Goal: Complete application form

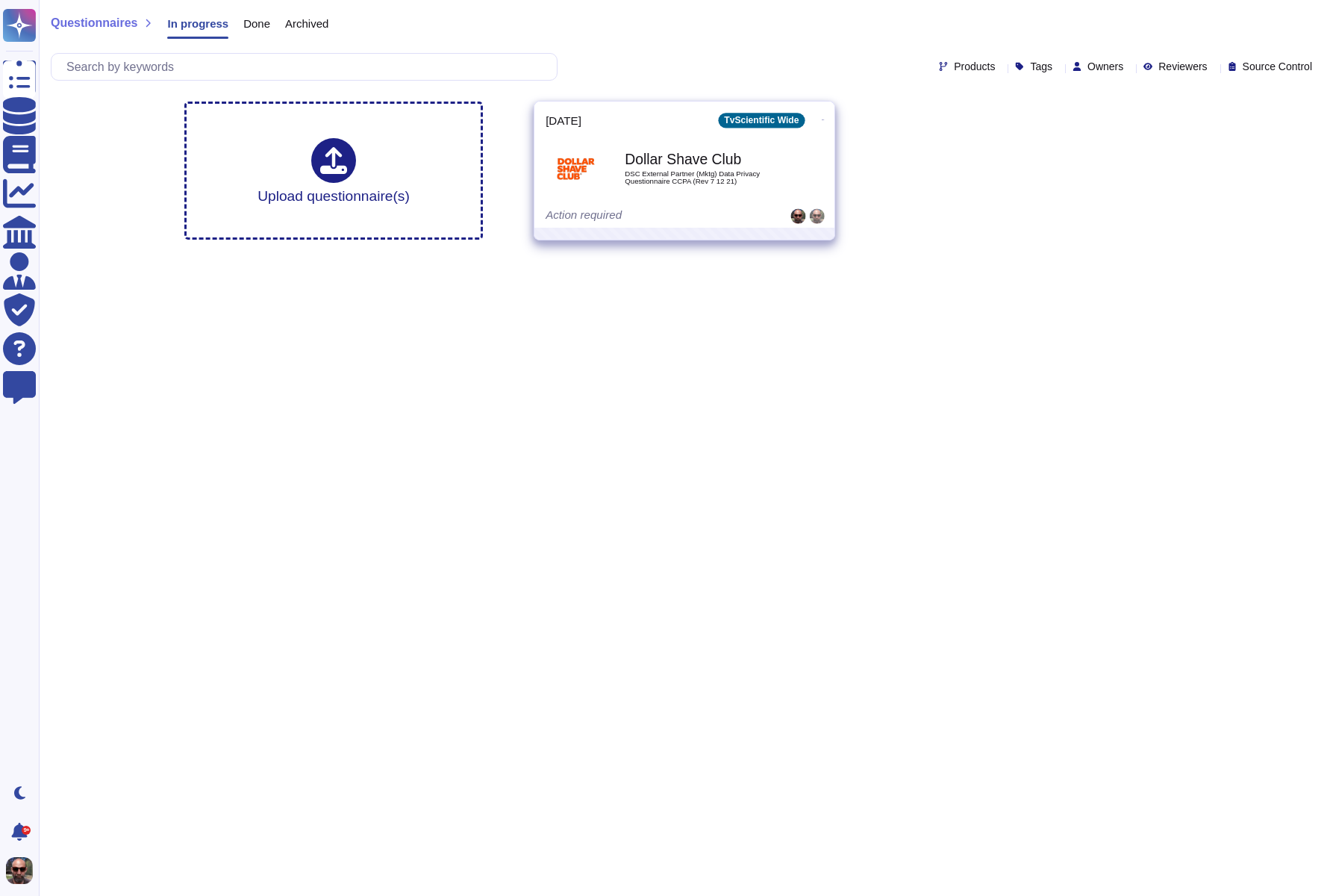
click at [651, 186] on div "Dollar Shave Club DSC External Partner (Mktg) Data Privacy Questionnaire CCPA (…" at bounding box center [700, 167] width 151 height 60
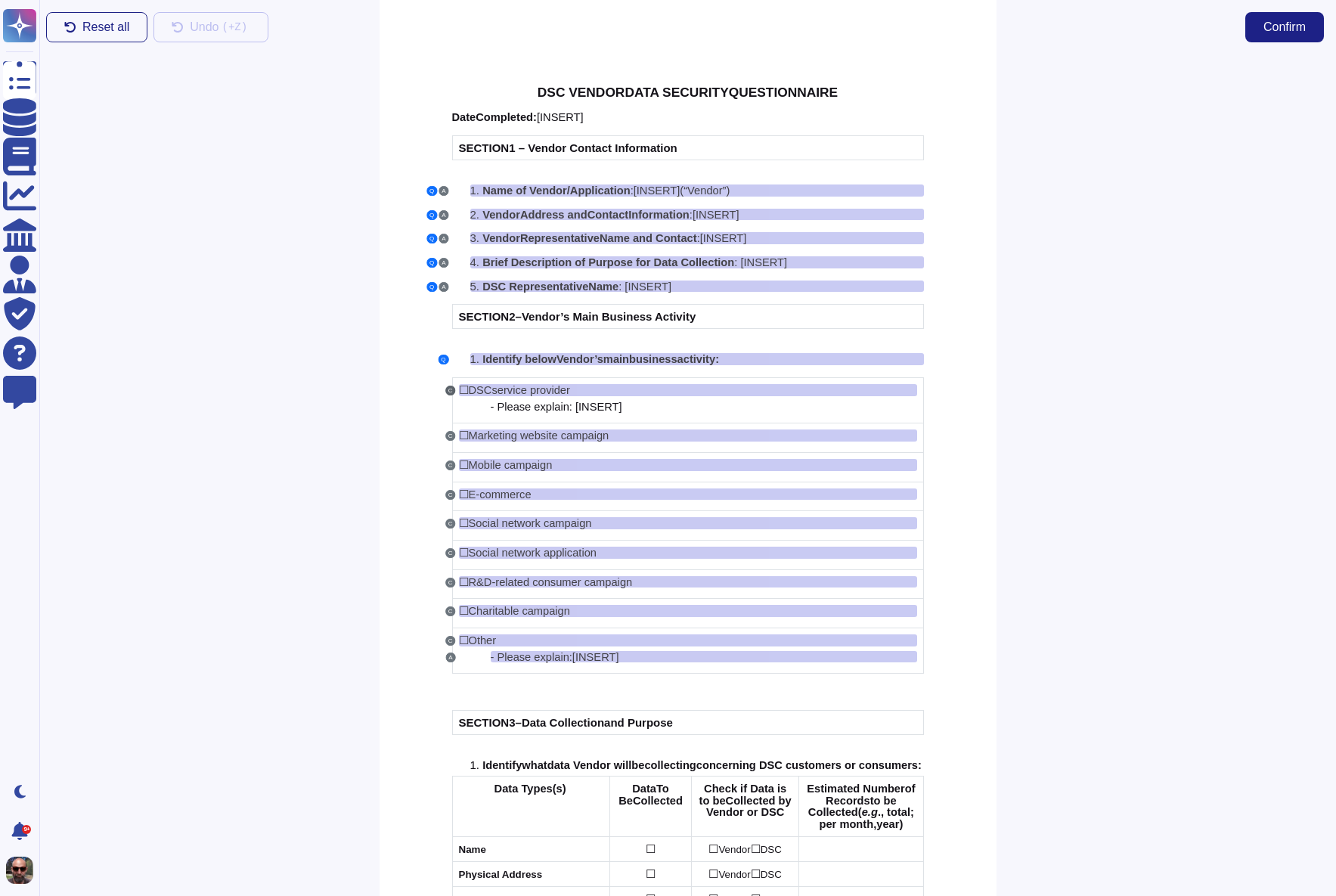
click at [451, 392] on button "C" at bounding box center [451, 390] width 11 height 10
click at [555, 358] on span "Identify below" at bounding box center [519, 358] width 74 height 12
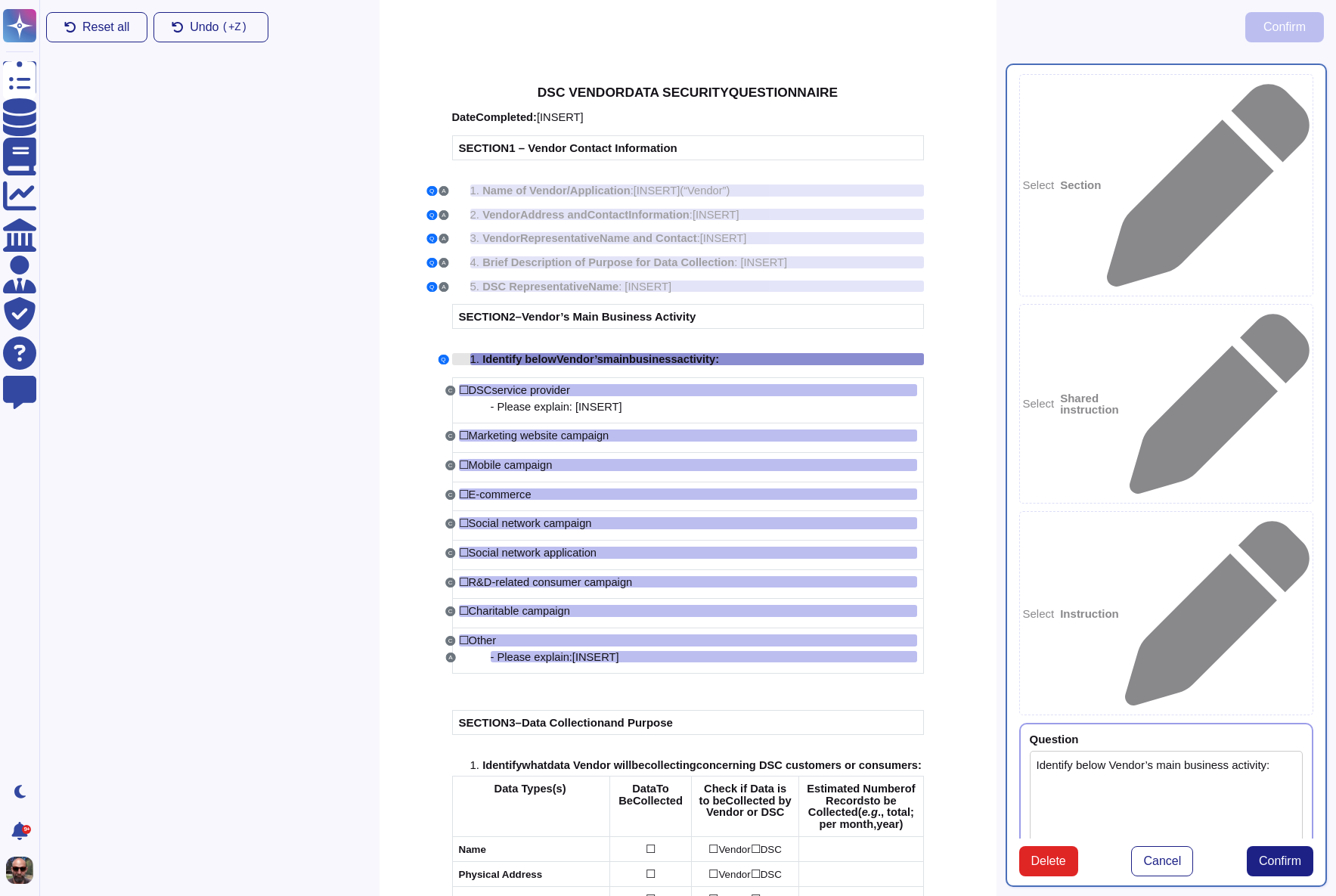
type textarea "Identify below Vendor’s main business activity:"
type textarea "- Please explain: [INSERT]"
click at [568, 358] on span "Vendor" at bounding box center [575, 358] width 37 height 12
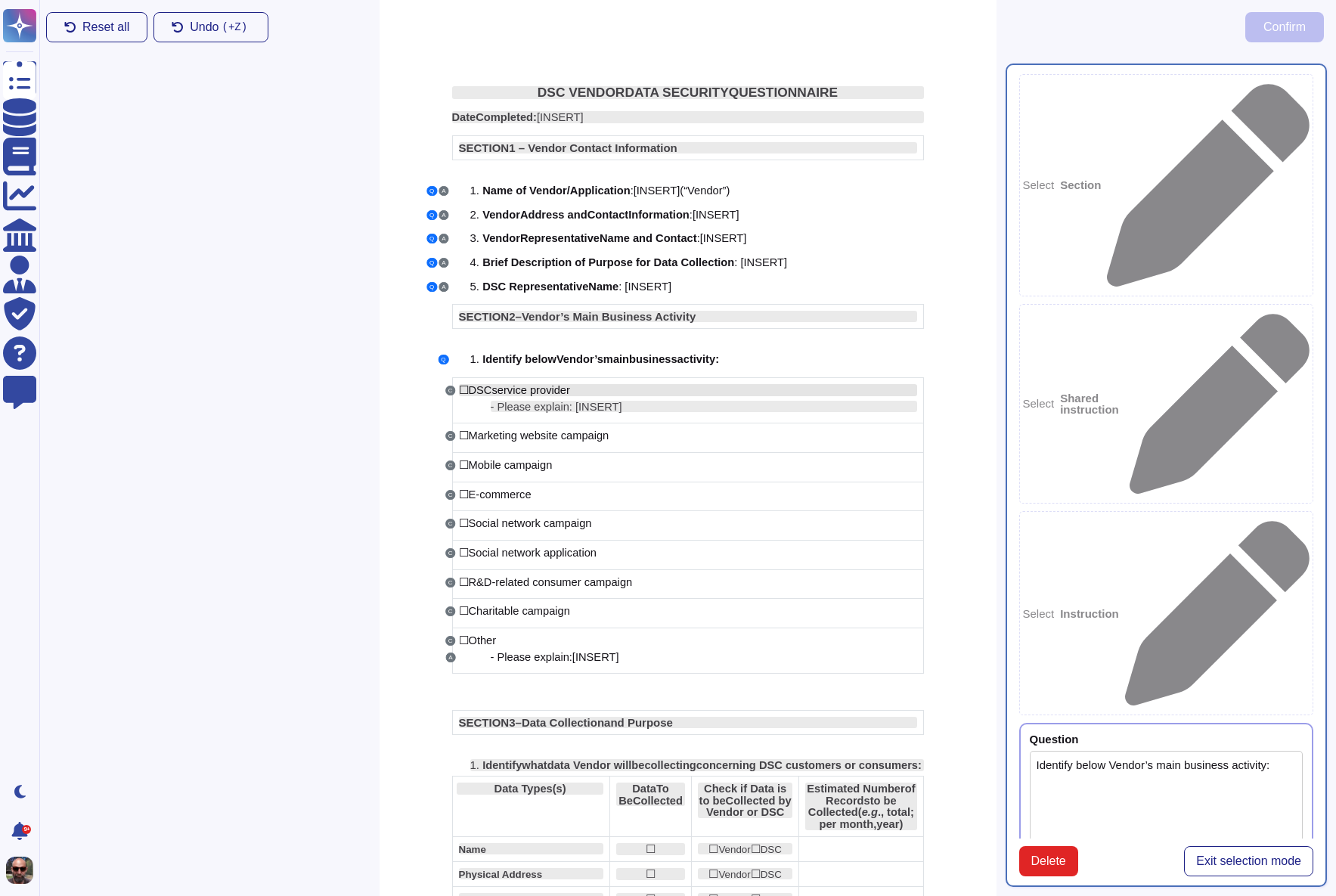
click at [528, 388] on span "service provider" at bounding box center [529, 389] width 77 height 12
click at [526, 391] on span "service provider" at bounding box center [529, 389] width 77 height 12
click at [526, 388] on span "service provider" at bounding box center [529, 389] width 77 height 12
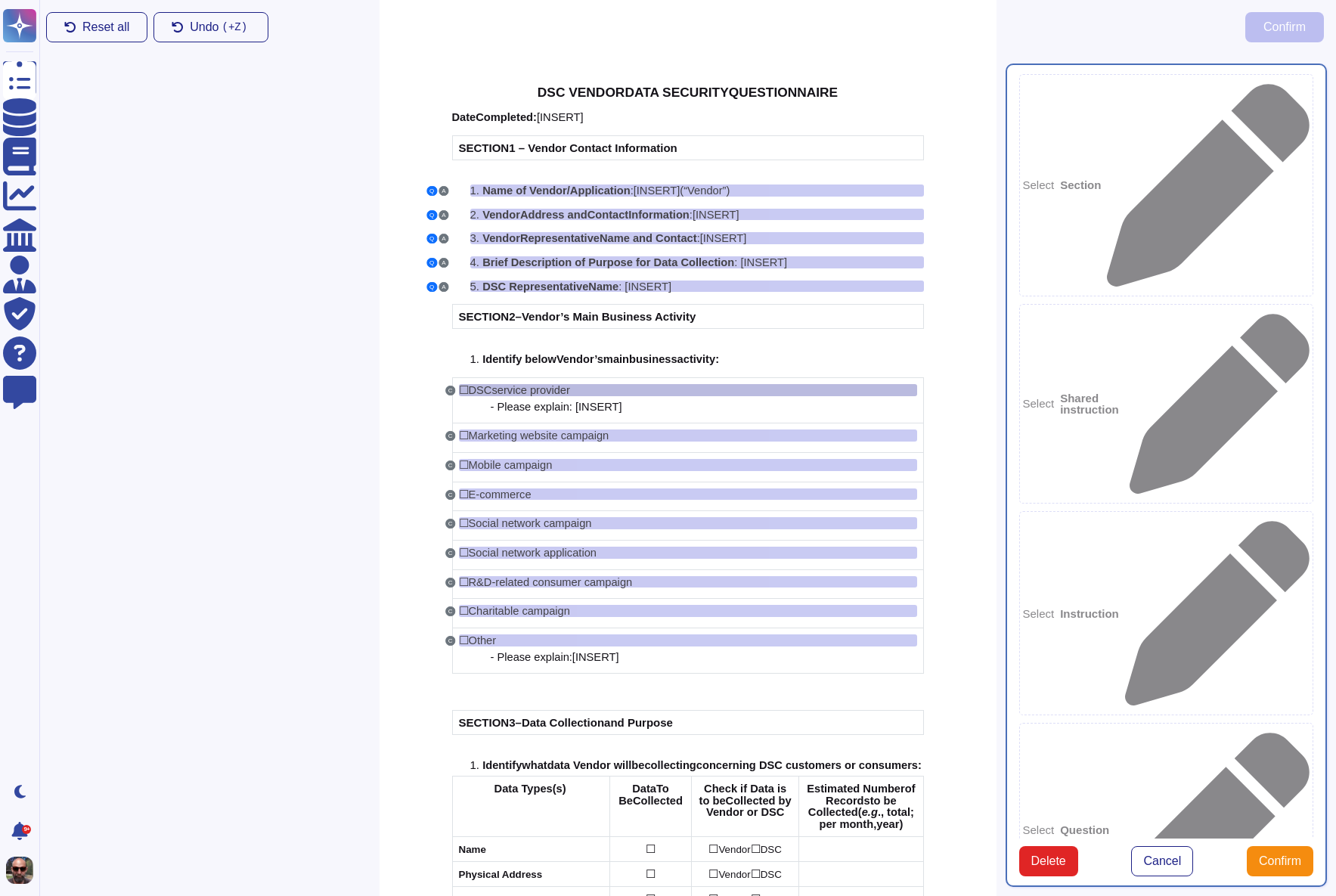
click at [493, 392] on span "service provider" at bounding box center [529, 389] width 77 height 12
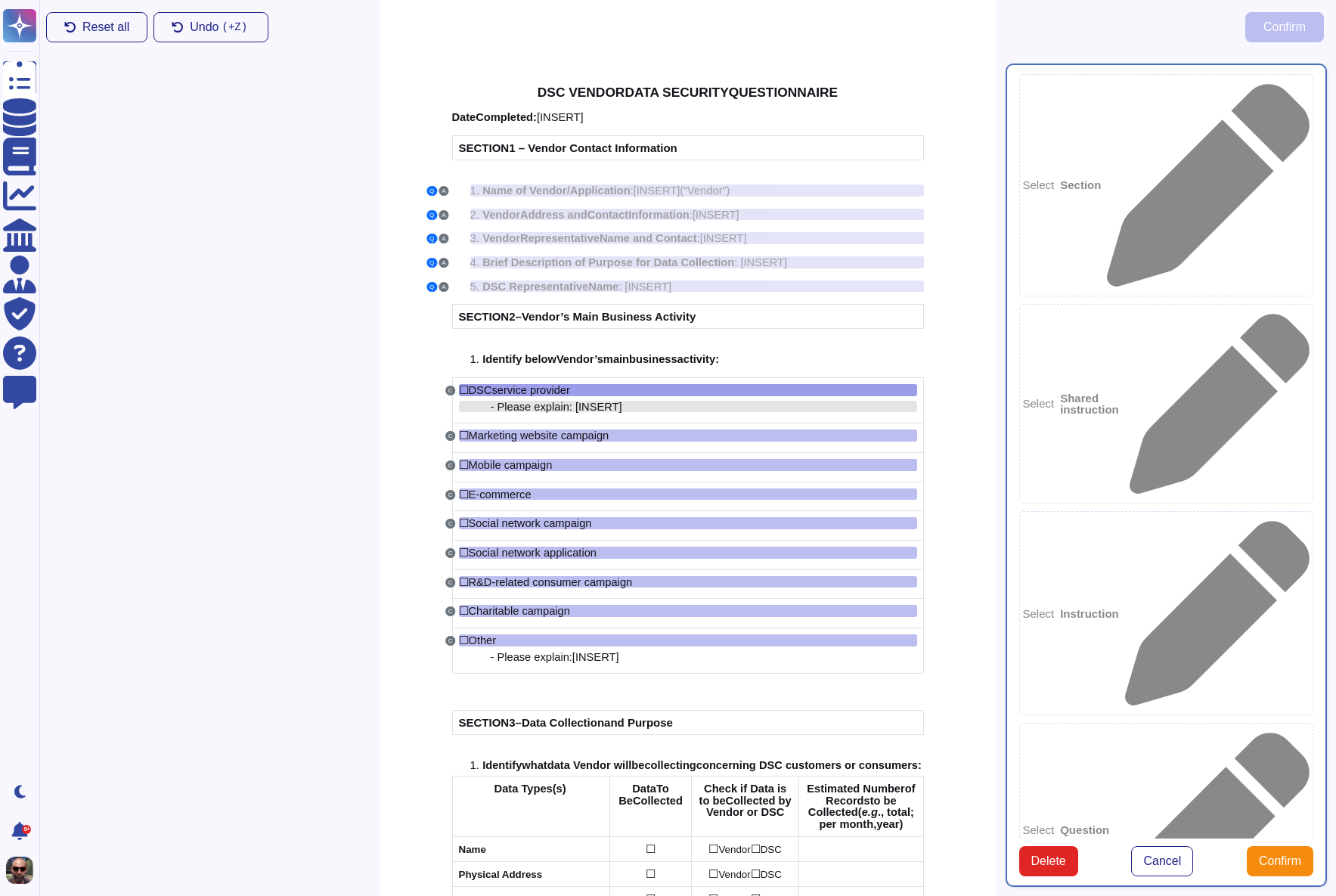
click at [566, 405] on span "- Please explain: [" at bounding box center [534, 407] width 88 height 12
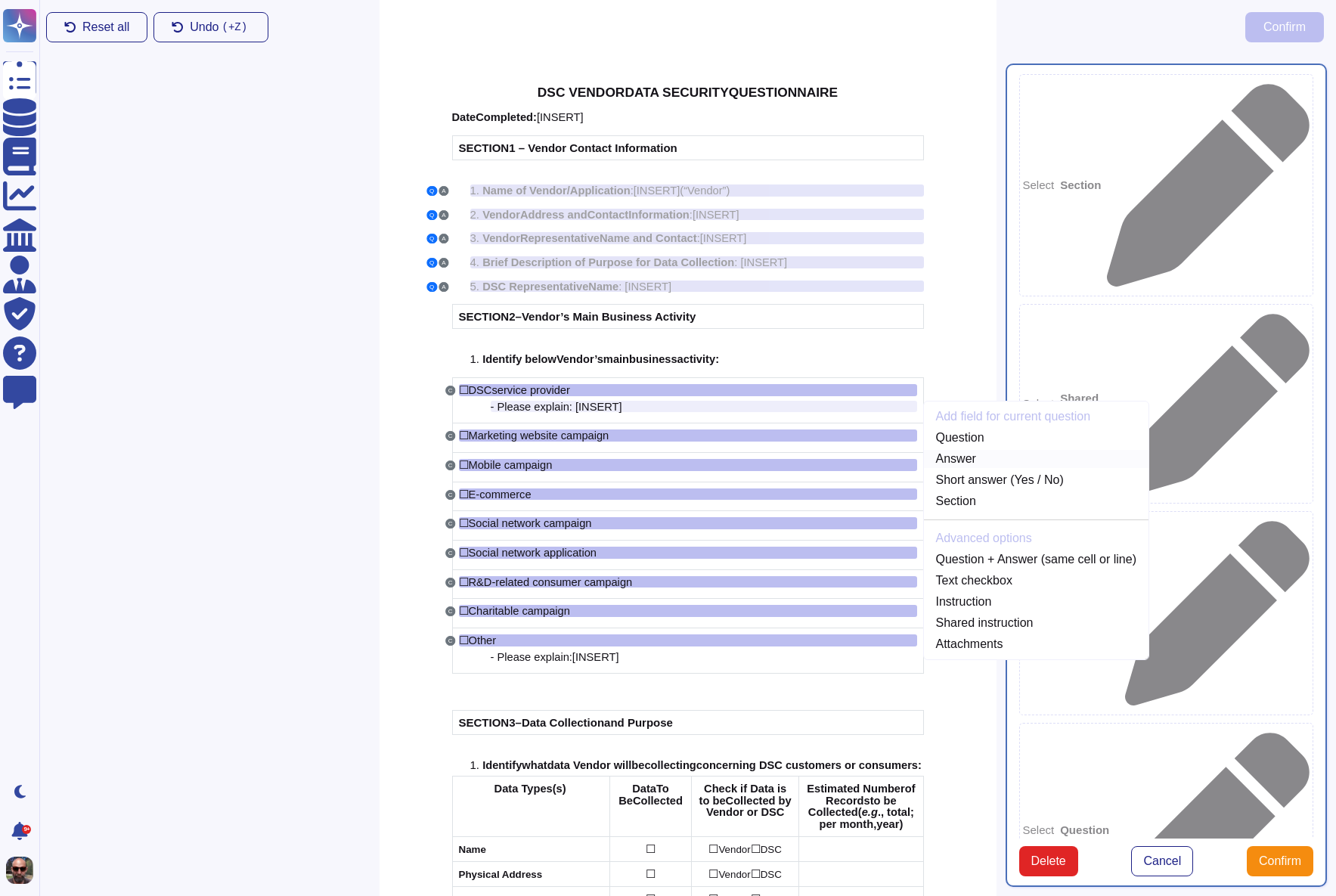
click at [962, 455] on link "Answer" at bounding box center [1036, 459] width 224 height 18
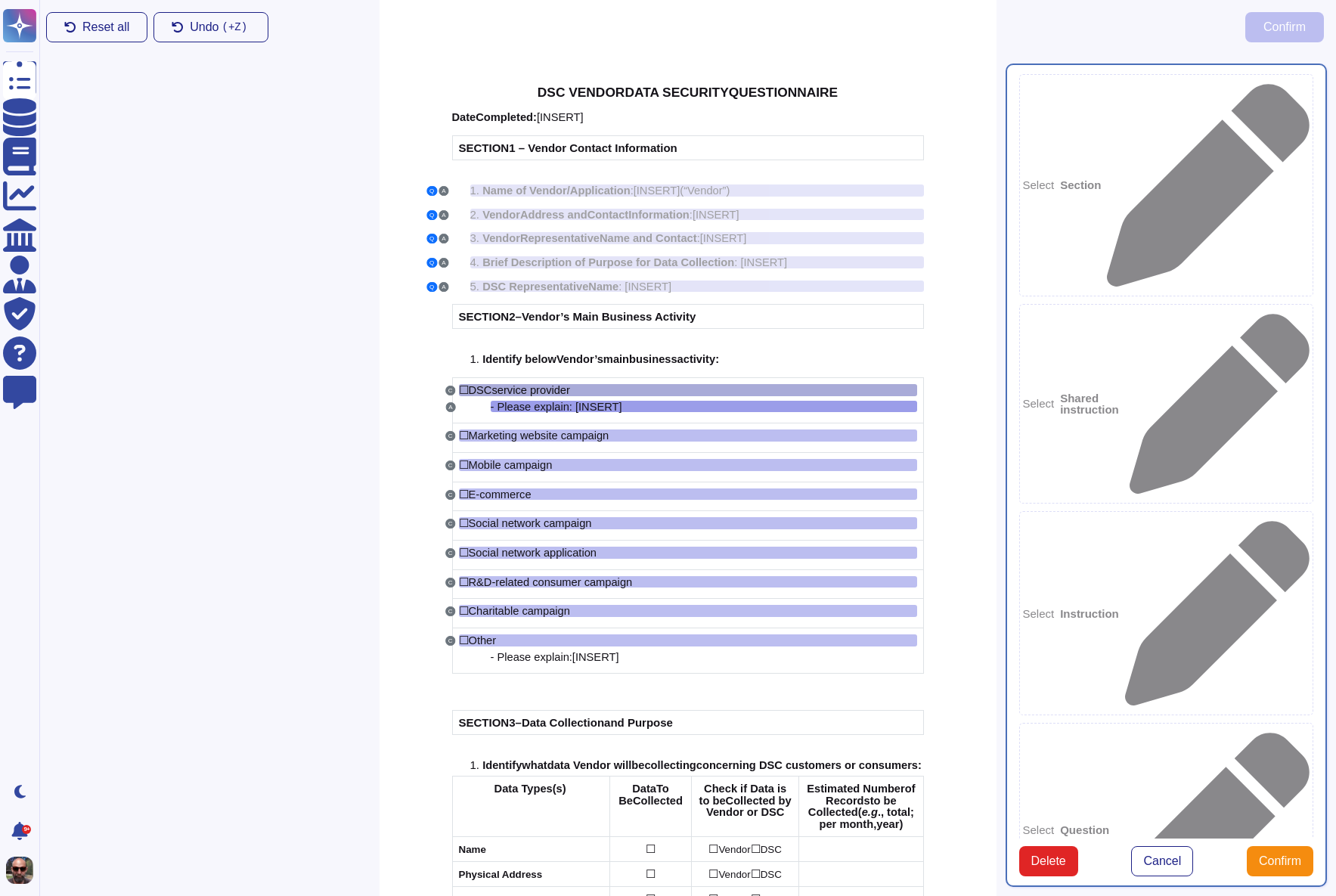
click at [617, 389] on div "☐ DSC service provider" at bounding box center [688, 389] width 458 height 12
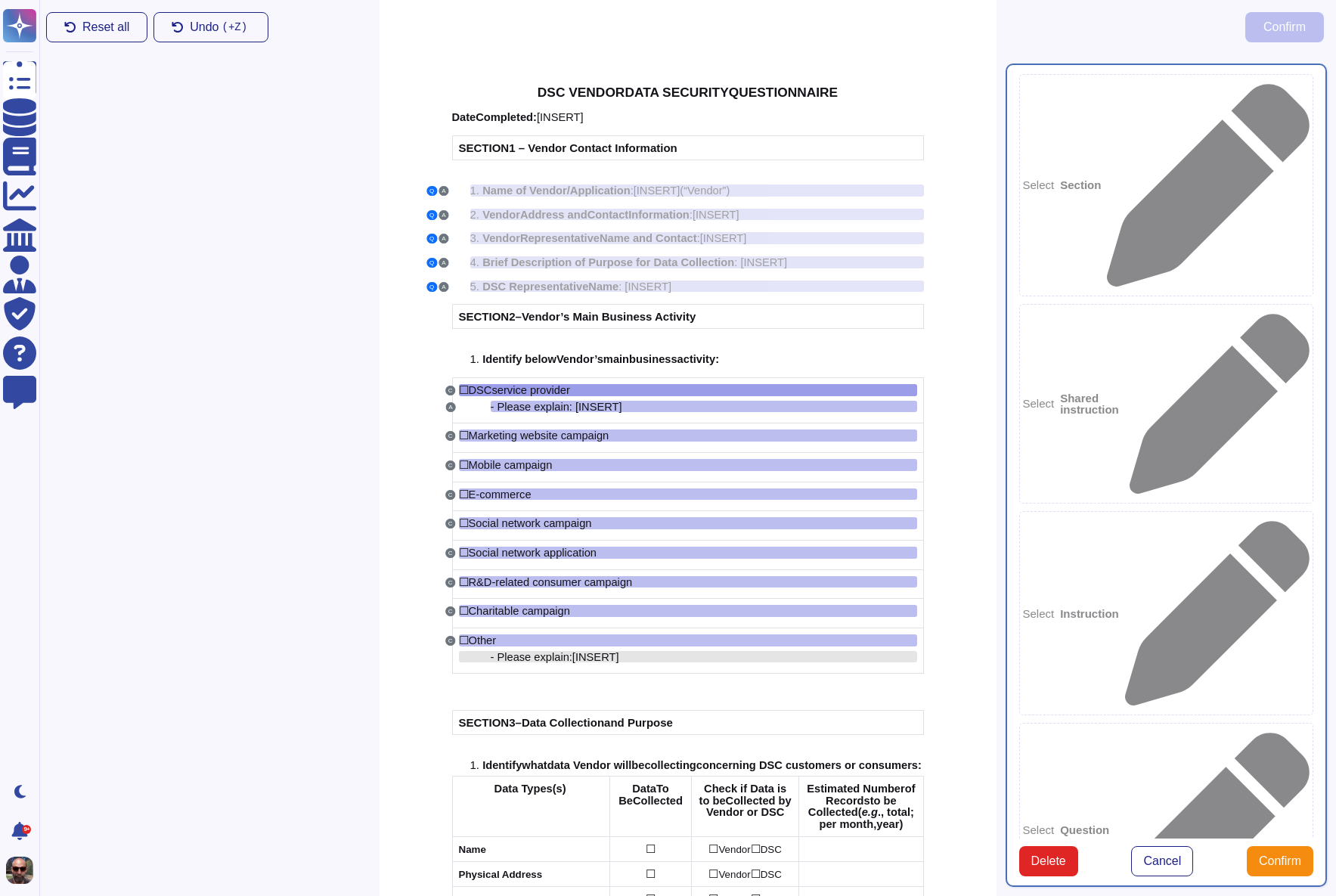
click at [613, 659] on span "INSERT" at bounding box center [595, 656] width 40 height 12
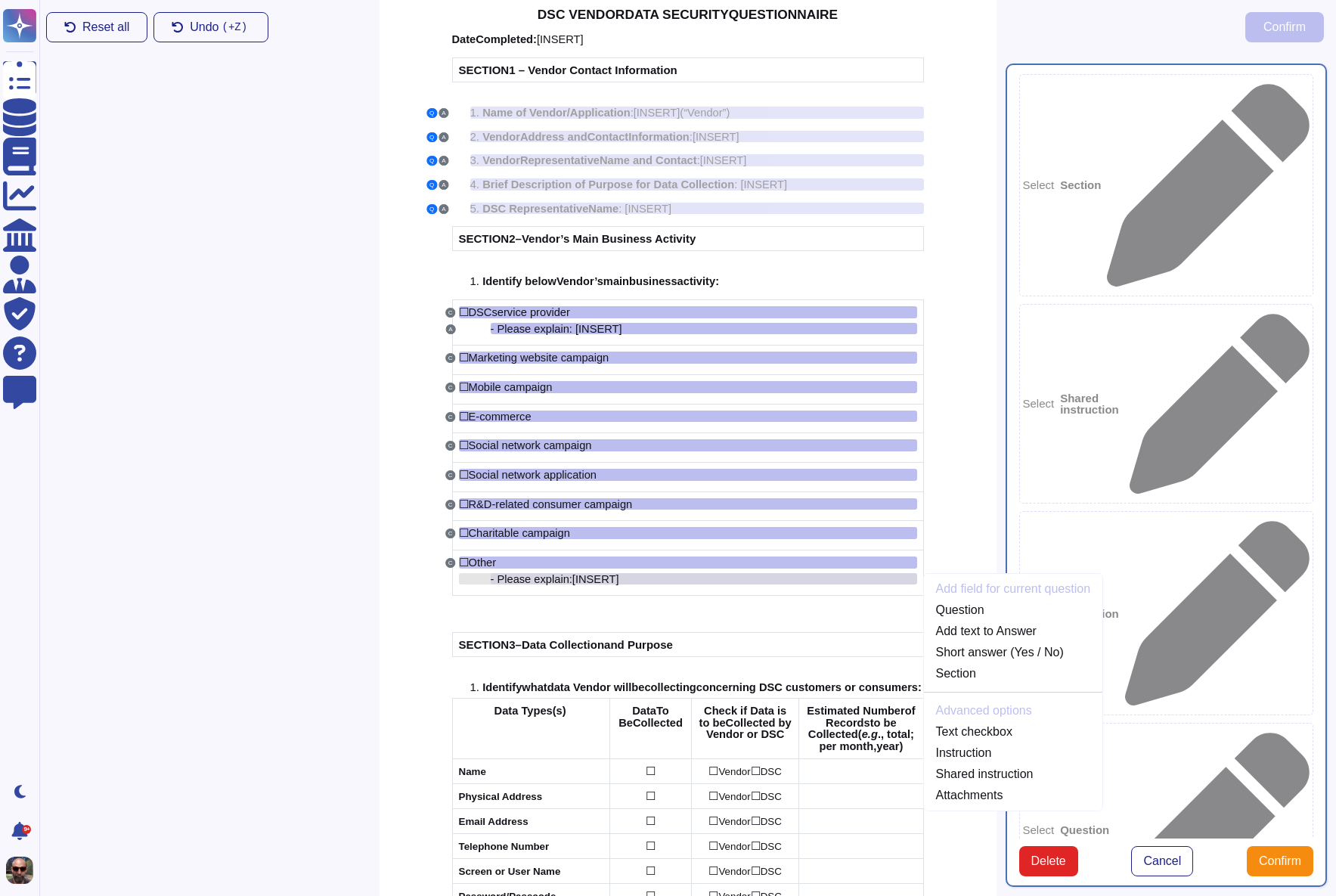
scroll to position [209, 0]
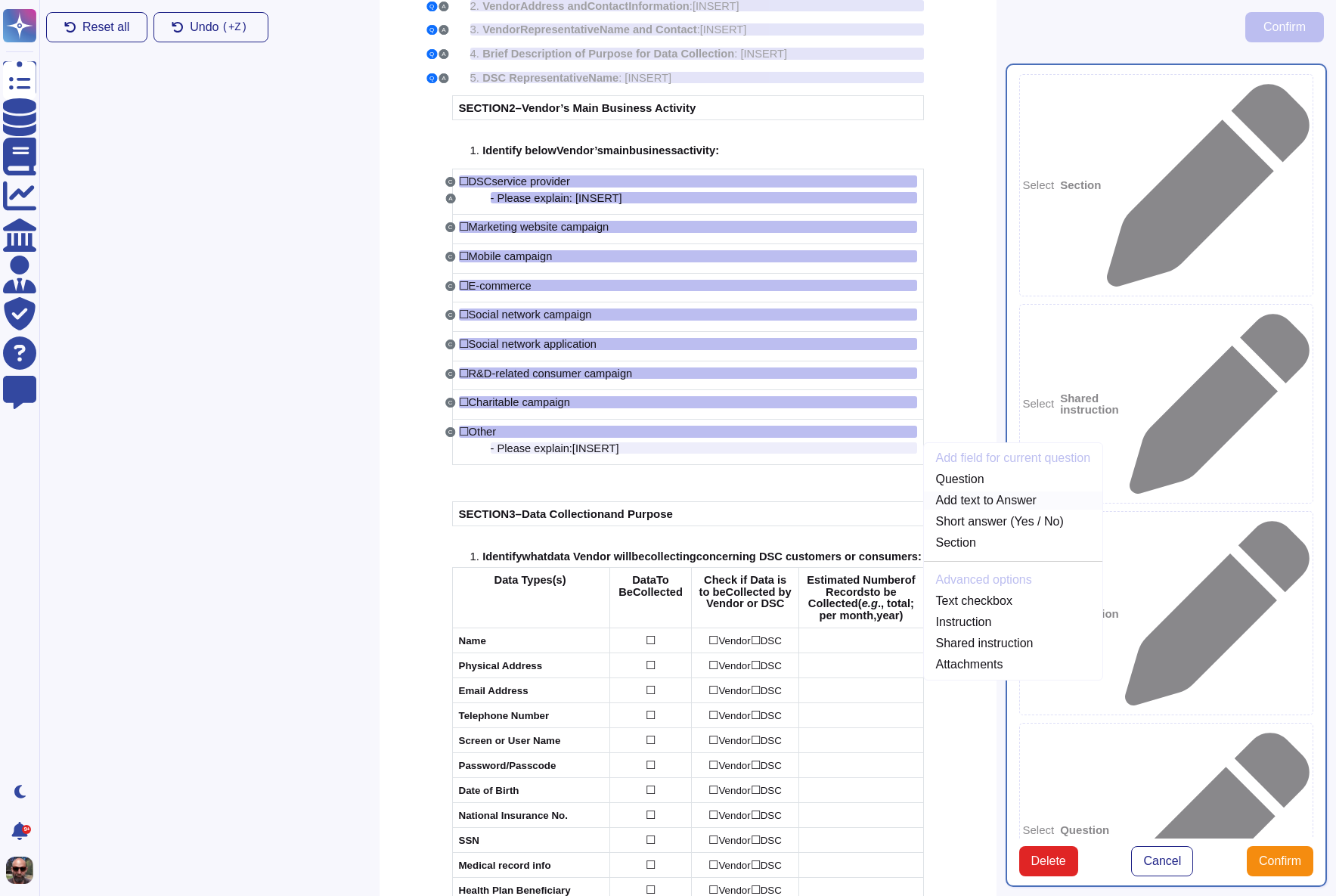
click at [965, 499] on link "Add text to Answer" at bounding box center [1013, 500] width 180 height 18
type textarea "- Please explain: [INSERT] - Please explain: [INSERT]"
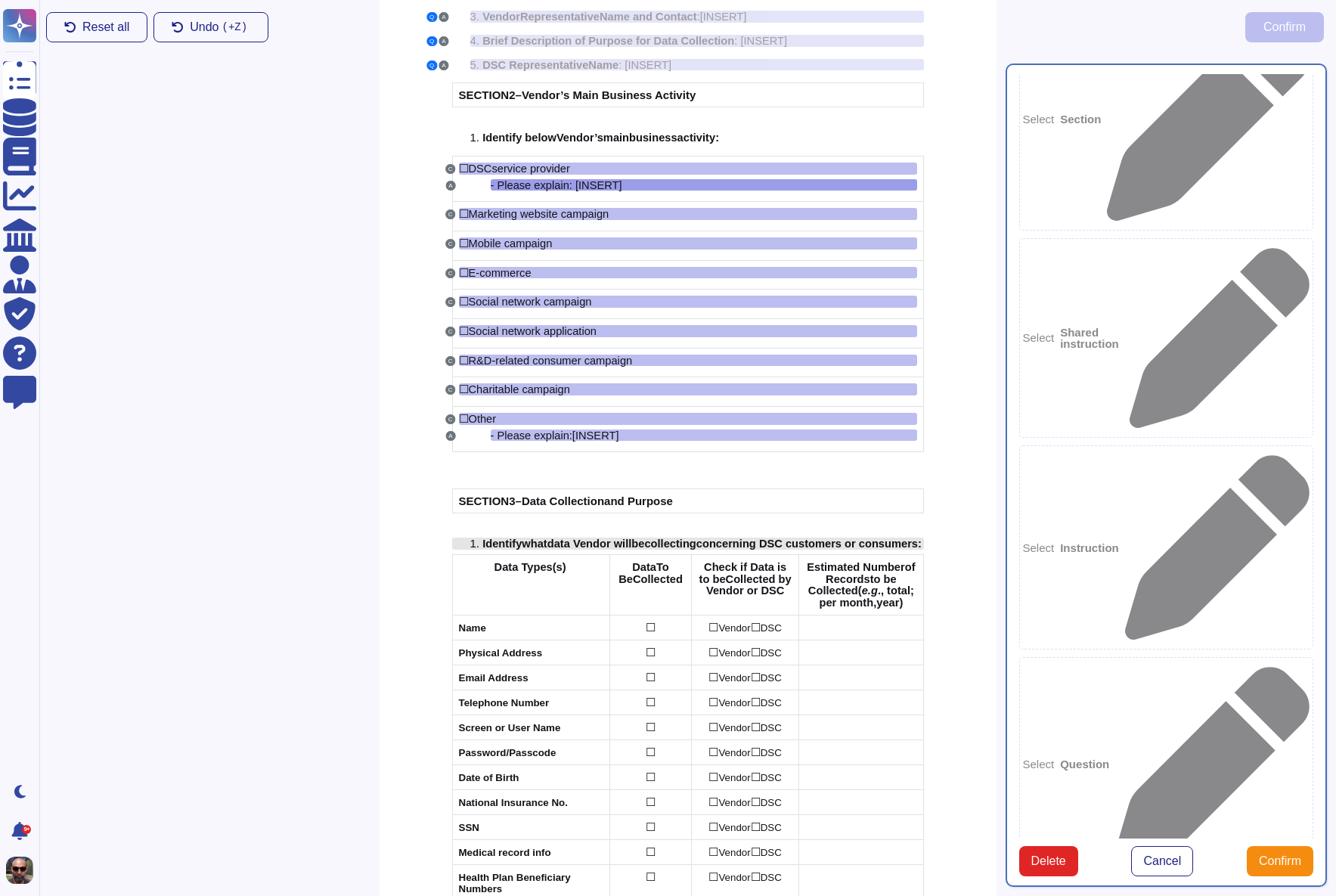
scroll to position [224, 0]
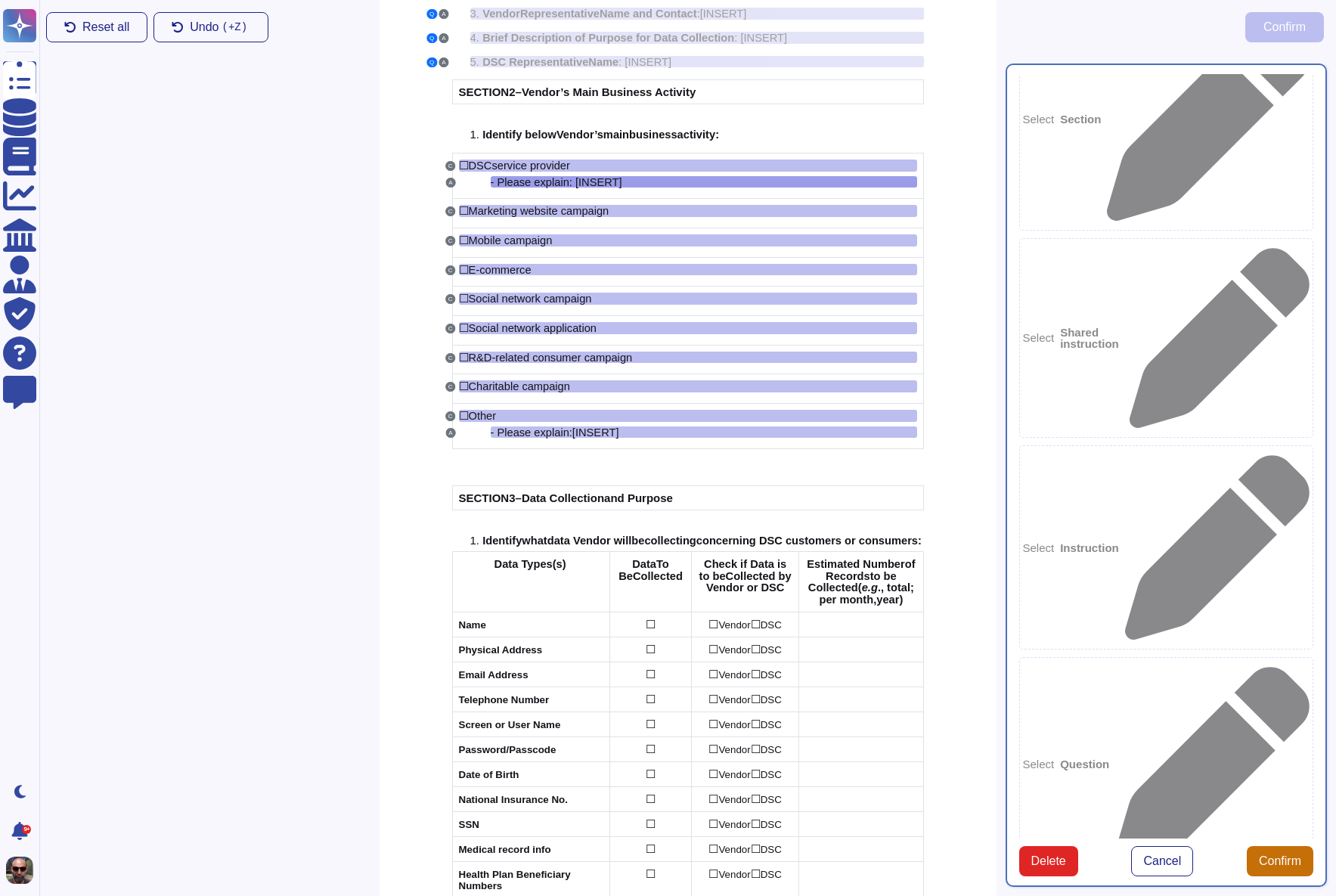
click at [1290, 868] on span "Confirm" at bounding box center [1279, 860] width 42 height 12
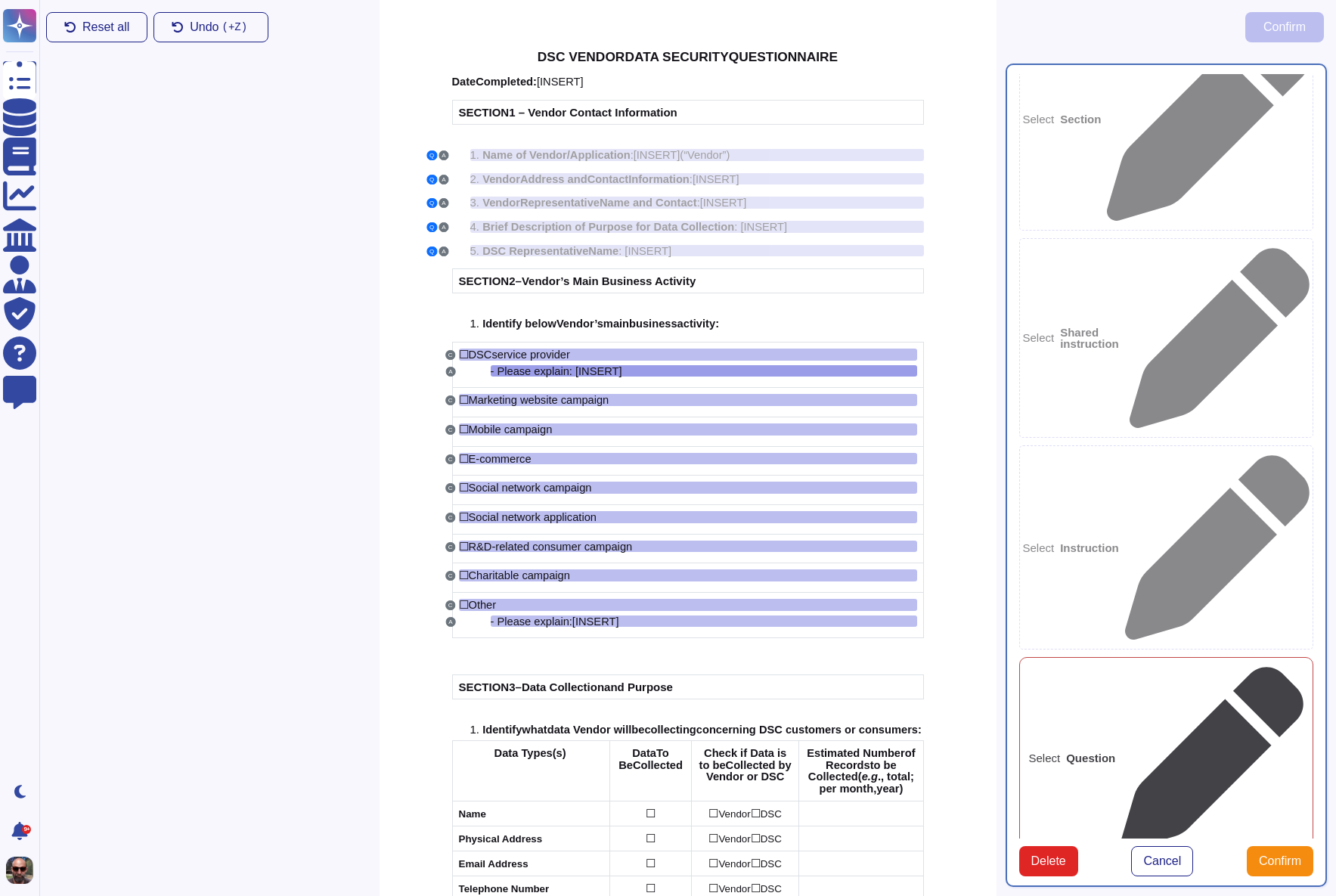
scroll to position [0, 0]
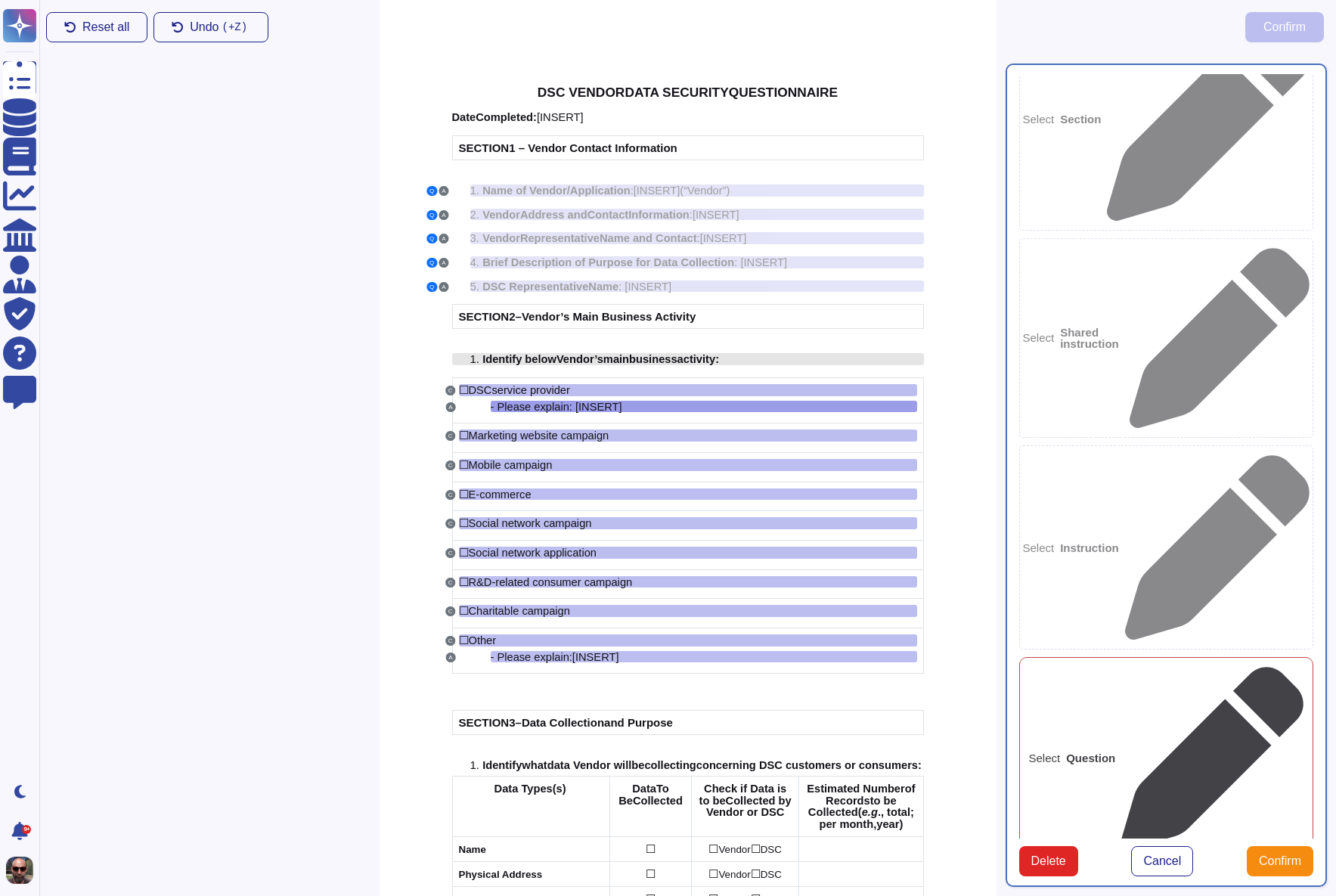
click at [649, 354] on span "usiness" at bounding box center [657, 358] width 42 height 12
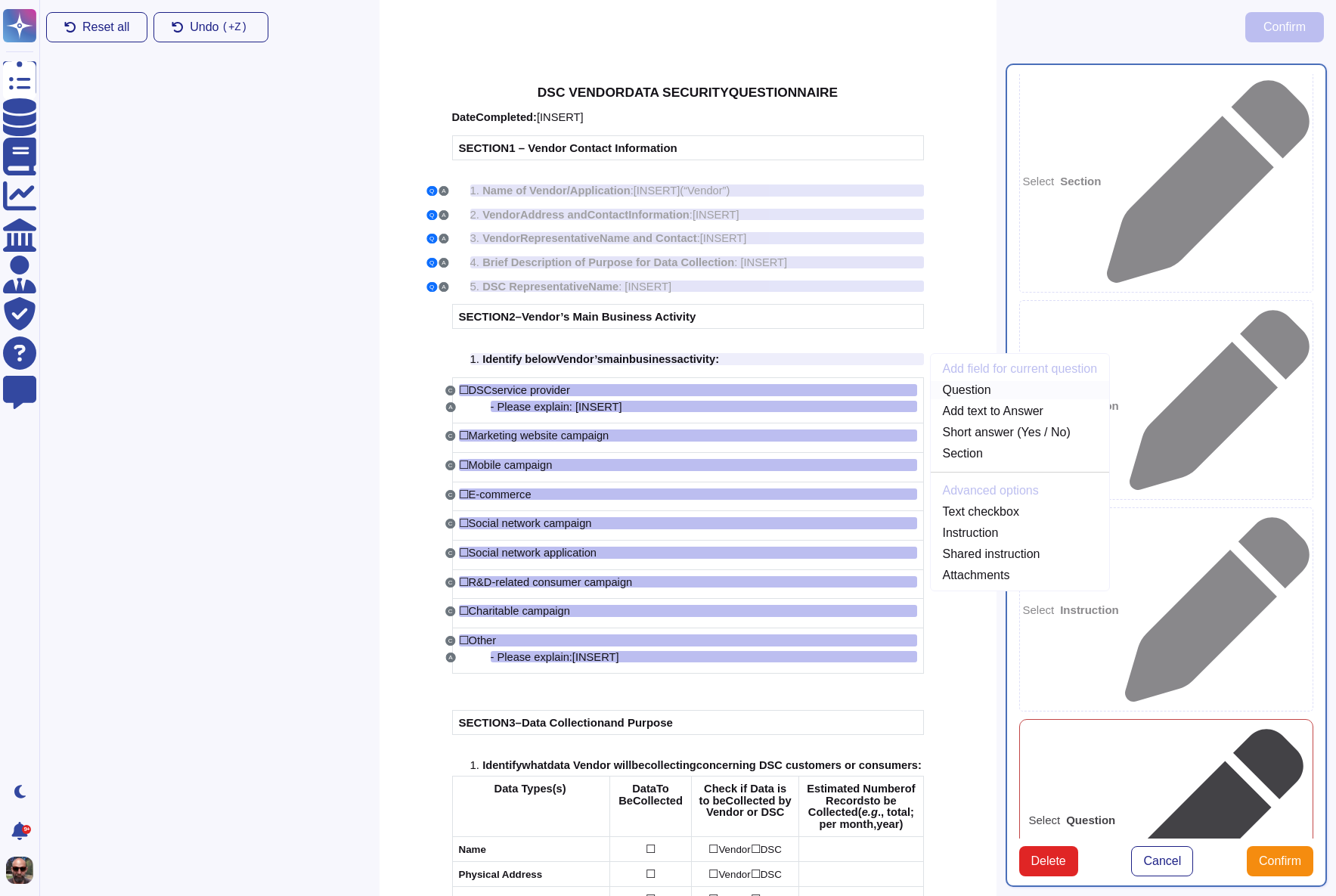
click at [974, 384] on link "Question" at bounding box center [1020, 390] width 180 height 18
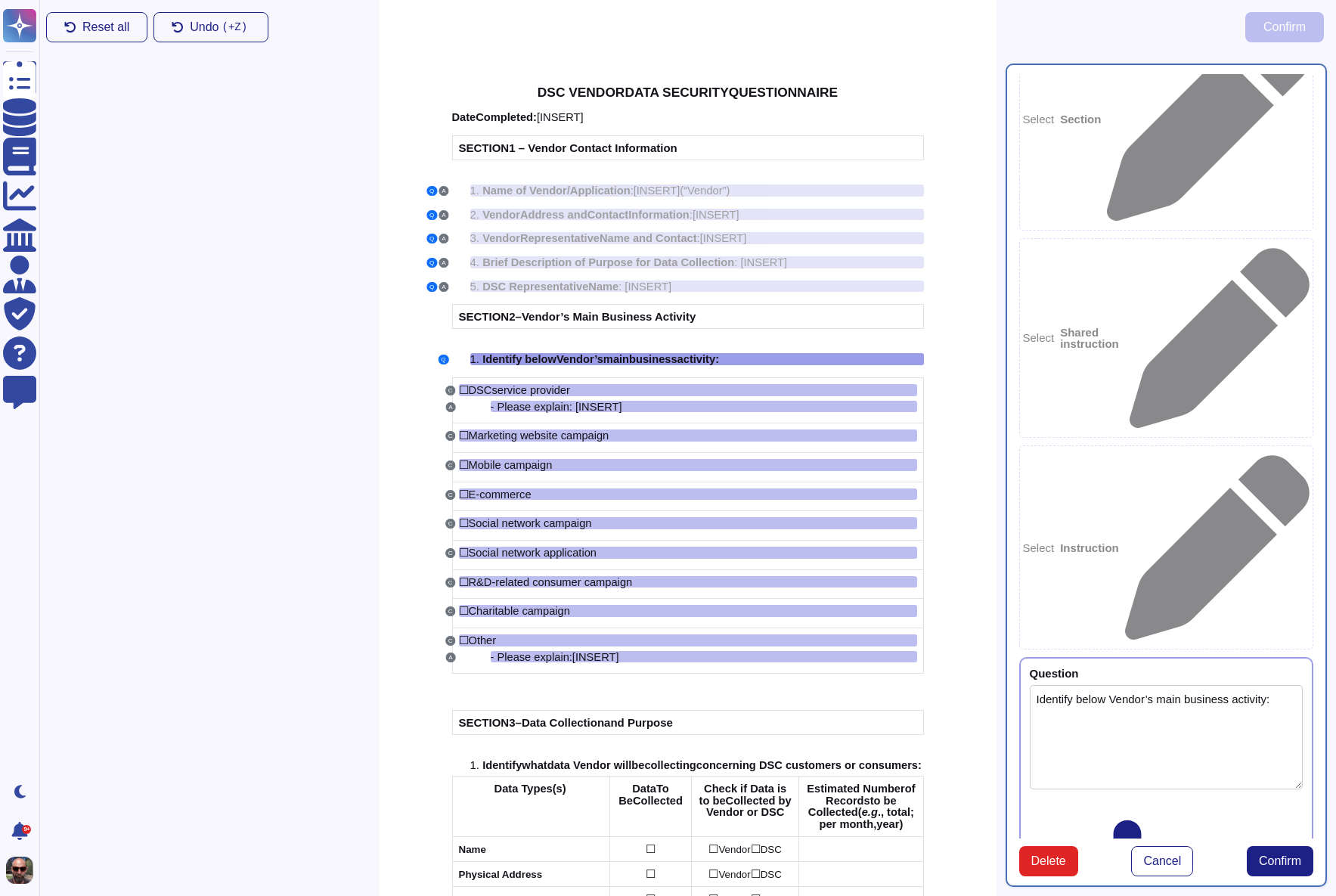
type textarea "Identify below Vendor’s main business activity:"
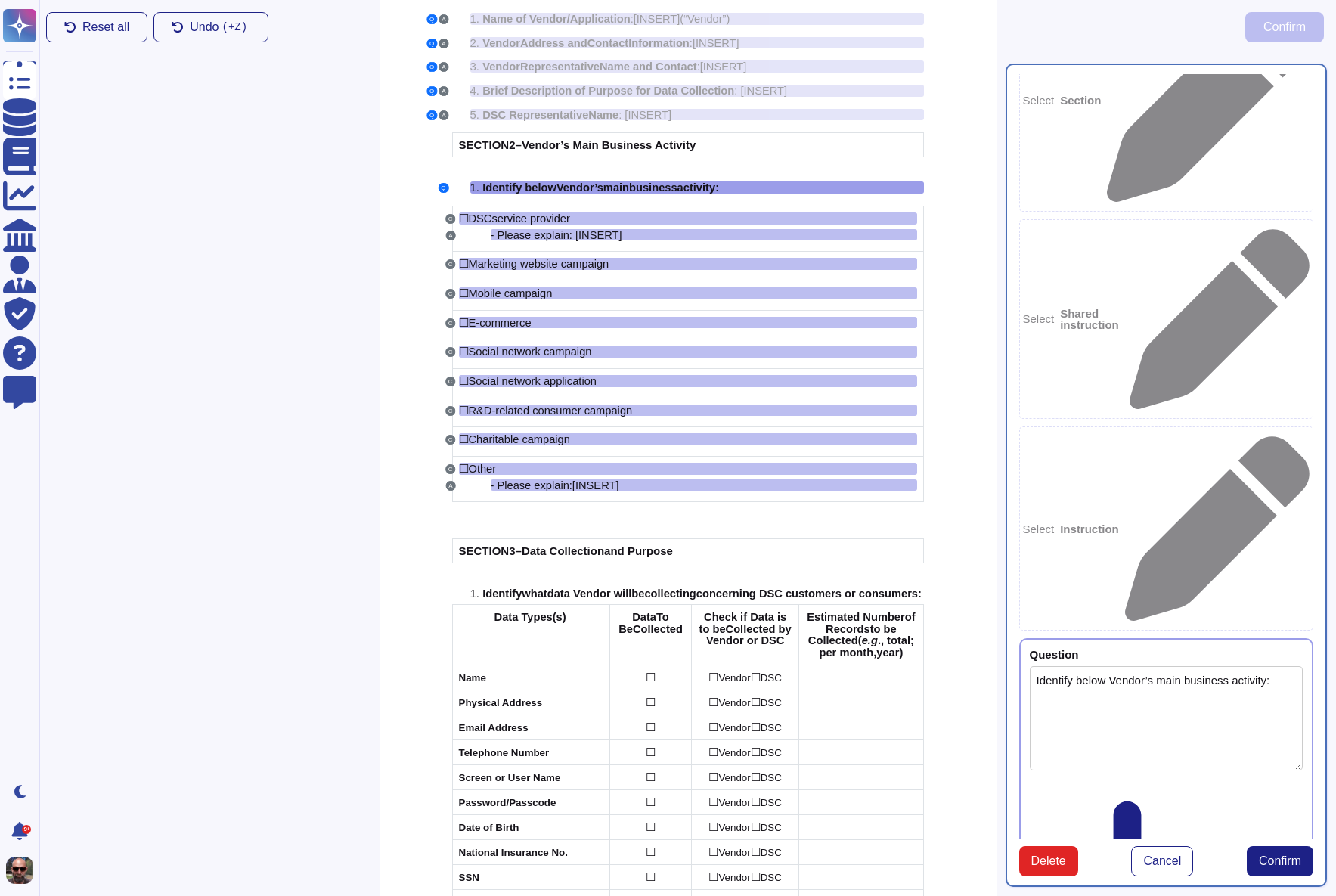
scroll to position [199, 0]
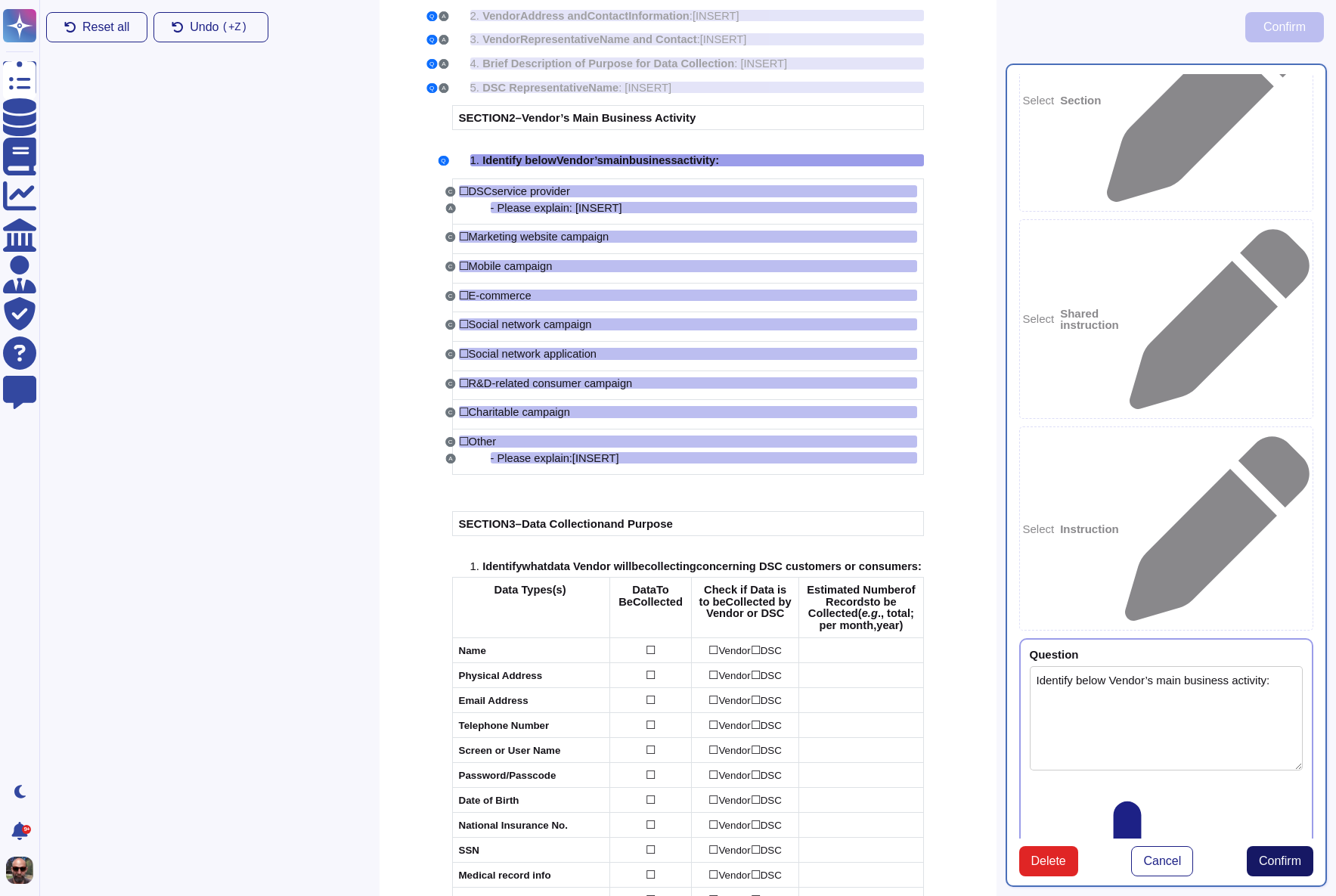
click at [1280, 877] on button "Confirm" at bounding box center [1279, 860] width 67 height 30
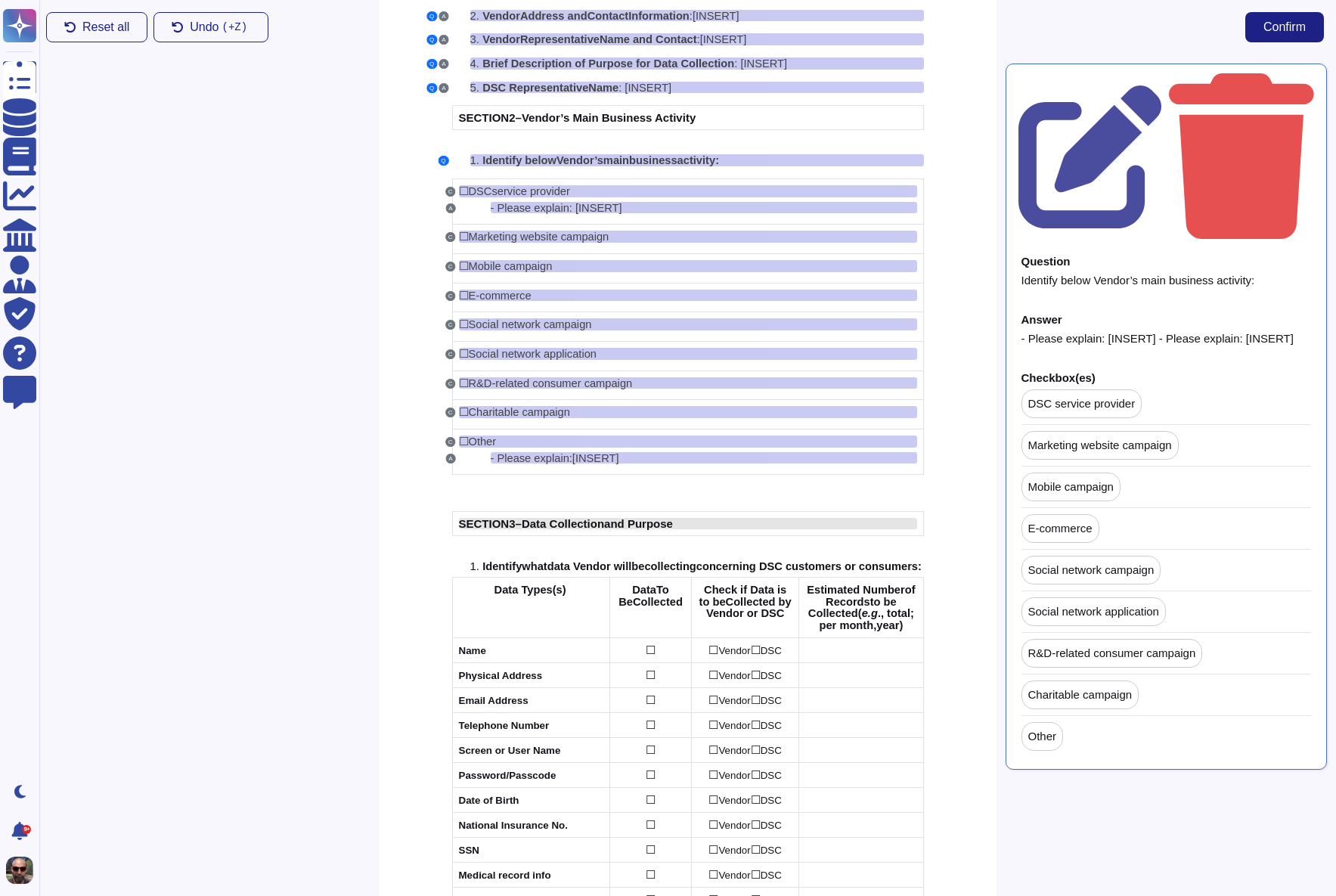
click at [547, 523] on span "Data Collection" at bounding box center [562, 523] width 82 height 13
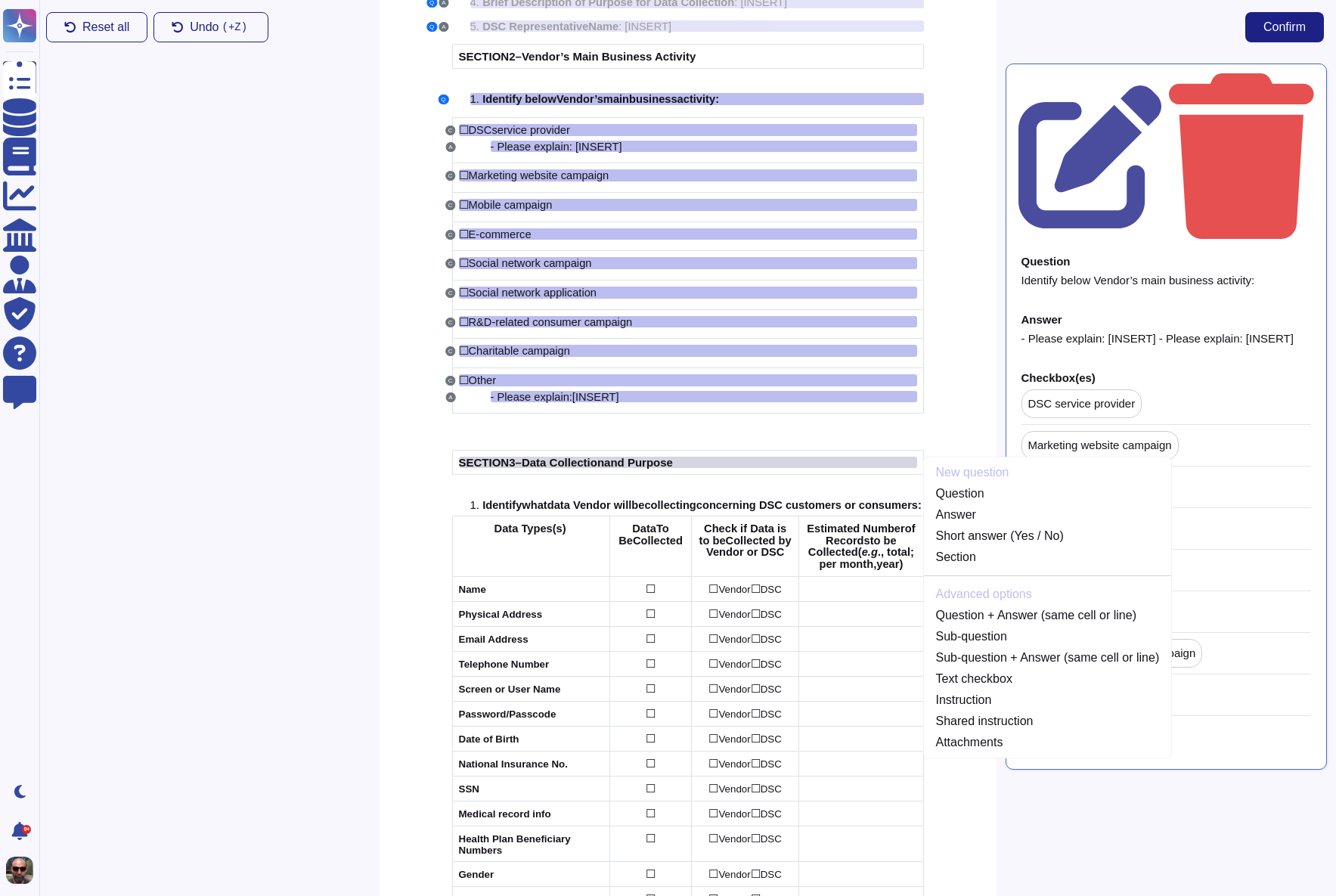
scroll to position [274, 0]
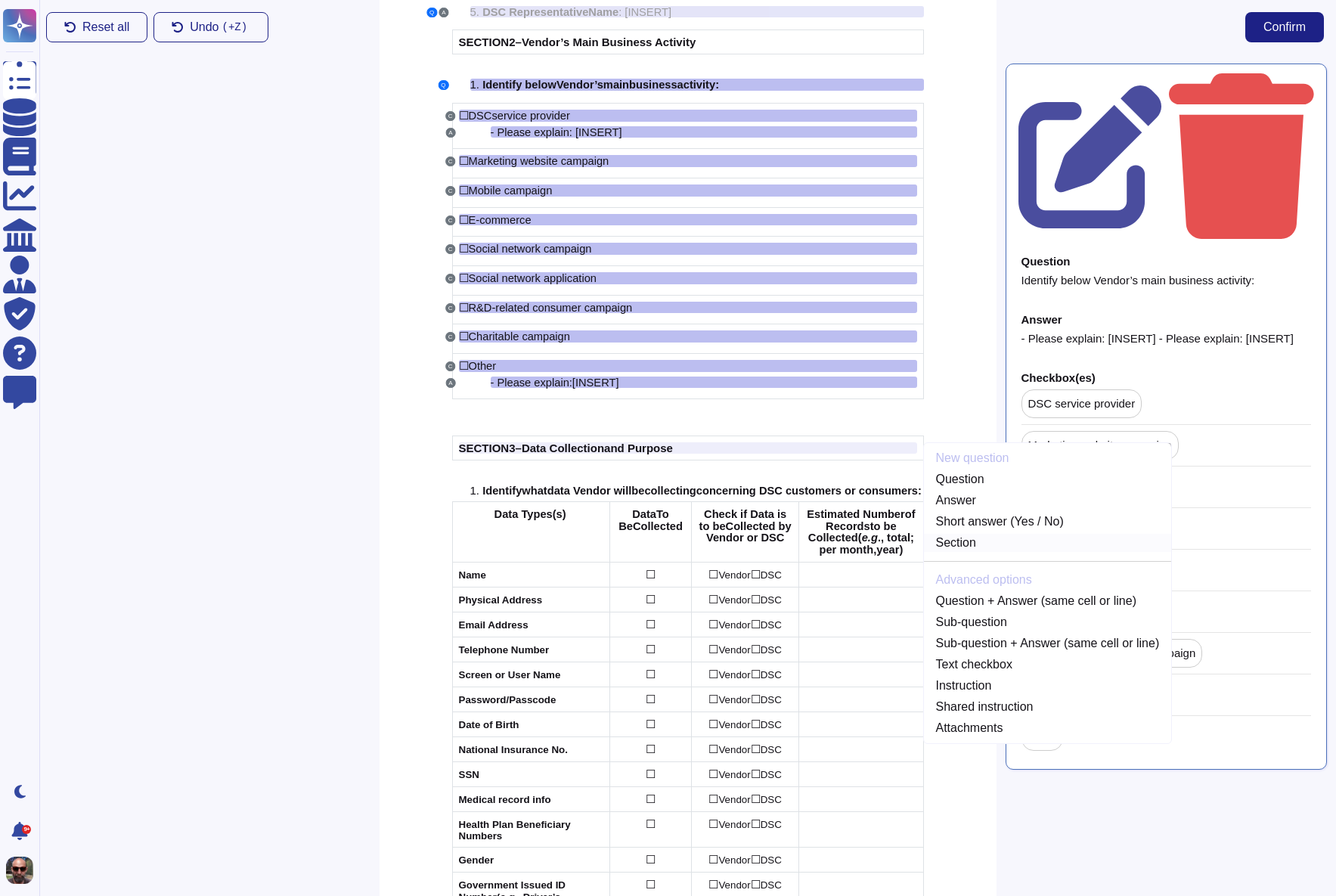
click at [947, 546] on link "Section" at bounding box center [1048, 543] width 248 height 18
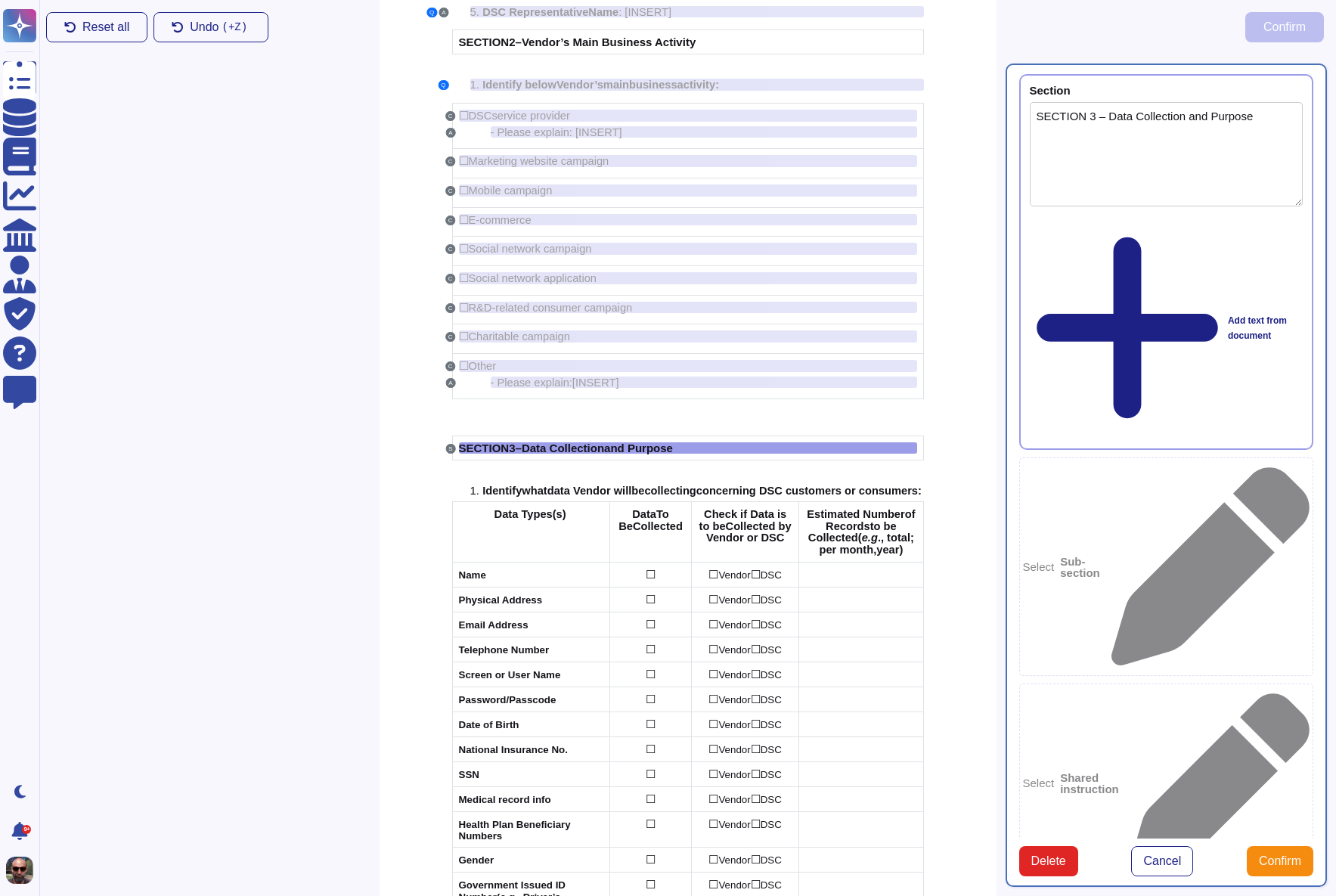
type textarea "SECTION 3 – Data Collection and Purpose"
click at [1105, 556] on b "Sub-section" at bounding box center [1082, 567] width 45 height 23
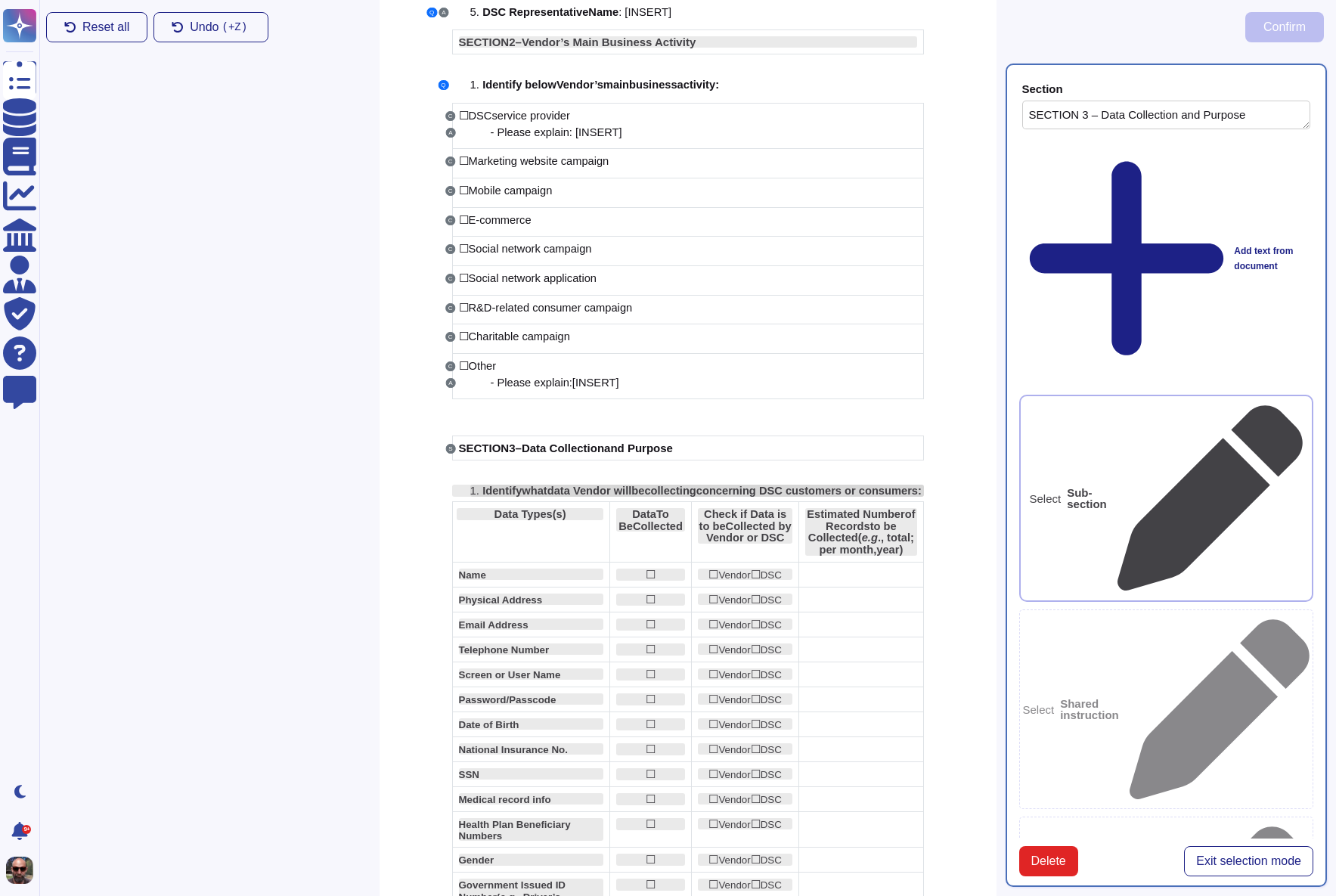
click at [607, 491] on span "ata Vendor will" at bounding box center [592, 490] width 77 height 12
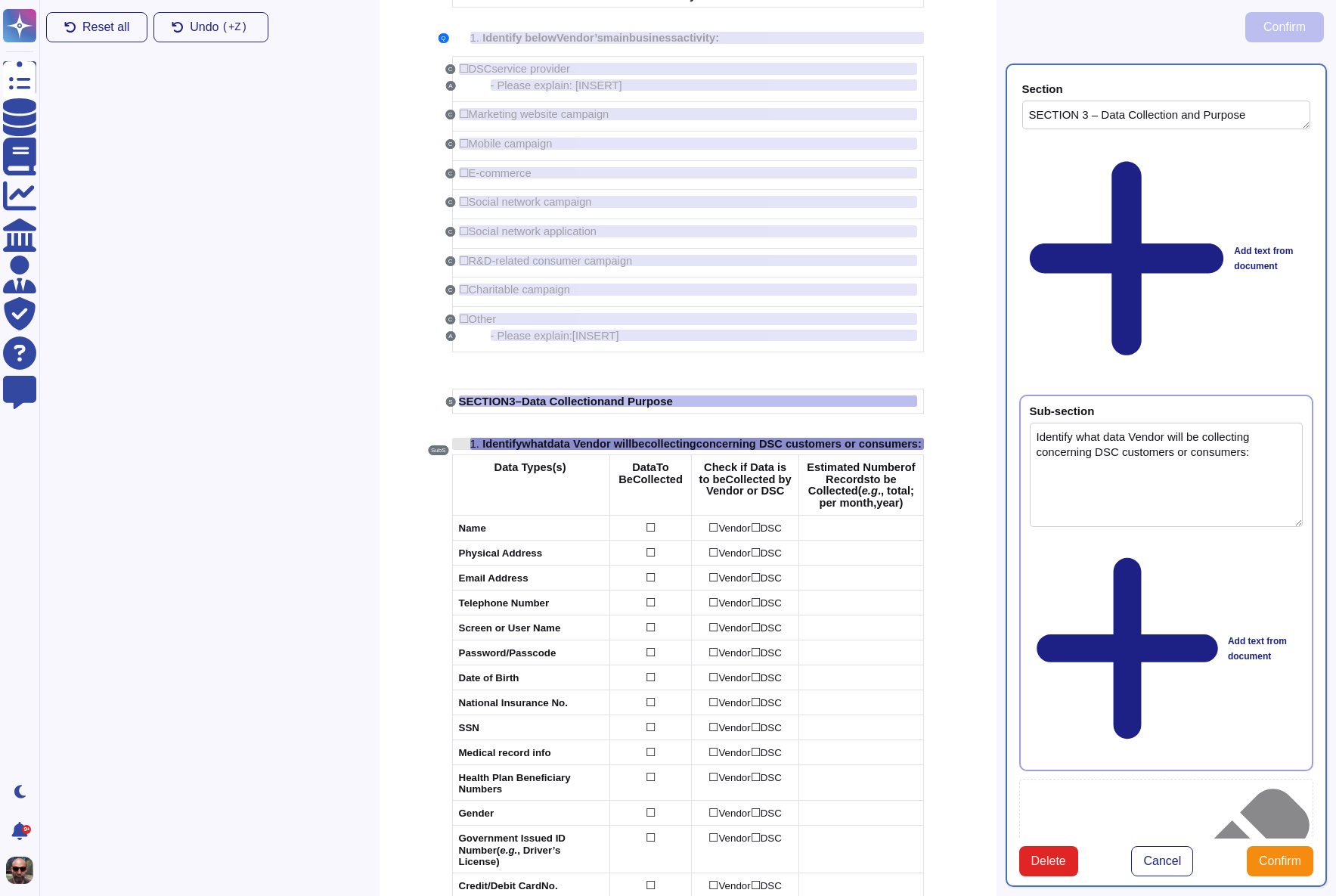
scroll to position [324, 0]
click at [560, 471] on span "Data Types(s)" at bounding box center [530, 465] width 72 height 12
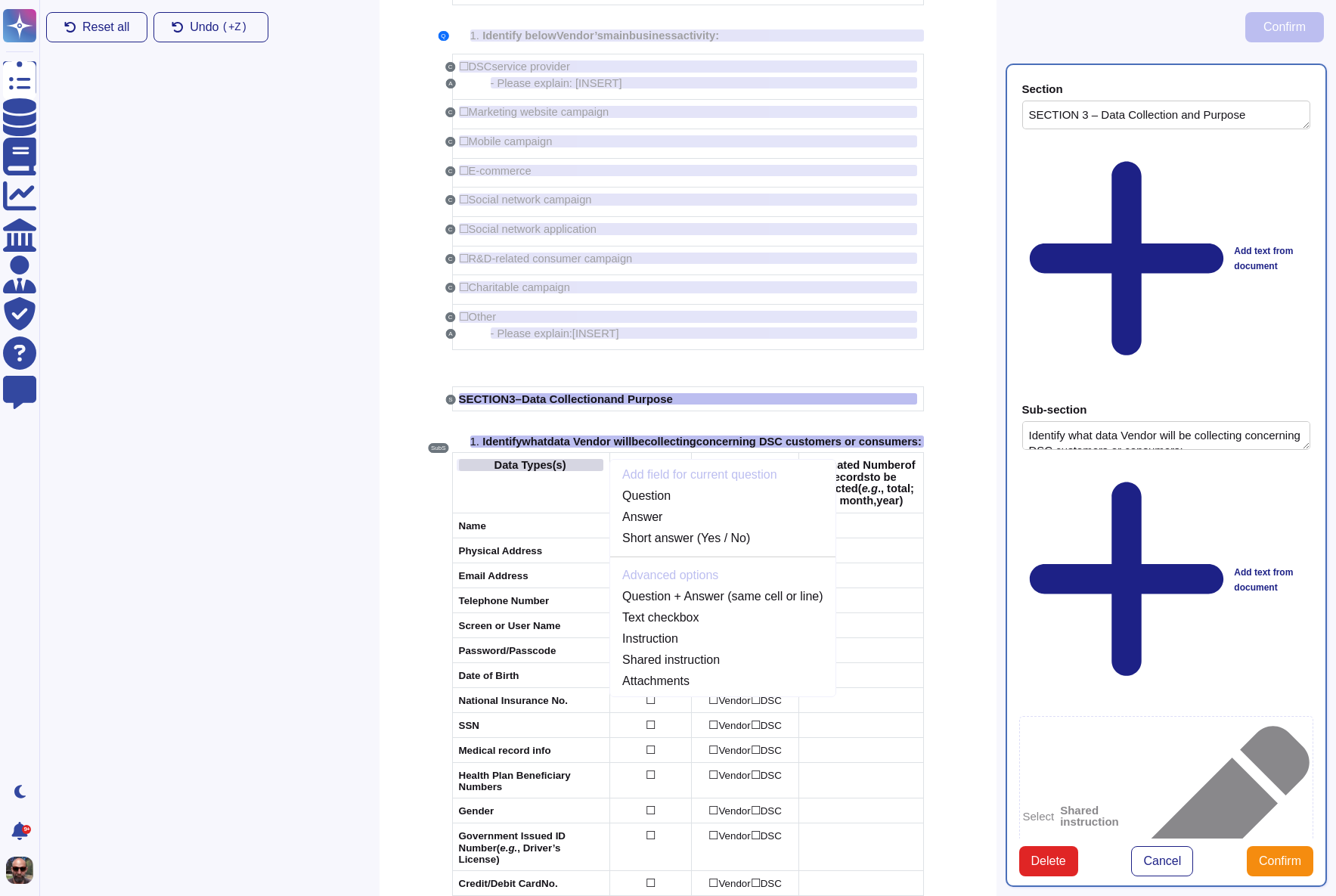
scroll to position [353, 0]
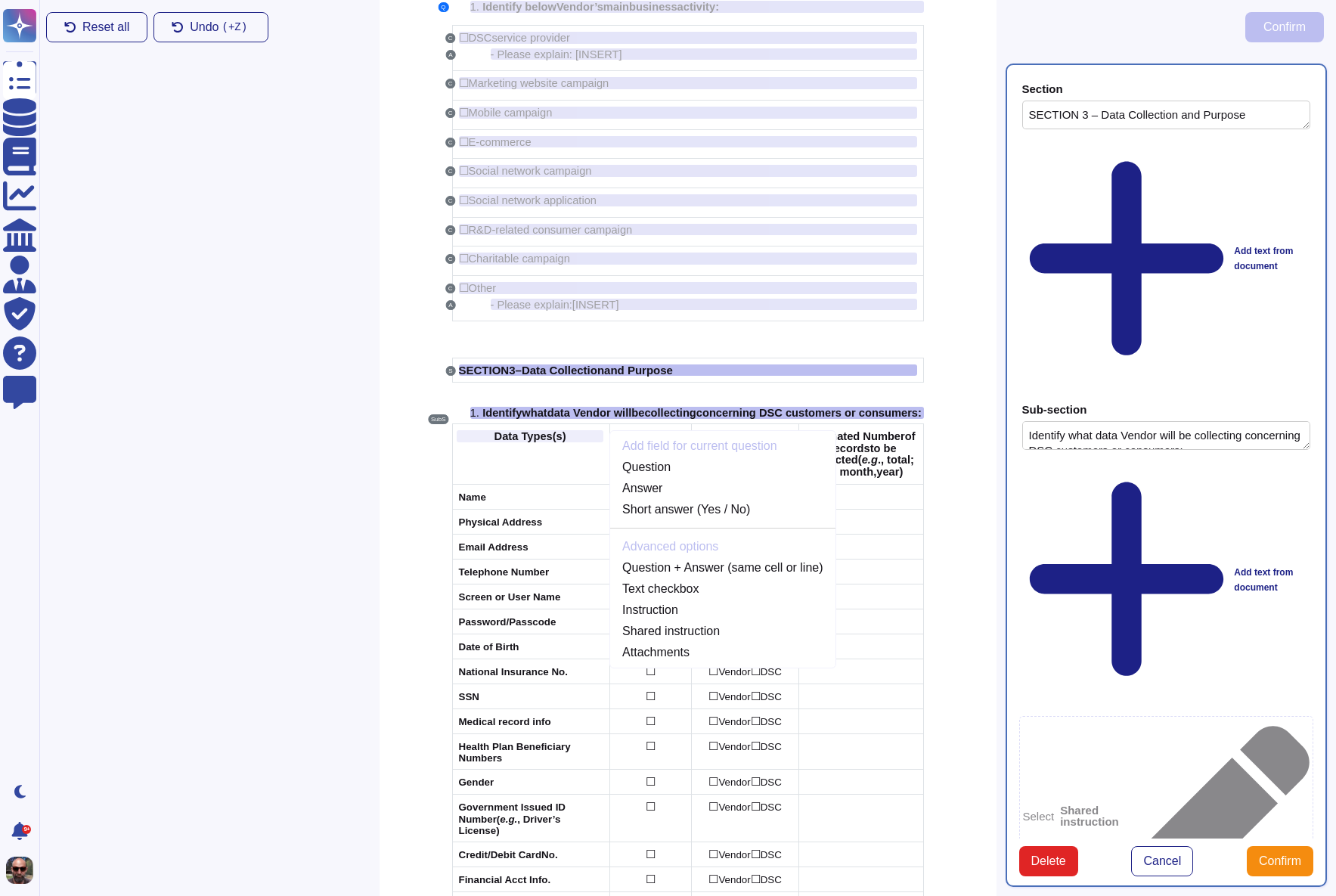
click at [597, 462] on td "Add field for current question Question Answer Short answer (Yes / No) Advanced…" at bounding box center [530, 454] width 158 height 60
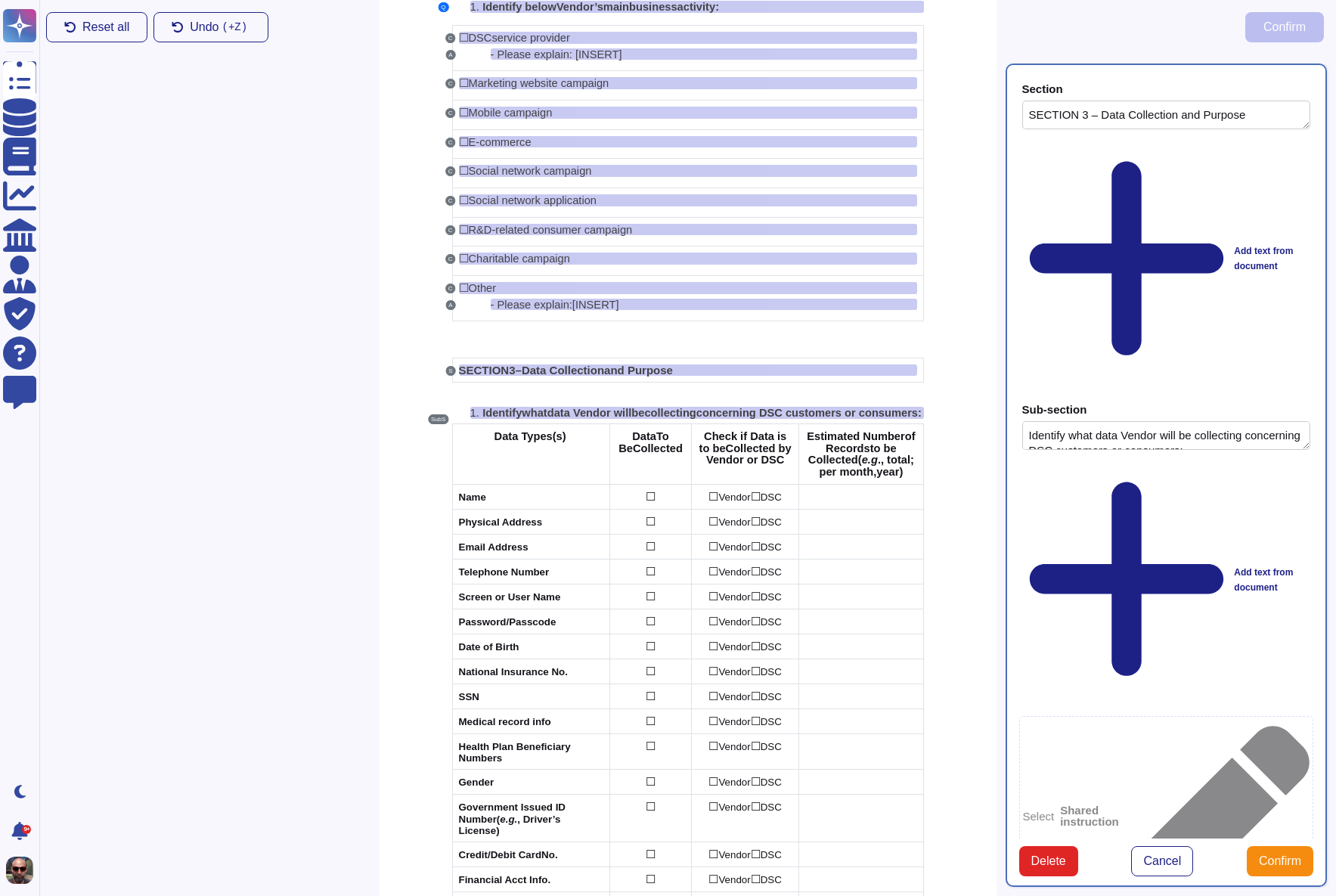
click at [1278, 421] on textarea "Identify what data Vendor will be collecting concerning DSC customers or consum…" at bounding box center [1166, 436] width 289 height 29
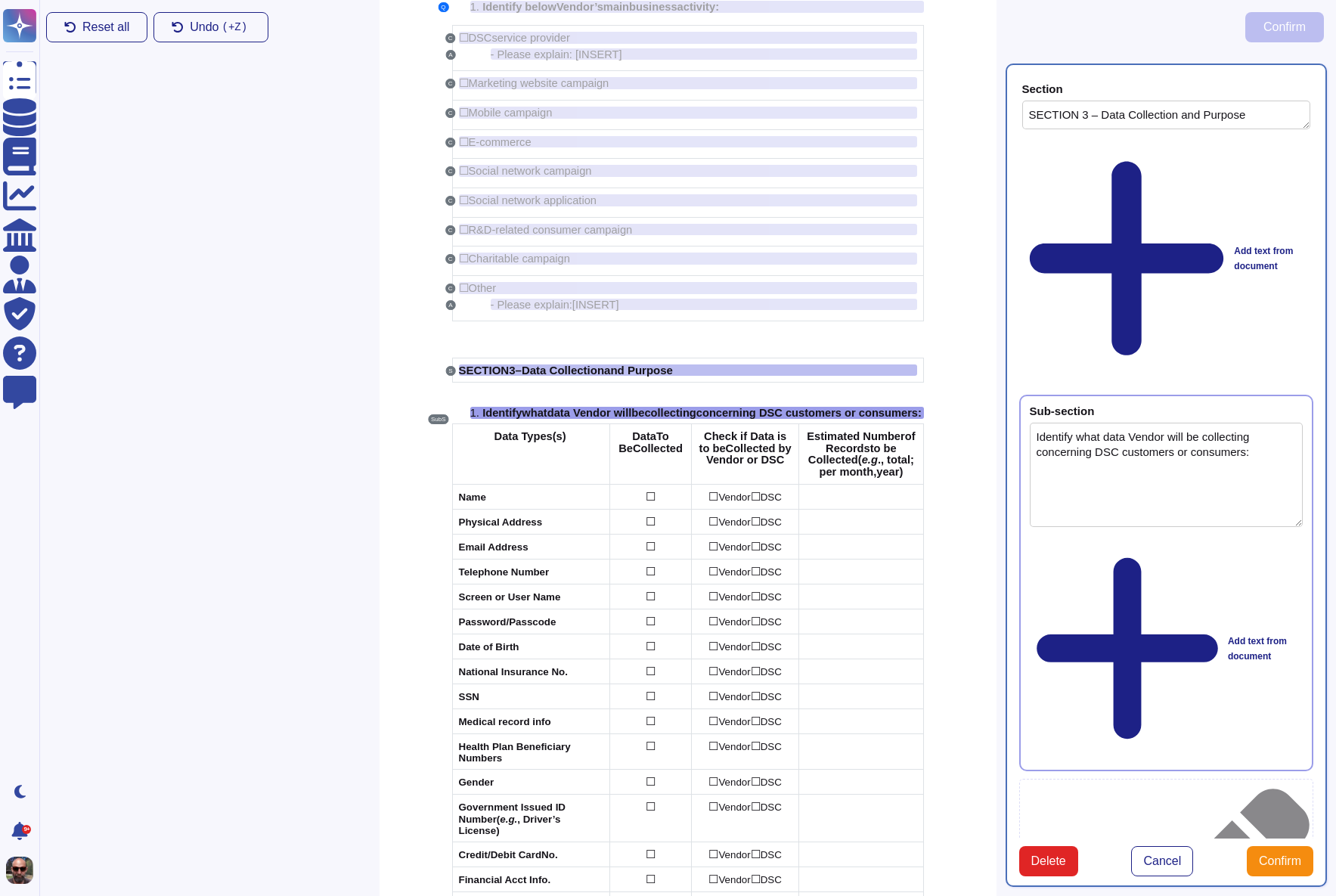
scroll to position [324, 0]
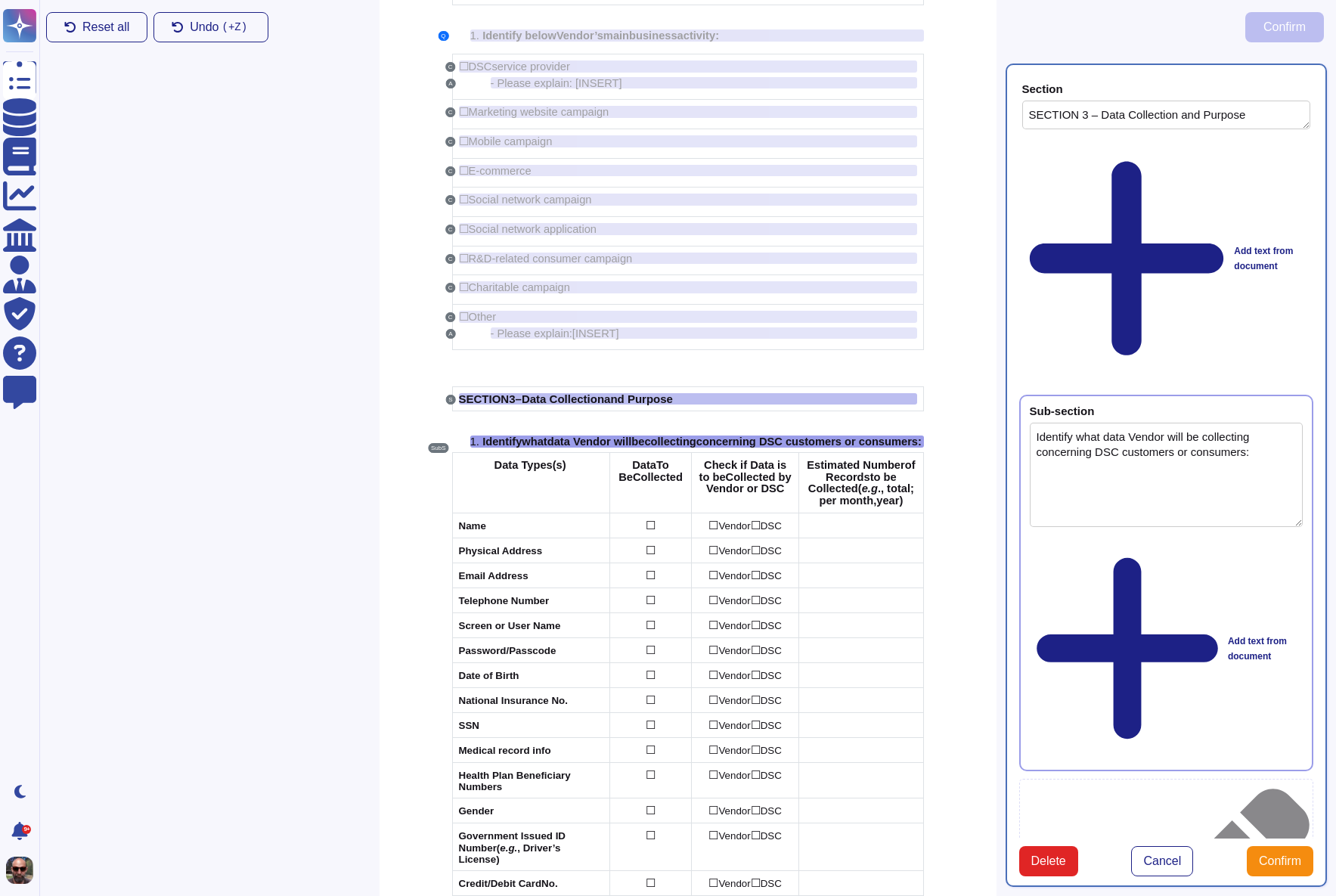
click at [1091, 537] on div "Add text from document" at bounding box center [1166, 648] width 273 height 223
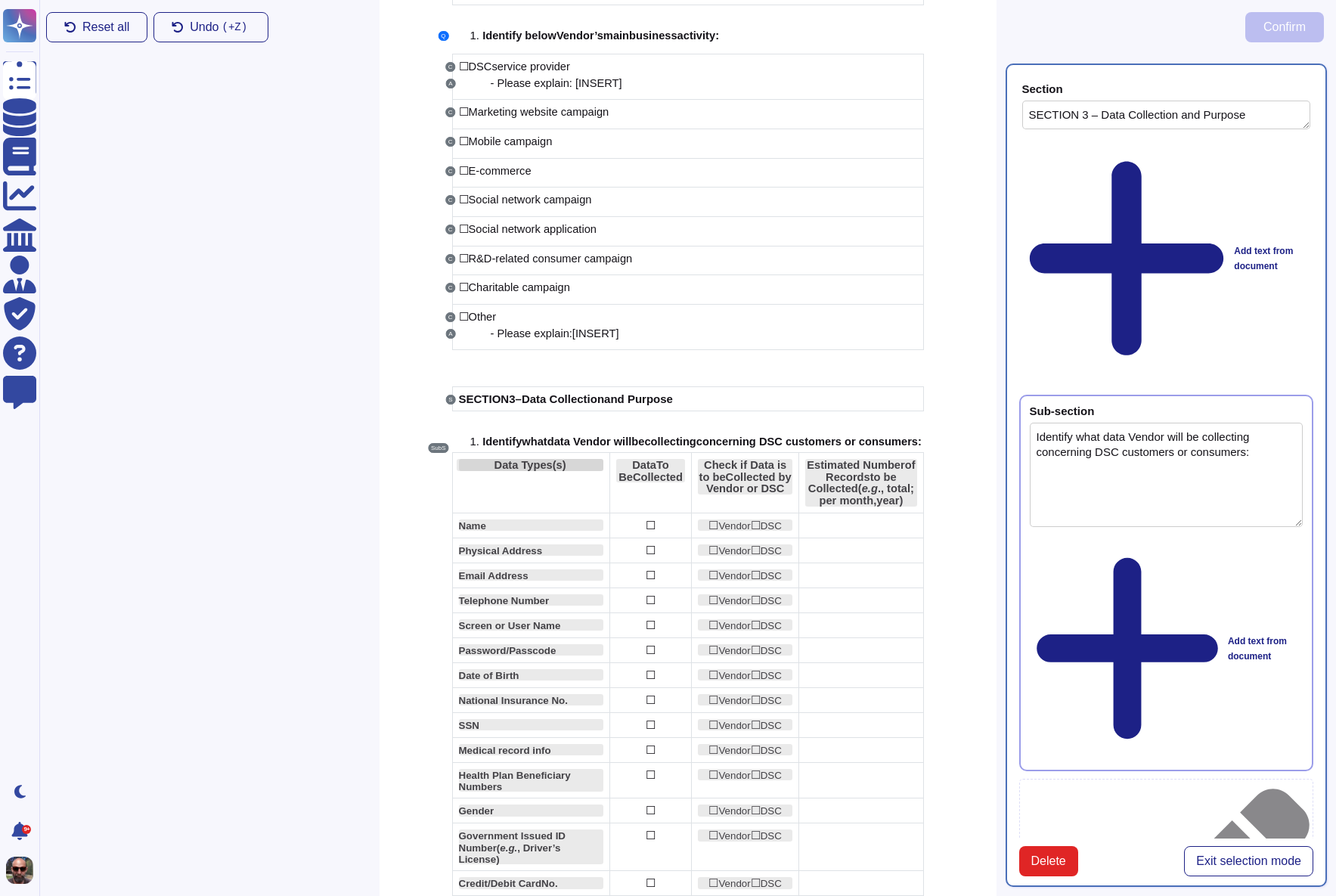
click at [578, 471] on div "Data Types(s)" at bounding box center [529, 465] width 147 height 12
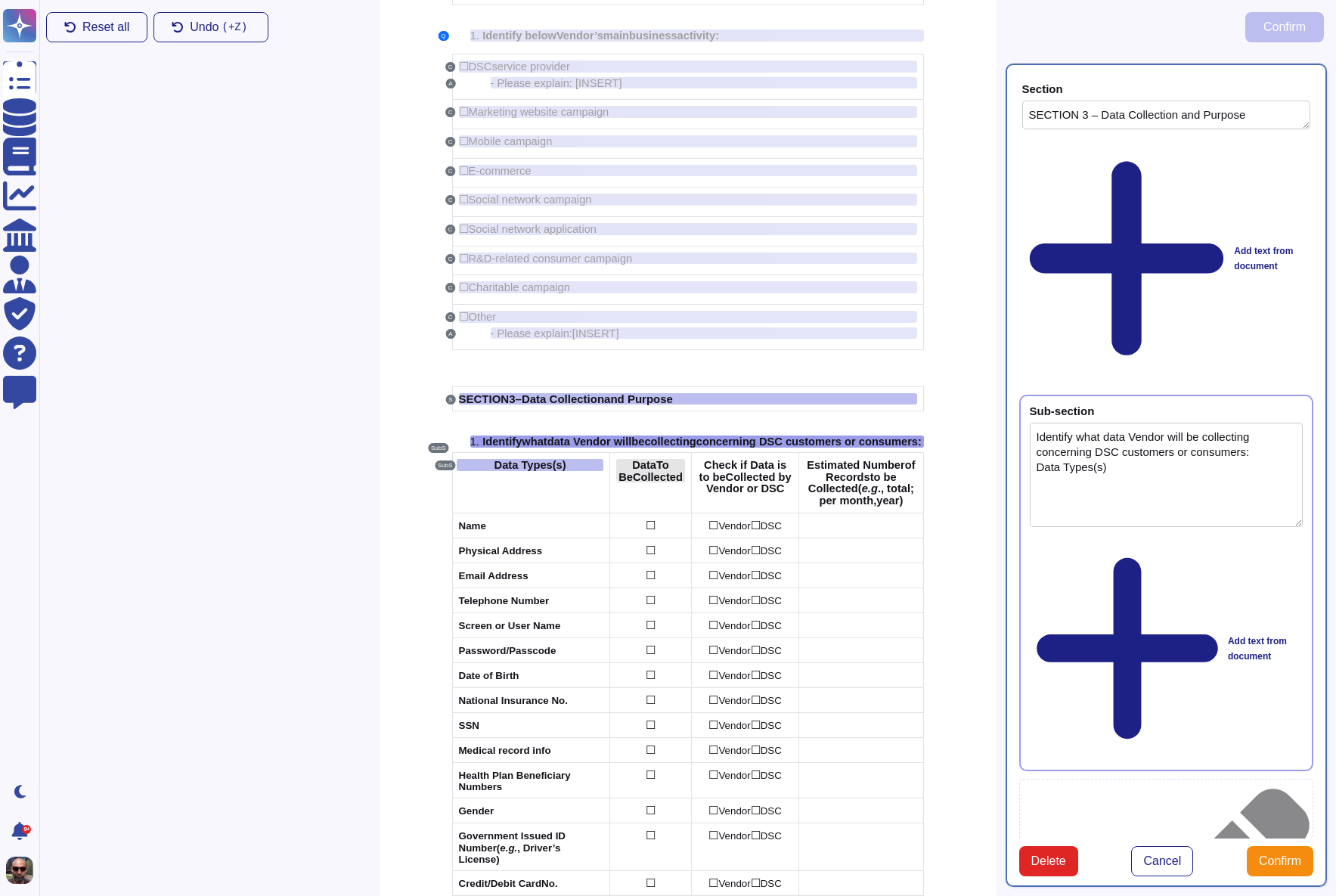
click at [673, 482] on span "Collected" at bounding box center [657, 477] width 50 height 12
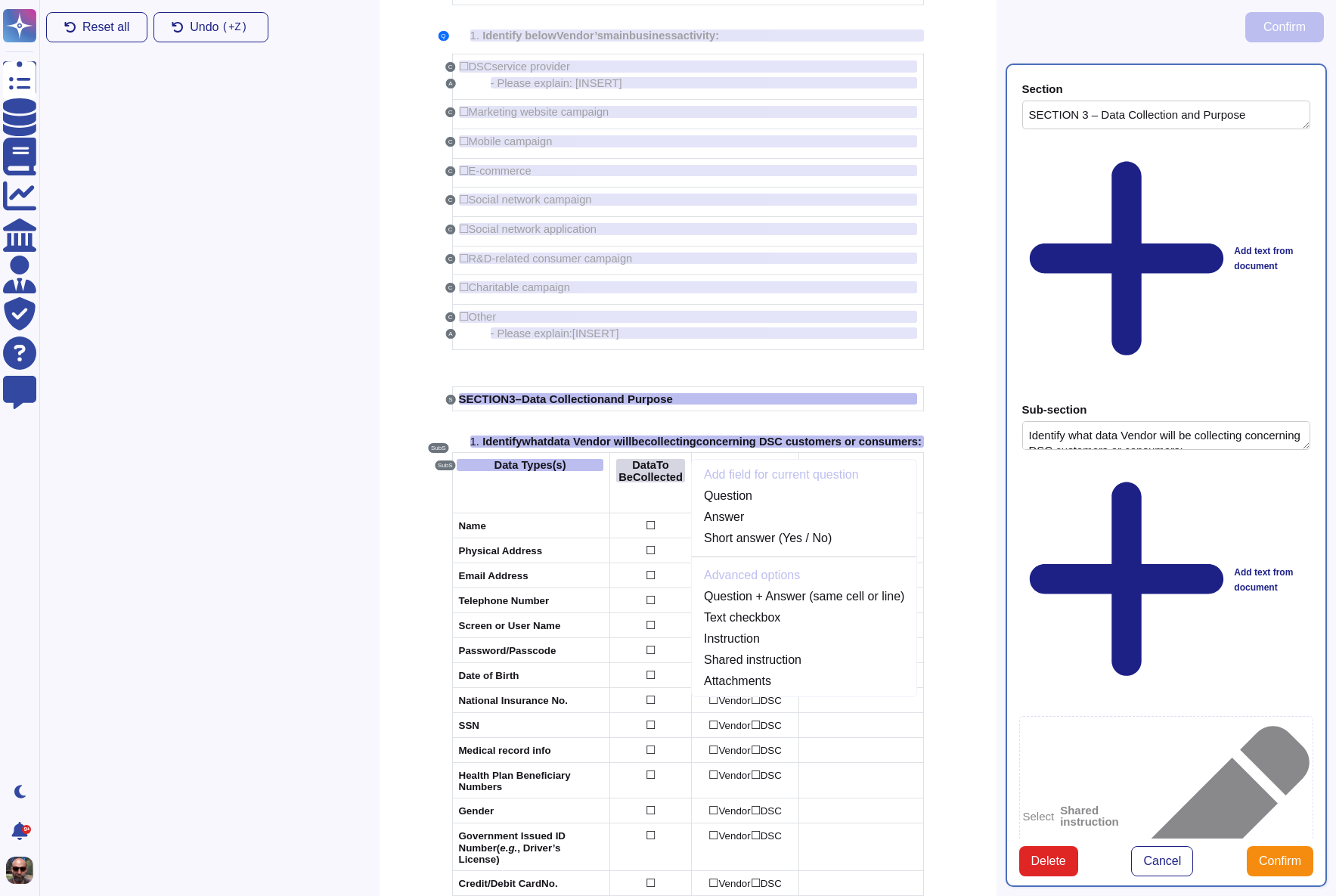
scroll to position [358, 0]
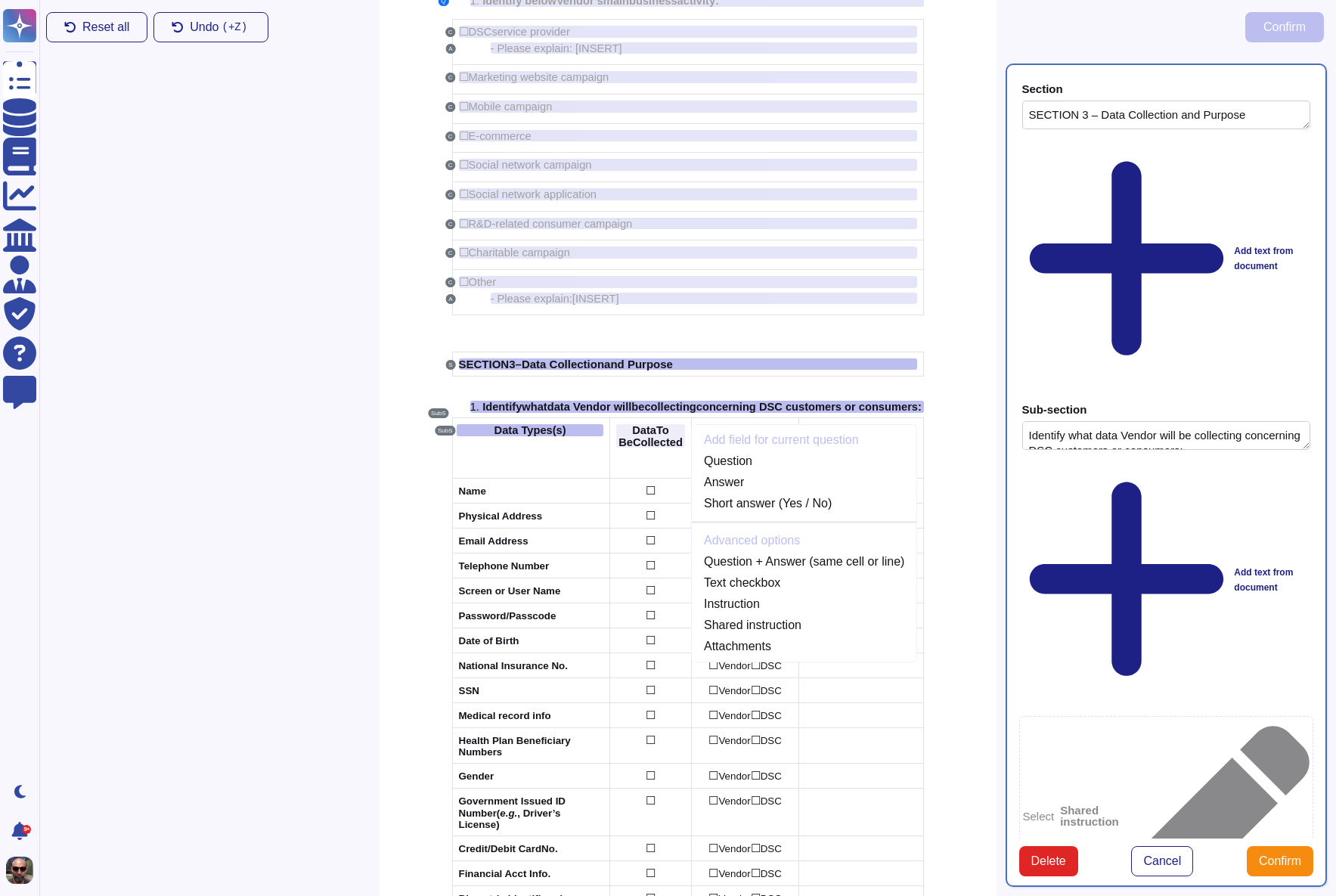
click at [690, 478] on td "Add field for current question Question Answer Short answer (Yes / No) Advanced…" at bounding box center [652, 448] width 82 height 60
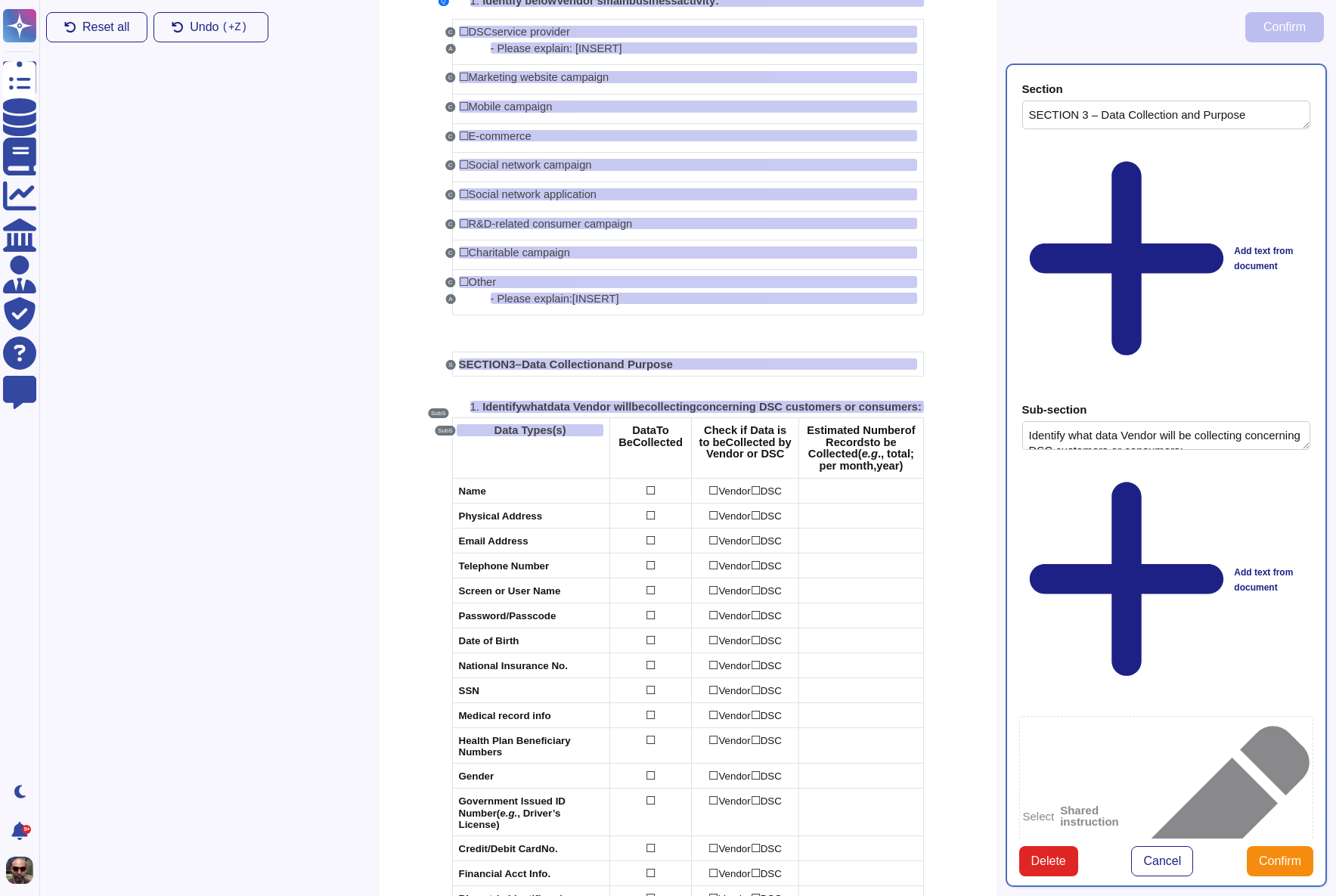
click at [1115, 459] on div "Add text from document" at bounding box center [1166, 579] width 289 height 239
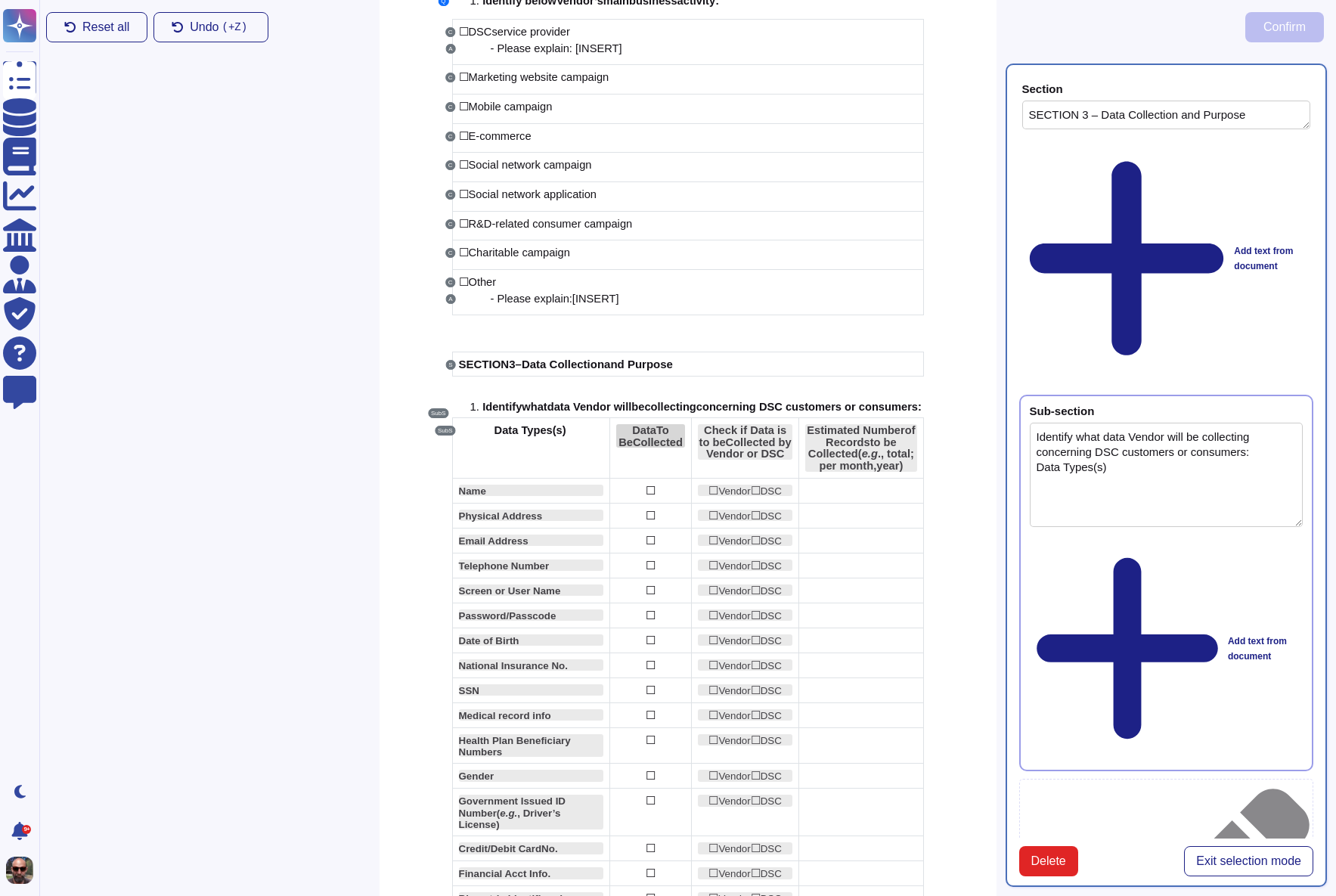
click at [656, 437] on span "Data" at bounding box center [644, 429] width 25 height 12
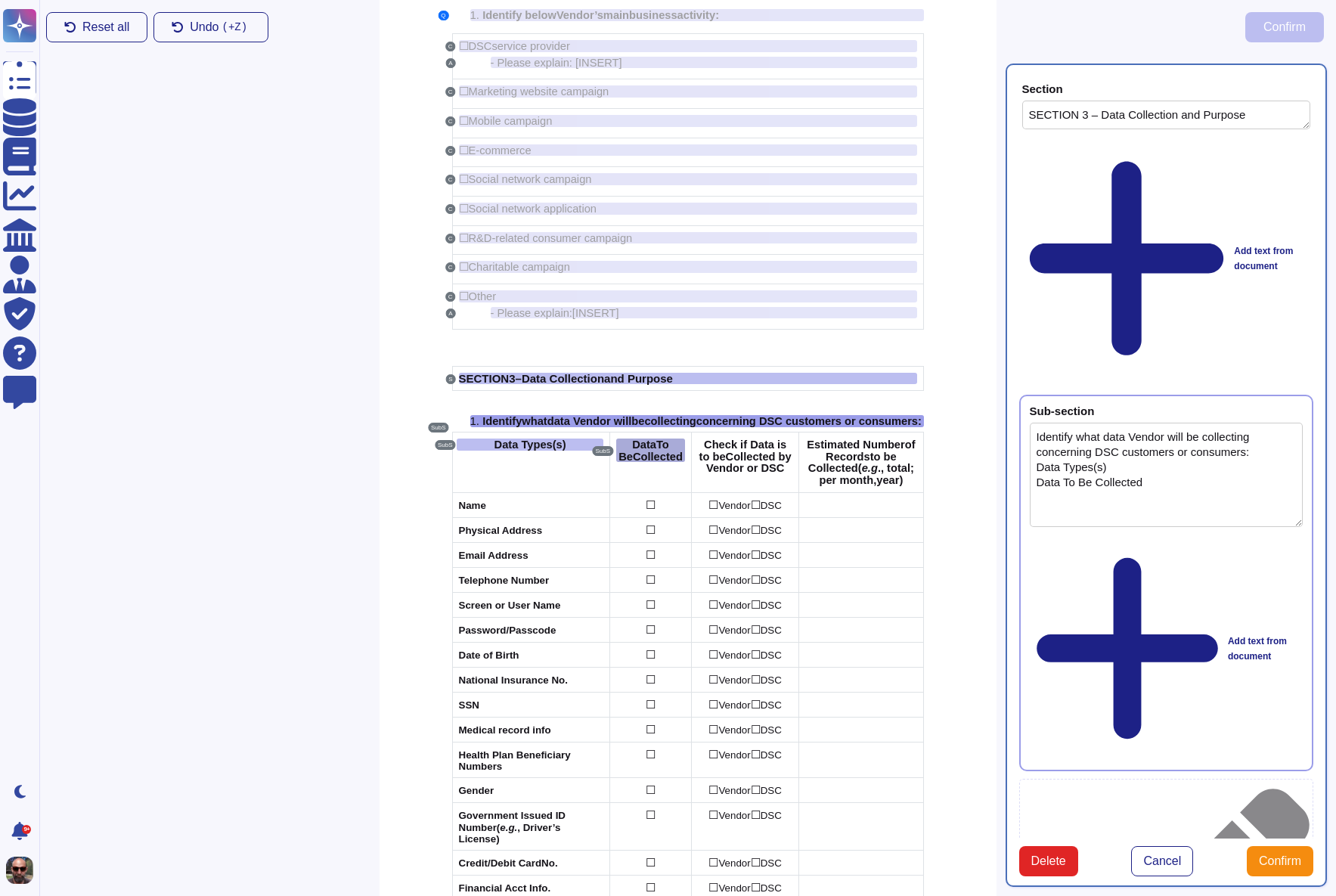
scroll to position [324, 0]
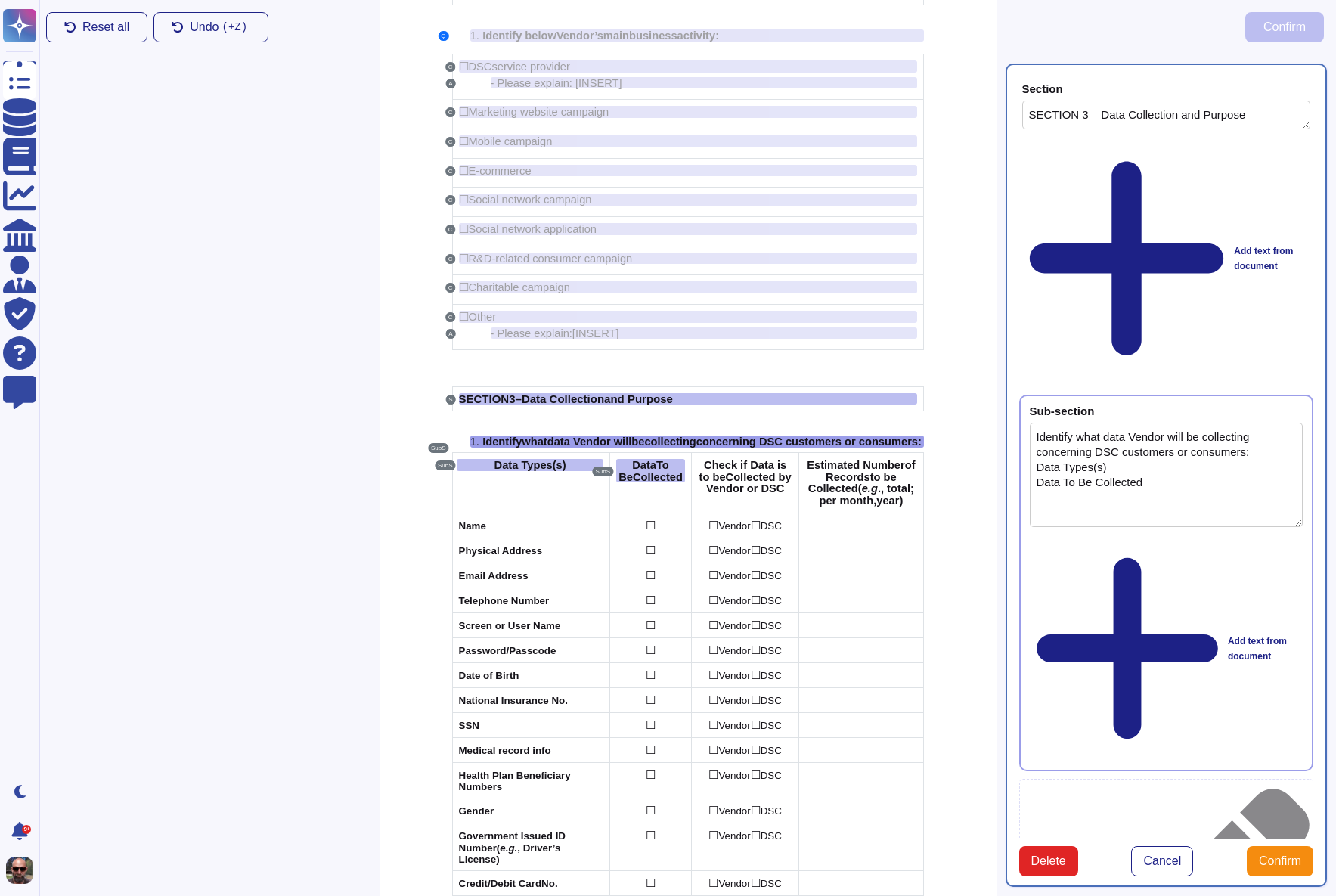
click at [1089, 537] on div "Add text from document" at bounding box center [1166, 648] width 273 height 223
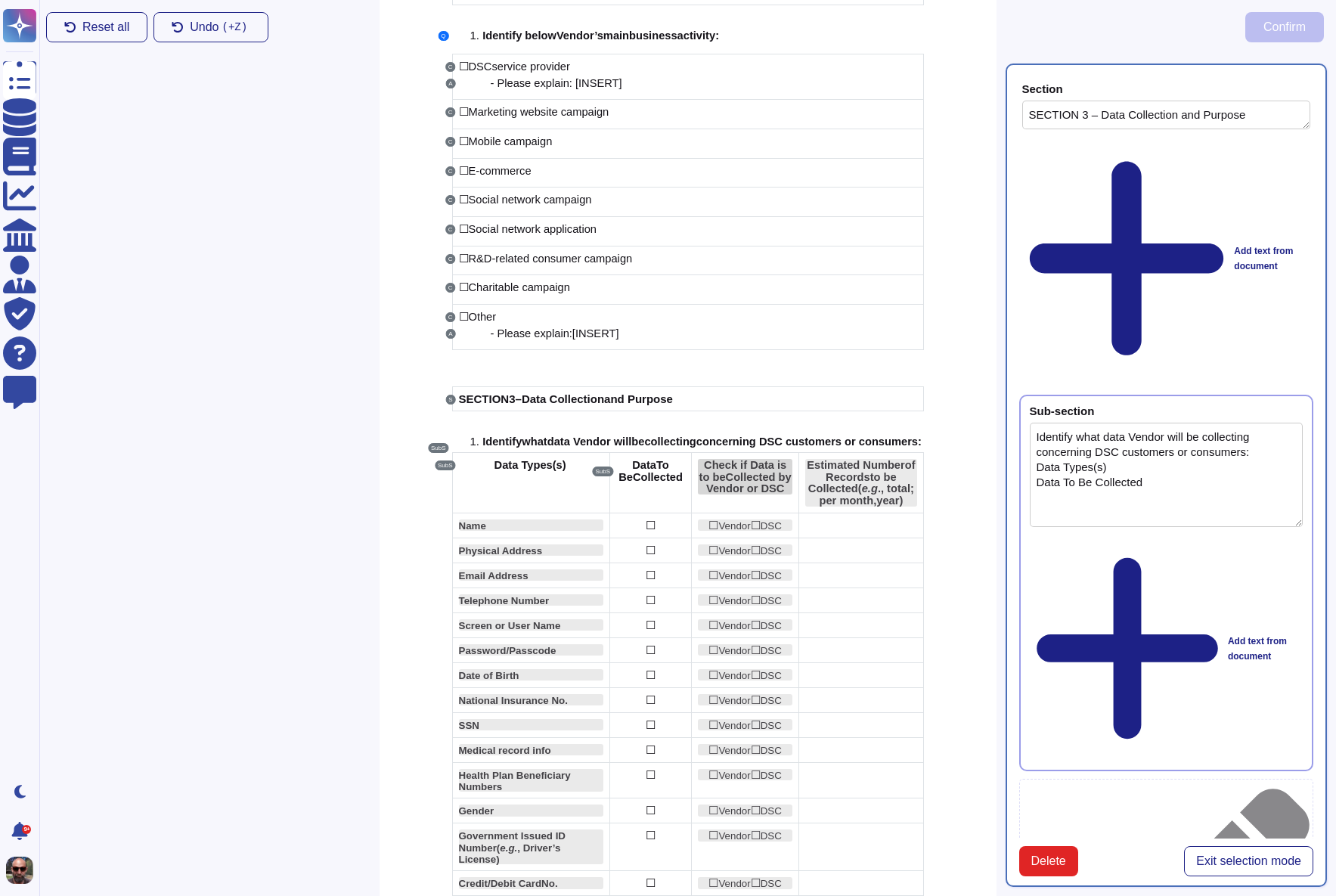
click at [758, 487] on span "Collected by Vendor or DSC" at bounding box center [749, 483] width 86 height 25
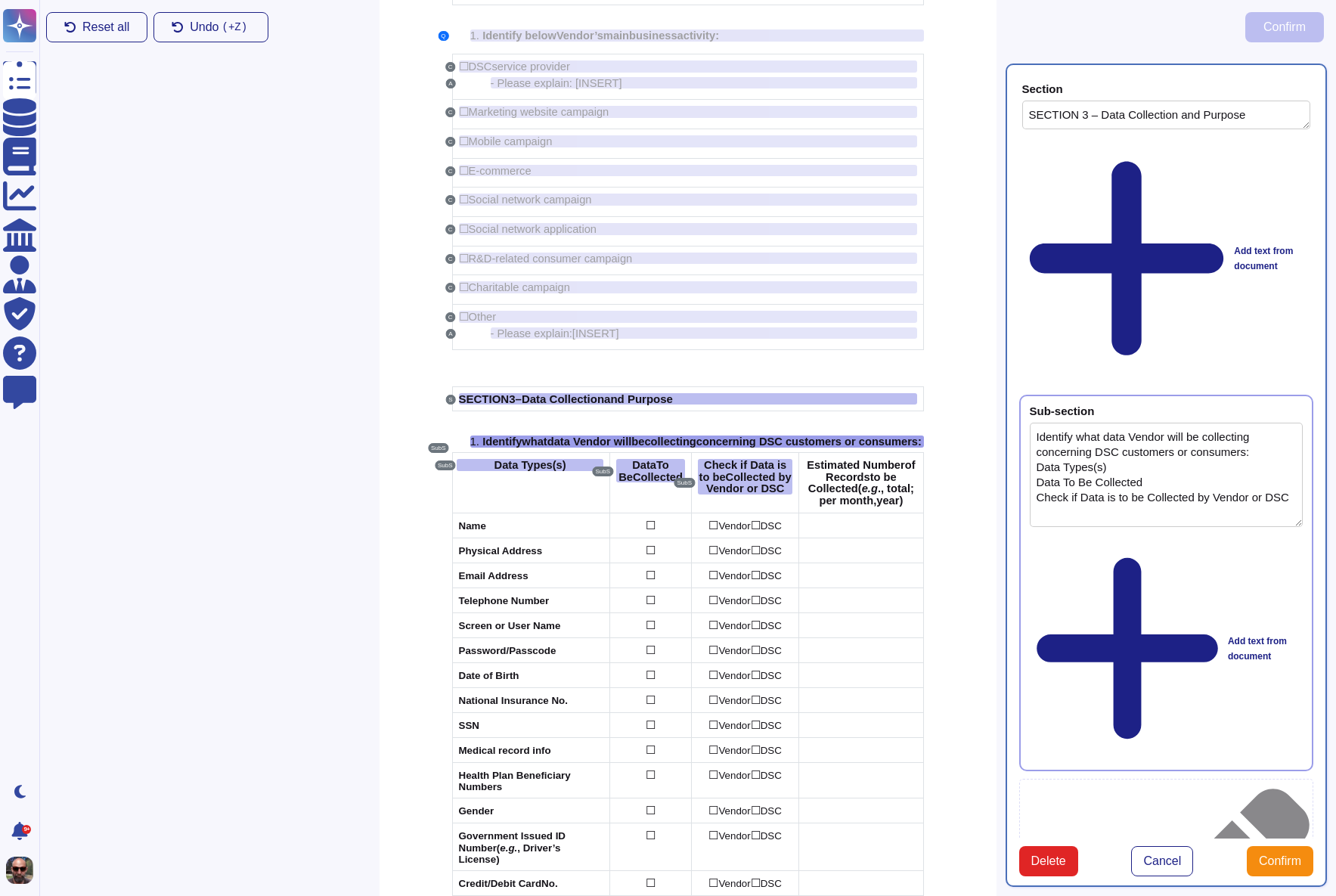
click at [1068, 537] on div "Add text from document" at bounding box center [1166, 648] width 273 height 223
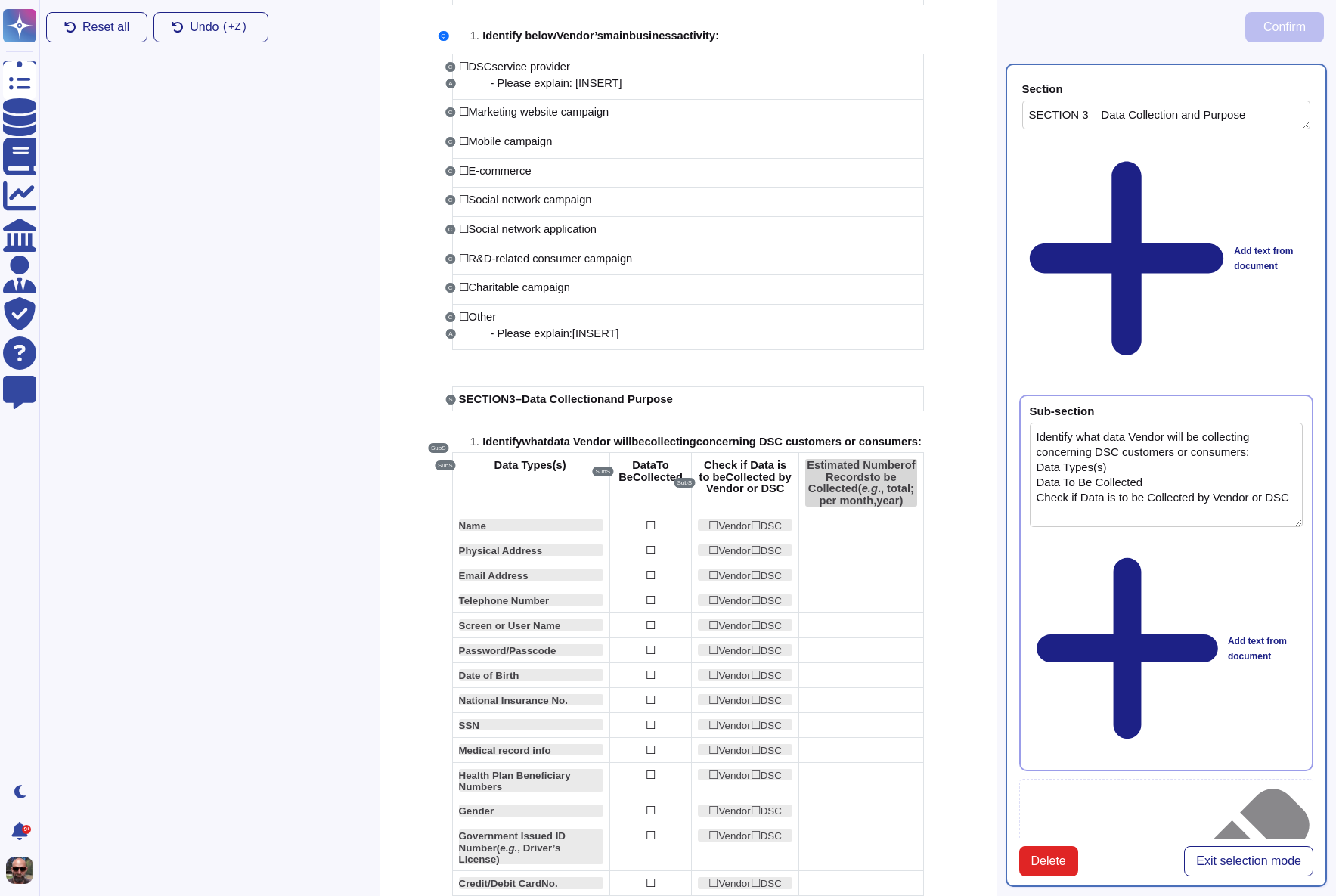
click at [872, 507] on span "., total; per month," at bounding box center [867, 494] width 95 height 25
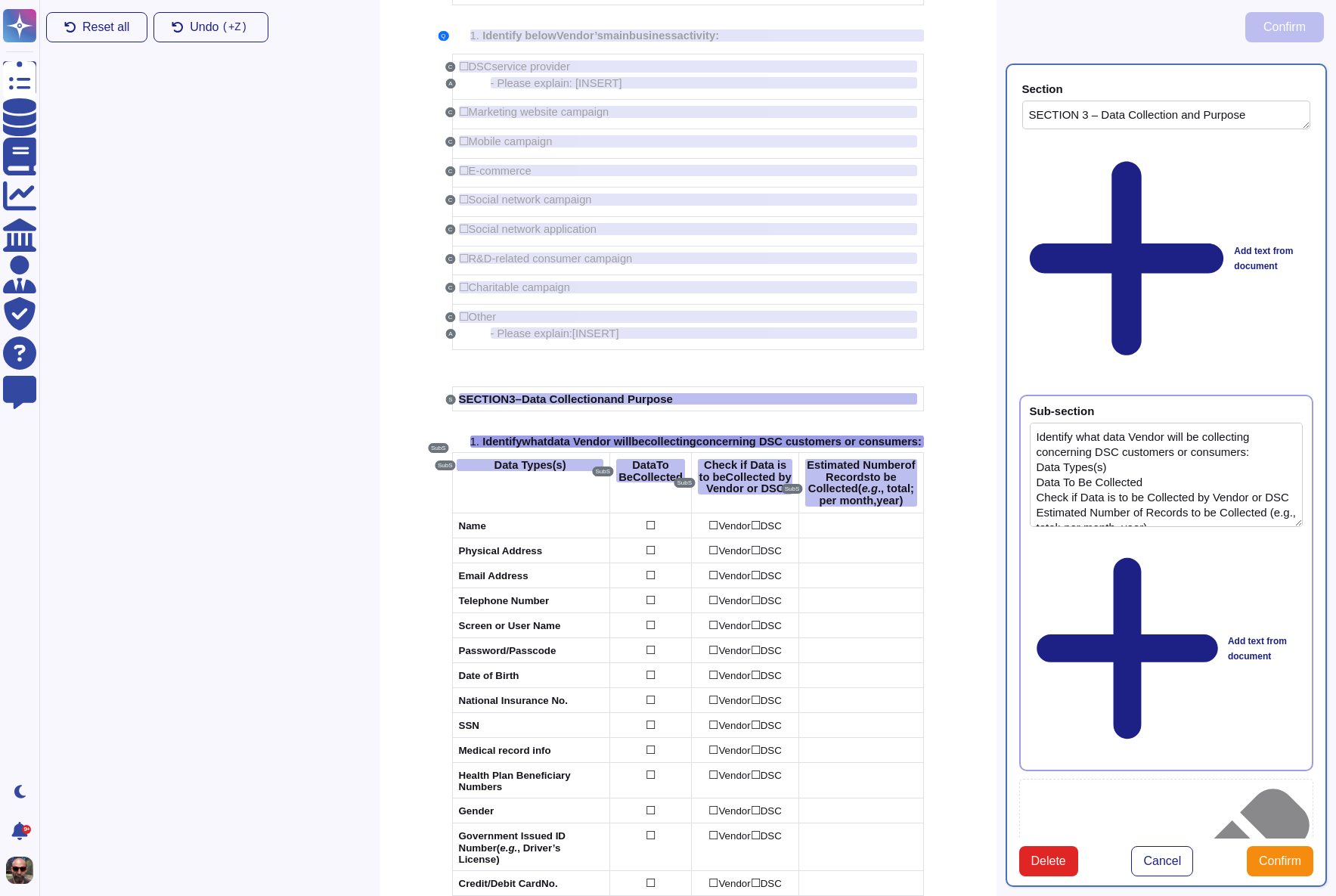
click at [1092, 537] on div "Add text from document" at bounding box center [1166, 648] width 273 height 223
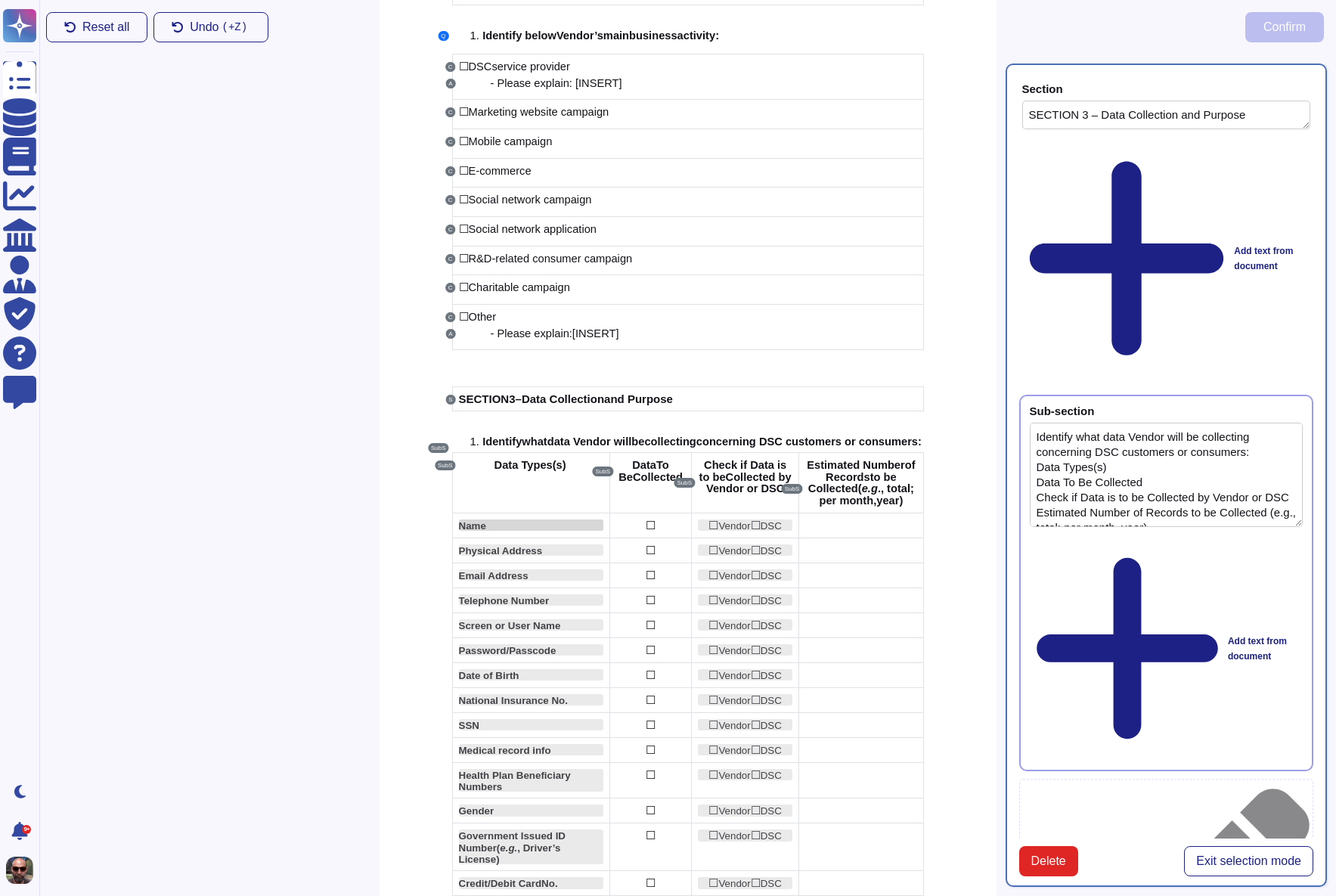
click at [519, 530] on div "Name" at bounding box center [531, 525] width 145 height 11
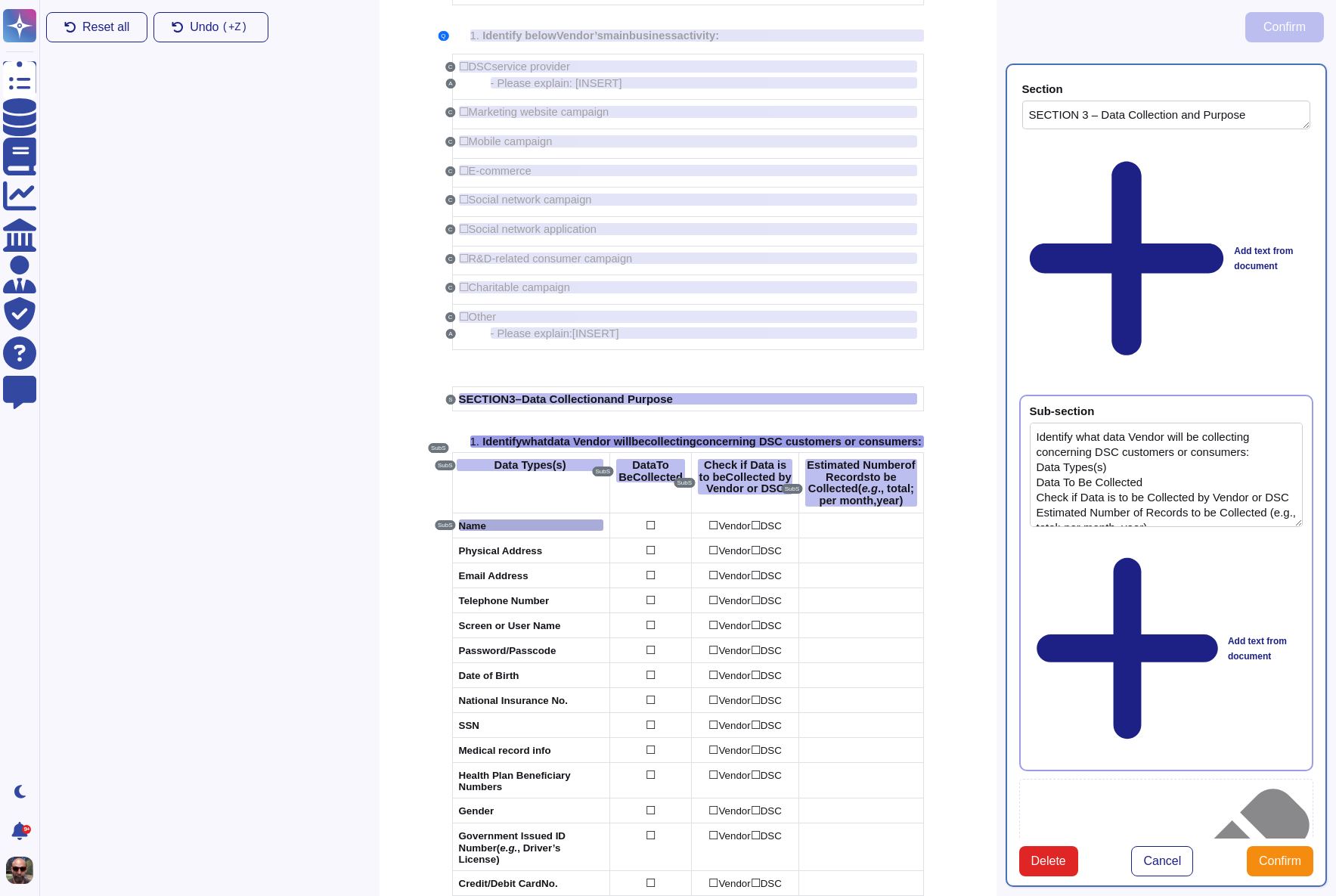
click at [565, 530] on div "Name" at bounding box center [531, 525] width 145 height 11
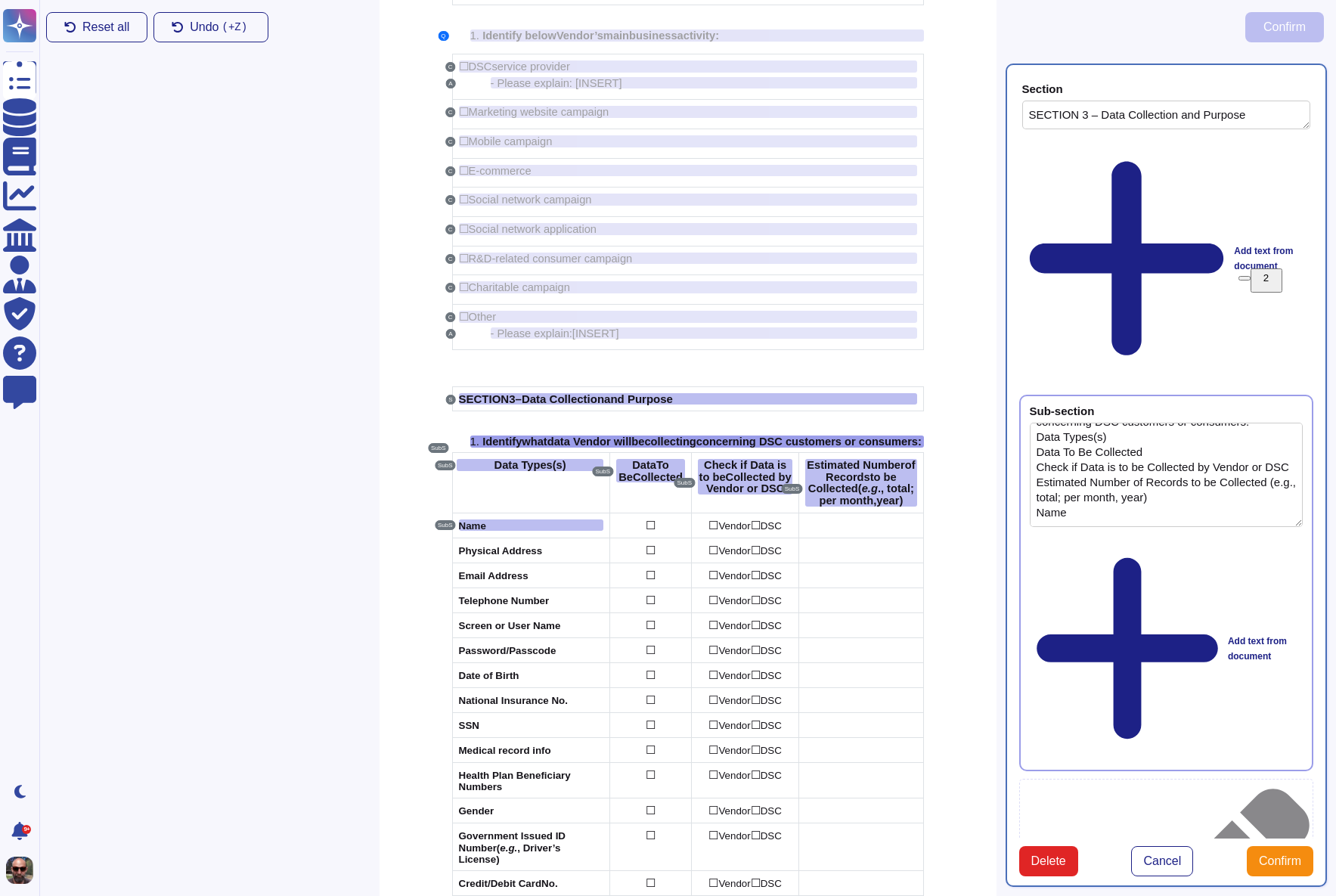
drag, startPoint x: 1094, startPoint y: 288, endPoint x: 1012, endPoint y: 291, distance: 82.1
click at [1012, 291] on div "Section SECTION 3 – Data Collection and Purpose Add text from document Sub-sect…" at bounding box center [1166, 475] width 322 height 823
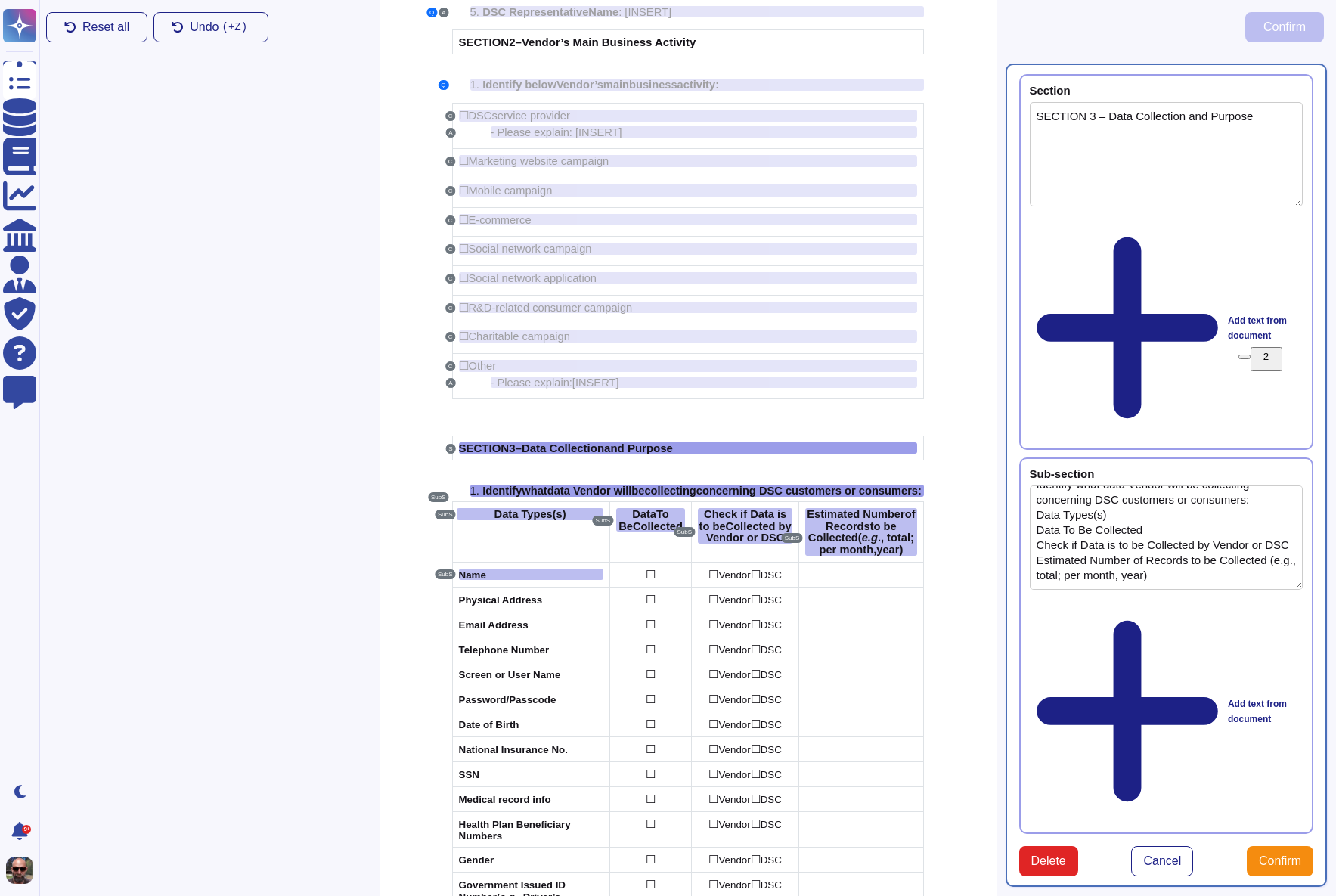
scroll to position [30, 0]
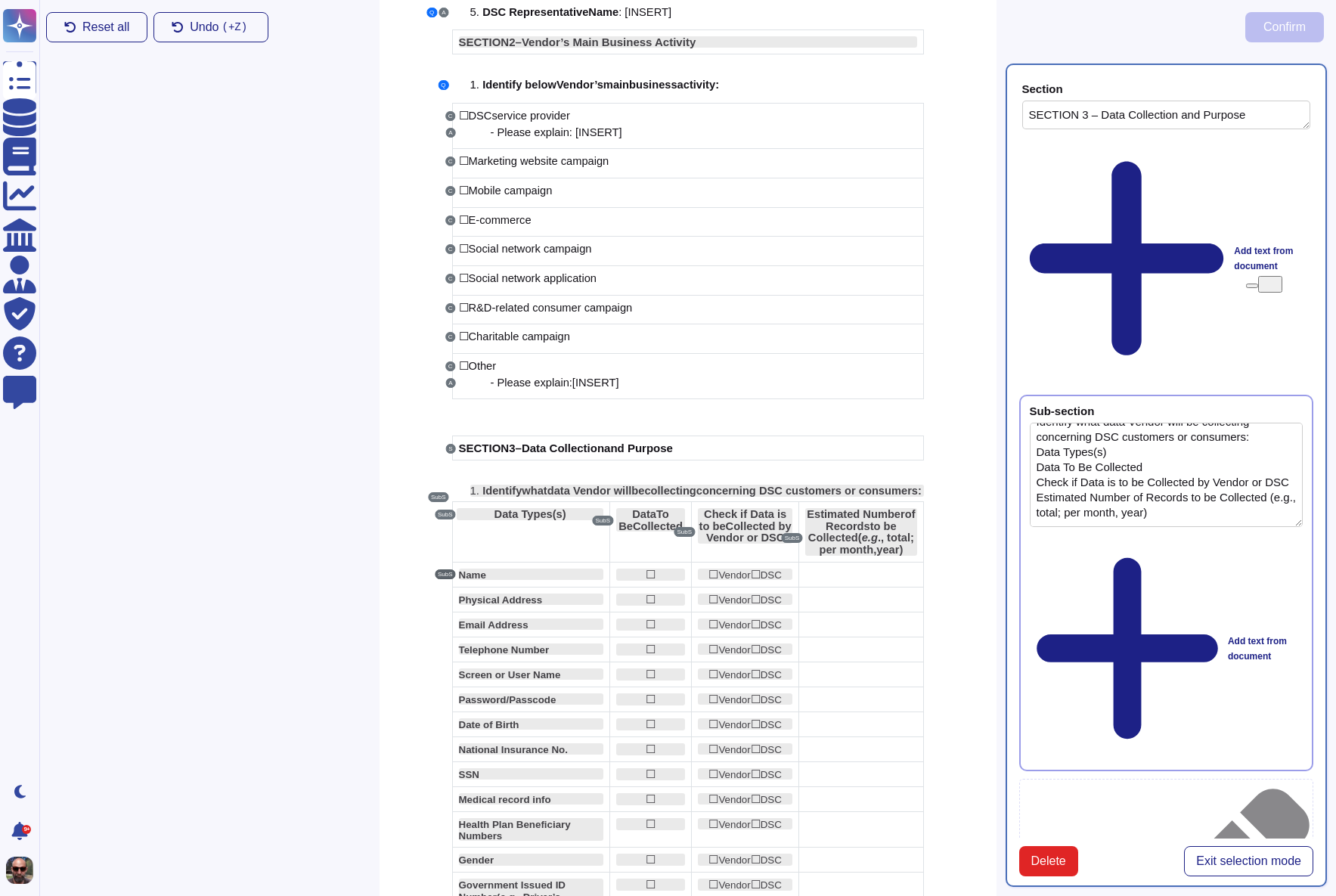
click at [440, 580] on button "SubS" at bounding box center [445, 574] width 21 height 10
click at [494, 580] on div "Name" at bounding box center [531, 574] width 145 height 11
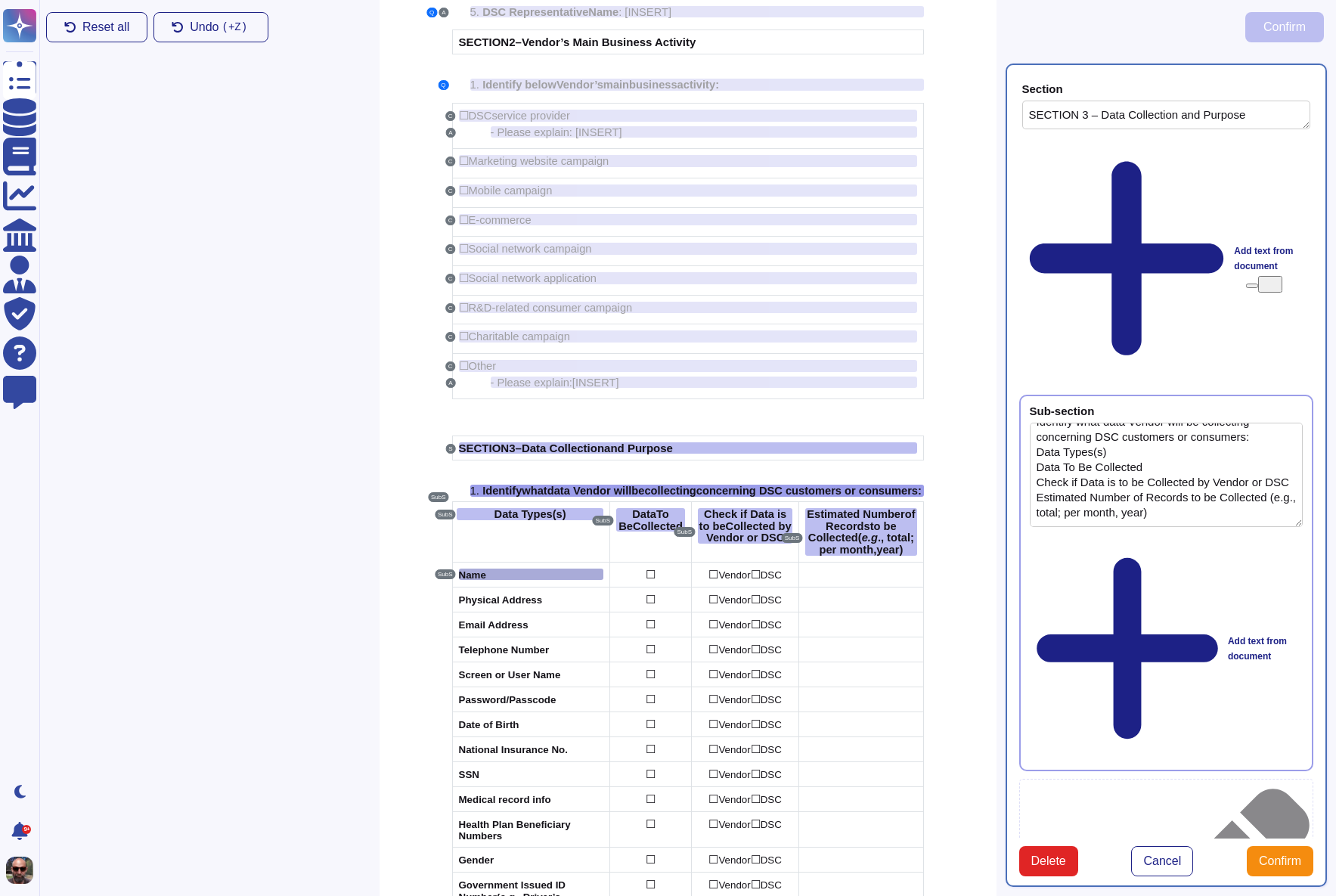
type textarea "Identify what data Vendor will be collecting concerning DSC customers or consum…"
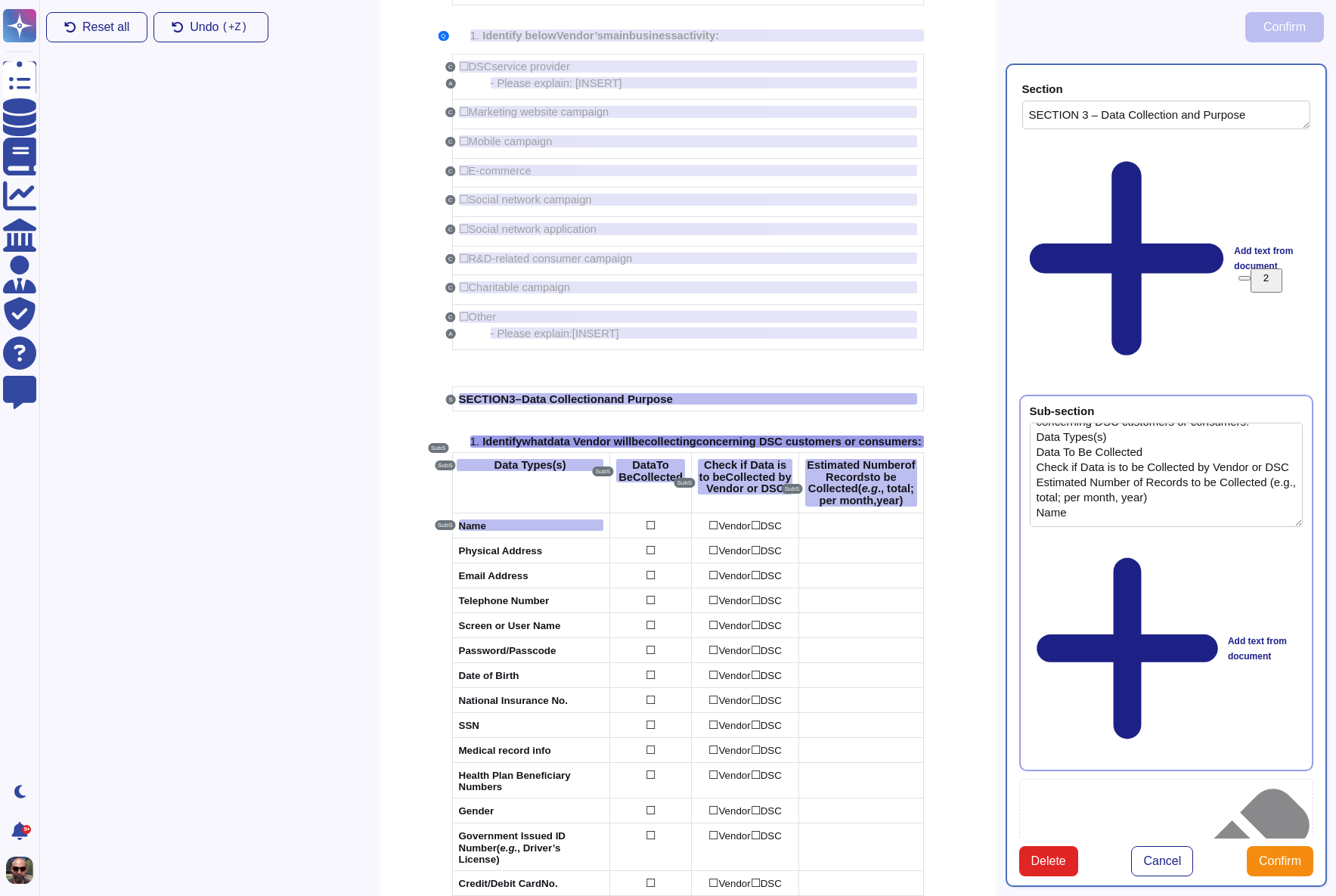
scroll to position [46, 0]
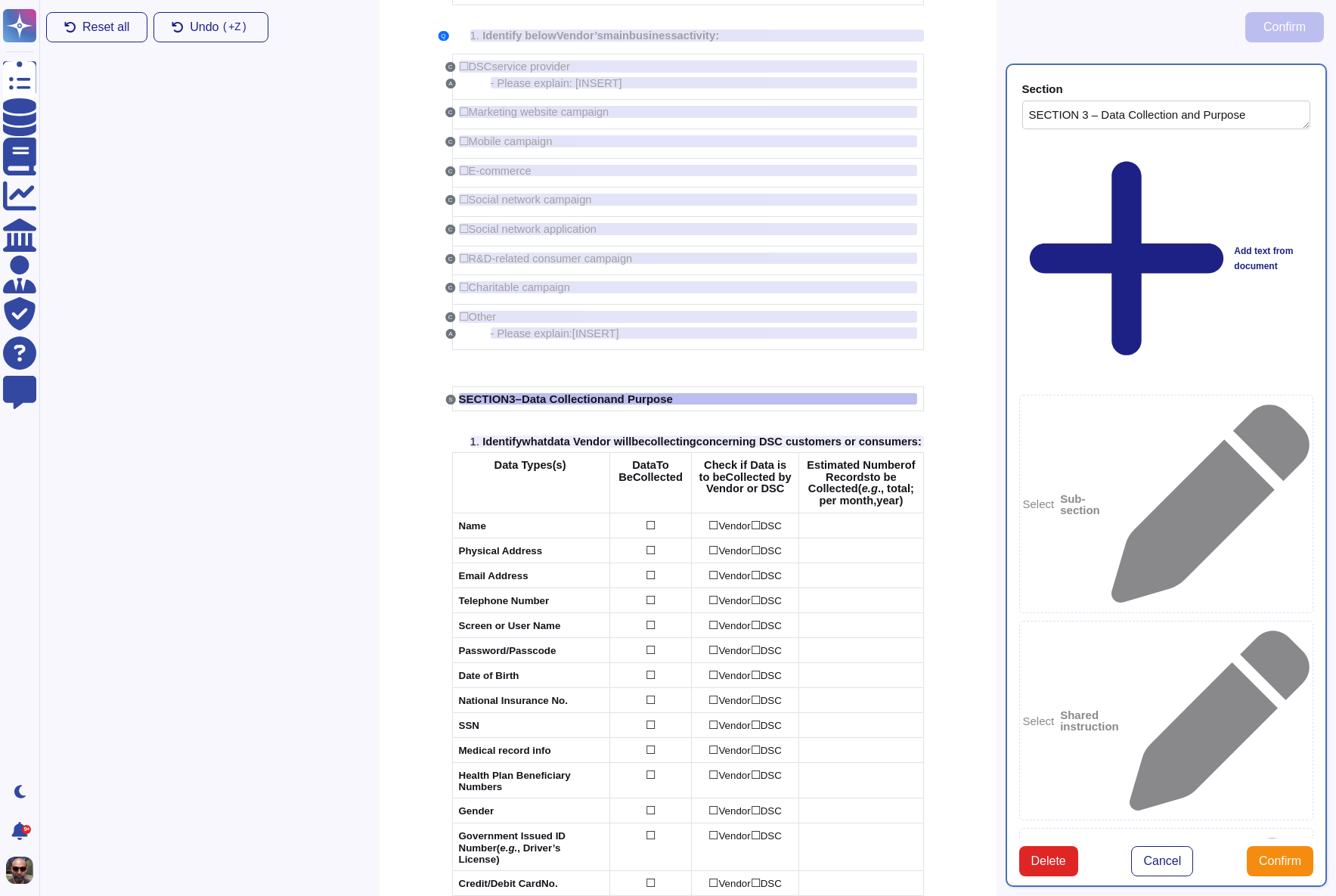
click at [1130, 395] on div "Select Sub-section" at bounding box center [1166, 503] width 295 height 218
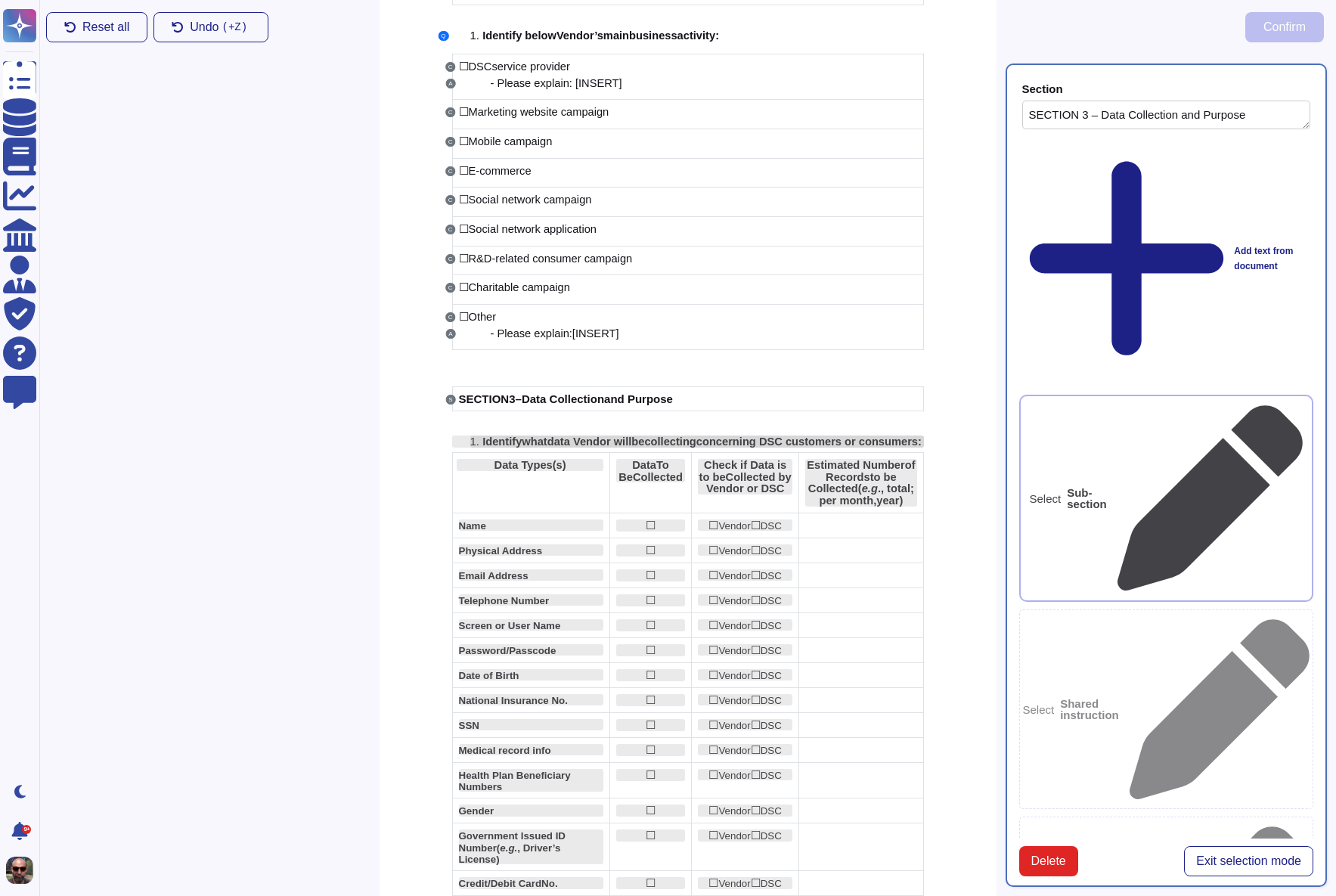
click at [554, 442] on span "d" at bounding box center [550, 441] width 6 height 12
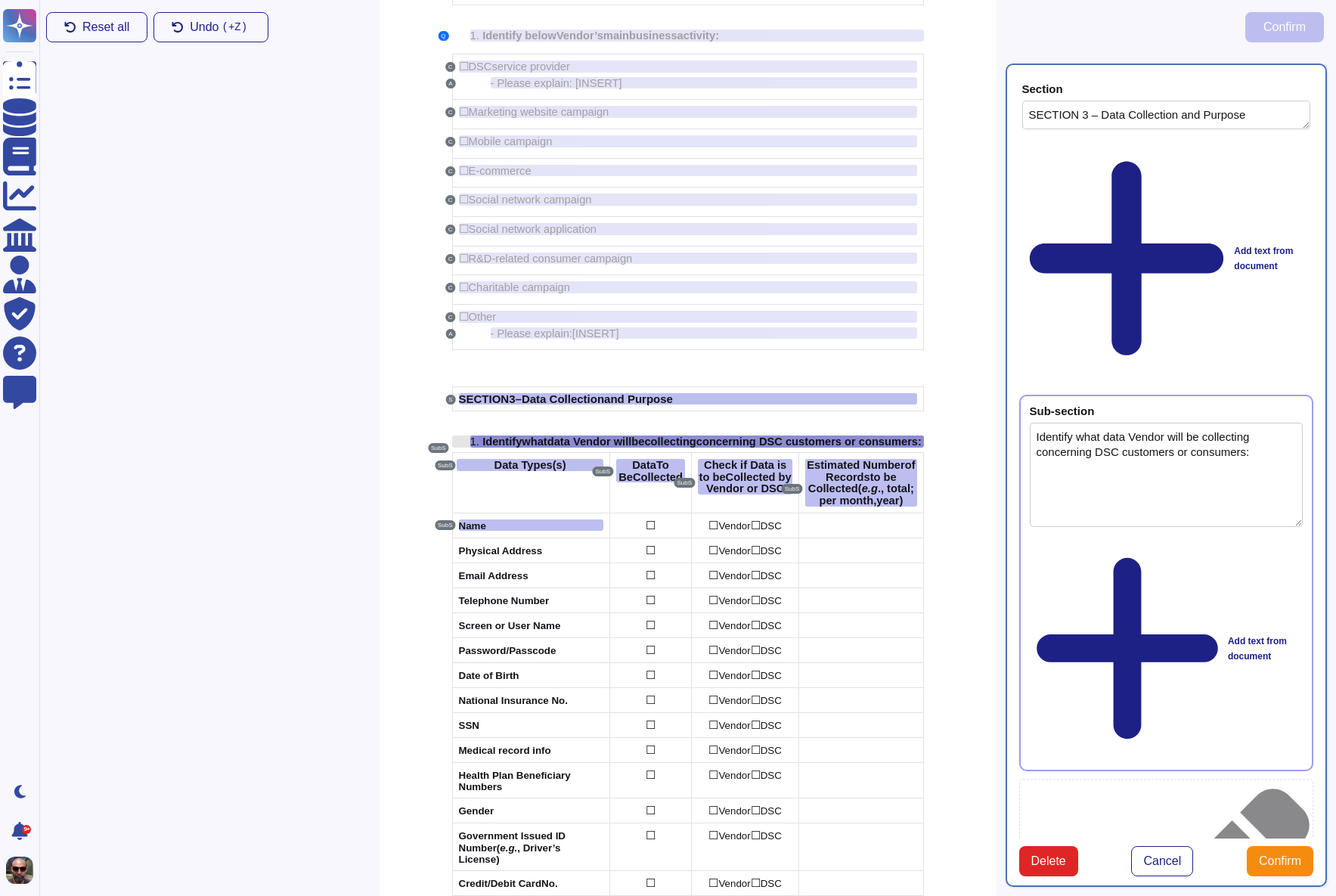
type textarea "Identify what data Vendor will be collecting concerning DSC customers or consum…"
click at [1046, 537] on div "Add text from document" at bounding box center [1166, 648] width 273 height 223
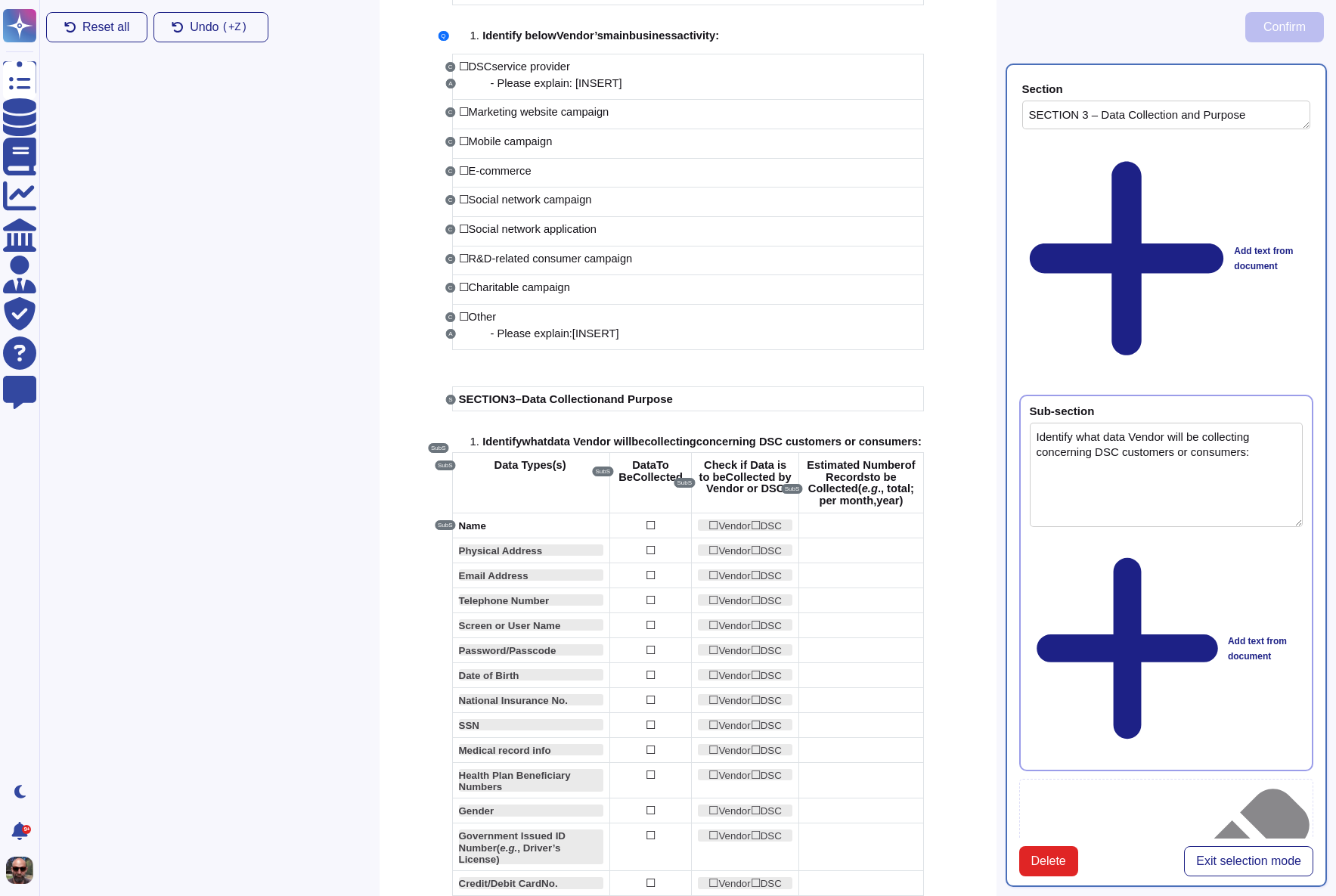
click at [1302, 412] on icon at bounding box center [1302, 412] width 0 height 0
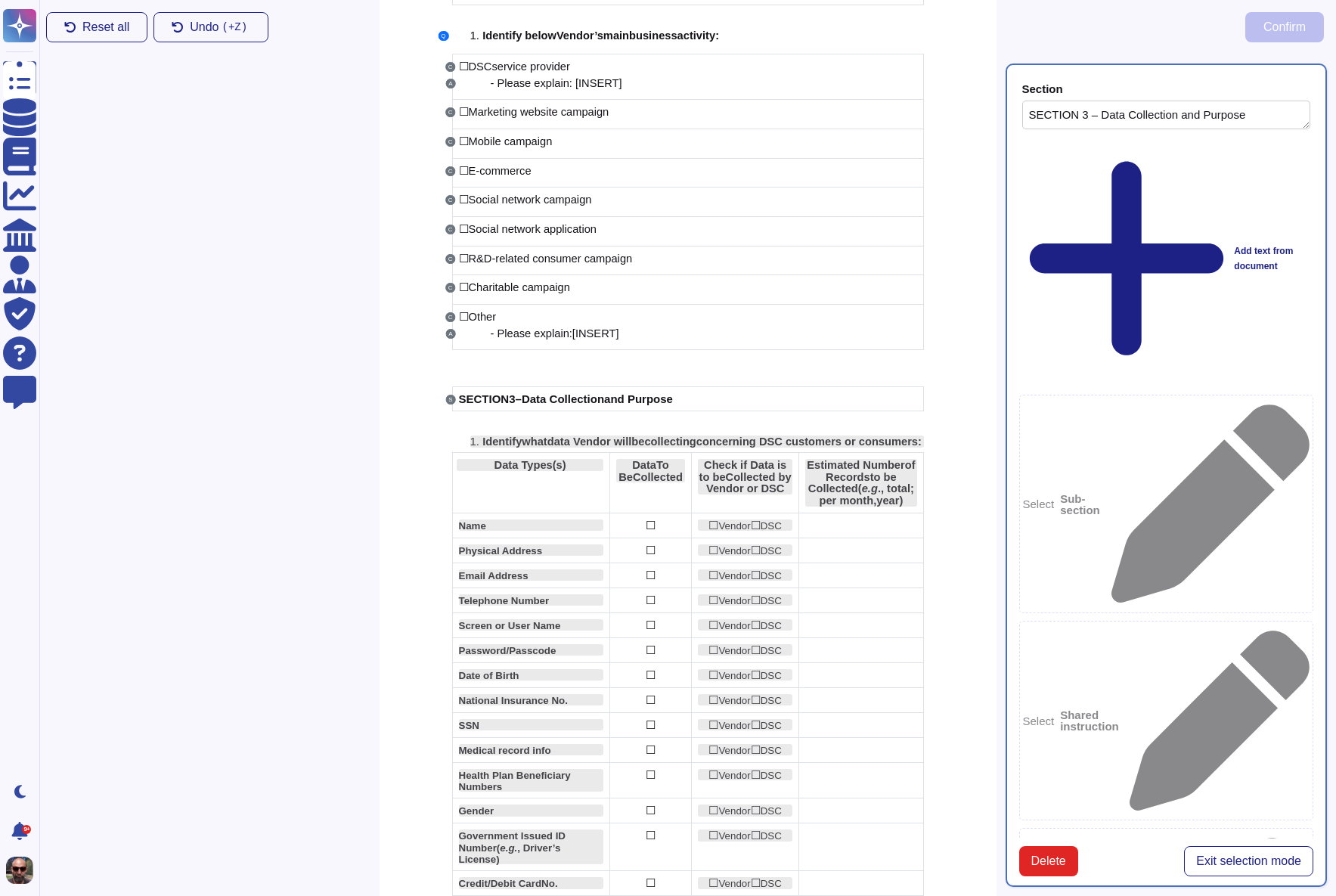
click at [1219, 405] on icon at bounding box center [1210, 503] width 198 height 198
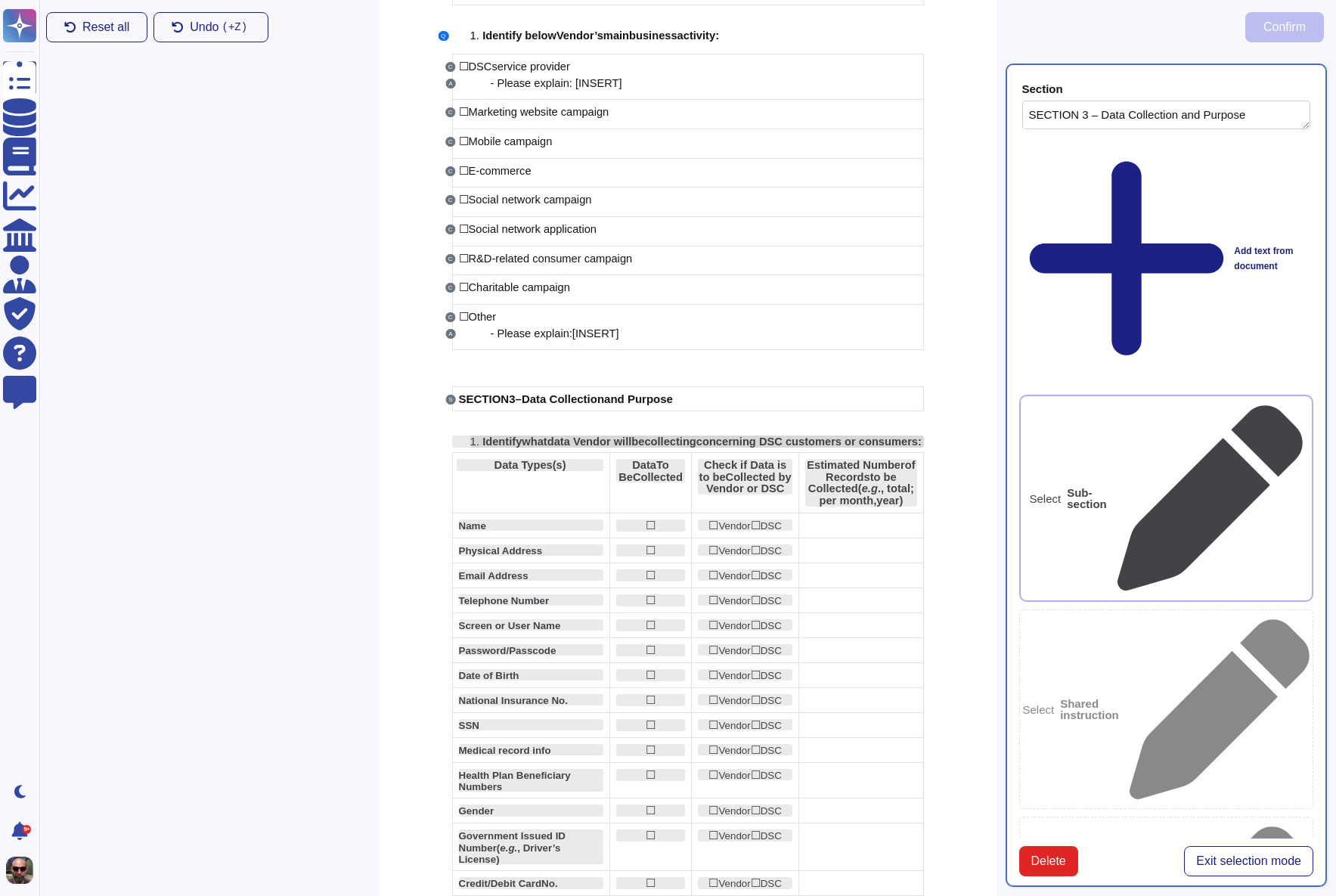
click at [563, 448] on div "1. Identify w hat d ata Vendor will be collect ing concerning DSC customers or …" at bounding box center [697, 441] width 454 height 12
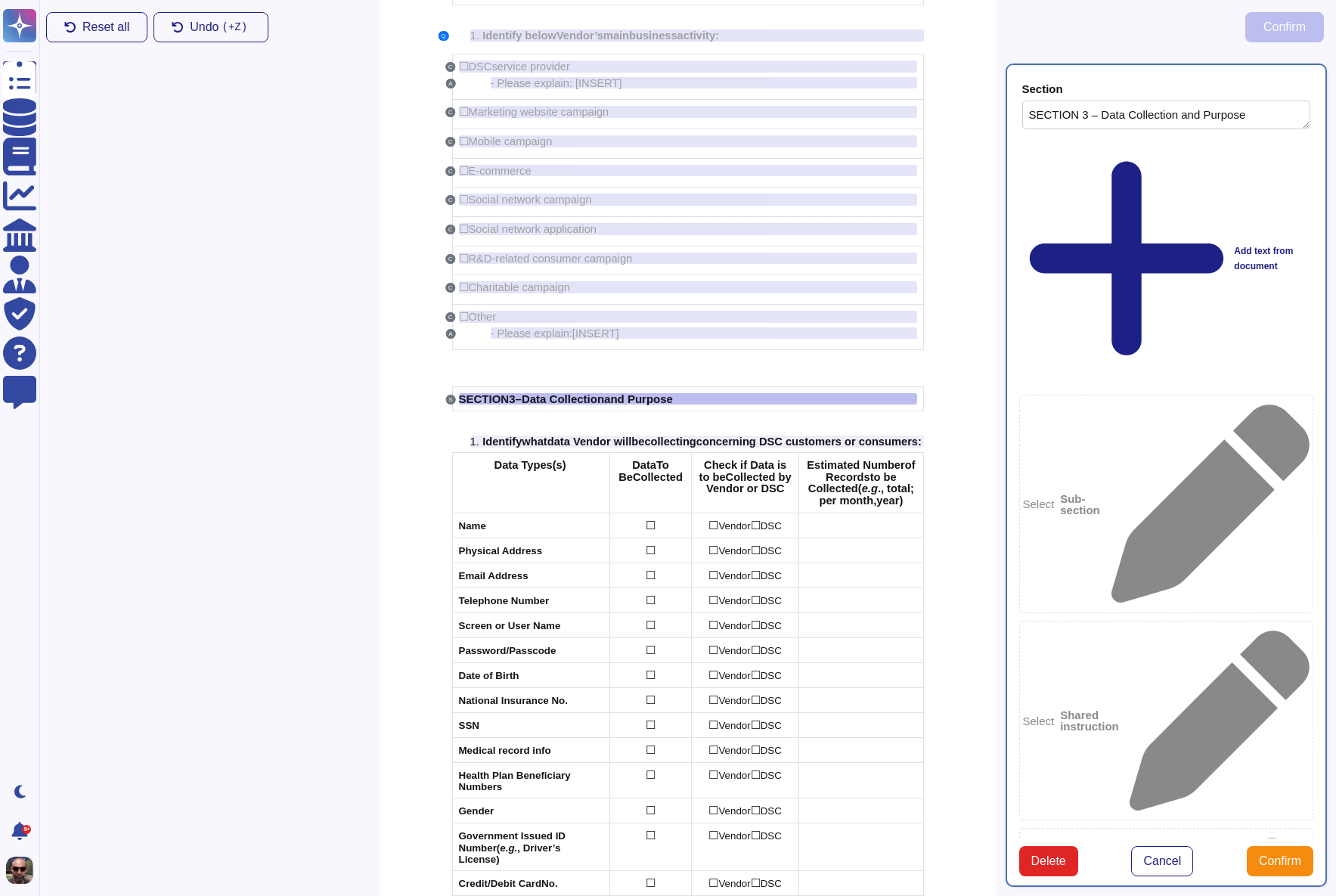
click at [1147, 395] on div "Select Sub-section" at bounding box center [1166, 503] width 295 height 218
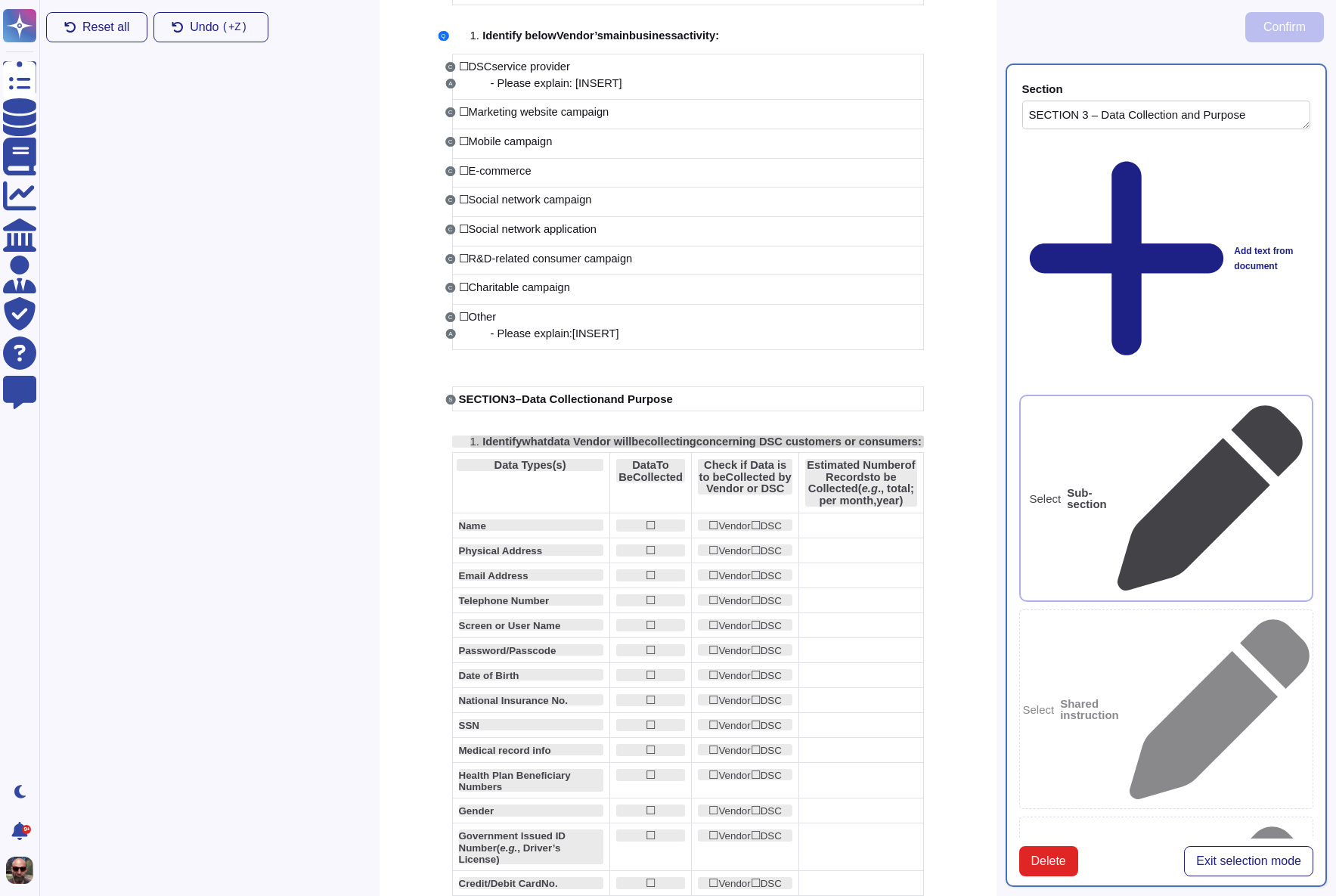
click at [576, 440] on span "ata Vendor will" at bounding box center [592, 441] width 77 height 12
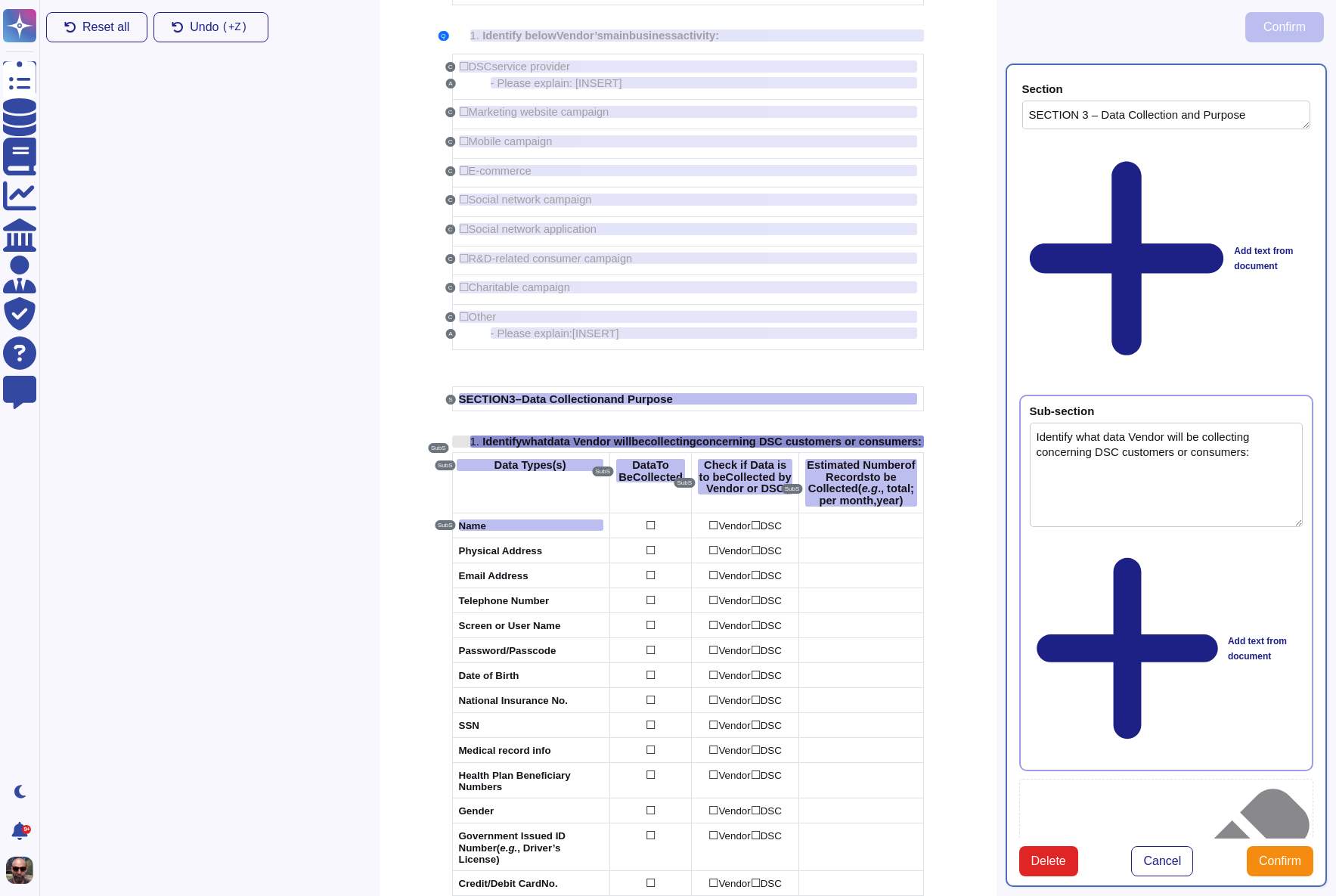
type textarea "Identify what data Vendor will be collecting concerning DSC customers or consum…"
click at [558, 471] on span "Data Types(s)" at bounding box center [530, 465] width 72 height 12
click at [1077, 537] on div "Add text from document" at bounding box center [1166, 648] width 273 height 223
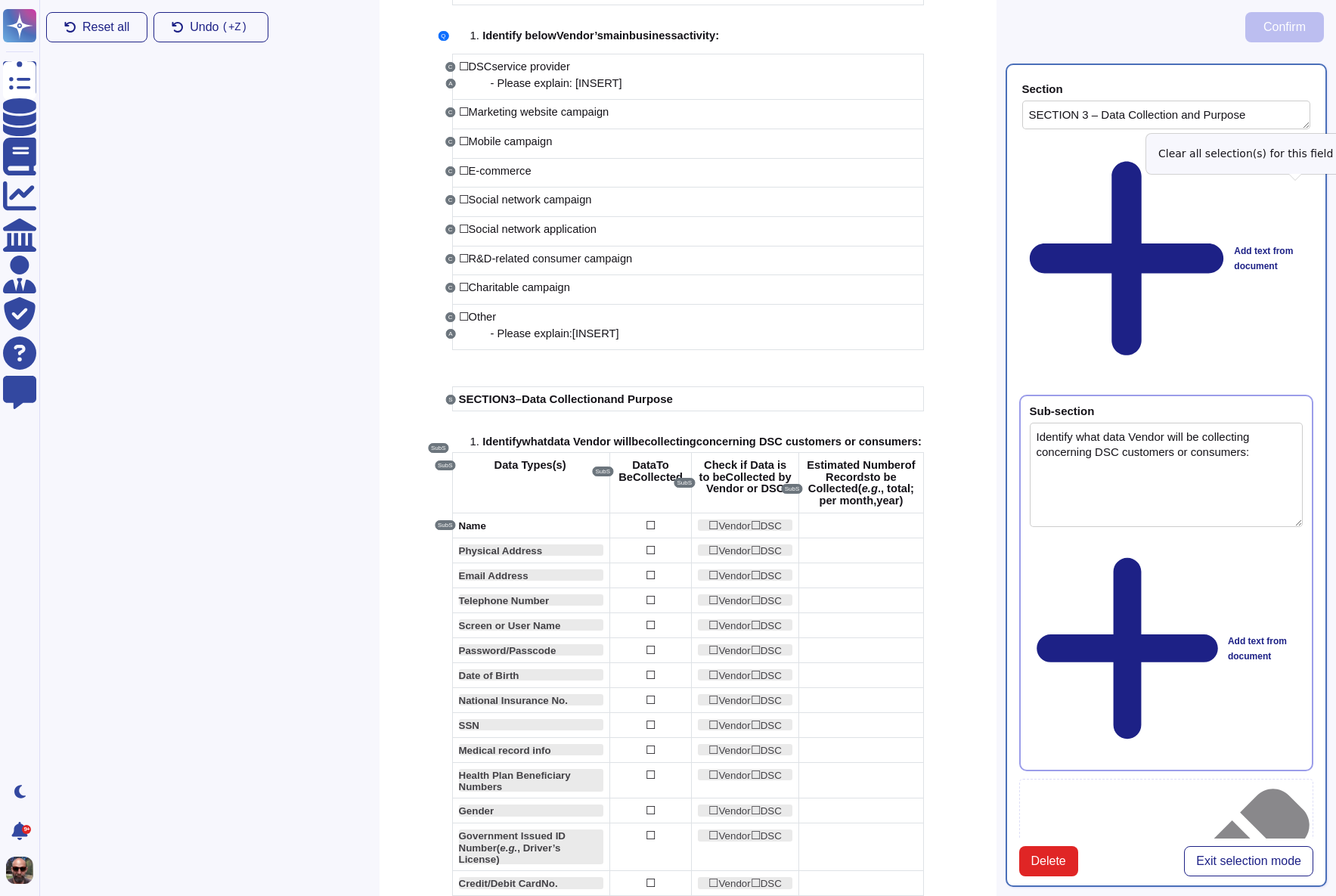
click at [1302, 412] on icon at bounding box center [1302, 412] width 0 height 0
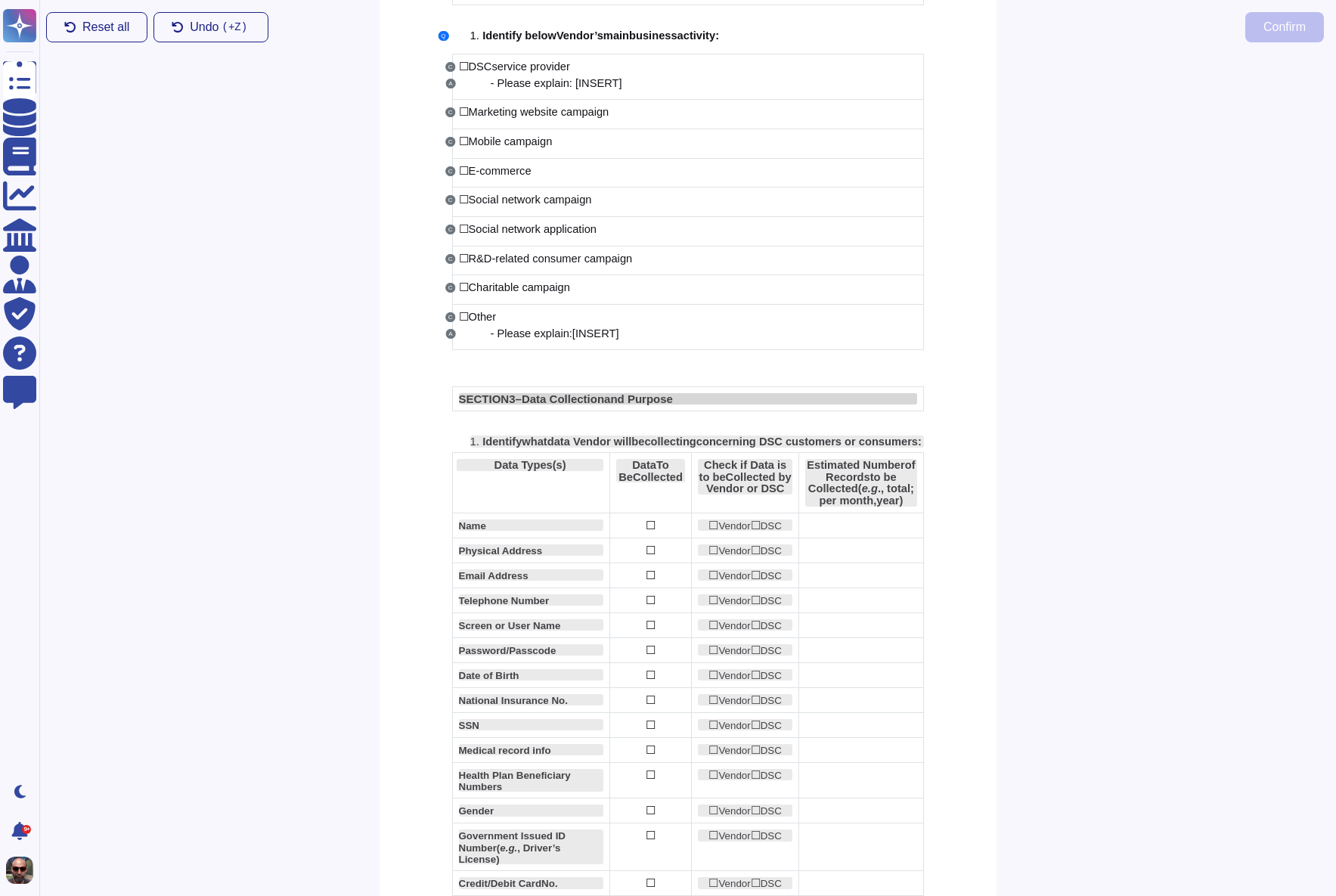
click at [663, 401] on span "and Purpose" at bounding box center [638, 399] width 68 height 13
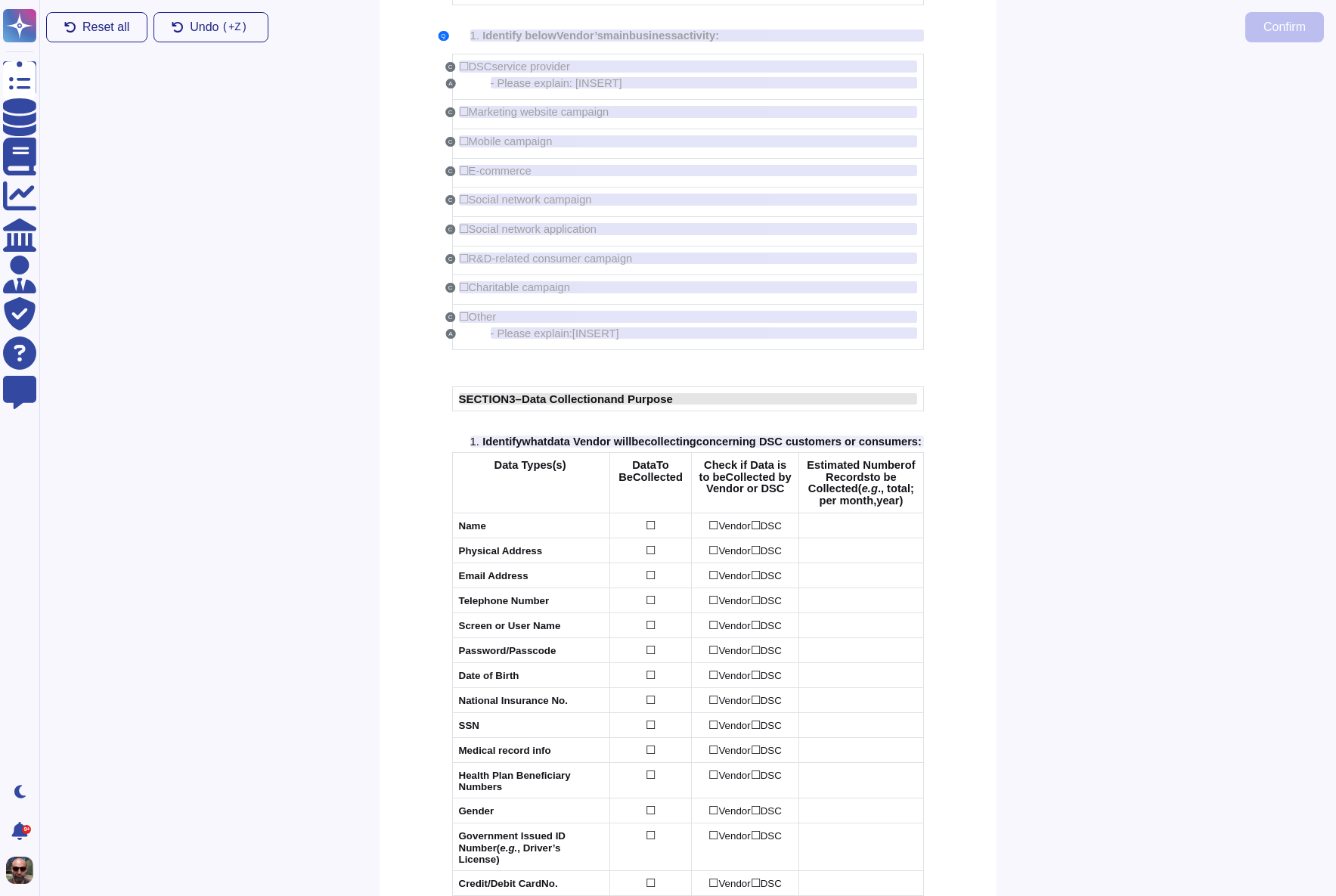
click at [673, 405] on span "and Purpose" at bounding box center [638, 399] width 68 height 13
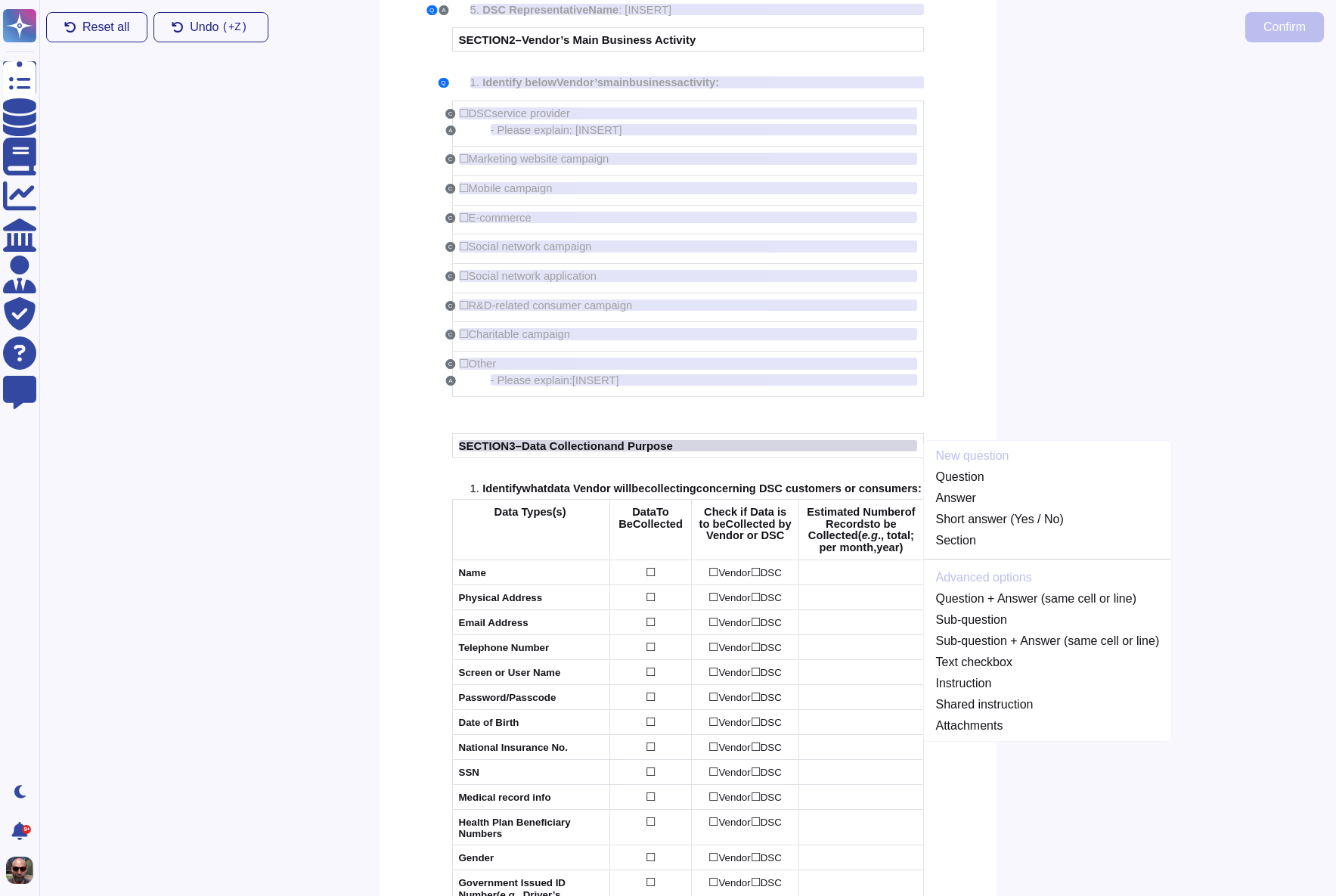
scroll to position [274, 0]
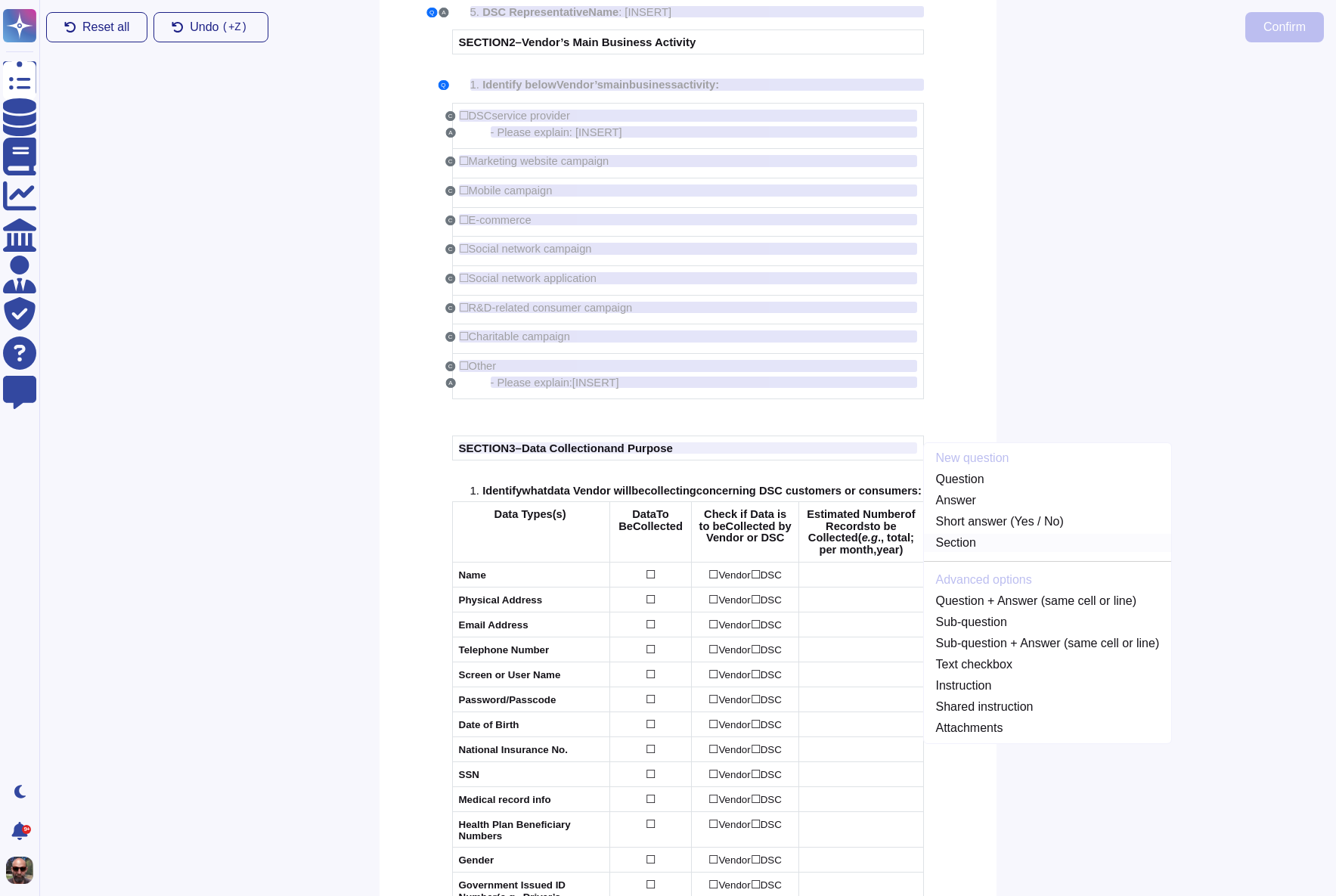
click at [967, 545] on link "Section" at bounding box center [1048, 543] width 248 height 18
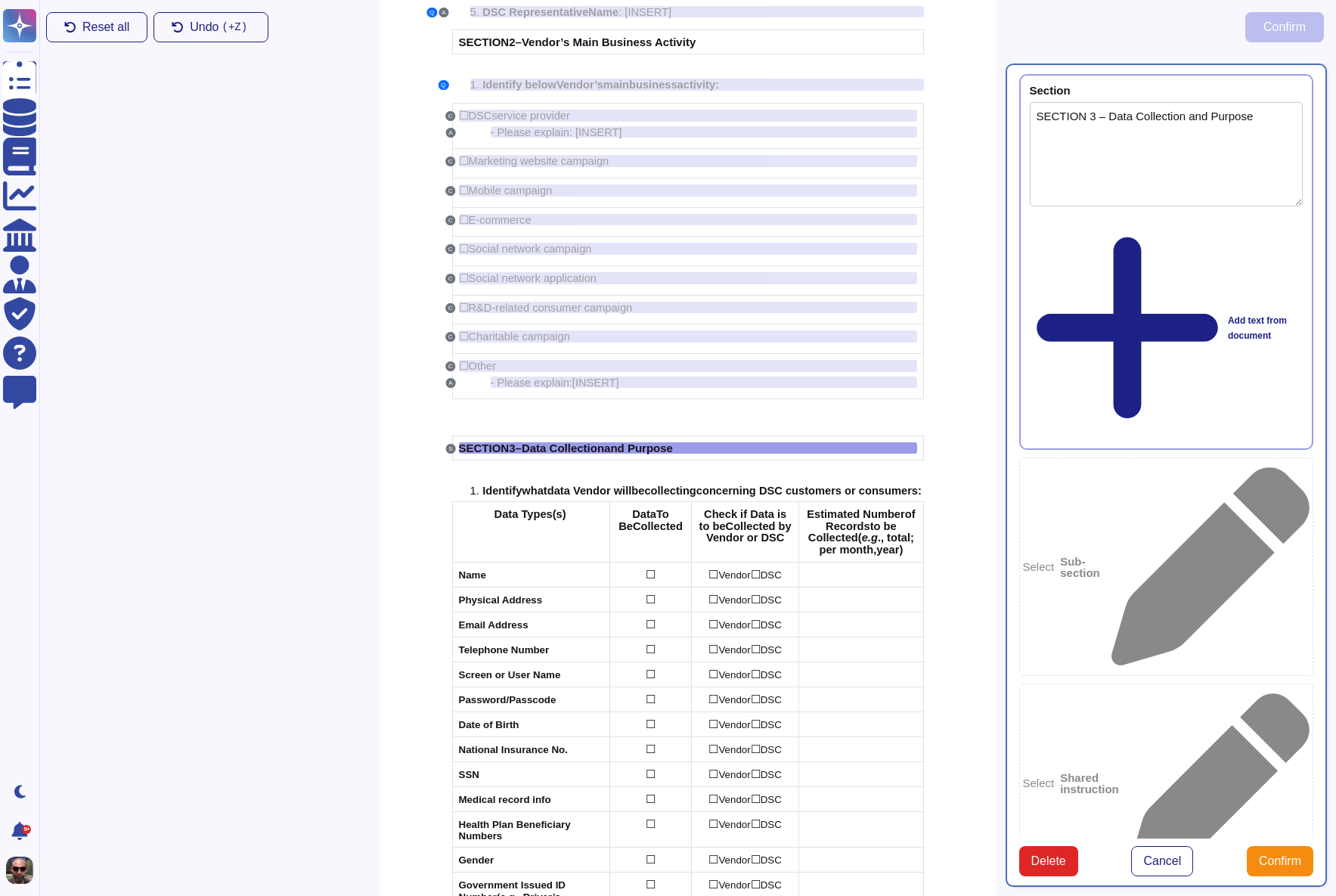
type textarea "SECTION 3 – Data Collection and Purpose"
click at [1138, 458] on div "Select Sub-section" at bounding box center [1166, 566] width 295 height 218
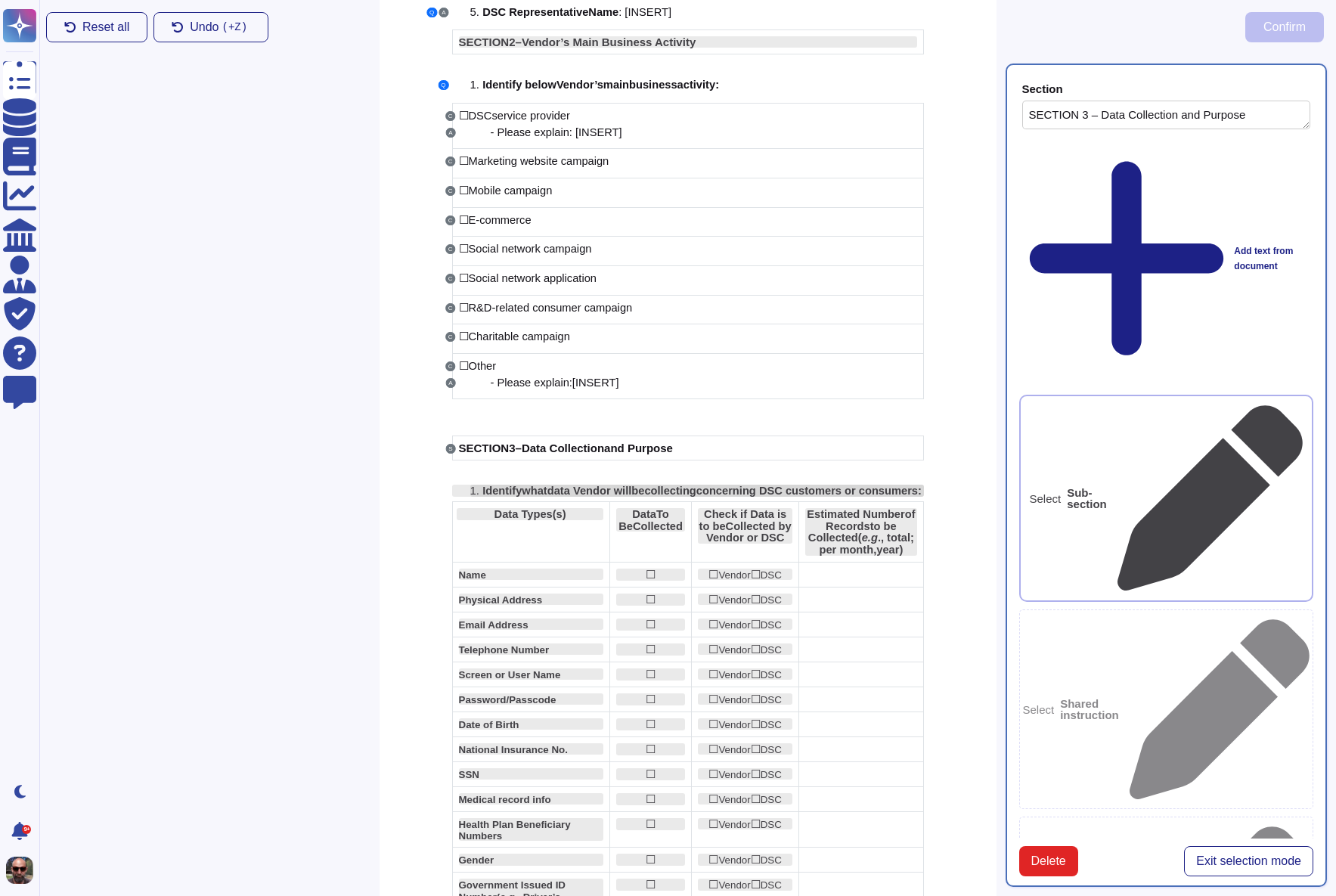
click at [554, 489] on span "d" at bounding box center [550, 490] width 6 height 12
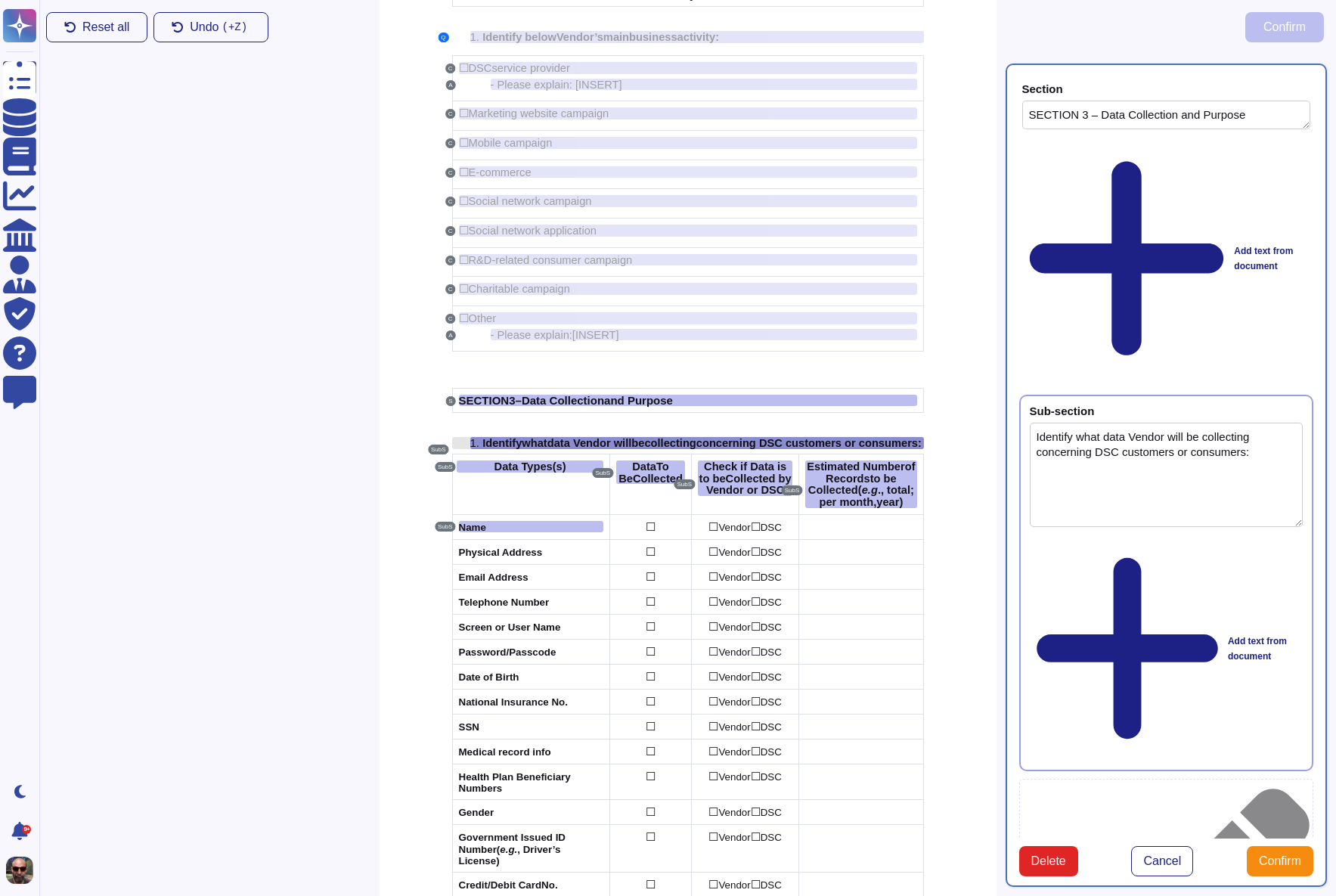
type textarea "Identify what data Vendor will be collecting concerning DSC customers or consum…"
click at [519, 471] on span "Data Types(s)" at bounding box center [530, 465] width 72 height 12
click at [656, 480] on span "Collected" at bounding box center [657, 477] width 50 height 13
click at [745, 477] on span "Check if Data is to be" at bounding box center [743, 471] width 87 height 25
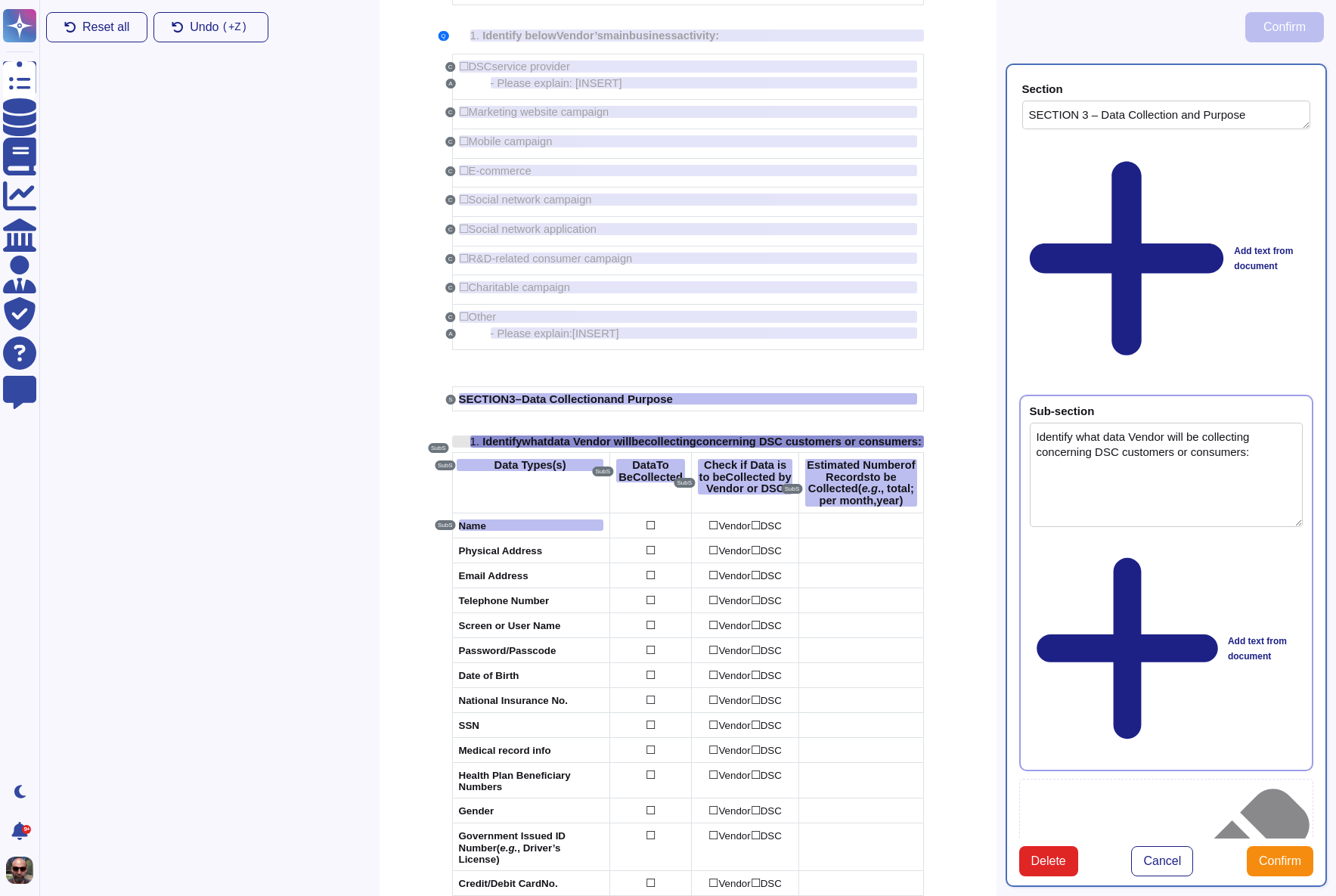
click at [696, 442] on span "ing" at bounding box center [688, 441] width 16 height 12
click at [1048, 855] on span "Delete" at bounding box center [1049, 860] width 35 height 12
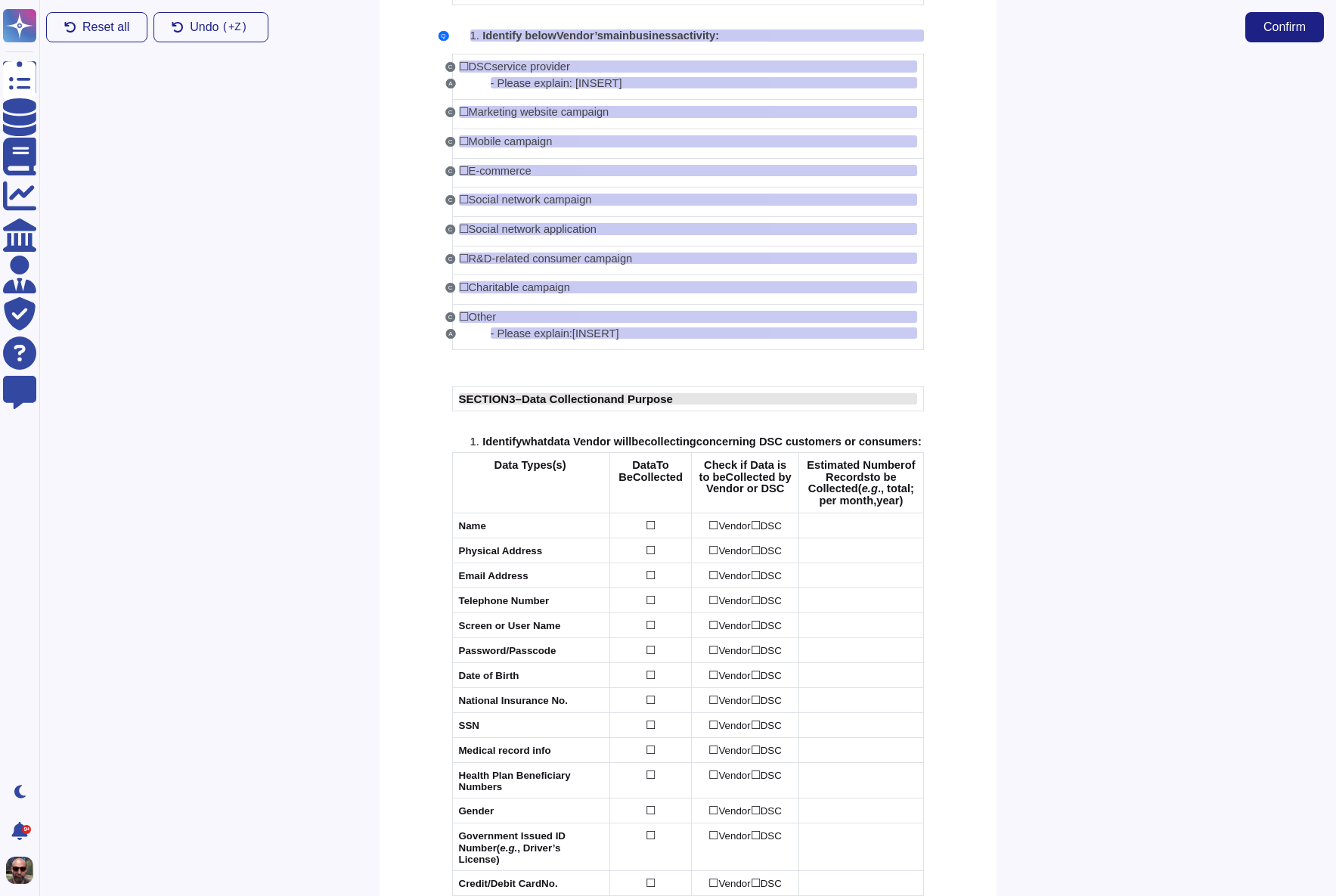
click at [573, 402] on span "Data Collection" at bounding box center [562, 399] width 82 height 13
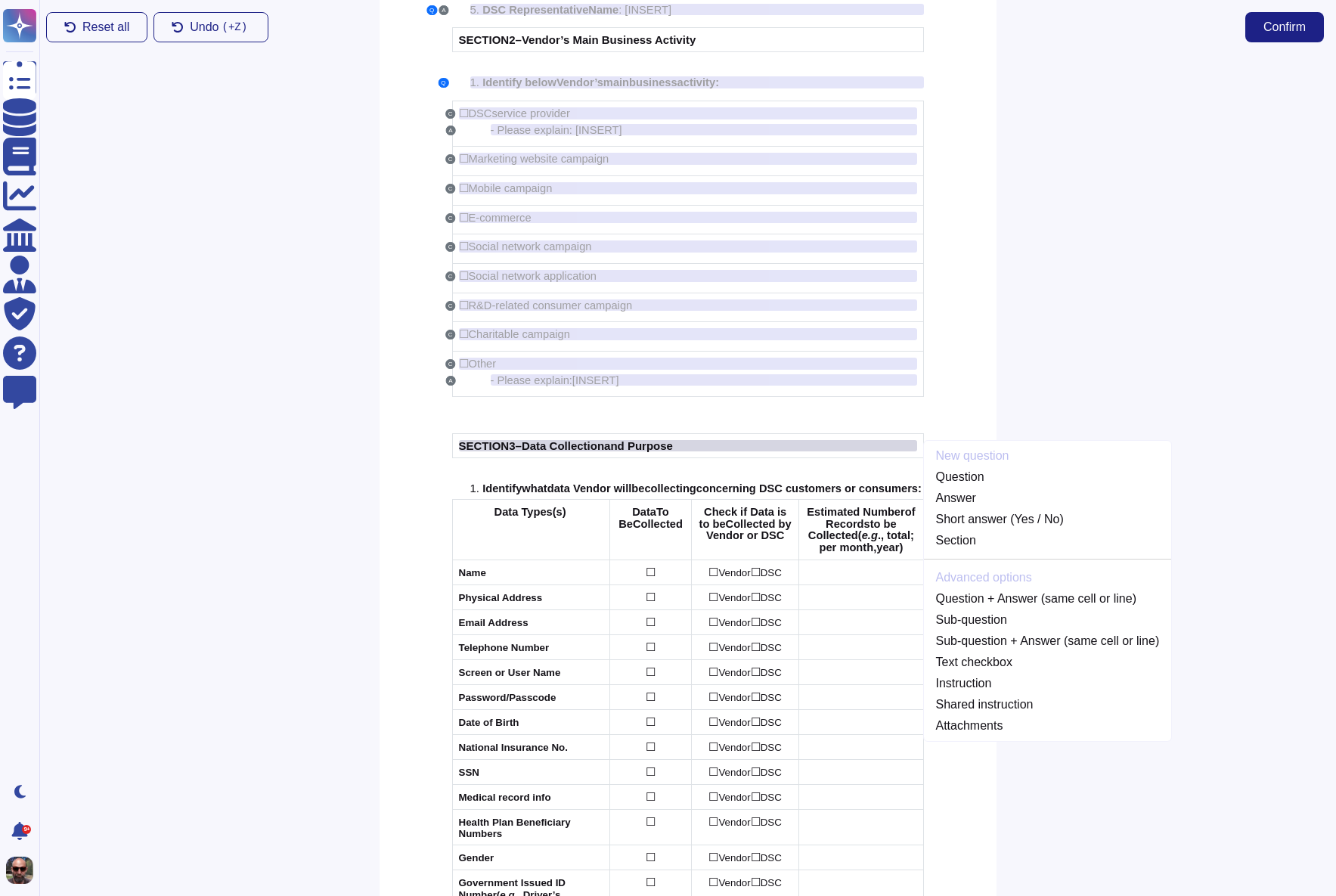
scroll to position [274, 0]
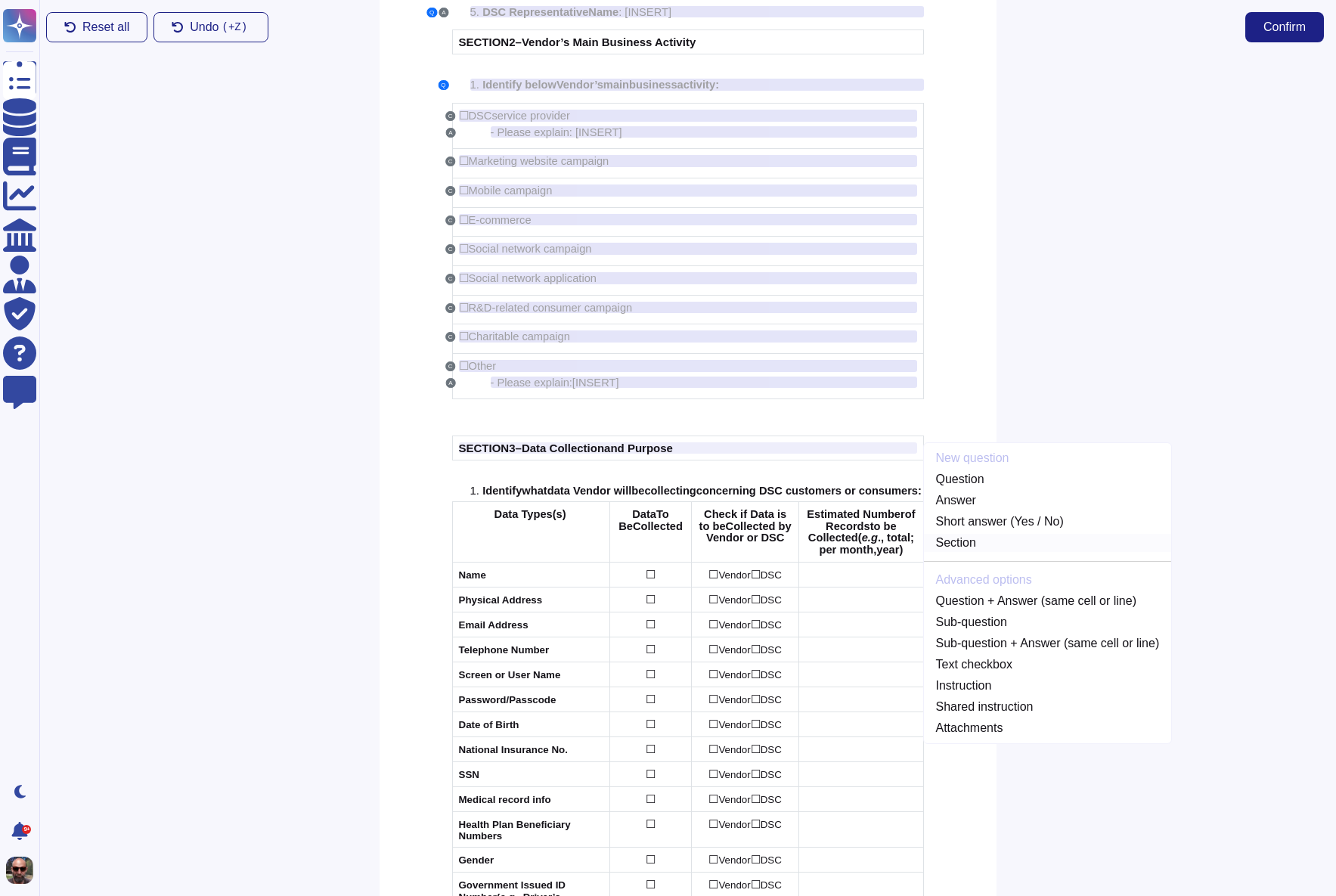
click at [954, 541] on link "Section" at bounding box center [1048, 543] width 248 height 18
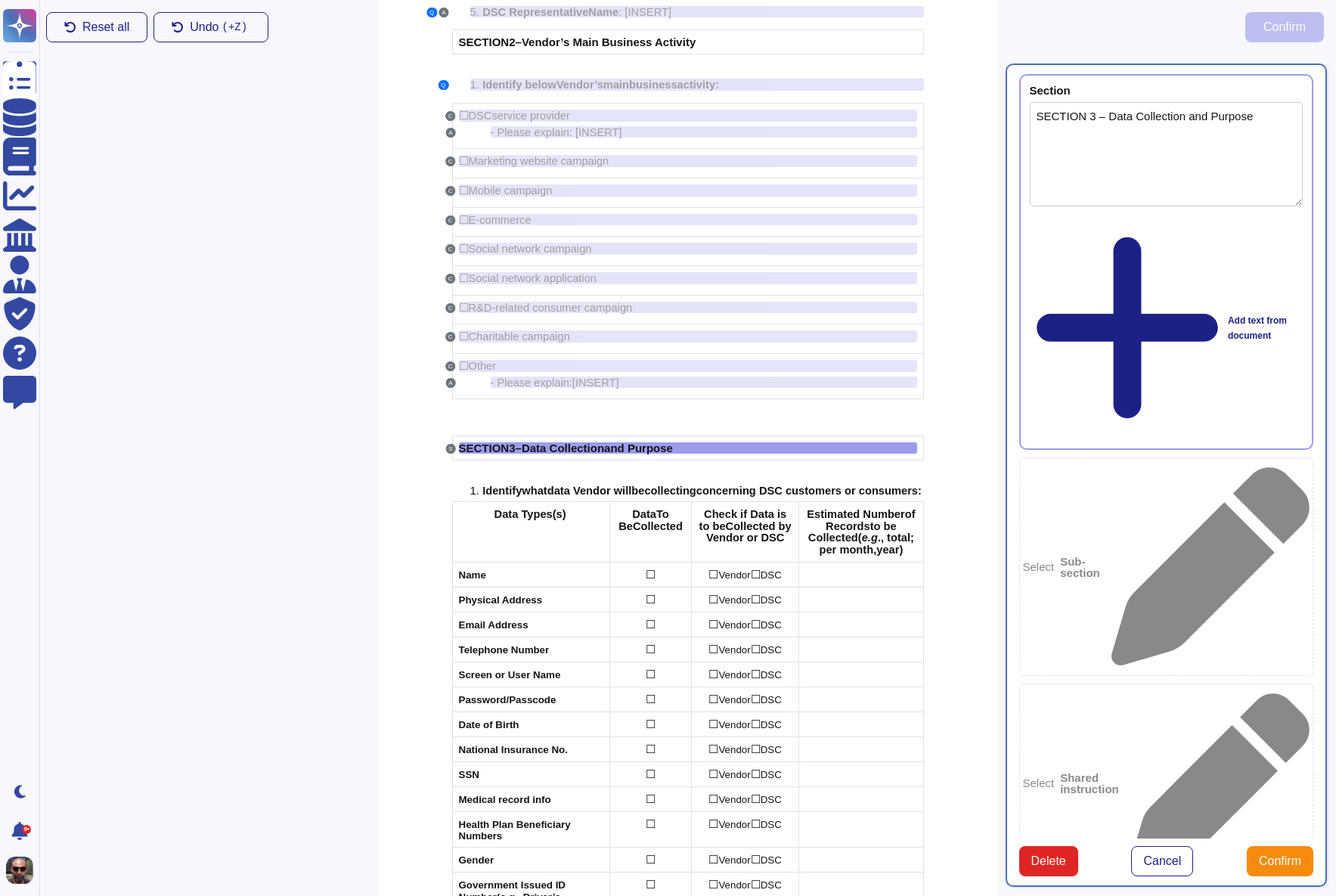
type textarea "SECTION 3 – Data Collection and Purpose"
click at [1129, 458] on div "Select Sub-section" at bounding box center [1166, 566] width 295 height 218
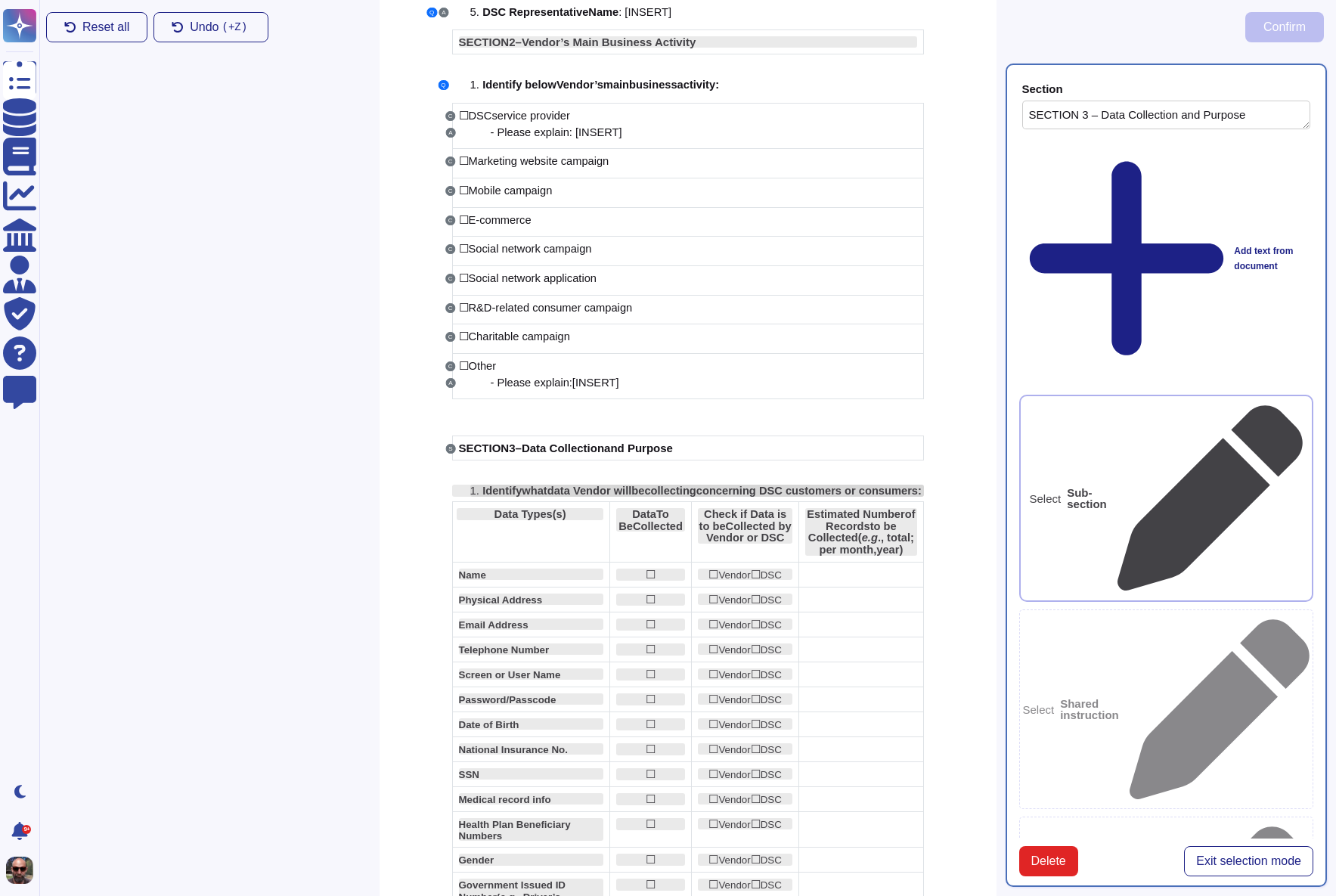
click at [696, 497] on span "concerning DSC customers or consumers" at bounding box center [807, 490] width 221 height 12
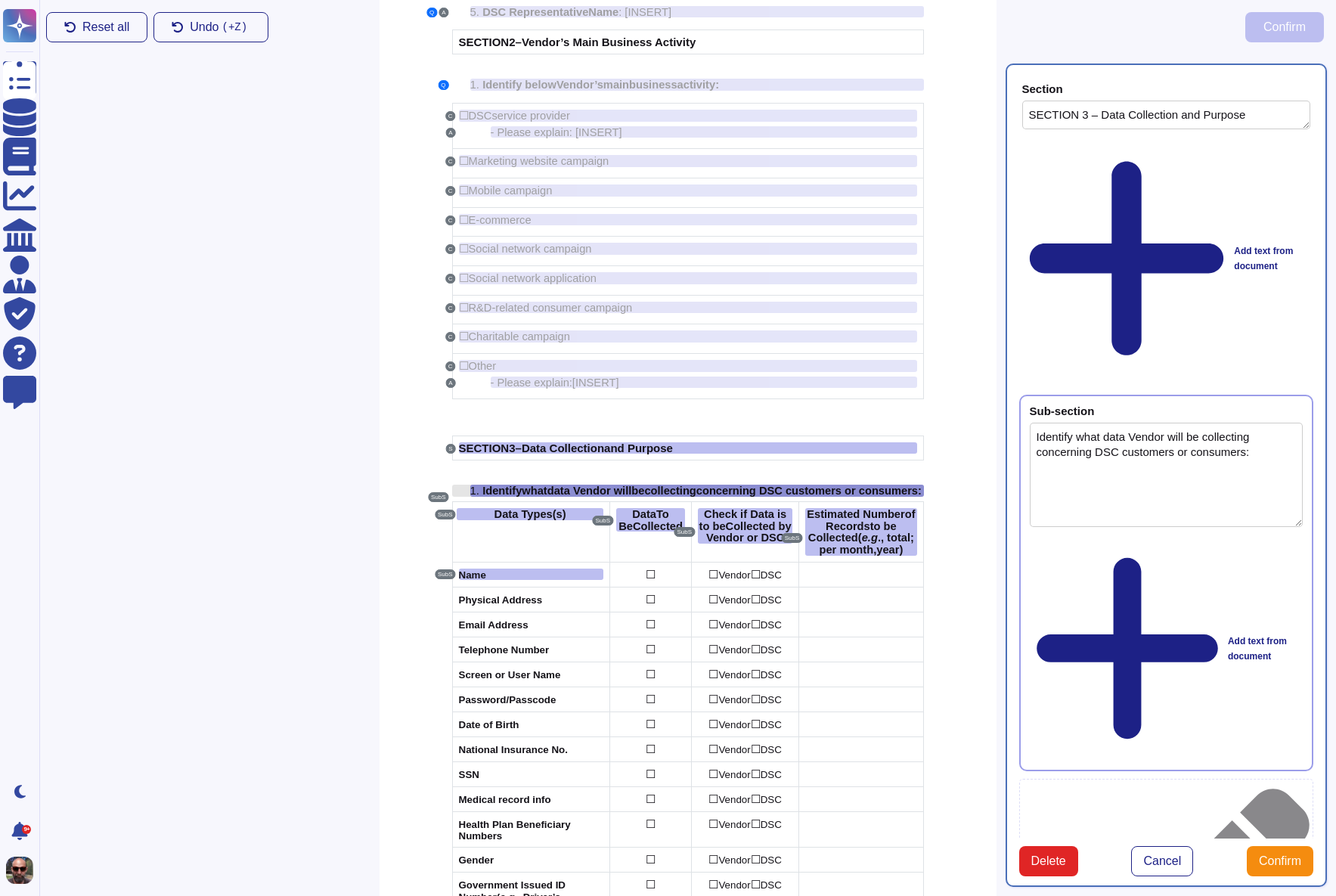
type textarea "Identify what data Vendor will be collecting concerning DSC customers or consum…"
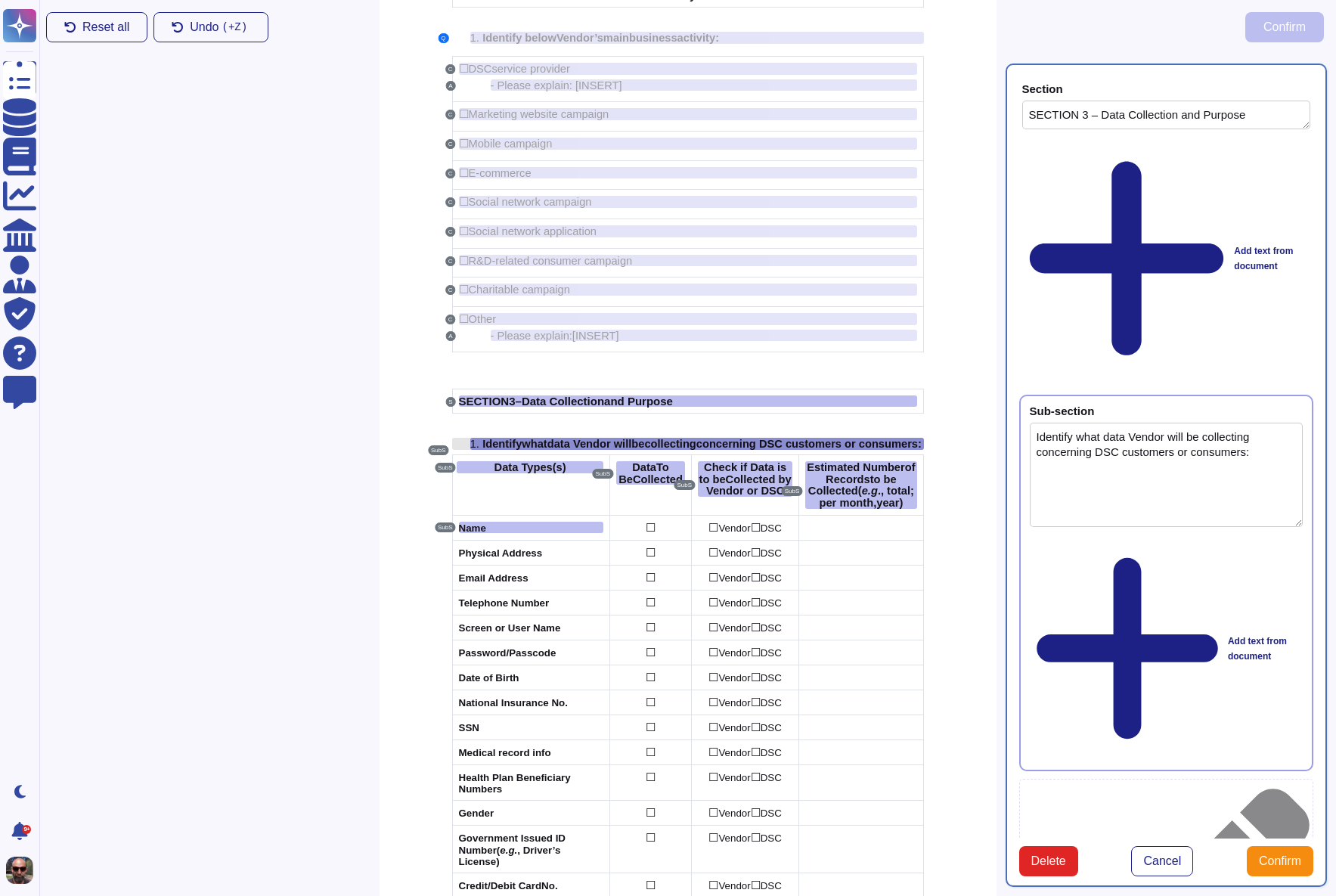
scroll to position [324, 0]
click at [1155, 846] on button "Cancel" at bounding box center [1162, 860] width 62 height 30
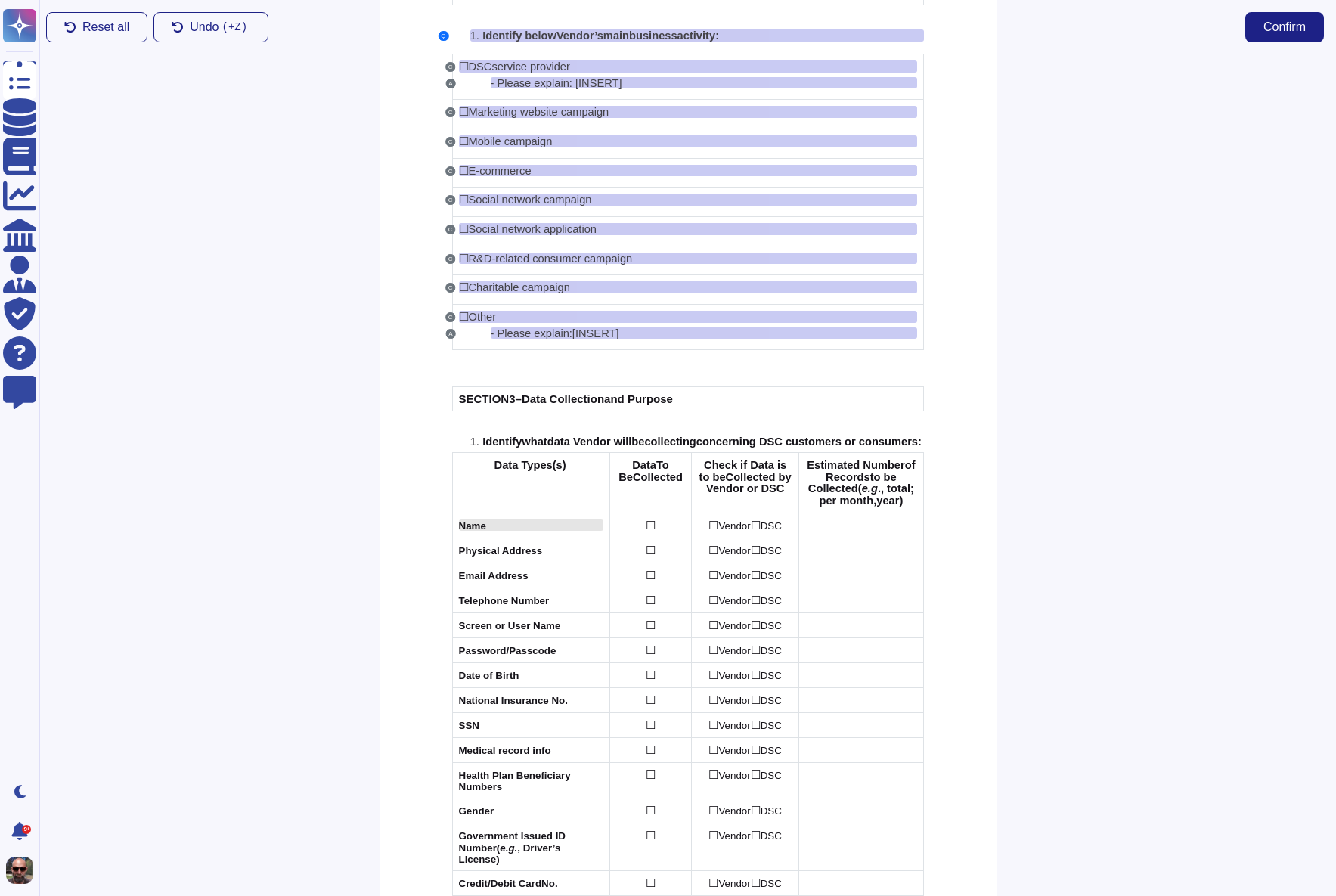
click at [473, 531] on span "Name" at bounding box center [473, 526] width 27 height 11
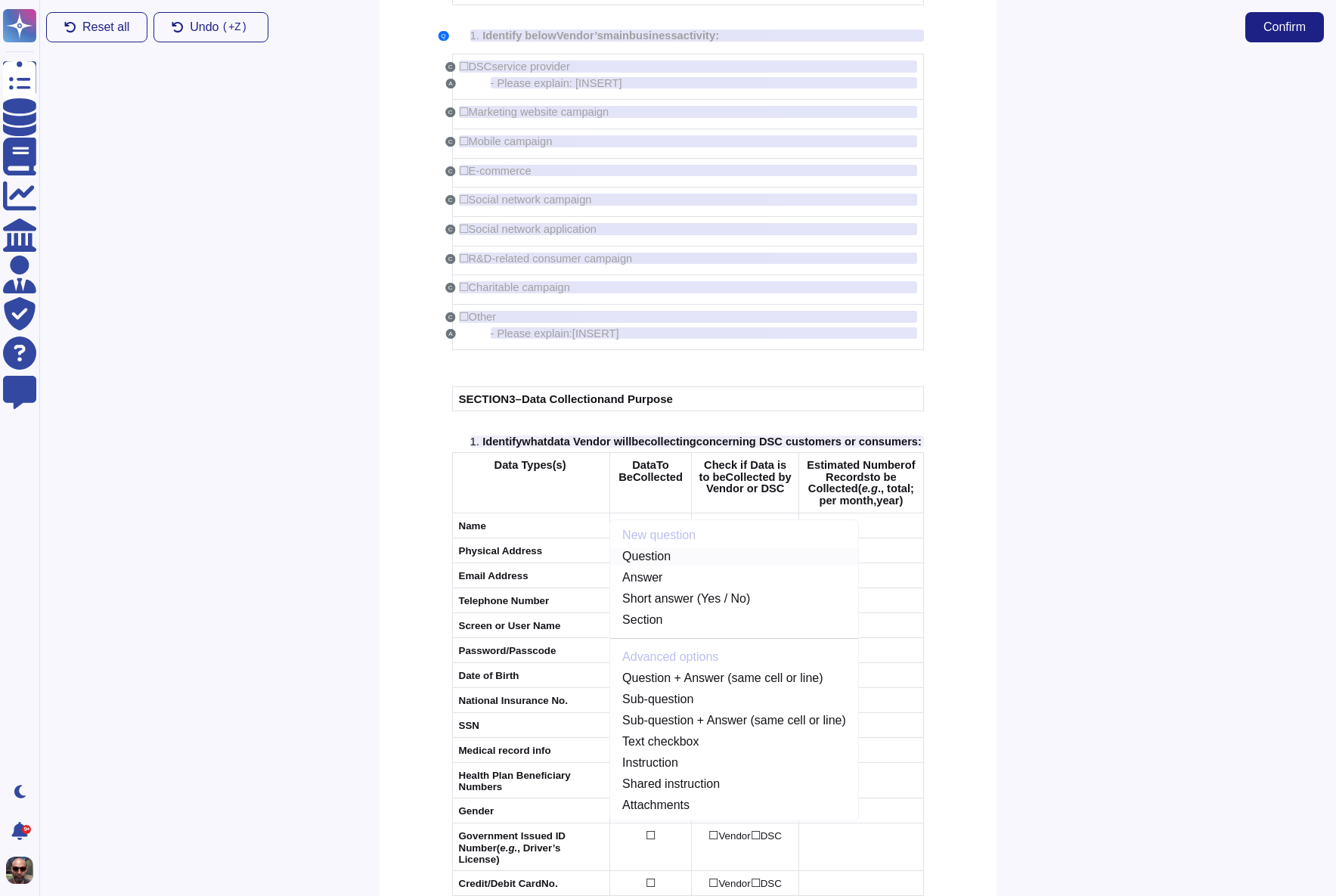
click at [666, 566] on link "Question" at bounding box center [735, 557] width 248 height 18
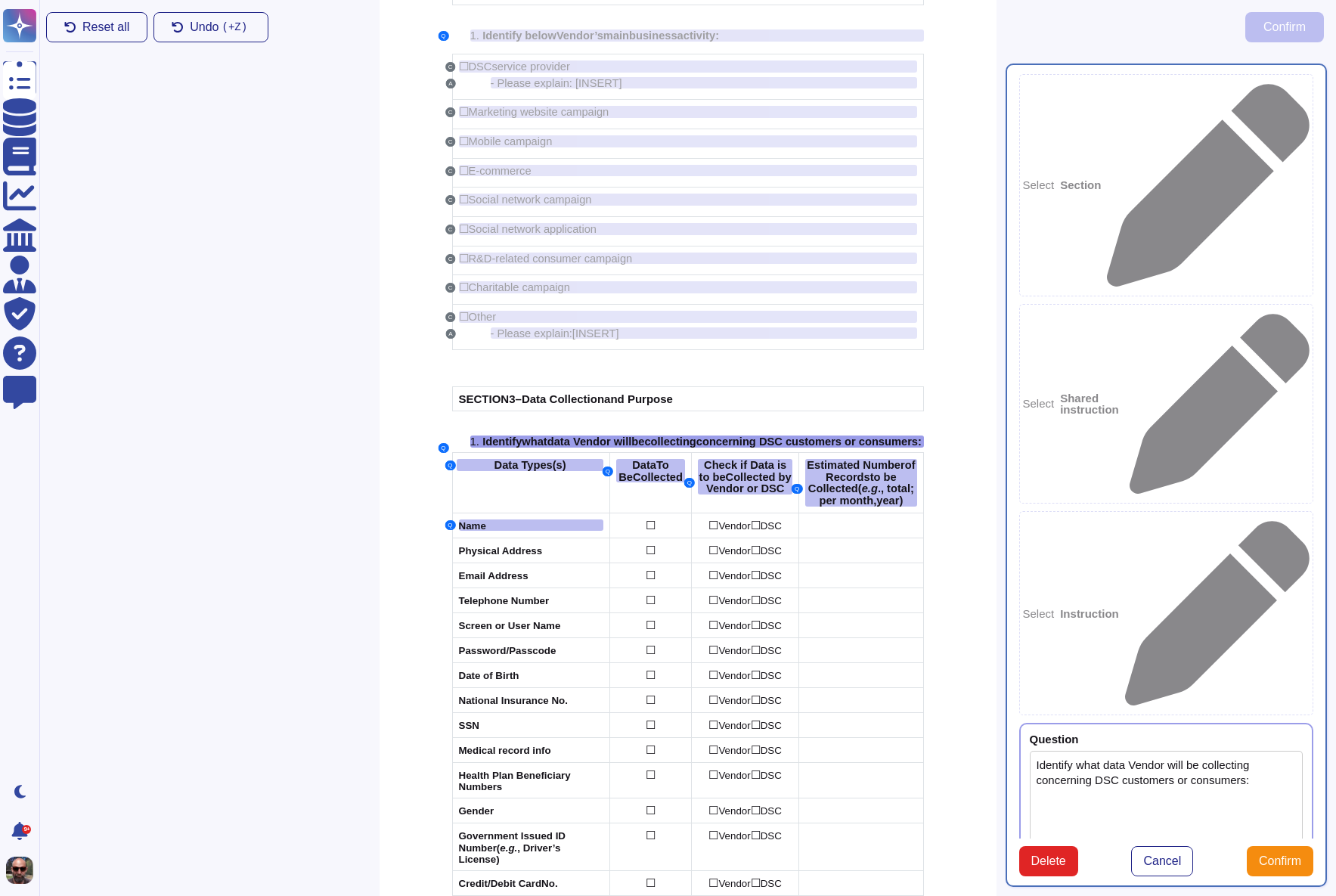
type textarea "Identify what data Vendor will be collecting concerning DSC customers or consum…"
click at [1302, 740] on icon at bounding box center [1302, 740] width 0 height 0
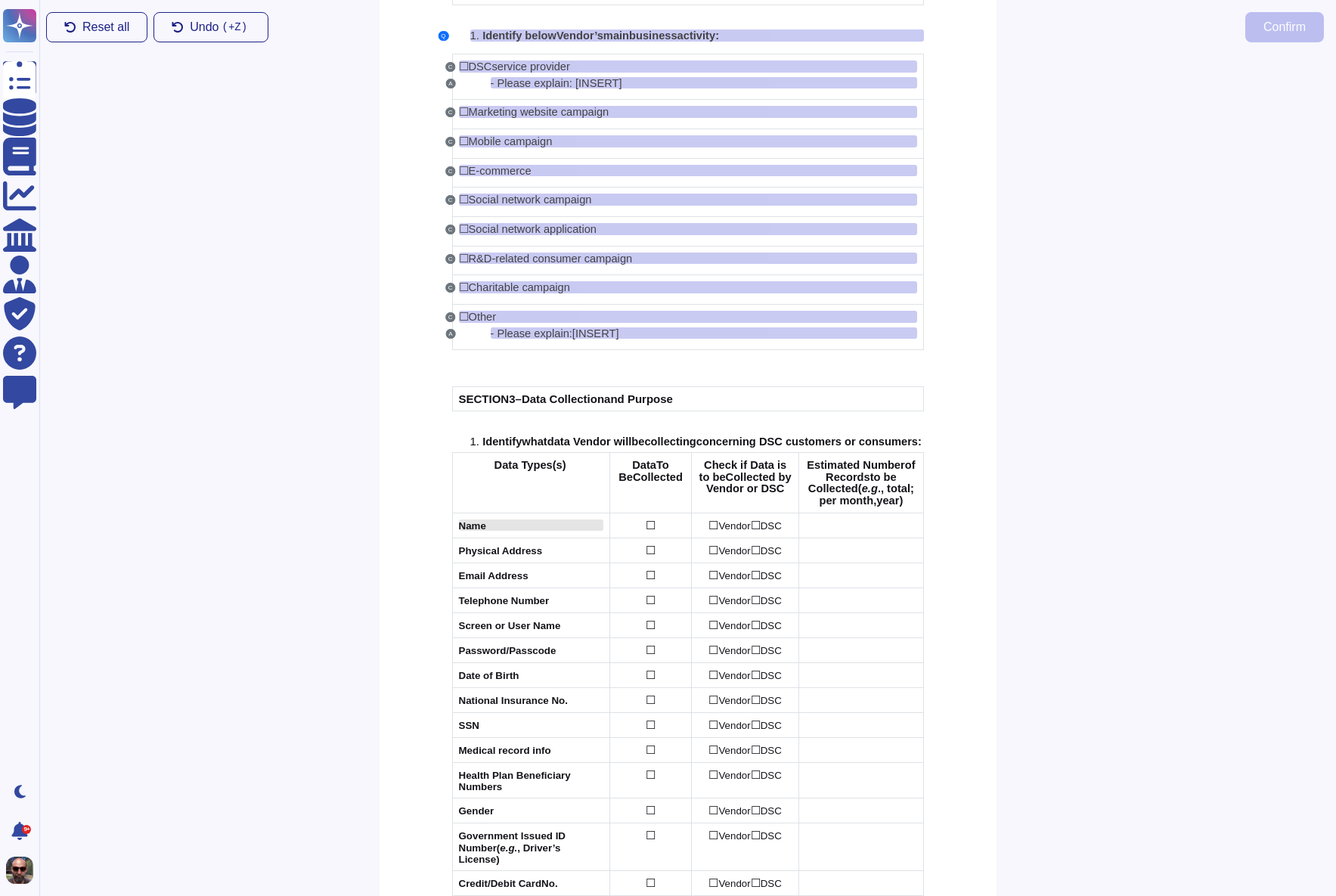
click at [482, 531] on span "Name" at bounding box center [473, 526] width 27 height 11
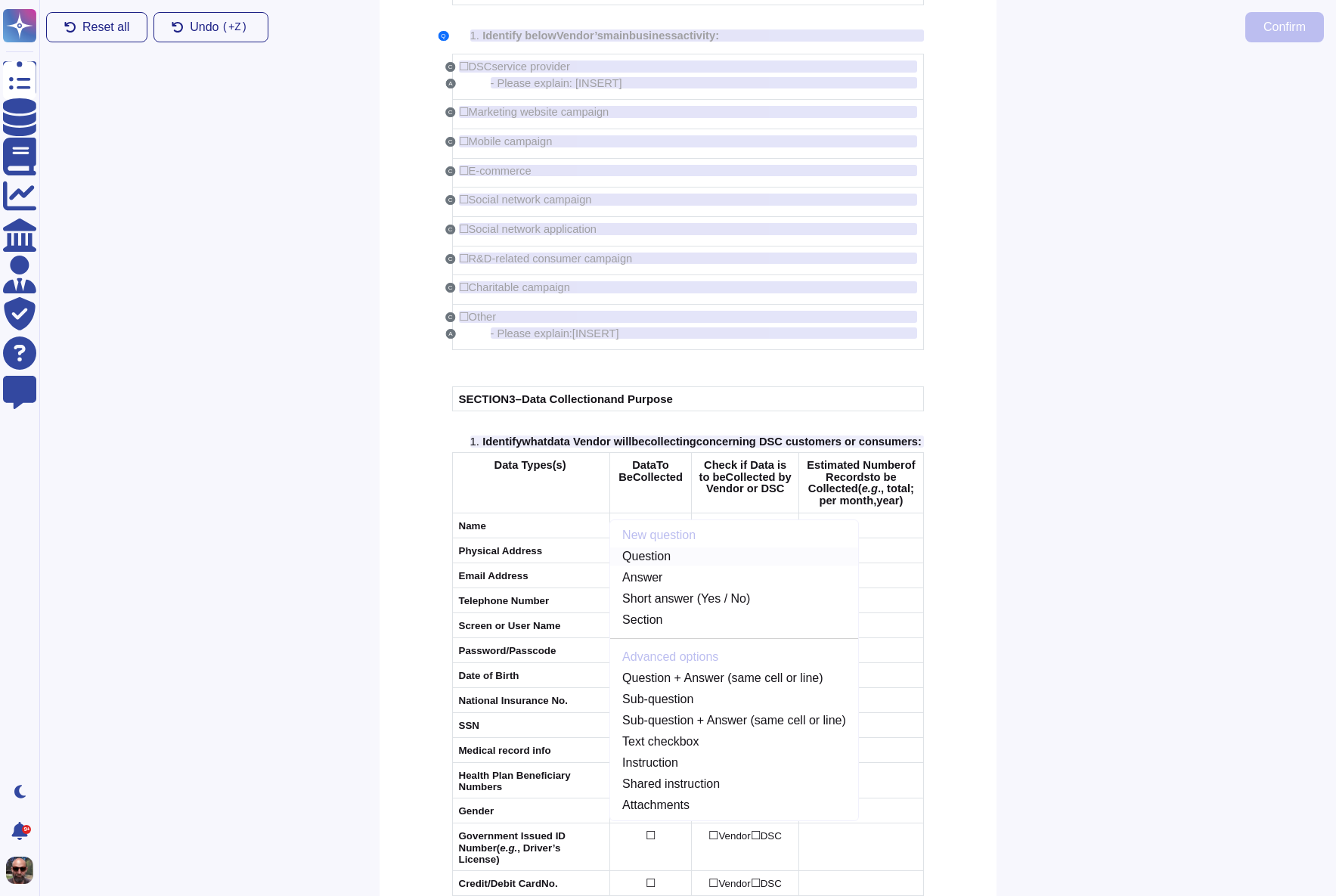
click at [684, 566] on link "Question" at bounding box center [735, 557] width 248 height 18
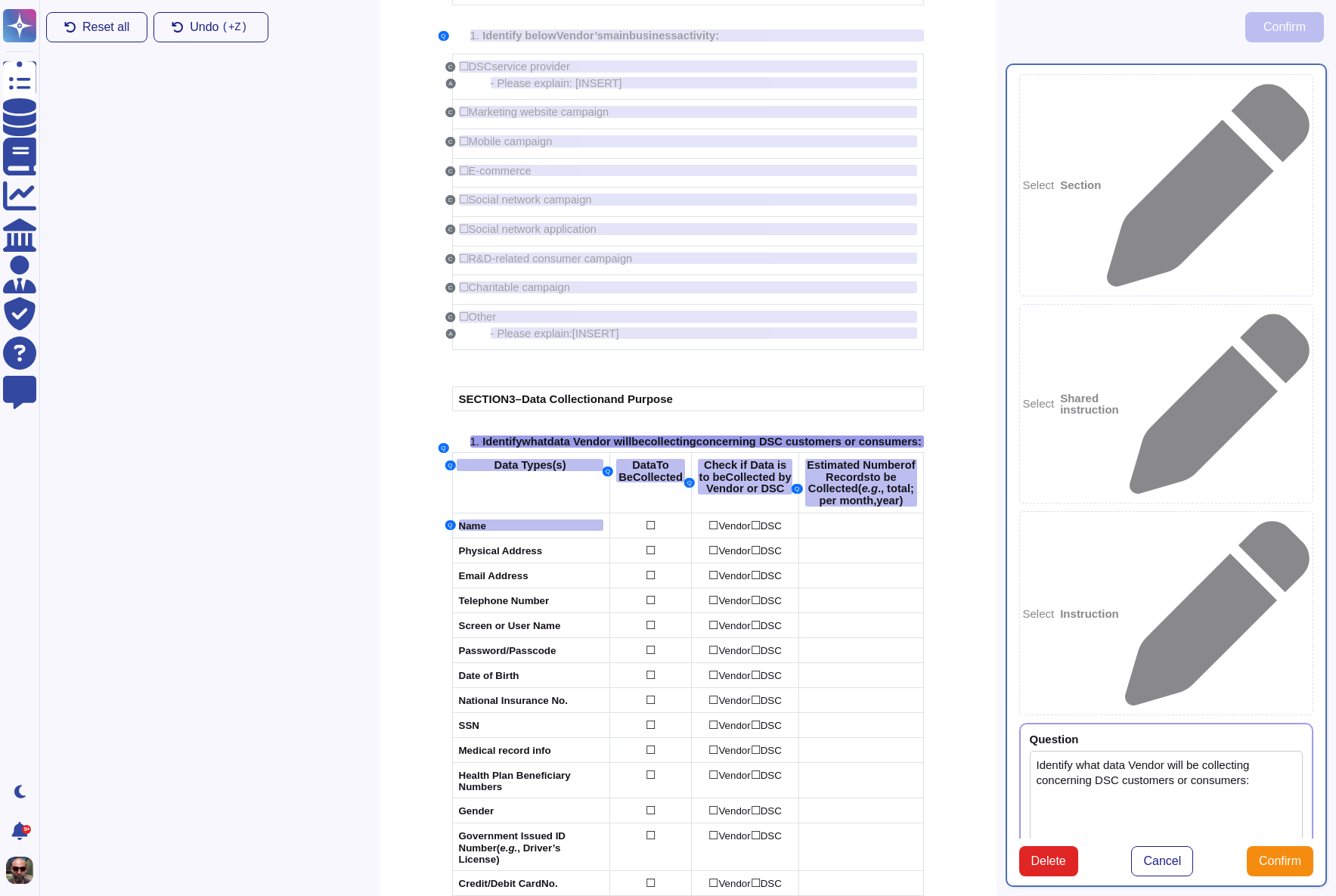
type textarea "Identify what data Vendor will be collecting concerning DSC customers or consum…"
click at [1294, 740] on icon at bounding box center [1294, 740] width 0 height 0
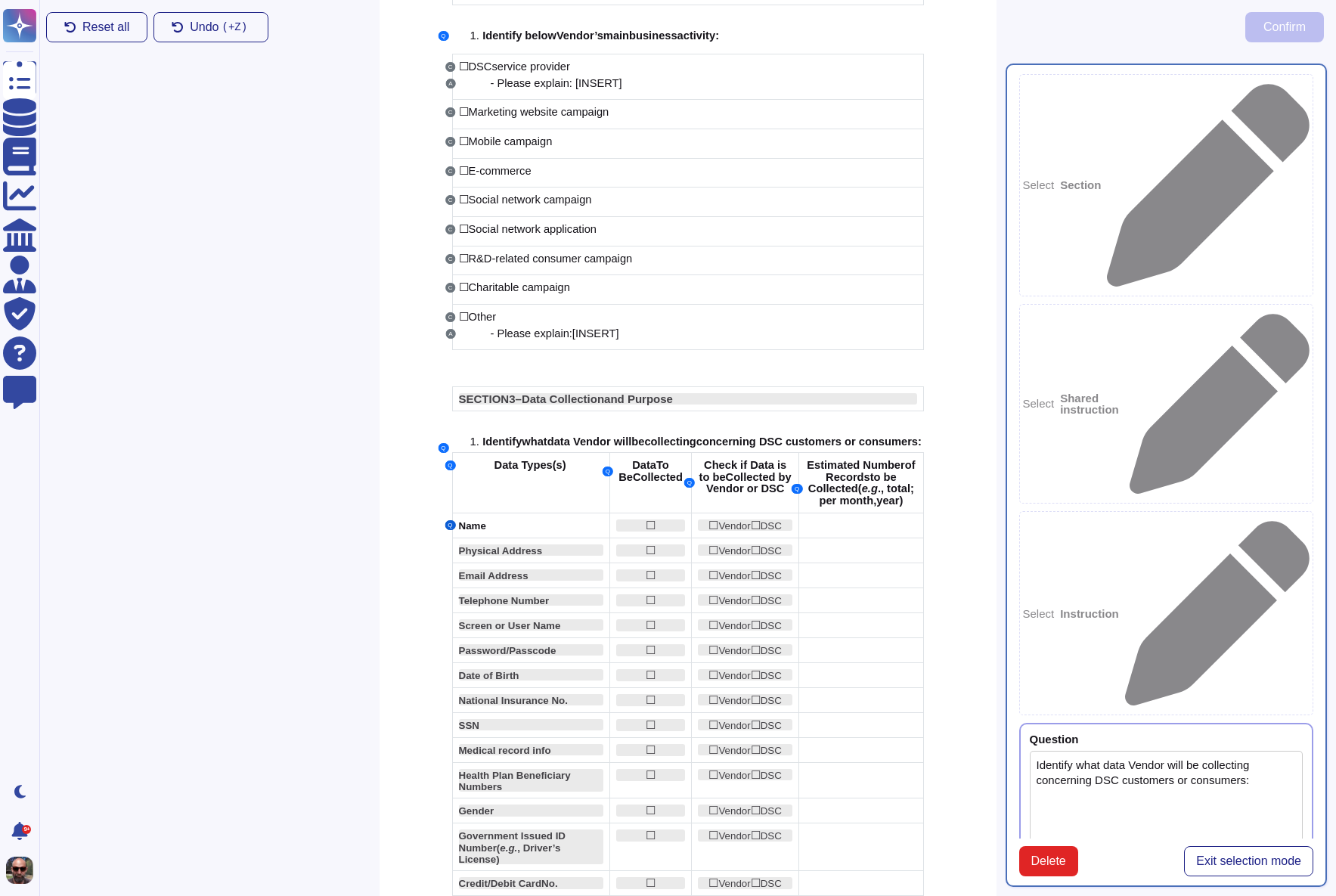
click at [449, 530] on button "Q" at bounding box center [450, 525] width 11 height 10
click at [466, 531] on span "Name" at bounding box center [473, 526] width 27 height 11
click at [1223, 855] on span "Exit selection mode" at bounding box center [1248, 860] width 105 height 12
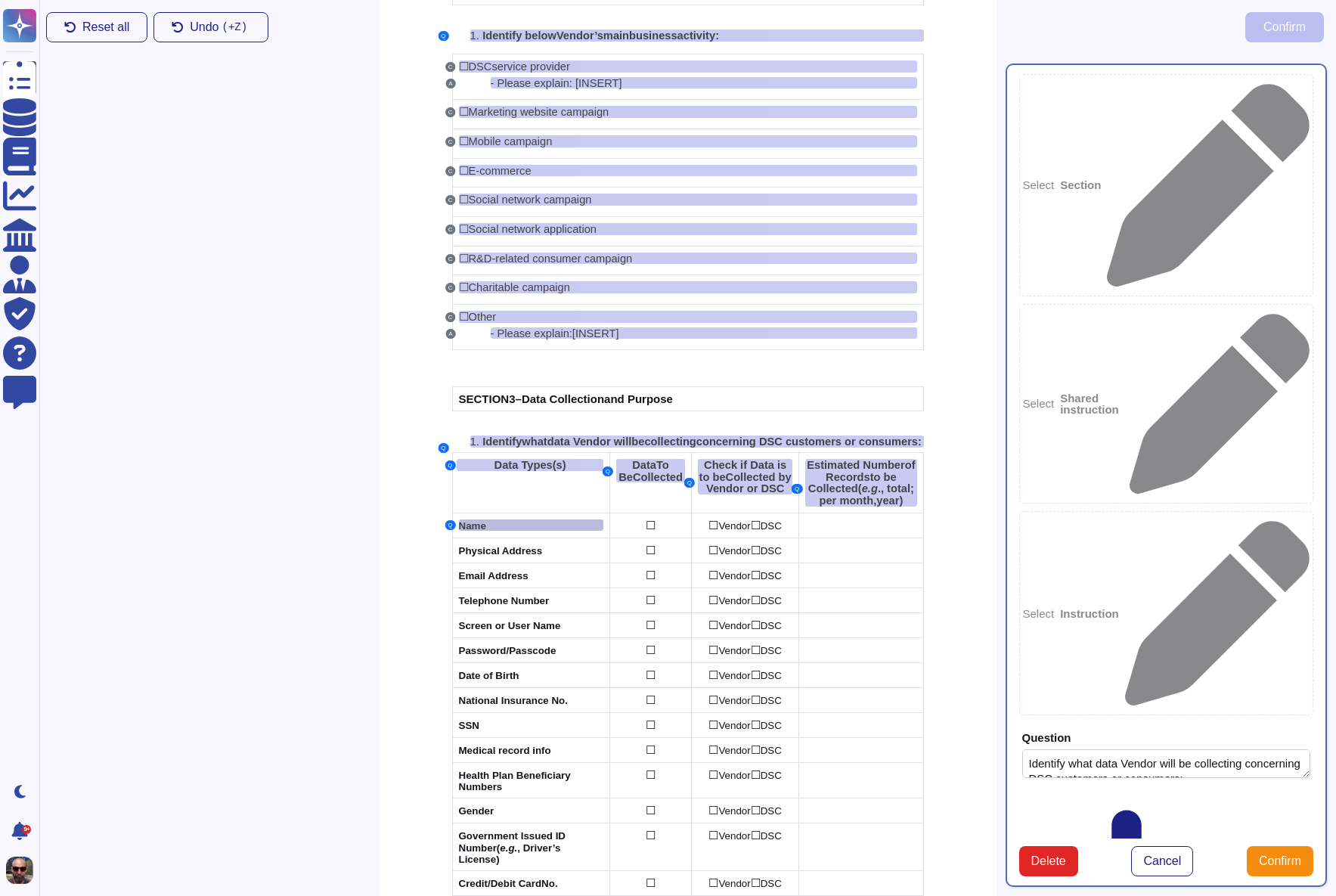
click at [541, 530] on div "Name" at bounding box center [531, 525] width 145 height 11
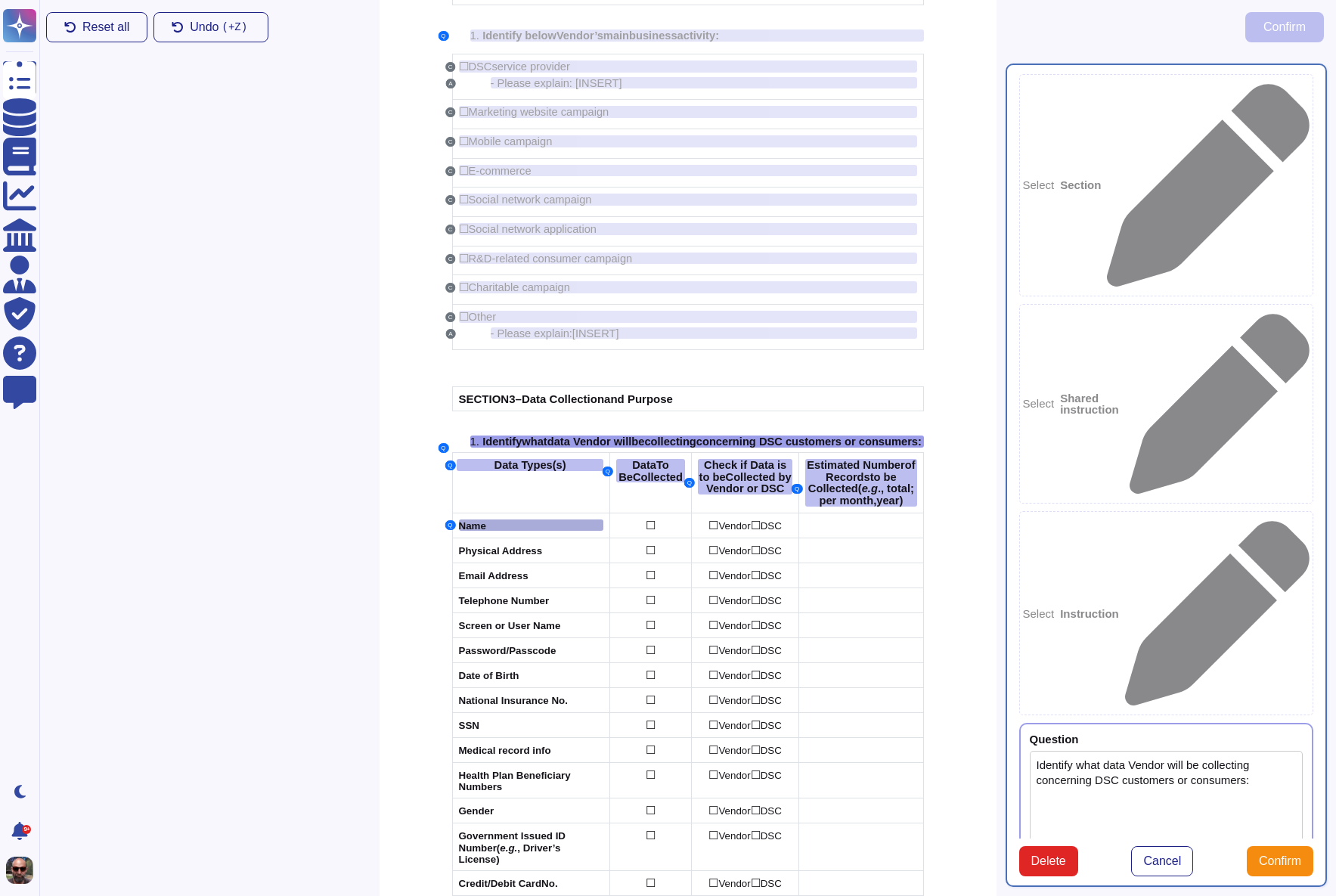
click at [541, 530] on div "Name" at bounding box center [531, 525] width 145 height 11
click at [1123, 393] on b "Shared instruction" at bounding box center [1091, 404] width 63 height 23
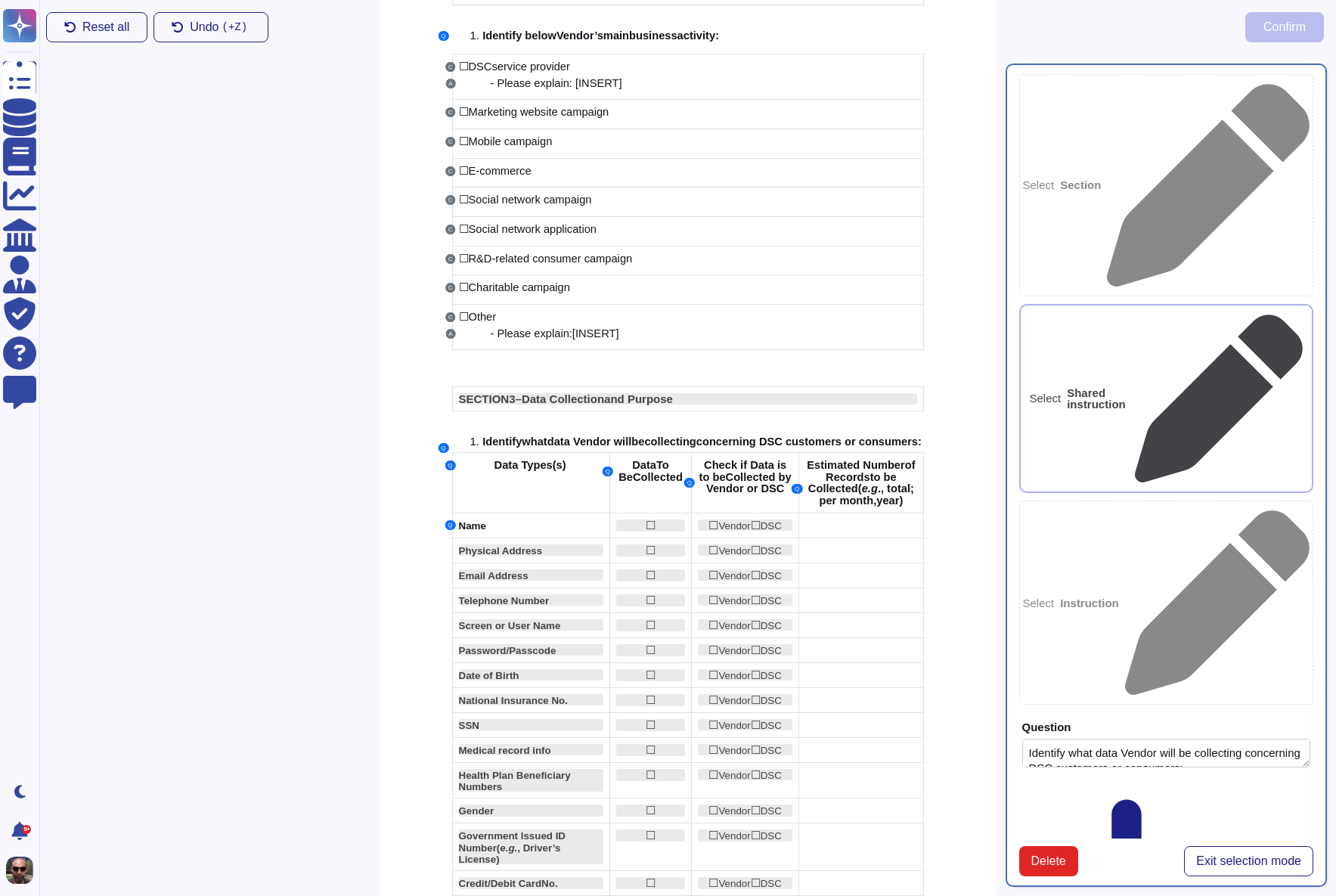
click at [1101, 180] on b "Section" at bounding box center [1080, 185] width 41 height 11
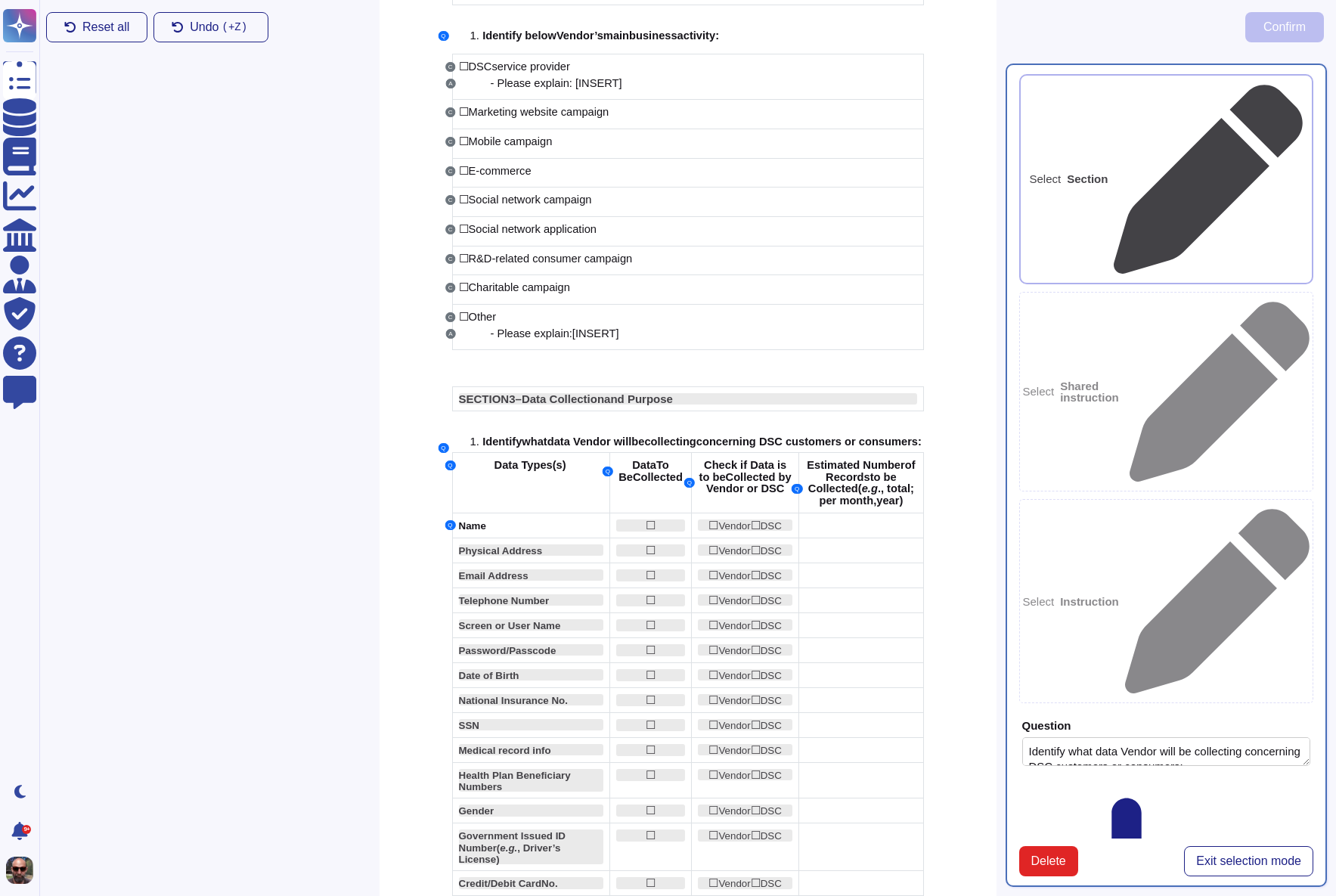
click at [1305, 711] on div "Question Identify what data Vendor will be collecting concerning DSC customers …" at bounding box center [1166, 867] width 295 height 313
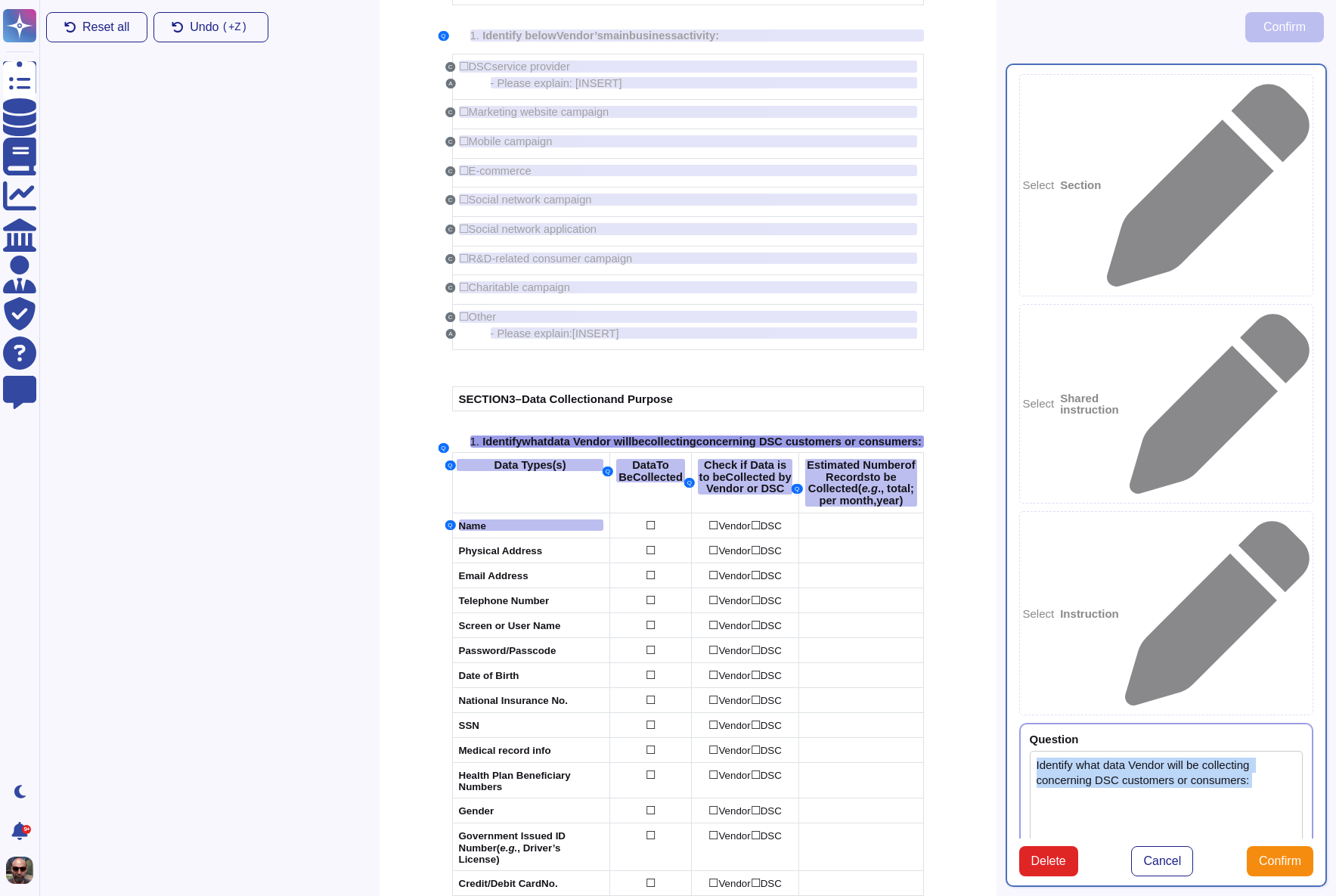
click at [1305, 723] on div "Question Identify what data Vendor will be collecting concerning DSC customers …" at bounding box center [1166, 911] width 295 height 376
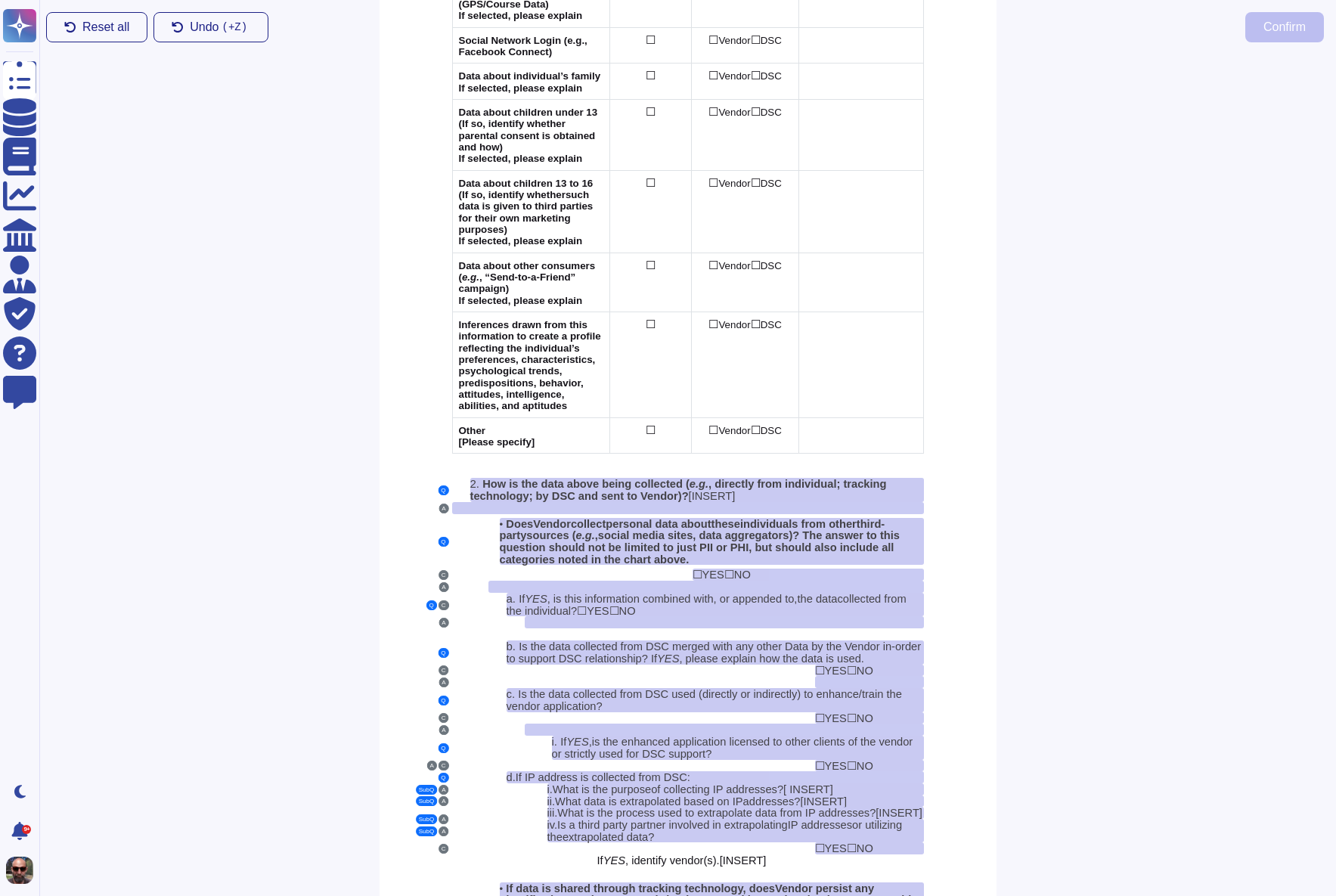
scroll to position [1841, 0]
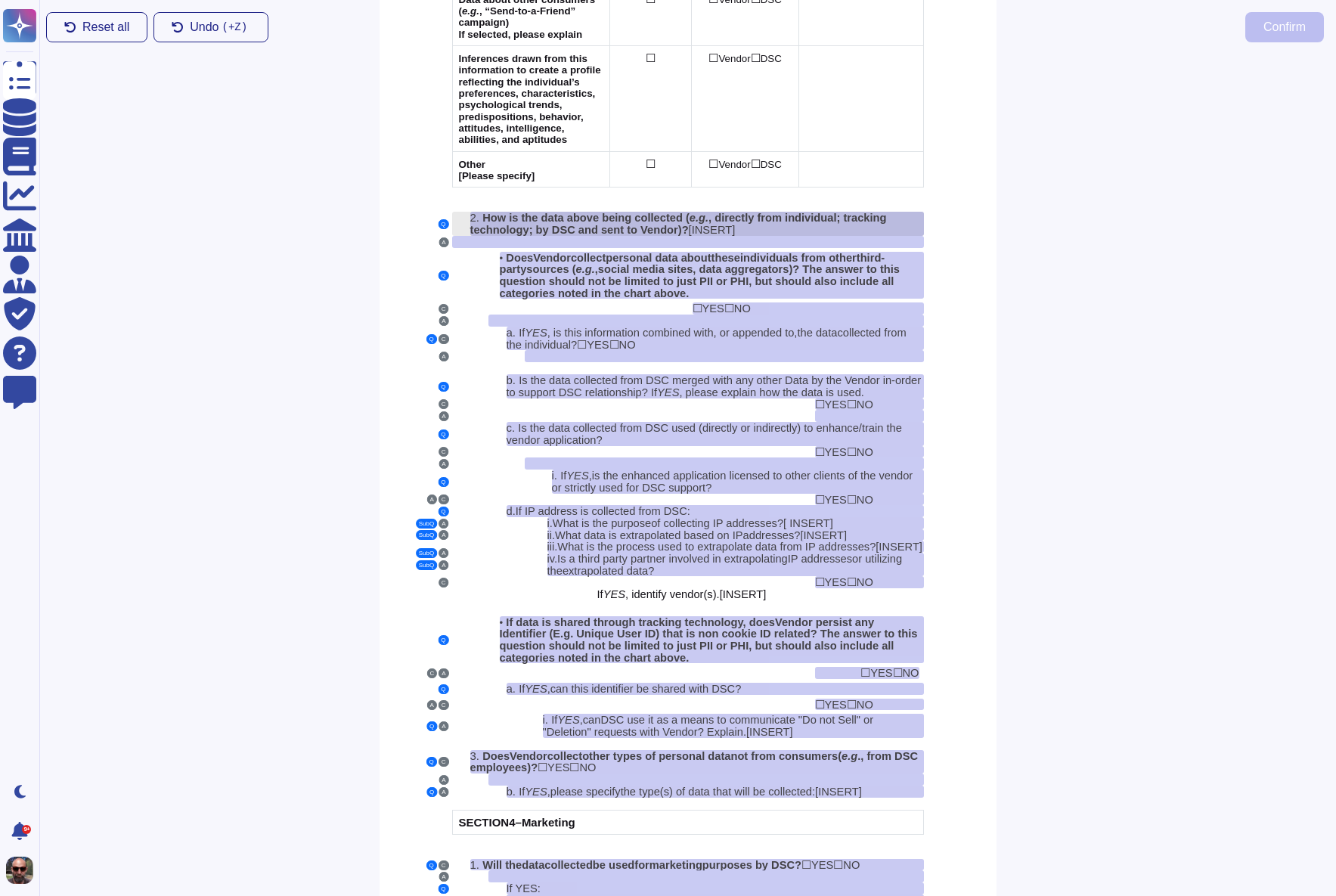
click at [492, 211] on span "How is the data above being collected (" at bounding box center [585, 217] width 207 height 12
click at [509, 211] on span "How is the data above being collected (" at bounding box center [585, 217] width 207 height 12
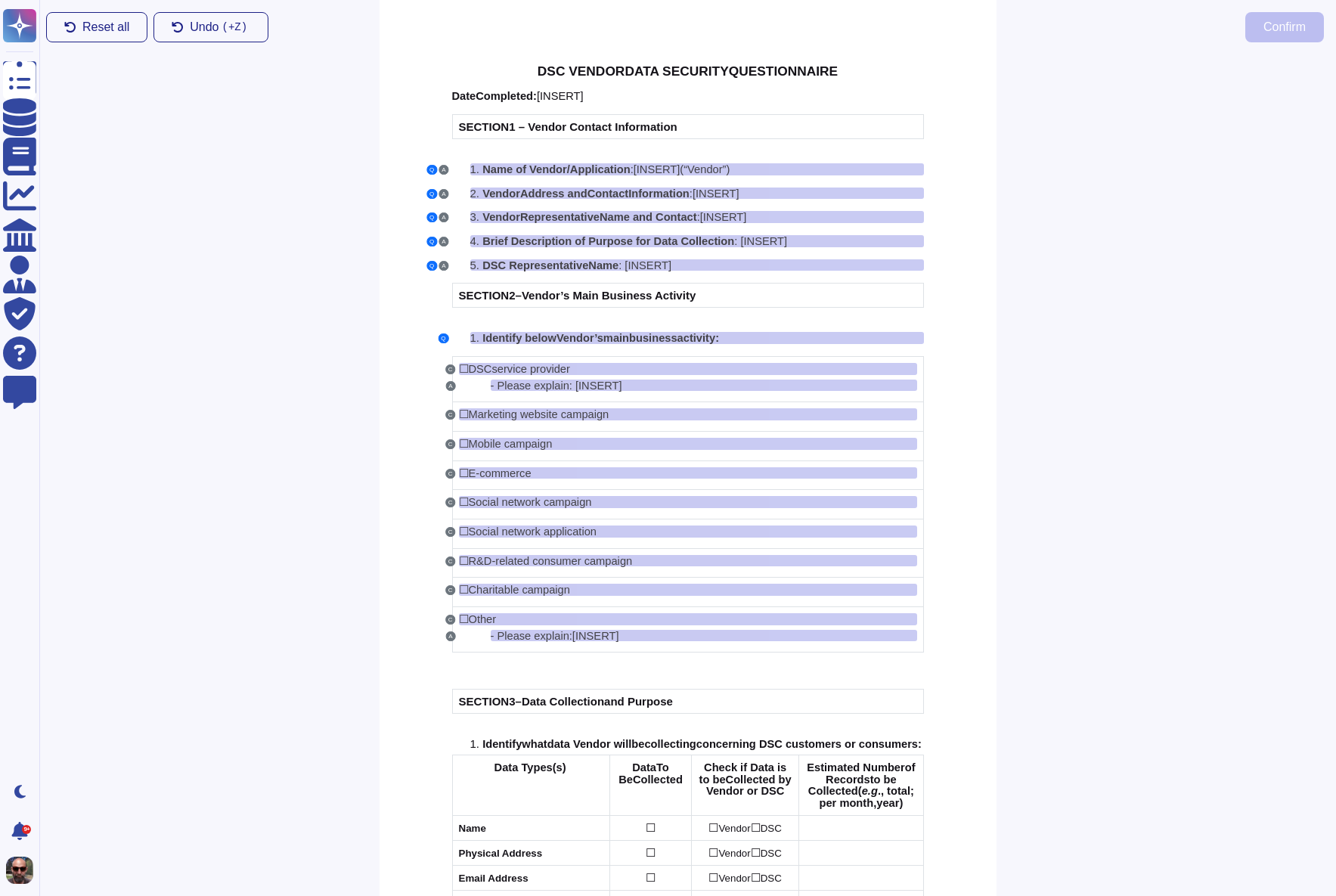
scroll to position [33, 0]
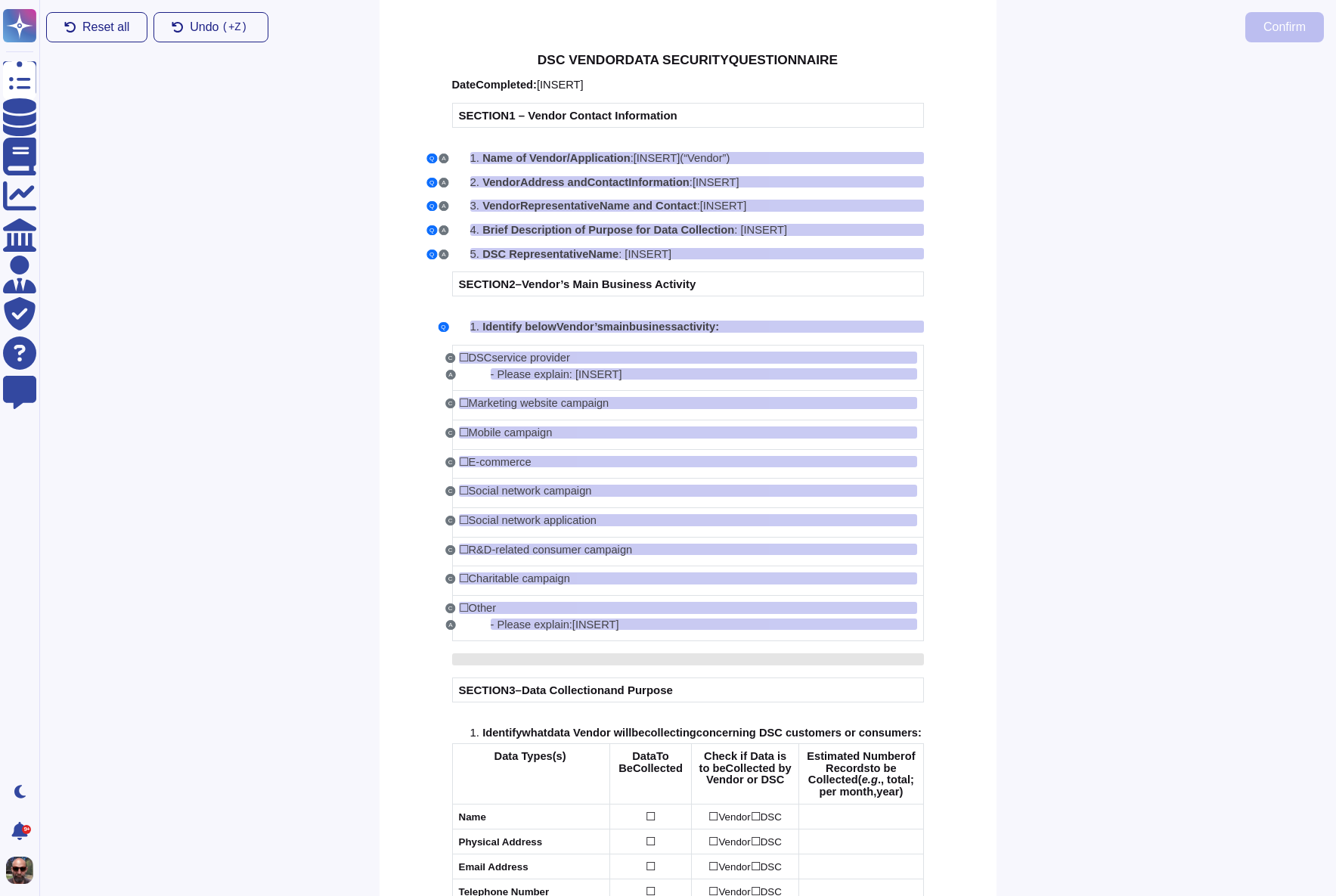
click at [855, 658] on div at bounding box center [688, 659] width 472 height 12
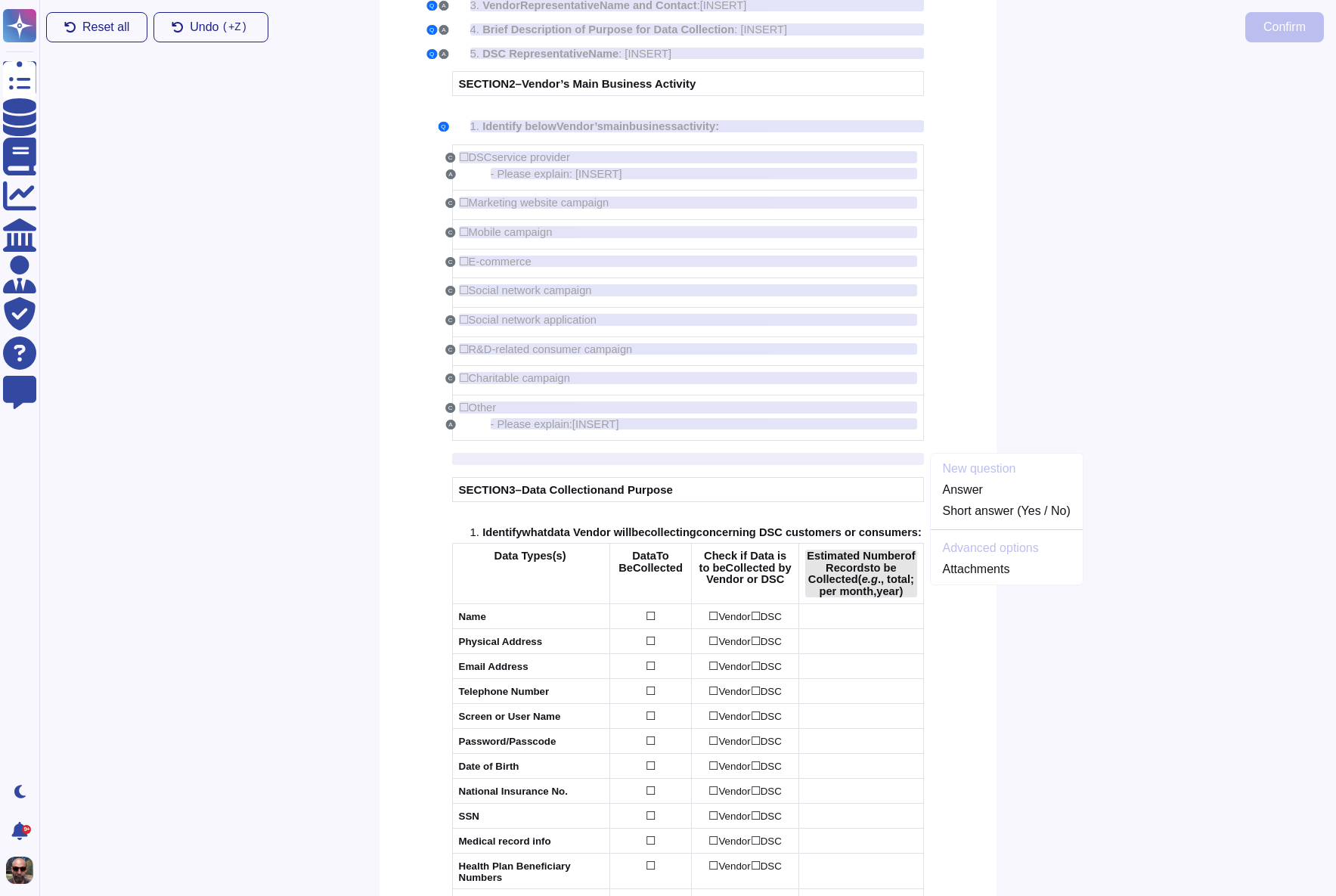
scroll to position [244, 0]
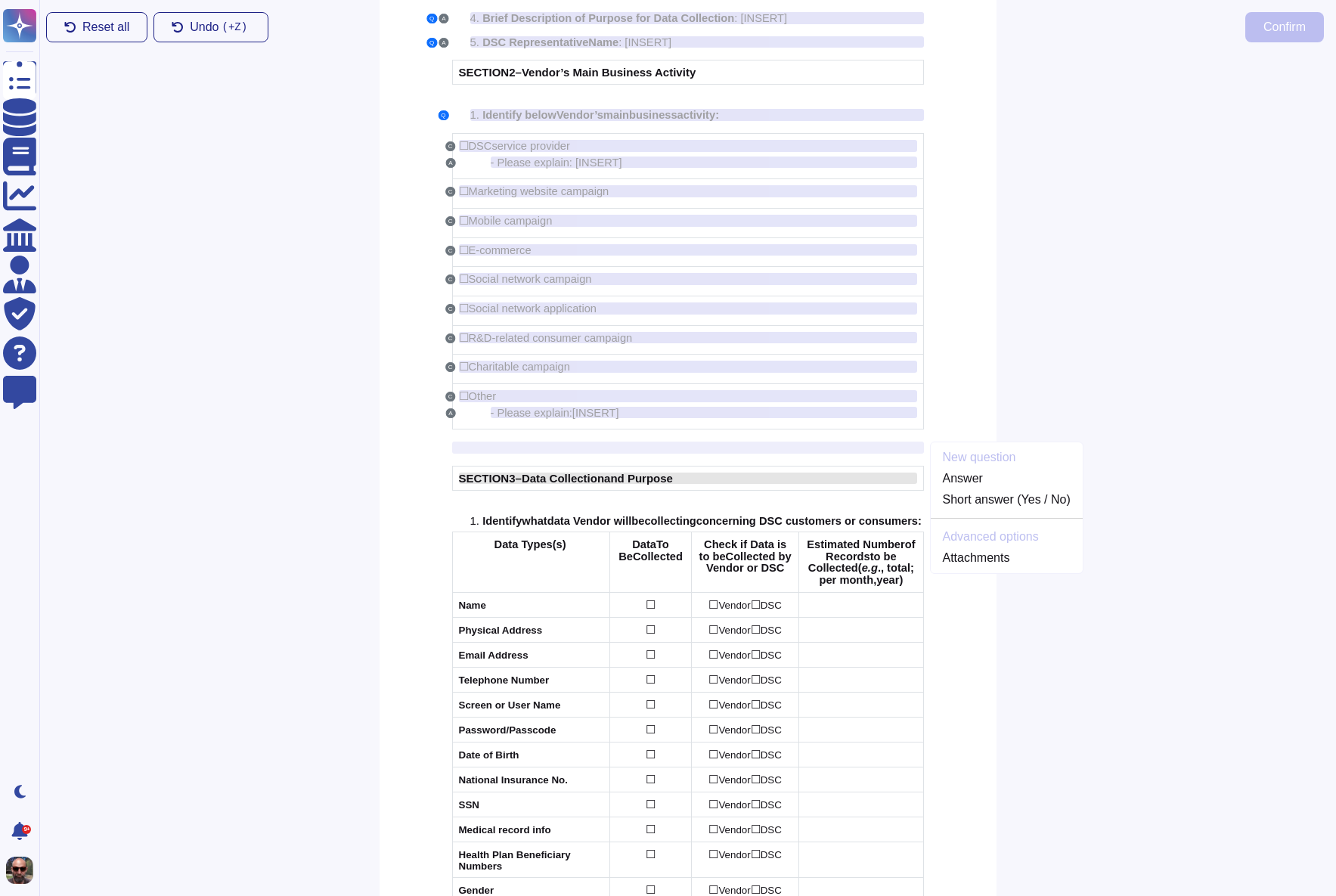
click at [634, 475] on span "and Purpose" at bounding box center [638, 479] width 68 height 13
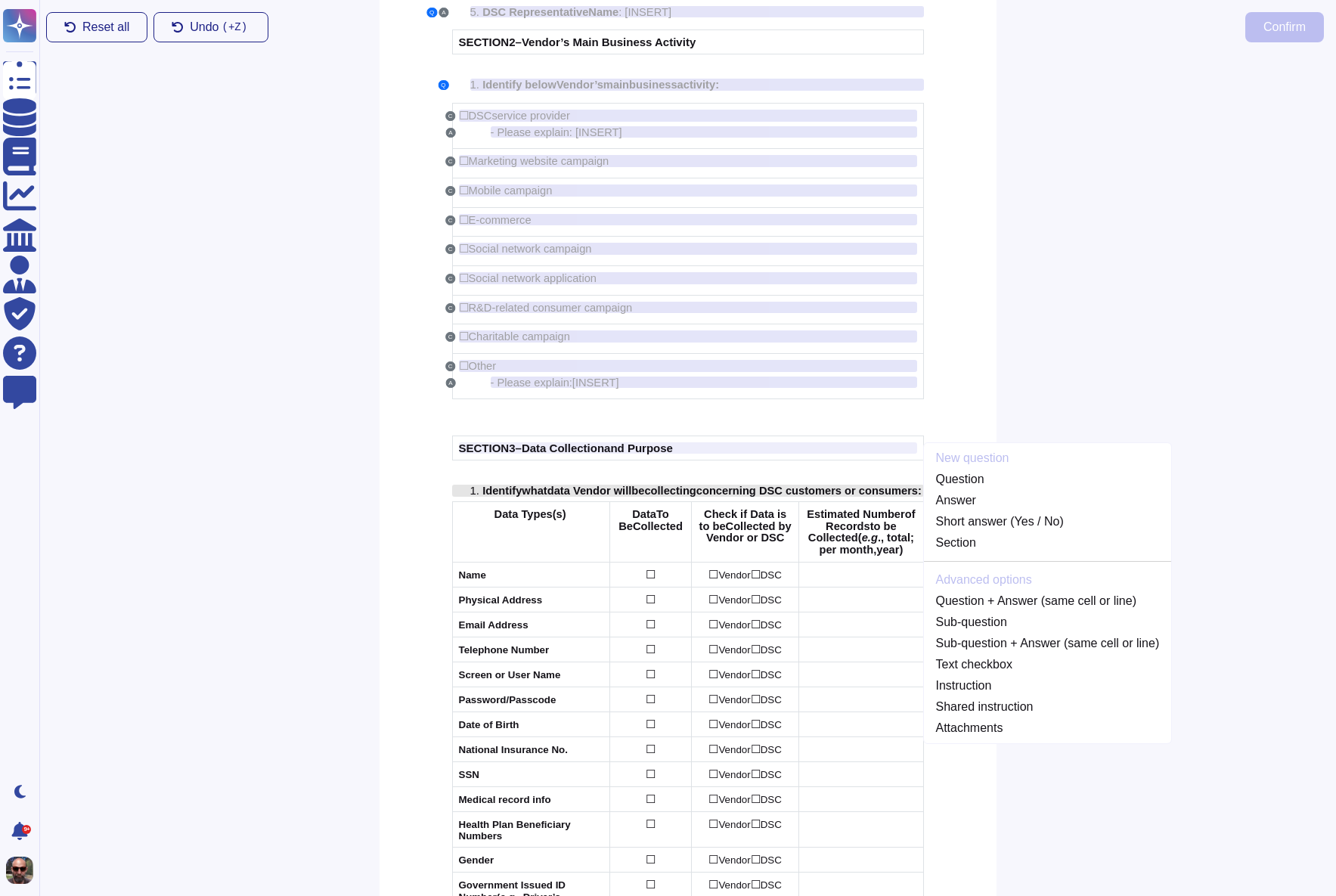
click at [623, 493] on span "ata Vendor will" at bounding box center [592, 490] width 77 height 12
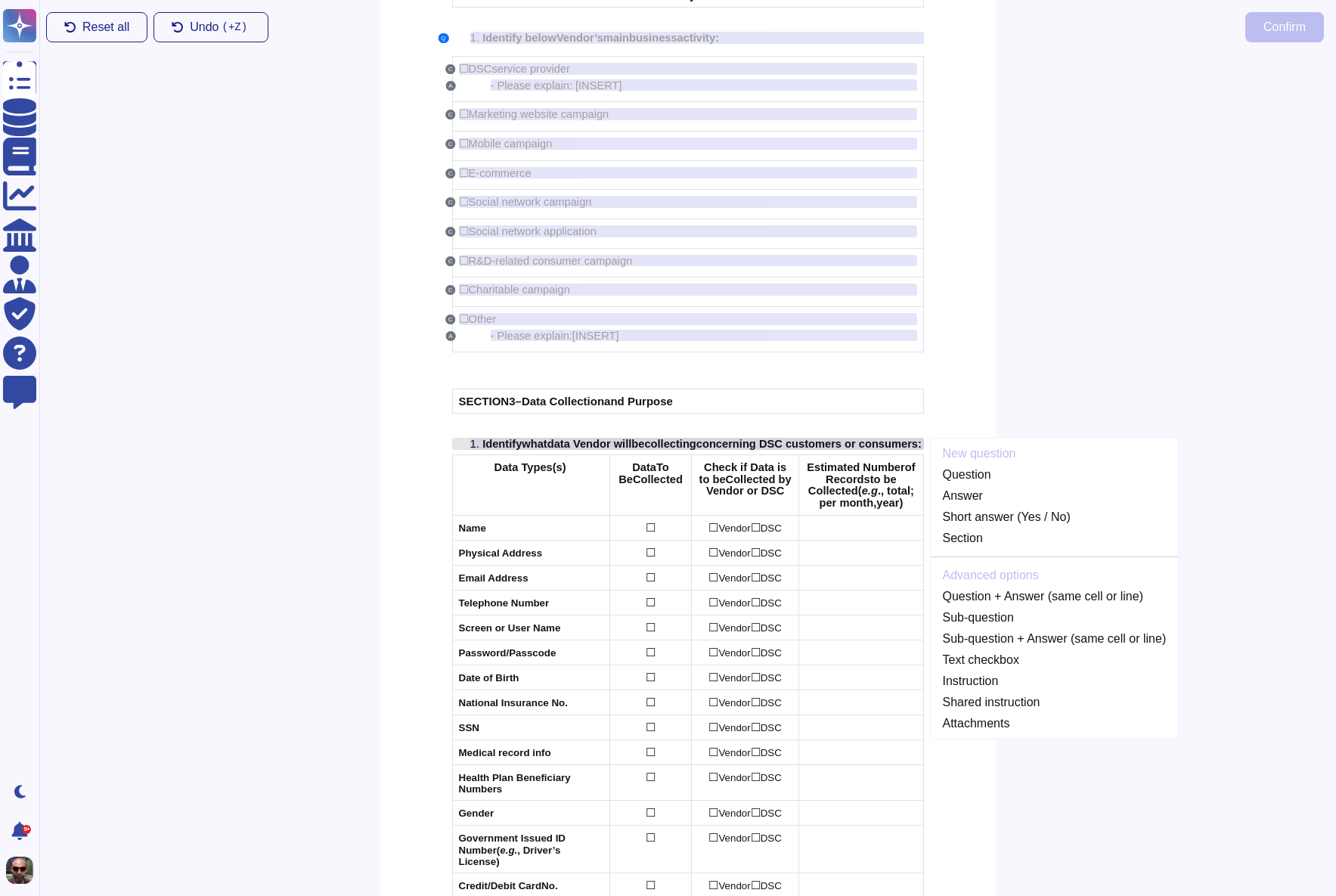
scroll to position [324, 0]
click at [662, 402] on span "and Purpose" at bounding box center [638, 399] width 68 height 13
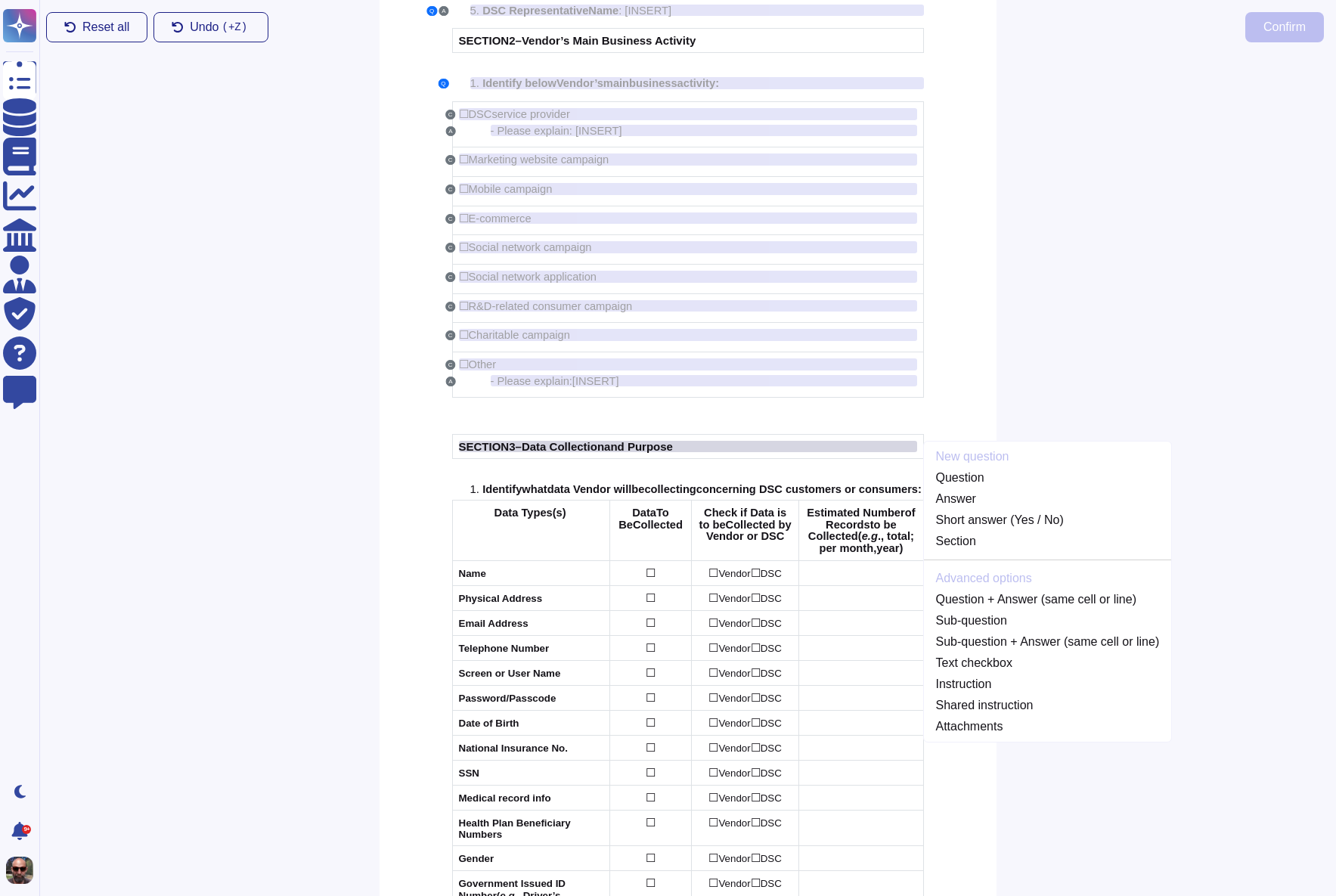
scroll to position [274, 0]
click at [970, 546] on link "Section" at bounding box center [1048, 543] width 248 height 18
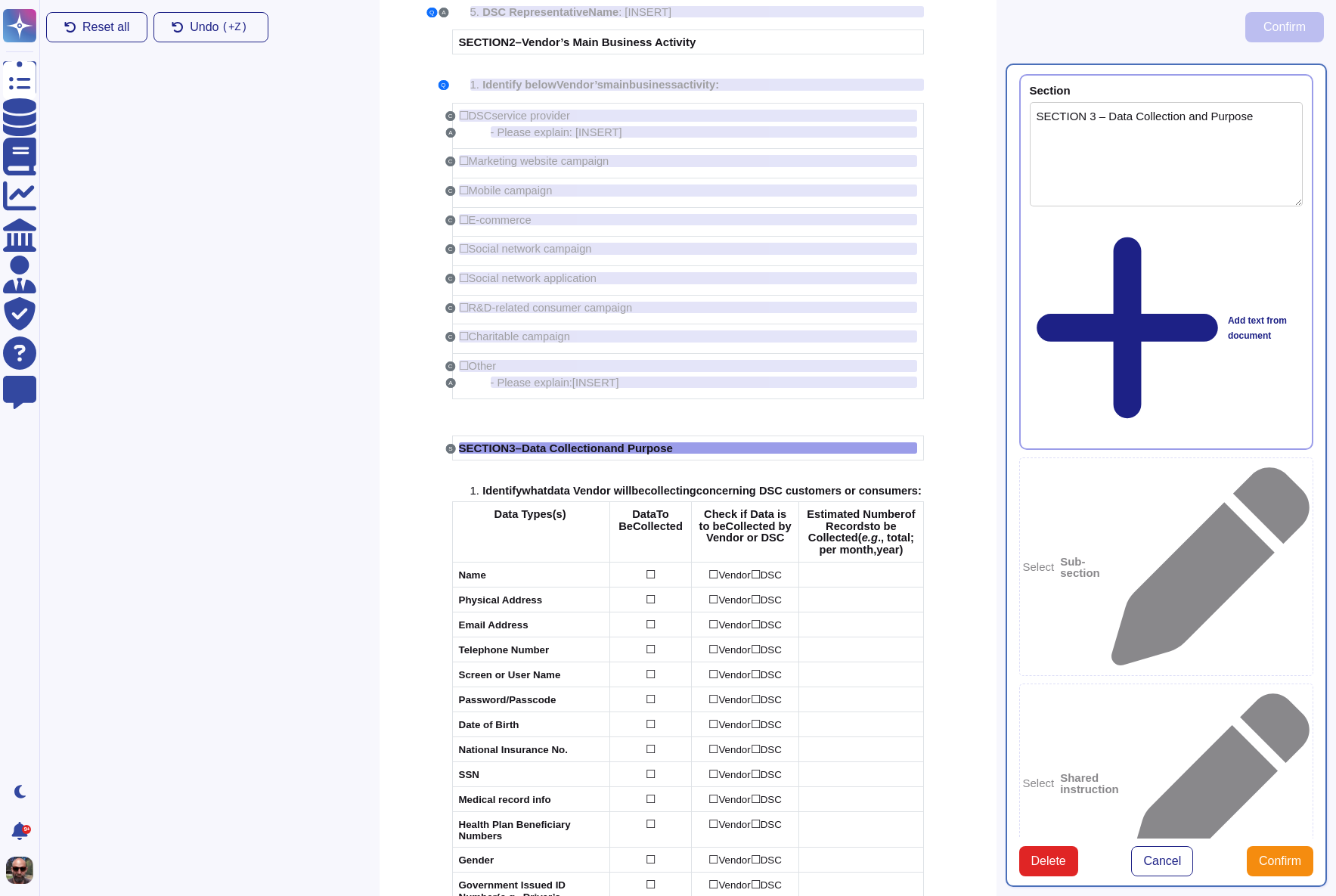
type textarea "SECTION 3 – Data Collection and Purpose"
click at [1286, 855] on span "Confirm" at bounding box center [1279, 860] width 42 height 12
click at [482, 581] on span "Name" at bounding box center [473, 575] width 27 height 11
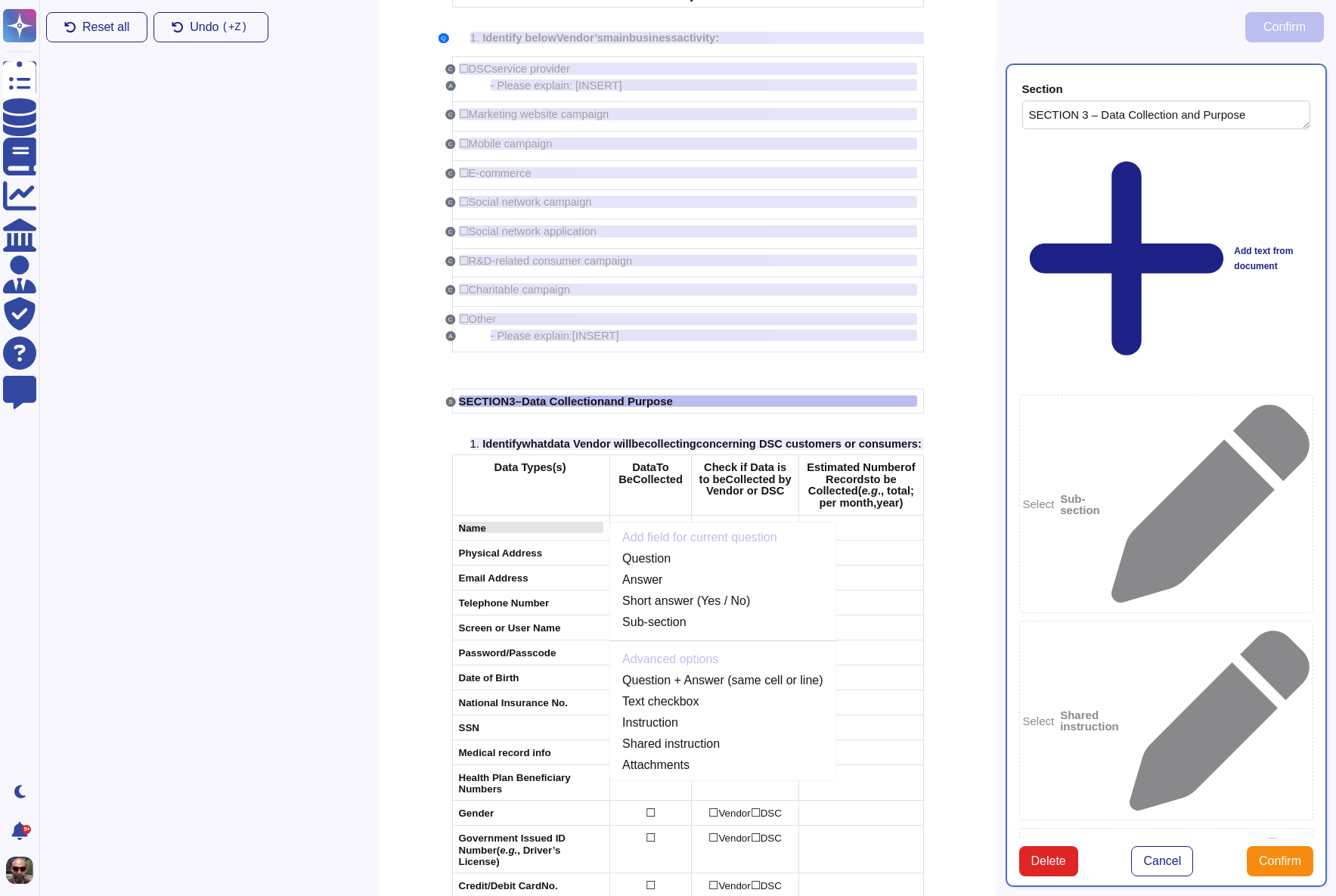
scroll to position [324, 0]
click at [685, 566] on link "Question" at bounding box center [723, 557] width 224 height 18
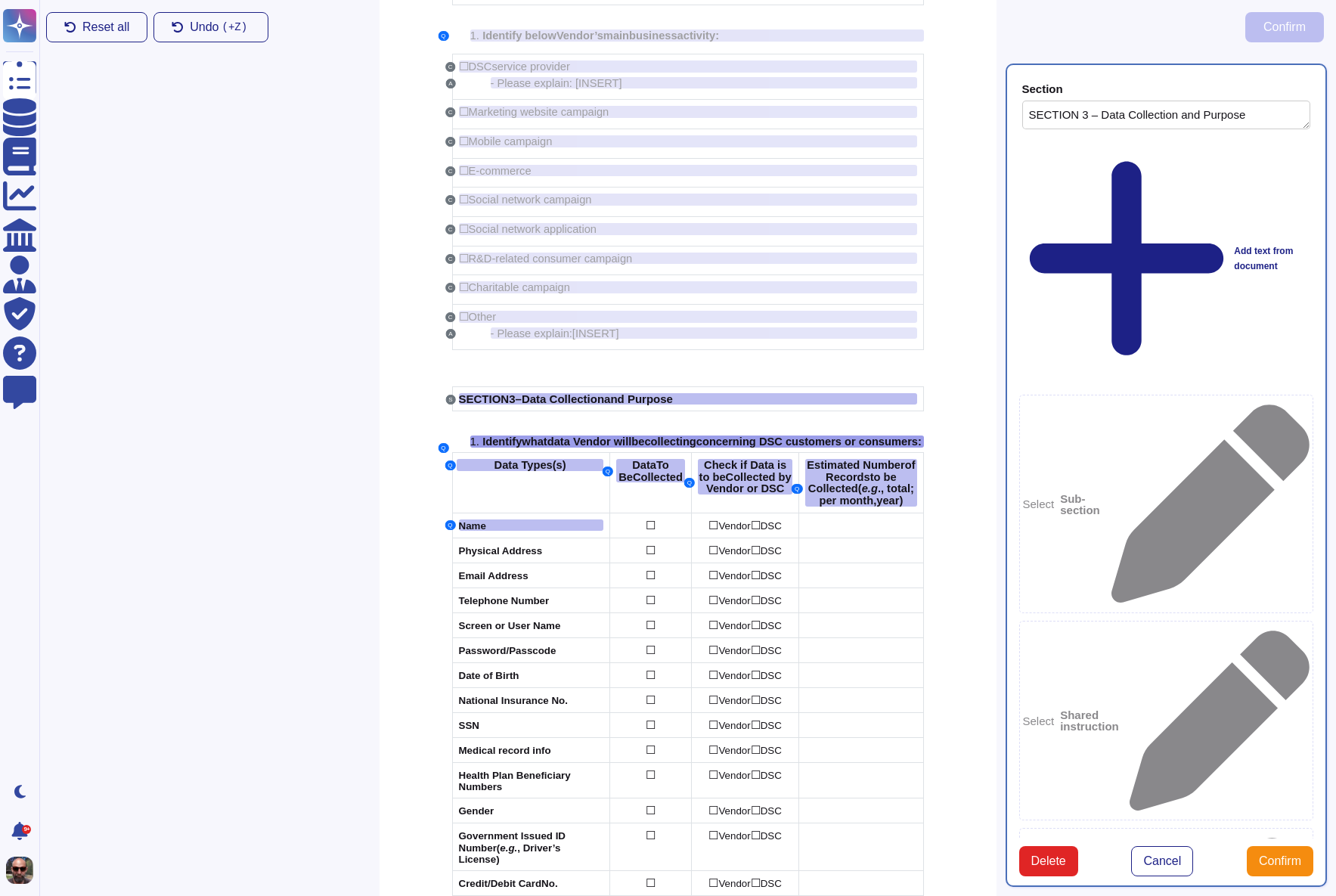
type textarea "Identify what data Vendor will be collecting concerning DSC customers or consum…"
click at [655, 531] on span "☐" at bounding box center [651, 525] width 10 height 13
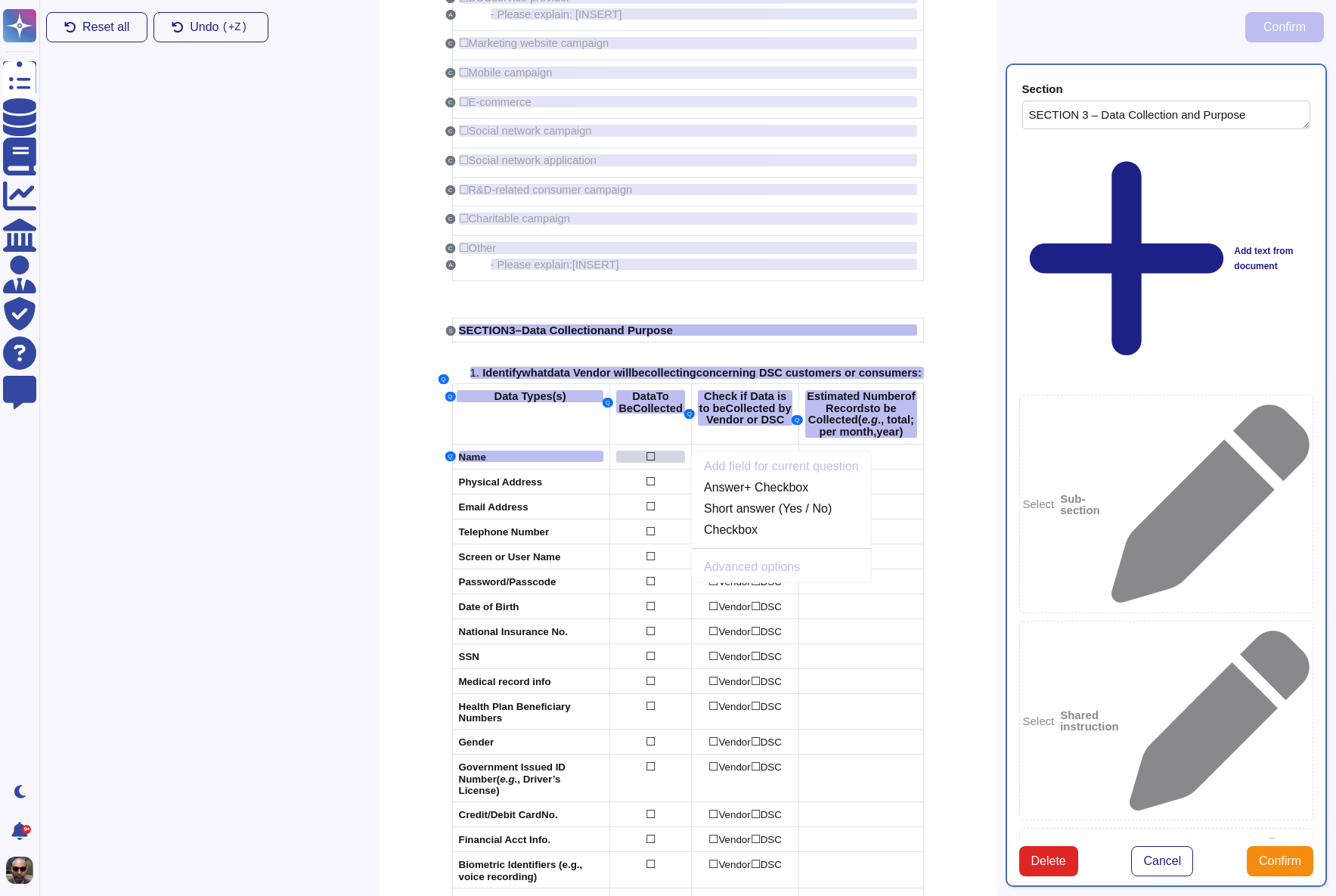
scroll to position [425, 0]
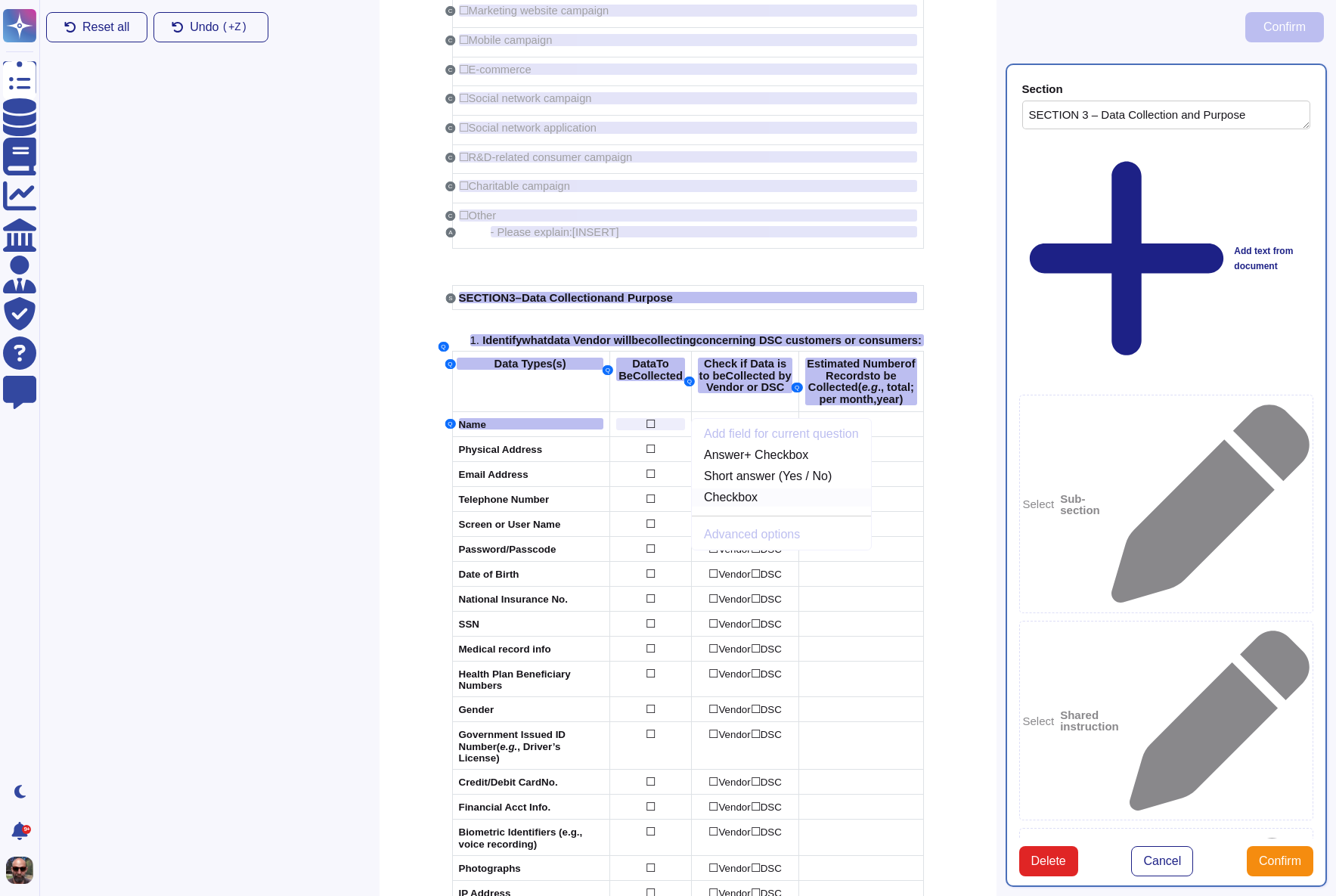
click at [777, 507] on link "Checkbox" at bounding box center [781, 498] width 180 height 18
click at [746, 430] on span "Vendor" at bounding box center [734, 425] width 32 height 11
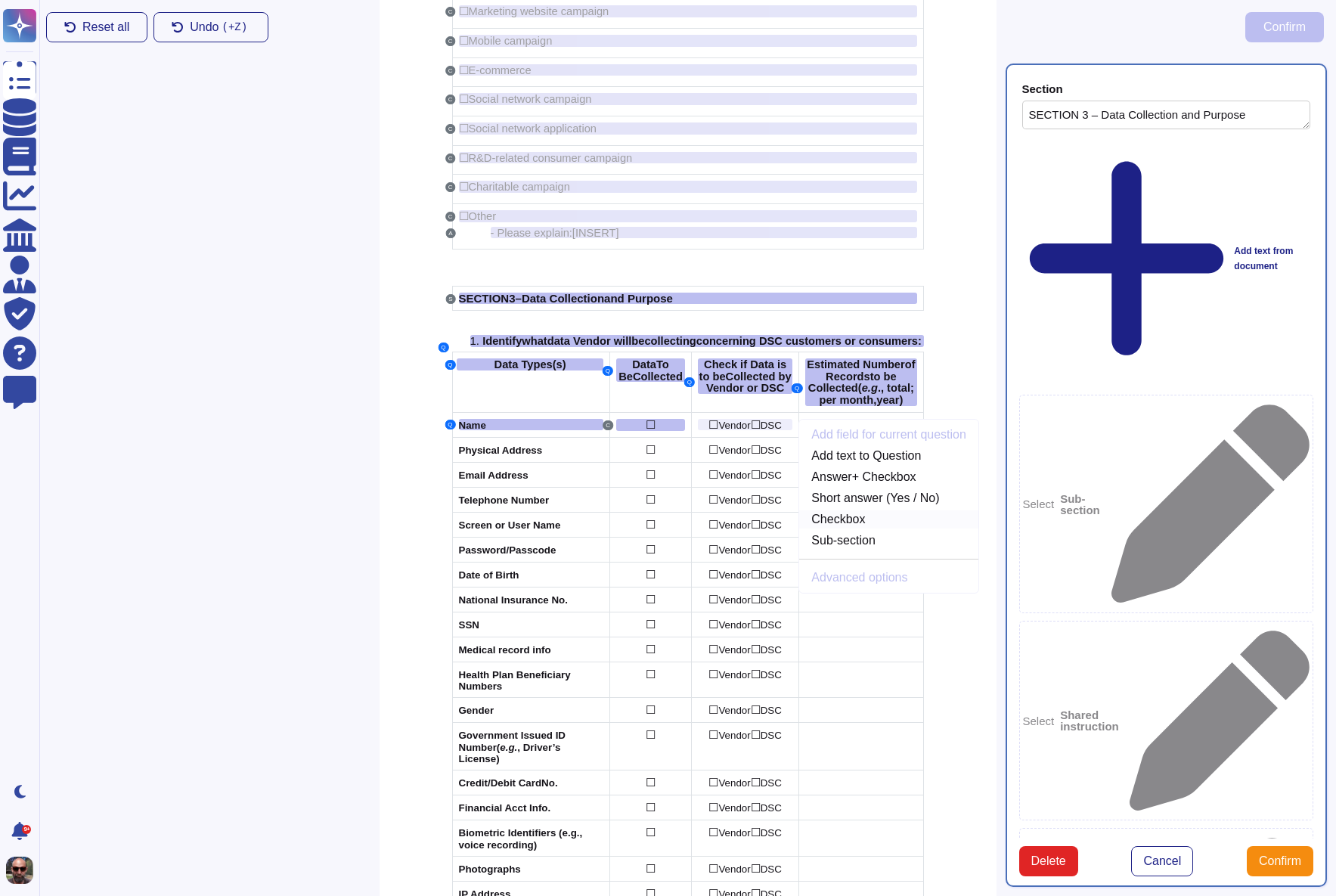
click at [854, 529] on link "Checkbox" at bounding box center [889, 520] width 180 height 18
click at [858, 431] on div at bounding box center [861, 425] width 111 height 12
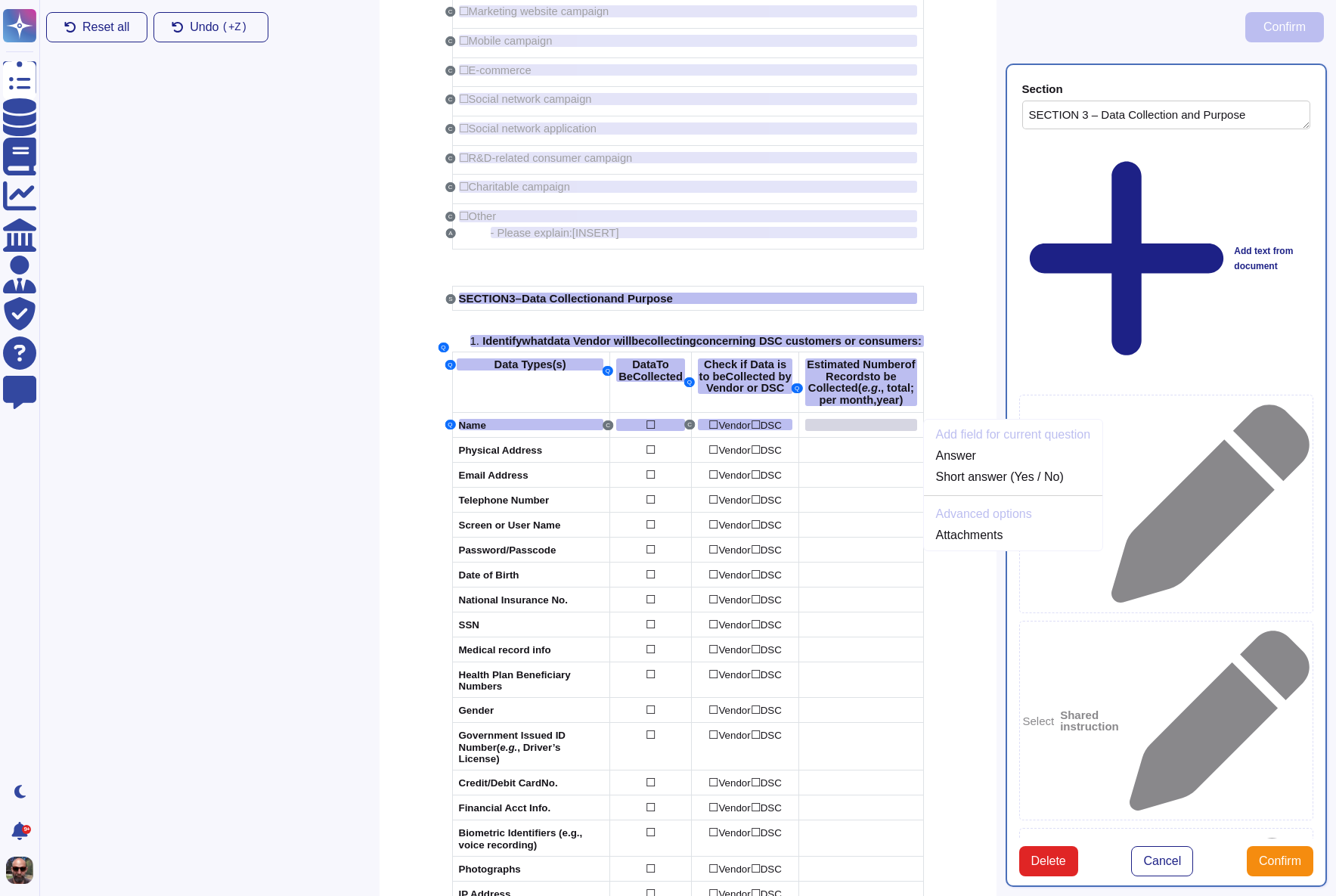
scroll to position [425, 0]
click at [965, 464] on link "Answer" at bounding box center [1013, 455] width 180 height 18
click at [1287, 855] on span "Confirm" at bounding box center [1279, 860] width 42 height 12
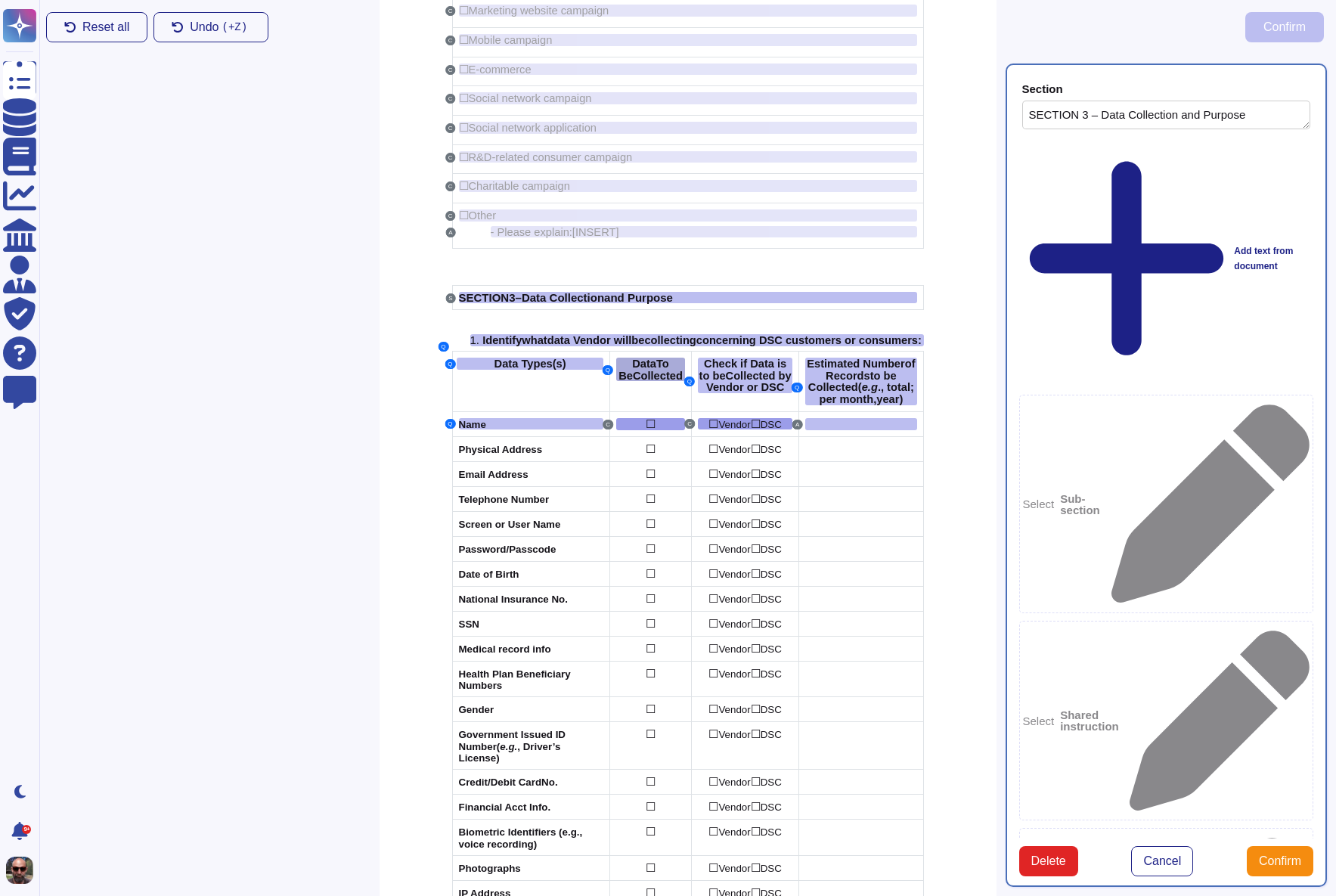
click at [667, 380] on span "Collected" at bounding box center [657, 376] width 50 height 12
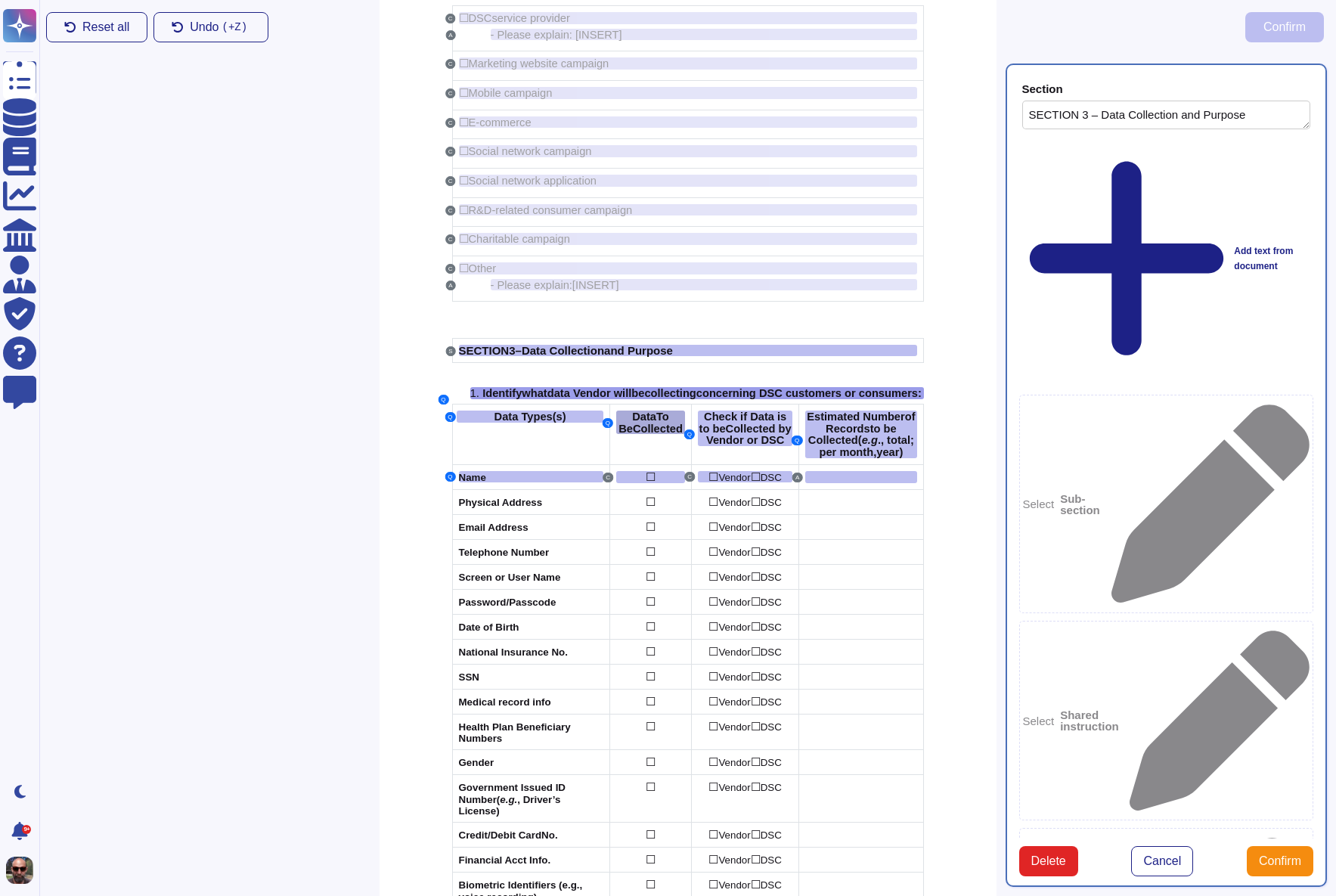
scroll to position [324, 0]
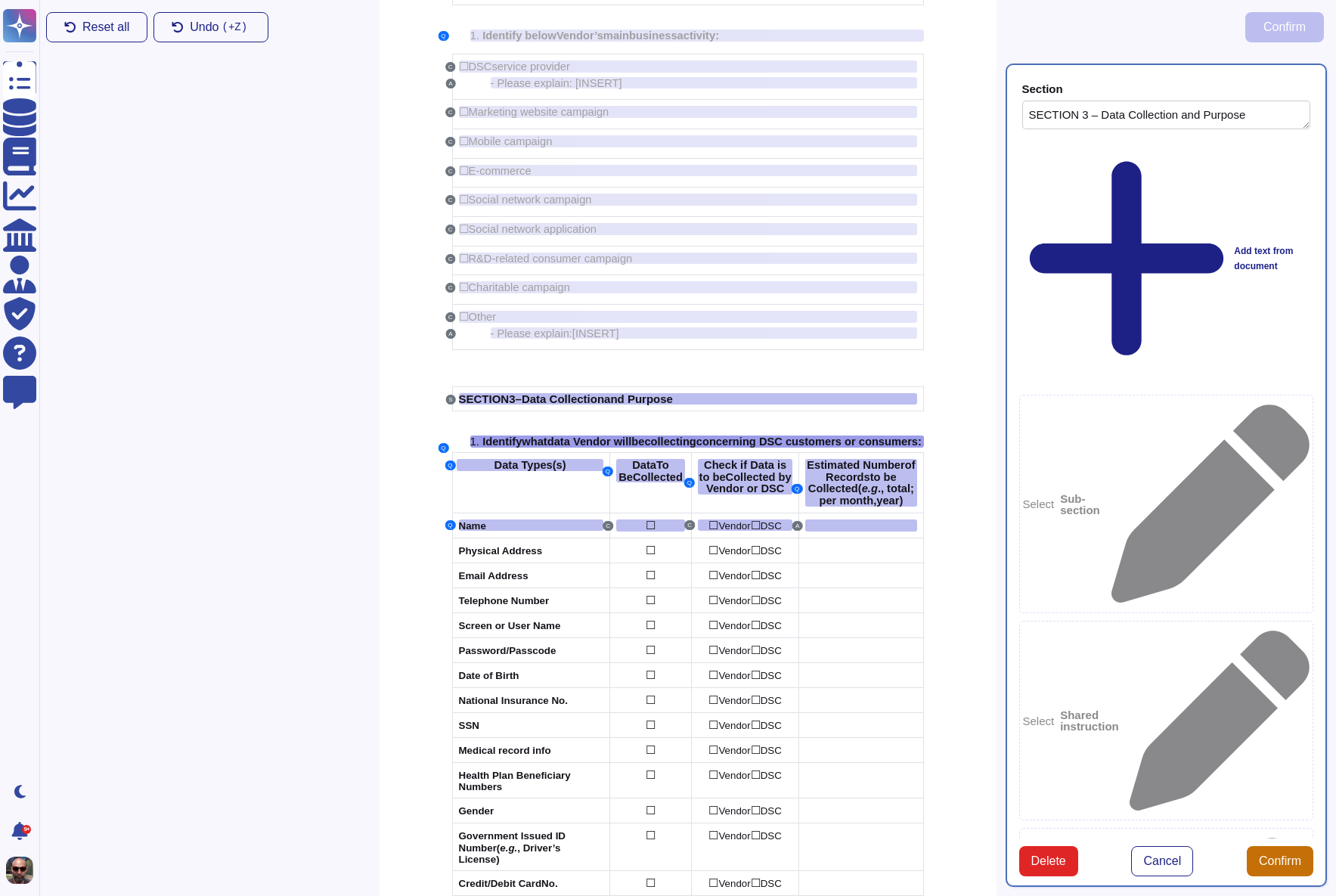
click at [1282, 846] on button "Confirm" at bounding box center [1279, 860] width 67 height 30
click at [1276, 855] on span "Confirm" at bounding box center [1279, 860] width 42 height 12
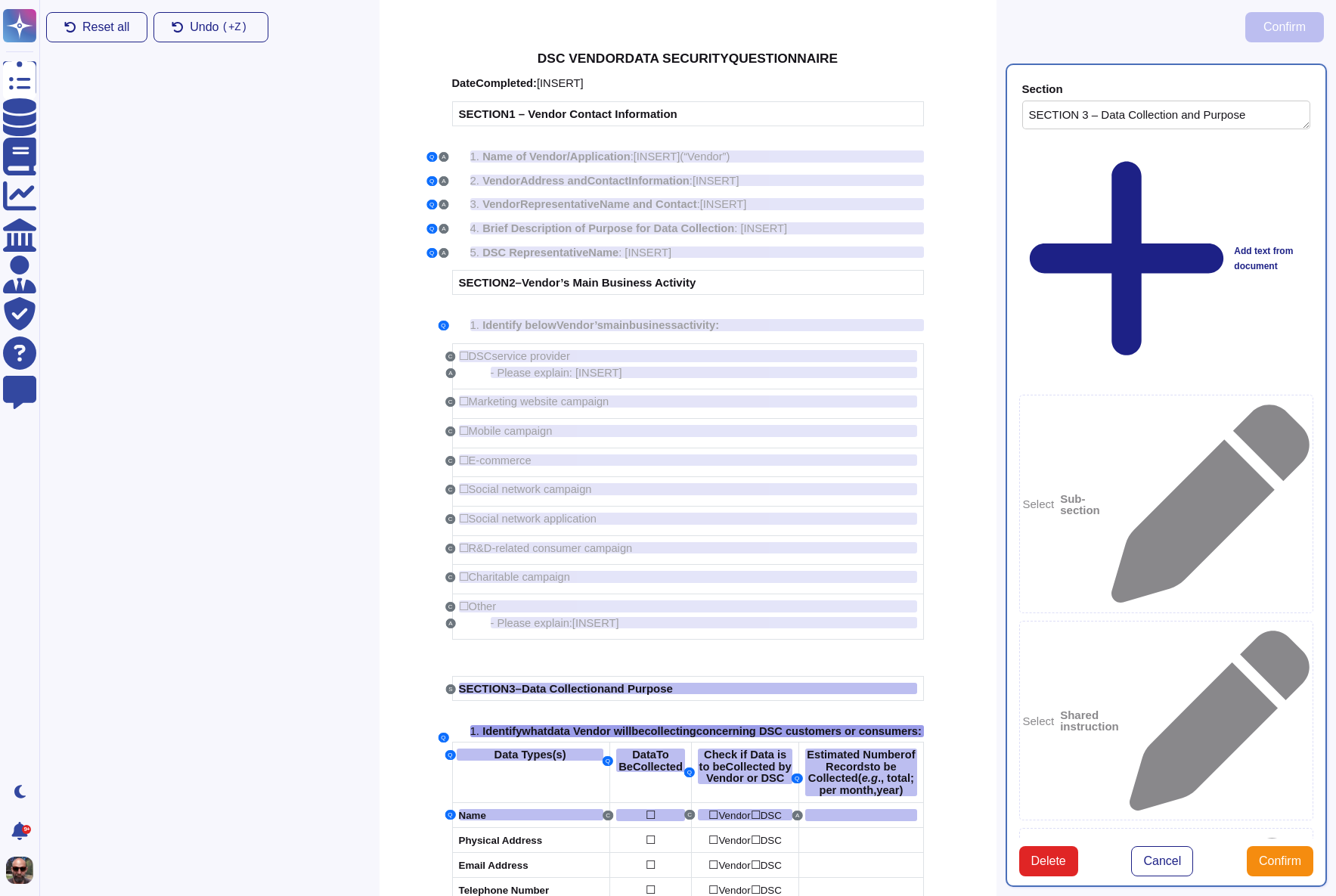
scroll to position [0, 0]
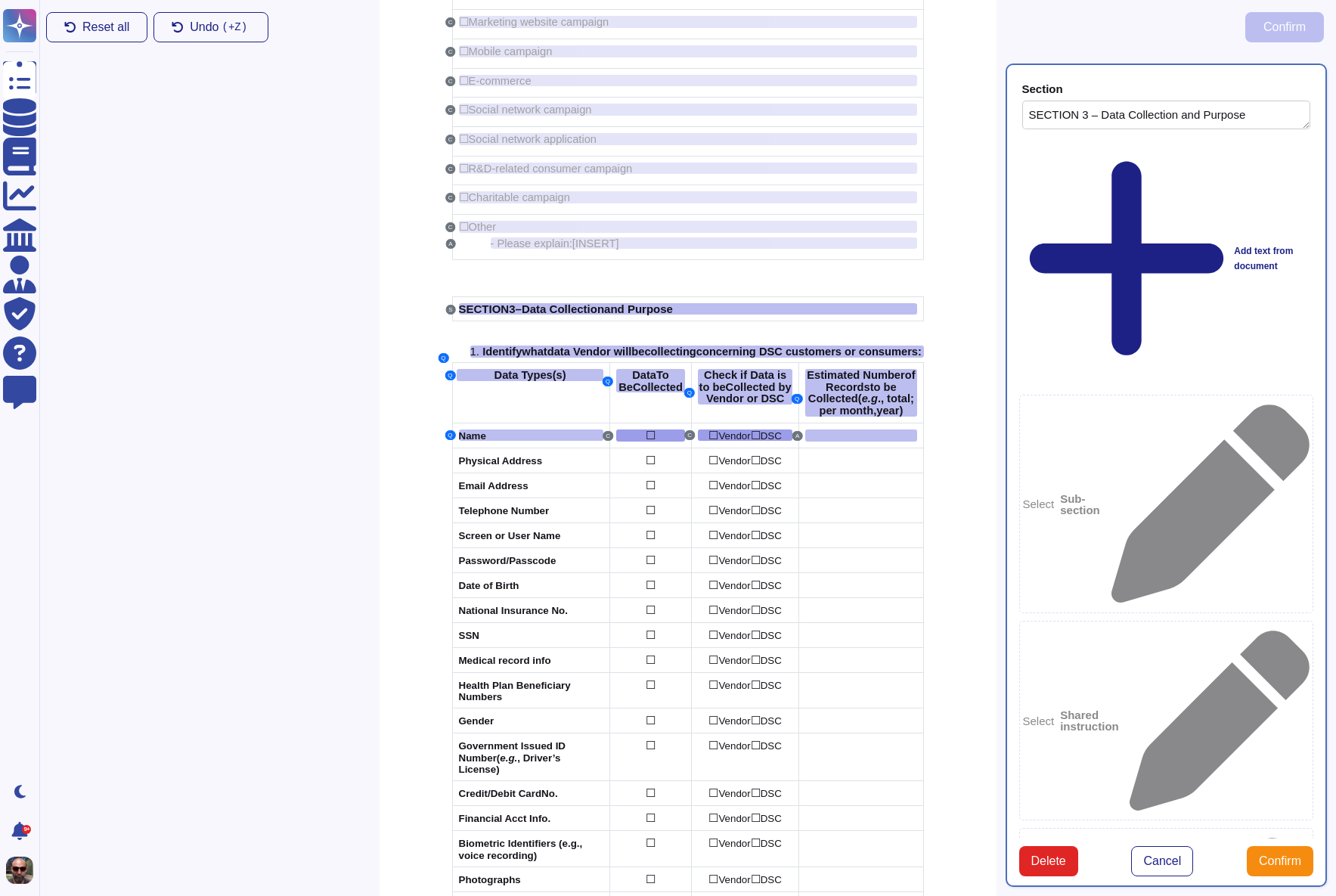
scroll to position [425, 0]
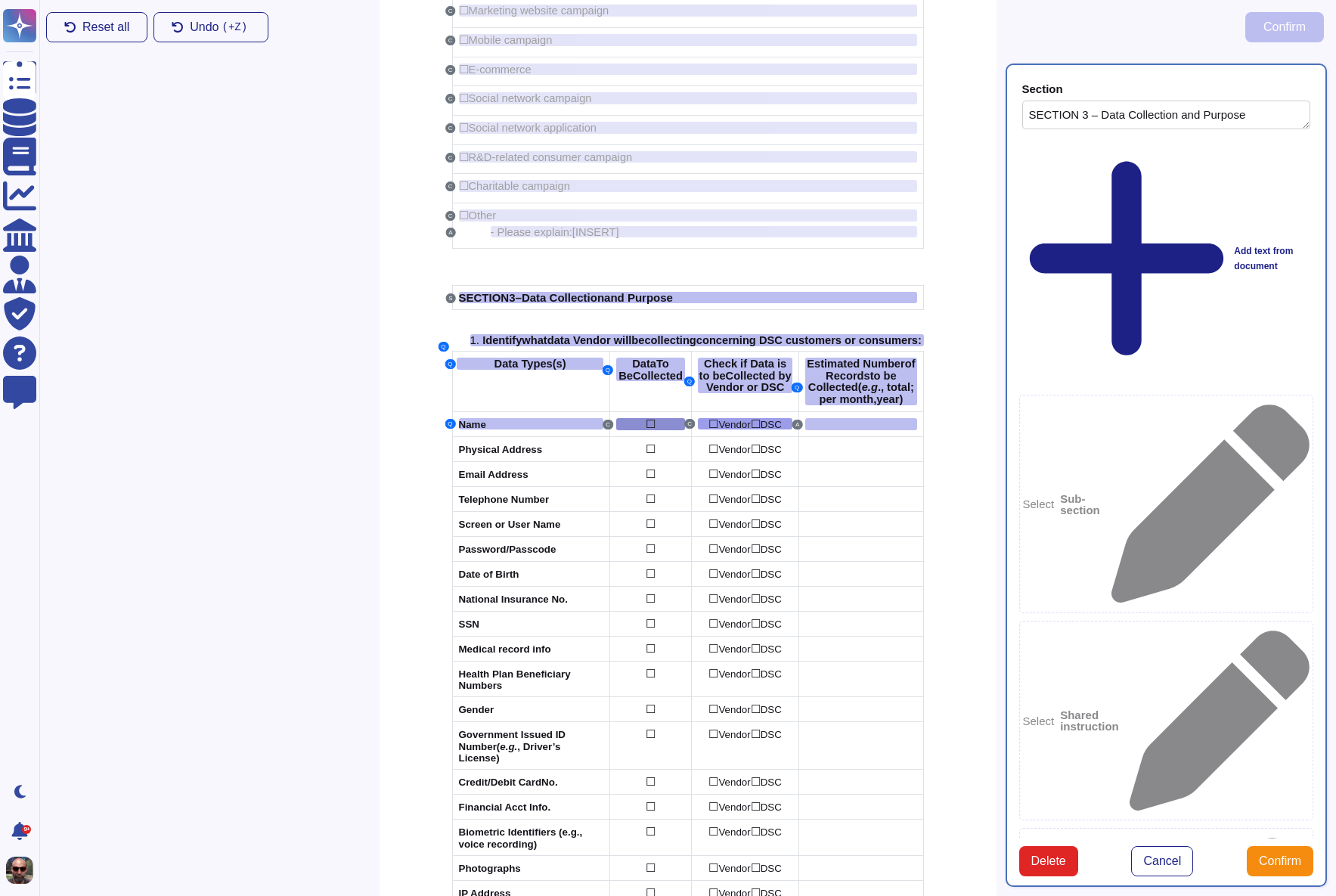
click at [653, 430] on div "☐" at bounding box center [650, 424] width 68 height 12
click at [1265, 855] on span "Confirm" at bounding box center [1279, 860] width 42 height 12
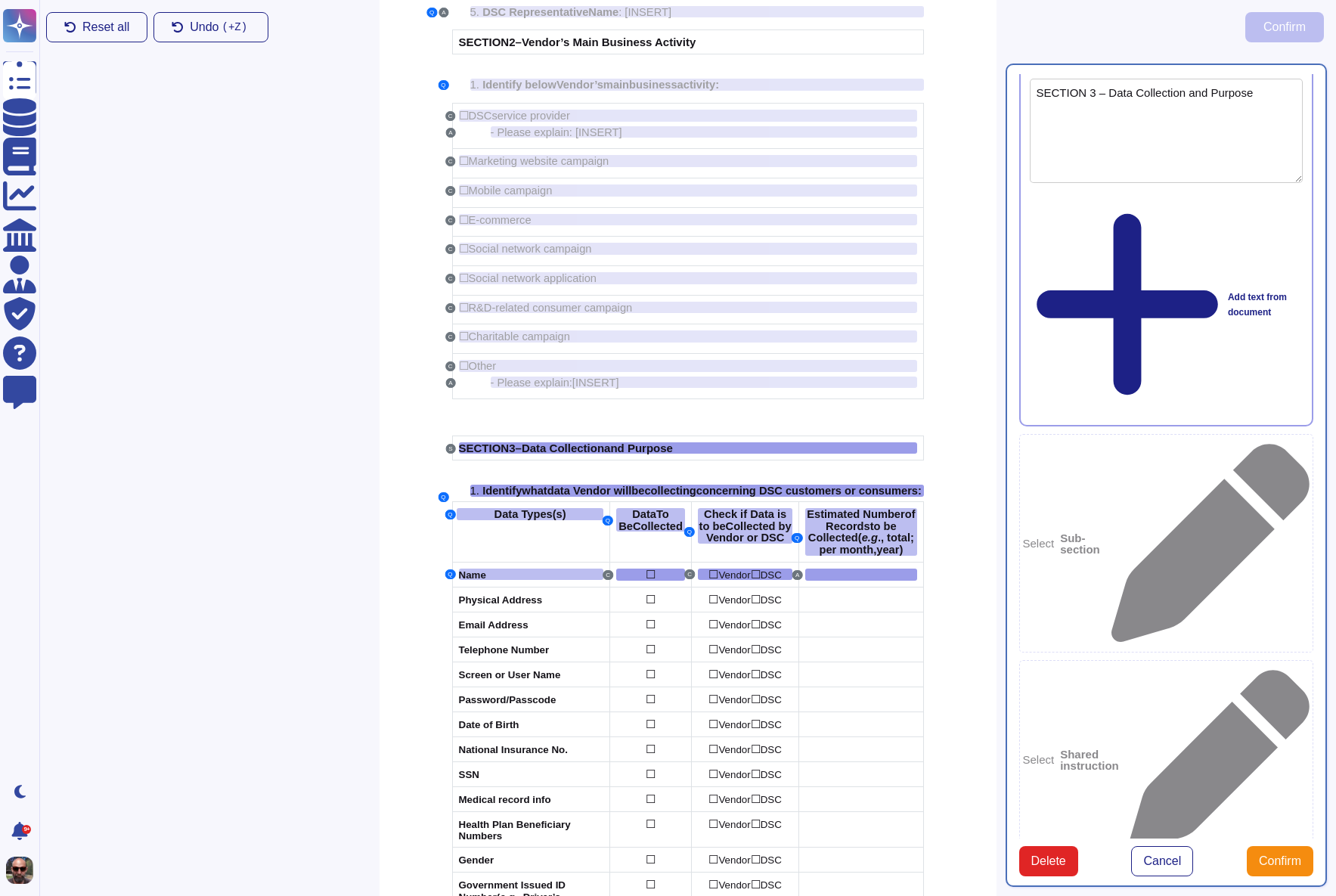
scroll to position [52, 0]
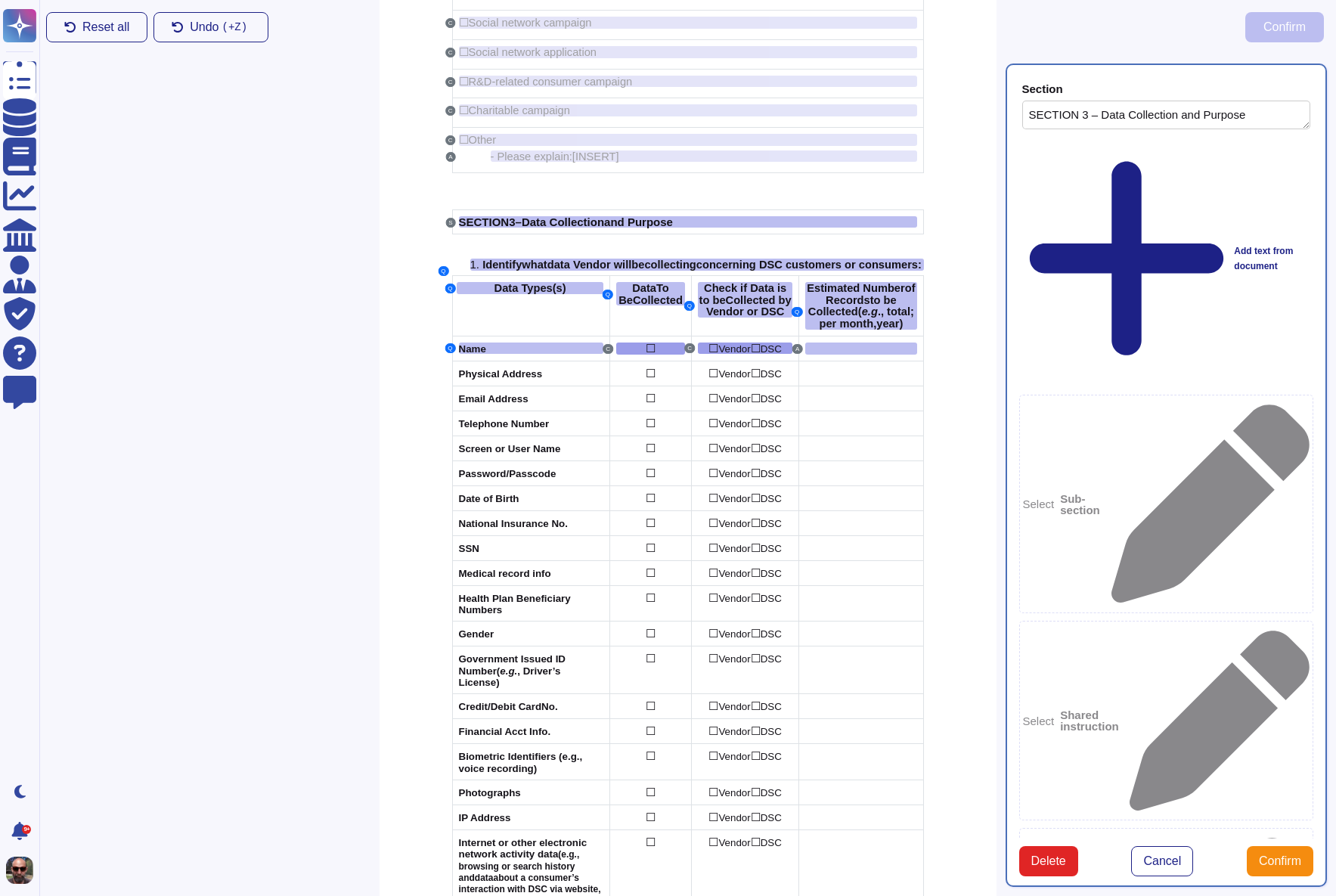
scroll to position [425, 0]
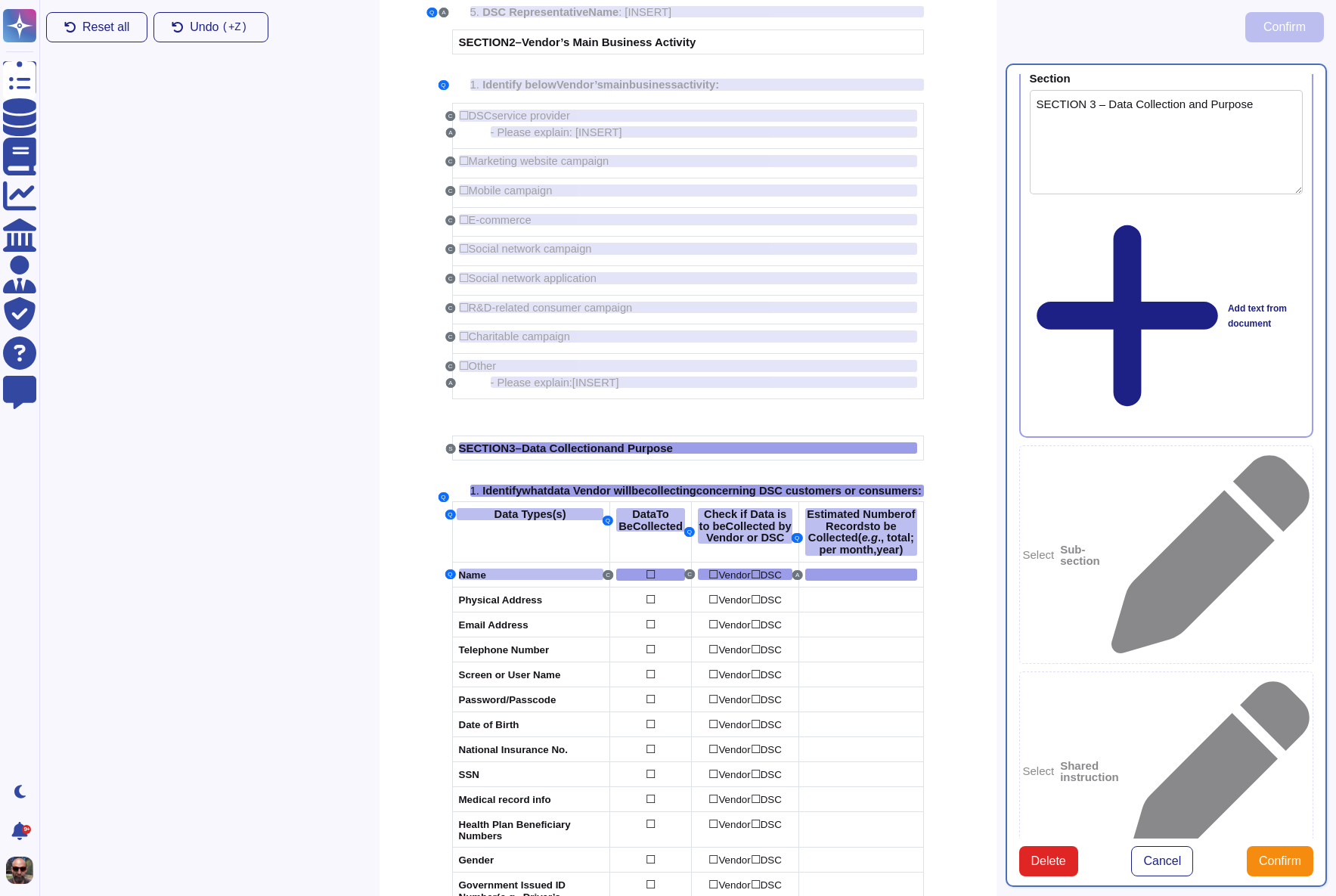
scroll to position [22, 0]
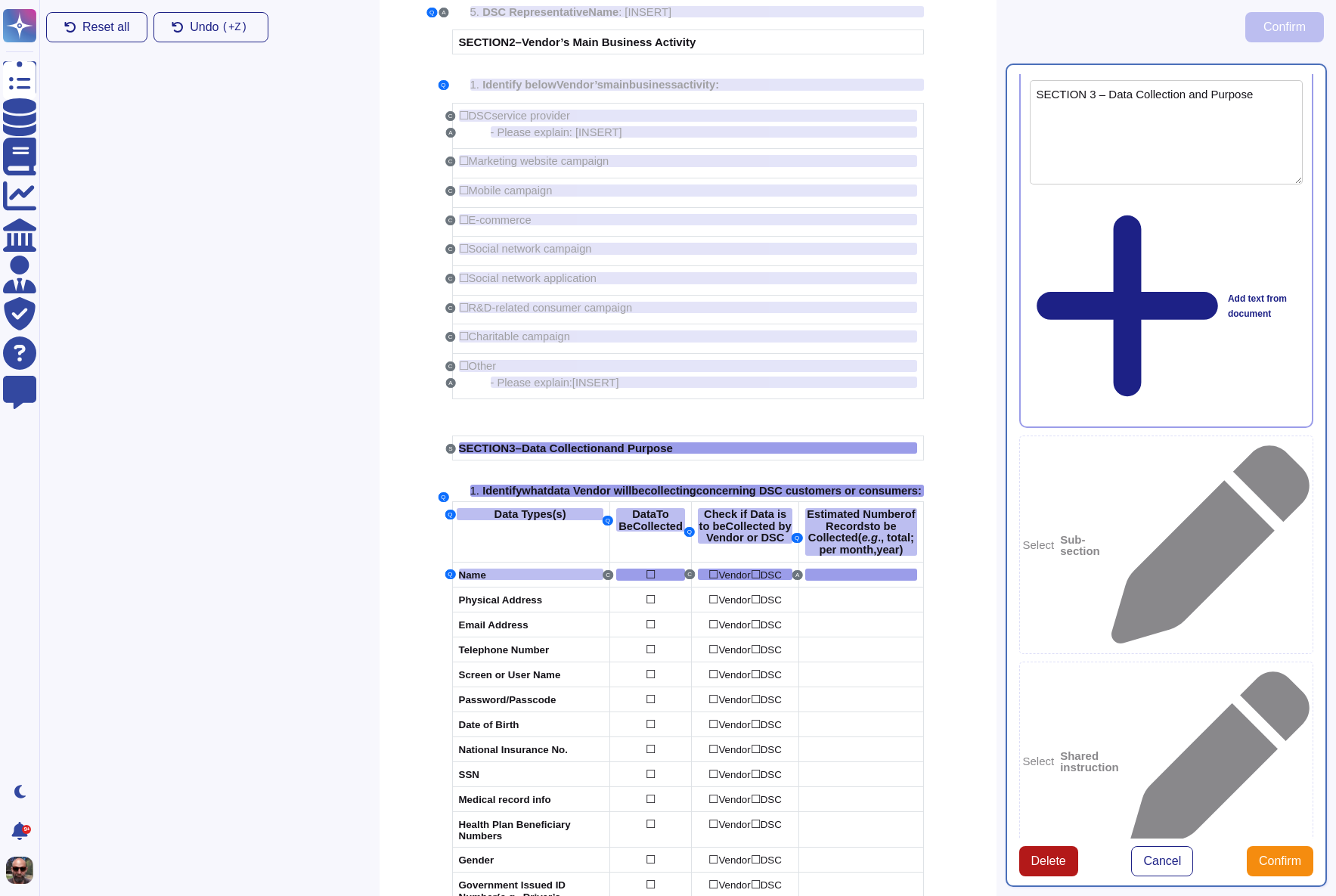
click at [1063, 862] on button "Delete" at bounding box center [1048, 860] width 59 height 30
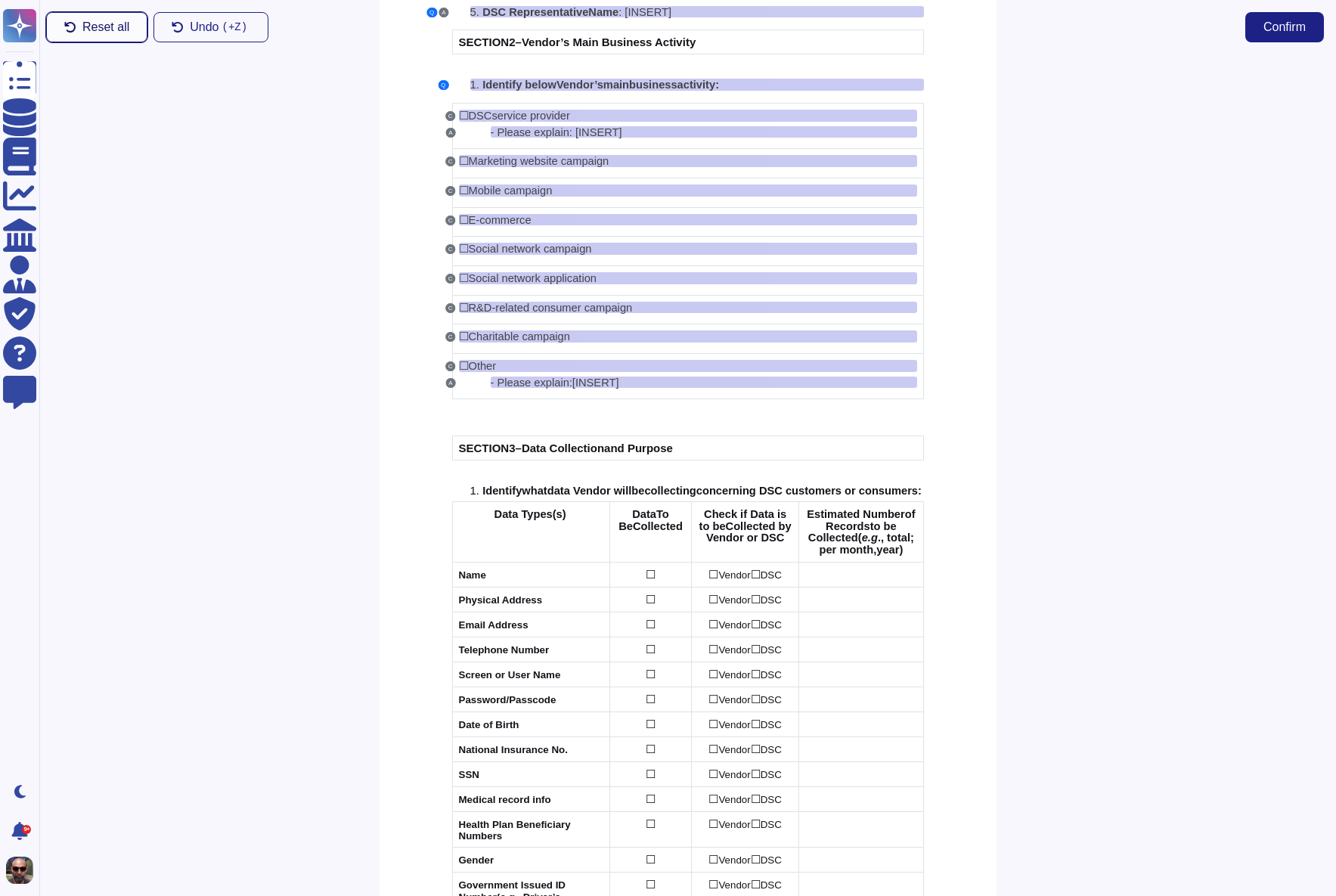
click at [98, 27] on span "Reset all" at bounding box center [105, 26] width 46 height 12
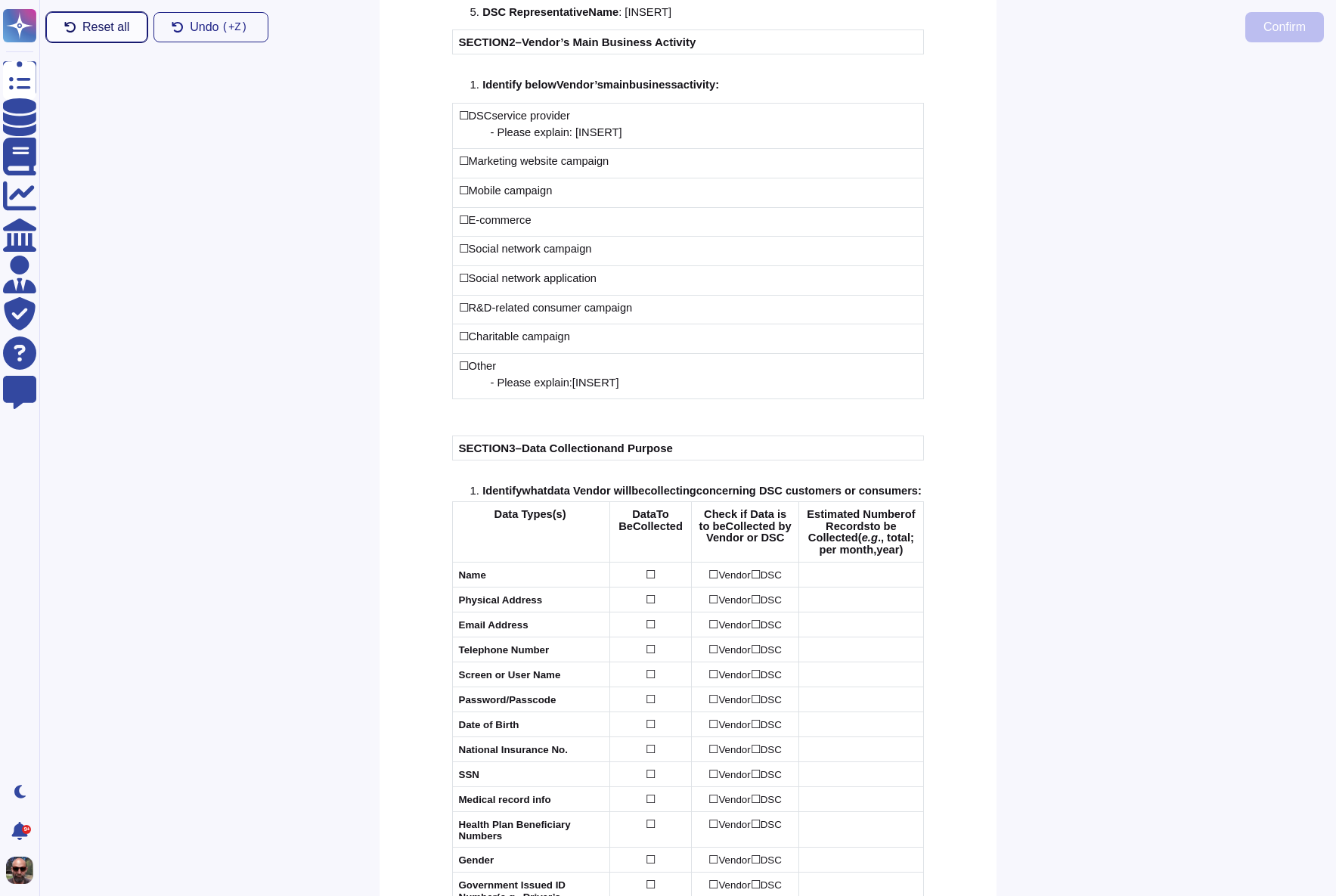
click at [98, 27] on span "Reset all" at bounding box center [105, 26] width 46 height 12
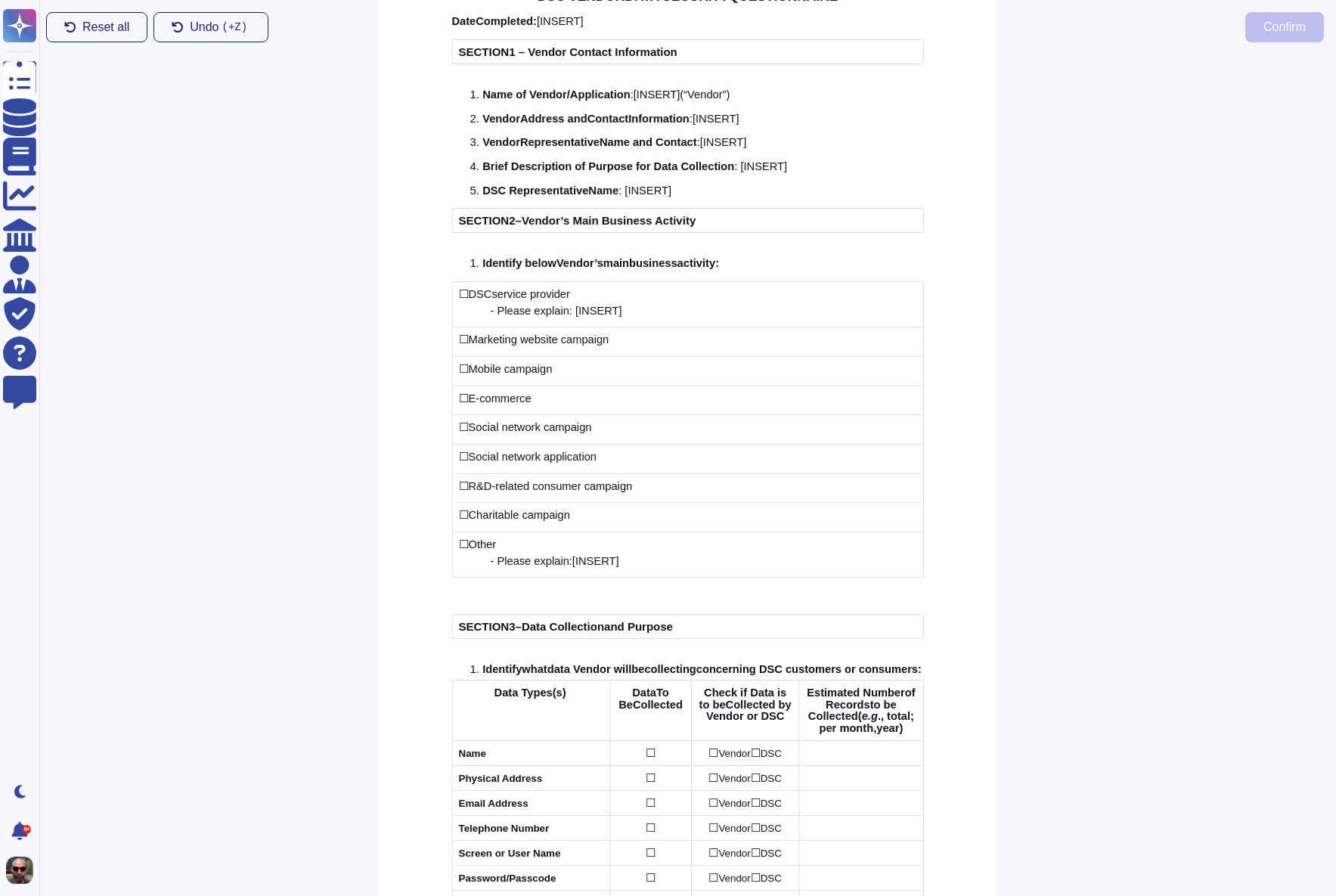
scroll to position [0, 0]
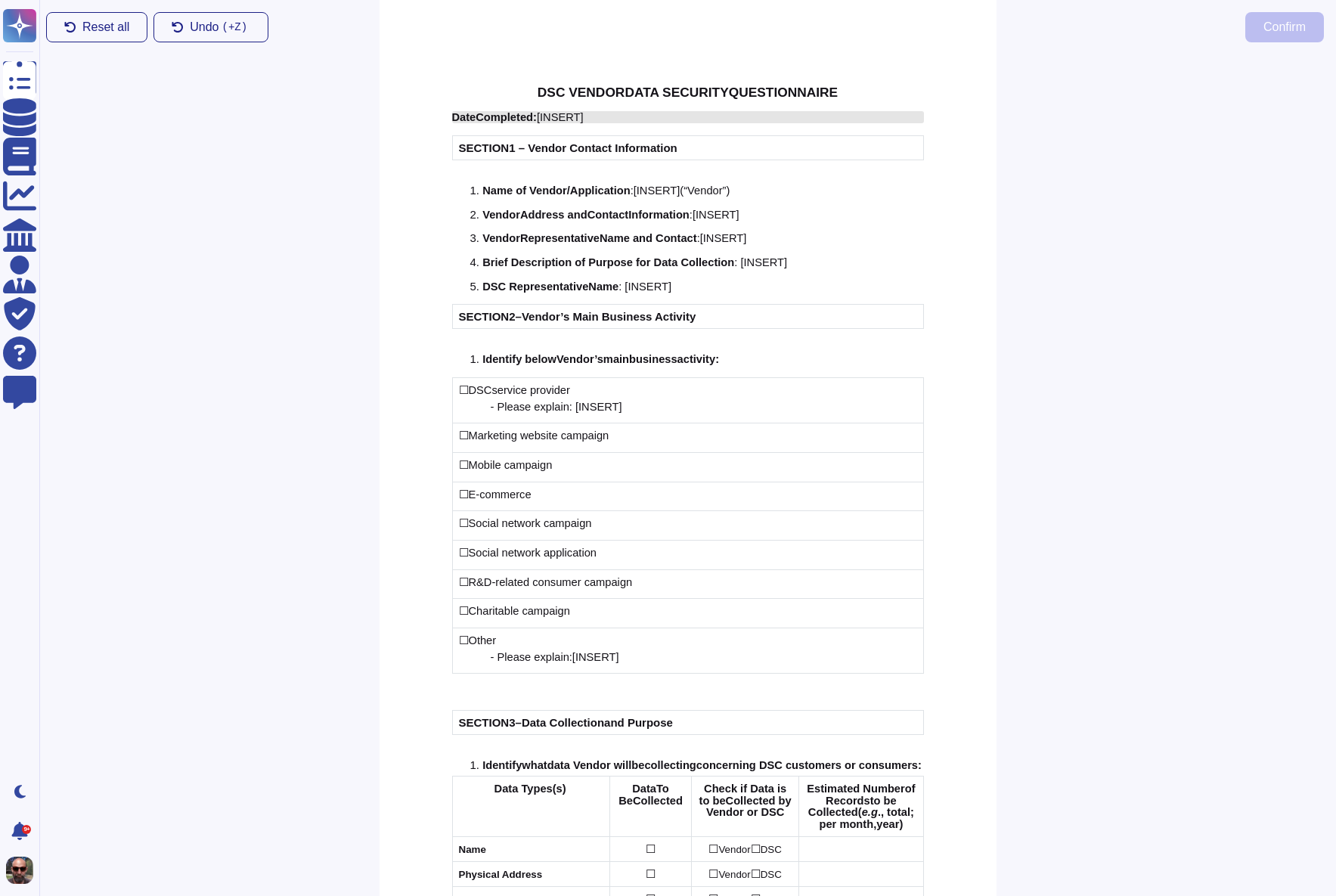
click at [519, 113] on span "Completed" at bounding box center [504, 117] width 57 height 12
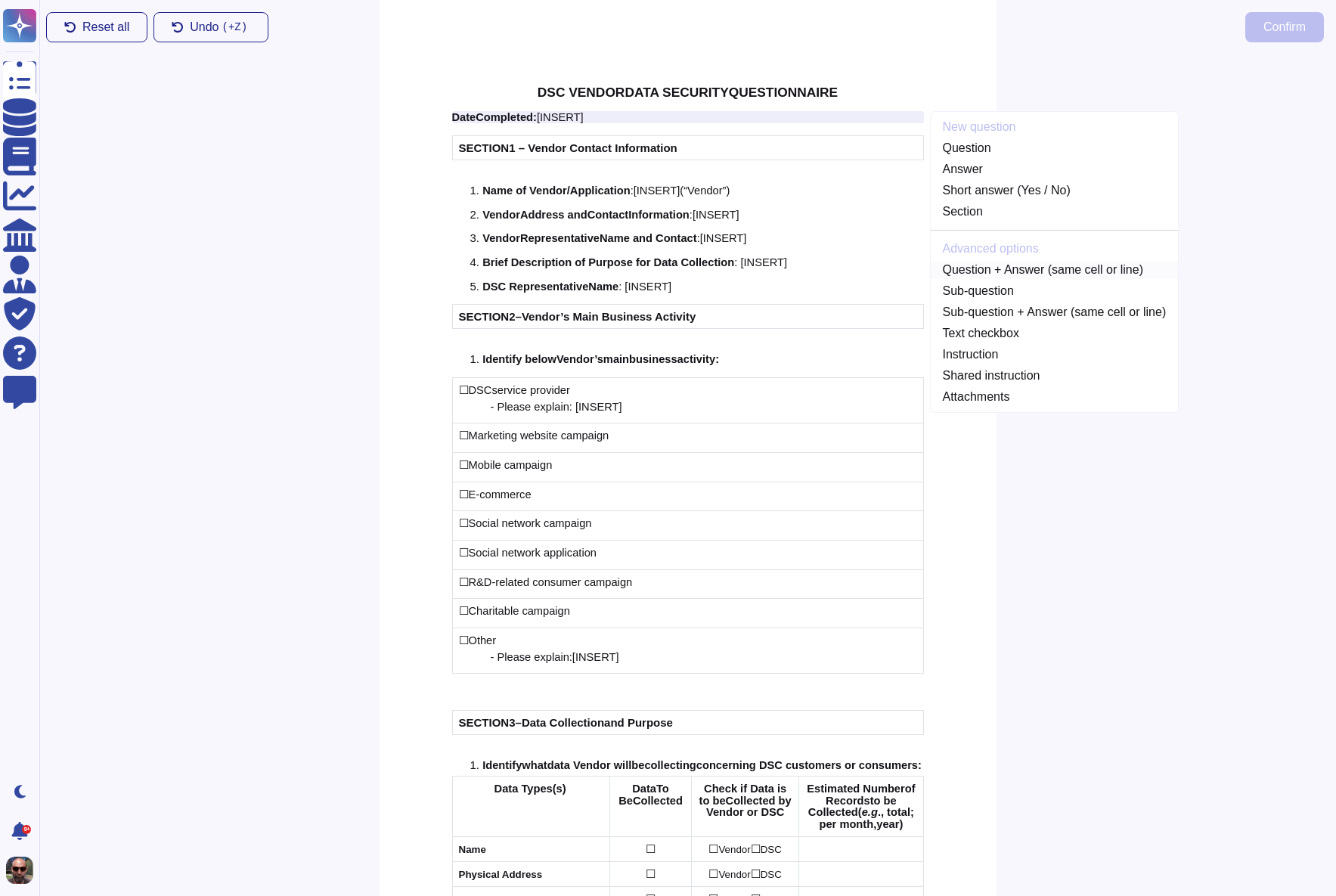
click at [1009, 265] on link "Question + Answer (same cell or line)" at bounding box center [1054, 270] width 248 height 18
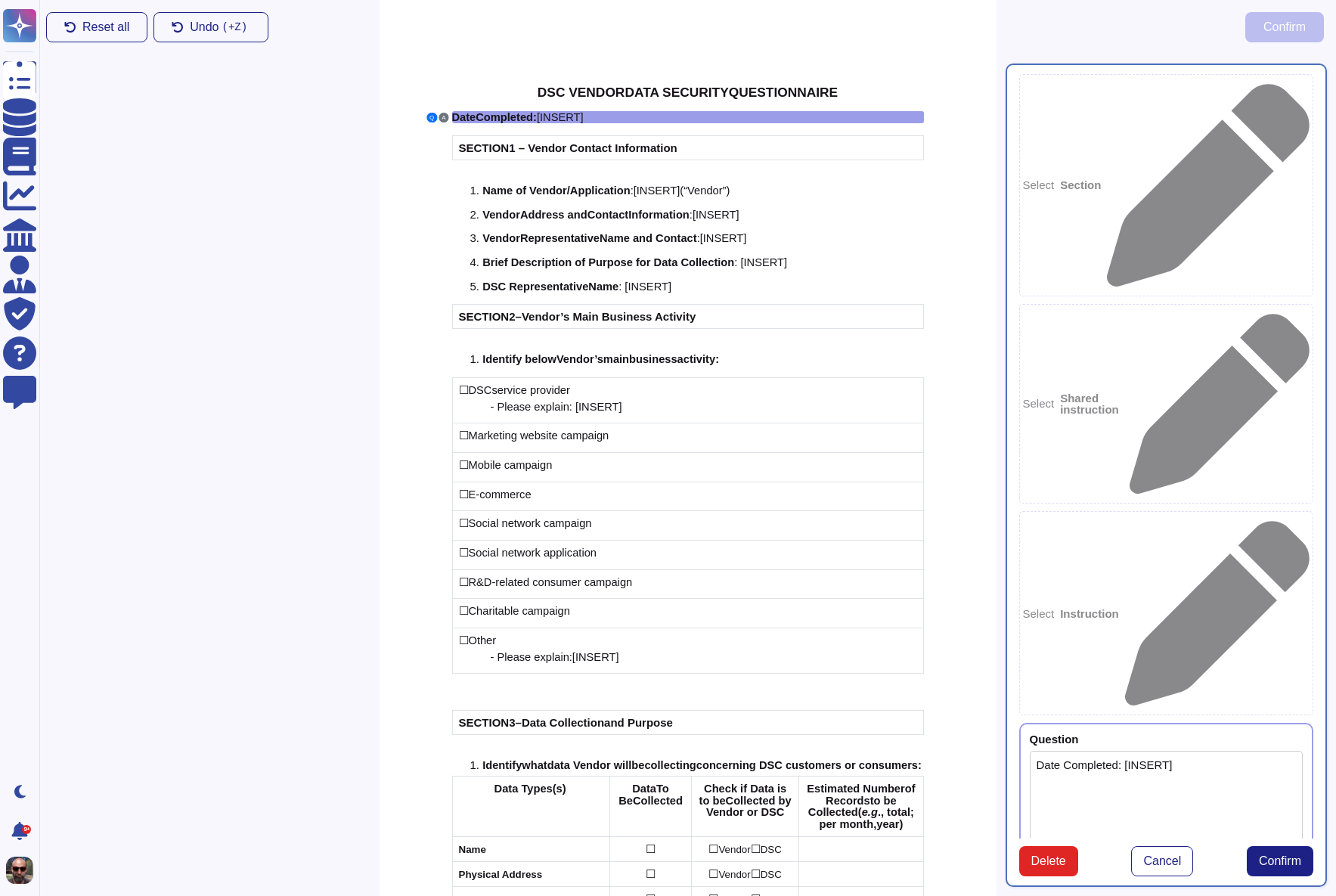
type textarea "Date Completed: [INSERT]"
click at [1290, 855] on span "Confirm" at bounding box center [1279, 860] width 42 height 12
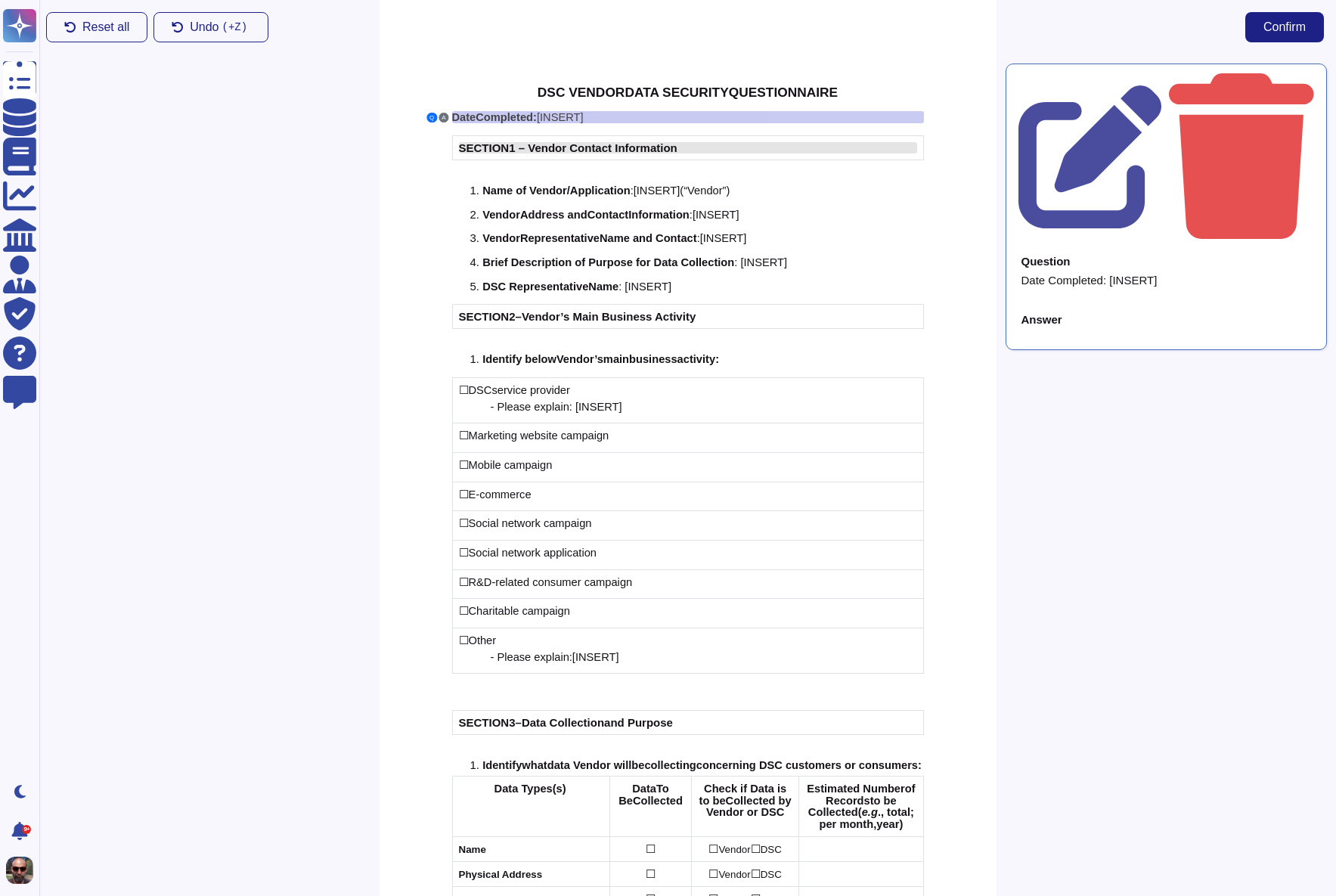
click at [627, 151] on span "1 – Vendor Contact Information" at bounding box center [592, 148] width 169 height 13
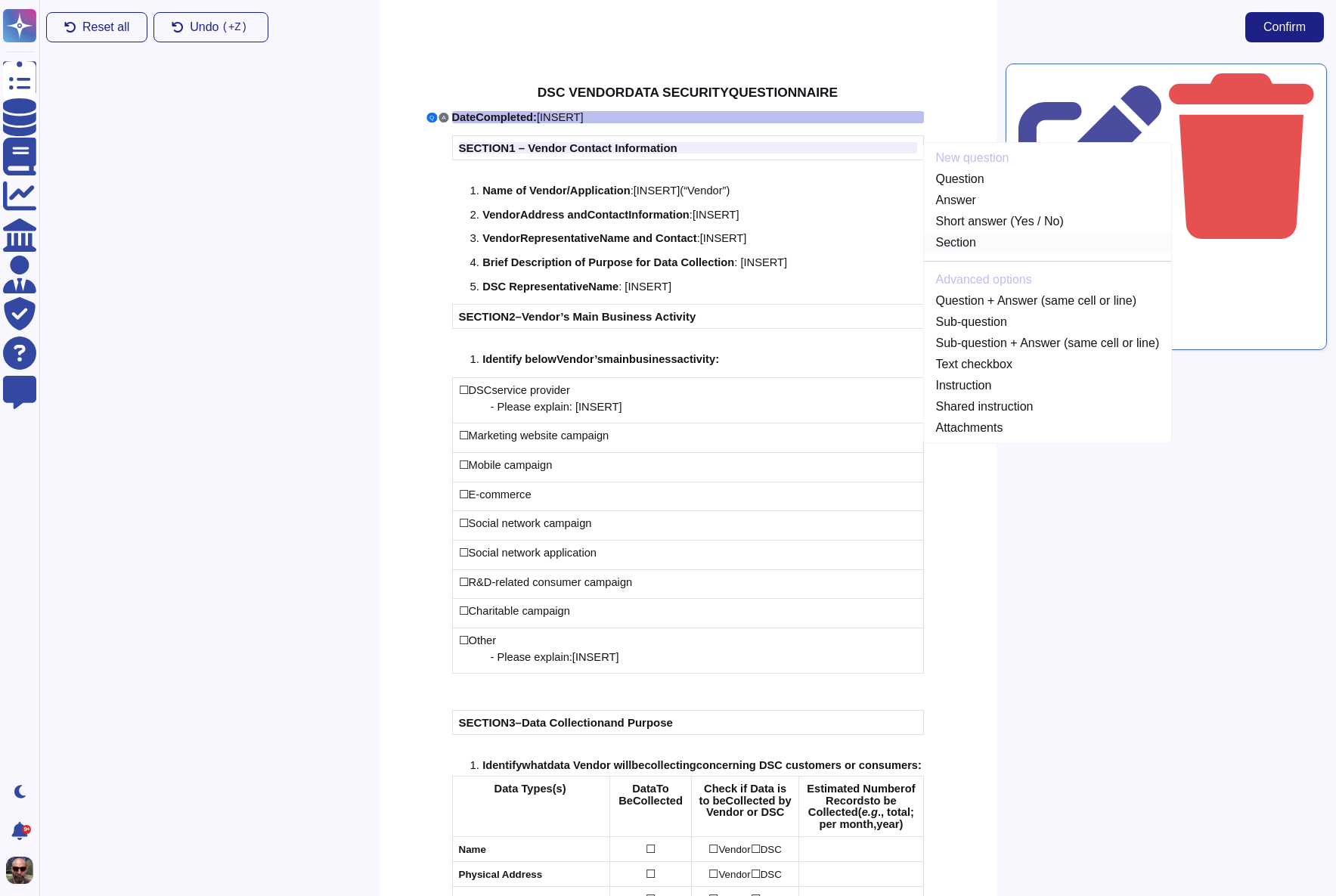
click at [981, 249] on link "Section" at bounding box center [1048, 242] width 248 height 18
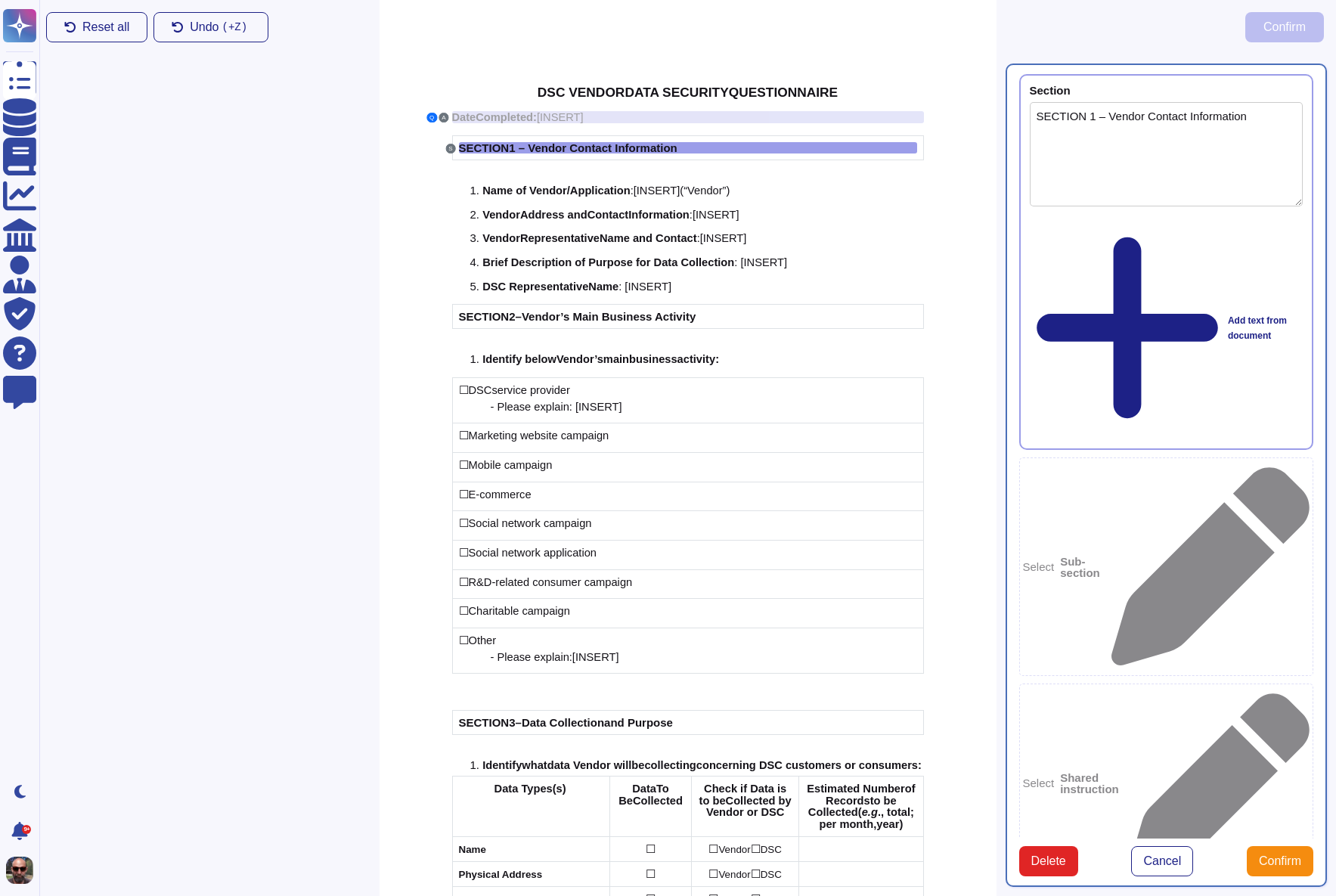
type textarea "SECTION 1 – Vendor Contact Information"
click at [629, 188] on span "Application" at bounding box center [601, 190] width 60 height 12
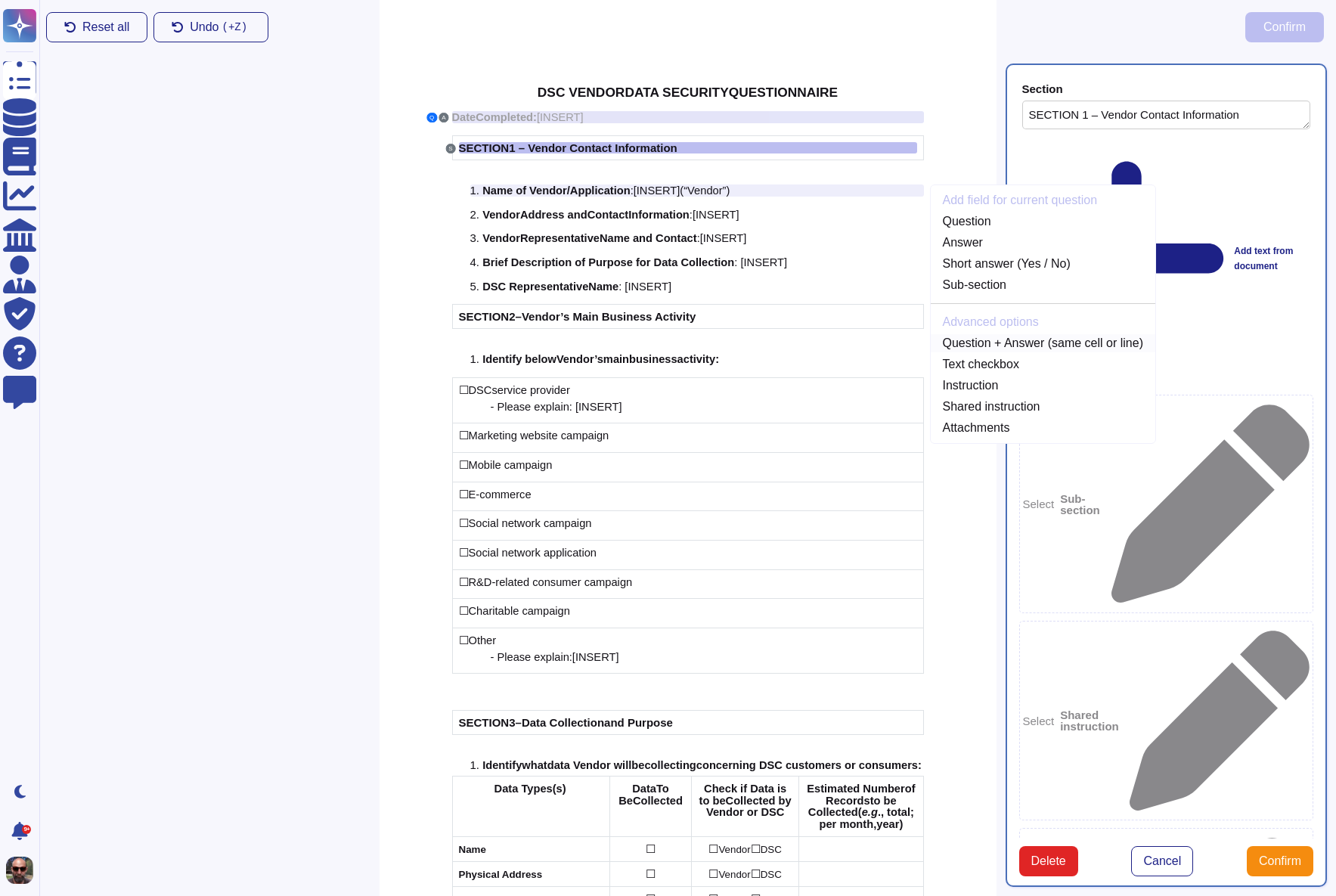
click at [1012, 343] on link "Question + Answer (same cell or line)" at bounding box center [1043, 344] width 224 height 18
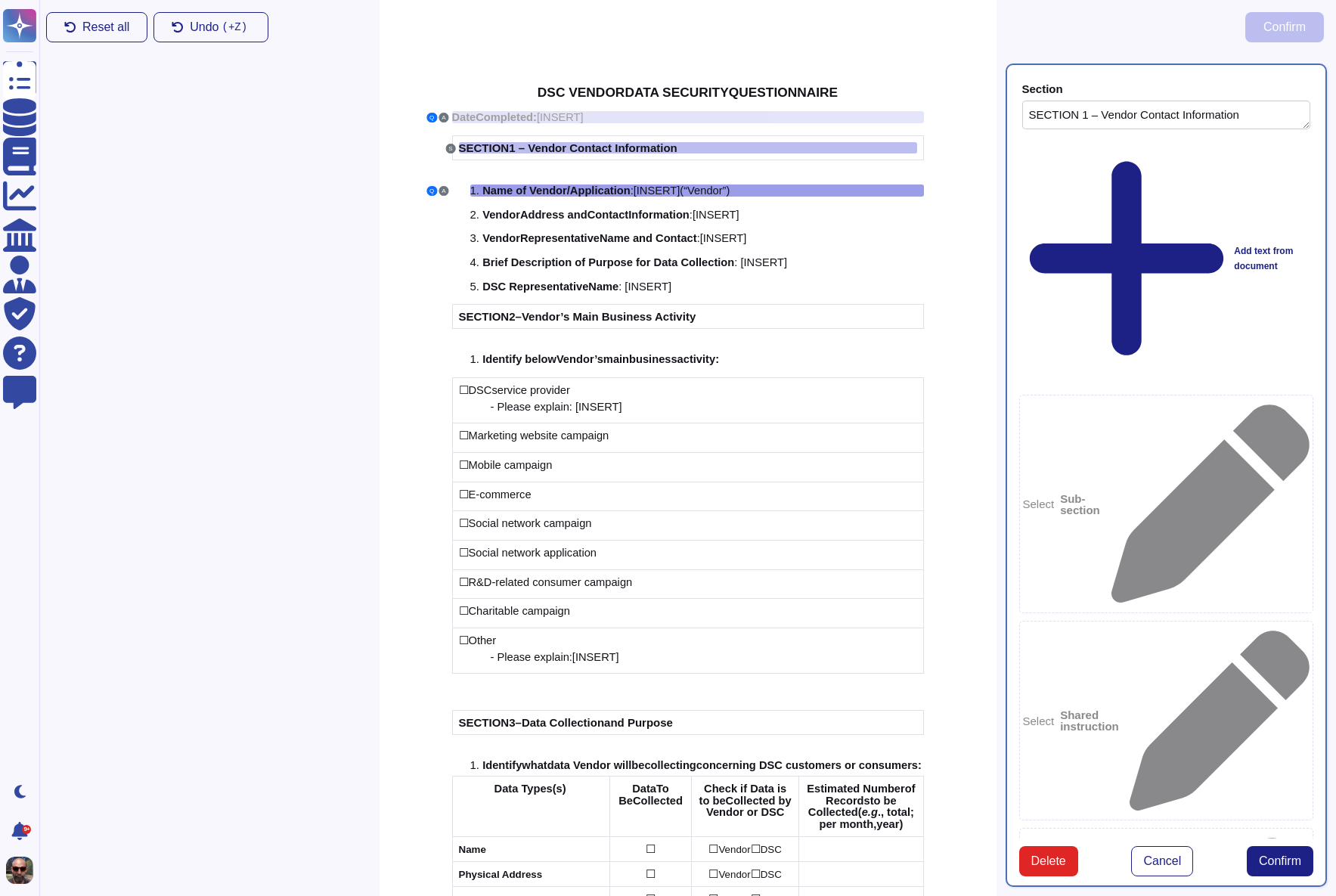
type textarea "Name of Vendor/Application: [INSERT] (“Vendor”)"
click at [615, 210] on span "Contact" at bounding box center [609, 214] width 42 height 12
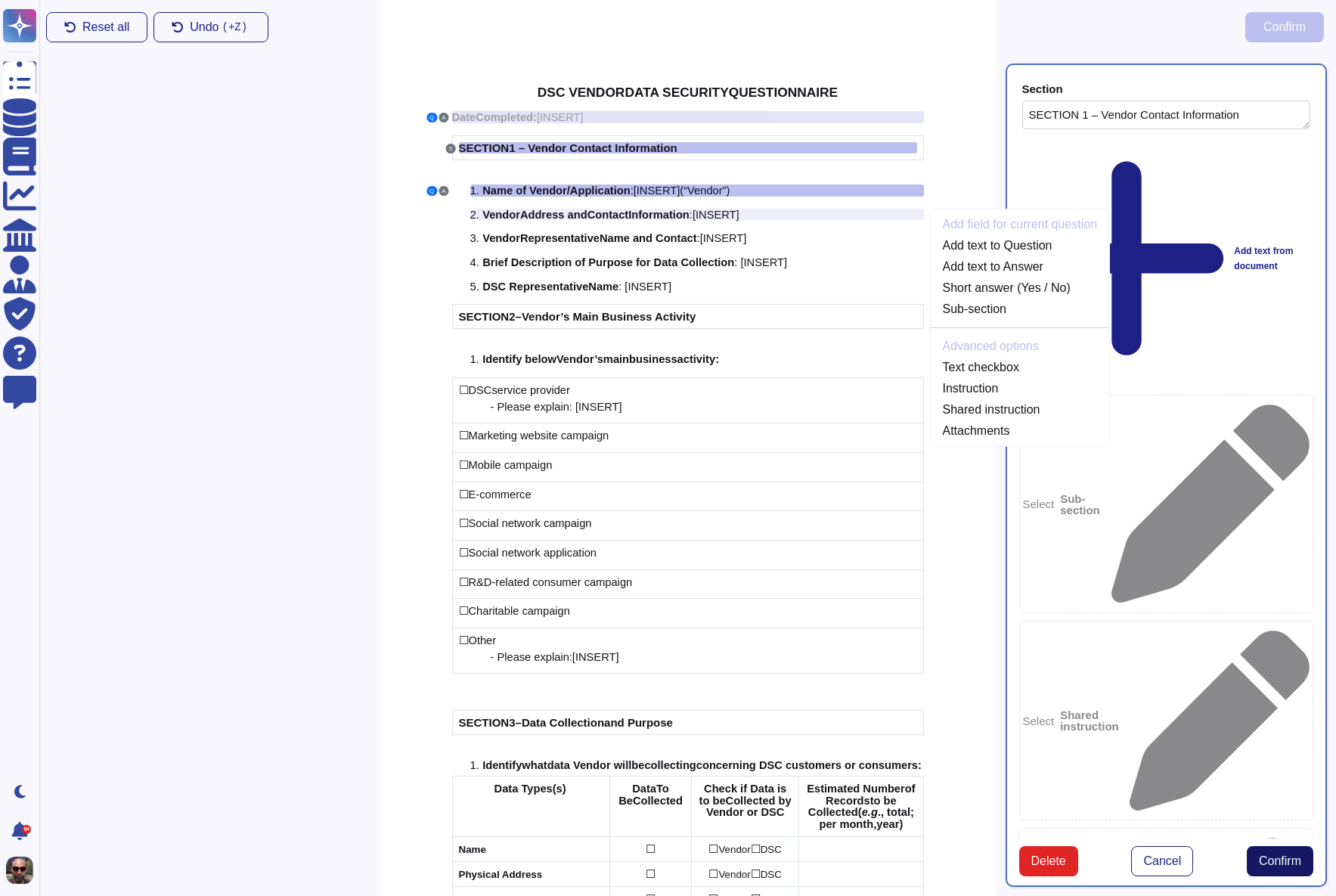
click at [1268, 855] on span "Confirm" at bounding box center [1279, 860] width 42 height 12
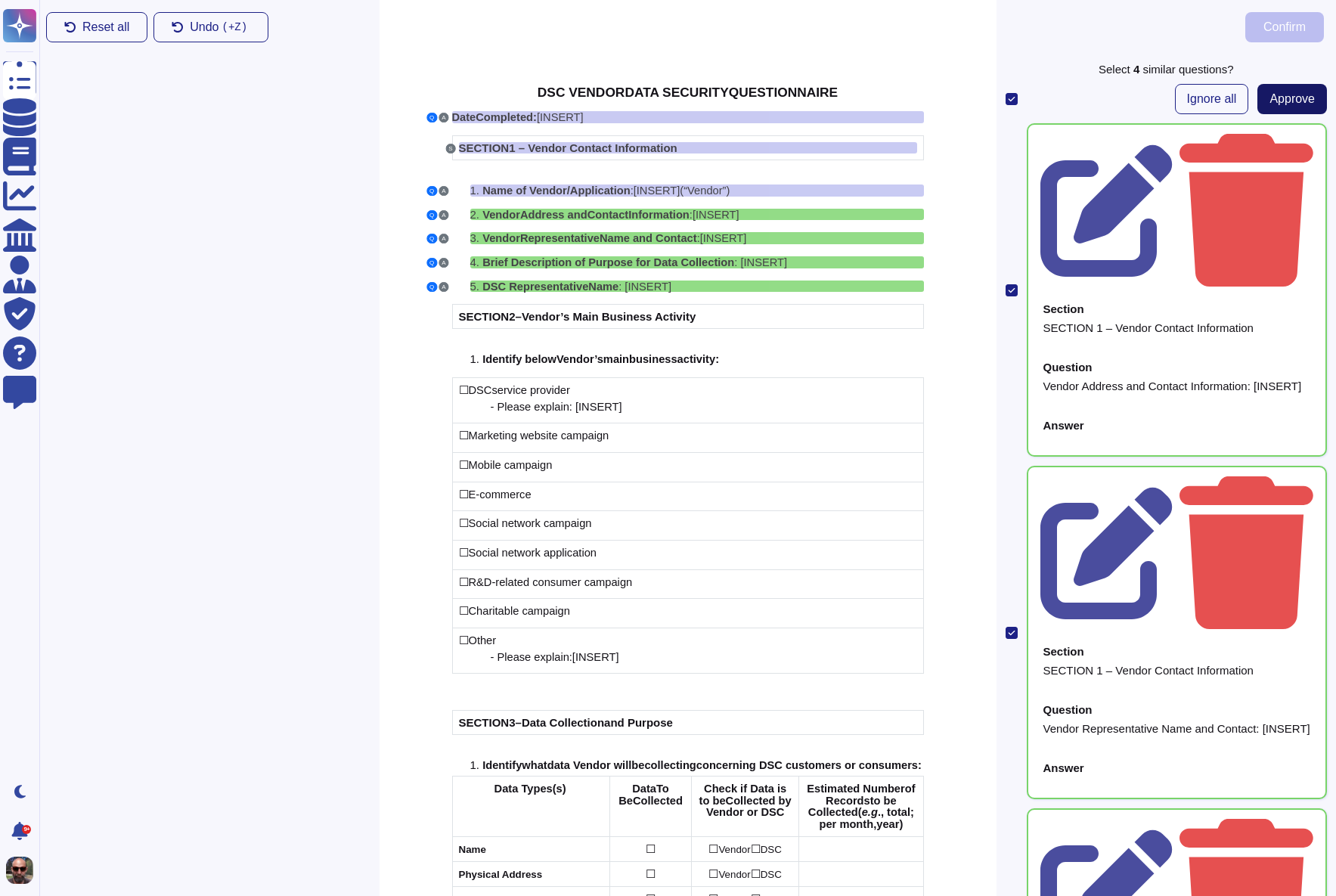
click at [1274, 98] on span "Approve" at bounding box center [1292, 98] width 46 height 12
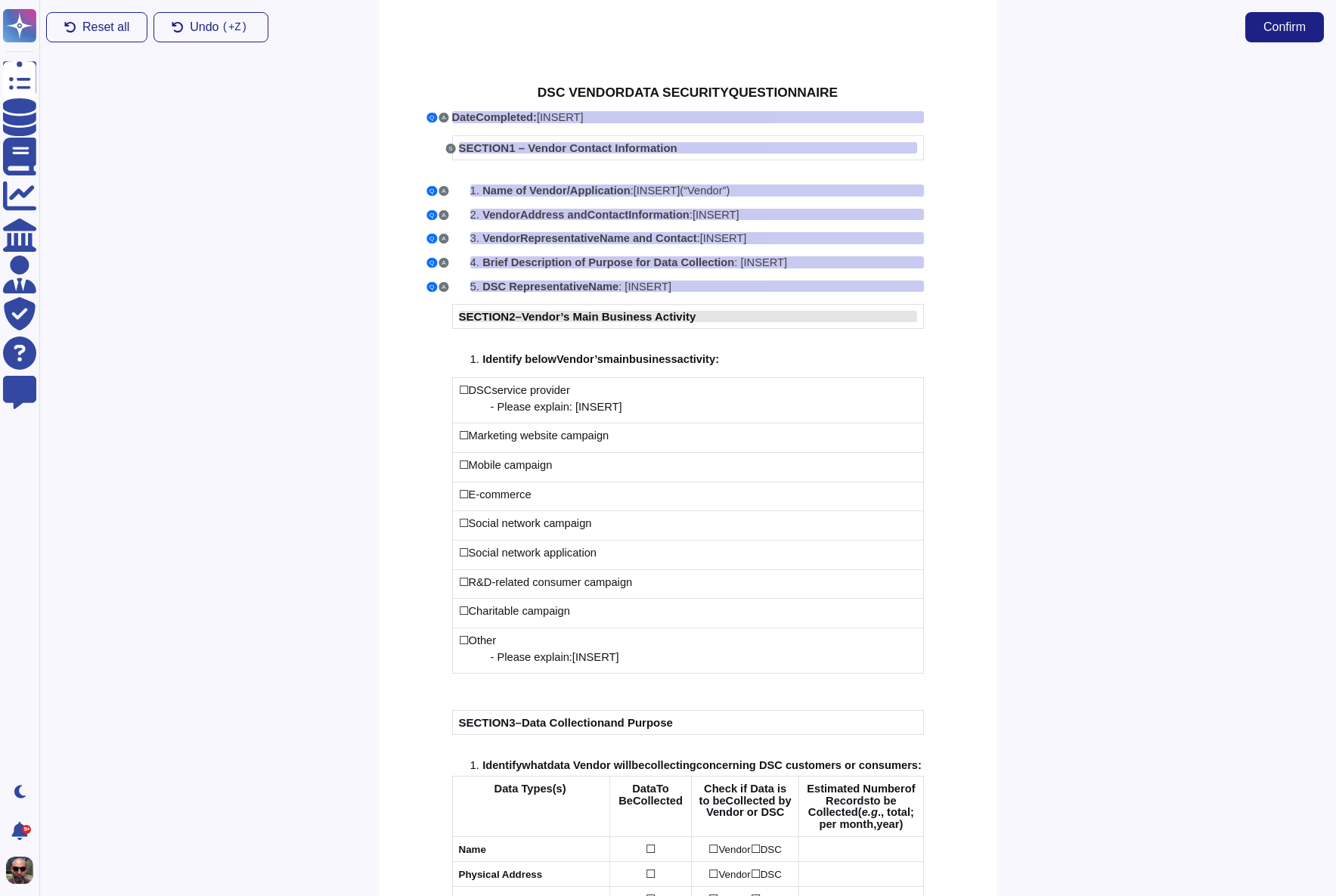
click at [641, 316] on span "Vendor’s Main Business Activity" at bounding box center [608, 316] width 174 height 13
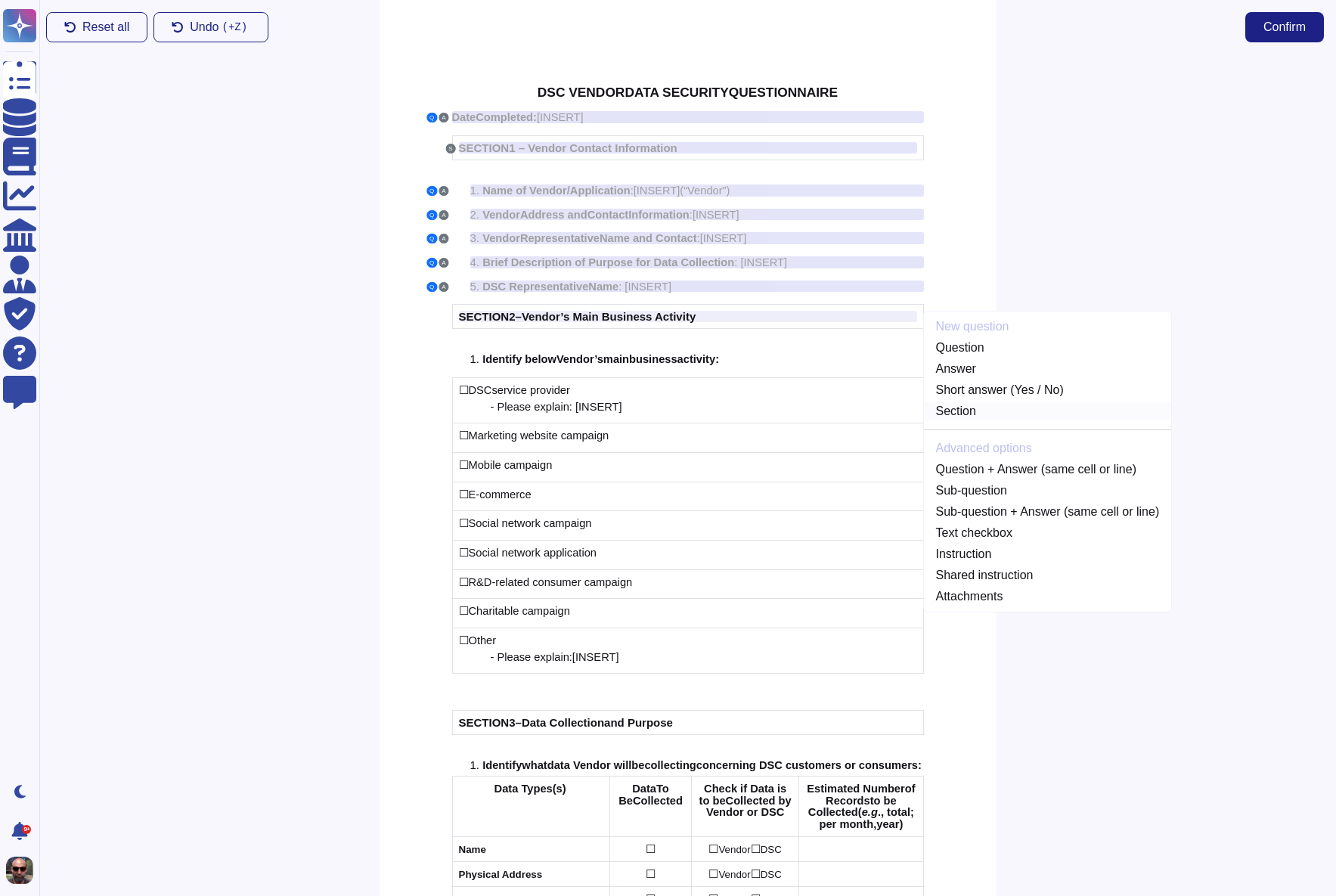
click at [964, 415] on link "Section" at bounding box center [1048, 411] width 248 height 18
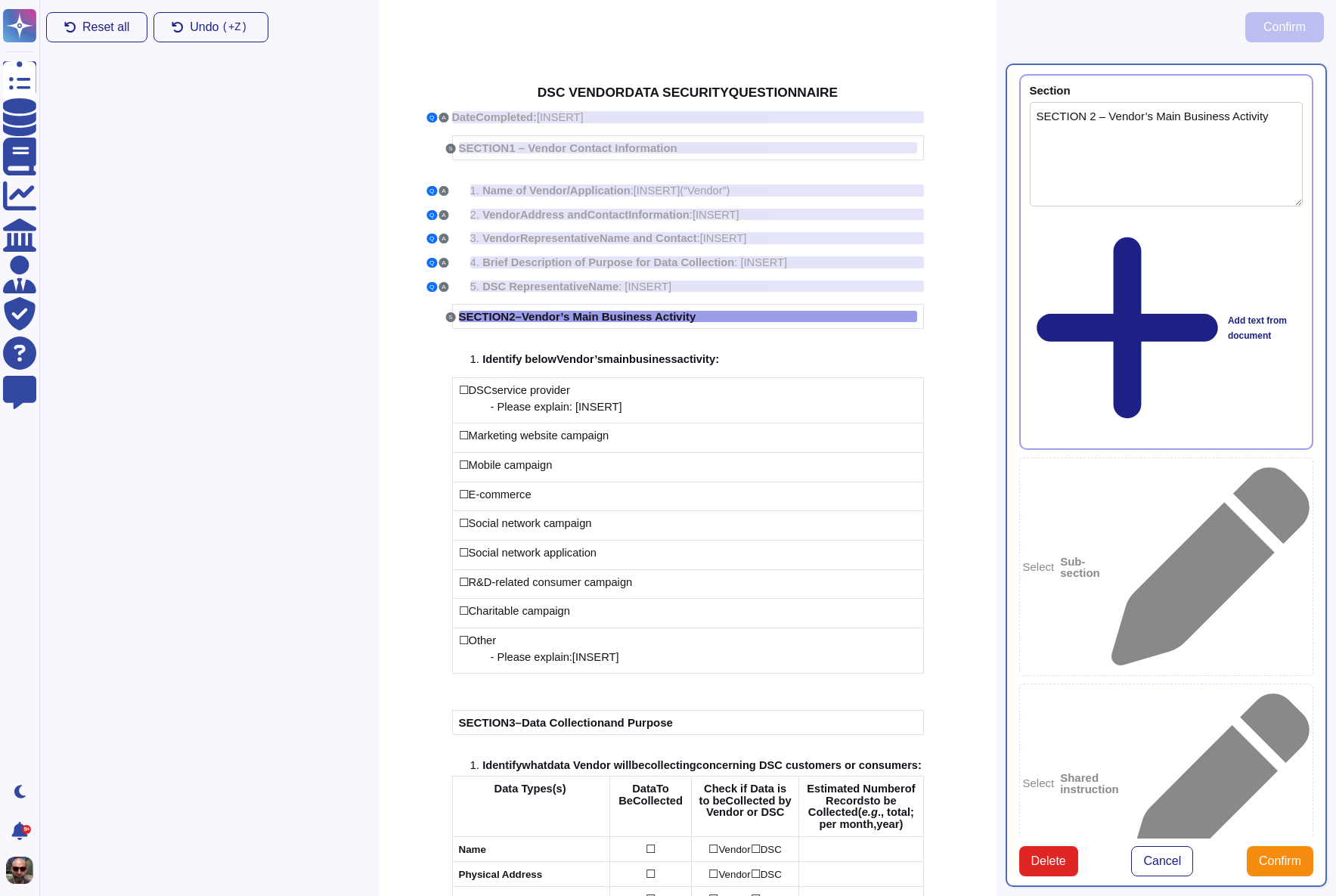
type textarea "SECTION 2 – Vendor’s Main Business Activity"
click at [653, 359] on span "usiness" at bounding box center [657, 358] width 42 height 12
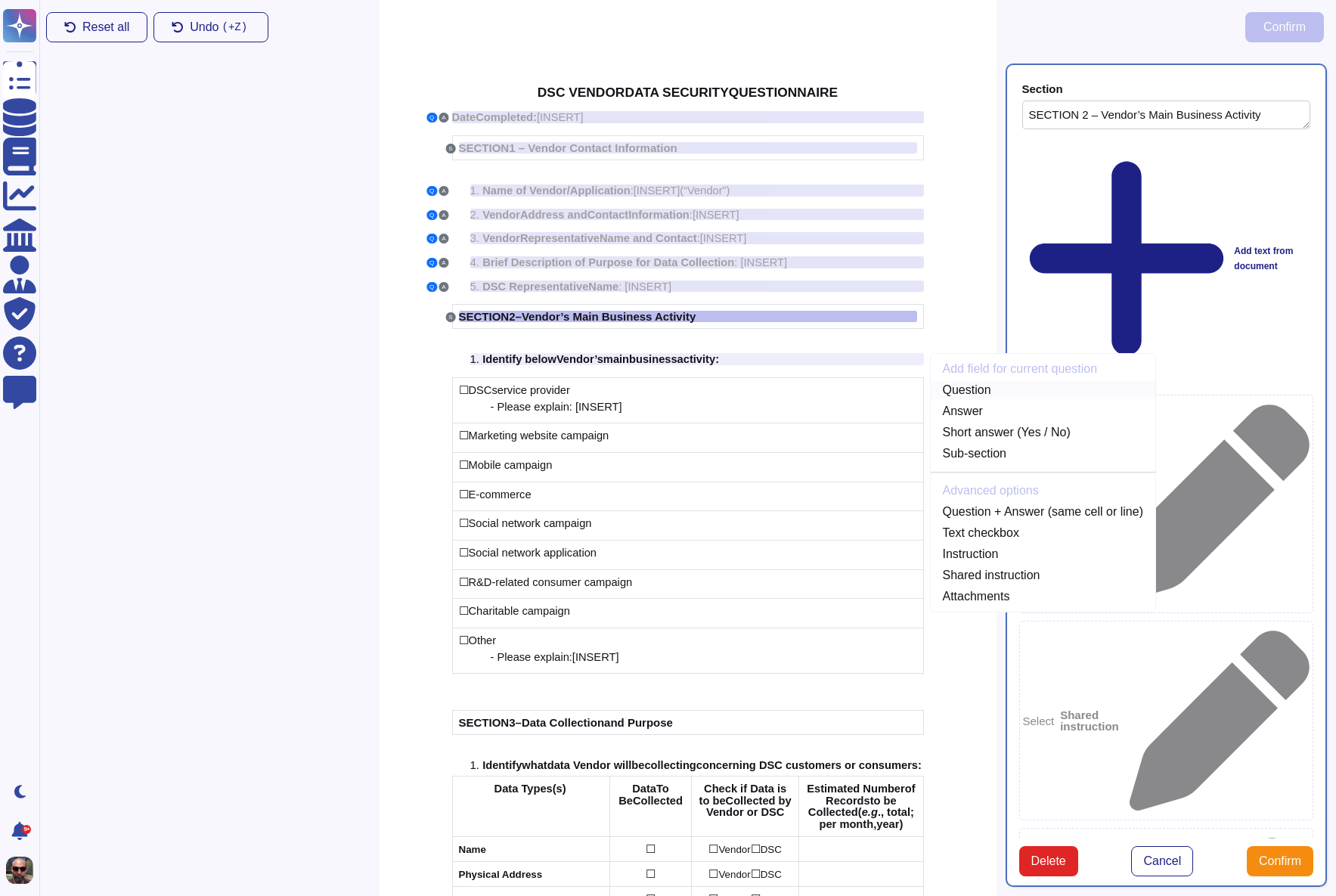
click at [960, 393] on link "Question" at bounding box center [1043, 390] width 224 height 18
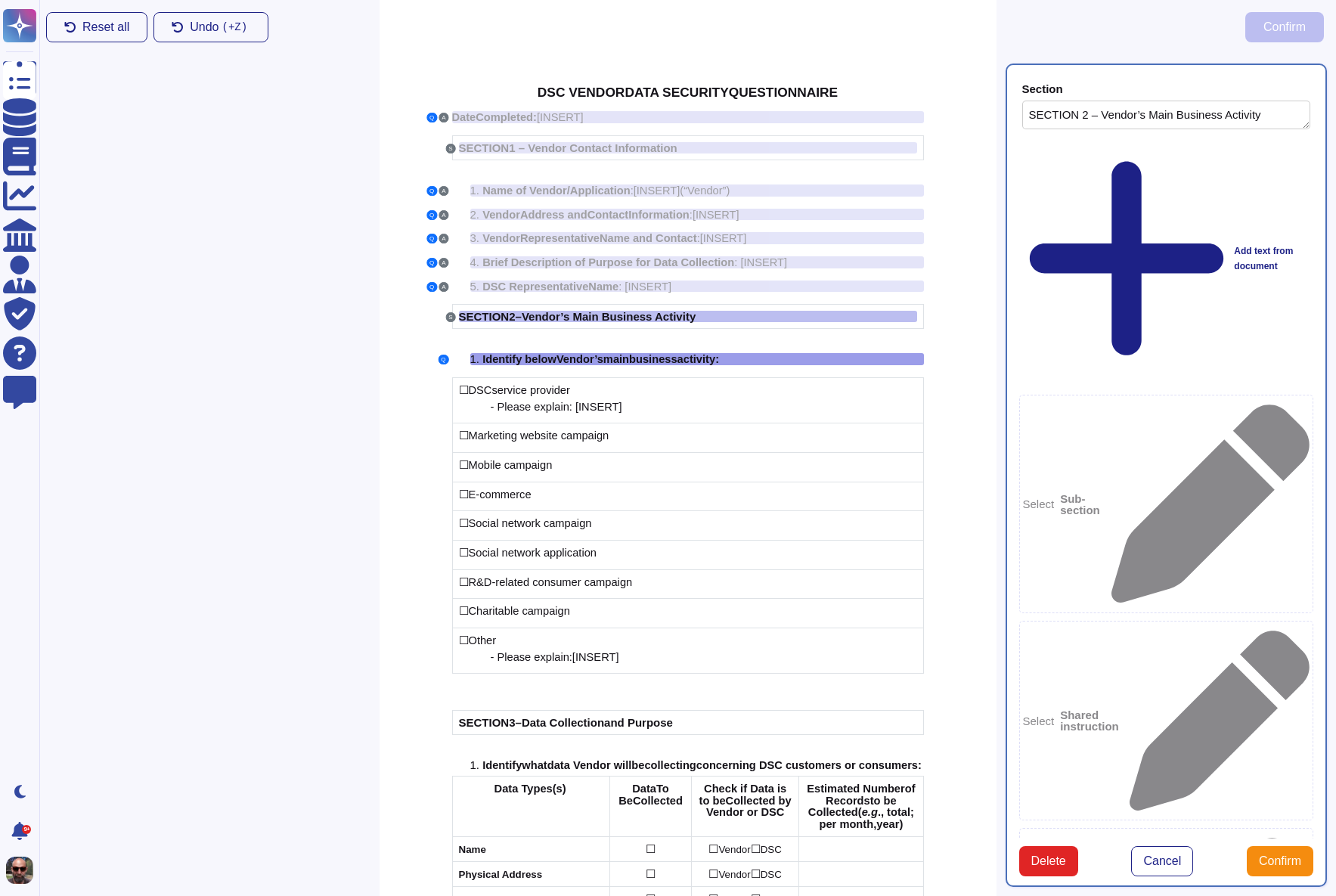
type textarea "Identify below Vendor’s main business activity:"
click at [546, 390] on span "service provider" at bounding box center [529, 389] width 77 height 12
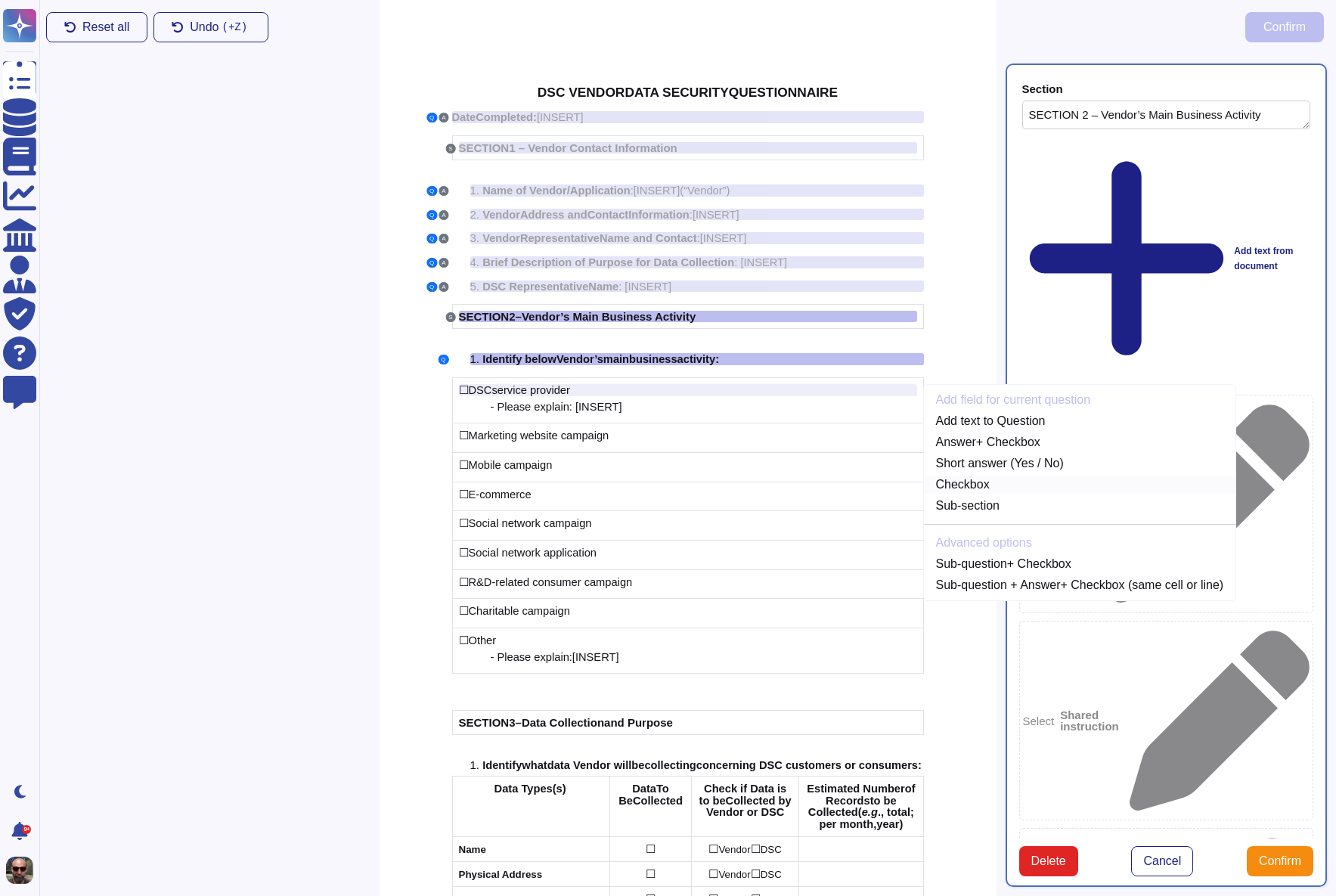
click at [970, 477] on link "Checkbox" at bounding box center [1080, 485] width 313 height 18
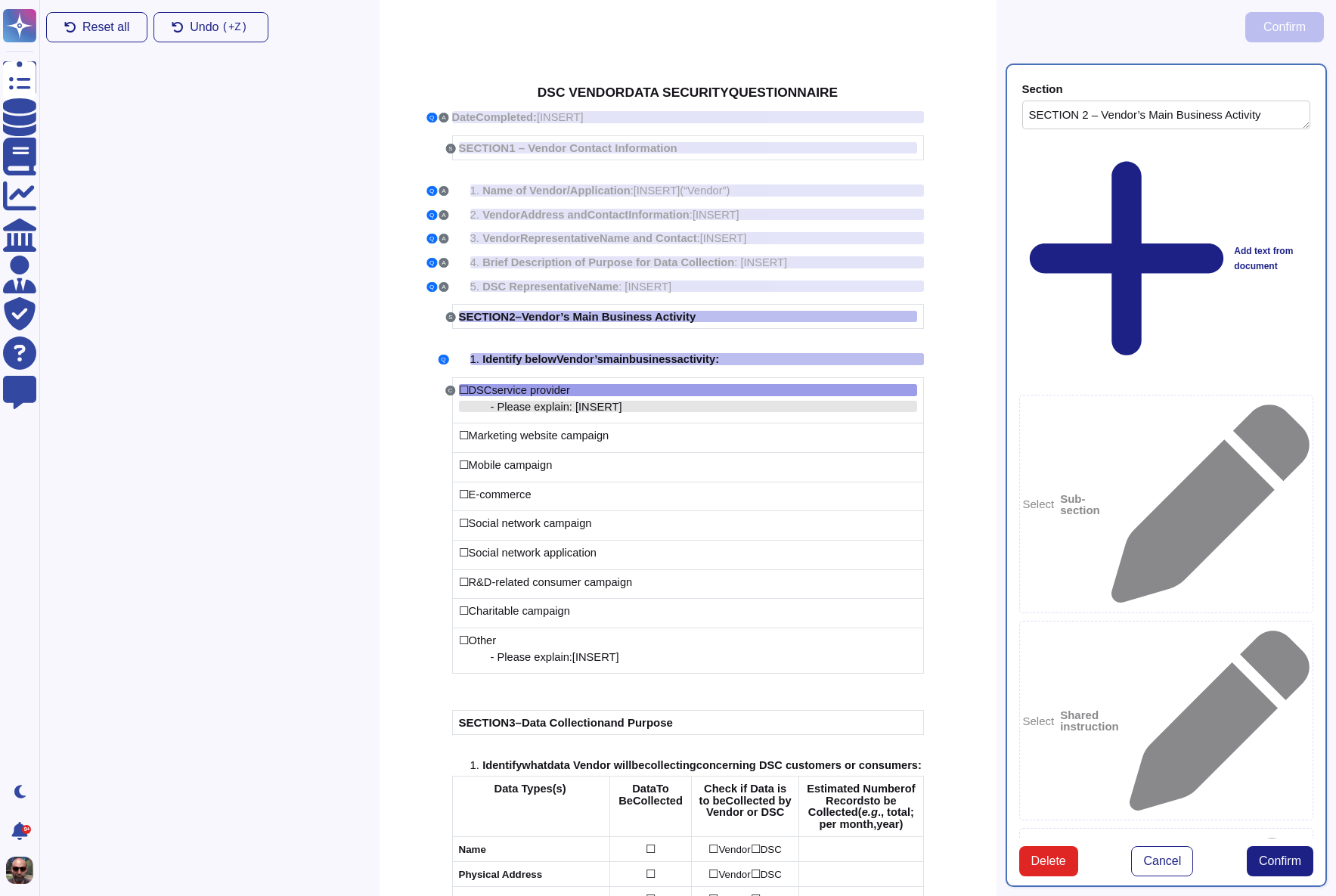
click at [610, 404] on span "INSERT" at bounding box center [599, 407] width 40 height 12
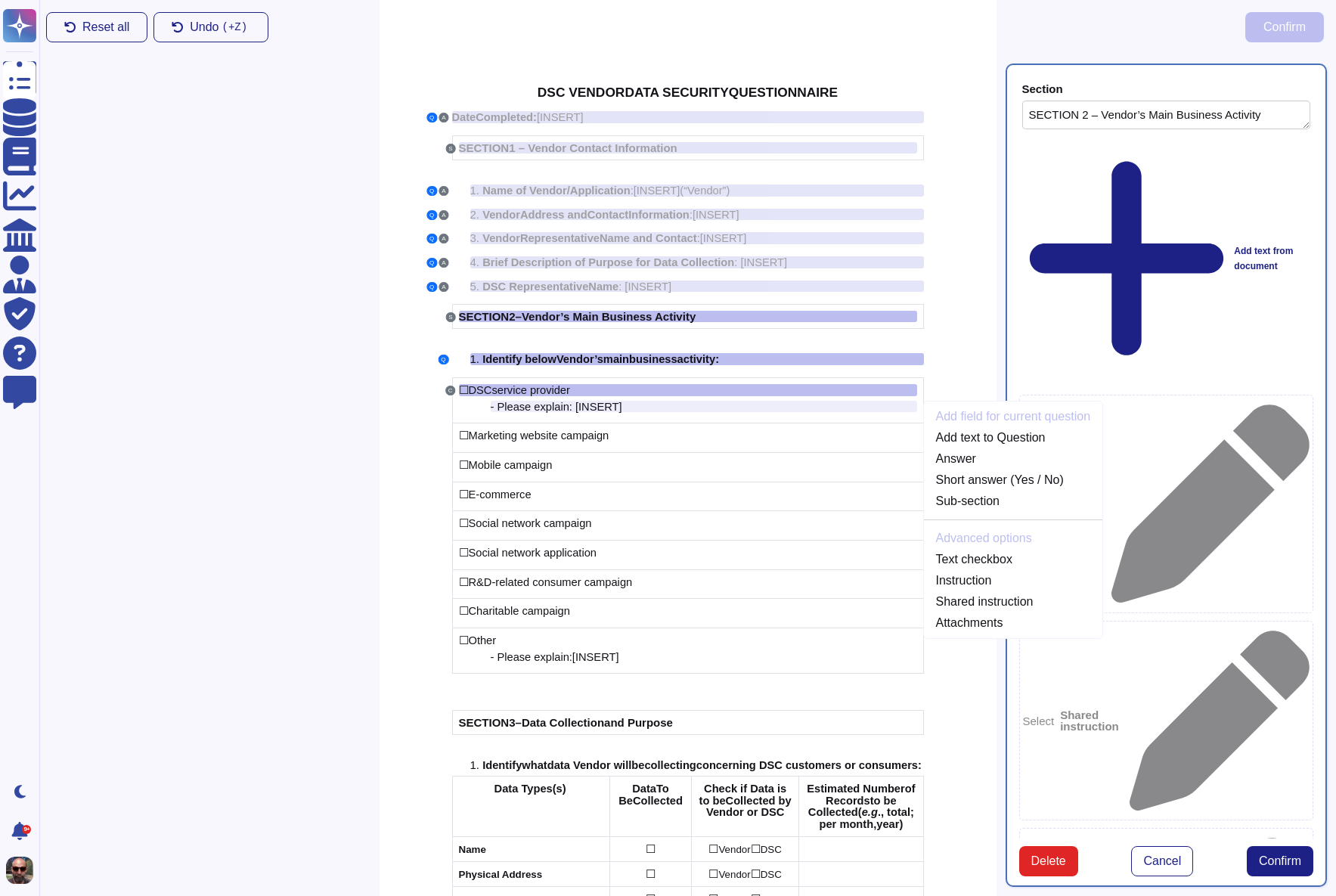
click at [1003, 363] on div "Section SECTION 2 – Vendor’s Main Business Activity Add text from document Sele…" at bounding box center [1166, 475] width 340 height 841
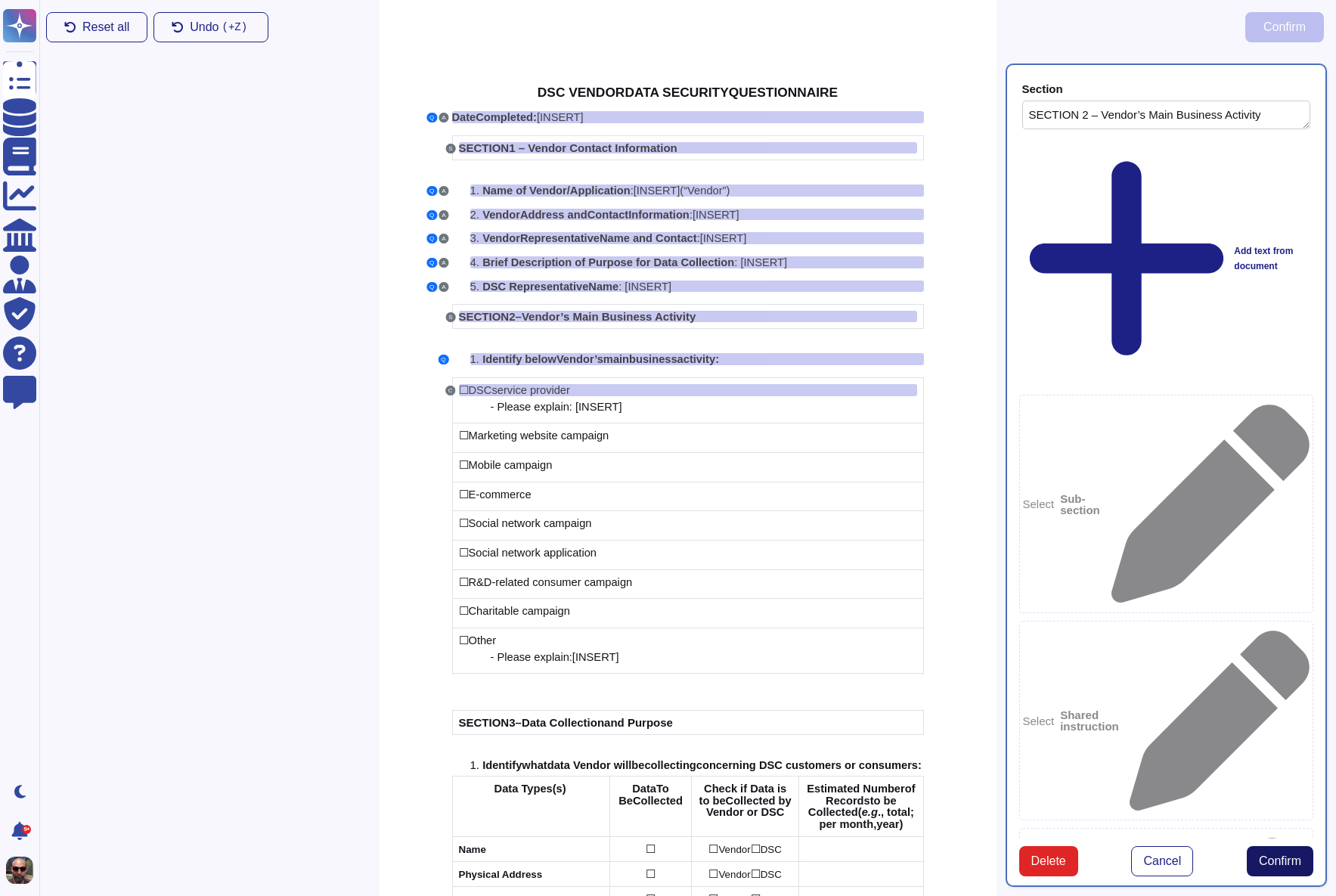
click at [1293, 855] on span "Confirm" at bounding box center [1279, 860] width 42 height 12
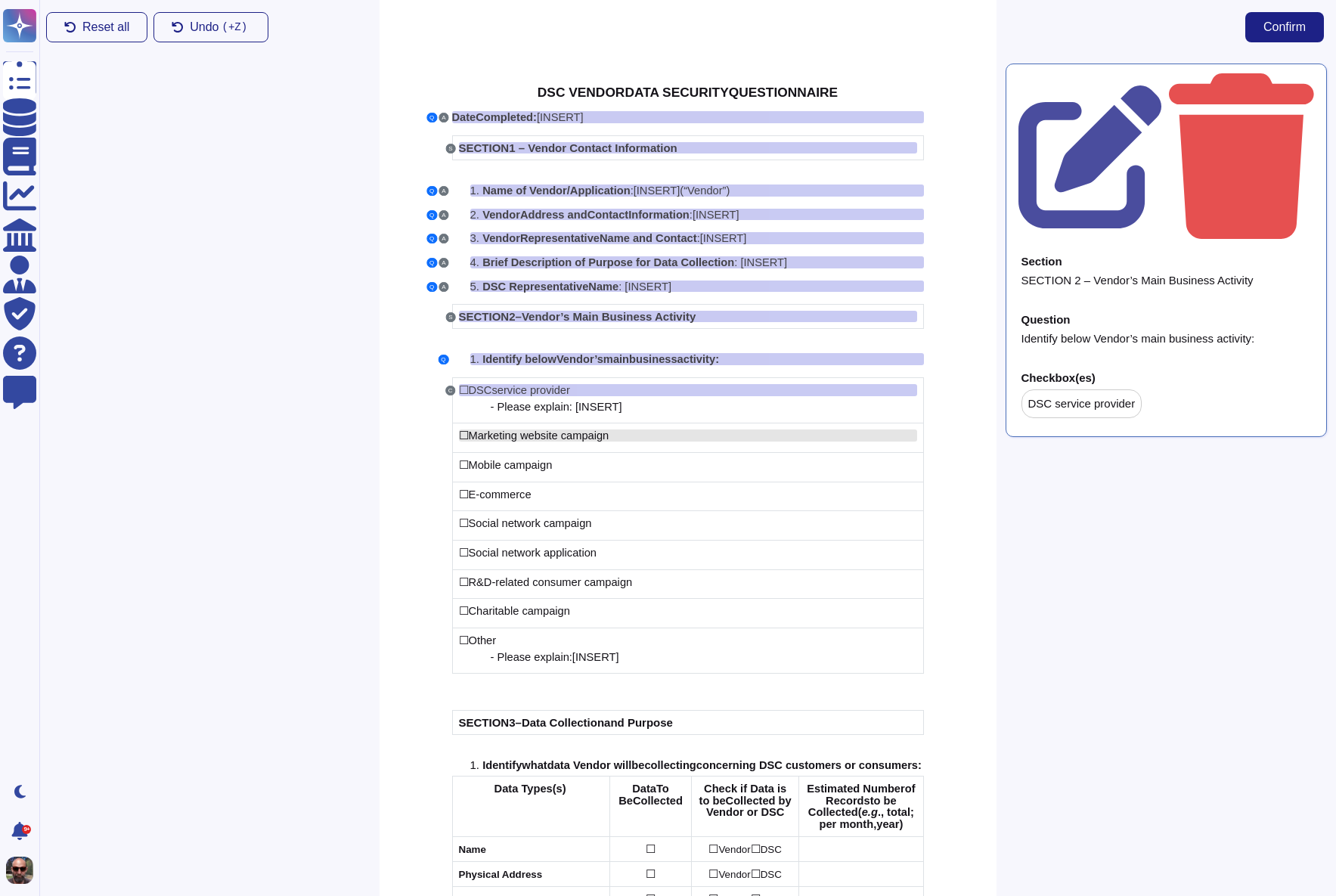
click at [508, 433] on span "Marketing website campaign" at bounding box center [539, 435] width 140 height 12
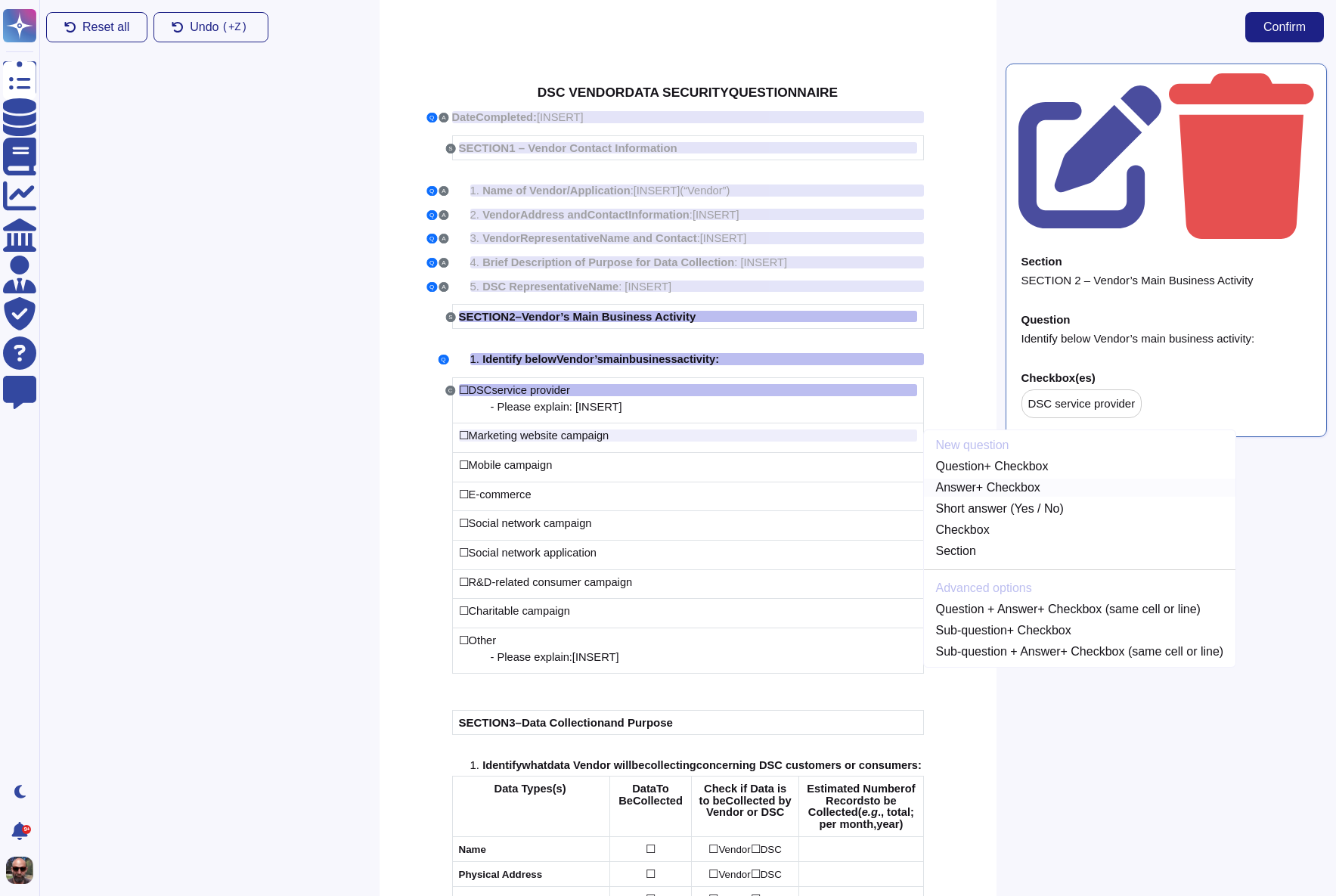
click at [1001, 484] on link "Answer + Checkbox" at bounding box center [1080, 488] width 313 height 18
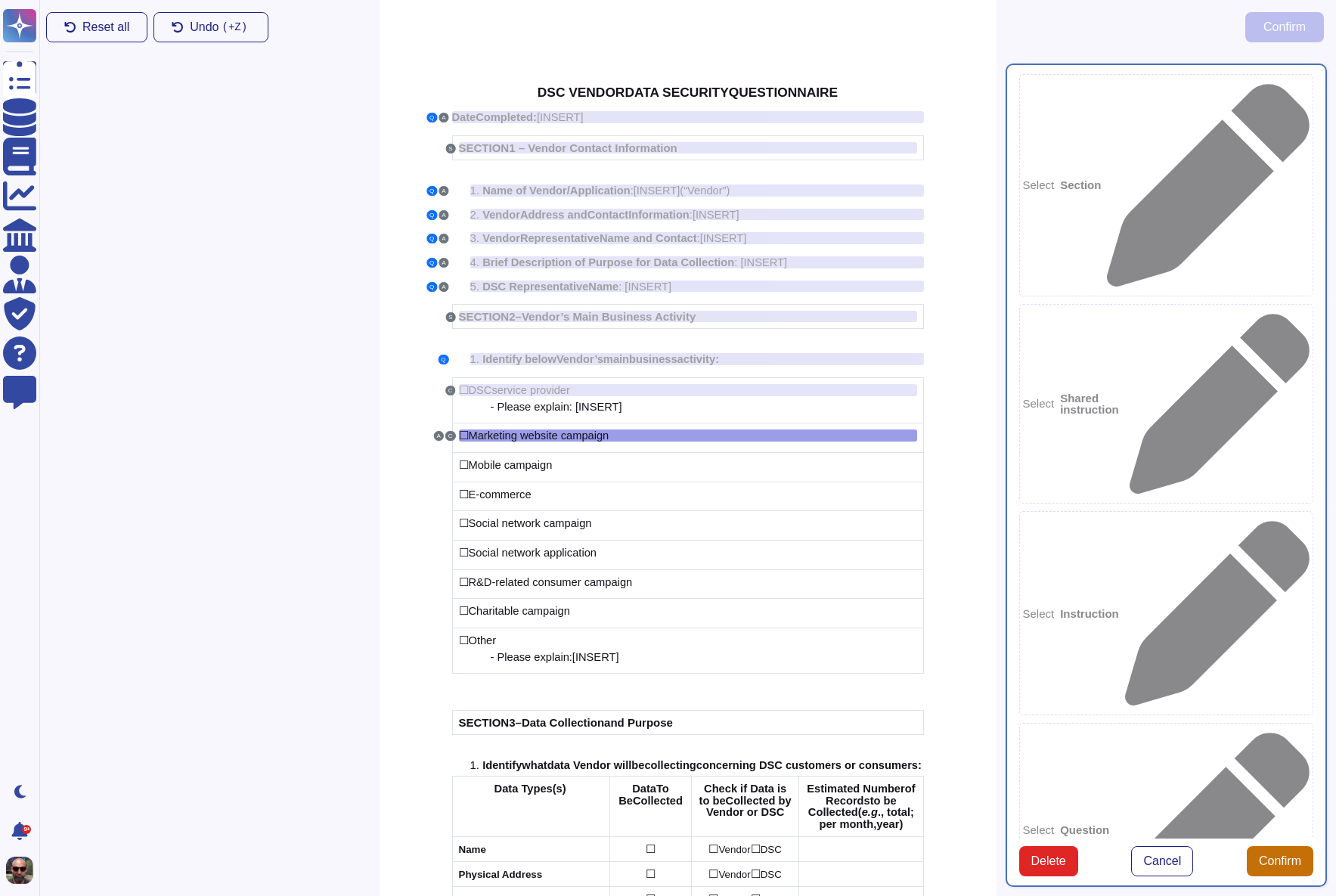
click at [1272, 855] on span "Confirm" at bounding box center [1279, 860] width 42 height 12
click at [587, 357] on span "Vendor" at bounding box center [575, 358] width 37 height 12
click at [442, 362] on button "Q" at bounding box center [443, 359] width 11 height 10
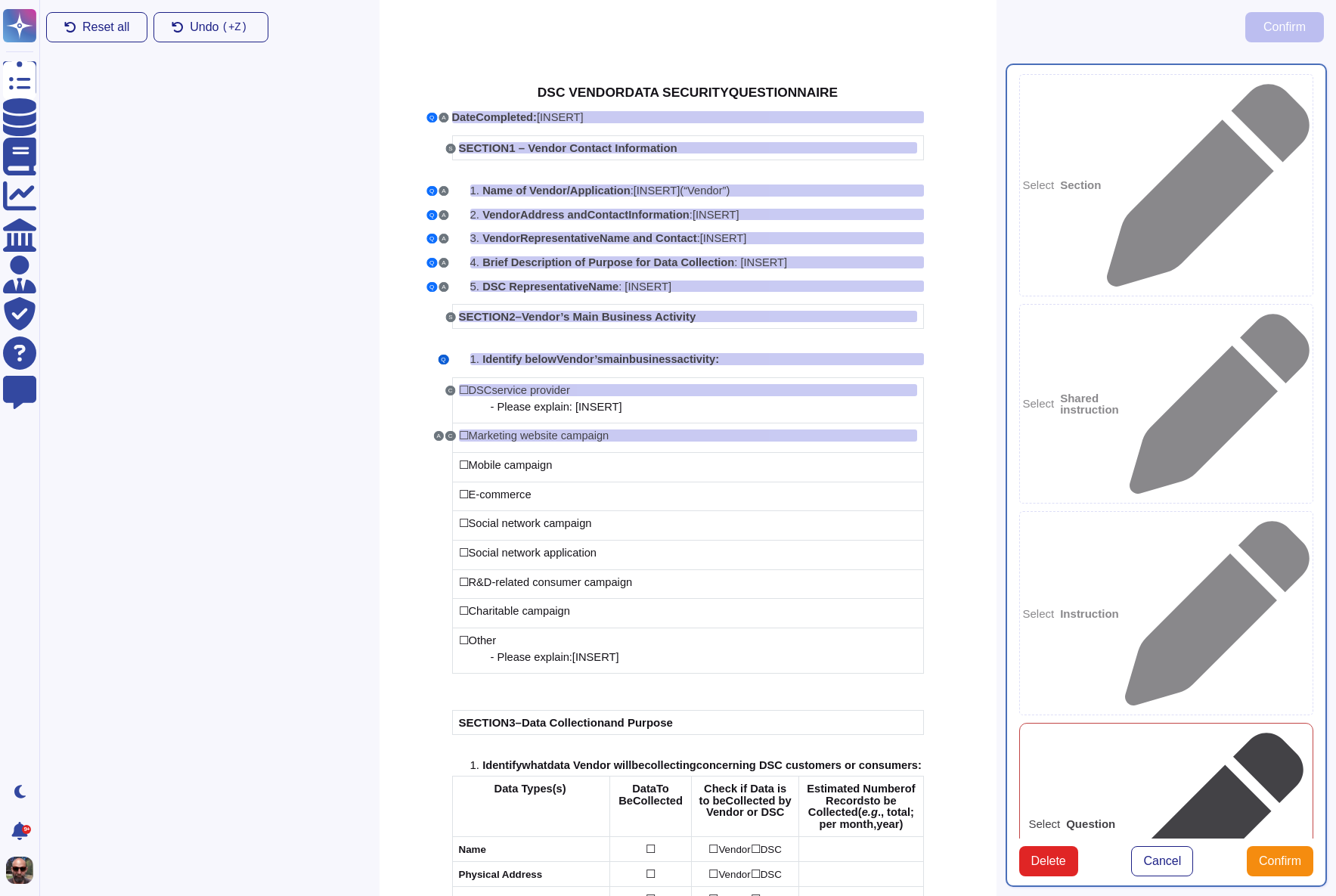
click at [442, 362] on button "Q" at bounding box center [443, 359] width 11 height 10
click at [490, 357] on span "Identify below" at bounding box center [519, 358] width 74 height 12
click at [546, 433] on span "Marketing website campaign" at bounding box center [539, 435] width 140 height 12
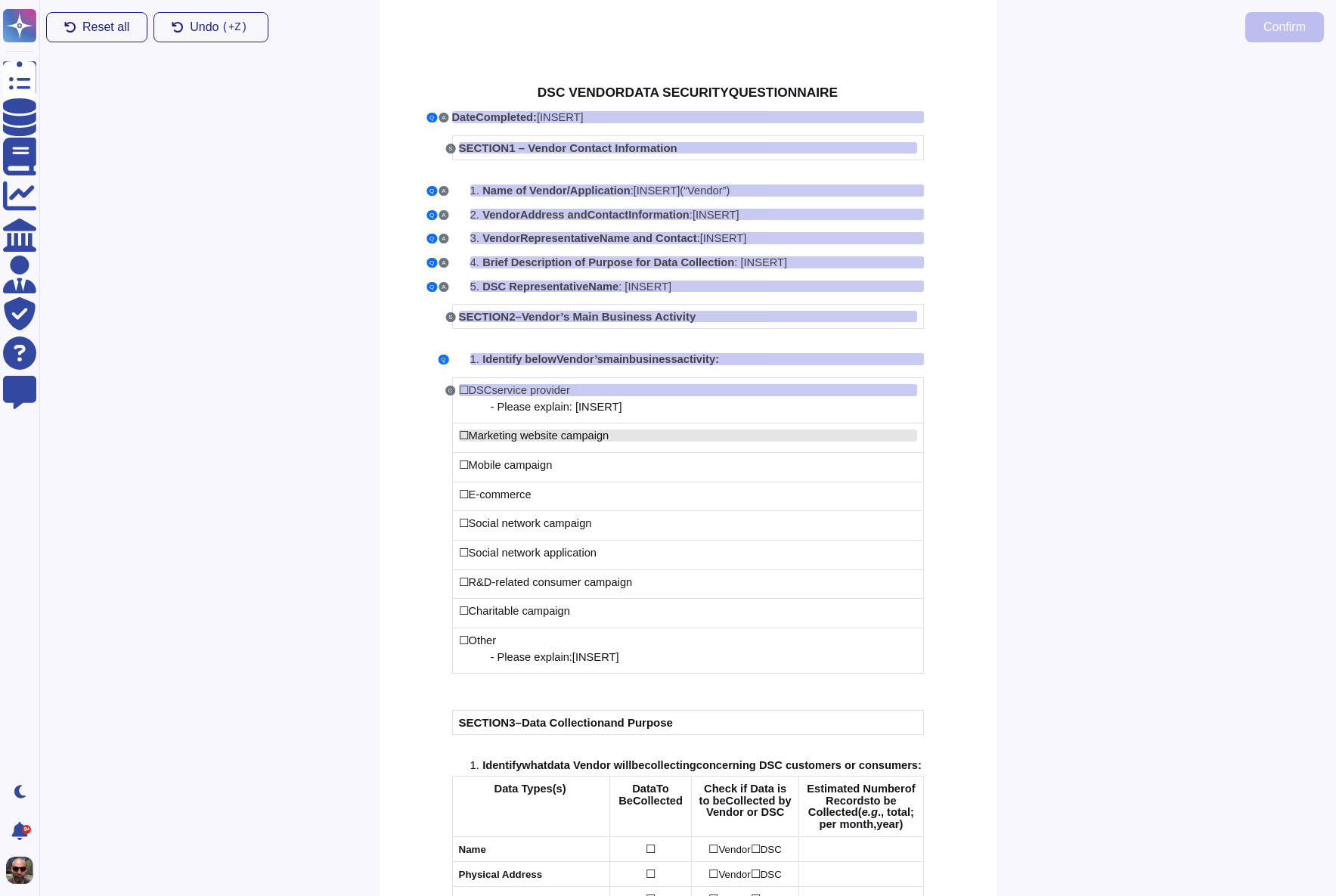
click at [526, 431] on span "Marketing website campaign" at bounding box center [539, 435] width 140 height 12
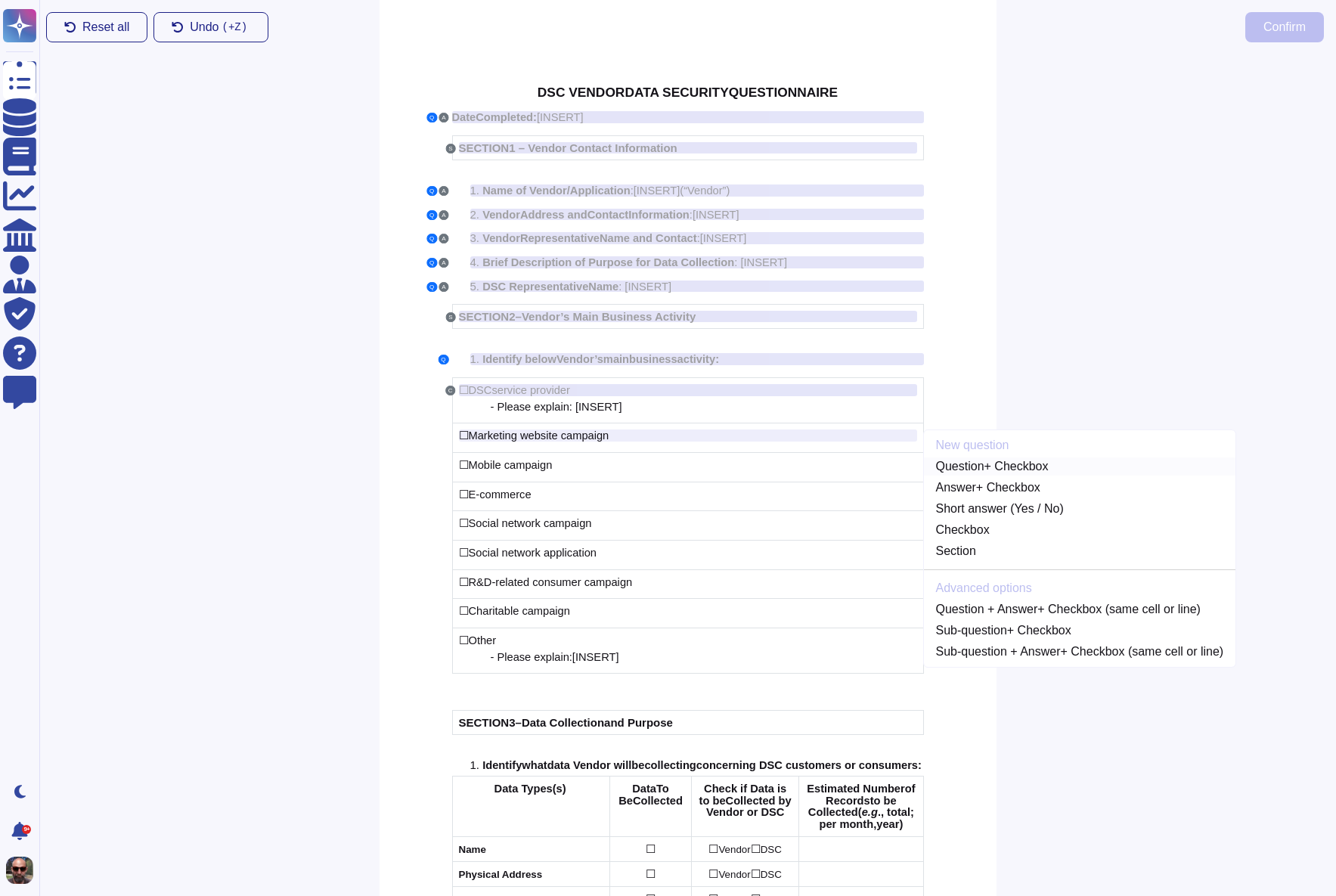
click at [963, 470] on link "Question + Checkbox" at bounding box center [1080, 467] width 313 height 18
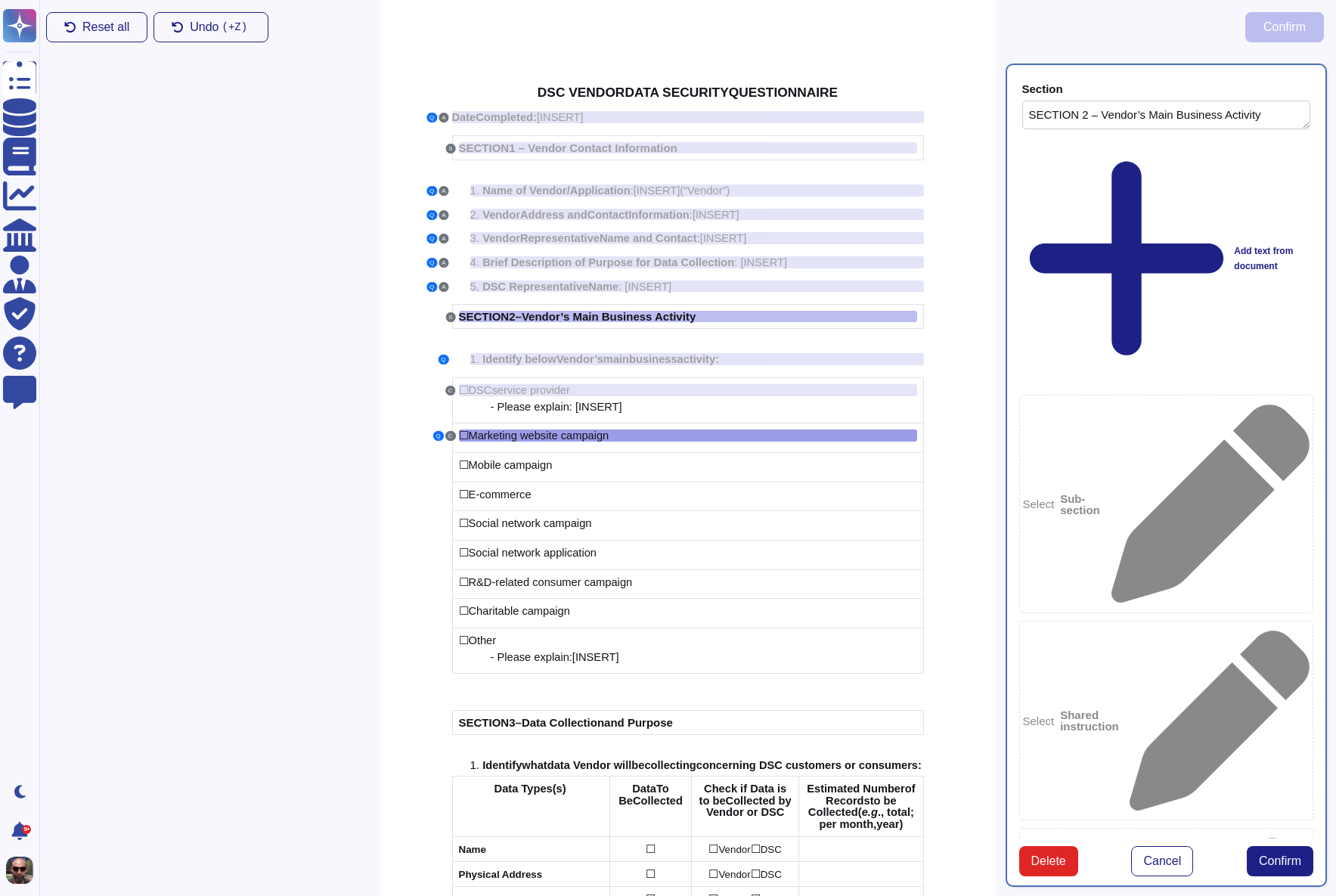
type textarea "SECTION 2 – Vendor’s Main Business Activity"
type textarea "Marketing website campaign"
click at [1285, 855] on span "Confirm" at bounding box center [1279, 860] width 42 height 12
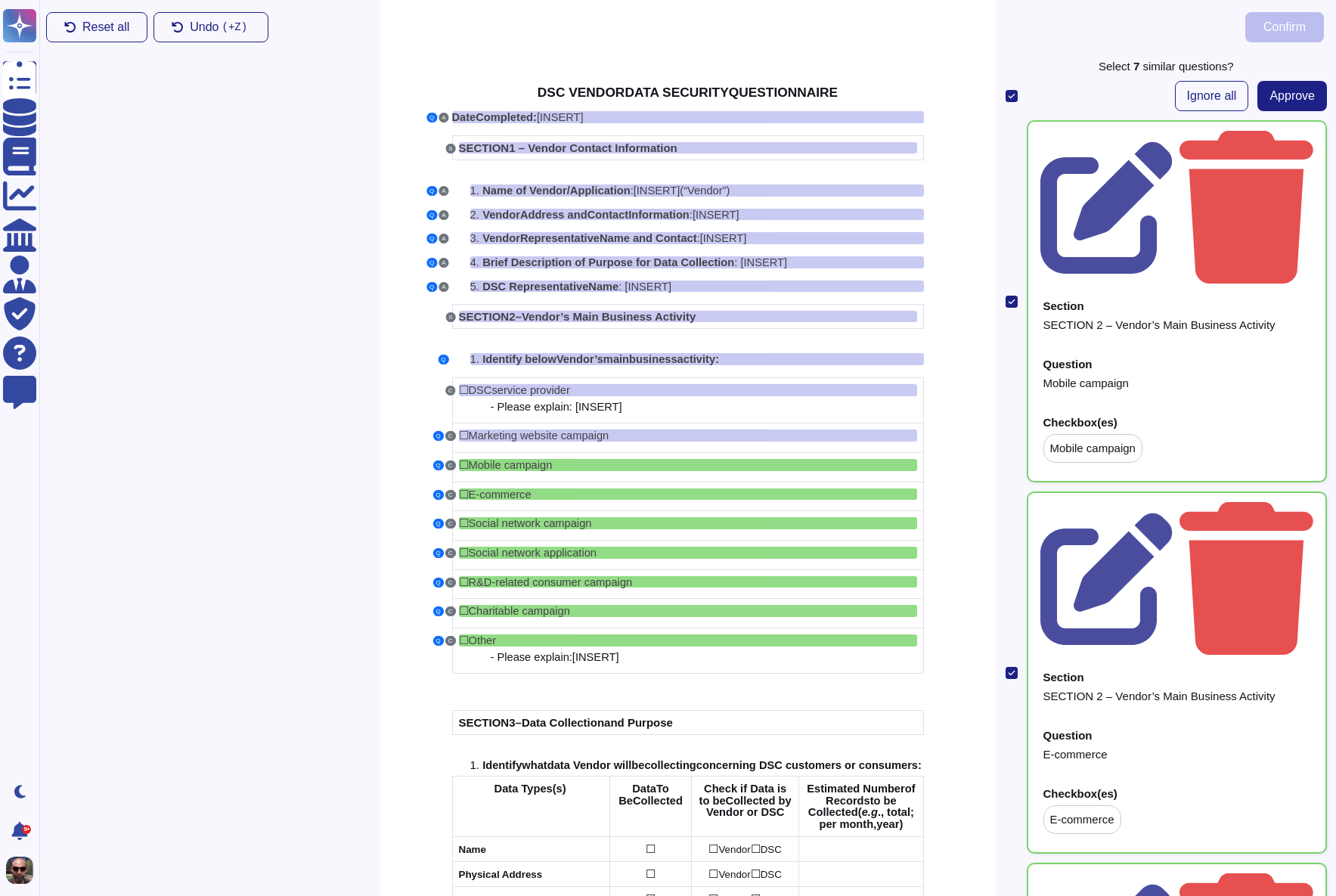
scroll to position [7, 0]
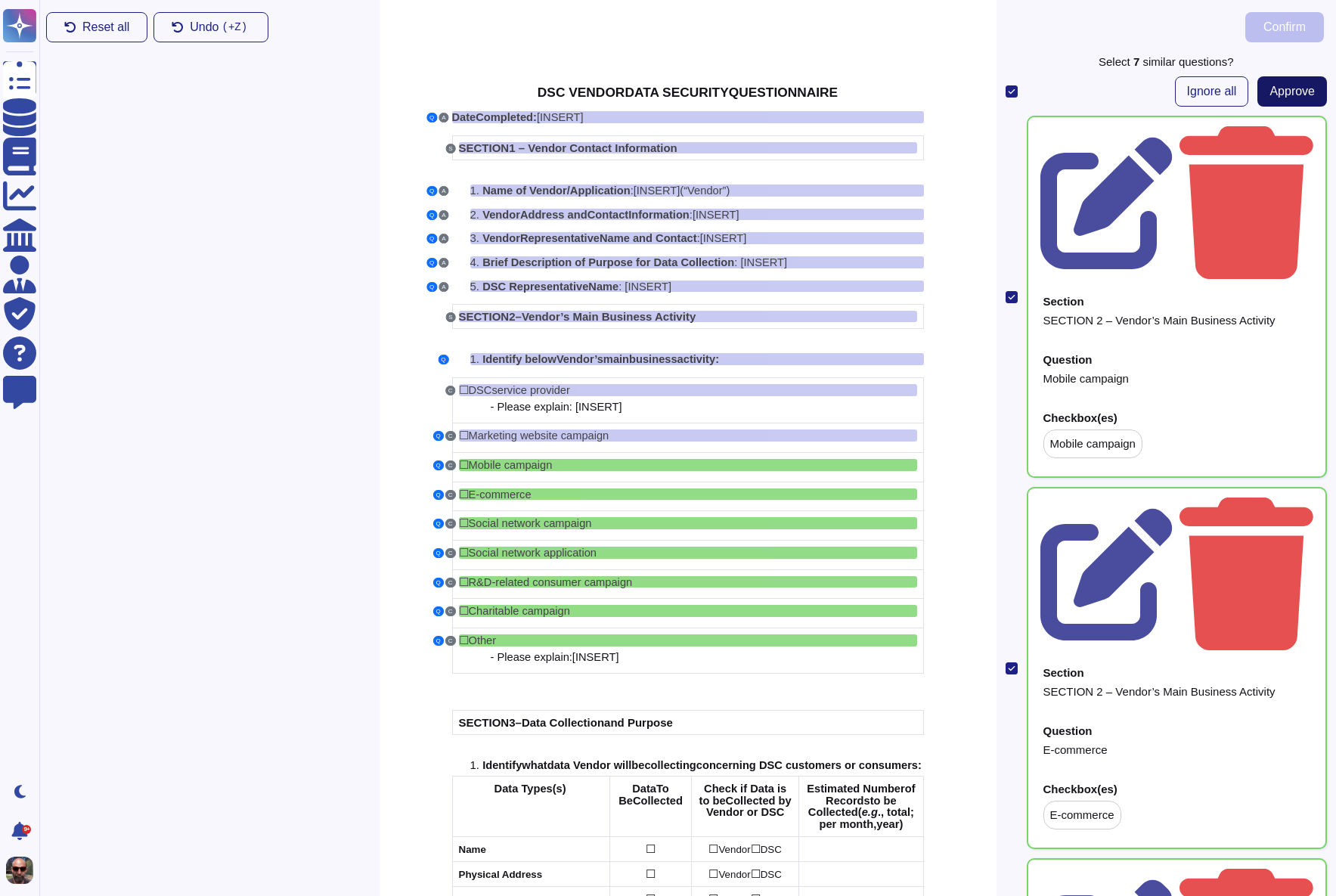
click at [1269, 91] on span "Approve" at bounding box center [1292, 91] width 46 height 12
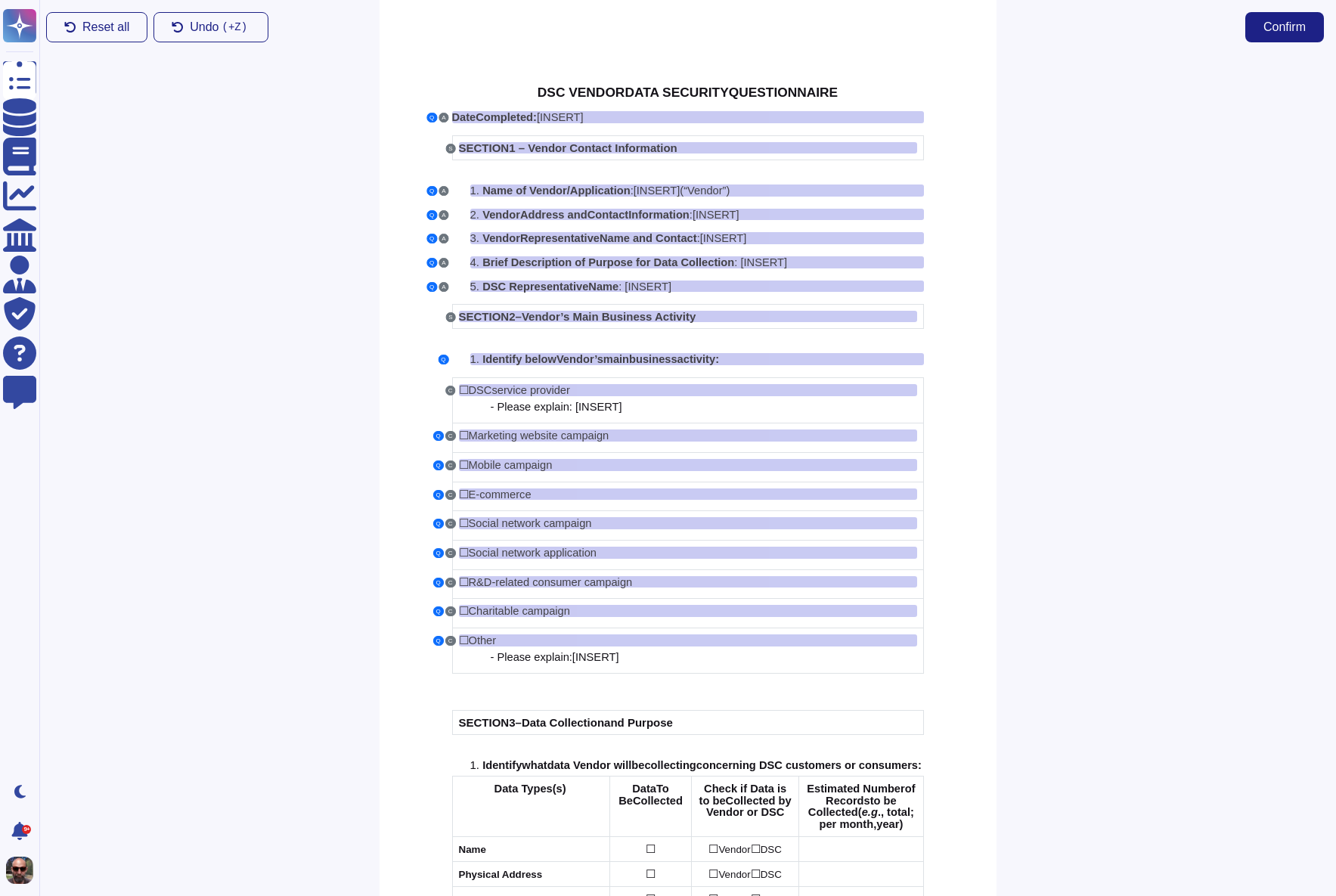
scroll to position [0, 0]
click at [560, 404] on span "- Please explain: [" at bounding box center [534, 407] width 88 height 12
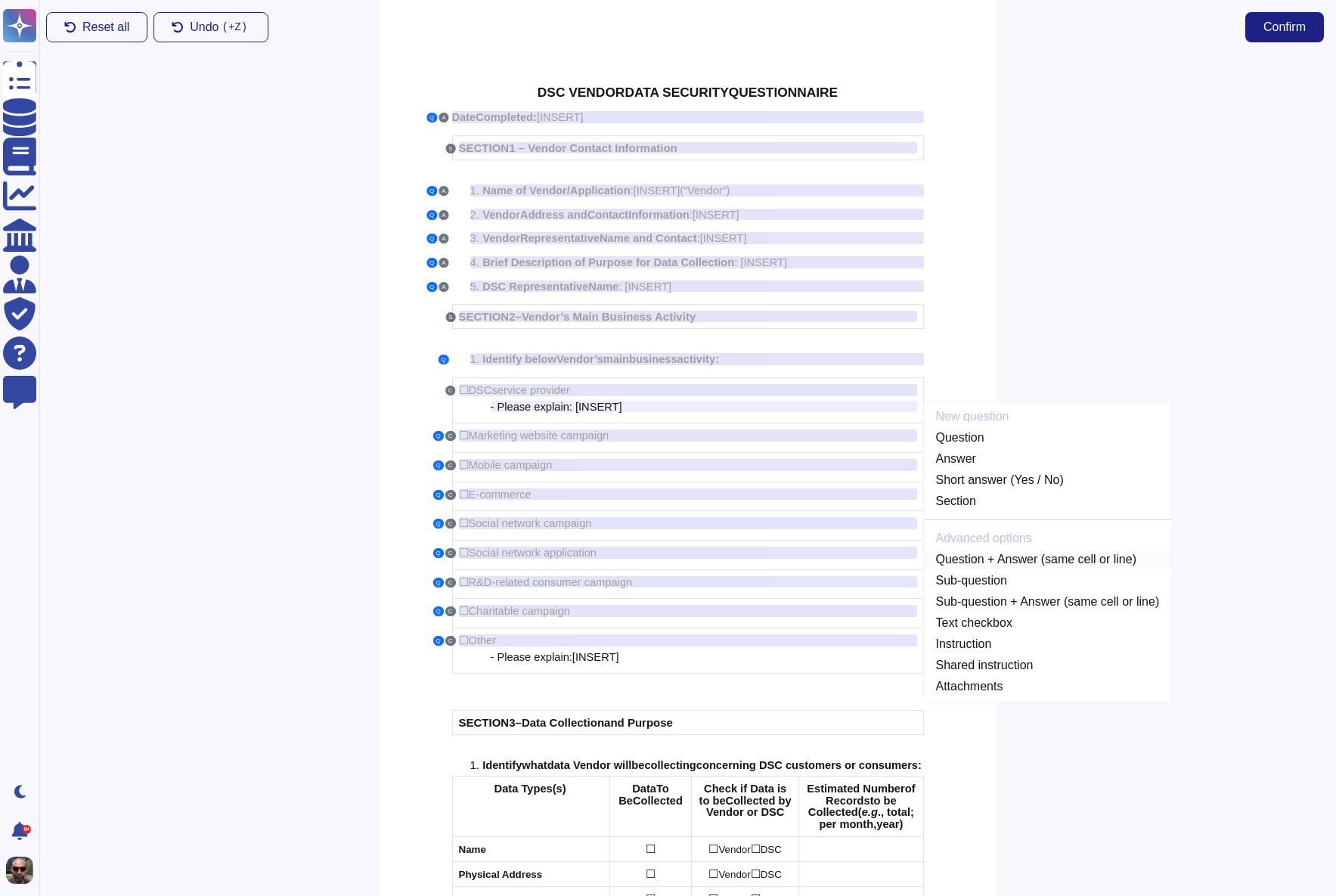
click at [1015, 552] on link "Question + Answer (same cell or line)" at bounding box center [1048, 560] width 248 height 18
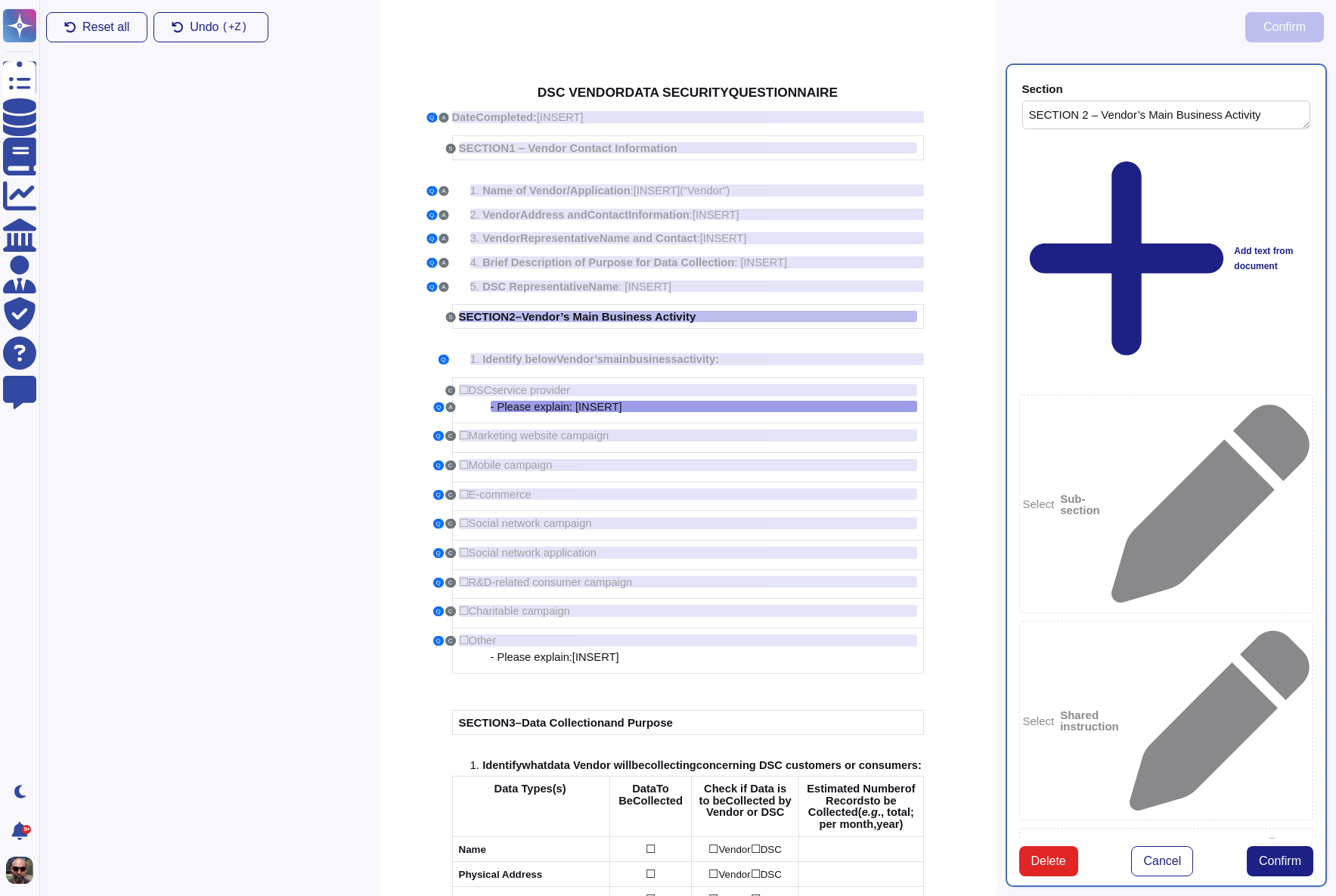
type textarea "SECTION 2 – Vendor’s Main Business Activity"
type textarea "- Please explain: [INSERT]"
click at [1284, 855] on span "Confirm" at bounding box center [1279, 860] width 42 height 12
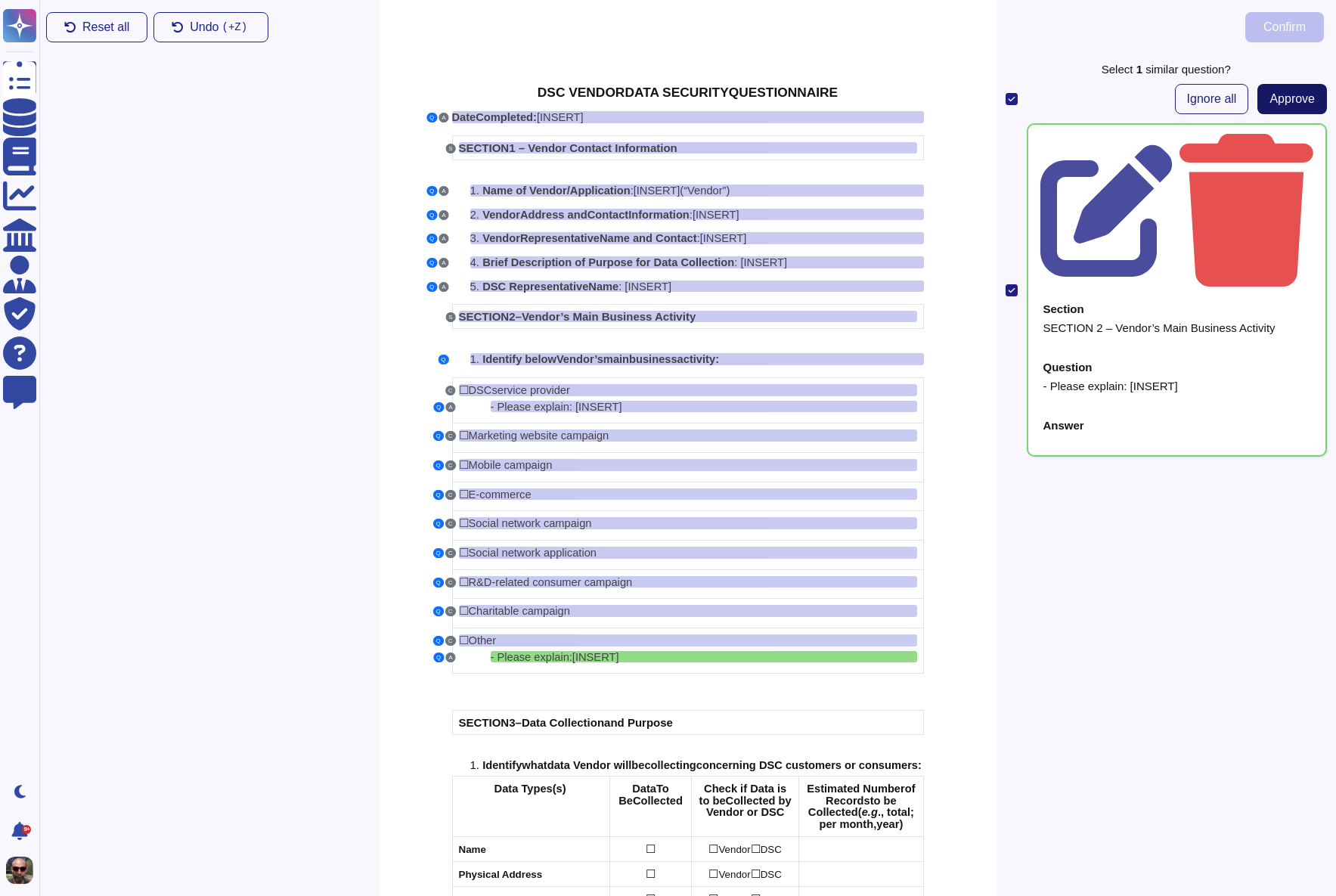
click at [1310, 106] on button "Approve" at bounding box center [1292, 98] width 69 height 30
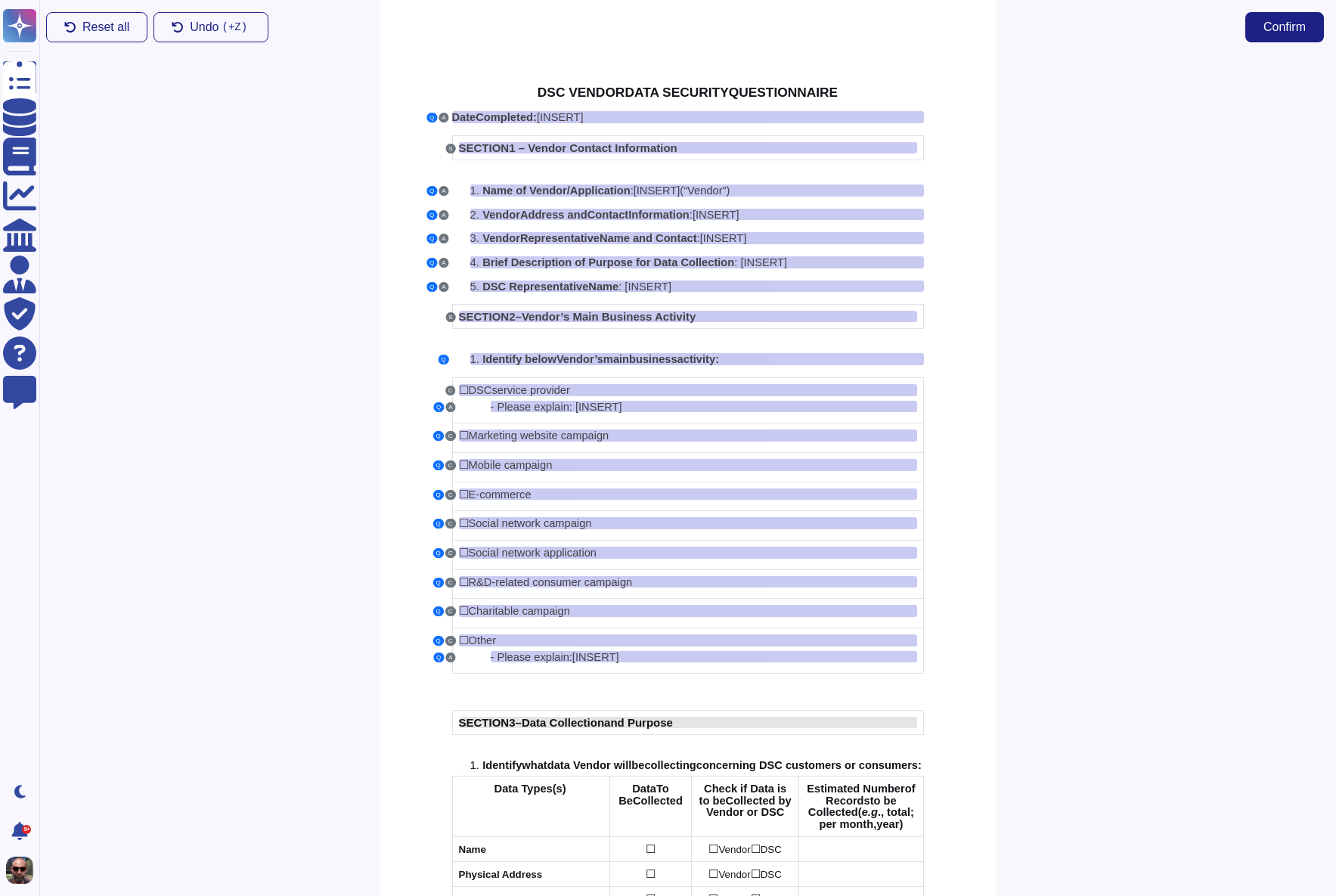
click at [552, 727] on span "Data Collection" at bounding box center [562, 723] width 82 height 13
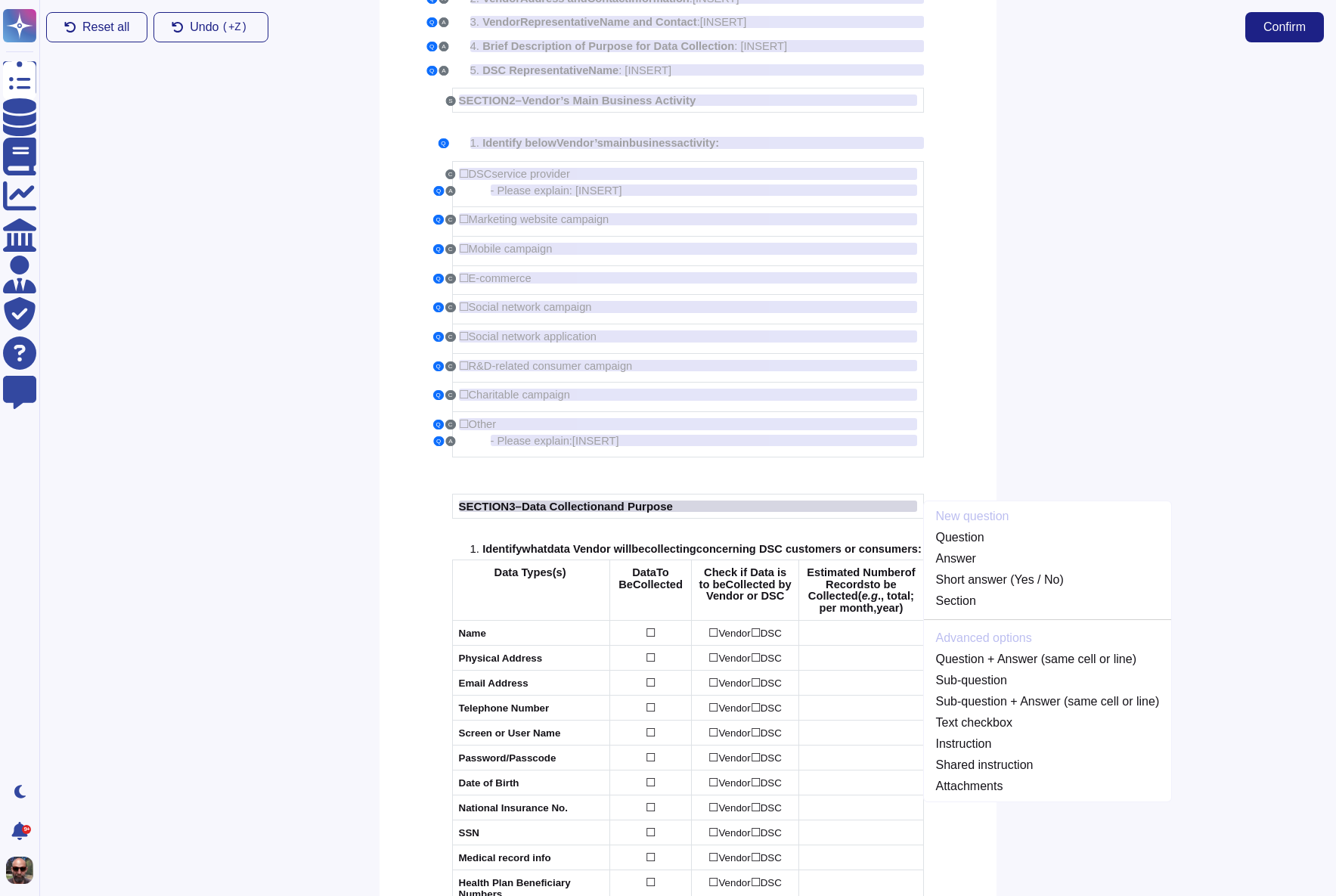
scroll to position [274, 0]
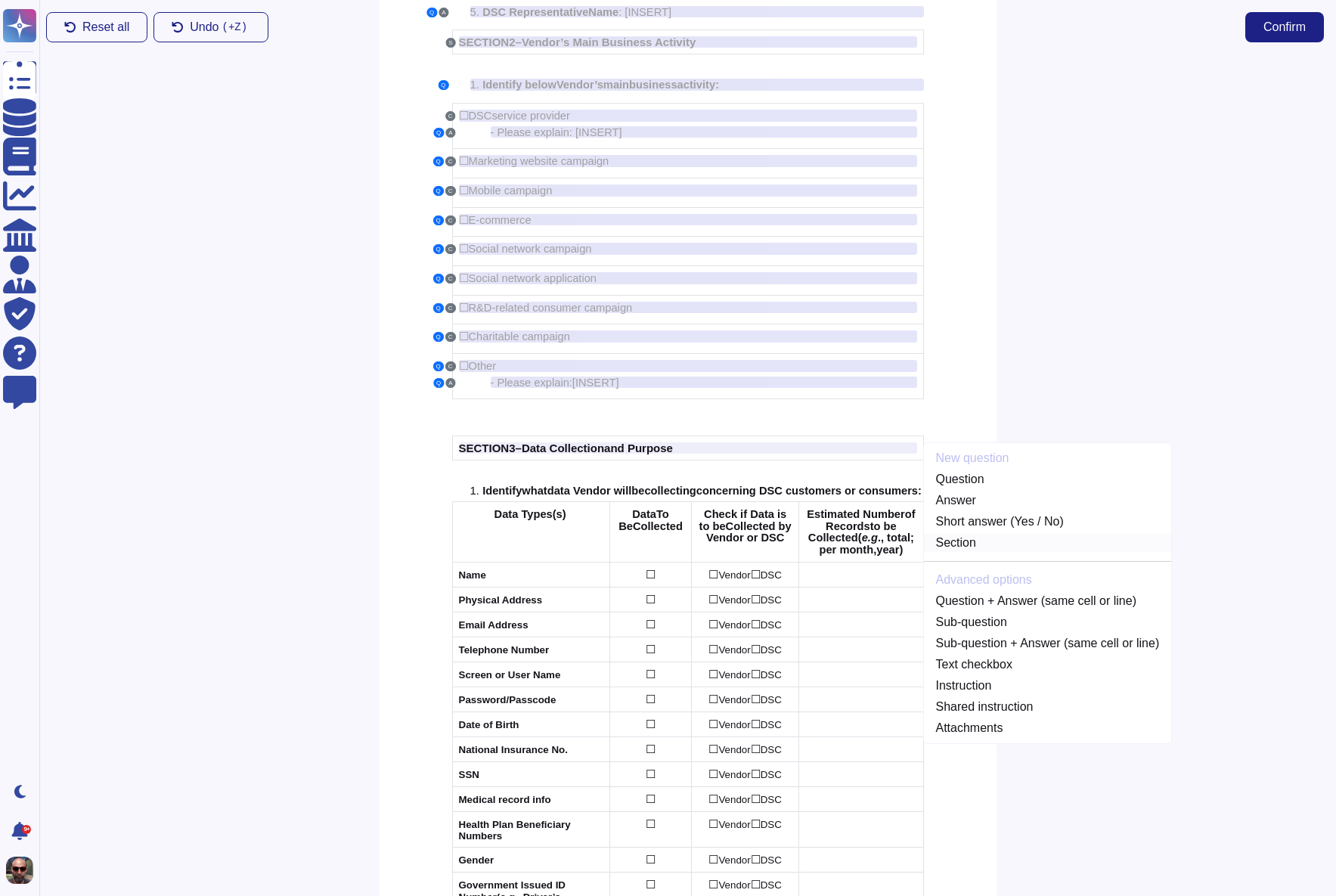
click at [1018, 540] on link "Section" at bounding box center [1048, 543] width 248 height 18
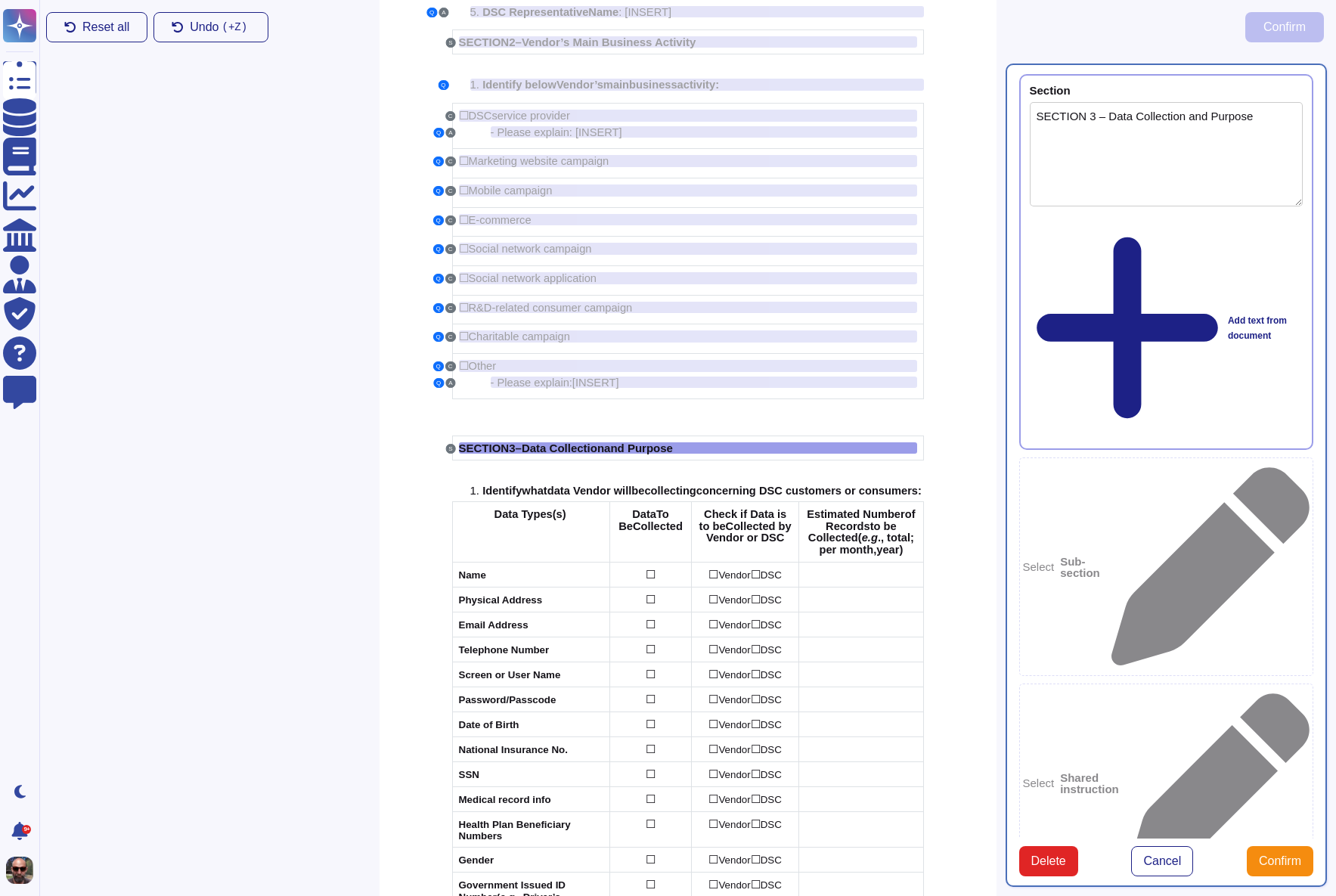
type textarea "SECTION 3 – Data Collection and Purpose"
click at [679, 486] on span "collect" at bounding box center [662, 490] width 35 height 12
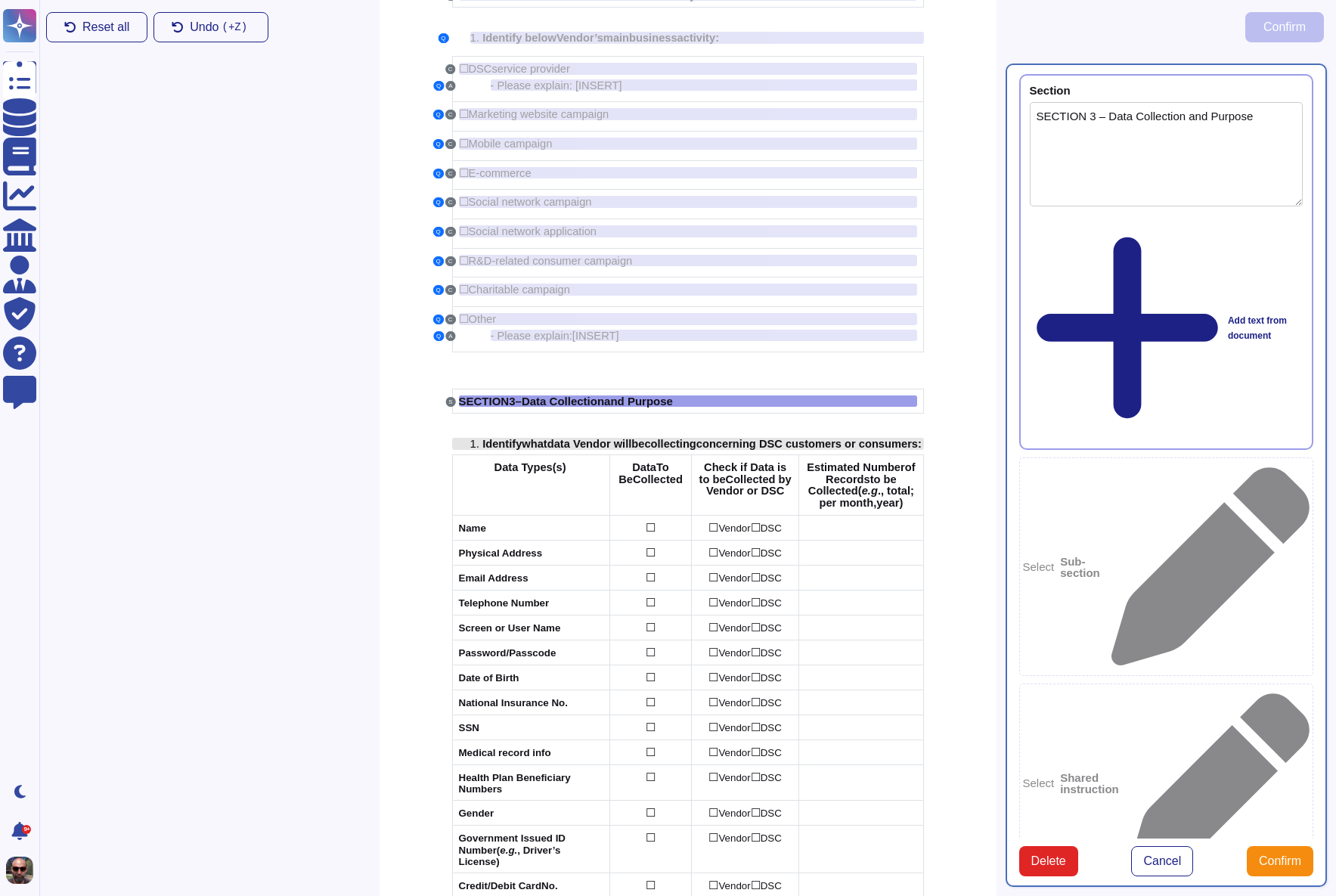
scroll to position [324, 0]
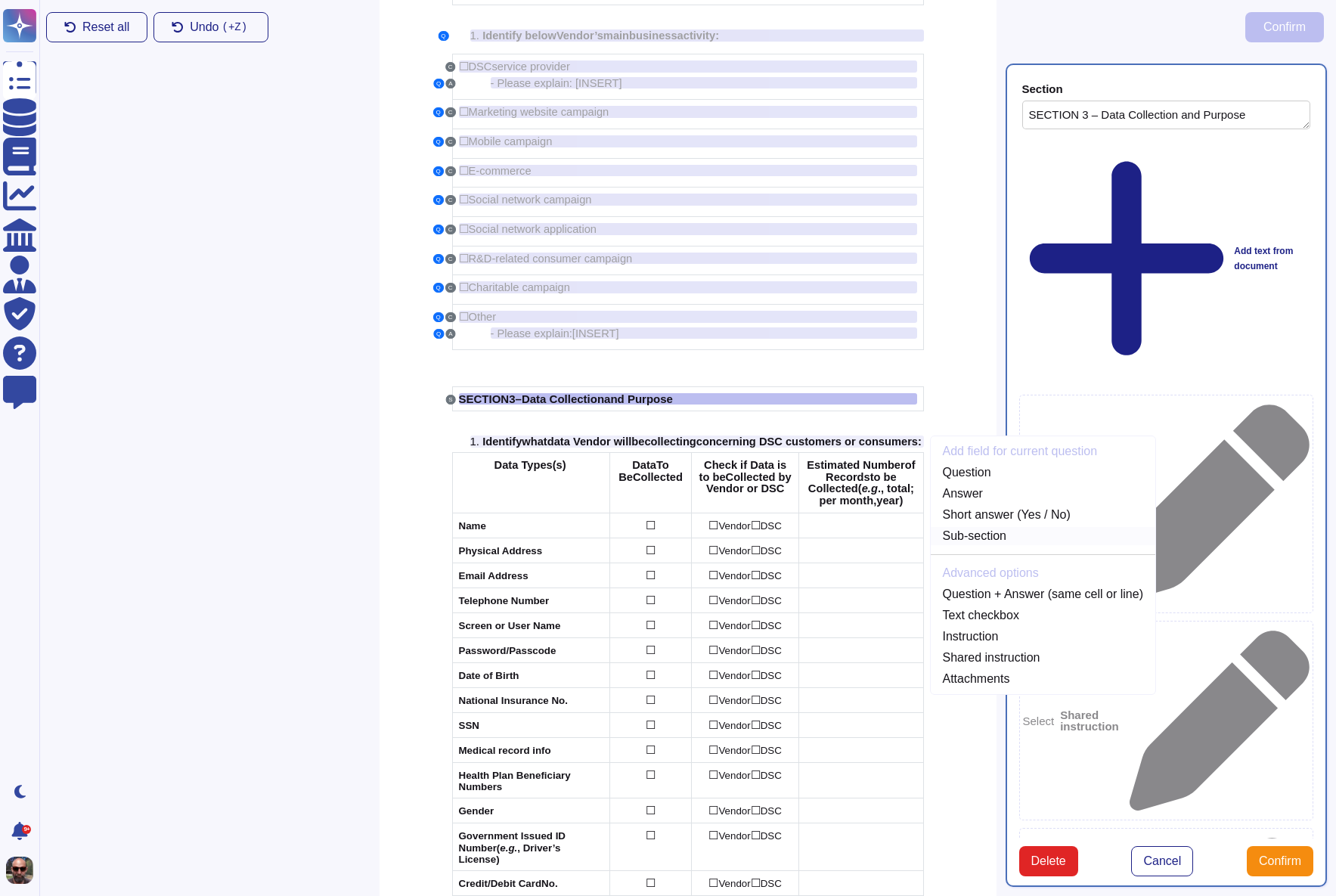
click at [1006, 535] on link "Sub-section" at bounding box center [1043, 536] width 224 height 18
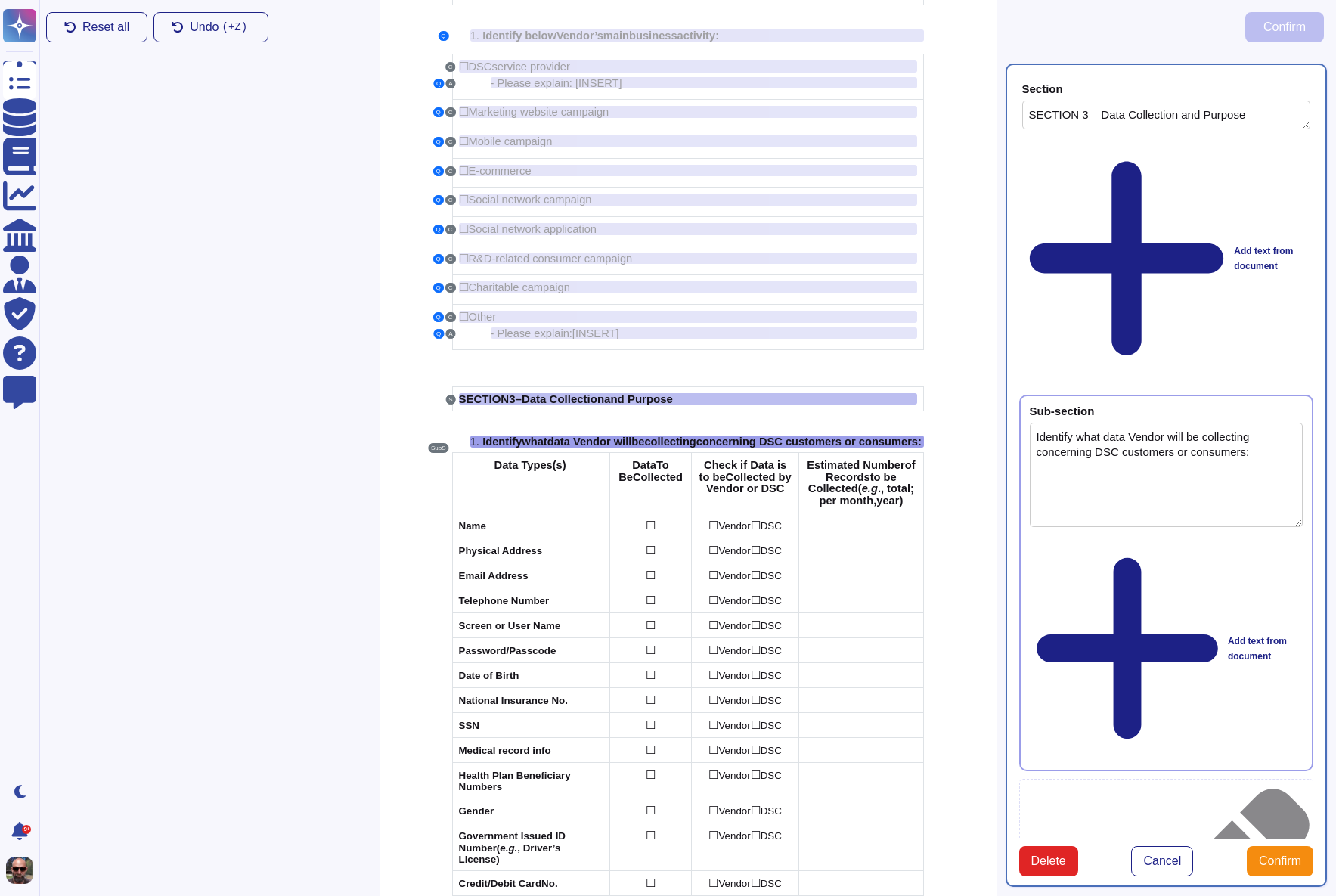
type textarea "Identify what data Vendor will be collecting concerning DSC customers or consum…"
click at [529, 530] on div "Name" at bounding box center [531, 525] width 145 height 11
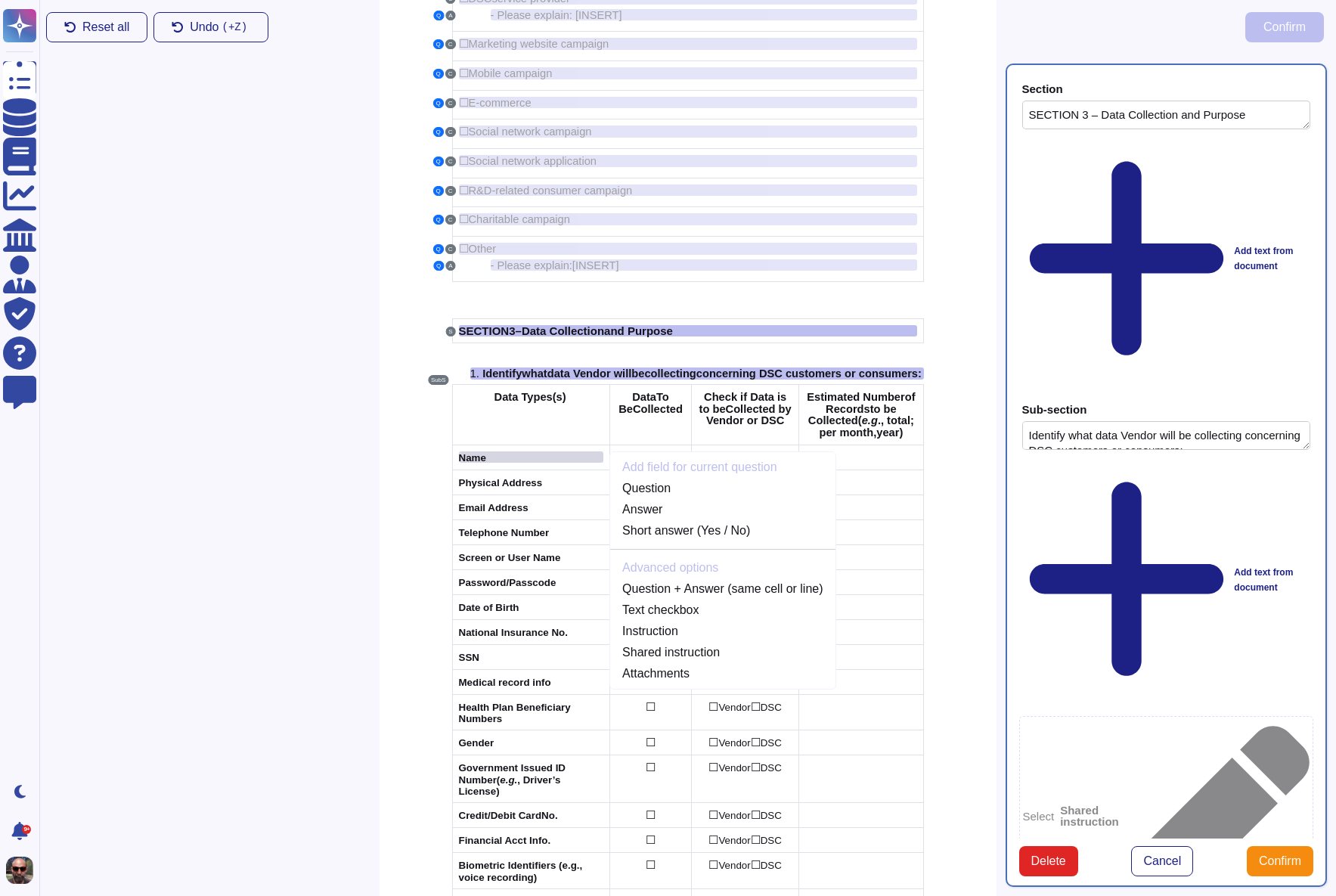
scroll to position [424, 0]
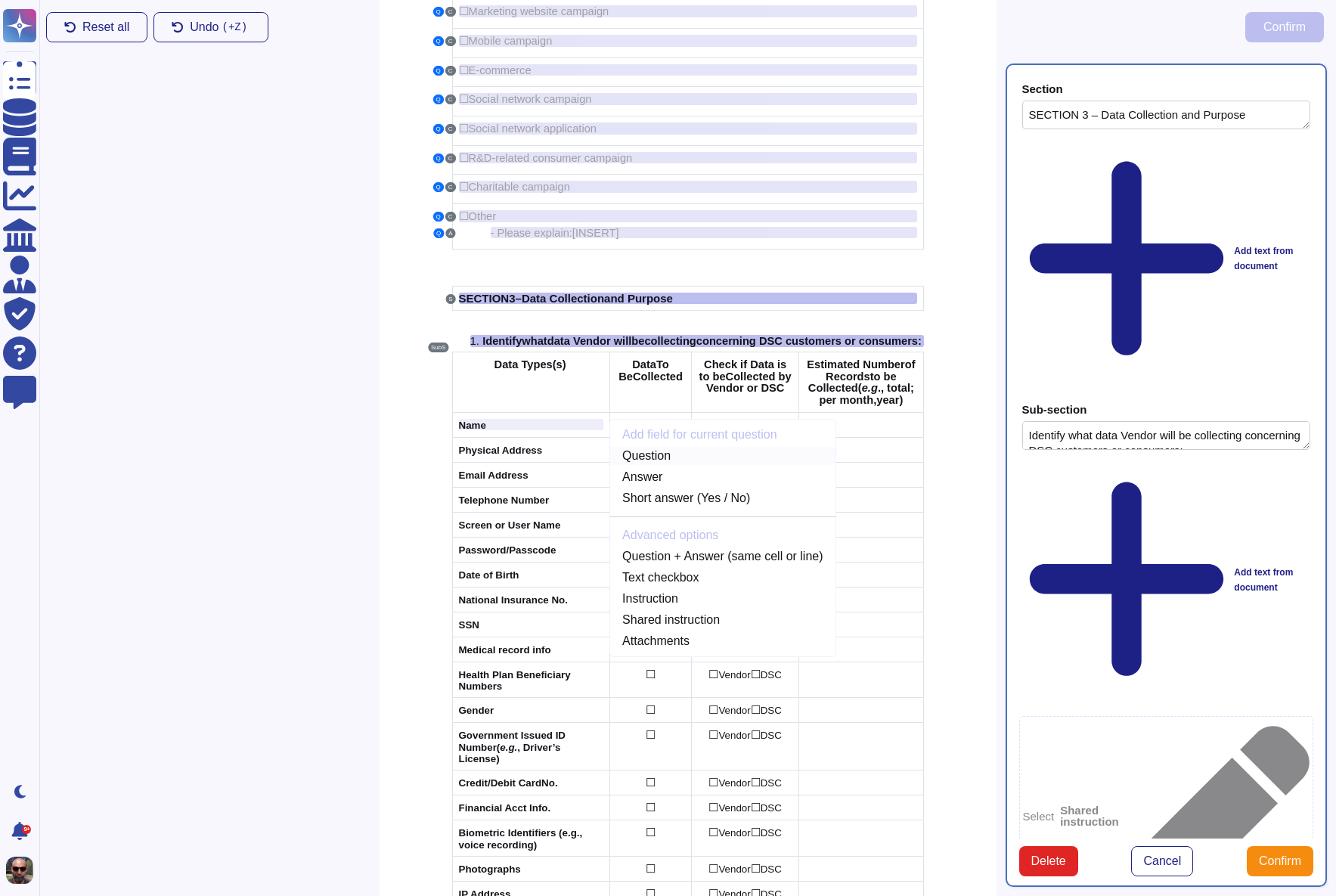
click at [703, 465] on link "Question" at bounding box center [723, 456] width 224 height 18
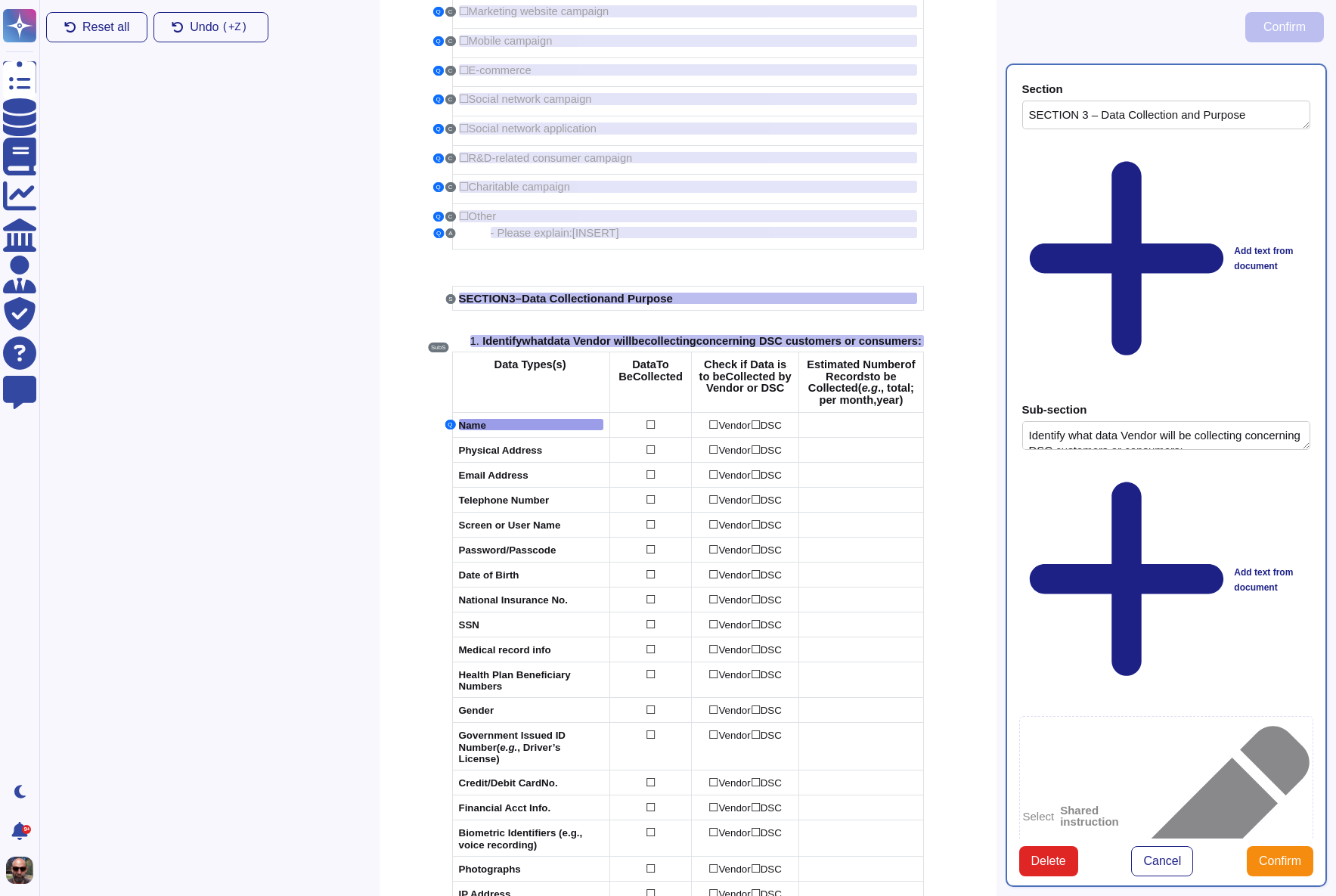
type textarea "Name"
click at [655, 431] on span "☐" at bounding box center [651, 425] width 10 height 13
click at [758, 464] on link "Answer + Checkbox" at bounding box center [781, 455] width 180 height 18
click at [756, 430] on span "☐" at bounding box center [755, 424] width 10 height 13
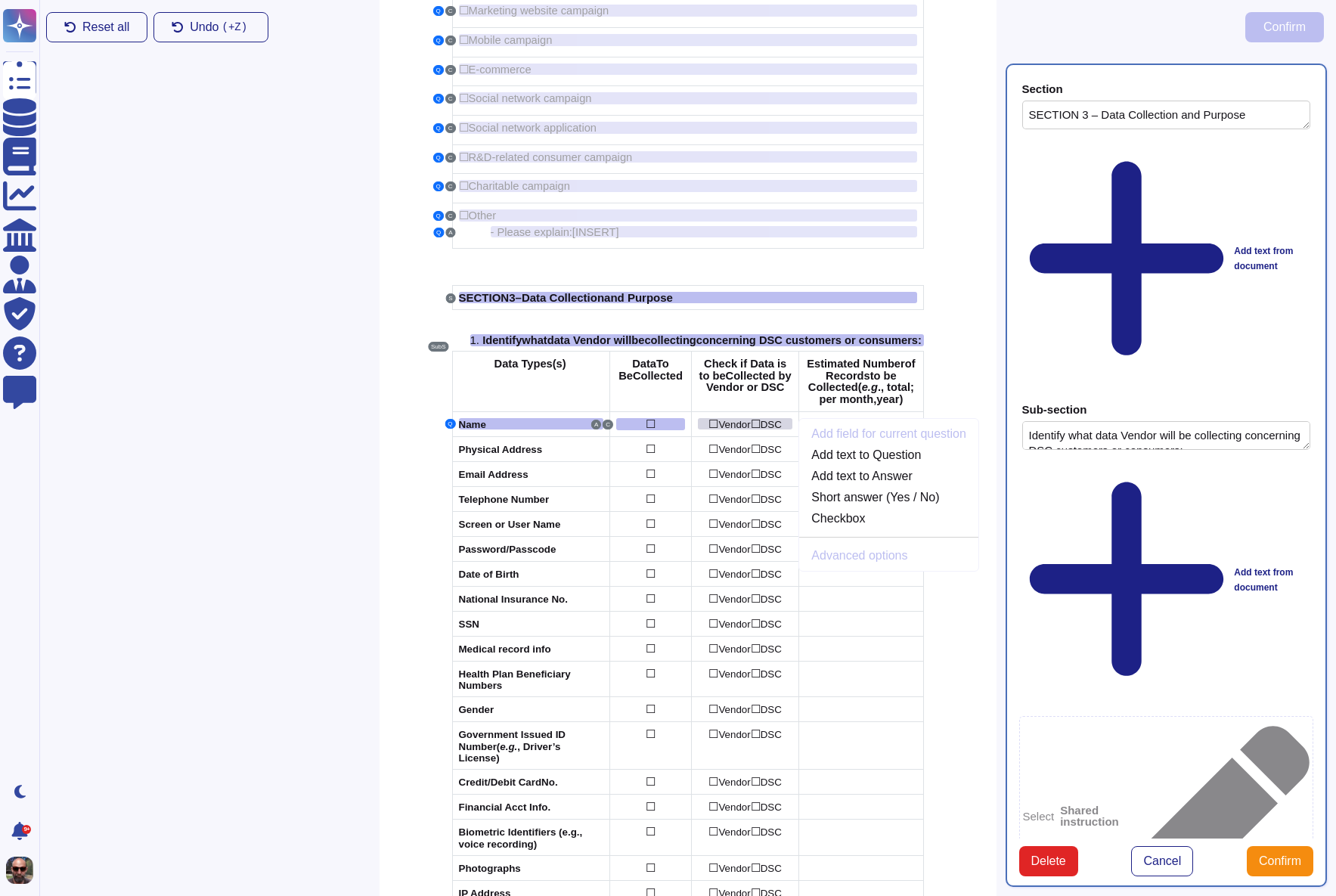
scroll to position [424, 0]
click at [848, 529] on link "Checkbox" at bounding box center [889, 520] width 180 height 18
click at [846, 431] on div at bounding box center [861, 425] width 111 height 12
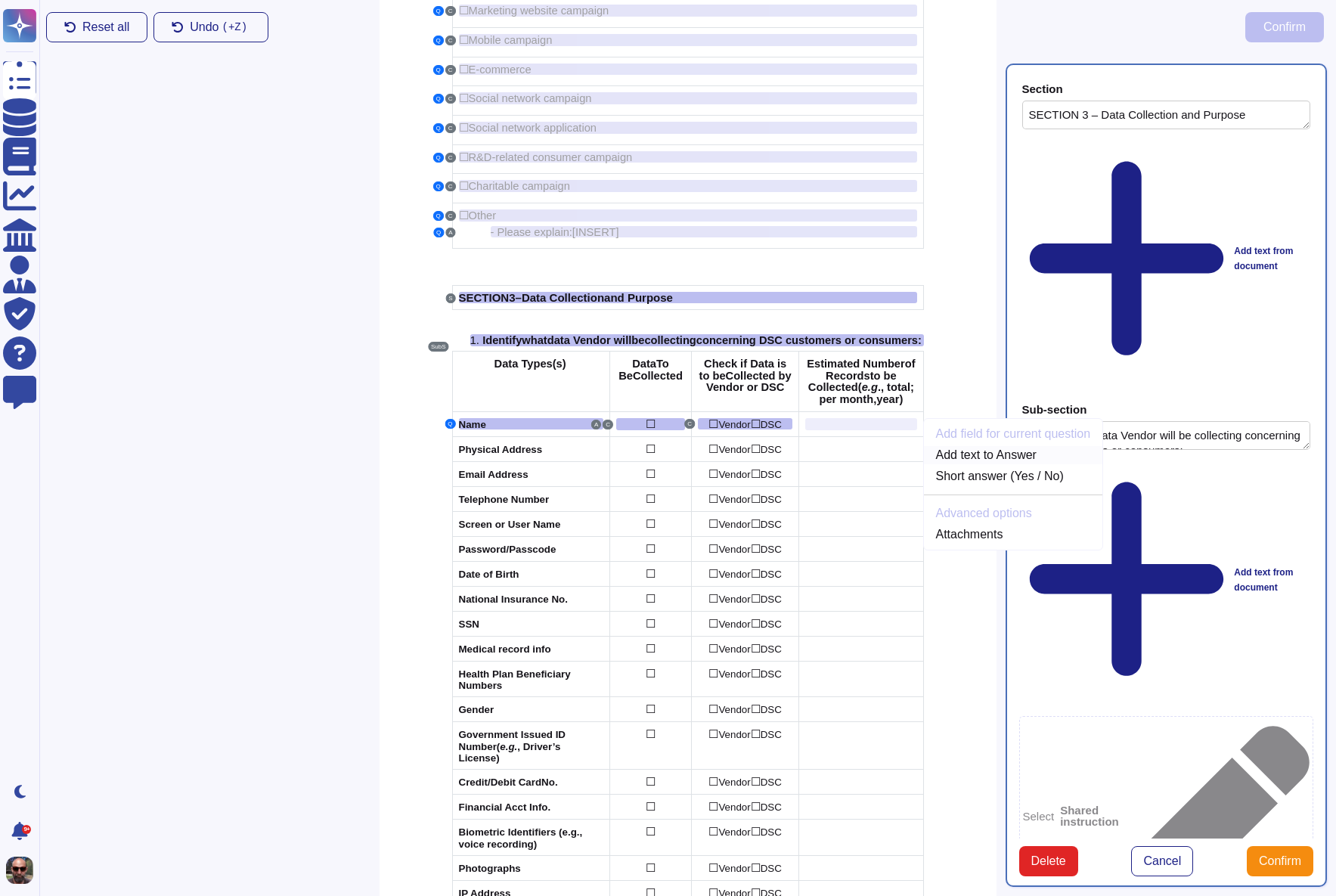
click at [974, 464] on link "Add text to Answer" at bounding box center [1013, 455] width 180 height 18
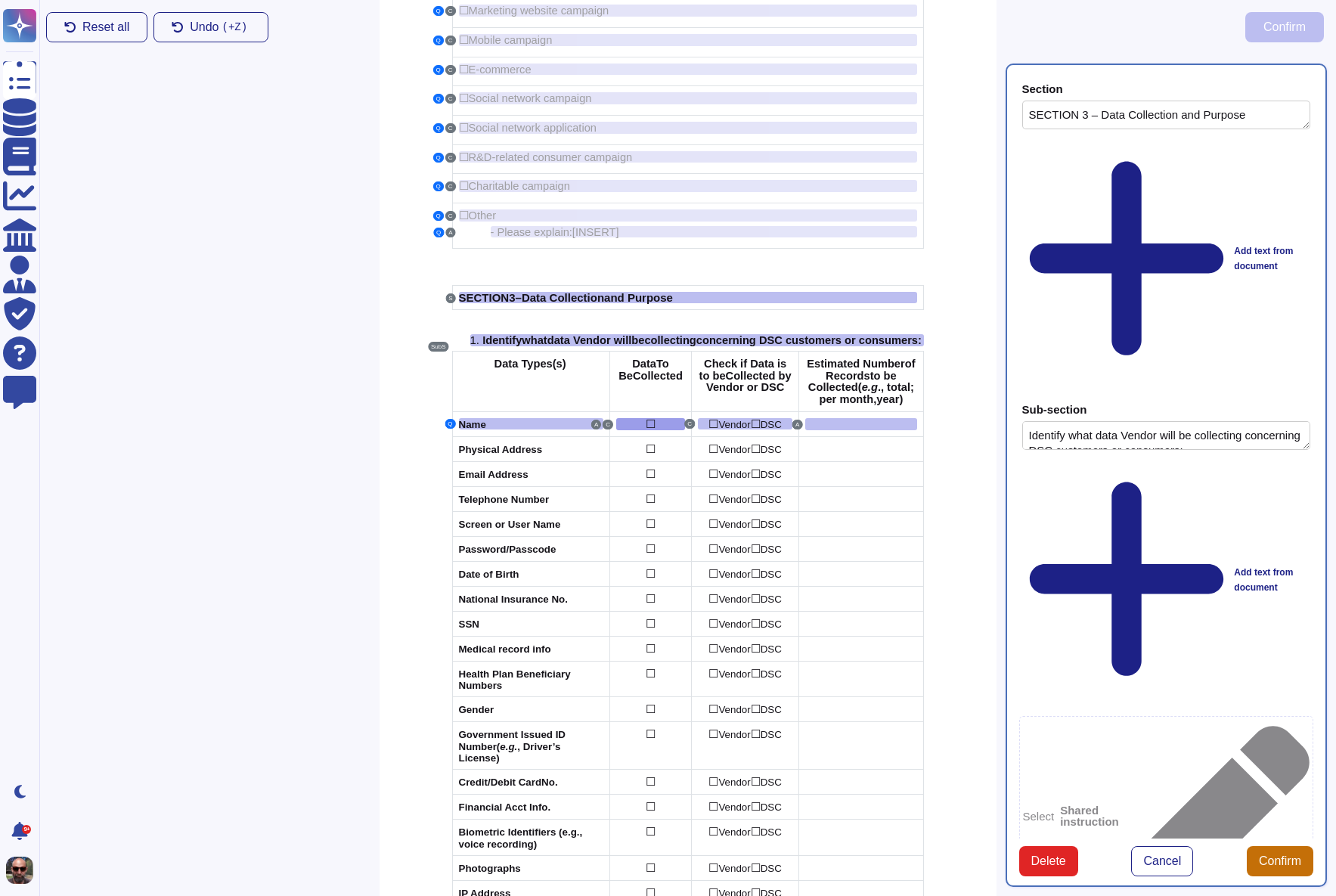
click at [1280, 846] on button "Confirm" at bounding box center [1279, 860] width 67 height 30
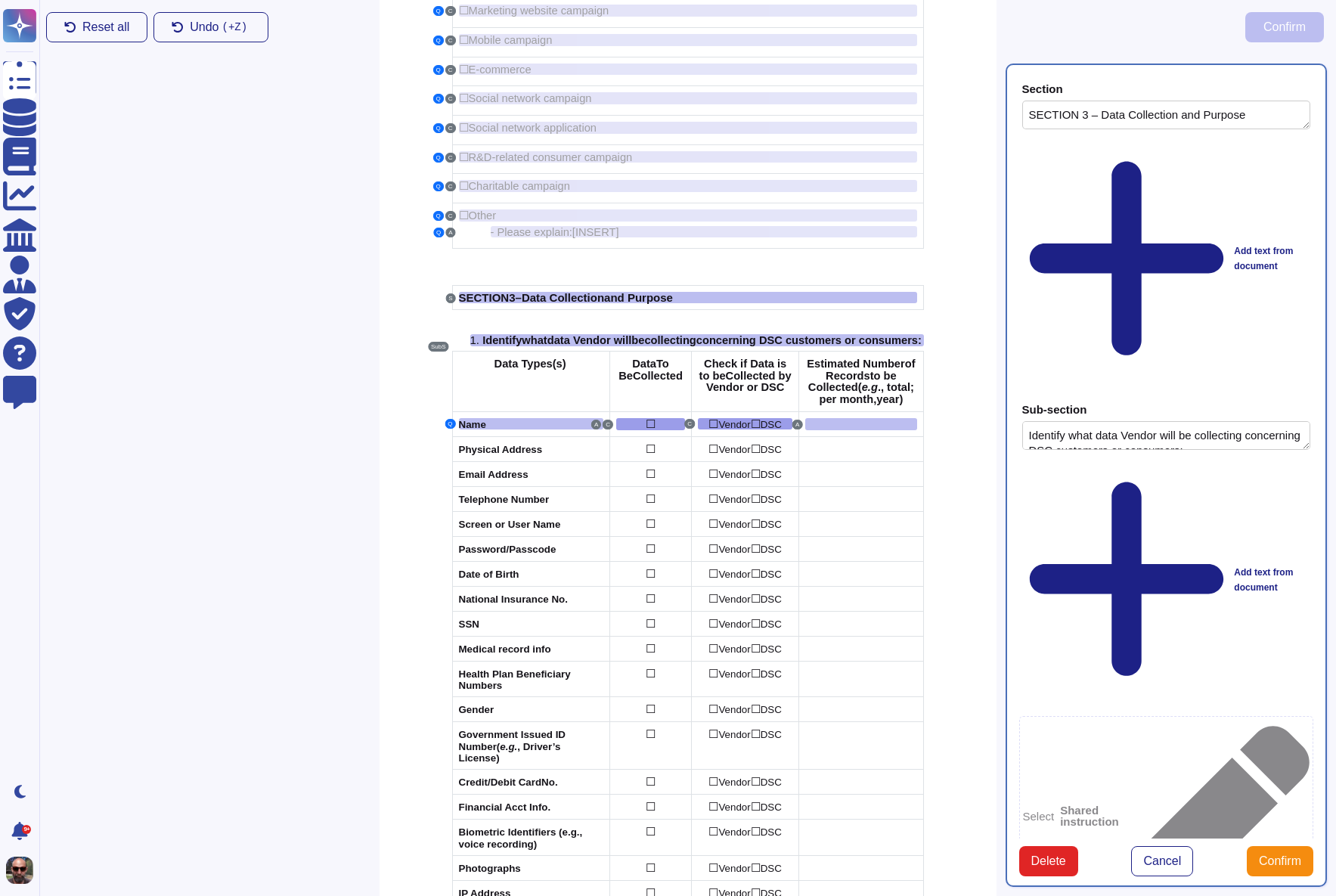
click at [667, 380] on span "Collected" at bounding box center [657, 376] width 50 height 12
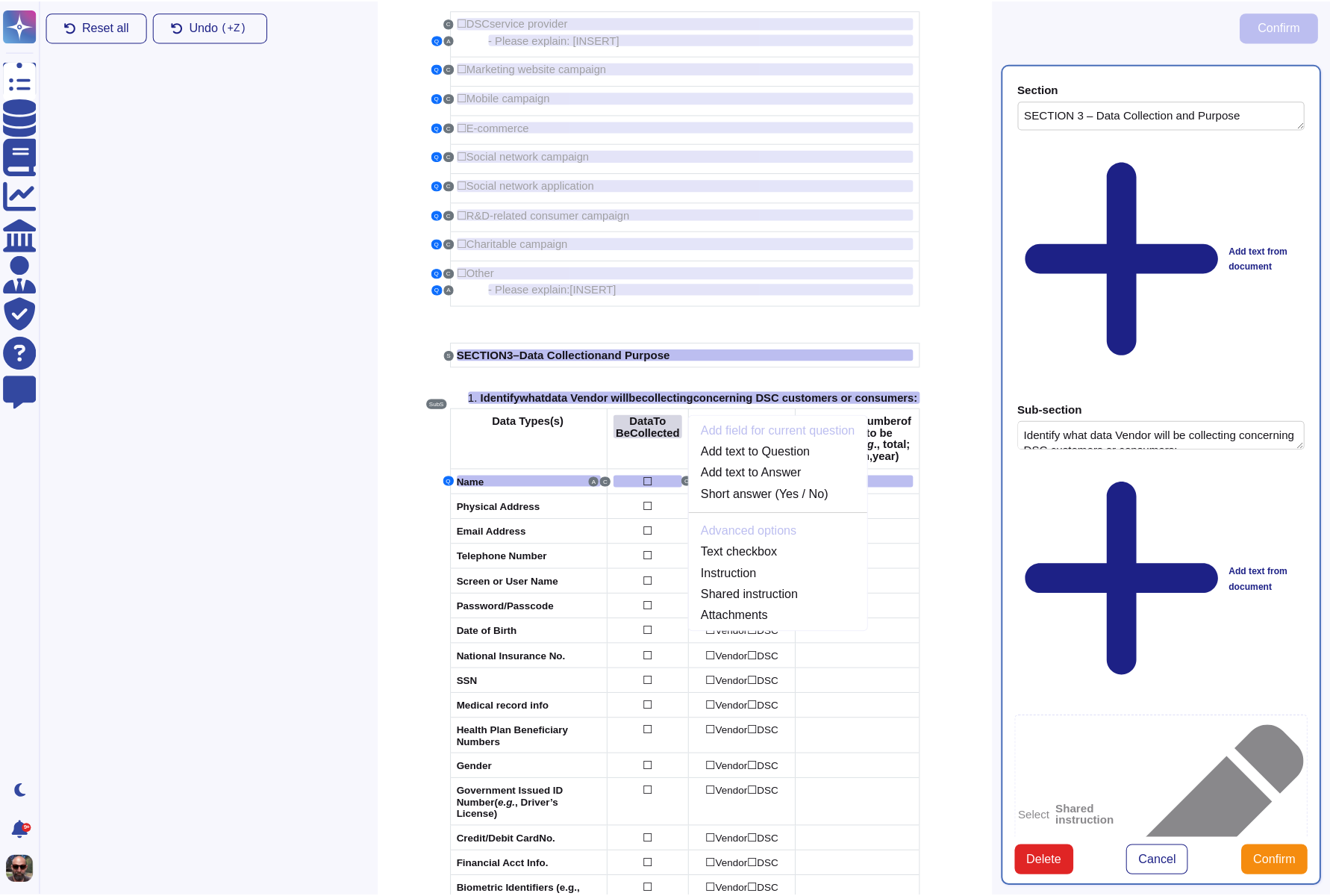
scroll to position [354, 0]
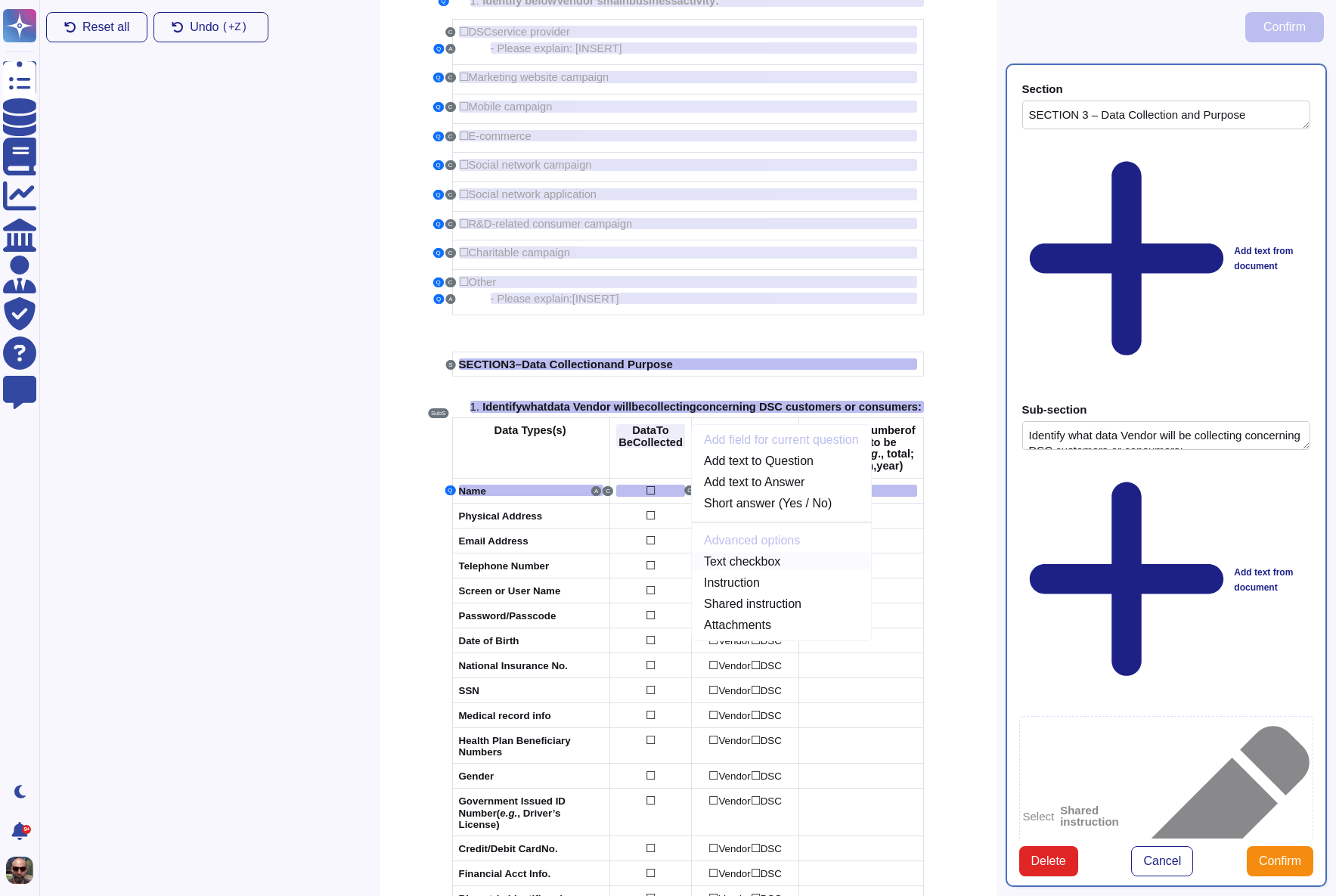
click at [755, 571] on link "Text checkbox" at bounding box center [781, 561] width 180 height 18
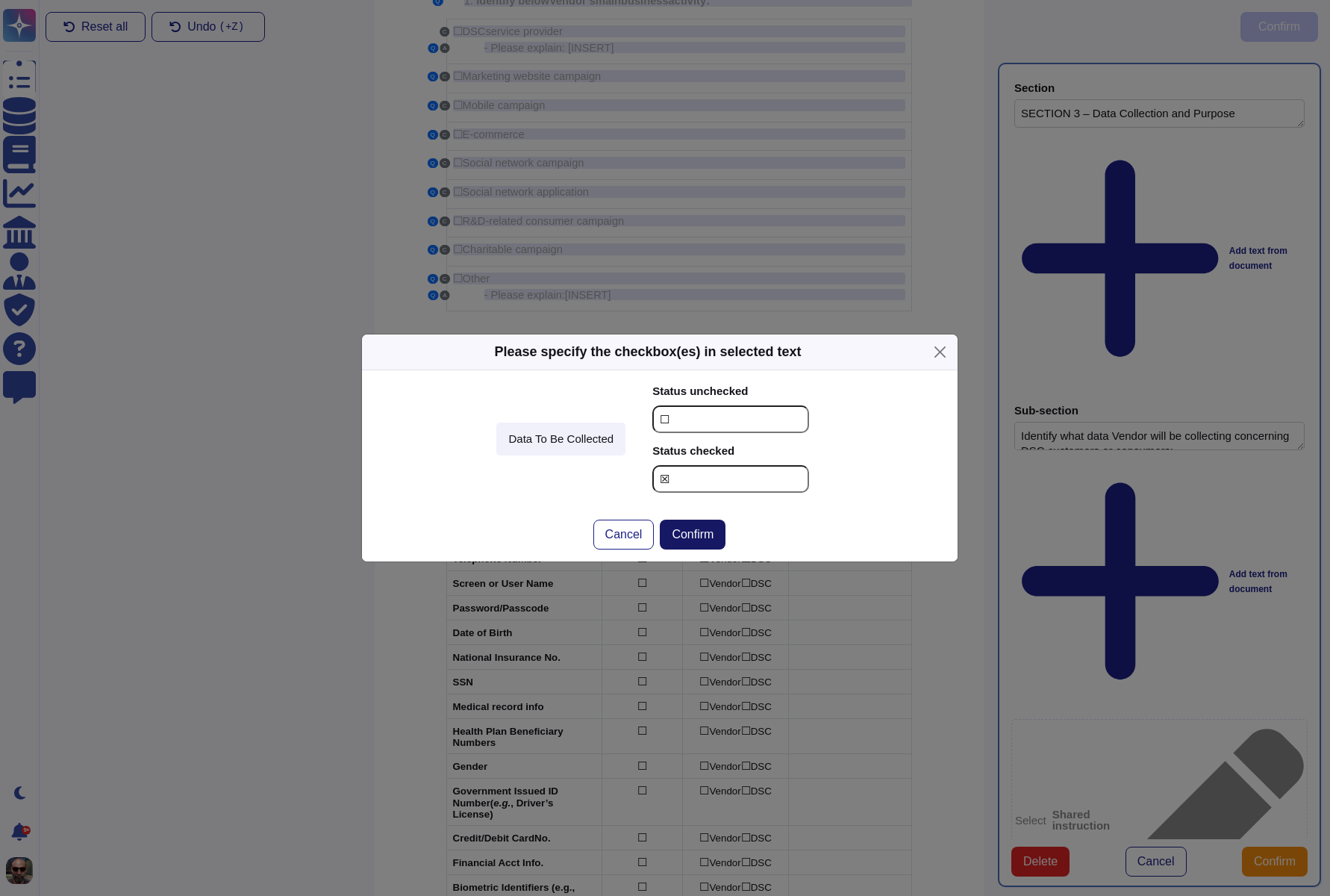
click at [703, 541] on span "Confirm" at bounding box center [693, 533] width 41 height 12
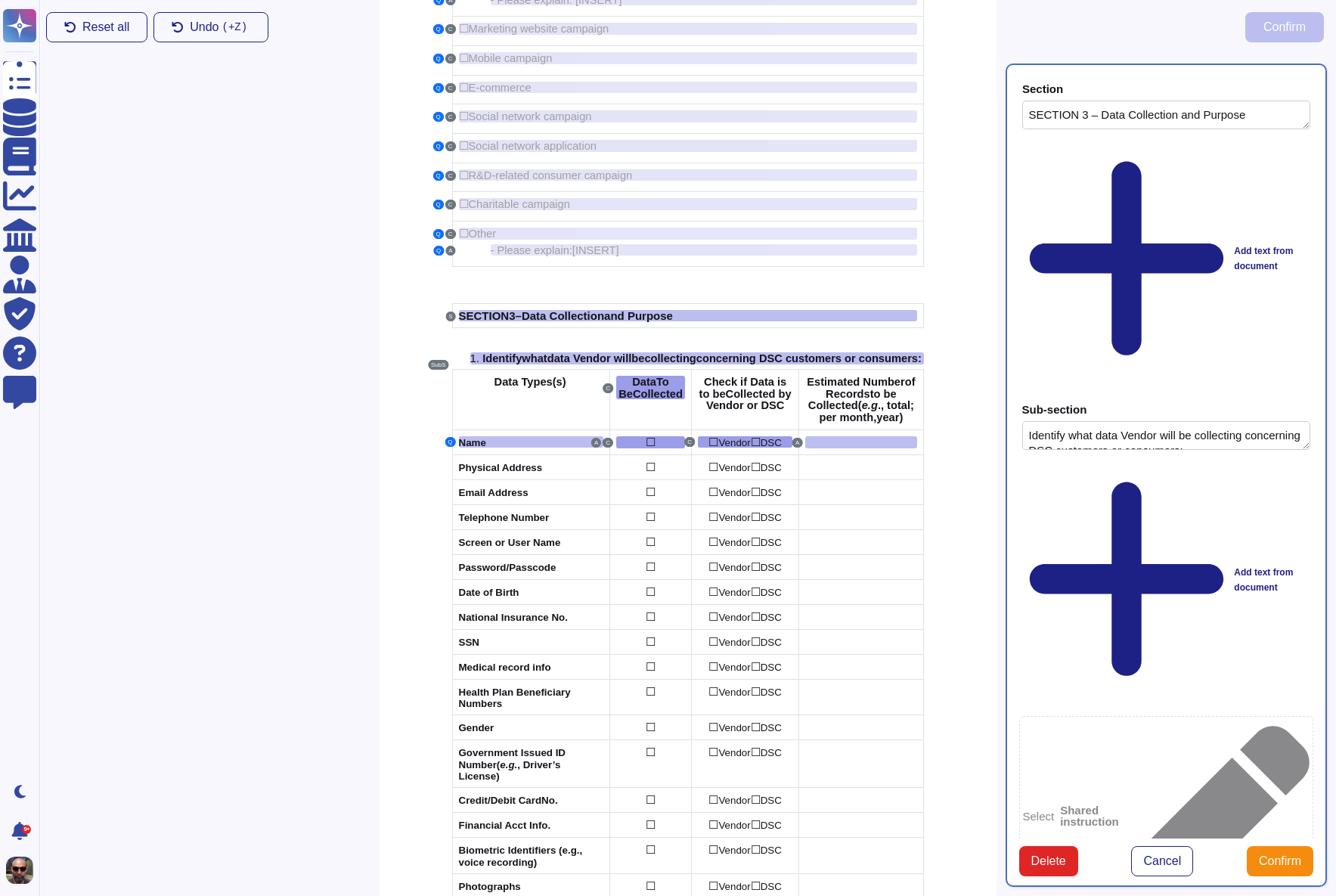
scroll to position [425, 0]
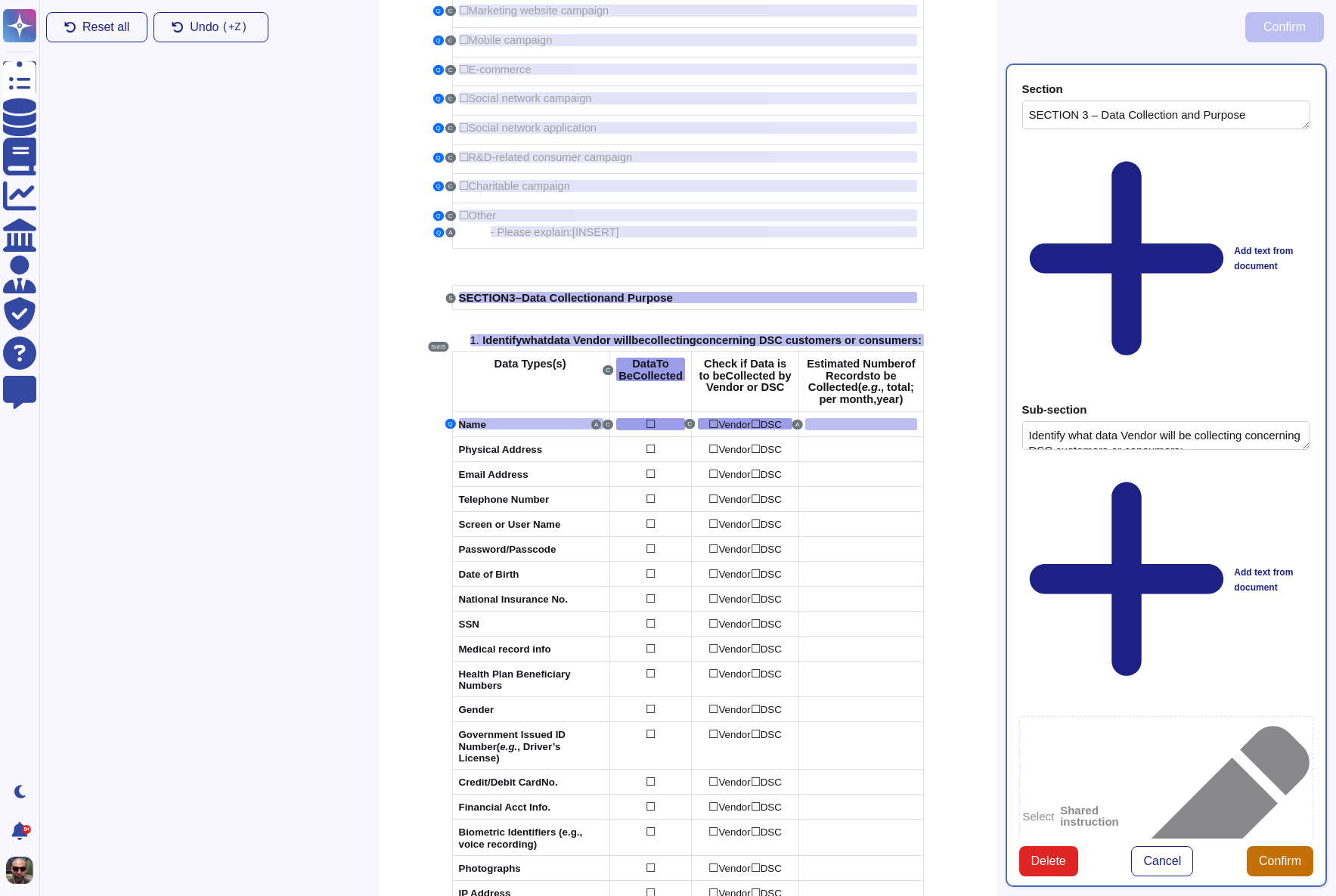
click at [1290, 864] on span "Confirm" at bounding box center [1279, 860] width 42 height 12
click at [1281, 866] on span "Confirm" at bounding box center [1279, 860] width 42 height 12
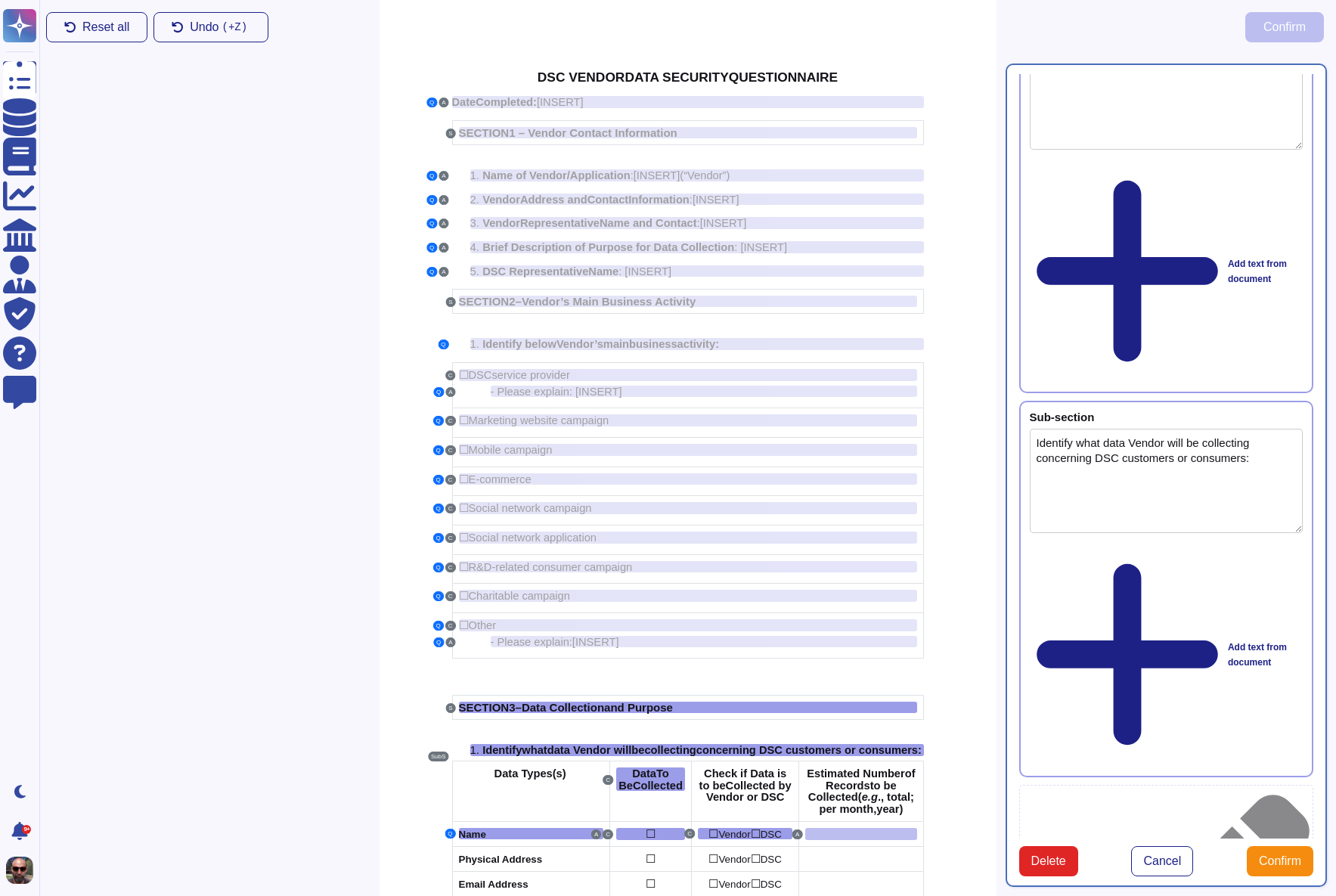
scroll to position [230, 0]
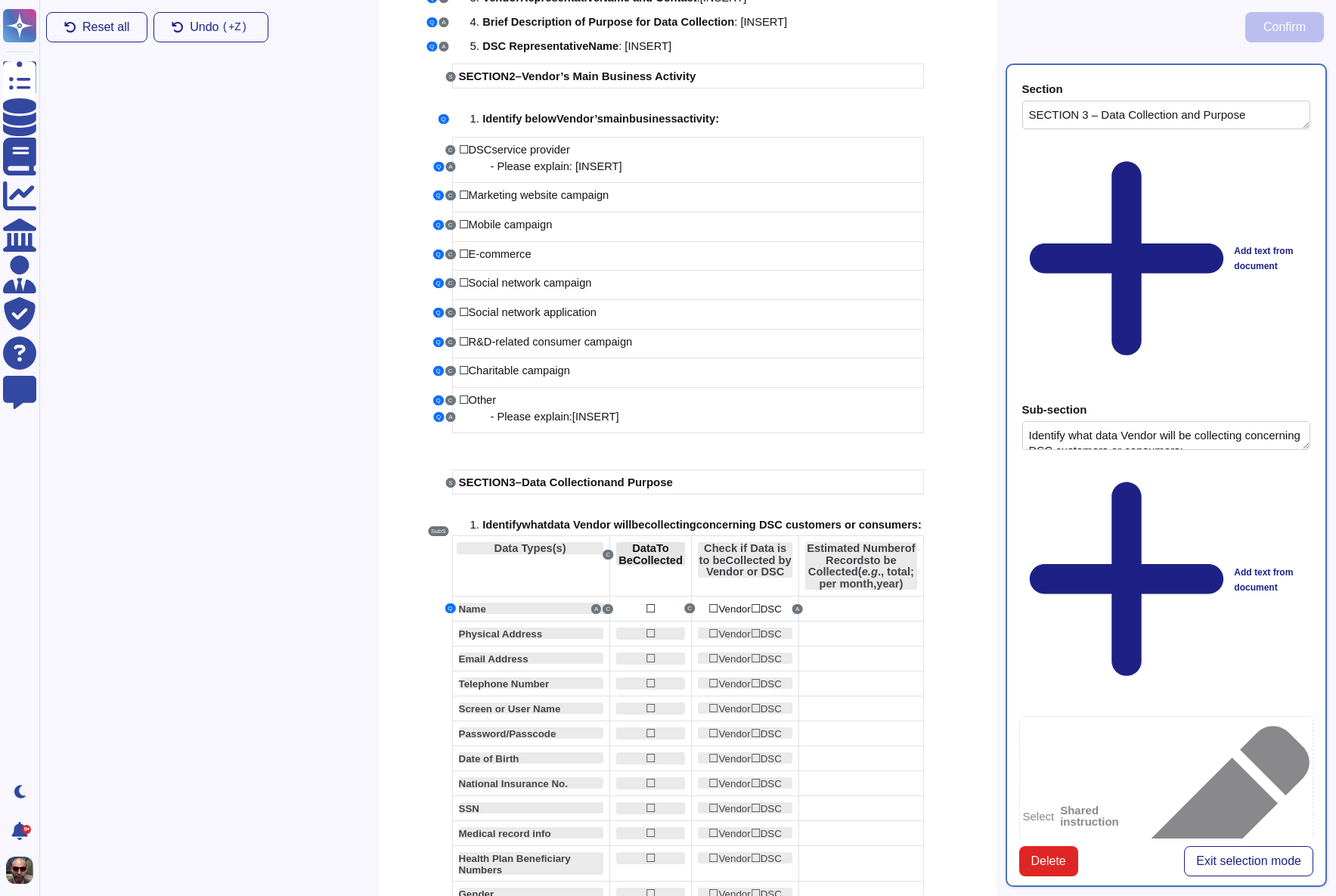
scroll to position [248, 0]
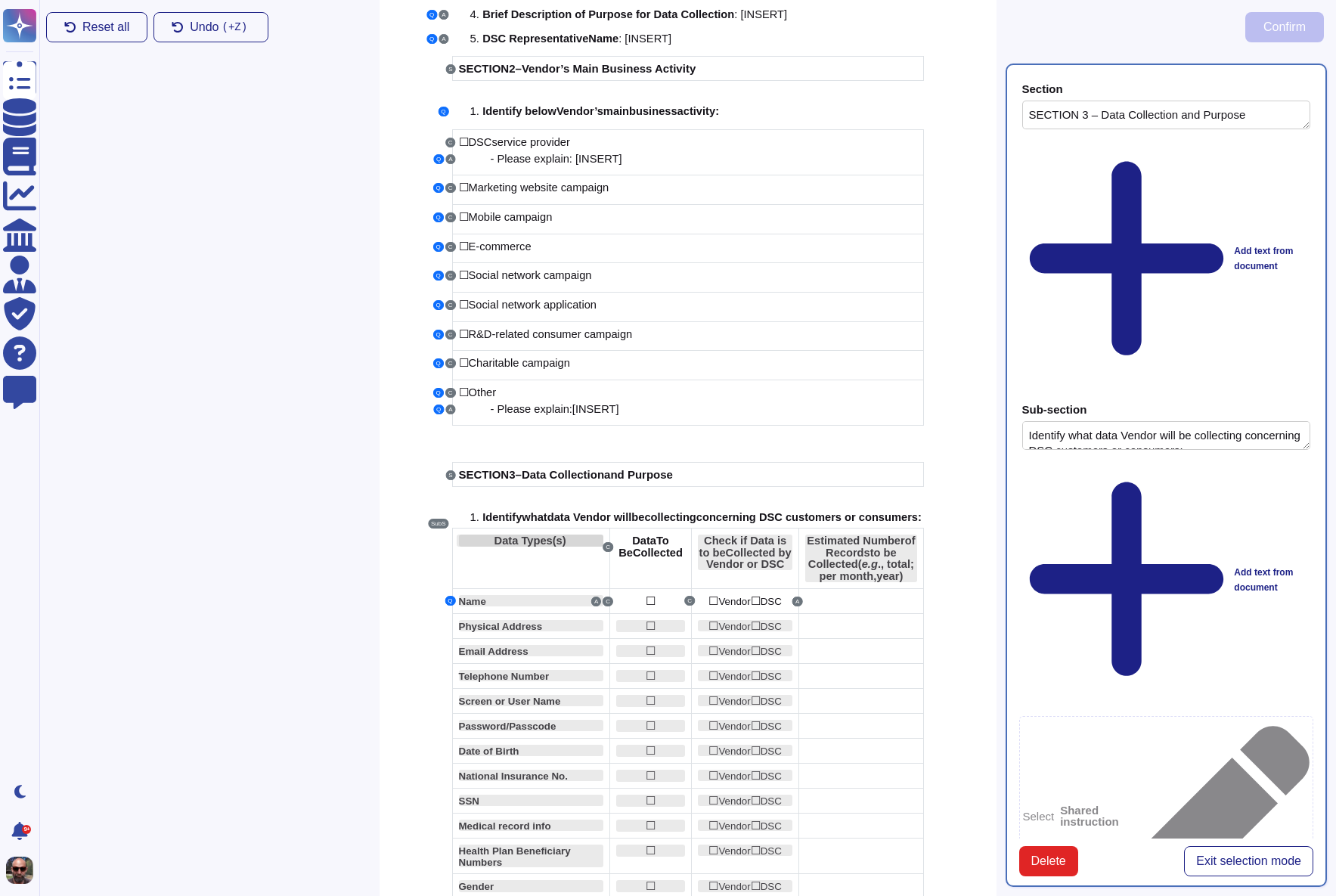
click at [580, 547] on div "Data Types(s)" at bounding box center [529, 541] width 147 height 12
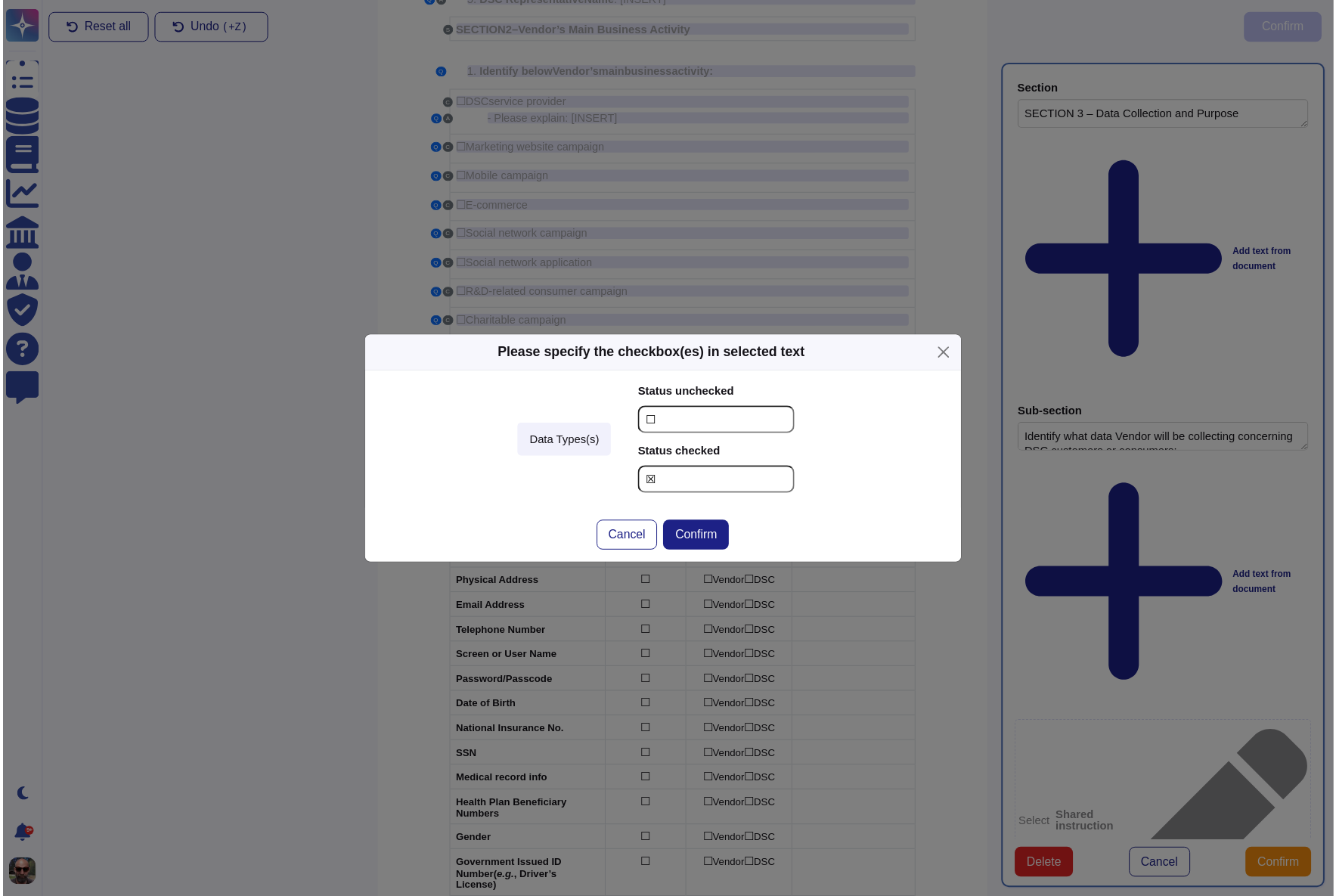
scroll to position [353, 0]
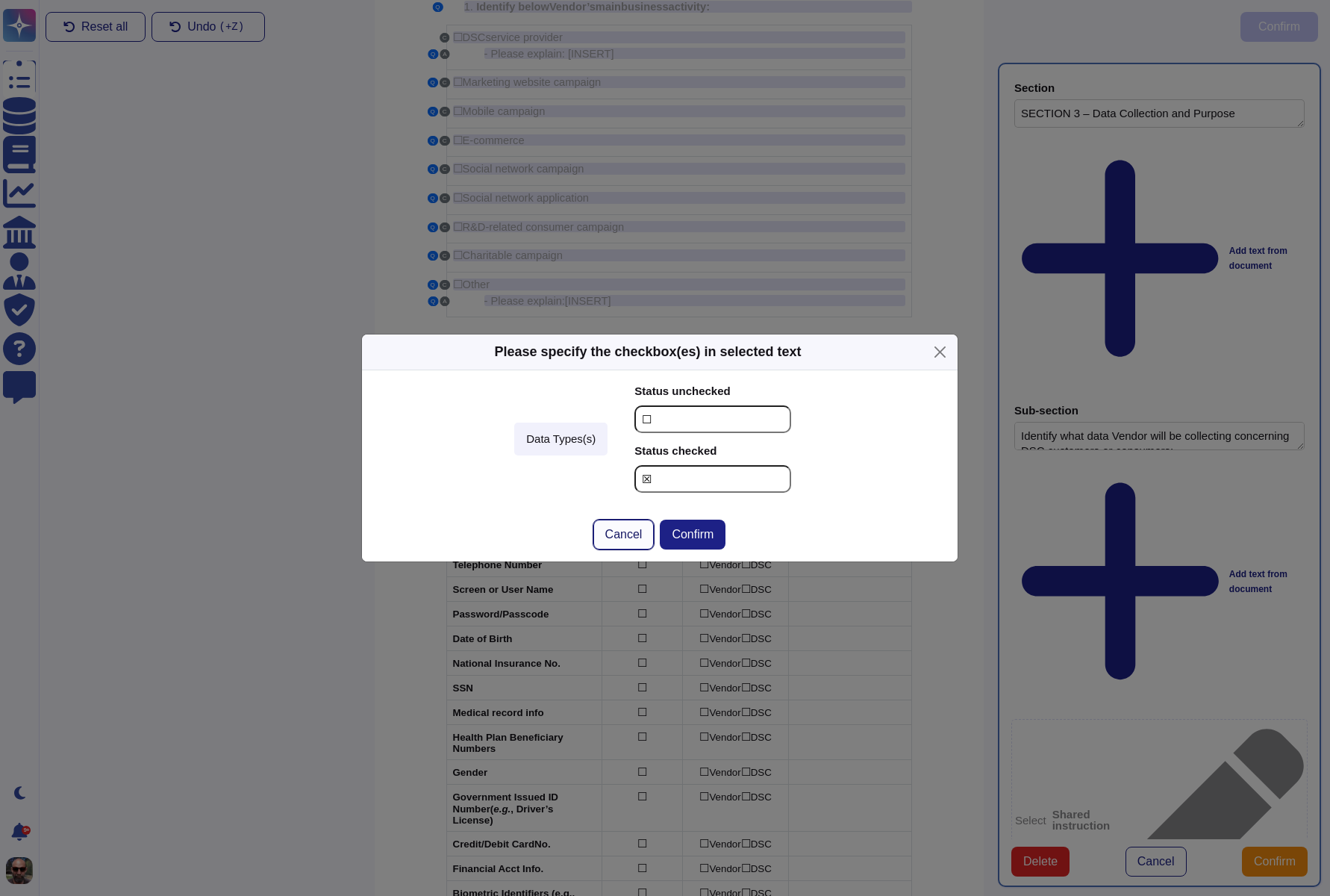
click at [625, 541] on span "Cancel" at bounding box center [624, 533] width 37 height 12
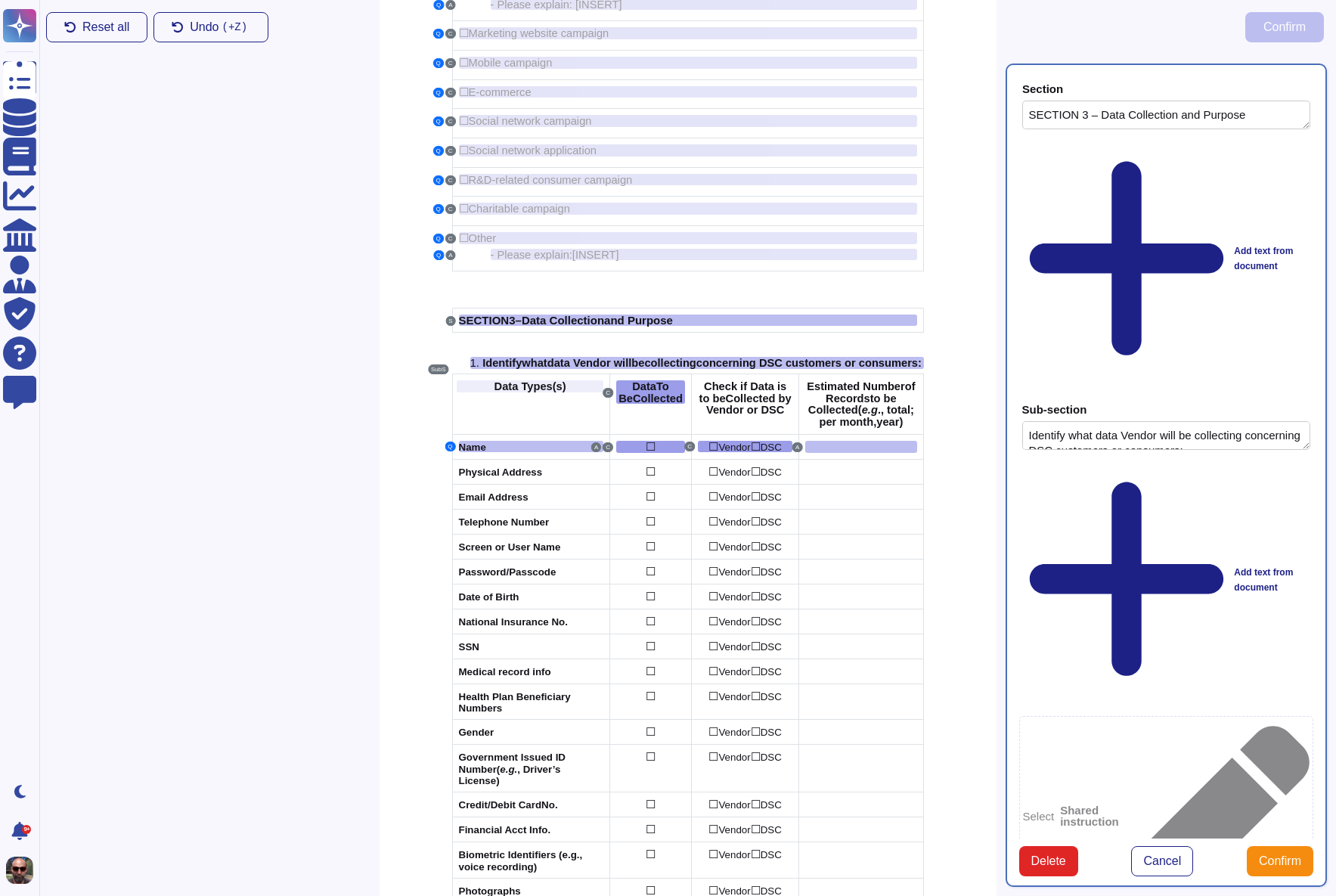
scroll to position [425, 0]
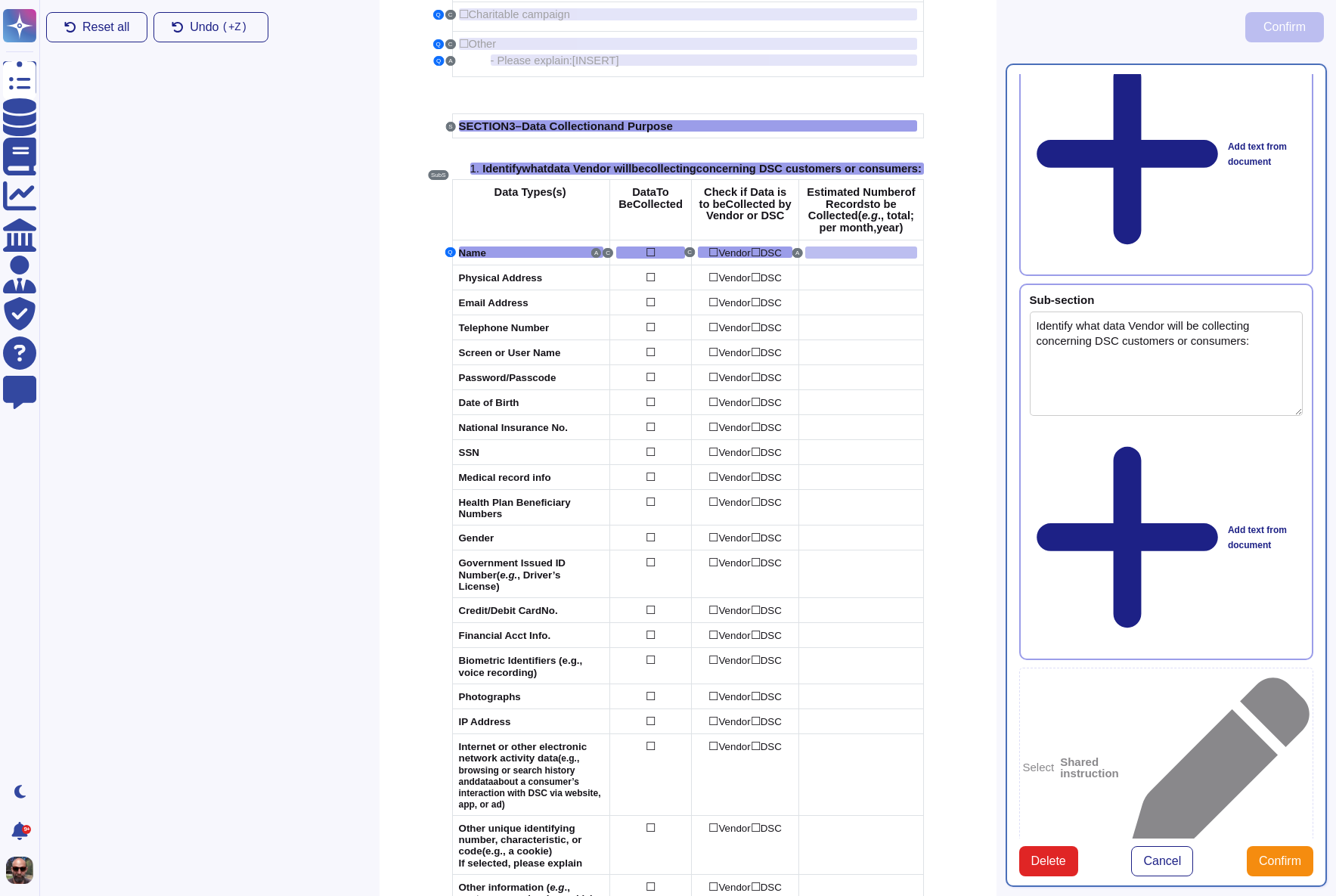
scroll to position [189, 0]
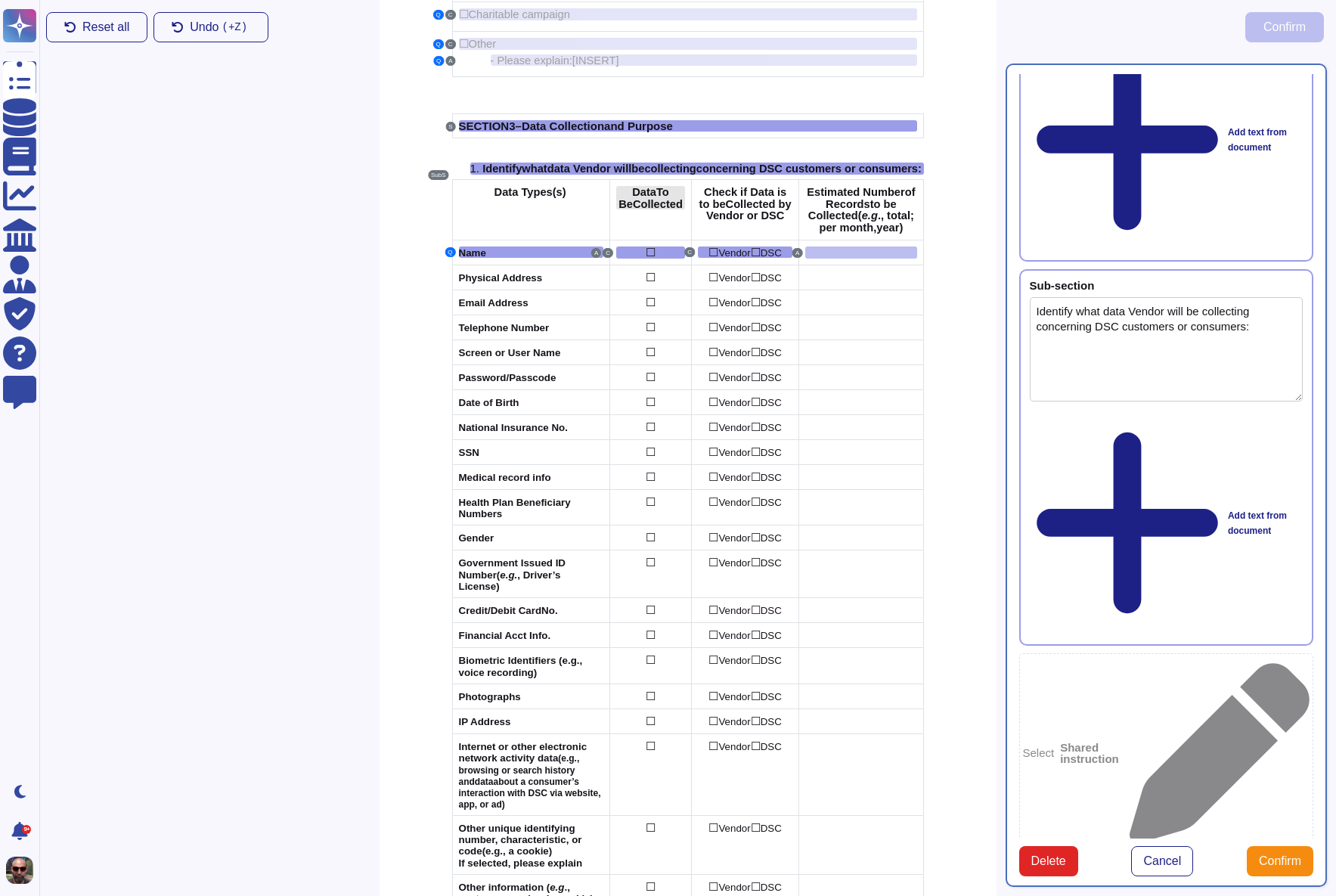
click at [675, 208] on span "Collected" at bounding box center [657, 203] width 50 height 12
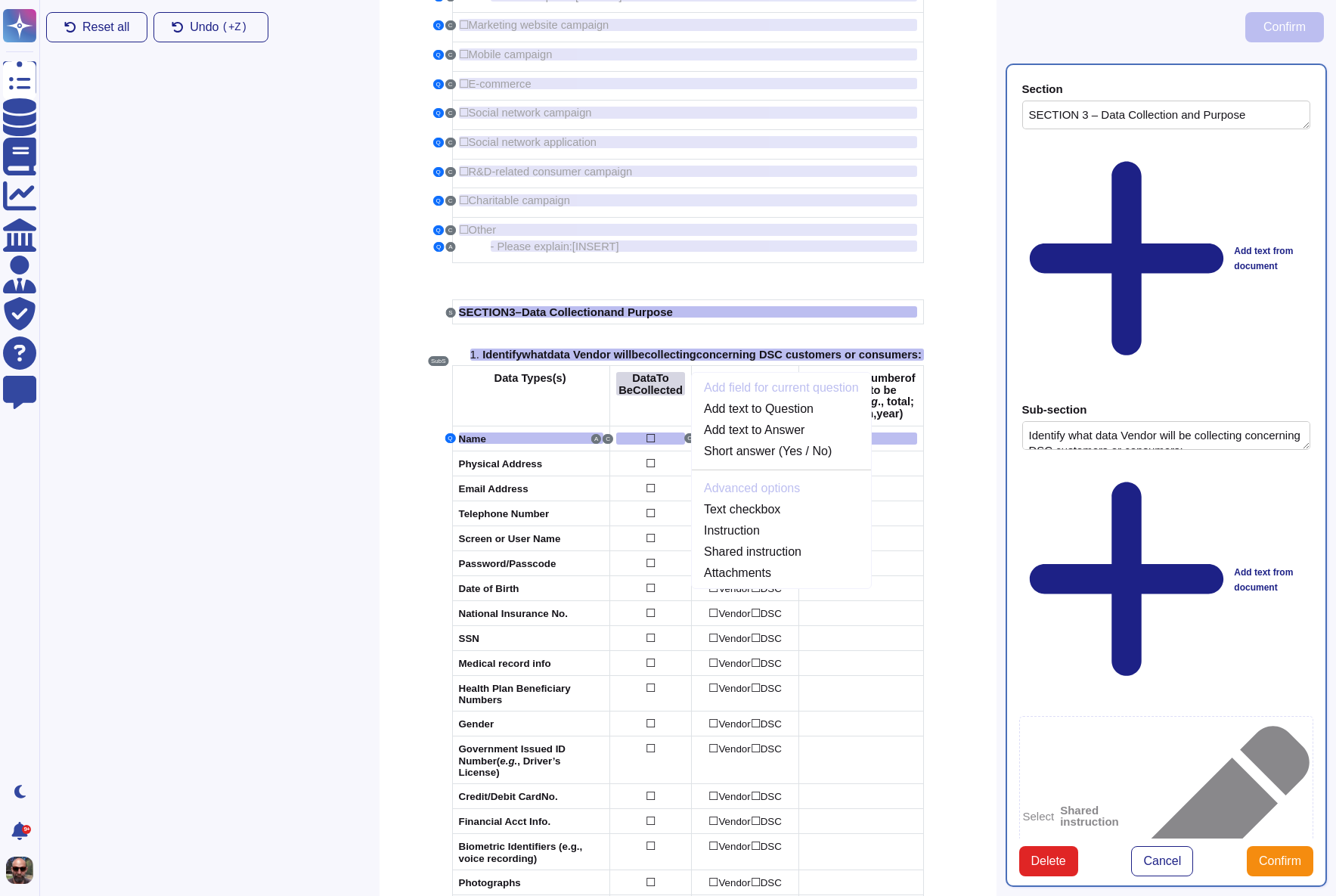
scroll to position [358, 0]
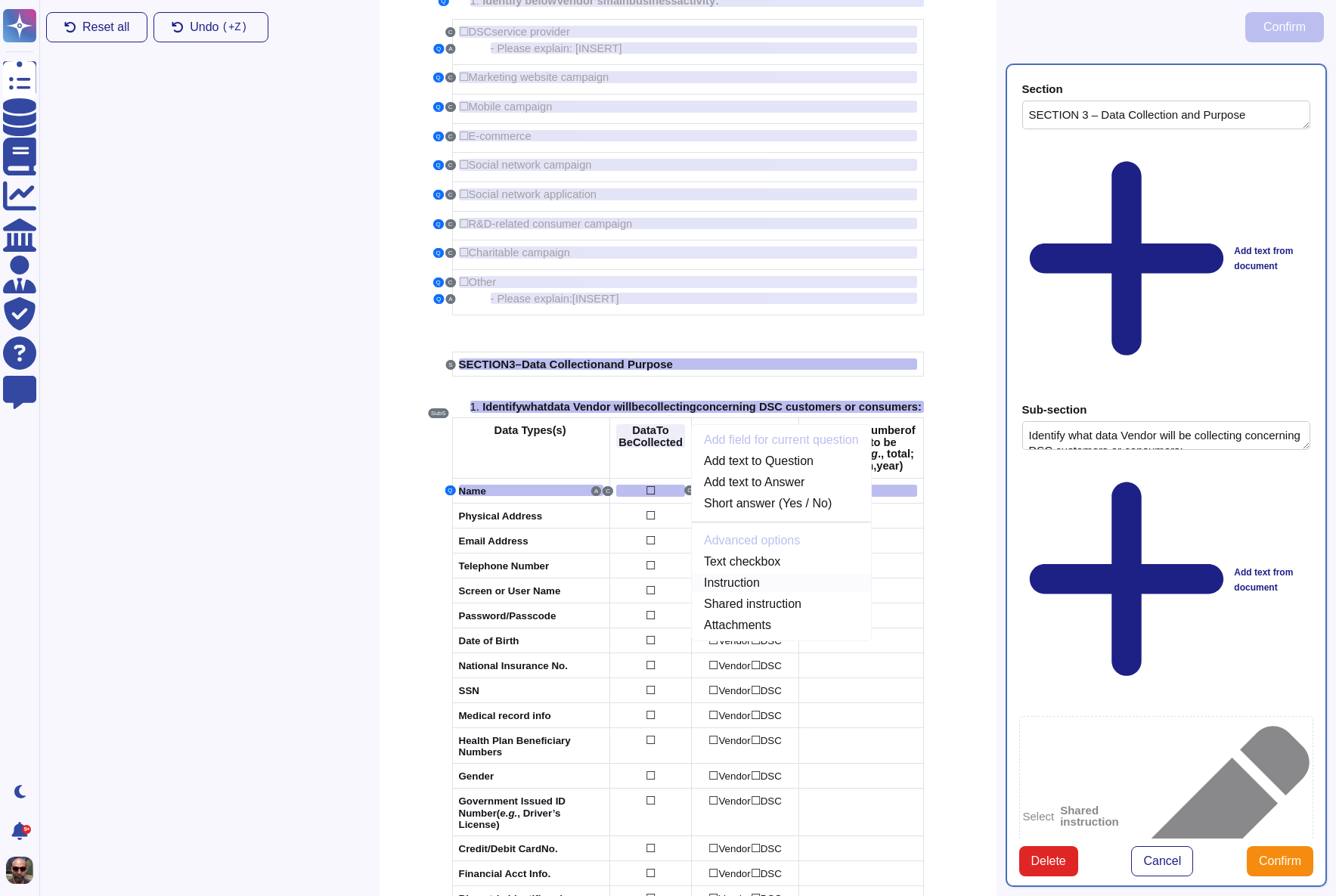
click at [806, 591] on link "Instruction" at bounding box center [781, 583] width 180 height 18
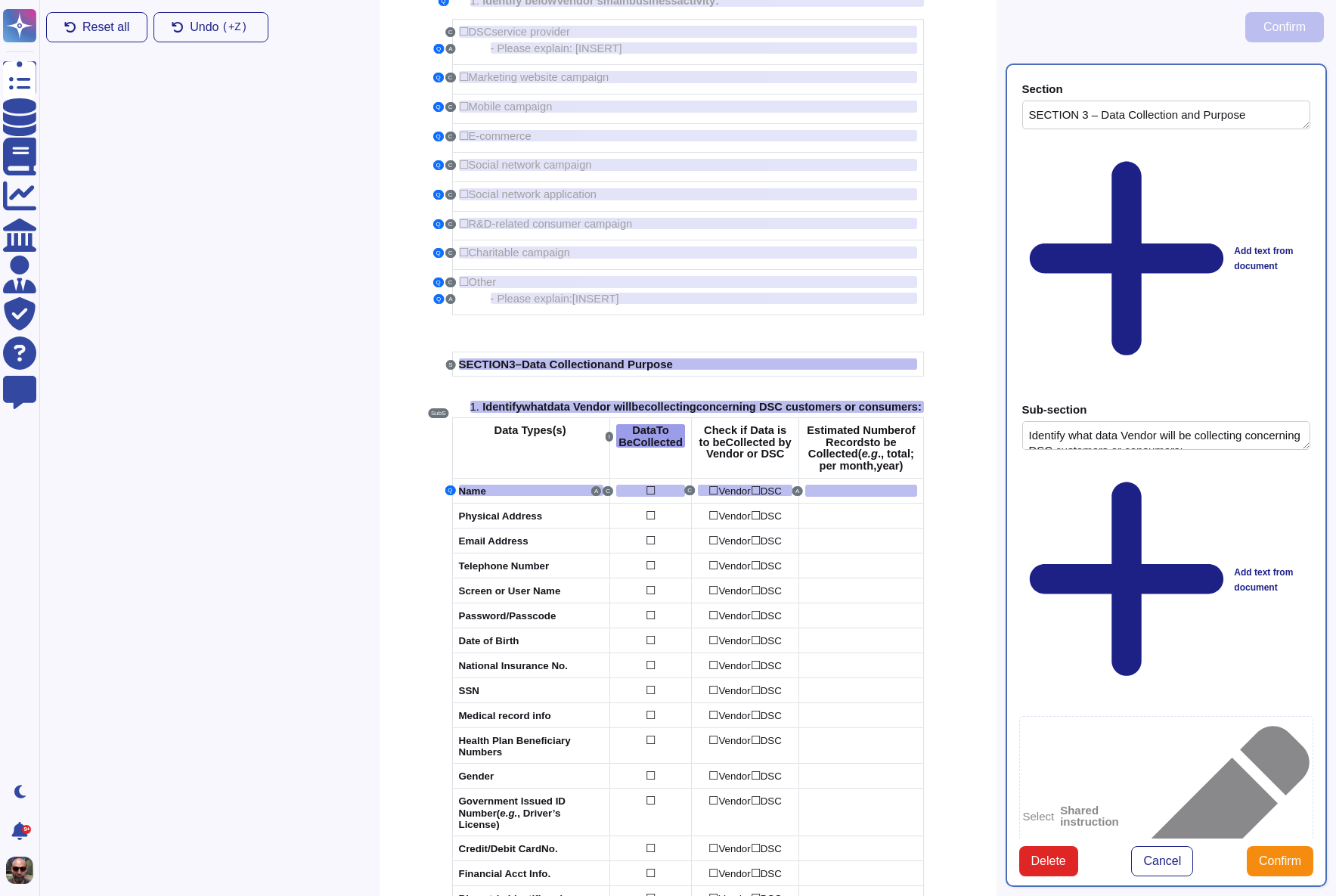
type textarea "Data To Be Collected"
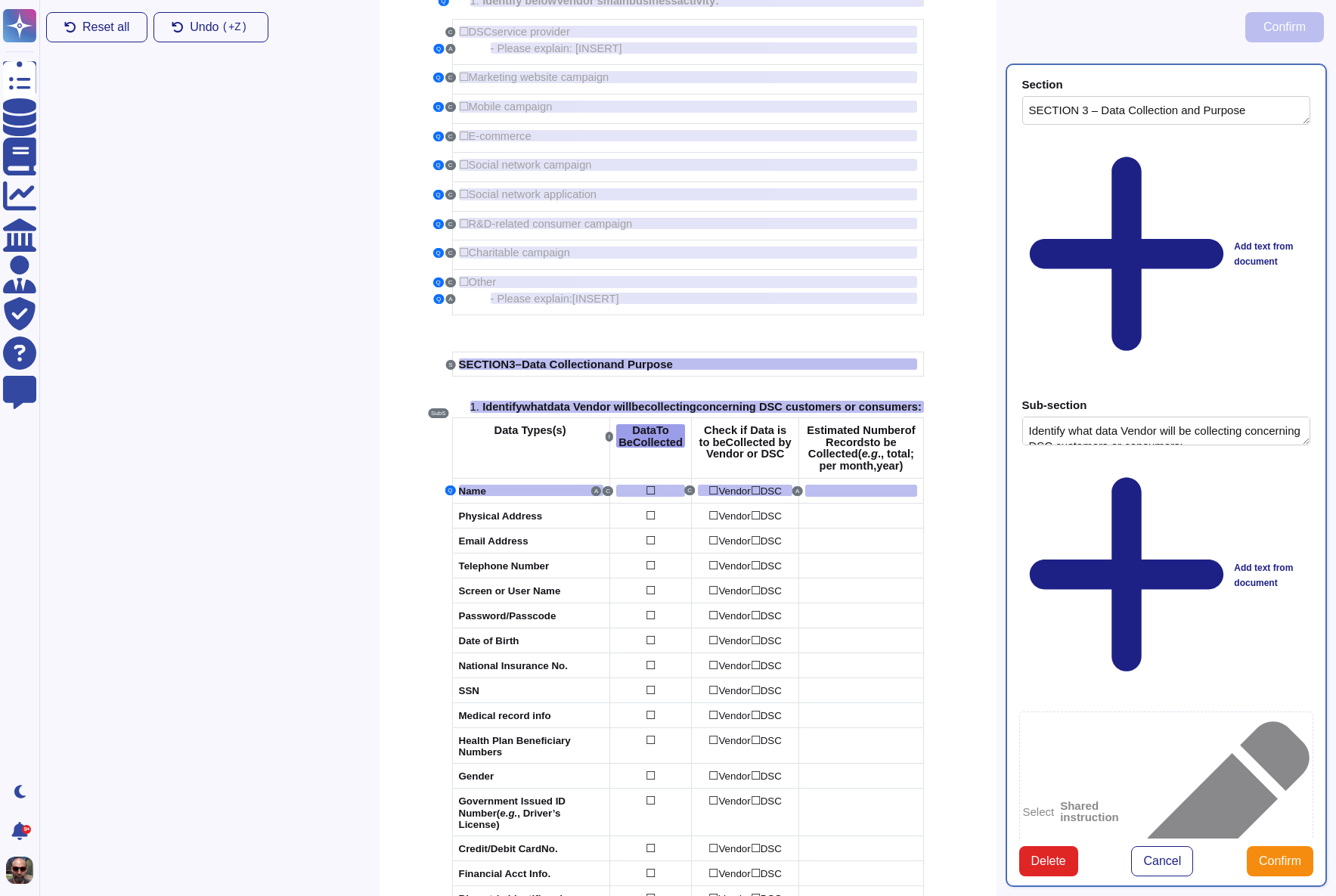
scroll to position [8, 0]
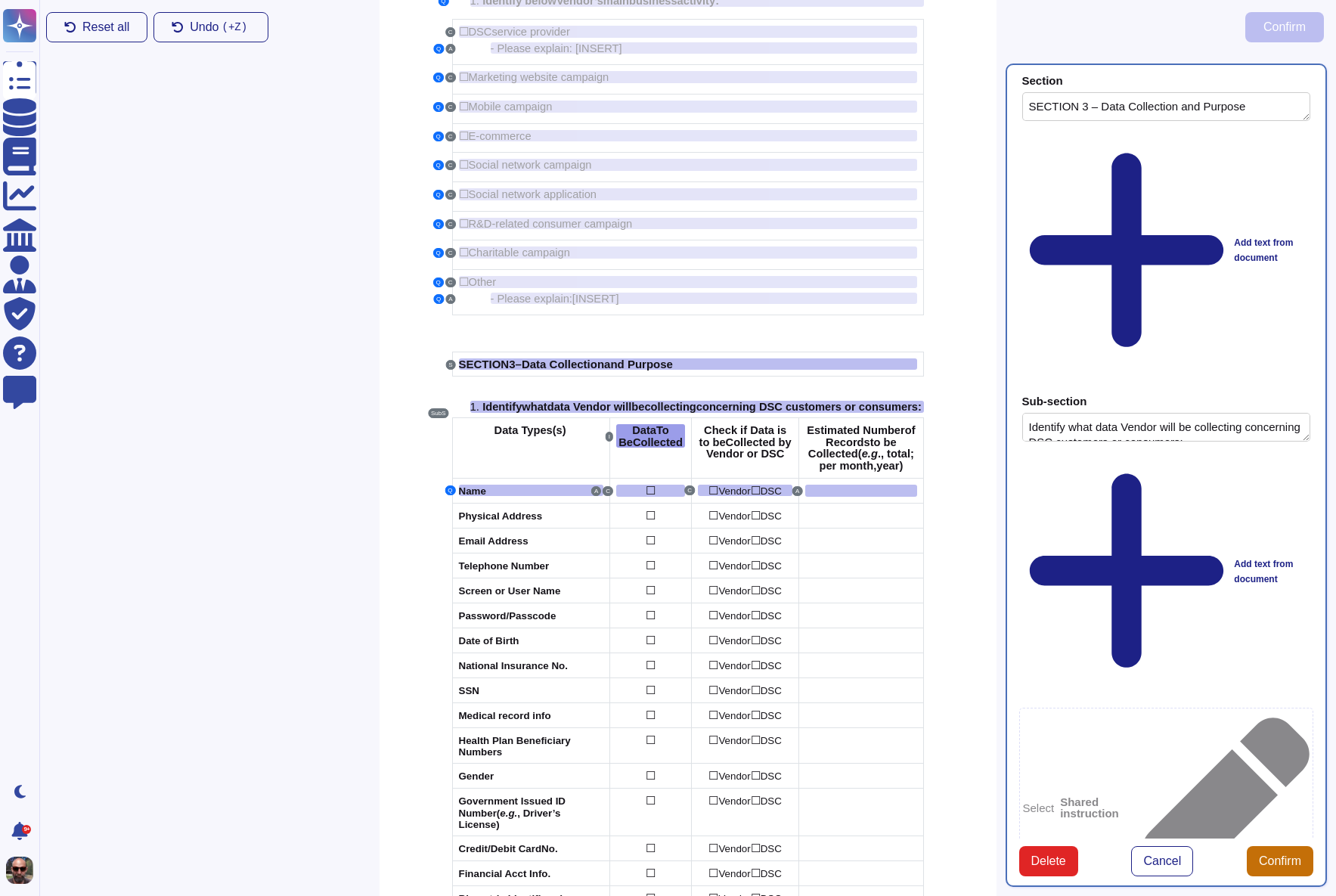
click at [1259, 868] on span "Confirm" at bounding box center [1279, 860] width 42 height 12
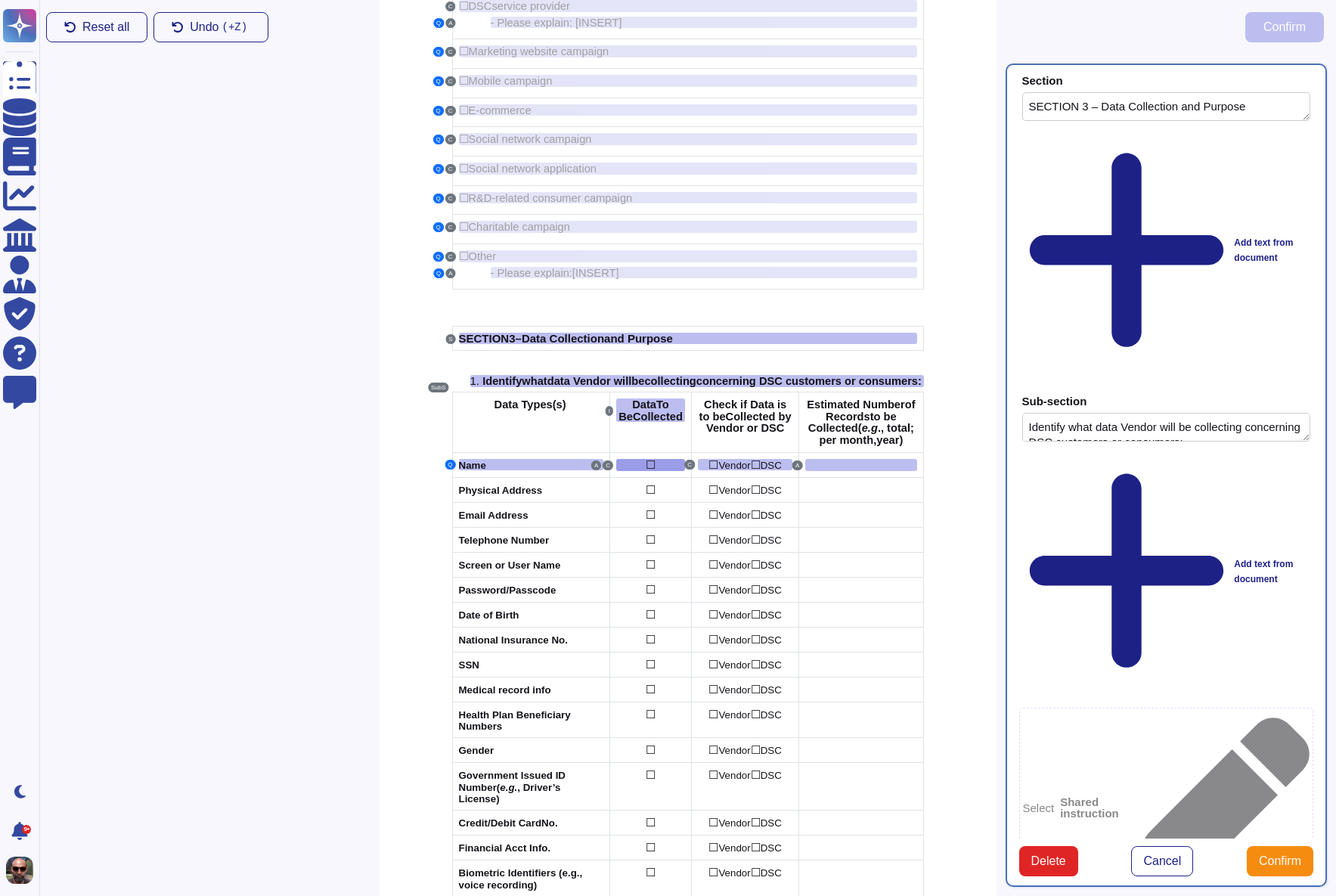
scroll to position [425, 0]
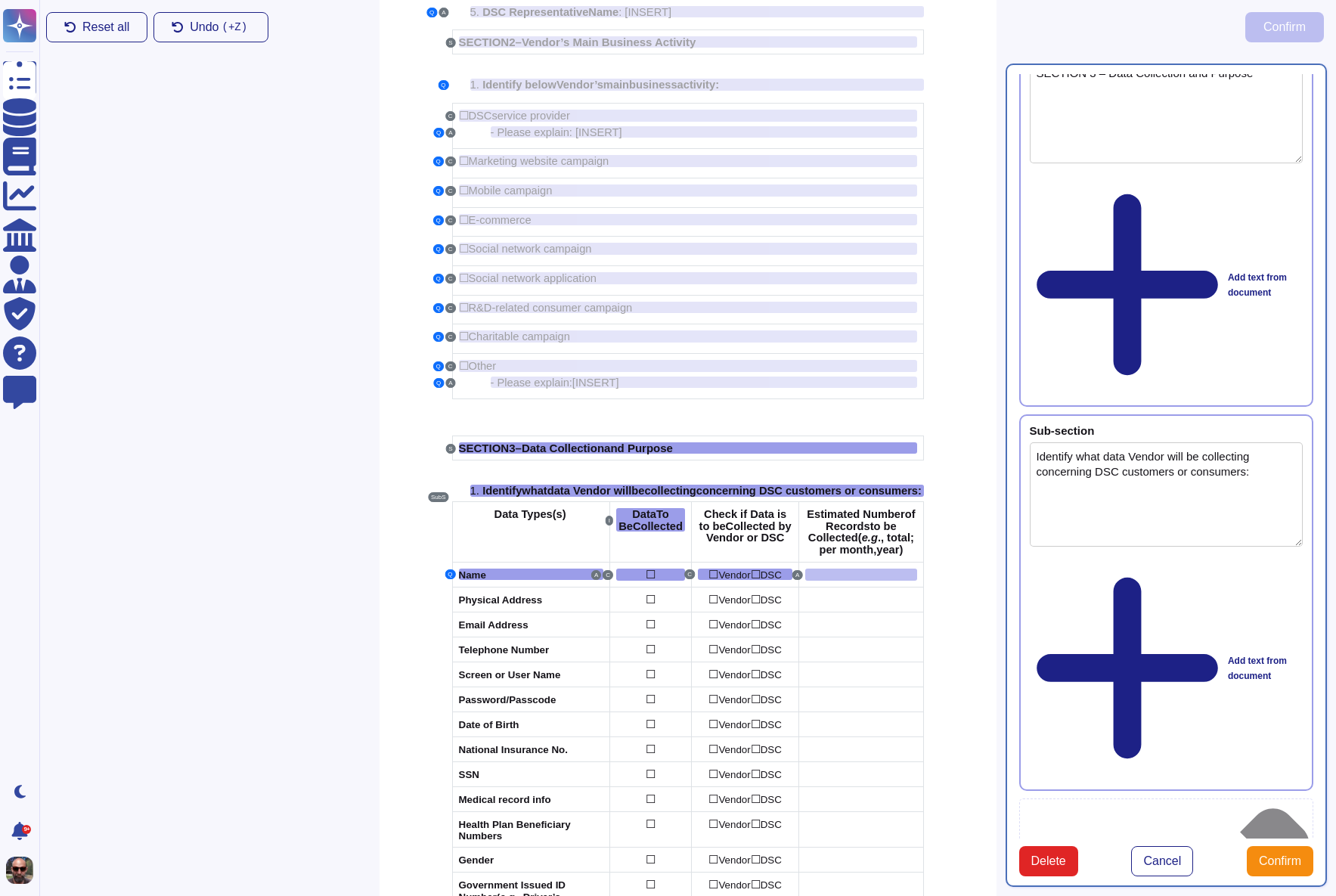
scroll to position [269, 0]
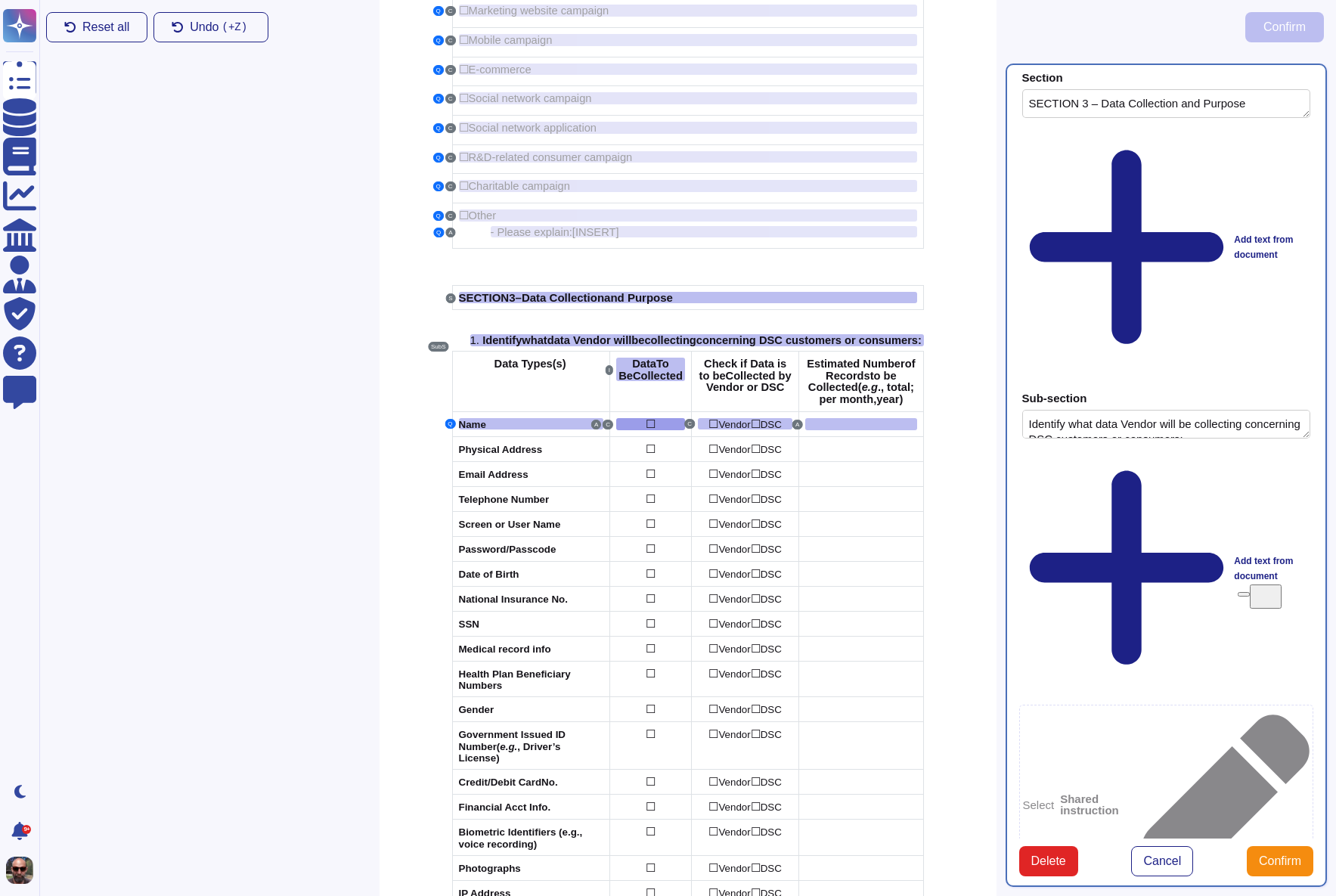
scroll to position [11, 0]
type textarea "Number"
click at [1275, 868] on span "Confirm" at bounding box center [1279, 860] width 42 height 12
drag, startPoint x: 1097, startPoint y: 538, endPoint x: 1003, endPoint y: 531, distance: 94.3
click at [1003, 531] on div "Section SECTION 3 – Data Collection and Purpose Add text from document Sub-sect…" at bounding box center [1166, 475] width 340 height 841
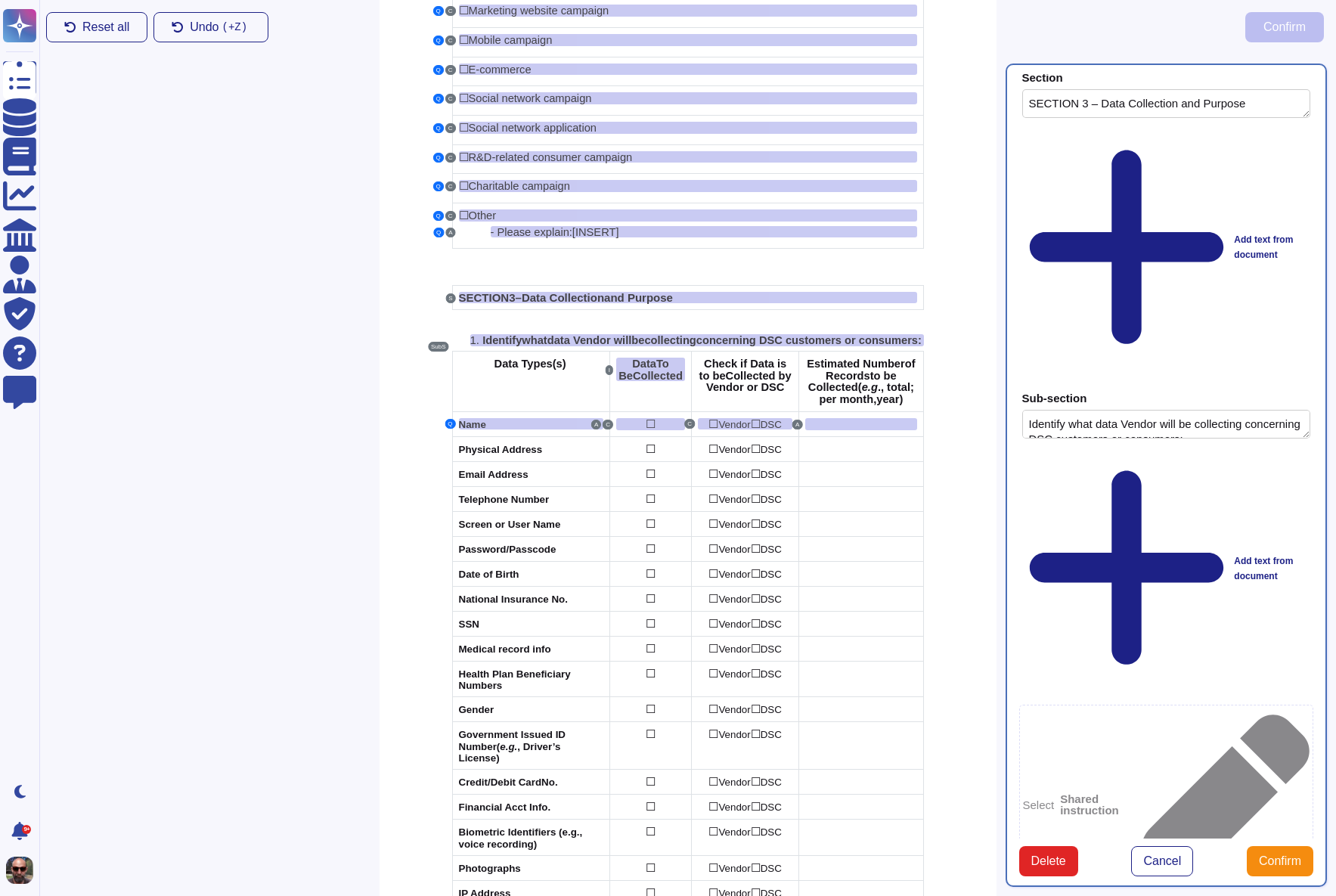
scroll to position [0, 0]
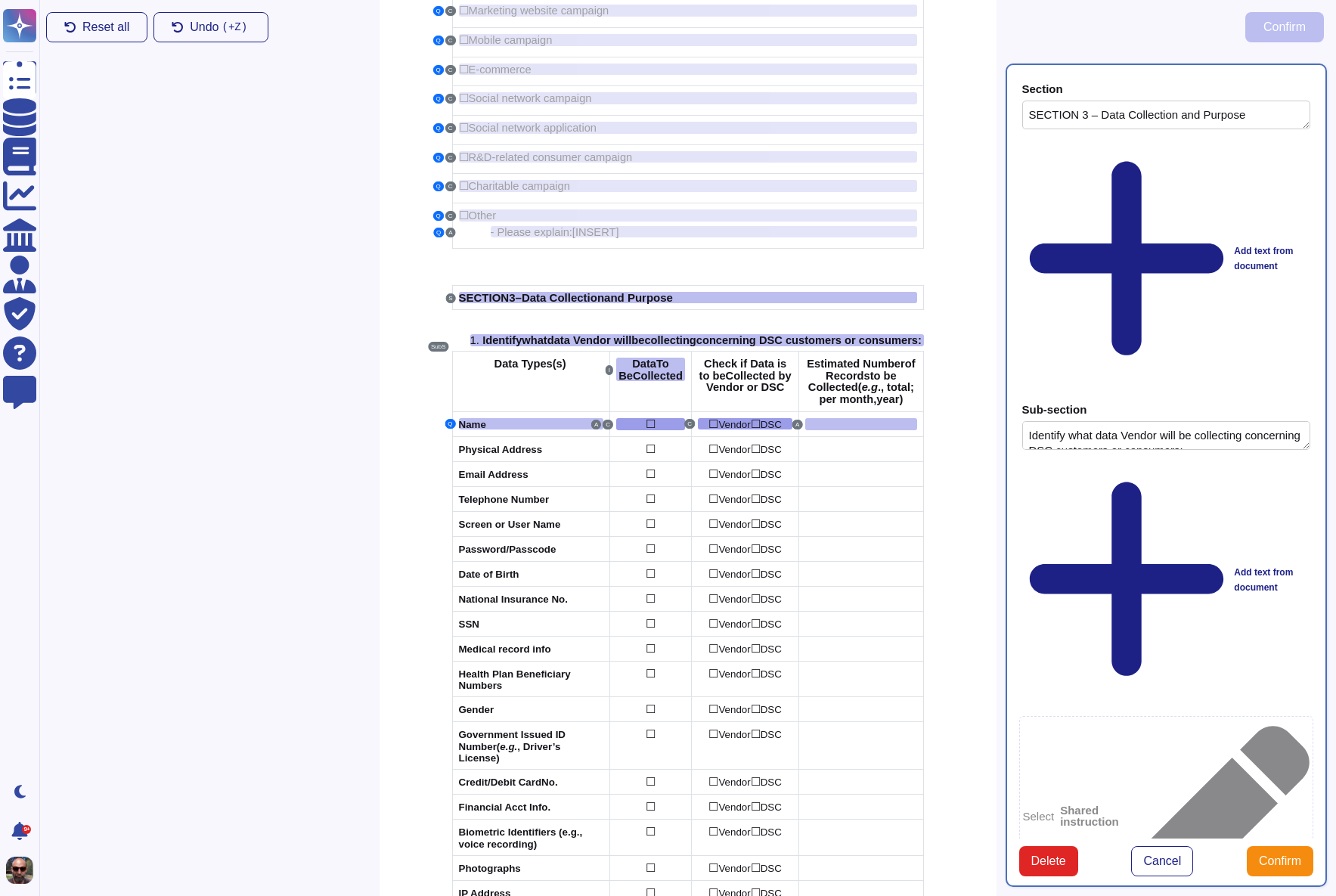
type textarea "Data to be collected"
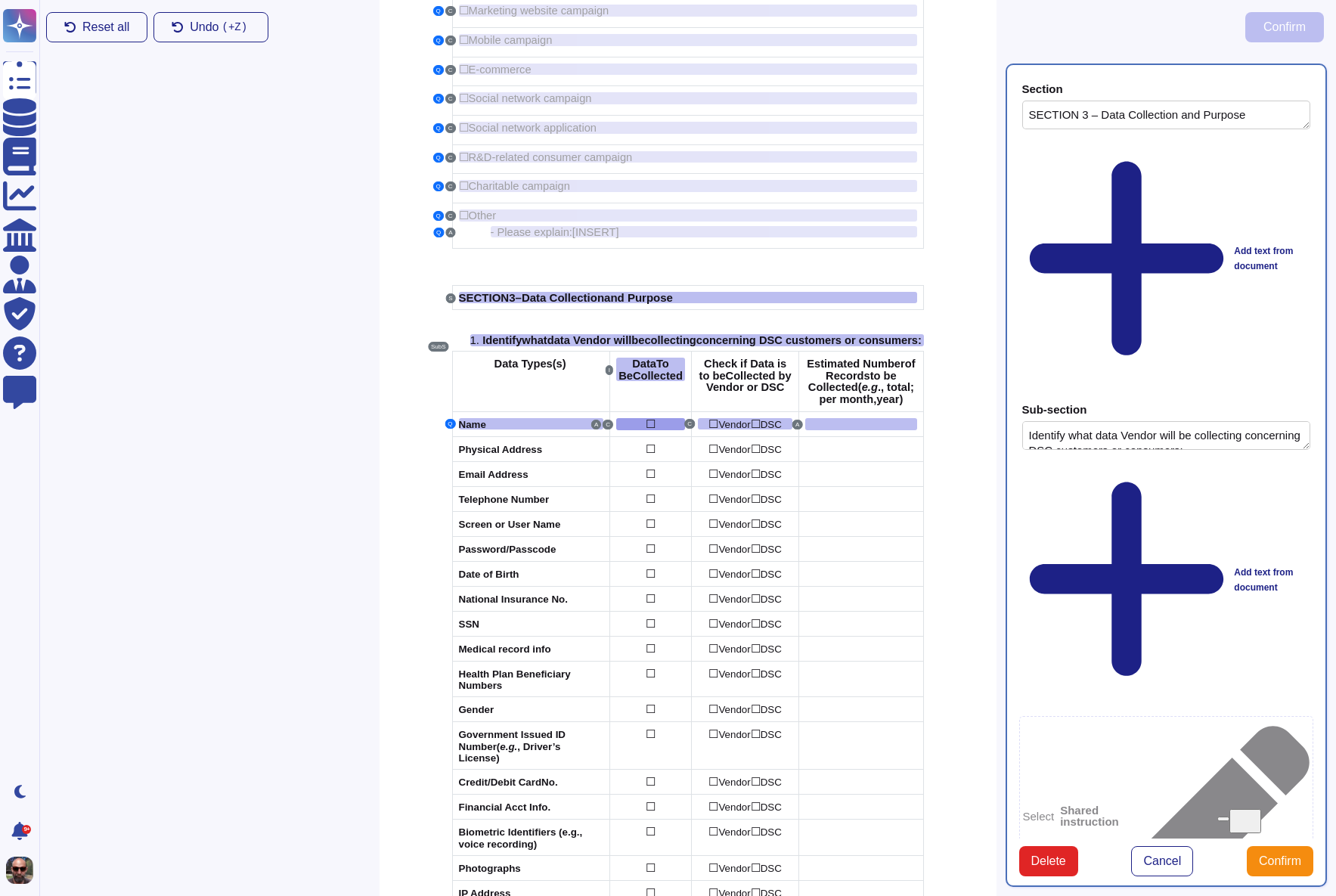
type textarea "Data to be Collected"
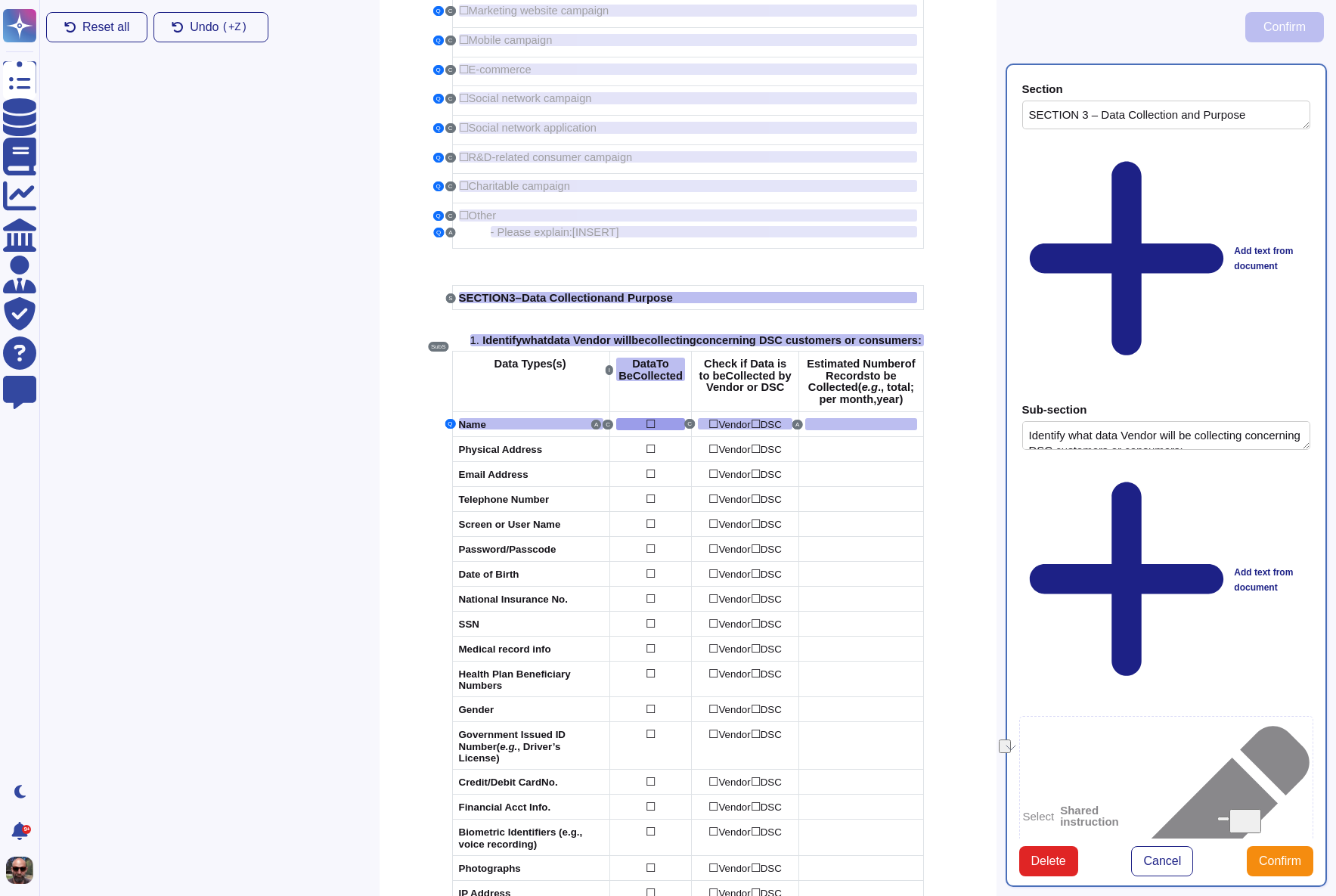
drag, startPoint x: 1143, startPoint y: 753, endPoint x: 1036, endPoint y: 750, distance: 107.0
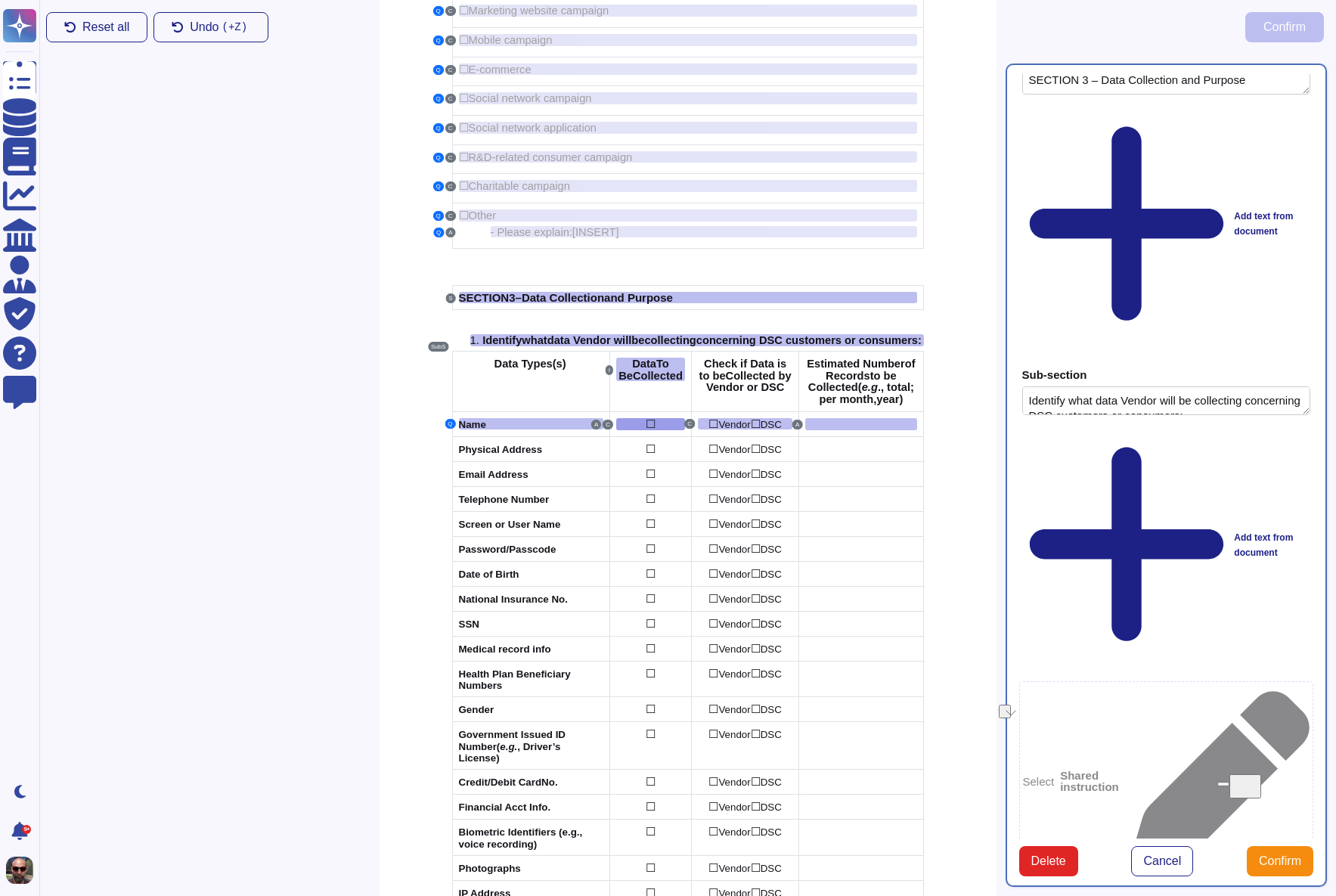
scroll to position [100, 0]
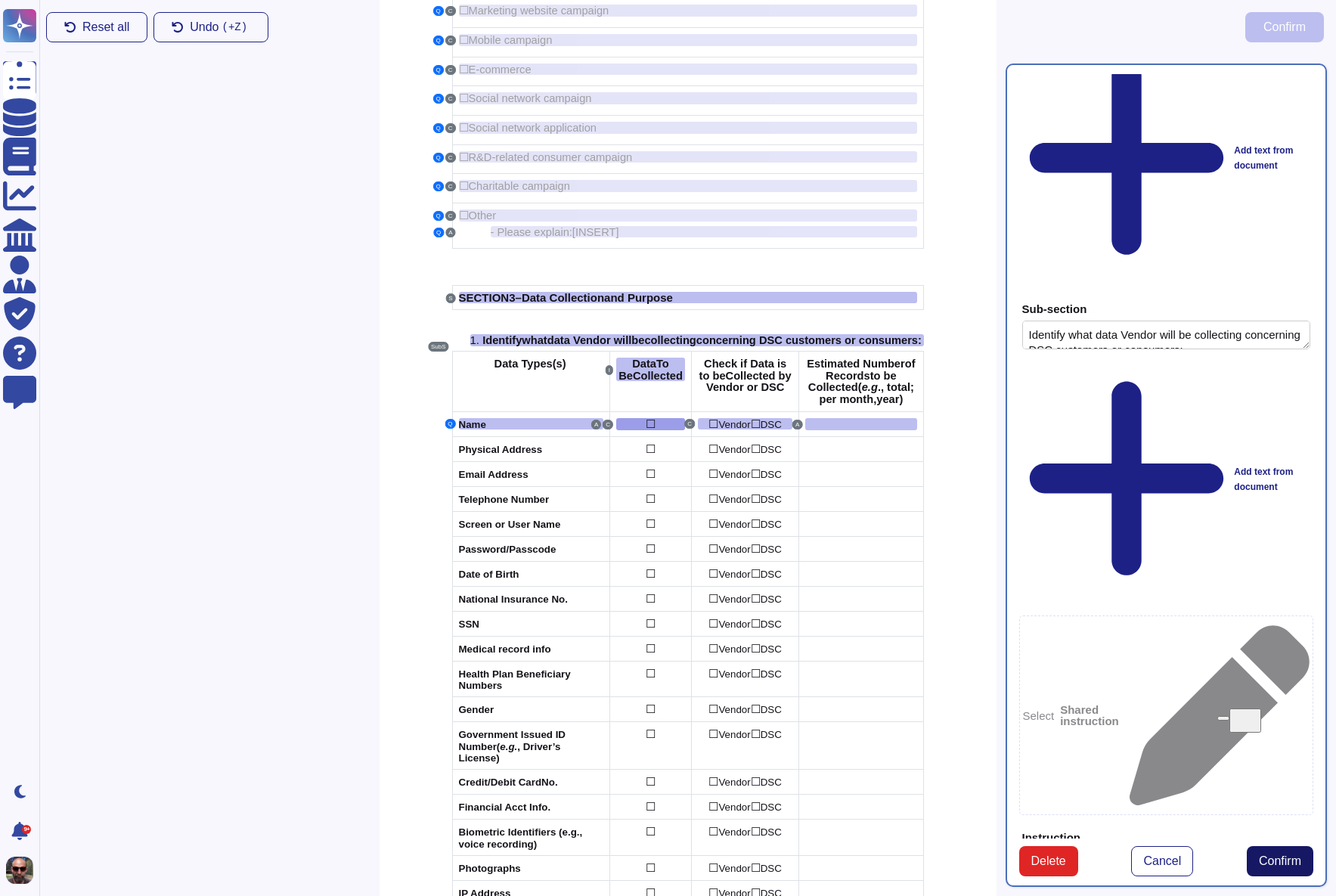
type textarea "Data to be collected"
click at [1284, 868] on span "Confirm" at bounding box center [1279, 860] width 42 height 12
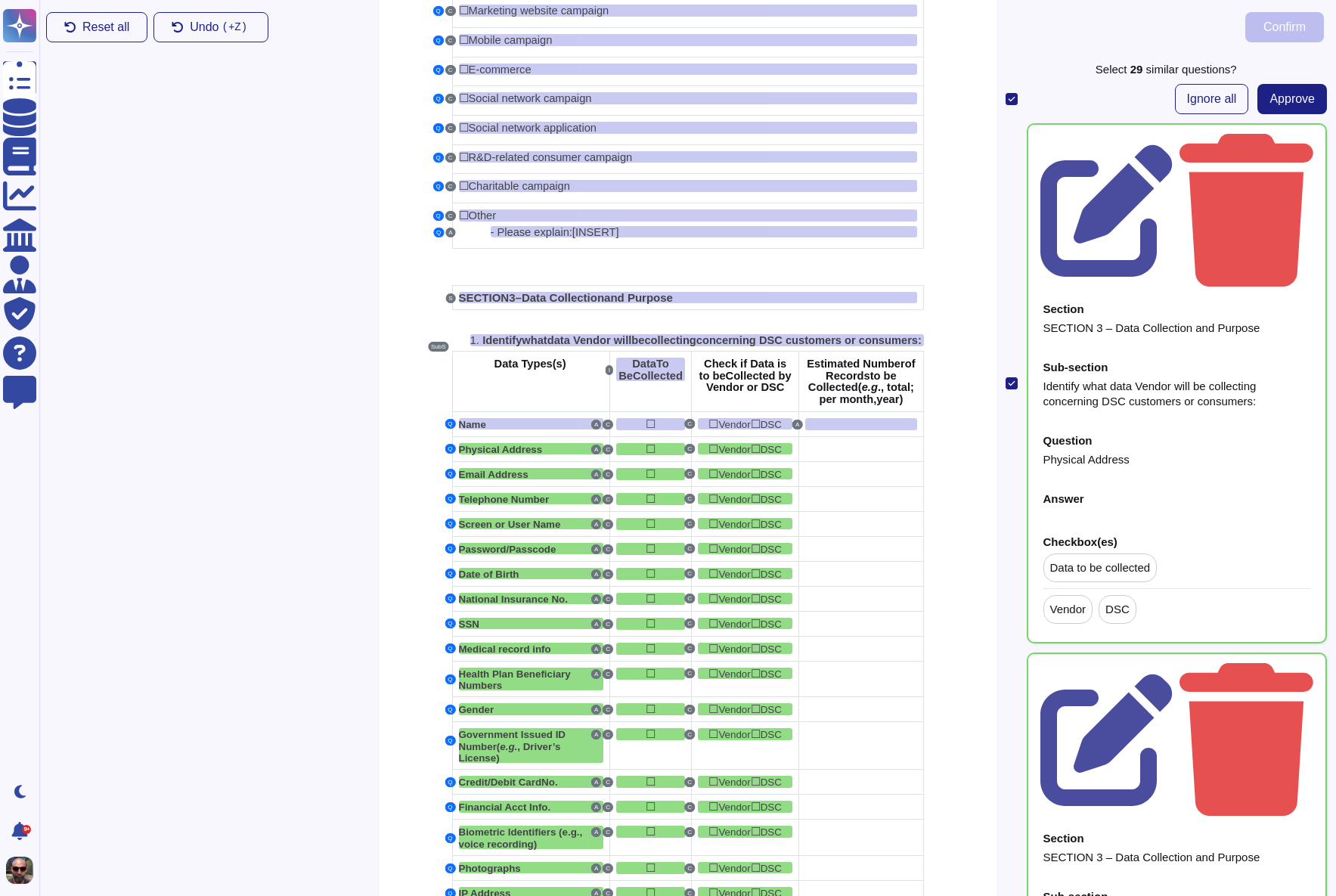
click at [1181, 426] on div "Question Physical Address" at bounding box center [1177, 451] width 273 height 51
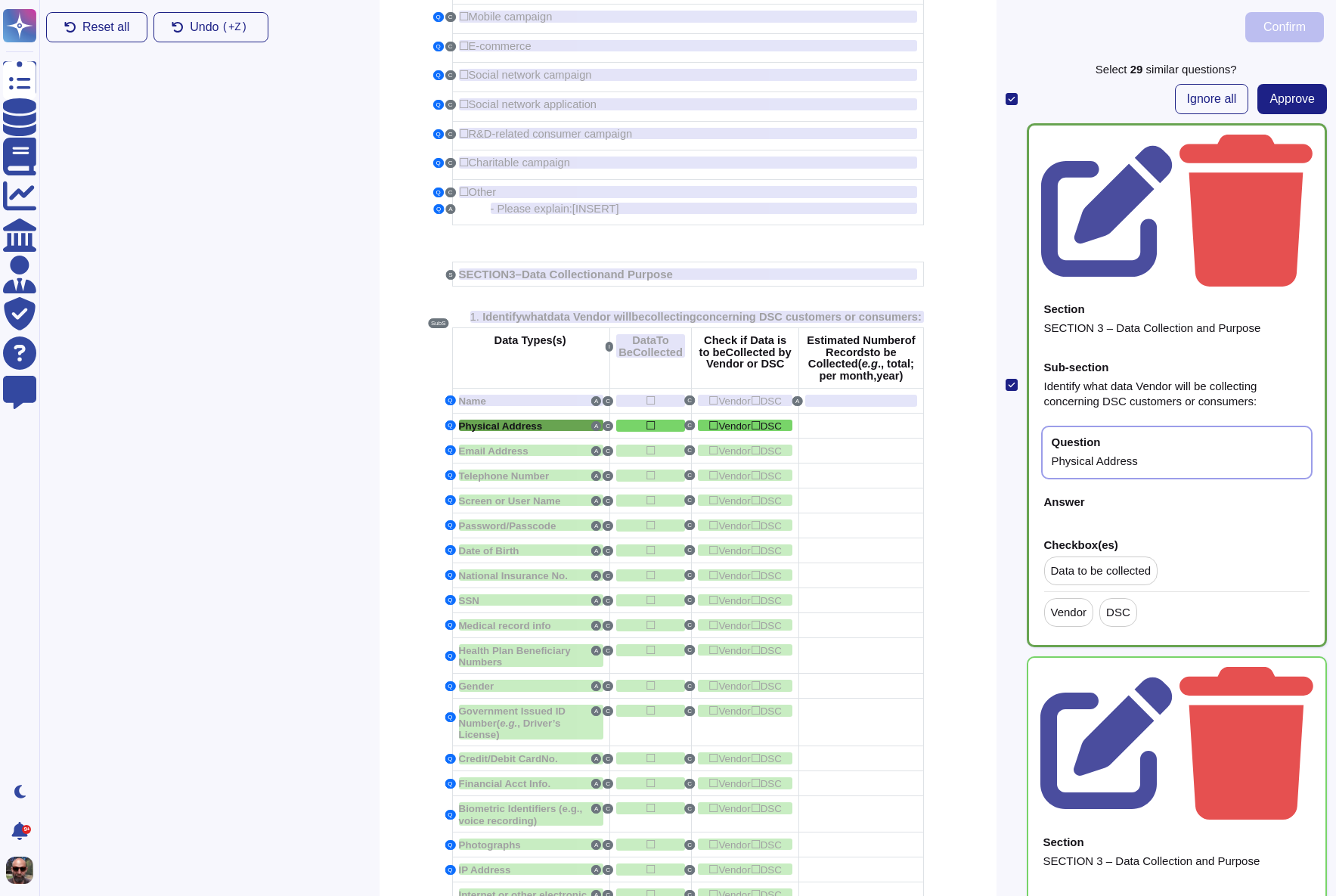
scroll to position [449, 0]
click at [1173, 145] on icon at bounding box center [1106, 211] width 131 height 131
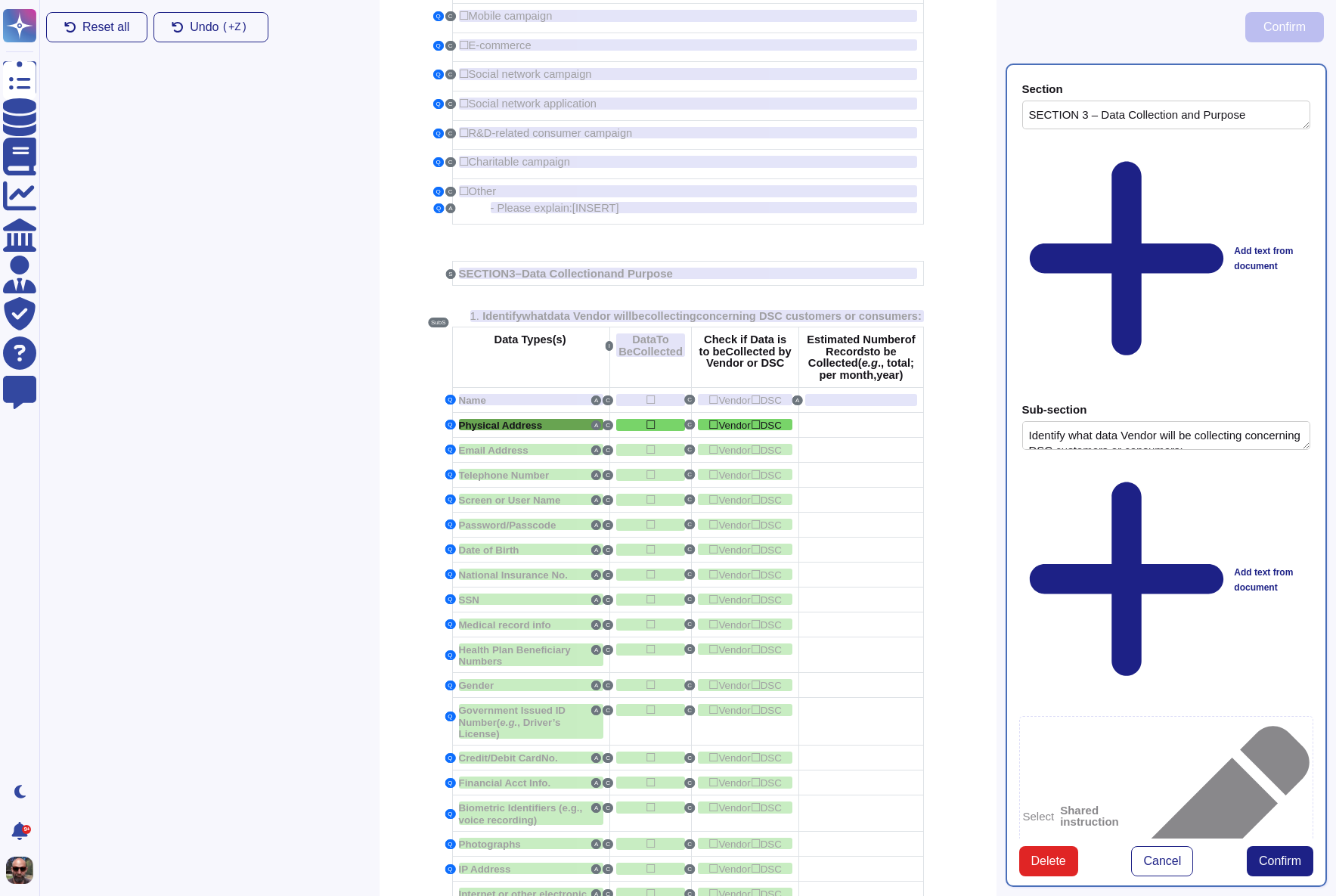
type textarea "SECTION 3 – Data Collection and Purpose"
type textarea "Identify what data Vendor will be collecting concerning DSC customers or consum…"
type textarea "Physical Address"
click at [838, 431] on div at bounding box center [861, 425] width 111 height 12
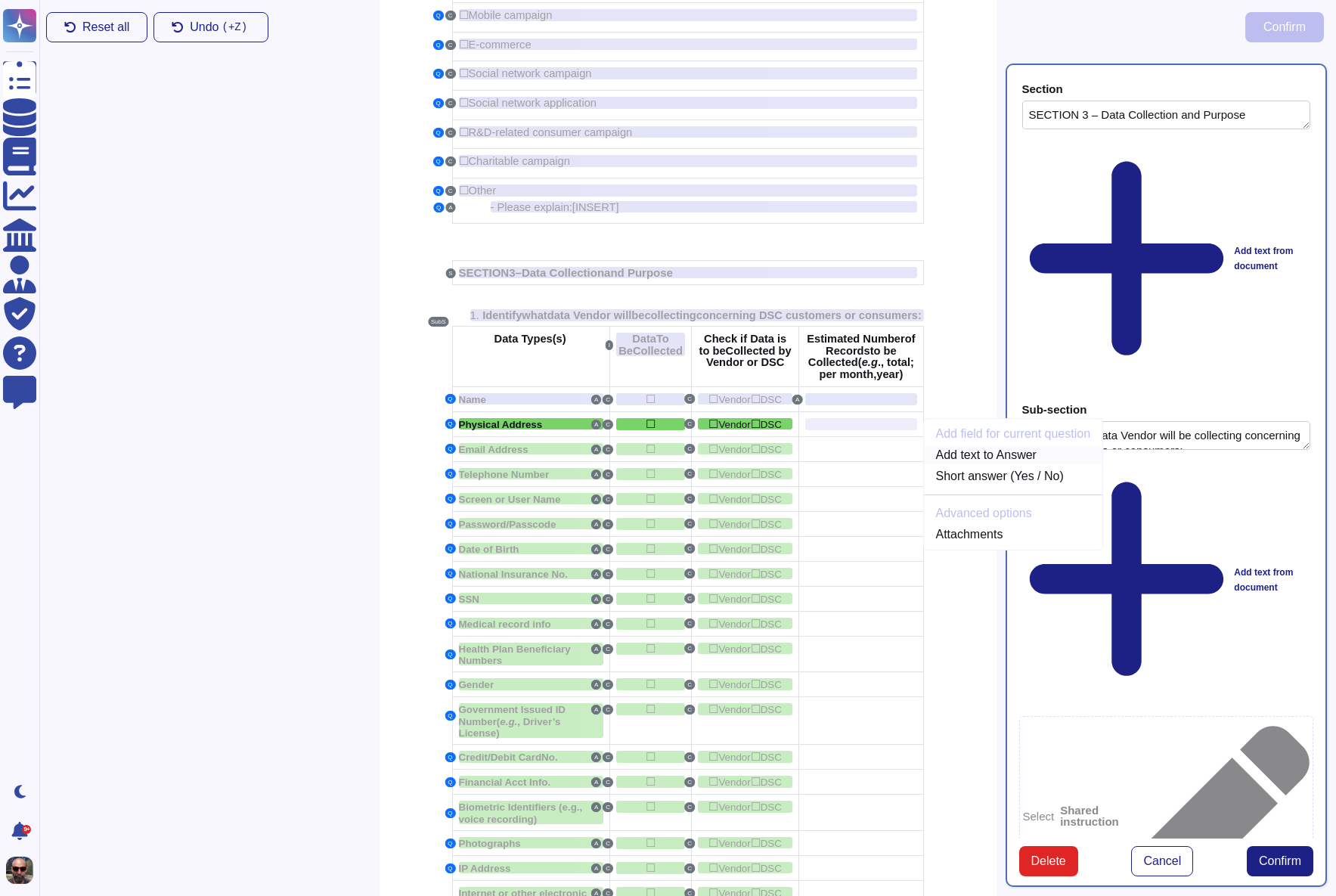
click at [943, 464] on link "Add text to Answer" at bounding box center [1013, 455] width 180 height 18
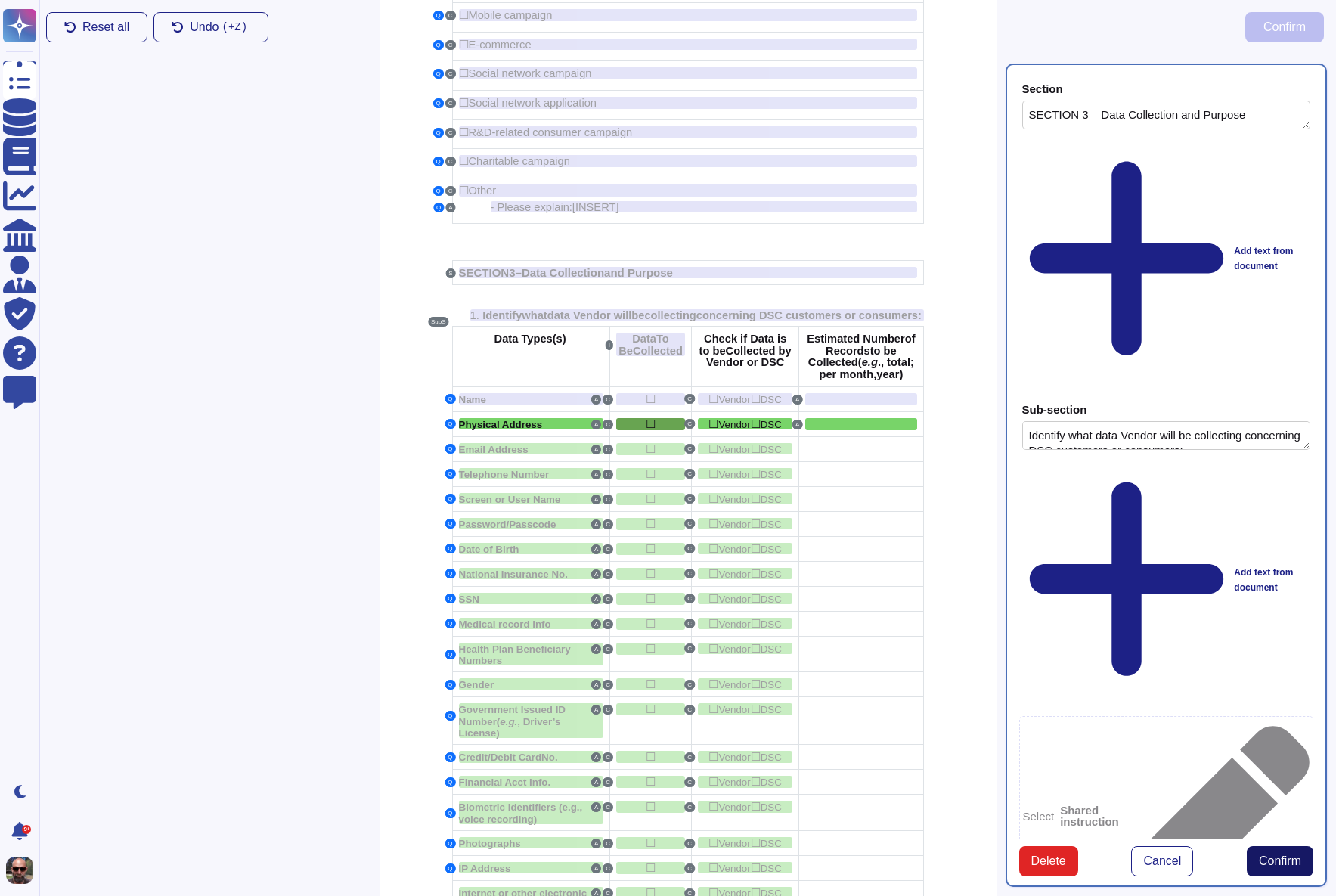
click at [1300, 855] on span "Confirm" at bounding box center [1279, 860] width 42 height 12
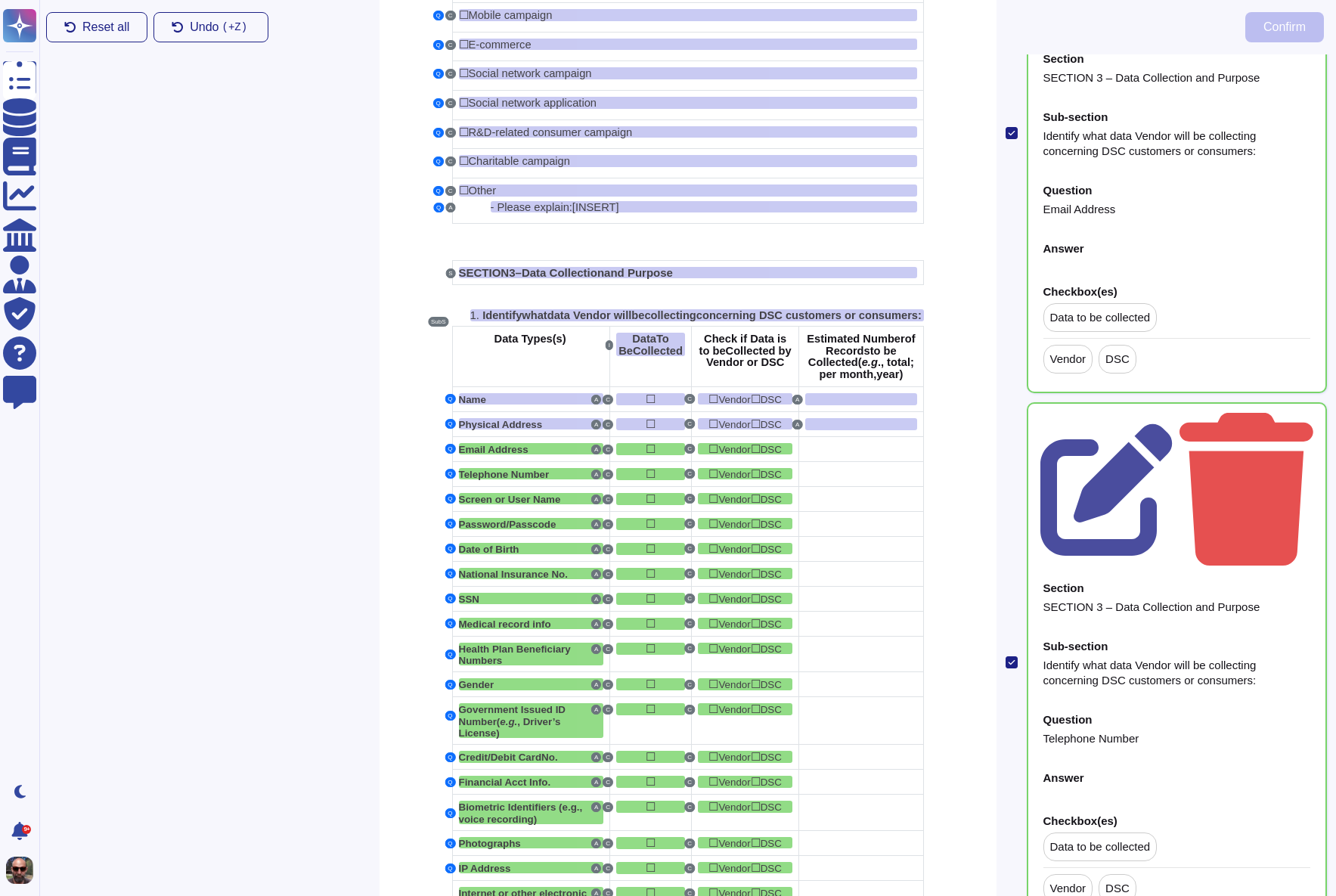
click at [1185, 658] on div "Identify what data Vendor will be collecting concerning DSC customers or consum…" at bounding box center [1177, 673] width 268 height 30
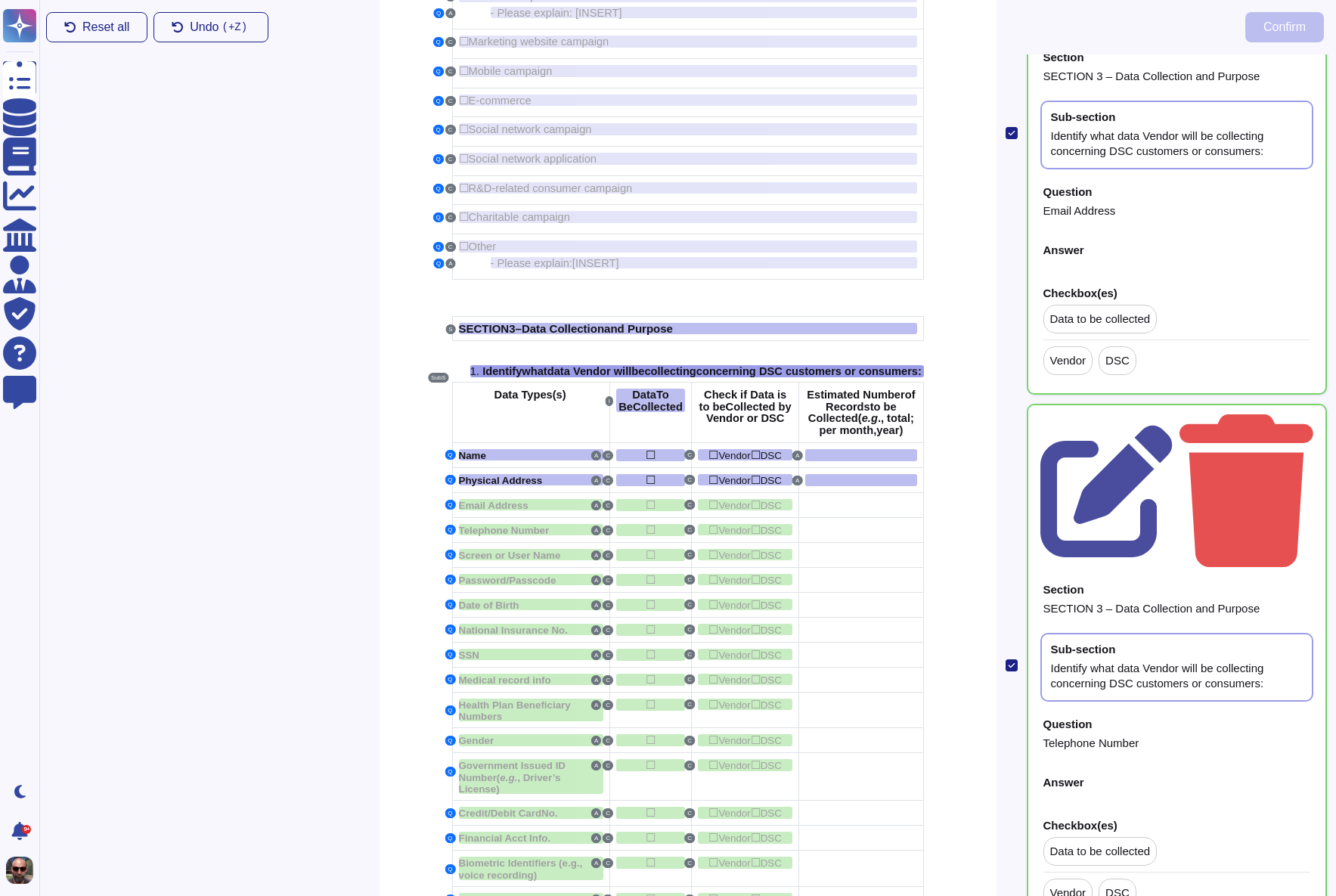
scroll to position [324, 0]
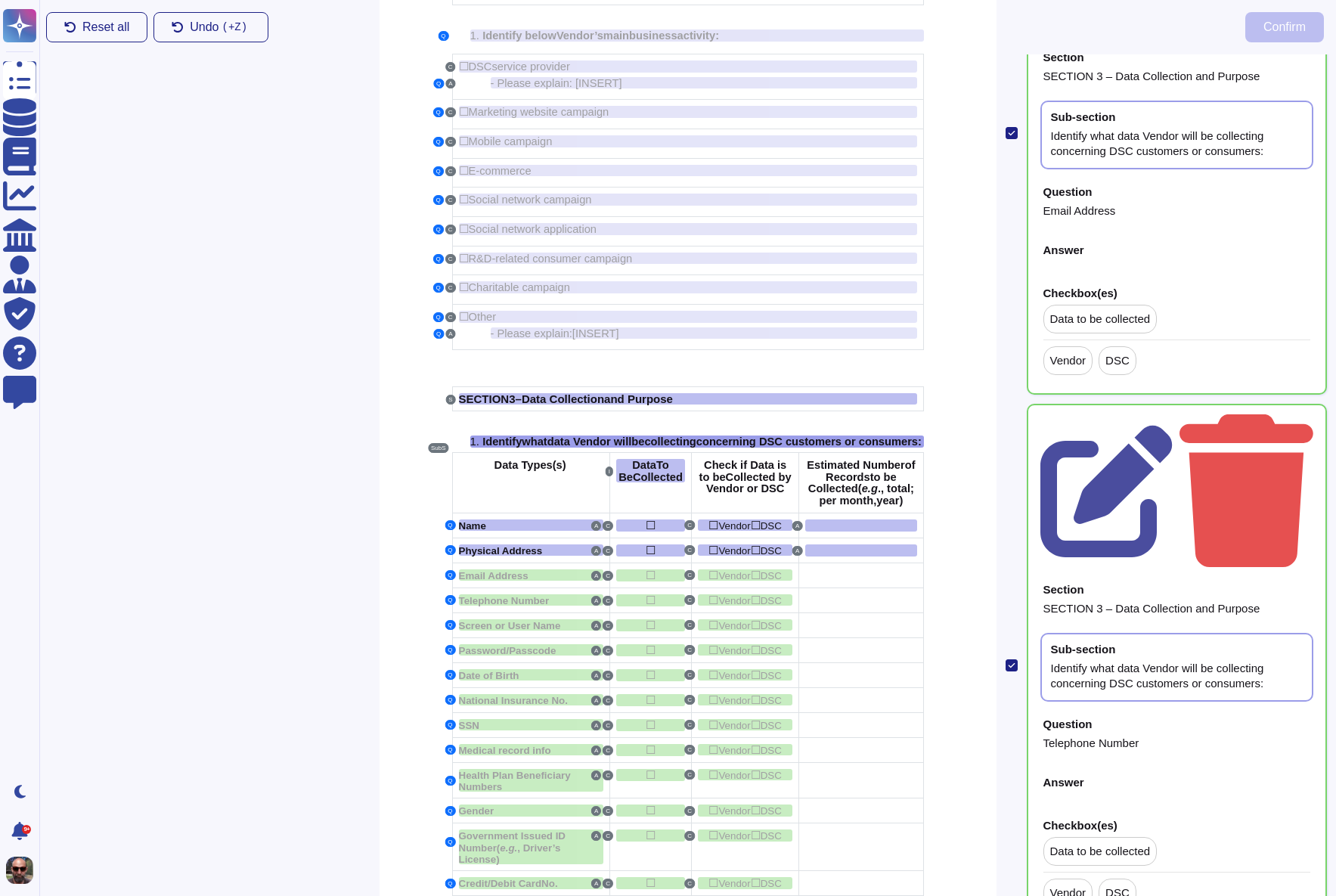
click at [1183, 575] on div "Section SECTION 3 – Data Collection and Purpose" at bounding box center [1177, 601] width 273 height 51
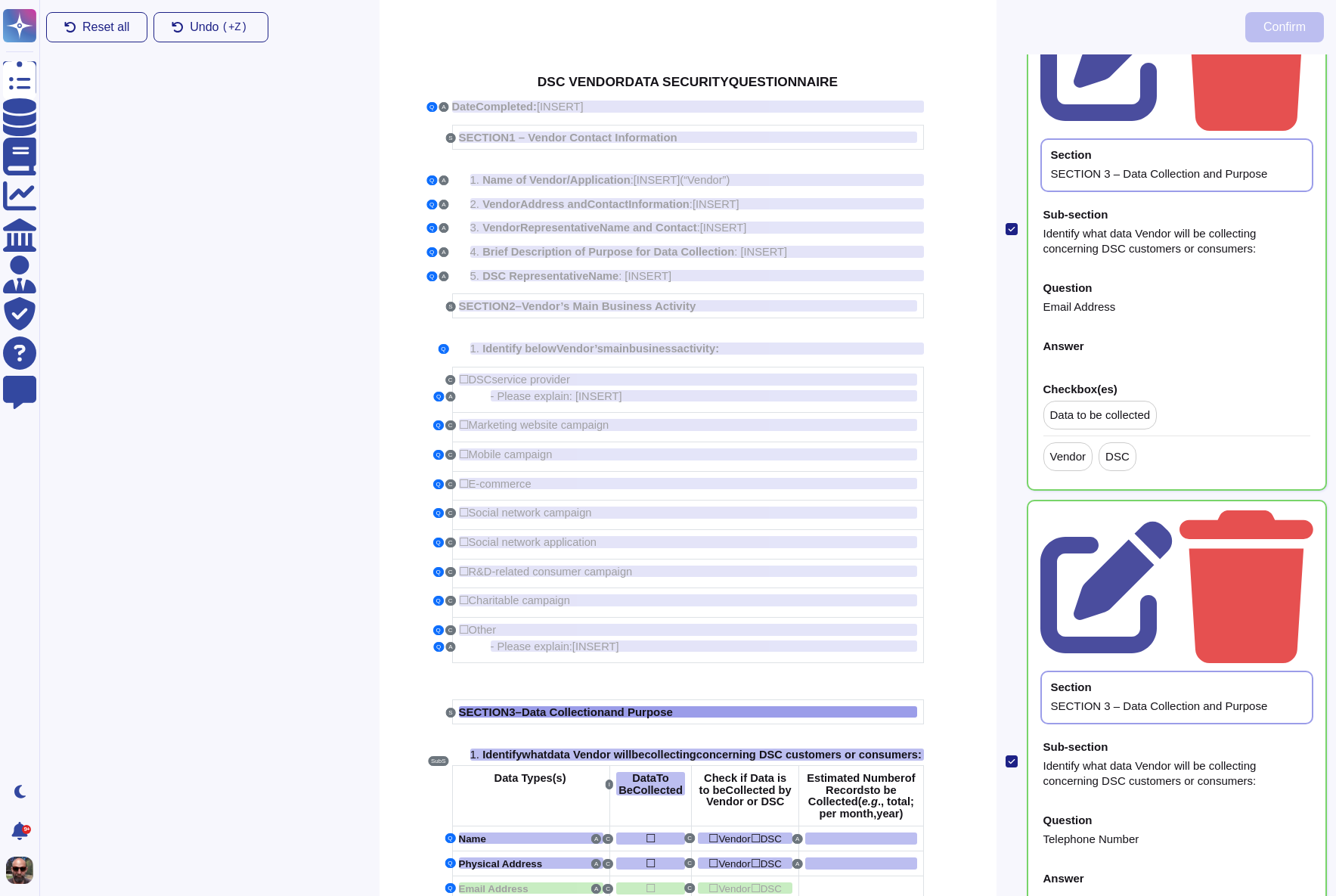
scroll to position [0, 0]
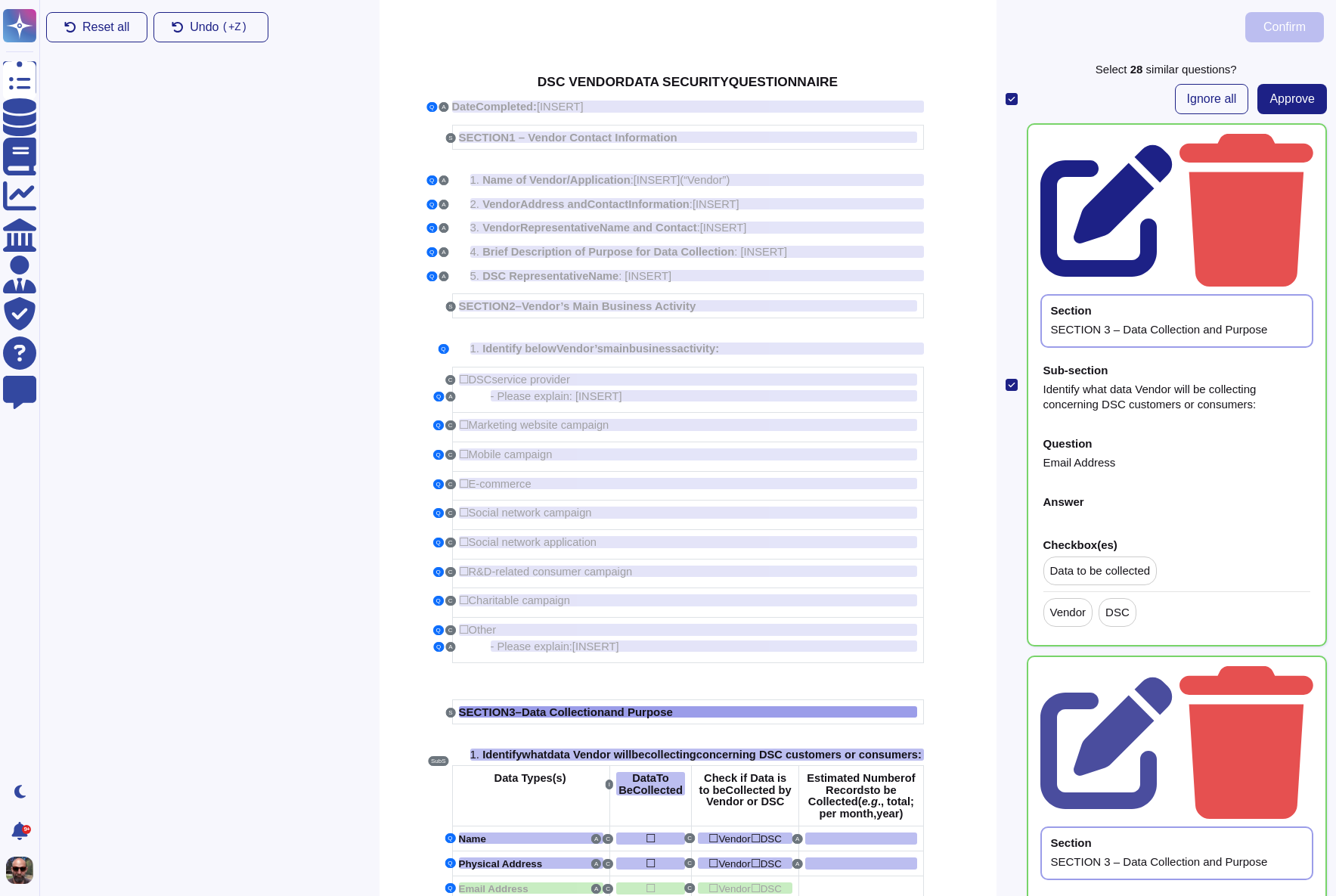
click at [1173, 144] on icon at bounding box center [1106, 210] width 132 height 132
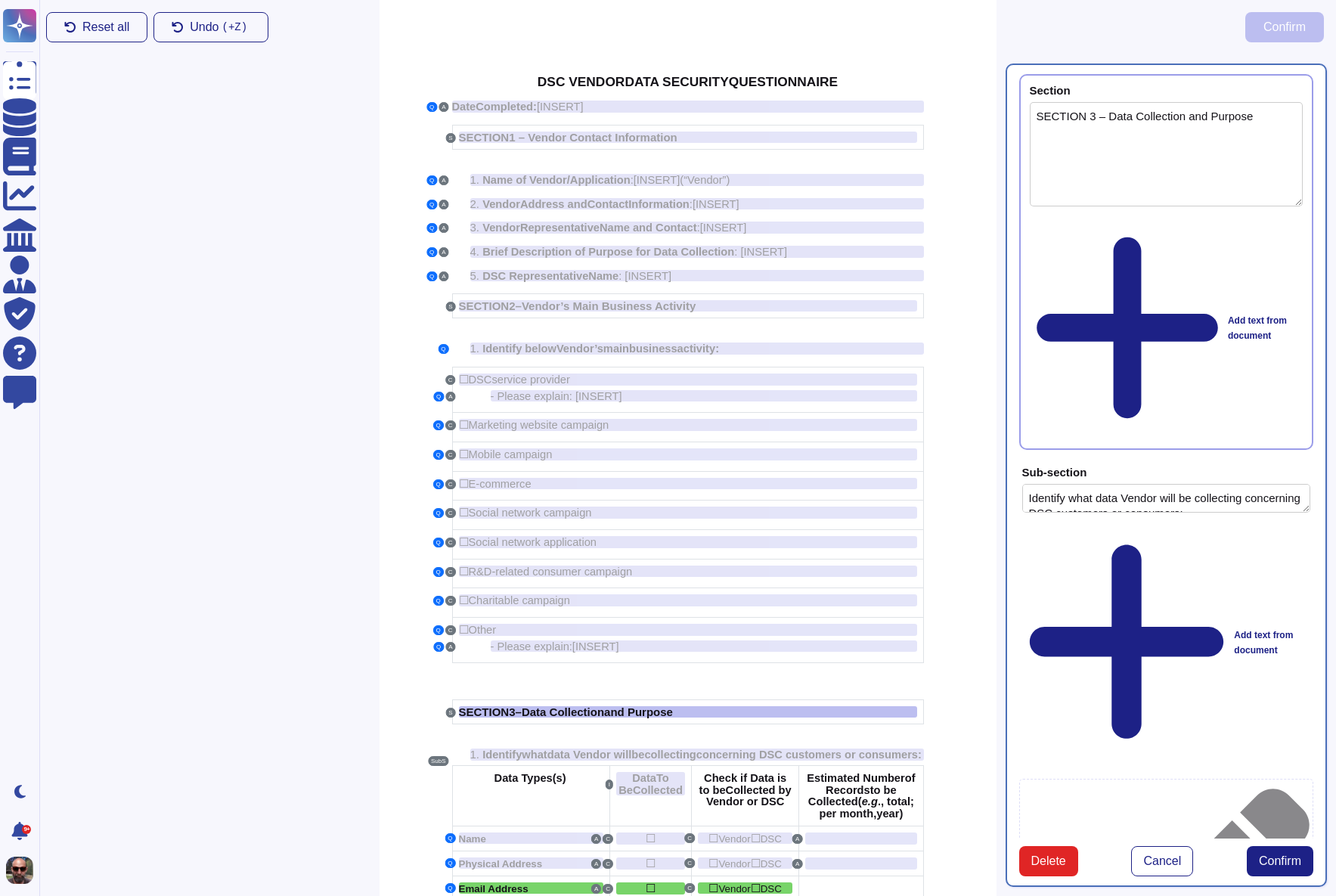
type textarea "SECTION 3 – Data Collection and Purpose"
type textarea "Identify what data Vendor will be collecting concerning DSC customers or consum…"
type textarea "Email Address"
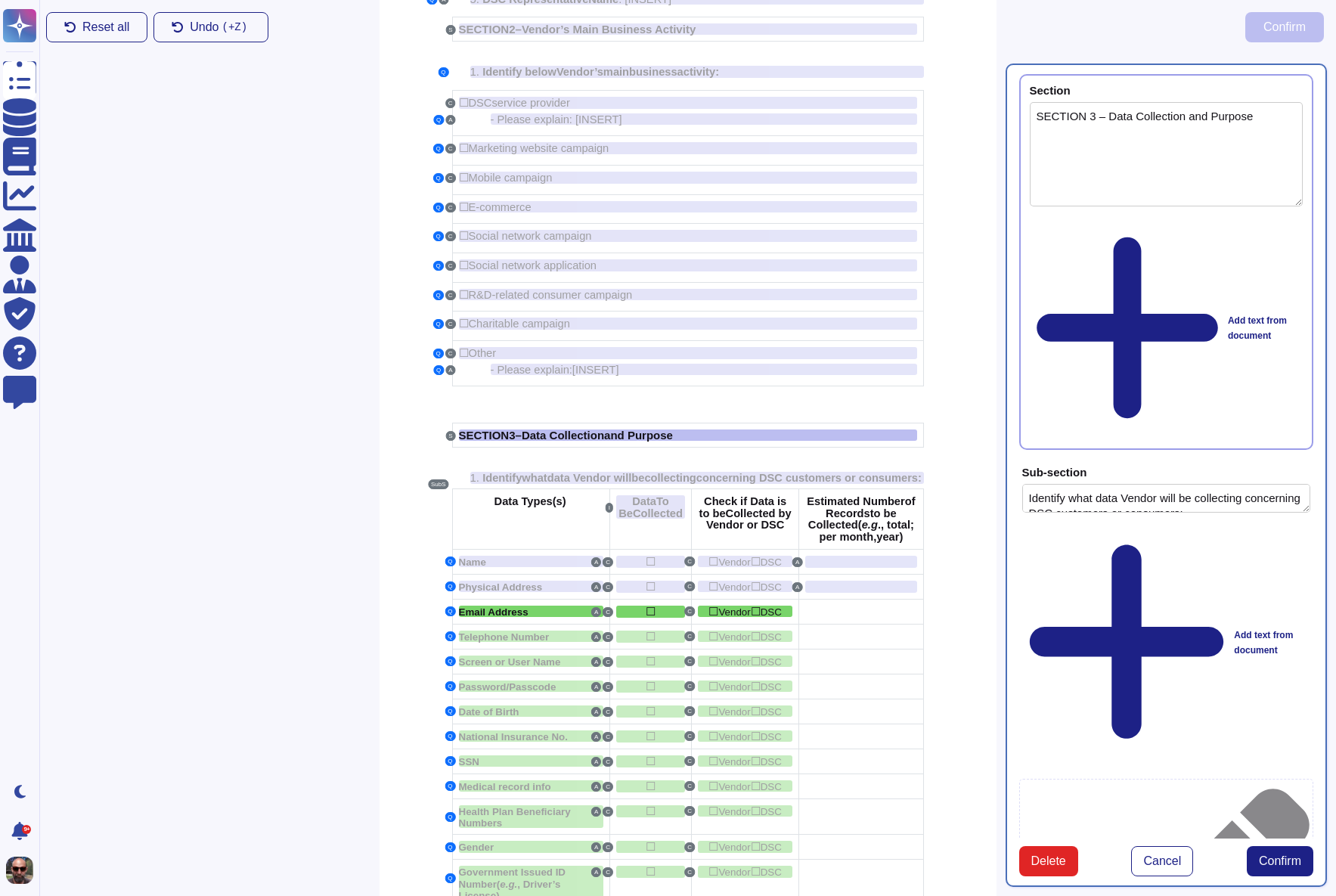
scroll to position [305, 0]
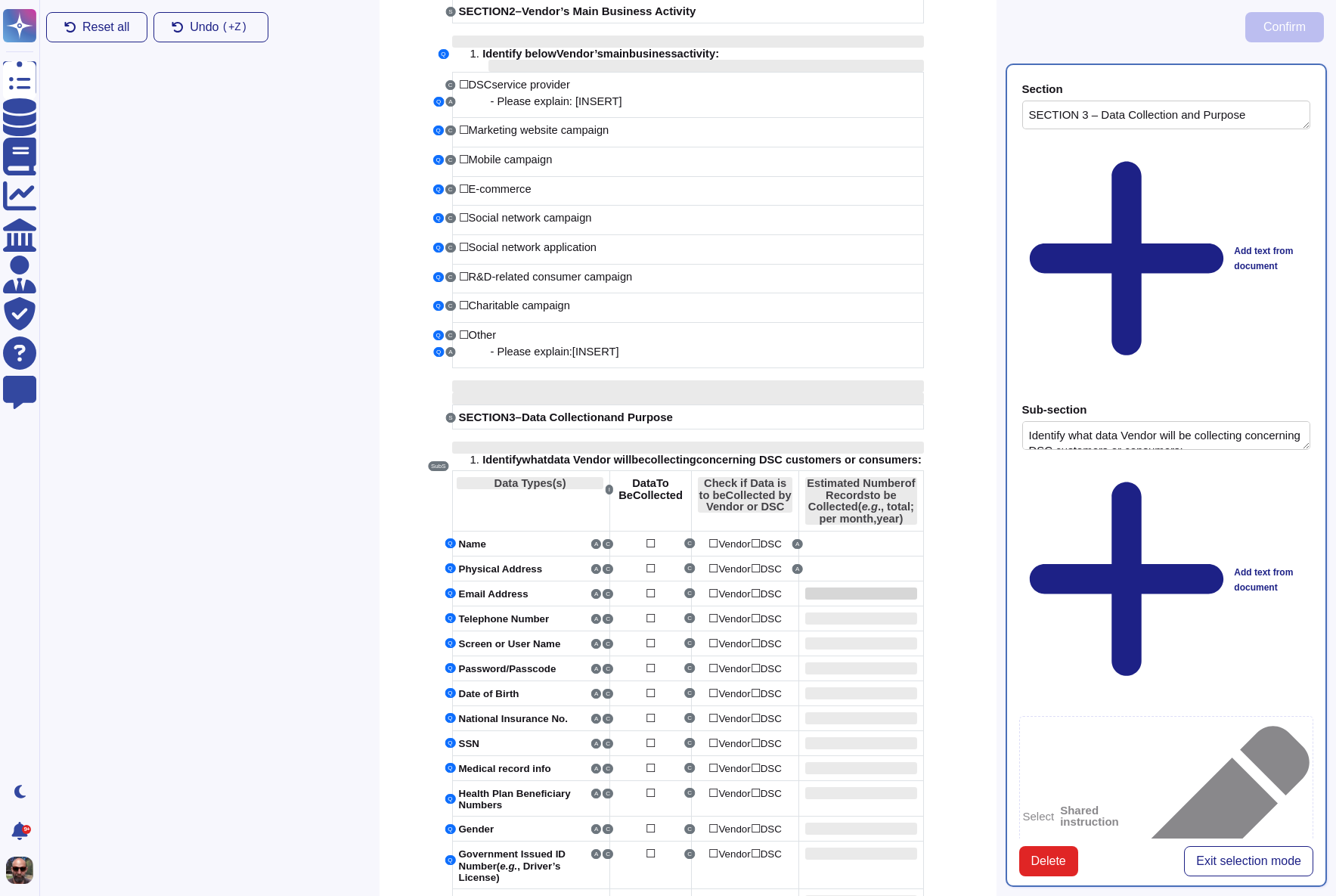
click at [846, 600] on div at bounding box center [861, 593] width 111 height 12
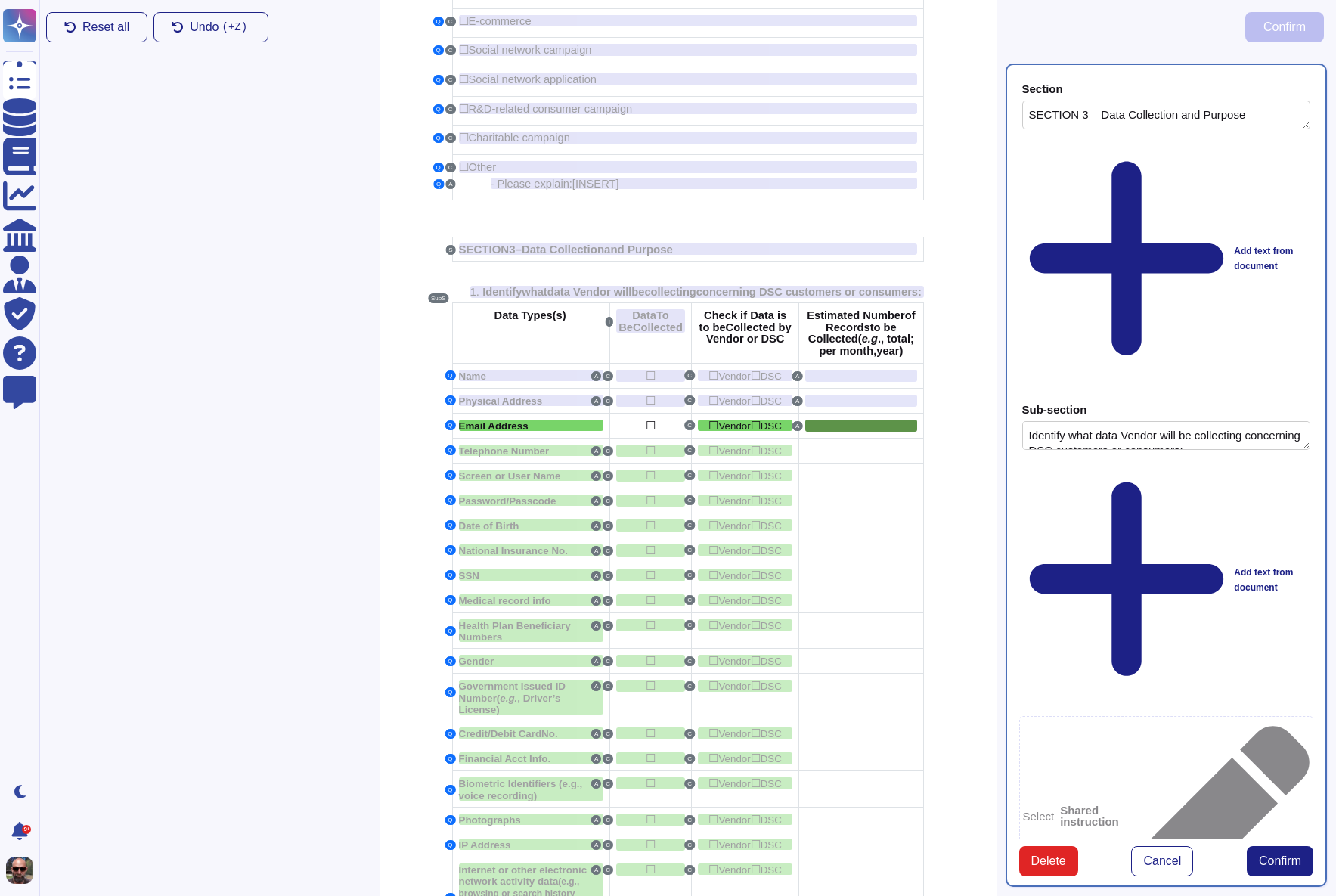
scroll to position [475, 0]
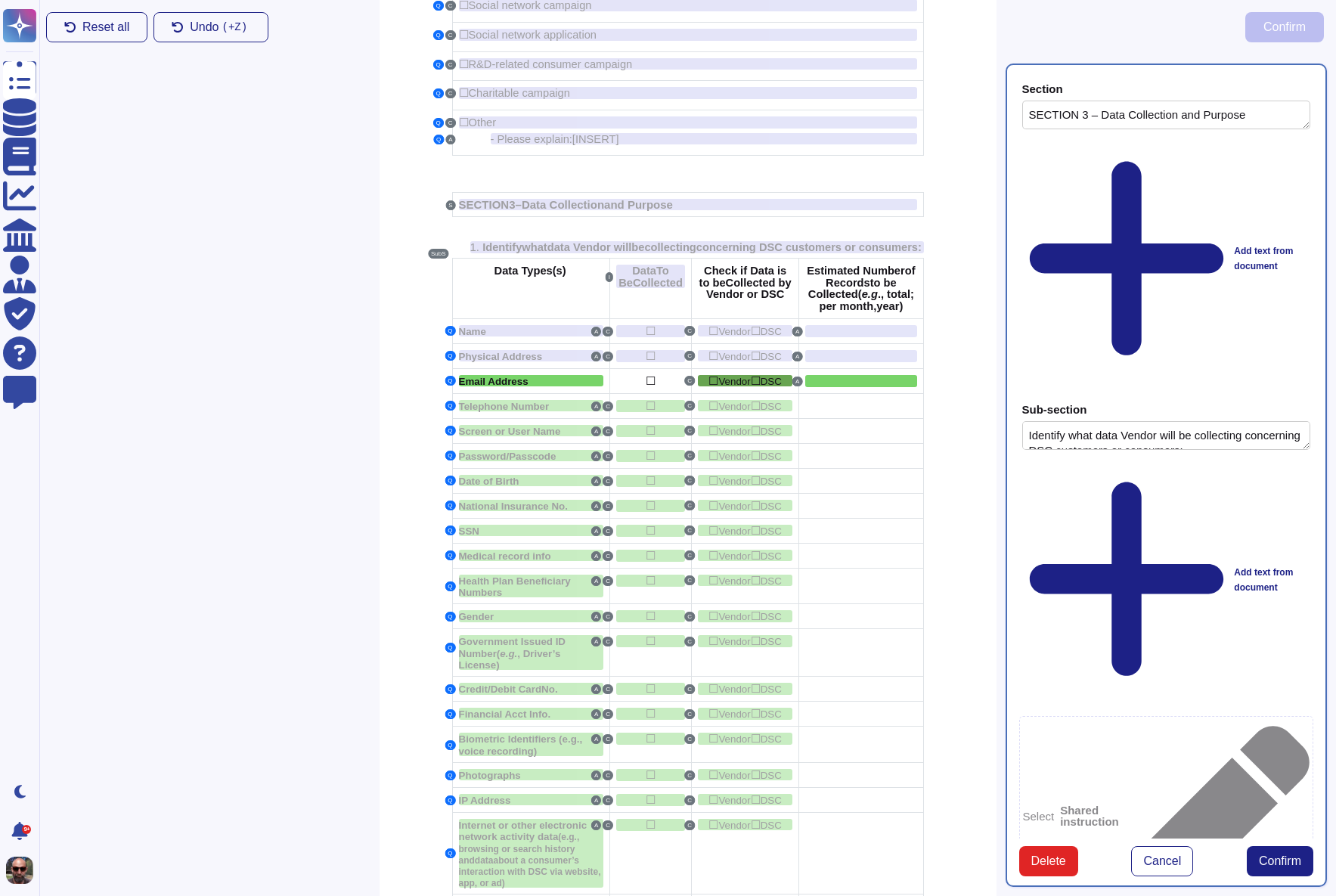
scroll to position [474, 0]
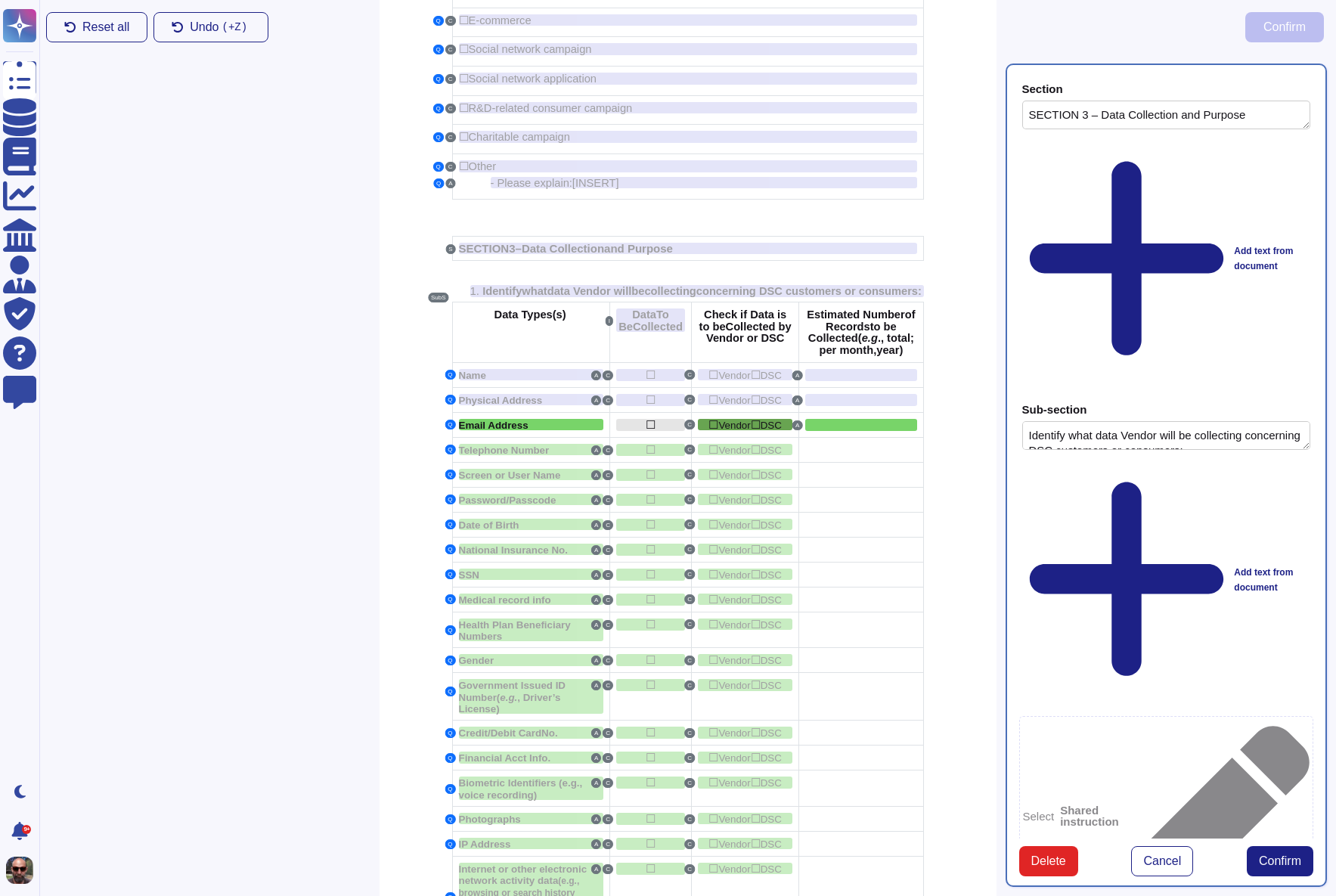
click at [672, 431] on div "☐" at bounding box center [650, 425] width 68 height 12
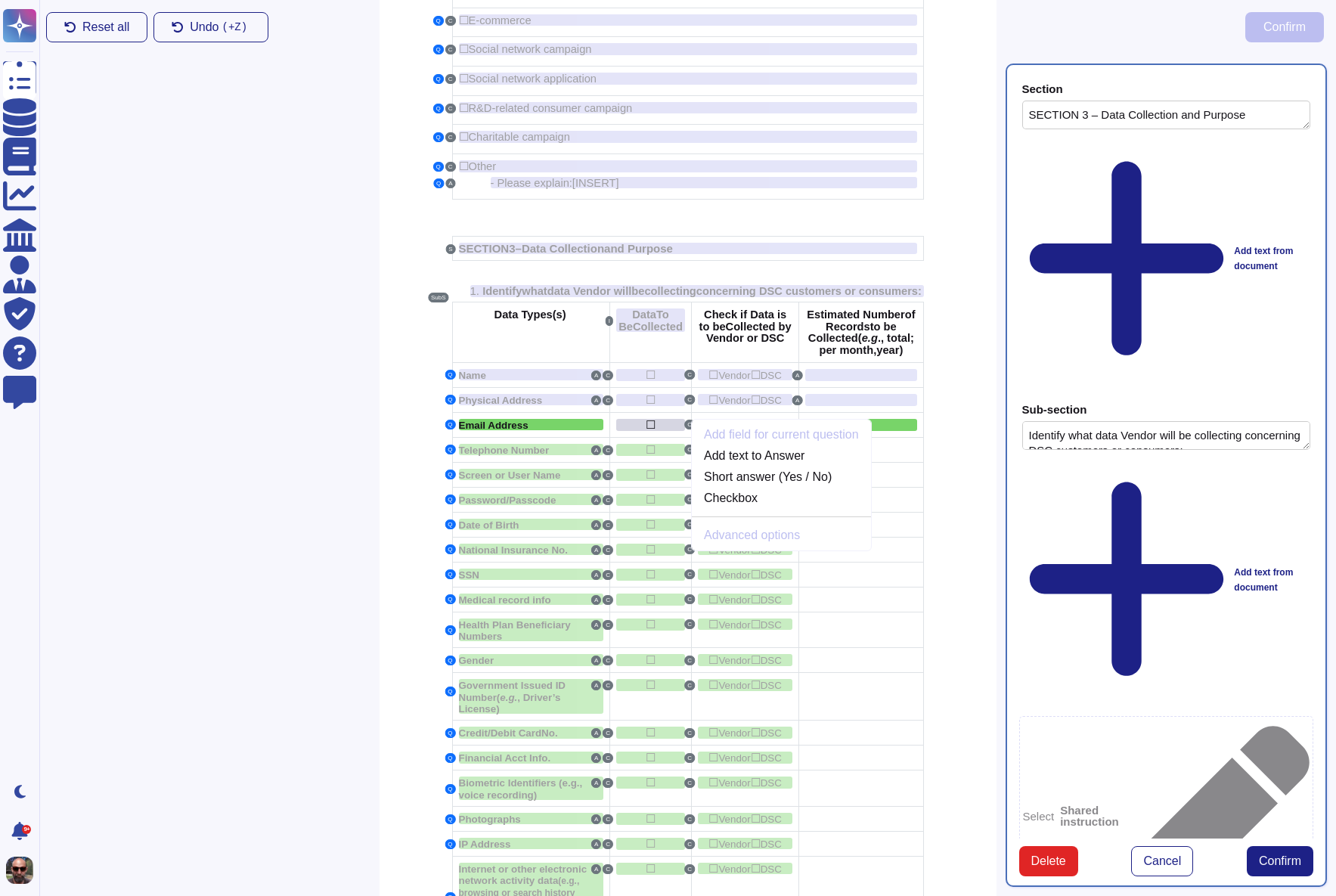
scroll to position [475, 0]
click at [755, 507] on link "Checkbox" at bounding box center [781, 498] width 180 height 18
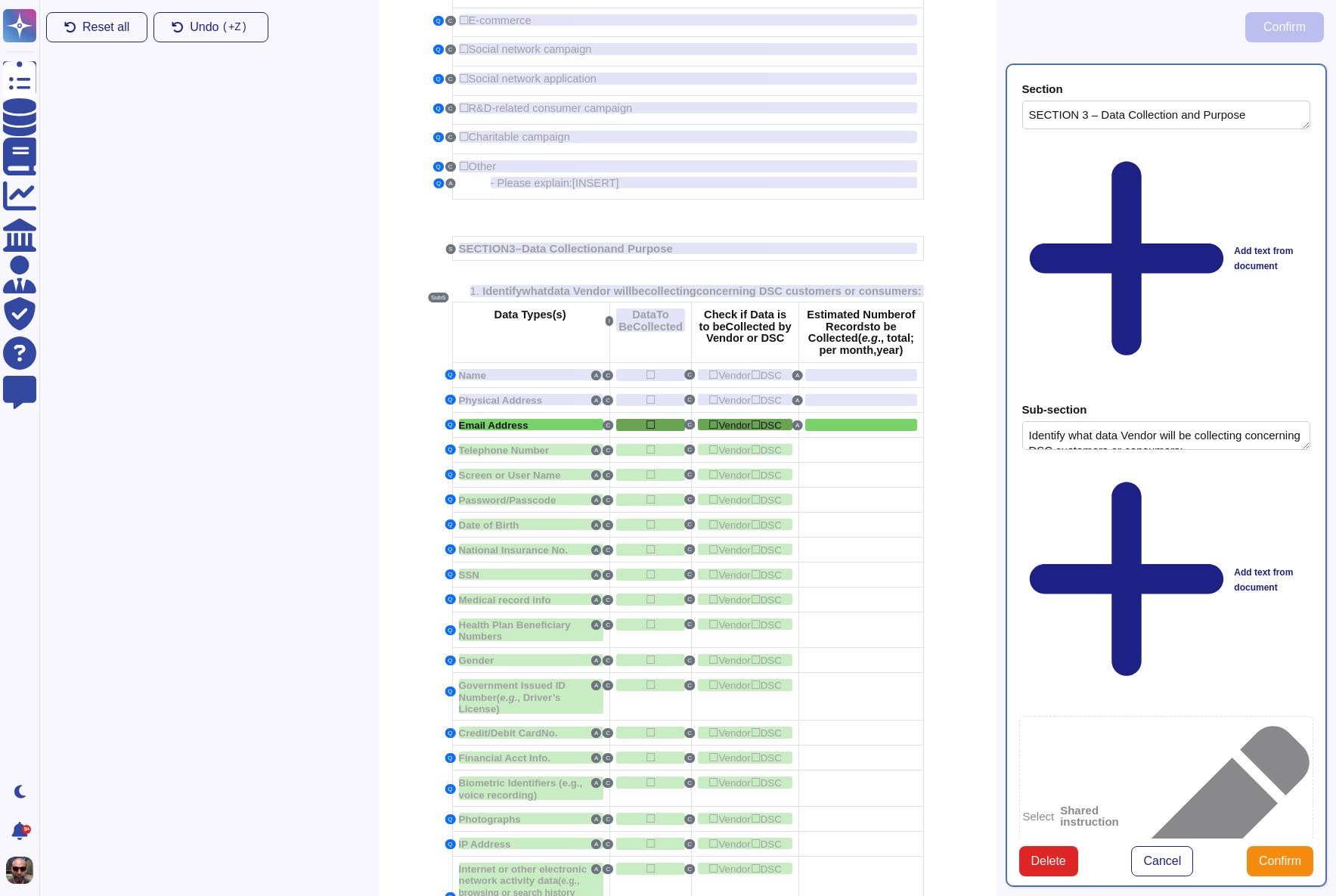
click at [1305, 846] on button "Confirm" at bounding box center [1279, 860] width 67 height 30
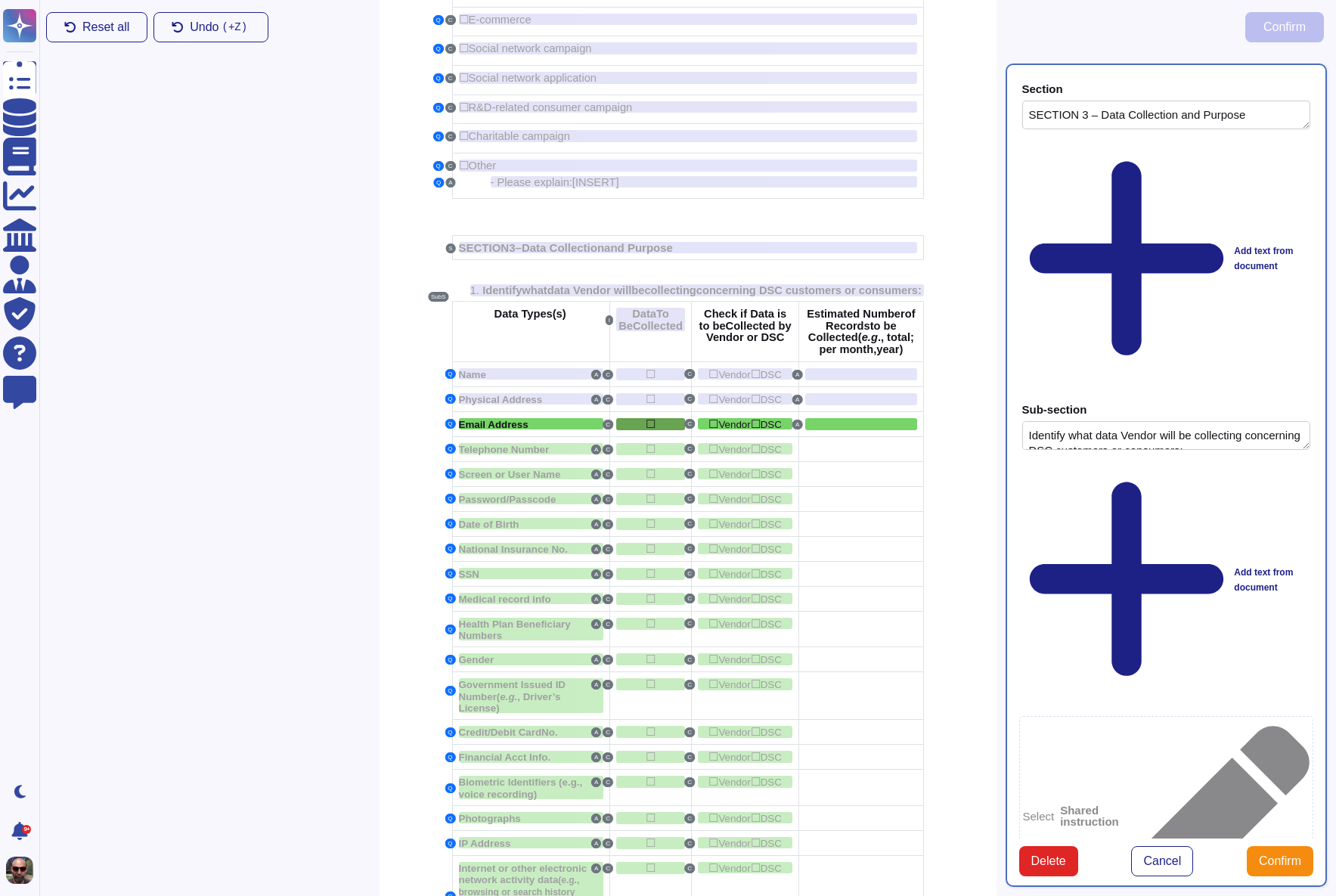
paste textarea "b04b101e55e54d678d71c6db2996e71f"
type textarea "b"
type textarea "Data to be collected"
click at [1290, 837] on div "Section SECTION 3 – Data Collection and Purpose Add text from document Sub-sect…" at bounding box center [1166, 475] width 322 height 823
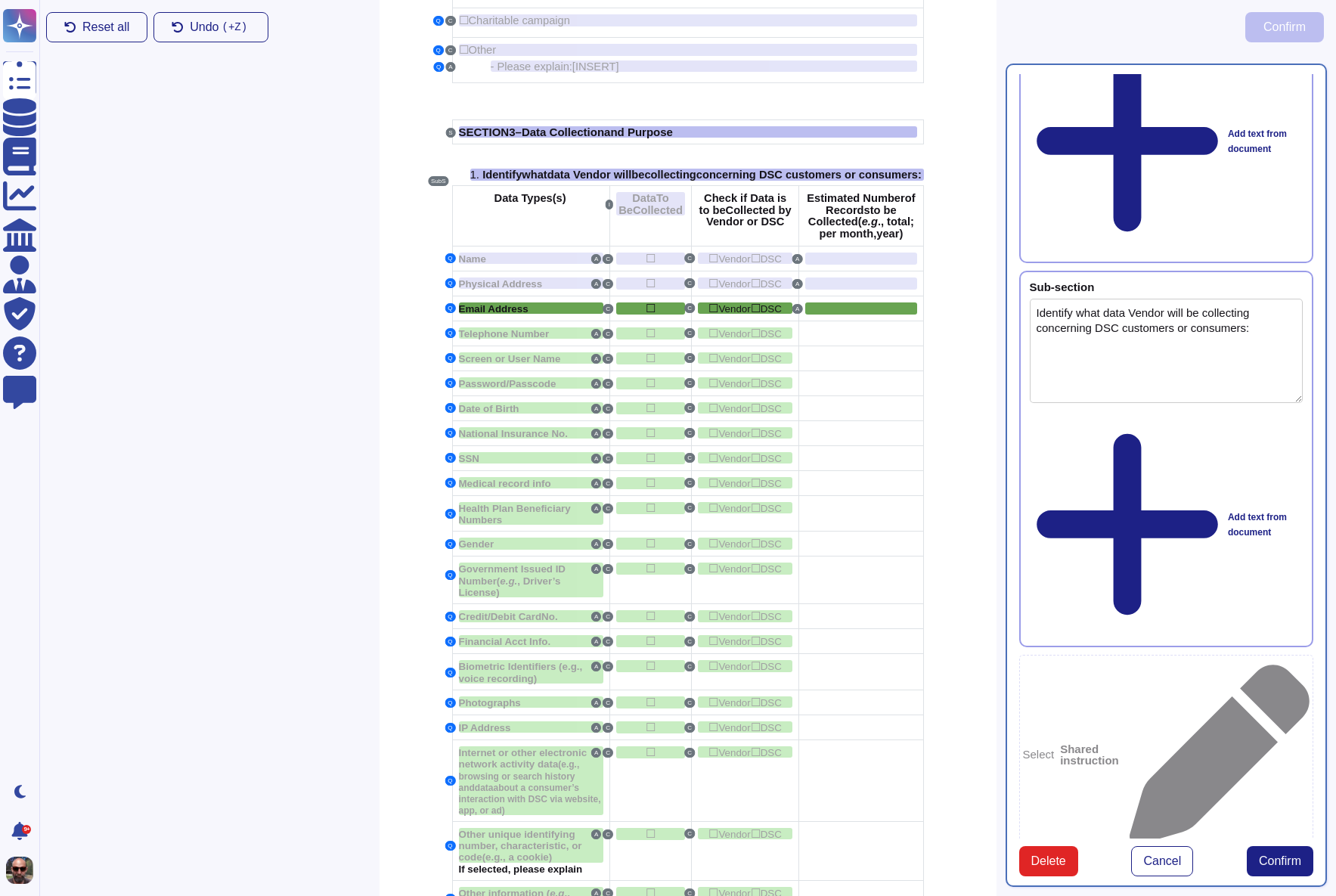
scroll to position [690, 0]
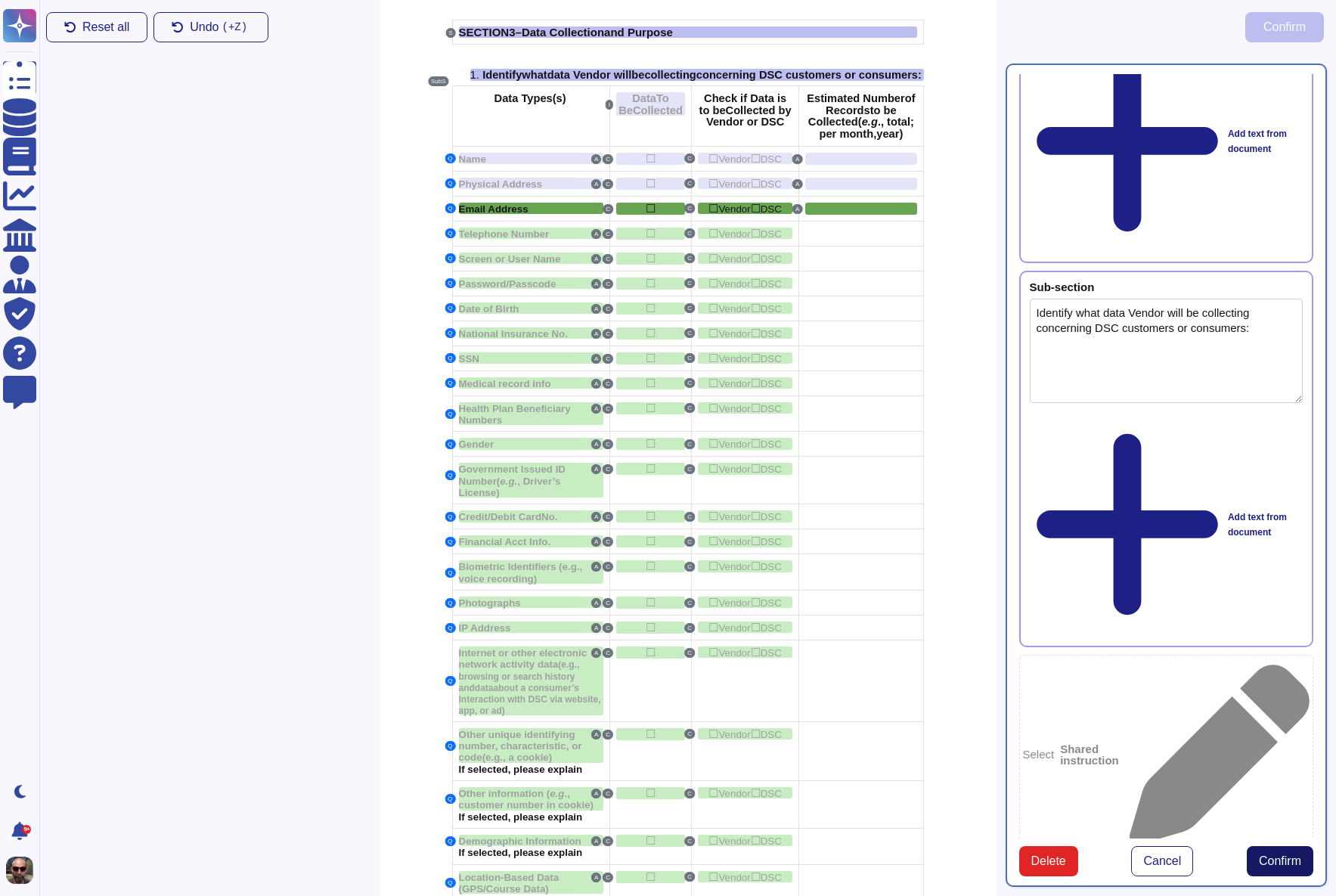
click at [1273, 868] on span "Confirm" at bounding box center [1279, 860] width 42 height 12
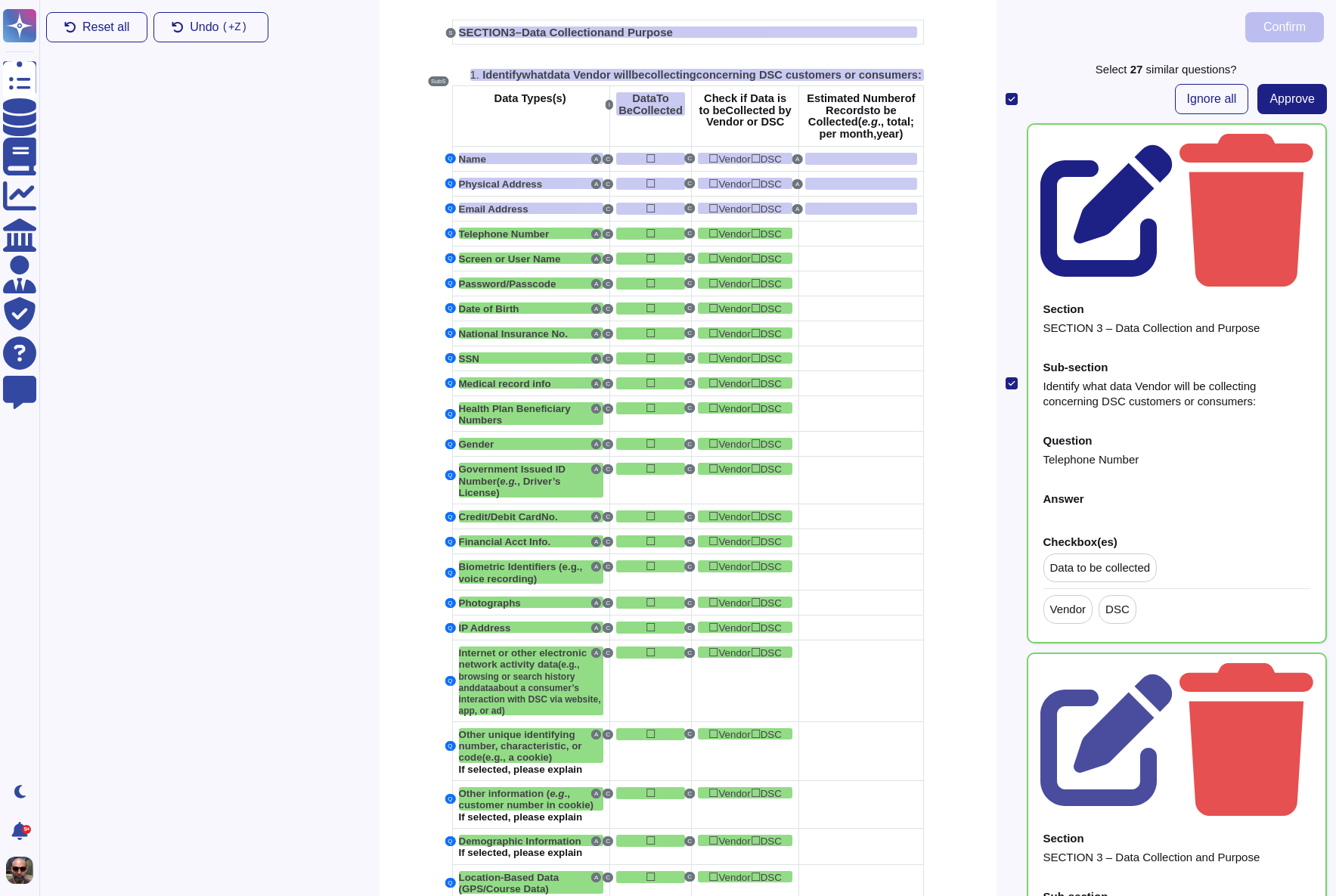
click at [1174, 144] on icon at bounding box center [1107, 211] width 134 height 134
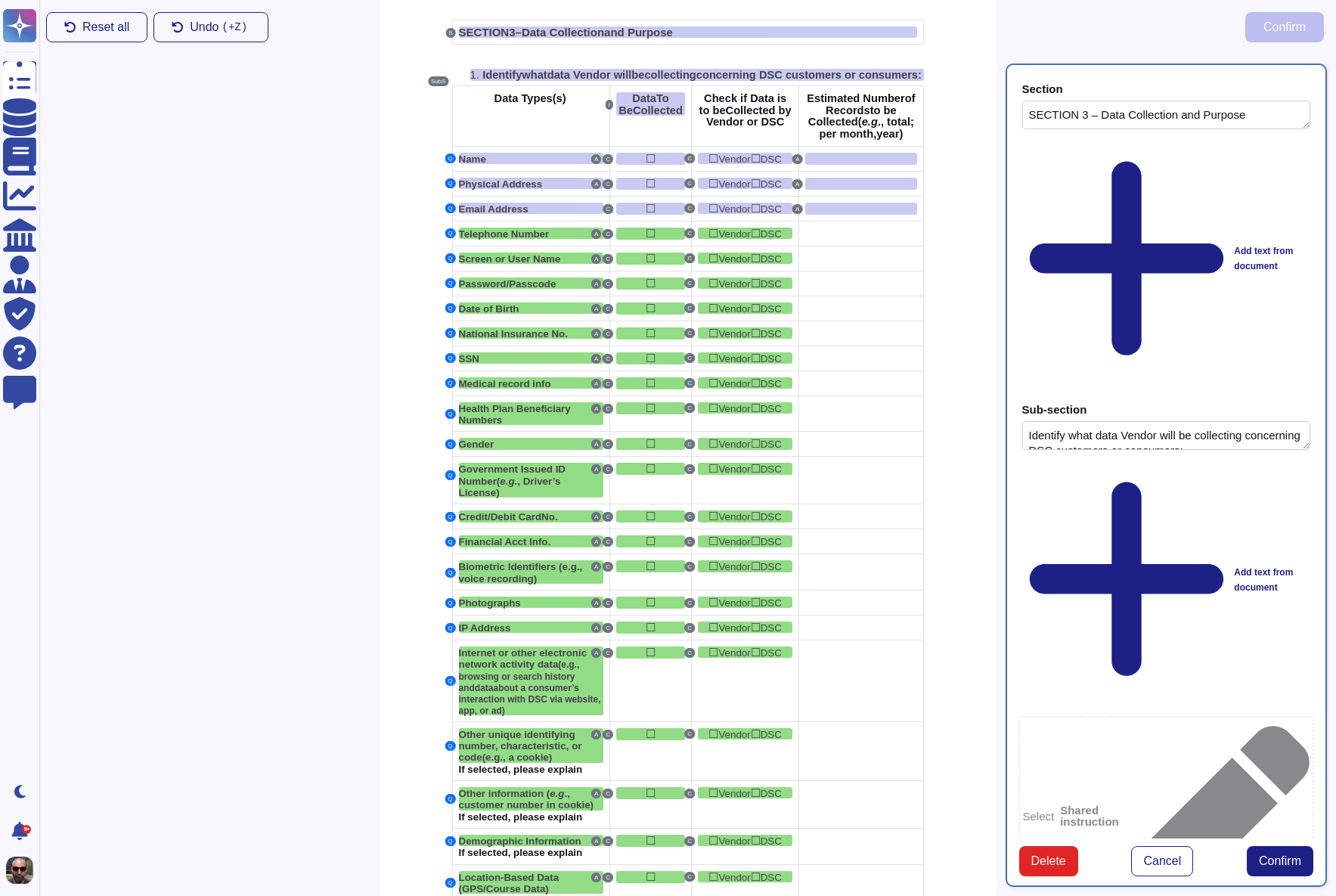
type textarea "SECTION 3 – Data Collection and Purpose"
type textarea "Identify what data Vendor will be collecting concerning DSC customers or consum…"
type textarea "Telephone Number"
click at [868, 240] on div at bounding box center [861, 233] width 111 height 12
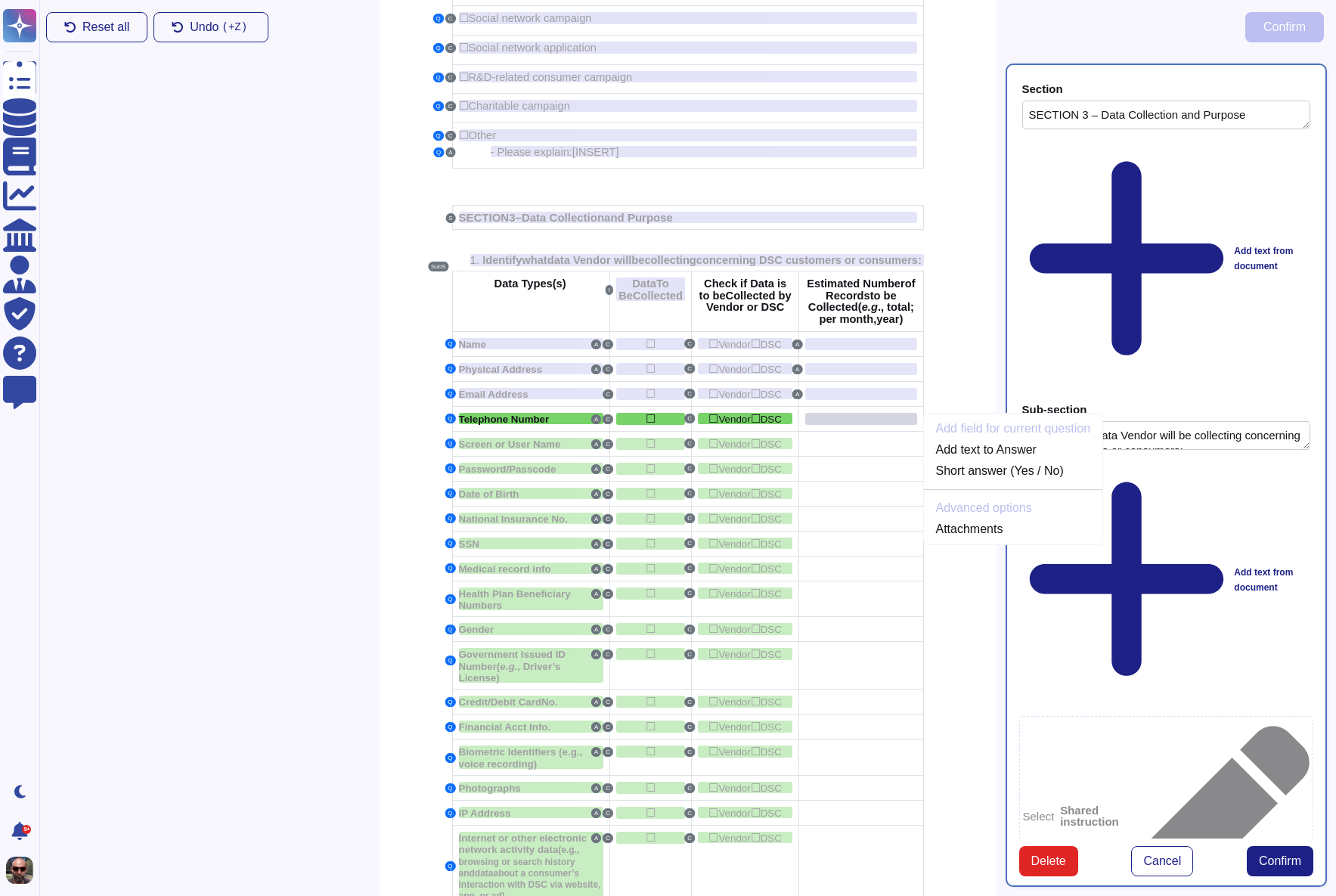
scroll to position [499, 0]
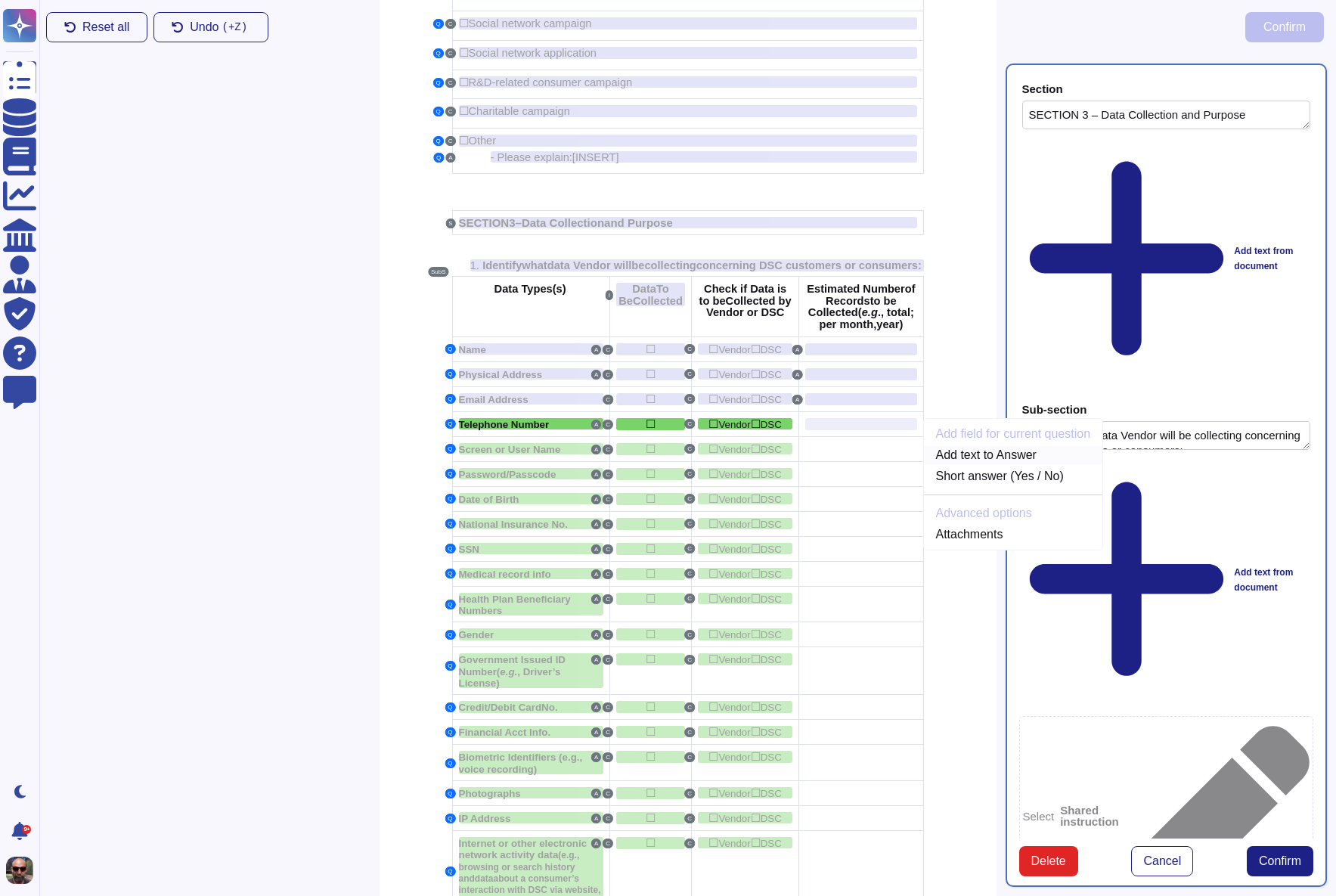
click at [1004, 464] on link "Add text to Answer" at bounding box center [1013, 455] width 180 height 18
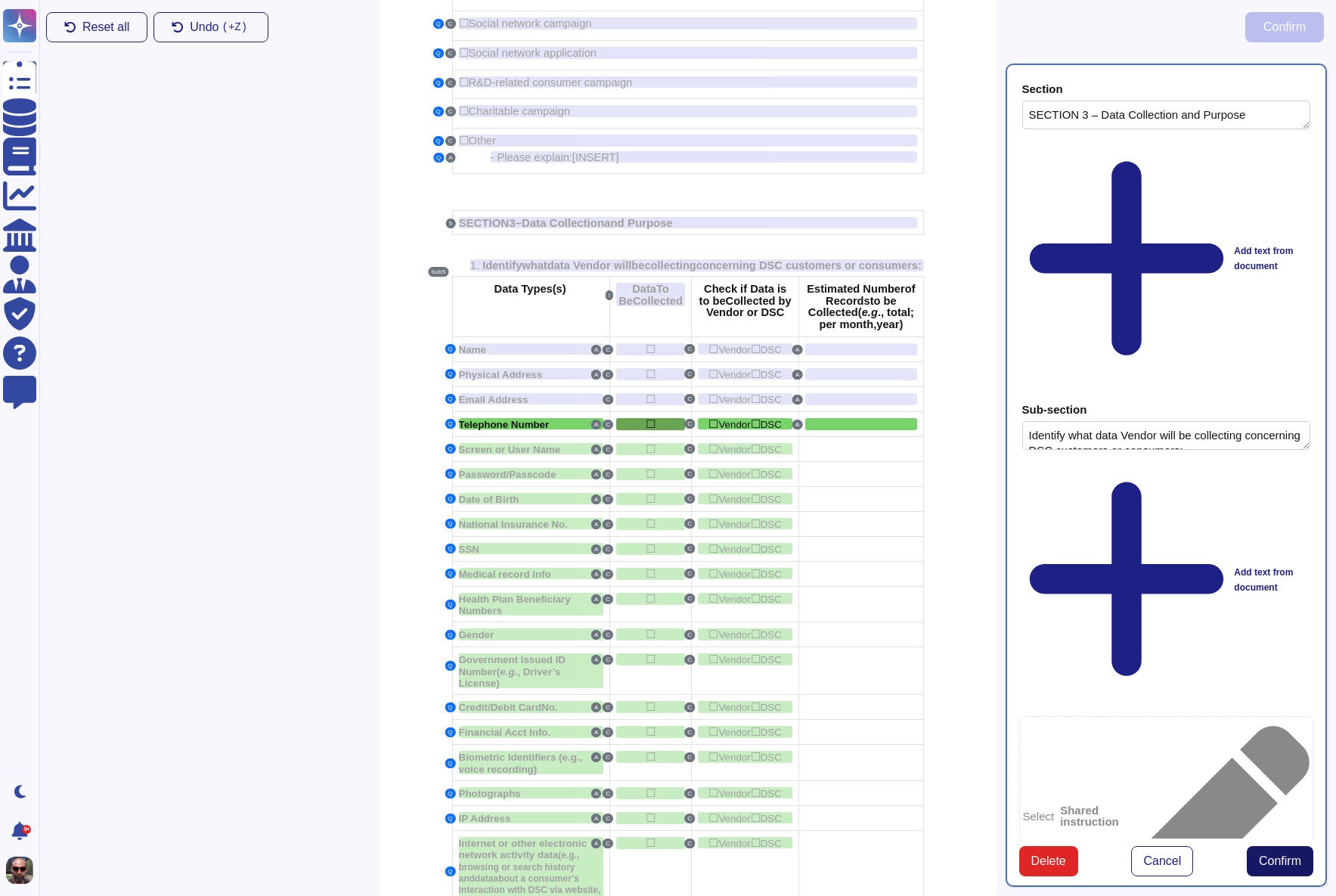
click at [1274, 855] on span "Confirm" at bounding box center [1279, 860] width 42 height 12
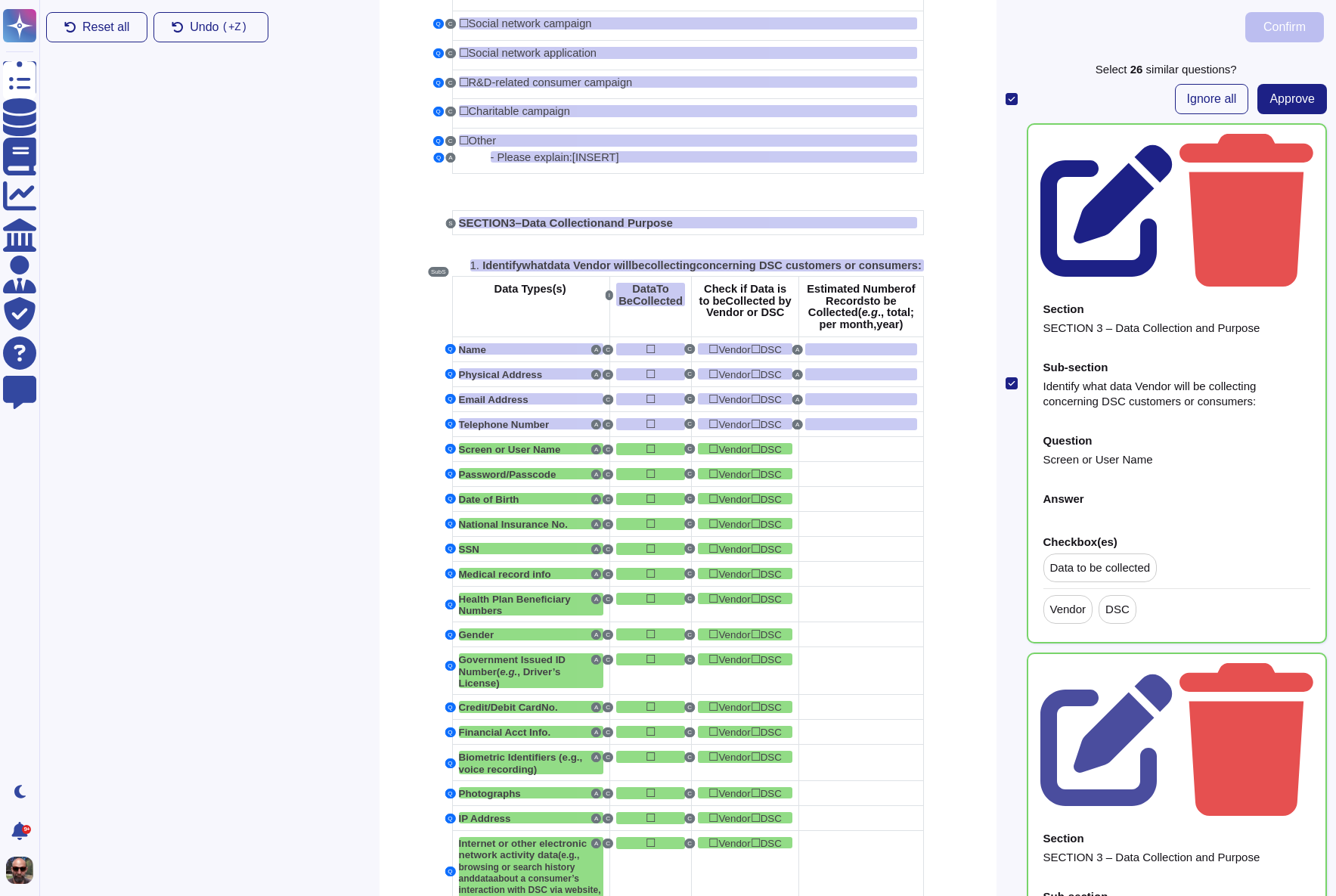
click at [1174, 144] on icon at bounding box center [1107, 211] width 134 height 134
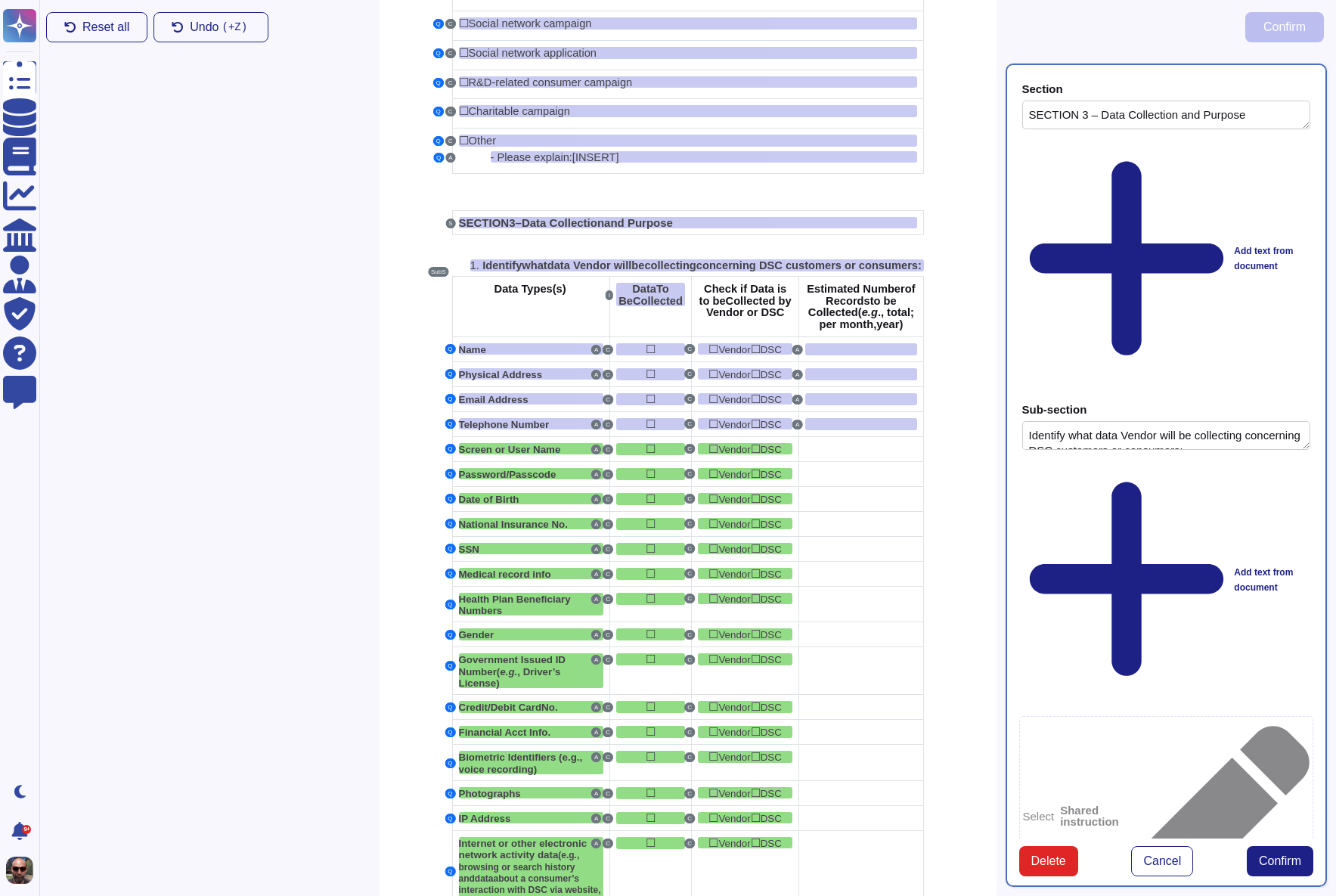
type textarea "SECTION 3 – Data Collection and Purpose"
type textarea "Identify what data Vendor will be collecting concerning DSC customers or consum…"
type textarea "Screen or User Name"
click at [854, 455] on div at bounding box center [861, 448] width 111 height 12
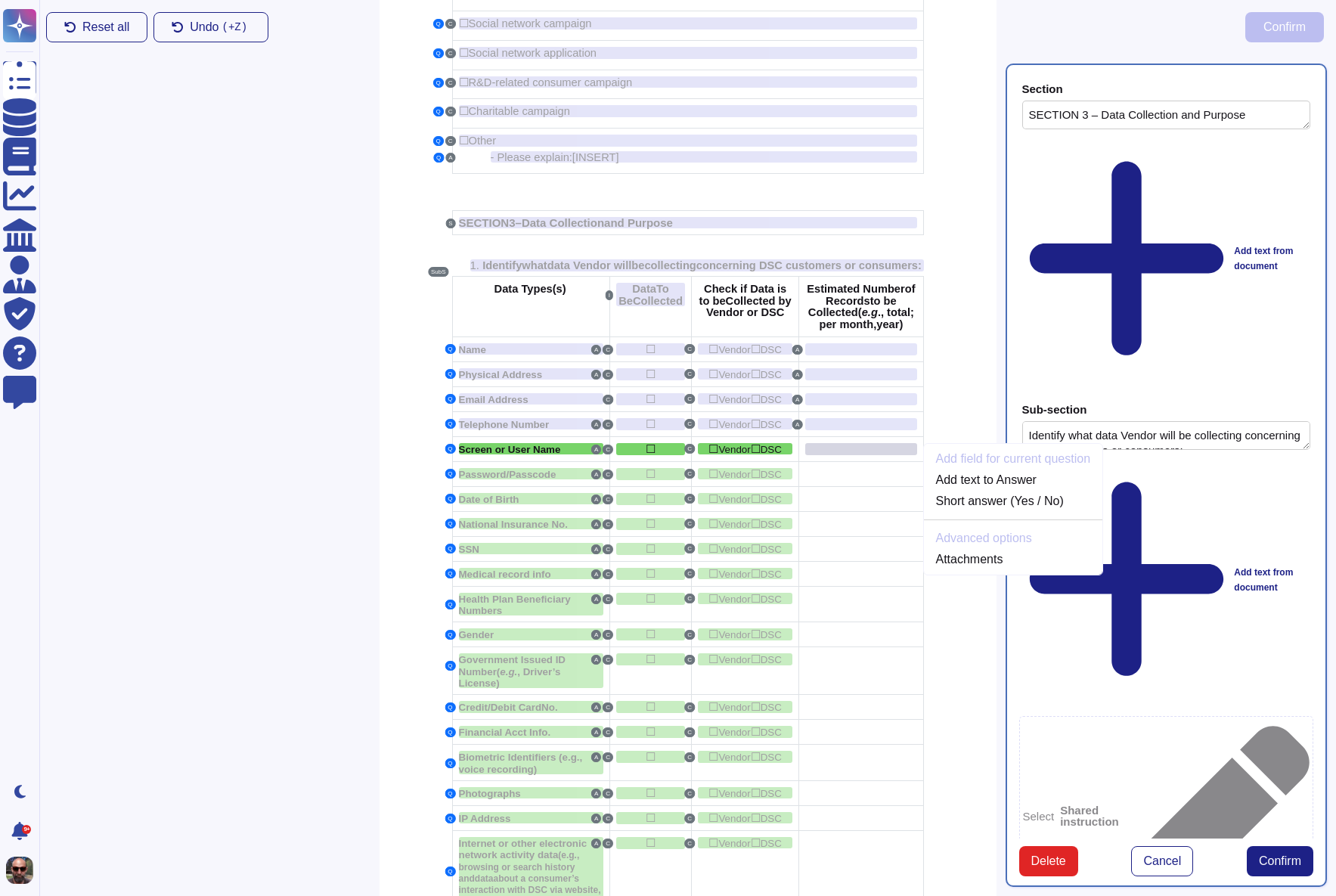
scroll to position [525, 0]
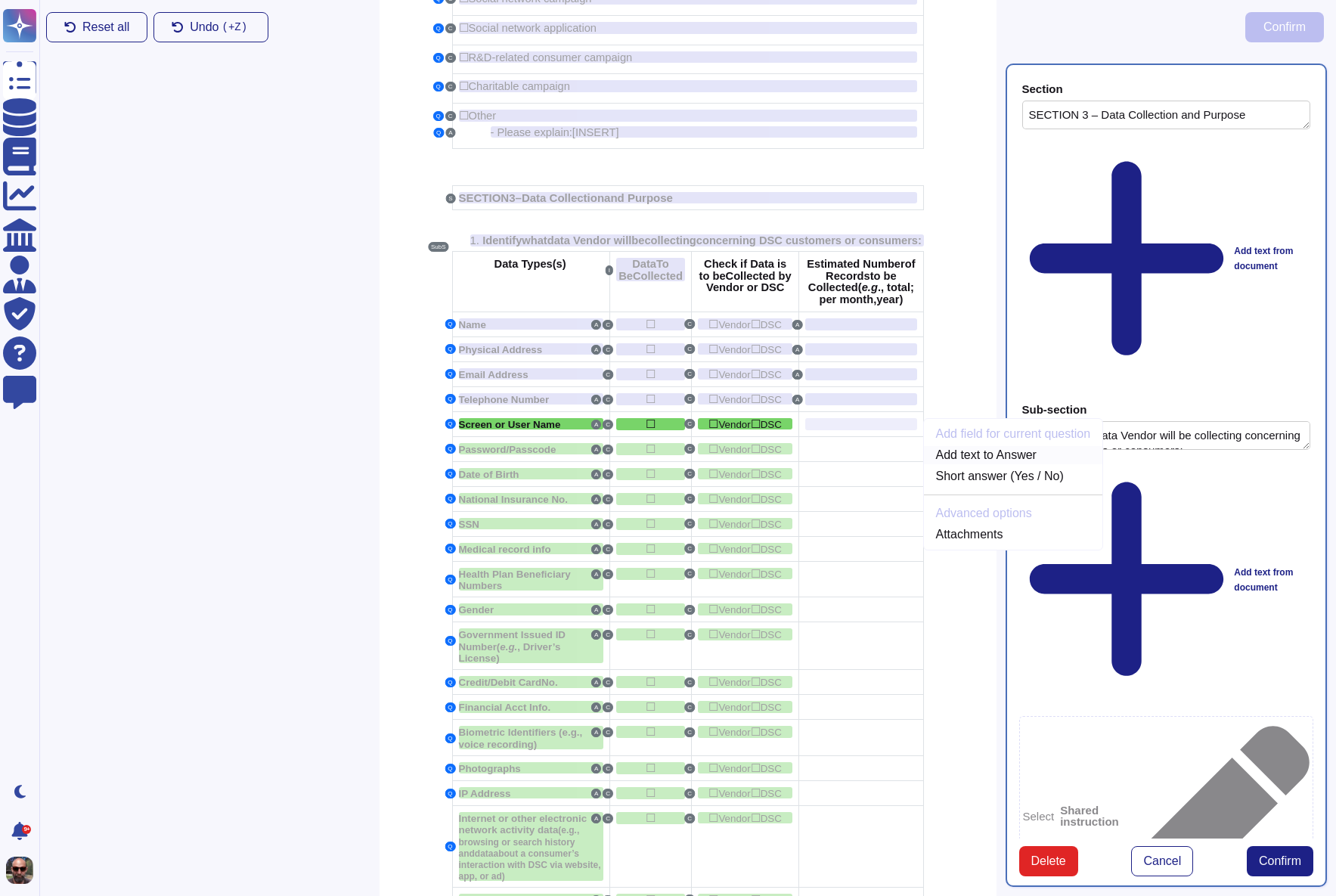
click at [1032, 464] on link "Add text to Answer" at bounding box center [1013, 455] width 180 height 18
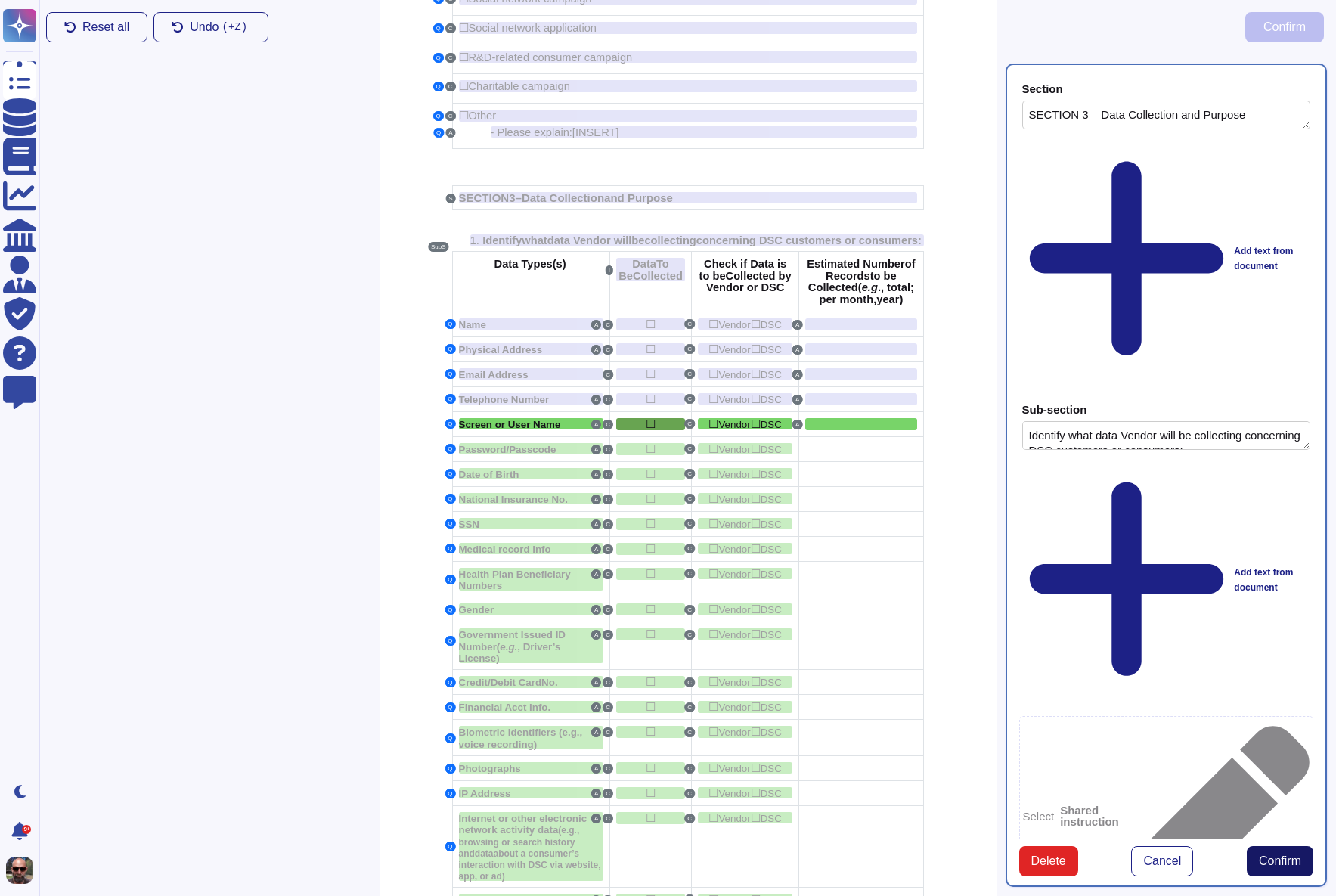
click at [1273, 855] on span "Confirm" at bounding box center [1279, 860] width 42 height 12
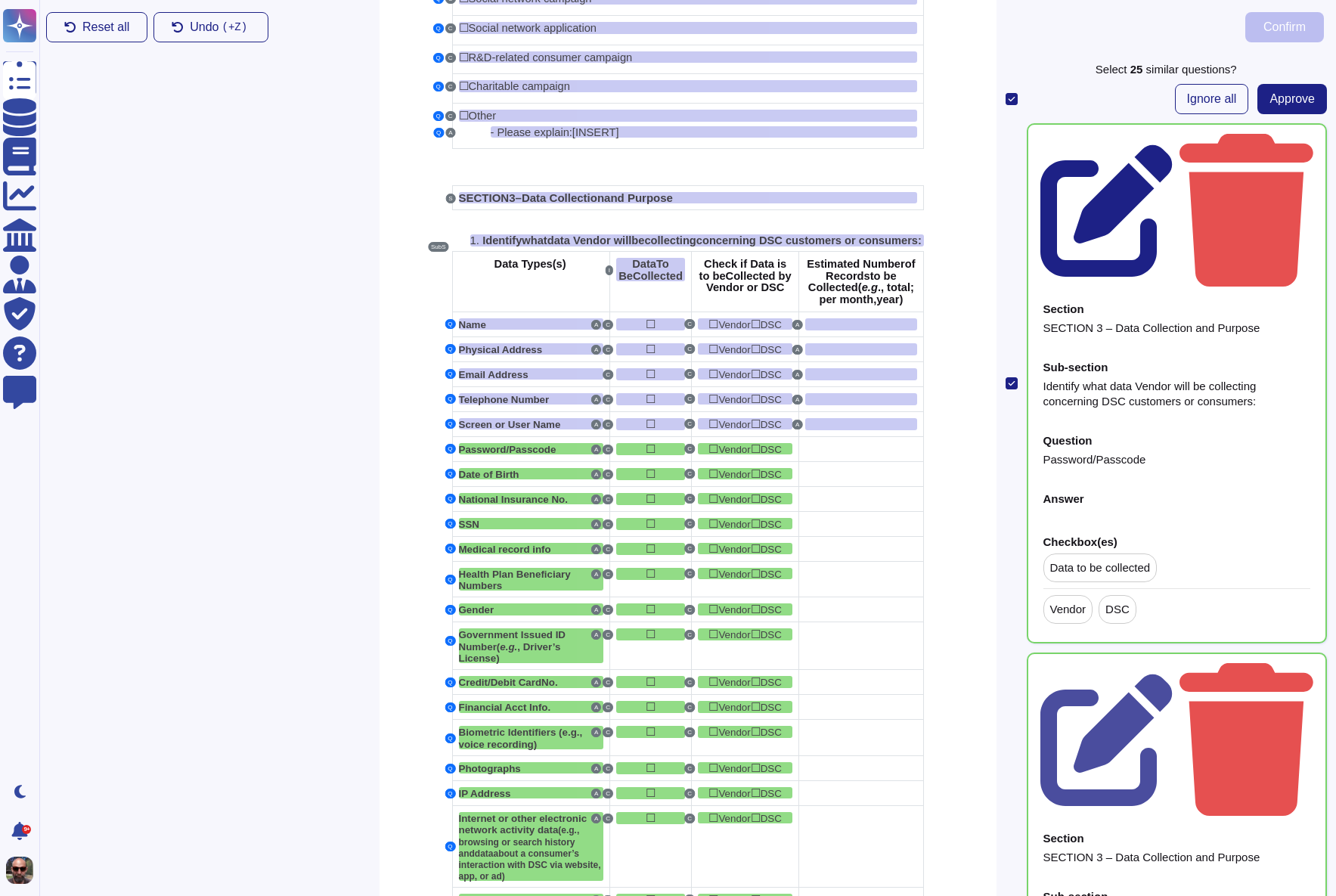
click at [1174, 144] on icon at bounding box center [1107, 211] width 134 height 134
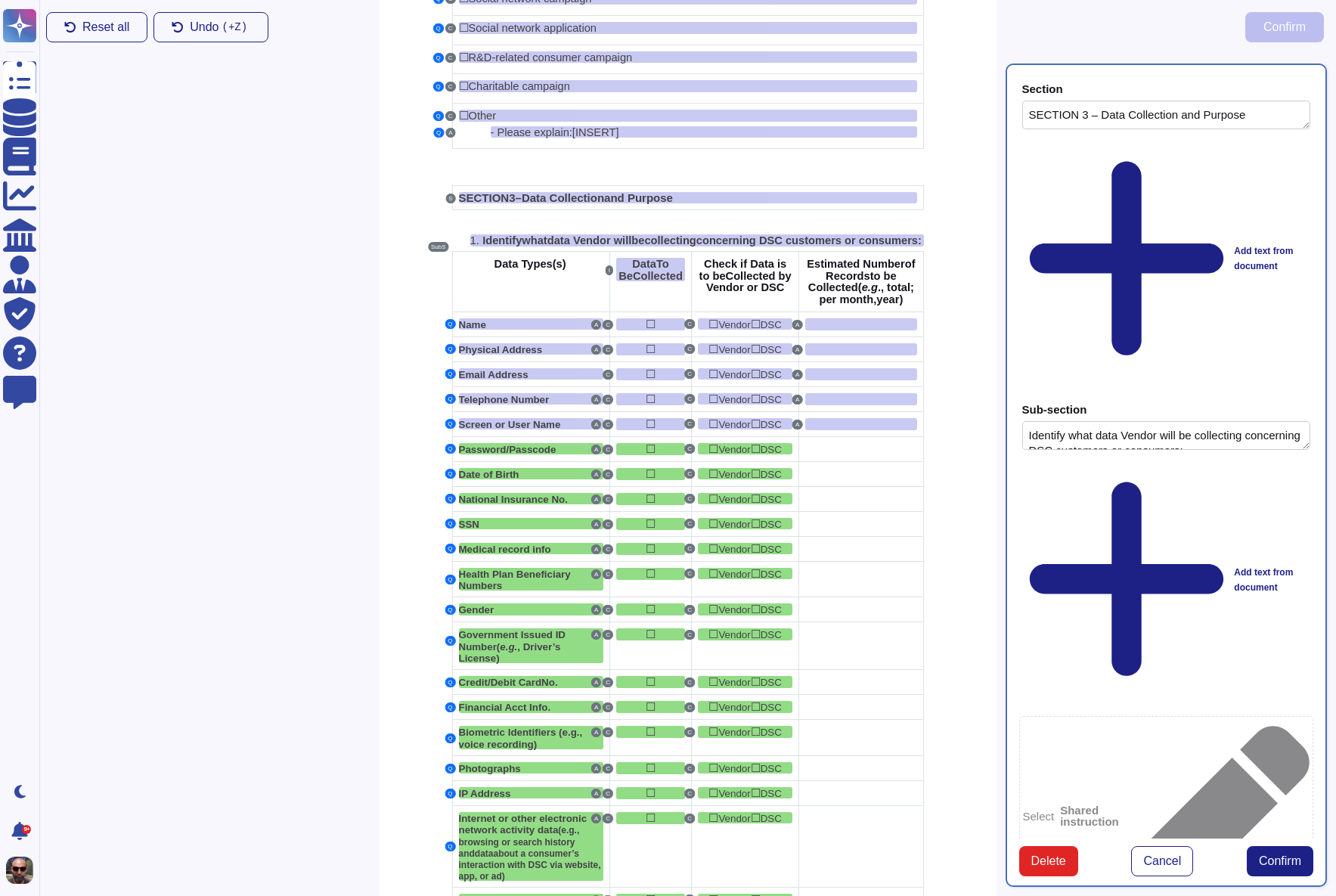
type textarea "SECTION 3 – Data Collection and Purpose"
type textarea "Identify what data Vendor will be collecting concerning DSC customers or consum…"
type textarea "Password/Passcode"
click at [850, 455] on div at bounding box center [861, 448] width 111 height 12
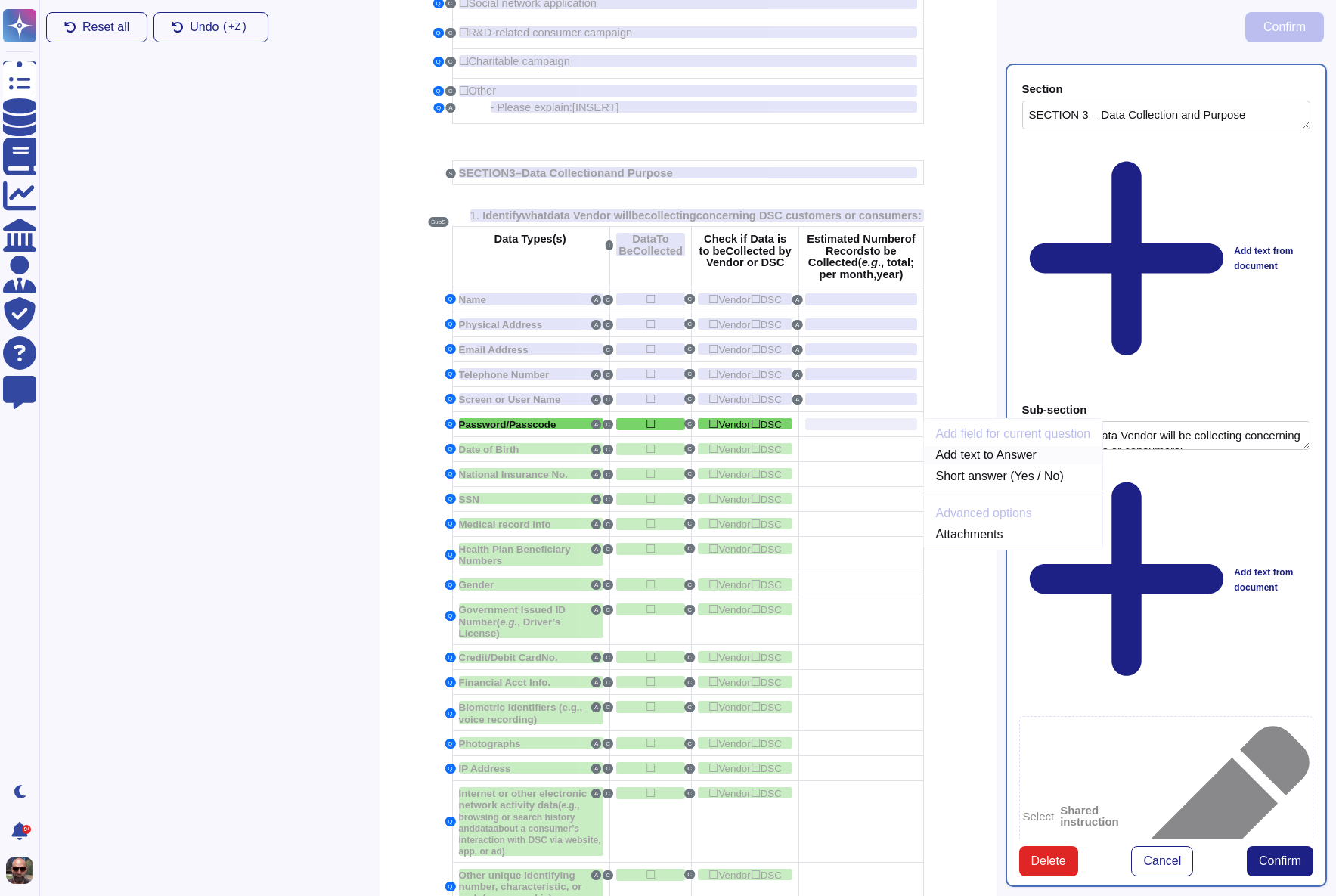
click at [971, 464] on link "Add text to Answer" at bounding box center [1013, 455] width 180 height 18
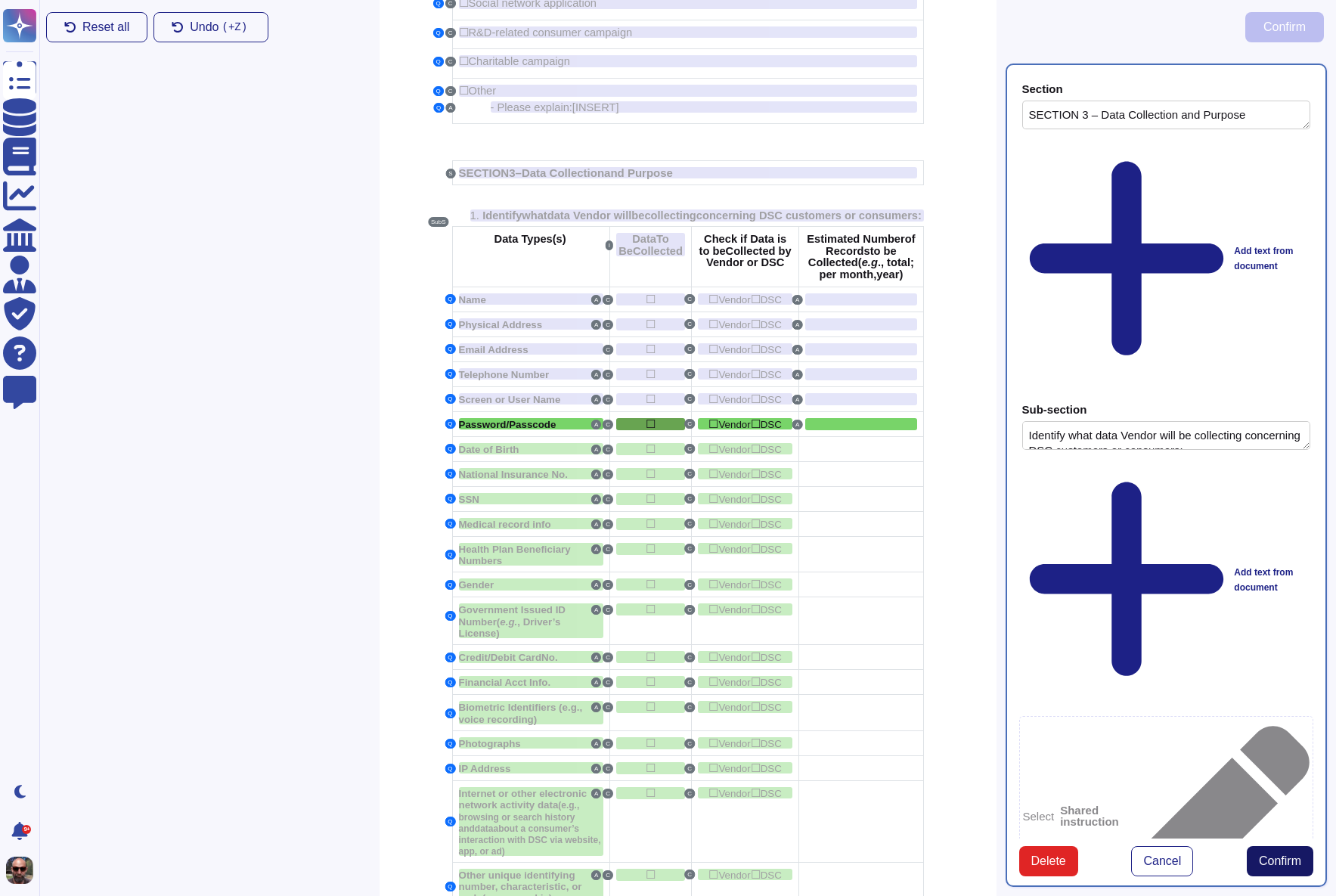
click at [1284, 855] on span "Confirm" at bounding box center [1279, 860] width 42 height 12
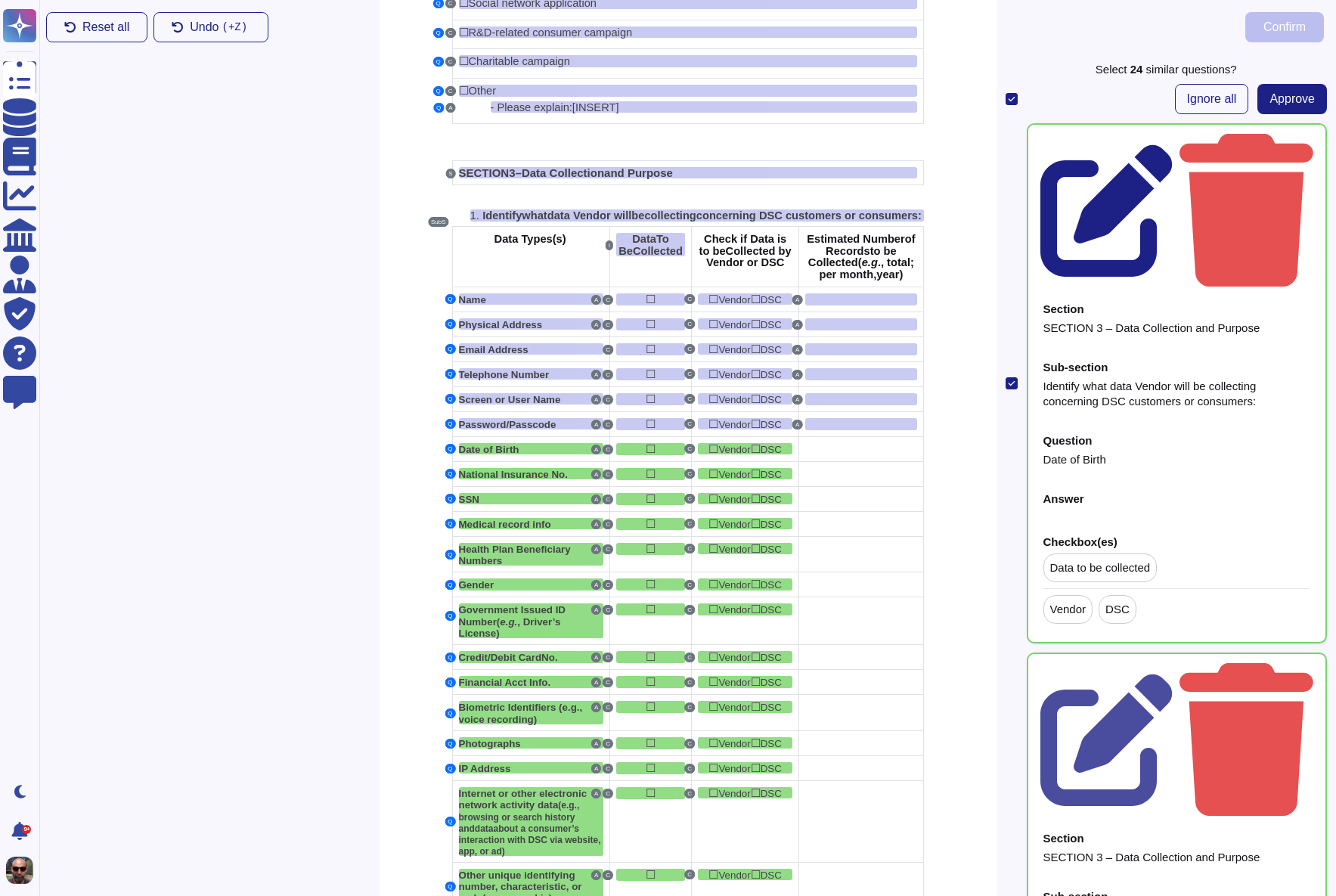
click at [1173, 144] on icon at bounding box center [1106, 210] width 132 height 132
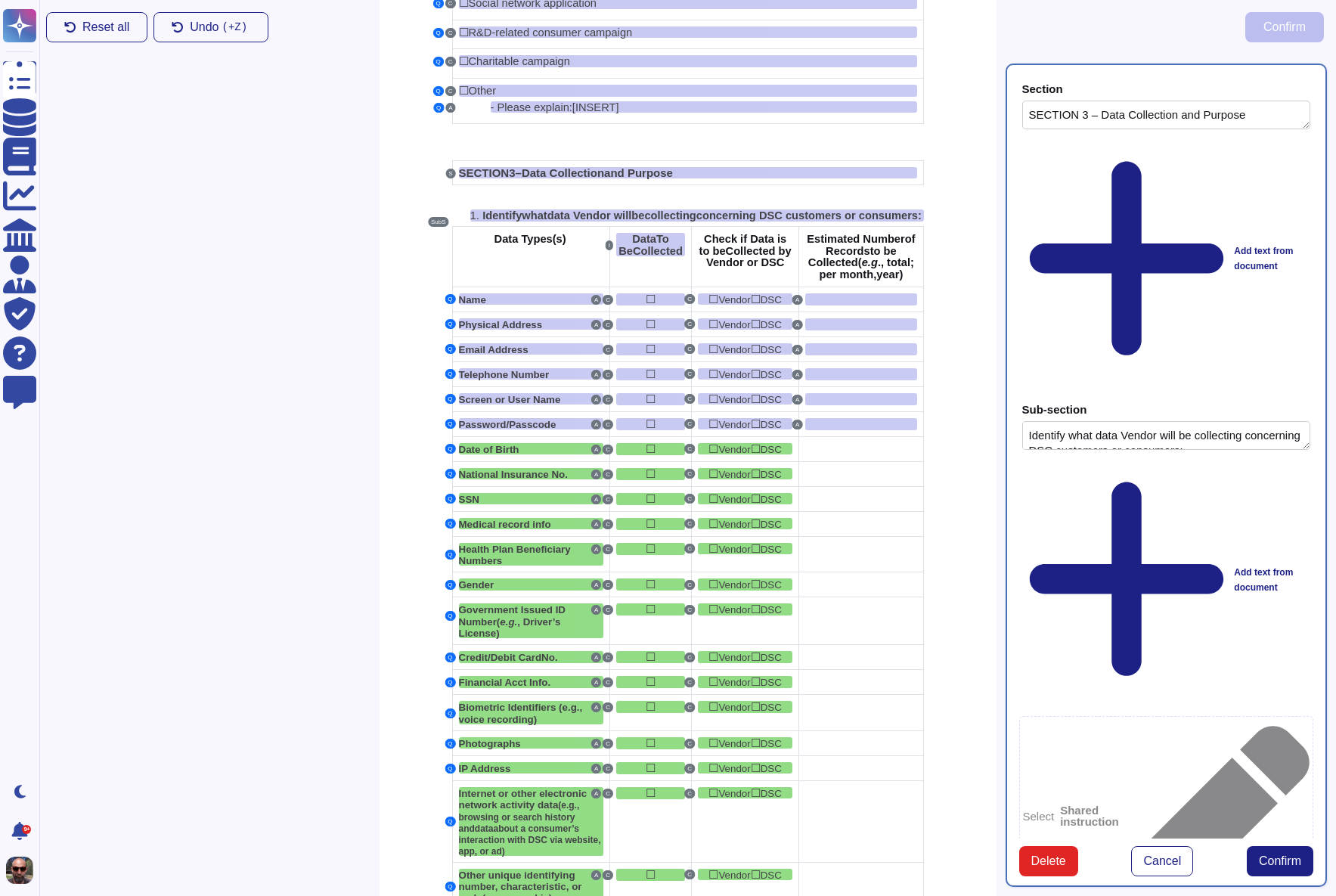
type textarea "SECTION 3 – Data Collection and Purpose"
type textarea "Identify what data Vendor will be collecting concerning DSC customers or consum…"
type textarea "Date of Birth"
click at [855, 455] on div at bounding box center [861, 448] width 111 height 12
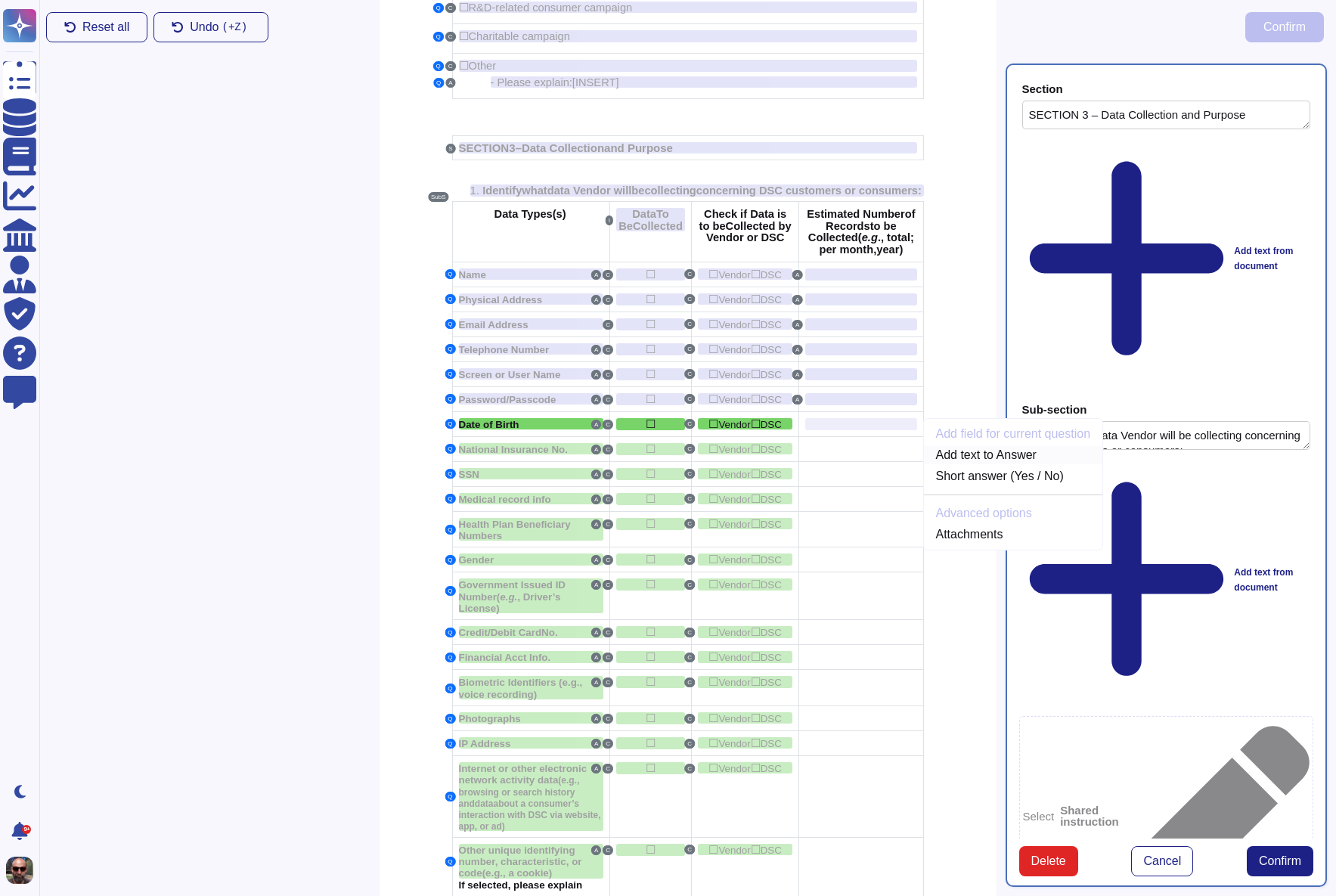
click at [986, 464] on link "Add text to Answer" at bounding box center [1013, 455] width 180 height 18
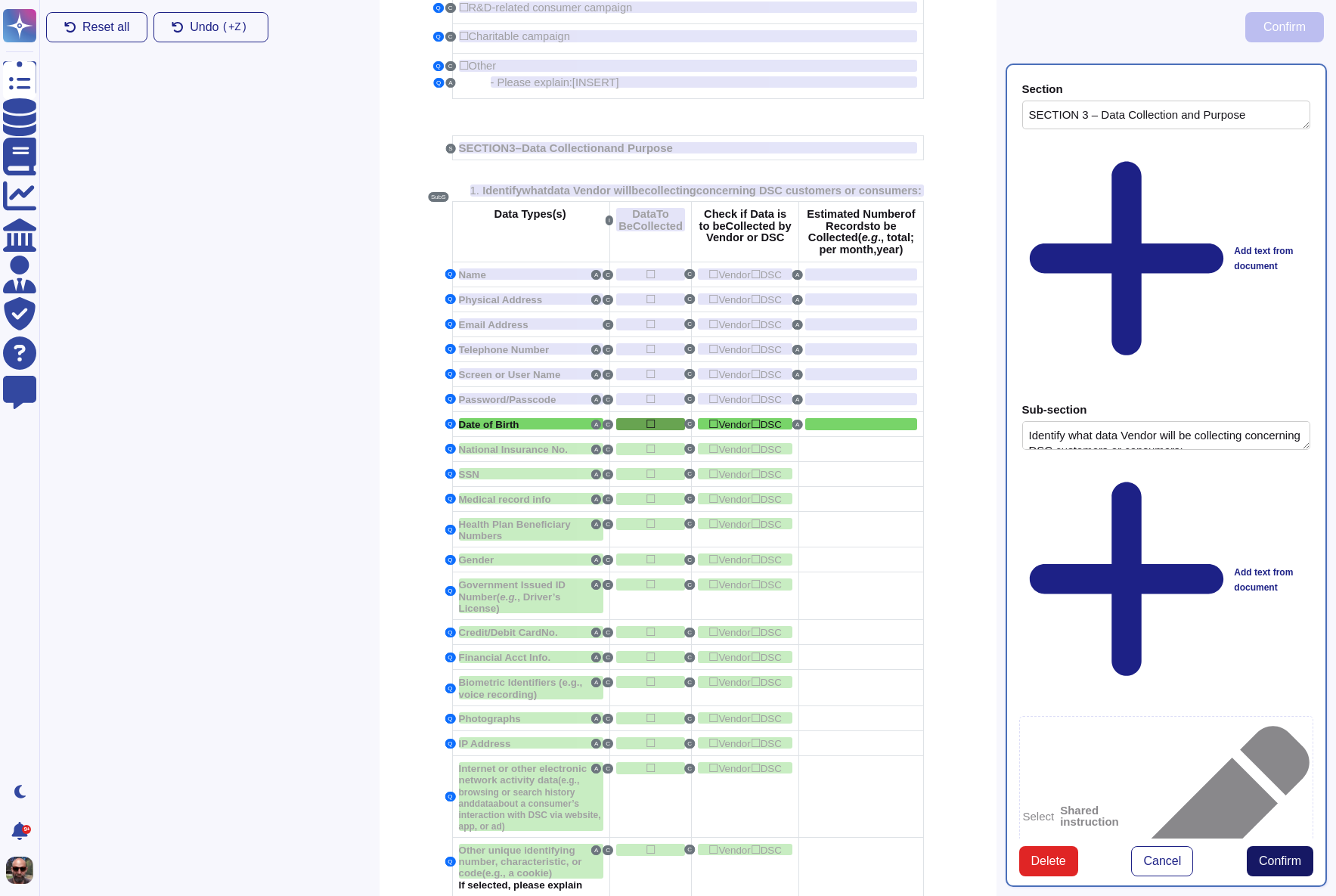
click at [1272, 855] on span "Confirm" at bounding box center [1279, 860] width 42 height 12
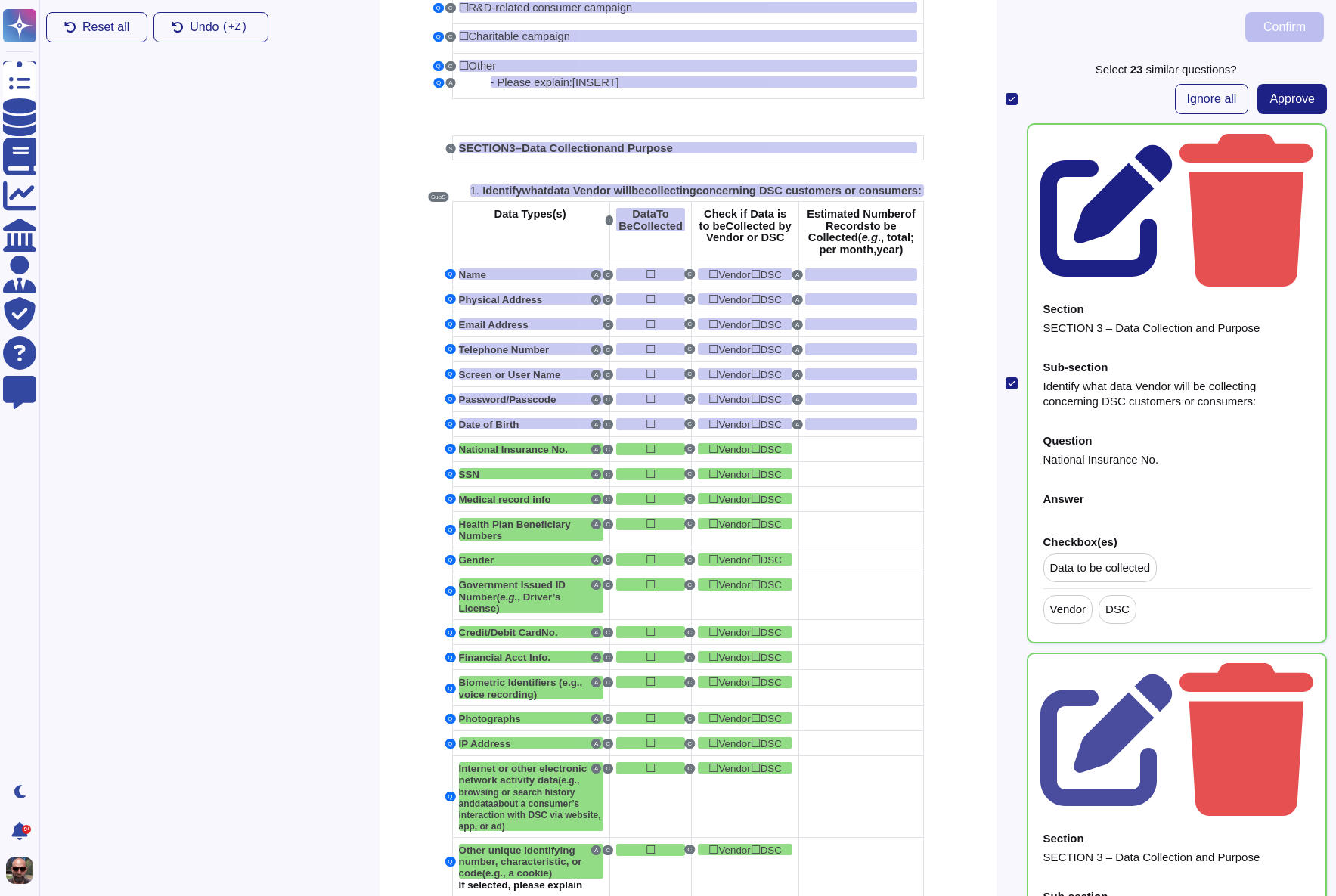
click at [1174, 144] on icon at bounding box center [1107, 211] width 134 height 134
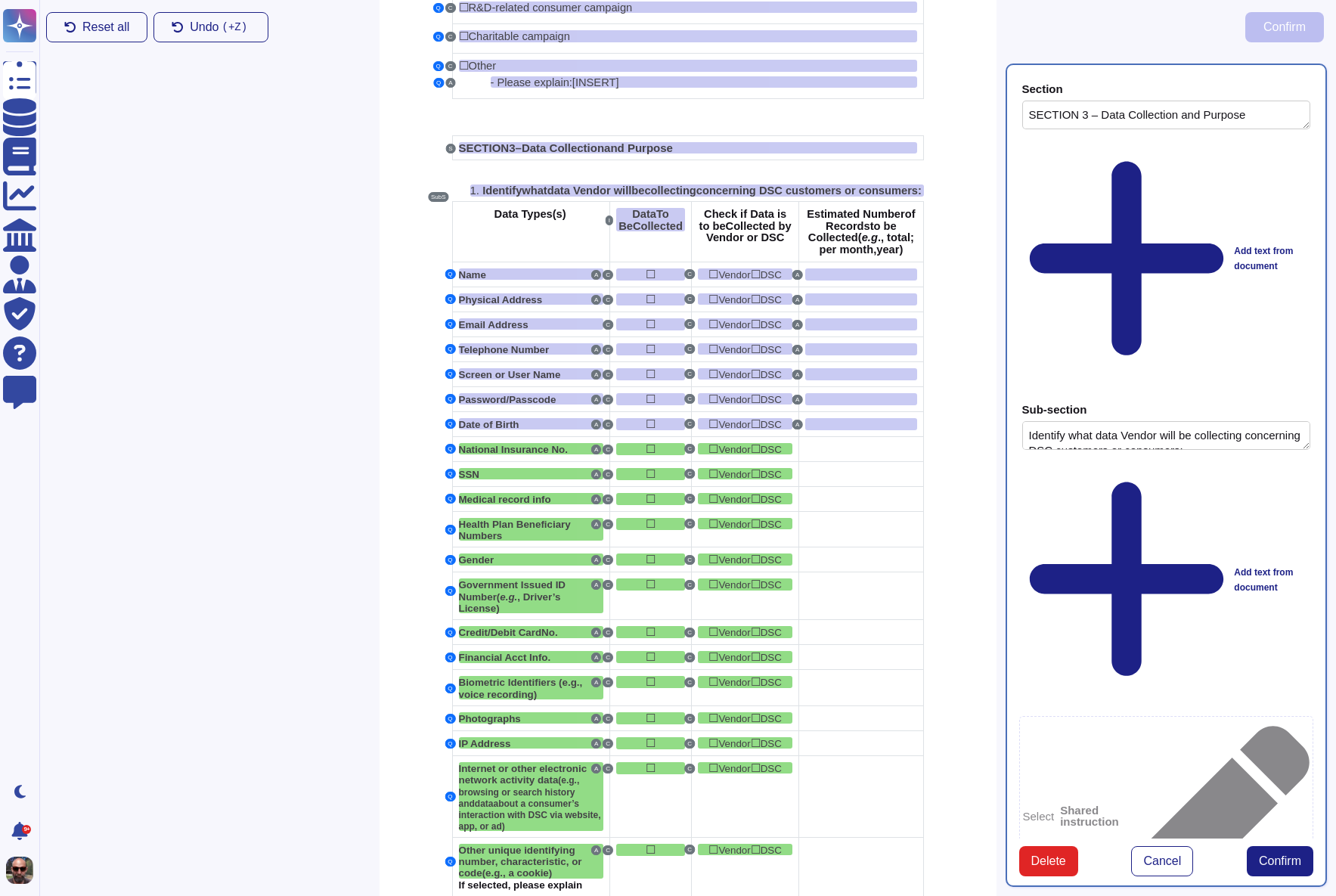
type textarea "SECTION 3 – Data Collection and Purpose"
type textarea "Identify what data Vendor will be collecting concerning DSC customers or consum…"
type textarea "National Insurance No."
click at [865, 455] on div at bounding box center [861, 448] width 111 height 12
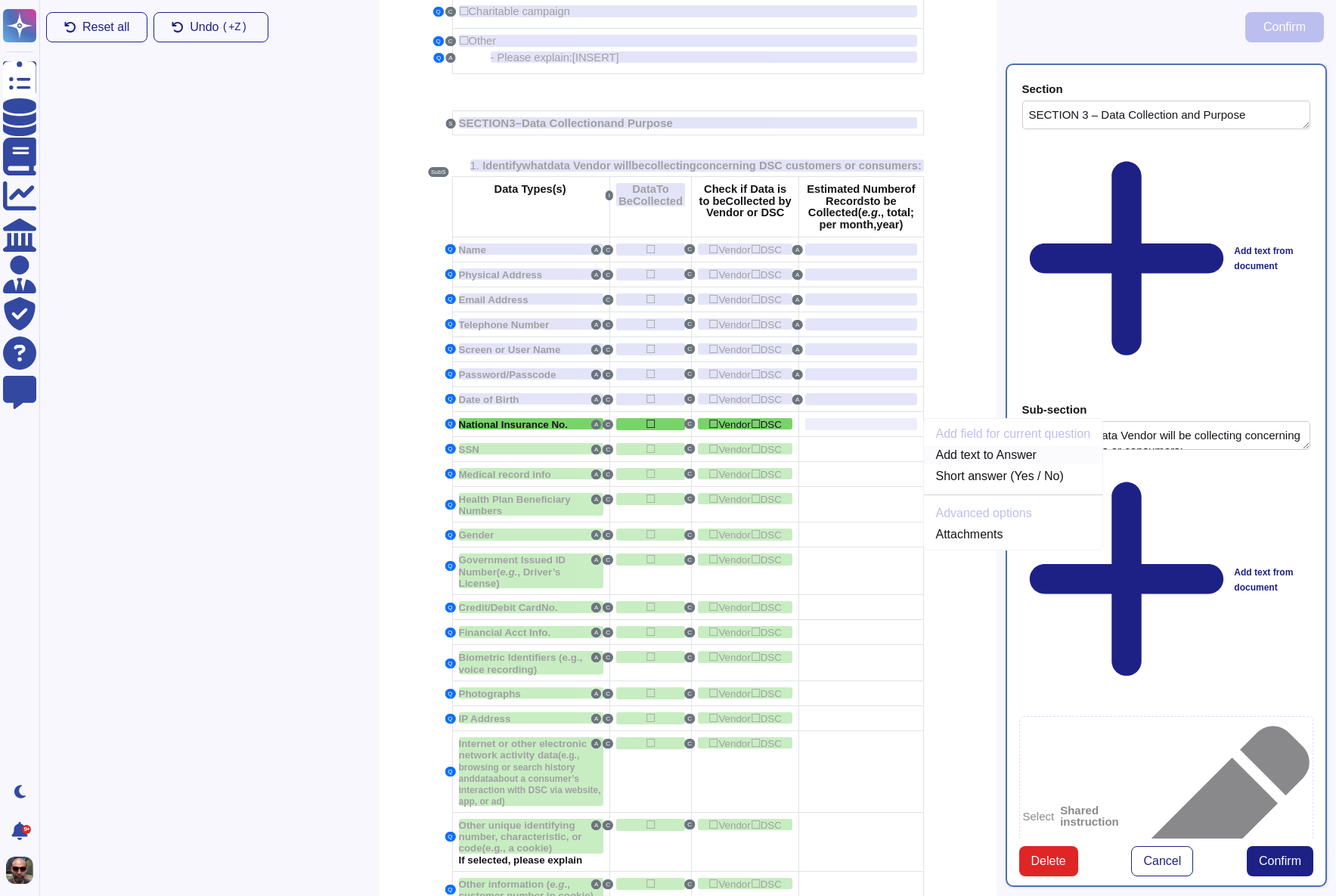
click at [983, 464] on link "Add text to Answer" at bounding box center [1013, 455] width 180 height 18
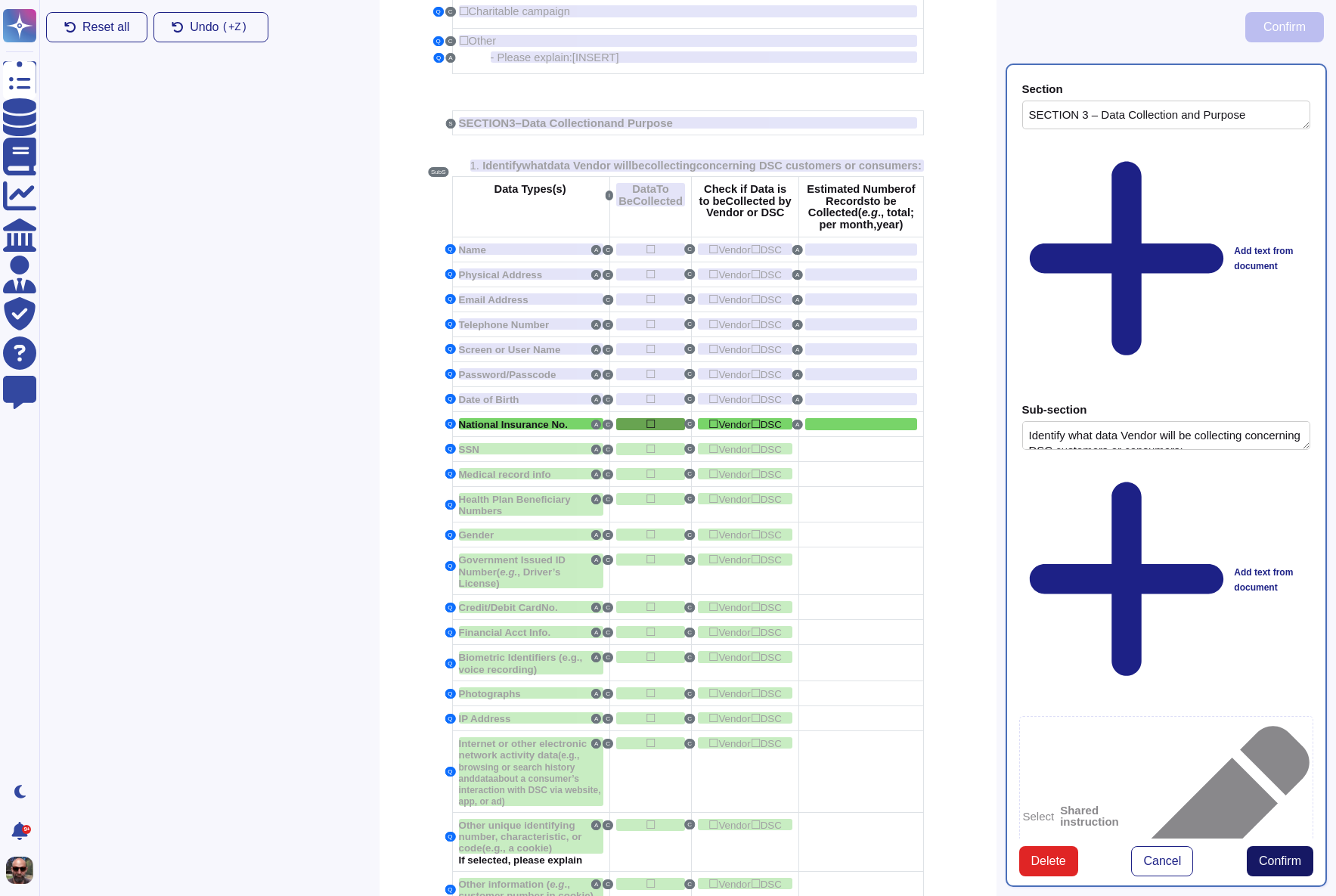
click at [1278, 846] on button "Confirm" at bounding box center [1279, 860] width 67 height 30
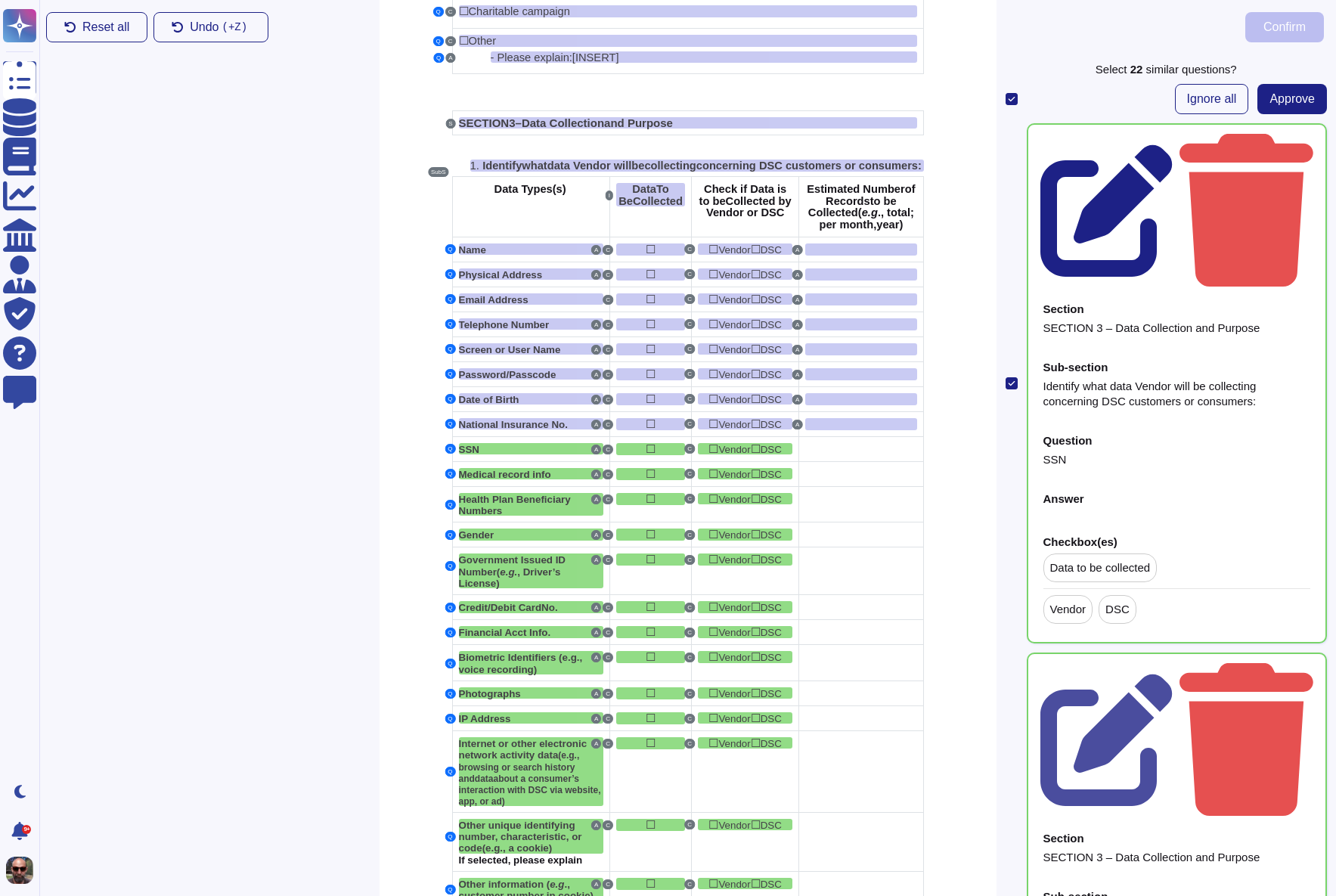
click at [1173, 144] on icon at bounding box center [1106, 210] width 132 height 132
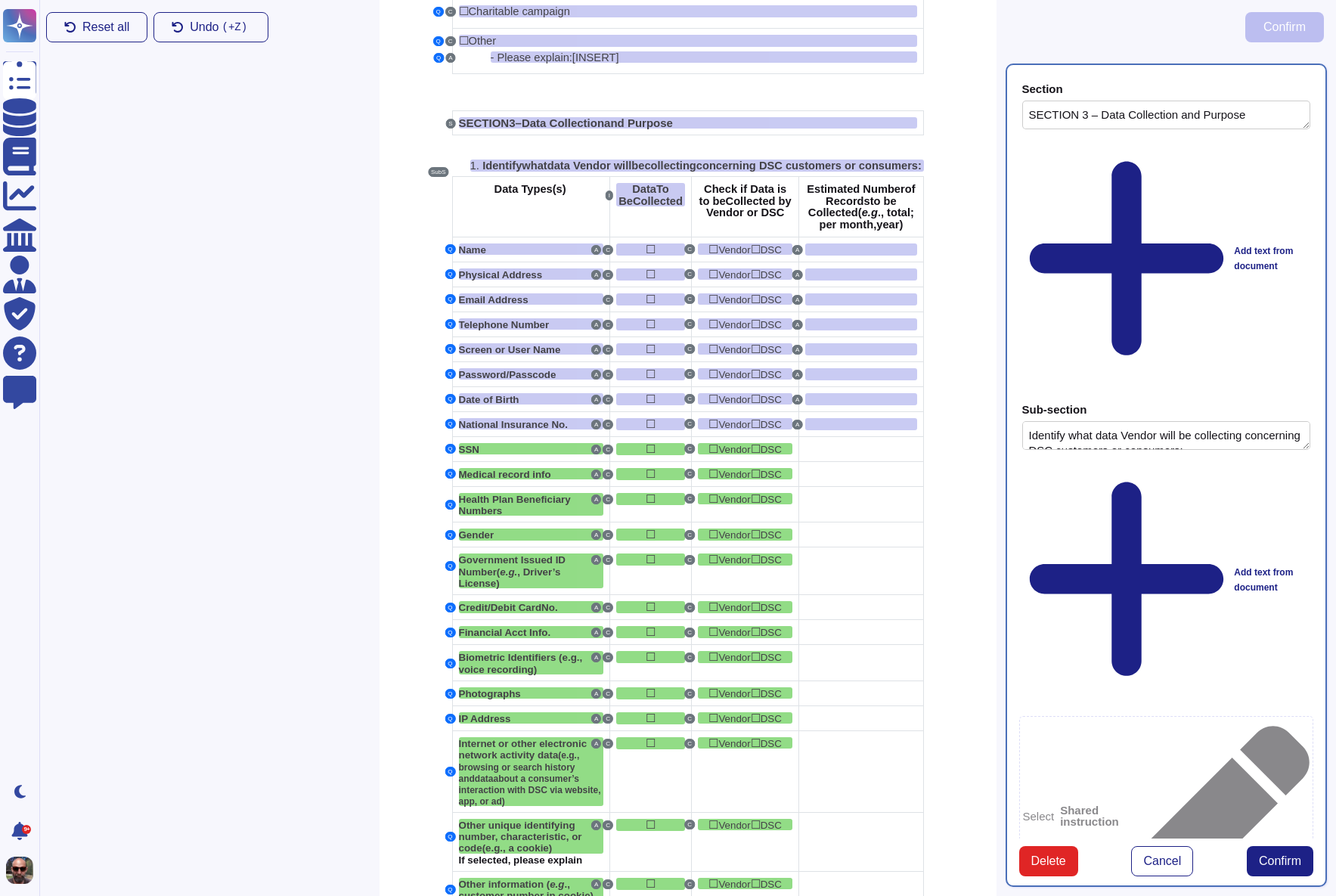
type textarea "SECTION 3 – Data Collection and Purpose"
type textarea "Identify what data Vendor will be collecting concerning DSC customers or consum…"
type textarea "SSN"
click at [859, 455] on div at bounding box center [861, 448] width 111 height 12
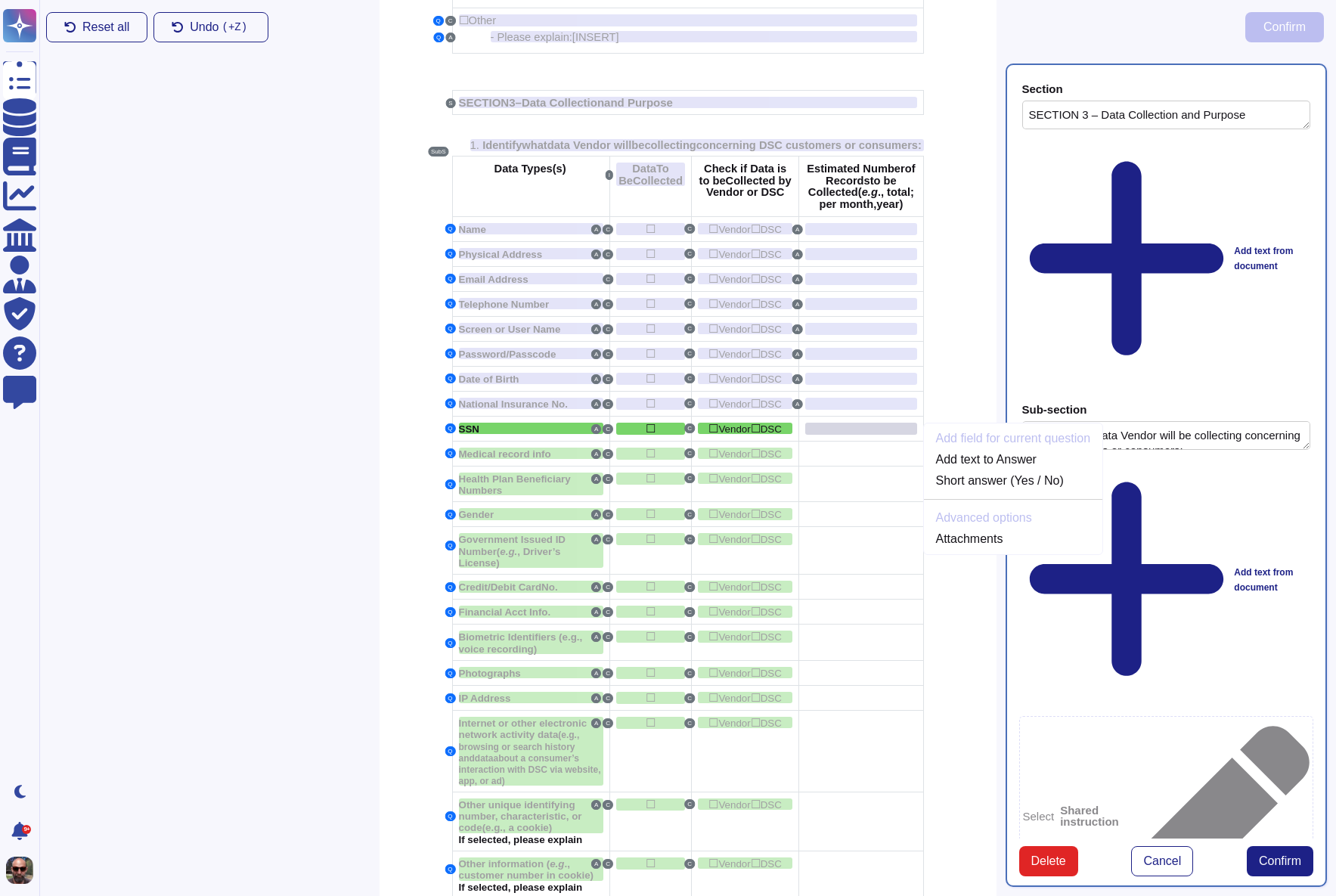
scroll to position [624, 0]
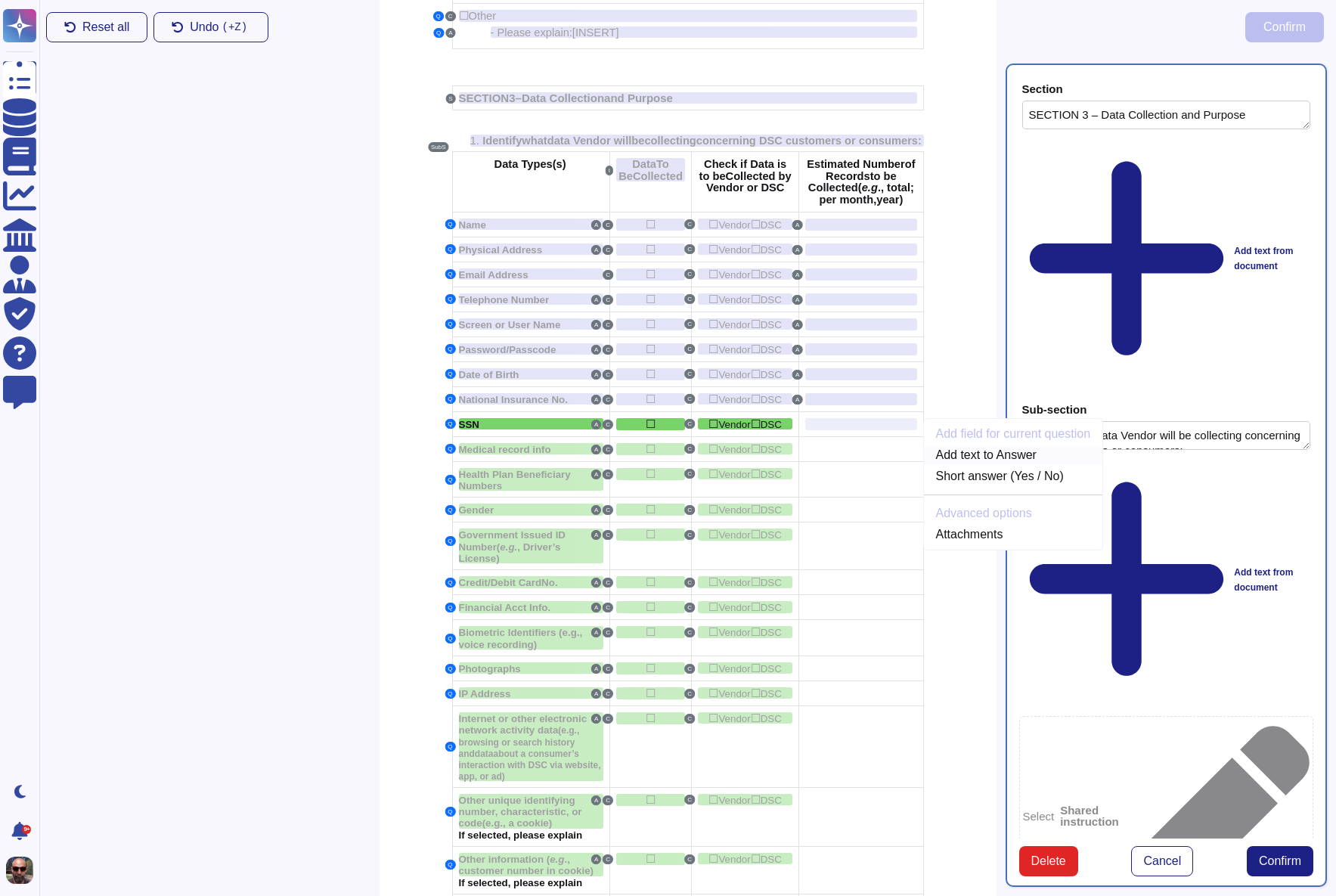
click at [979, 464] on link "Add text to Answer" at bounding box center [1013, 455] width 180 height 18
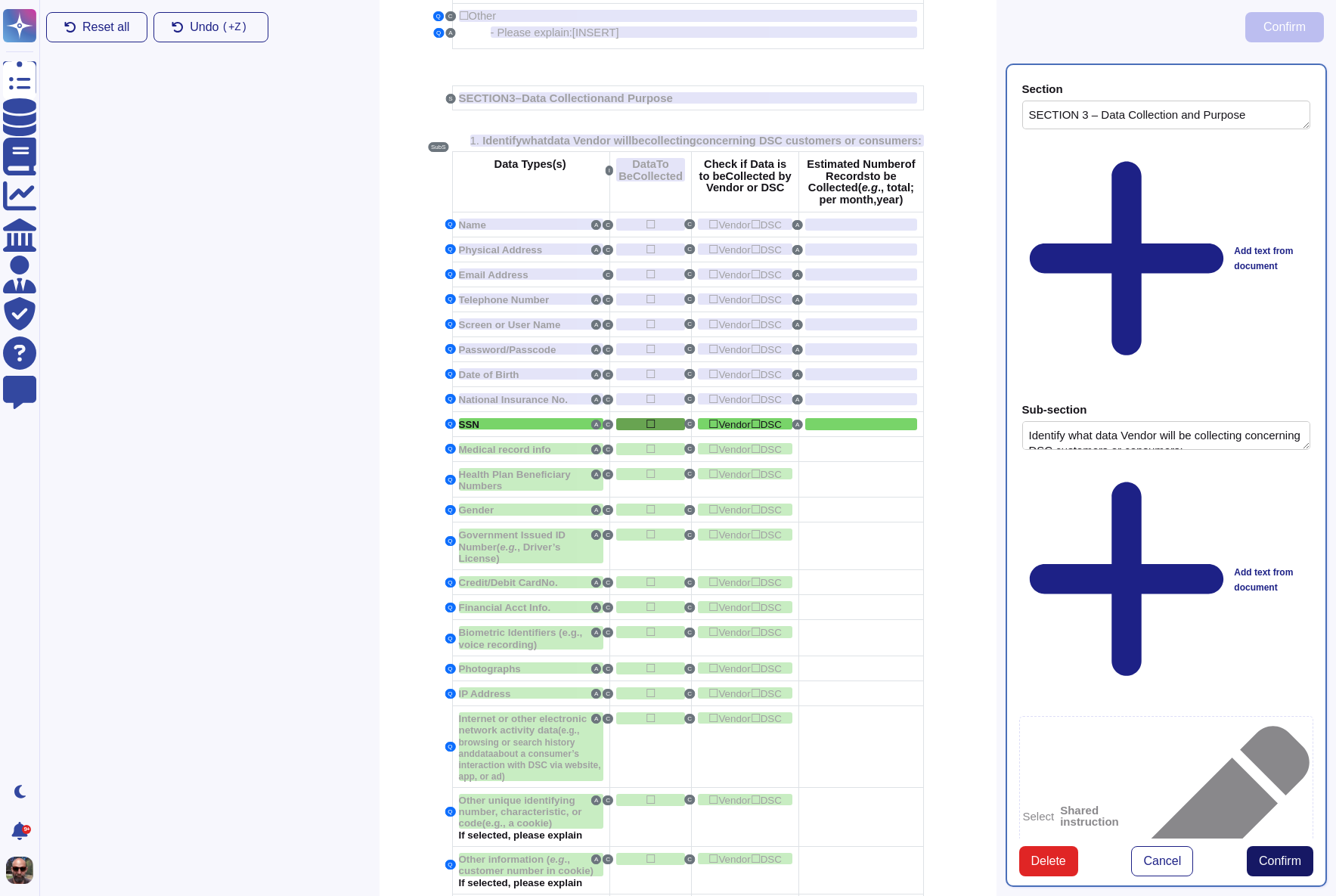
click at [1277, 855] on span "Confirm" at bounding box center [1279, 860] width 42 height 12
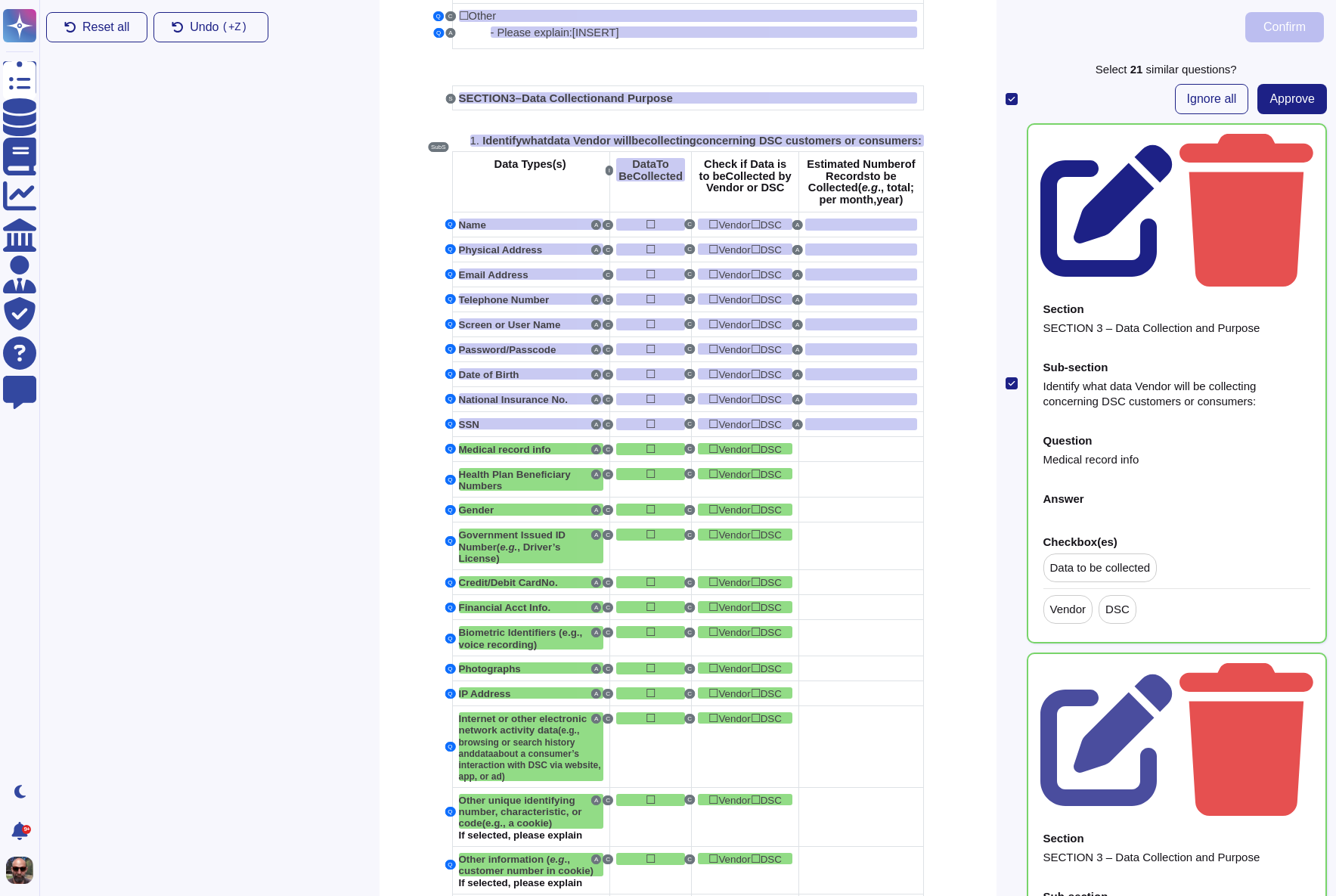
click at [1174, 144] on icon at bounding box center [1107, 211] width 134 height 134
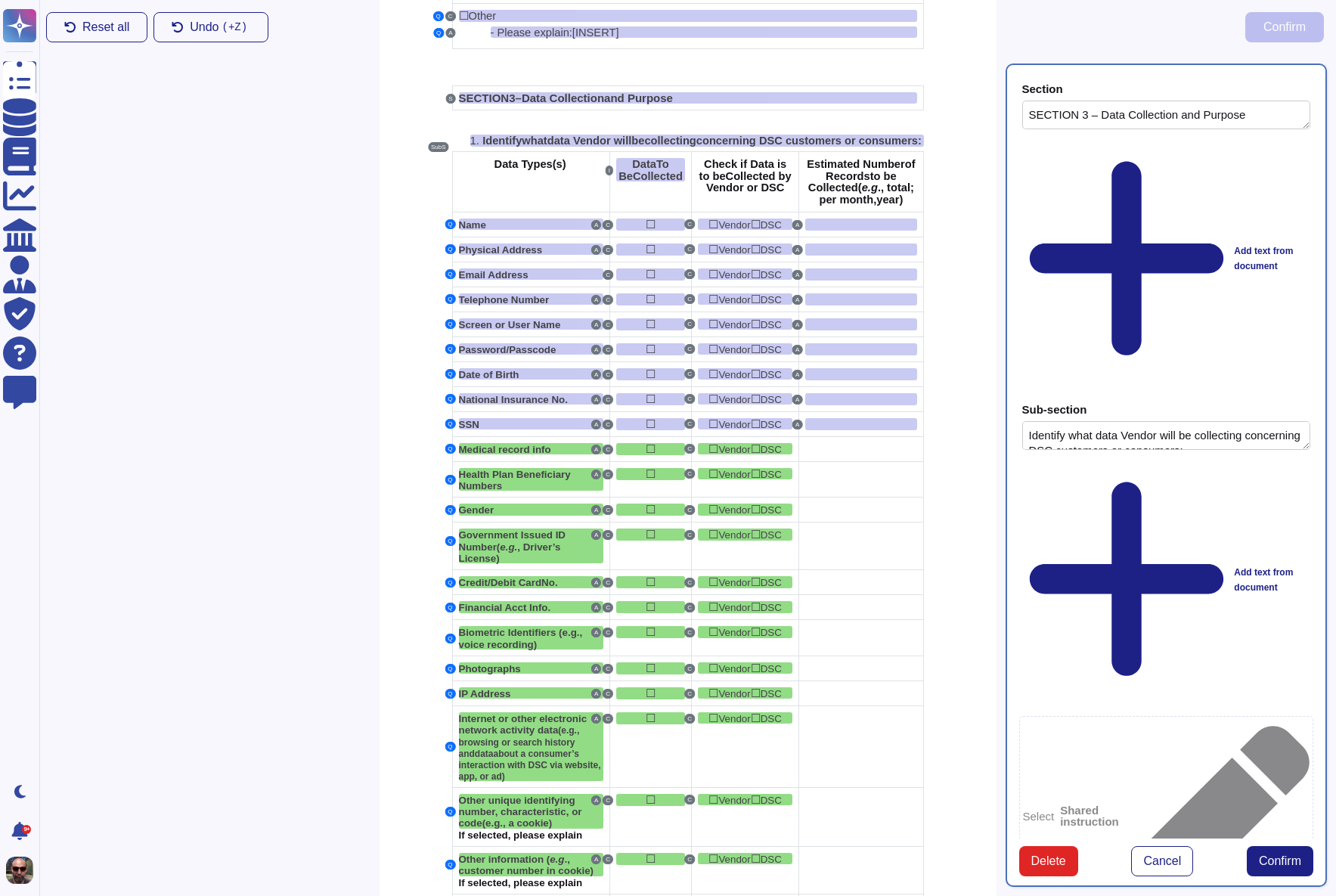
type textarea "SECTION 3 – Data Collection and Purpose"
type textarea "Identify what data Vendor will be collecting concerning DSC customers or consum…"
type textarea "Medical record info"
click at [841, 455] on div at bounding box center [861, 448] width 111 height 12
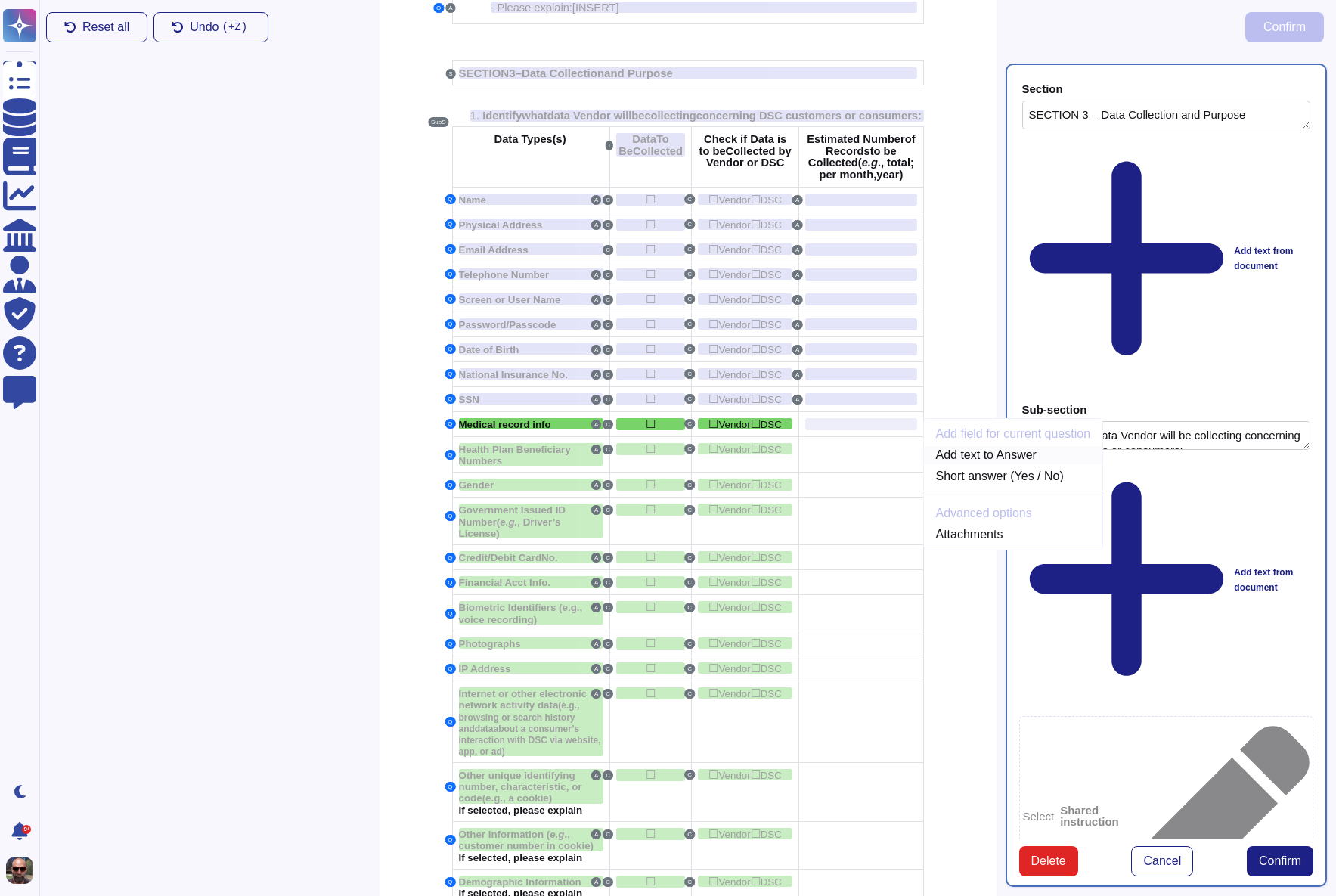
click at [983, 464] on link "Add text to Answer" at bounding box center [1013, 455] width 180 height 18
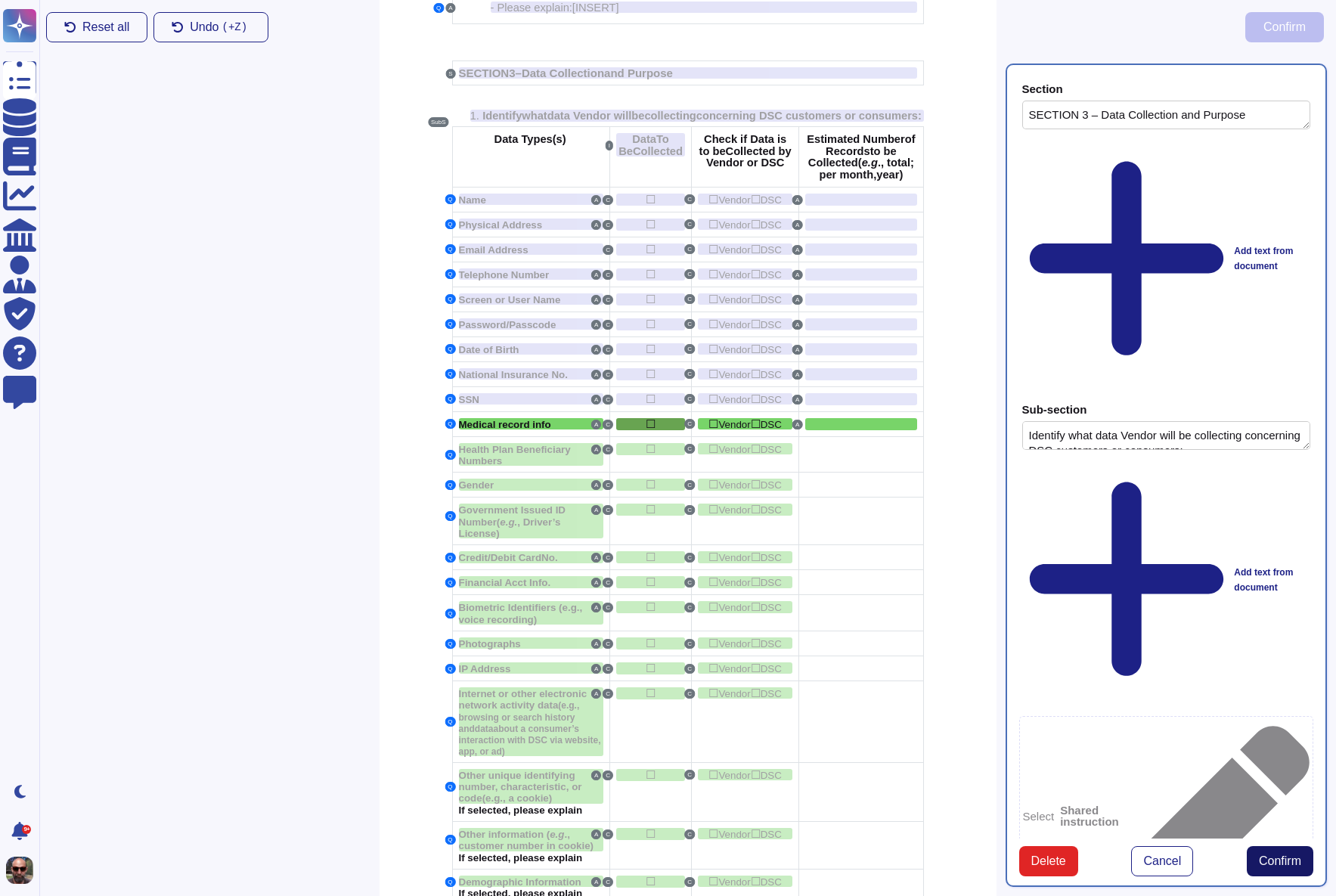
click at [1276, 855] on span "Confirm" at bounding box center [1279, 860] width 42 height 12
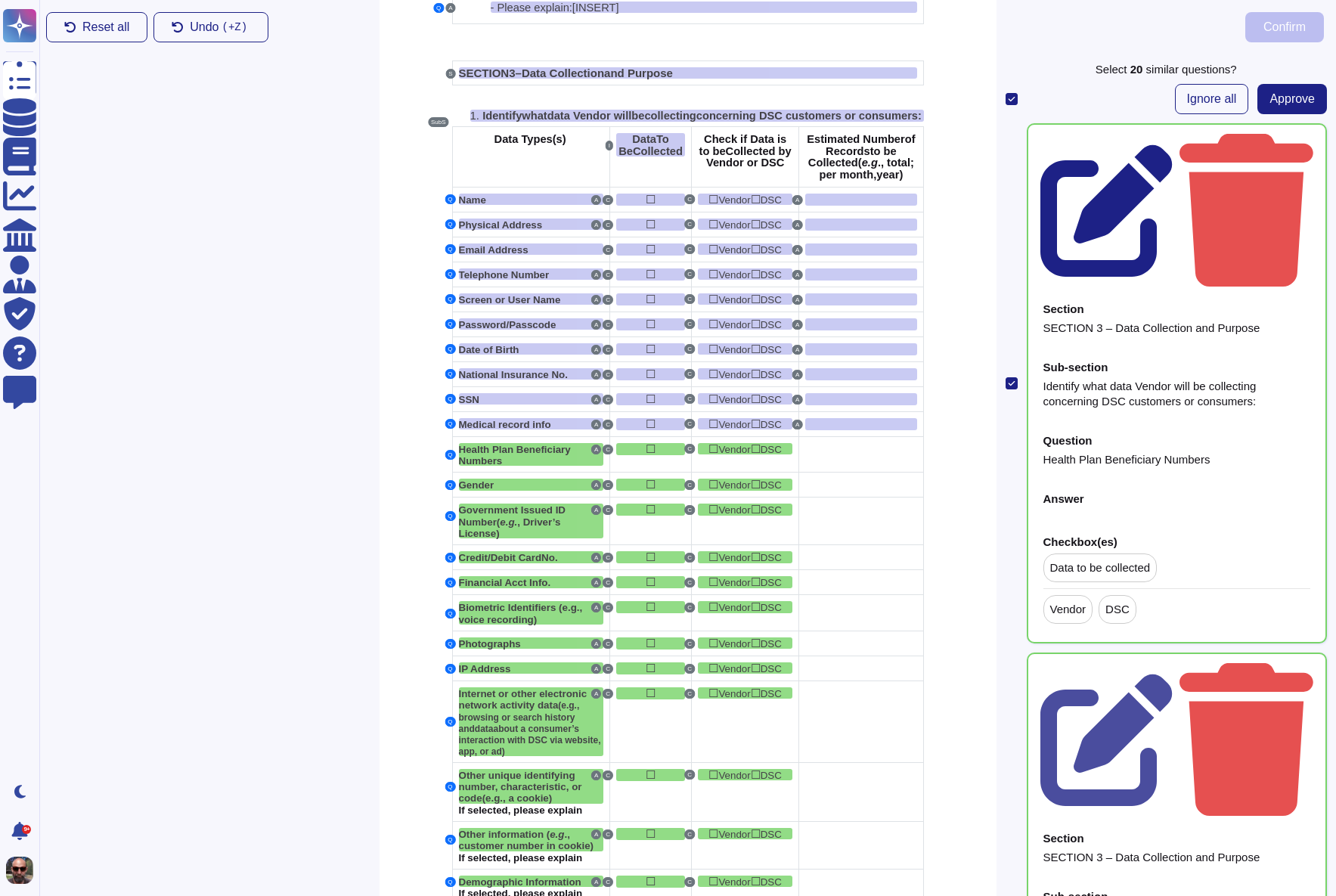
click at [1174, 144] on icon at bounding box center [1107, 211] width 134 height 134
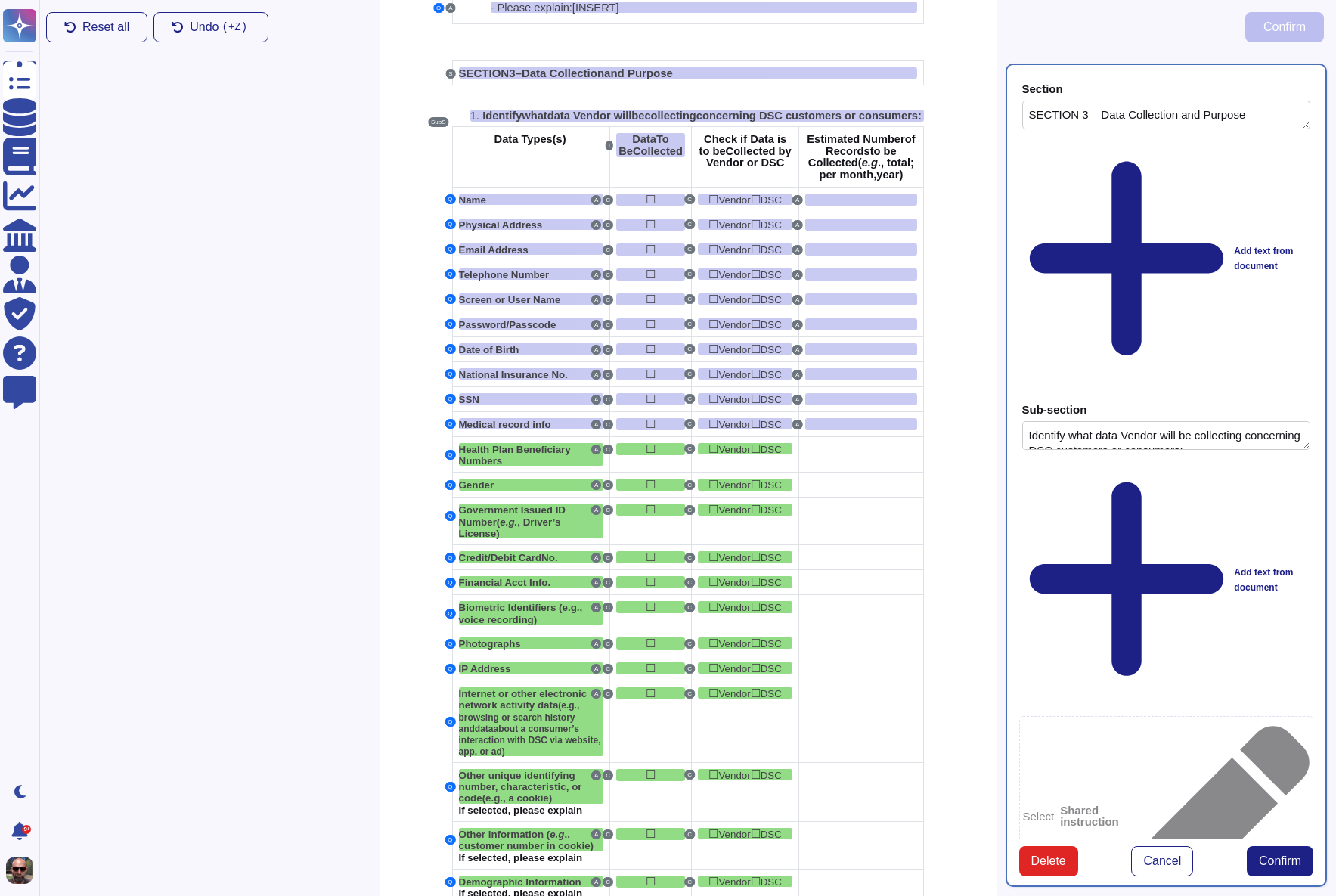
type textarea "SECTION 3 – Data Collection and Purpose"
type textarea "Identify what data Vendor will be collecting concerning DSC customers or consum…"
type textarea "Health Plan Beneficiary Numbers"
click at [845, 455] on div at bounding box center [861, 448] width 111 height 12
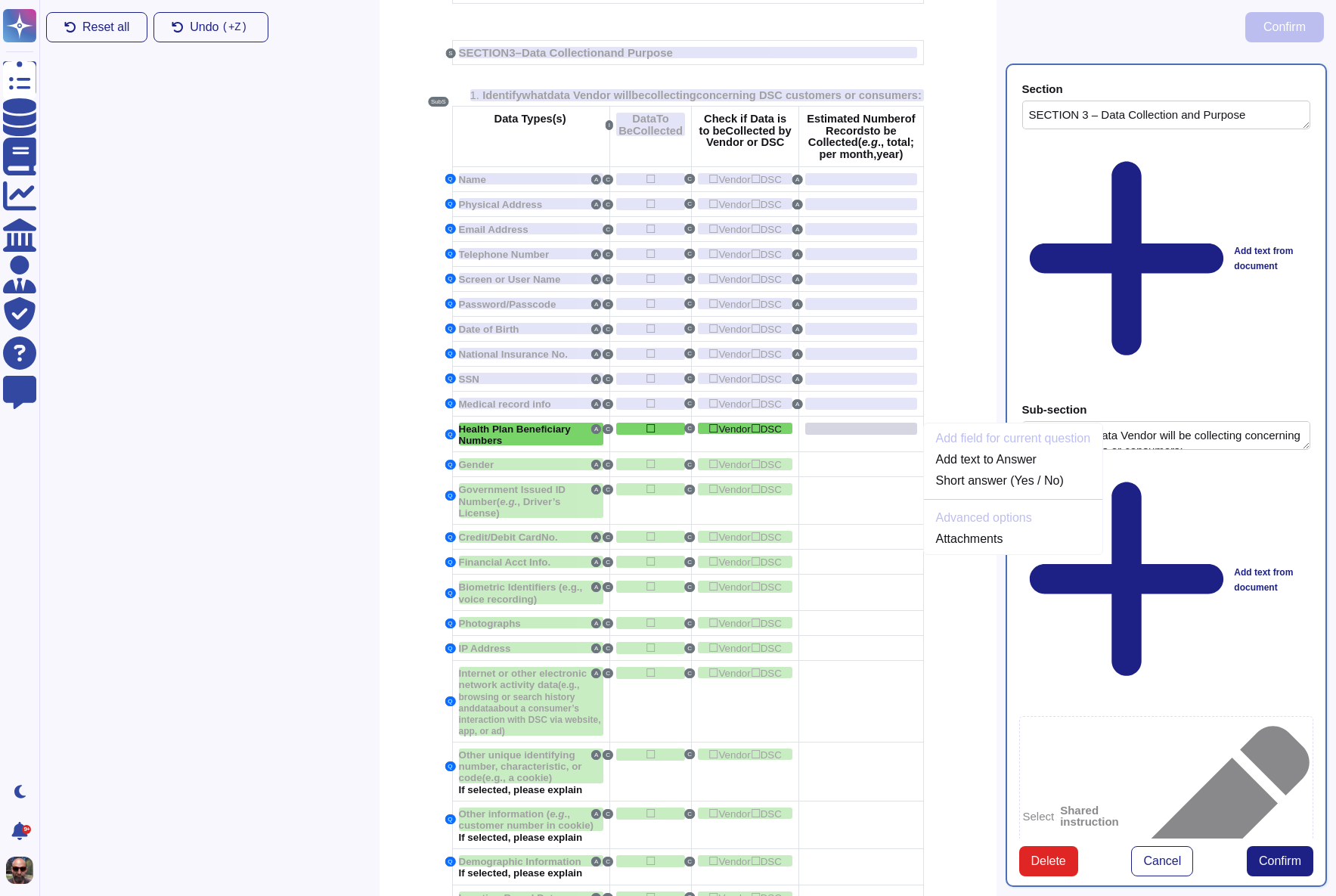
scroll to position [675, 0]
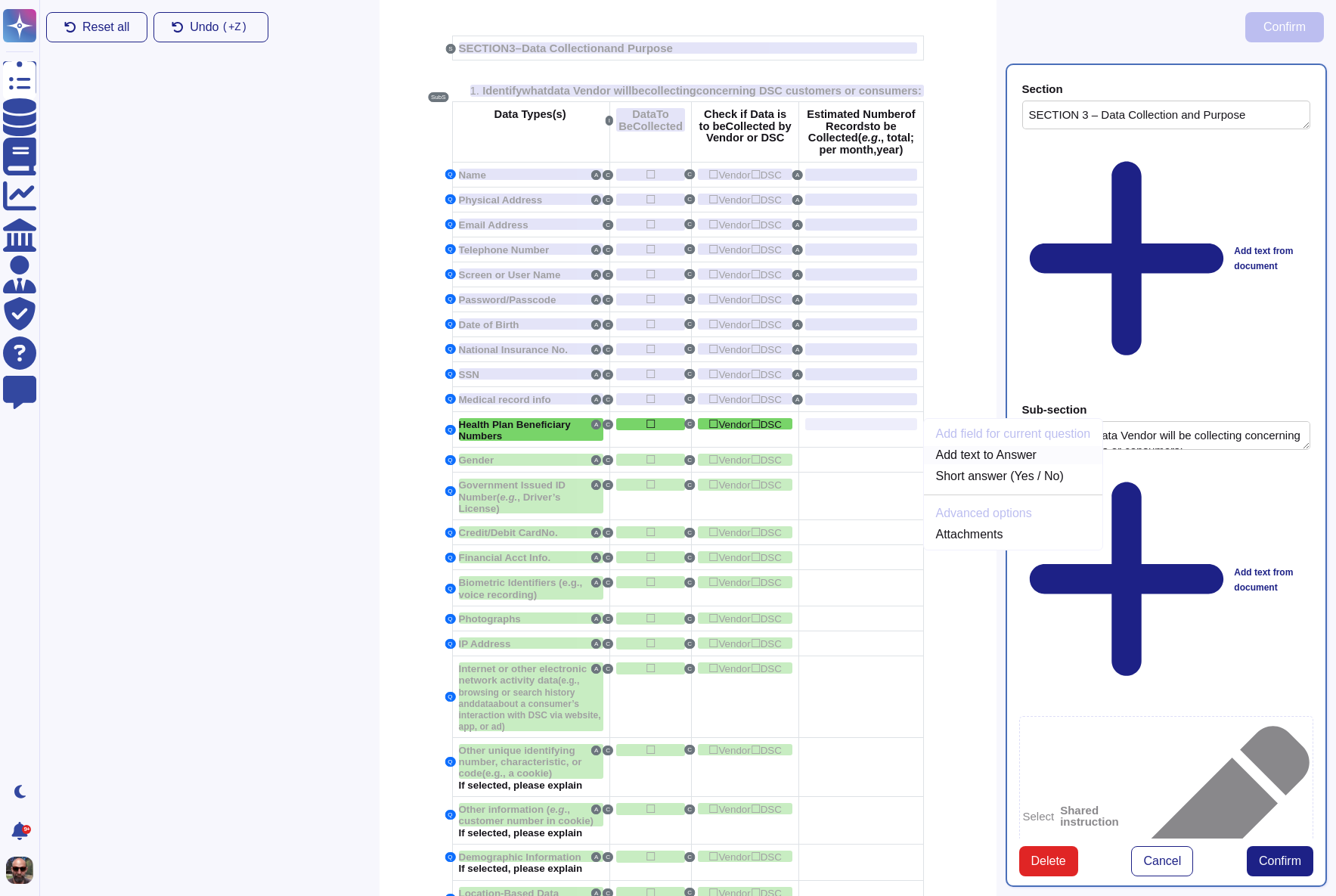
click at [1043, 464] on link "Add text to Answer" at bounding box center [1013, 455] width 180 height 18
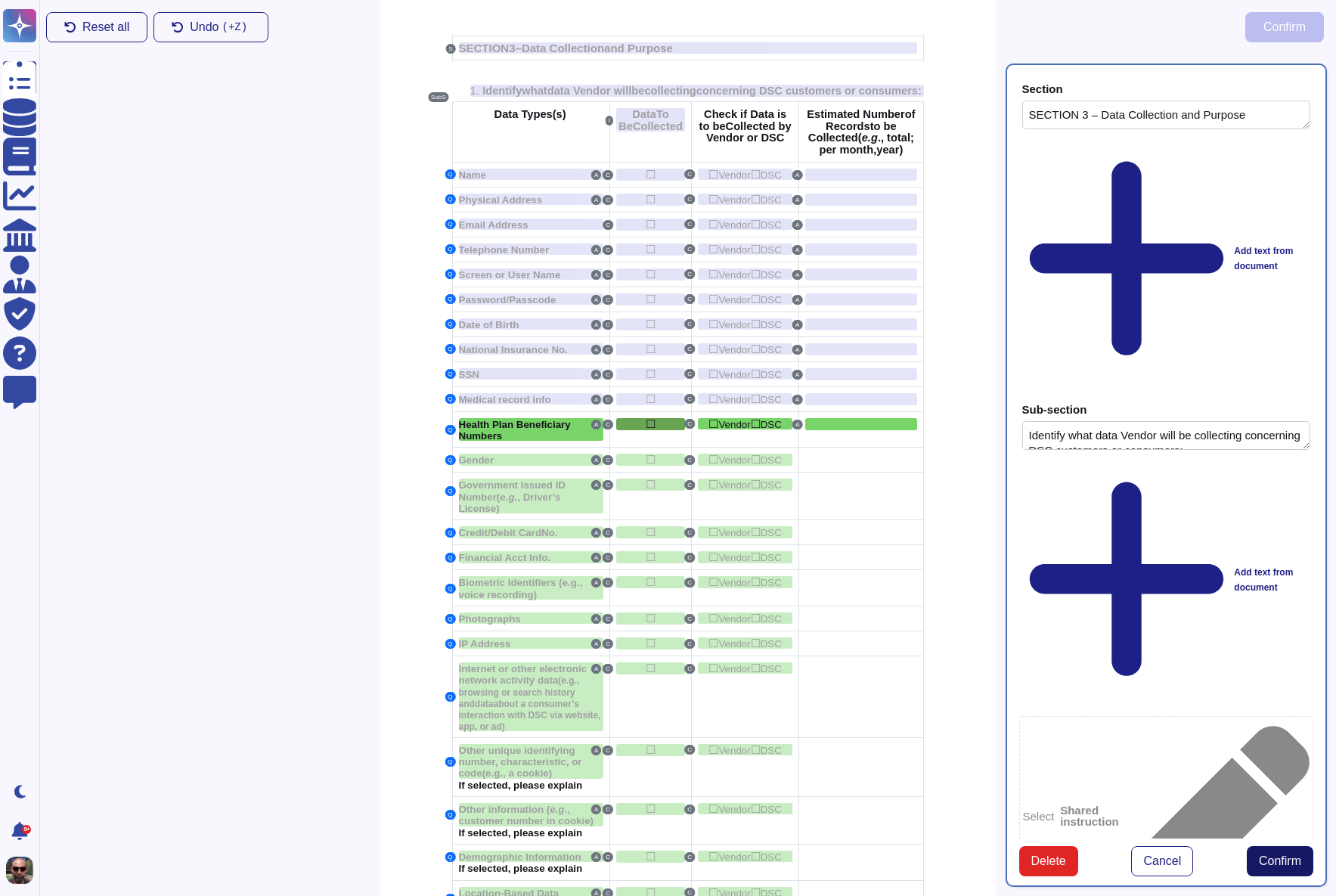
click at [1270, 855] on span "Confirm" at bounding box center [1279, 860] width 42 height 12
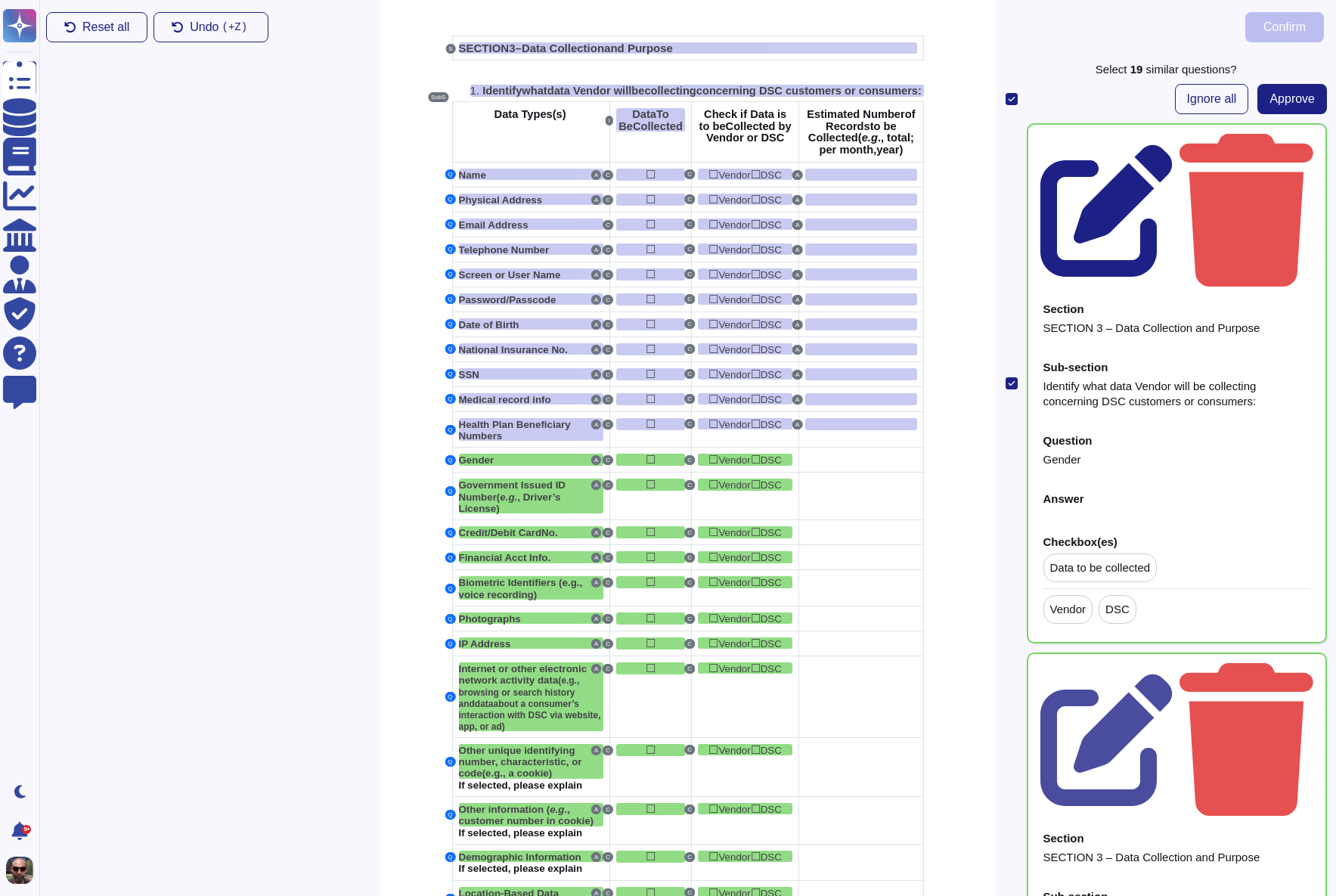
click at [1173, 144] on icon at bounding box center [1106, 210] width 132 height 132
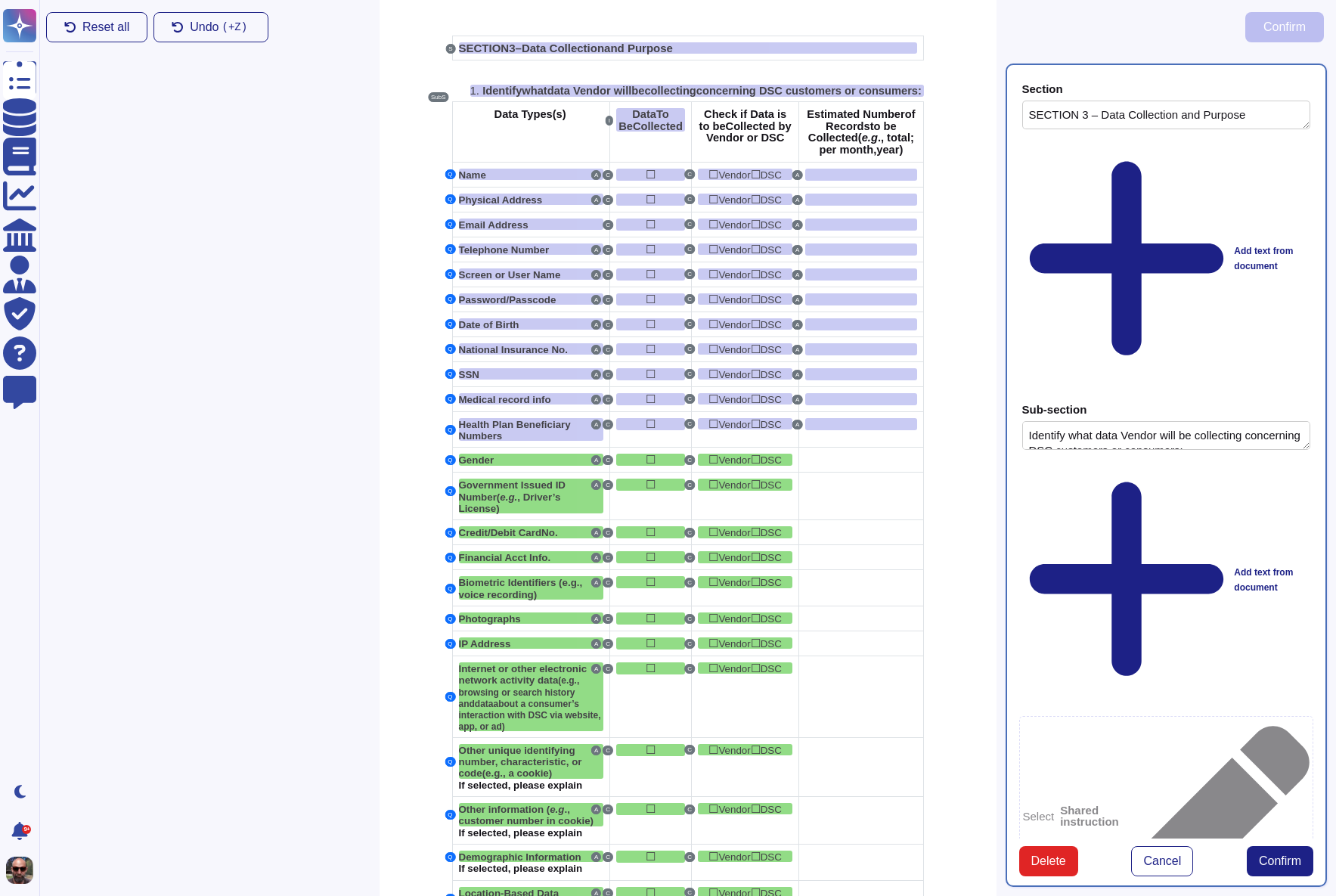
type textarea "SECTION 3 – Data Collection and Purpose"
type textarea "Identify what data Vendor will be collecting concerning DSC customers or consum…"
type textarea "Gender"
click at [819, 466] on div at bounding box center [861, 459] width 111 height 12
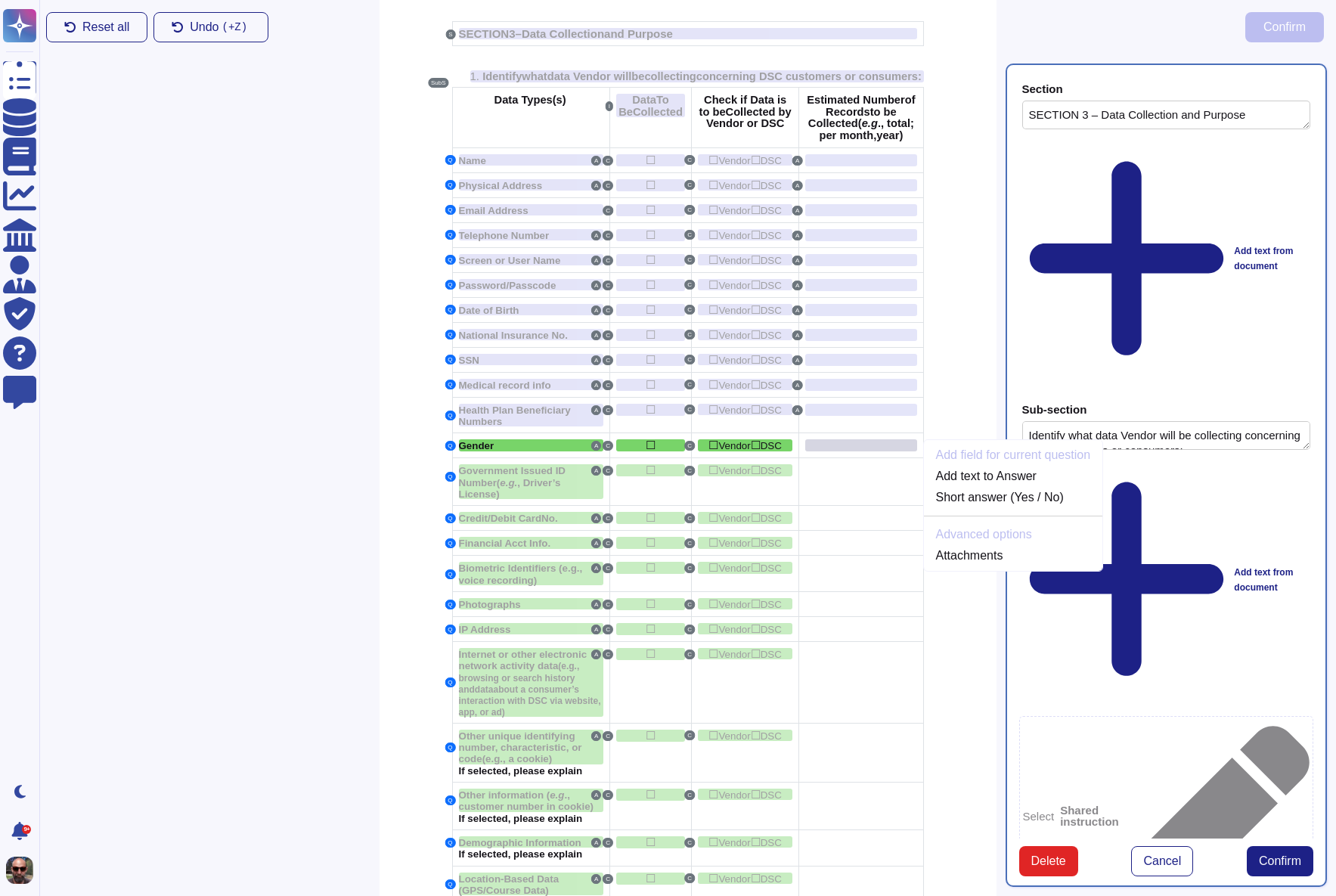
scroll to position [710, 0]
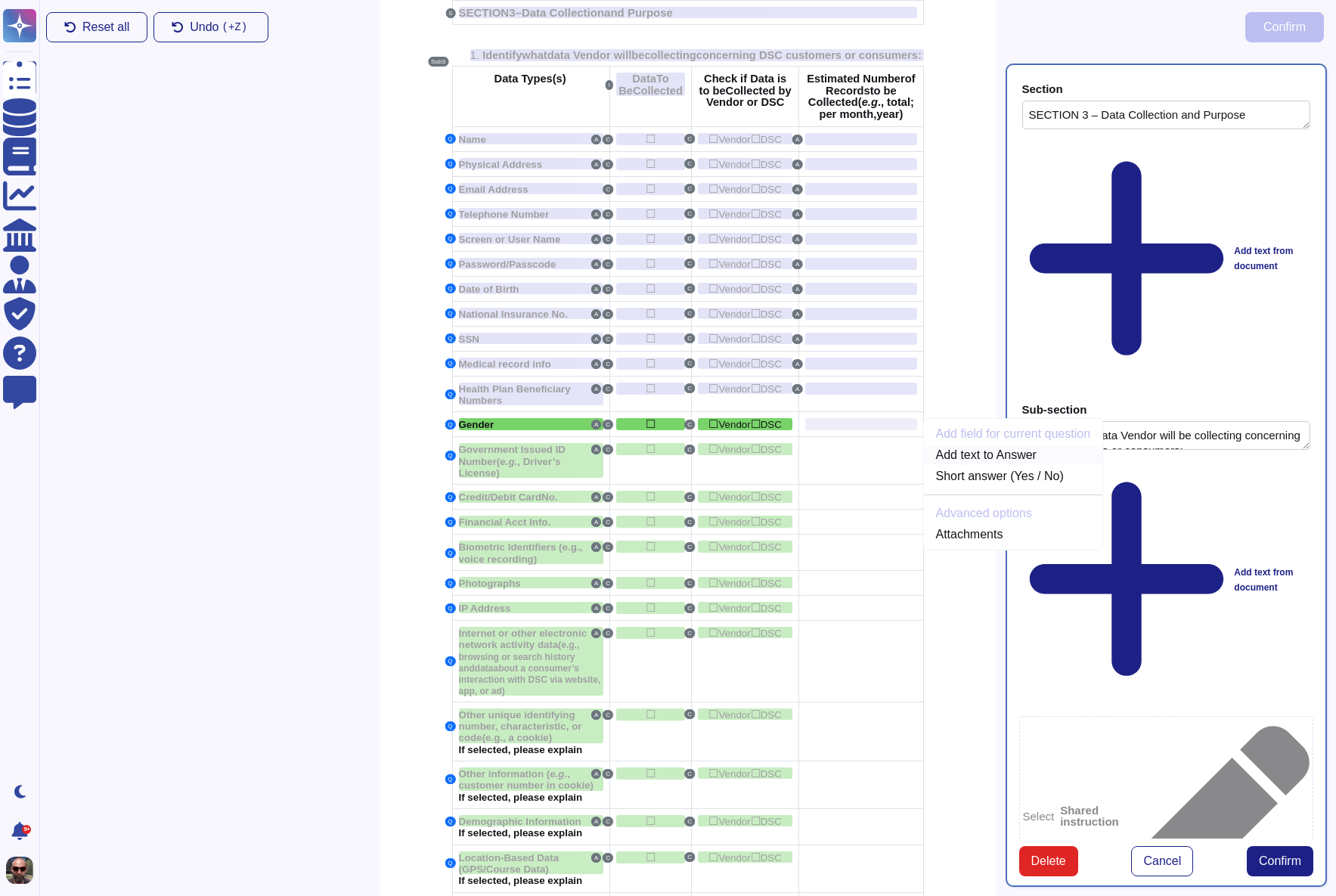
click at [971, 464] on link "Add text to Answer" at bounding box center [1013, 455] width 180 height 18
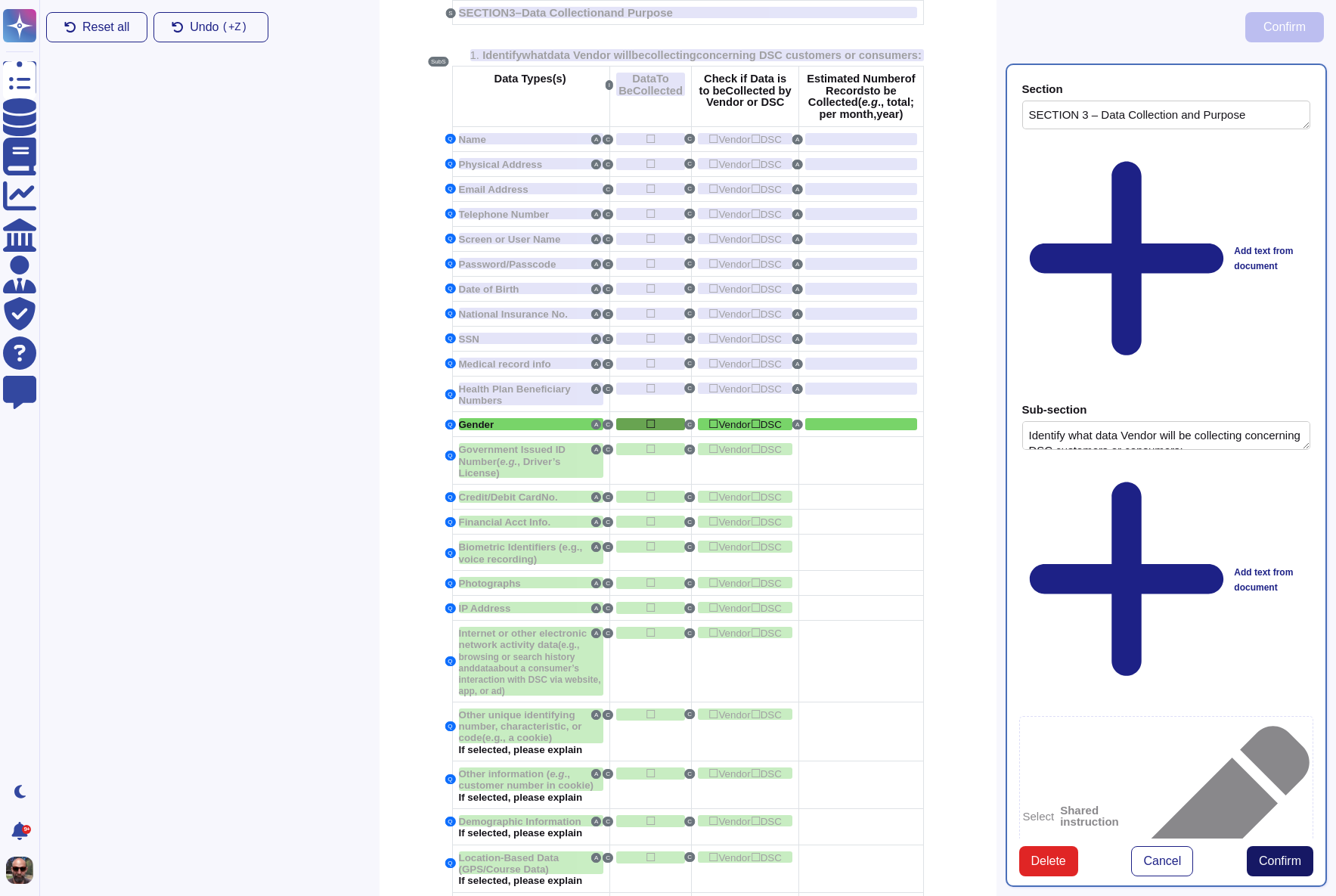
click at [1279, 855] on span "Confirm" at bounding box center [1279, 860] width 42 height 12
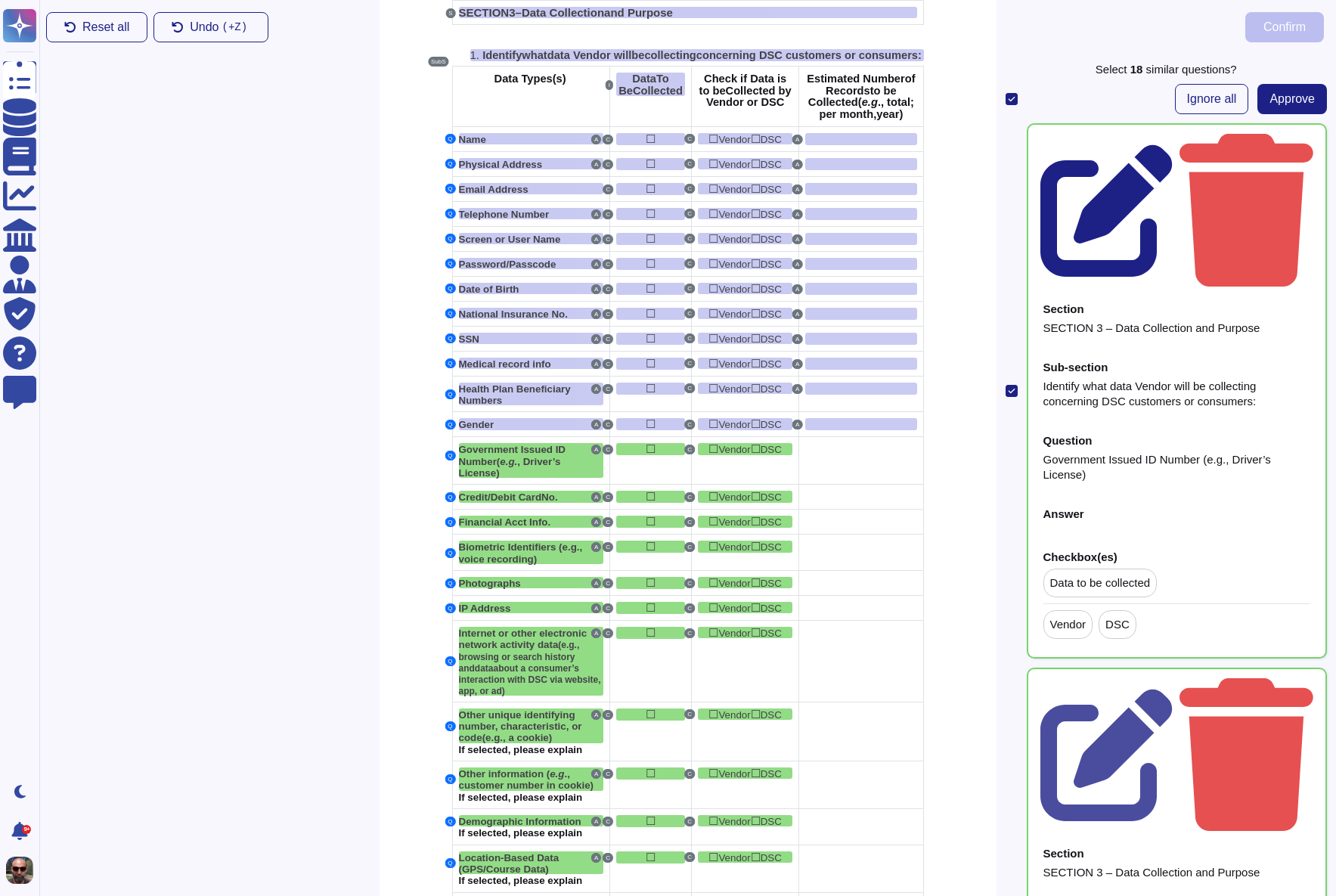
click at [1174, 144] on icon at bounding box center [1107, 211] width 134 height 134
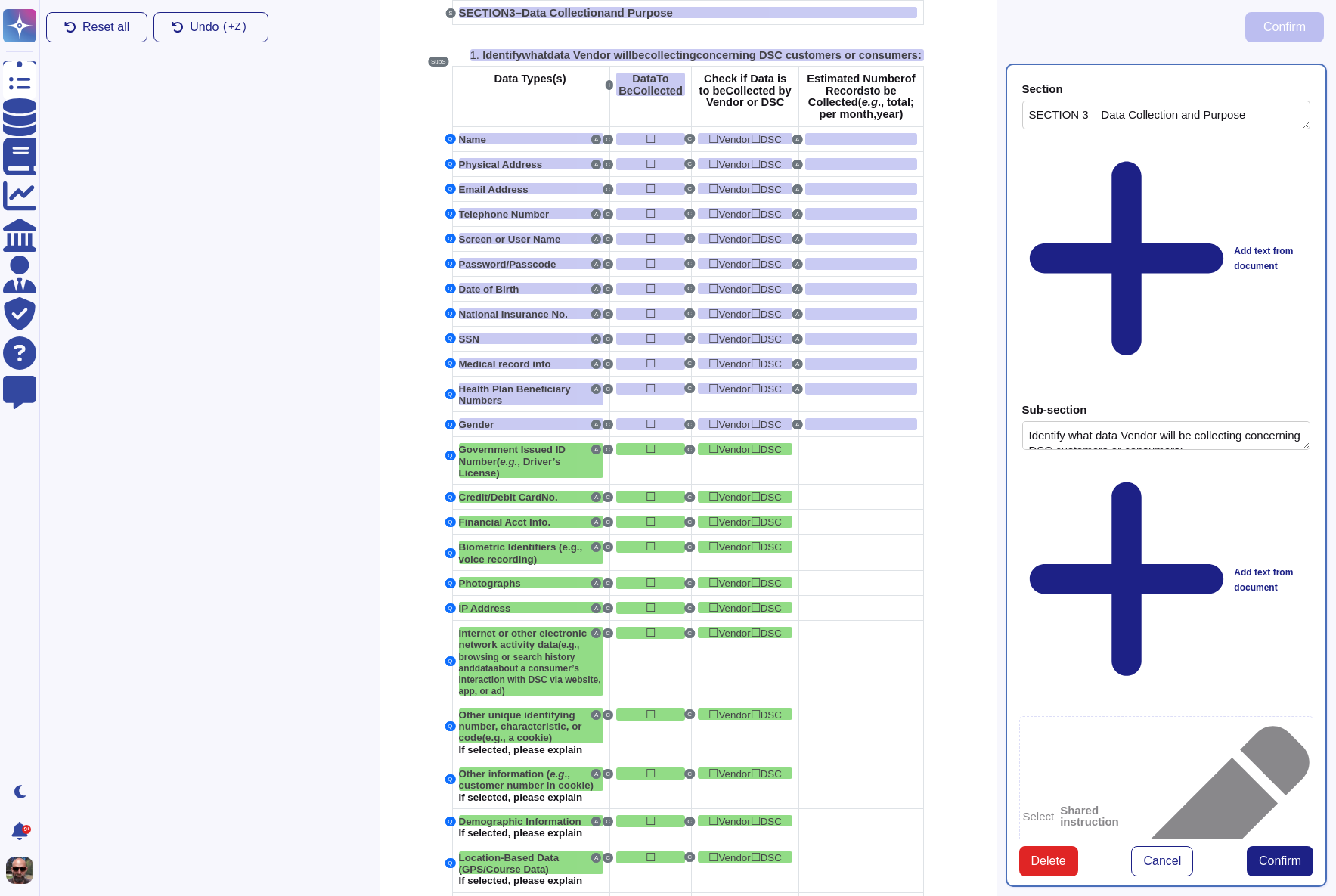
type textarea "SECTION 3 – Data Collection and Purpose"
type textarea "Identify what data Vendor will be collecting concerning DSC customers or consum…"
type textarea "Government Issued ID Number (e.g., Driver’s License)"
click at [841, 455] on div at bounding box center [861, 448] width 111 height 12
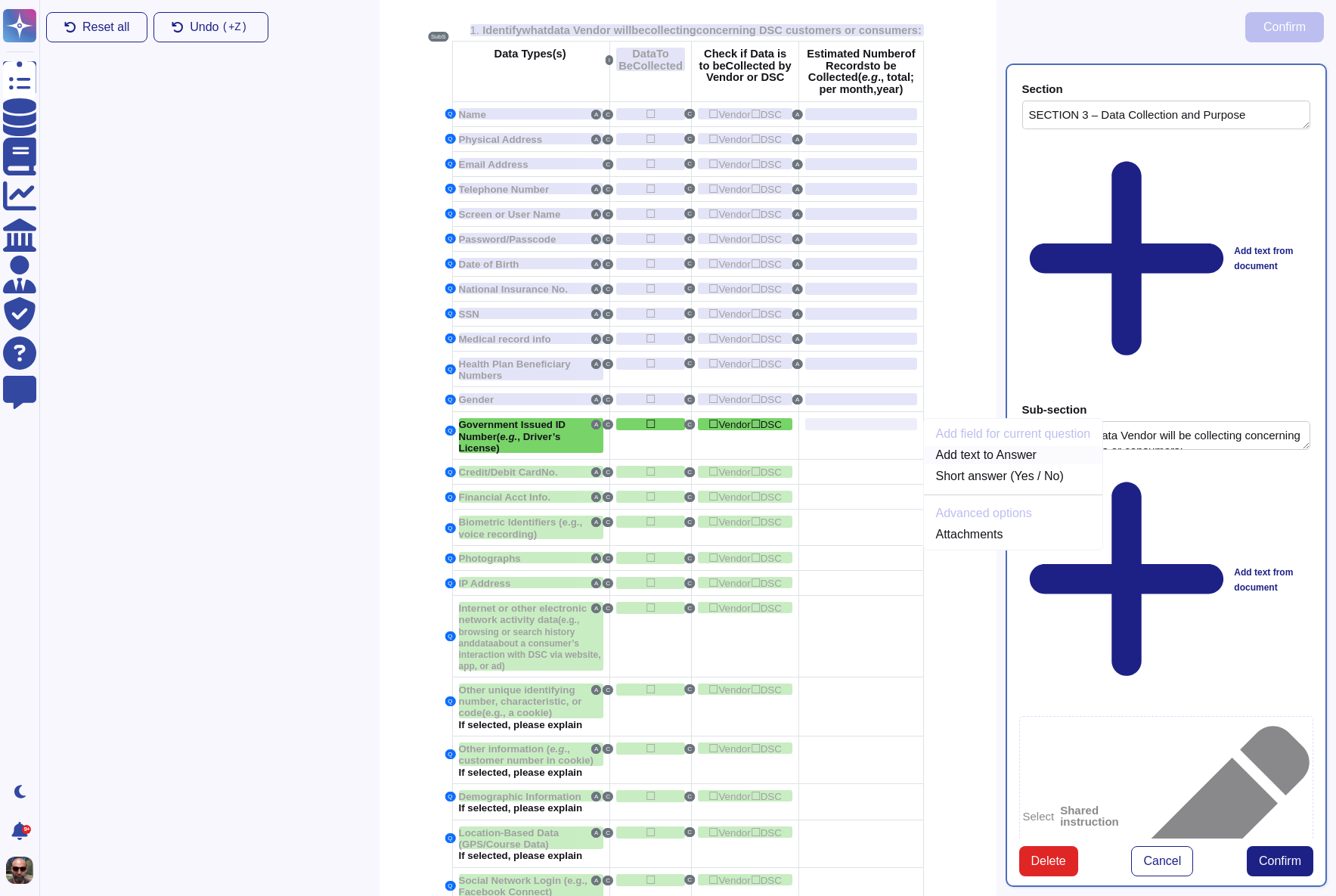
click at [965, 464] on link "Add text to Answer" at bounding box center [1013, 455] width 180 height 18
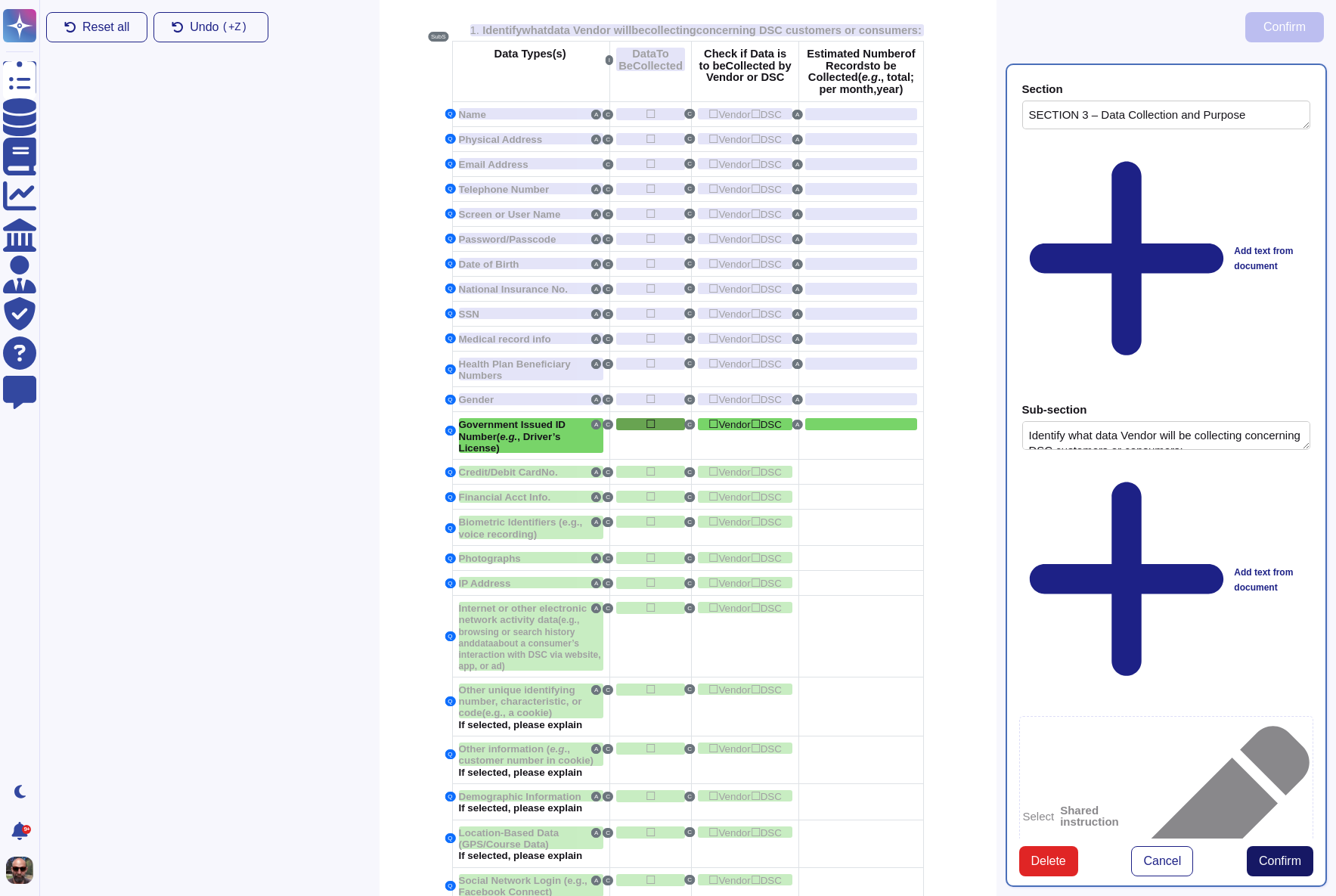
click at [1267, 855] on span "Confirm" at bounding box center [1279, 860] width 42 height 12
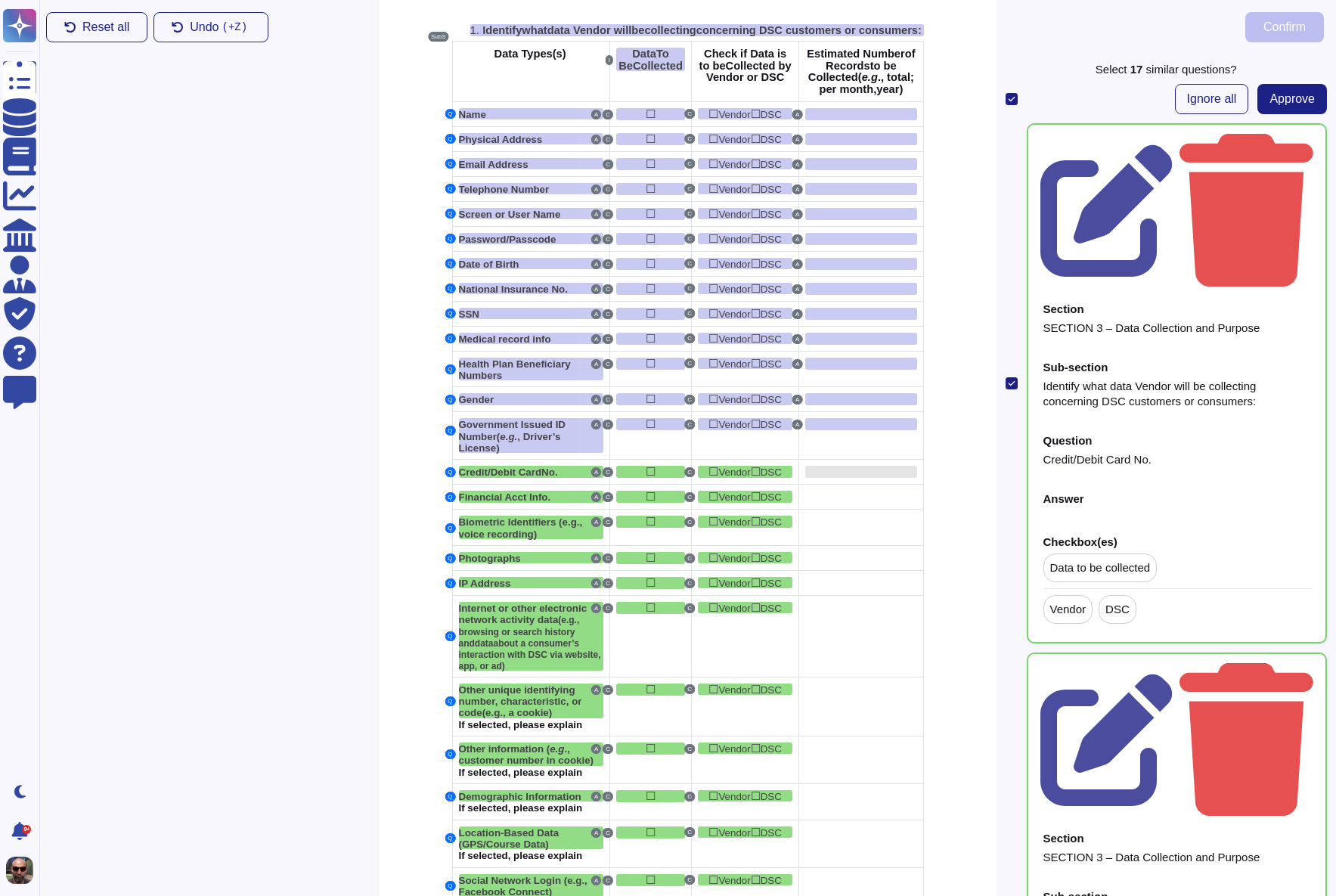
click at [860, 478] on div at bounding box center [861, 471] width 111 height 12
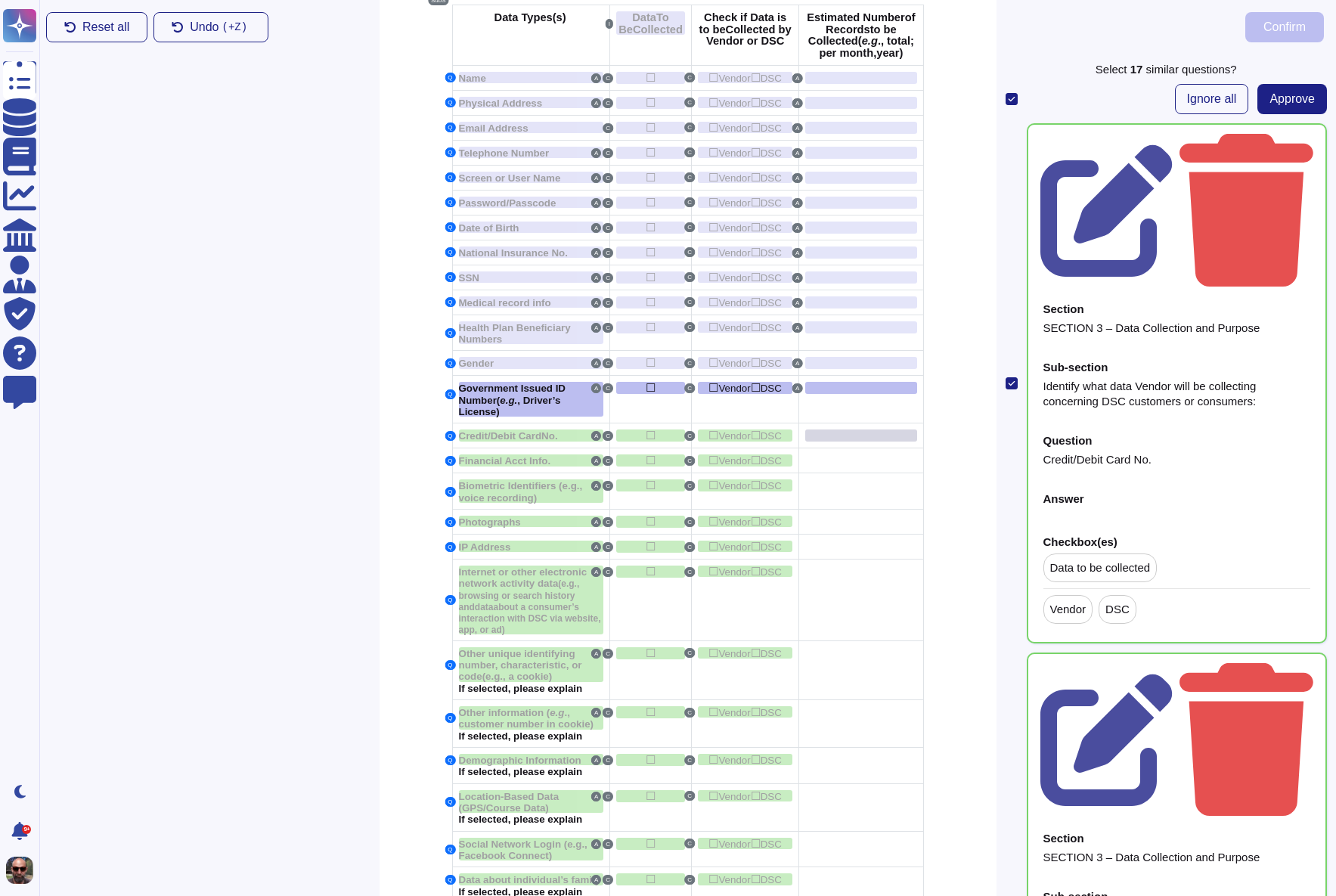
click at [863, 442] on div at bounding box center [861, 435] width 111 height 12
click at [1173, 144] on icon at bounding box center [1106, 210] width 132 height 132
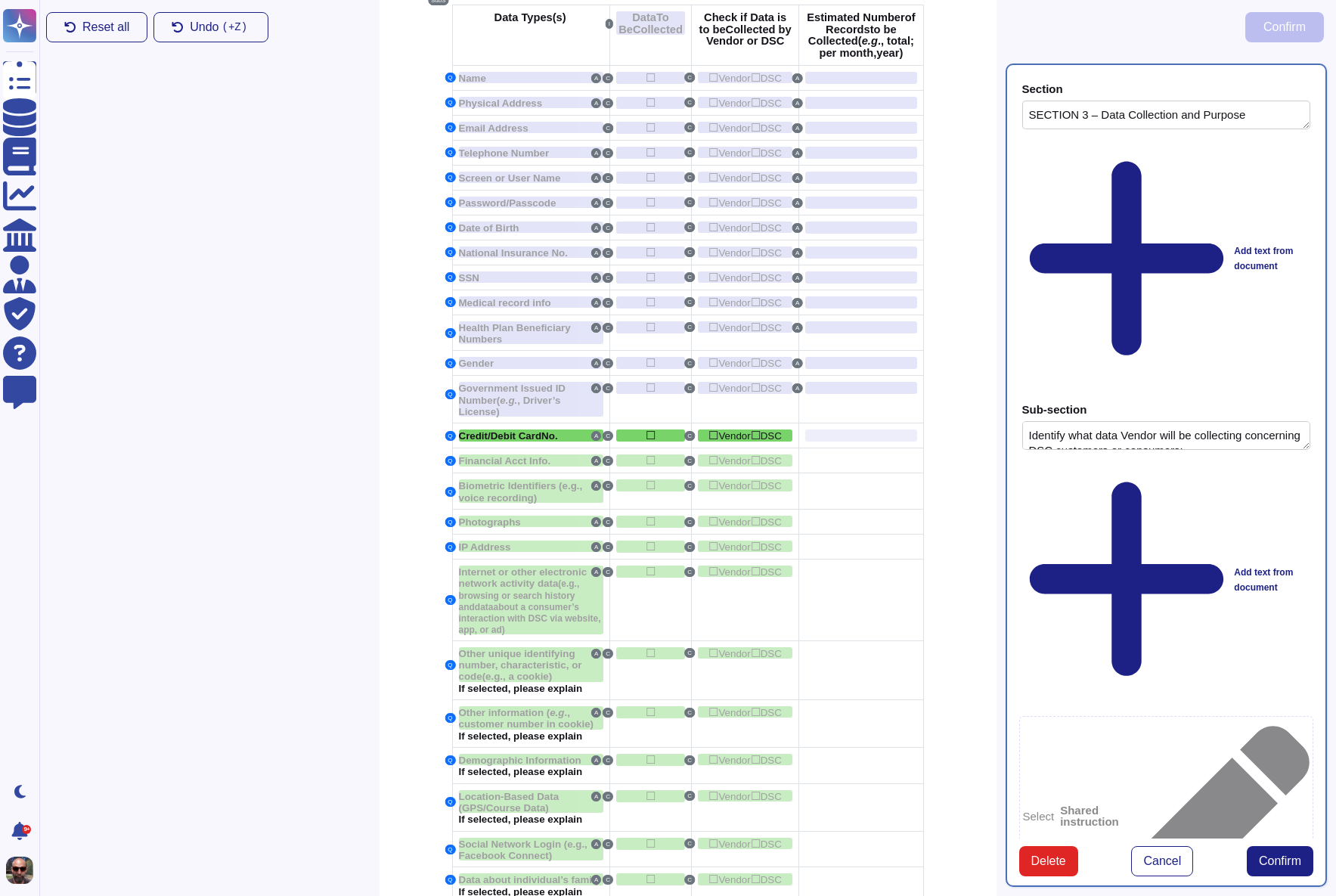
type textarea "SECTION 3 – Data Collection and Purpose"
type textarea "Identify what data Vendor will be collecting concerning DSC customers or consum…"
type textarea "Credit/Debit Card No."
click at [849, 442] on div at bounding box center [861, 435] width 111 height 12
click at [979, 476] on link "Add text to Answer" at bounding box center [1013, 467] width 180 height 18
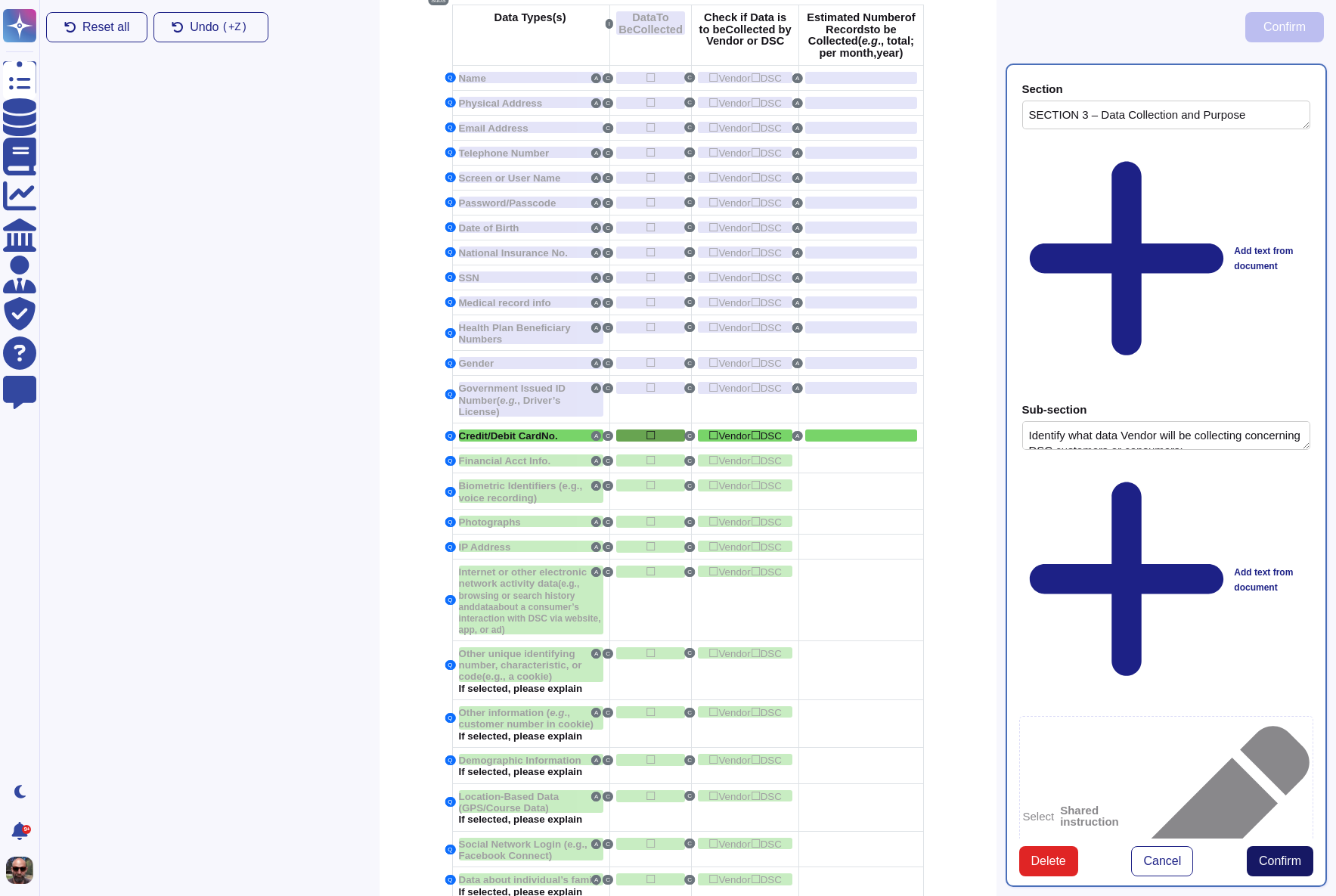
click at [1274, 855] on span "Confirm" at bounding box center [1279, 860] width 42 height 12
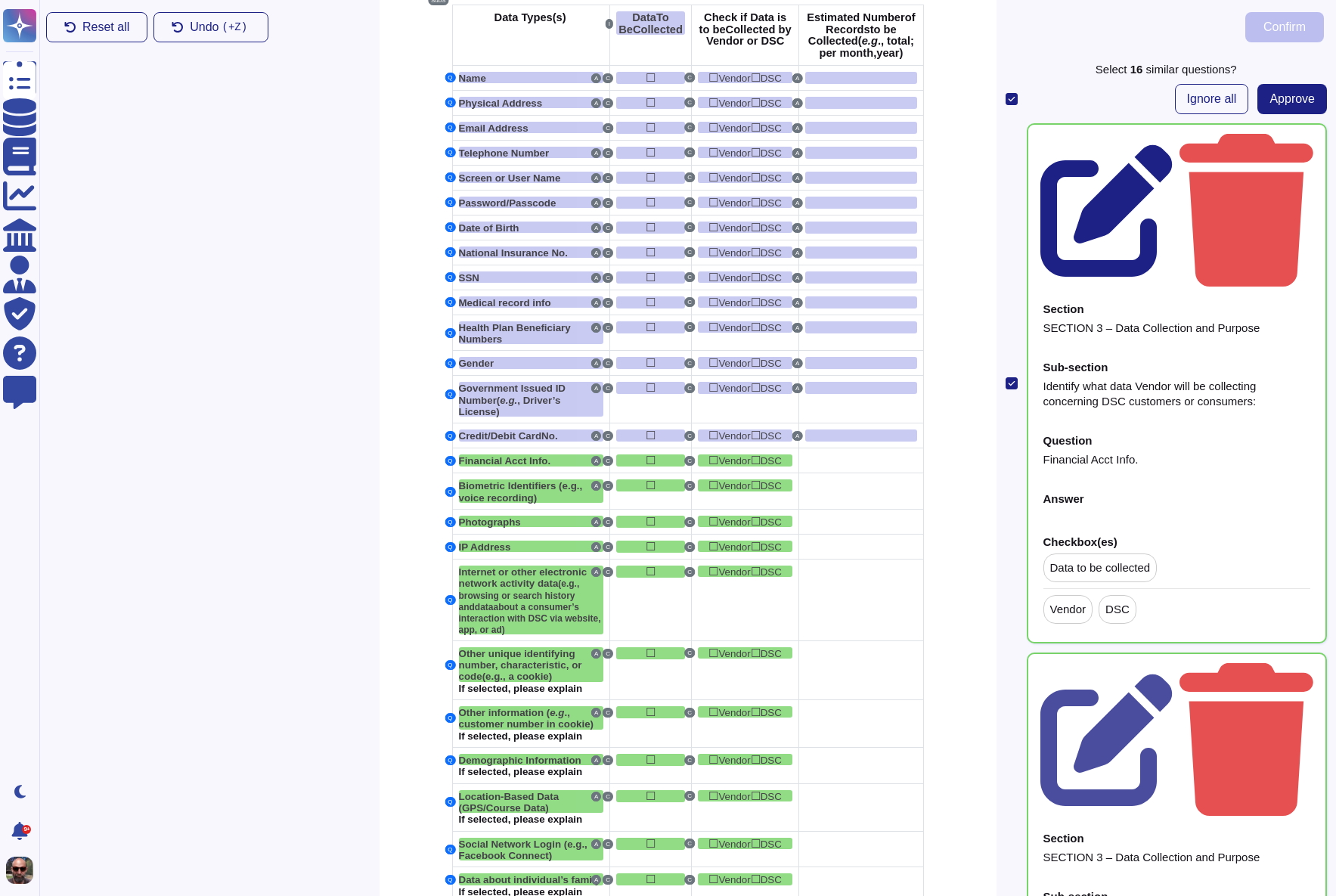
click at [1173, 144] on icon at bounding box center [1106, 210] width 132 height 132
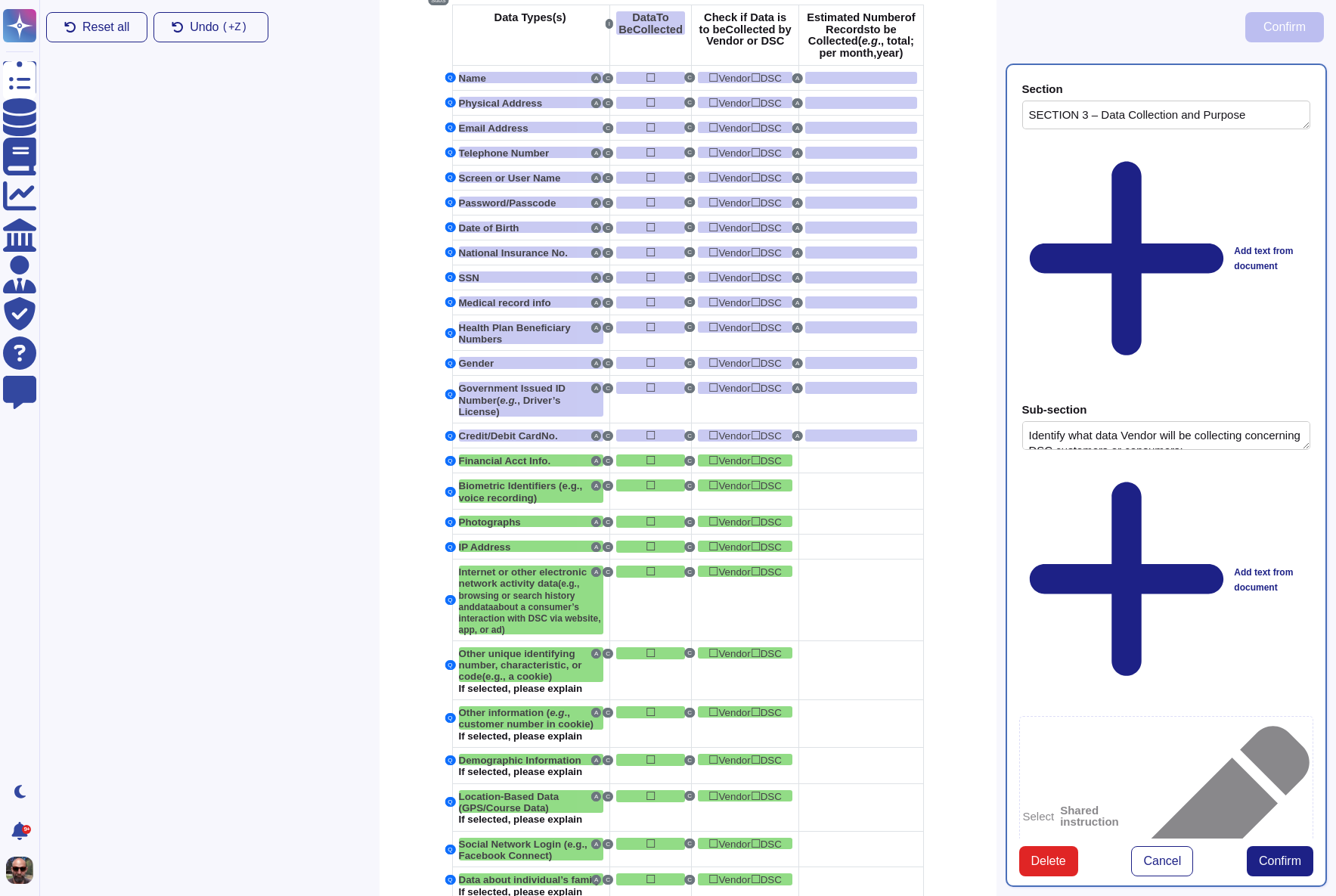
type textarea "SECTION 3 – Data Collection and Purpose"
type textarea "Identify what data Vendor will be collecting concerning DSC customers or consum…"
type textarea "Financial Acct Info."
click at [847, 467] on div at bounding box center [861, 460] width 111 height 12
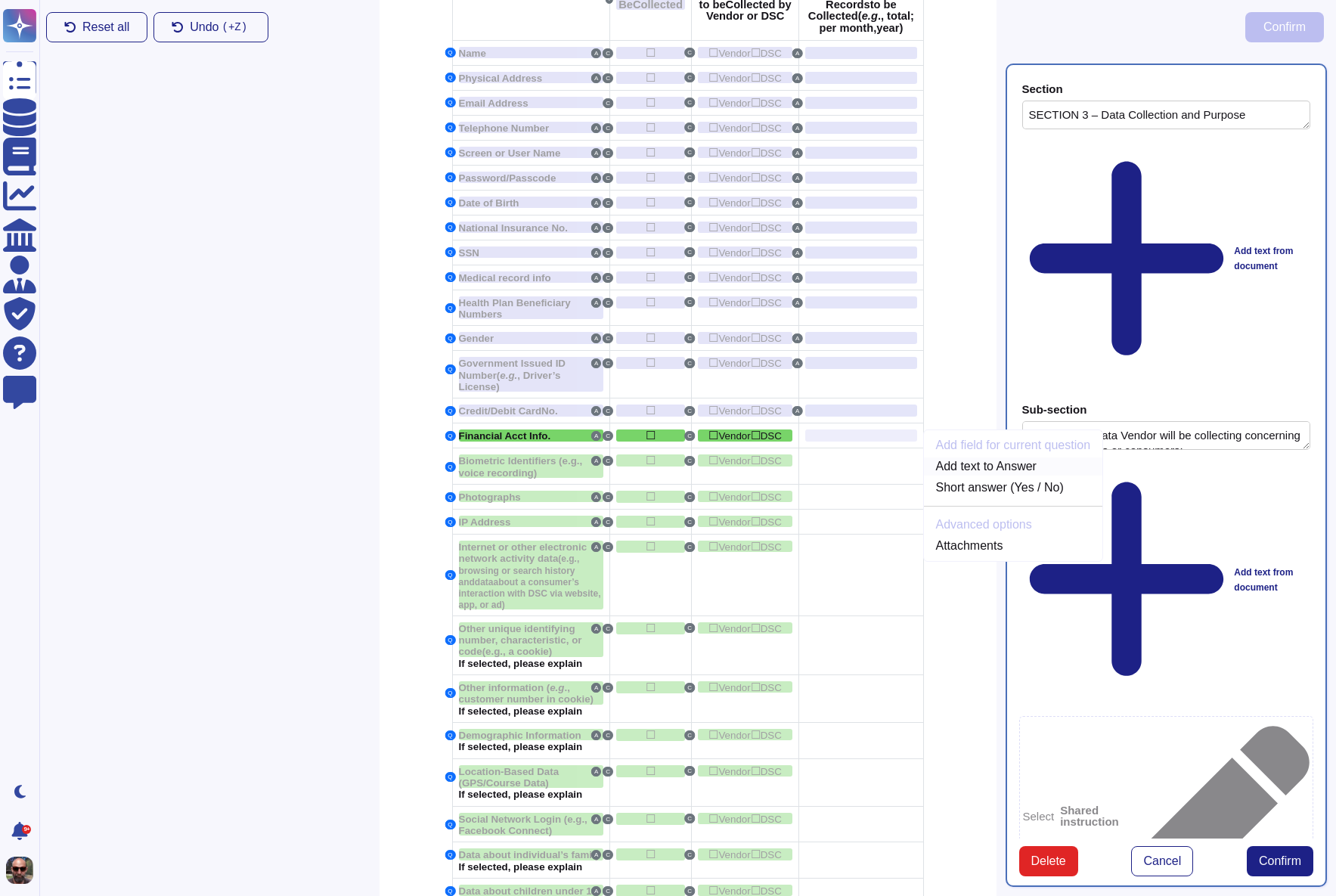
click at [968, 476] on link "Add text to Answer" at bounding box center [1013, 467] width 180 height 18
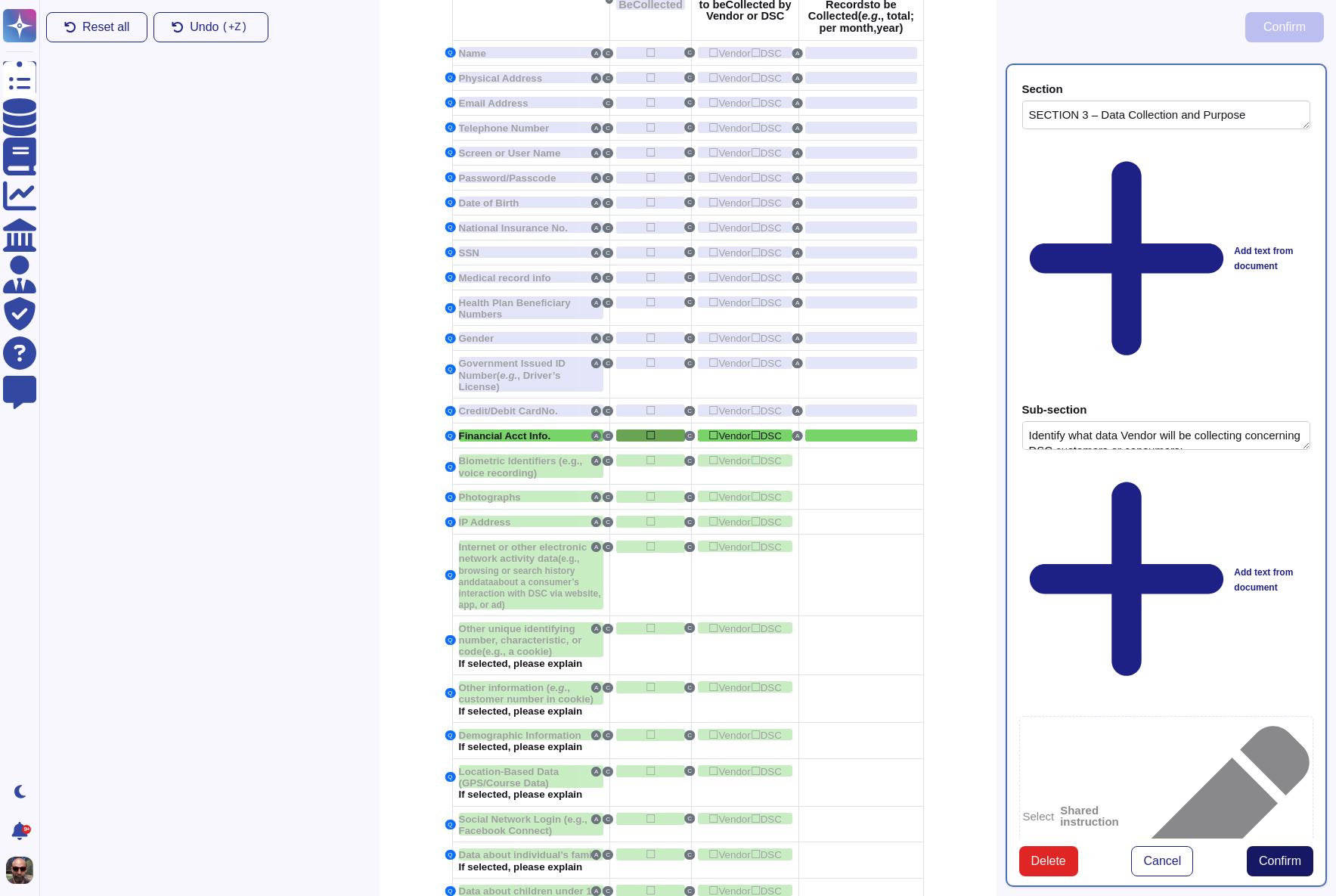
click at [1280, 855] on span "Confirm" at bounding box center [1279, 860] width 42 height 12
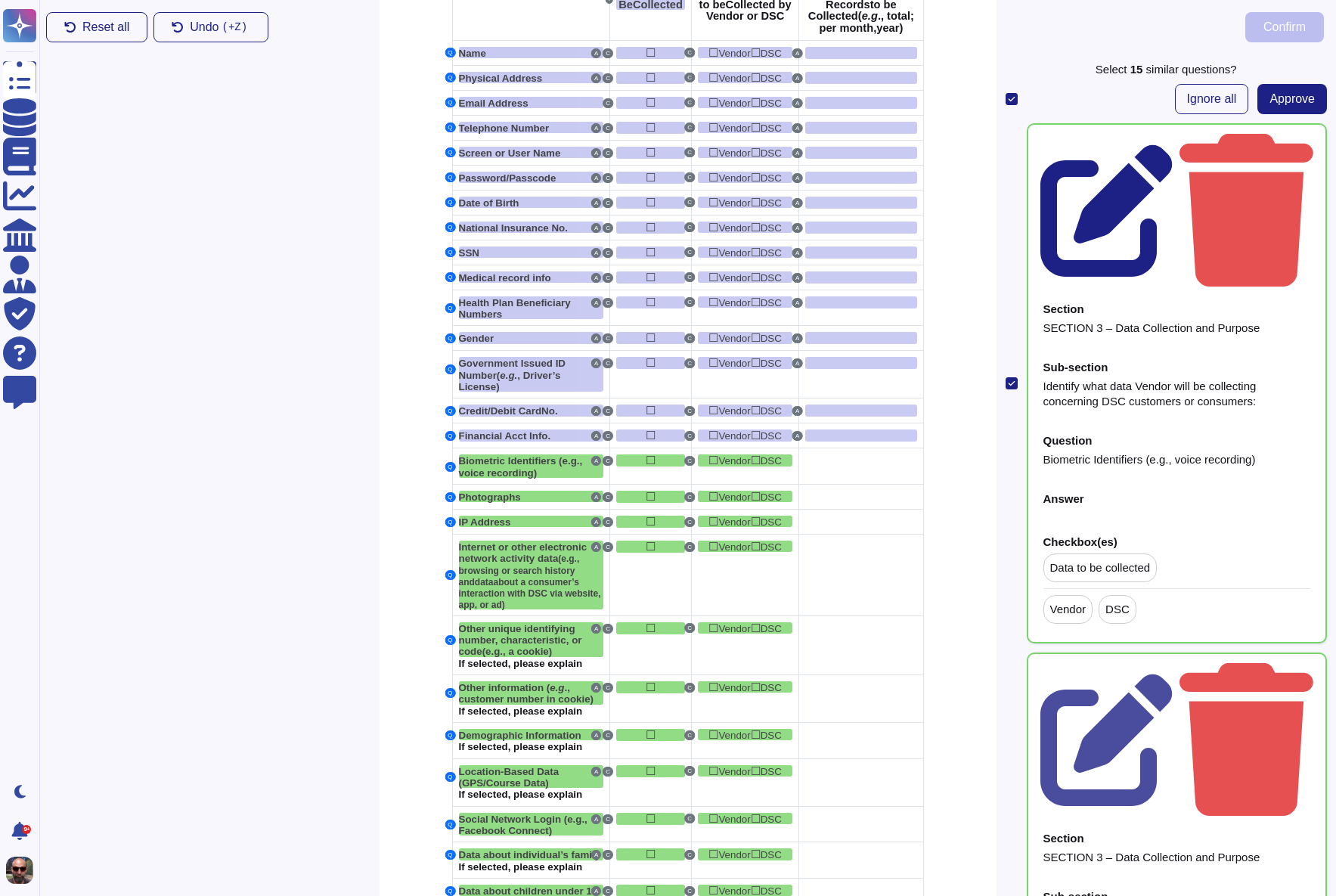
click at [1174, 144] on icon at bounding box center [1107, 211] width 134 height 134
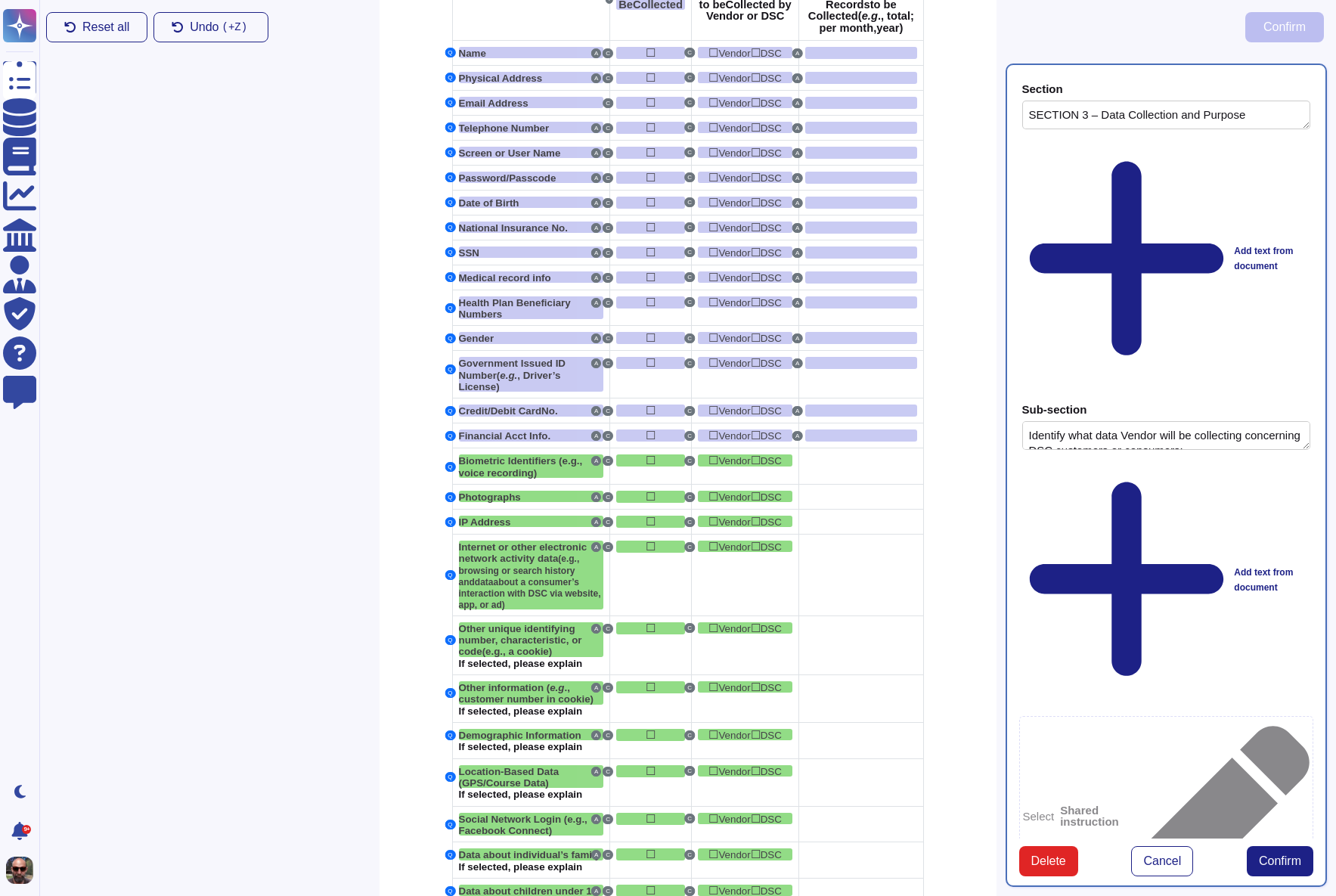
type textarea "SECTION 3 – Data Collection and Purpose"
type textarea "Identify what data Vendor will be collecting concerning DSC customers or consum…"
type textarea "Biometric Identifiers (e.g., voice recording)"
click at [840, 467] on div at bounding box center [861, 460] width 111 height 12
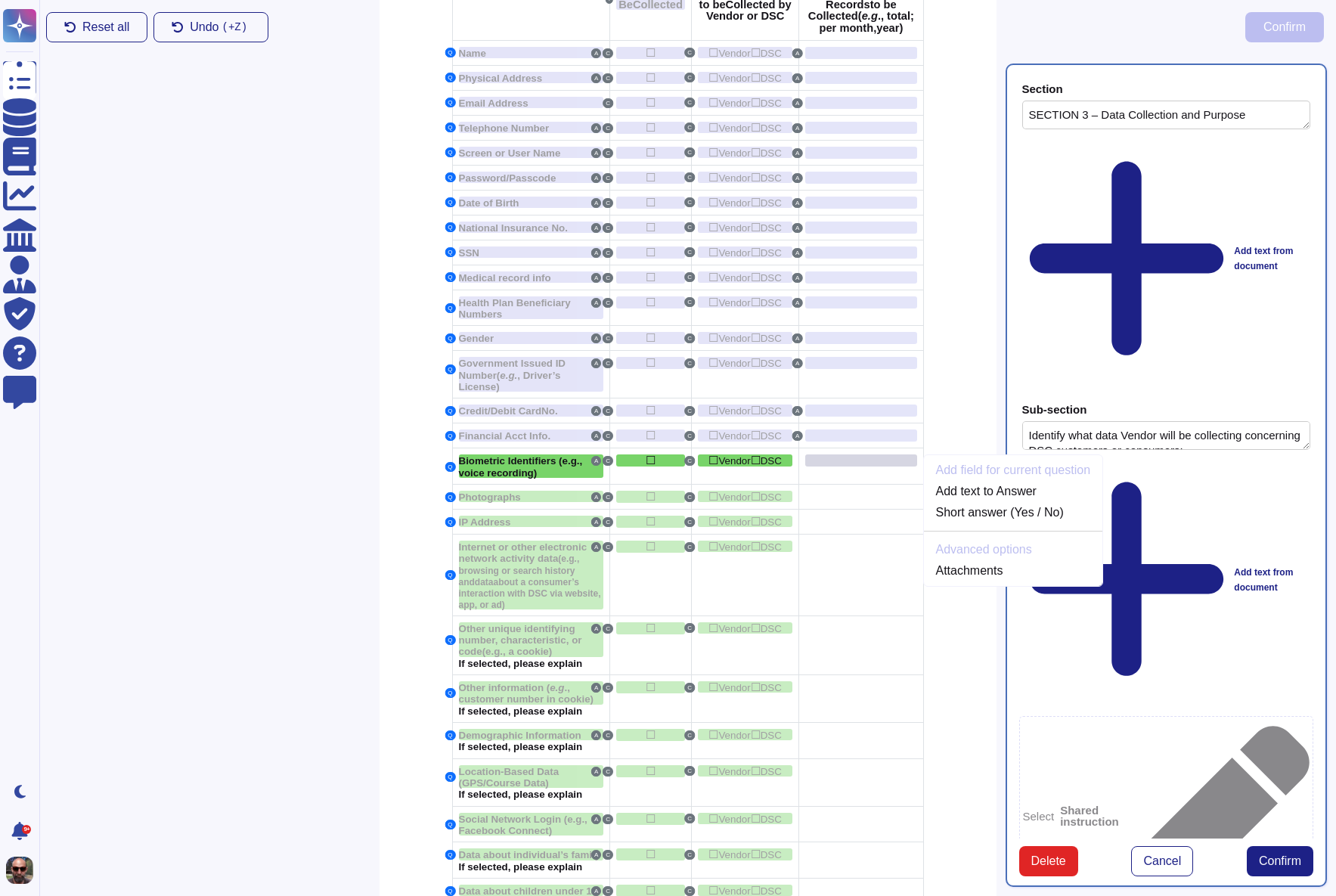
scroll to position [821, 0]
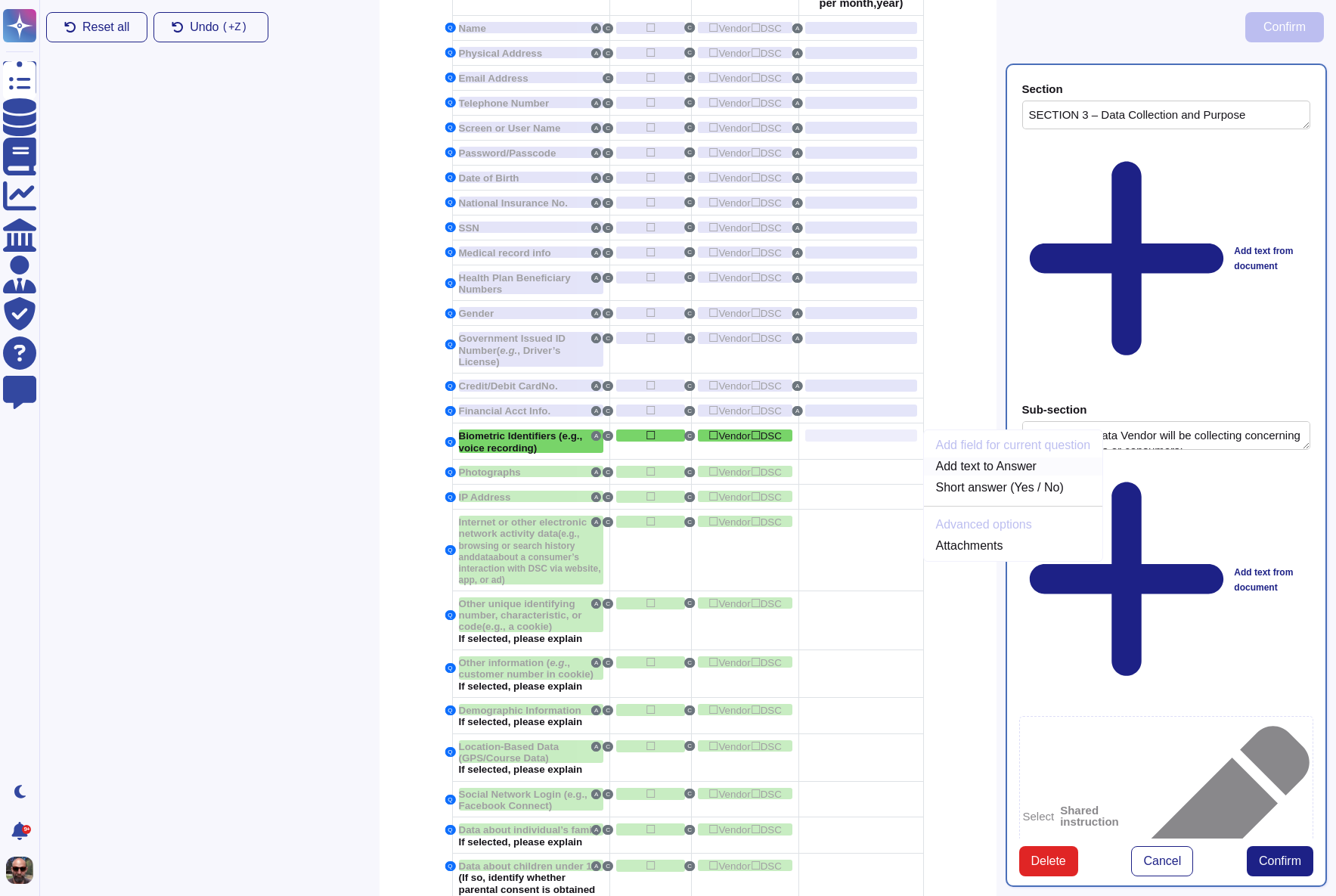
click at [983, 476] on link "Add text to Answer" at bounding box center [1013, 467] width 180 height 18
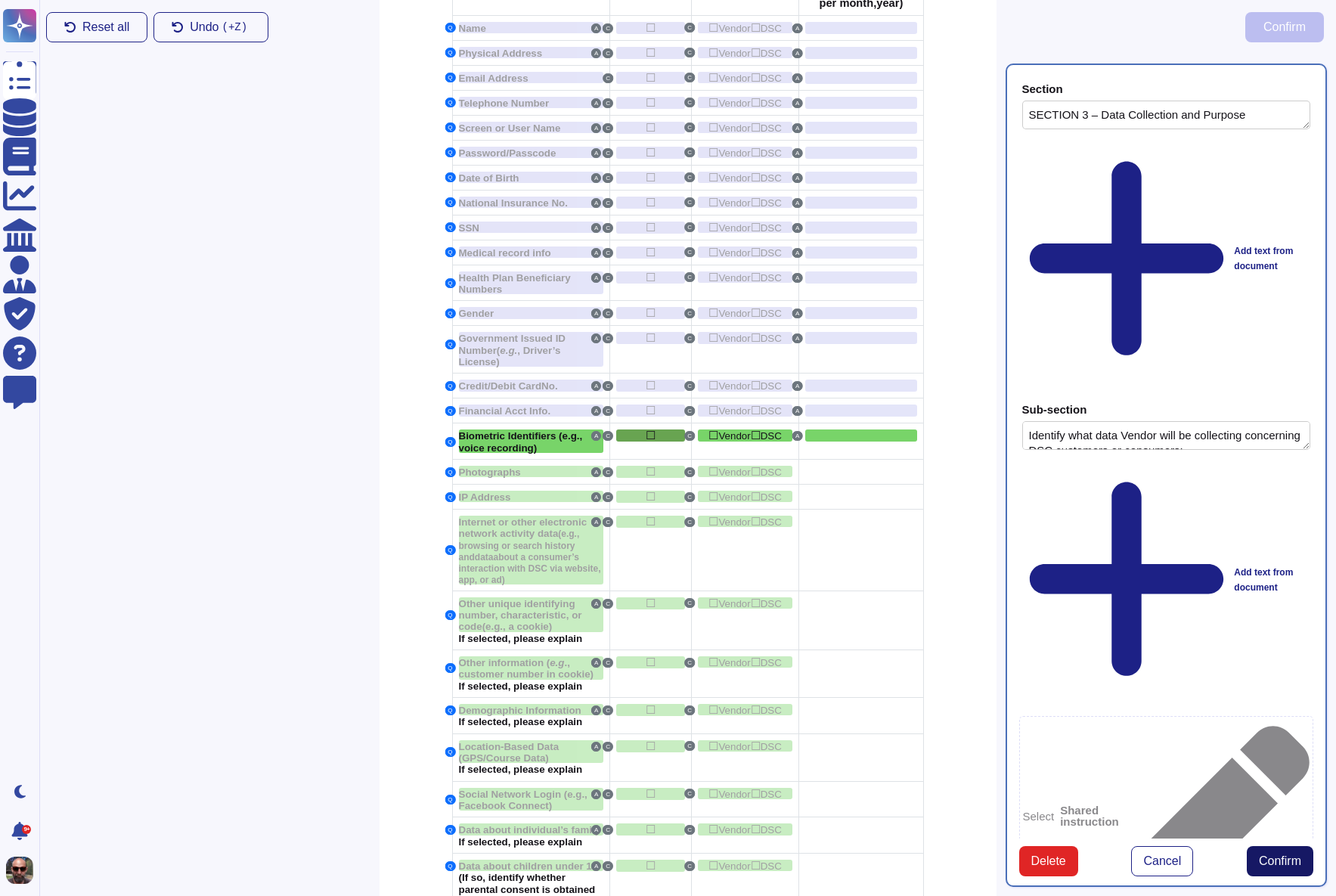
click at [1271, 855] on span "Confirm" at bounding box center [1279, 860] width 42 height 12
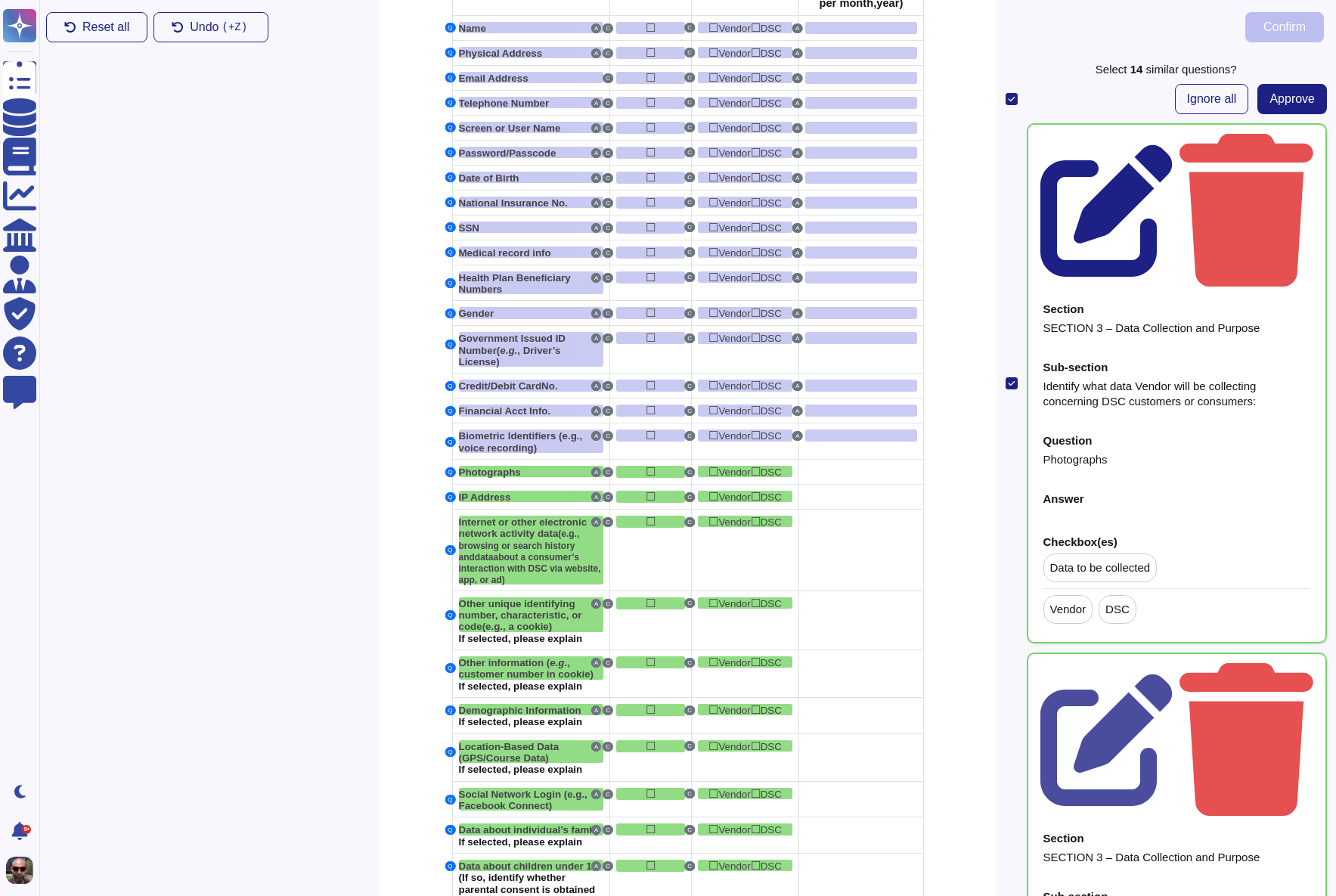
click at [1174, 144] on icon at bounding box center [1107, 211] width 134 height 134
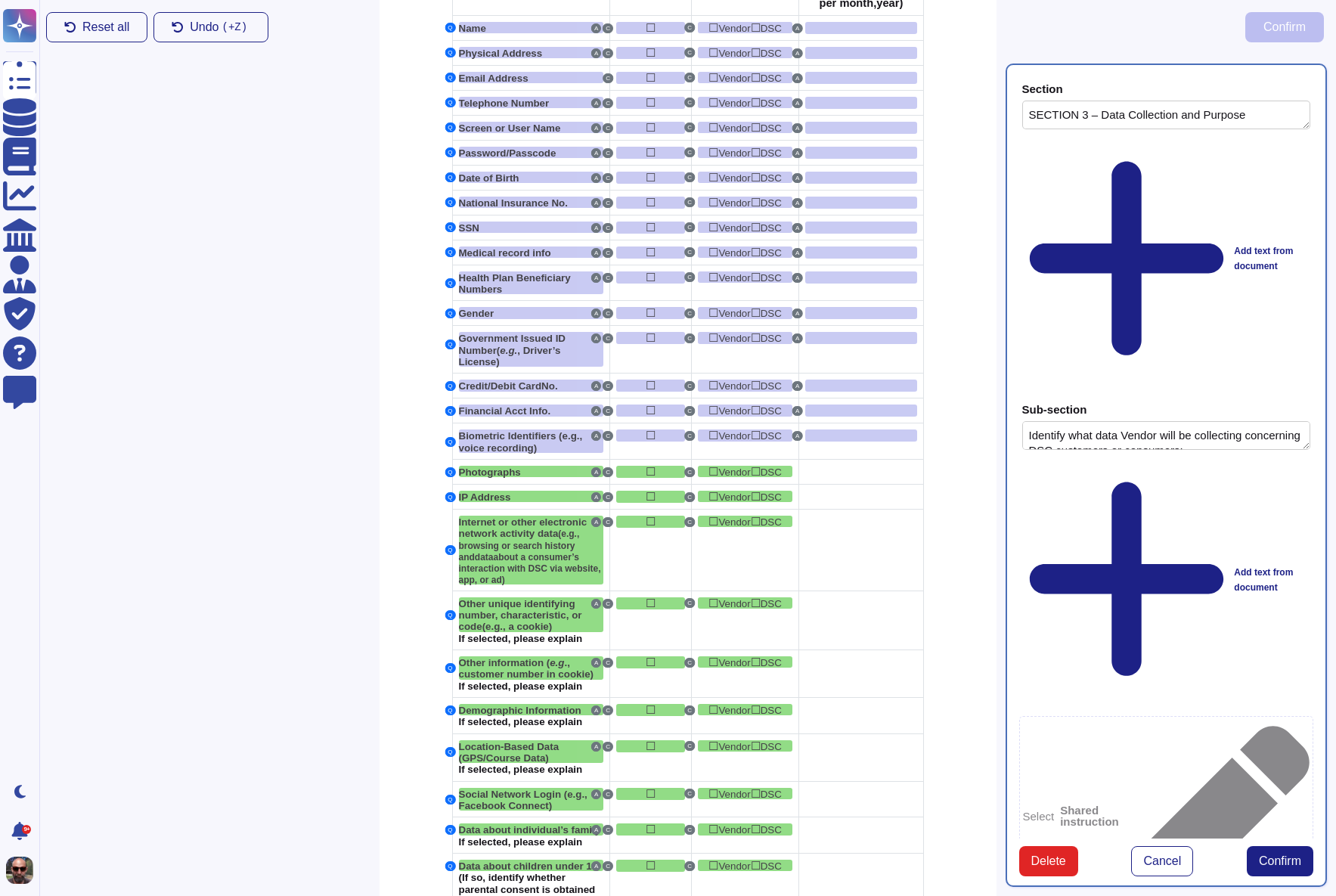
type textarea "SECTION 3 – Data Collection and Purpose"
type textarea "Identify what data Vendor will be collecting concerning DSC customers or consum…"
type textarea "Photographs"
click at [858, 478] on div at bounding box center [861, 471] width 111 height 12
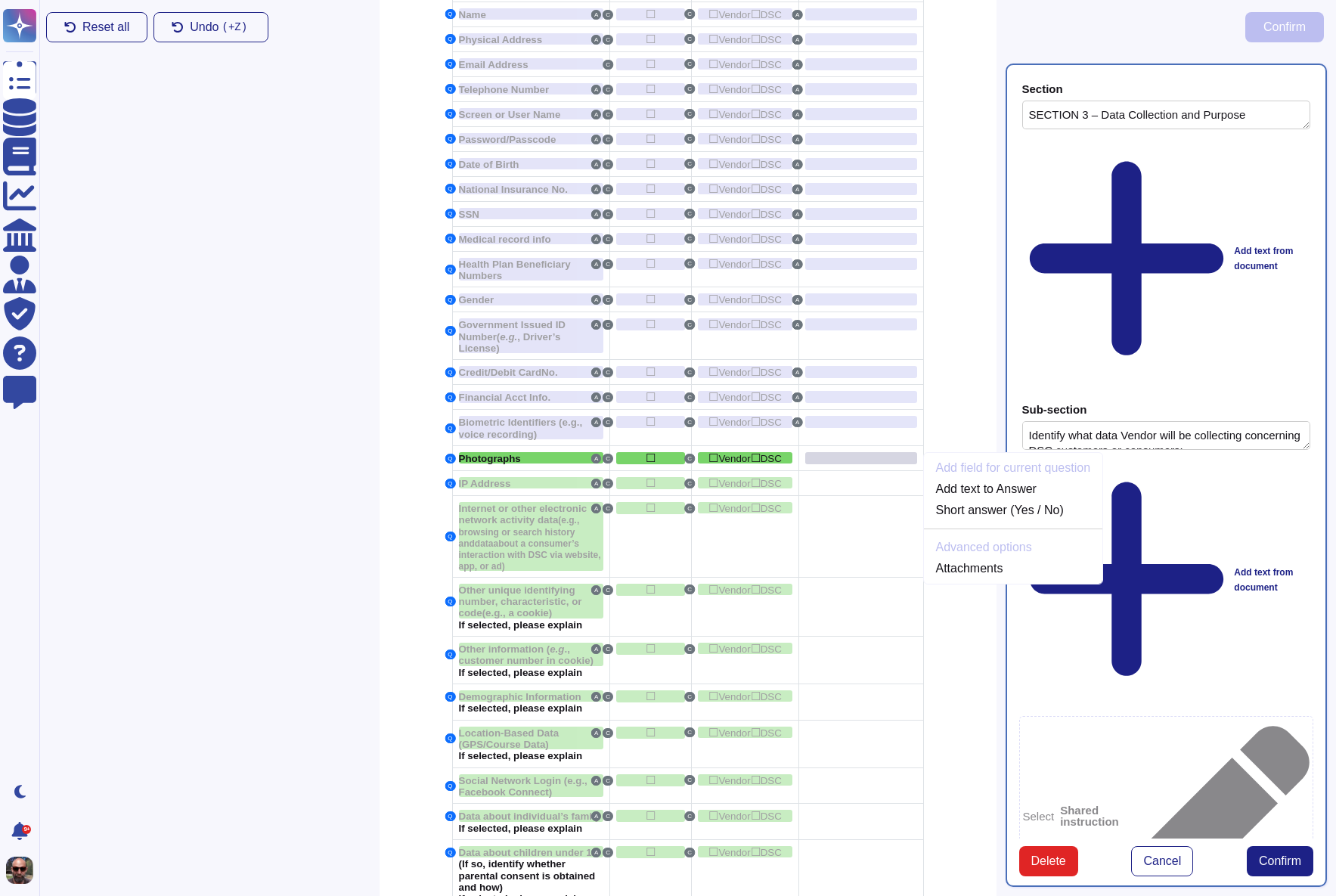
scroll to position [858, 0]
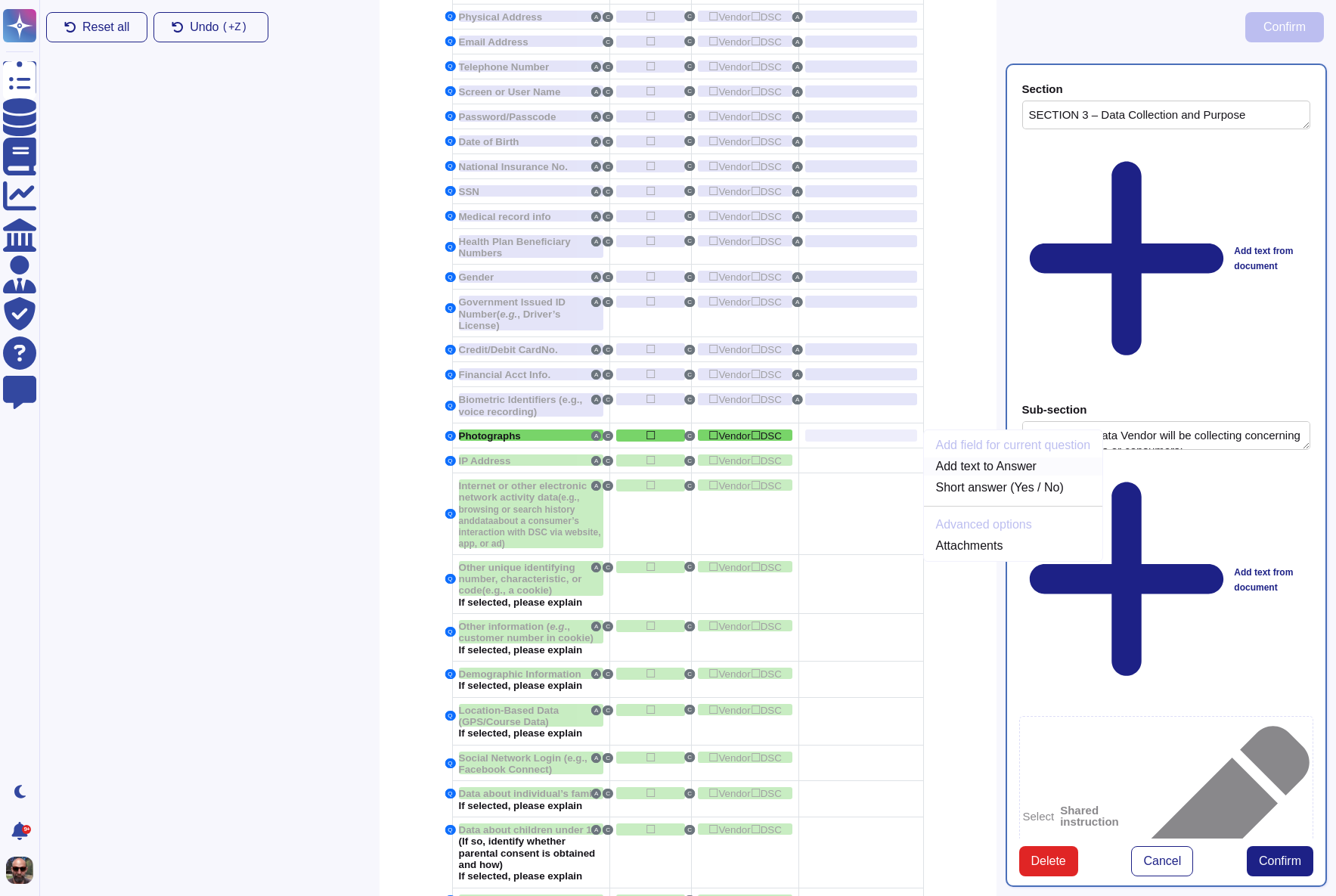
click at [982, 476] on link "Add text to Answer" at bounding box center [1013, 467] width 180 height 18
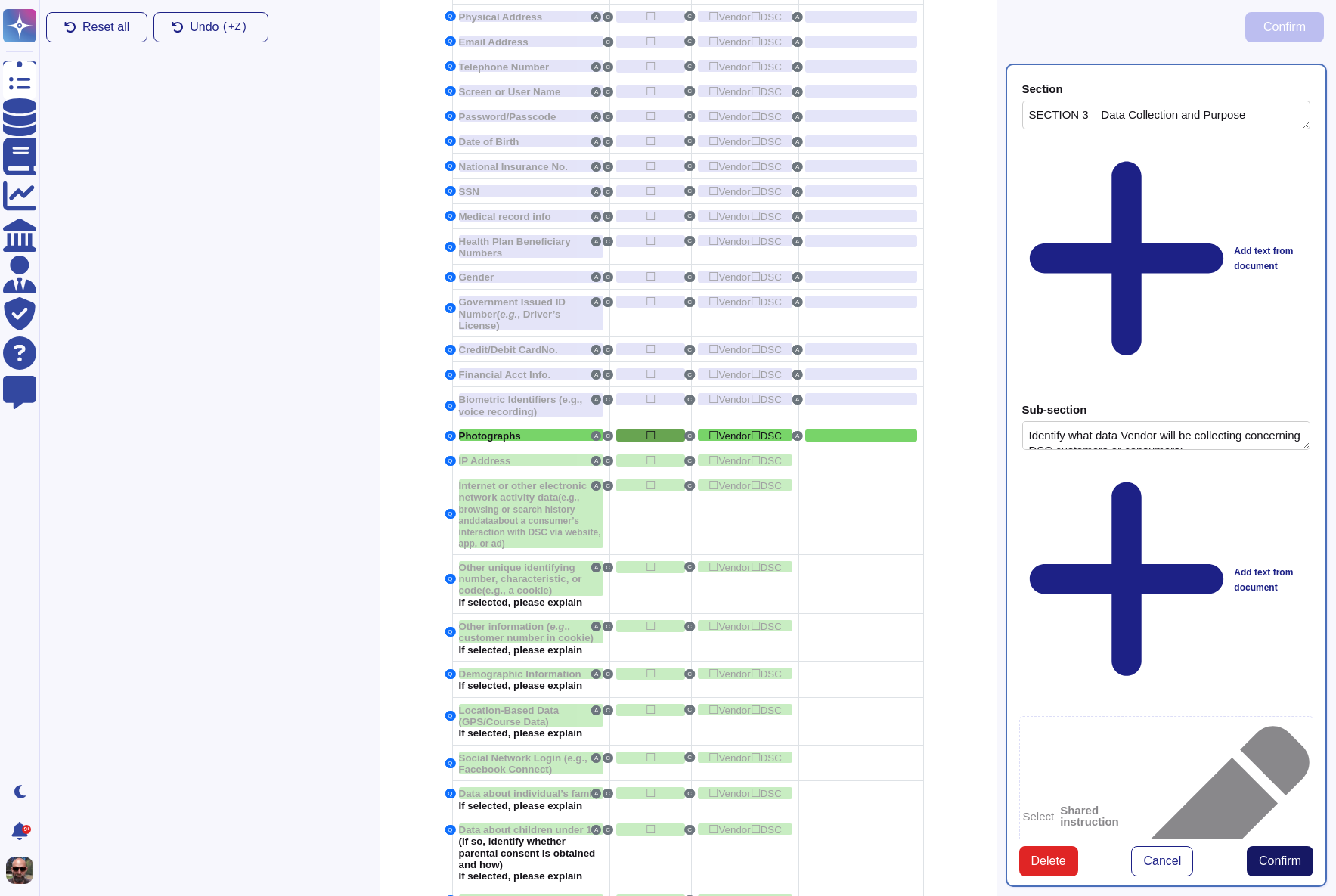
click at [1270, 846] on button "Confirm" at bounding box center [1279, 860] width 67 height 30
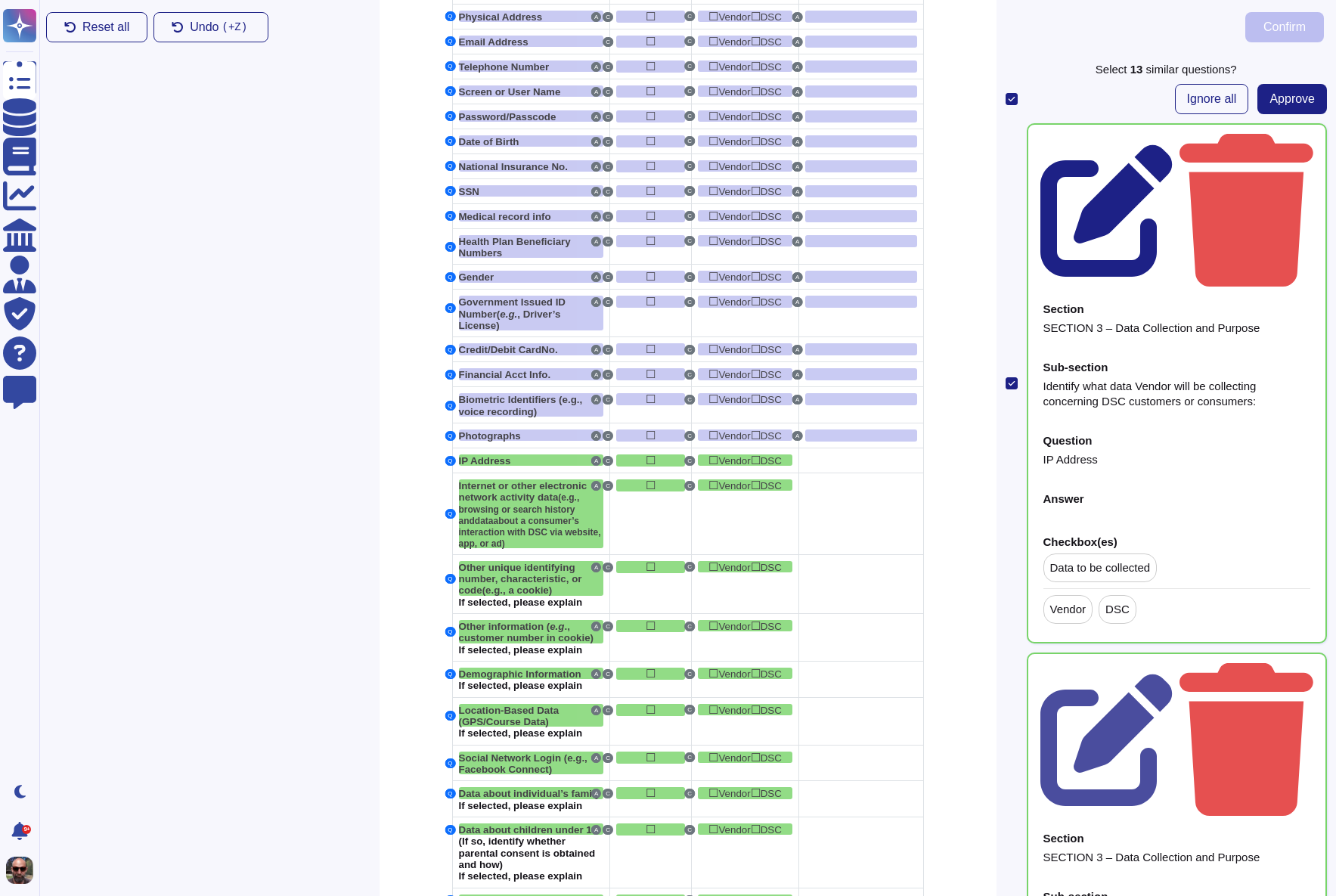
click at [1173, 145] on icon at bounding box center [1106, 210] width 132 height 132
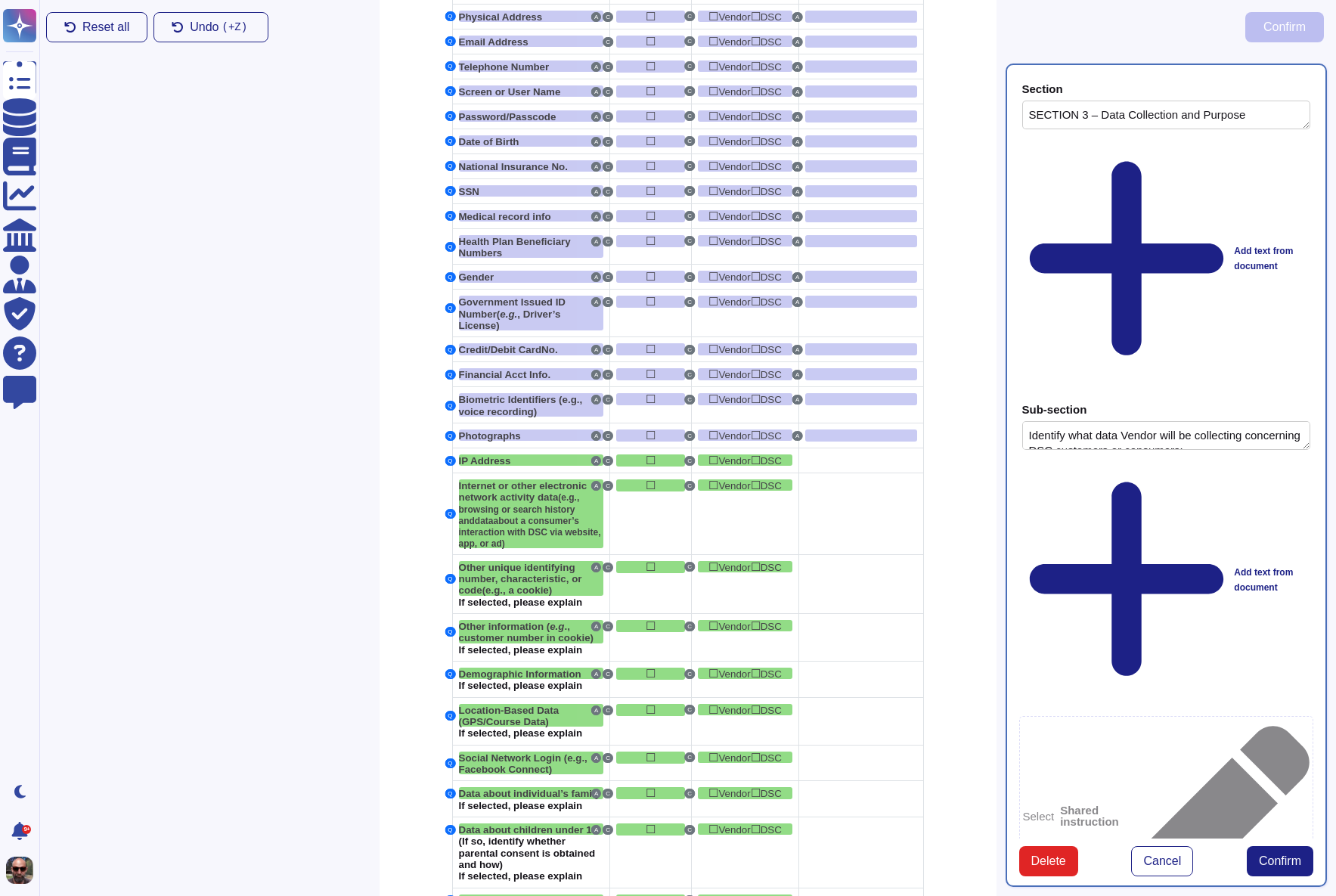
type textarea "SECTION 3 – Data Collection and Purpose"
type textarea "Identify what data Vendor will be collecting concerning DSC customers or consum…"
type textarea "IP Address"
click at [868, 467] on div at bounding box center [861, 460] width 111 height 12
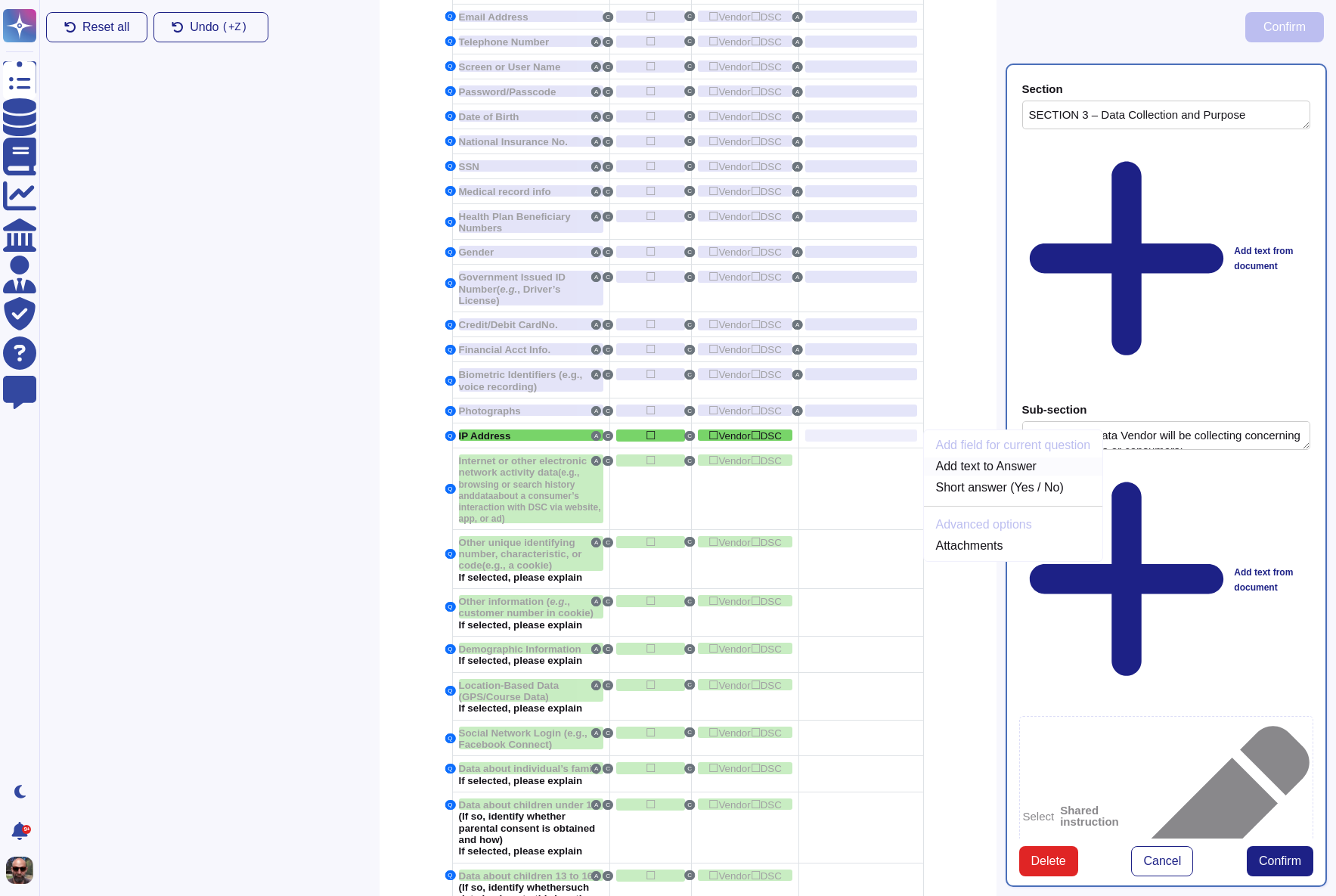
click at [979, 476] on link "Add text to Answer" at bounding box center [1013, 467] width 180 height 18
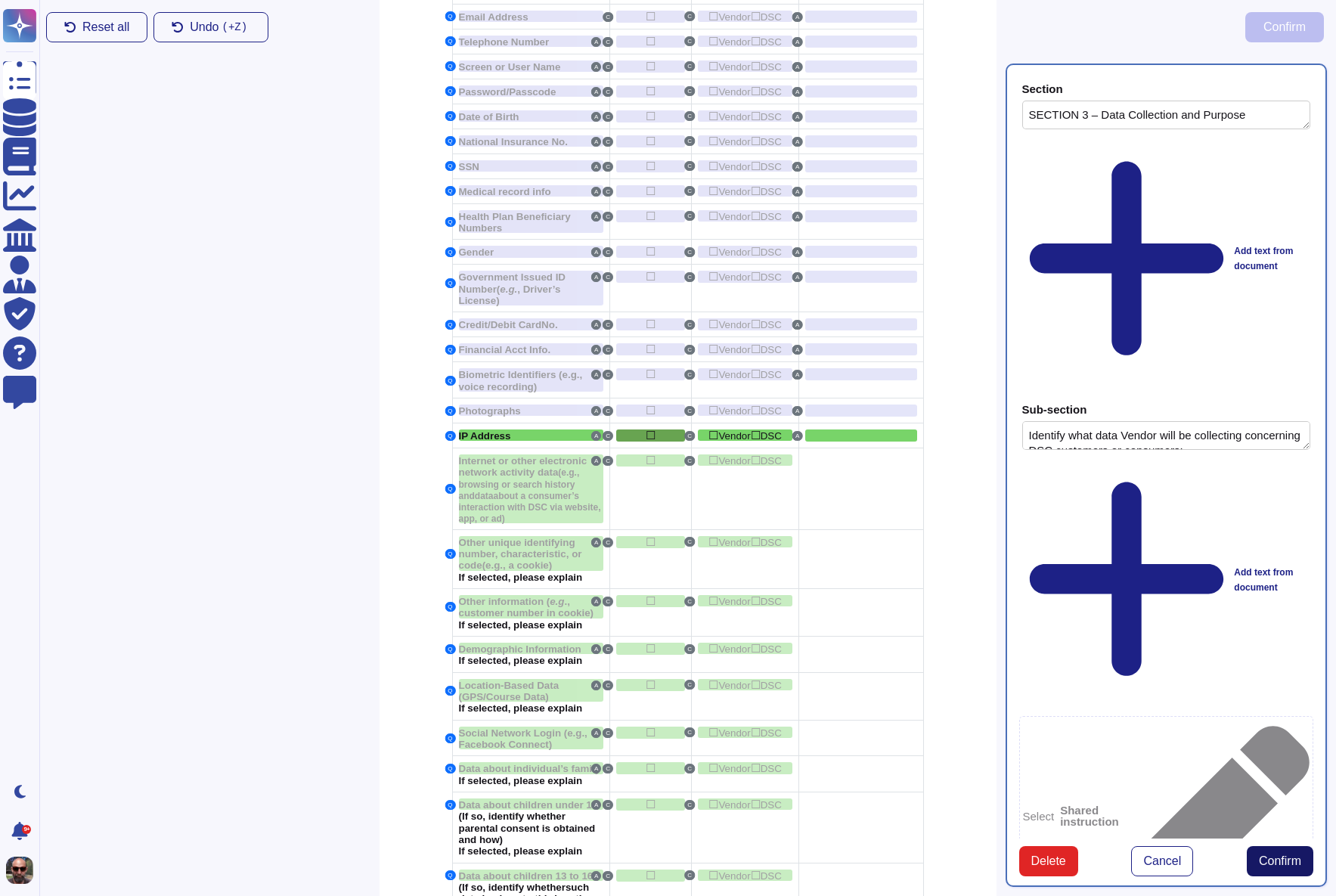
click at [1280, 855] on span "Confirm" at bounding box center [1279, 860] width 42 height 12
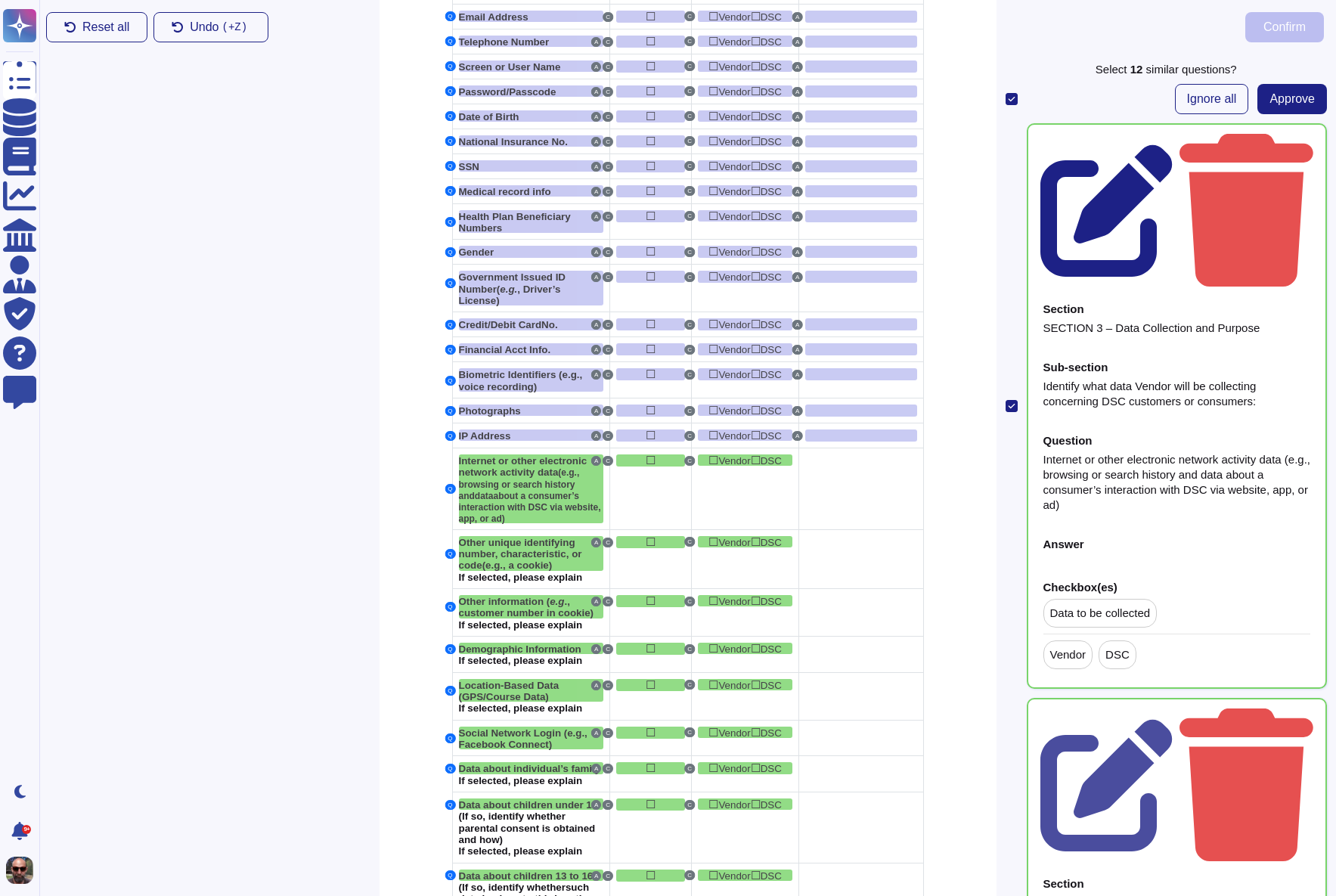
click at [1174, 144] on icon at bounding box center [1107, 211] width 134 height 134
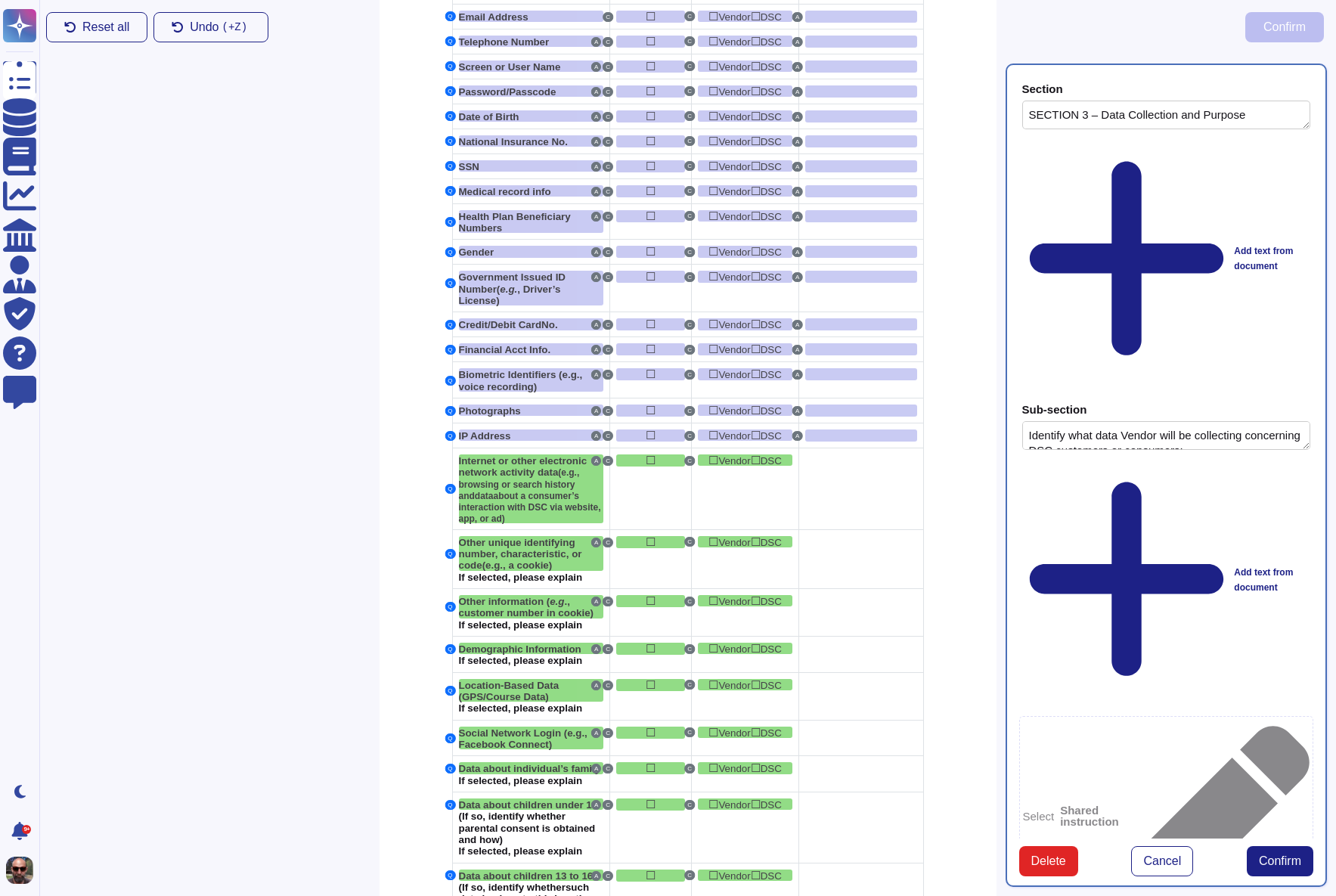
type textarea "SECTION 3 – Data Collection and Purpose"
type textarea "Identify what data Vendor will be collecting concerning DSC customers or consum…"
type textarea "Internet or other electronic network activity data (e.g., browsing or search hi…"
click at [823, 467] on div at bounding box center [861, 460] width 111 height 12
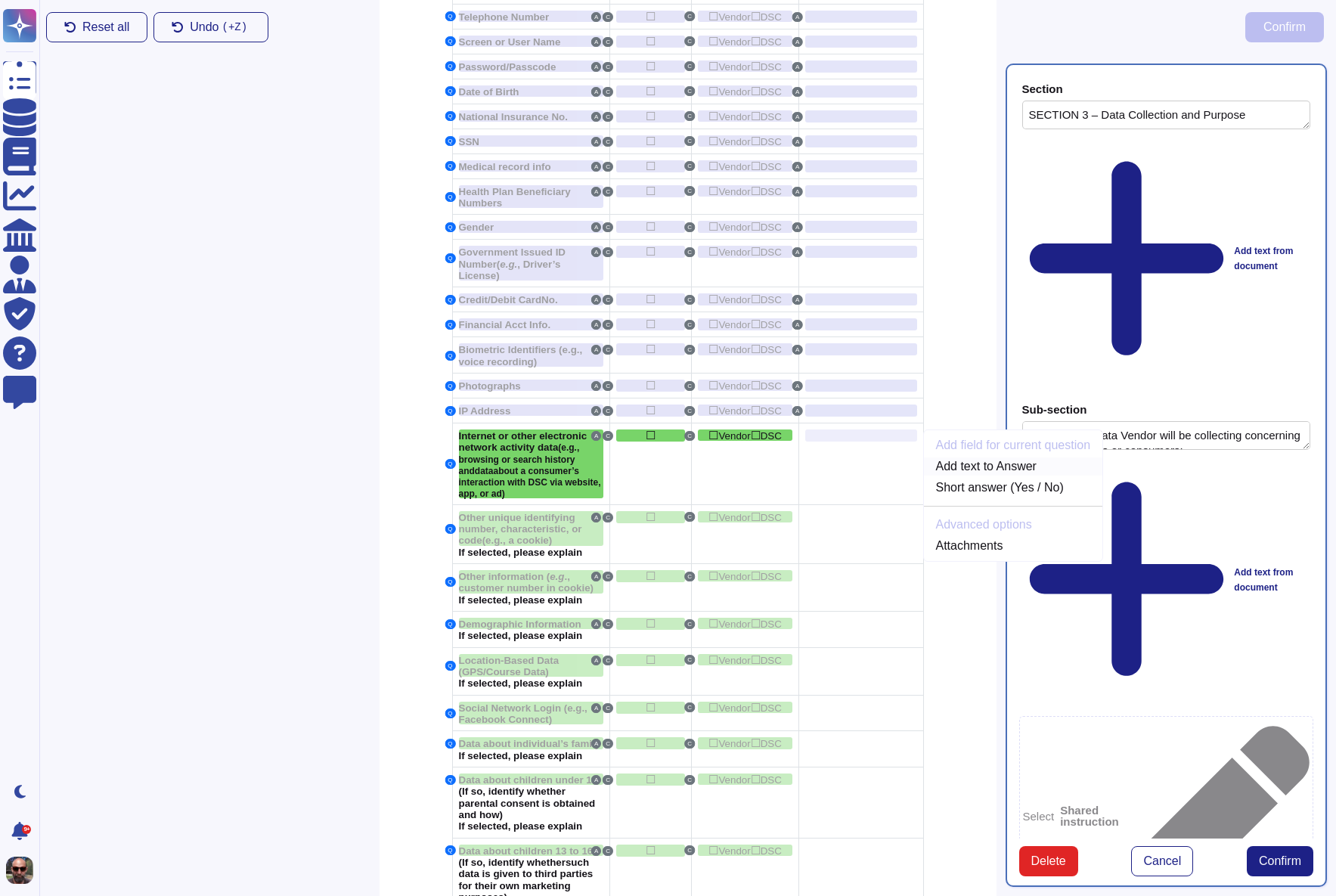
click at [963, 475] on link "Add text to Answer" at bounding box center [1013, 467] width 180 height 18
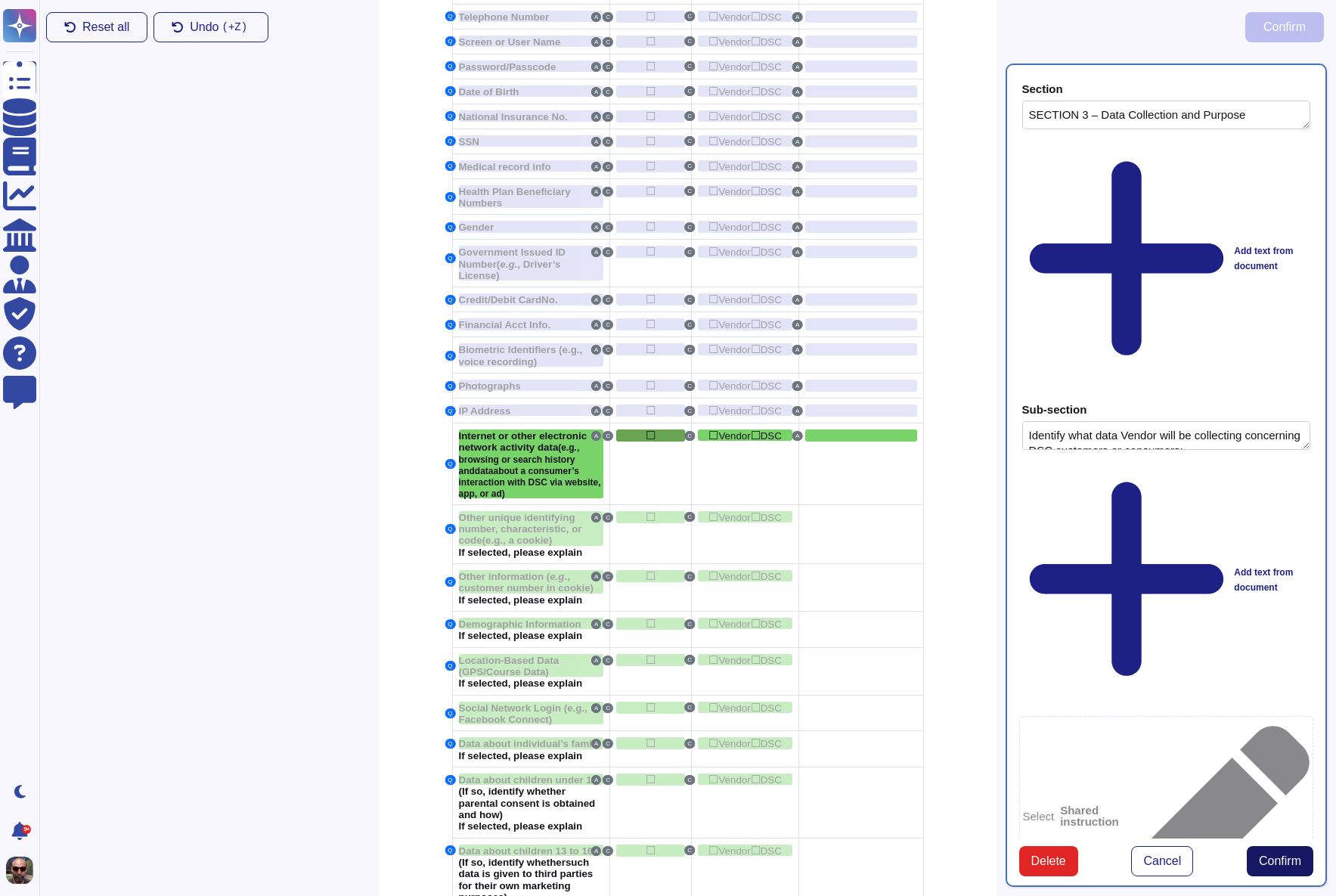
click at [1275, 855] on span "Confirm" at bounding box center [1279, 860] width 42 height 12
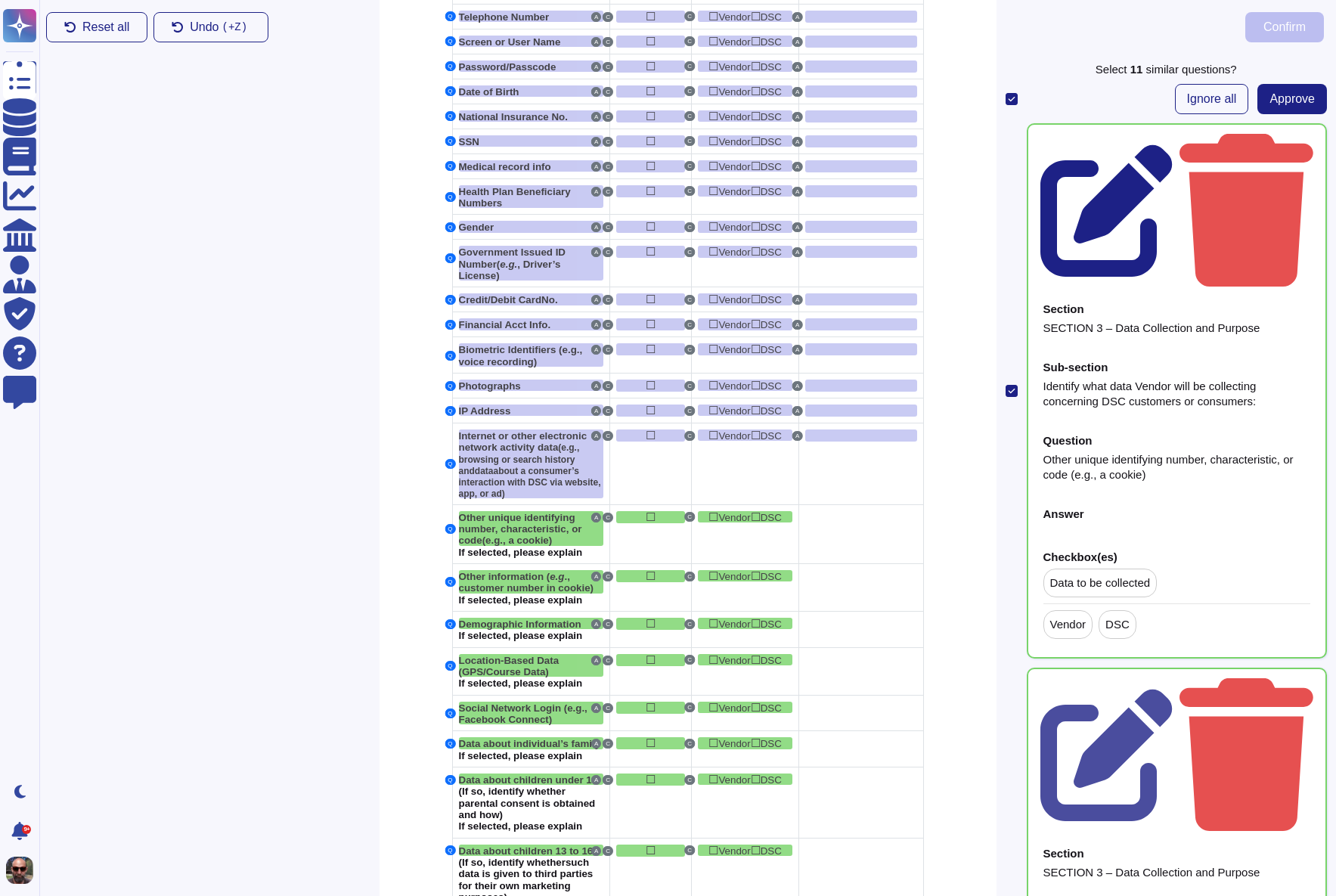
click at [1173, 144] on icon at bounding box center [1106, 210] width 132 height 132
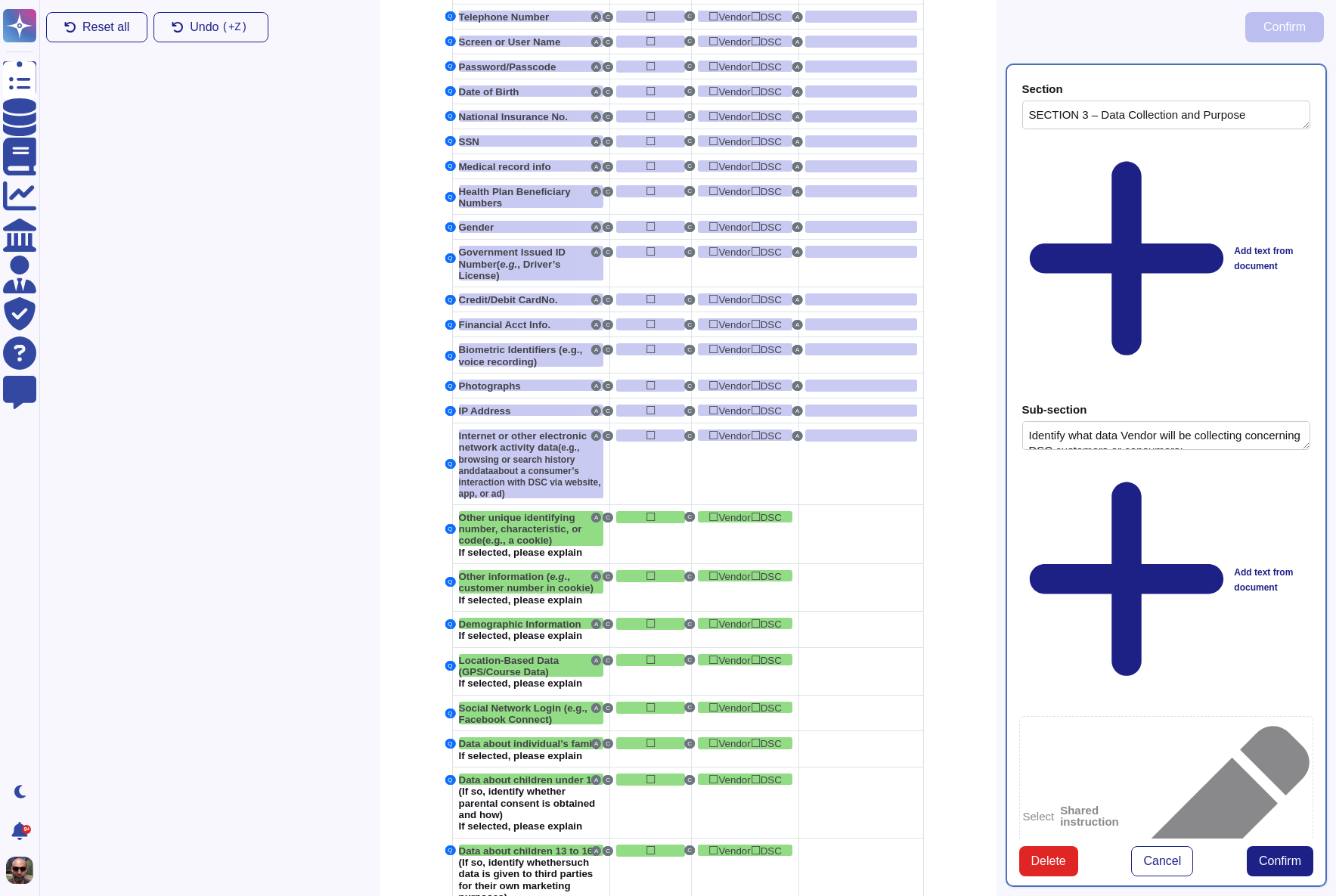
type textarea "SECTION 3 – Data Collection and Purpose"
type textarea "Identify what data Vendor will be collecting concerning DSC customers or consum…"
type textarea "Other unique identifying number, characteristic, or code (e.g., a cookie)"
click at [822, 523] on div at bounding box center [861, 517] width 111 height 12
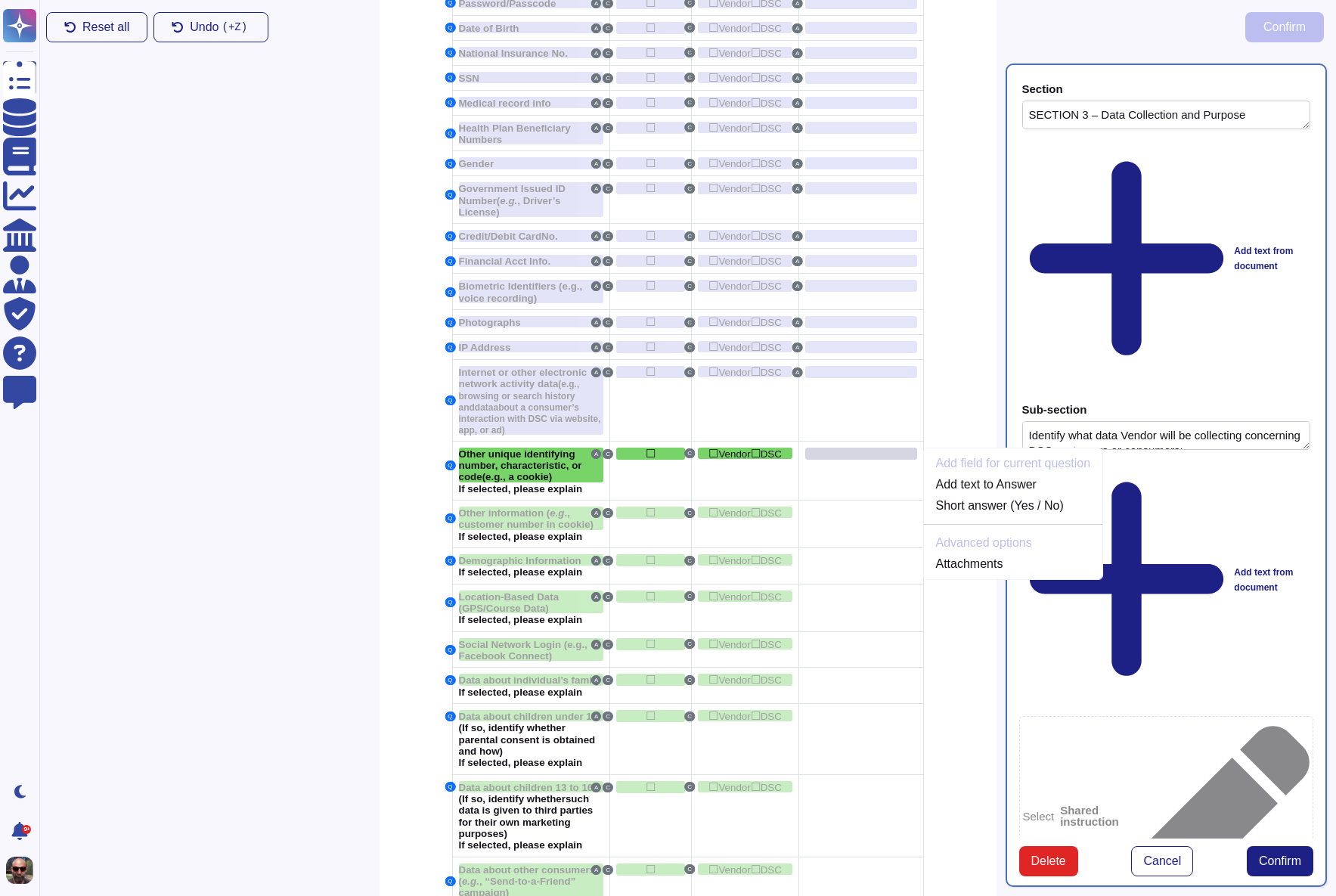
scroll to position [988, 0]
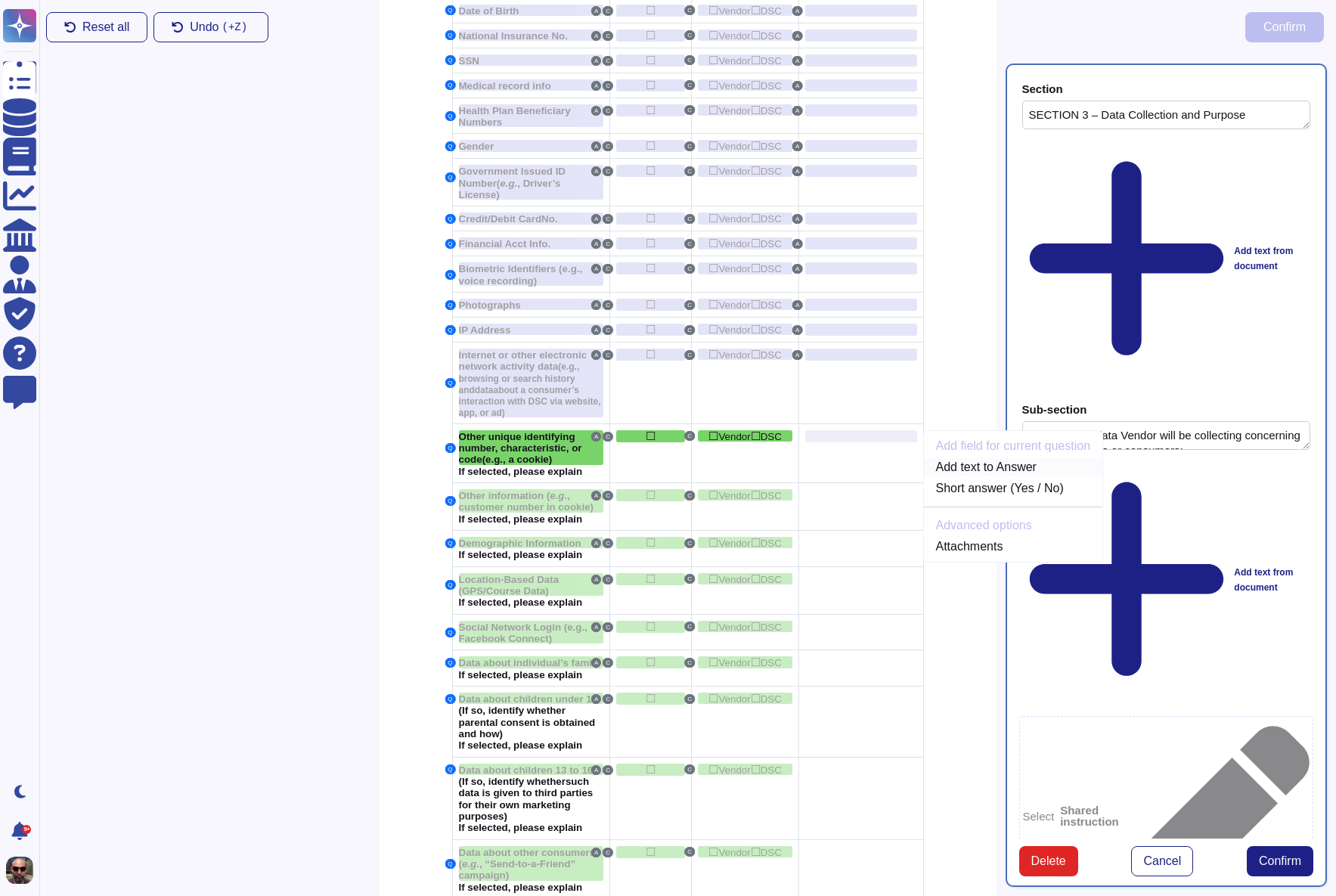
click at [1016, 477] on link "Add text to Answer" at bounding box center [1013, 468] width 180 height 18
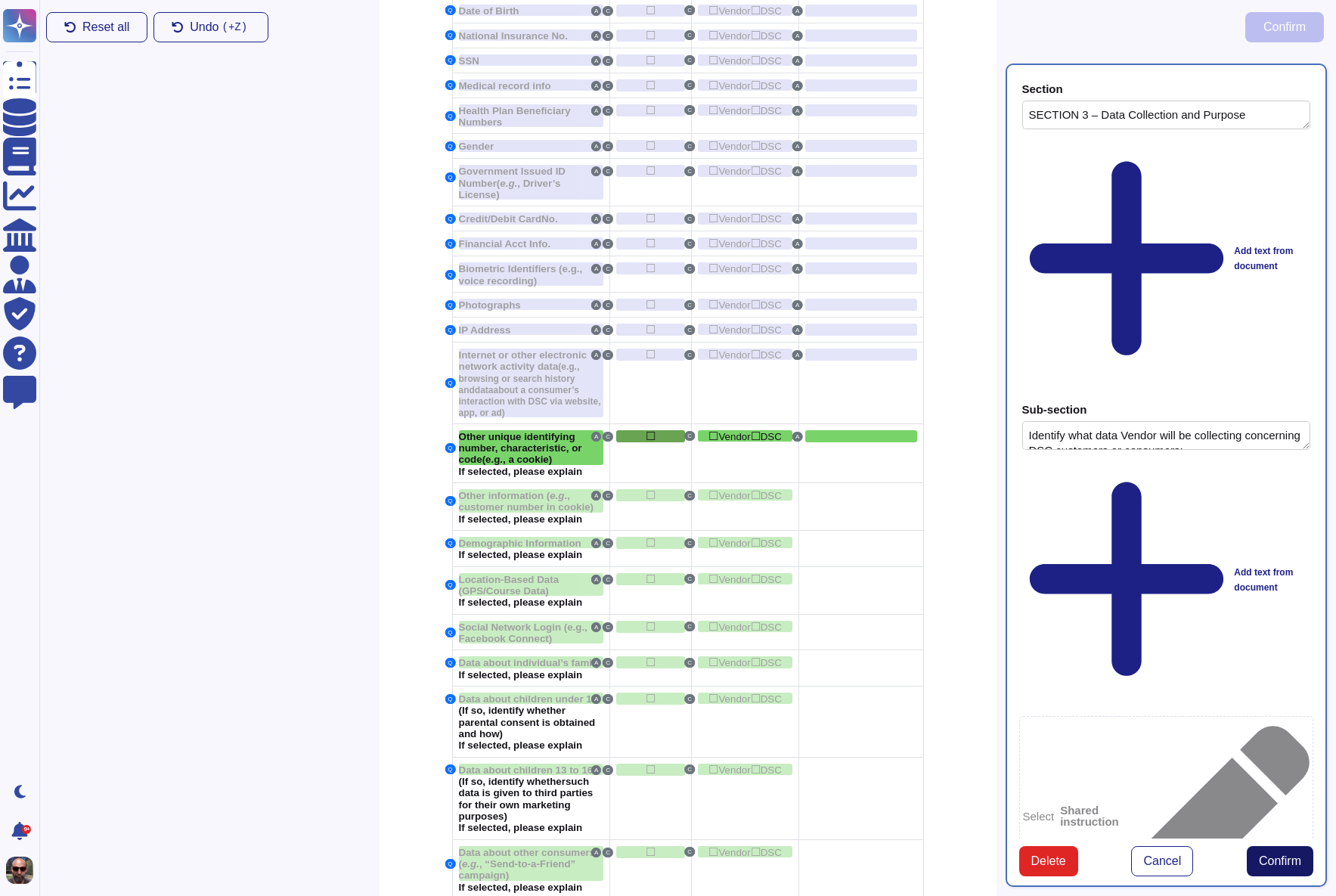
click at [1279, 855] on span "Confirm" at bounding box center [1279, 860] width 42 height 12
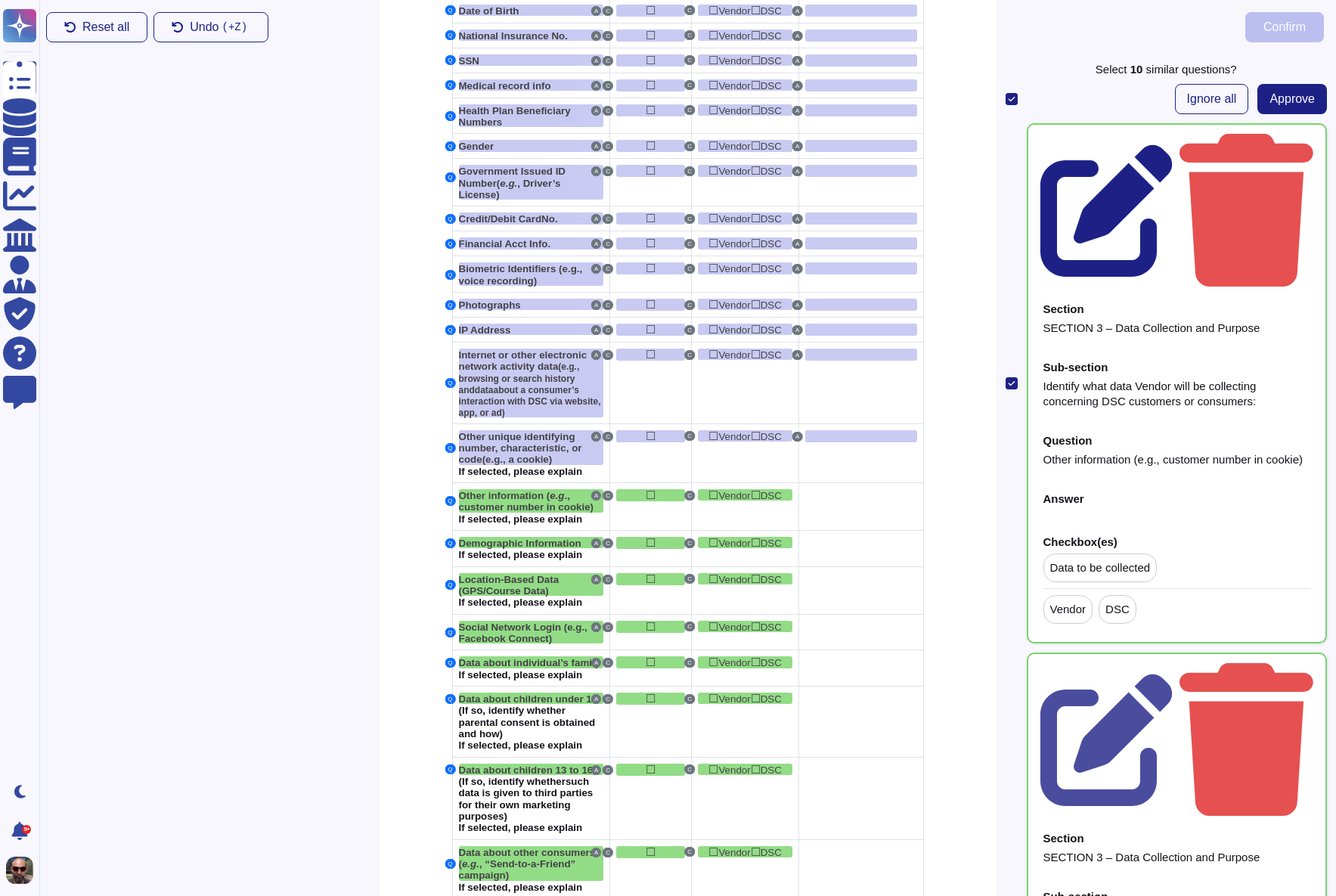
click at [1174, 144] on icon at bounding box center [1107, 211] width 134 height 134
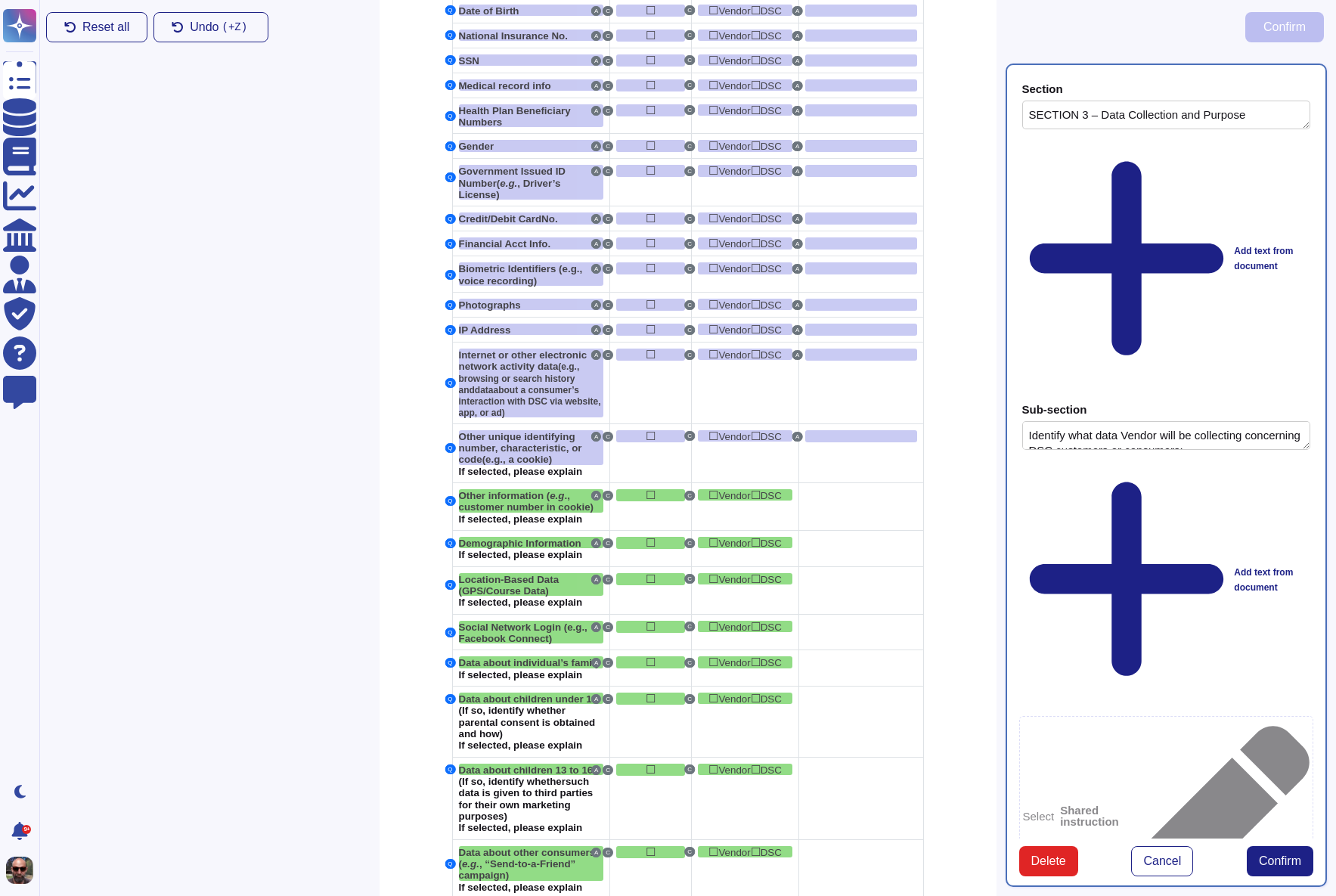
type textarea "SECTION 3 – Data Collection and Purpose"
type textarea "Identify what data Vendor will be collecting concerning DSC customers or consum…"
type textarea "Other information (e.g., customer number in cookie)"
click at [836, 501] on div at bounding box center [861, 495] width 111 height 12
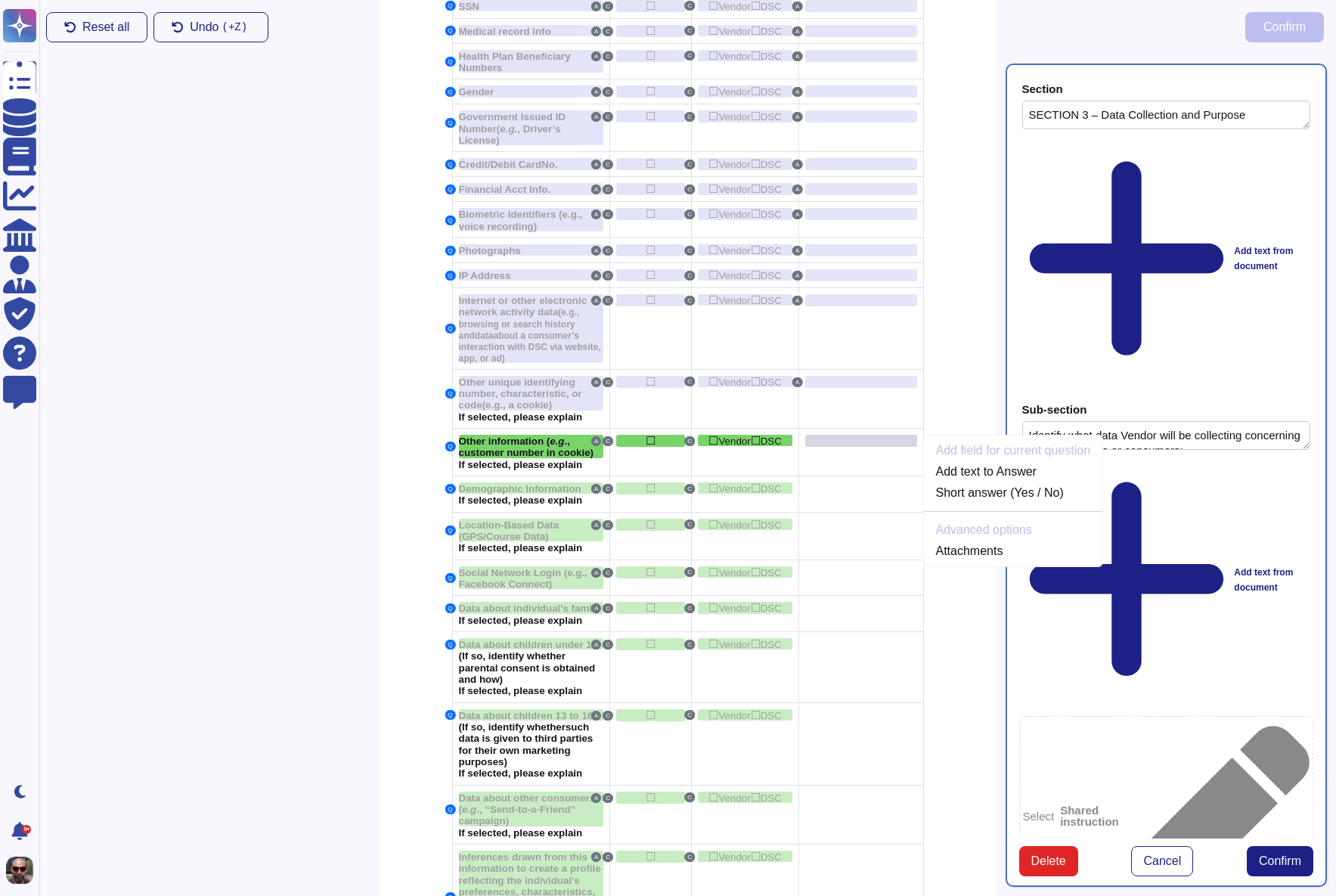
scroll to position [1048, 0]
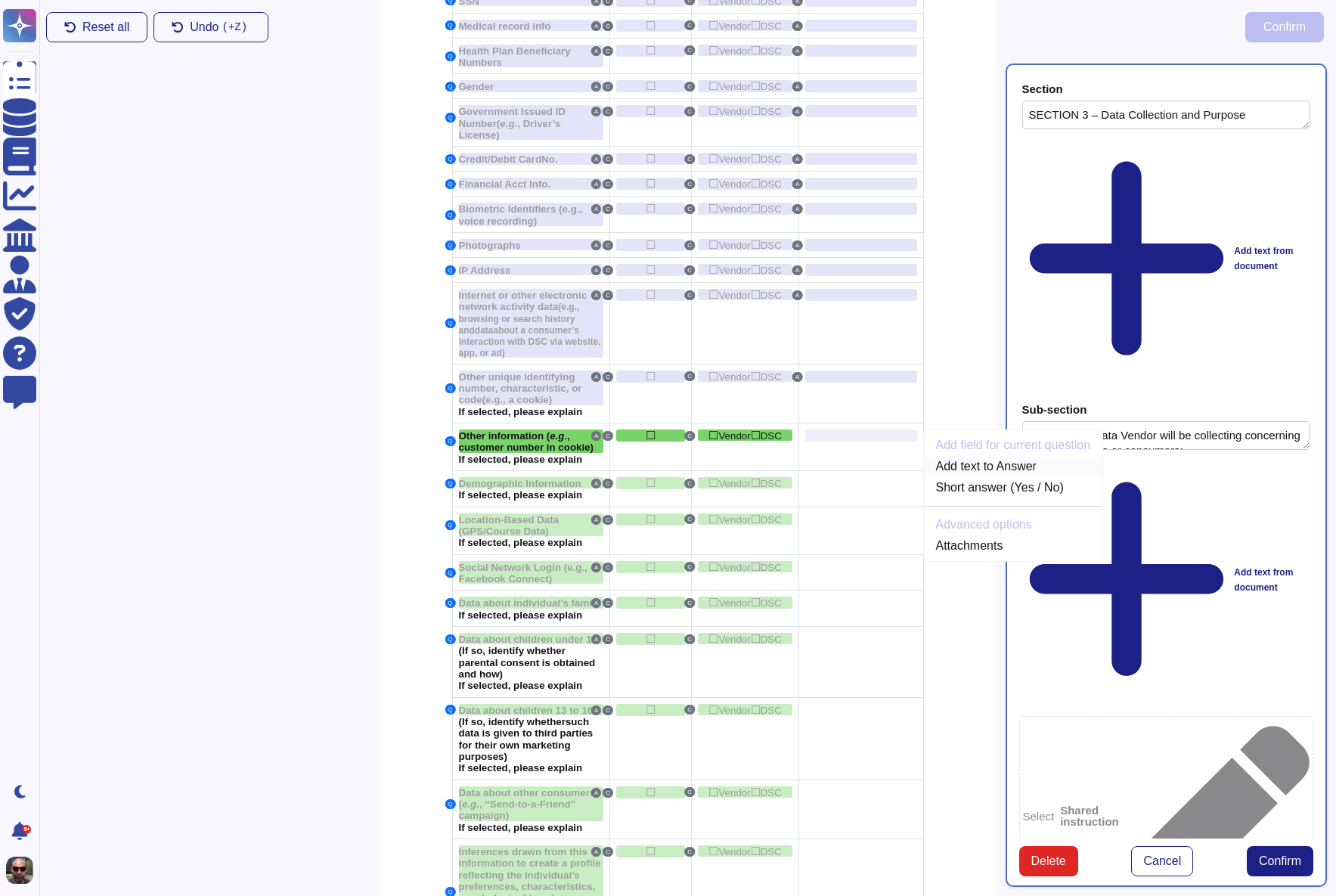
click at [982, 476] on link "Add text to Answer" at bounding box center [1013, 467] width 180 height 18
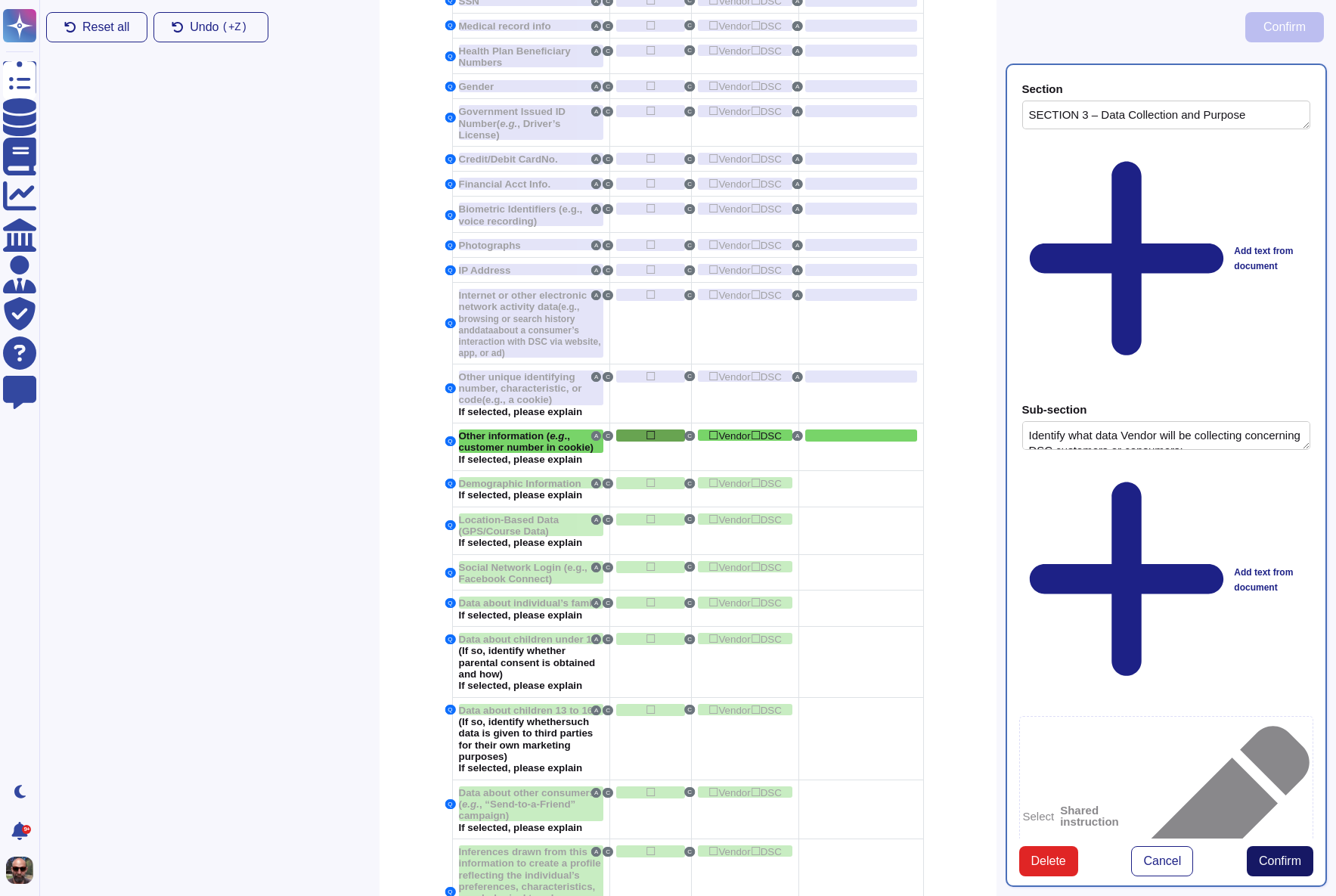
click at [1267, 855] on span "Confirm" at bounding box center [1279, 860] width 42 height 12
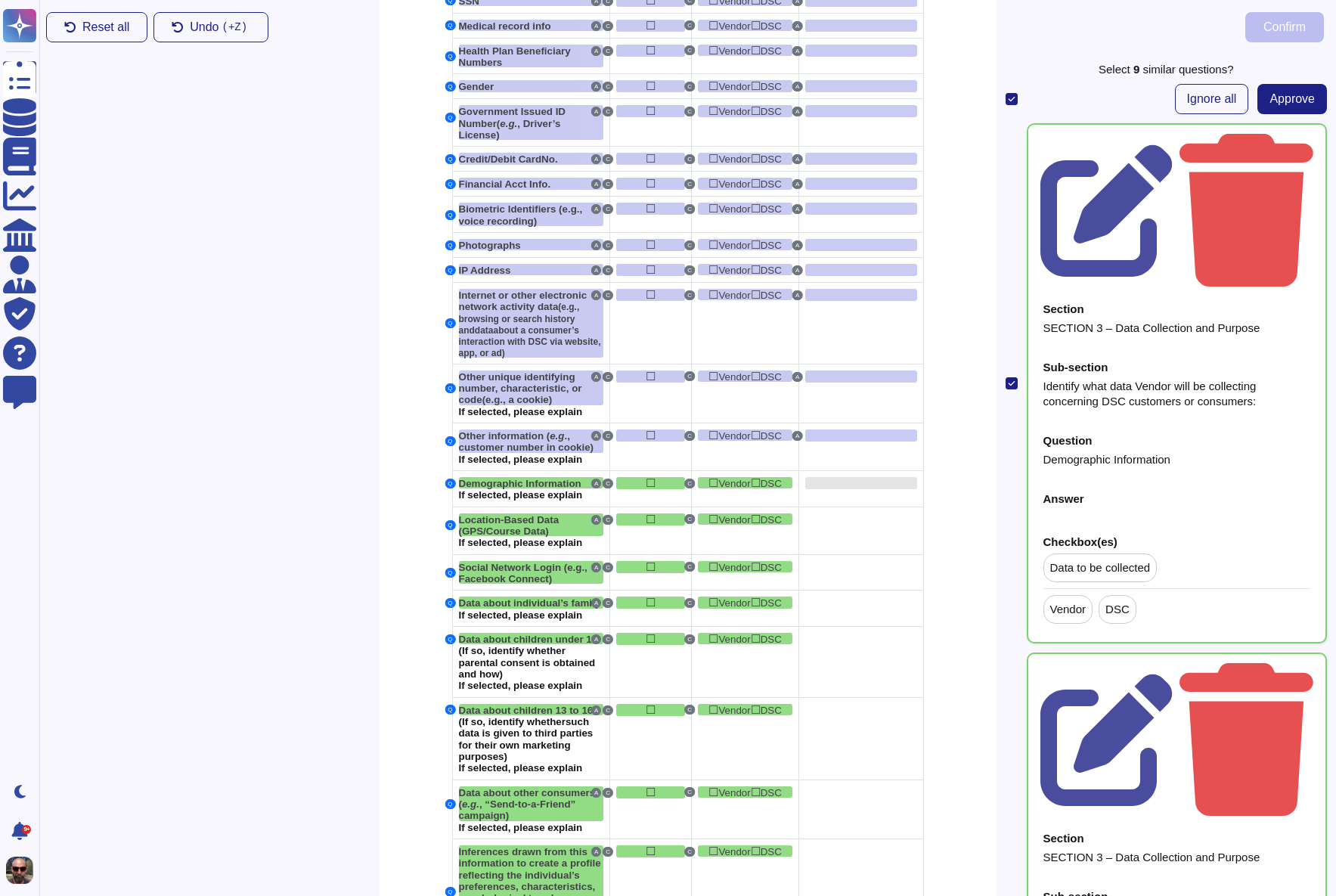
click at [832, 489] on div at bounding box center [861, 483] width 111 height 12
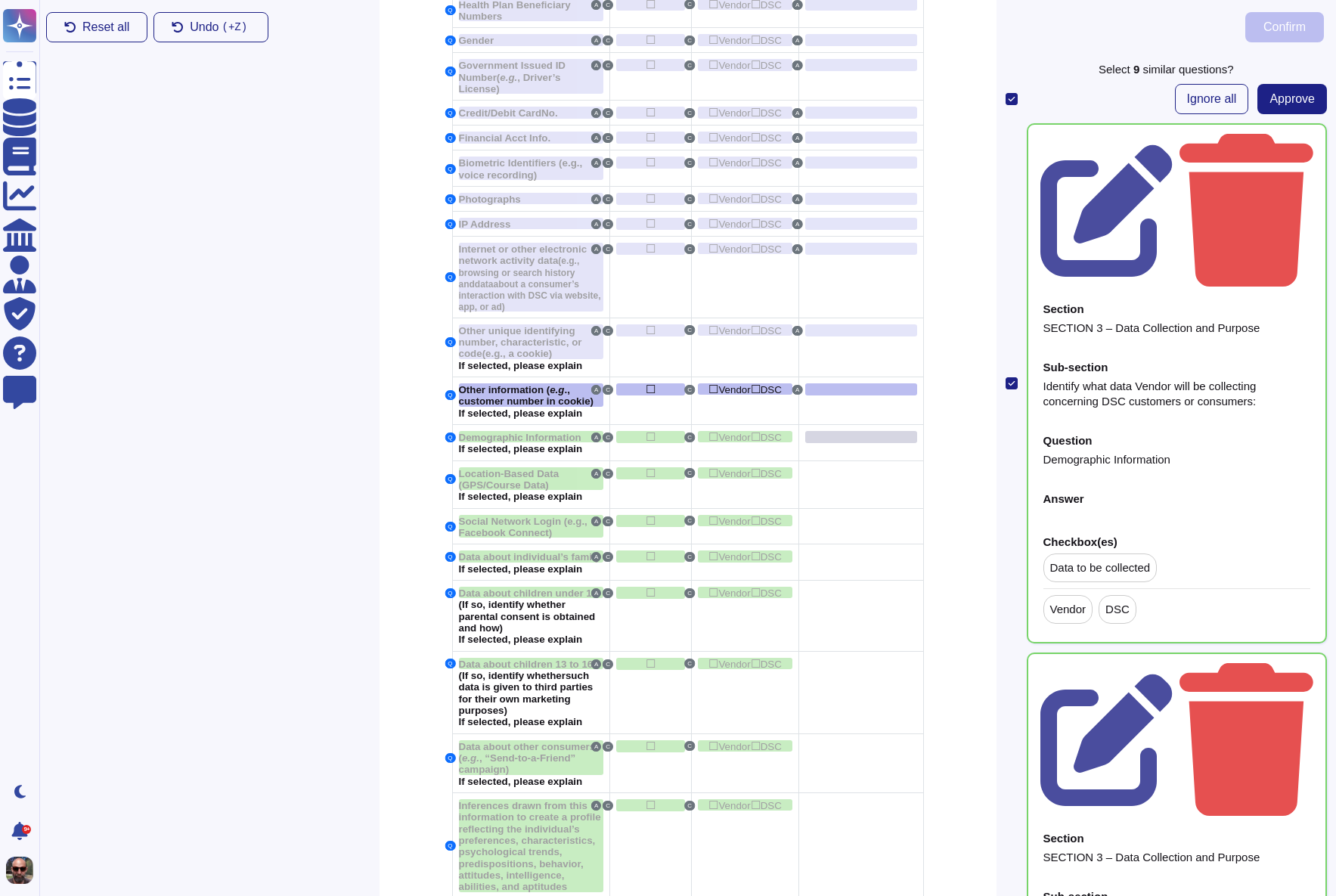
scroll to position [1096, 0]
click at [1173, 145] on icon at bounding box center [1106, 210] width 132 height 132
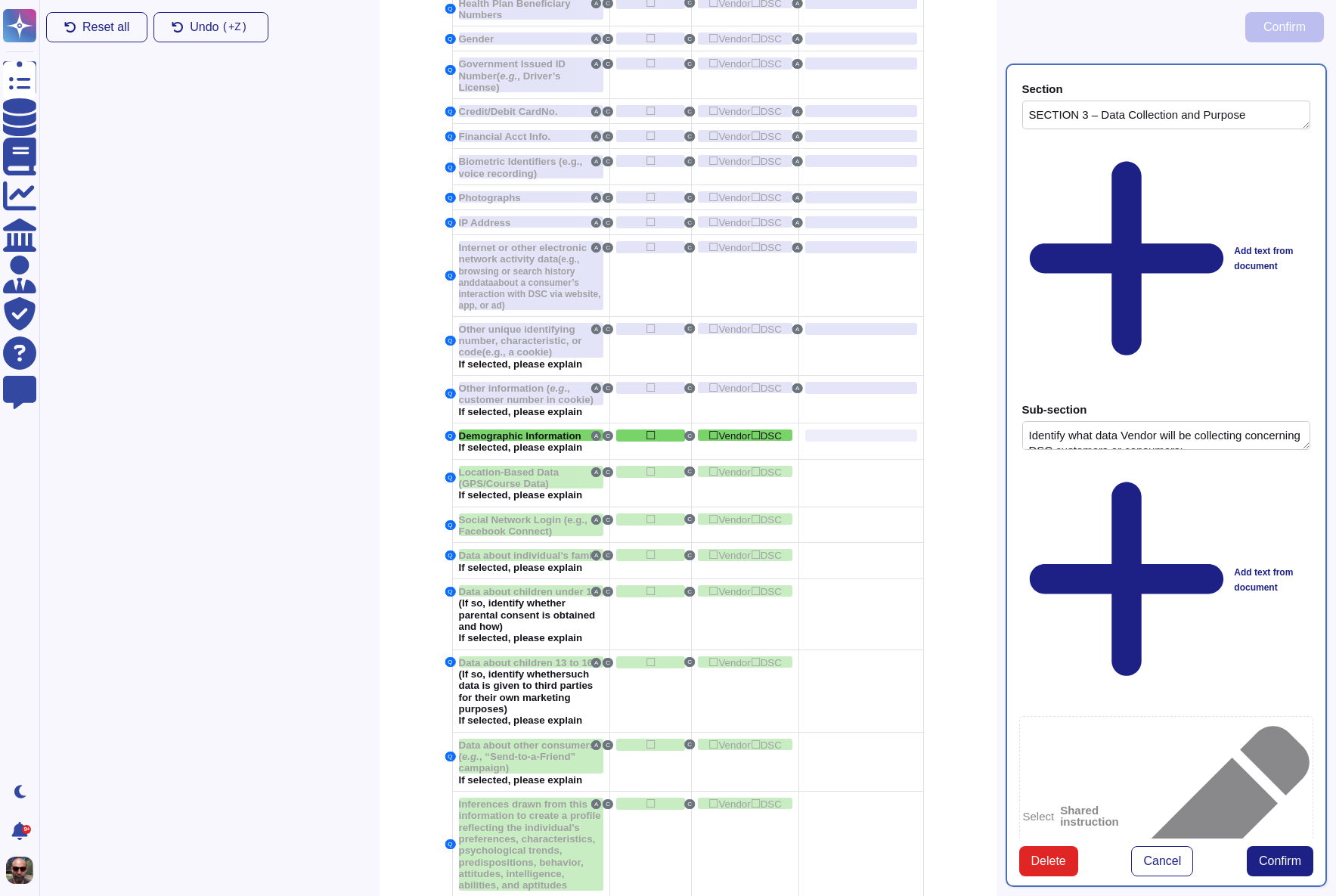
type textarea "SECTION 3 – Data Collection and Purpose"
type textarea "Identify what data Vendor will be collecting concerning DSC customers or consum…"
type textarea "Demographic Information"
click at [817, 442] on div at bounding box center [861, 435] width 111 height 12
click at [979, 476] on link "Add text to Answer" at bounding box center [1013, 467] width 180 height 18
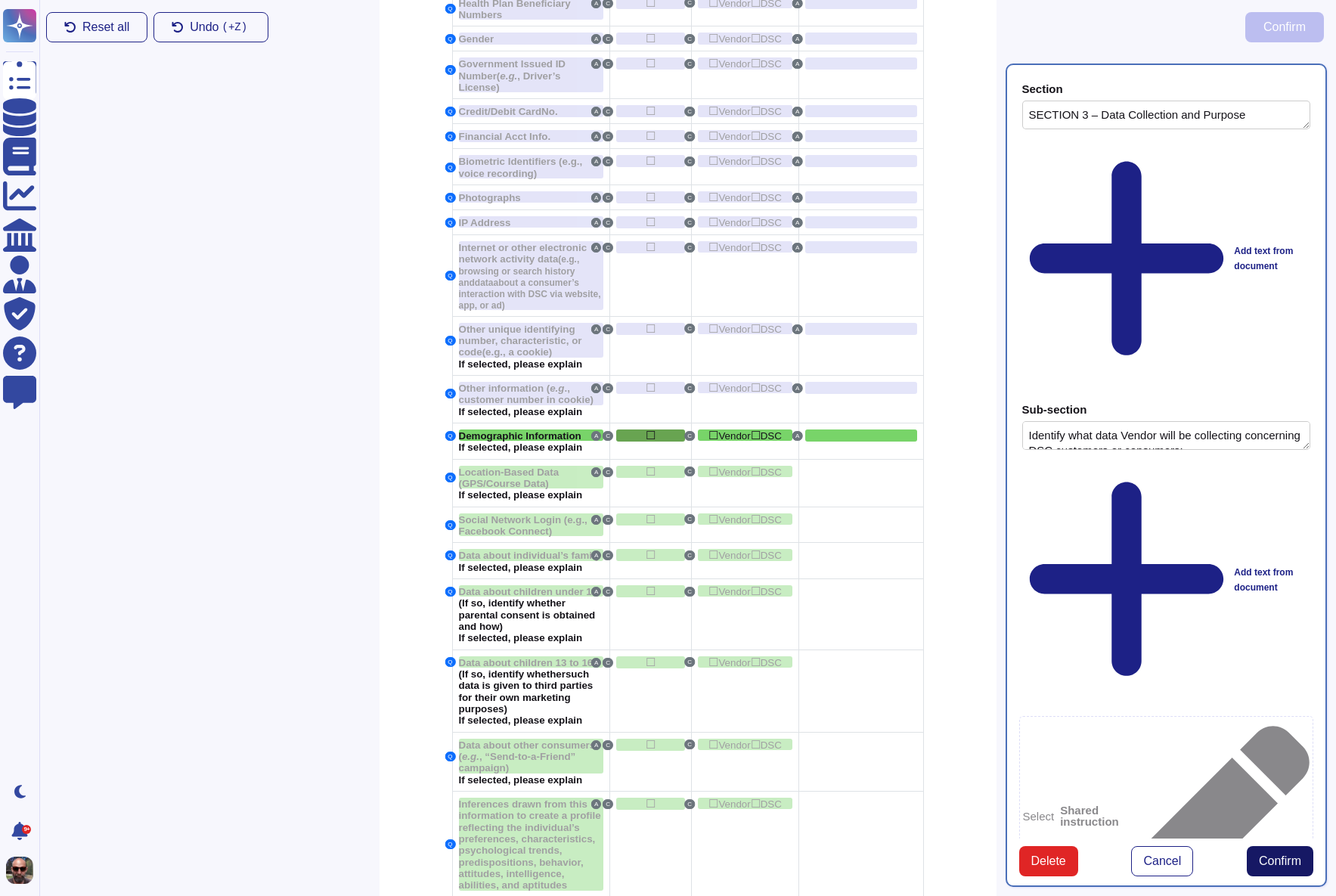
click at [1265, 855] on span "Confirm" at bounding box center [1279, 860] width 42 height 12
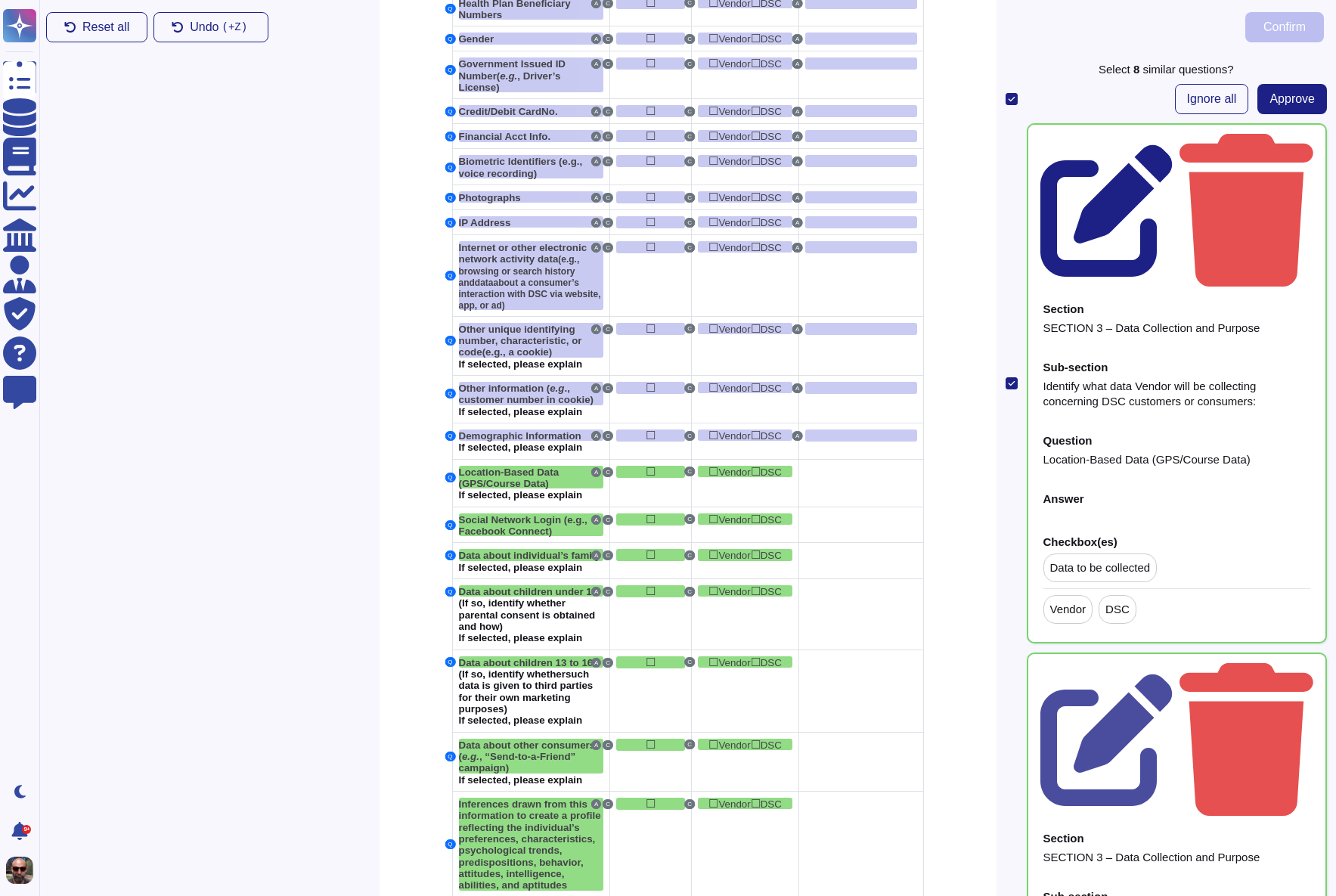
click at [1173, 145] on icon at bounding box center [1106, 210] width 132 height 132
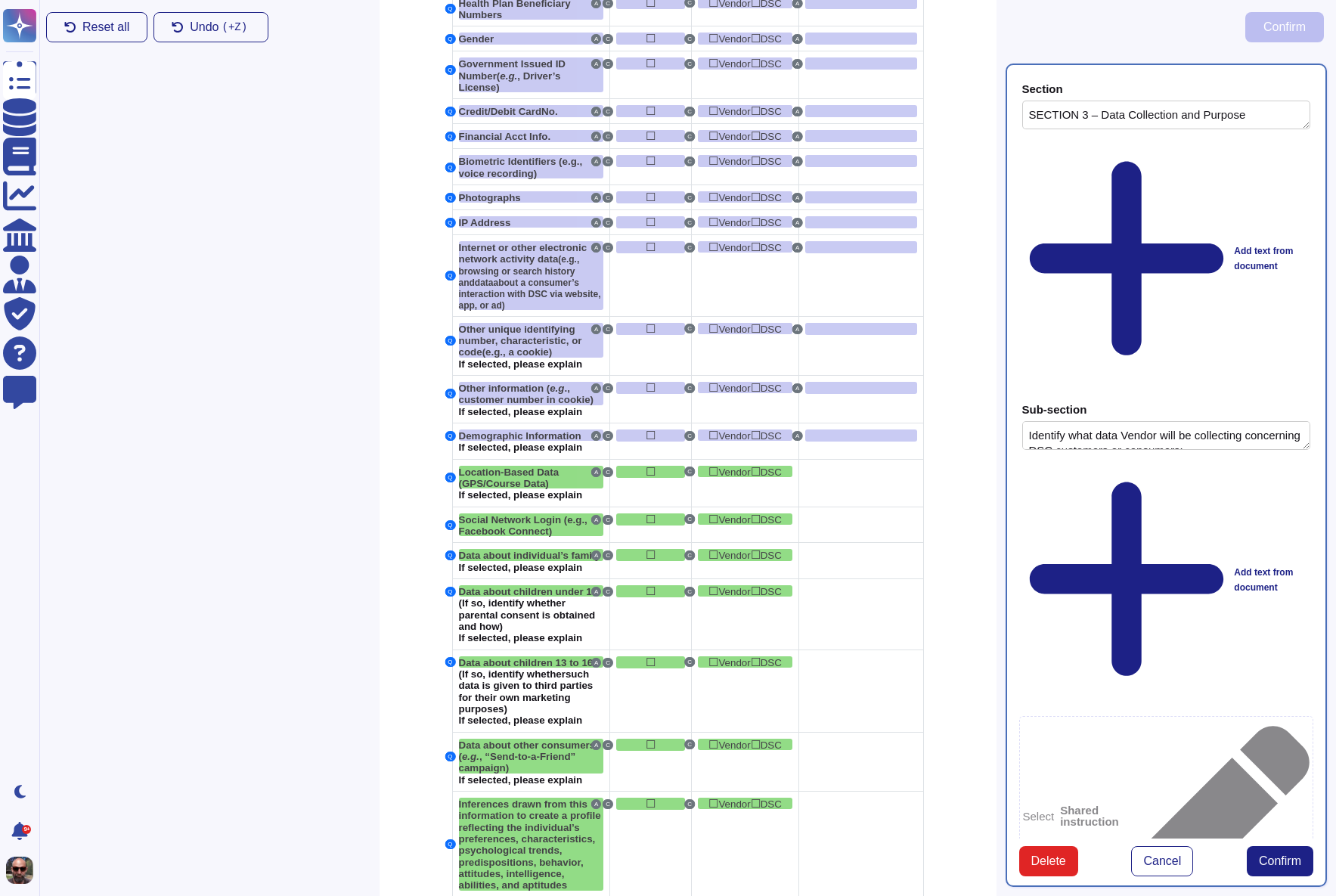
type textarea "SECTION 3 – Data Collection and Purpose"
type textarea "Identify what data Vendor will be collecting concerning DSC customers or consum…"
type textarea "Location-Based Data (GPS/Course Data)"
click at [847, 478] on div at bounding box center [861, 471] width 111 height 12
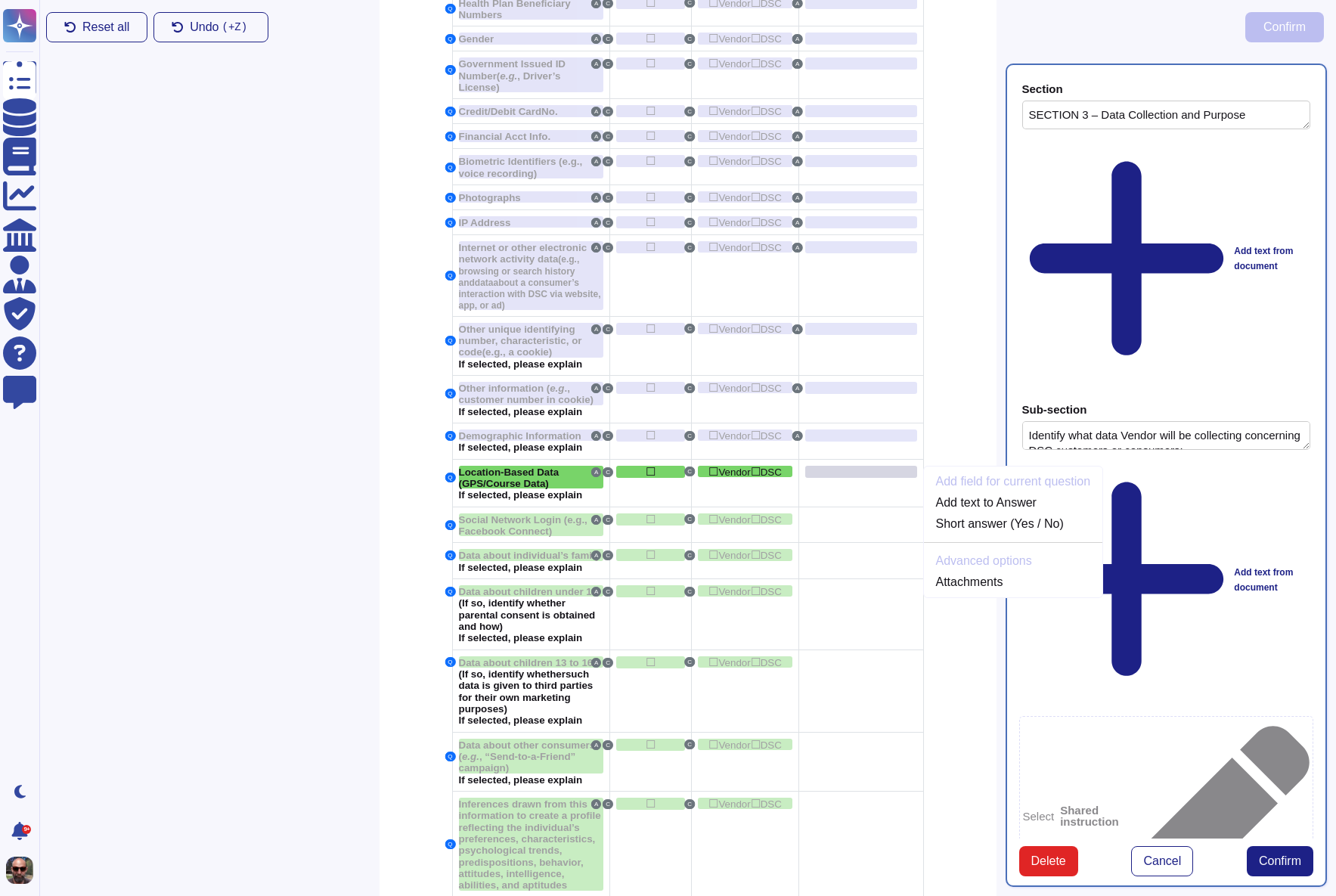
scroll to position [1131, 0]
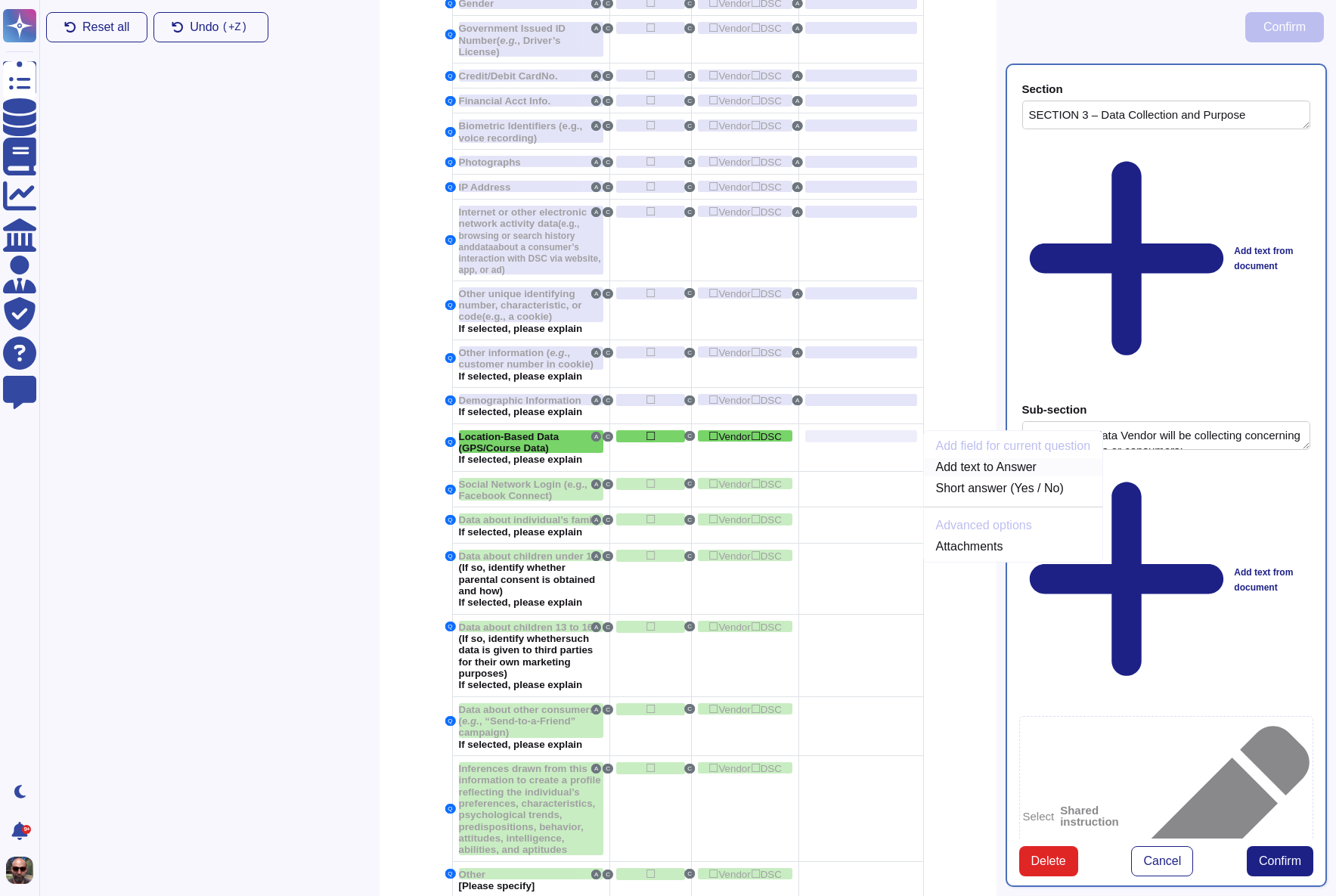
click at [992, 477] on link "Add text to Answer" at bounding box center [1013, 468] width 180 height 18
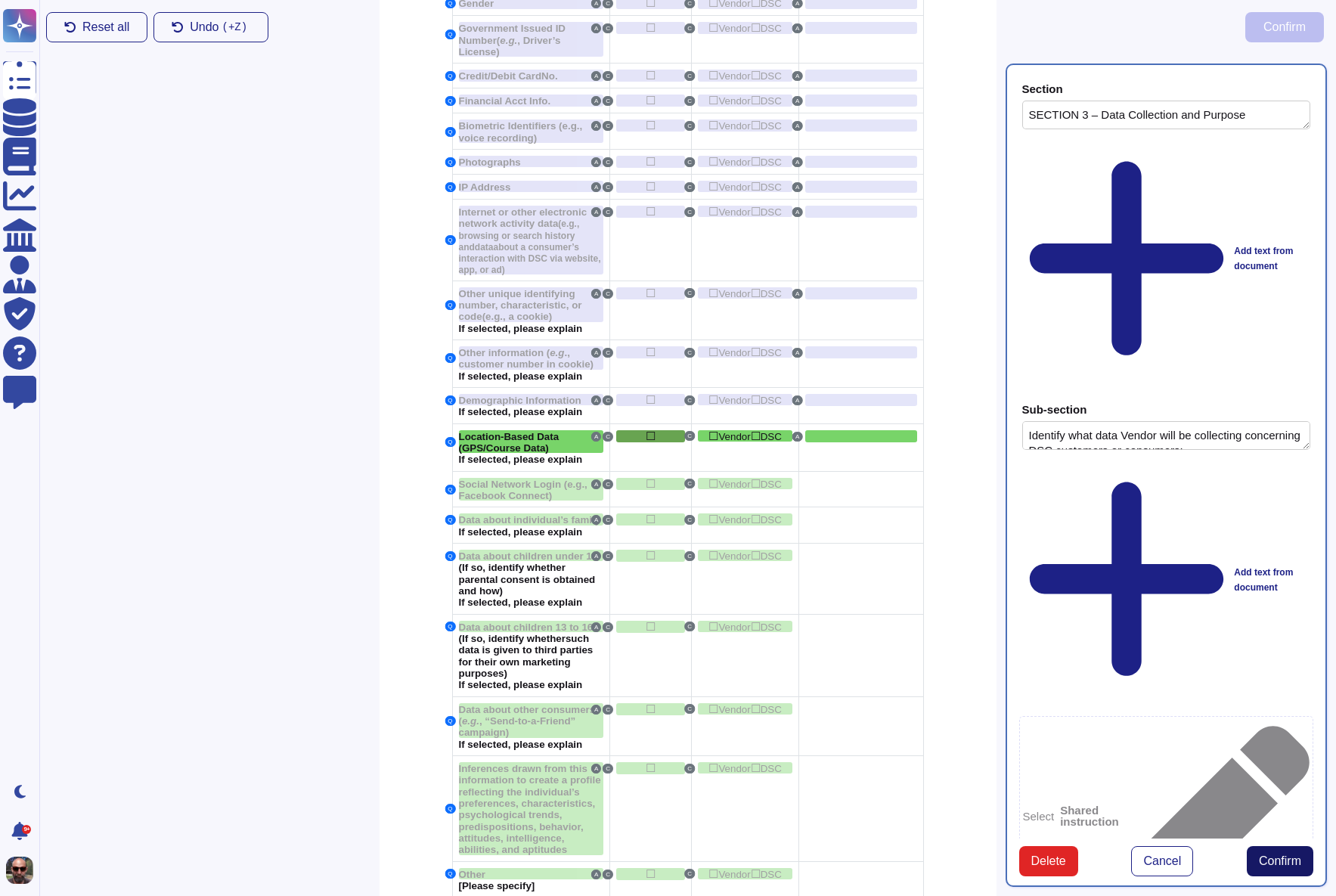
click at [1290, 855] on span "Confirm" at bounding box center [1279, 860] width 42 height 12
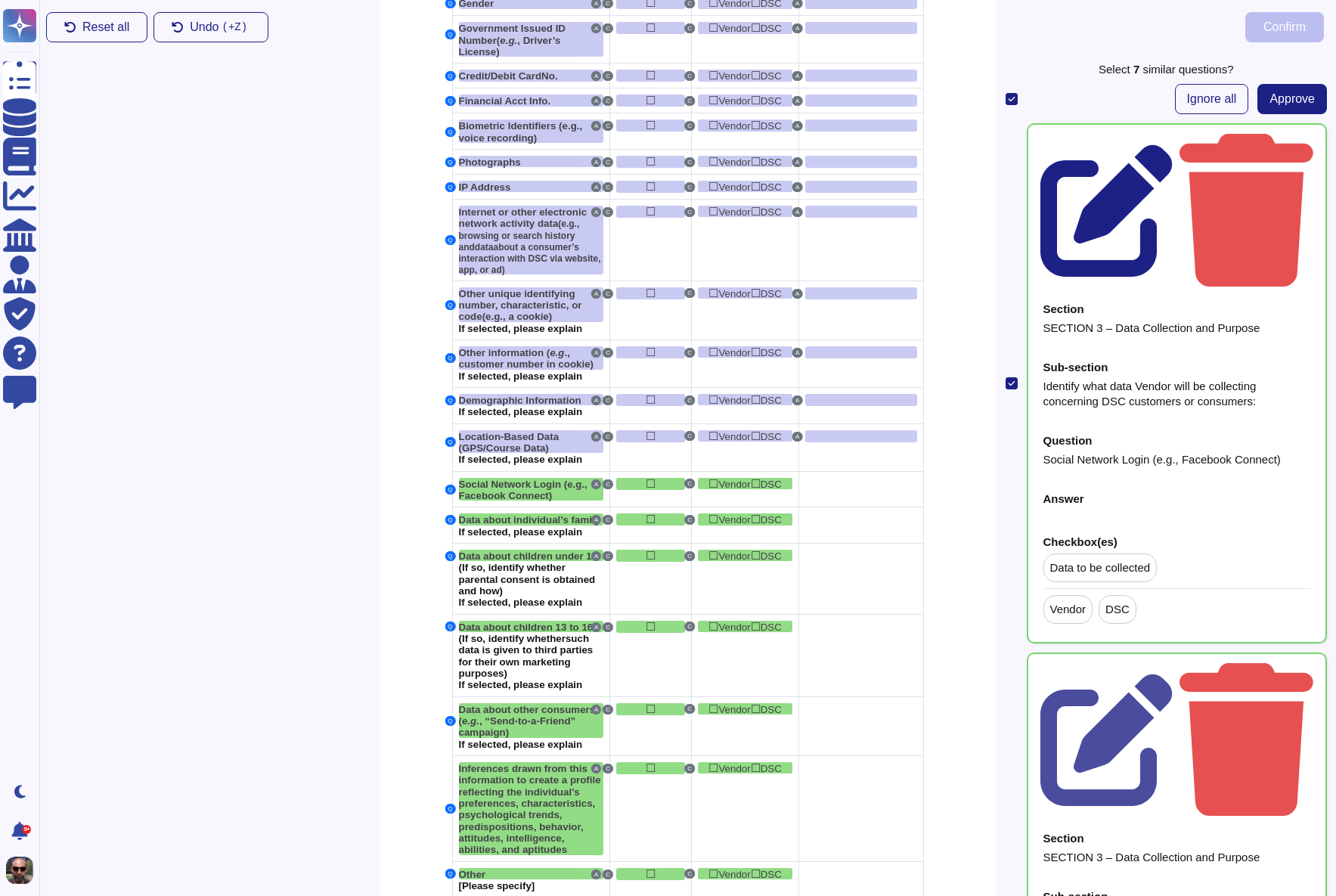
click at [1173, 144] on icon at bounding box center [1106, 210] width 132 height 132
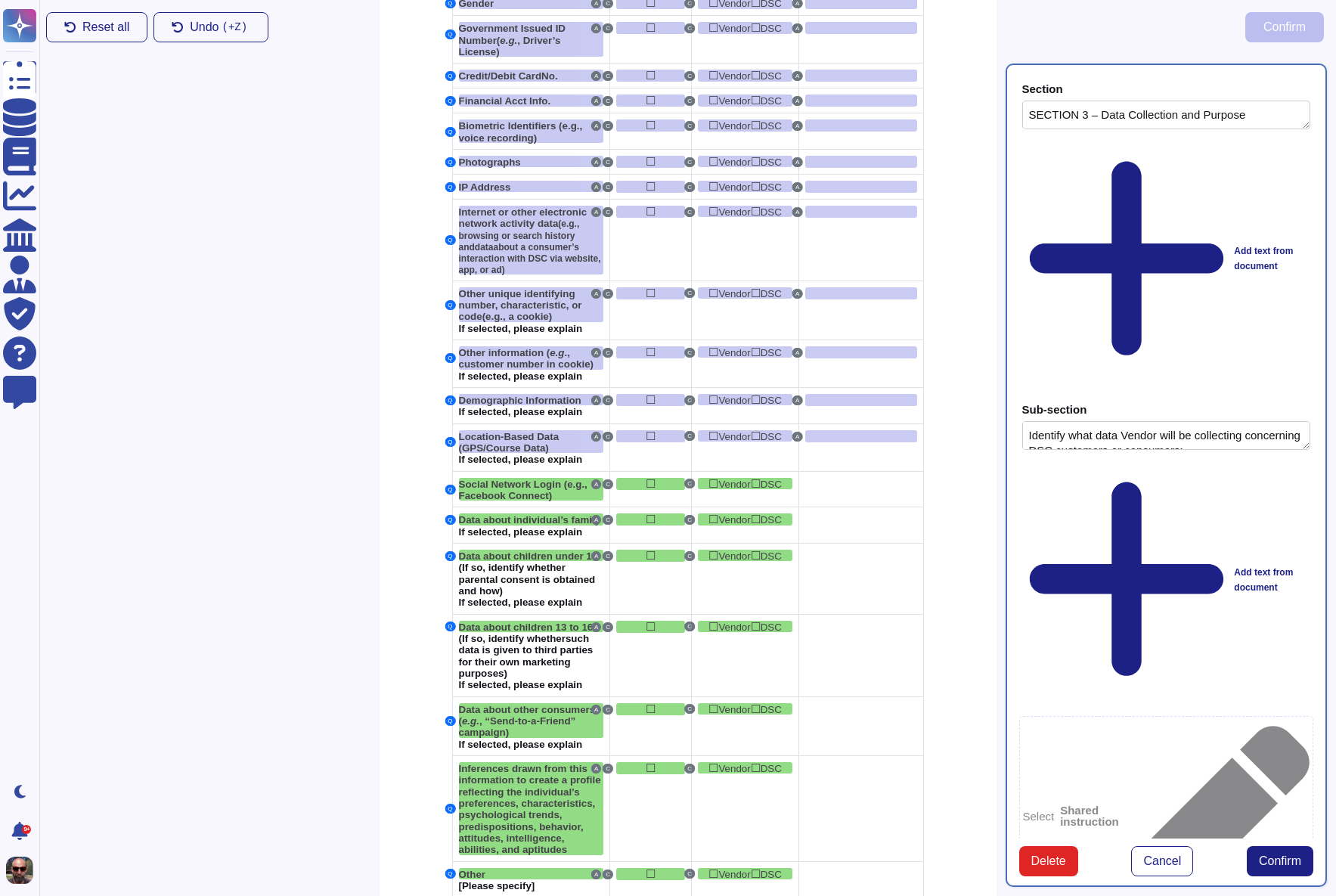
type textarea "SECTION 3 – Data Collection and Purpose"
type textarea "Identify what data Vendor will be collecting concerning DSC customers or consum…"
type textarea "Social Network Login (e.g., Facebook Connect)"
click at [855, 490] on div at bounding box center [861, 483] width 111 height 12
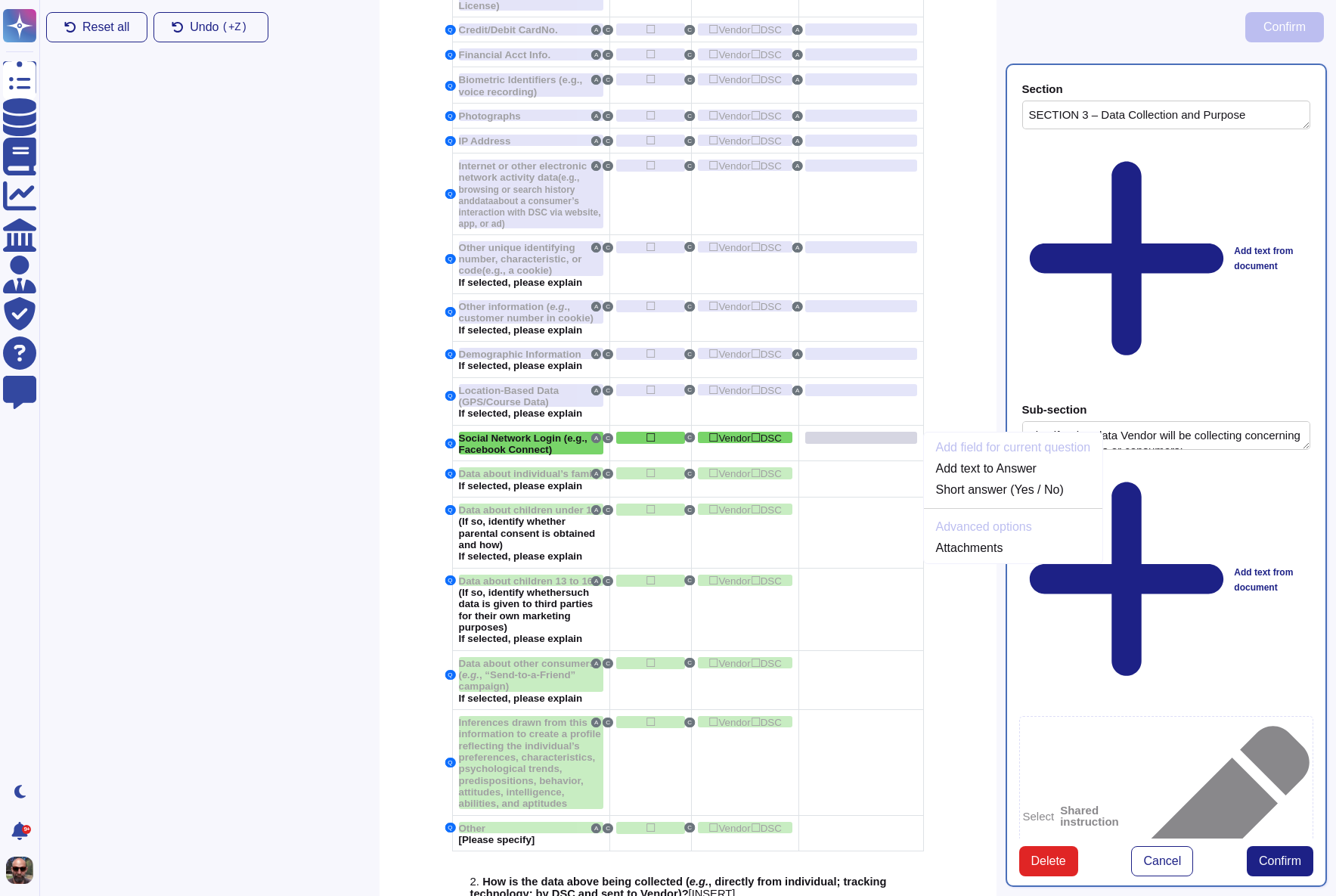
scroll to position [1179, 0]
click at [1030, 476] on link "Add text to Answer" at bounding box center [1013, 468] width 180 height 18
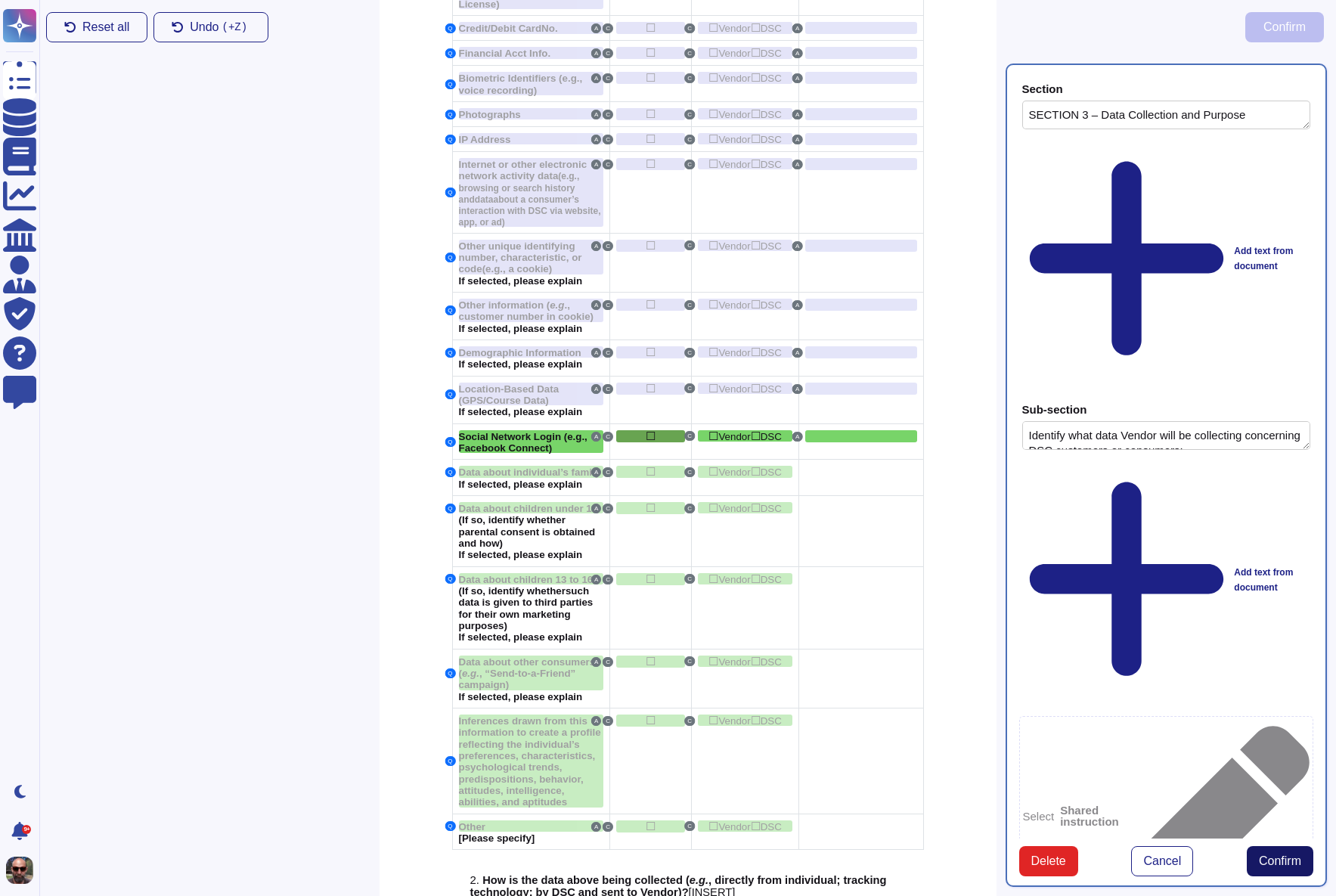
click at [1280, 855] on span "Confirm" at bounding box center [1279, 860] width 42 height 12
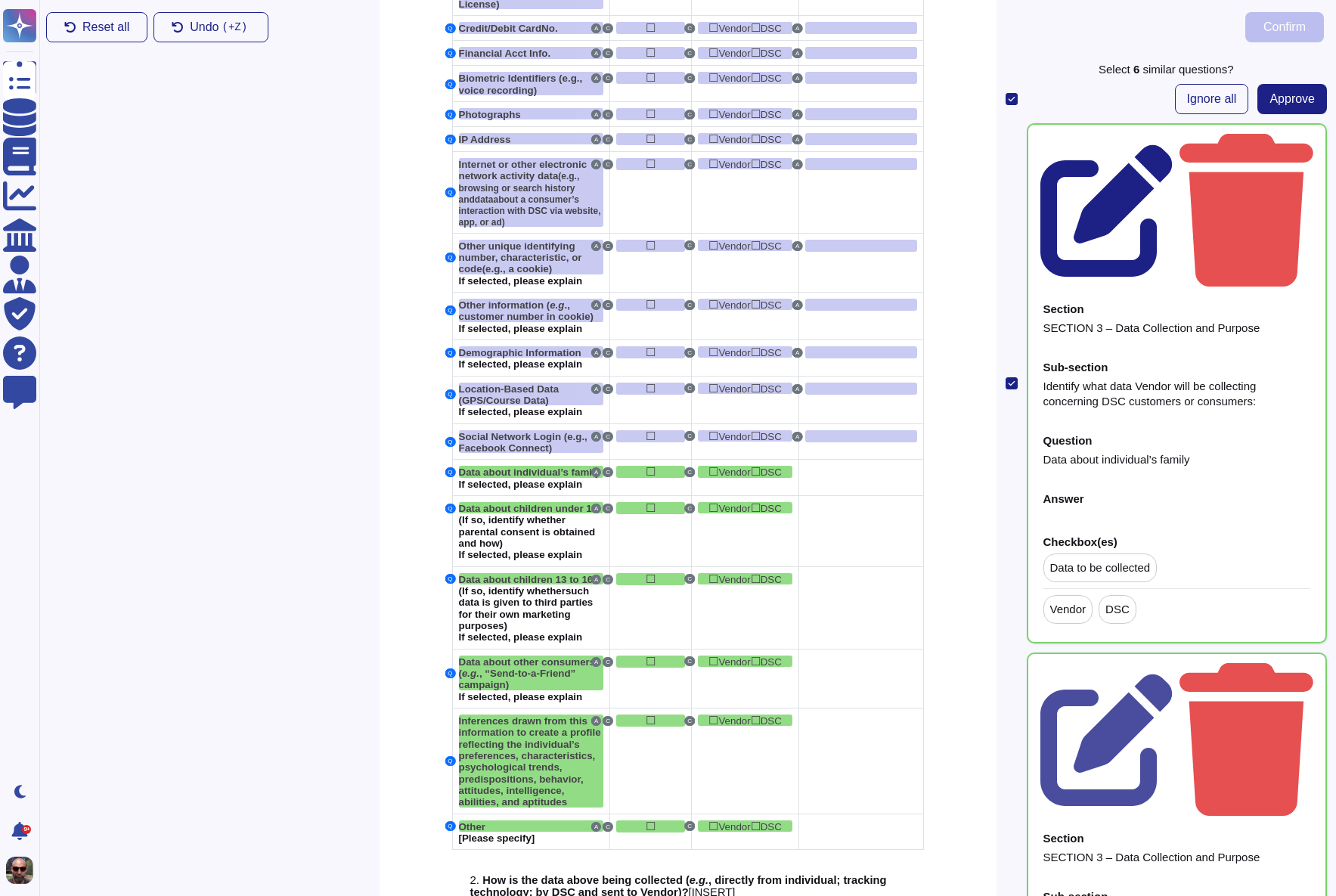
click at [1173, 144] on icon at bounding box center [1106, 210] width 132 height 132
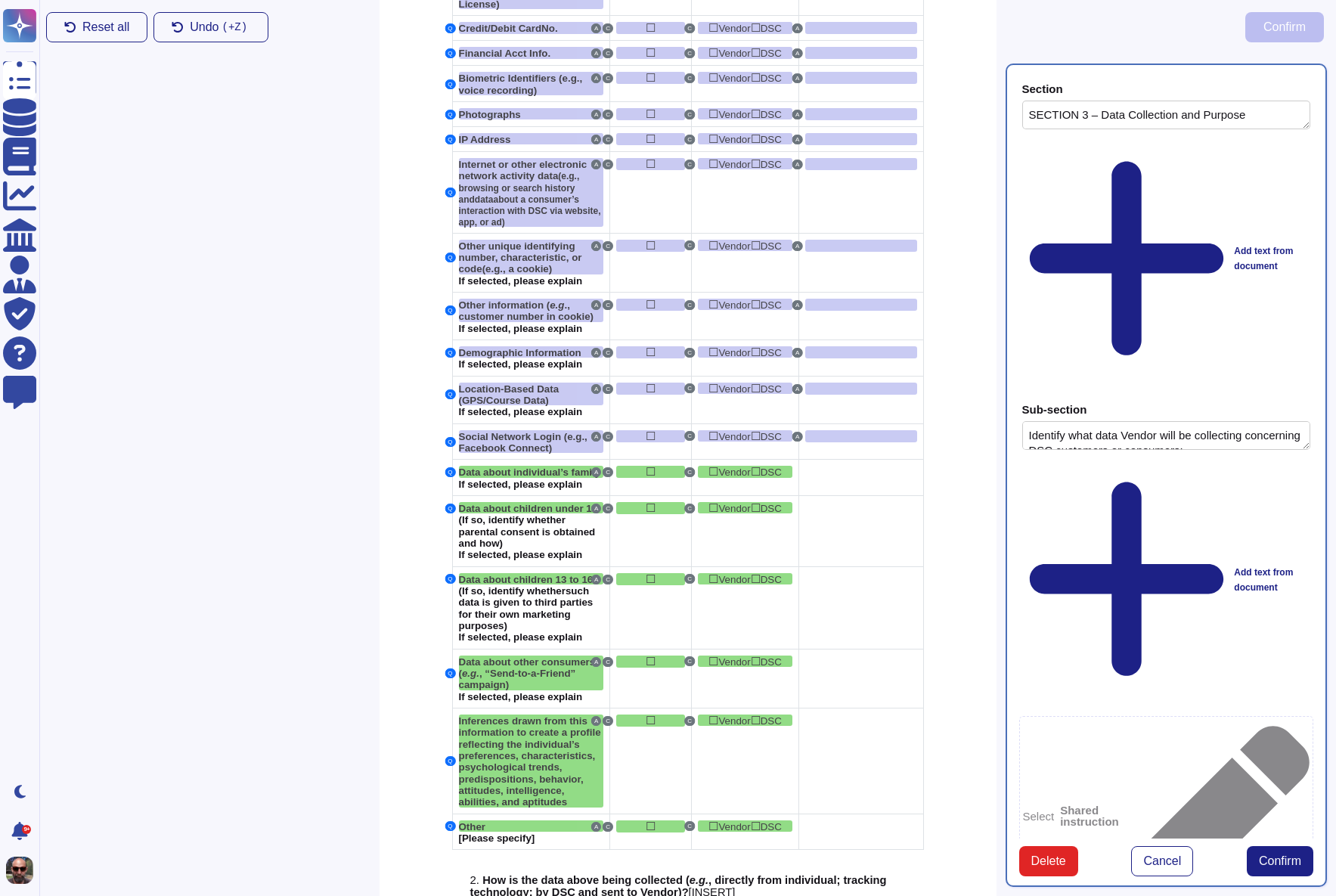
type textarea "SECTION 3 – Data Collection and Purpose"
type textarea "Identify what data Vendor will be collecting concerning DSC customers or consum…"
type textarea "Data about individual’s family"
click at [851, 478] on div at bounding box center [861, 471] width 111 height 12
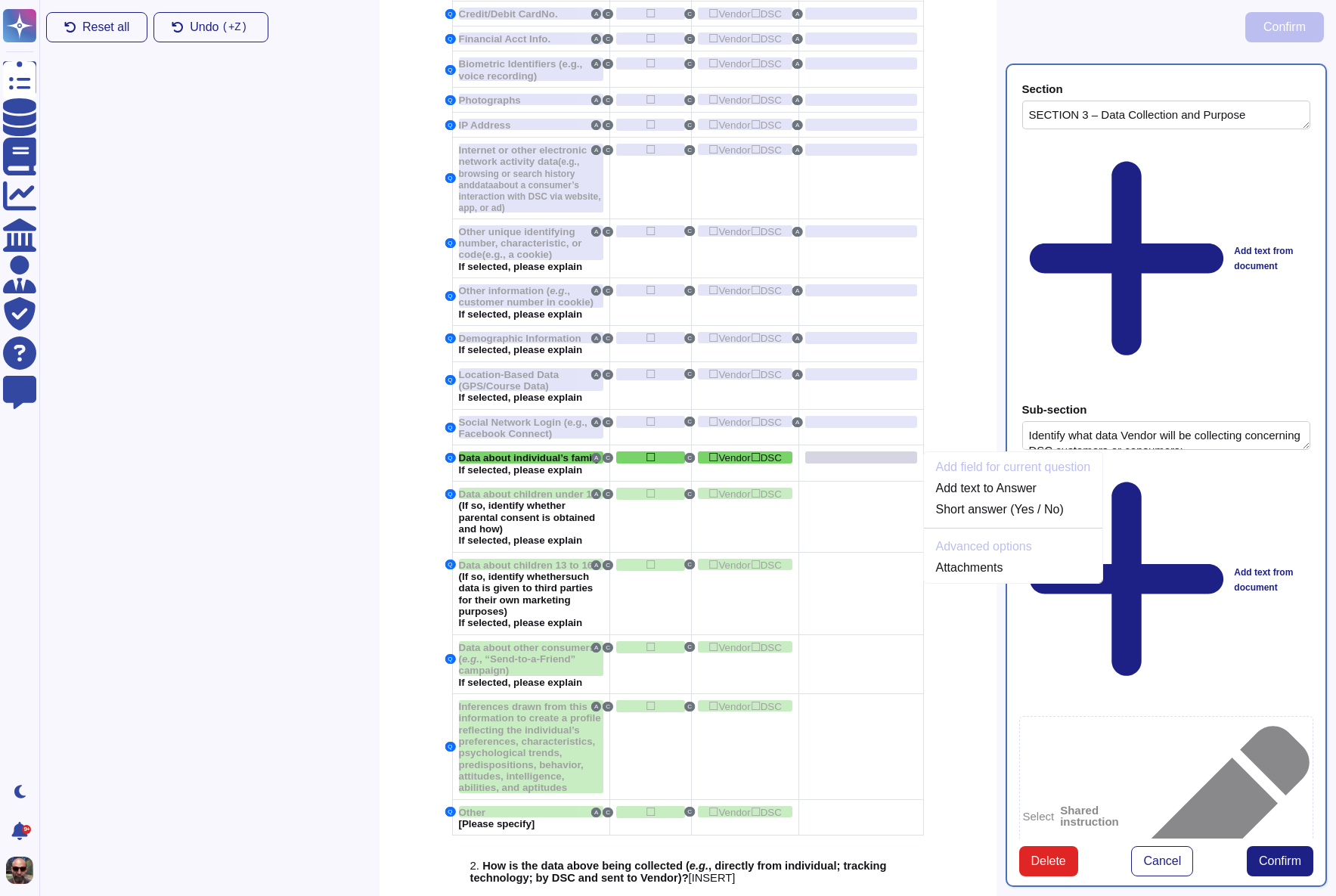
scroll to position [1215, 0]
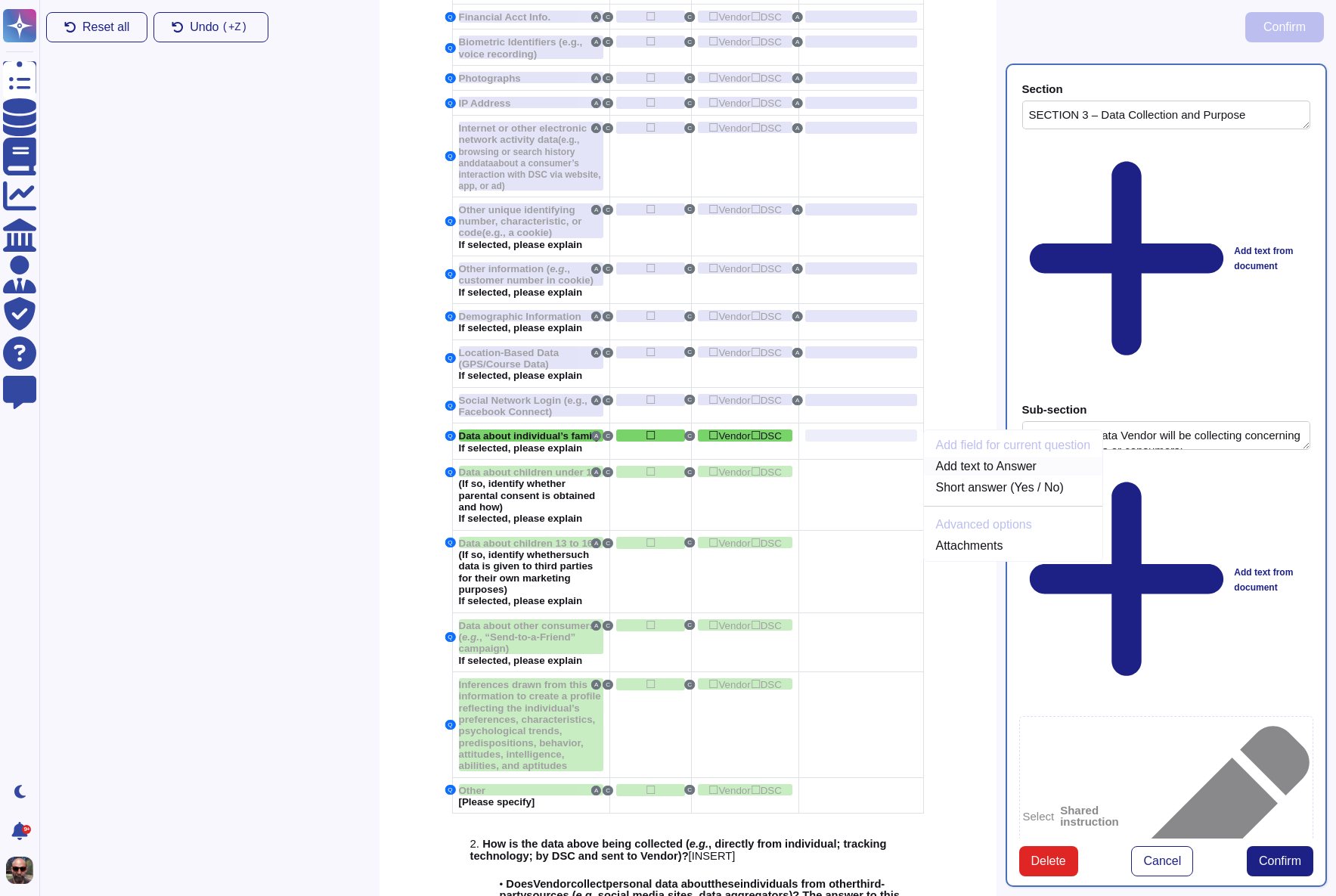
click at [958, 476] on link "Add text to Answer" at bounding box center [1013, 467] width 180 height 18
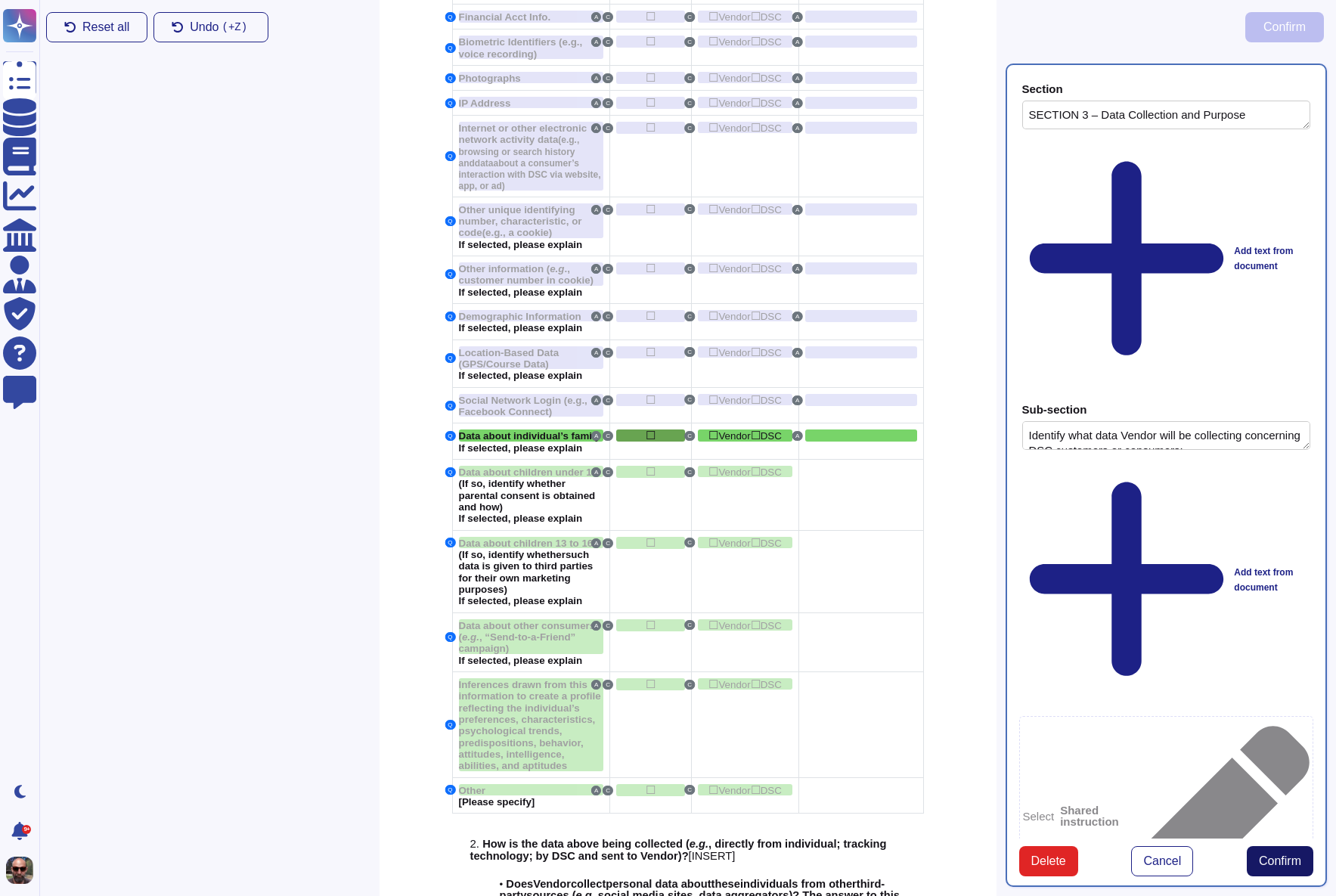
click at [1300, 855] on span "Confirm" at bounding box center [1279, 860] width 42 height 12
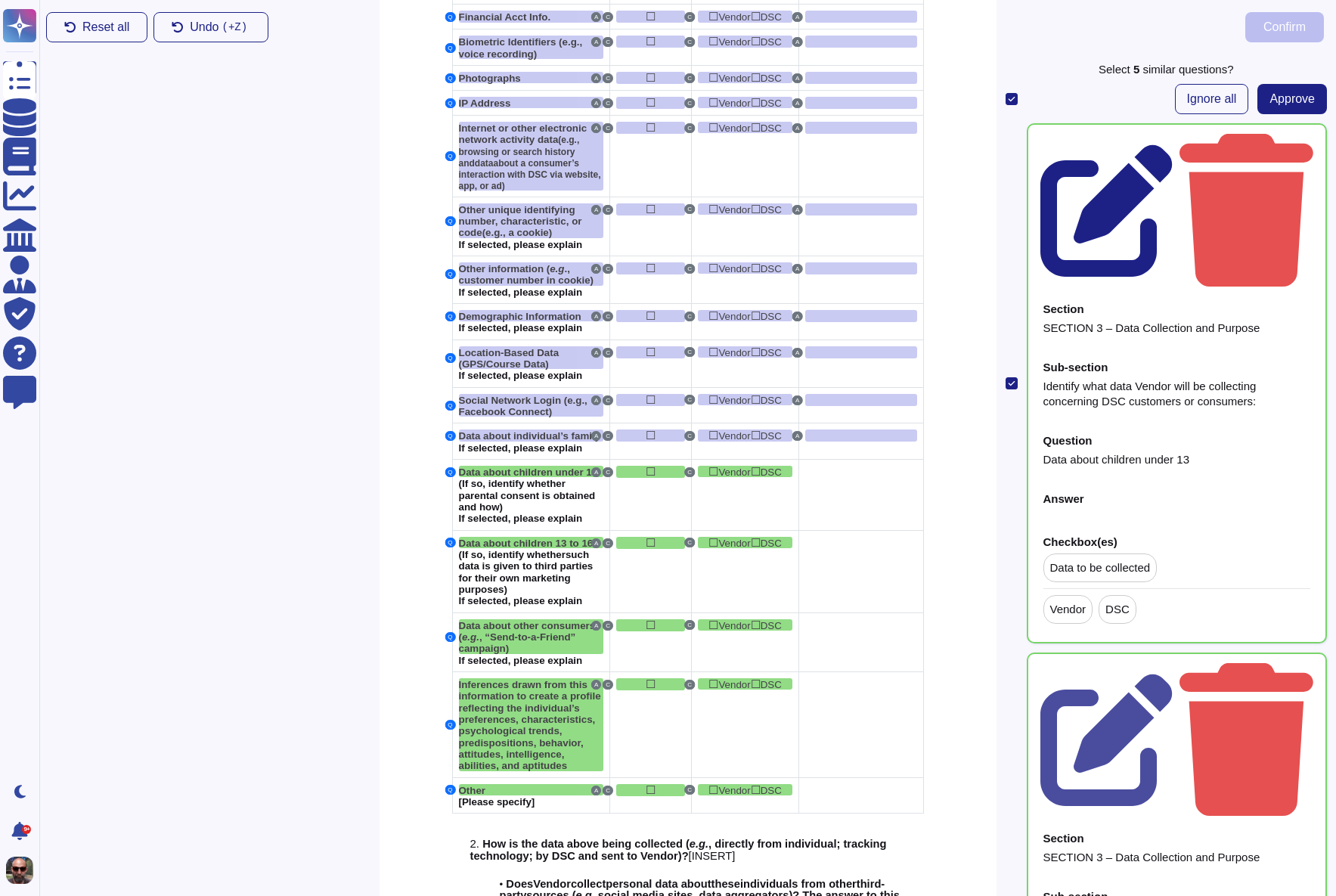
click at [1174, 144] on icon at bounding box center [1107, 211] width 134 height 134
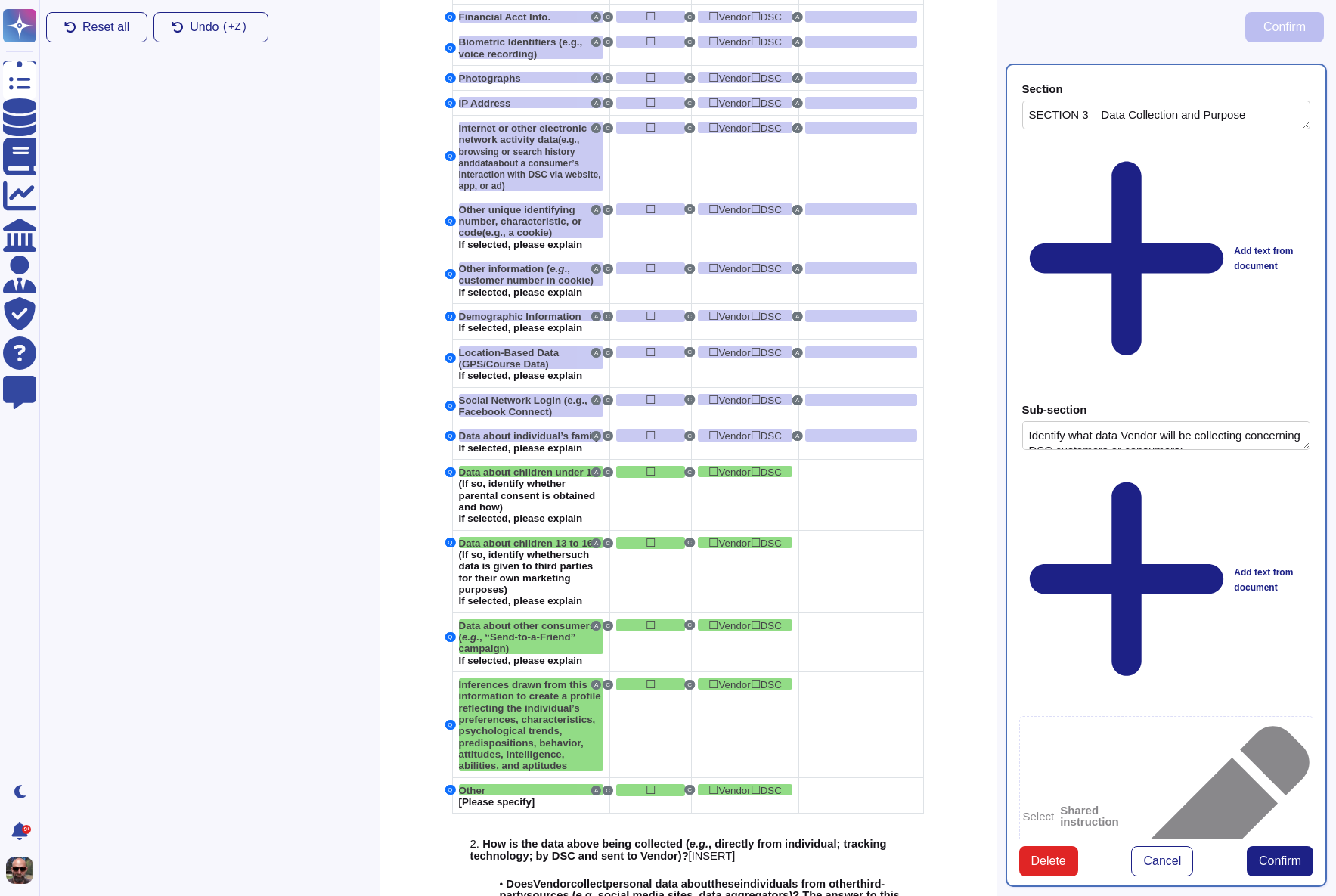
type textarea "SECTION 3 – Data Collection and Purpose"
type textarea "Identify what data Vendor will be collecting concerning DSC customers or consum…"
type textarea "Data about children under 13"
click at [841, 478] on div at bounding box center [861, 471] width 111 height 12
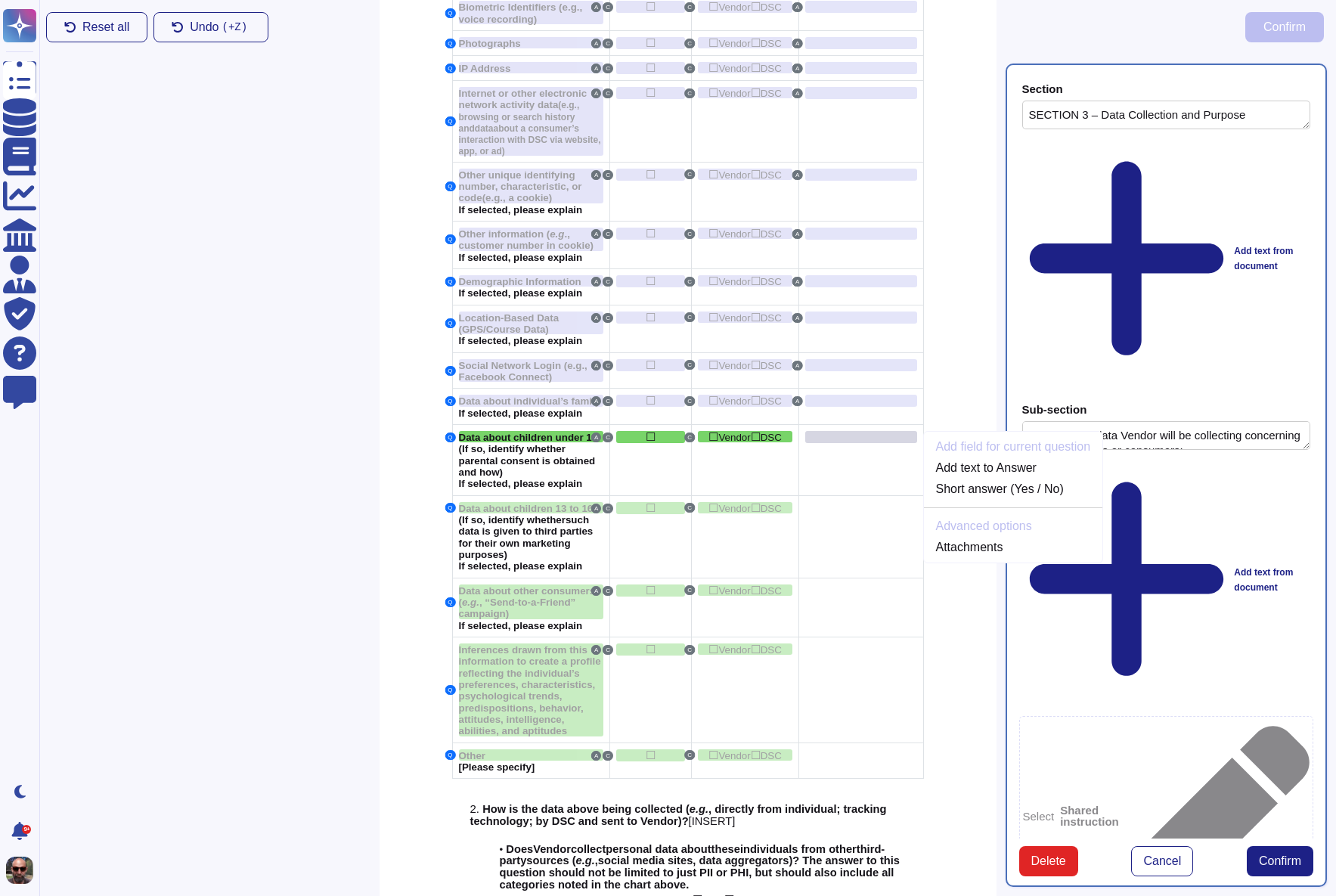
scroll to position [1251, 0]
click at [985, 476] on link "Add text to Answer" at bounding box center [1013, 467] width 180 height 18
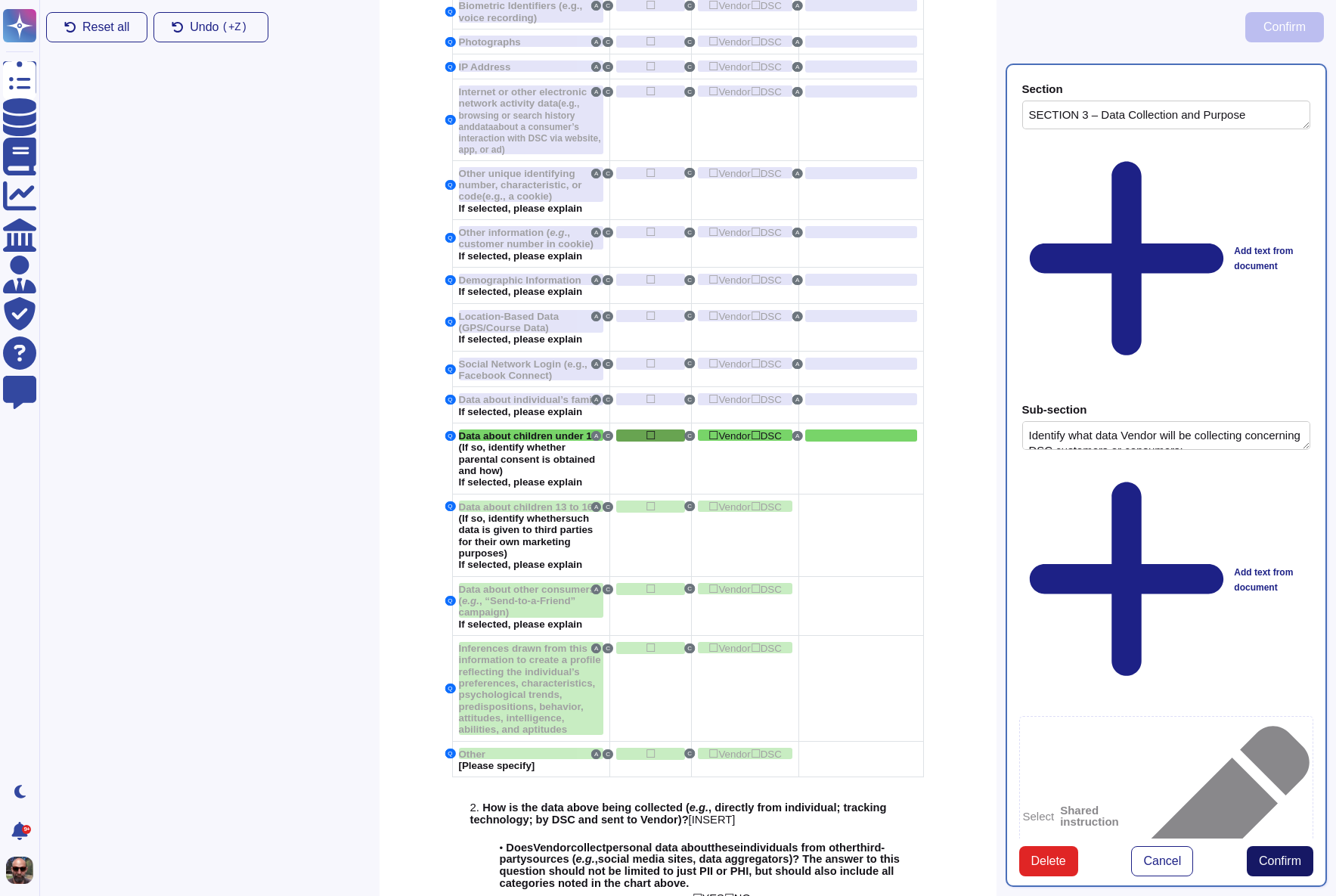
click at [1259, 855] on span "Confirm" at bounding box center [1279, 860] width 42 height 12
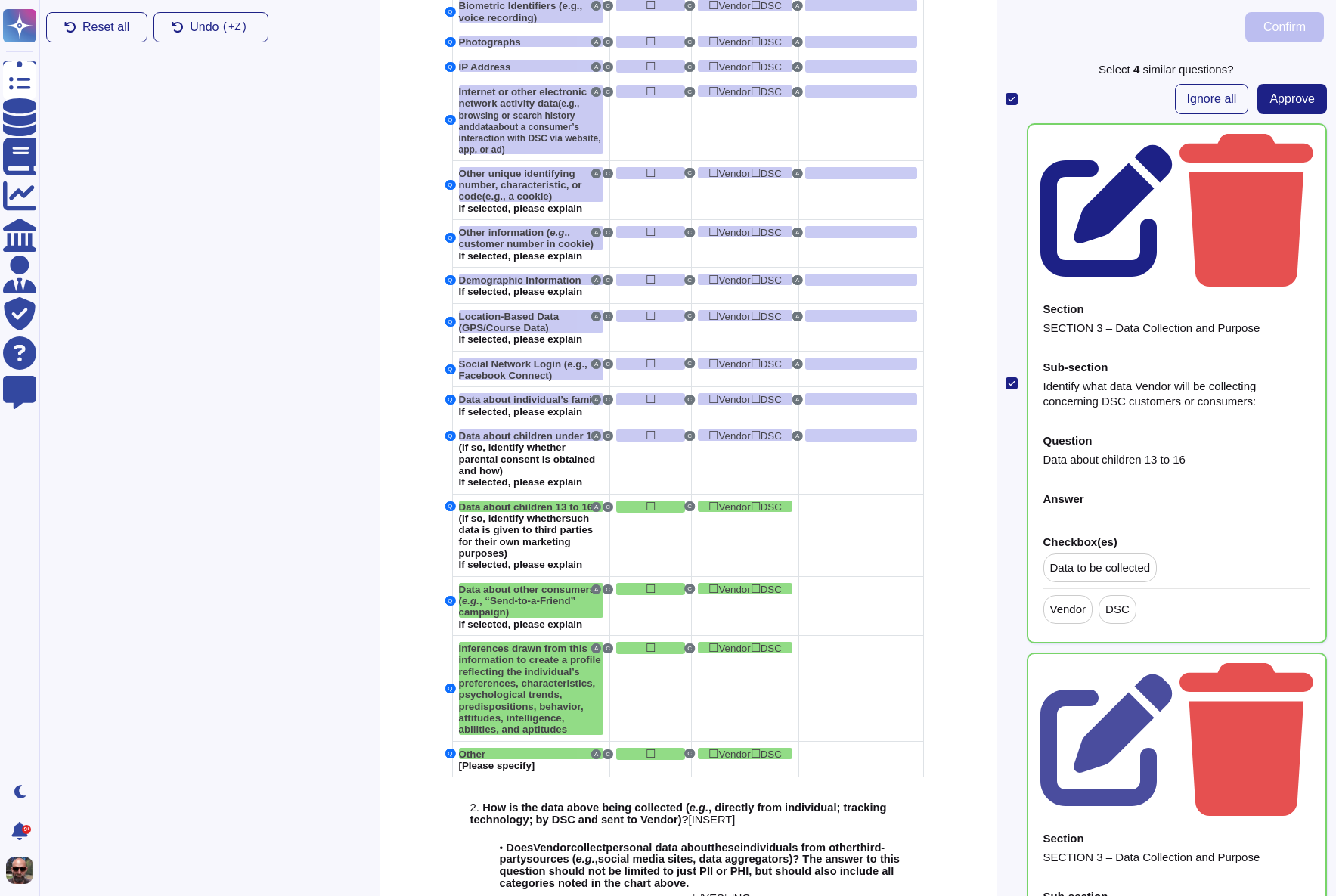
click at [1174, 144] on icon at bounding box center [1107, 211] width 134 height 134
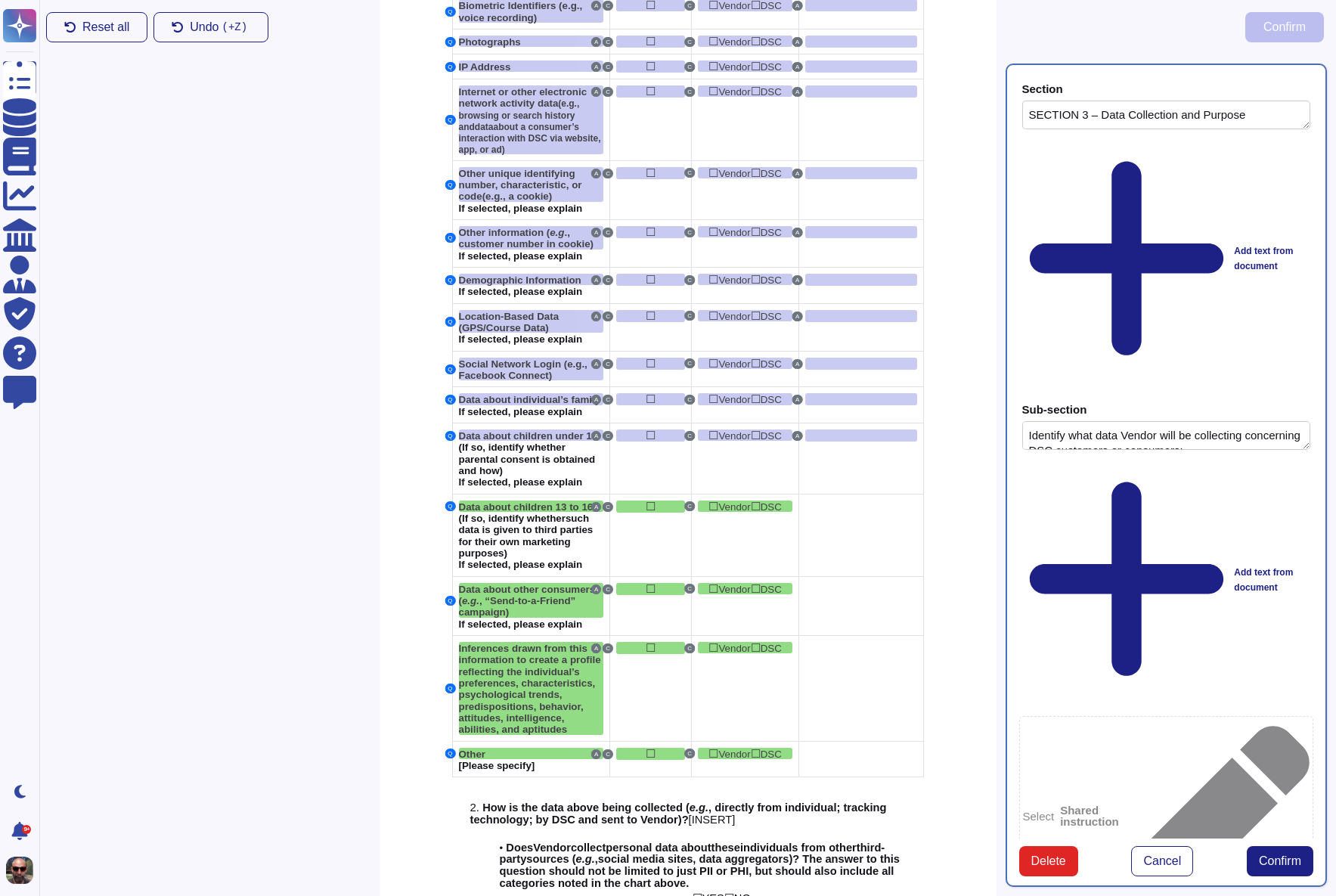
type textarea "SECTION 3 – Data Collection and Purpose"
type textarea "Identify what data Vendor will be collecting concerning DSC customers or consum…"
type textarea "Data about children 13 to 16"
click at [849, 510] on div at bounding box center [861, 506] width 111 height 12
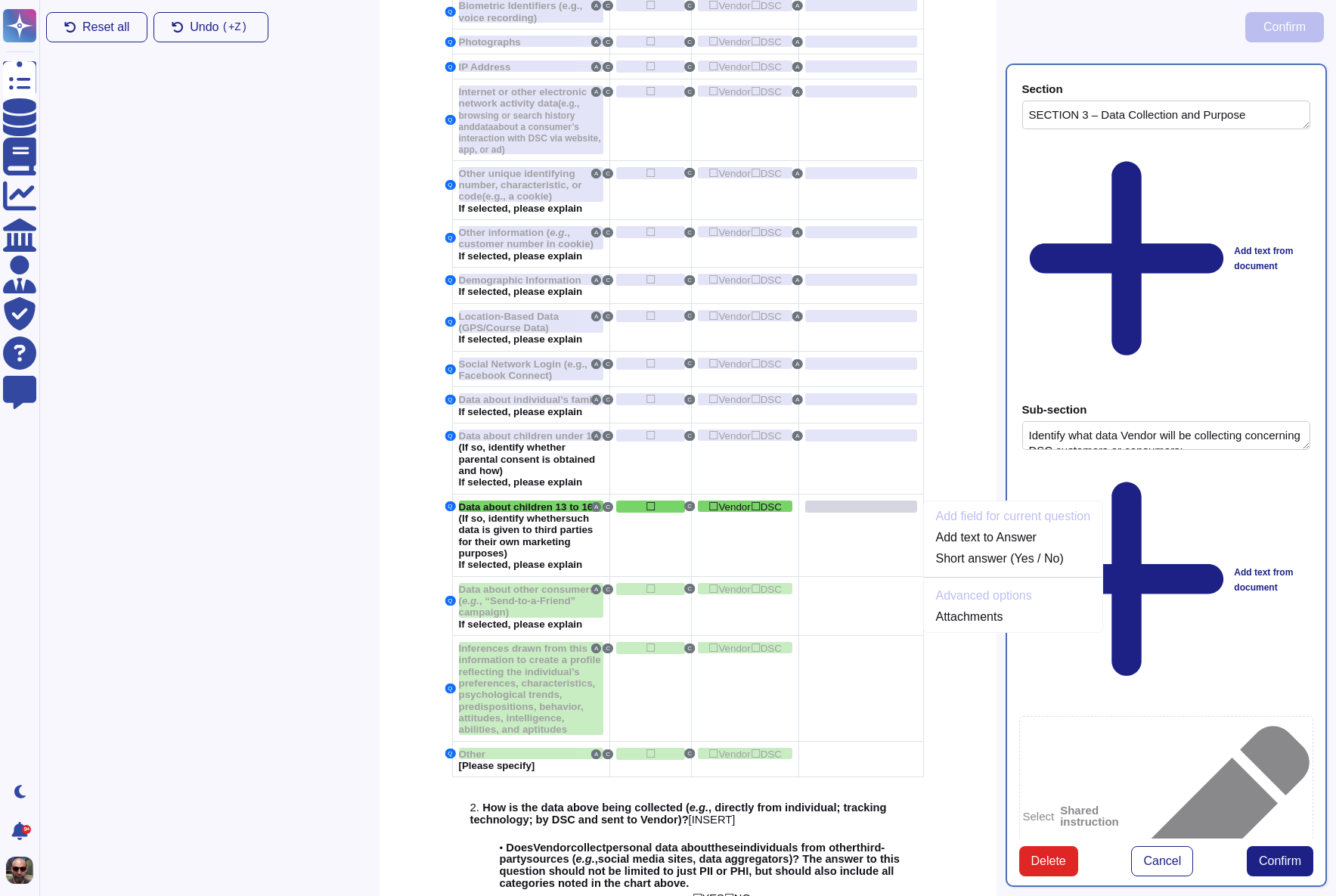
scroll to position [1311, 0]
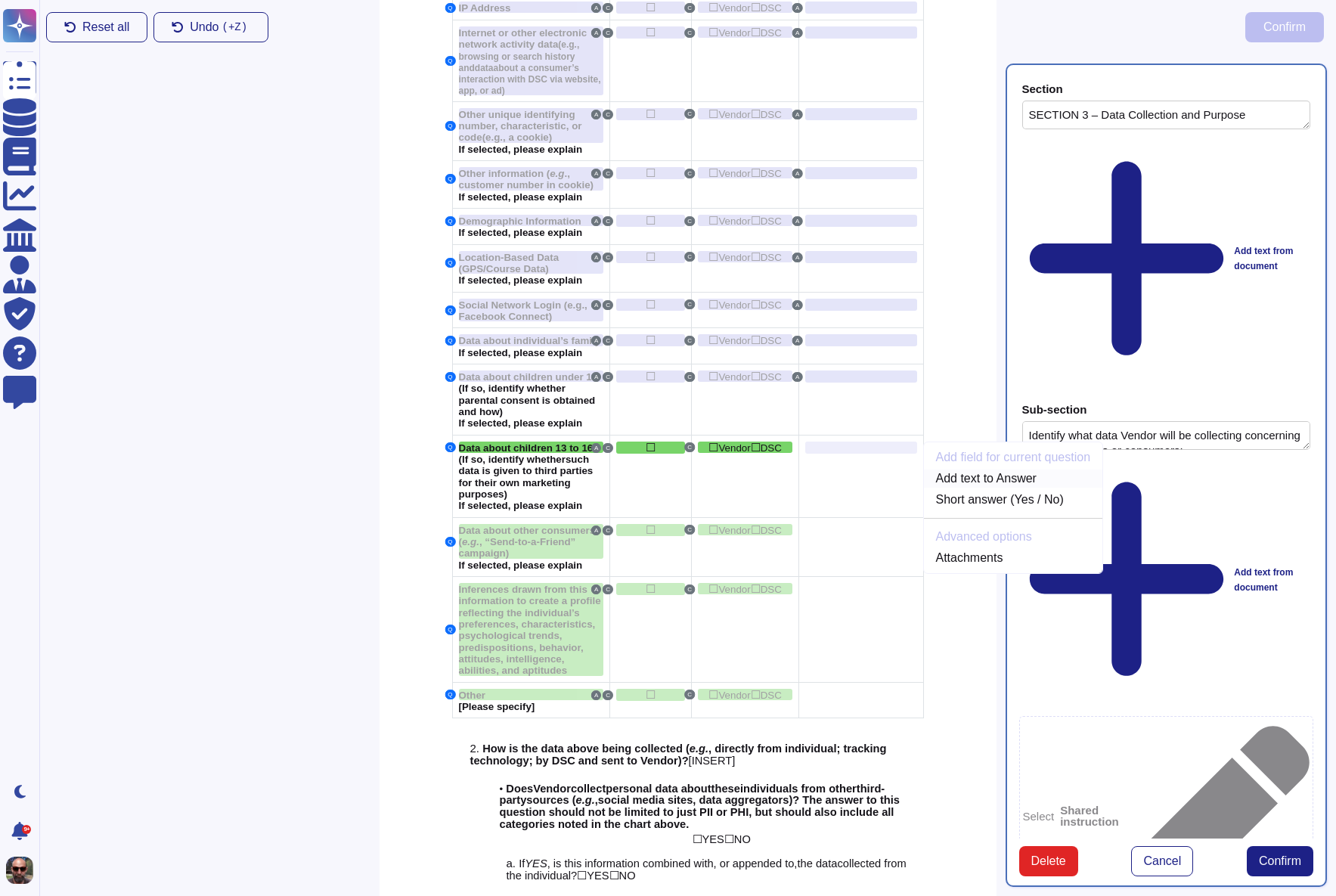
click at [960, 472] on link "Add text to Answer" at bounding box center [1013, 479] width 180 height 18
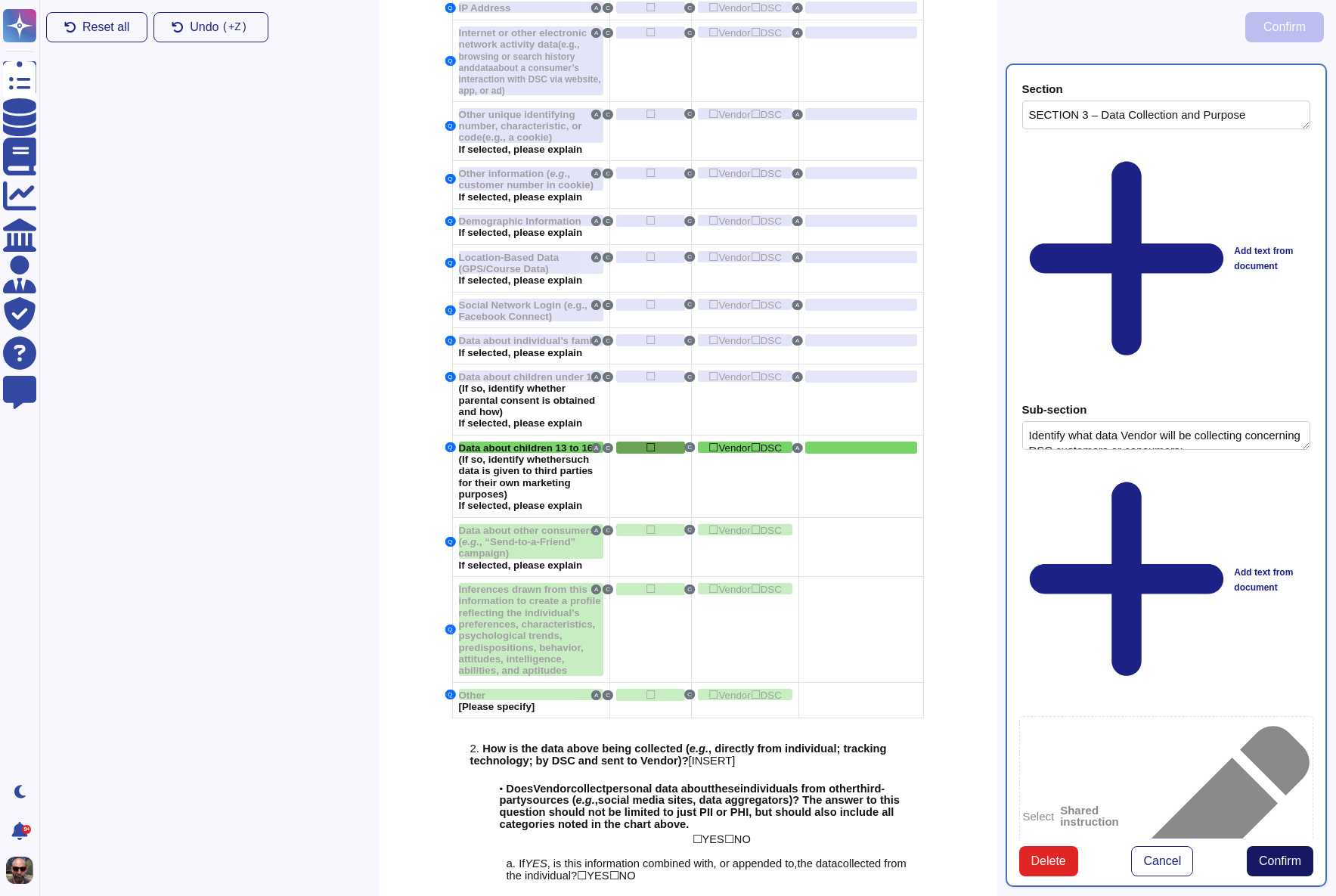
click at [1268, 846] on button "Confirm" at bounding box center [1279, 860] width 67 height 30
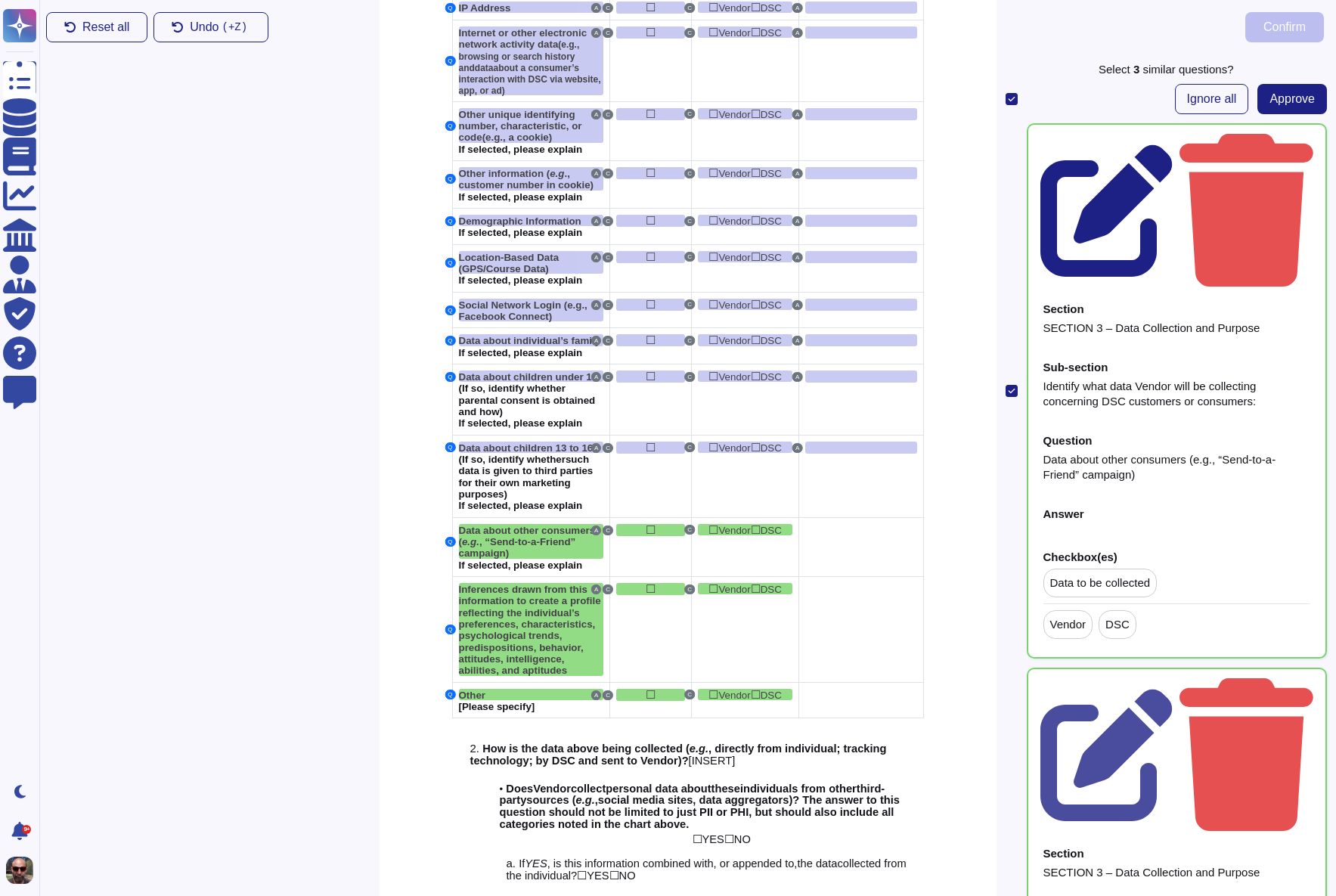
click at [1173, 145] on icon at bounding box center [1106, 210] width 132 height 132
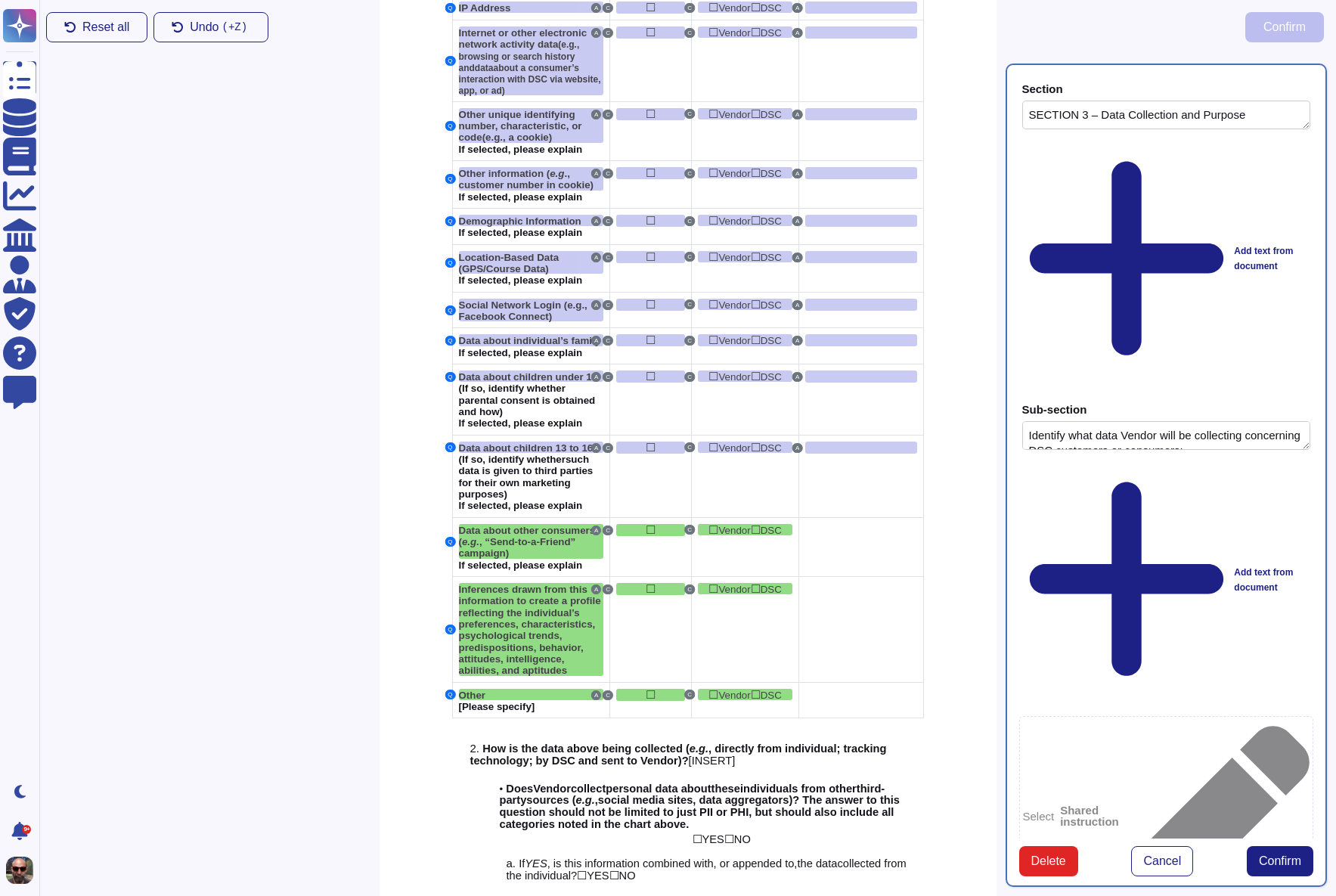
type textarea "SECTION 3 – Data Collection and Purpose"
type textarea "Identify what data Vendor will be collecting concerning DSC customers or consum…"
type textarea "Data about other consumers (e.g., “Send-to-a-Friend” campaign)"
click at [836, 524] on div at bounding box center [861, 530] width 111 height 12
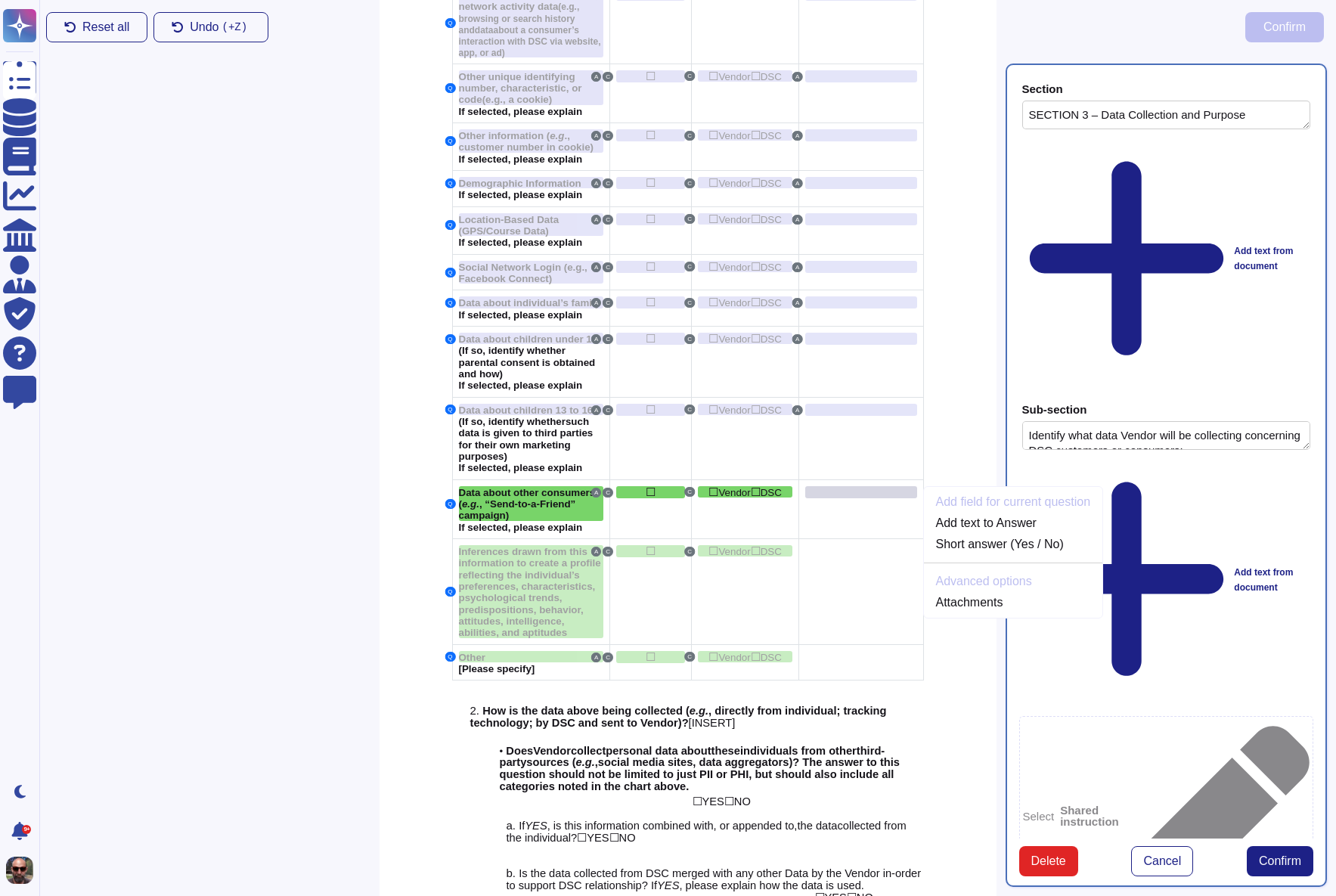
scroll to position [1381, 0]
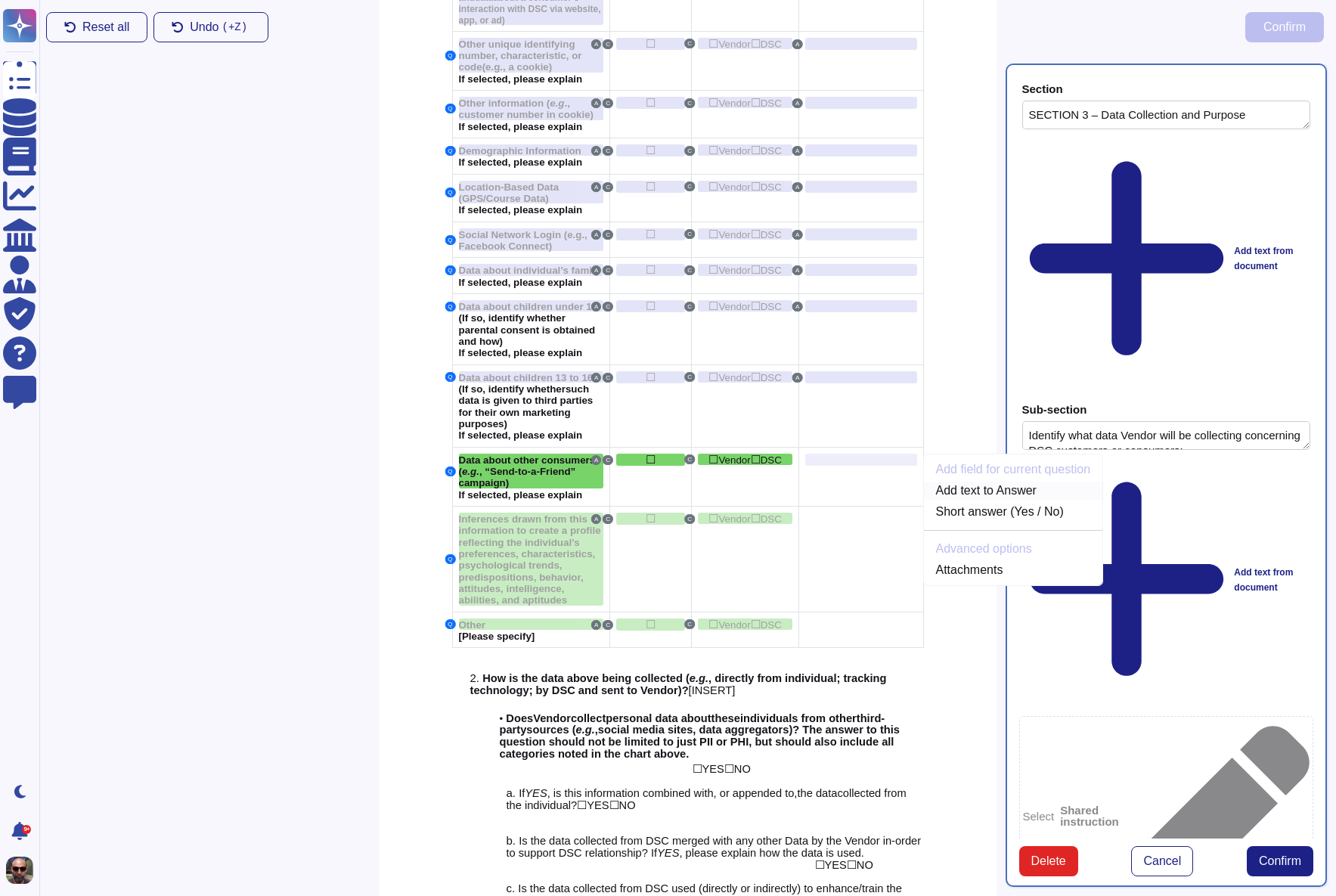
click at [951, 481] on link "Add text to Answer" at bounding box center [1013, 490] width 180 height 18
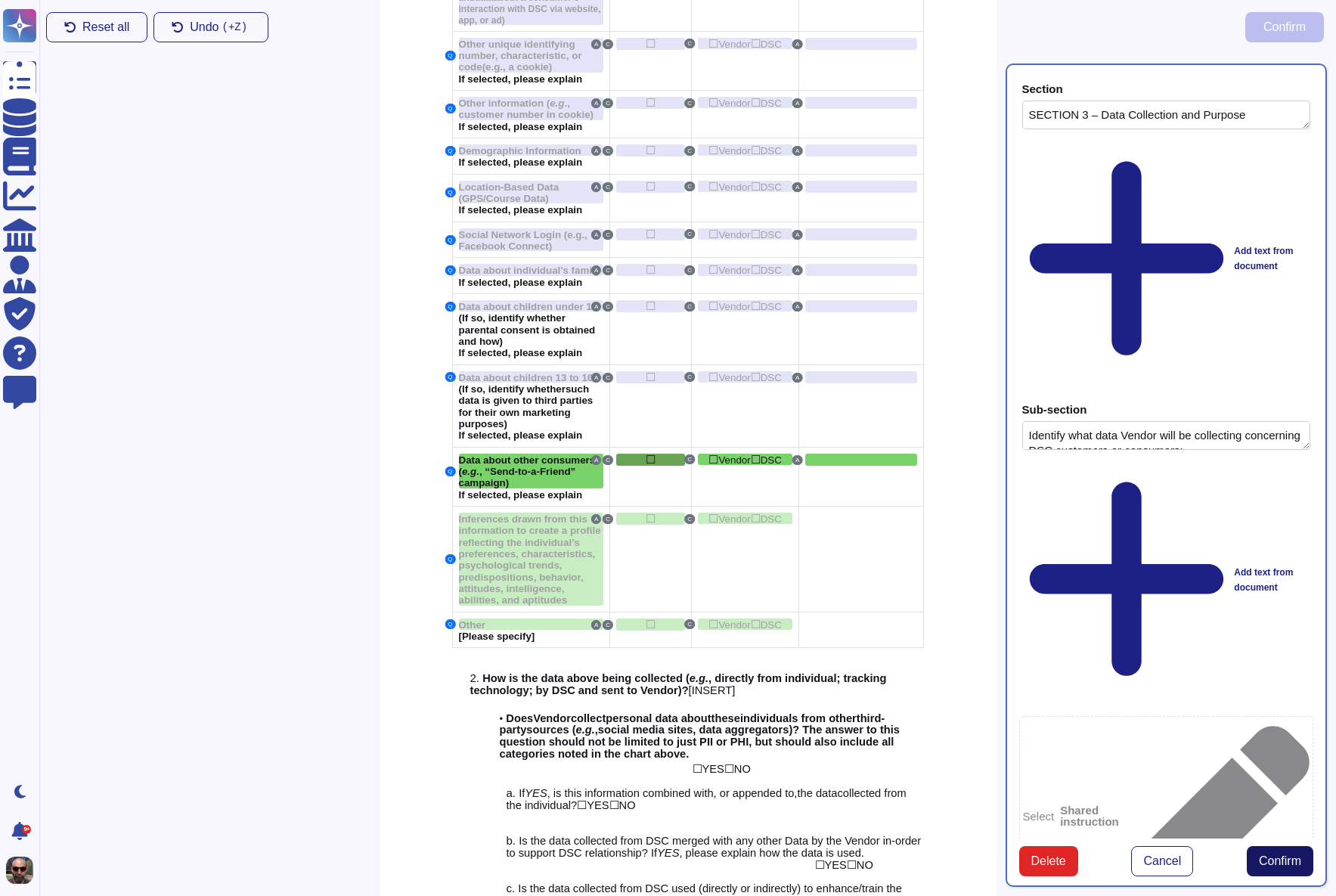
click at [1276, 855] on span "Confirm" at bounding box center [1279, 860] width 42 height 12
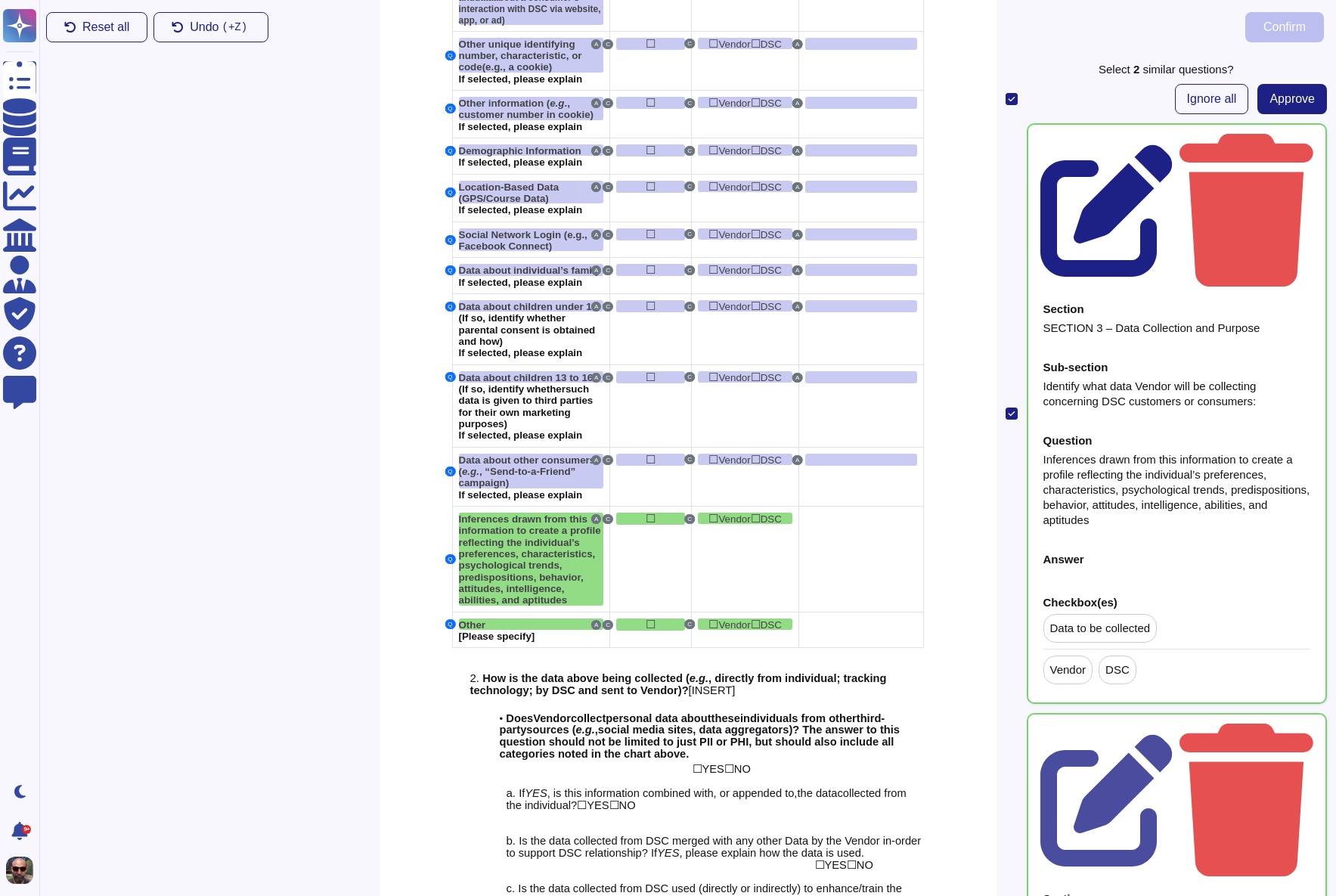
click at [1174, 144] on icon at bounding box center [1107, 211] width 134 height 134
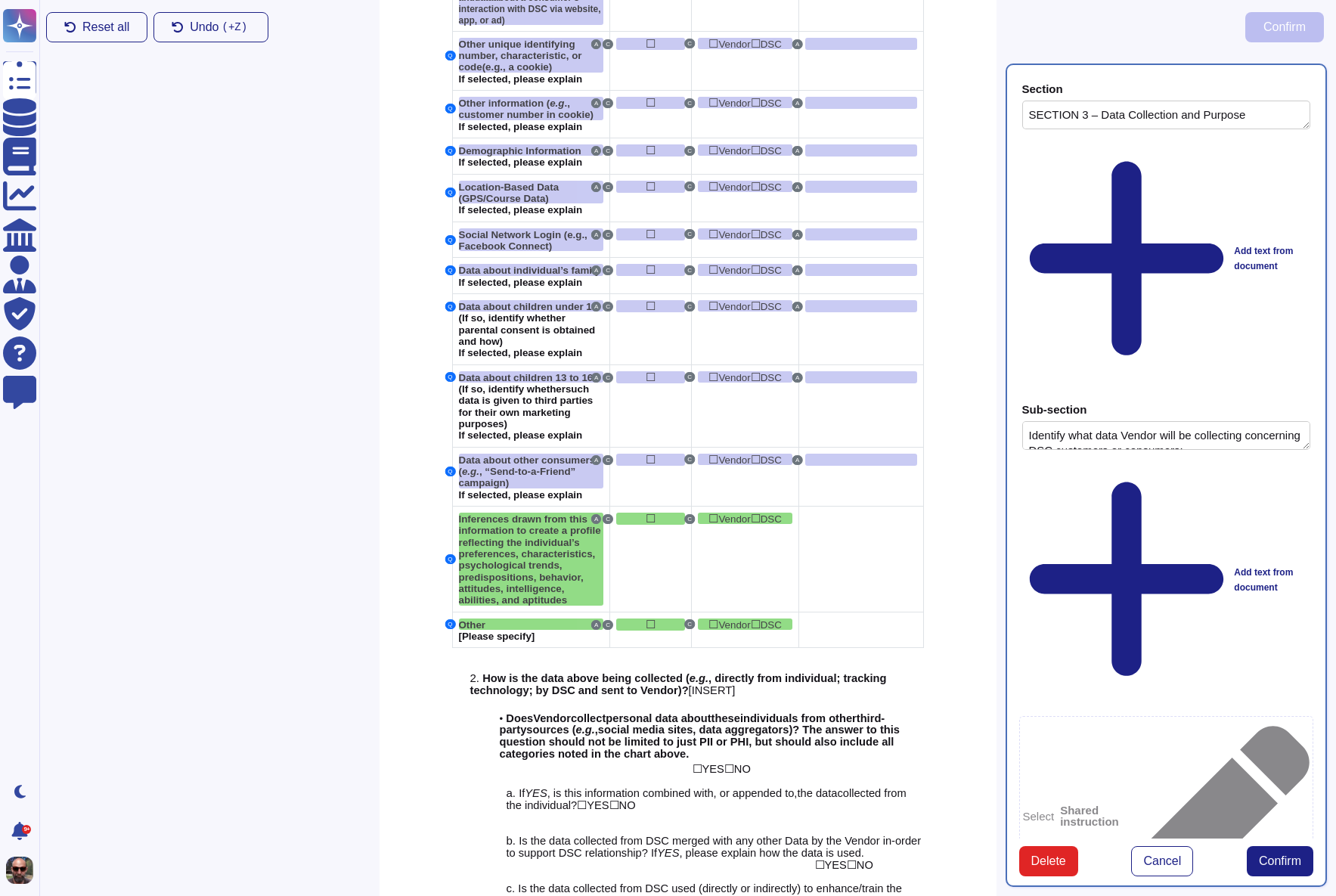
type textarea "SECTION 3 – Data Collection and Purpose"
type textarea "Identify what data Vendor will be collecting concerning DSC customers or consum…"
type textarea "Inferences drawn from this information to create a profile reflecting the indiv…"
click at [817, 512] on div at bounding box center [861, 518] width 111 height 12
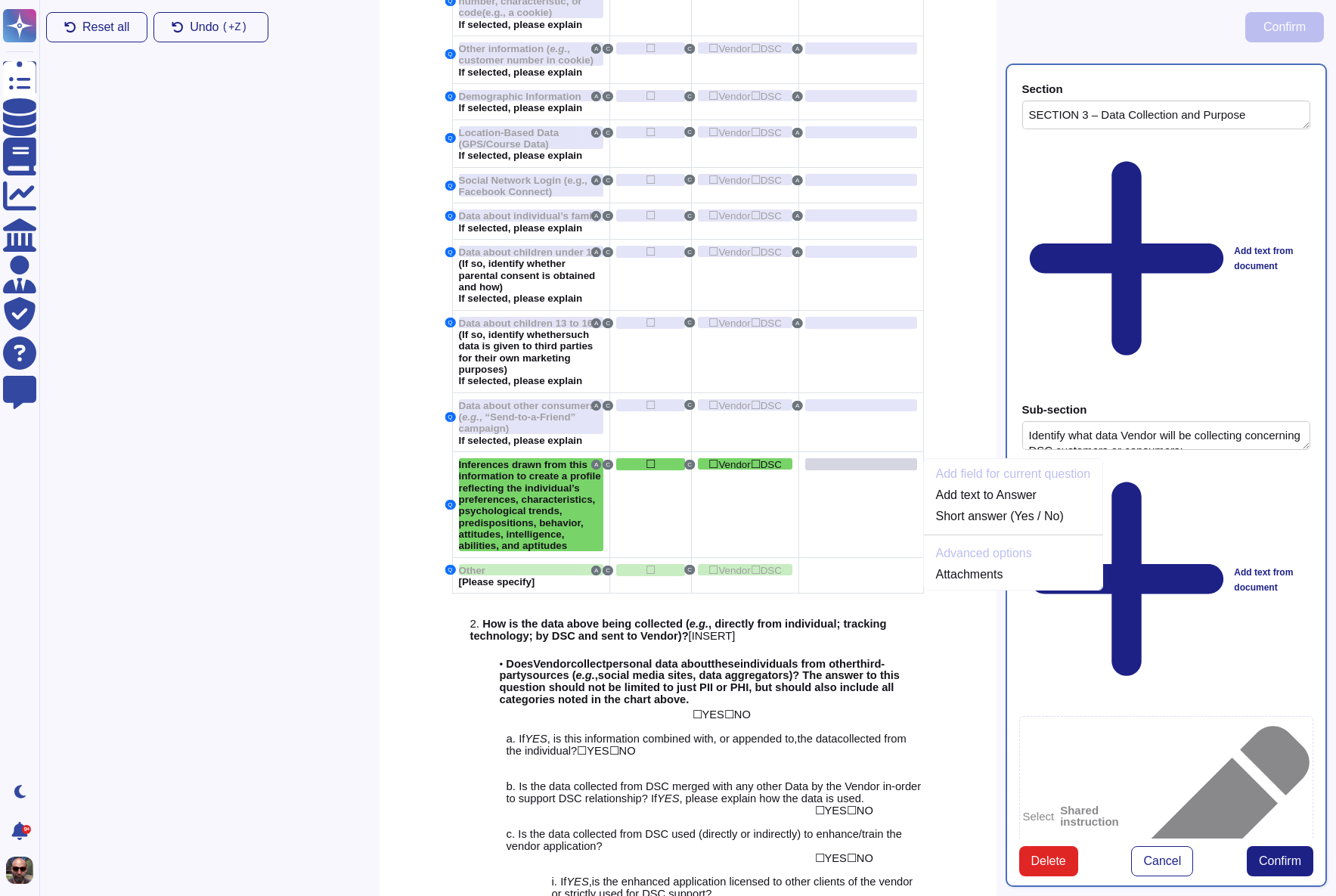
scroll to position [1440, 0]
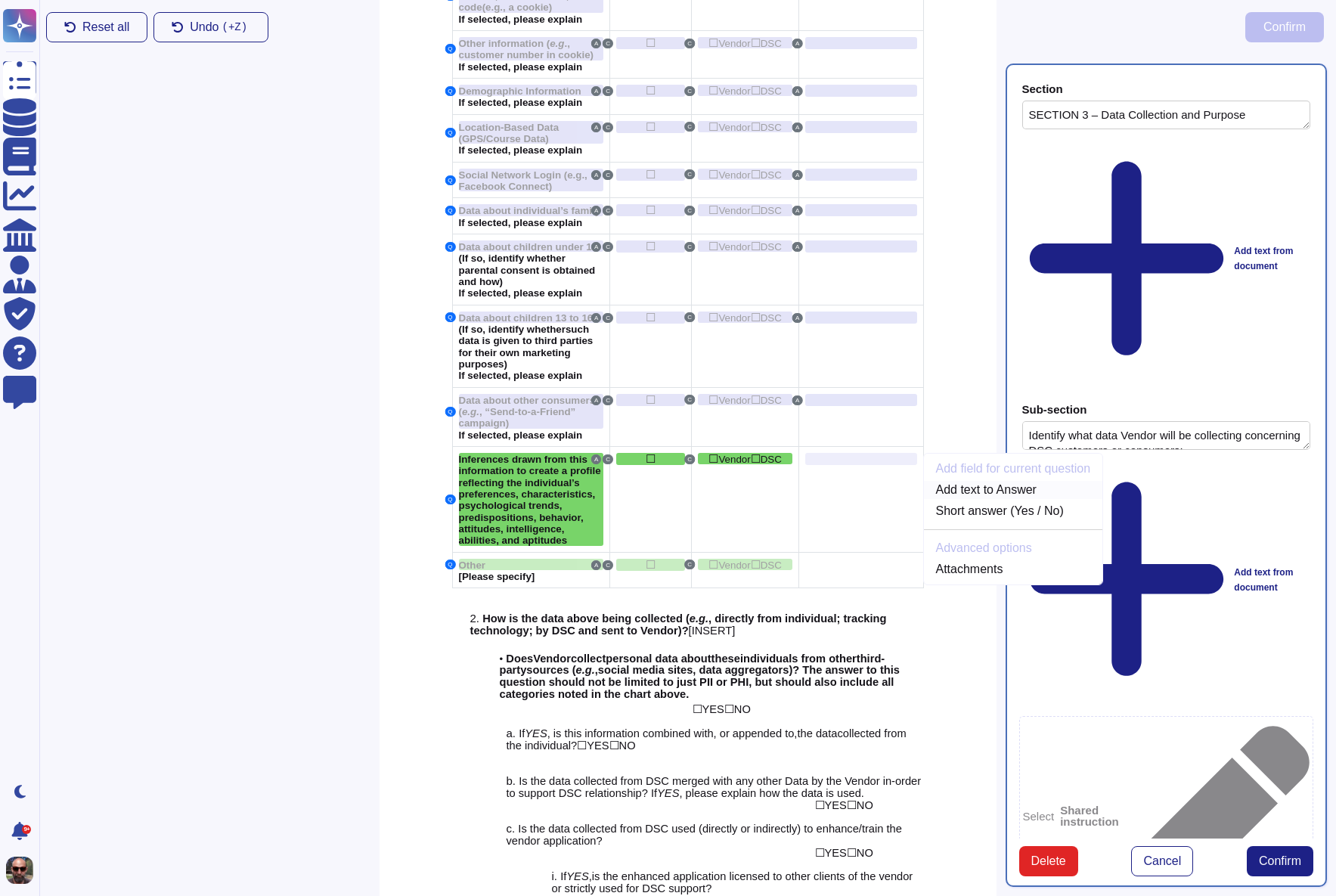
click at [954, 481] on link "Add text to Answer" at bounding box center [1013, 490] width 180 height 18
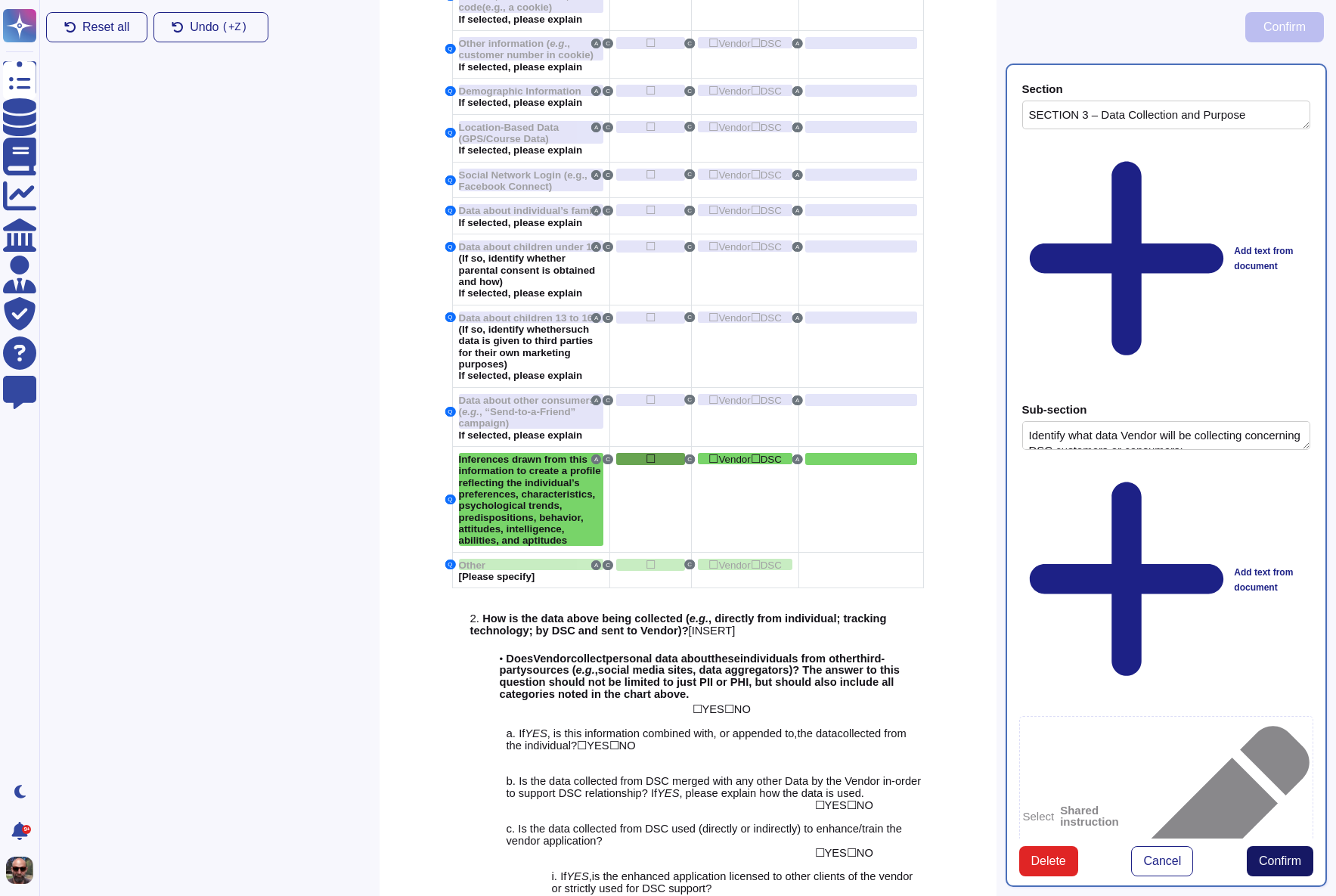
click at [1276, 855] on span "Confirm" at bounding box center [1279, 860] width 42 height 12
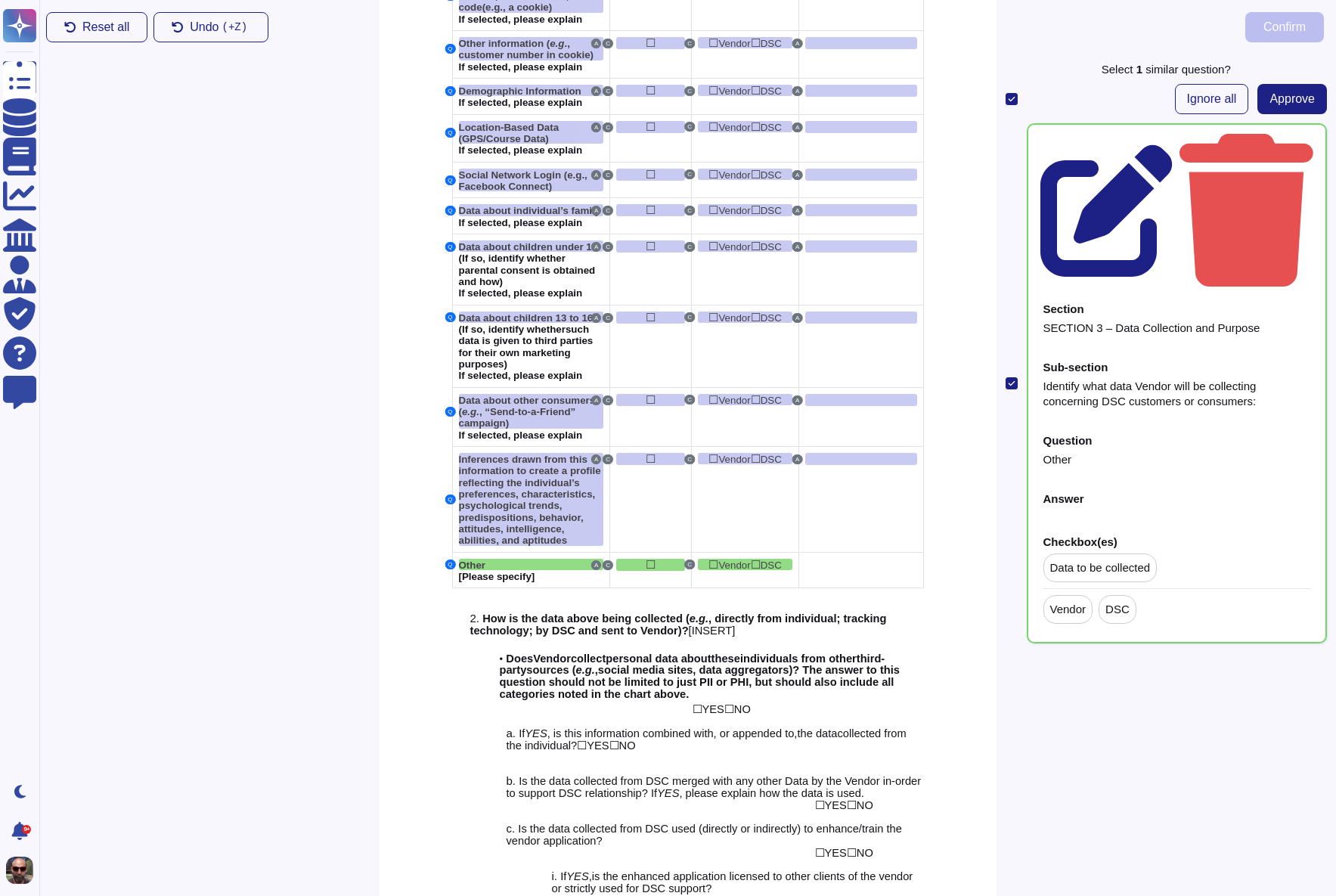
click at [1174, 144] on icon at bounding box center [1107, 211] width 134 height 134
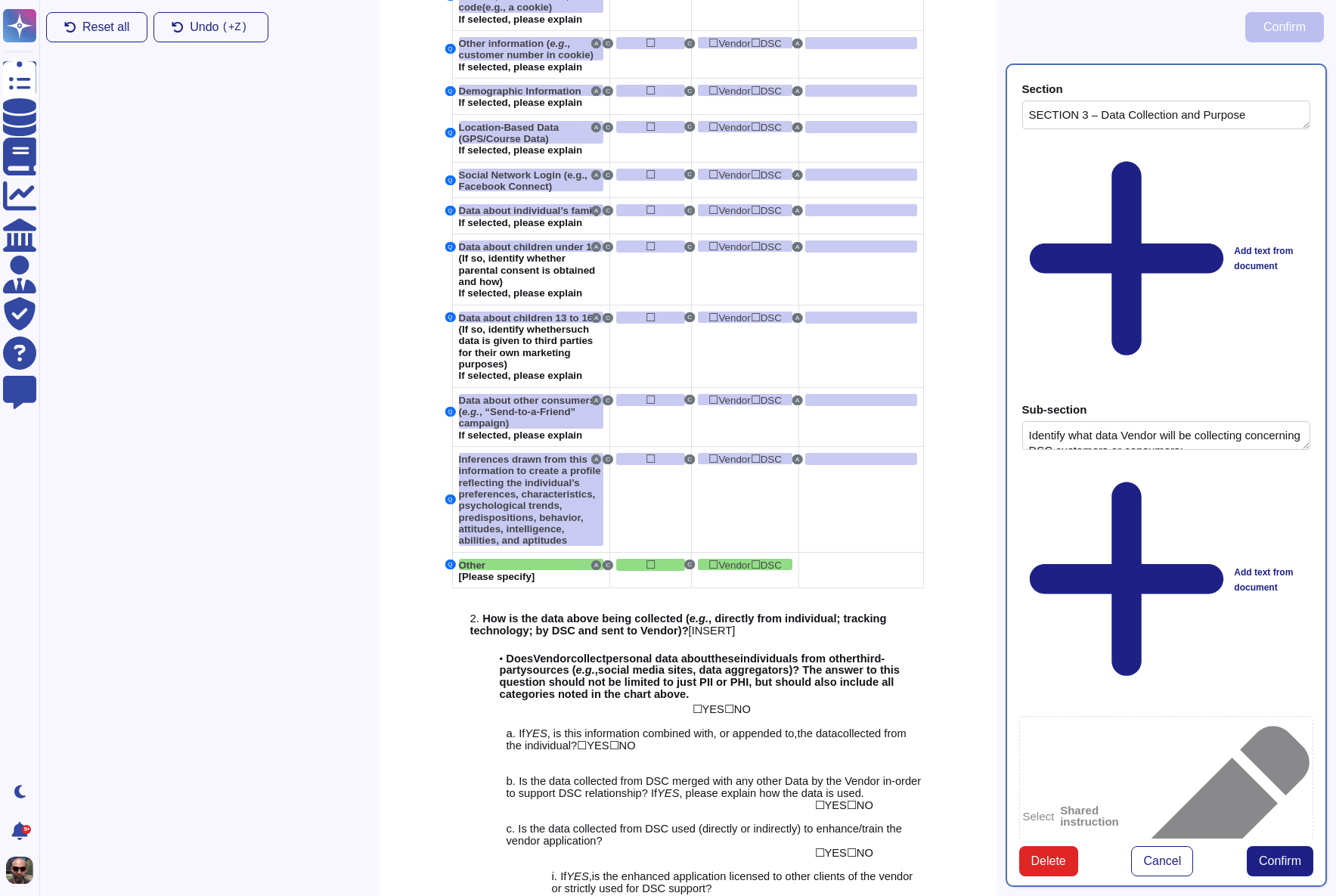
type textarea "SECTION 3 – Data Collection and Purpose"
type textarea "Identify what data Vendor will be collecting concerning DSC customers or consum…"
type textarea "Other"
click at [835, 559] on div at bounding box center [861, 564] width 111 height 12
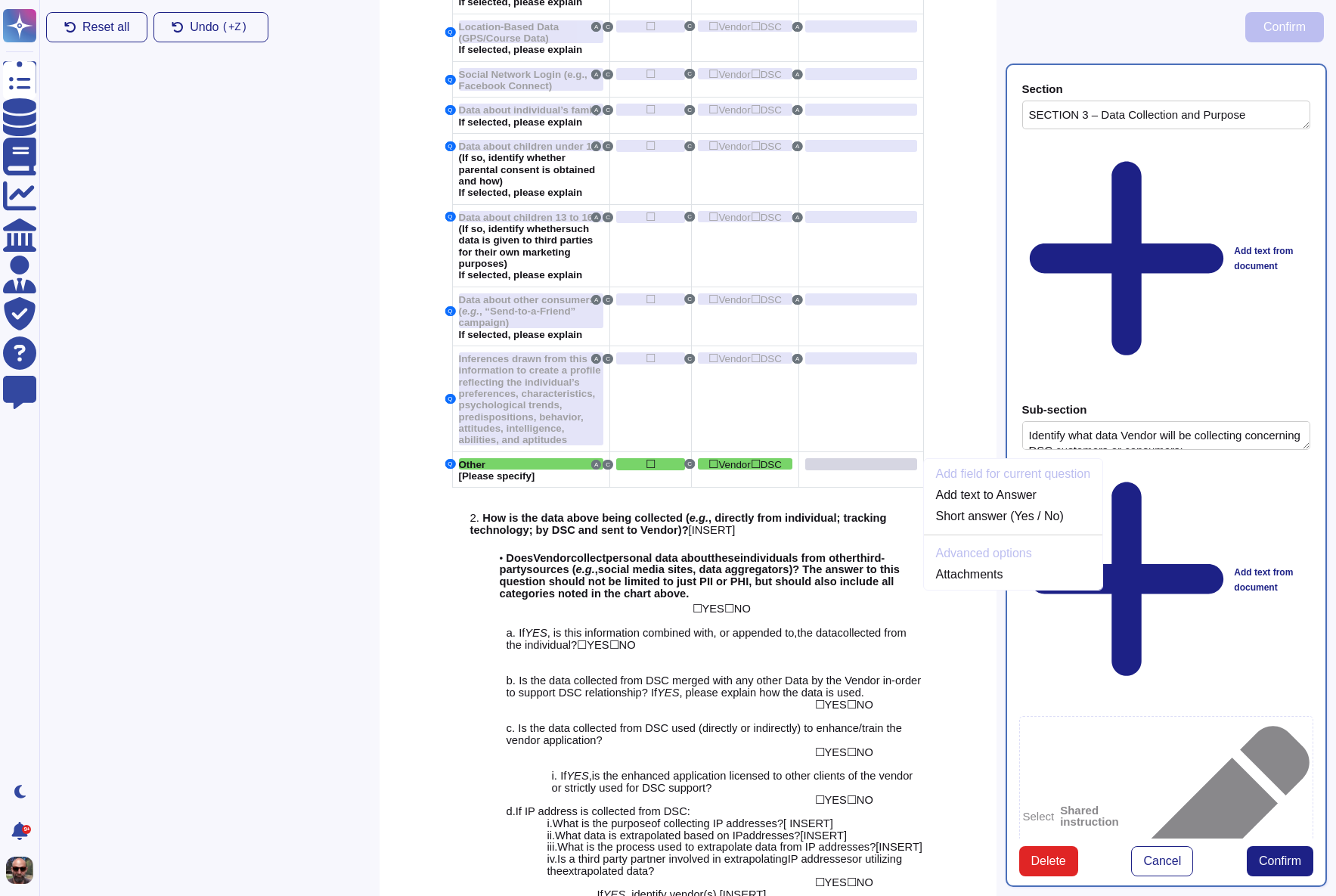
scroll to position [1546, 0]
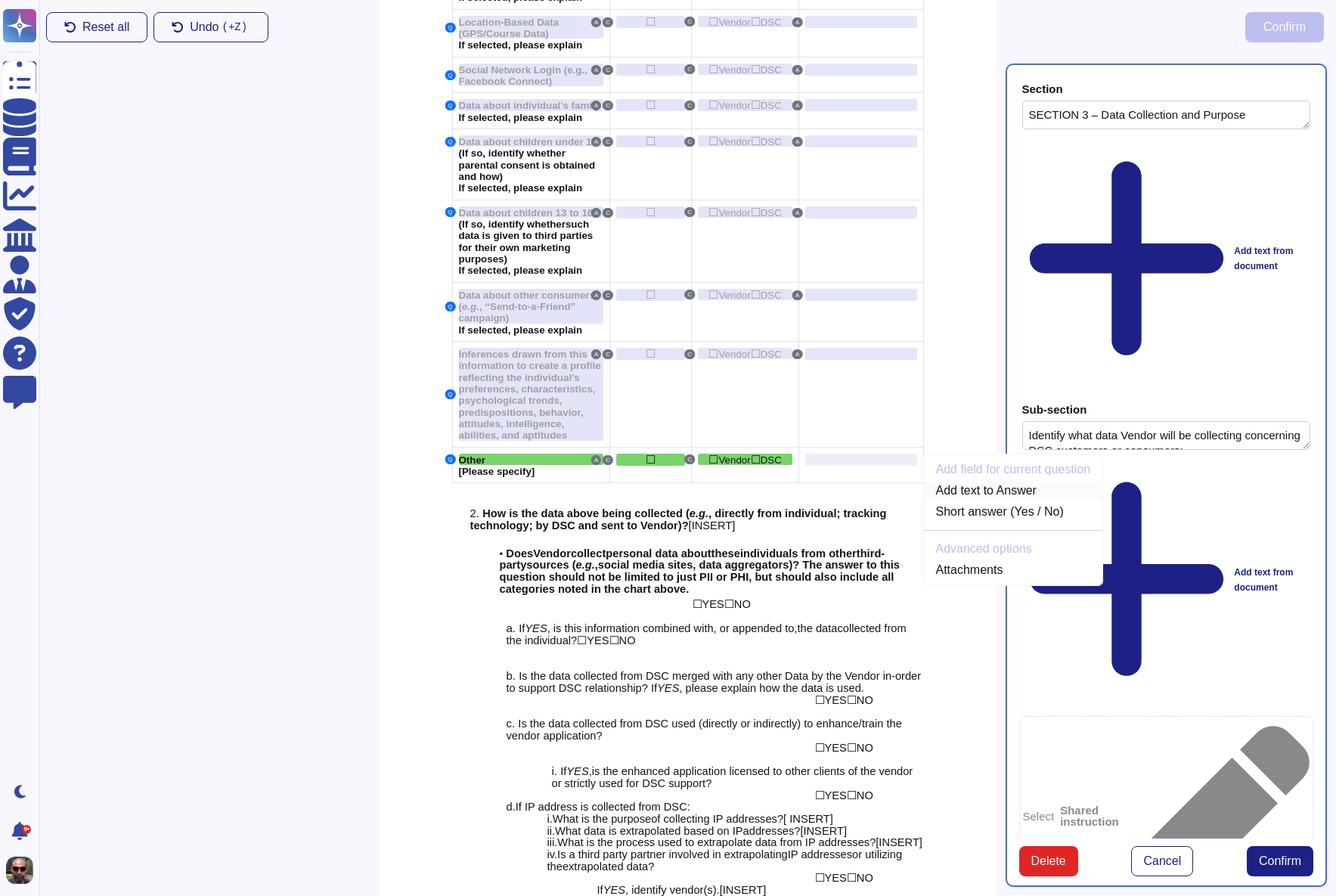
click at [976, 482] on link "Add text to Answer" at bounding box center [1013, 490] width 180 height 18
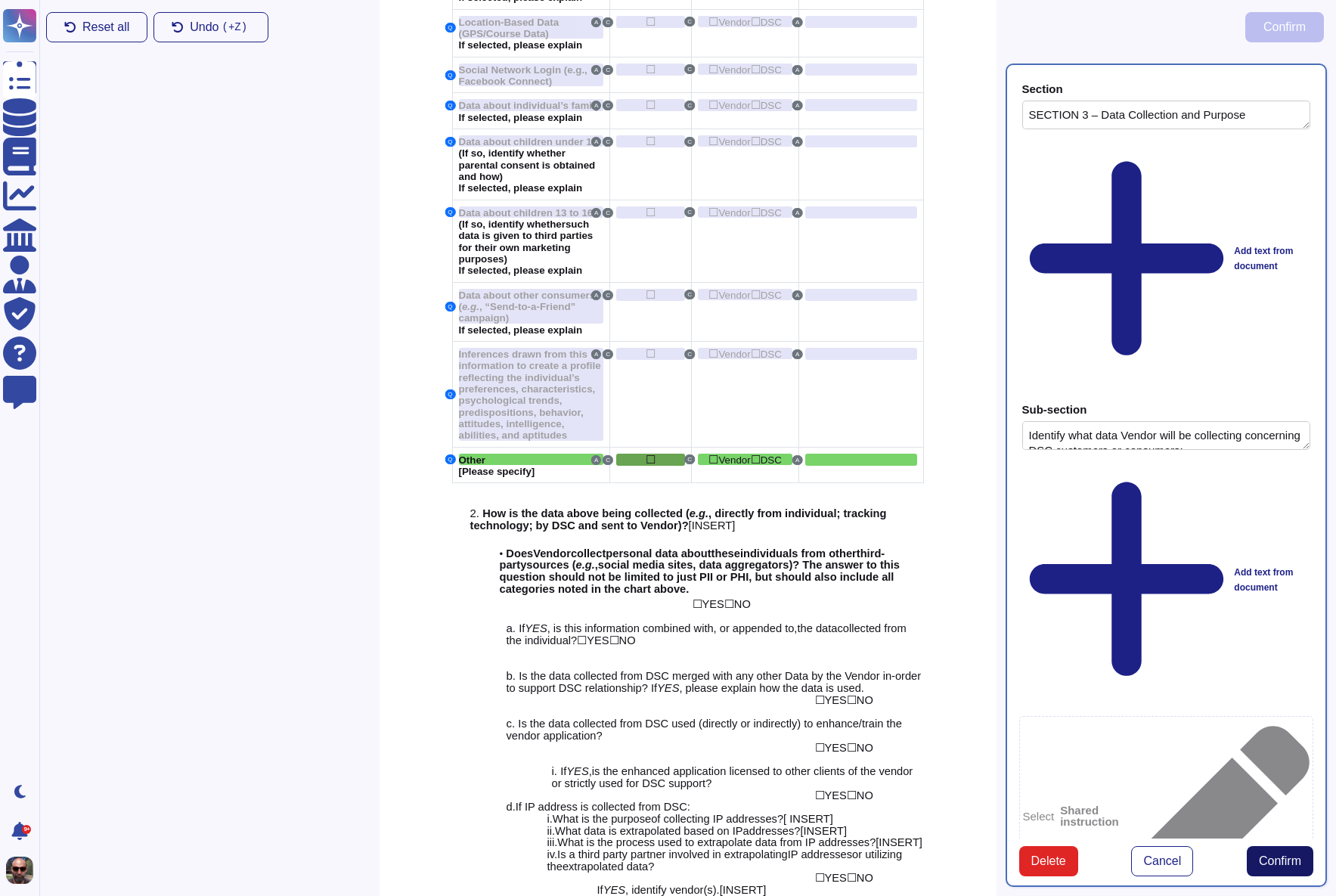
click at [1277, 855] on span "Confirm" at bounding box center [1279, 860] width 42 height 12
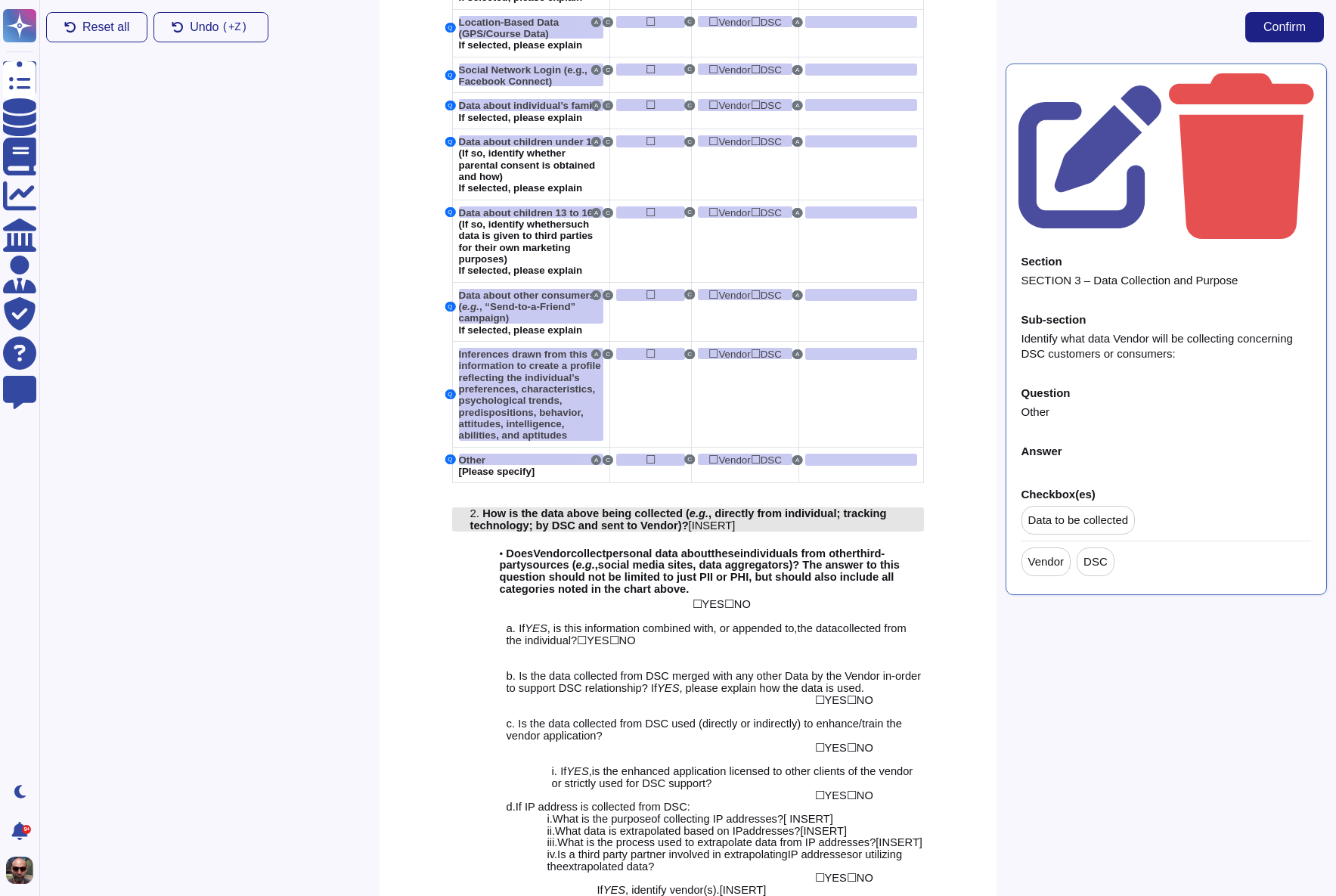
click at [566, 508] on span "How is the data above being collected (" at bounding box center [585, 513] width 207 height 12
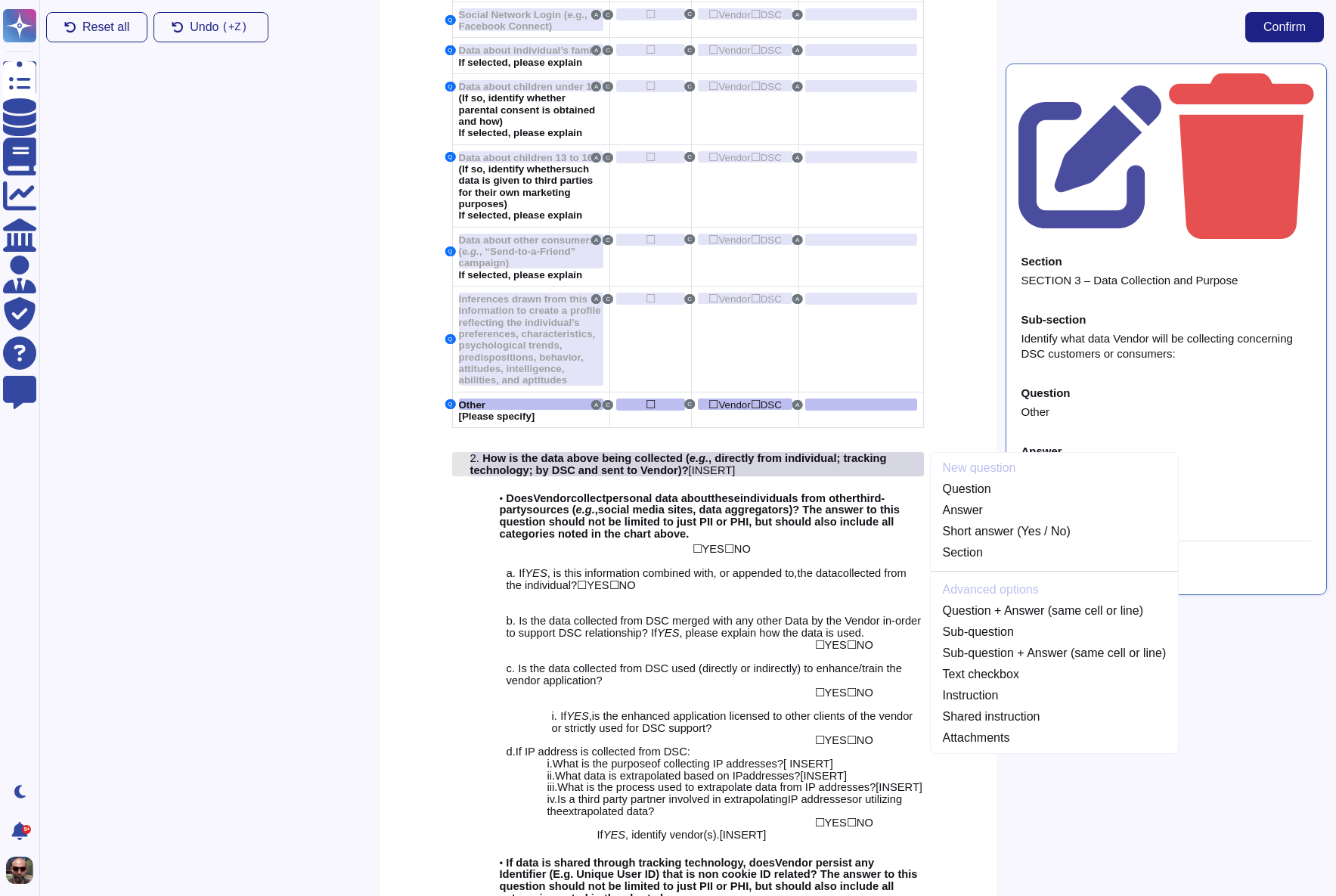
scroll to position [1606, 0]
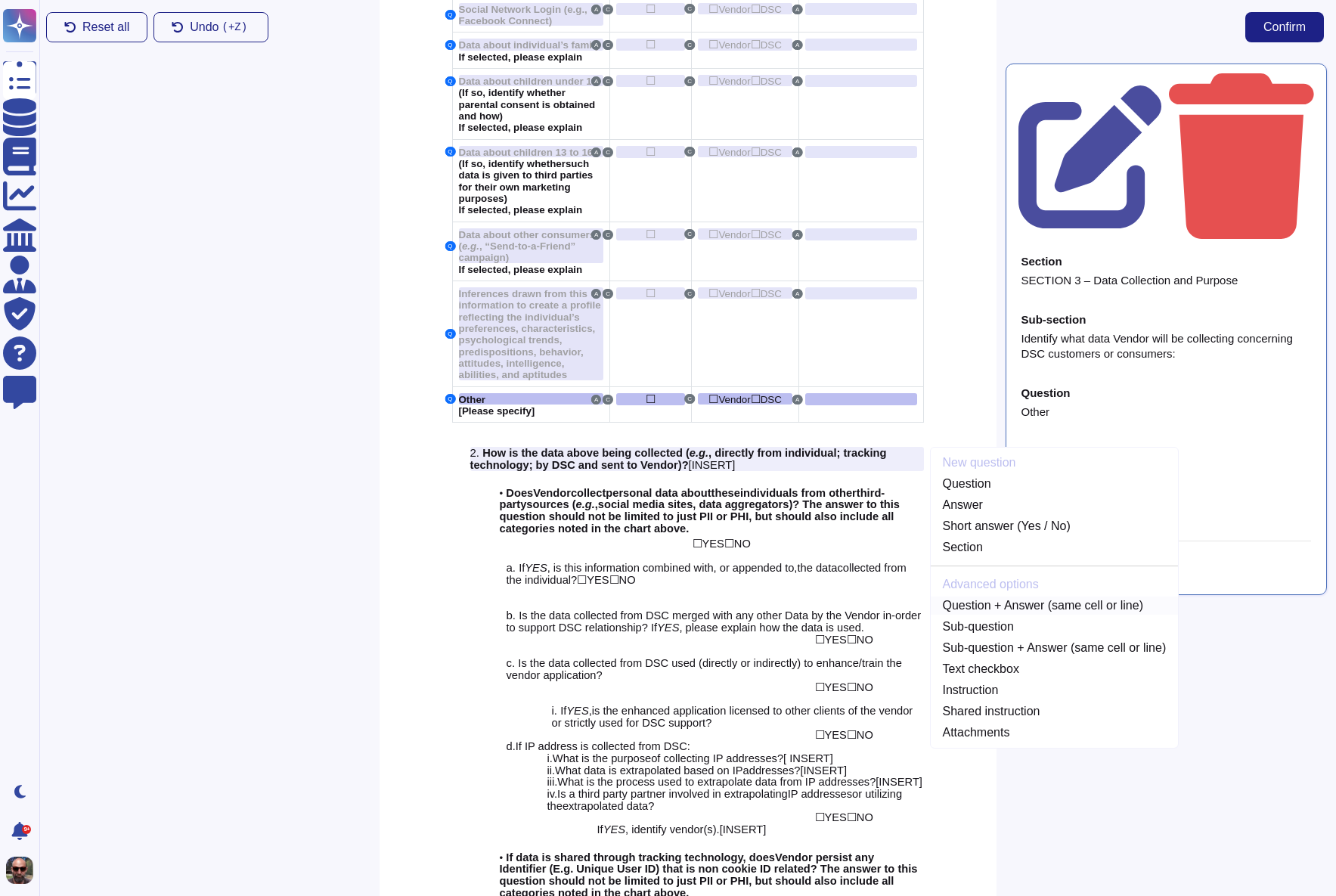
click at [1012, 597] on link "Question + Answer (same cell or line)" at bounding box center [1054, 606] width 248 height 18
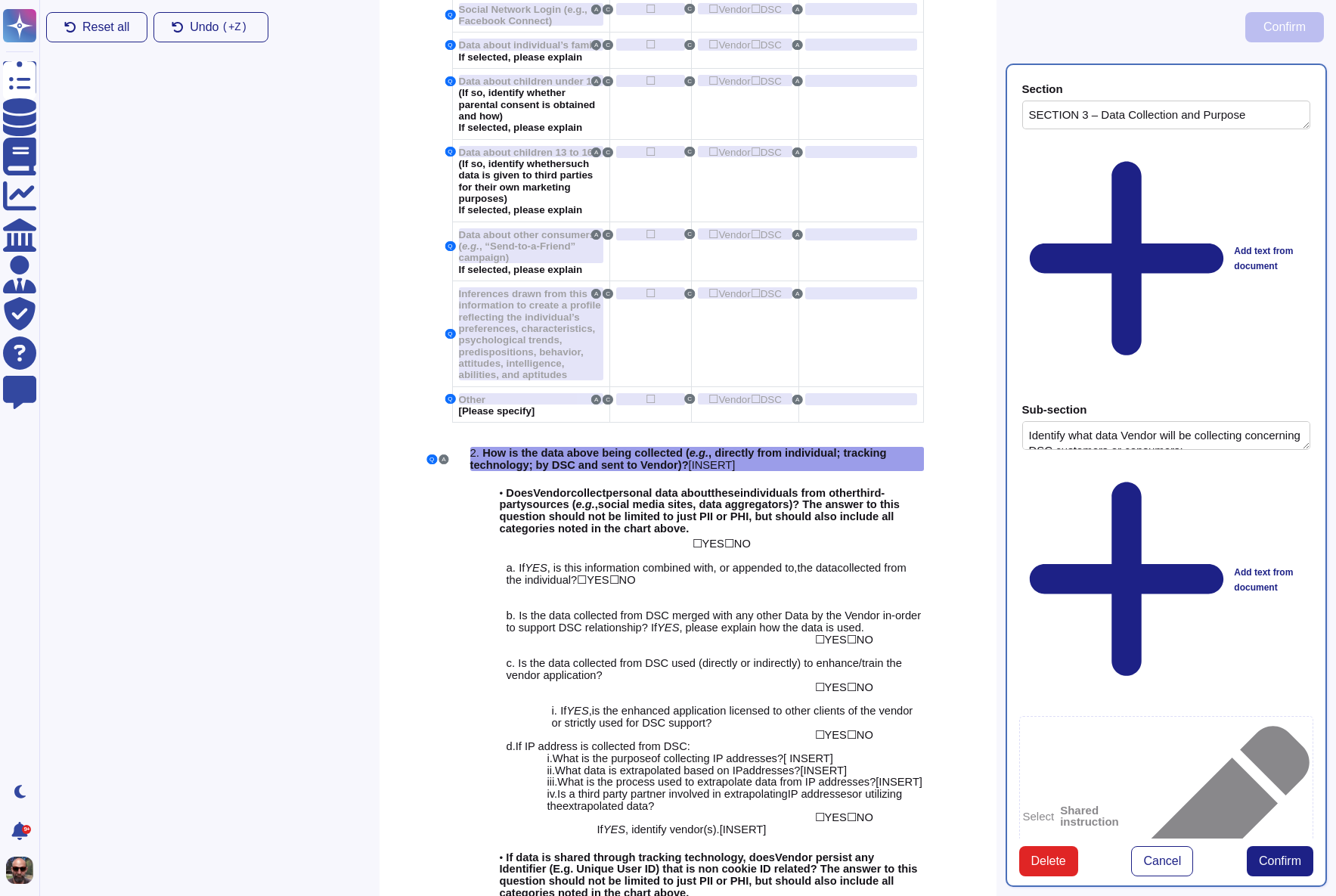
type textarea "SECTION 3 – Data Collection and Purpose"
type textarea "Identify what data Vendor will be collecting concerning DSC customers or consum…"
type textarea "How is the data above being collected (e.g., directly from individual; tracking…"
click at [1281, 855] on span "Confirm" at bounding box center [1279, 860] width 42 height 12
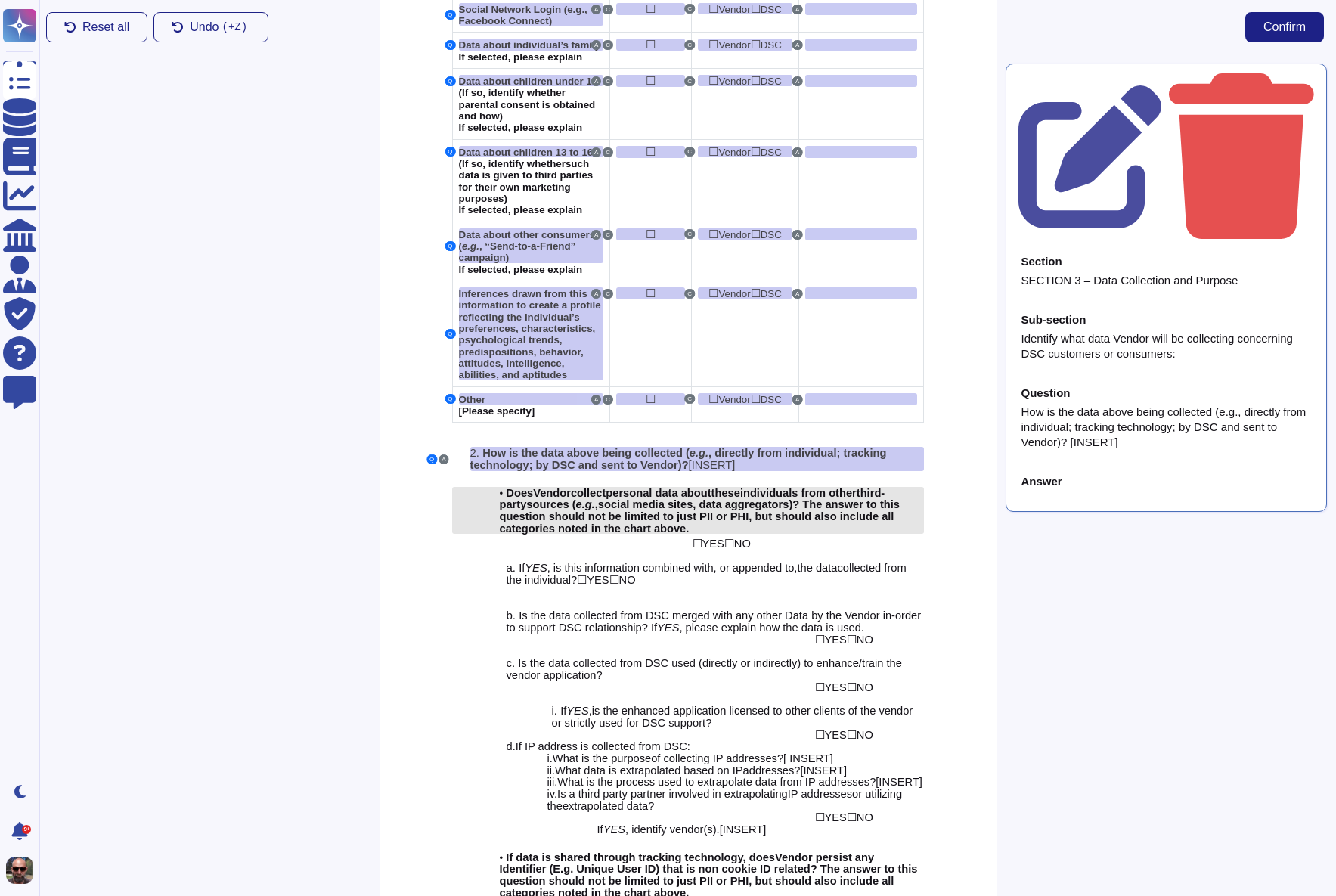
click at [655, 499] on span ")? The answer to this question should not be limited to just PII or PHI, but sh…" at bounding box center [699, 516] width 400 height 36
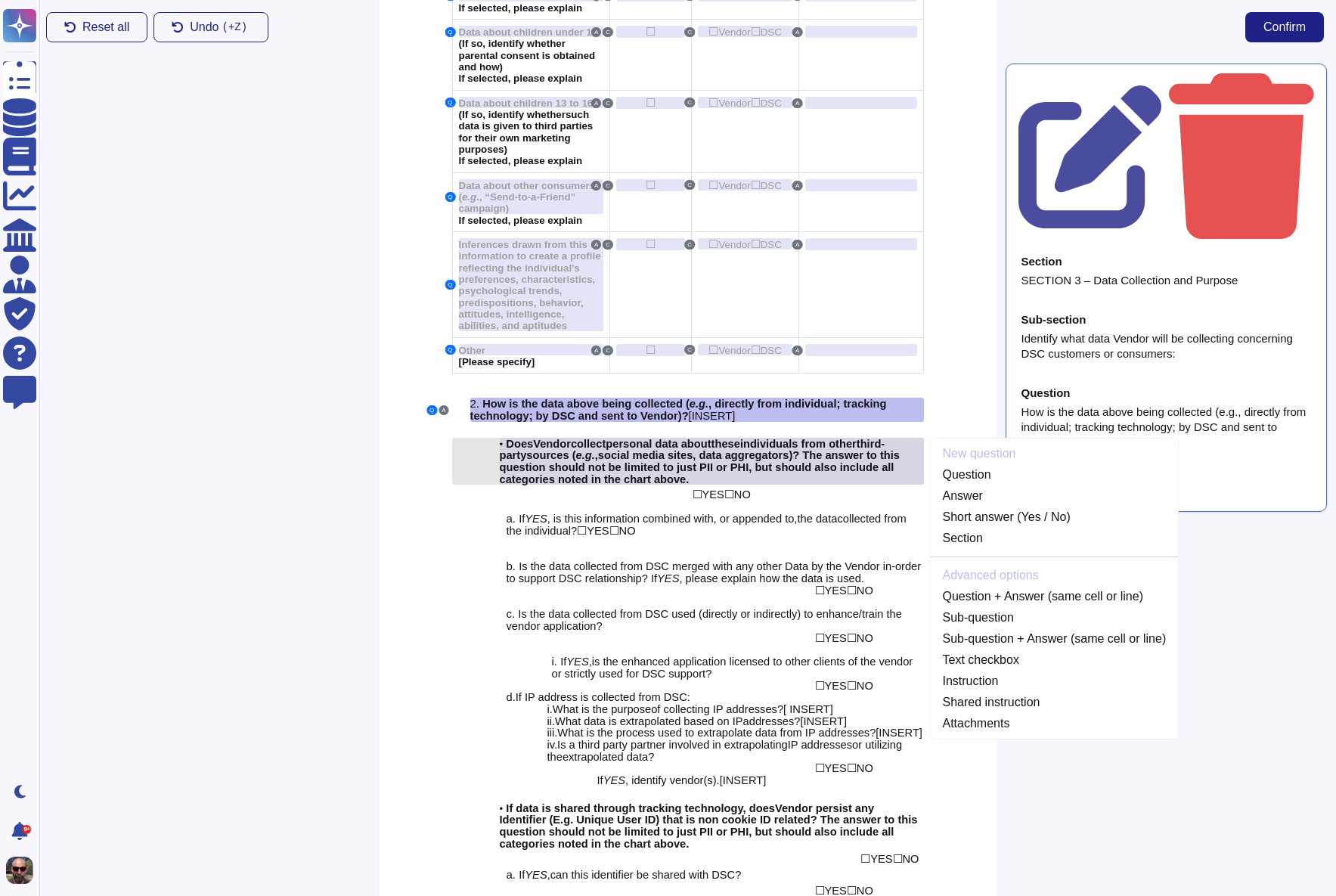
scroll to position [1658, 0]
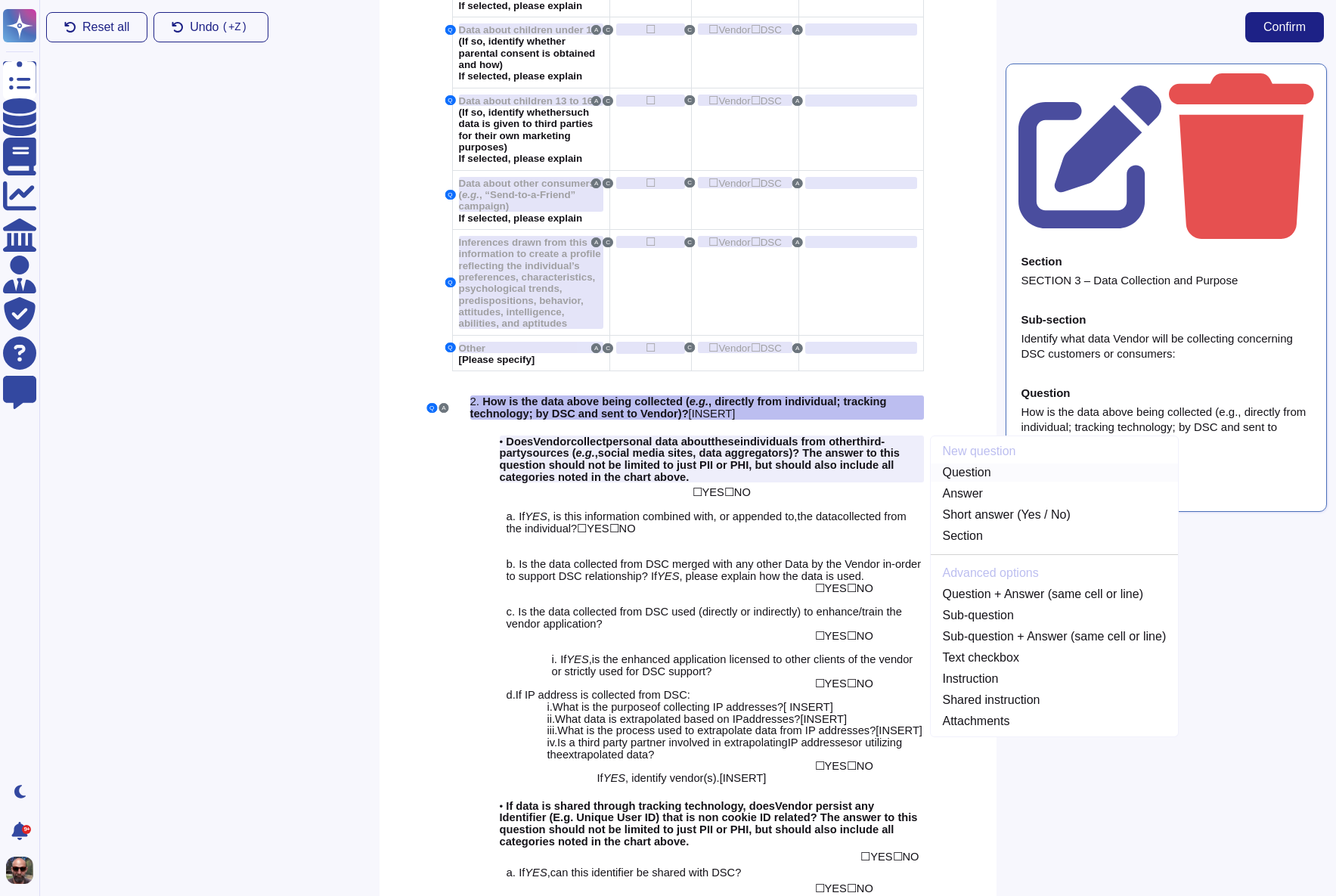
click at [1001, 466] on link "Question" at bounding box center [1054, 473] width 248 height 18
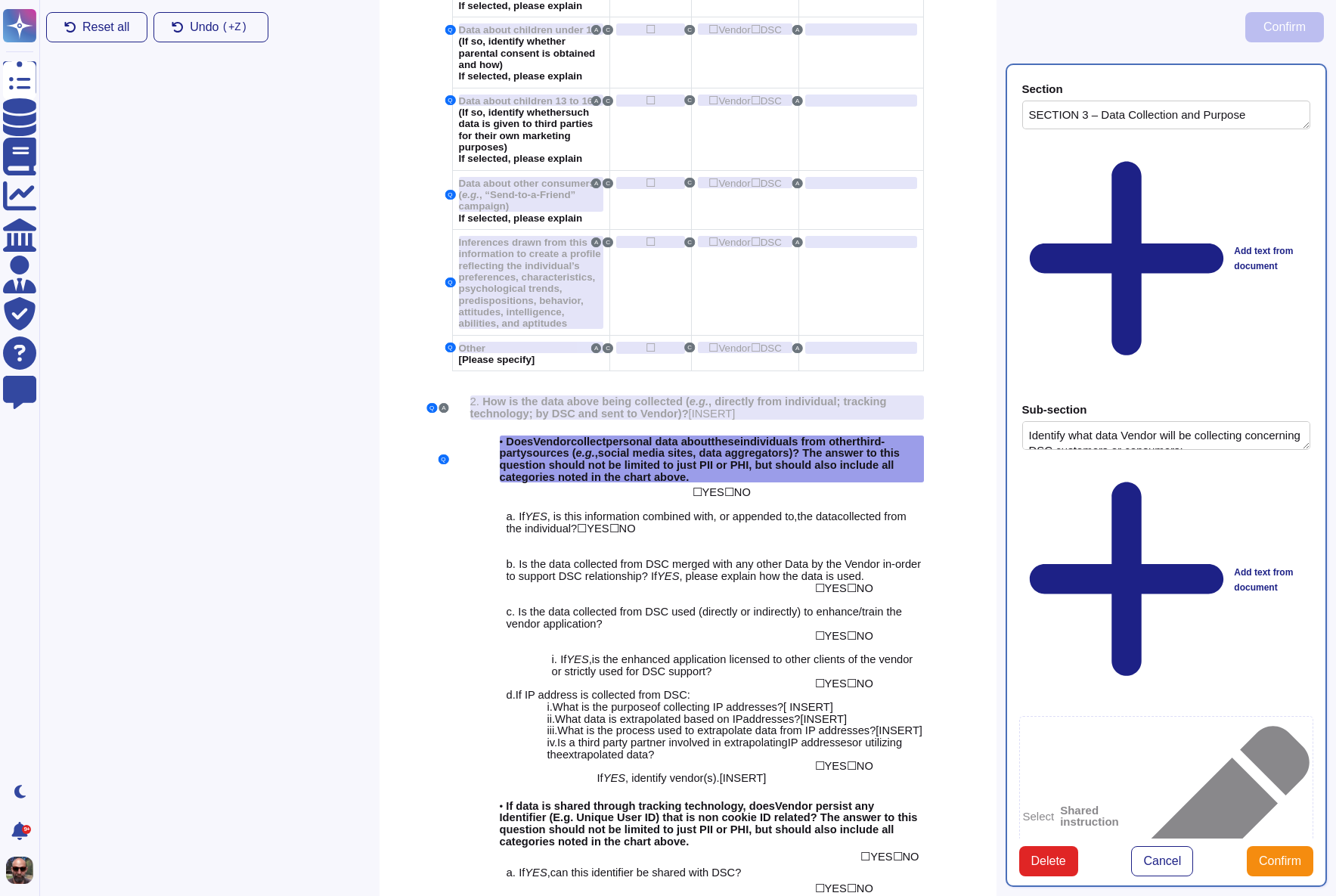
type textarea "SECTION 3 – Data Collection and Purpose"
type textarea "Identify what data Vendor will be collecting concerning DSC customers or consum…"
type textarea "Does Vendor collect personal data about these individuals from other third-part…"
click at [737, 486] on span "NO" at bounding box center [743, 491] width 16 height 12
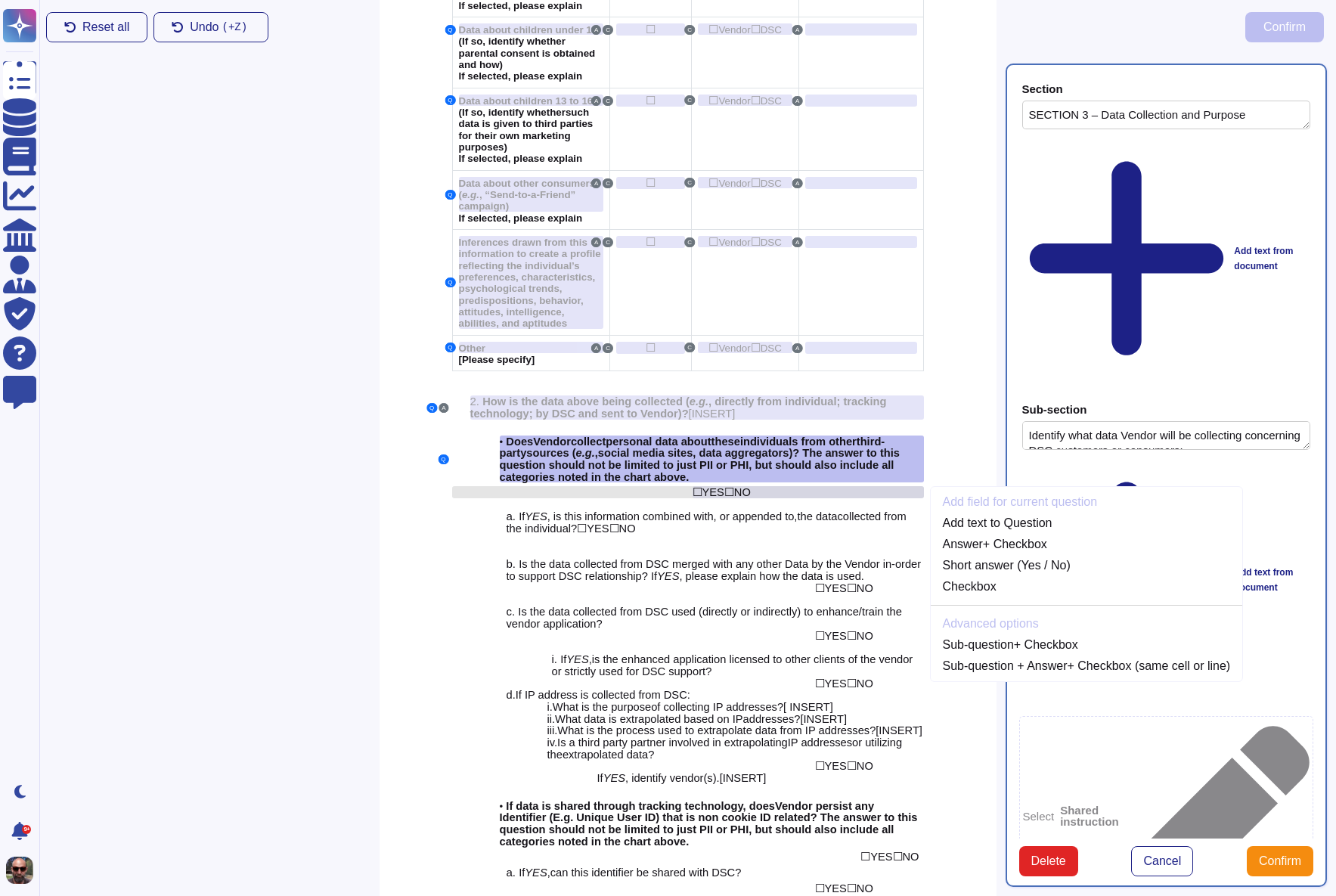
scroll to position [1691, 0]
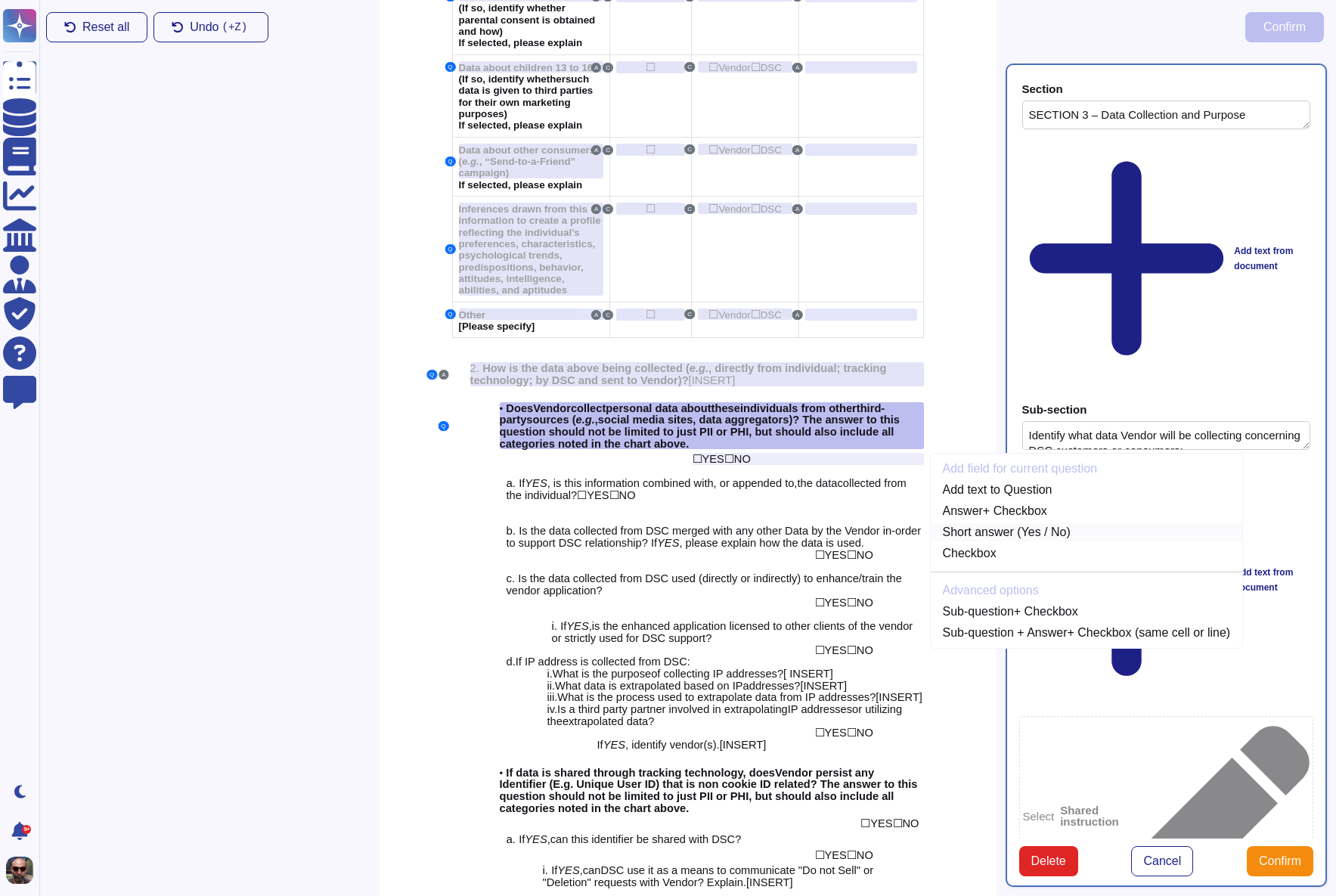
click at [991, 523] on link "Short answer (Yes / No)" at bounding box center [1086, 532] width 313 height 18
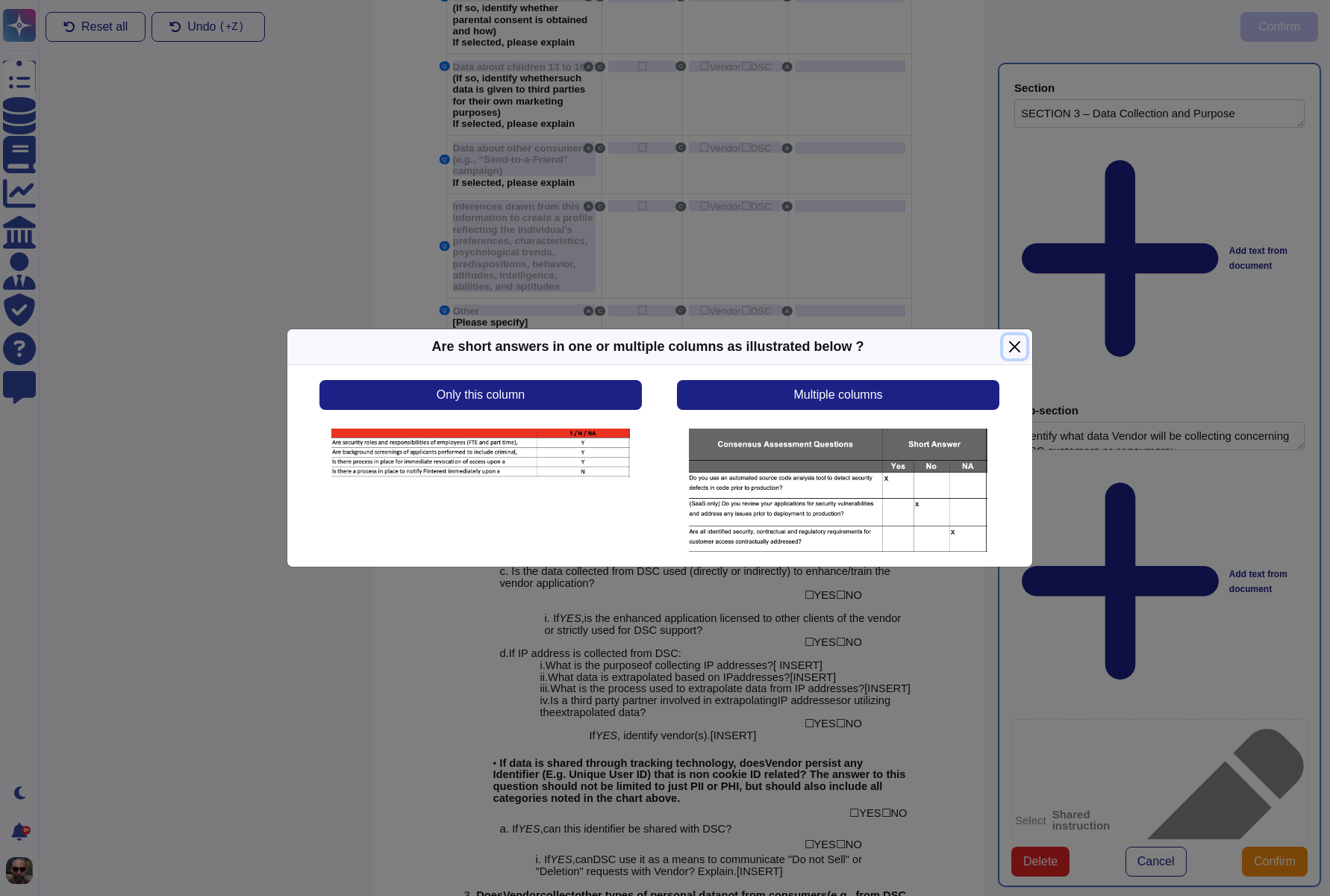
click at [1014, 345] on button "Close" at bounding box center [1015, 347] width 23 height 23
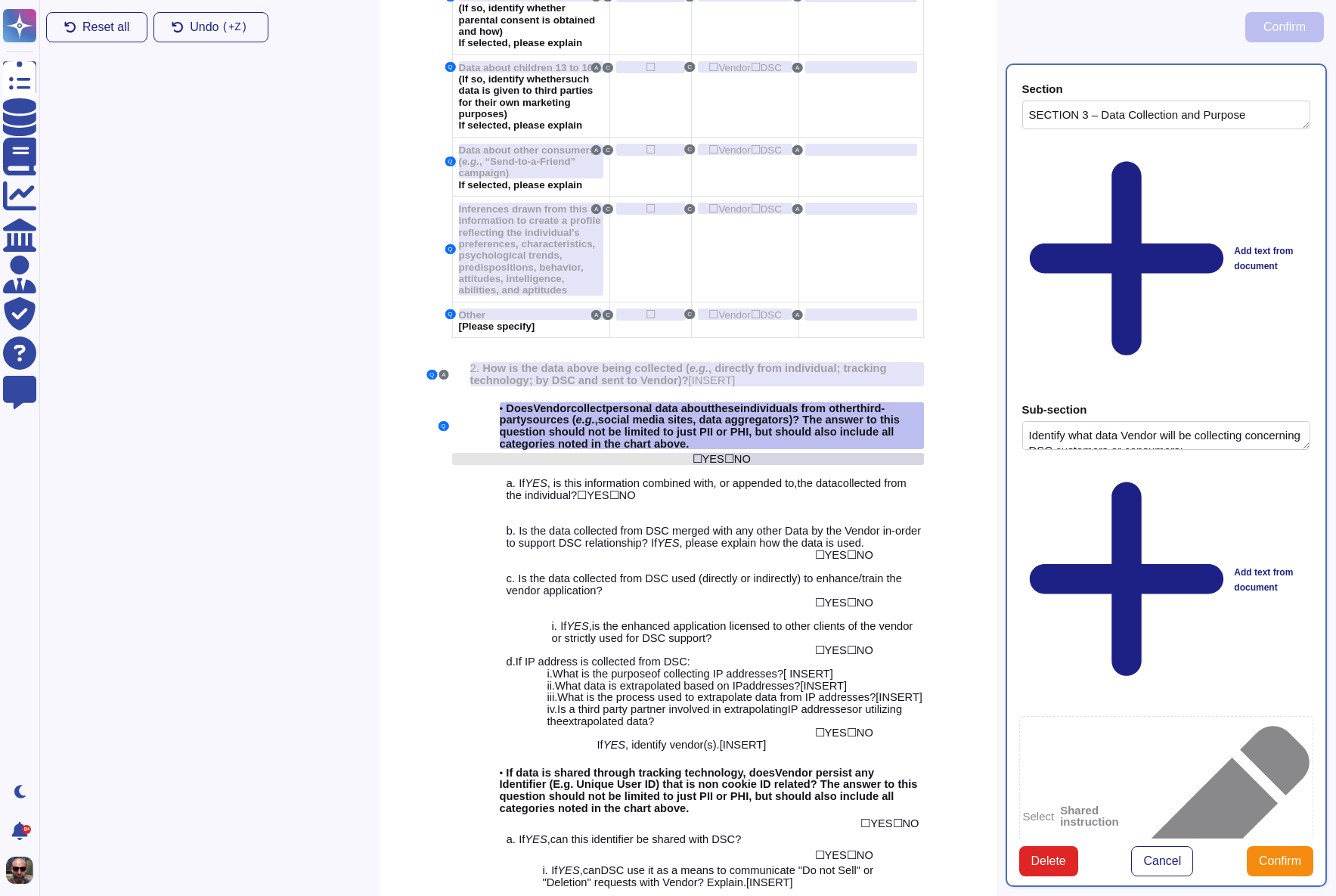
click at [871, 453] on div "☐ YES ☐ NO" at bounding box center [808, 458] width 231 height 12
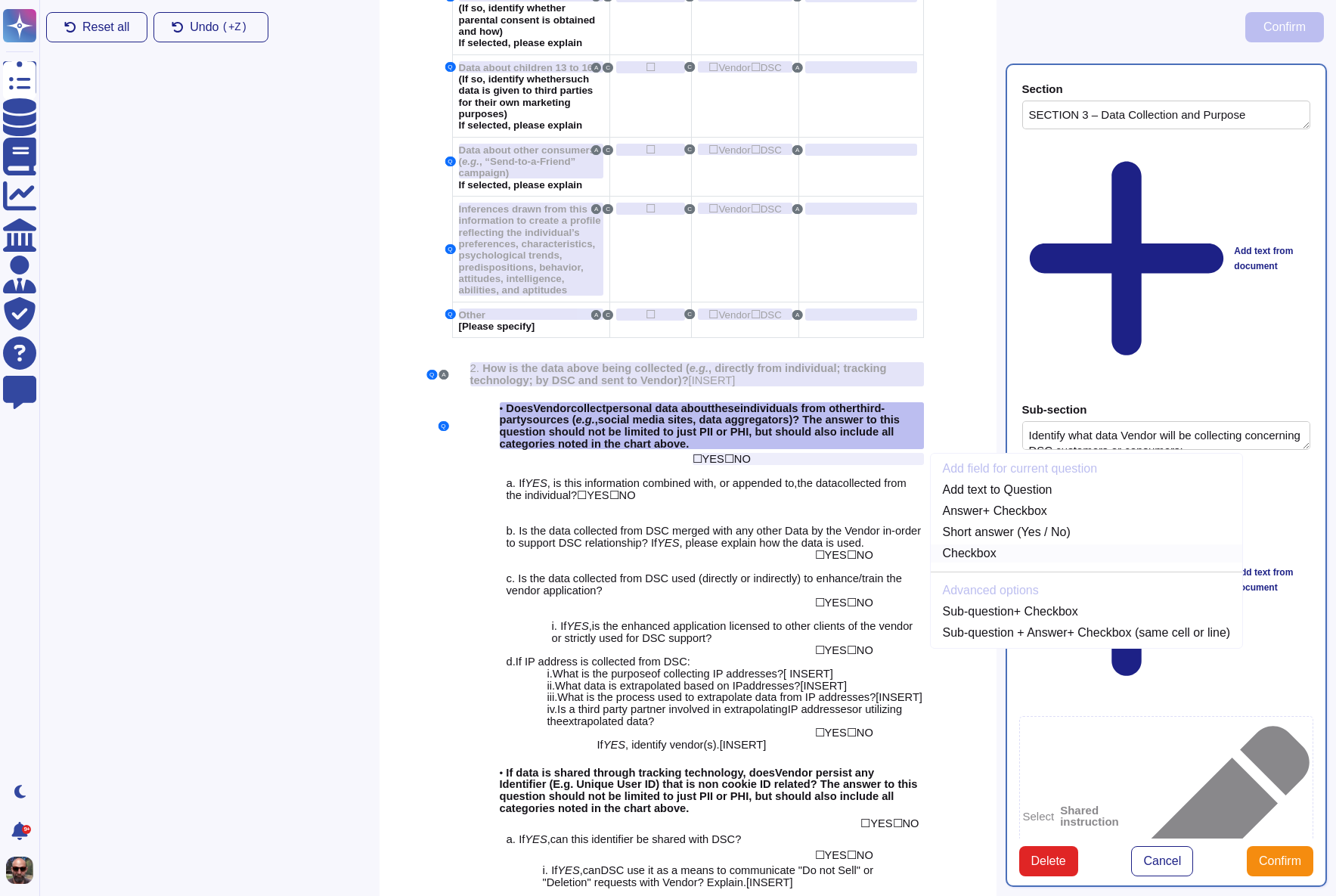
click at [1004, 547] on link "Checkbox" at bounding box center [1086, 553] width 313 height 18
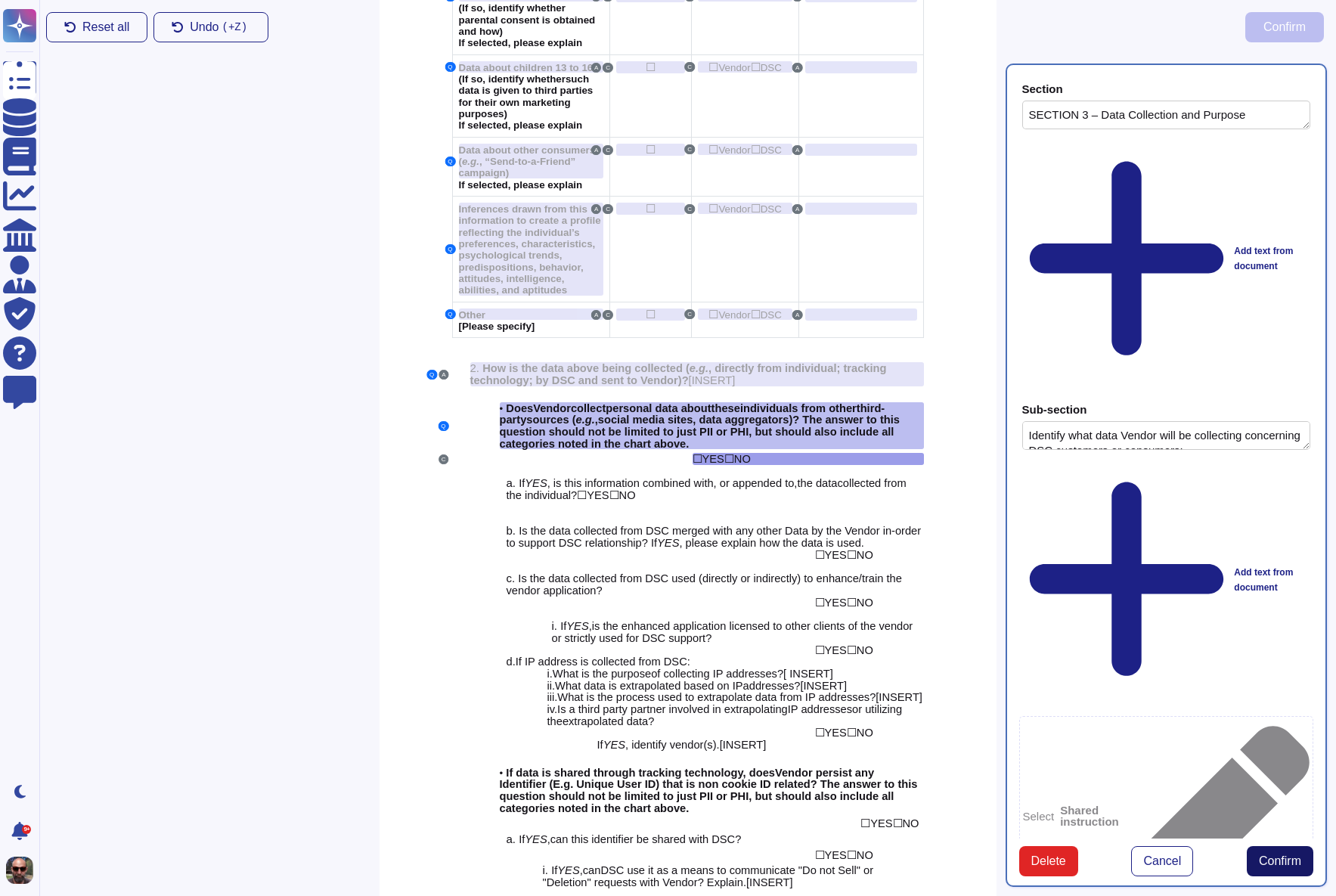
click at [1269, 855] on span "Confirm" at bounding box center [1279, 860] width 42 height 12
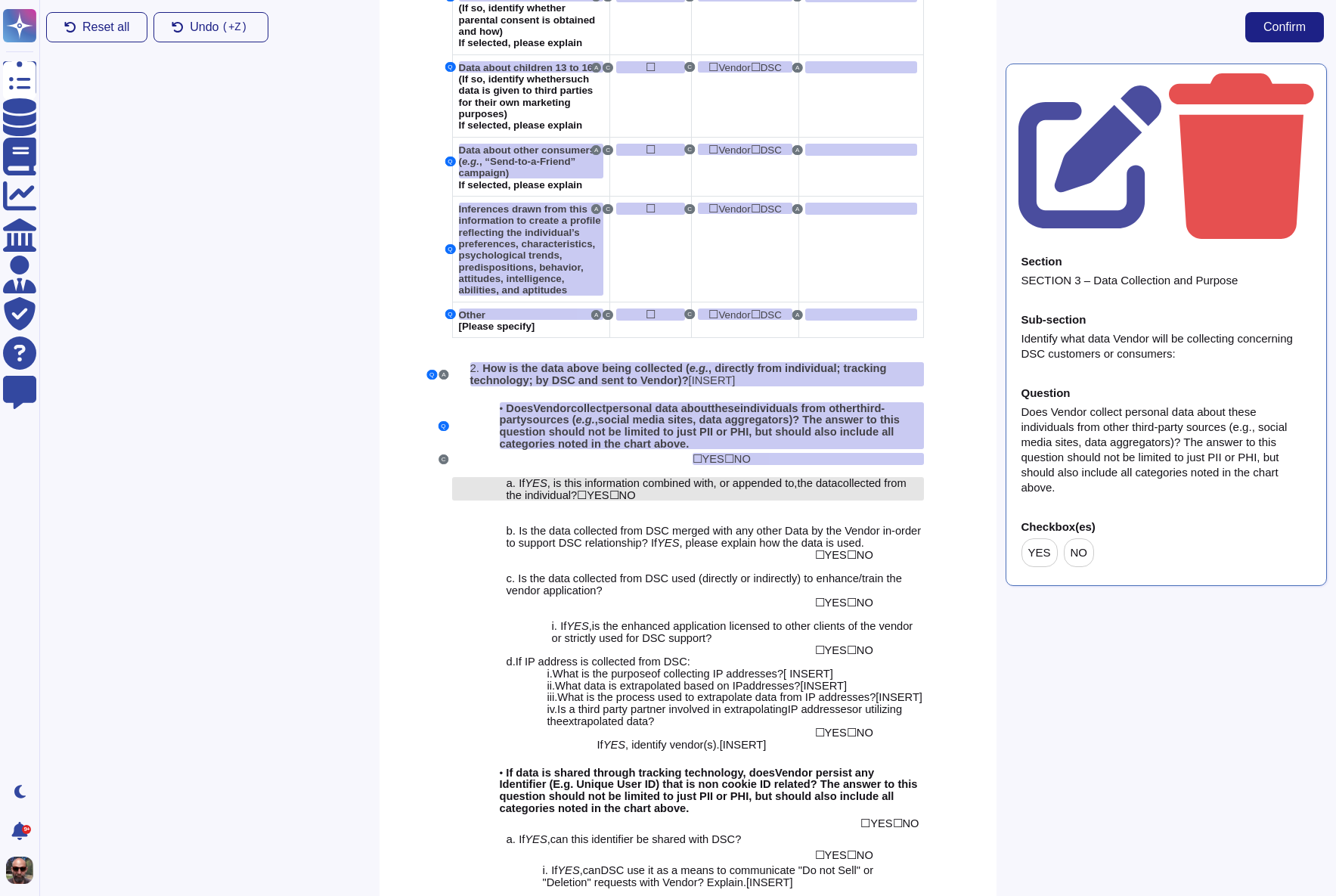
click at [595, 478] on span ", is this information combined with" at bounding box center [631, 483] width 167 height 12
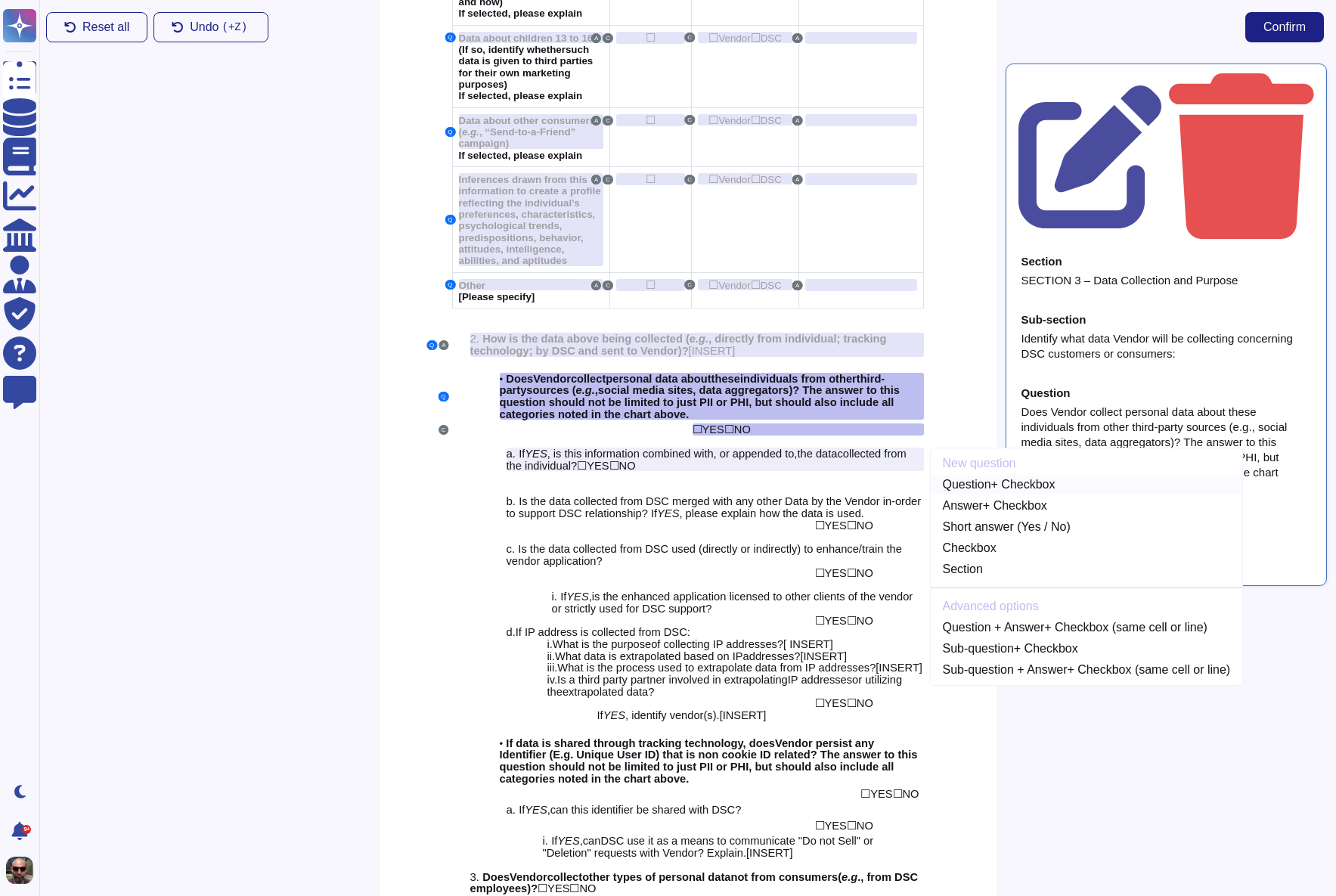
click at [989, 476] on link "Question + Checkbox" at bounding box center [1086, 485] width 313 height 18
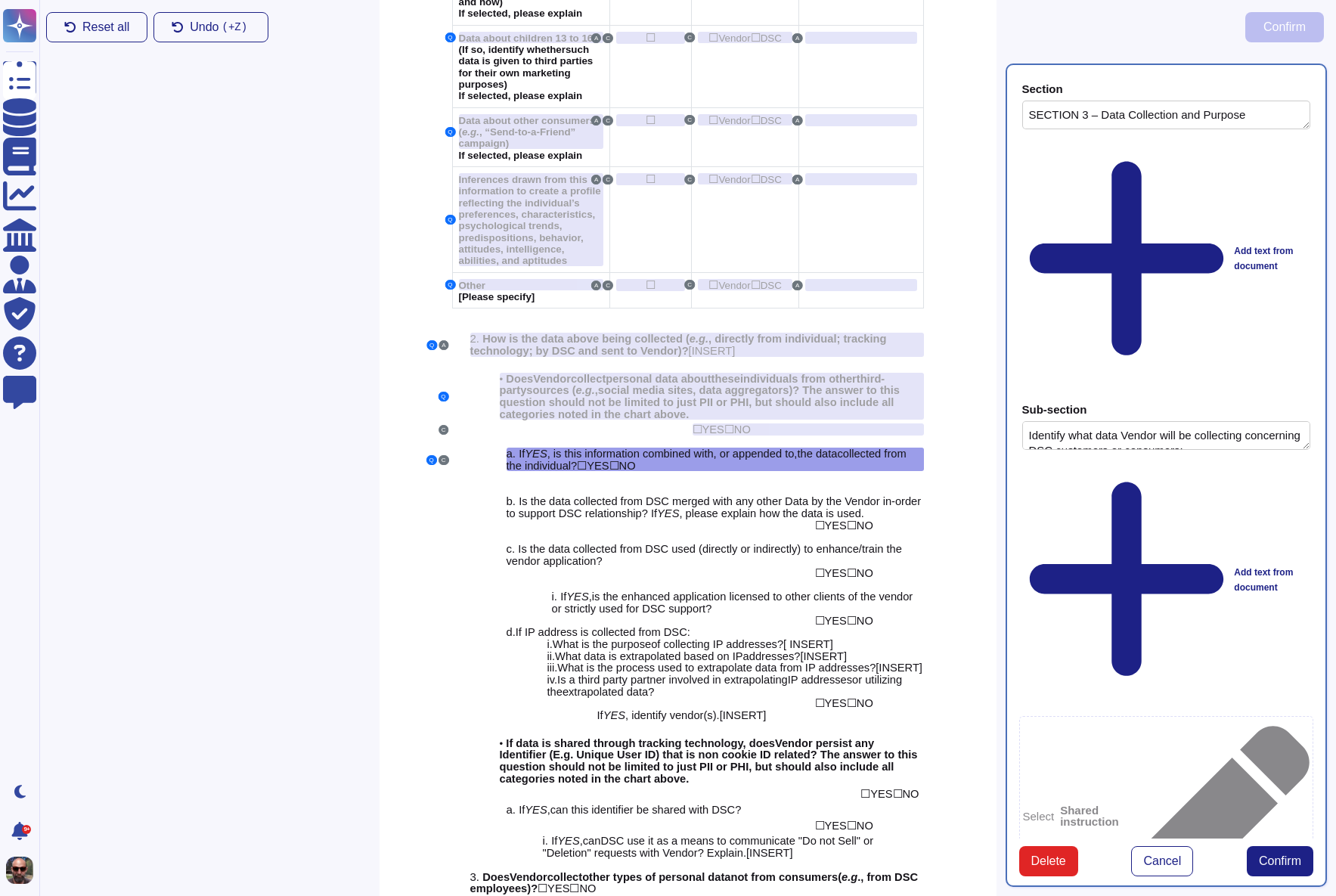
type textarea "SECTION 3 – Data Collection and Purpose"
type textarea "Identify what data Vendor will be collecting concerning DSC customers or consum…"
type textarea "If YES, is this information combined with, or appended to, the data collected f…"
click at [1270, 855] on span "Confirm" at bounding box center [1279, 860] width 42 height 12
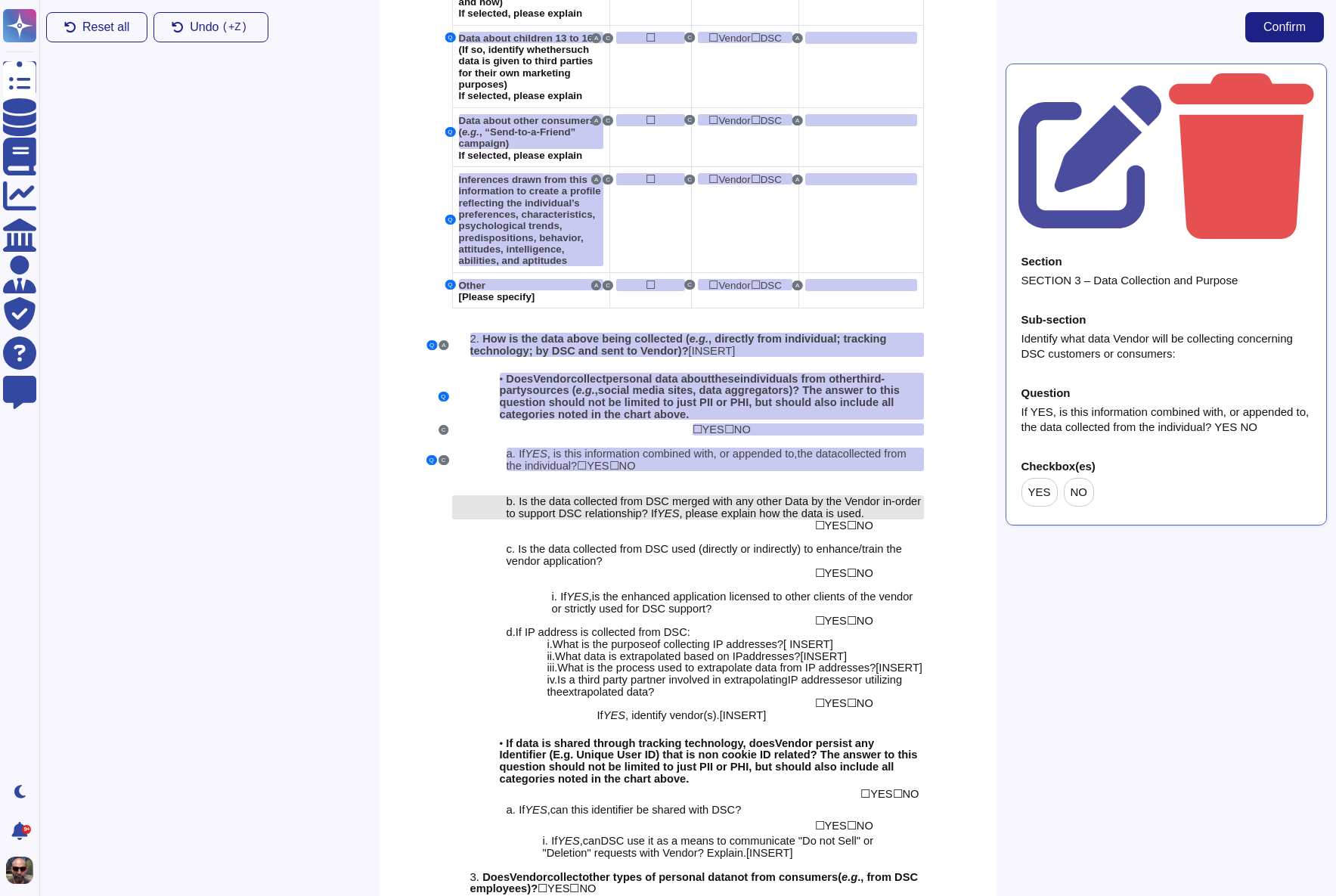
click at [677, 499] on span "Is the data collected from DSC merged with any other Data by the Vendor in-orde…" at bounding box center [714, 507] width 415 height 25
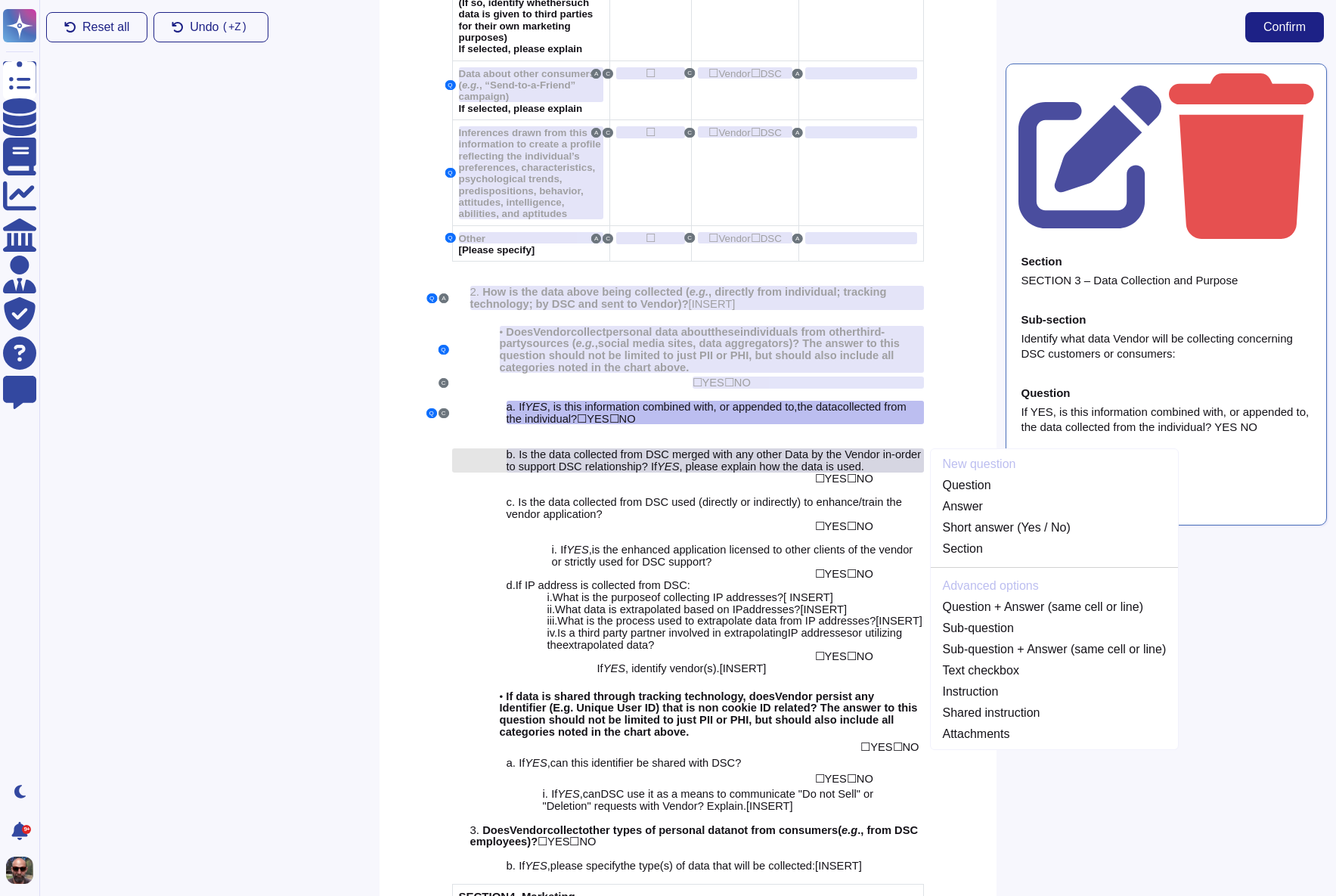
scroll to position [1769, 0]
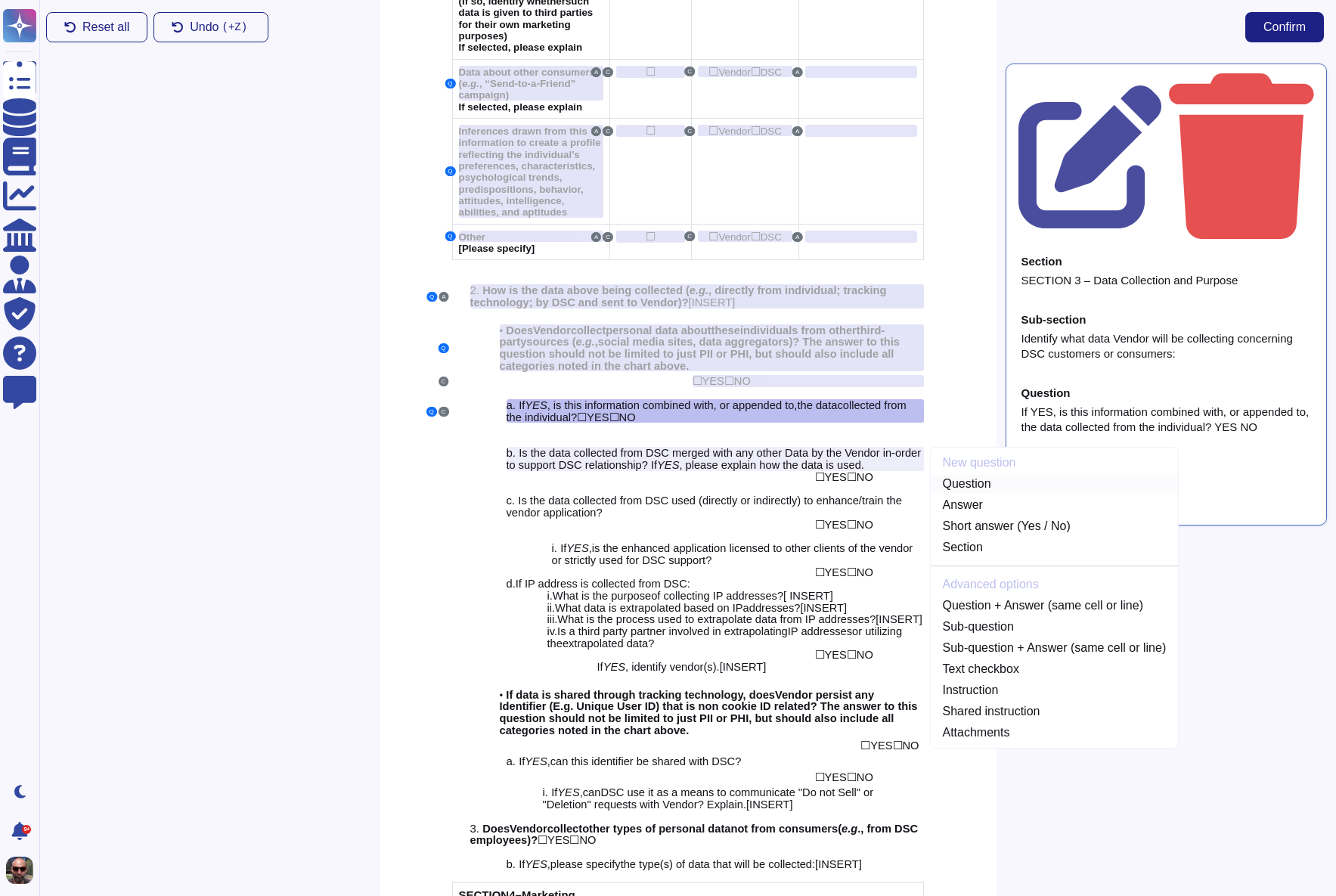
click at [970, 477] on link "Question" at bounding box center [1054, 484] width 248 height 18
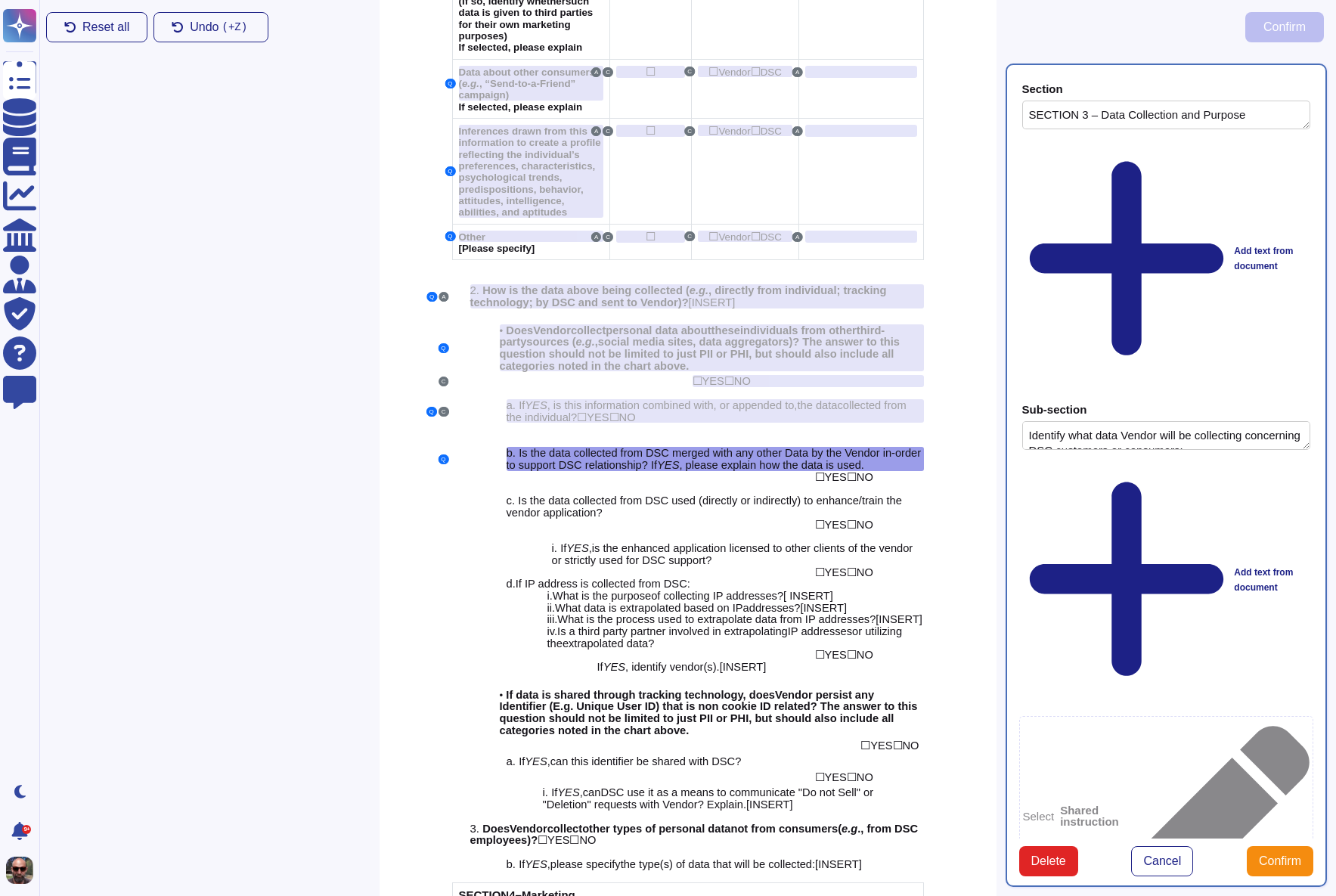
type textarea "SECTION 3 – Data Collection and Purpose"
type textarea "Identify what data Vendor will be collecting concerning DSC customers or consum…"
type textarea "Is the data collected from DSC merged with any other Data by the Vendor in-orde…"
click at [873, 471] on span "NO" at bounding box center [865, 477] width 16 height 12
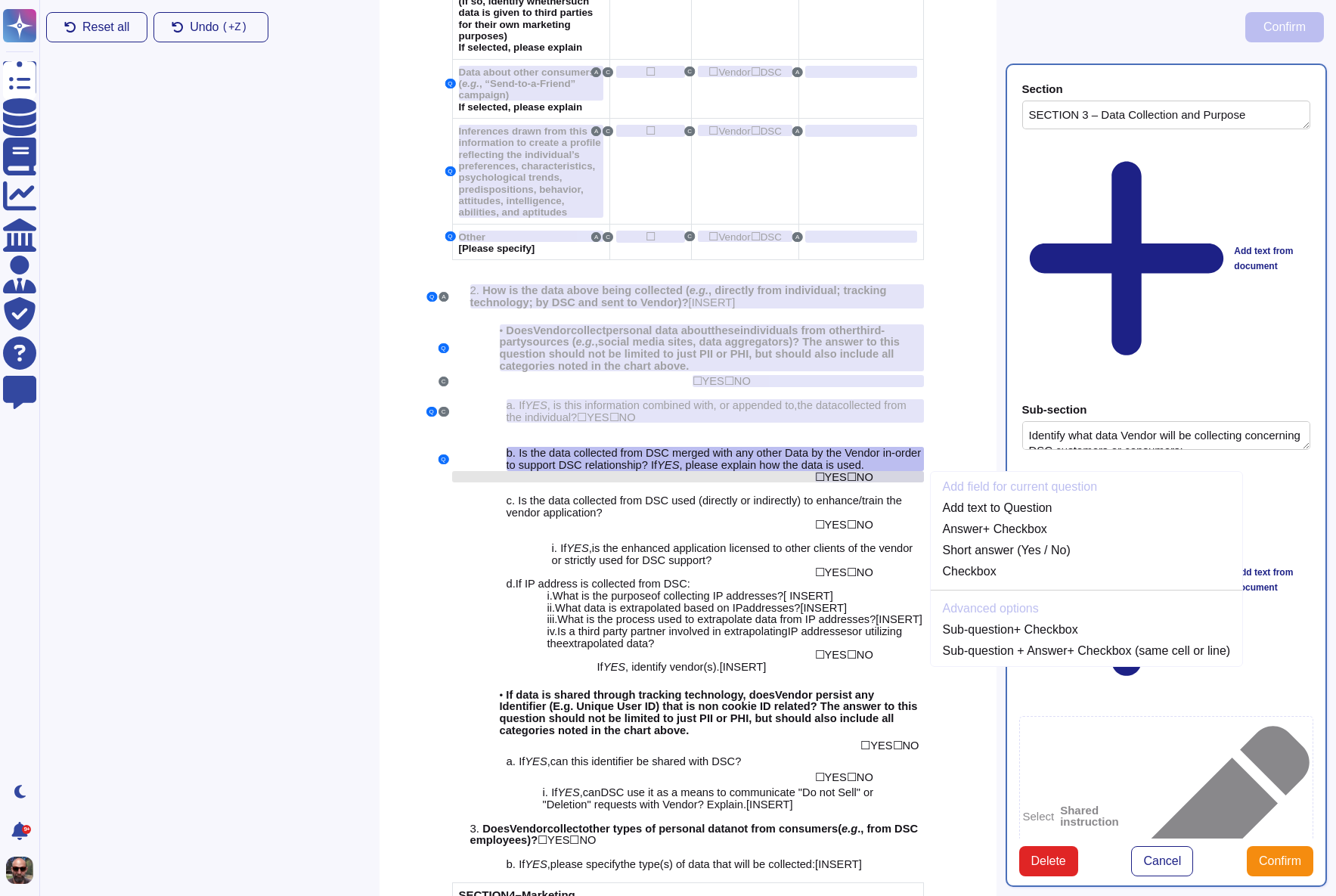
scroll to position [1787, 0]
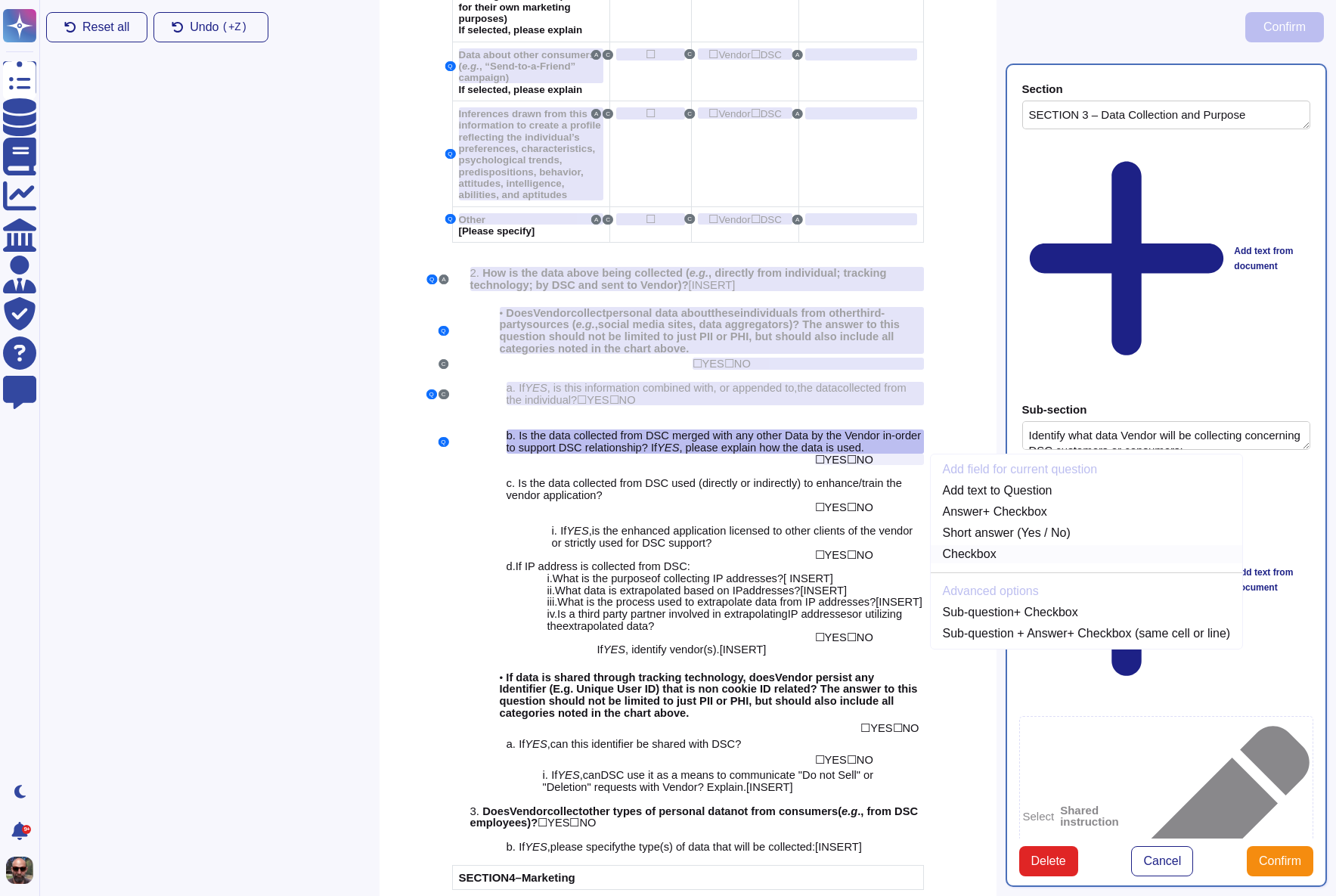
click at [996, 545] on link "Checkbox" at bounding box center [1086, 554] width 313 height 18
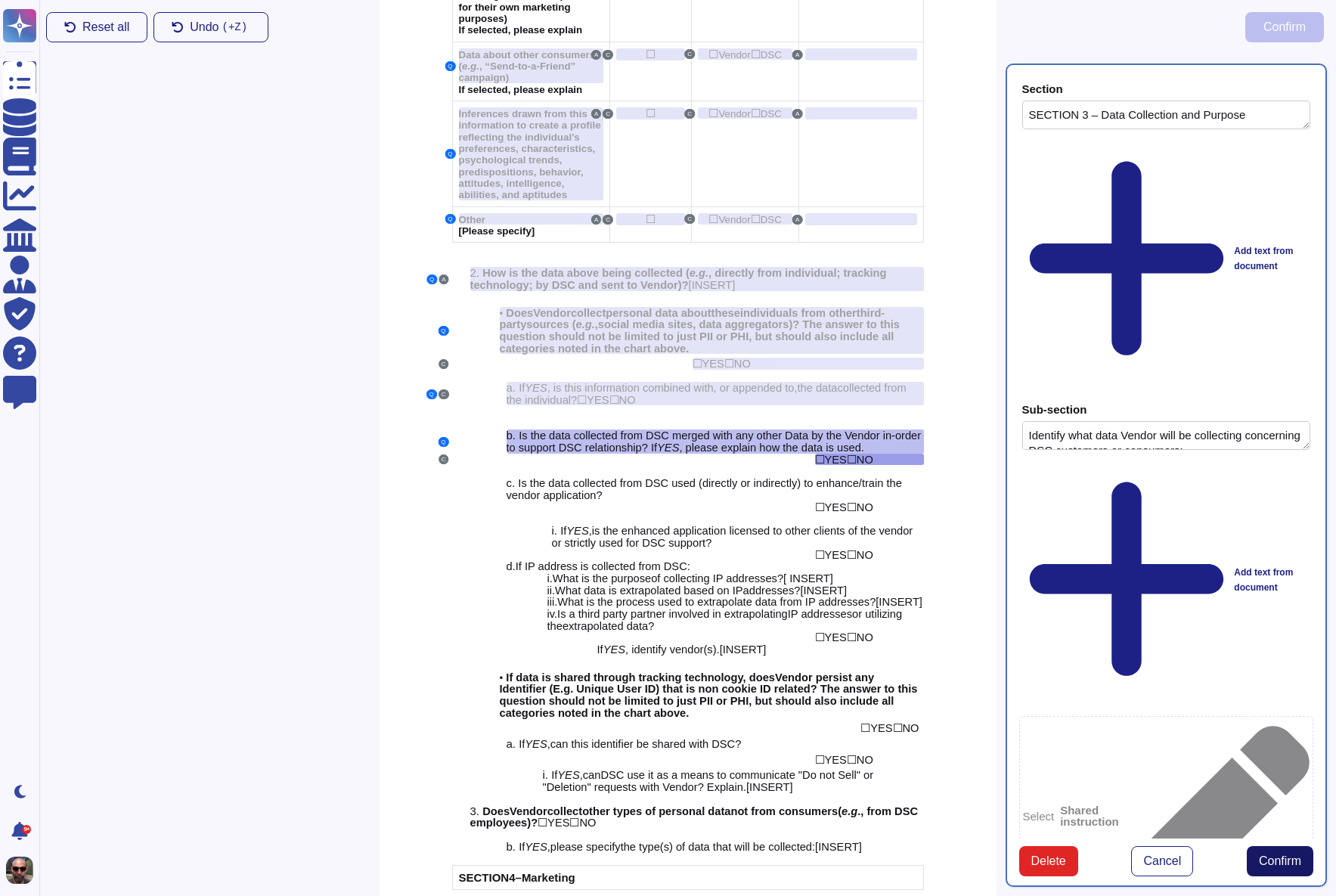
click at [1285, 855] on span "Confirm" at bounding box center [1279, 860] width 42 height 12
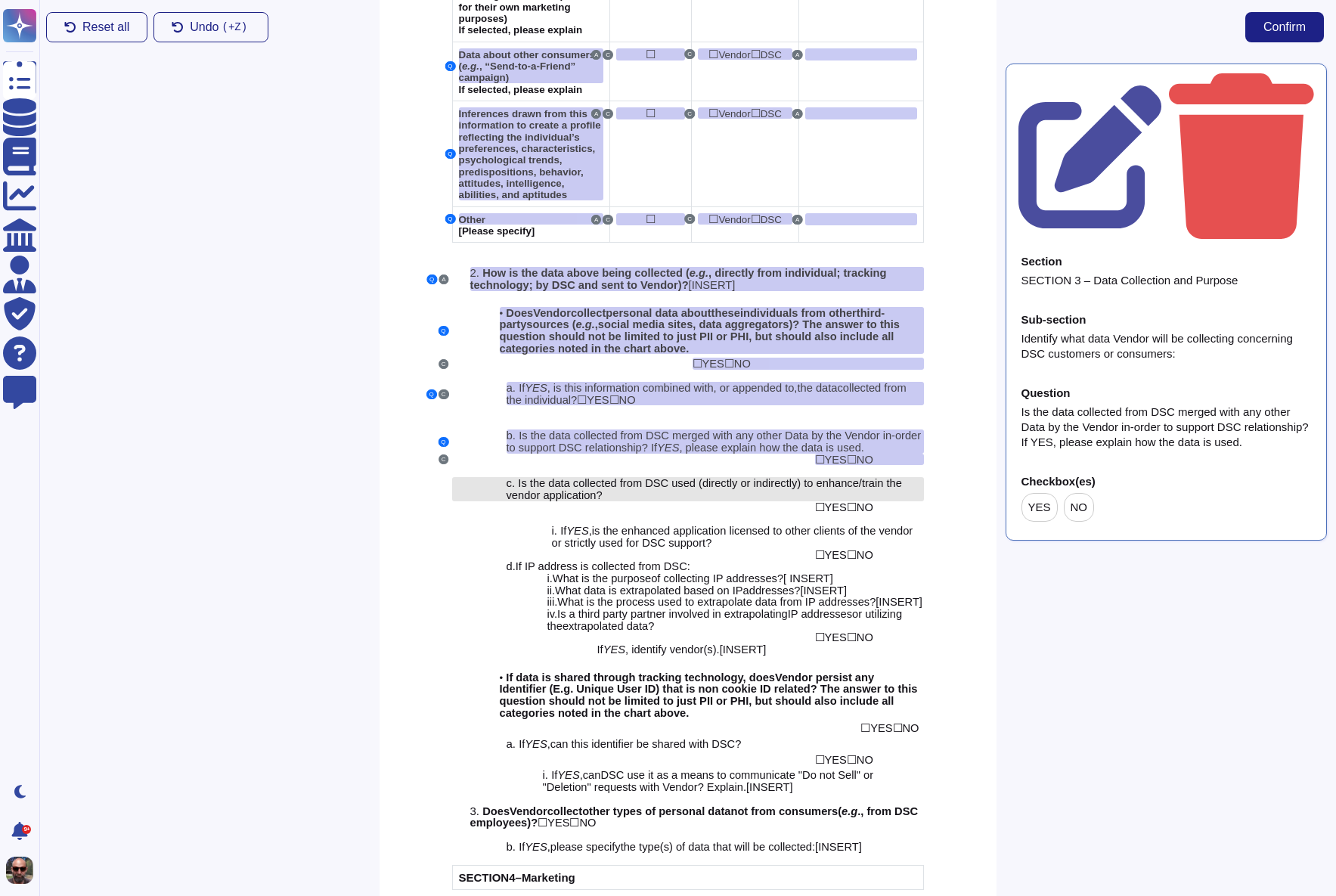
click at [777, 478] on span "Is the data collected from DSC used (directly or indirectly) to enhance/train t…" at bounding box center [704, 489] width 396 height 25
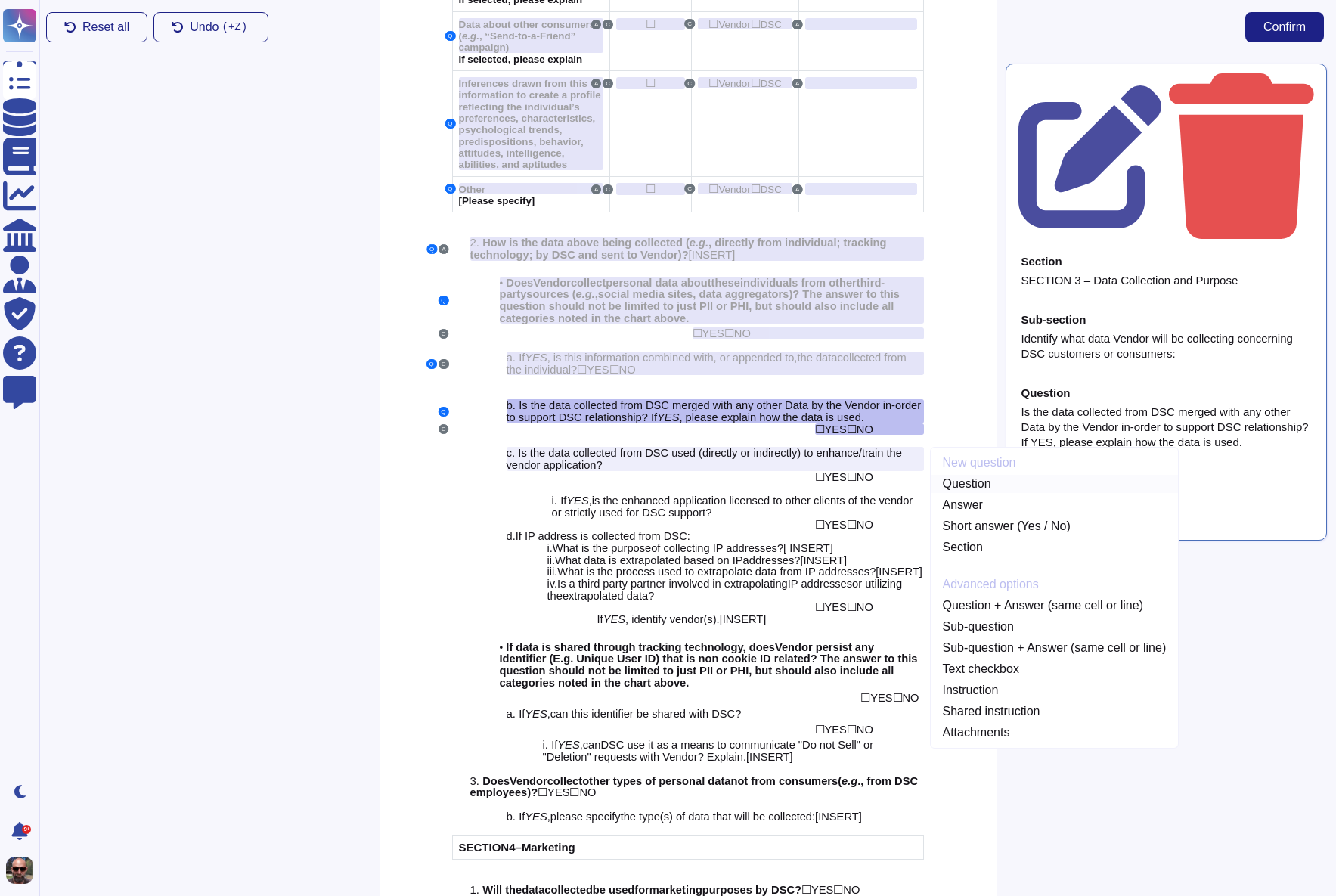
click at [987, 481] on link "Question" at bounding box center [1054, 484] width 248 height 18
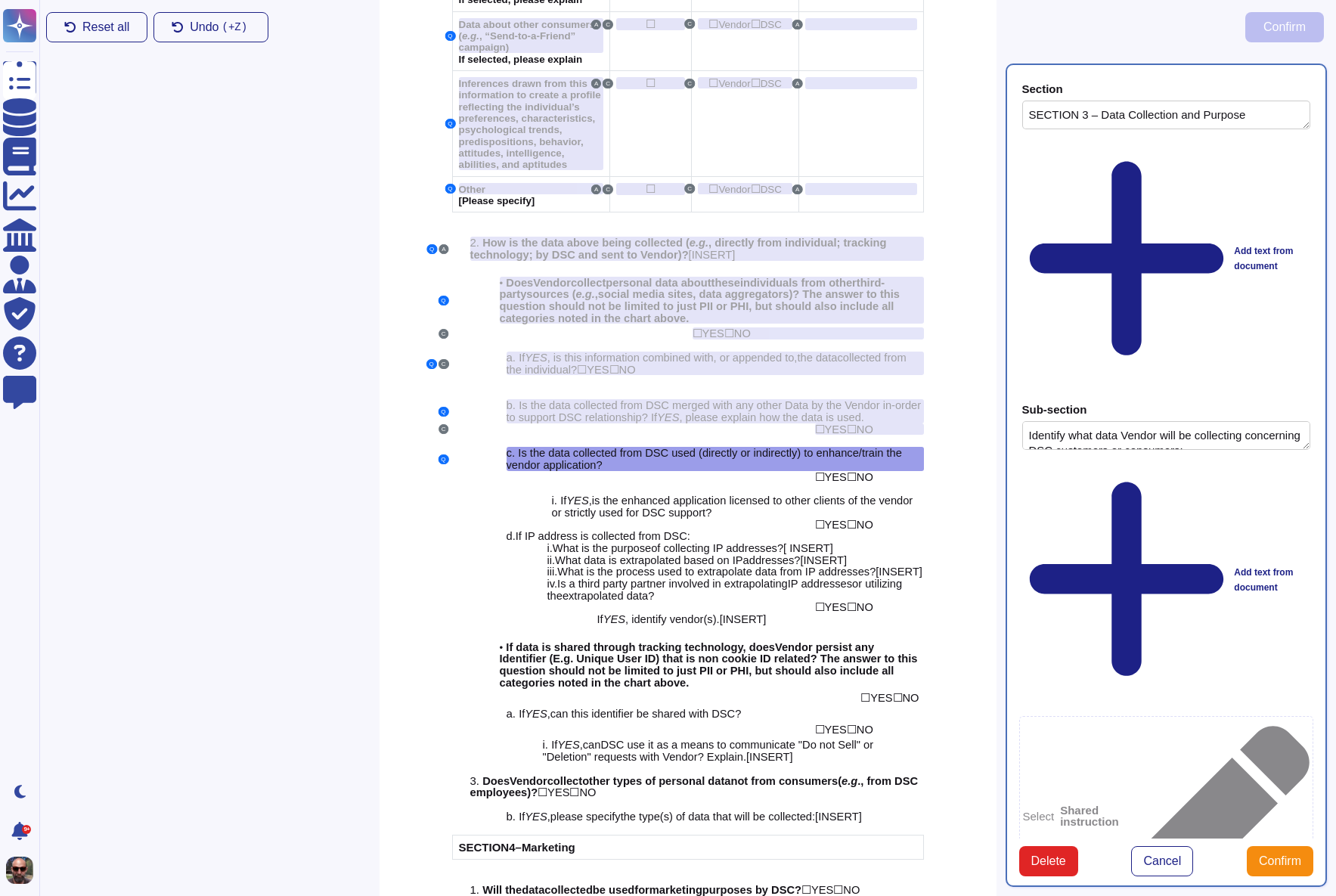
type textarea "SECTION 3 – Data Collection and Purpose"
type textarea "Identify what data Vendor will be collecting concerning DSC customers or consum…"
type textarea "Is the data collected from DSC used (directly or indirectly) to enhance/train t…"
click at [865, 471] on span "NO" at bounding box center [865, 477] width 16 height 12
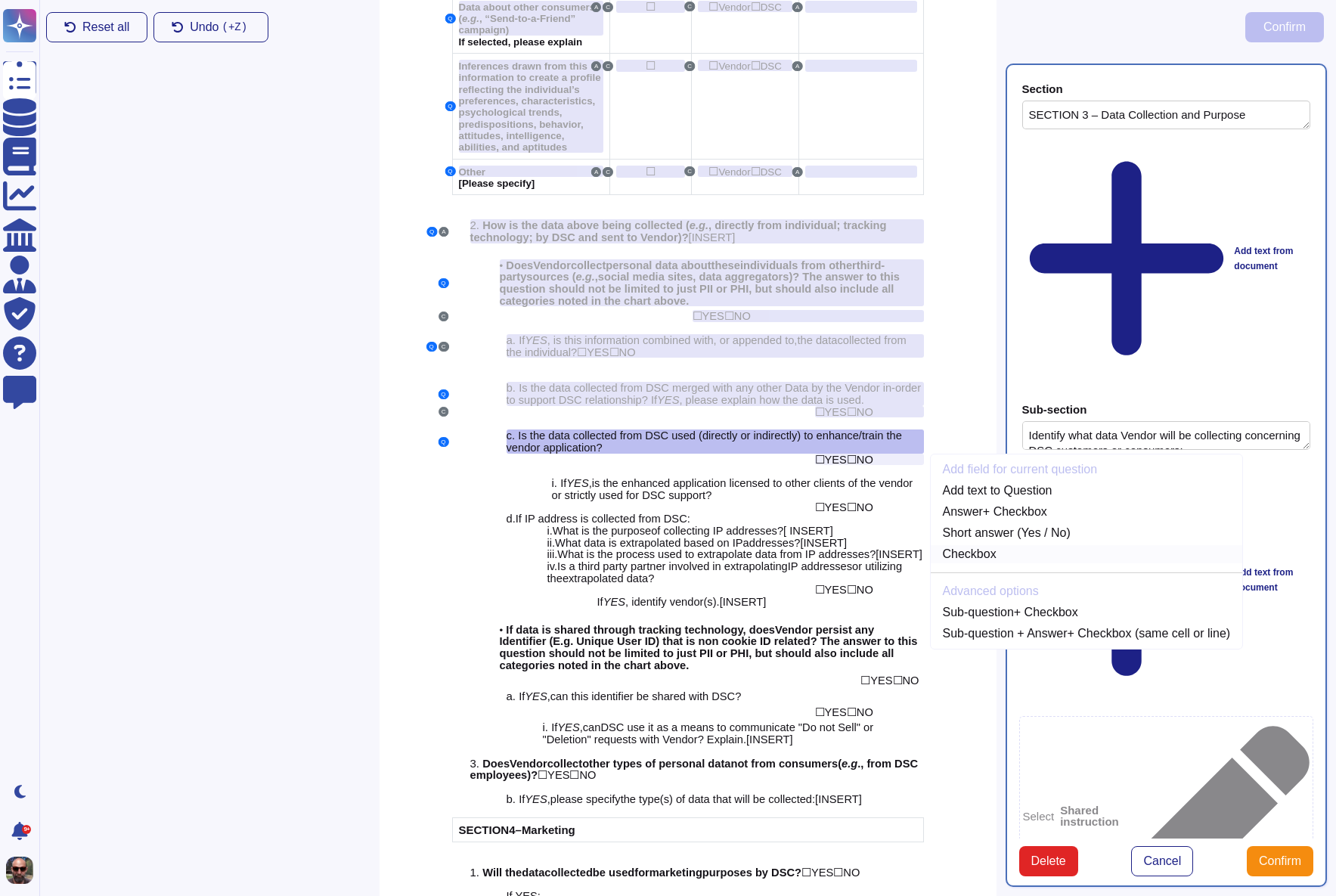
click at [977, 546] on link "Checkbox" at bounding box center [1086, 554] width 313 height 18
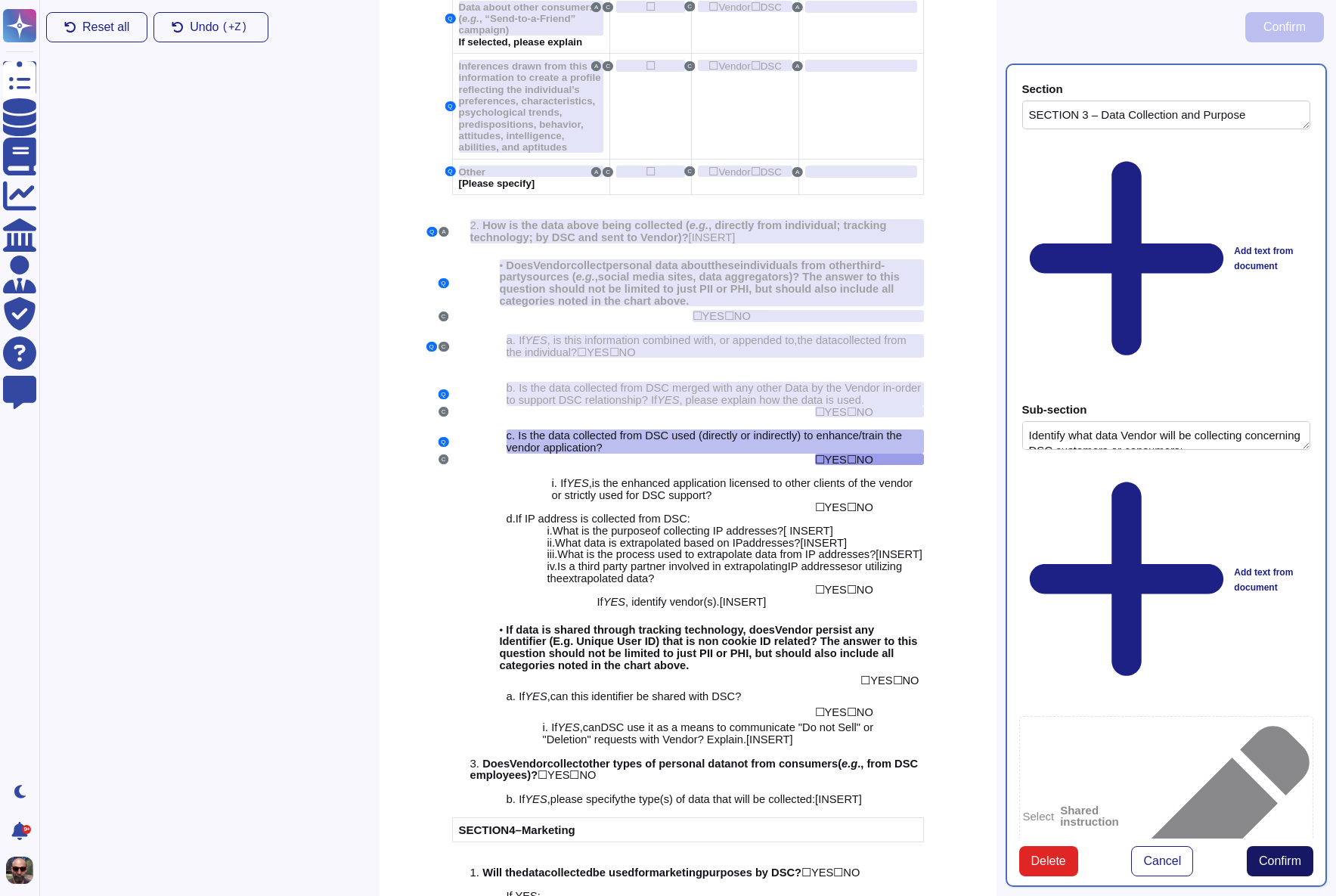
click at [1271, 855] on span "Confirm" at bounding box center [1279, 860] width 42 height 12
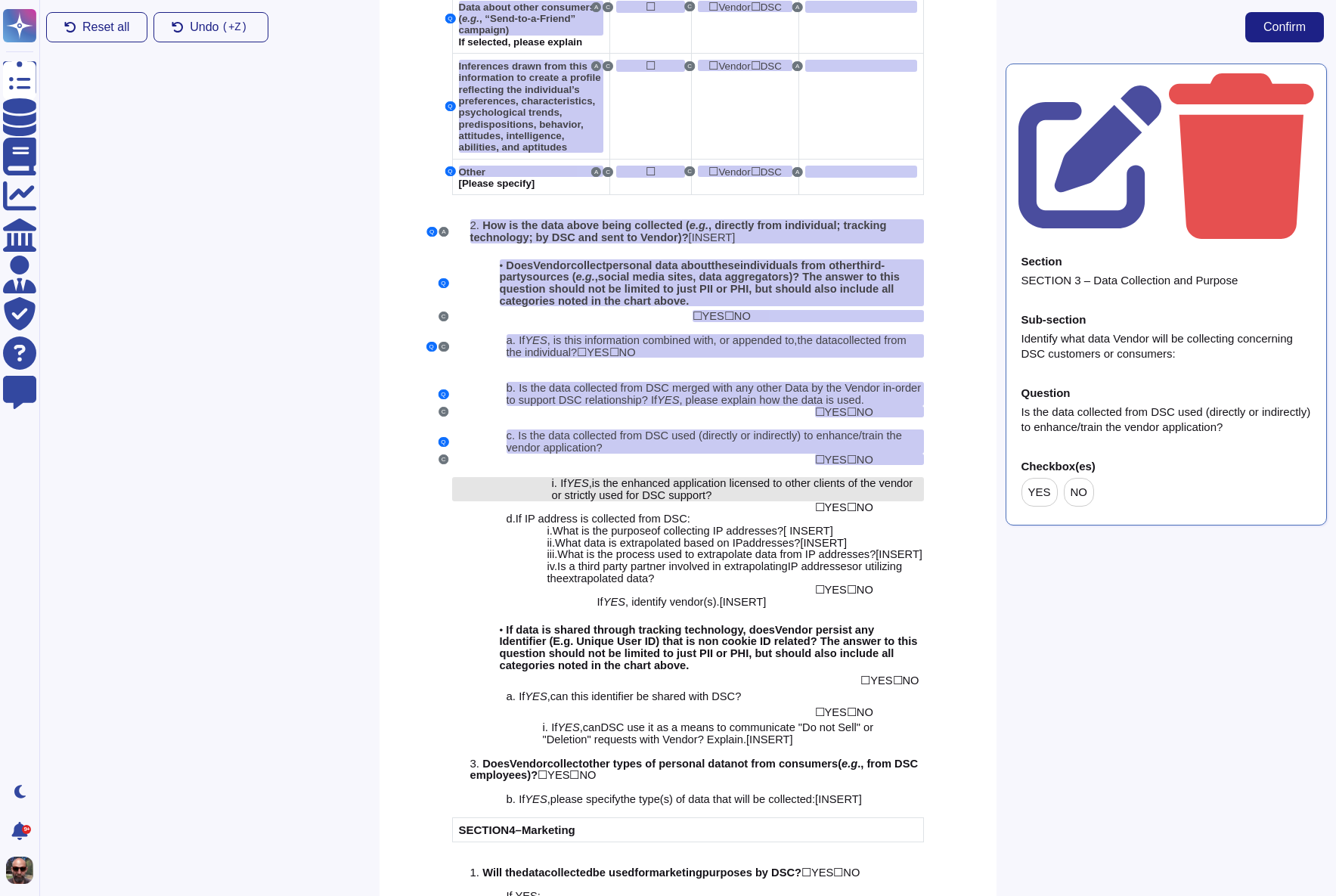
click at [694, 480] on span "is the enhanced application licensed to other clients of the vendor or strictly…" at bounding box center [733, 489] width 362 height 25
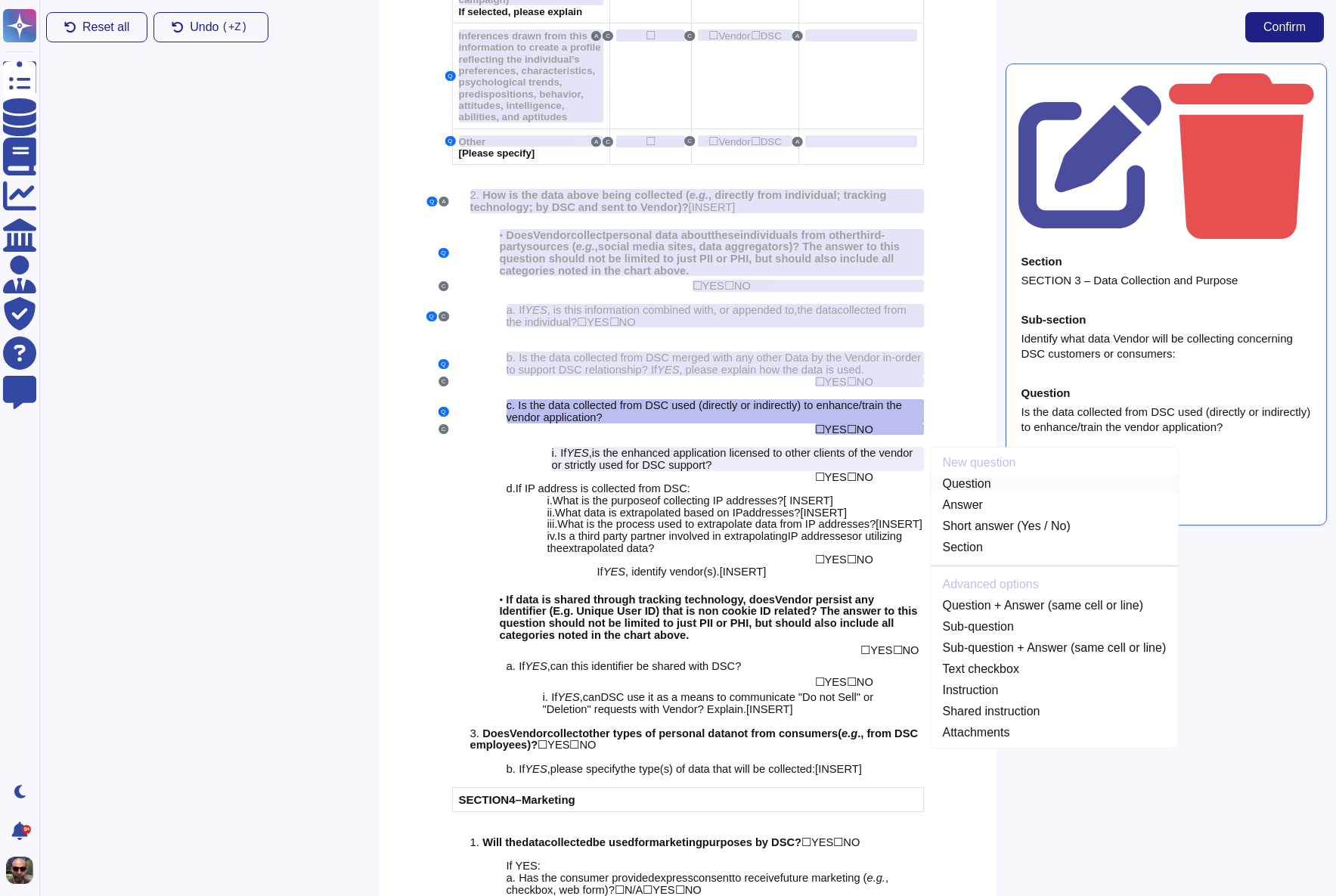
click at [970, 478] on link "Question" at bounding box center [1054, 484] width 248 height 18
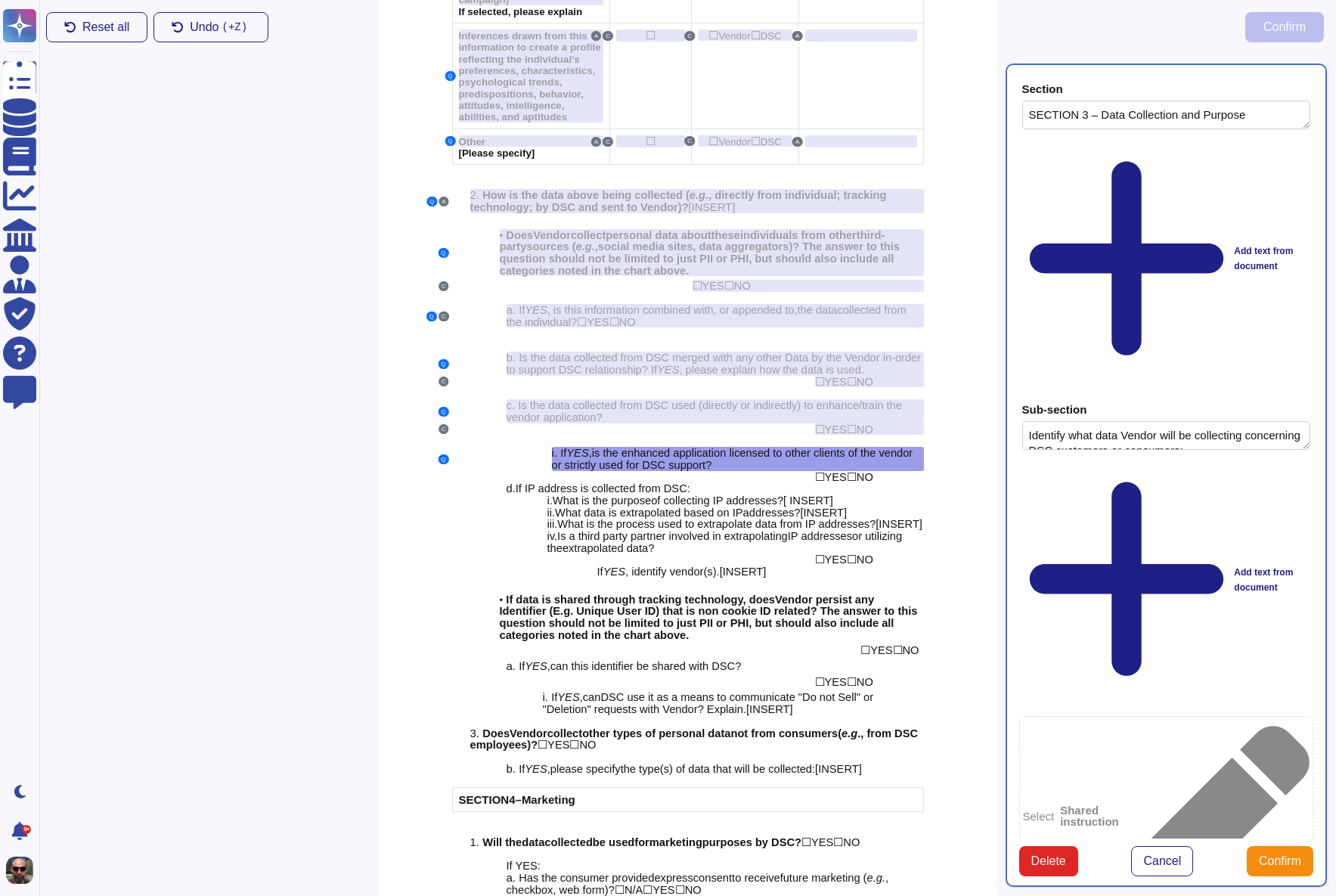
type textarea "SECTION 3 – Data Collection and Purpose"
type textarea "Identify what data Vendor will be collecting concerning DSC customers or consum…"
type textarea "If YES, is the enhanced application licensed to other clients of the vendor or …"
click at [868, 471] on span "NO" at bounding box center [865, 477] width 16 height 12
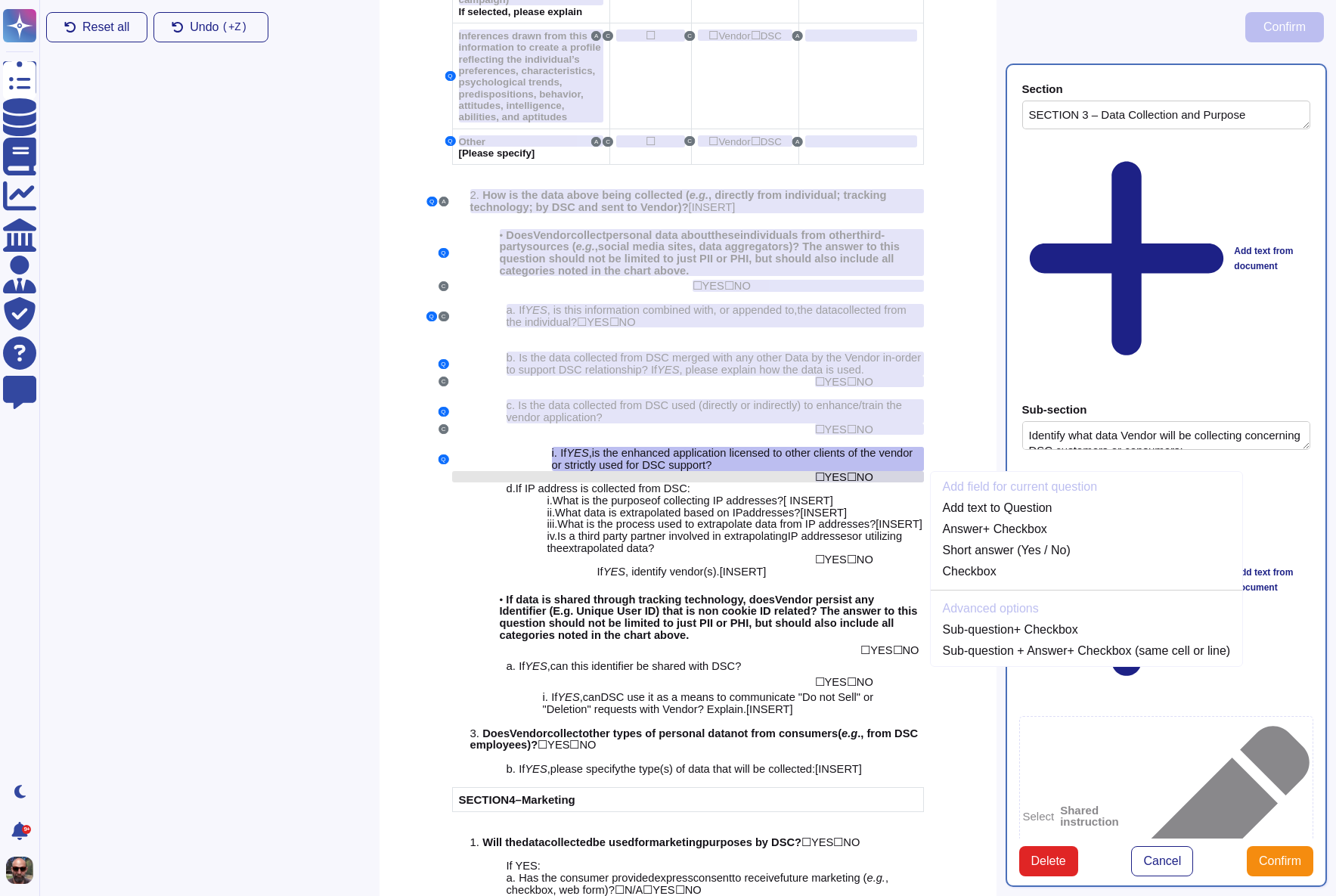
scroll to position [1881, 0]
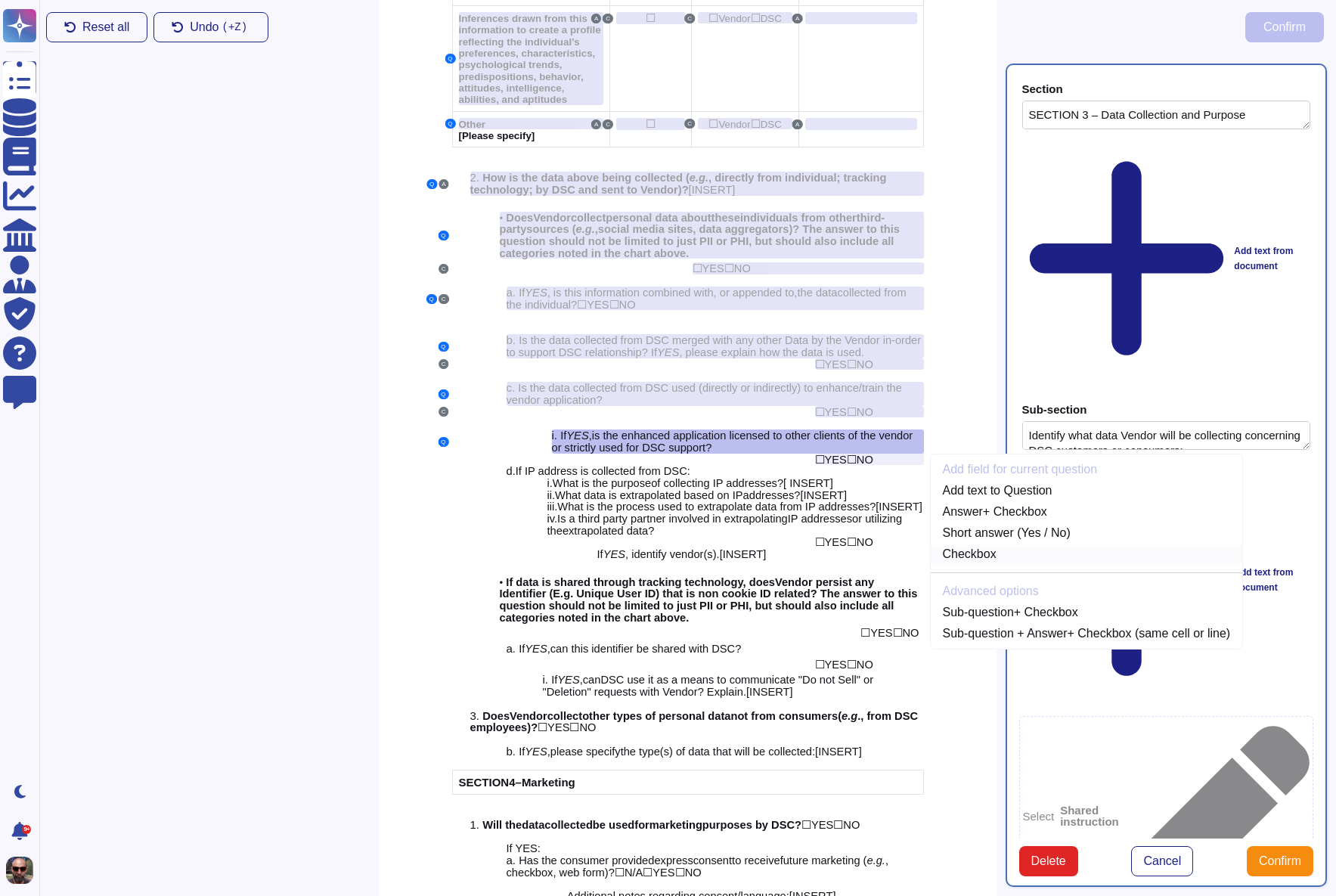
click at [1015, 545] on link "Checkbox" at bounding box center [1086, 554] width 313 height 18
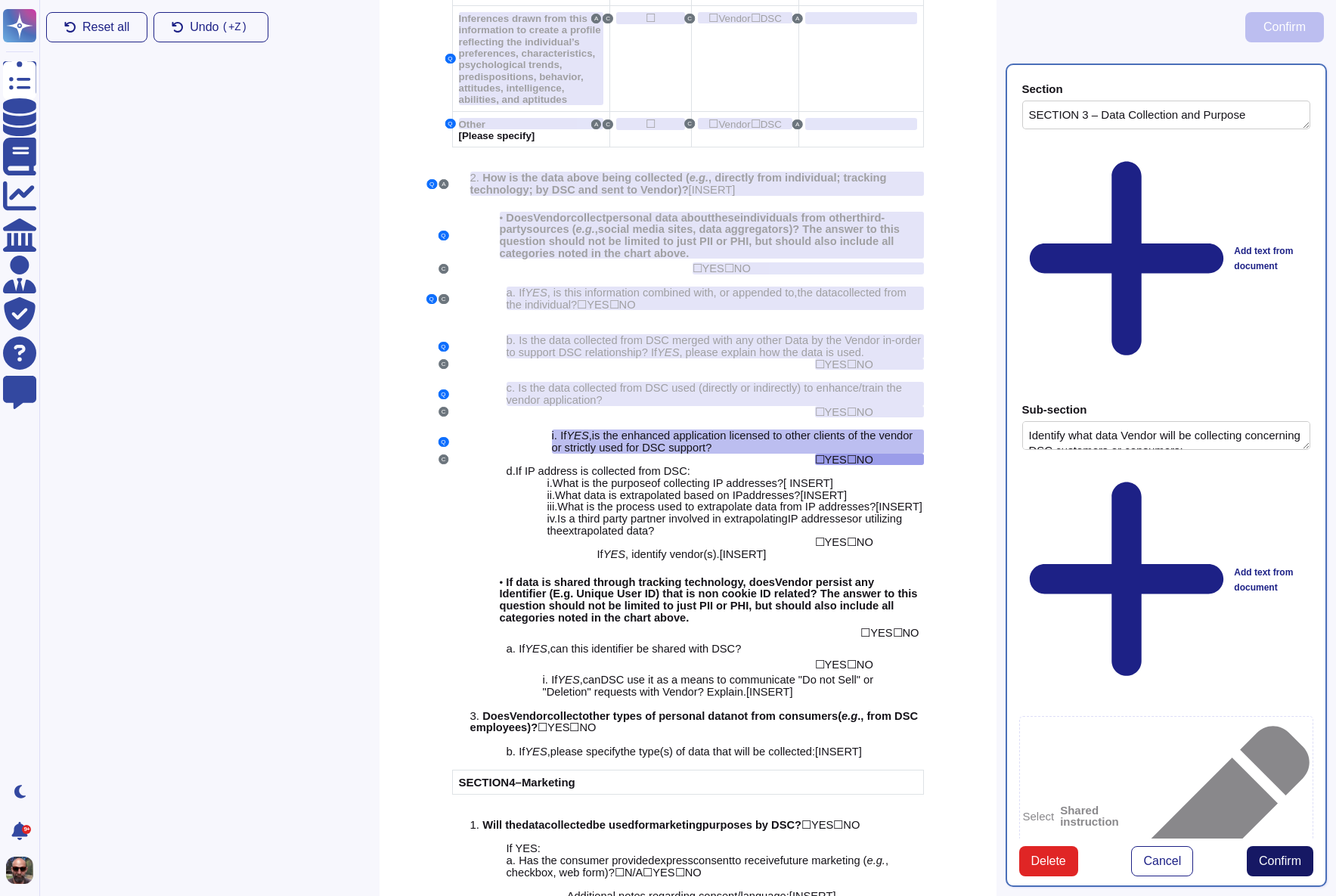
click at [1271, 855] on span "Confirm" at bounding box center [1279, 860] width 42 height 12
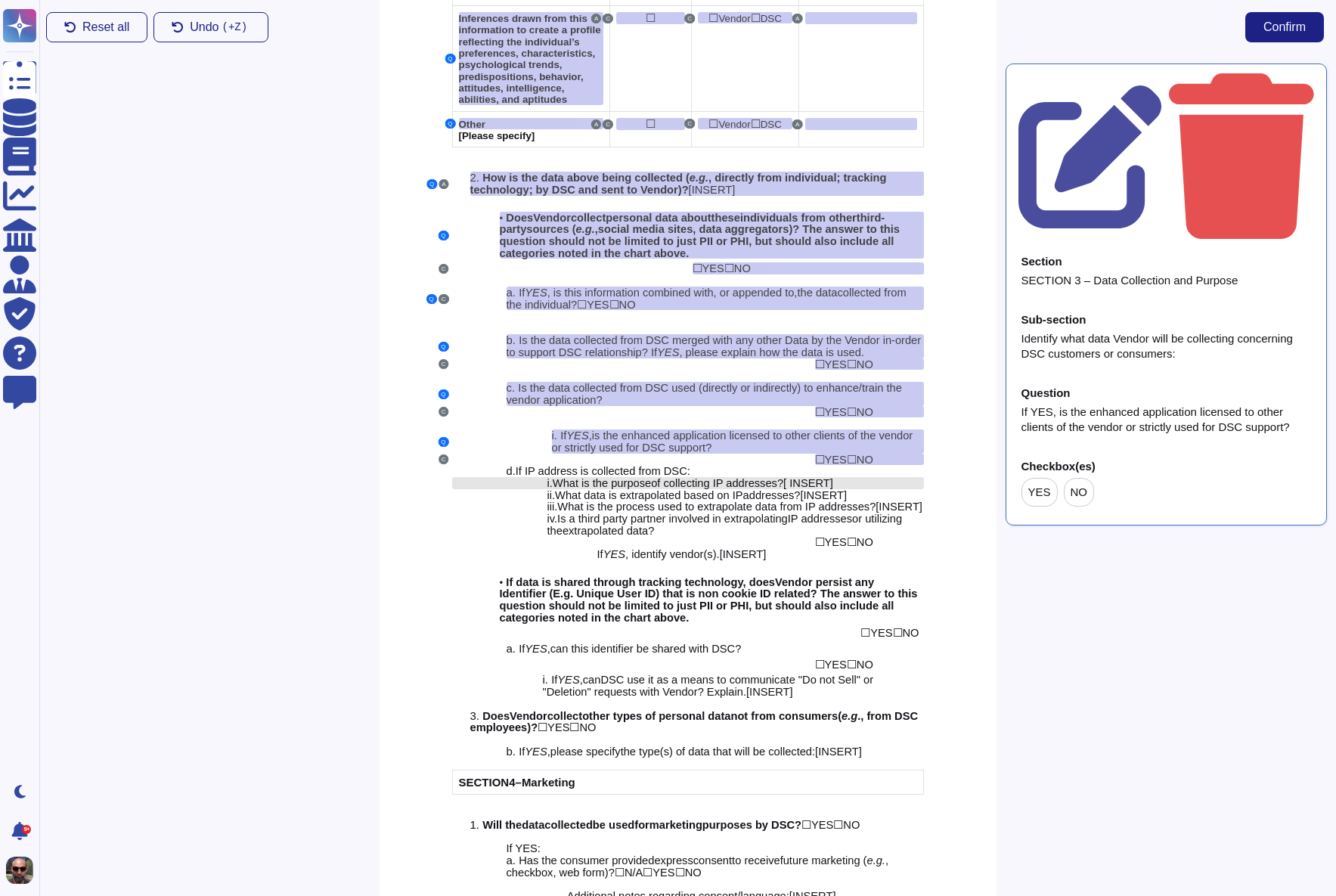
click at [614, 478] on span "What is the purpose" at bounding box center [601, 483] width 98 height 12
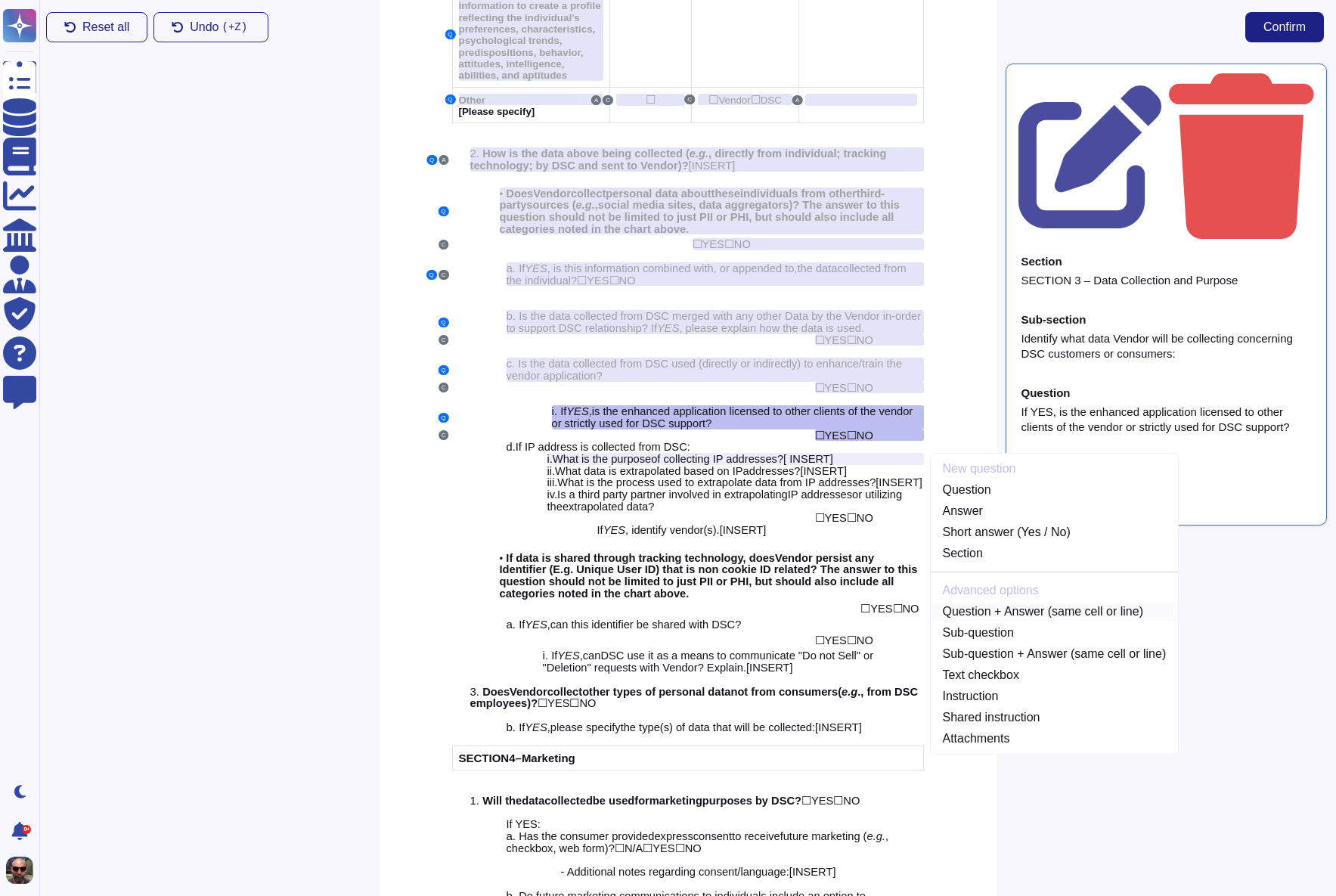
click at [994, 602] on link "Question + Answer (same cell or line)" at bounding box center [1054, 612] width 248 height 18
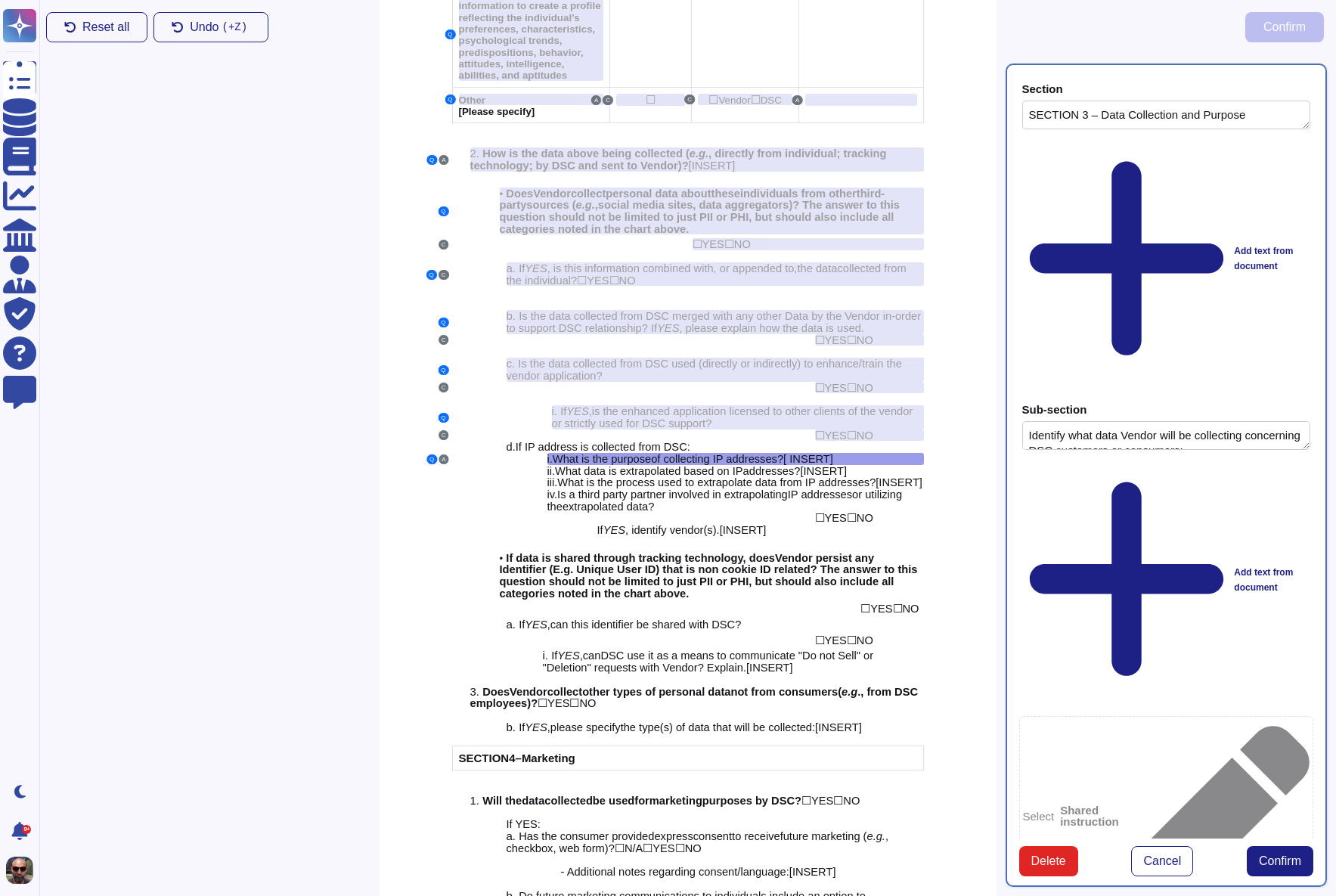
type textarea "SECTION 3 – Data Collection and Purpose"
type textarea "Identify what data Vendor will be collecting concerning DSC customers or consum…"
type textarea "i. What is the purpose of collecting IP addresses? [ INSERT]"
click at [1275, 855] on span "Confirm" at bounding box center [1279, 860] width 42 height 12
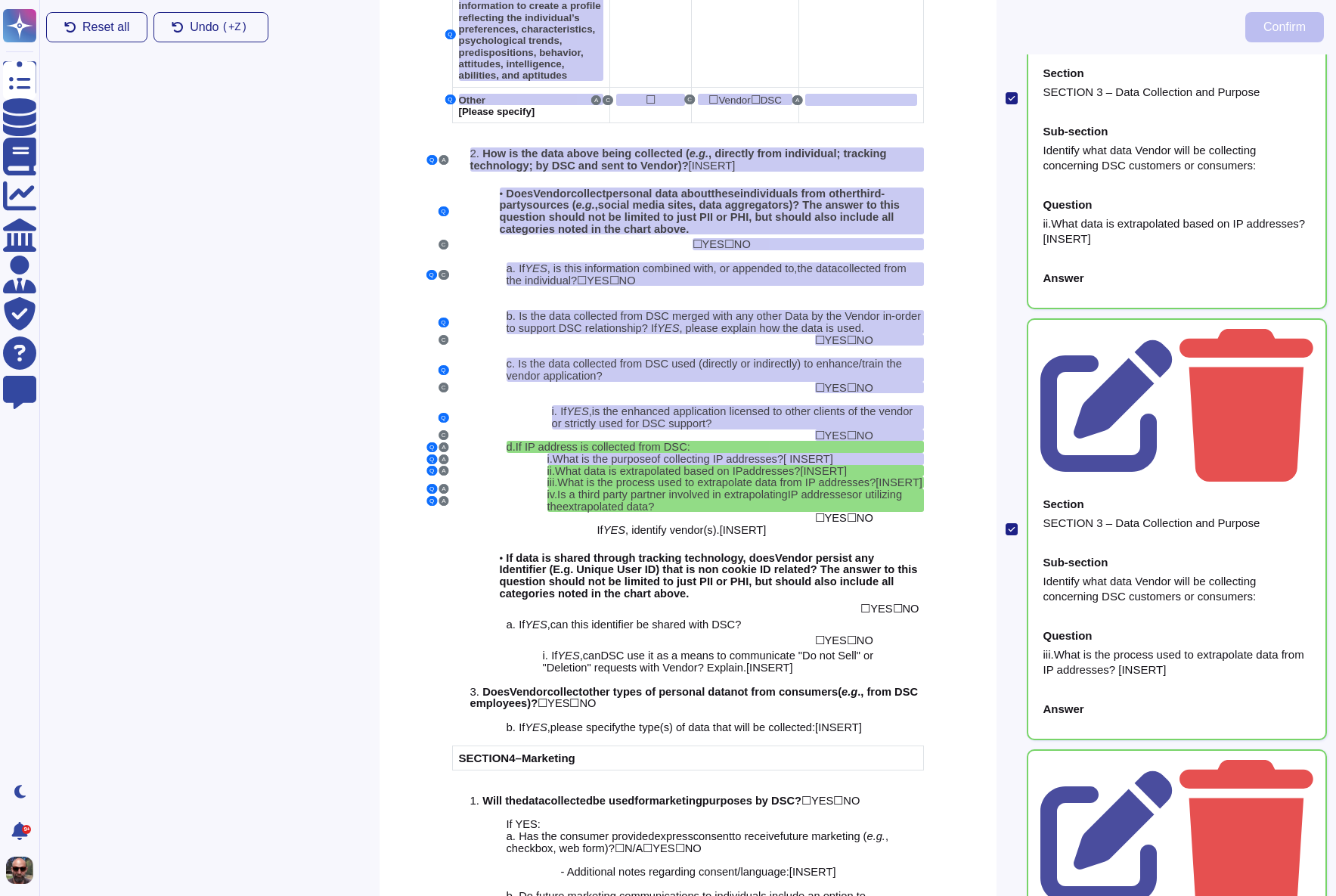
scroll to position [653, 0]
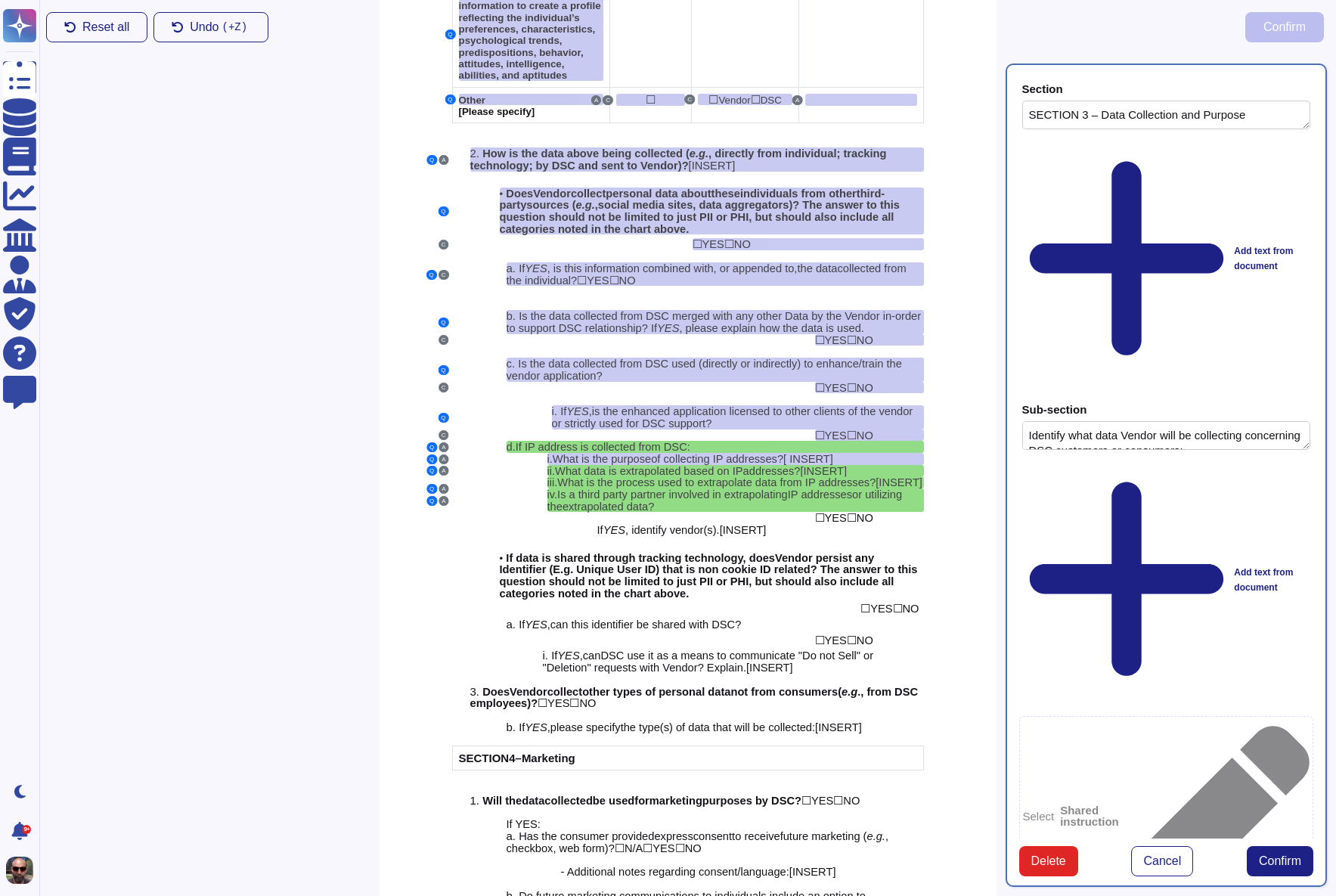
type textarea "SECTION 3 – Data Collection and Purpose"
type textarea "Identify what data Vendor will be collecting concerning DSC customers or consum…"
type textarea "(Note: It is Vendor's responsibility to update this information with DSC should…"
click at [1169, 846] on button "Cancel" at bounding box center [1162, 860] width 62 height 30
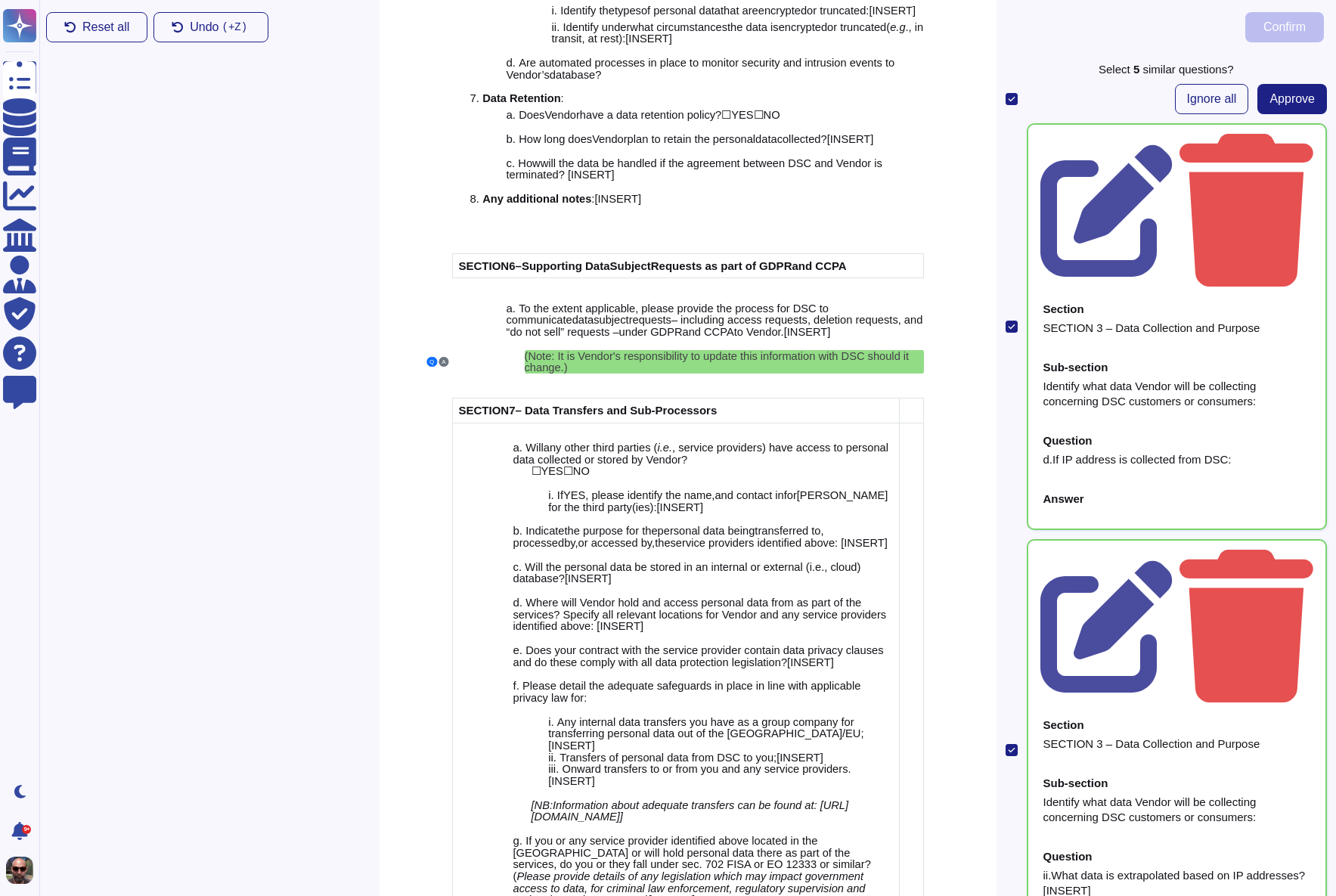
scroll to position [3932, 0]
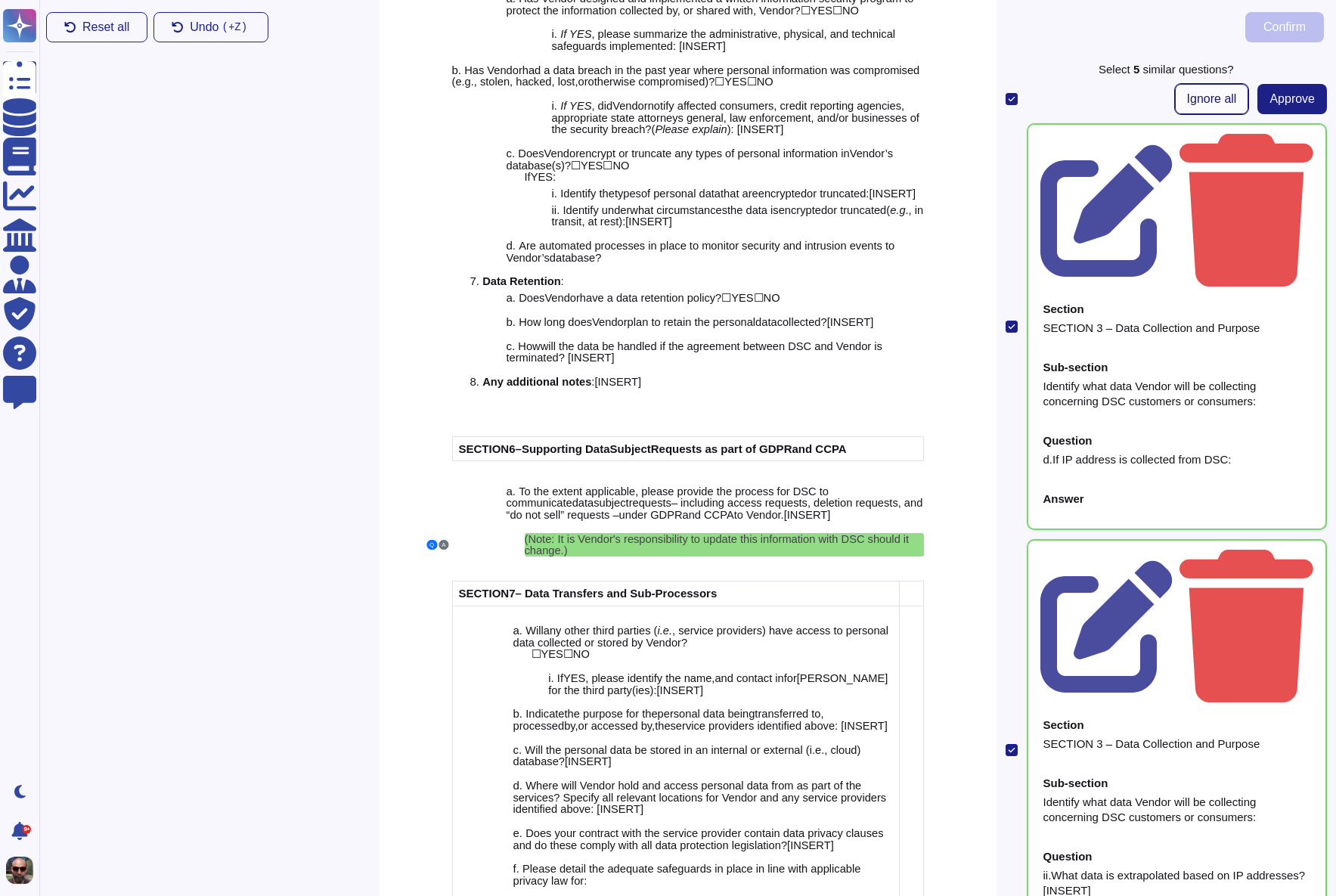
click at [1188, 100] on span "Ignore all" at bounding box center [1212, 98] width 50 height 12
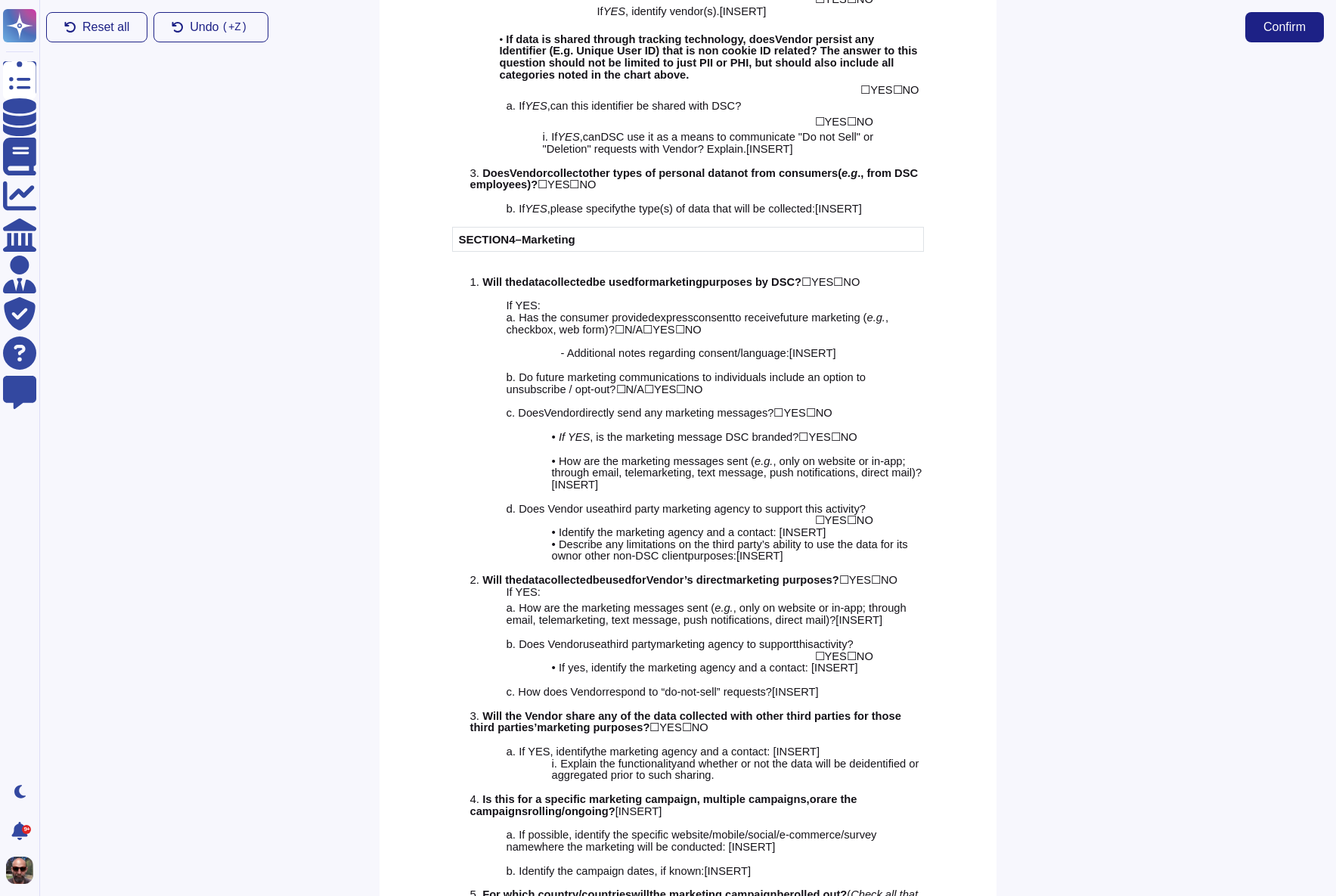
scroll to position [2062, 0]
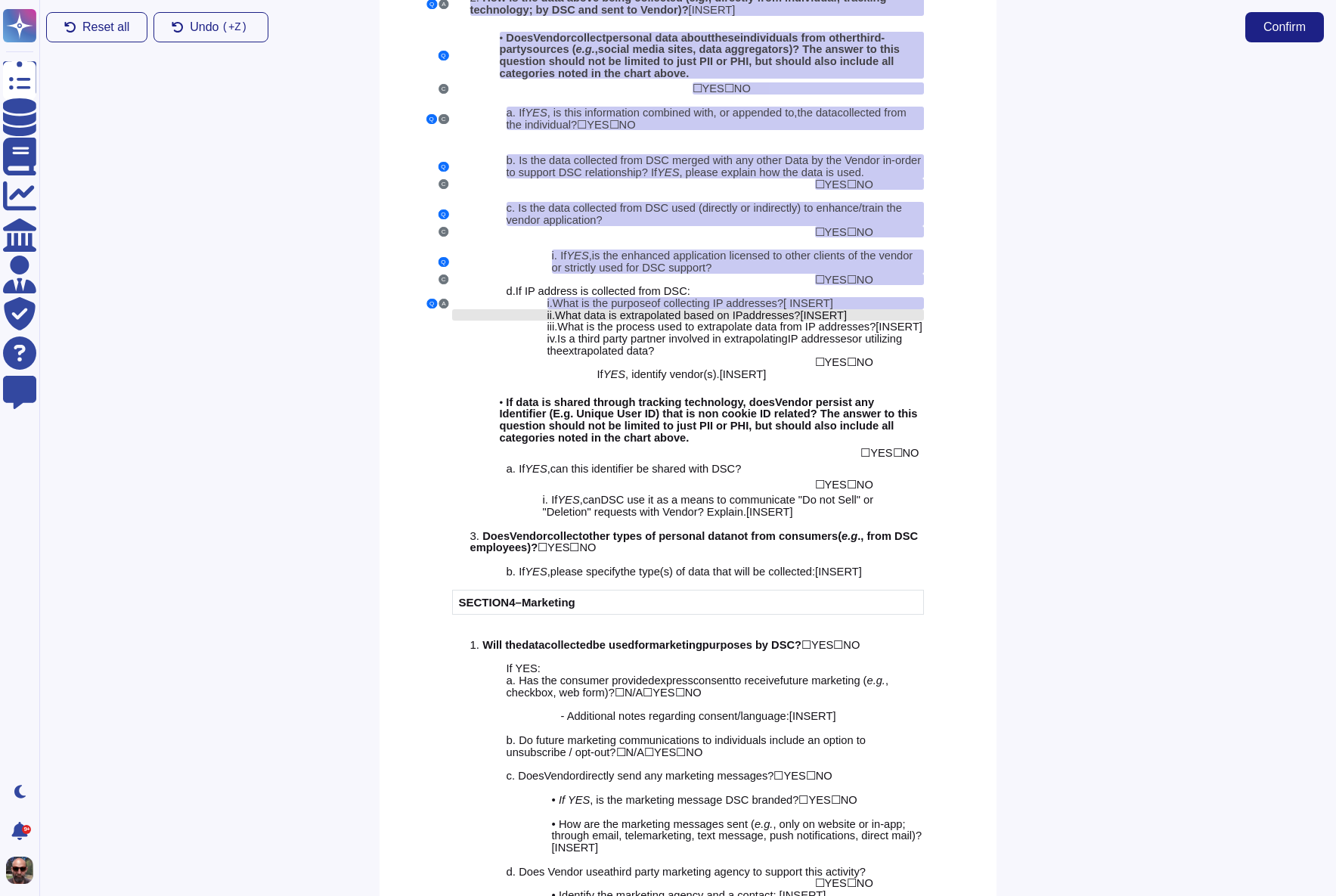
click at [730, 309] on span "What data is extrapolated based on IP" at bounding box center [649, 314] width 189 height 12
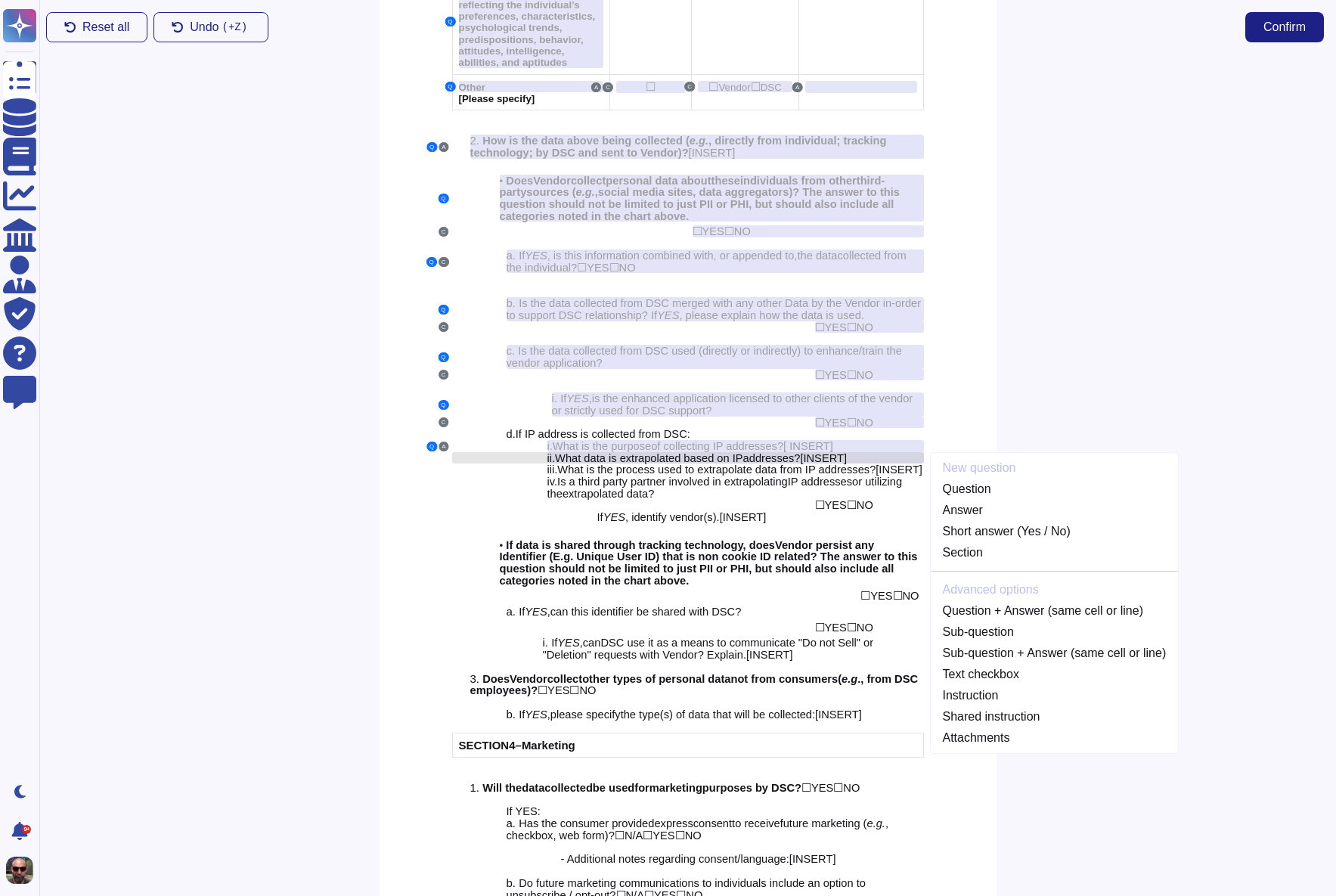
scroll to position [1917, 0]
click at [1002, 603] on link "Question + Answer (same cell or line)" at bounding box center [1054, 613] width 248 height 18
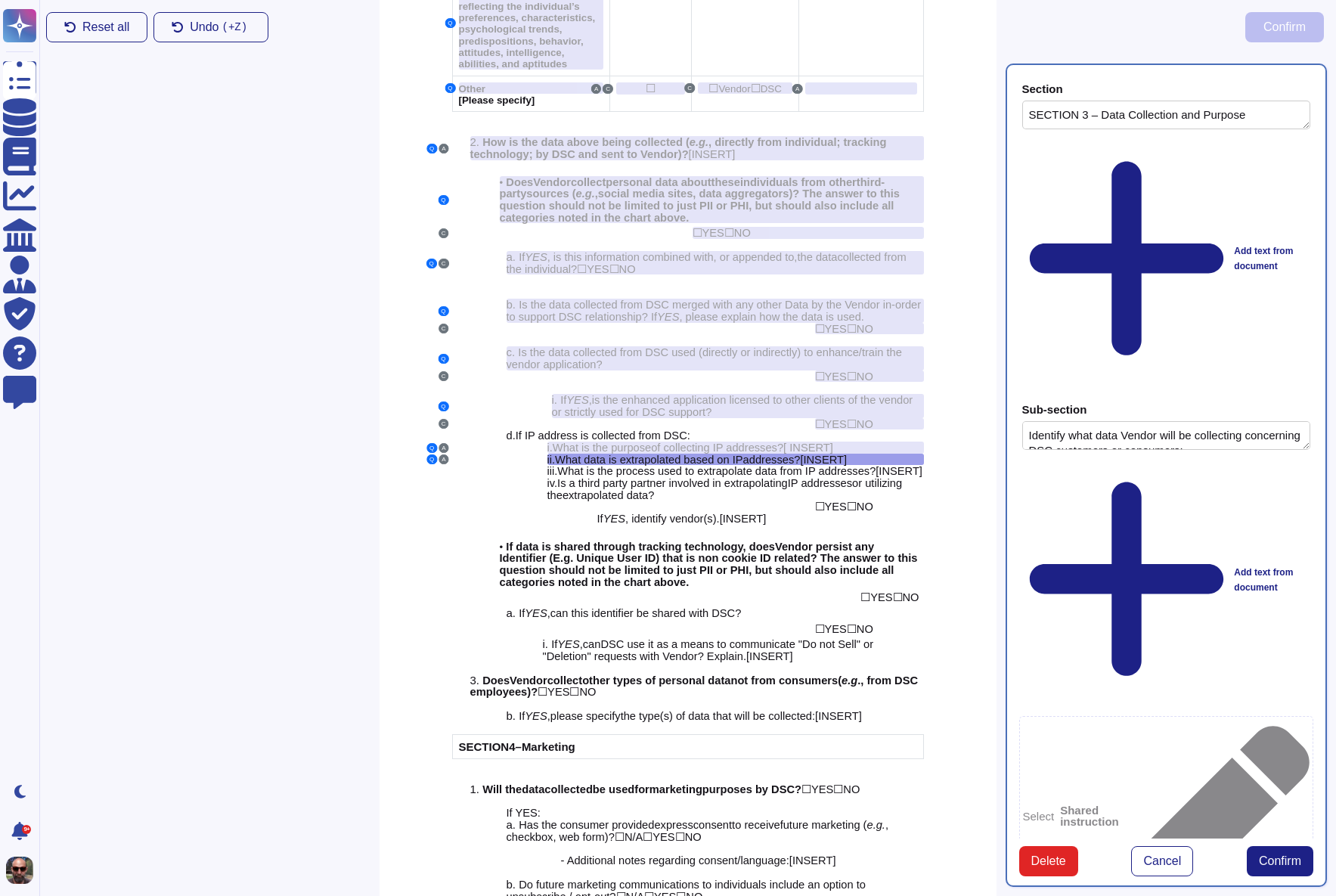
type textarea "SECTION 3 – Data Collection and Purpose"
type textarea "Identify what data Vendor will be collecting concerning DSC customers or consum…"
type textarea "ii.What data is extrapolated based on IP addresses? [INSERT]"
click at [1259, 855] on span "Confirm" at bounding box center [1279, 860] width 42 height 12
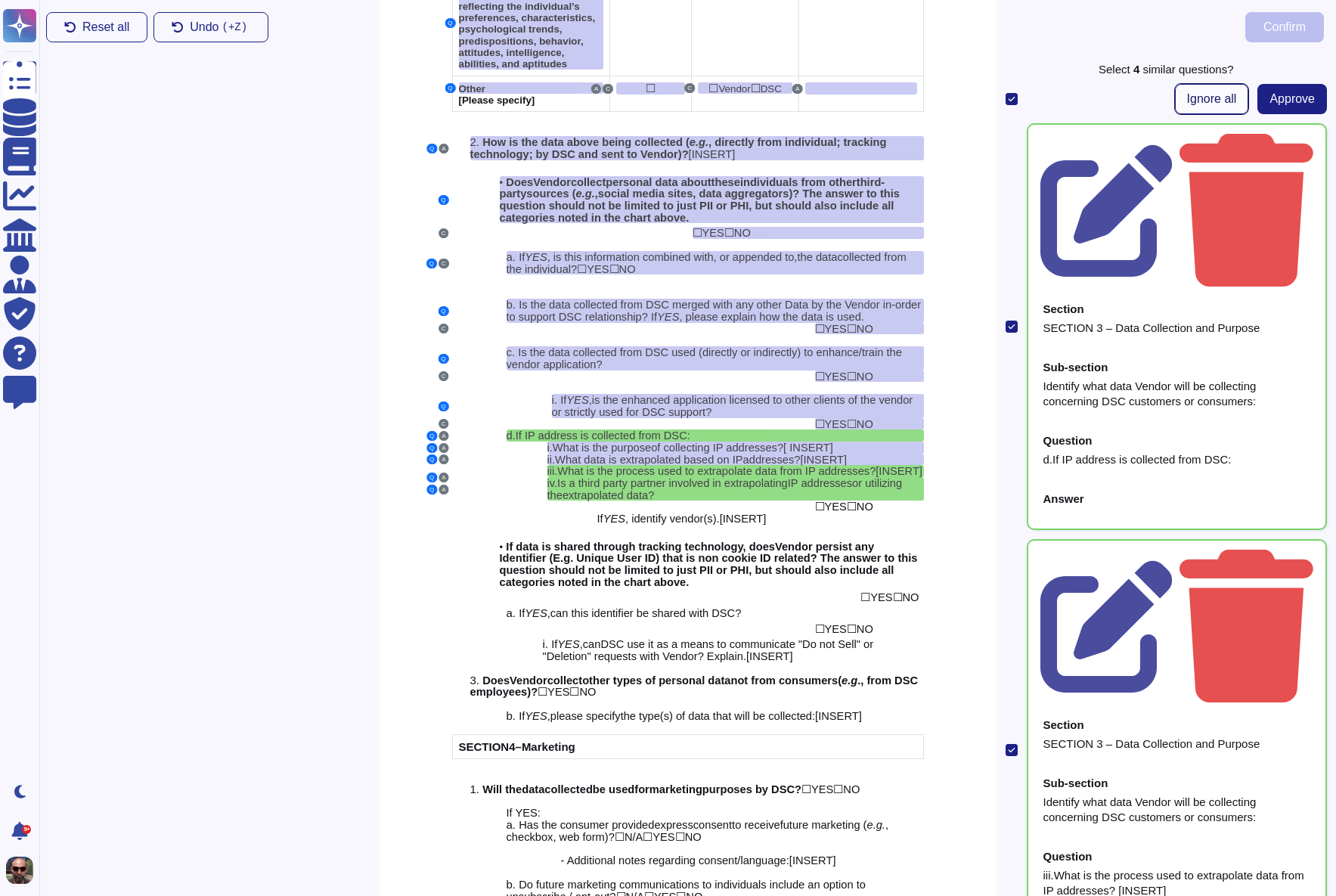
click at [1195, 104] on span "Ignore all" at bounding box center [1212, 98] width 50 height 12
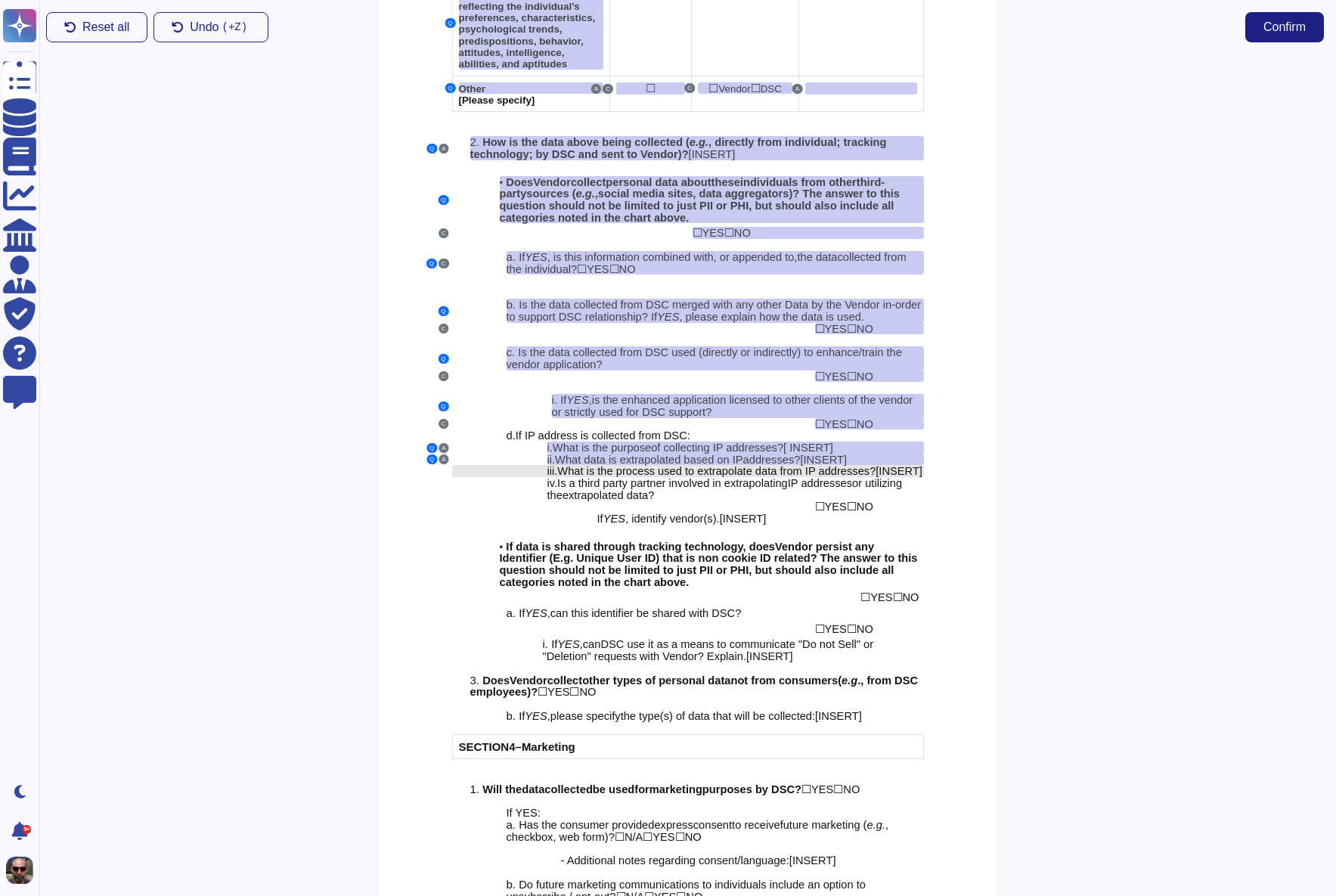
click at [689, 465] on span "What is the process used to extrapolate data from IP address" at bounding box center [706, 470] width 300 height 12
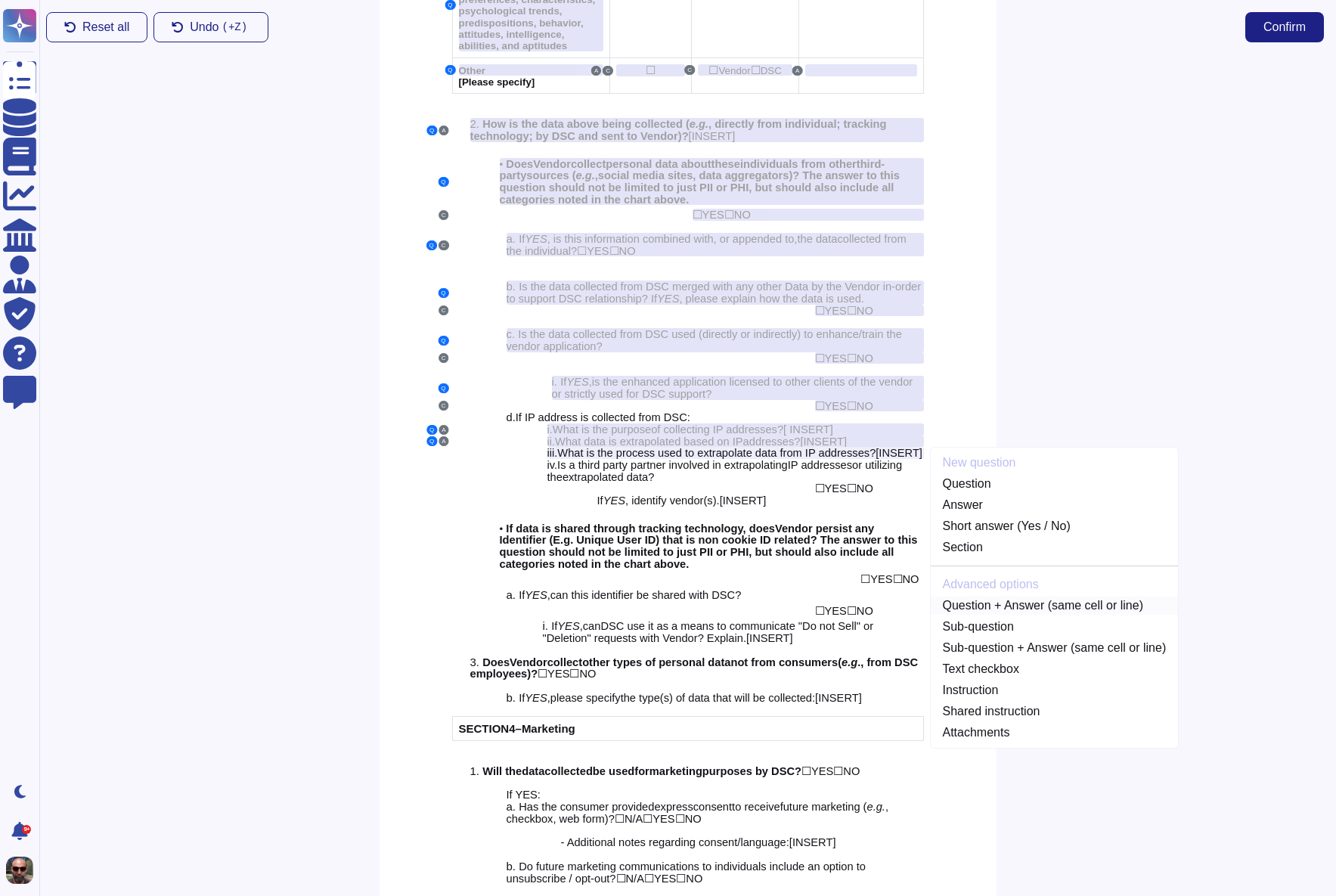
click at [992, 597] on link "Question + Answer (same cell or line)" at bounding box center [1054, 606] width 248 height 18
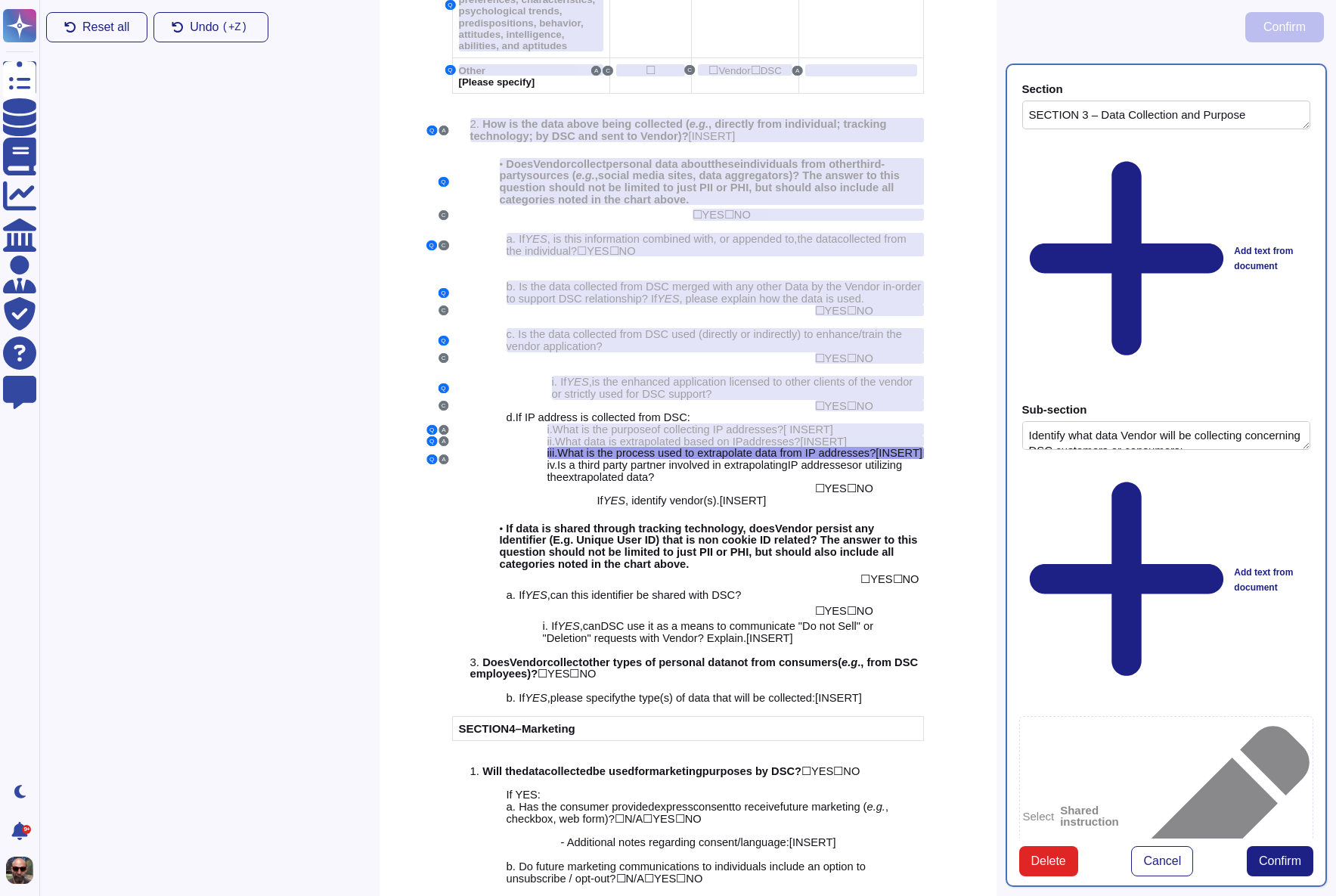
type textarea "SECTION 3 – Data Collection and Purpose"
type textarea "Identify what data Vendor will be collecting concerning DSC customers or consum…"
type textarea "iii.What is the process used to extrapolate data from IP addresses? [INSERT]"
click at [1266, 855] on span "Confirm" at bounding box center [1279, 860] width 42 height 12
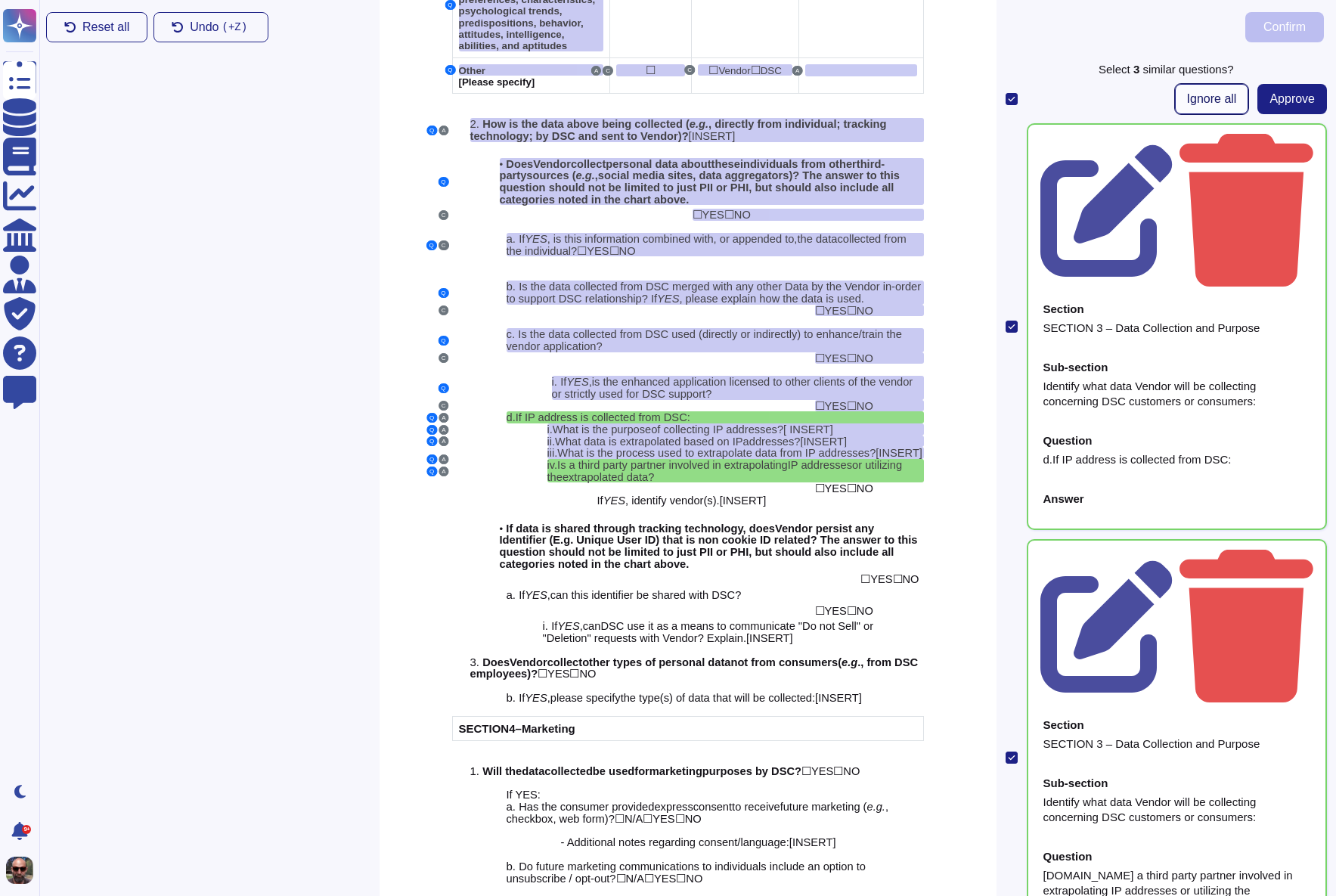
click at [1193, 96] on span "Ignore all" at bounding box center [1212, 98] width 50 height 12
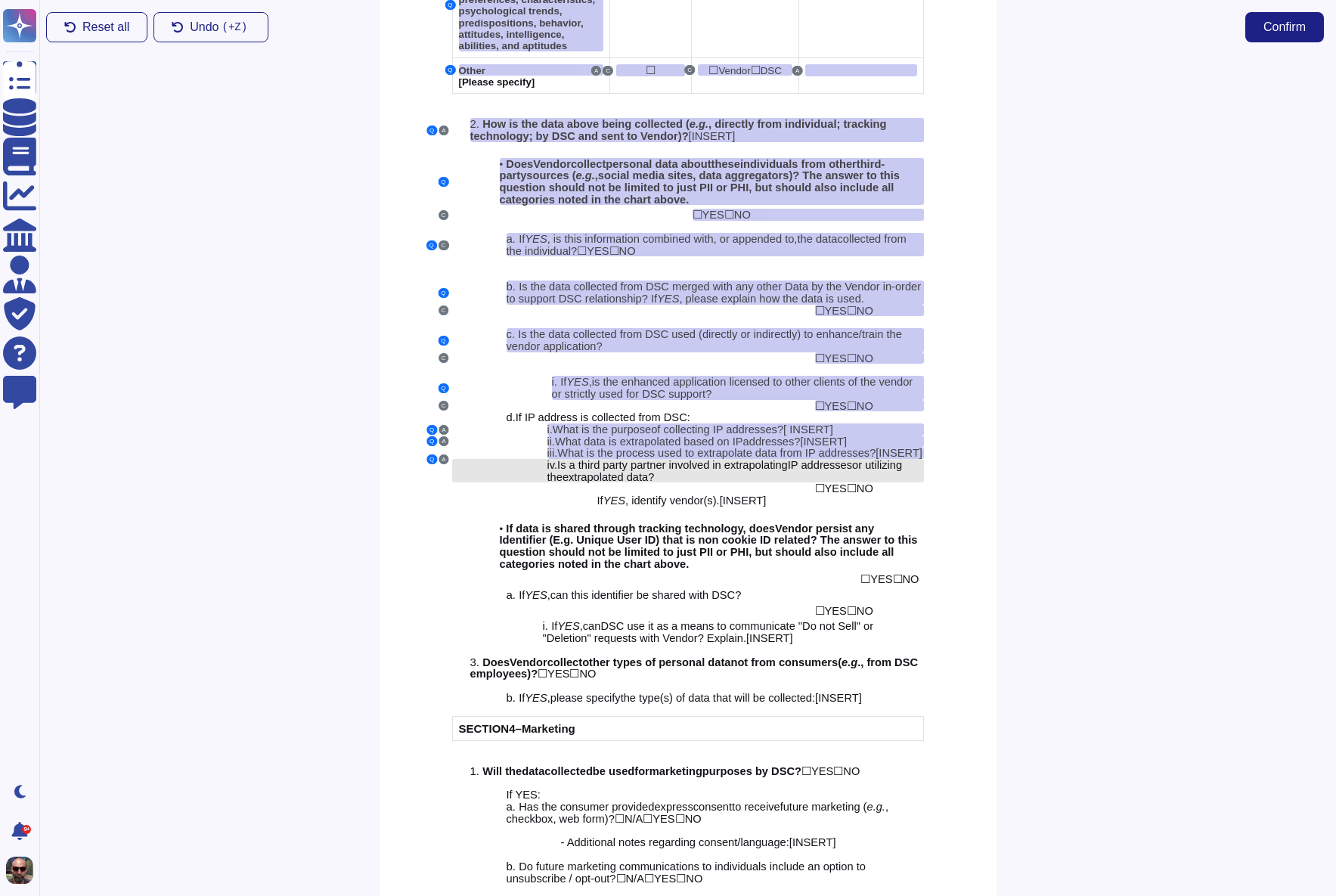
click at [648, 477] on span "extrapolated data" at bounding box center [605, 477] width 86 height 12
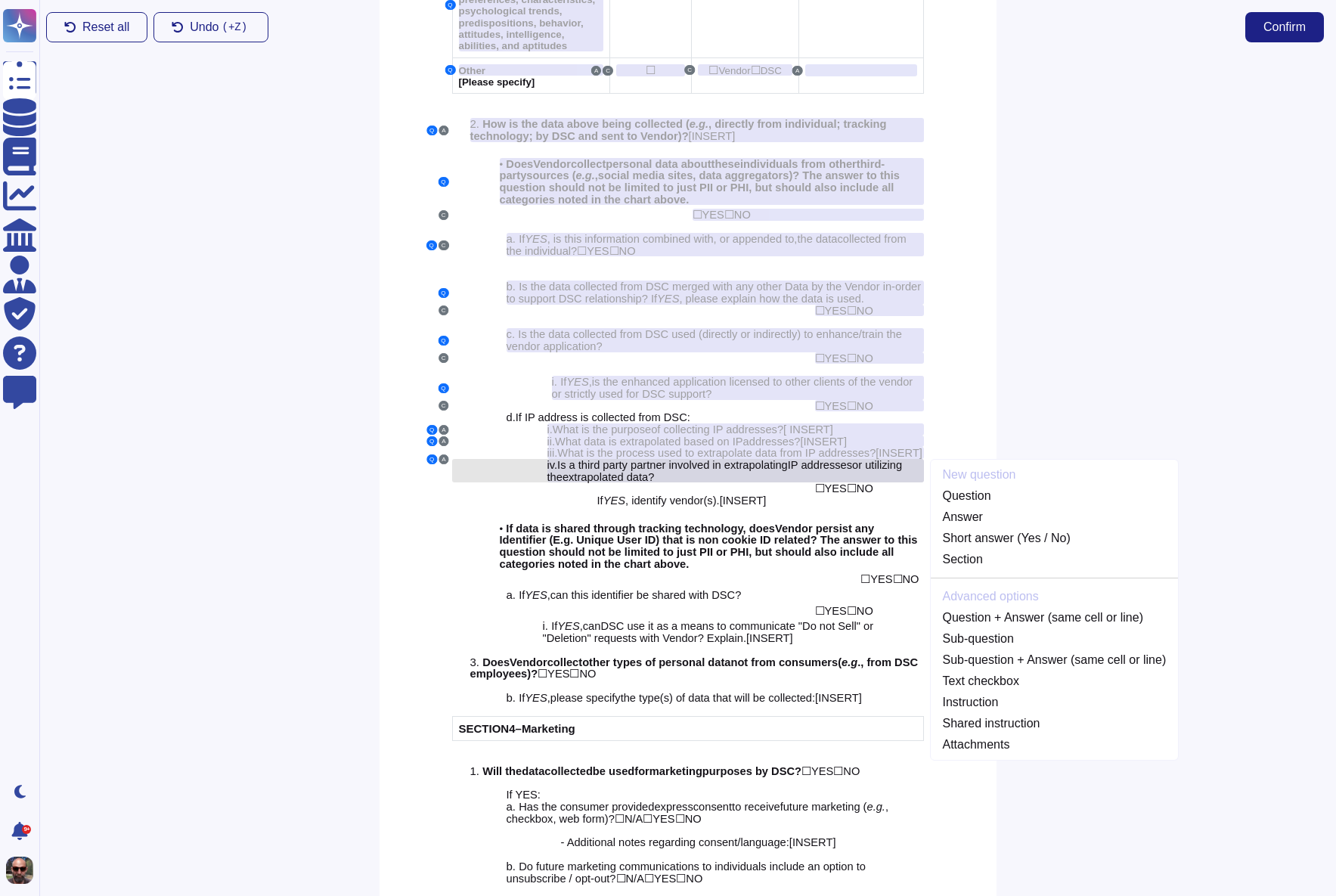
scroll to position [1959, 0]
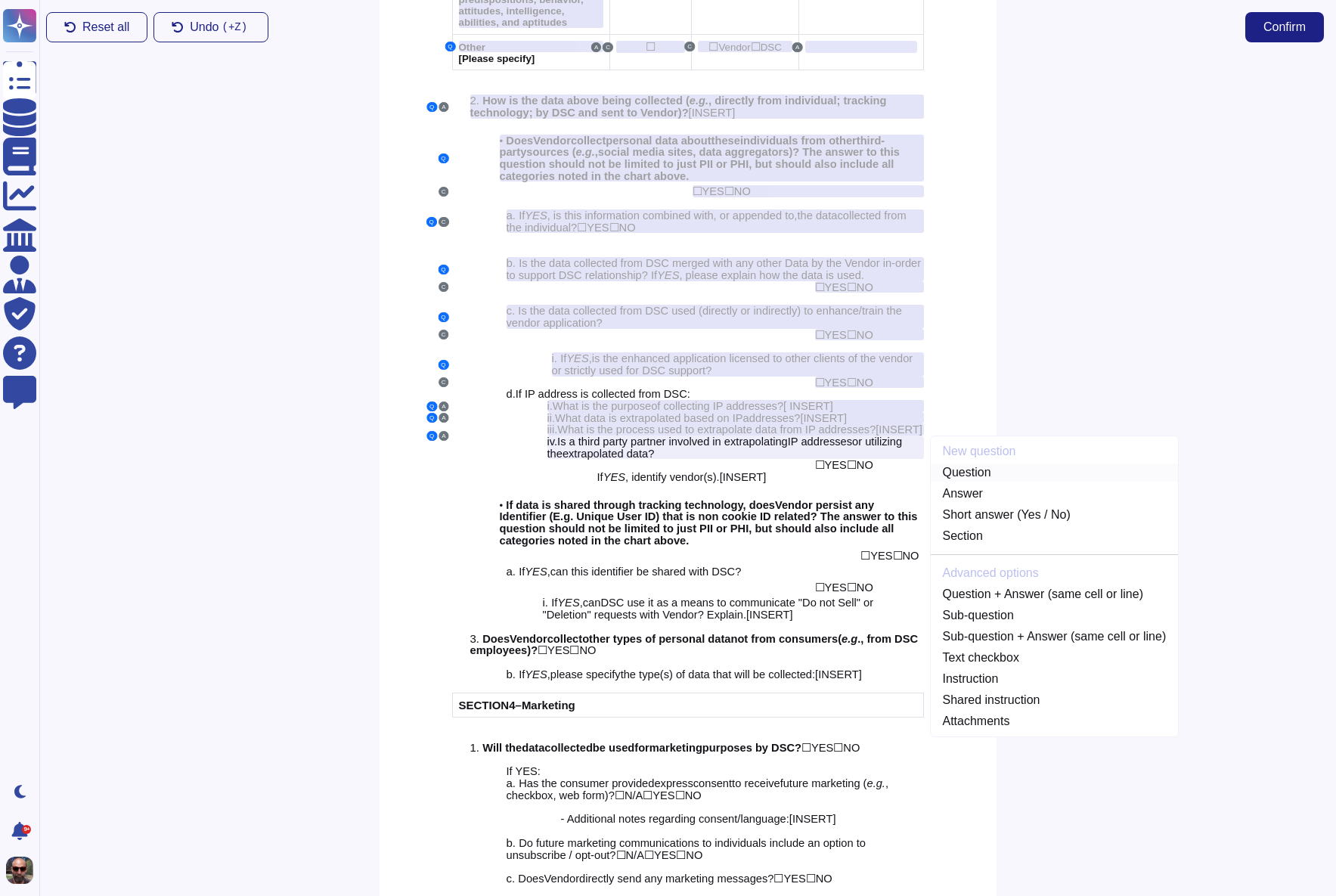
click at [983, 469] on link "Question" at bounding box center [1054, 473] width 248 height 18
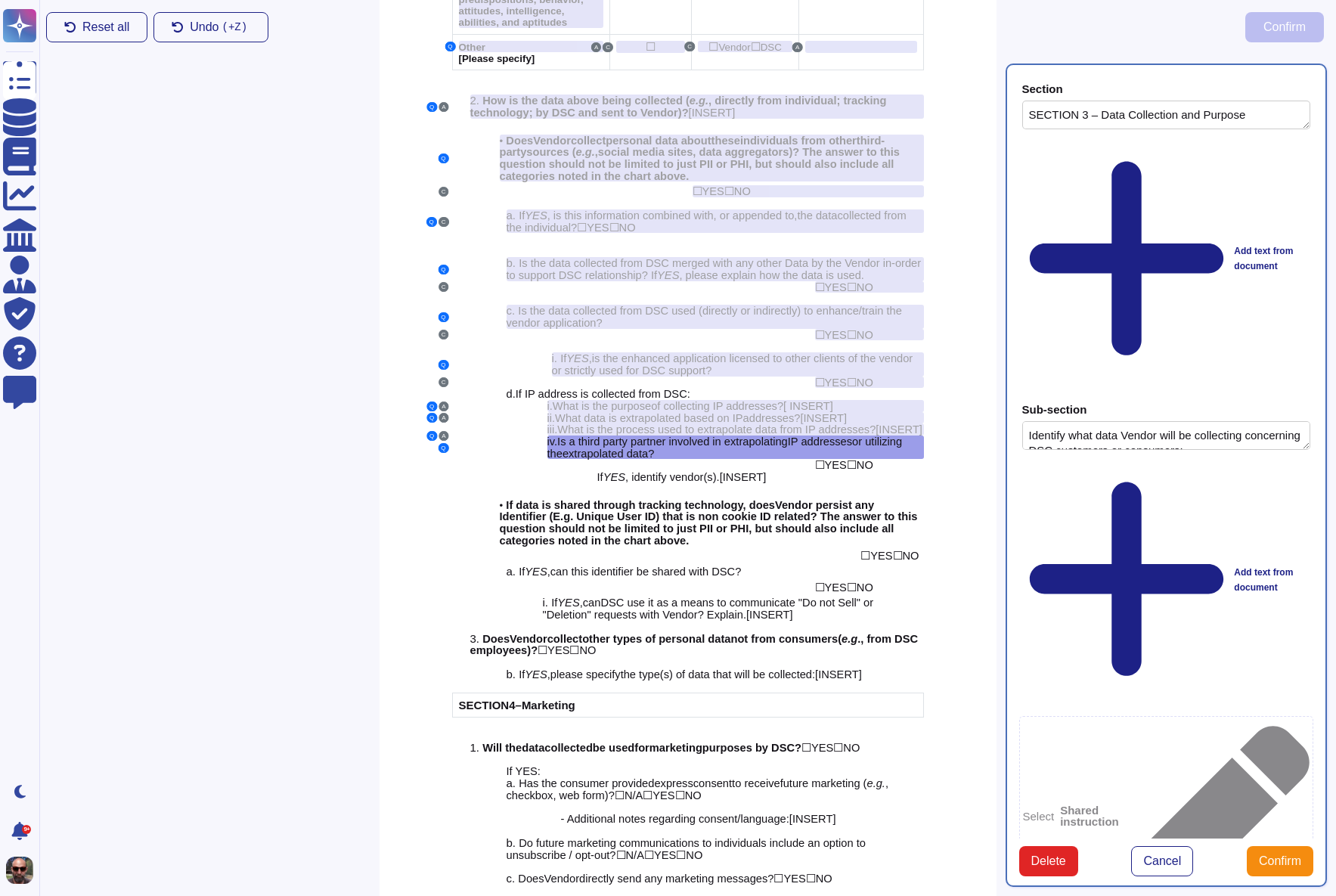
type textarea "SECTION 3 – Data Collection and Purpose"
type textarea "Identify what data Vendor will be collecting concerning DSC customers or consum…"
type textarea "[DOMAIN_NAME] a third party partner involved in extrapolating IP addresses or u…"
click at [867, 462] on span "NO" at bounding box center [865, 465] width 16 height 12
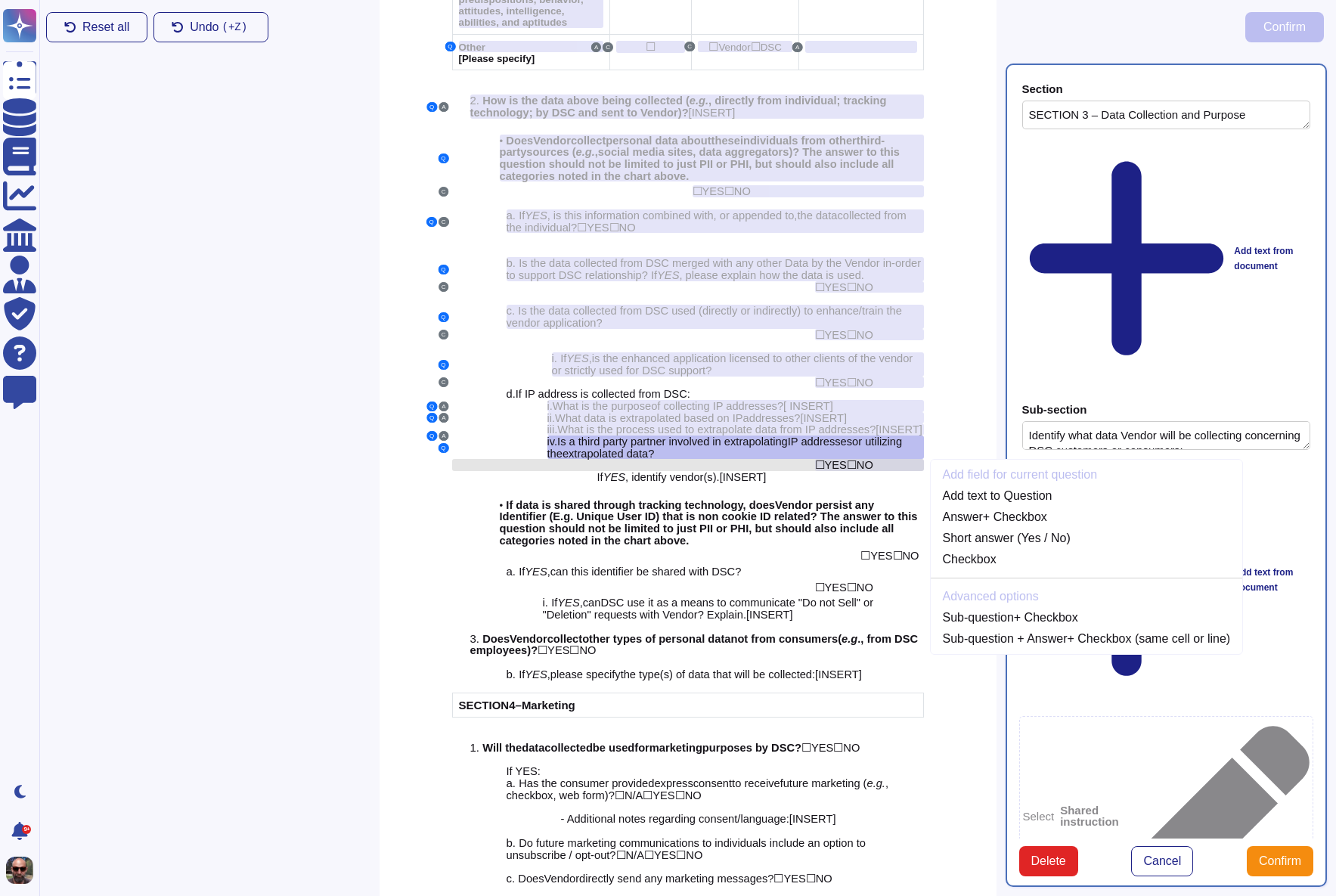
scroll to position [1977, 0]
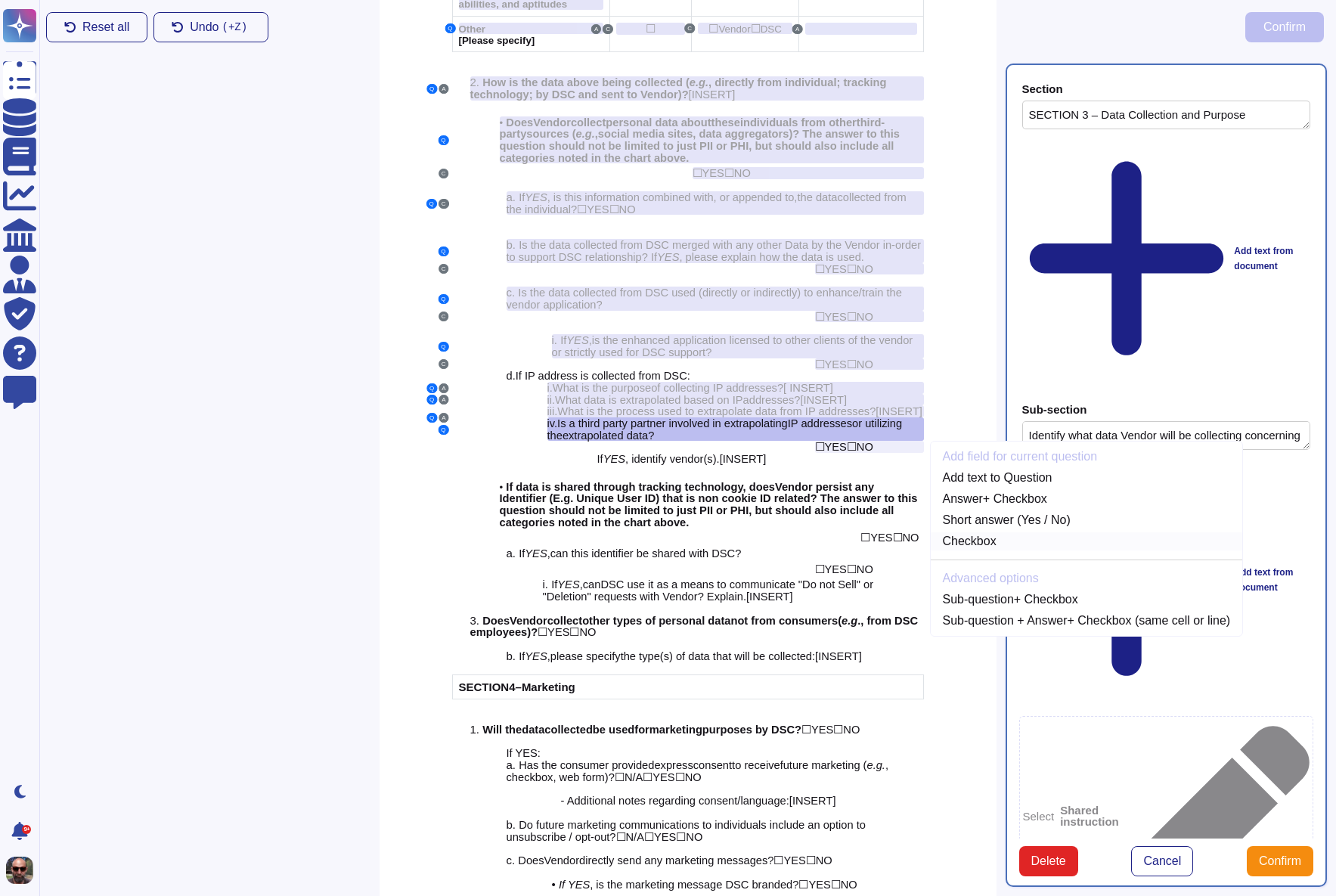
click at [990, 544] on link "Checkbox" at bounding box center [1086, 541] width 313 height 18
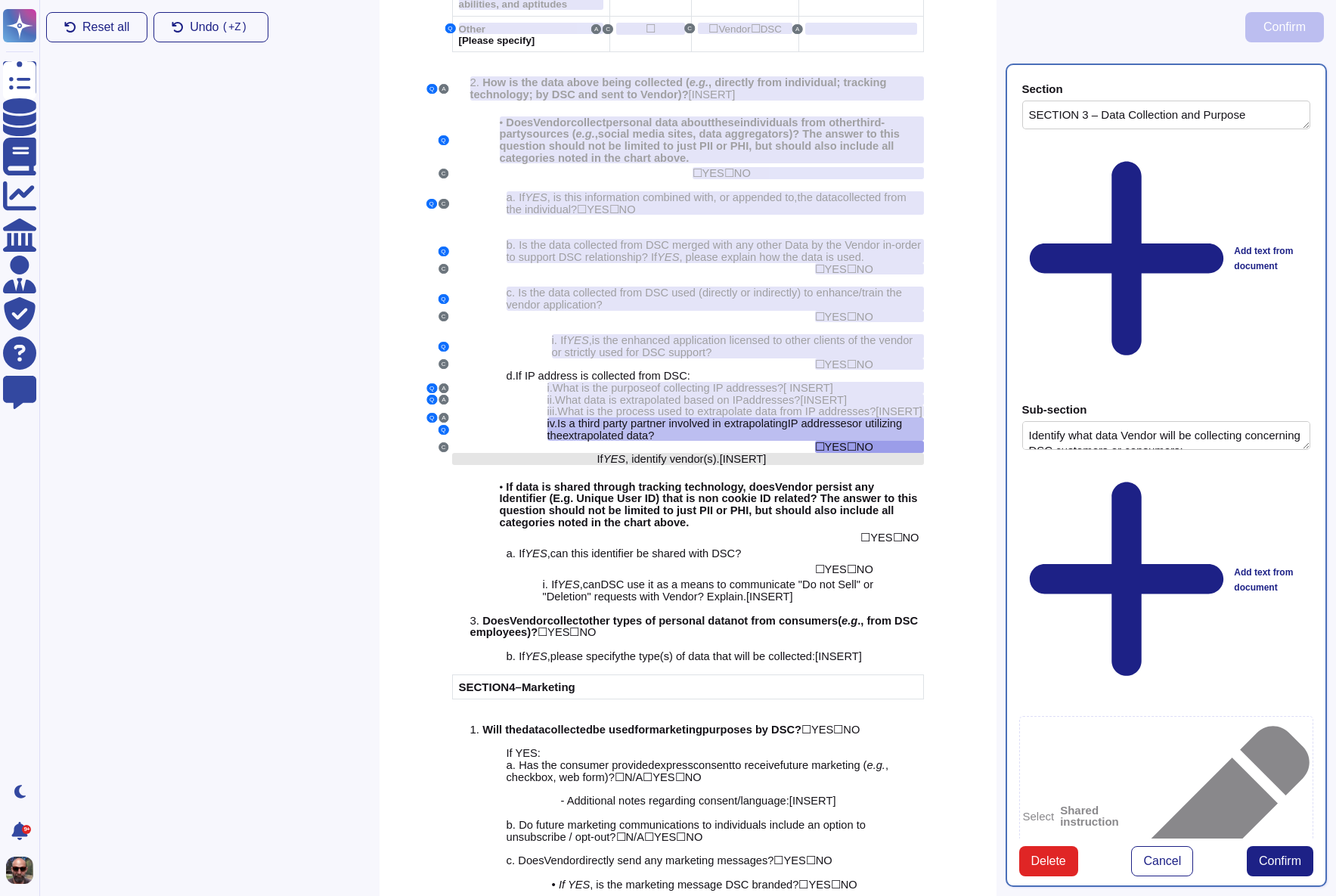
click at [731, 456] on span "[INSERT]" at bounding box center [743, 458] width 46 height 12
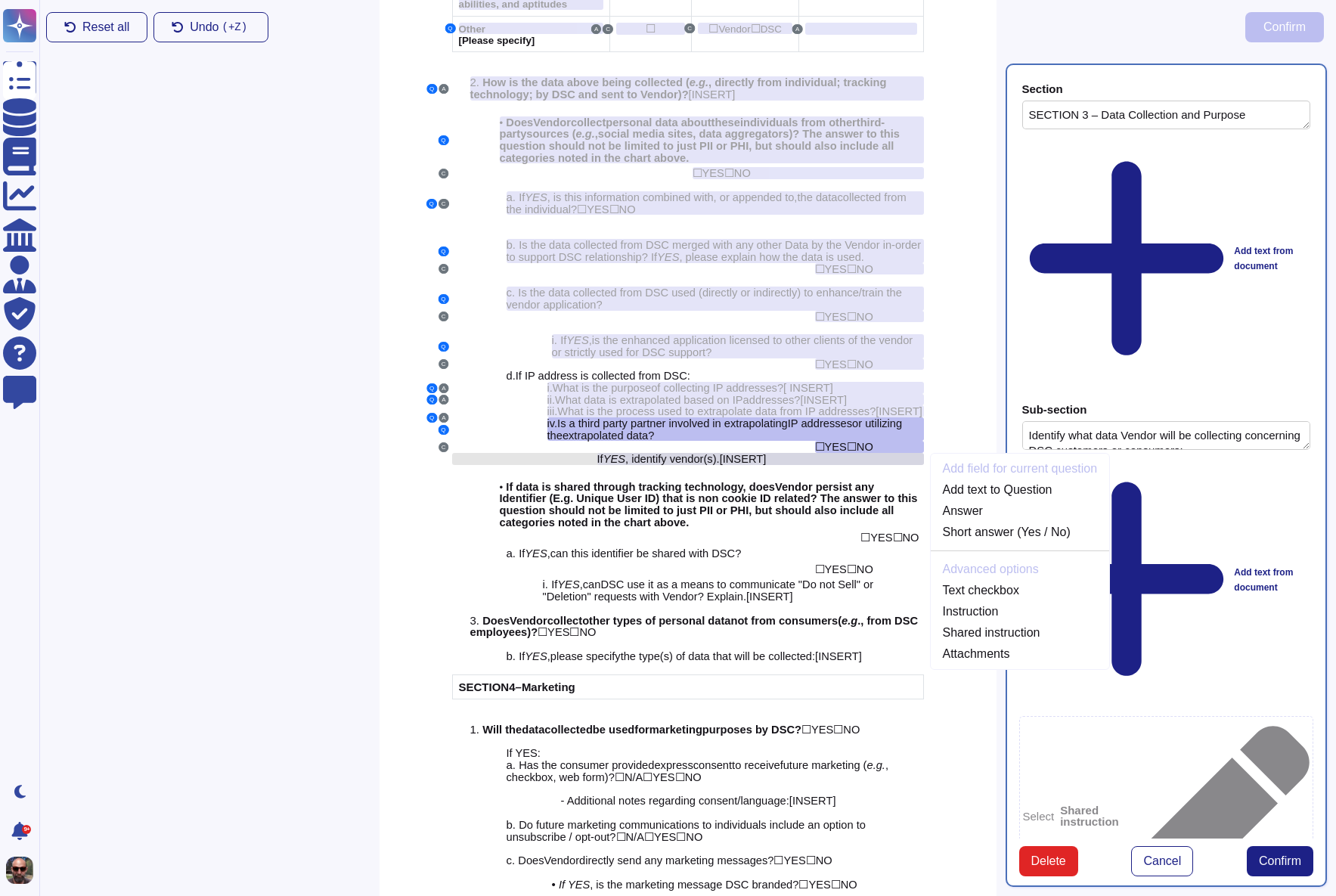
scroll to position [1988, 0]
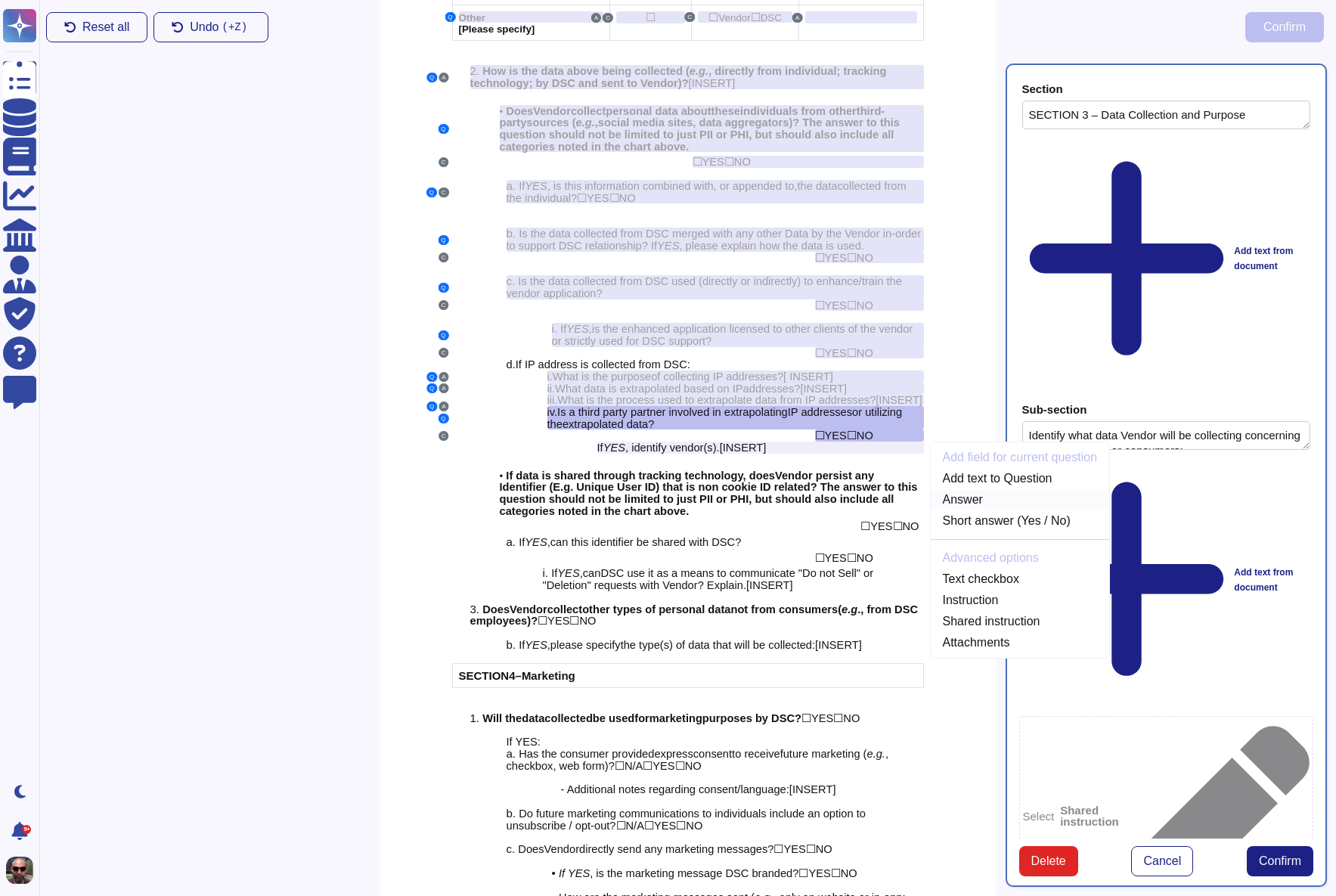
click at [999, 499] on link "Answer" at bounding box center [1020, 499] width 180 height 18
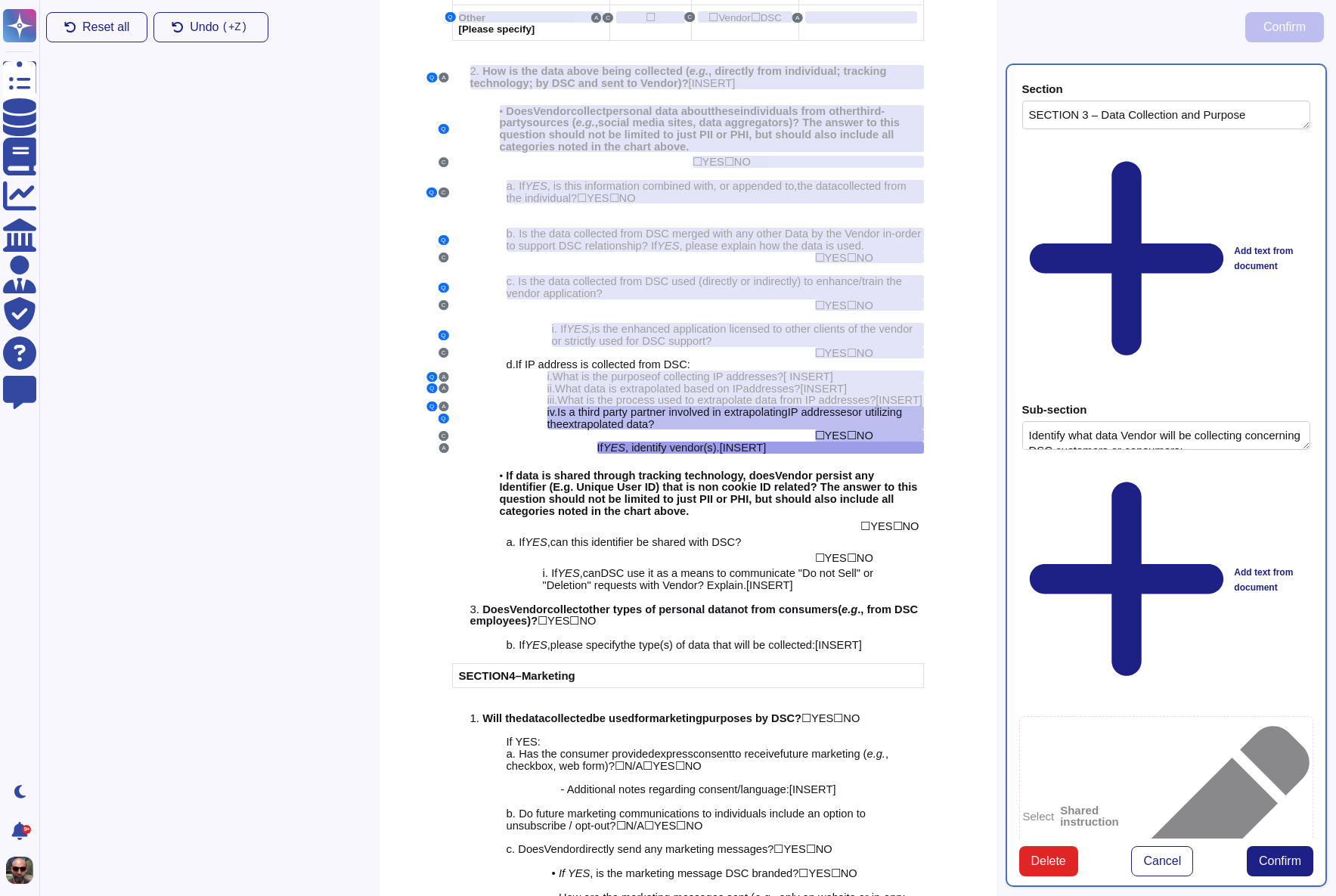
type textarea "If YES, identify vendor(s). [INSERT]"
click at [1283, 855] on span "Confirm" at bounding box center [1279, 860] width 42 height 12
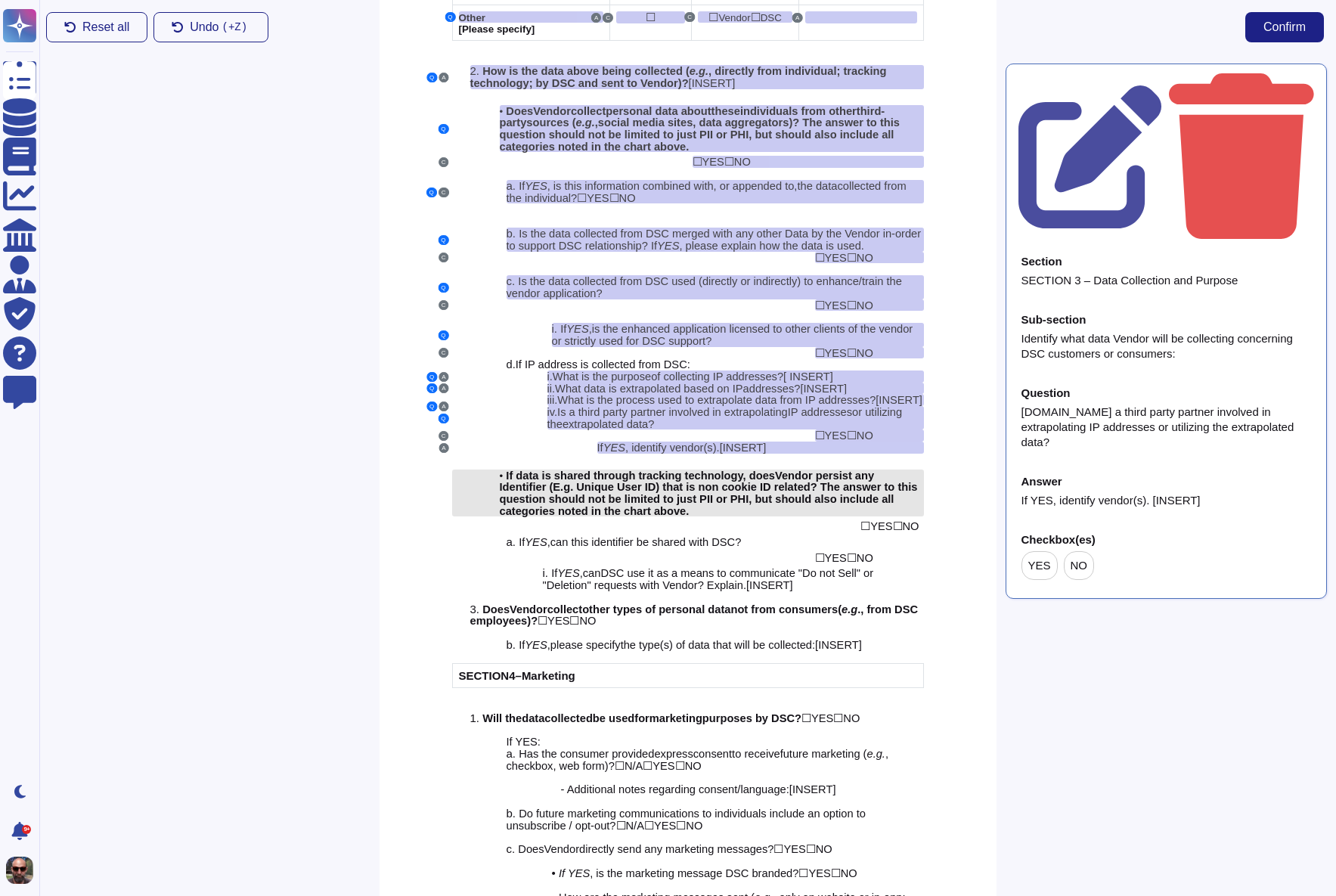
click at [663, 489] on span "endor persist any Identifier (E.g. Unique User ID) that is non cookie ID related" at bounding box center [687, 481] width 375 height 25
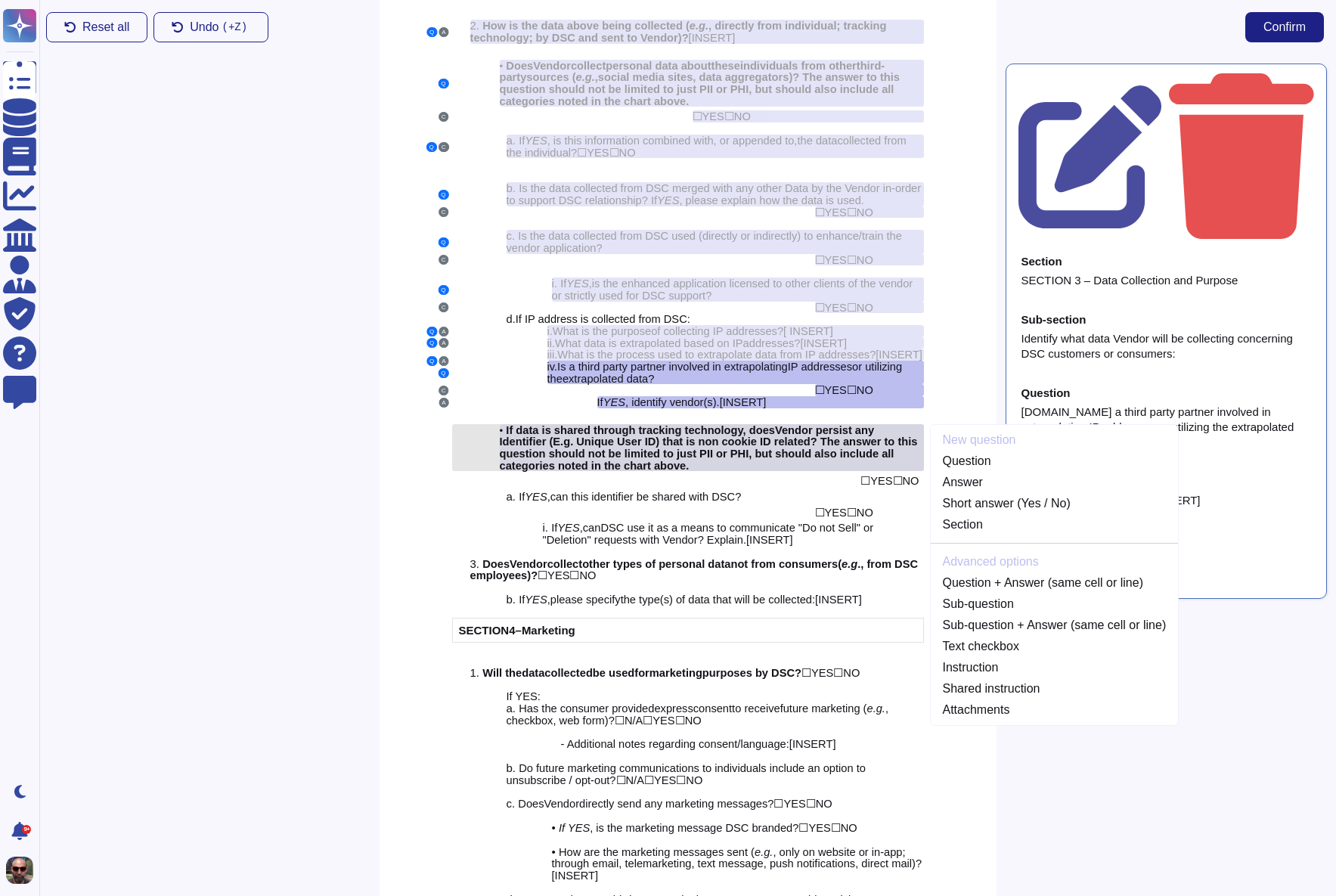
scroll to position [2034, 0]
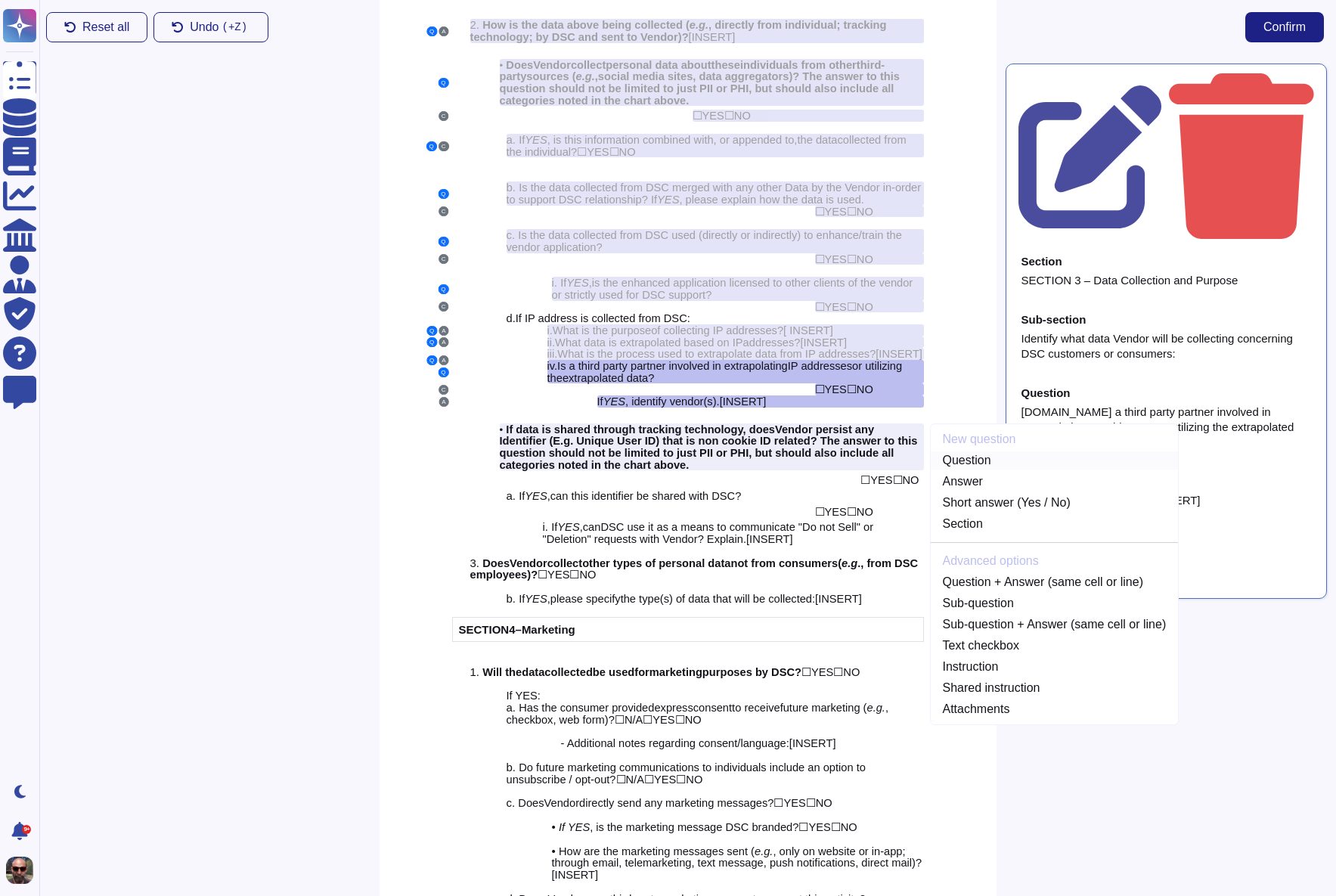
click at [984, 456] on link "Question" at bounding box center [1054, 460] width 248 height 18
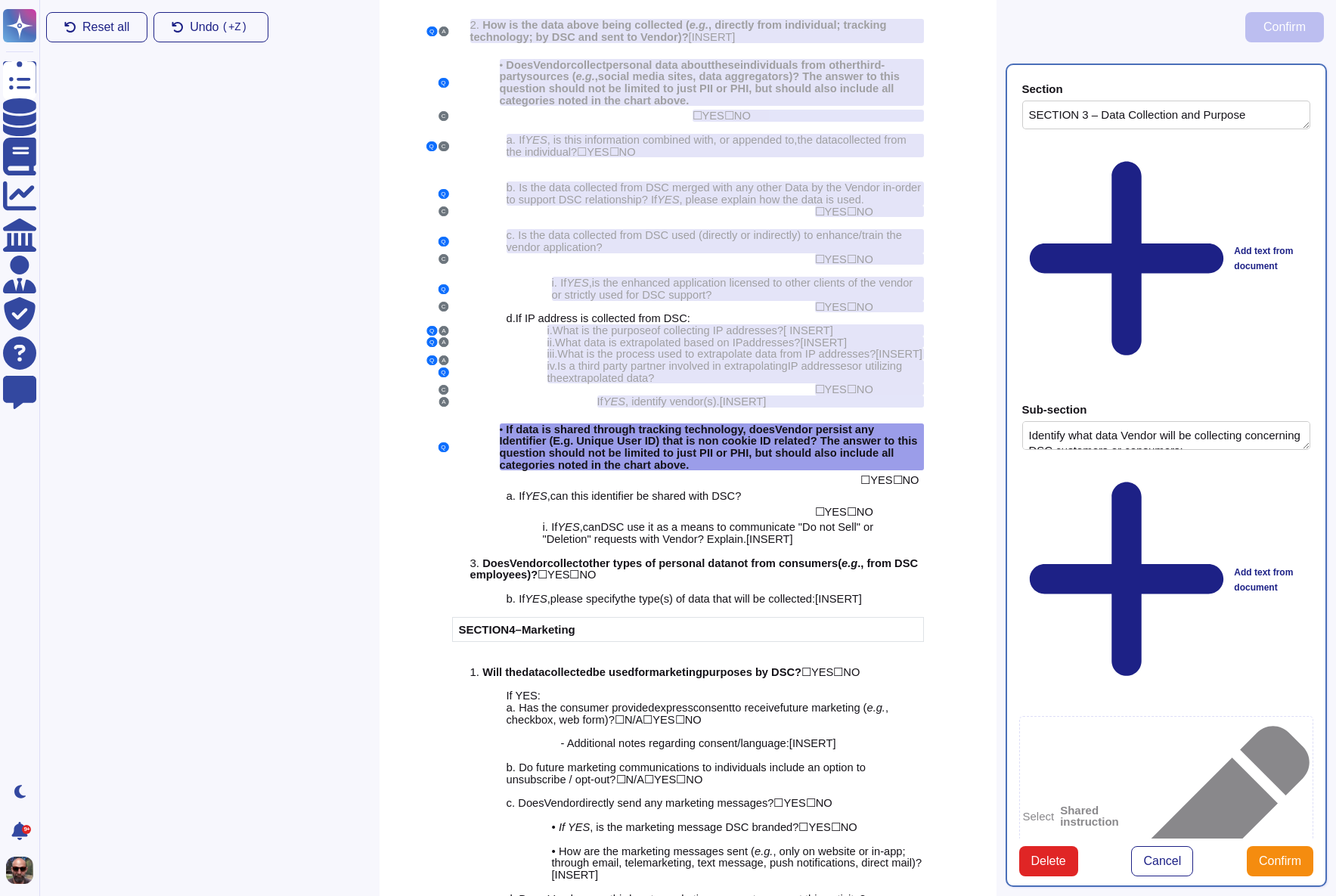
type textarea "SECTION 3 – Data Collection and Purpose"
type textarea "Identify what data Vendor will be collecting concerning DSC customers or consum…"
type textarea "If data is shared through tracking technology, does Vendor persist any Identifi…"
click at [880, 477] on span "YES" at bounding box center [881, 479] width 22 height 12
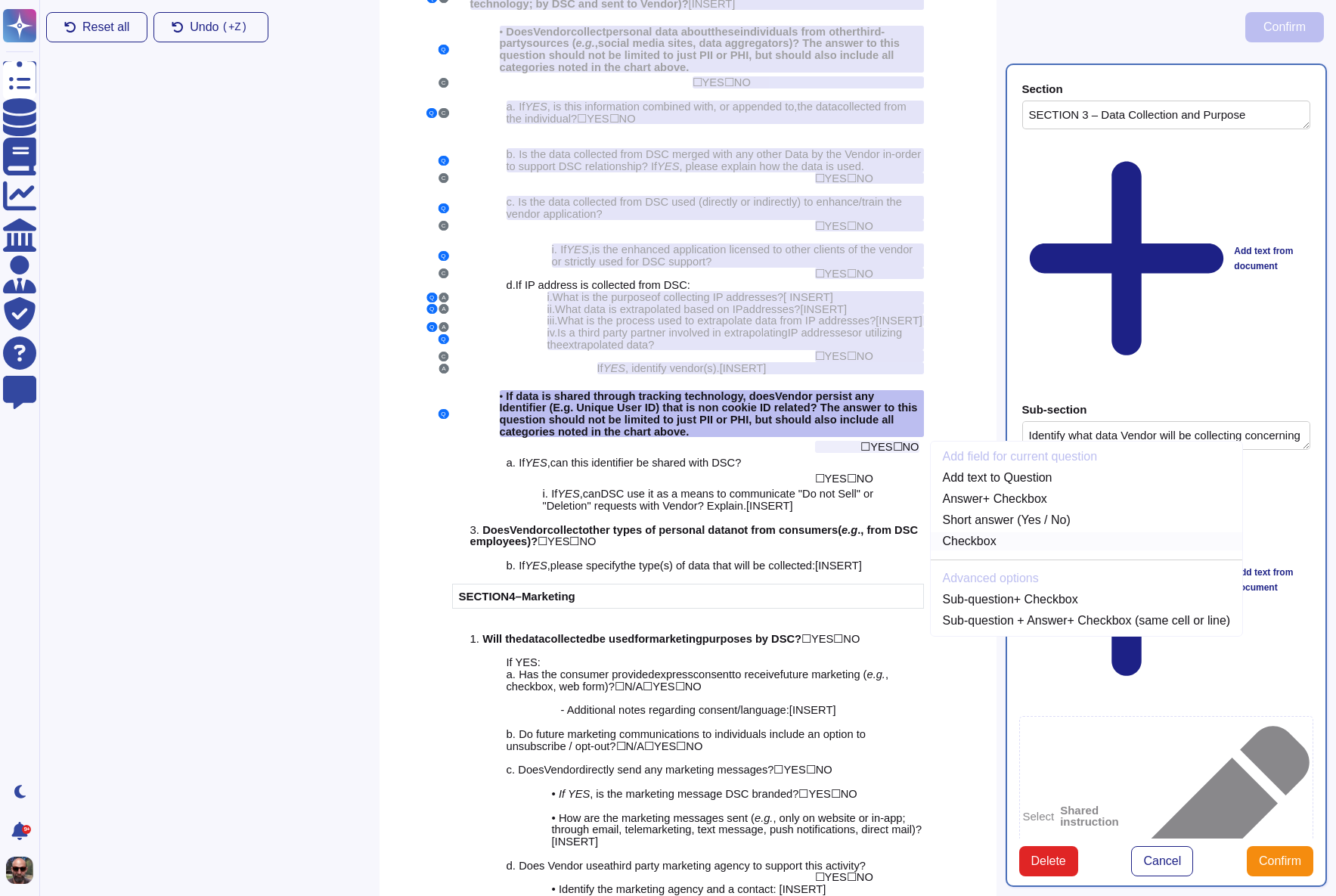
click at [1045, 543] on link "Checkbox" at bounding box center [1086, 541] width 313 height 18
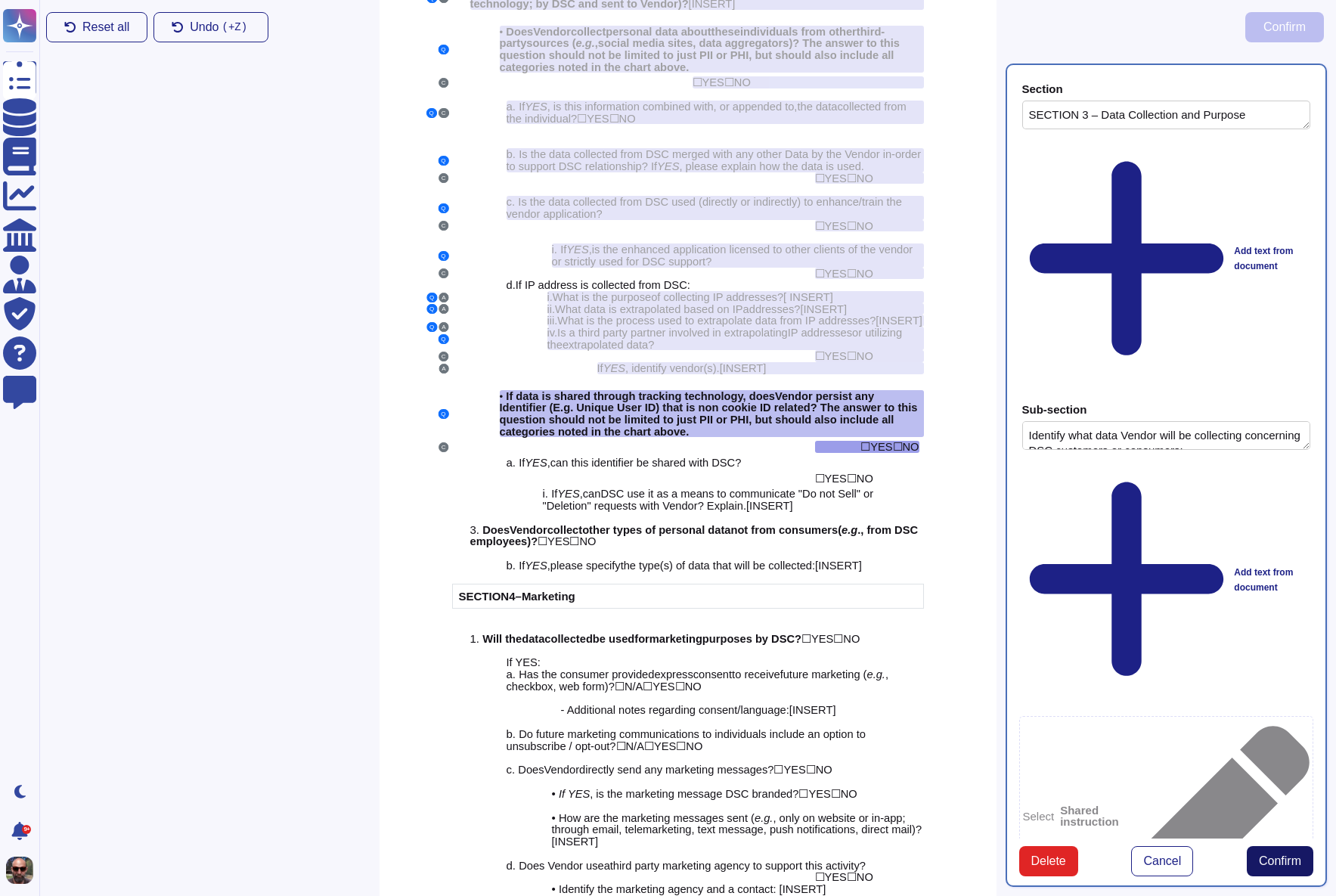
click at [1291, 855] on span "Confirm" at bounding box center [1279, 860] width 42 height 12
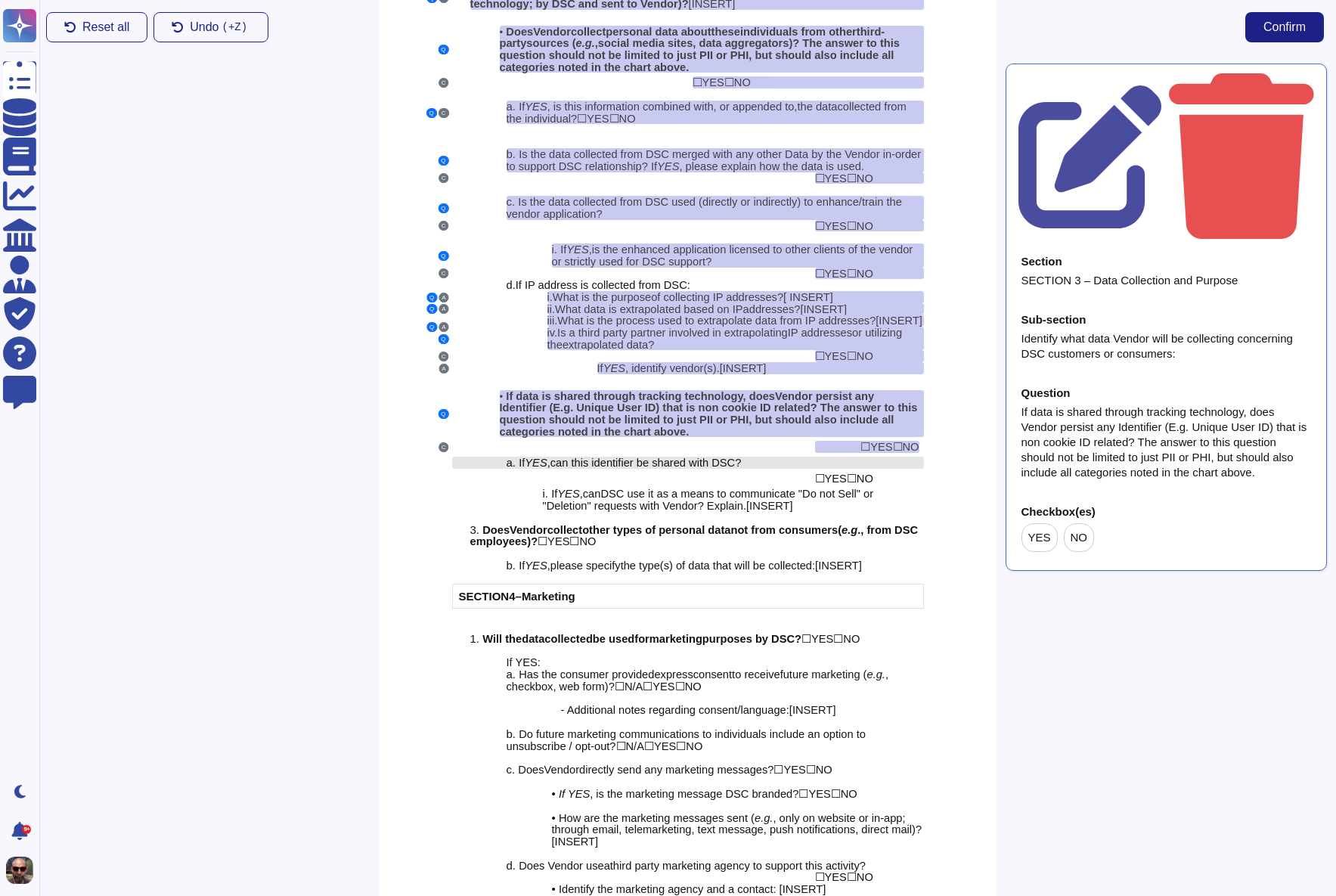
click at [724, 464] on span "can this identifier be shared with DSC?" at bounding box center [646, 462] width 191 height 12
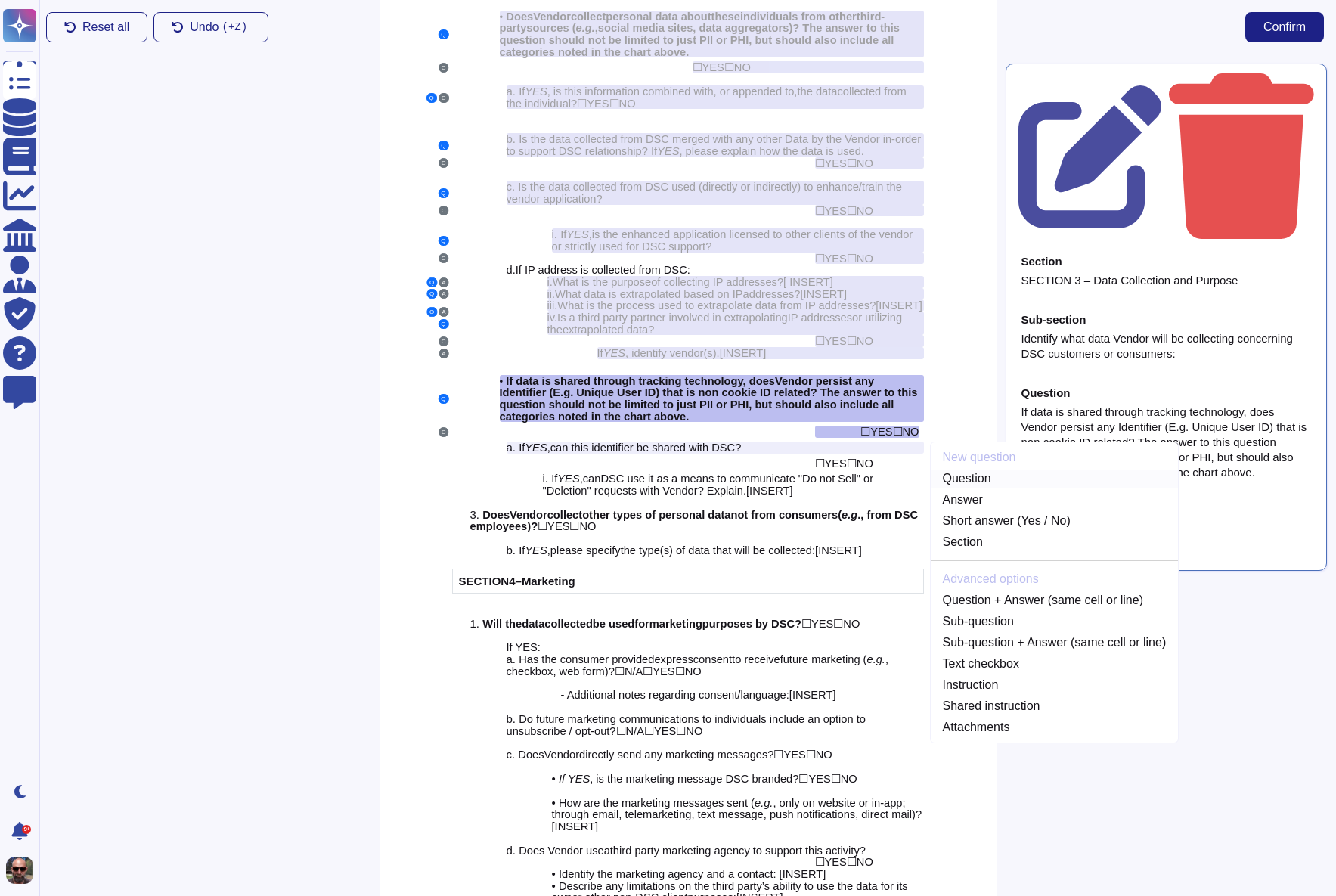
click at [988, 482] on link "Question" at bounding box center [1054, 479] width 248 height 18
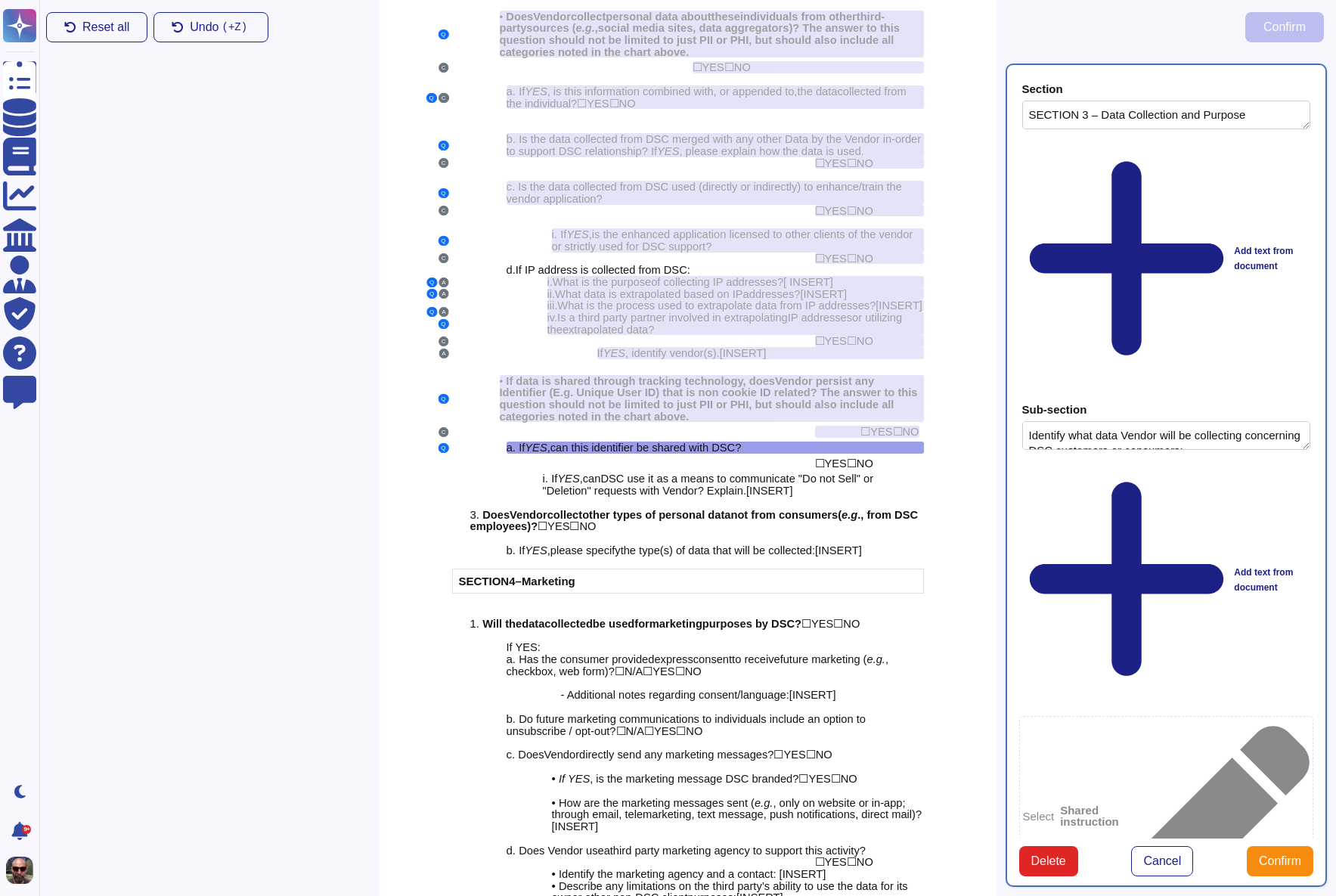
type textarea "SECTION 3 – Data Collection and Purpose"
type textarea "Identify what data Vendor will be collecting concerning DSC customers or consum…"
type textarea "If YES, can this identifier be shared with DSC?"
click at [850, 459] on span "☐" at bounding box center [851, 463] width 10 height 13
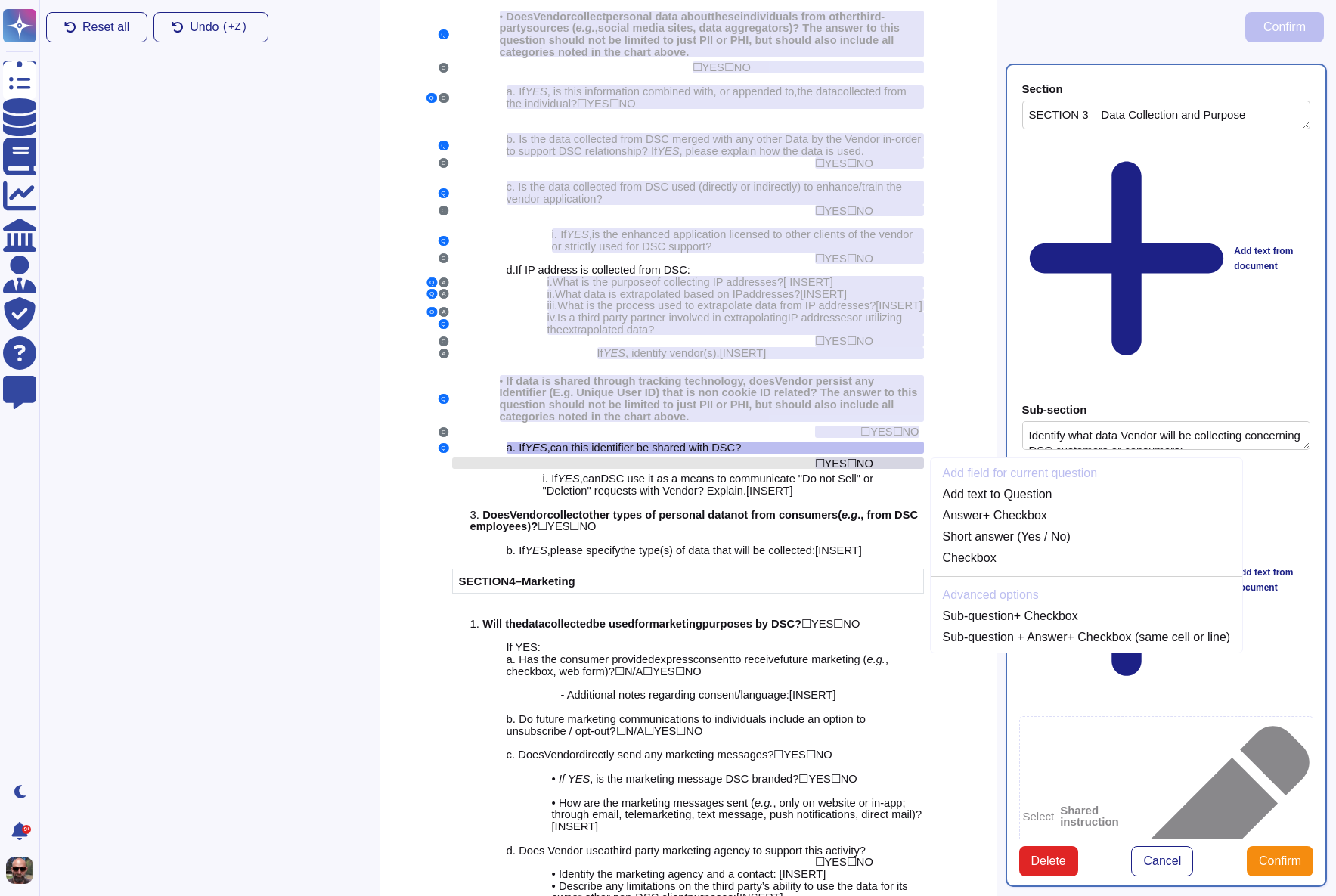
scroll to position [2098, 0]
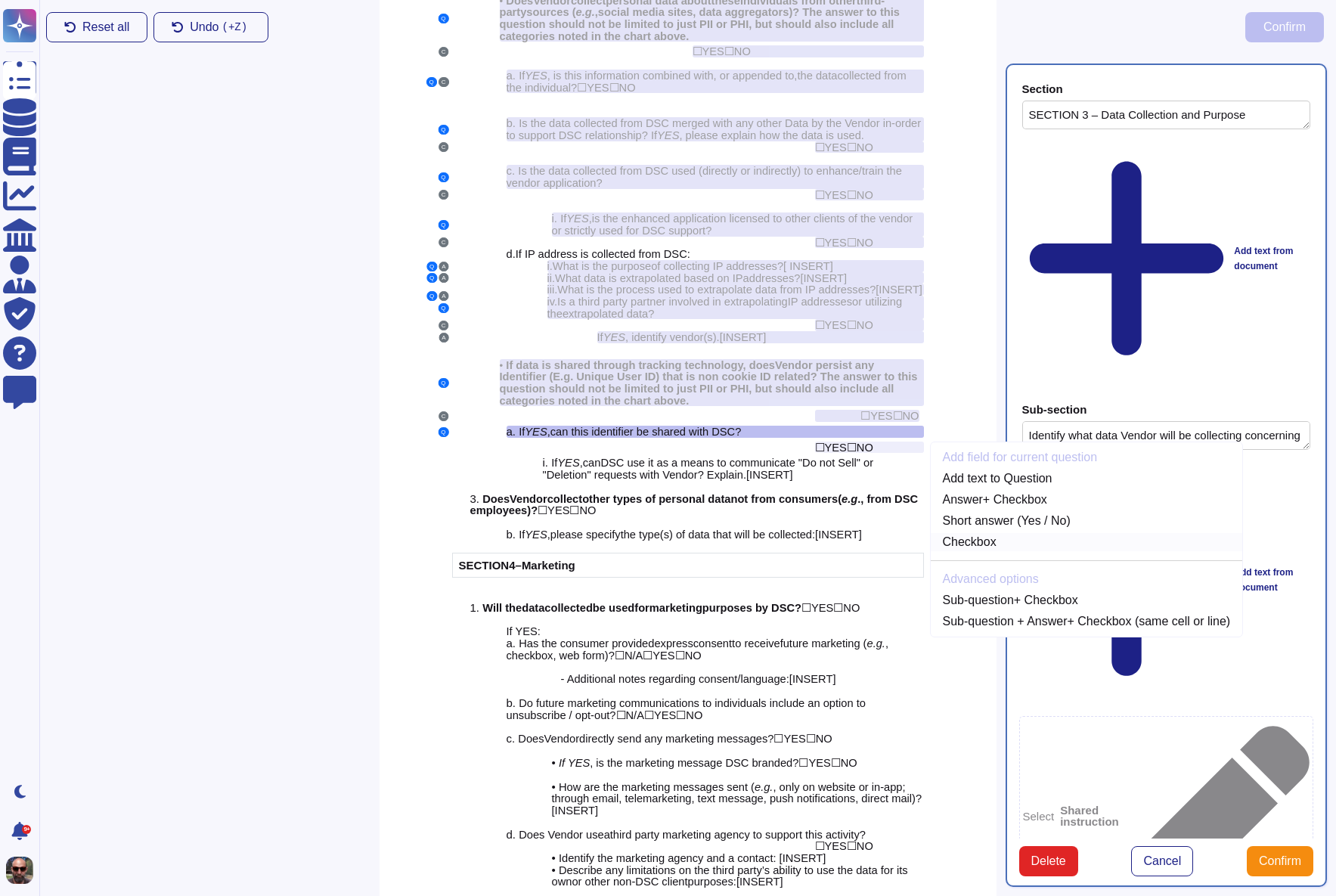
click at [1020, 537] on link "Checkbox" at bounding box center [1086, 542] width 313 height 18
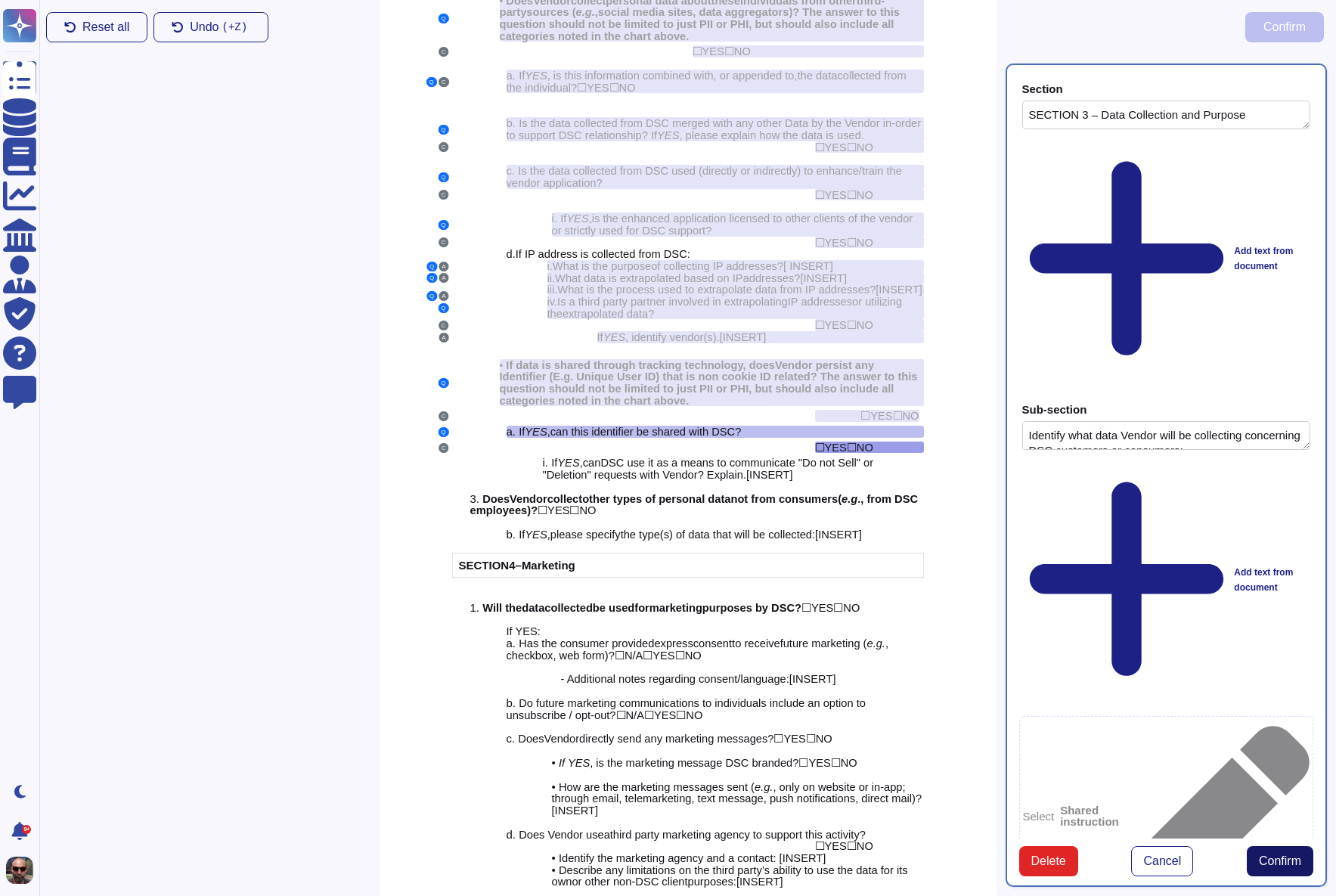
click at [1278, 855] on span "Confirm" at bounding box center [1279, 860] width 42 height 12
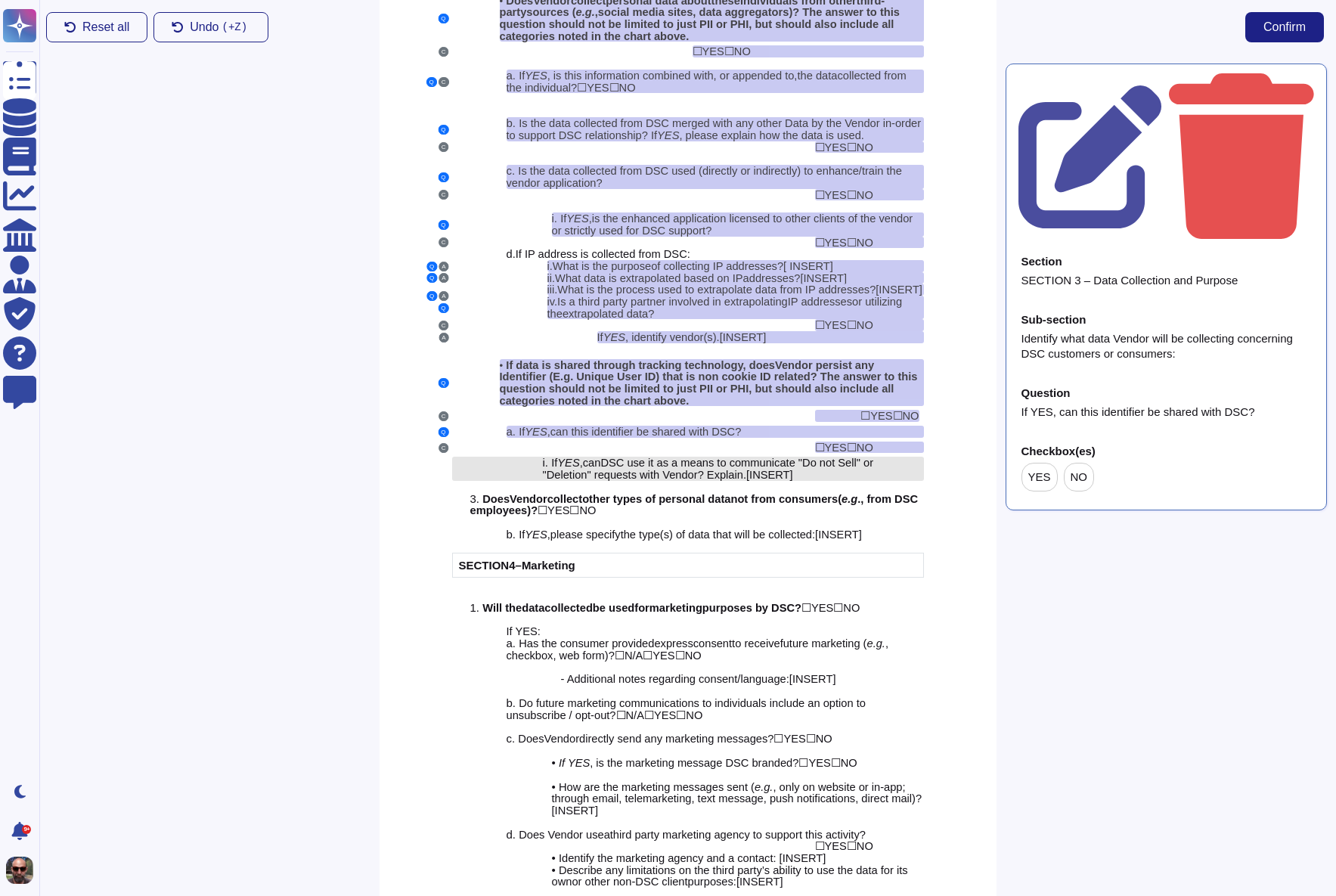
click at [726, 472] on span "? Explain." at bounding box center [722, 474] width 48 height 12
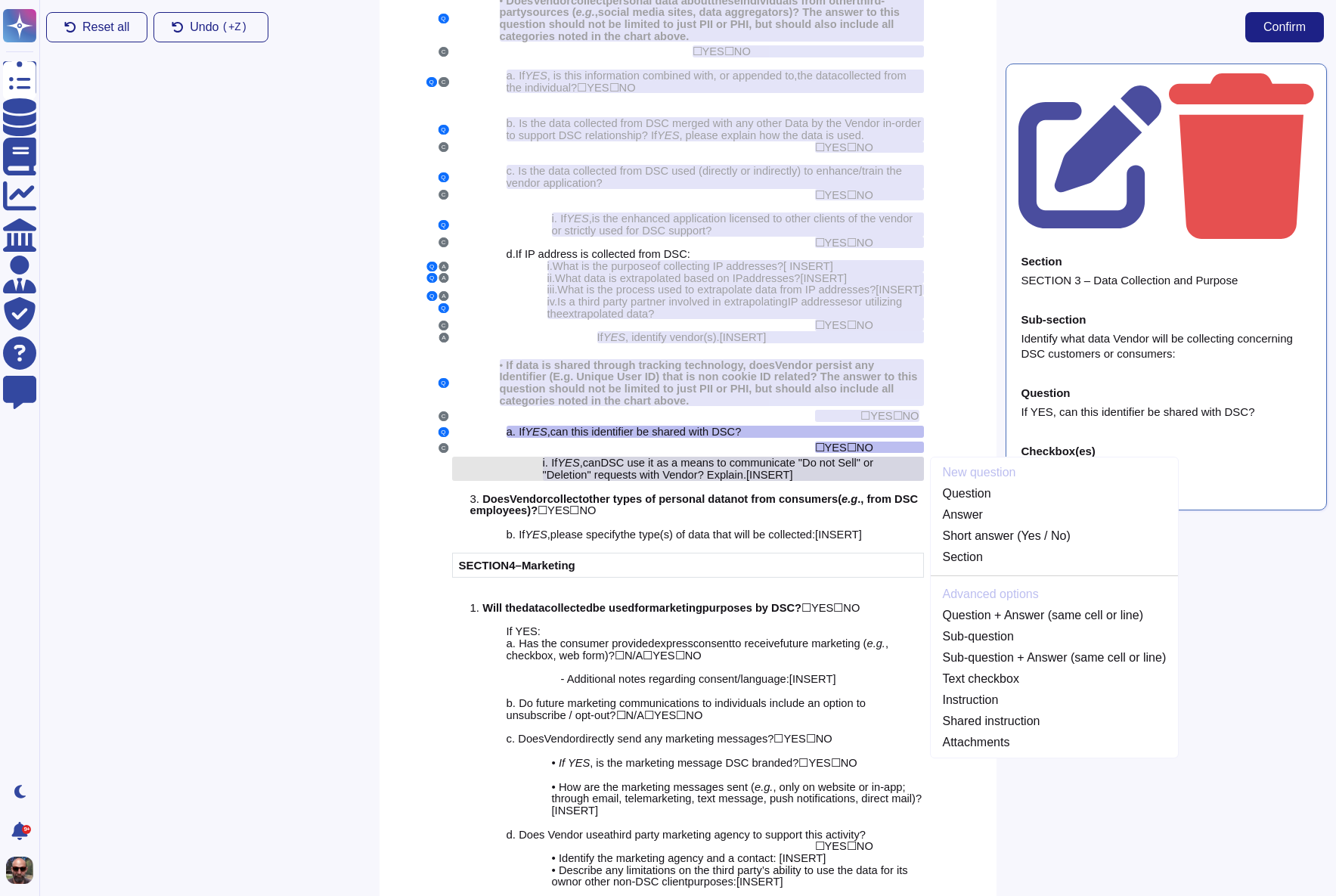
scroll to position [2120, 0]
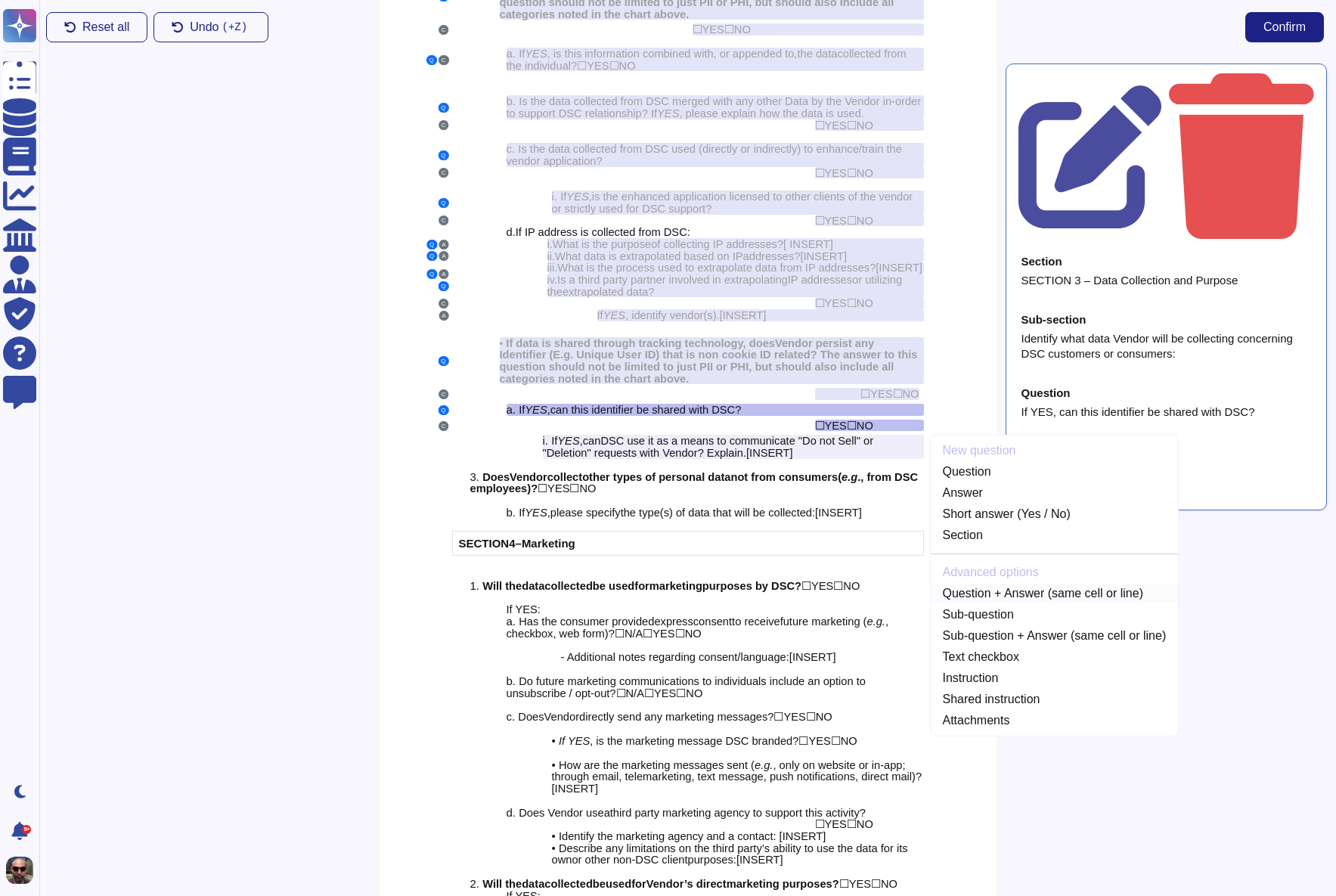
click at [1035, 592] on link "Question + Answer (same cell or line)" at bounding box center [1054, 593] width 248 height 18
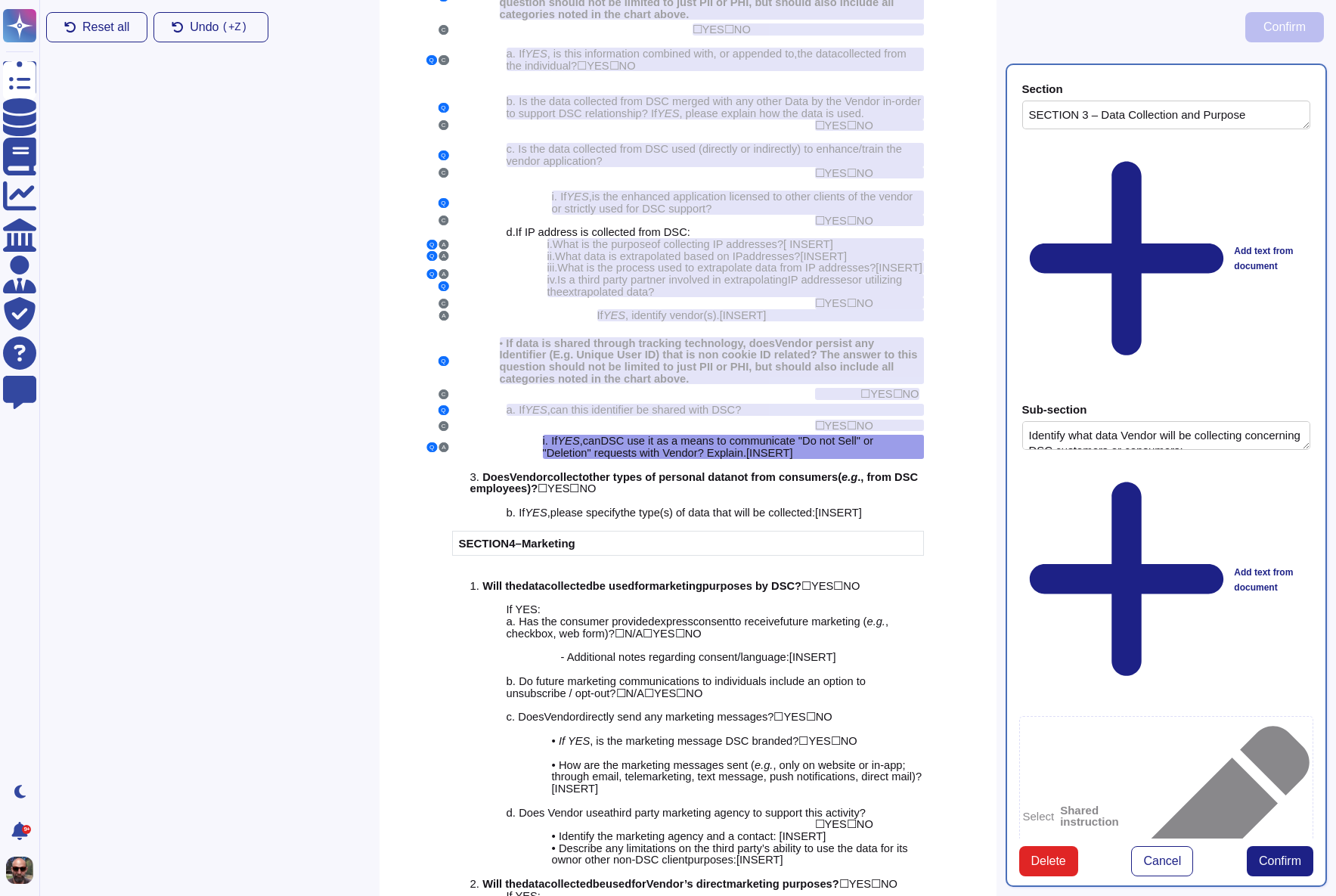
type textarea "SECTION 3 – Data Collection and Purpose"
type textarea "Identify what data Vendor will be collecting concerning DSC customers or consum…"
type textarea "If YES, can DSC use it as a means to communicate "Do not Sell" or "Deletion" re…"
click at [1282, 855] on span "Confirm" at bounding box center [1279, 860] width 42 height 12
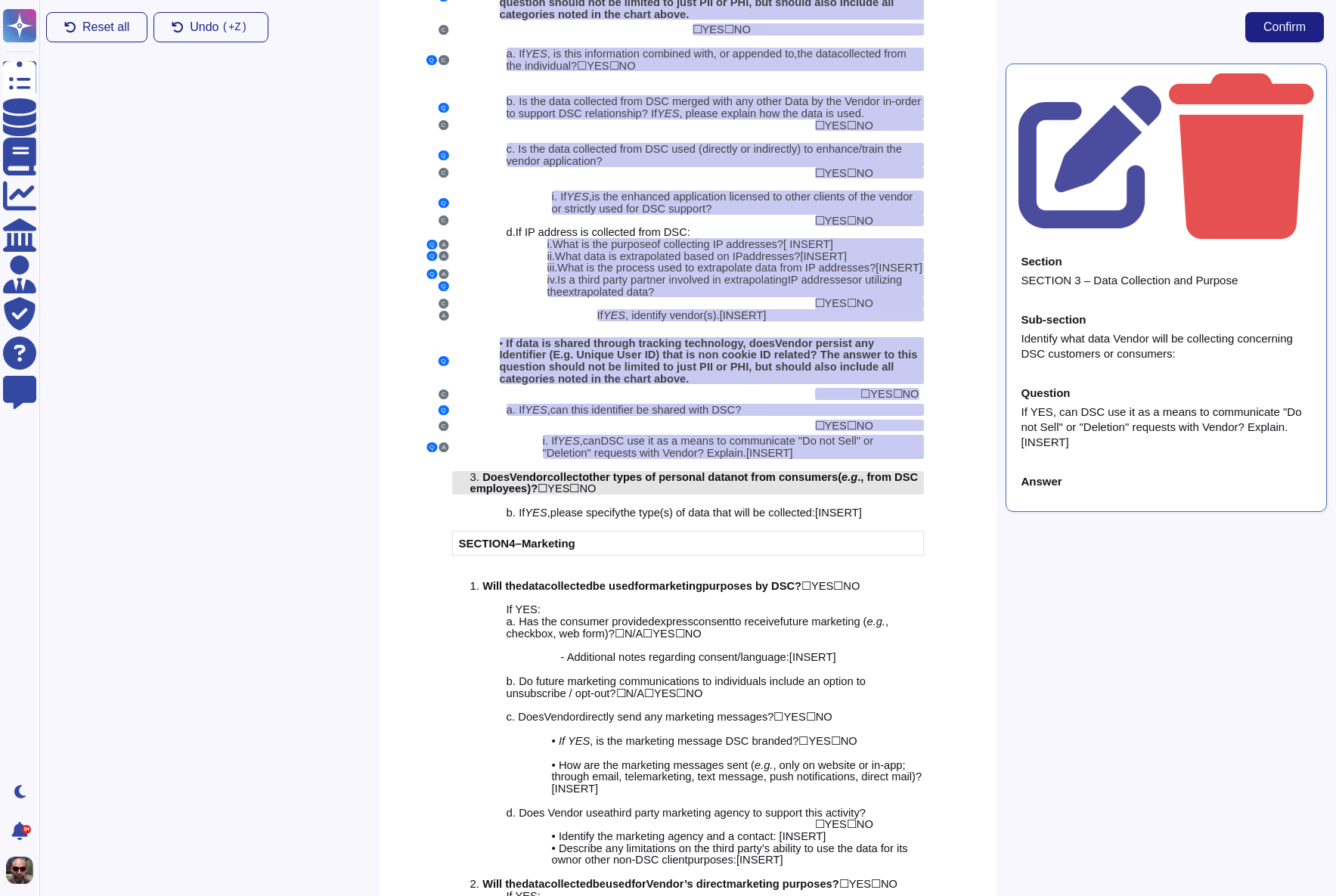
click at [560, 478] on span "collect" at bounding box center [565, 477] width 35 height 12
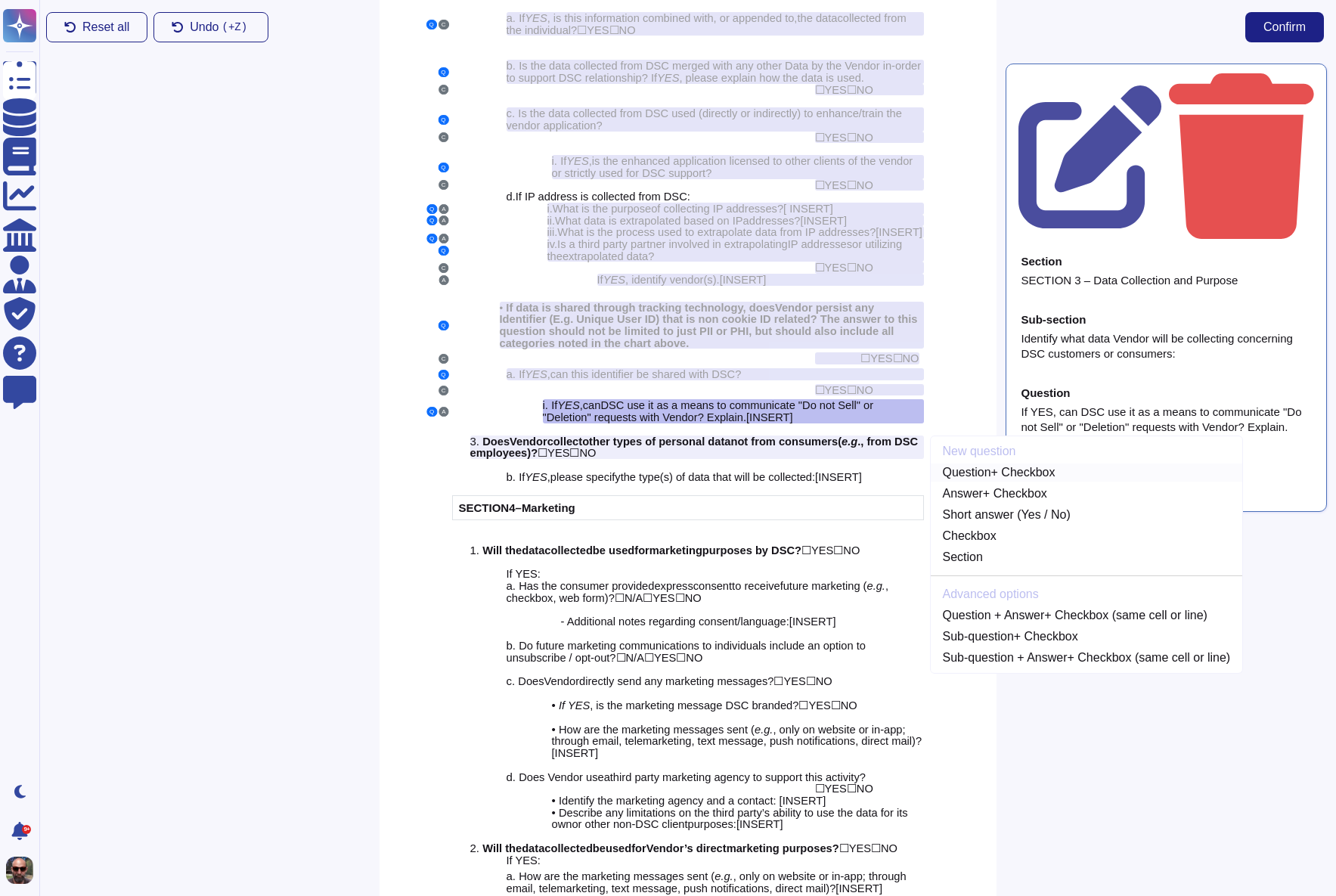
click at [1005, 468] on link "Question + Checkbox" at bounding box center [1086, 473] width 313 height 18
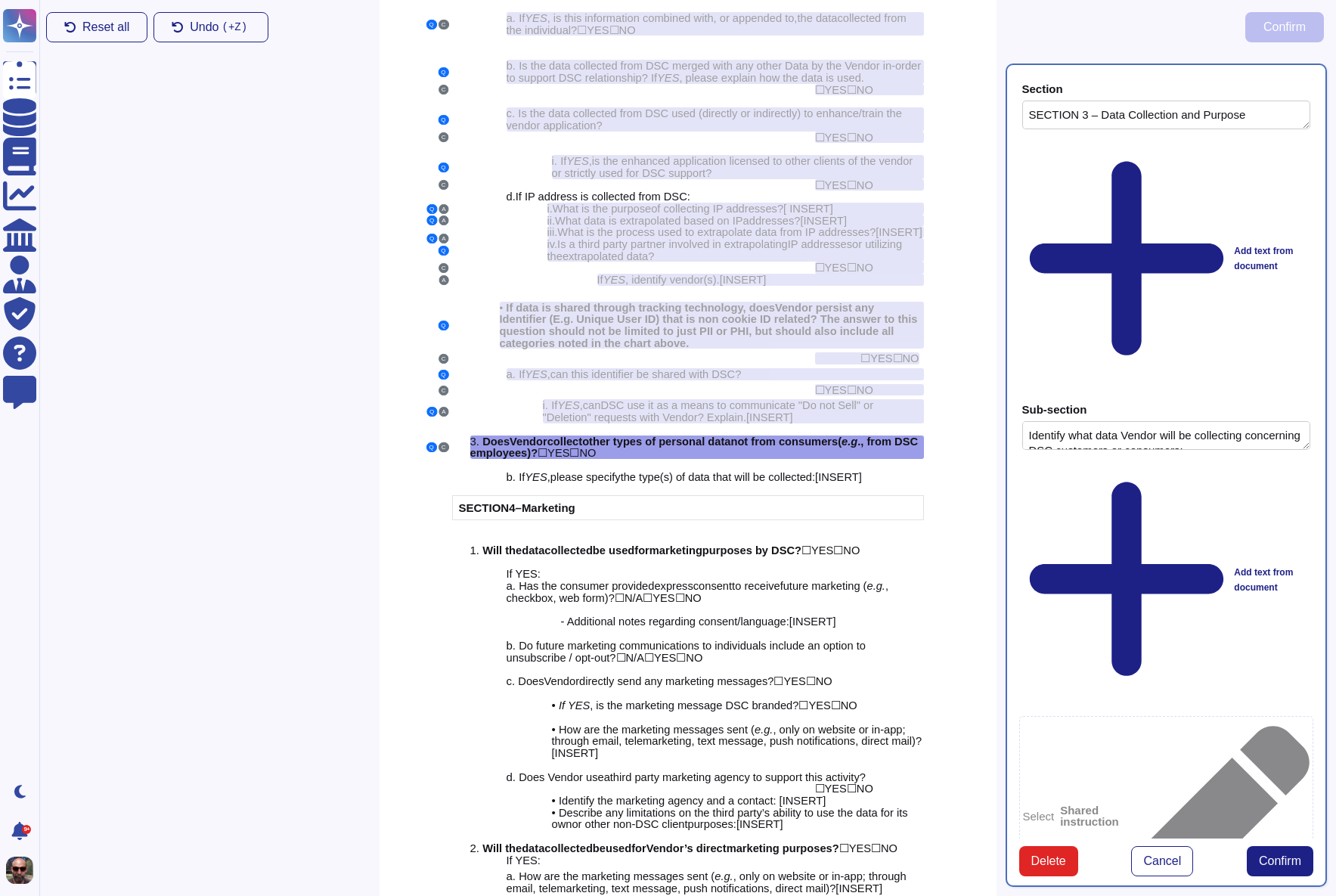
type textarea "SECTION 3 – Data Collection and Purpose"
type textarea "Identify what data Vendor will be collecting concerning DSC customers or consum…"
type textarea "Does Vendor collect other types of personal data not from consumers (e.g., from…"
click at [1278, 855] on span "Confirm" at bounding box center [1279, 860] width 42 height 12
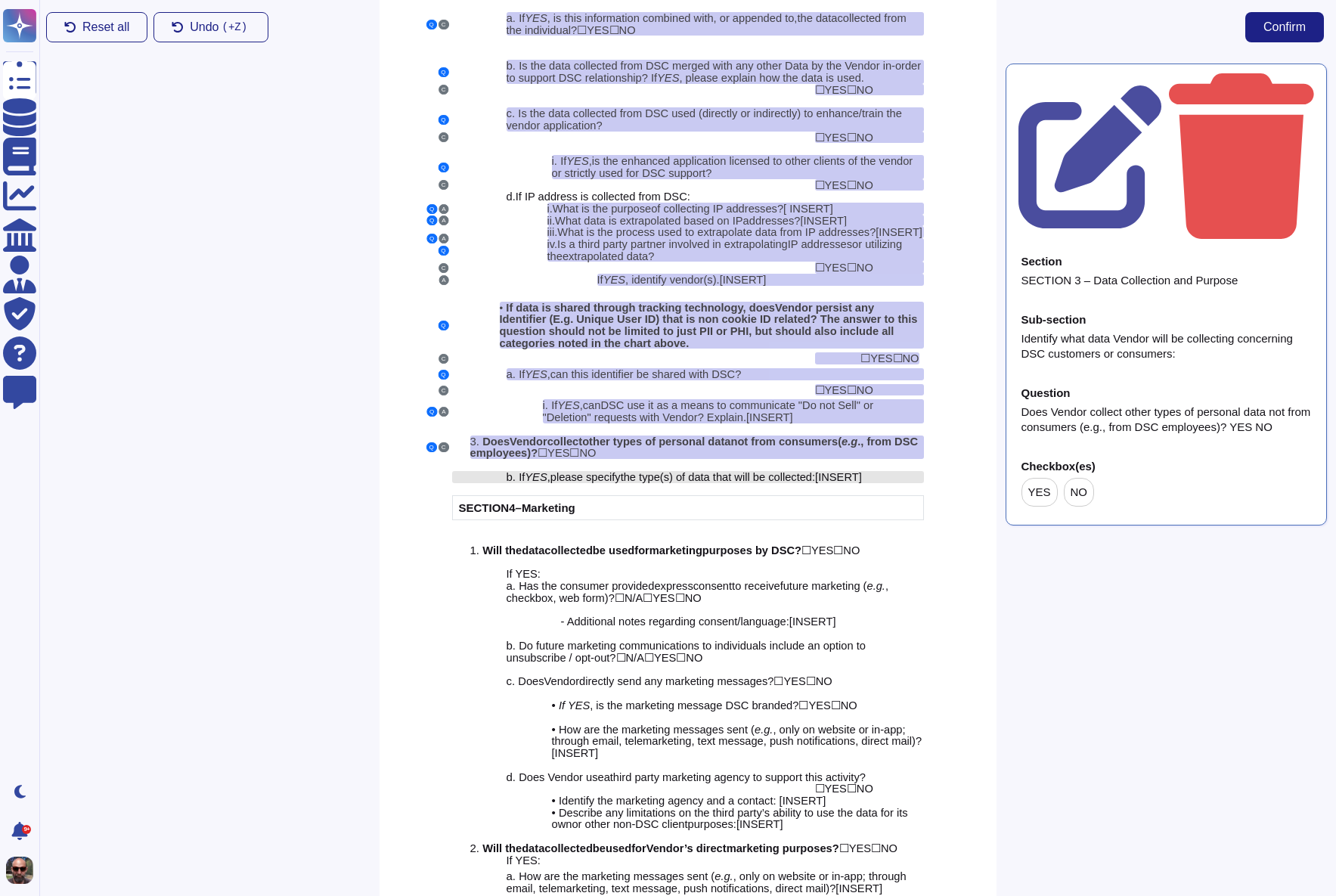
click at [729, 478] on span "the type(s) of data that will be collected" at bounding box center [716, 477] width 191 height 12
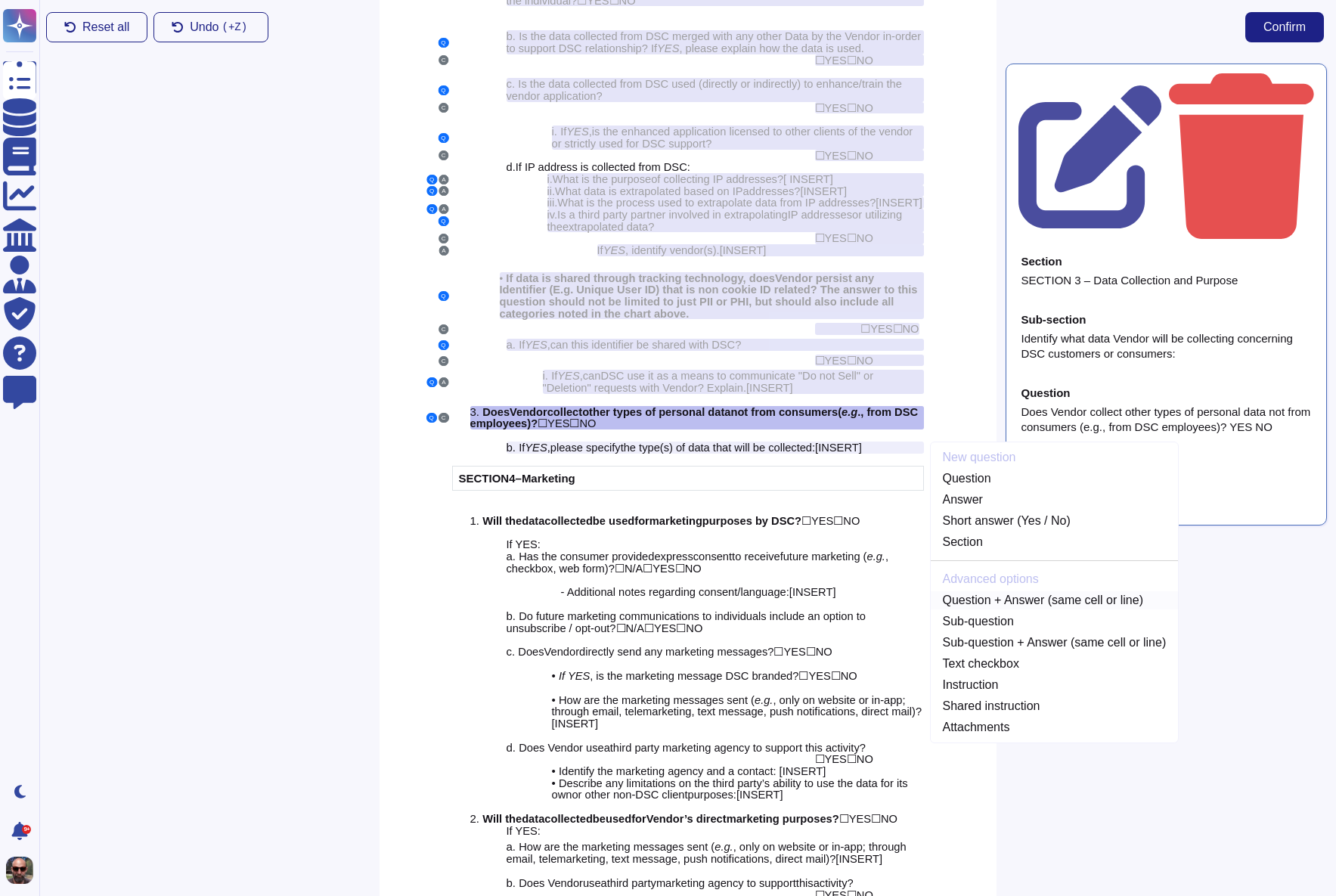
click at [1026, 597] on link "Question + Answer (same cell or line)" at bounding box center [1054, 601] width 248 height 18
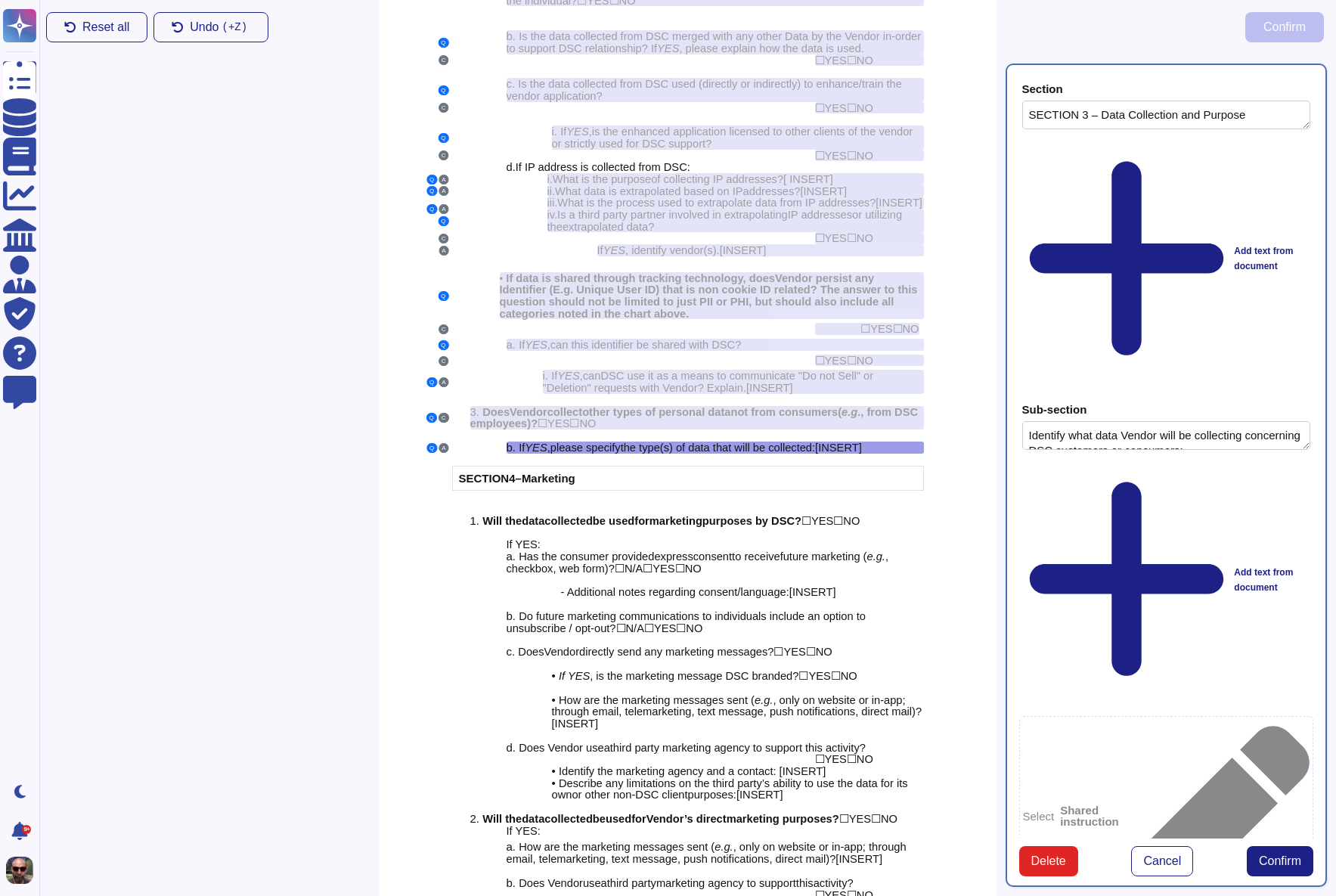
type textarea "SECTION 3 – Data Collection and Purpose"
type textarea "Identify what data Vendor will be collecting concerning DSC customers or consum…"
type textarea "If YES, please specify the type(s) of data that will be collected: [INSERT]"
click at [1274, 855] on span "Confirm" at bounding box center [1279, 860] width 42 height 12
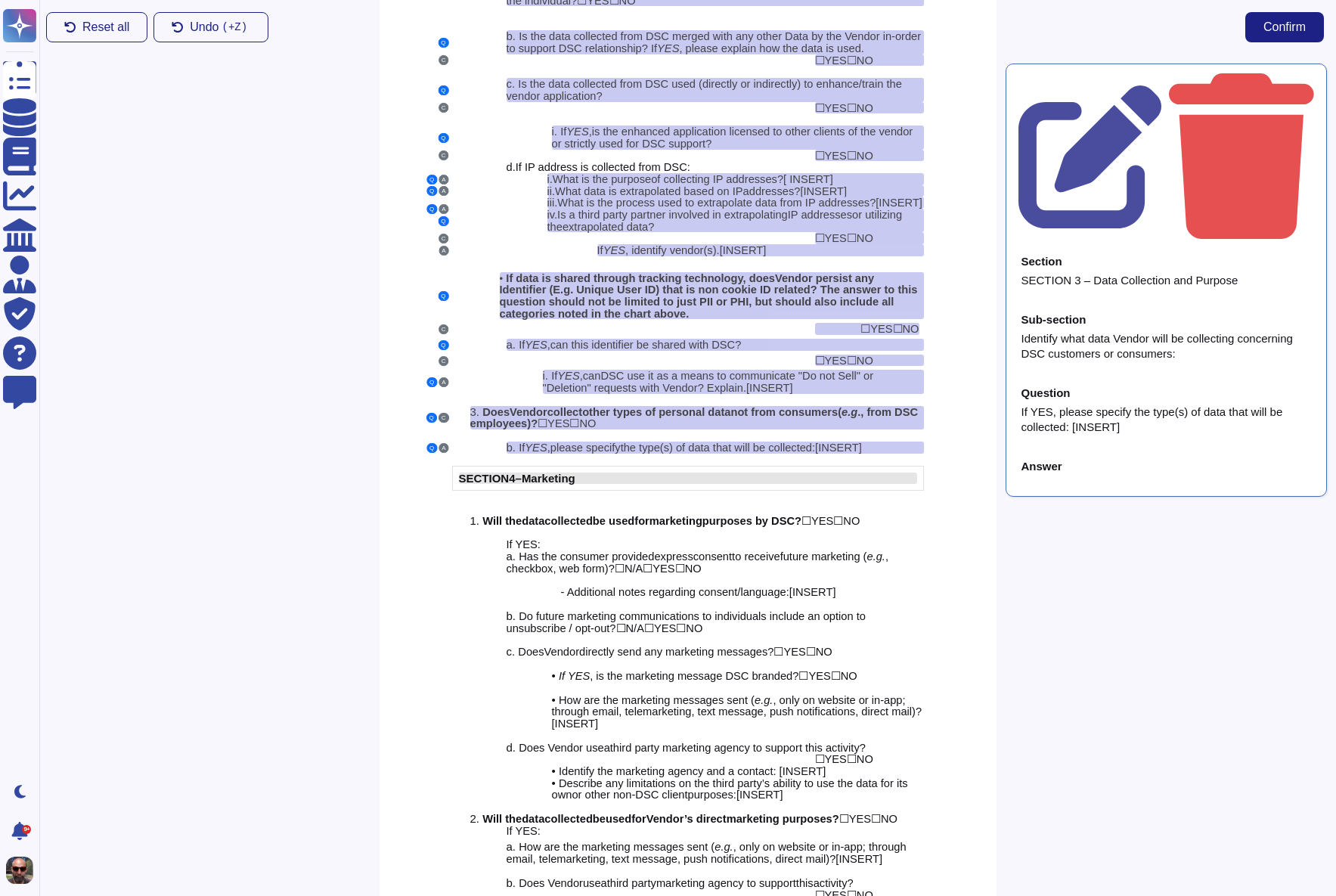
click at [563, 478] on span "Marketing" at bounding box center [548, 479] width 54 height 13
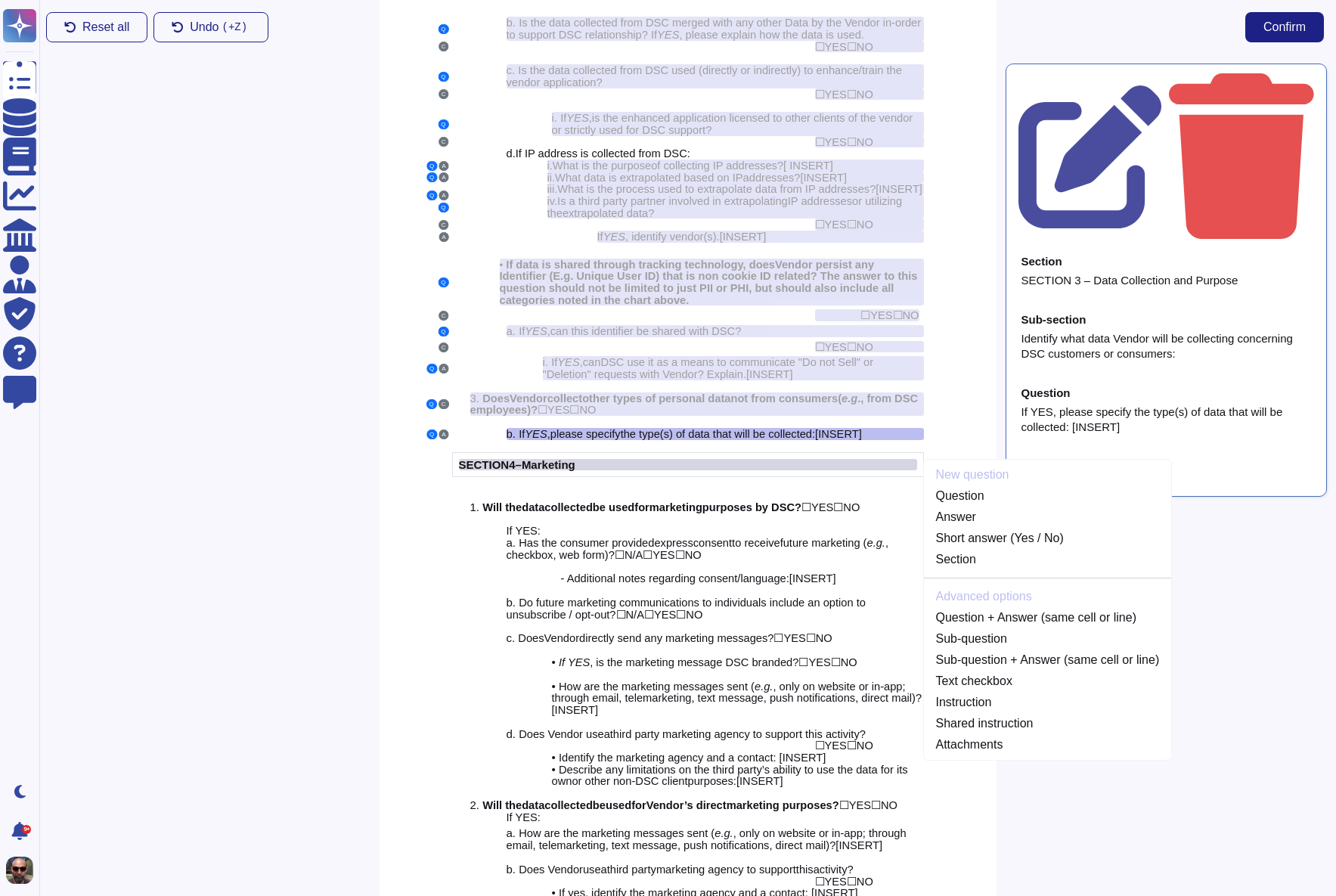
scroll to position [2217, 0]
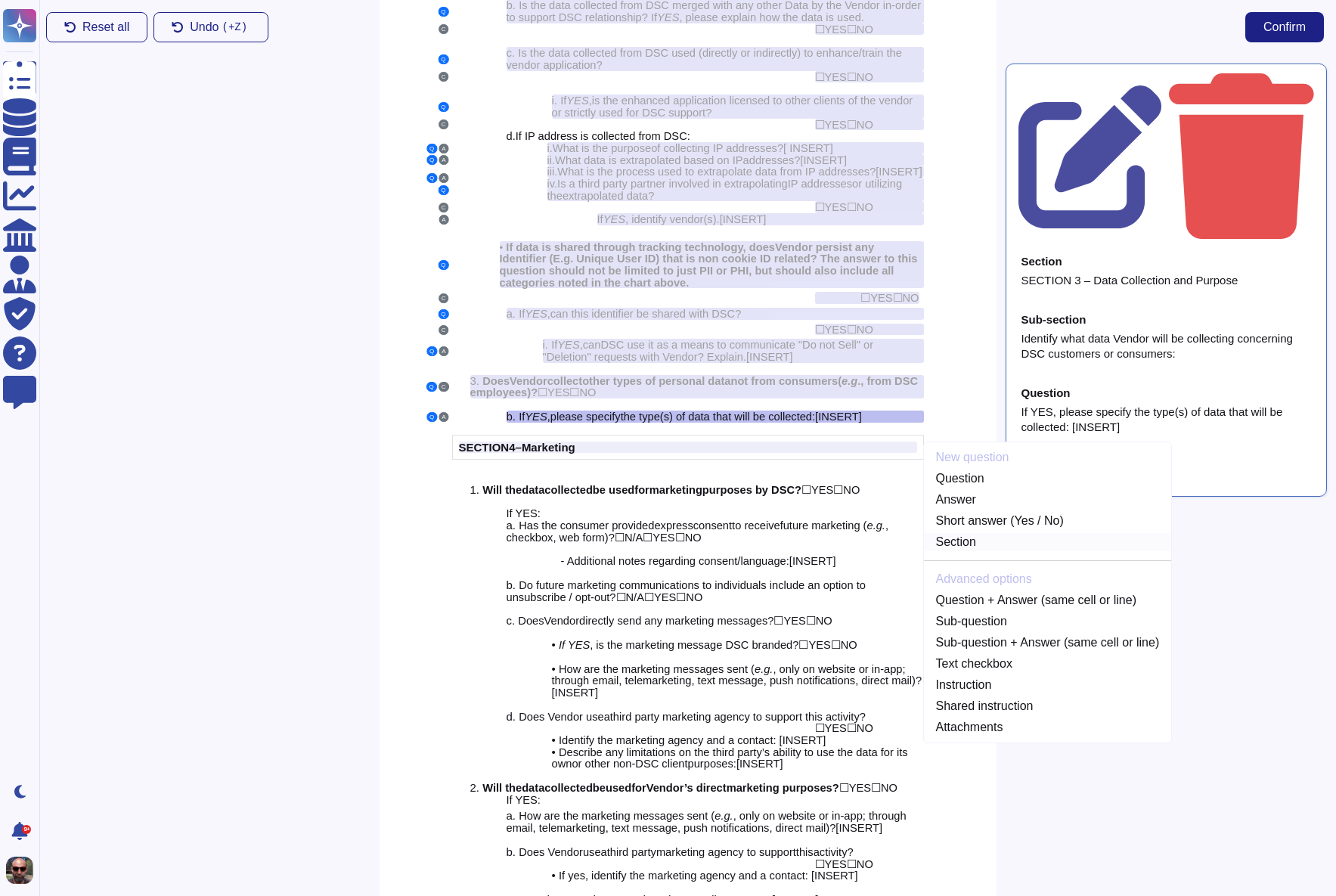
click at [970, 544] on link "Section" at bounding box center [1048, 542] width 248 height 18
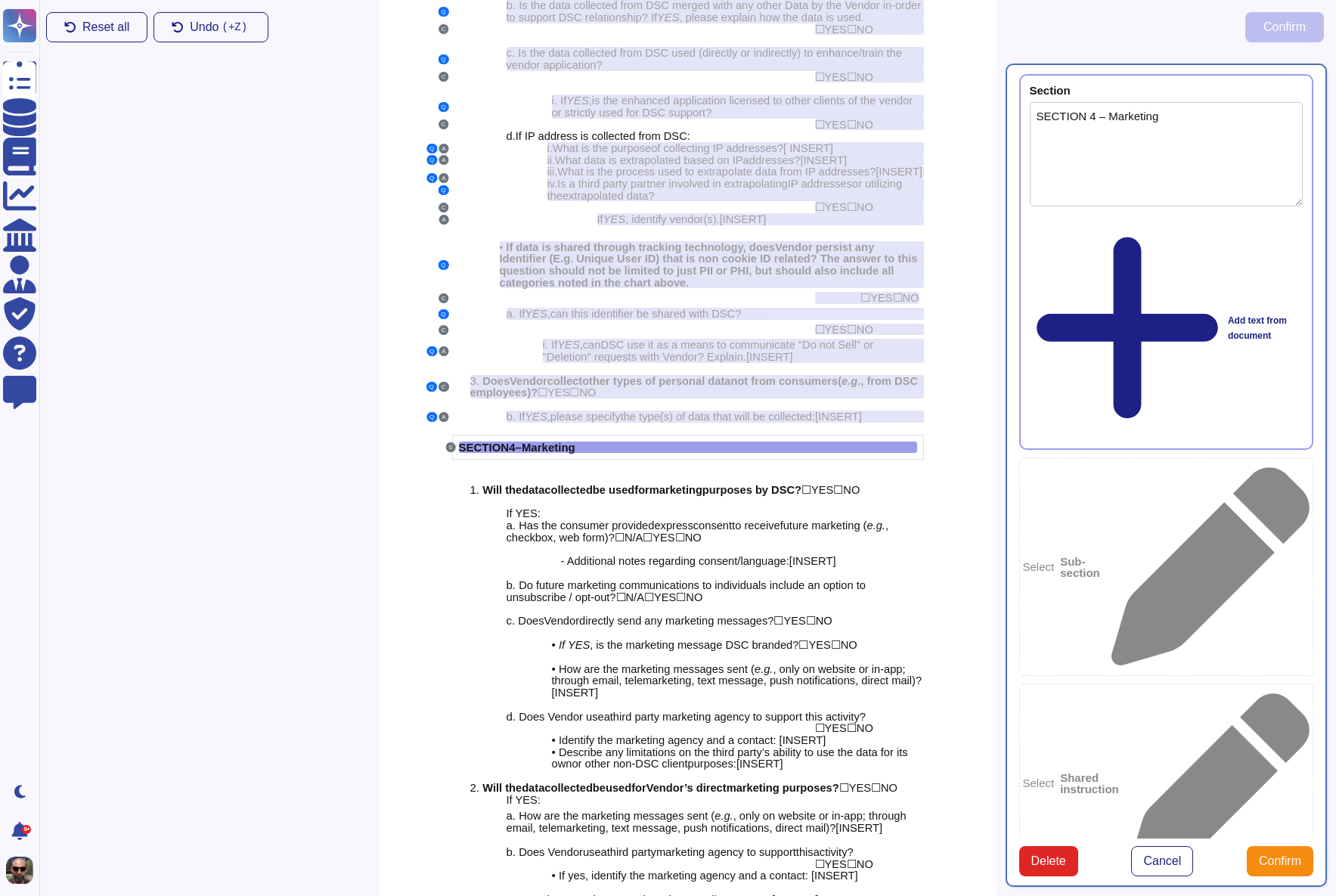
type textarea "SECTION 4 – Marketing"
click at [650, 483] on span "for" at bounding box center [642, 489] width 15 height 13
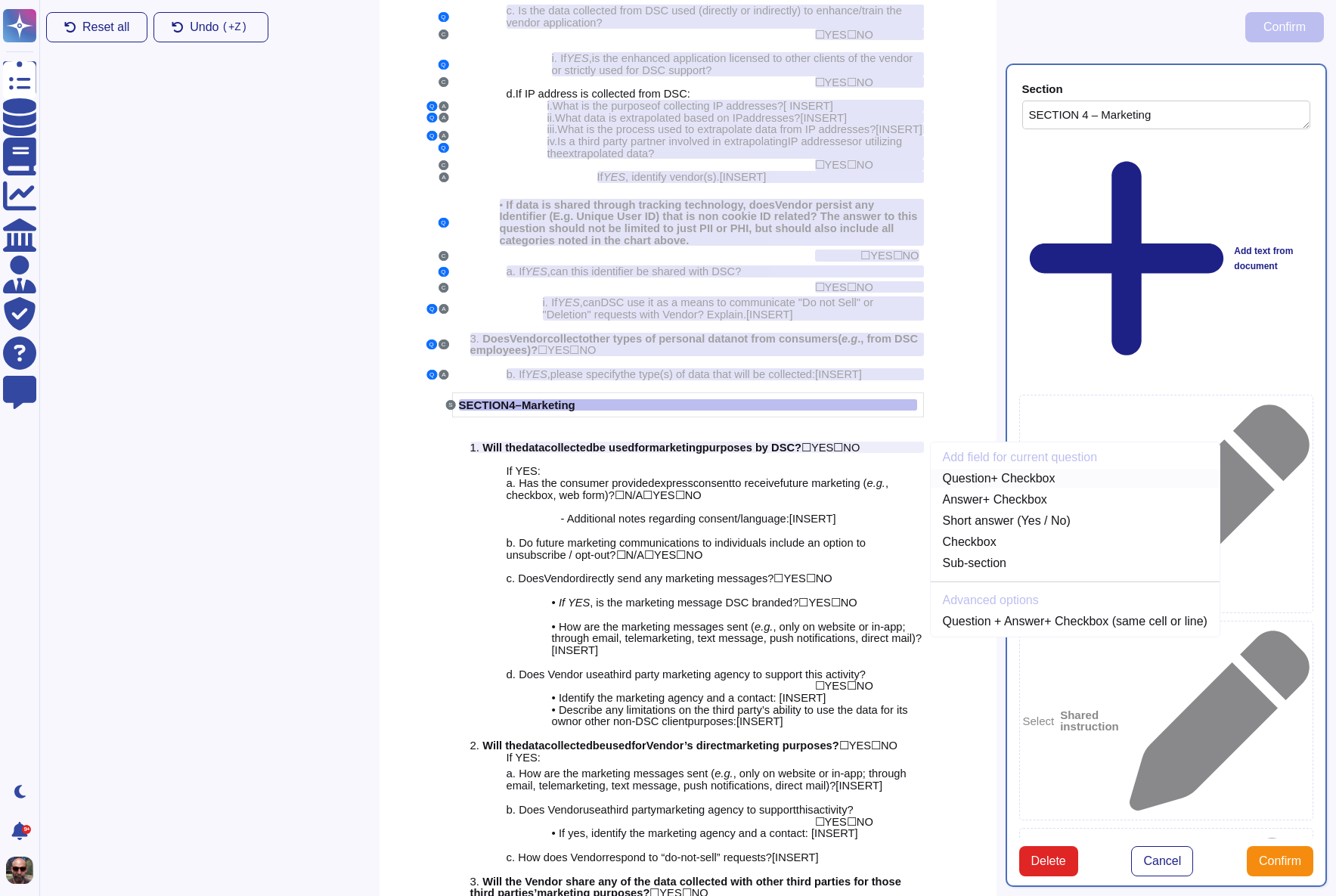
click at [960, 479] on link "Question + Checkbox" at bounding box center [1074, 479] width 289 height 18
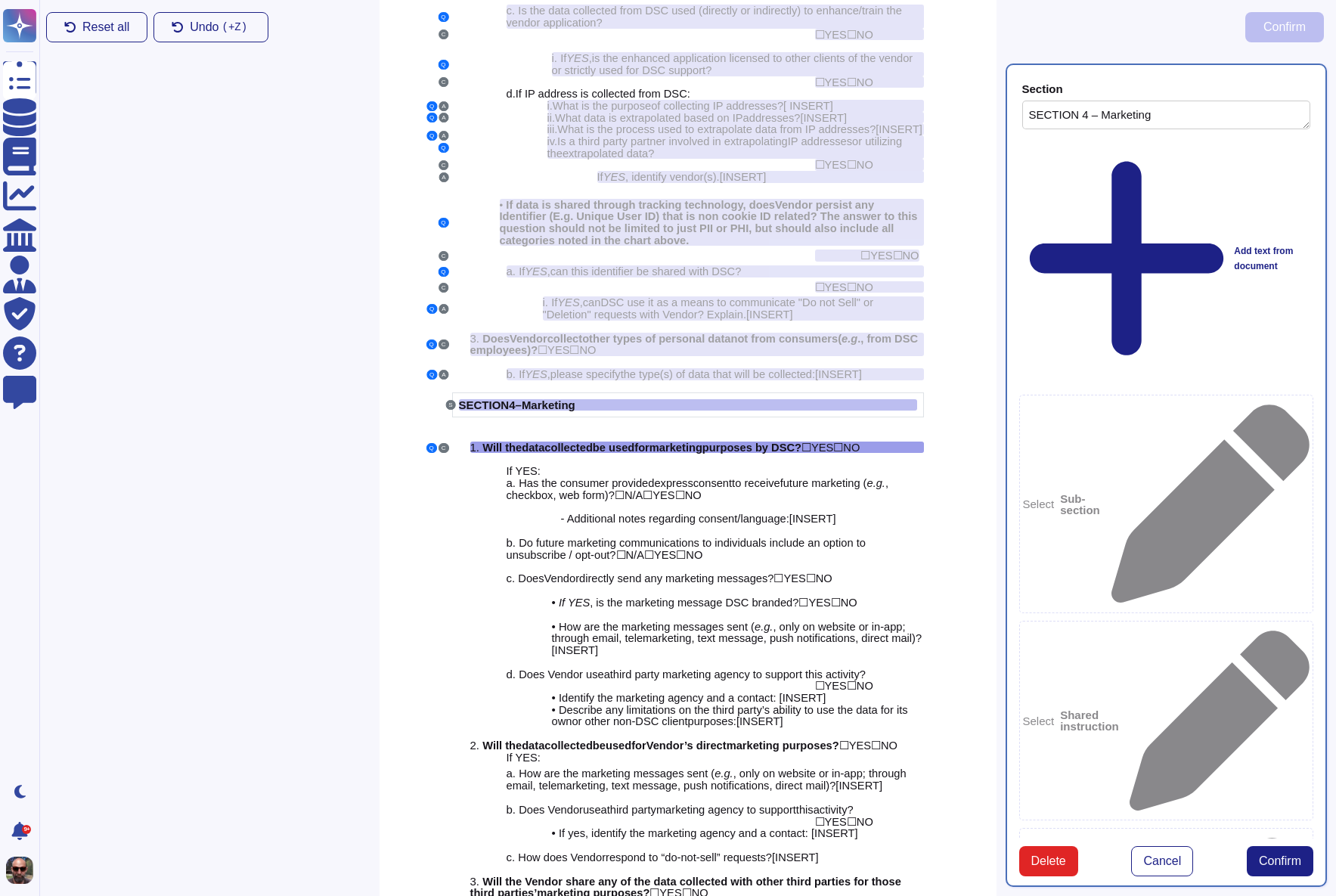
type textarea "Will the data collected be used for marketing purposes by DSC? YES NO"
click at [1276, 855] on span "Confirm" at bounding box center [1279, 860] width 42 height 12
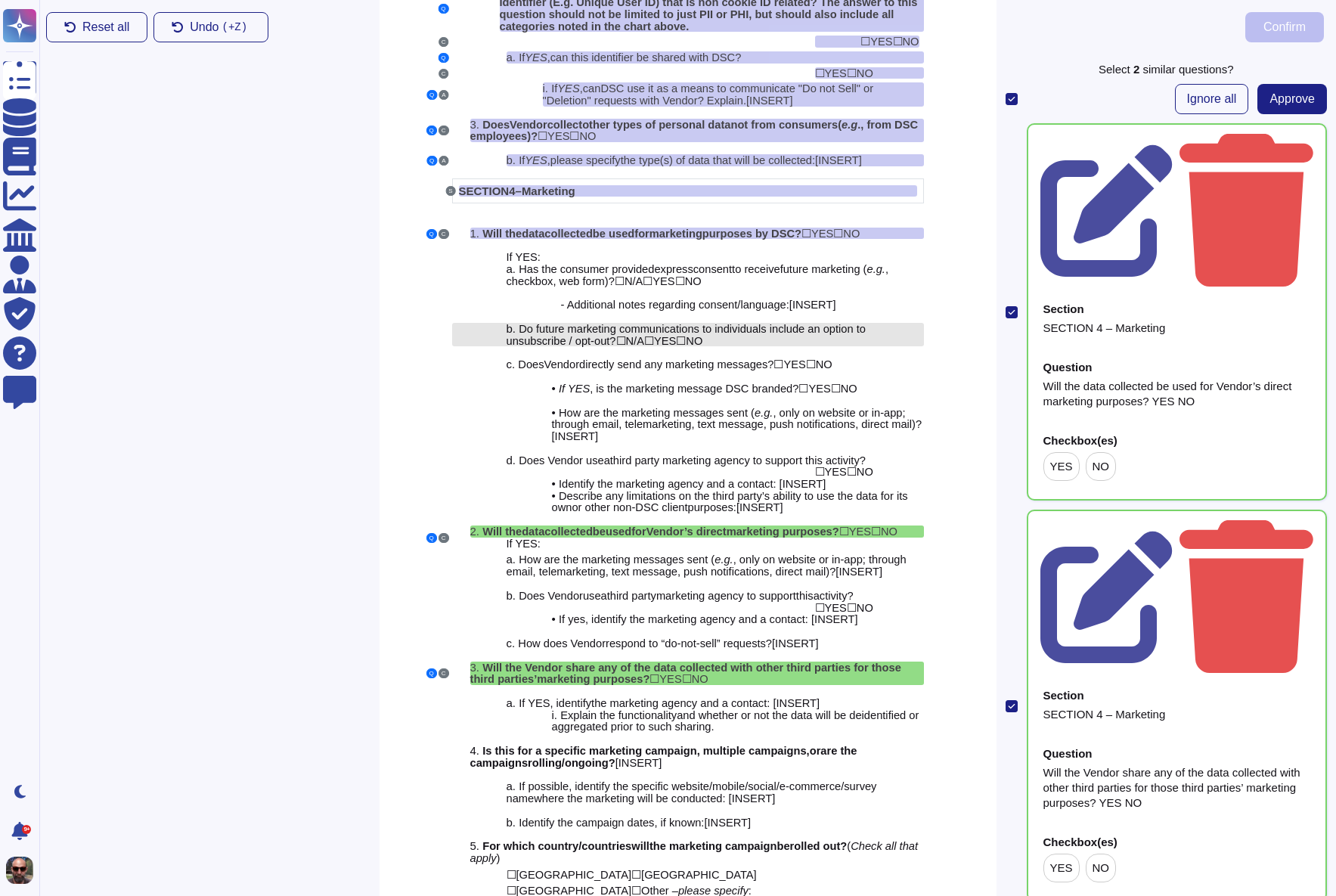
scroll to position [2488, 0]
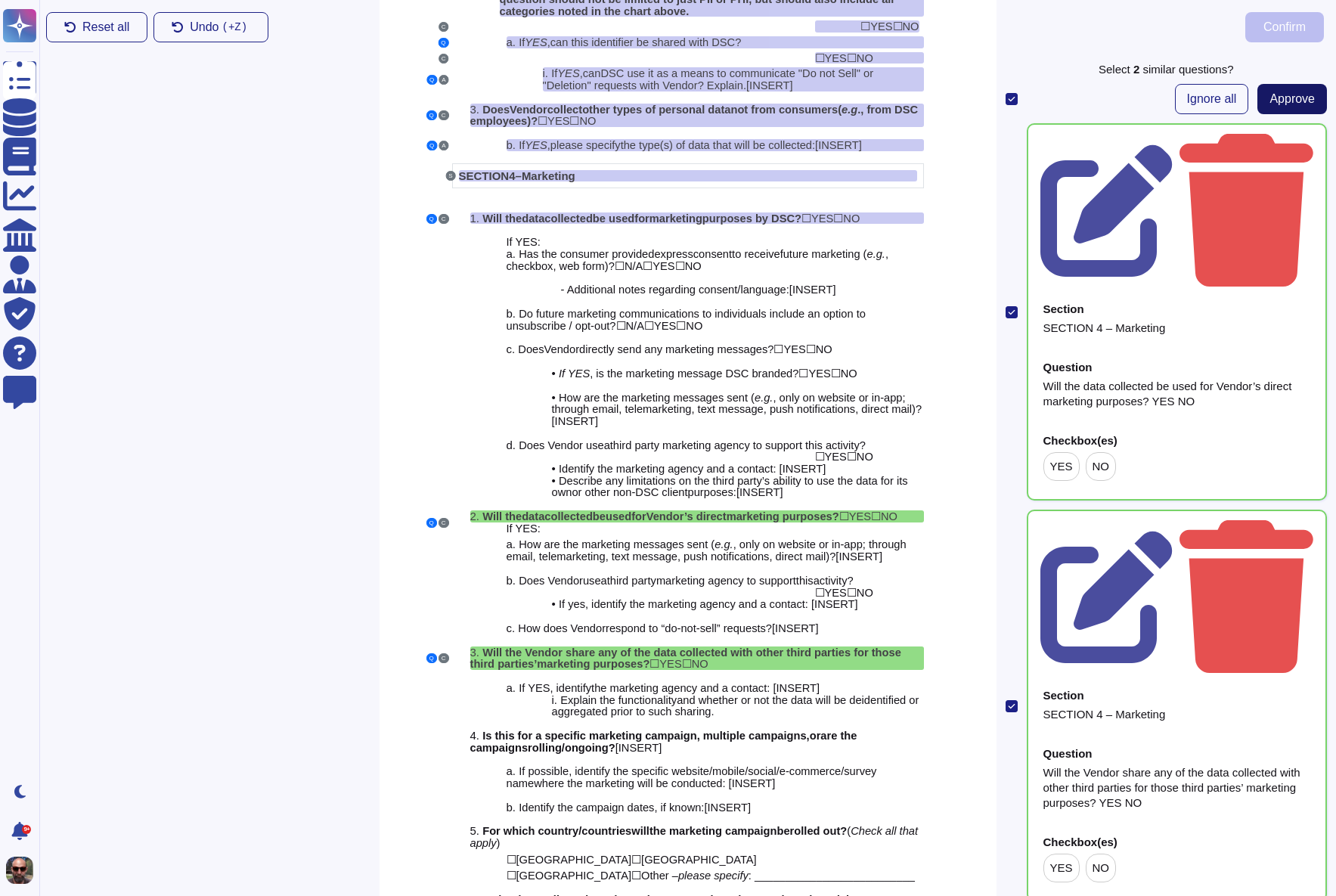
click at [1276, 101] on span "Approve" at bounding box center [1292, 98] width 46 height 12
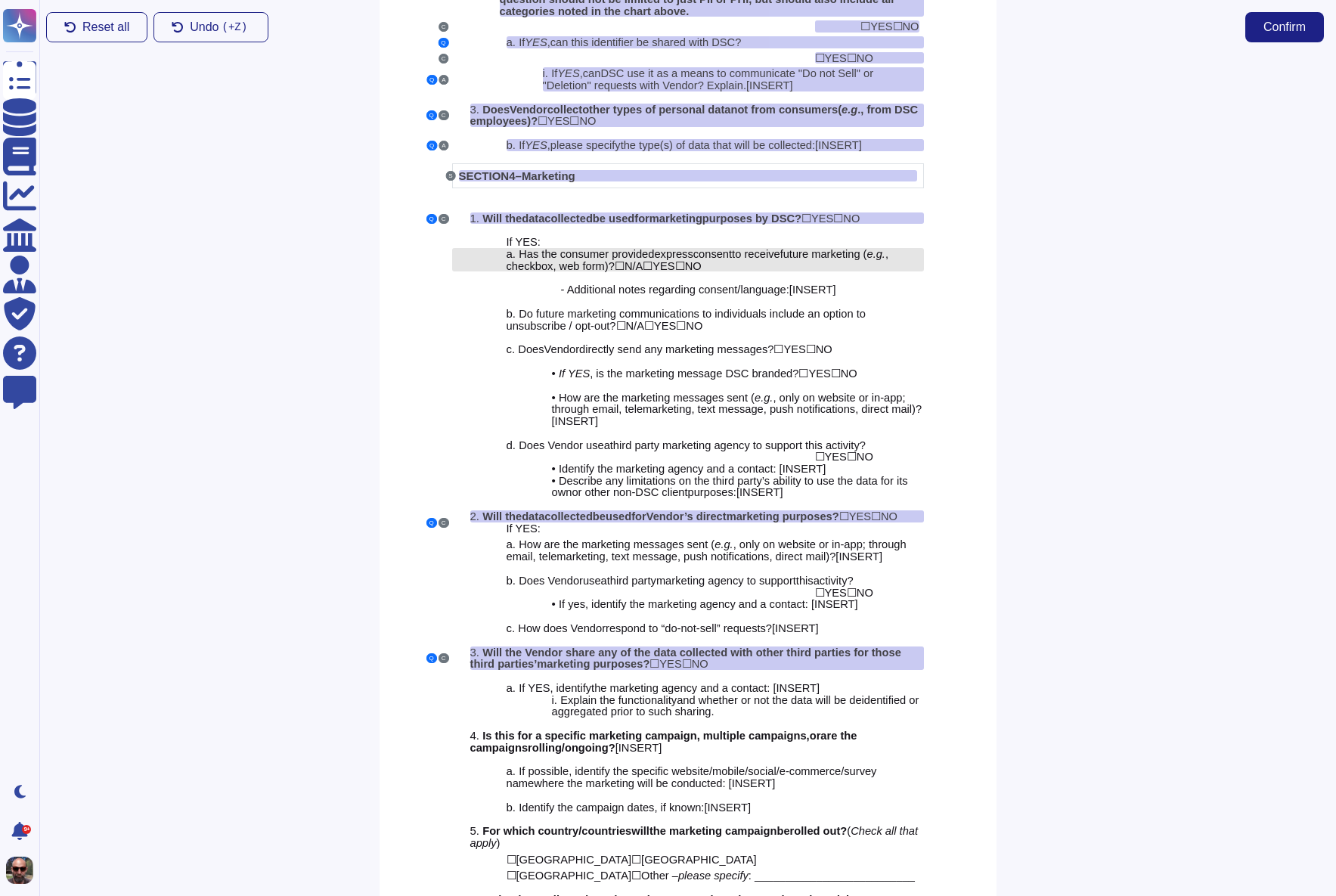
click at [560, 259] on span ", checkbox, web form)?" at bounding box center [698, 259] width 383 height 25
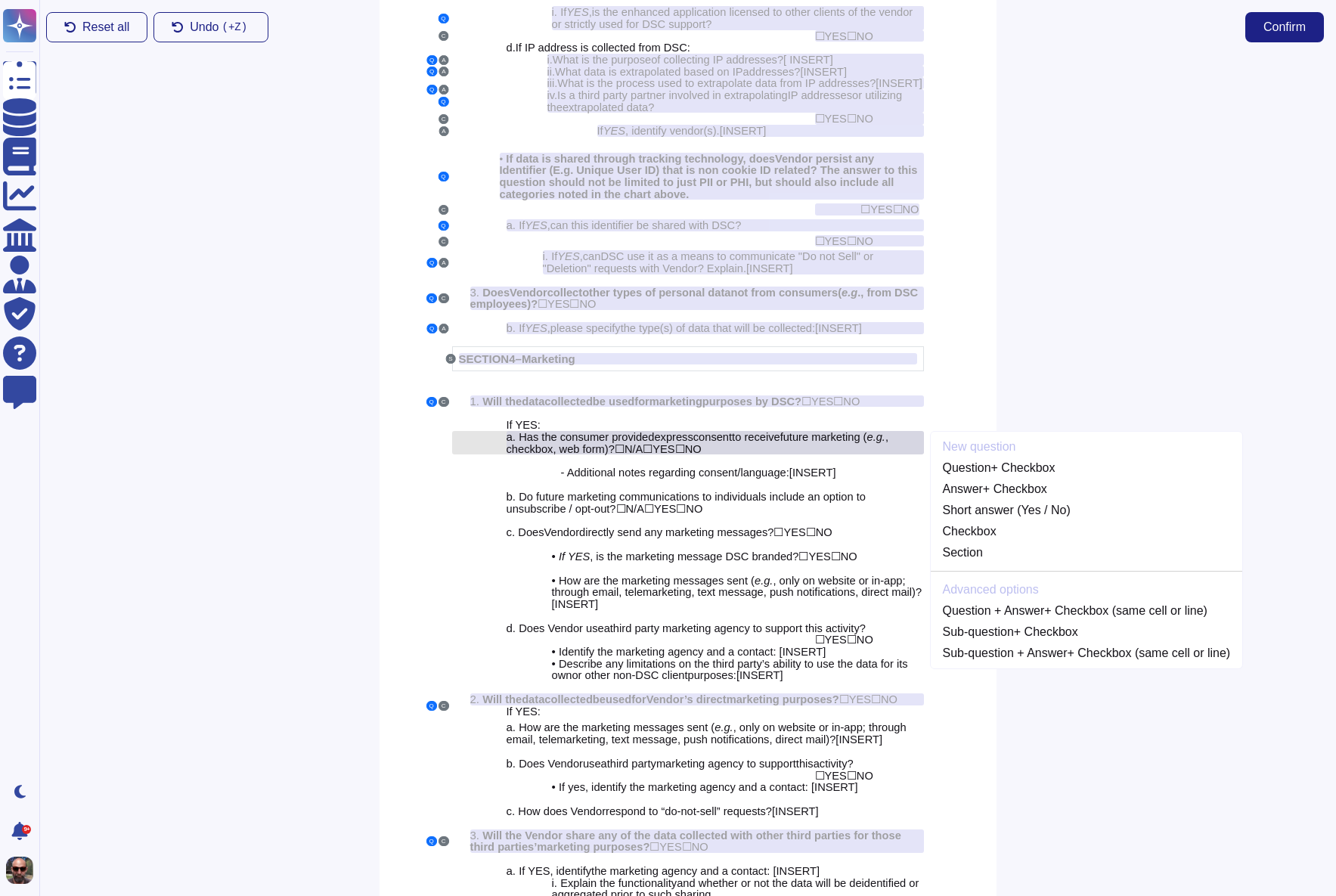
scroll to position [2301, 0]
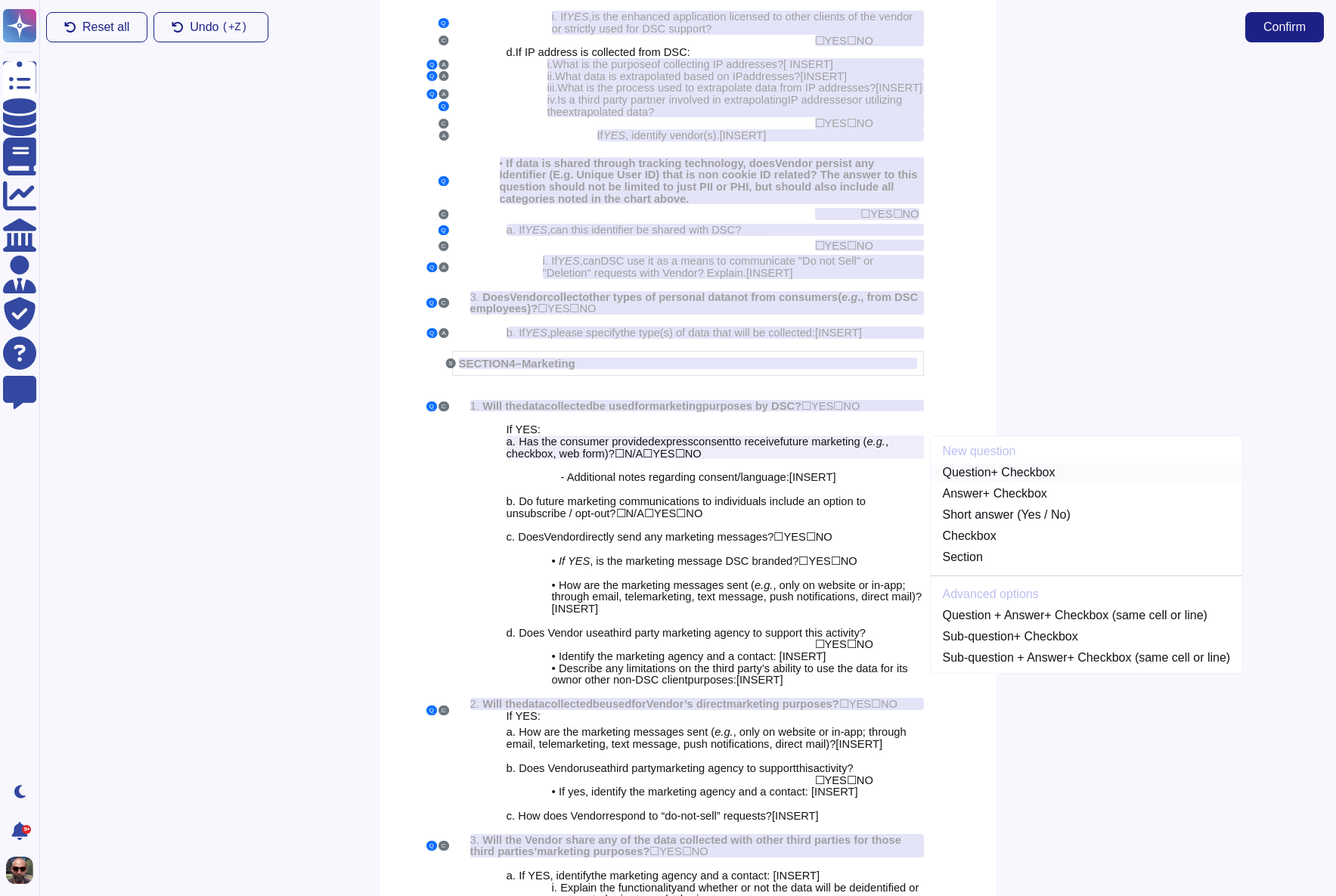
click at [989, 478] on link "Question + Checkbox" at bounding box center [1086, 473] width 313 height 18
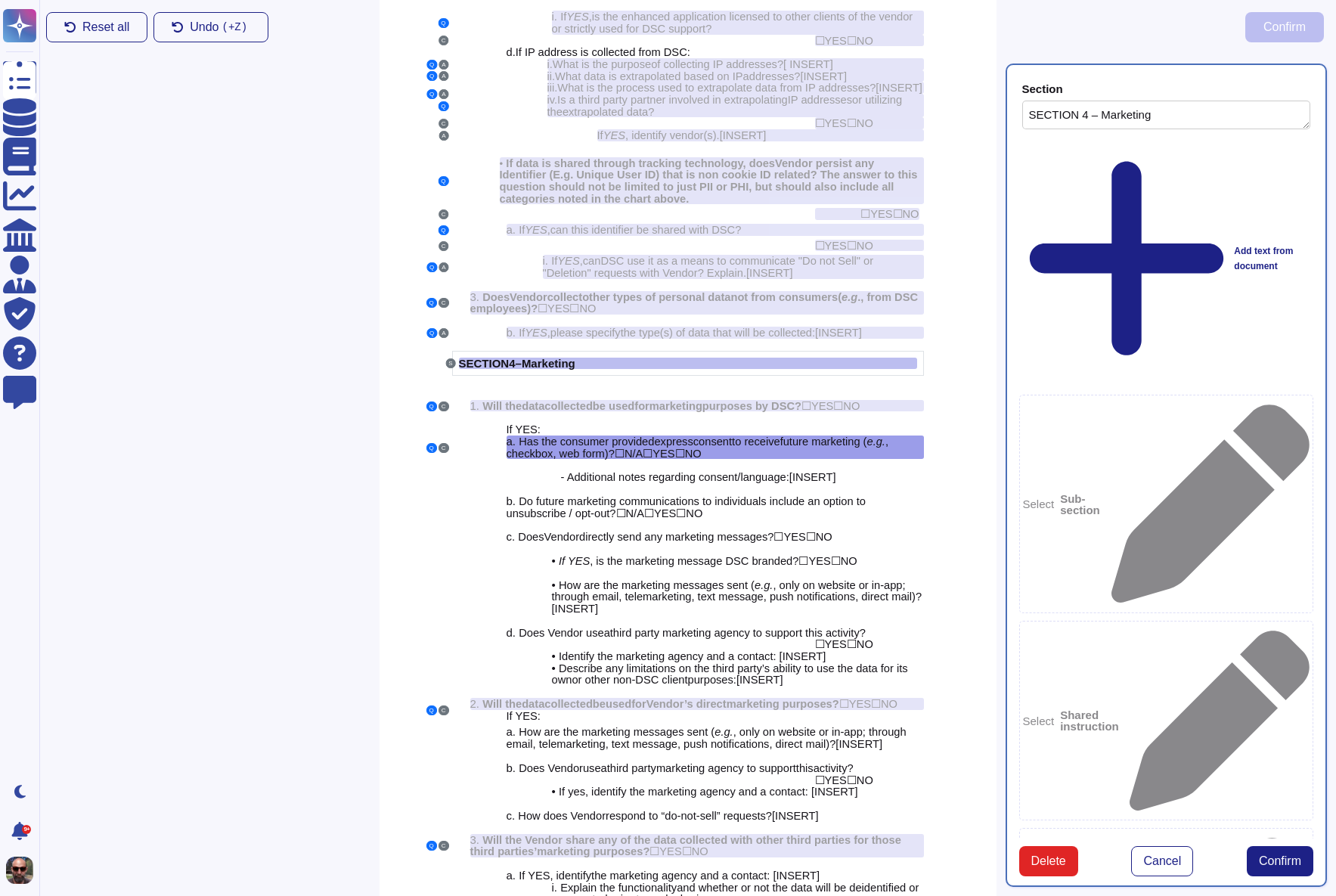
type textarea "SECTION 4 – Marketing"
type textarea "Has the consumer provided express consent to receive future marketing (e.g., ch…"
click at [1280, 855] on span "Confirm" at bounding box center [1279, 860] width 42 height 12
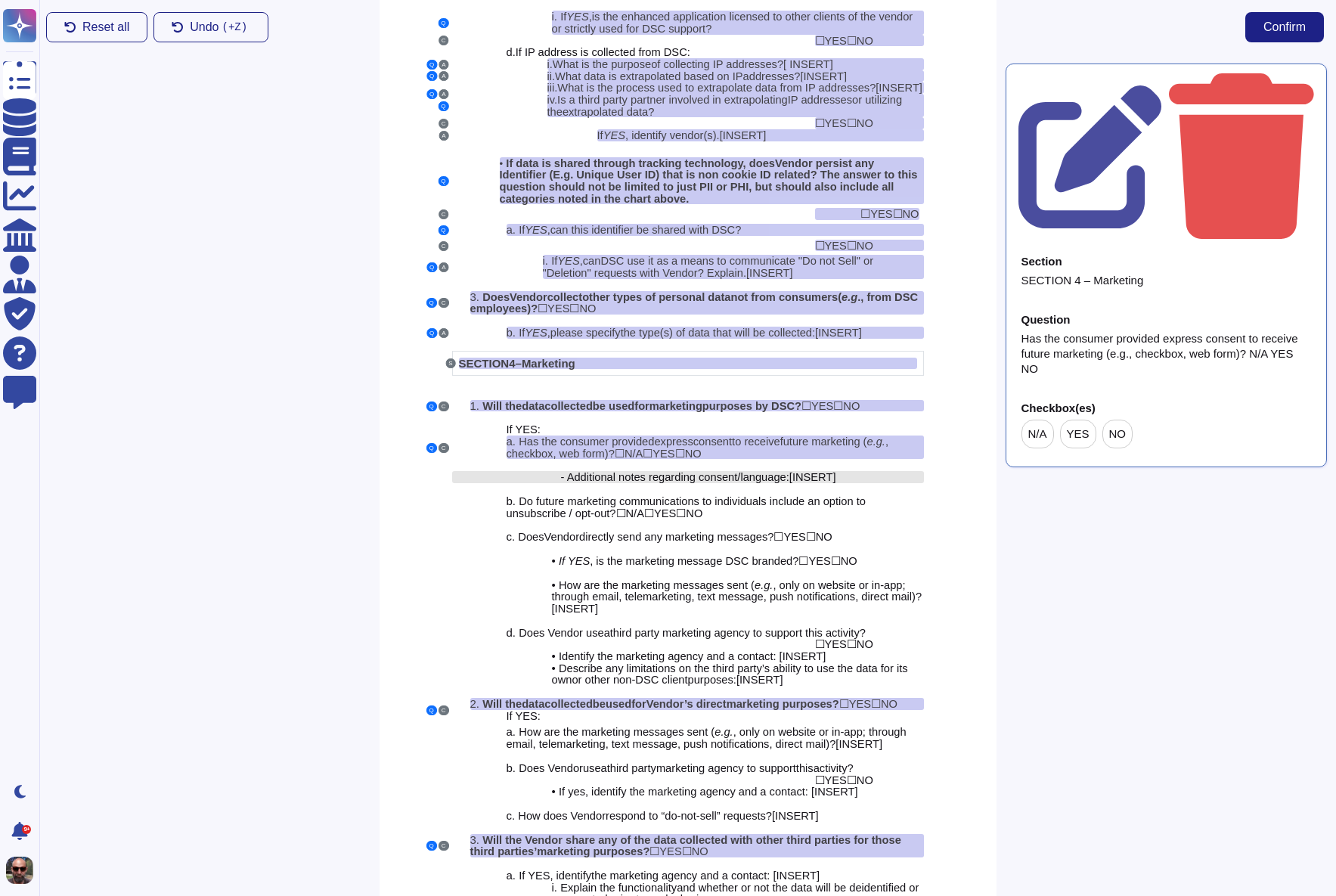
click at [731, 479] on span "- Additional notes regarding consent/language:" at bounding box center [675, 477] width 229 height 12
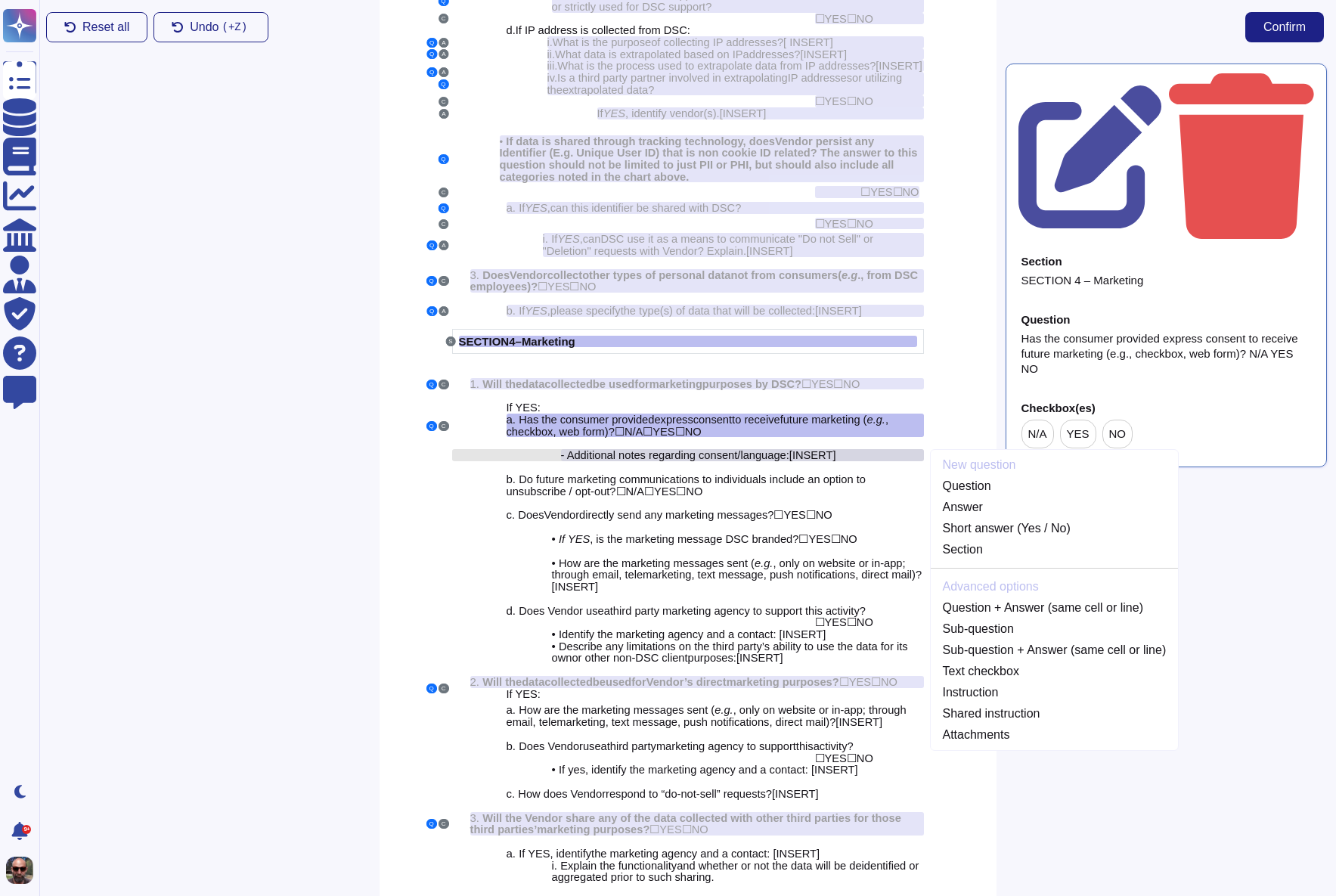
scroll to position [2331, 0]
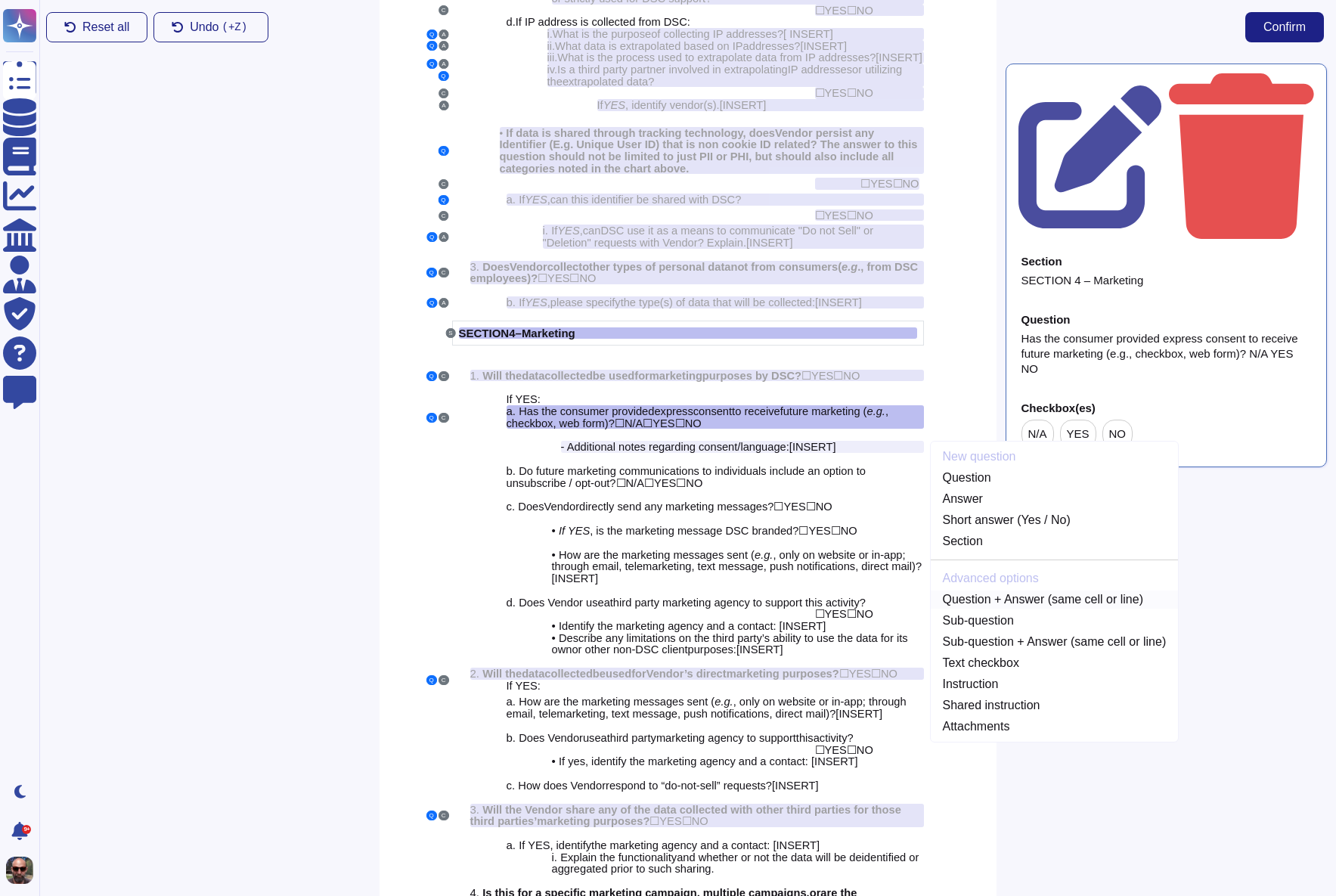
click at [990, 598] on link "Question + Answer (same cell or line)" at bounding box center [1054, 600] width 248 height 18
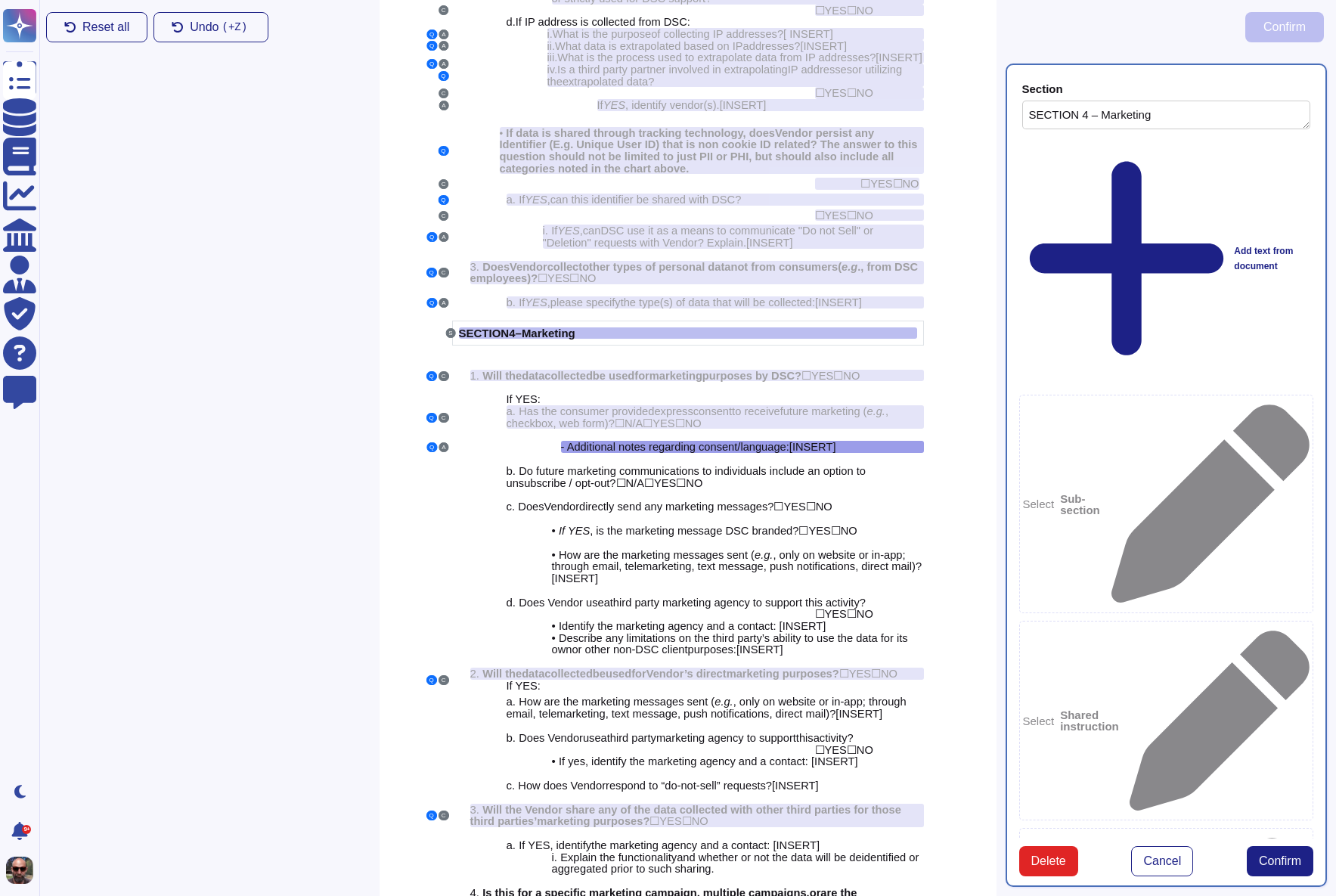
type textarea "SECTION 4 – Marketing"
type textarea "- Additional notes regarding consent/language: [INSERT]"
click at [1276, 855] on span "Confirm" at bounding box center [1279, 860] width 42 height 12
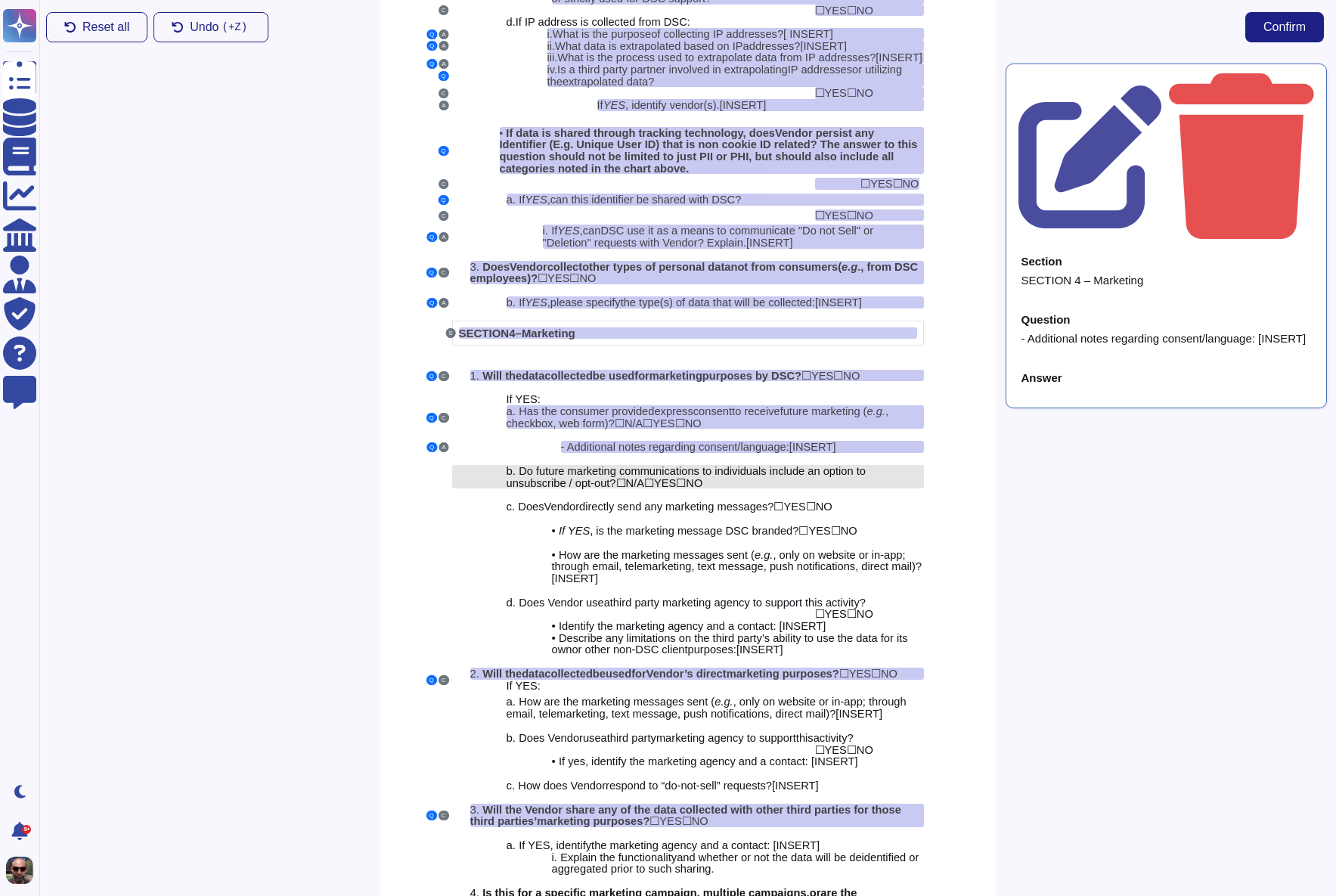
click at [619, 471] on span "o future marketing communications to individuals include an option to unsubscri…" at bounding box center [686, 477] width 359 height 25
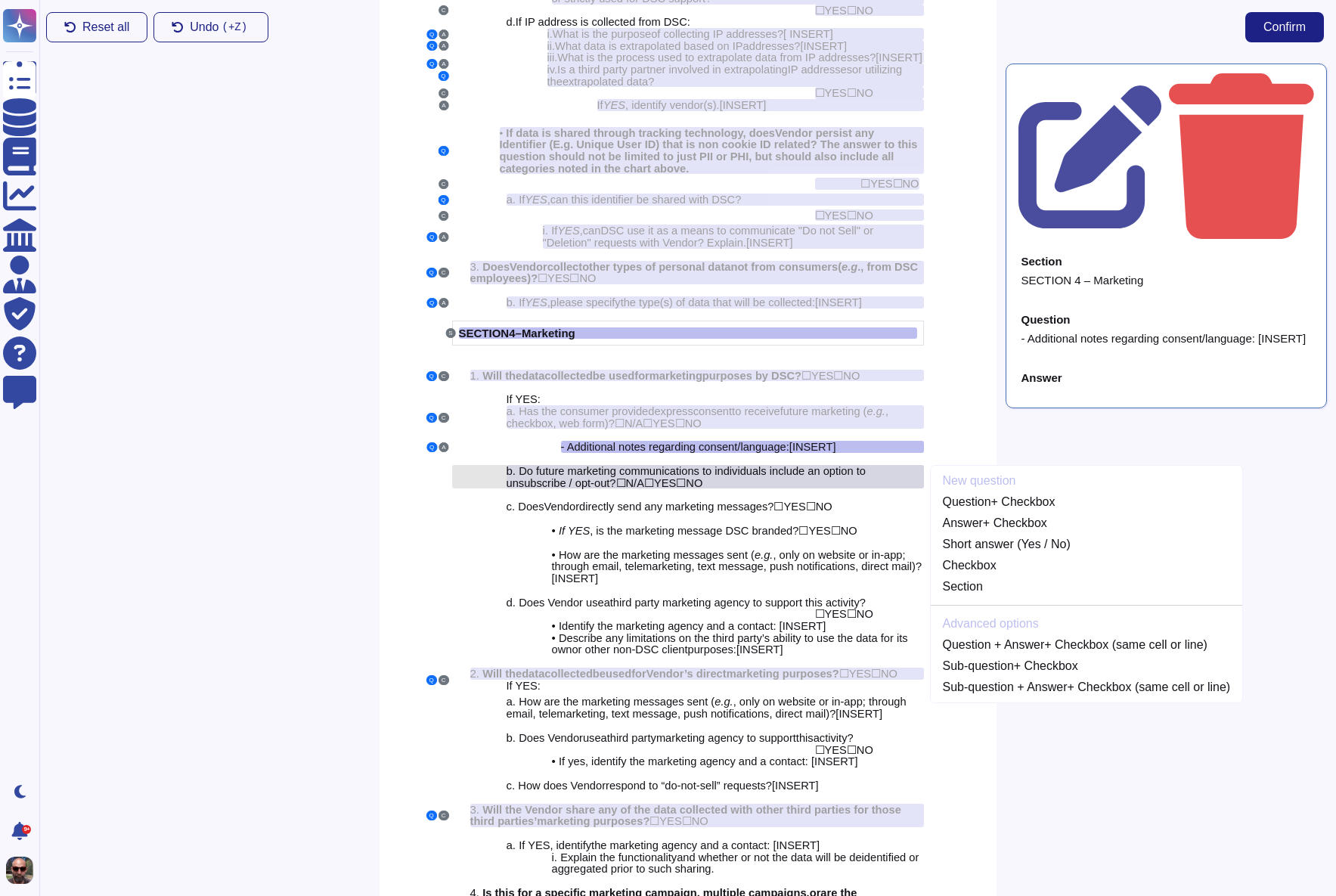
scroll to position [2360, 0]
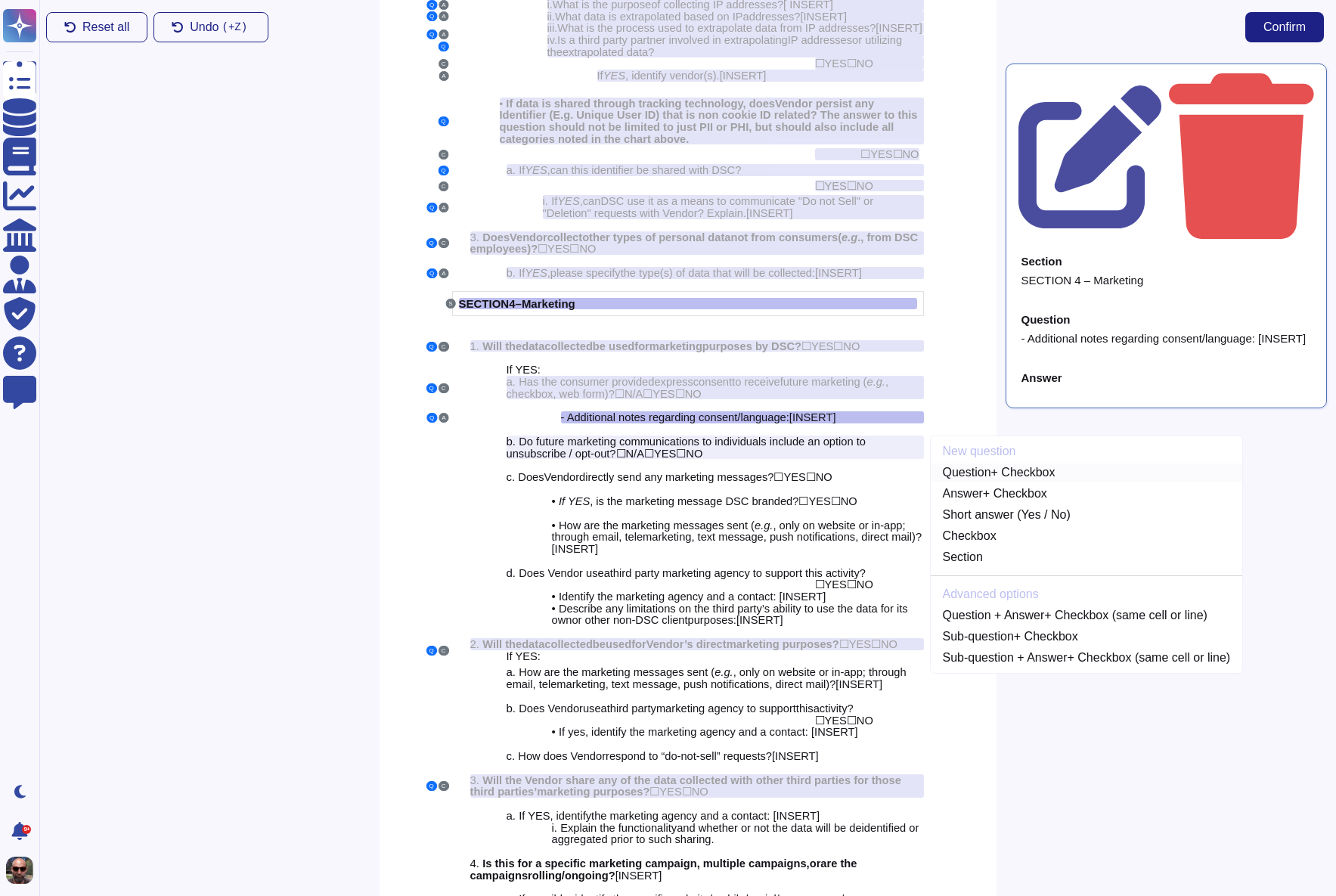
click at [992, 476] on link "Question + Checkbox" at bounding box center [1086, 473] width 313 height 18
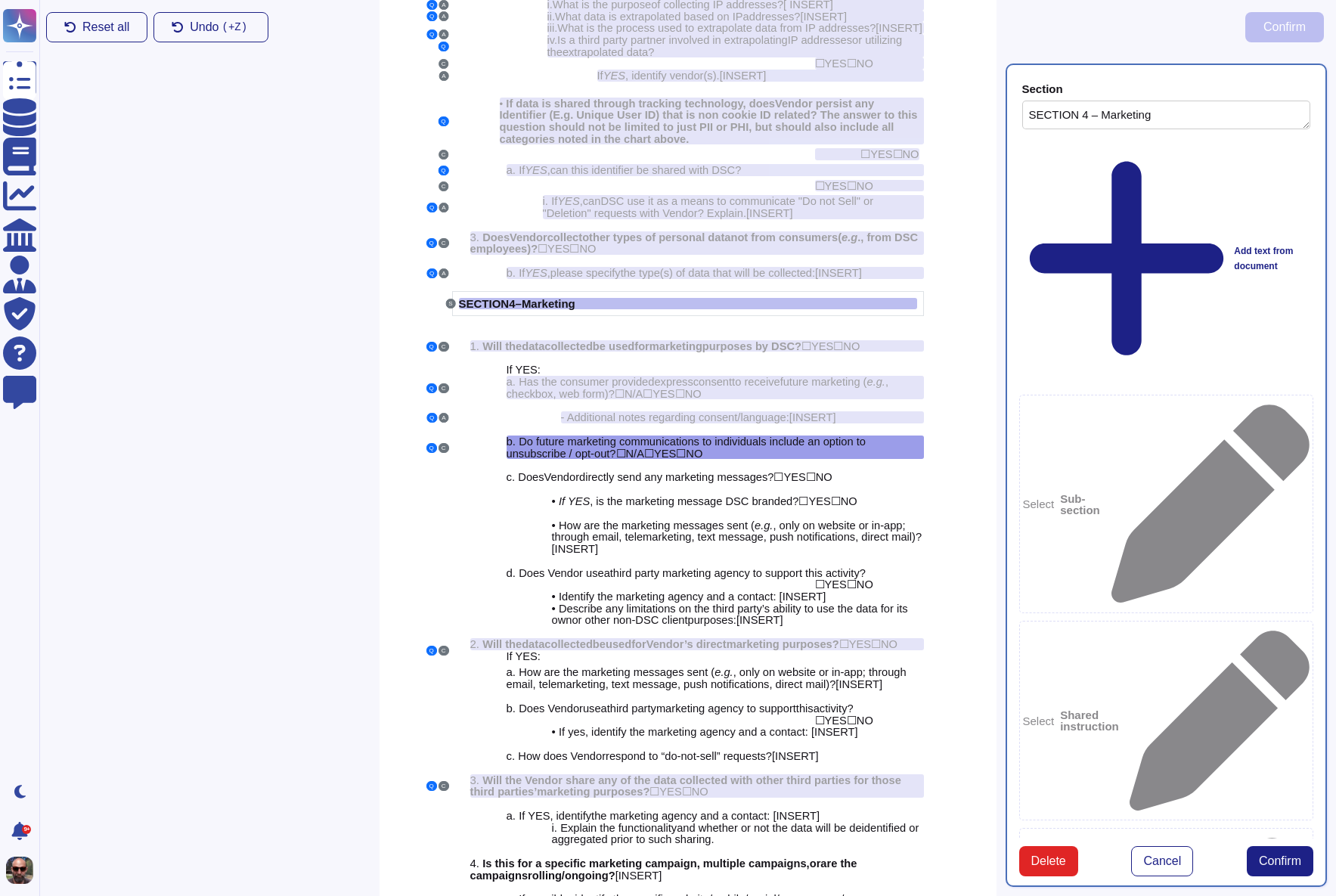
type textarea "SECTION 4 – Marketing"
type textarea "Do future marketing communications to individuals include an option to unsubscr…"
click at [1283, 855] on span "Confirm" at bounding box center [1279, 860] width 42 height 12
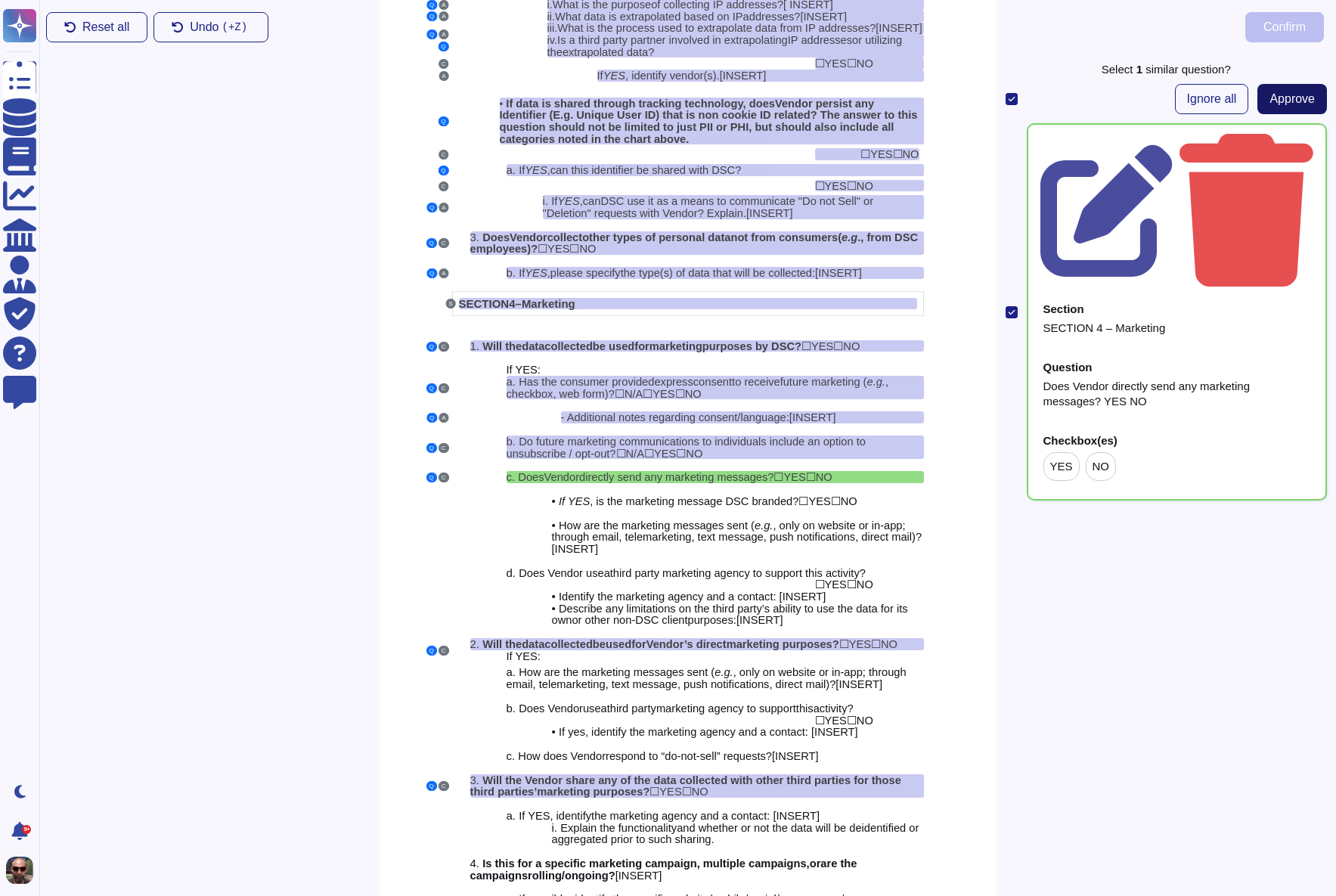
click at [1292, 99] on span "Approve" at bounding box center [1292, 98] width 46 height 12
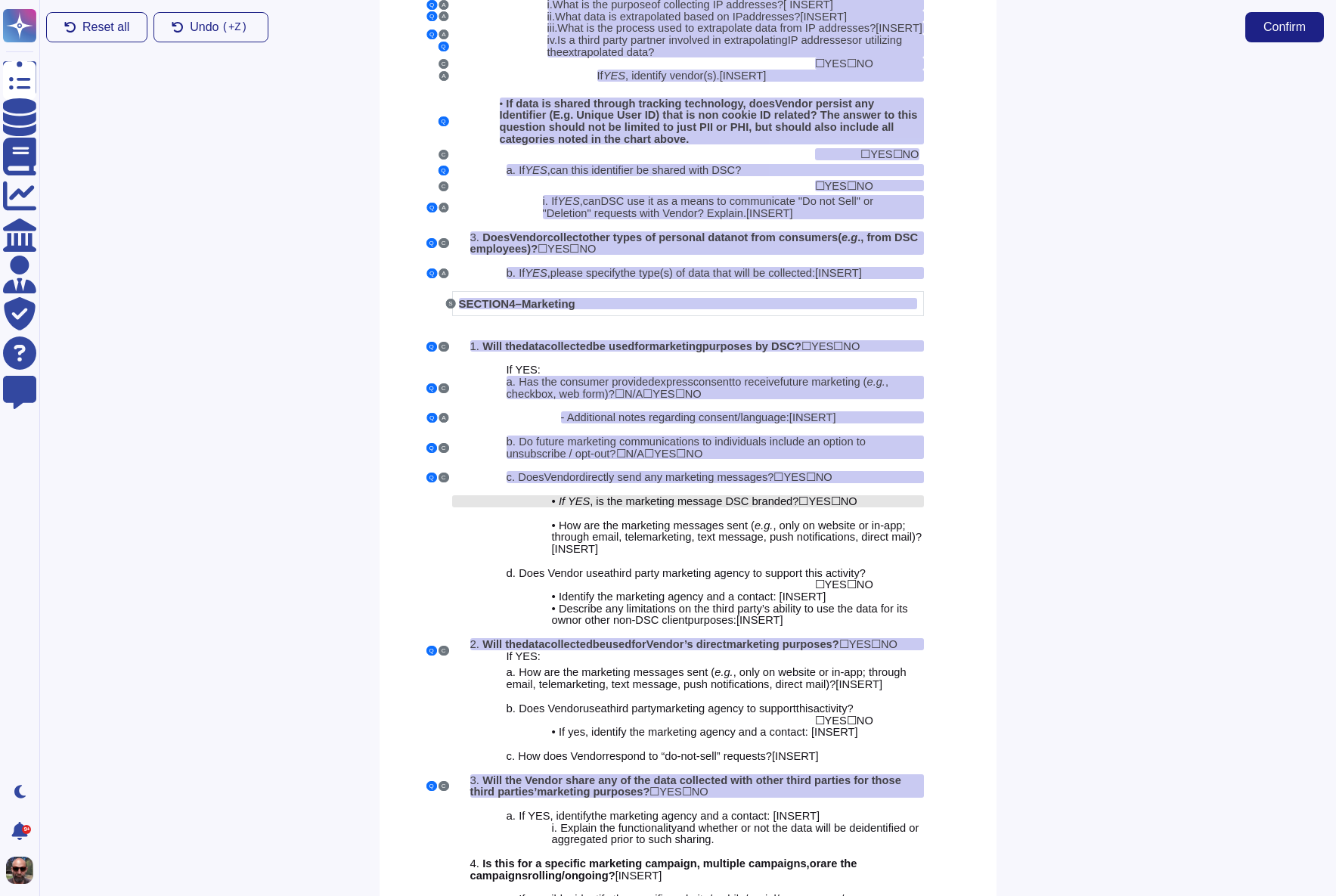
click at [750, 499] on span ", is the marketing message DSC branded?" at bounding box center [694, 500] width 209 height 12
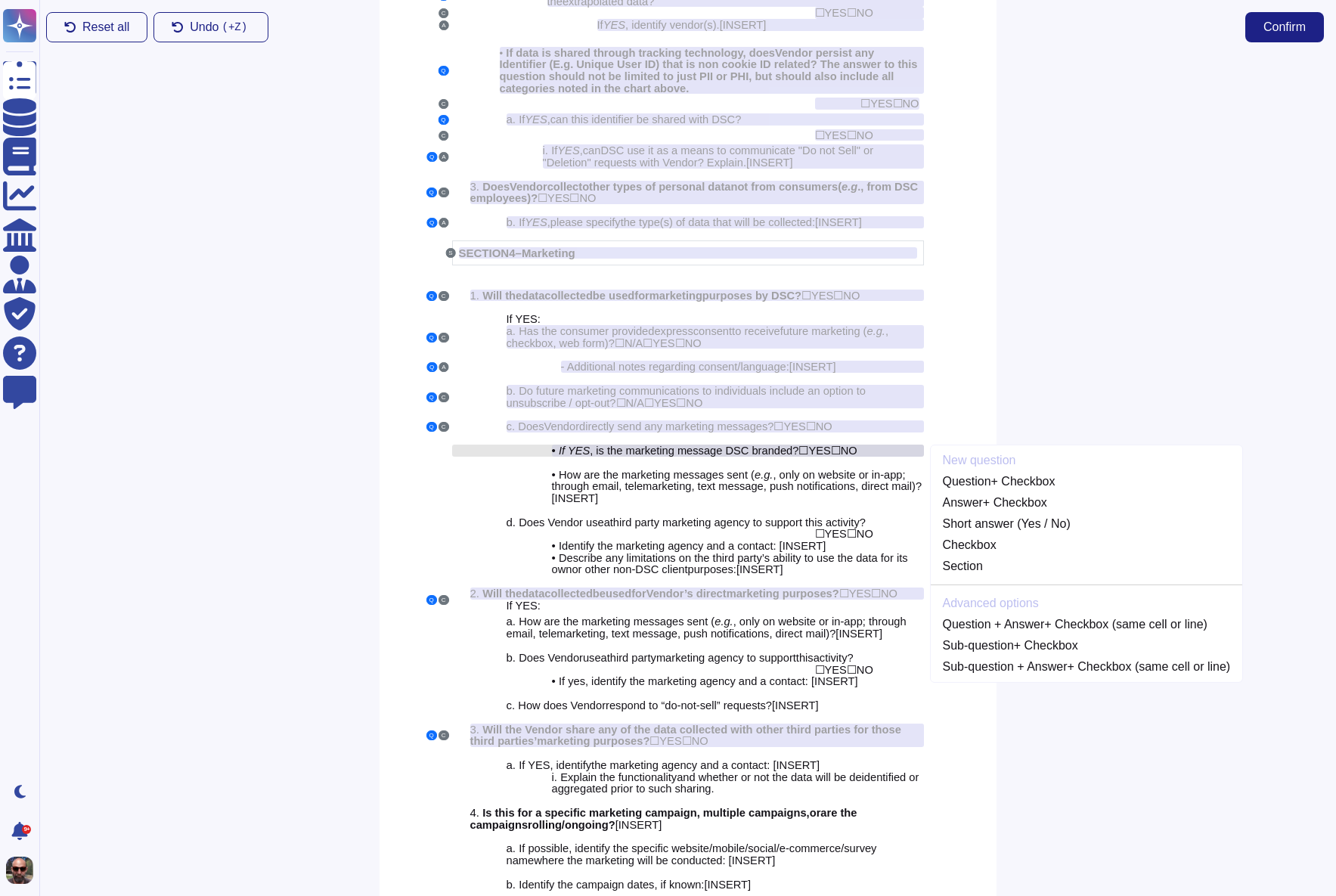
scroll to position [2414, 0]
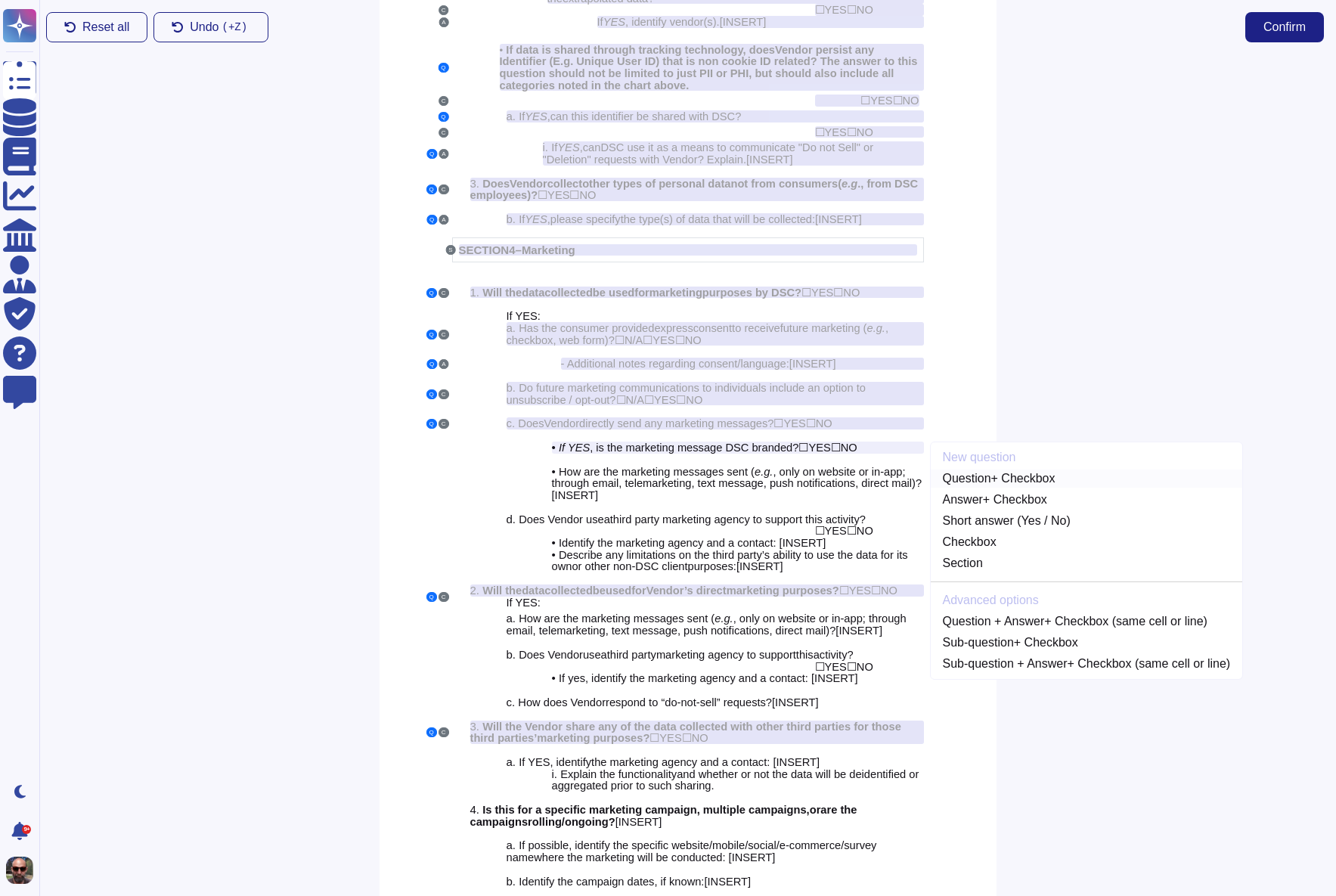
click at [1041, 473] on link "Question + Checkbox" at bounding box center [1086, 479] width 313 height 18
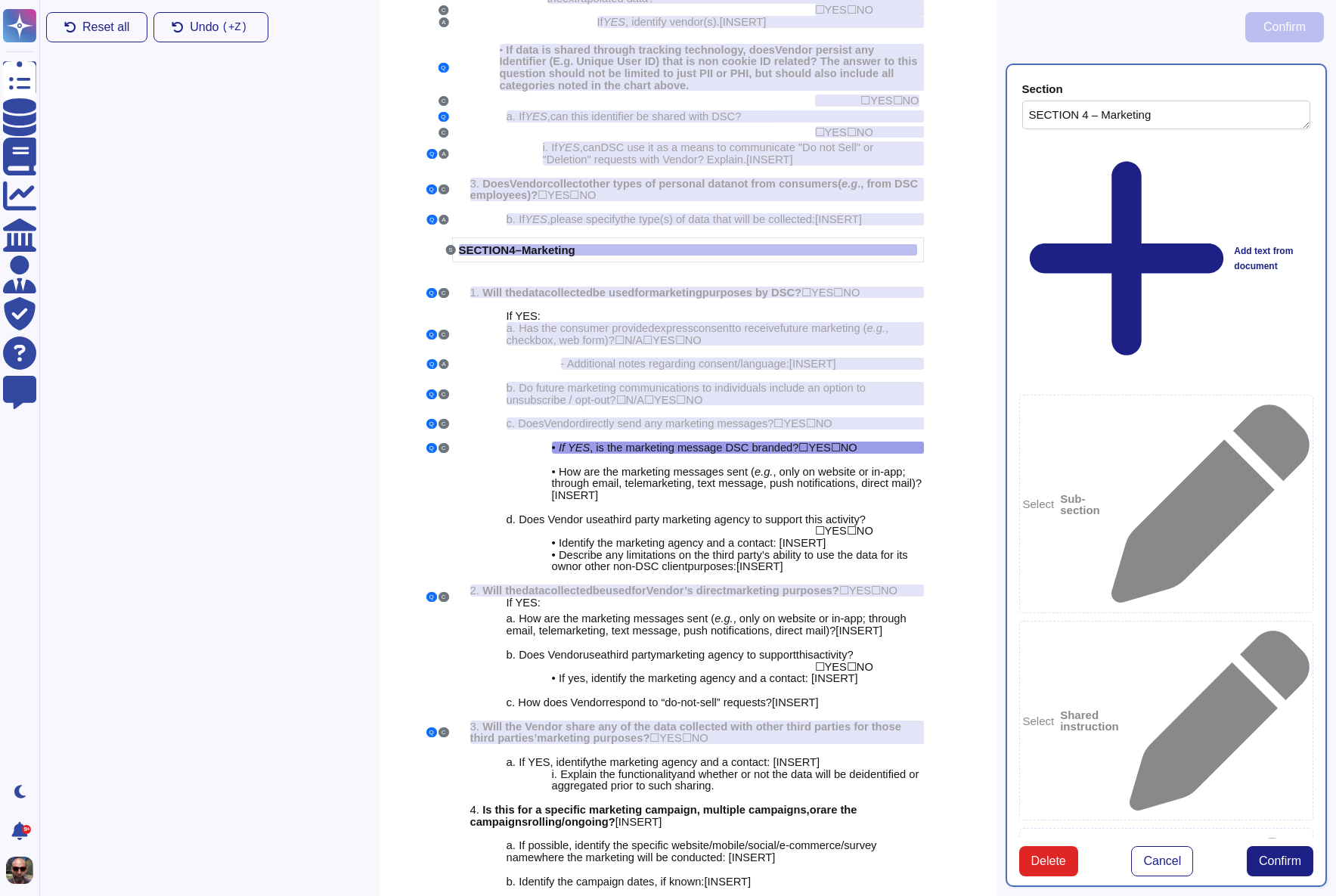
type textarea "SECTION 4 – Marketing"
type textarea "If YES, is the marketing message DSC branded? YES NO"
click at [1277, 855] on span "Confirm" at bounding box center [1279, 860] width 42 height 12
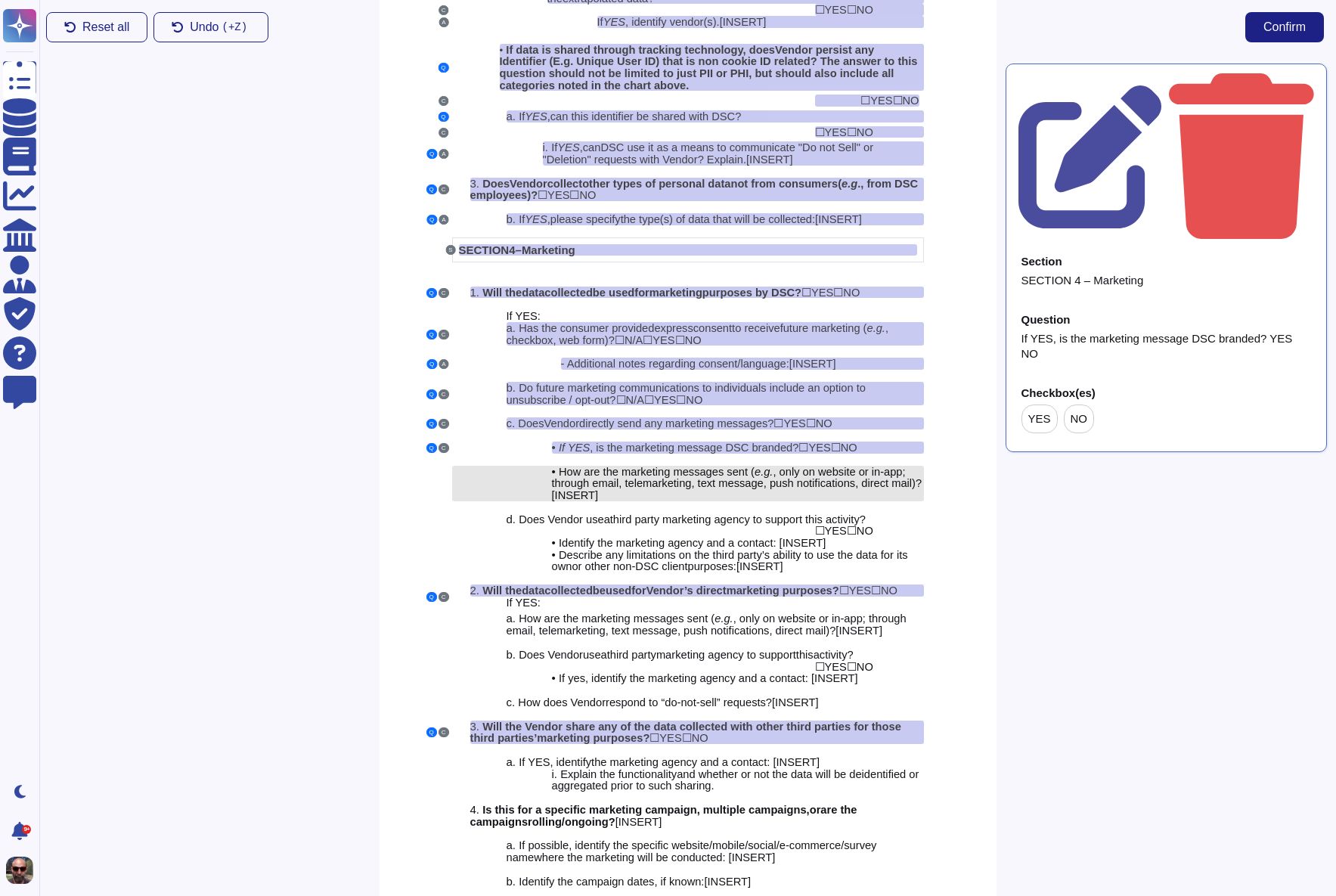
click at [694, 484] on span ", only on website or in-app; through email, telemarketing, text message, push n…" at bounding box center [733, 478] width 361 height 25
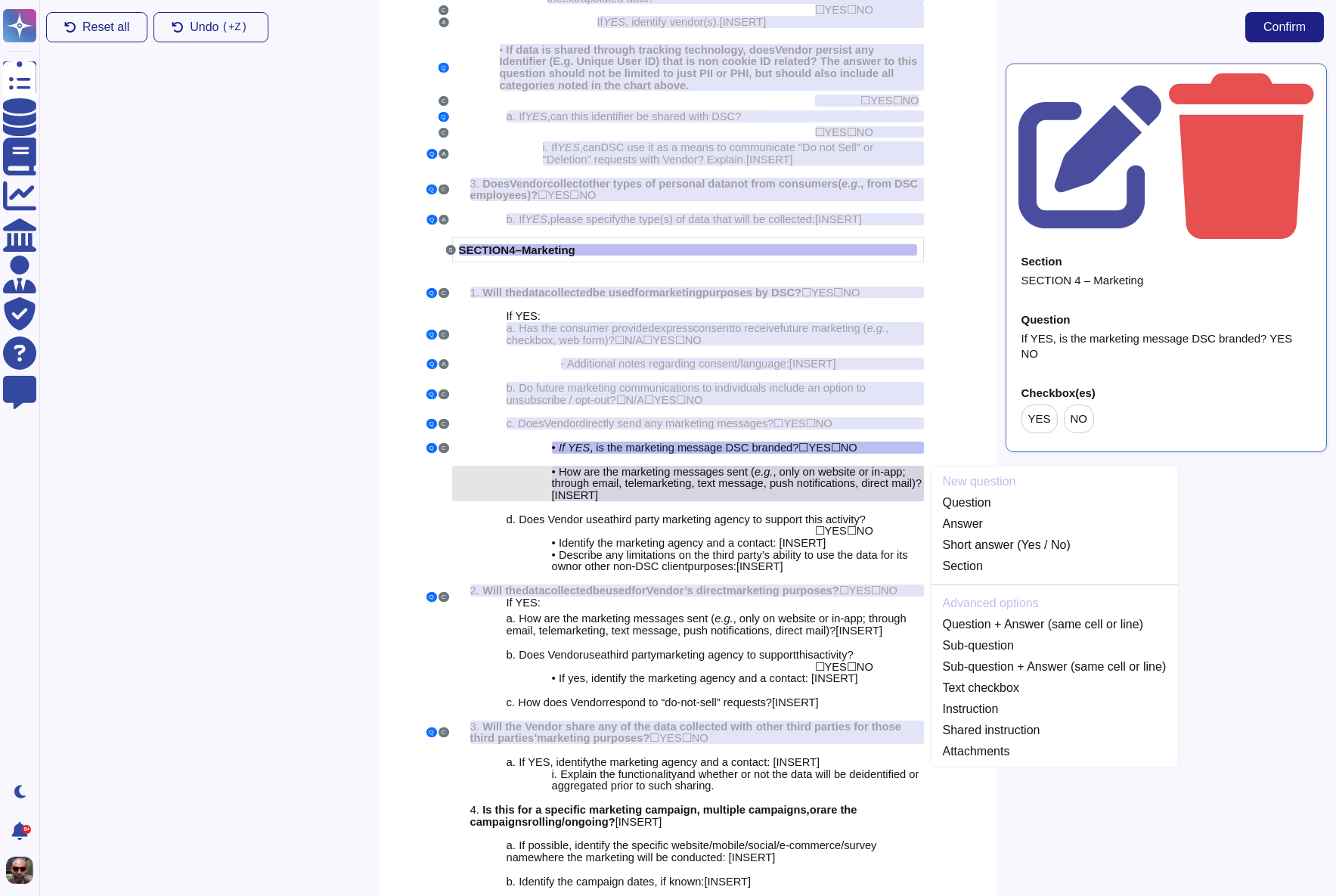
scroll to position [2450, 0]
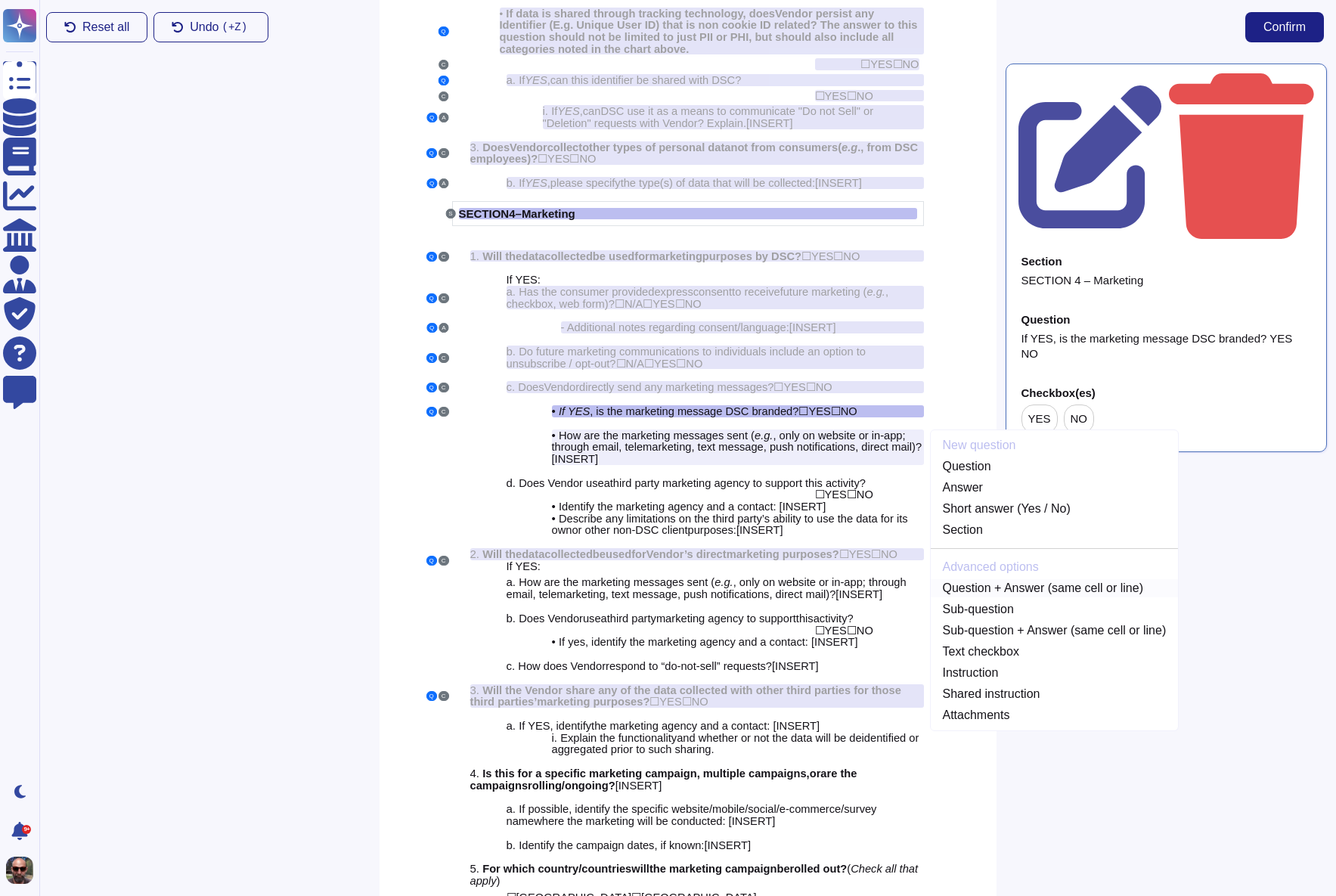
click at [1019, 585] on link "Question + Answer (same cell or line)" at bounding box center [1054, 589] width 248 height 18
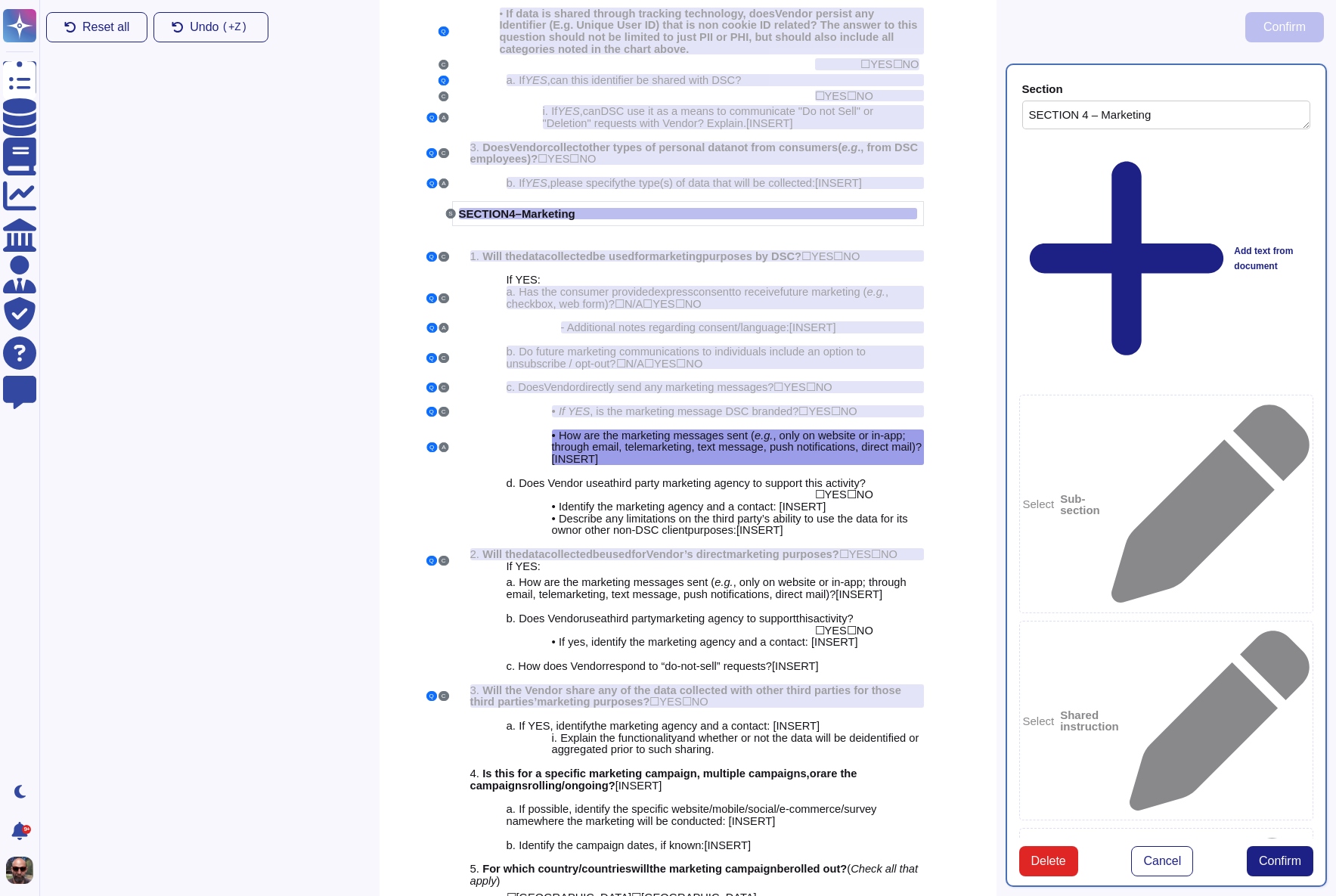
type textarea "SECTION 4 – Marketing"
type textarea "How are the marketing messages sent (e.g., only on website or in-app; through e…"
click at [1300, 855] on span "Confirm" at bounding box center [1279, 860] width 42 height 12
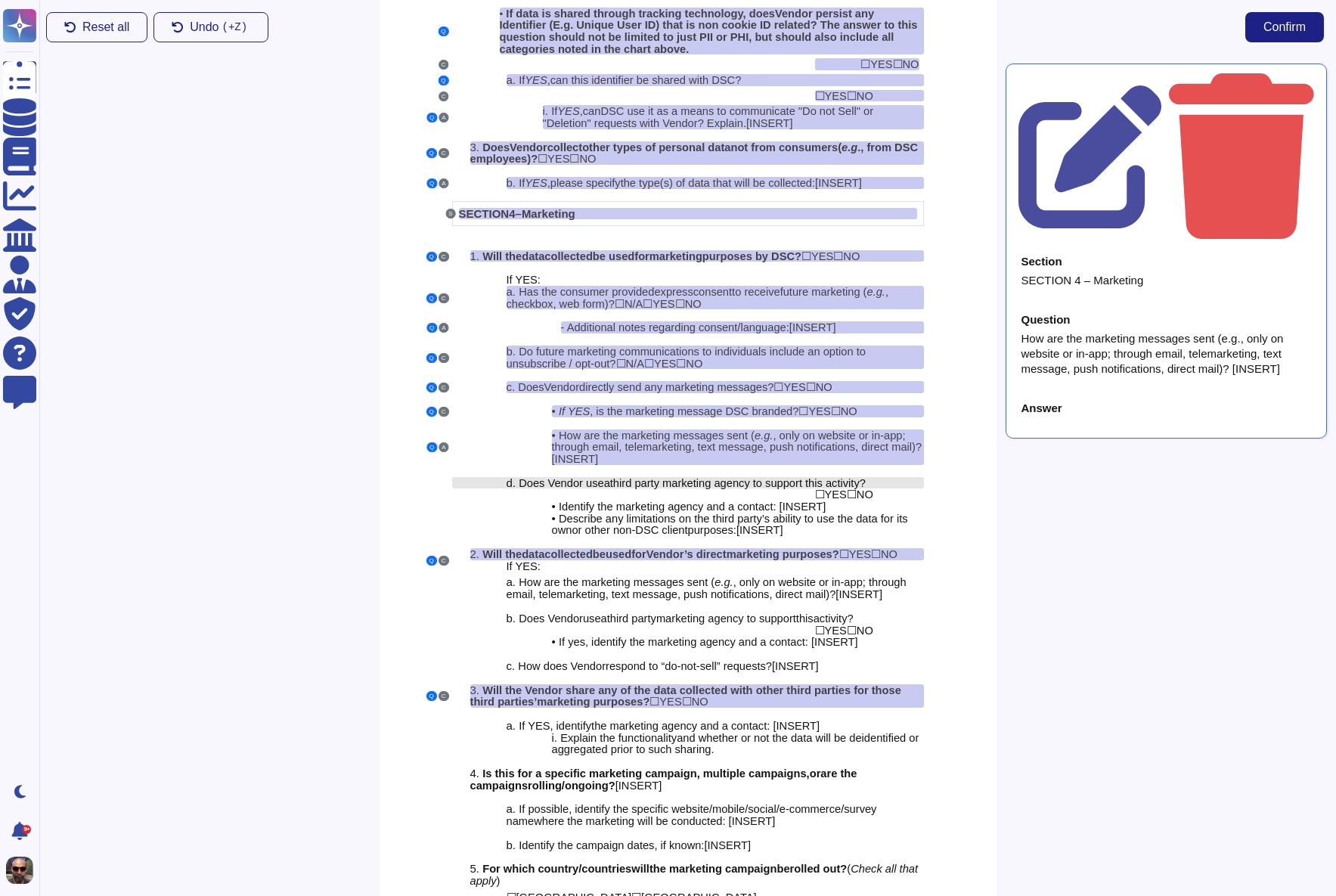
click at [769, 478] on span "third party marketing agency to support this activity?" at bounding box center [738, 483] width 255 height 12
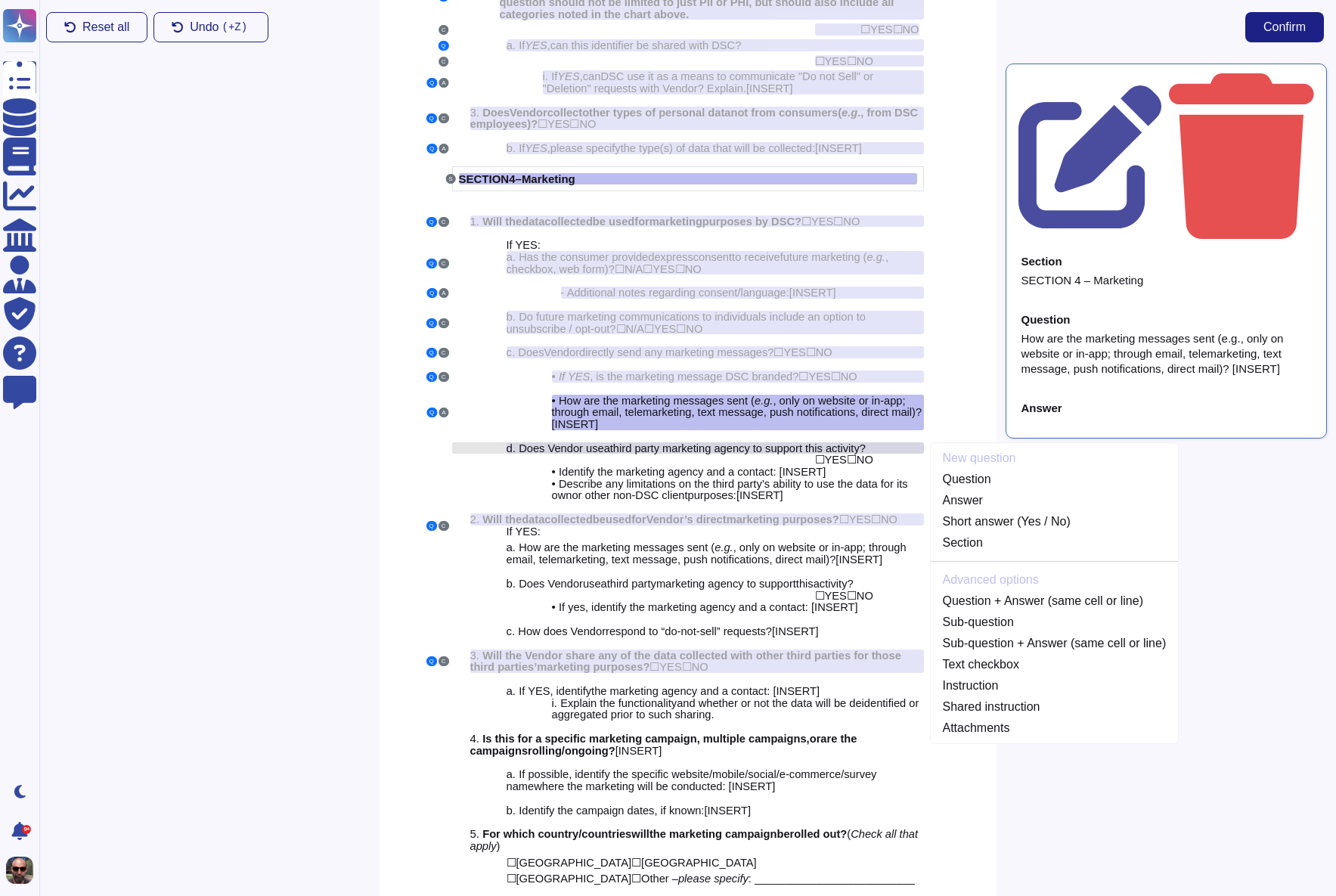
scroll to position [2486, 0]
click at [983, 480] on link "Question" at bounding box center [1054, 479] width 248 height 18
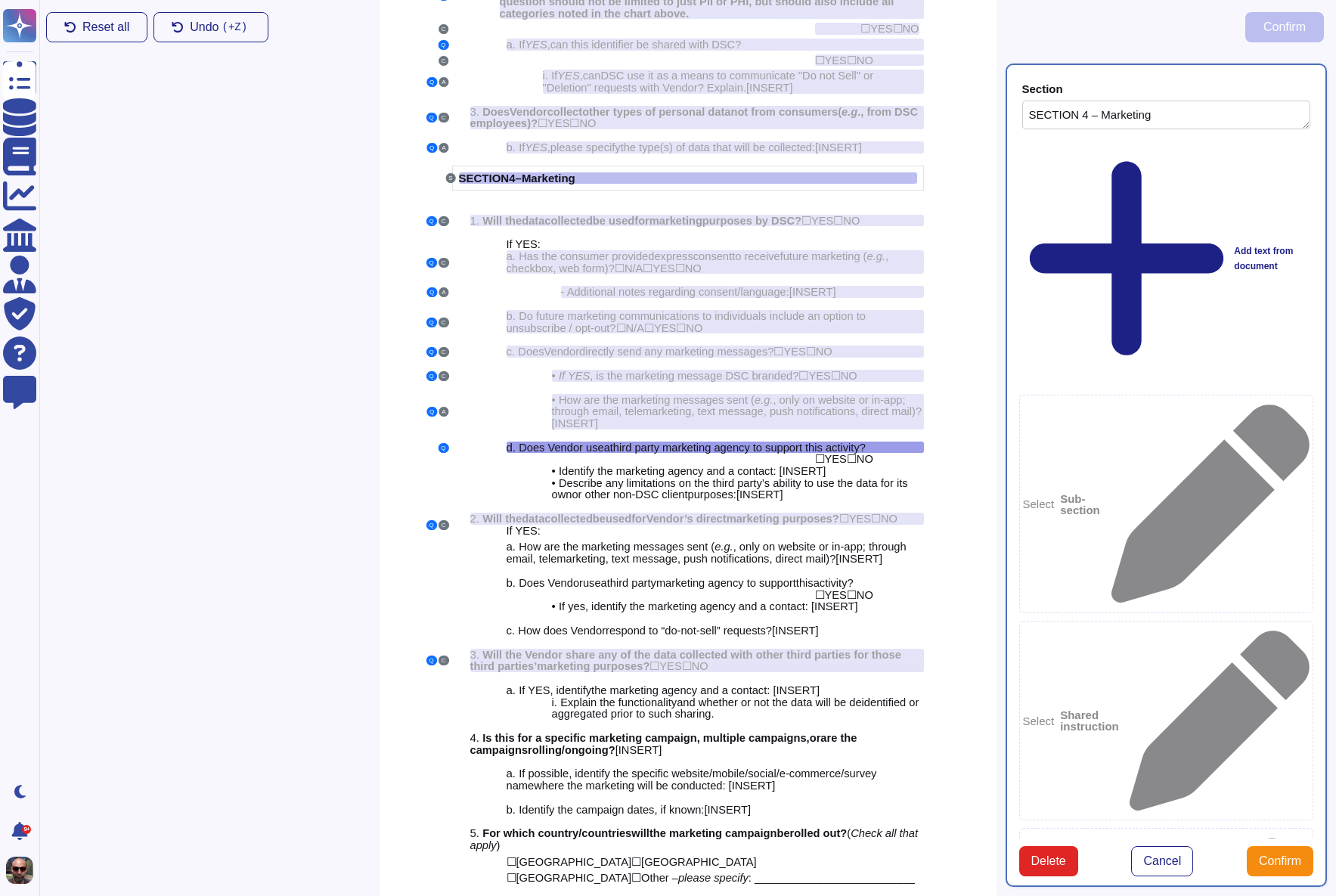
type textarea "SECTION 4 – Marketing"
type textarea "Does Vendor use a third party marketing agency to support this activity?"
click at [846, 455] on span "YES" at bounding box center [836, 458] width 22 height 12
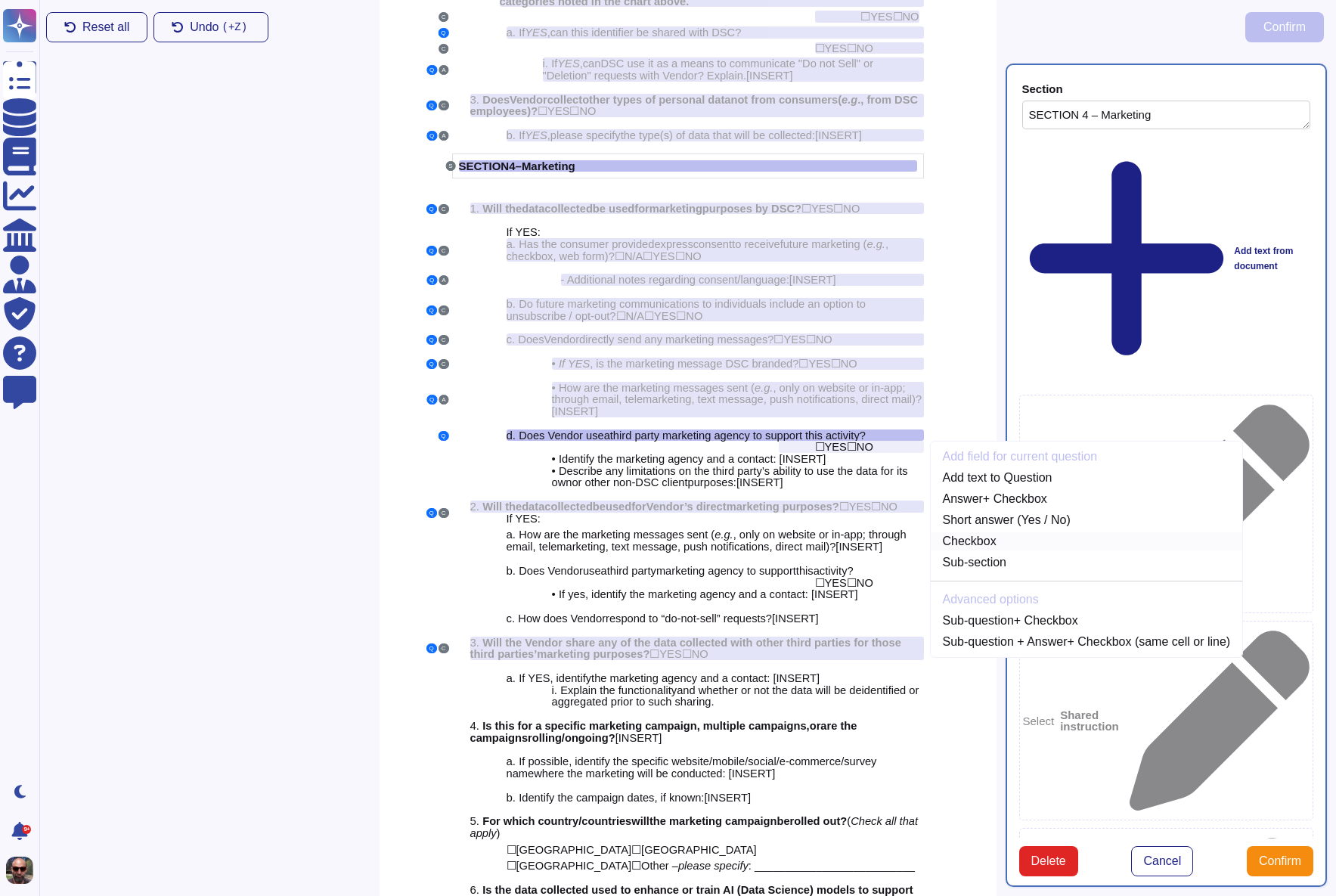
click at [992, 544] on link "Checkbox" at bounding box center [1086, 541] width 313 height 18
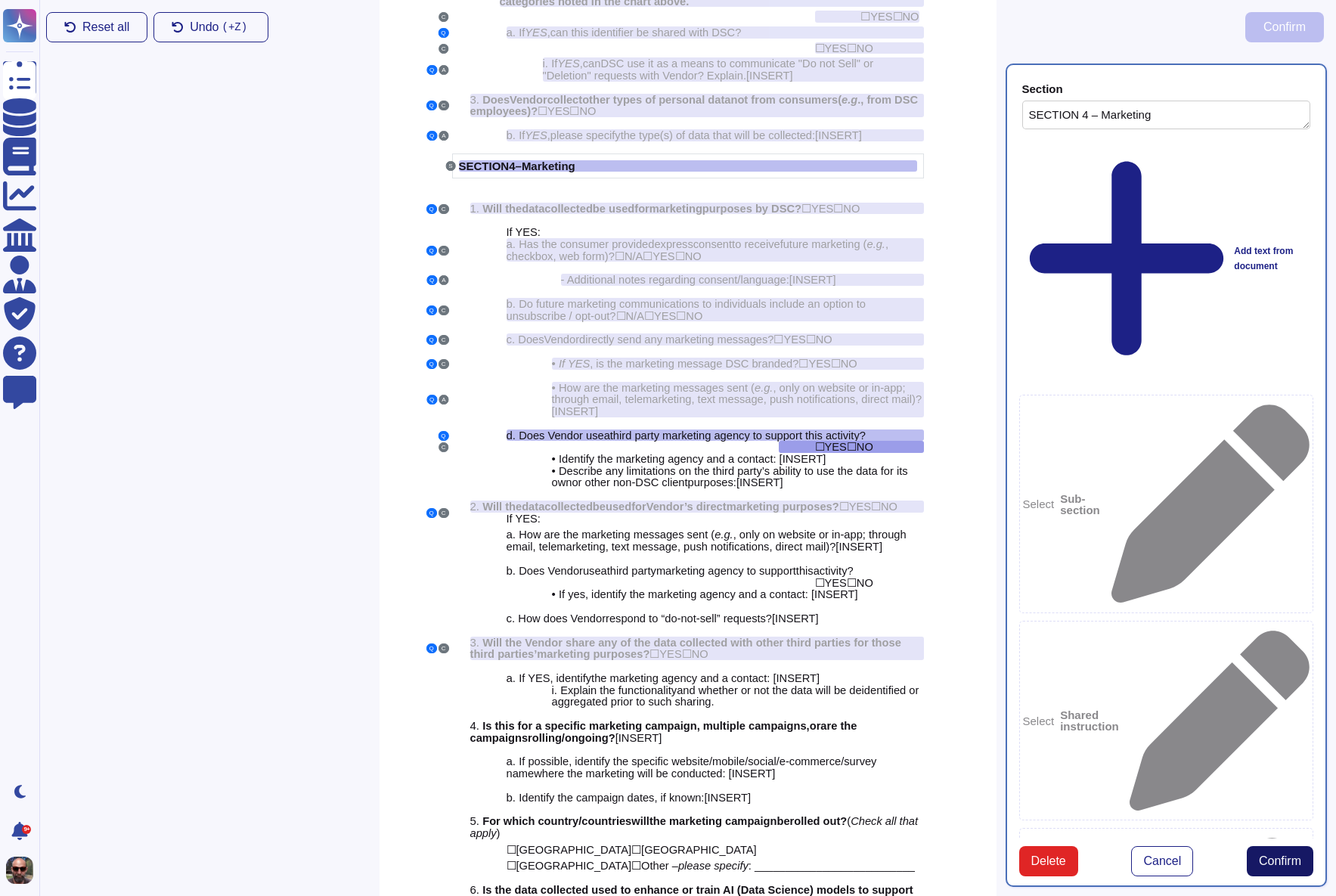
click at [1269, 855] on span "Confirm" at bounding box center [1279, 860] width 42 height 12
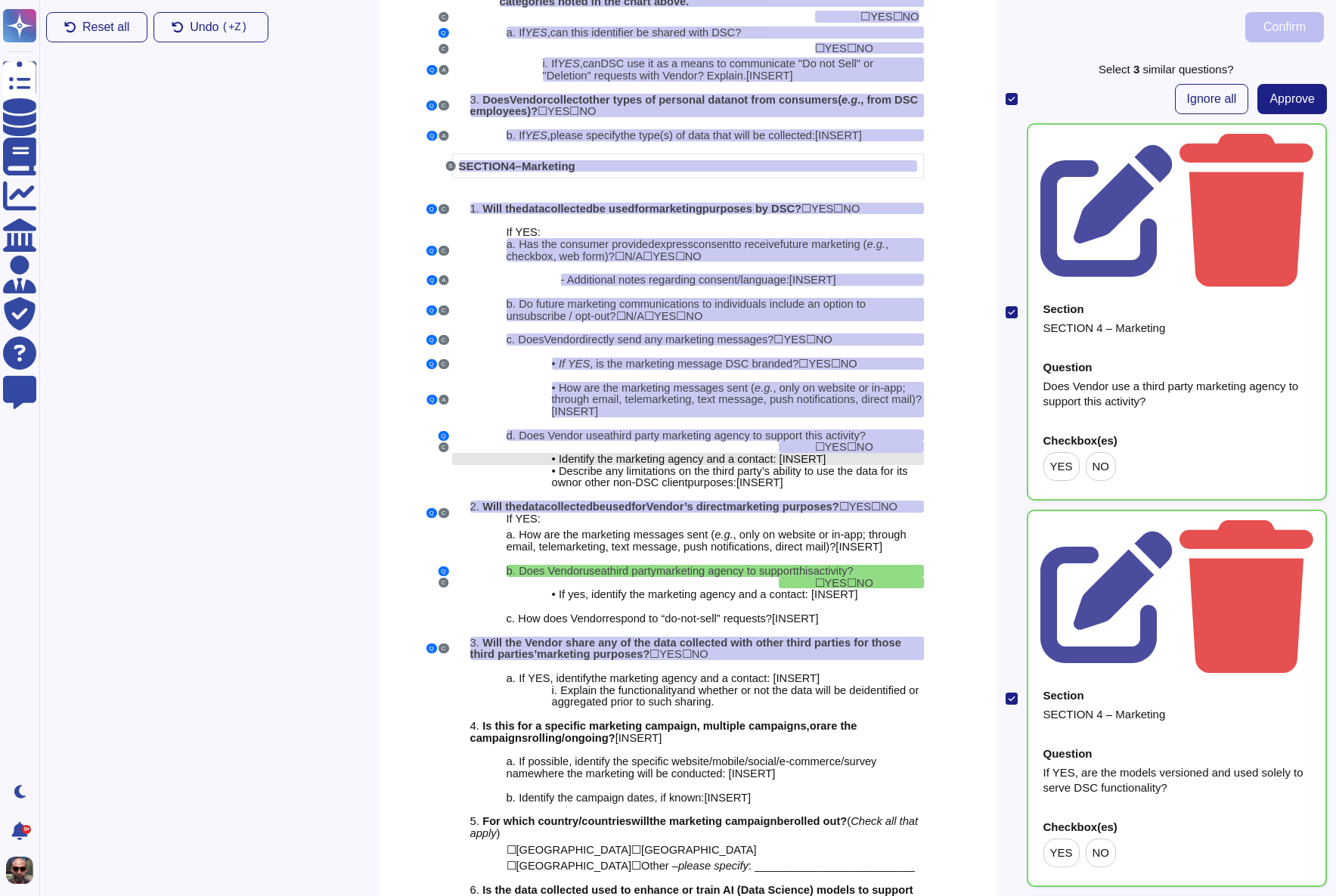
click at [744, 460] on span "dentify the marketing agency and a contact: [" at bounding box center [672, 458] width 221 height 12
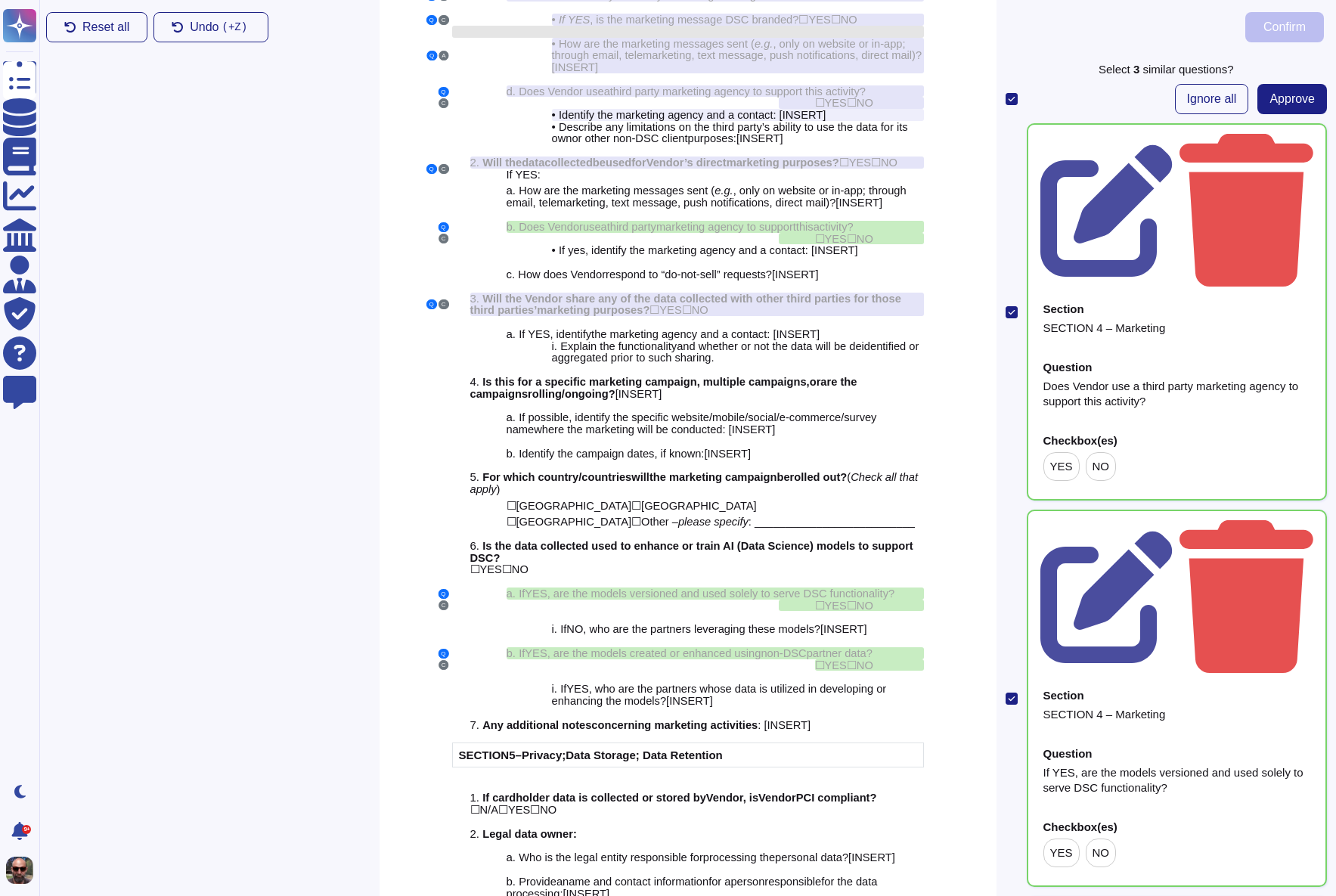
scroll to position [2844, 0]
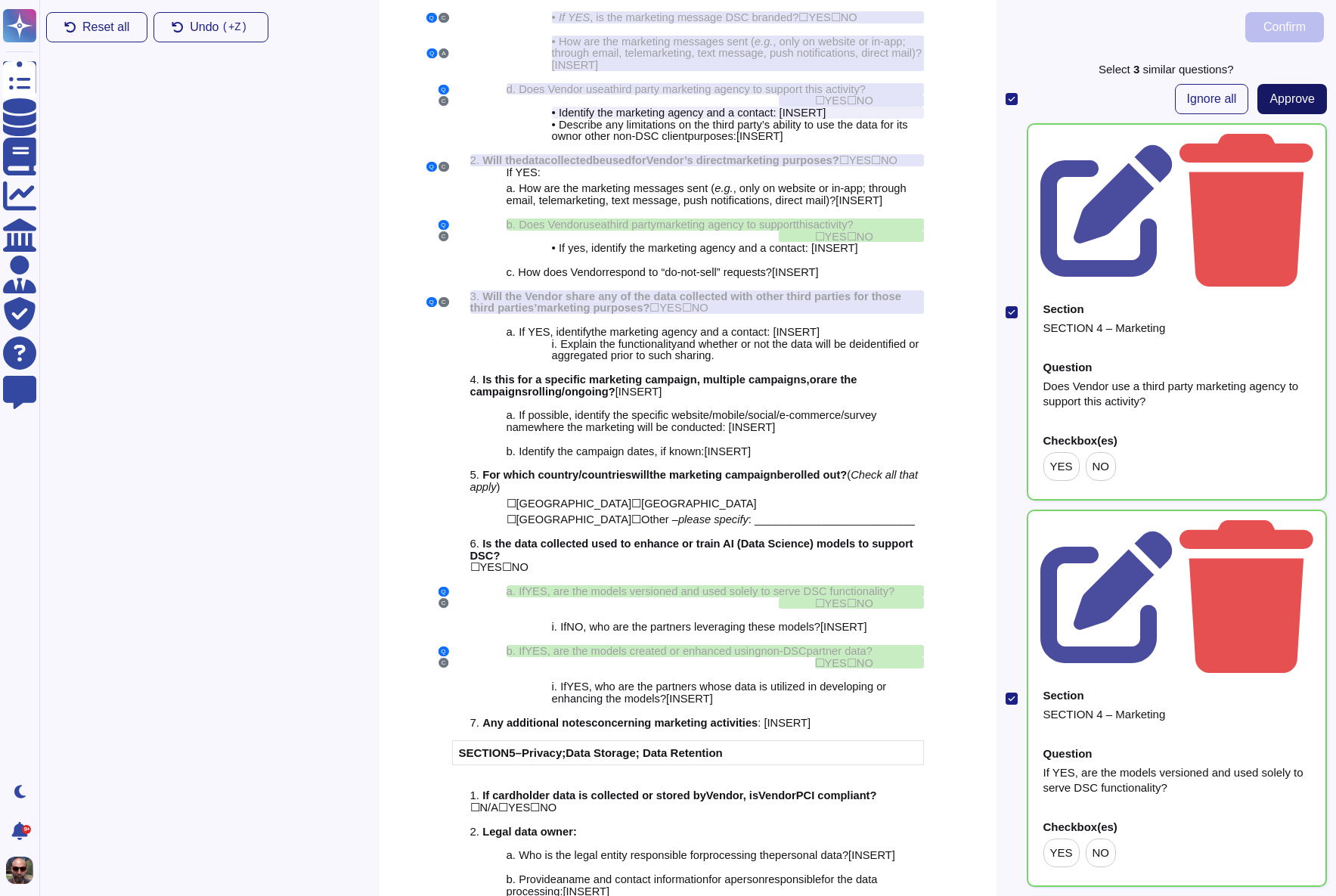
click at [1301, 99] on span "Approve" at bounding box center [1292, 98] width 46 height 12
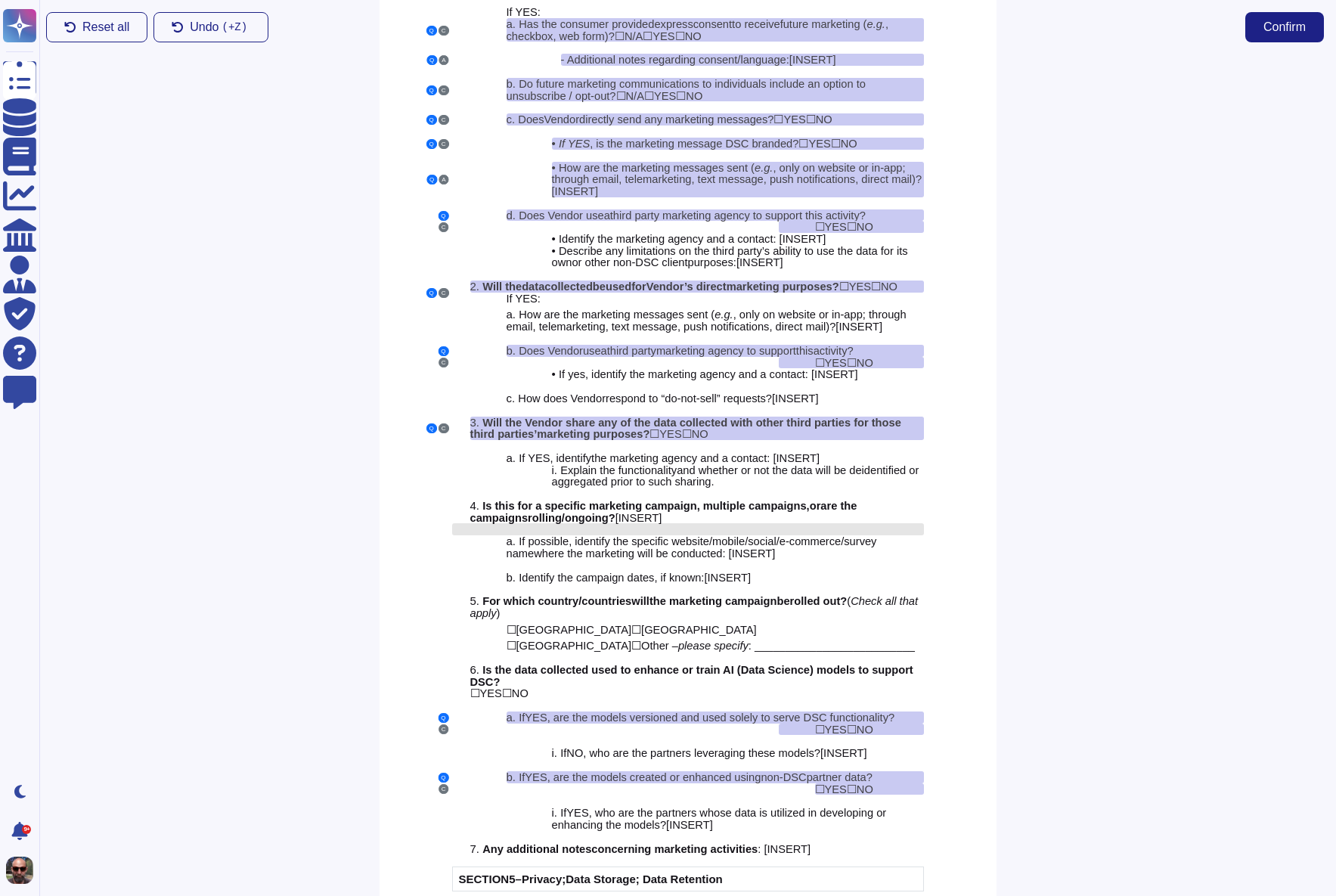
scroll to position [2696, 0]
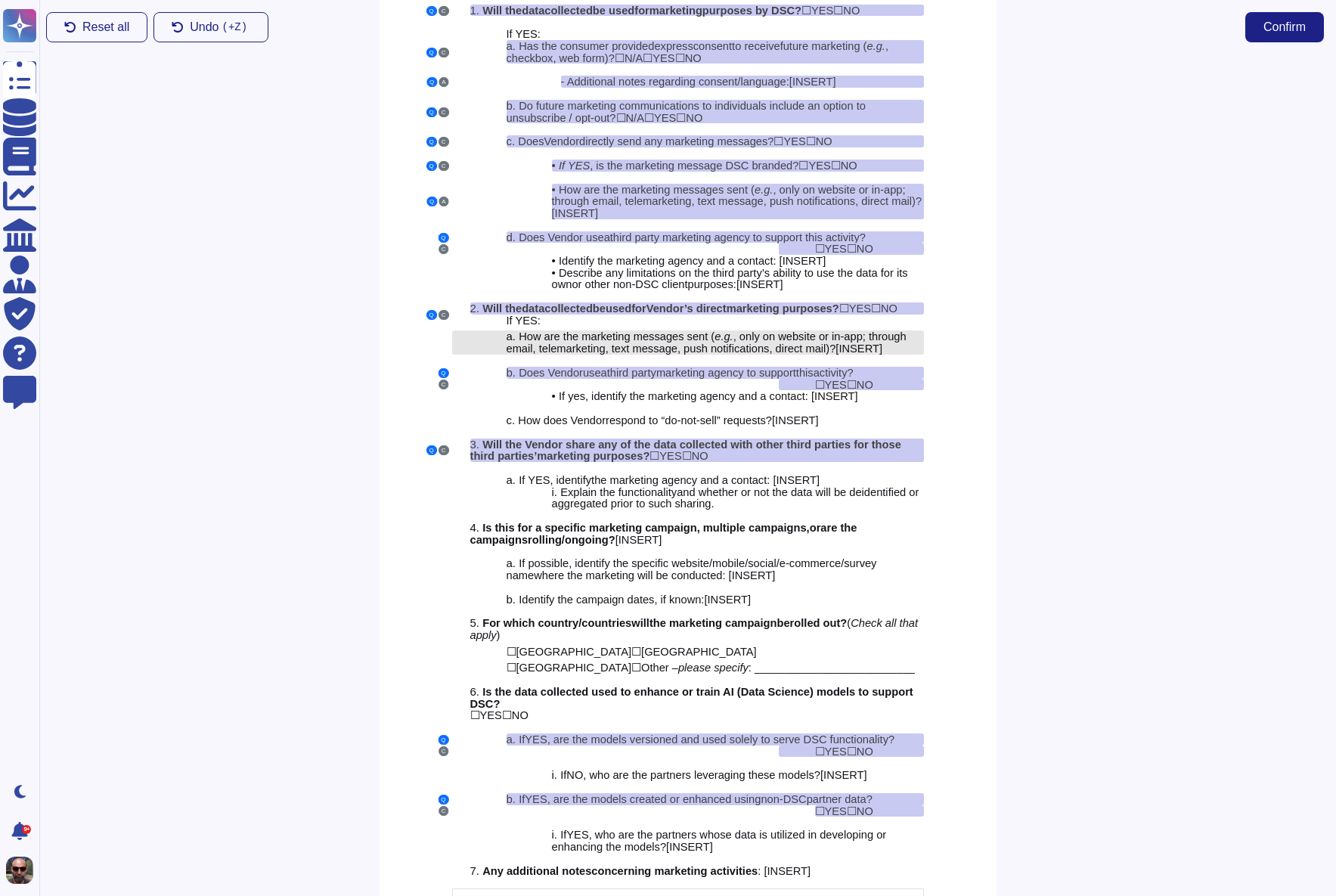
click at [653, 343] on span "ow are the marketing messages sent (" at bounding box center [621, 336] width 188 height 12
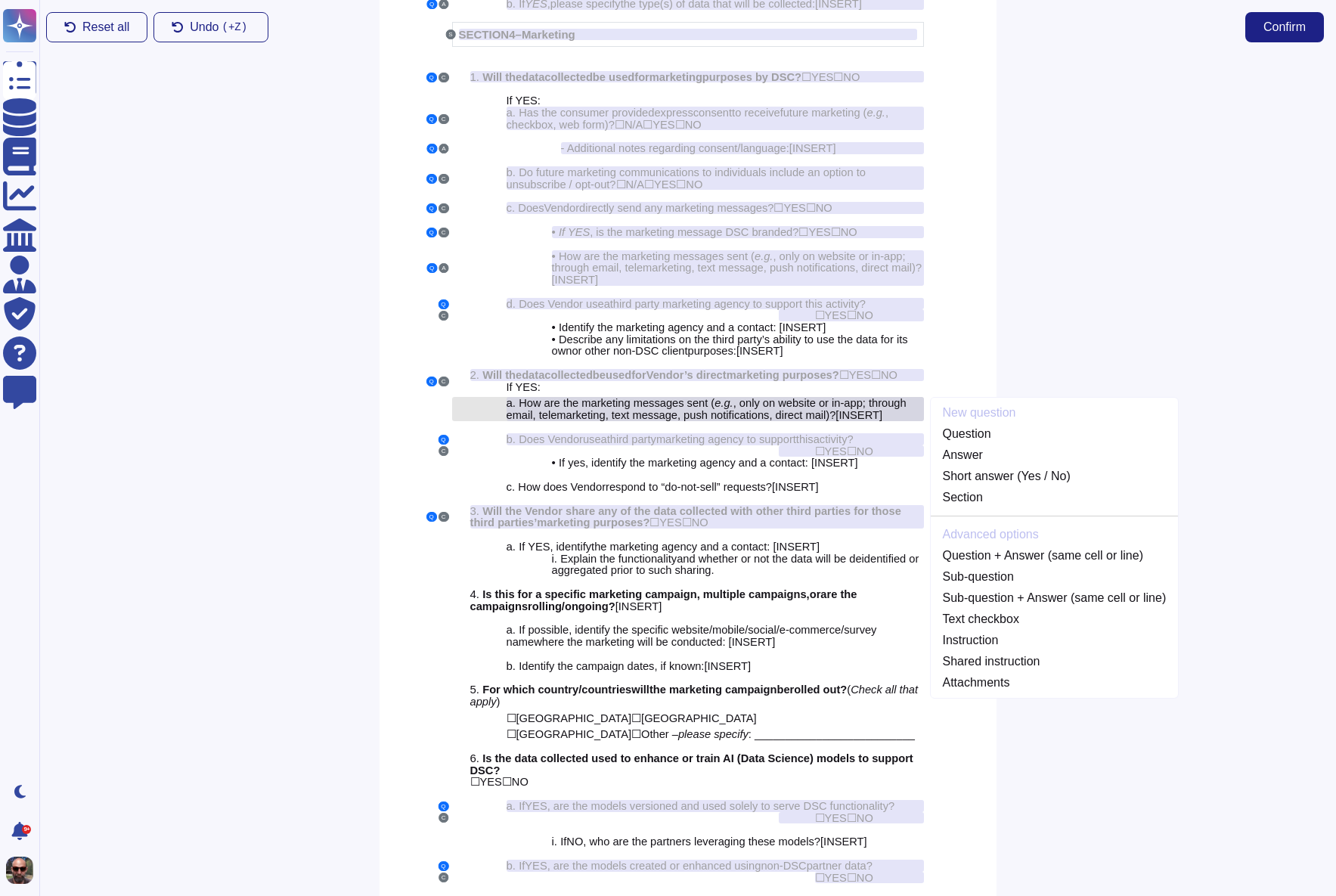
scroll to position [2603, 0]
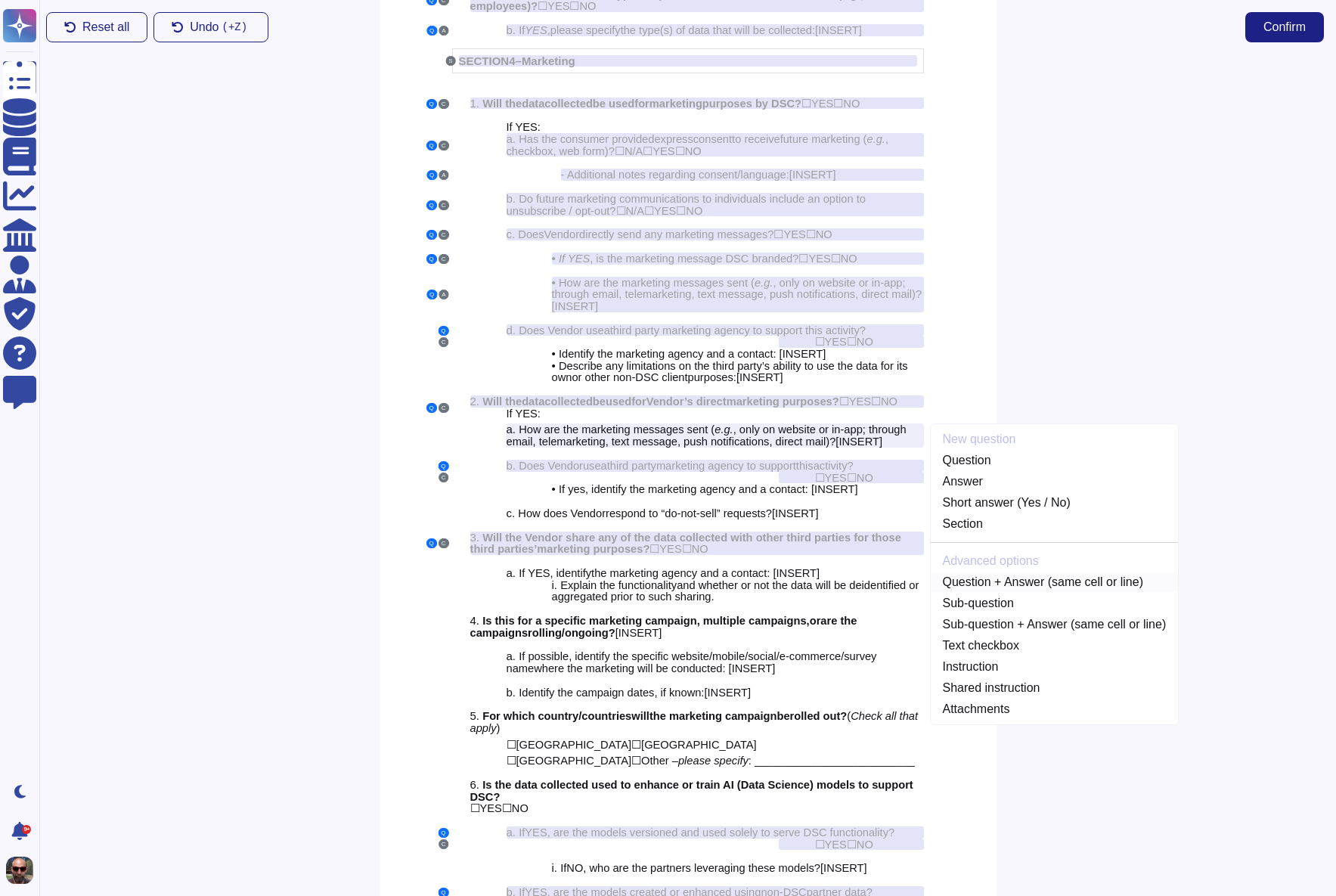
click at [1009, 592] on link "Question + Answer (same cell or line)" at bounding box center [1054, 582] width 248 height 18
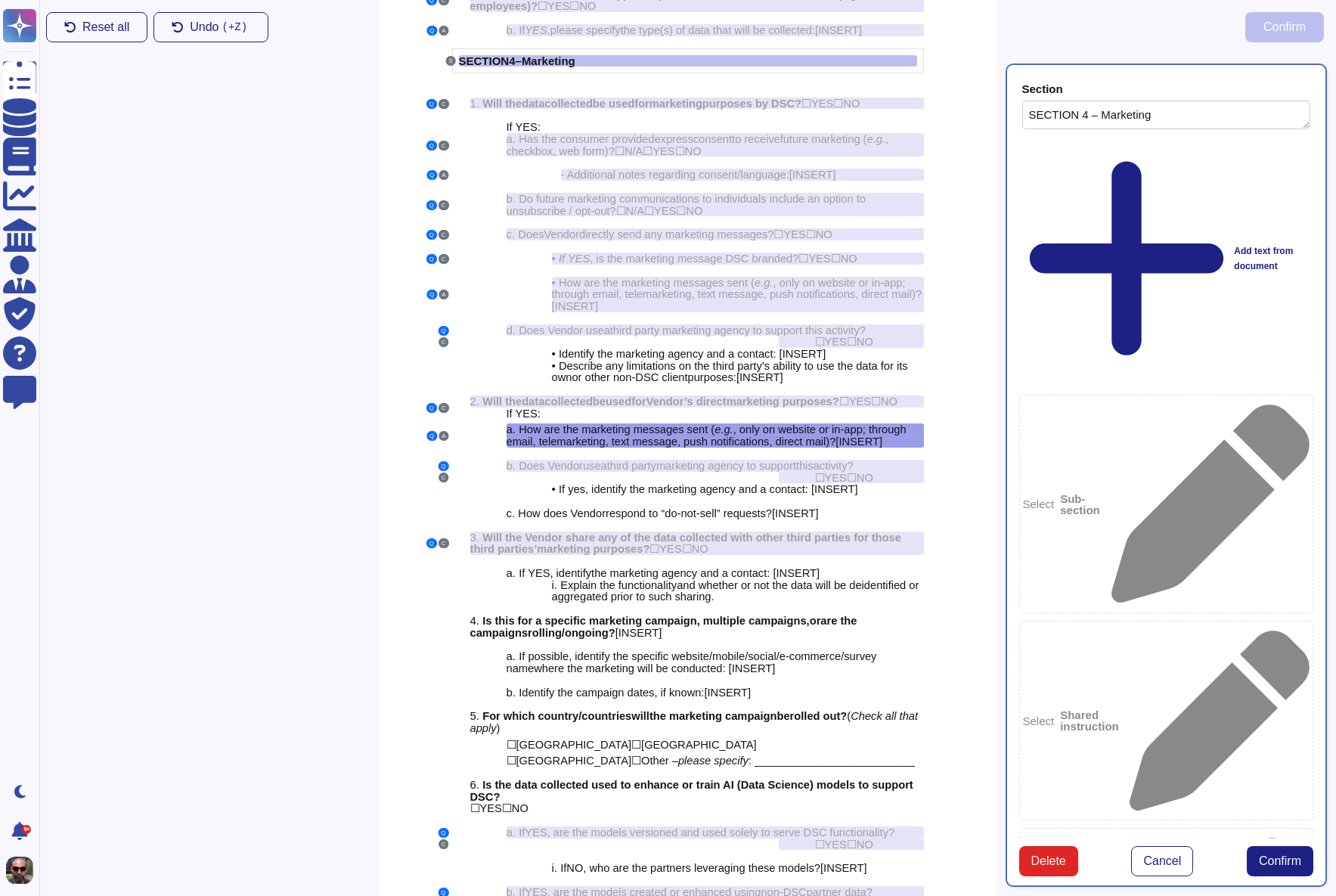
type textarea "SECTION 4 – Marketing"
type textarea "How are the marketing messages sent (e.g., only on website or in-app; through e…"
click at [1294, 855] on span "Confirm" at bounding box center [1279, 860] width 42 height 12
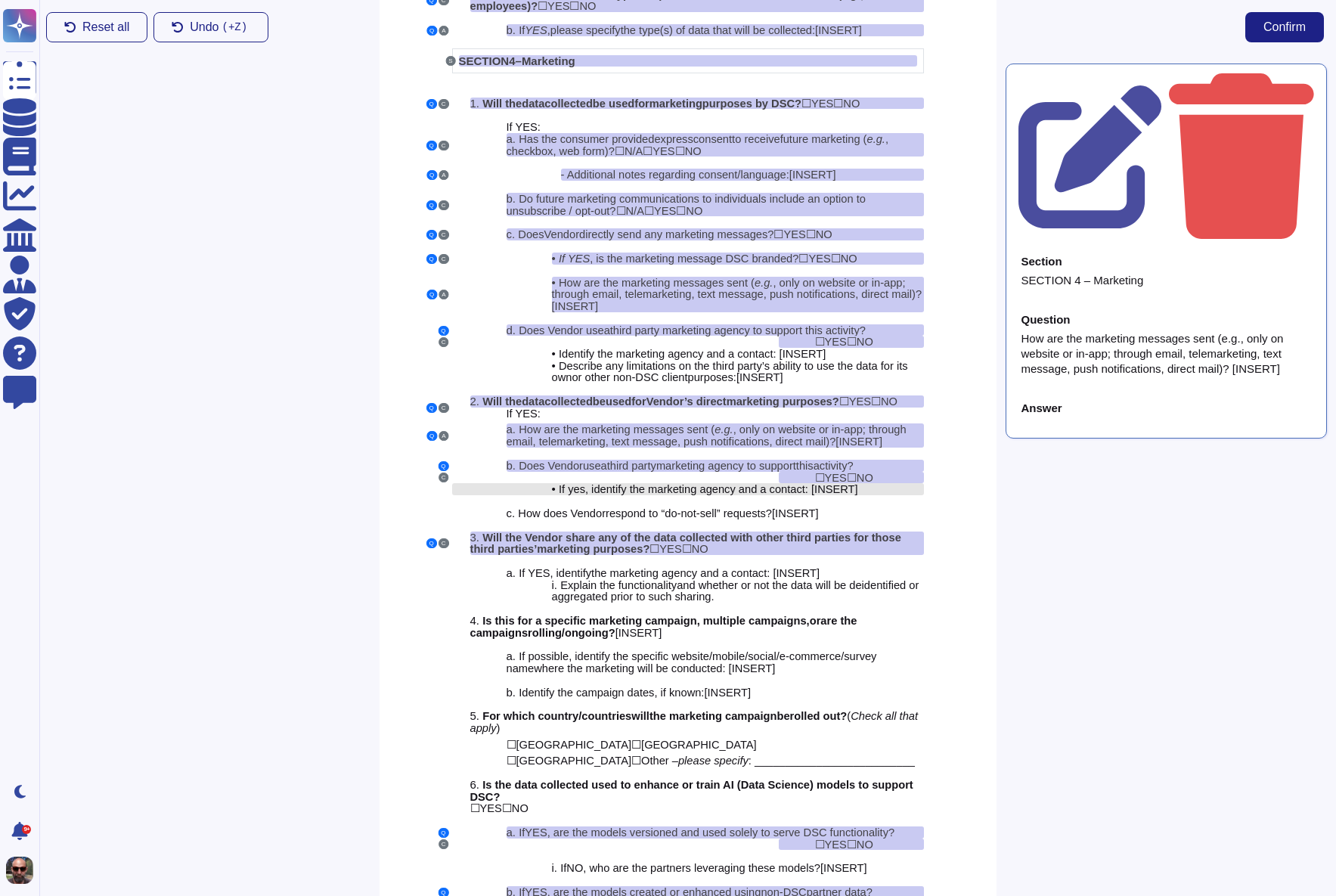
click at [725, 495] on span "dentify the marketing agency and a contact: [" at bounding box center [704, 489] width 221 height 12
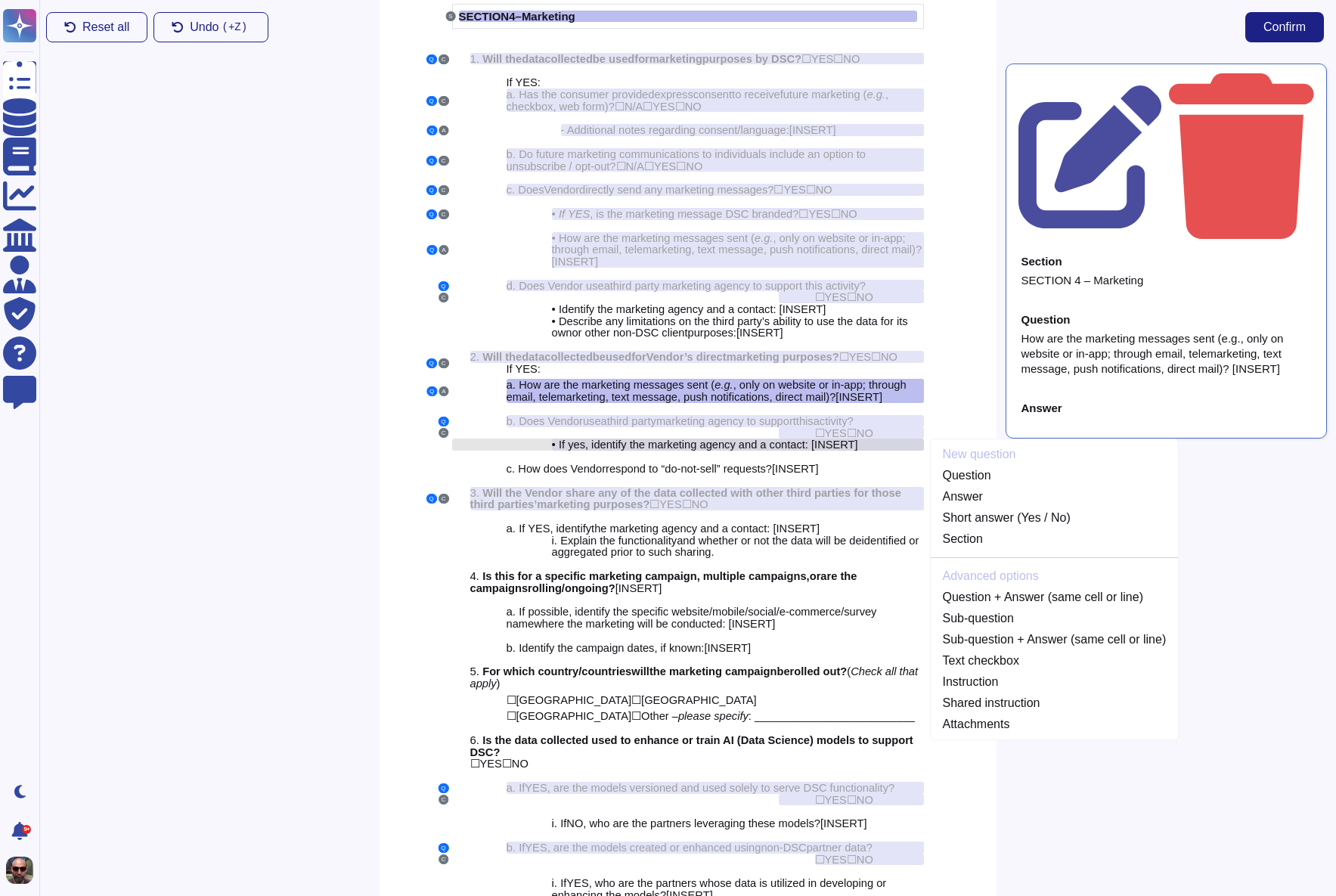
scroll to position [2657, 0]
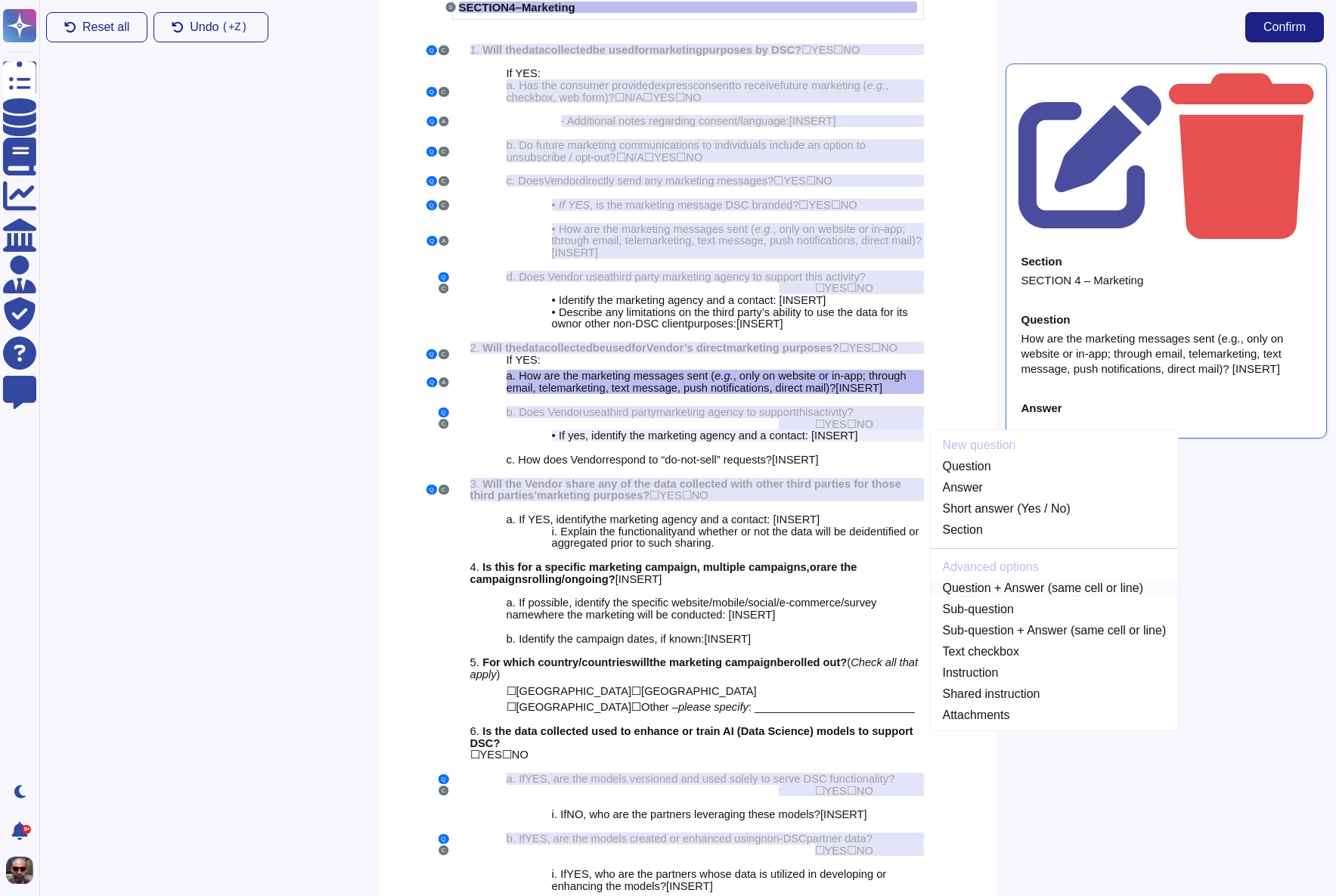
click at [1030, 597] on link "Question + Answer (same cell or line)" at bounding box center [1054, 589] width 248 height 18
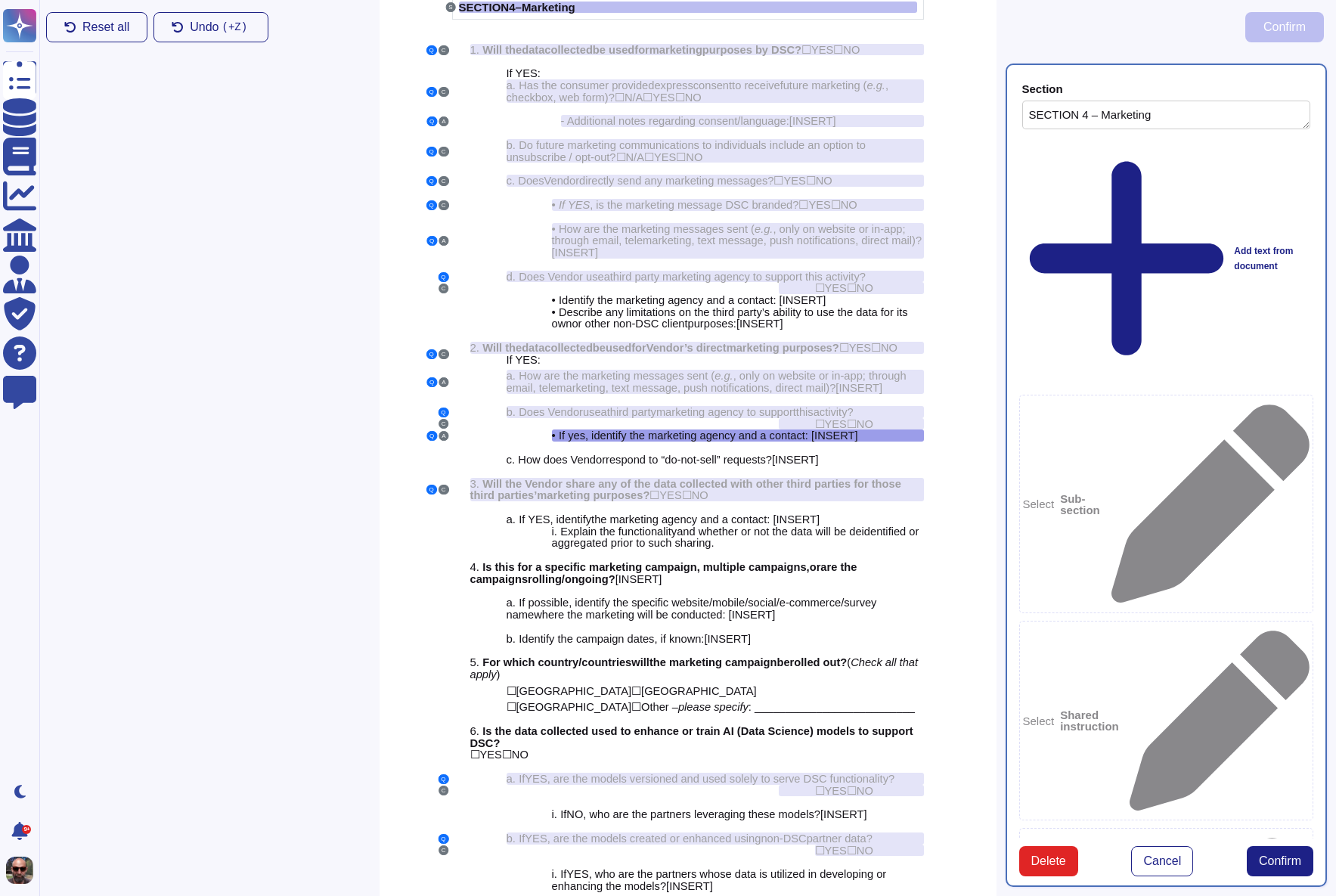
type textarea "SECTION 4 – Marketing"
type textarea "If yes, identify the marketing agency and a contact: [INSERT]"
click at [752, 466] on span "respond to “do-not-sell” requests" at bounding box center [686, 459] width 160 height 12
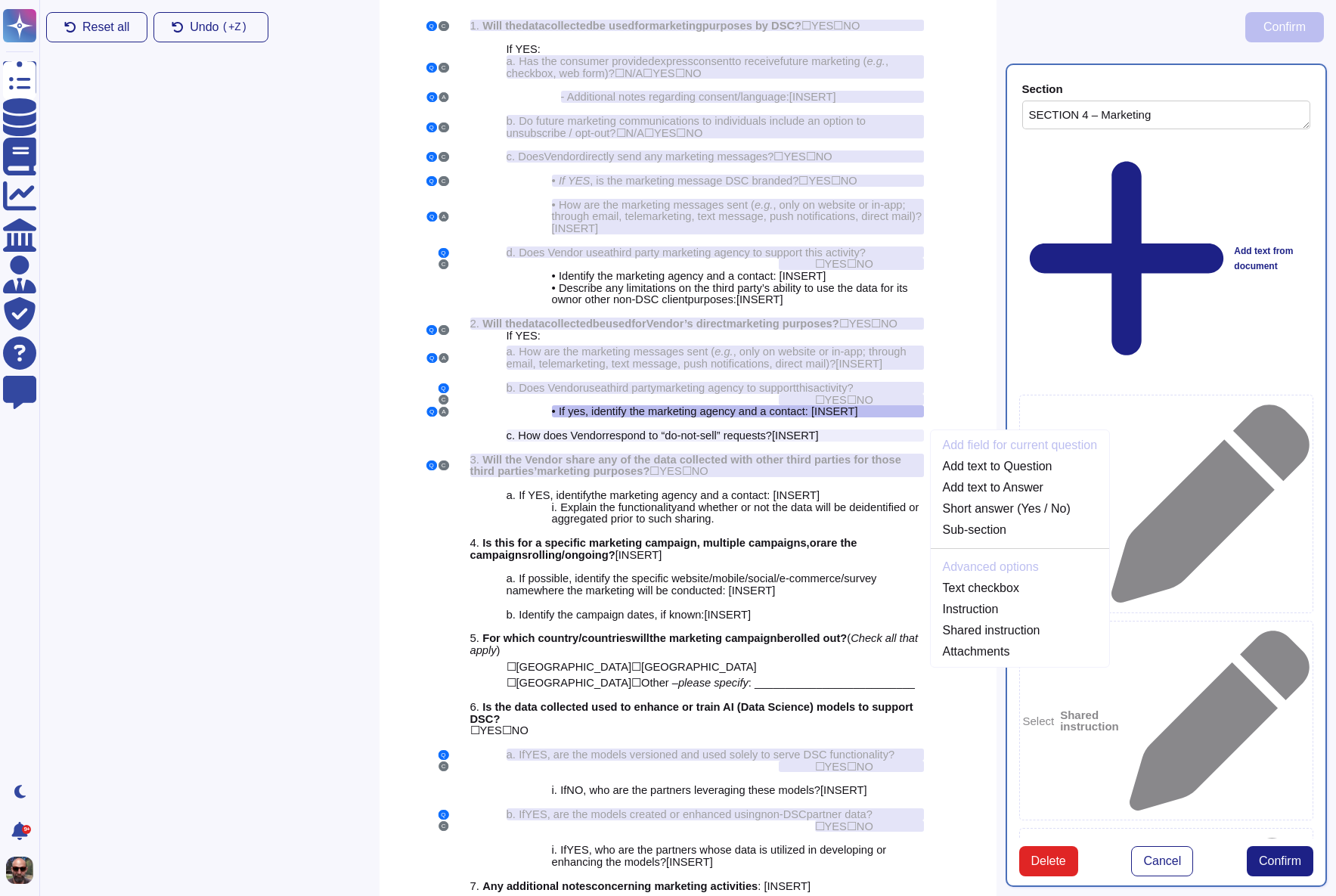
click at [971, 398] on div "DSC VENDOR DATA SECURITY QUESTIONNAIRE Q A Date Completed : [ INSERT ] S SECTIO…" at bounding box center [687, 140] width 617 height 5651
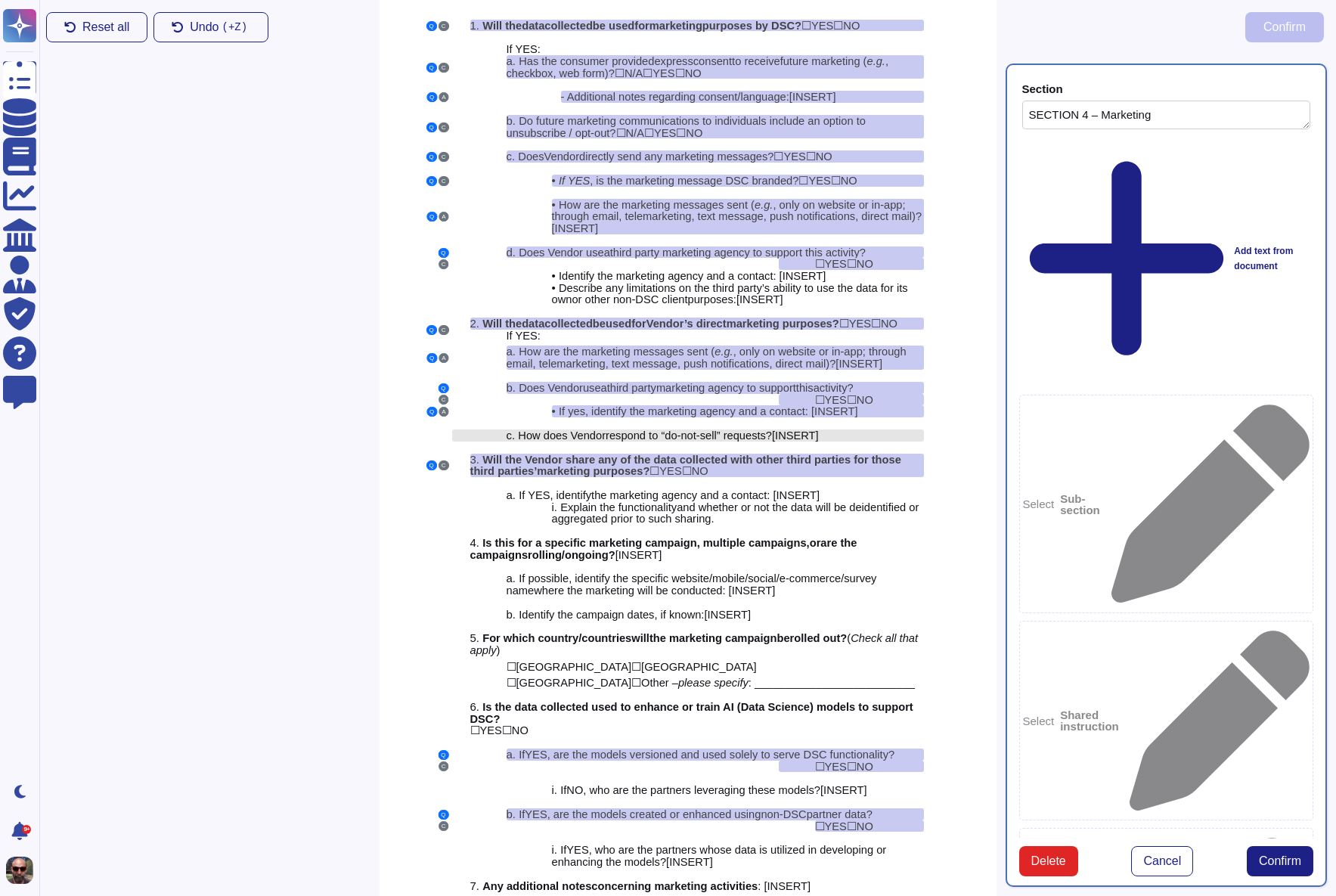
click at [714, 442] on span "respond to “do-not-sell” requests" at bounding box center [686, 435] width 160 height 12
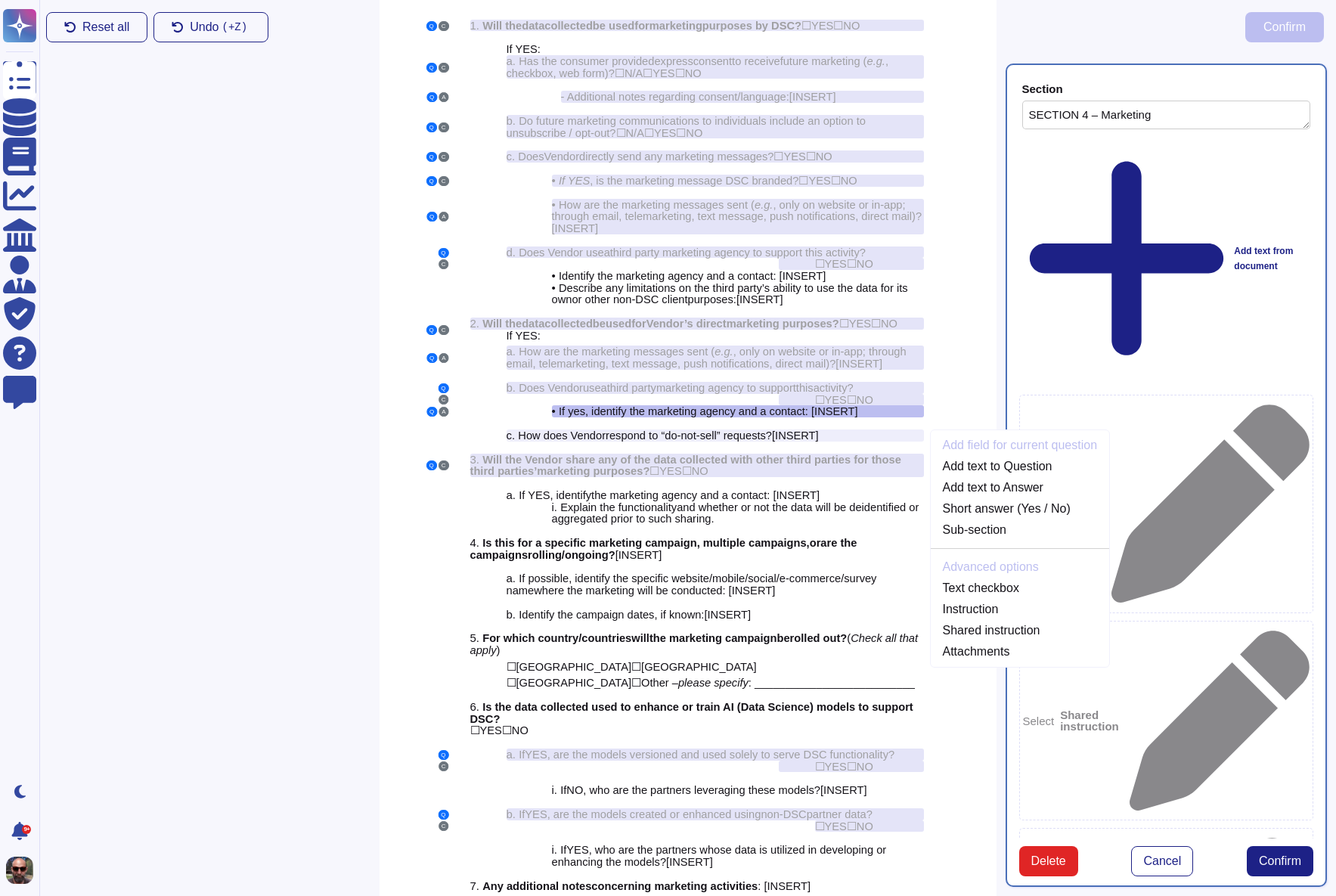
click at [1211, 646] on div "Section SECTION 4 – Marketing Add text from document Select Sub-section Select …" at bounding box center [1166, 475] width 340 height 841
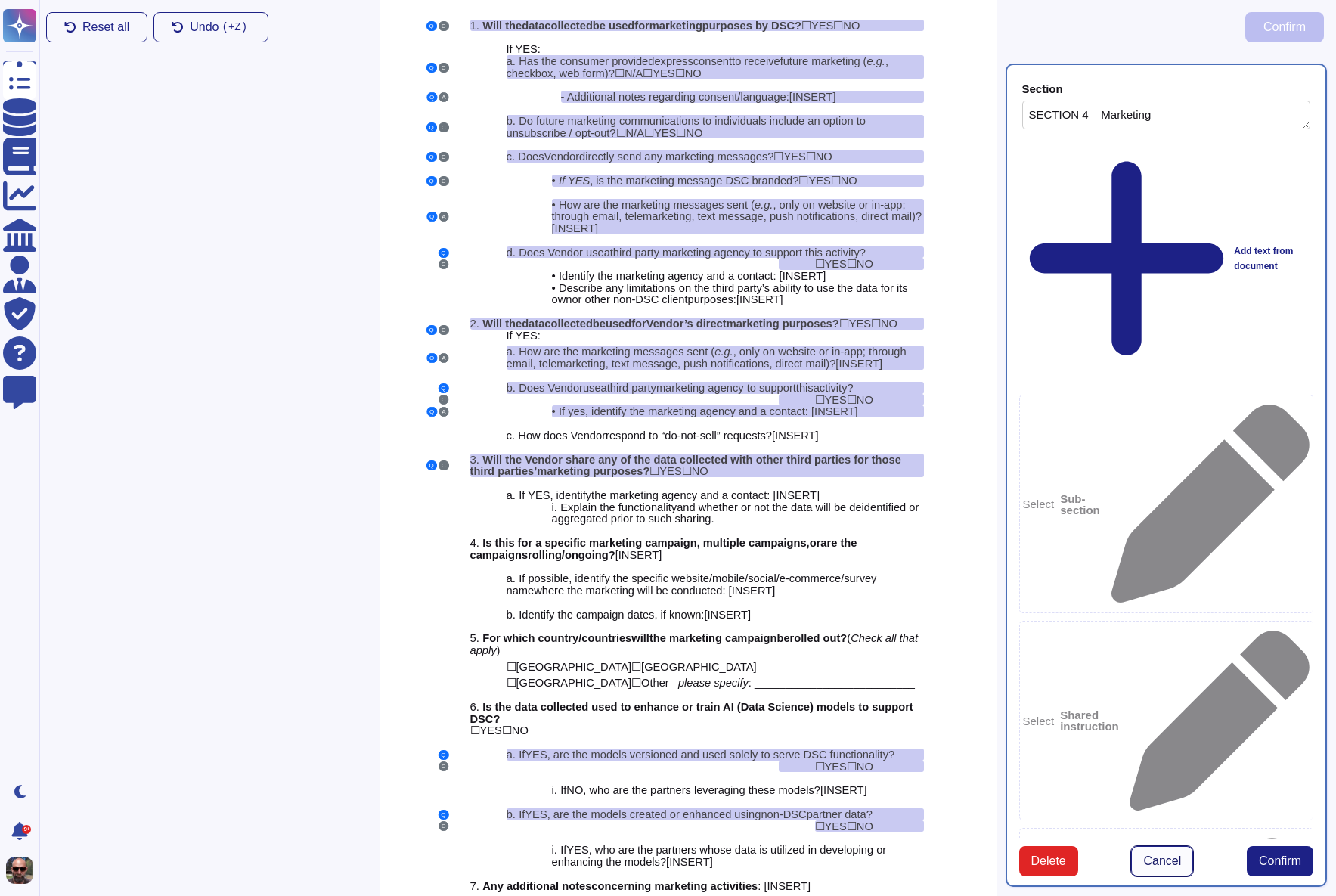
click at [1169, 855] on span "Cancel" at bounding box center [1161, 860] width 37 height 12
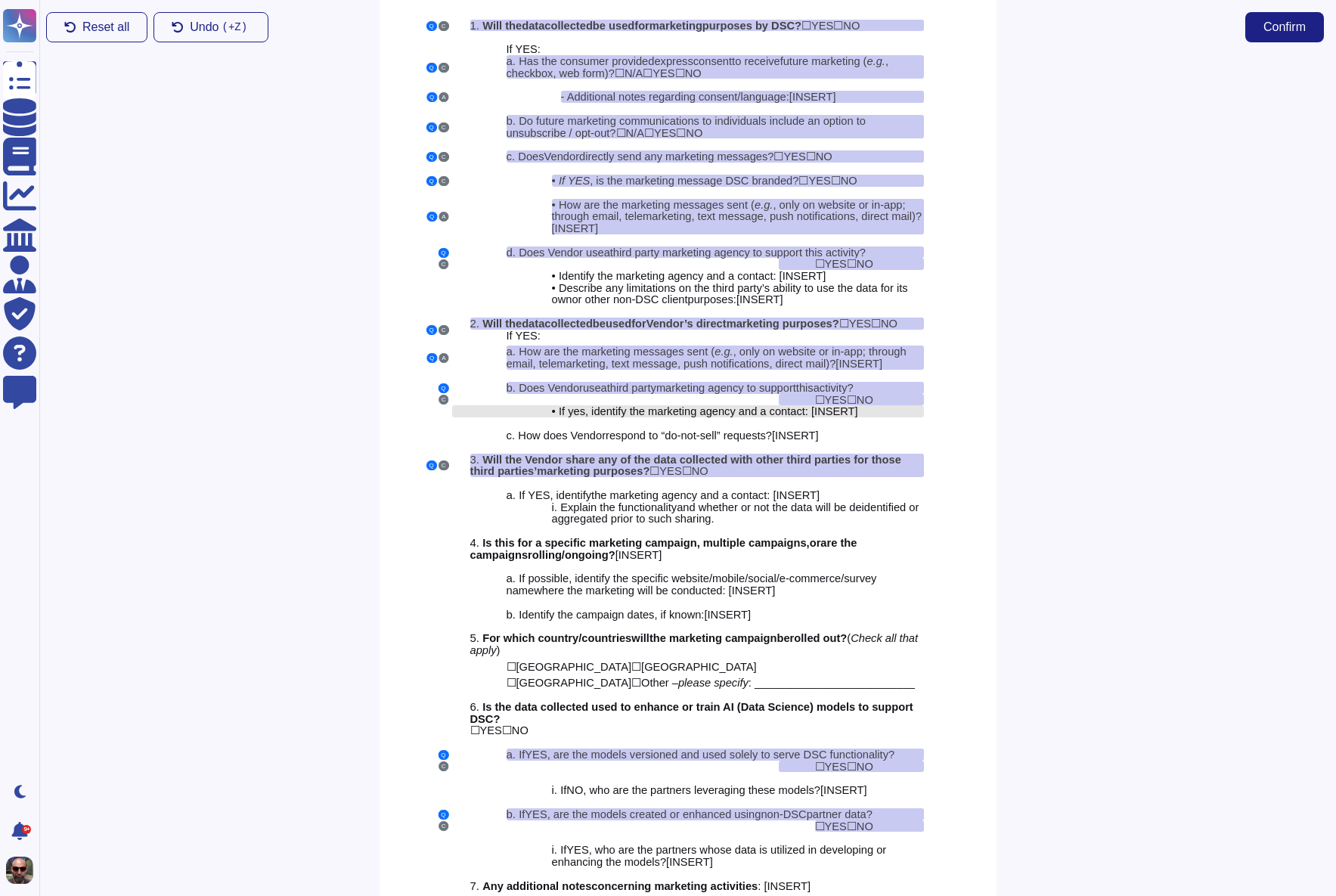
click at [761, 417] on span "dentify the marketing agency and a contact: [" at bounding box center [704, 411] width 221 height 12
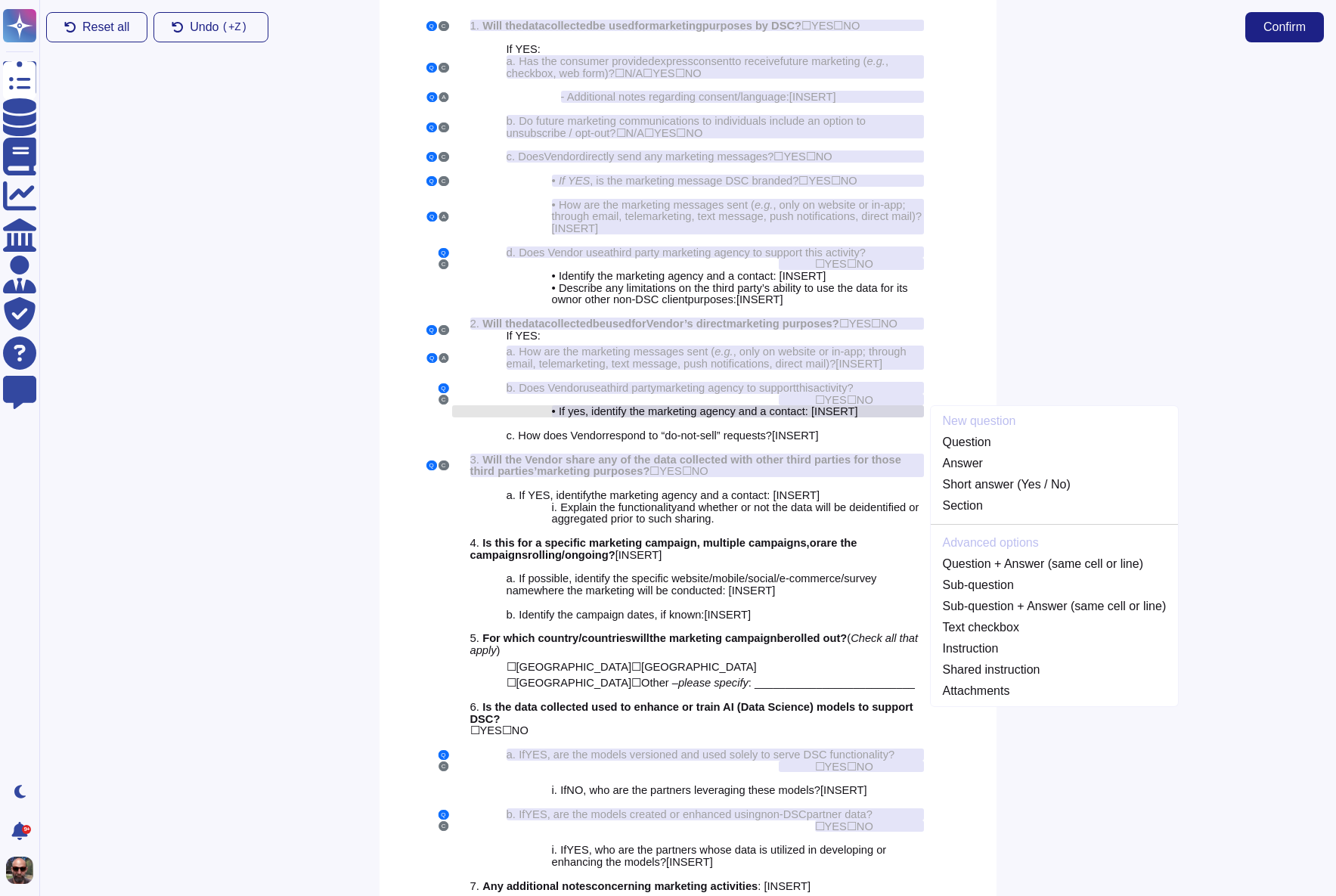
scroll to position [2657, 0]
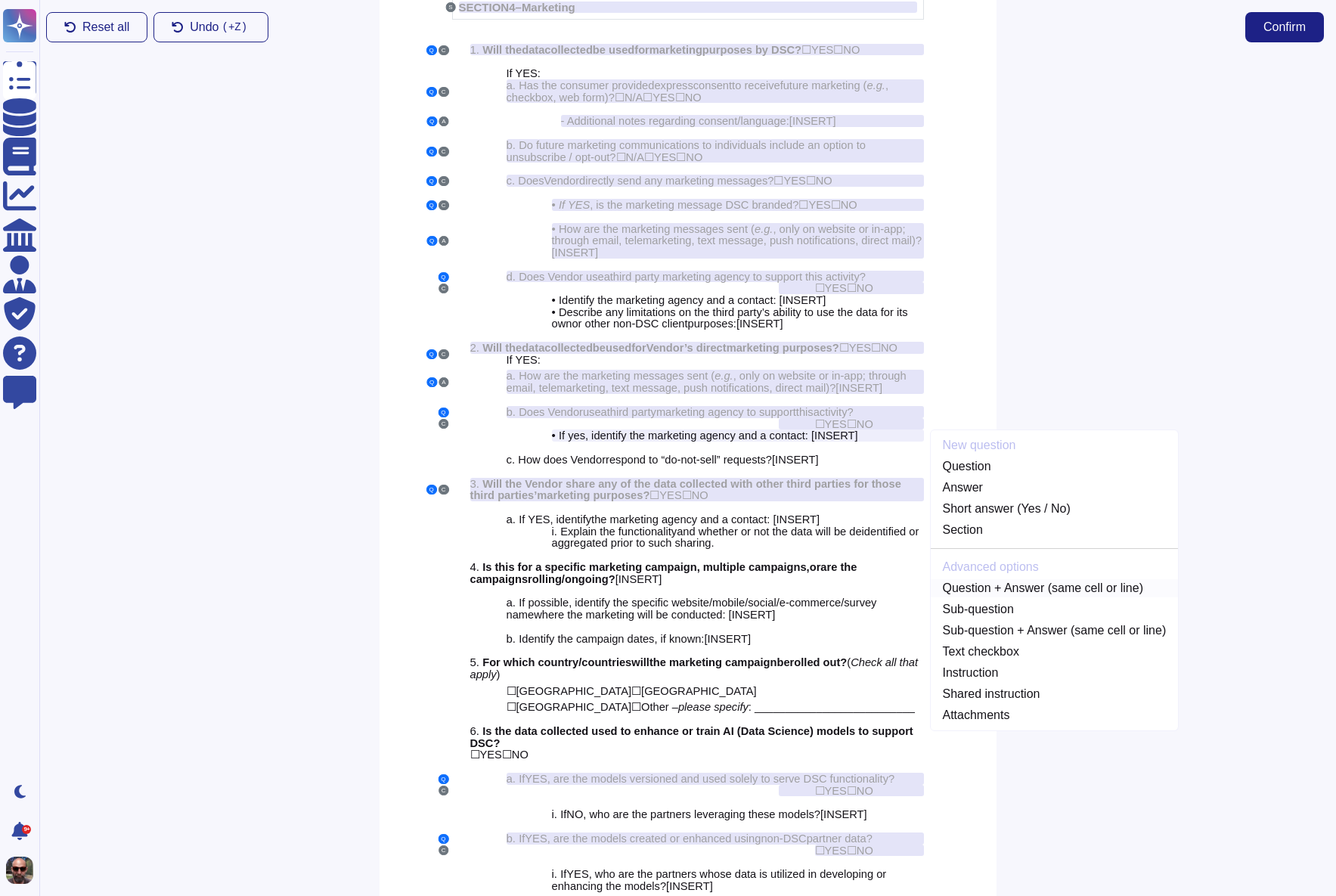
click at [1047, 595] on link "Question + Answer (same cell or line)" at bounding box center [1054, 589] width 248 height 18
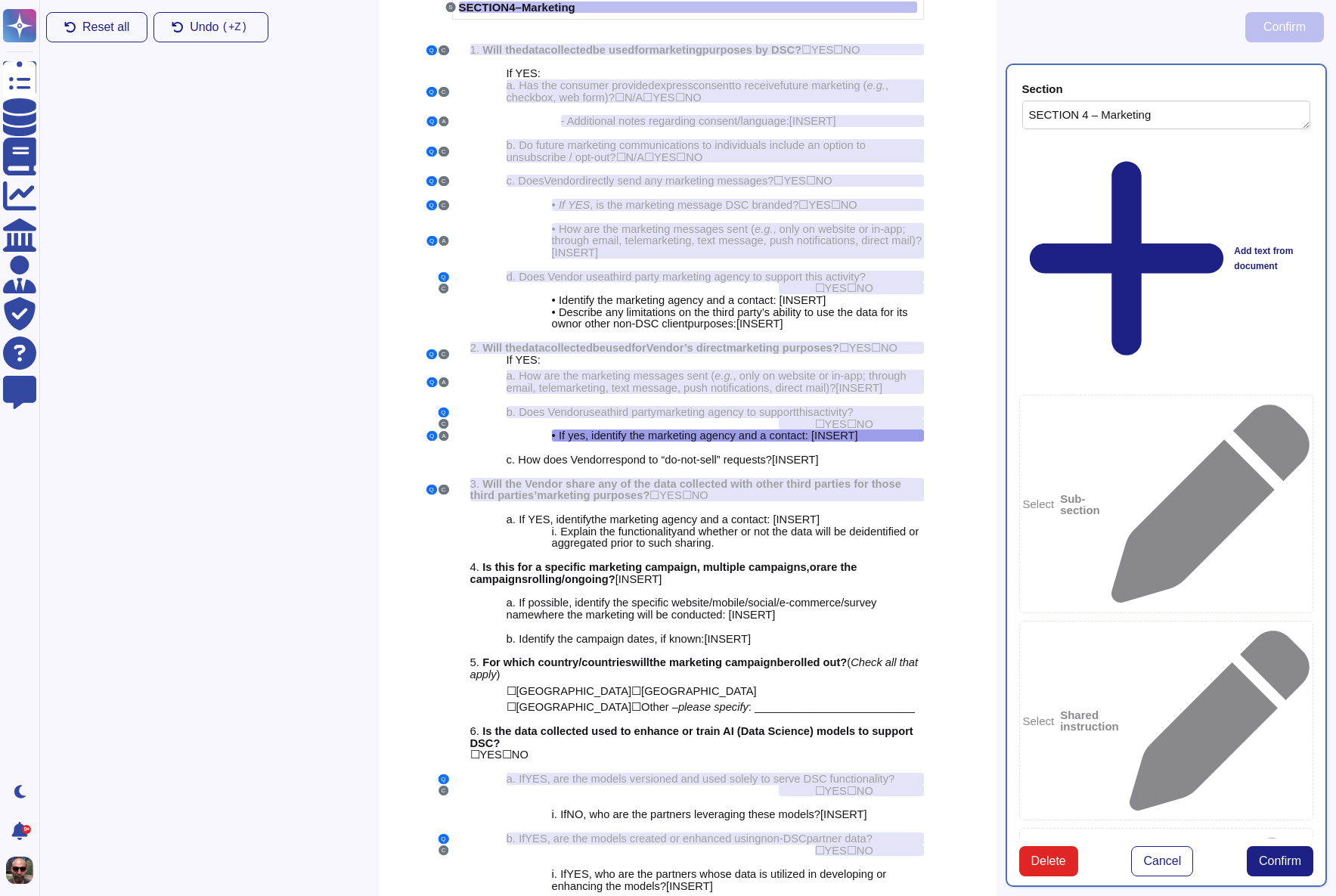
type textarea "SECTION 4 – Marketing"
type textarea "If yes, identify the marketing agency and a contact: [INSERT]"
click at [1279, 846] on button "Confirm" at bounding box center [1279, 860] width 67 height 30
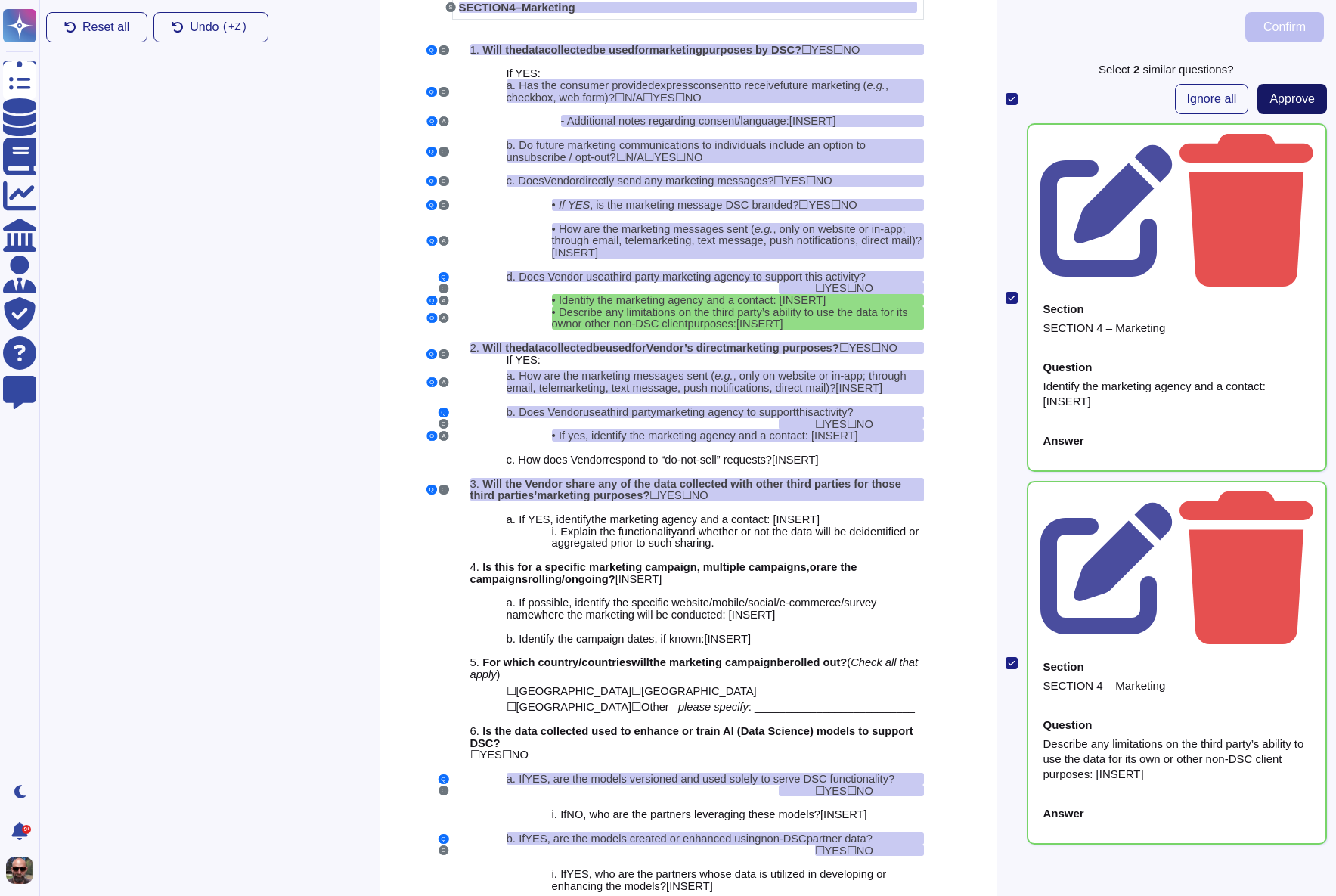
click at [1279, 97] on span "Approve" at bounding box center [1292, 98] width 46 height 12
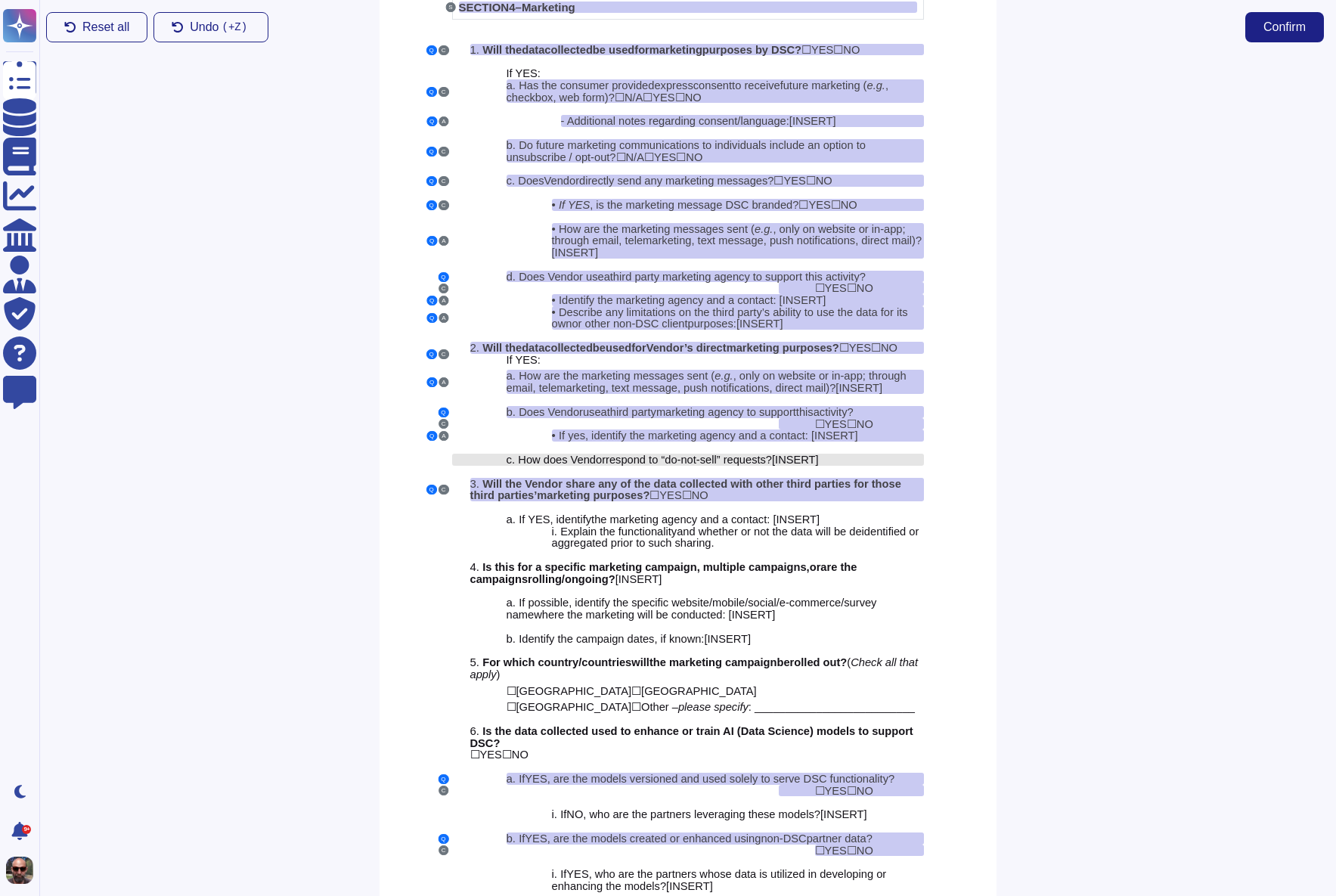
click at [714, 466] on span "respond to “do-not-sell” requests" at bounding box center [686, 459] width 160 height 12
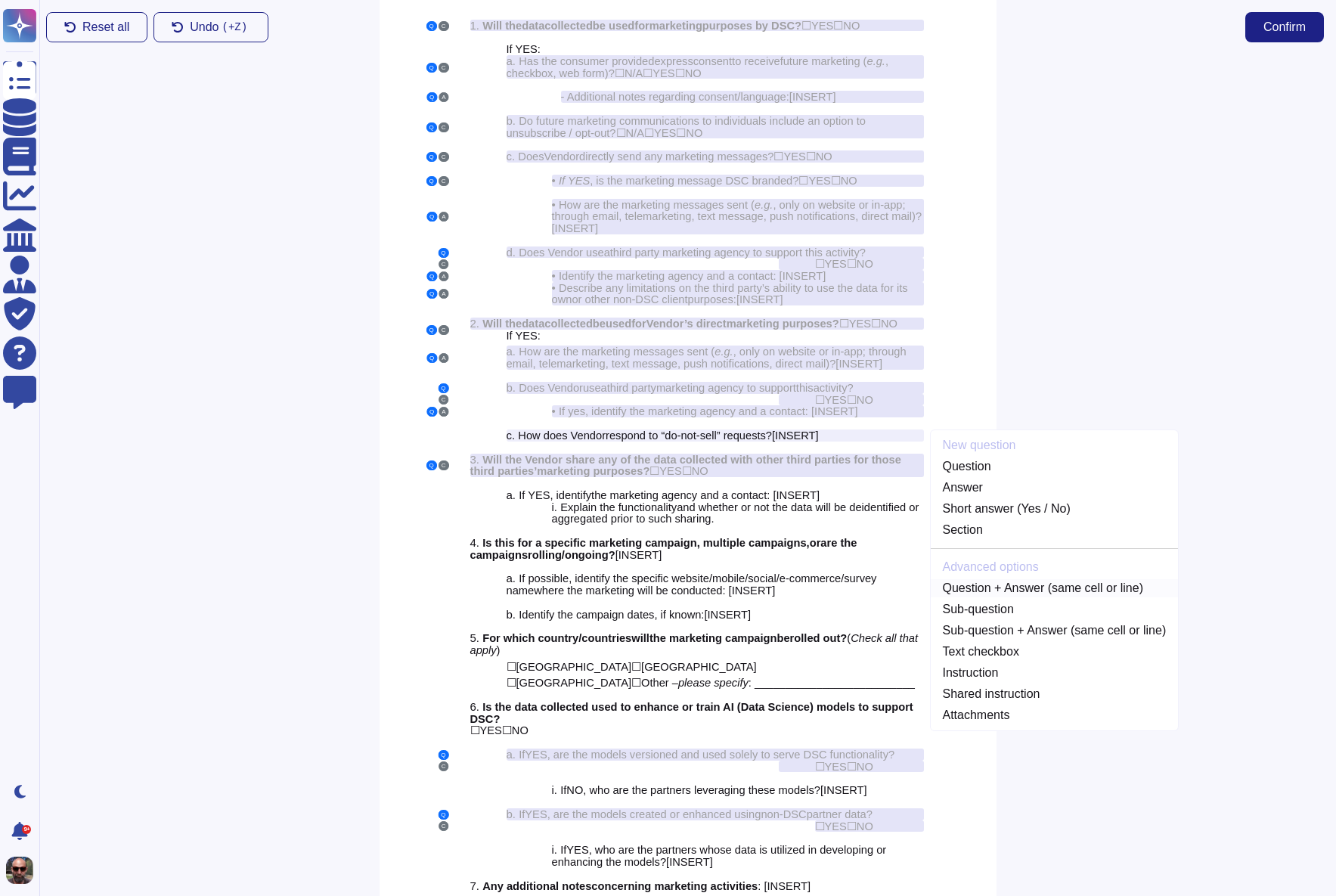
click at [992, 597] on link "Question + Answer (same cell or line)" at bounding box center [1054, 589] width 248 height 18
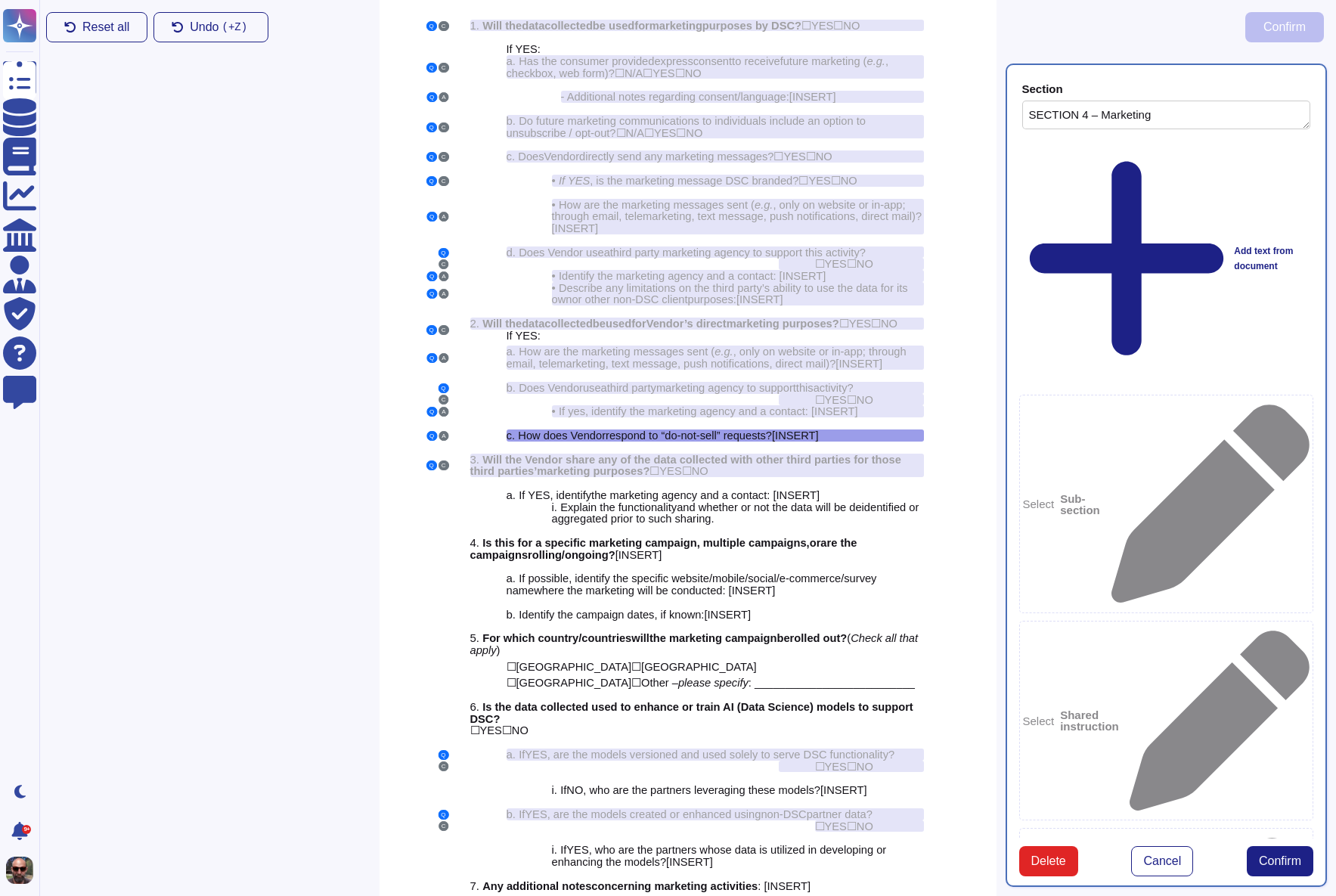
type textarea "SECTION 4 – Marketing"
type textarea "How does Vendor respond to “do-not-sell” requests? [INSERT]"
click at [1278, 846] on button "Confirm" at bounding box center [1279, 860] width 67 height 30
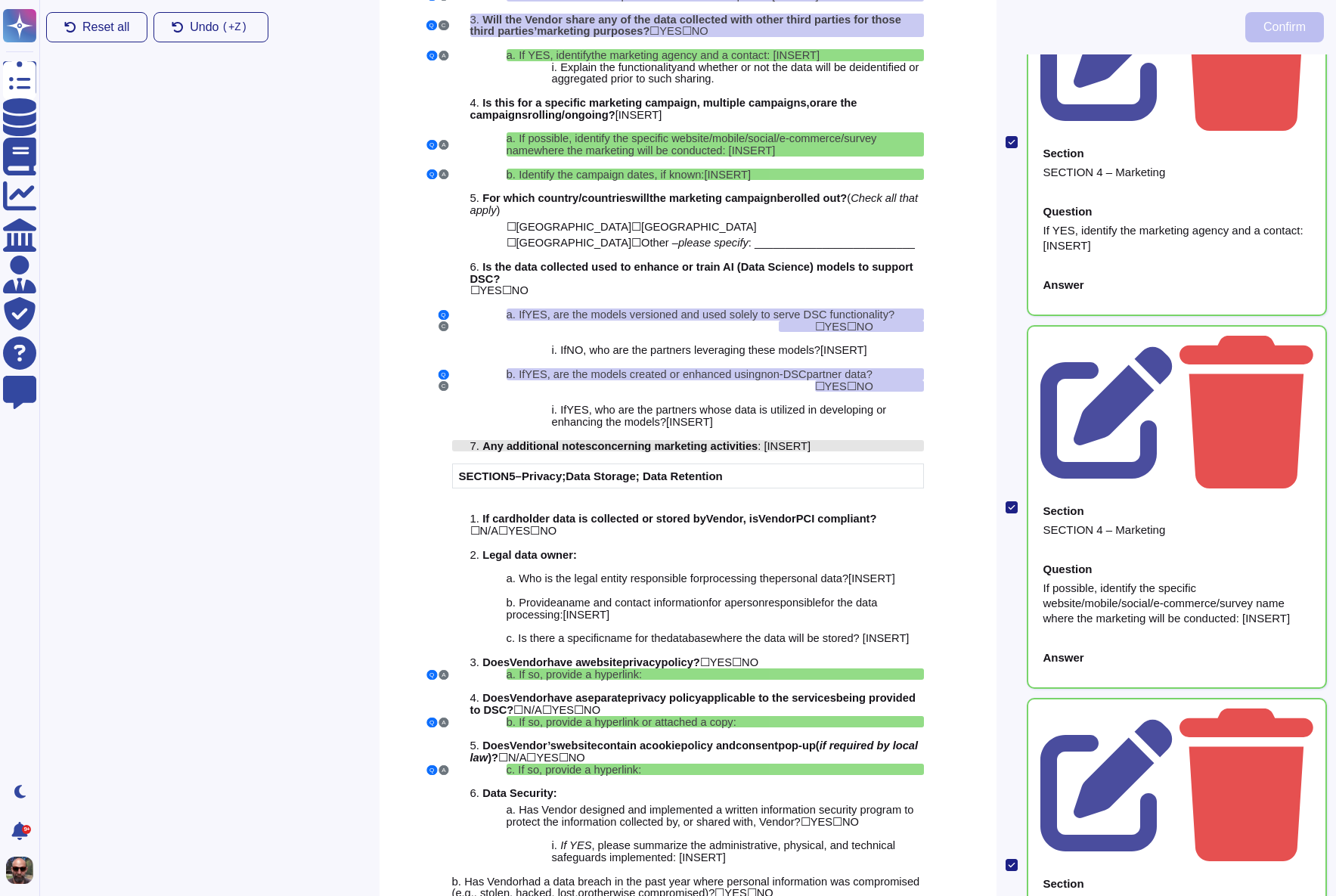
scroll to position [3124, 0]
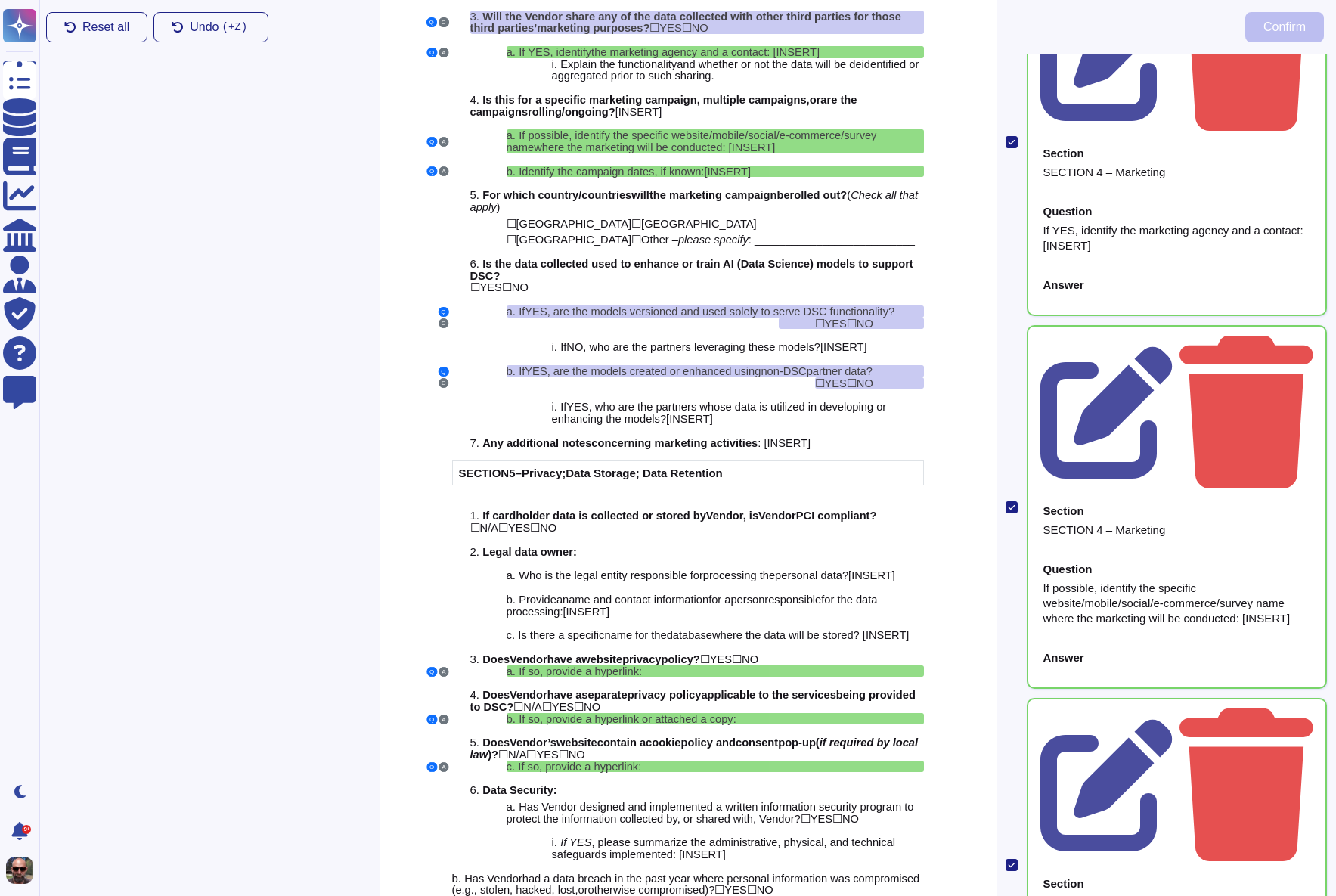
click at [0, 0] on input "checkbox" at bounding box center [0, 0] width 0 height 0
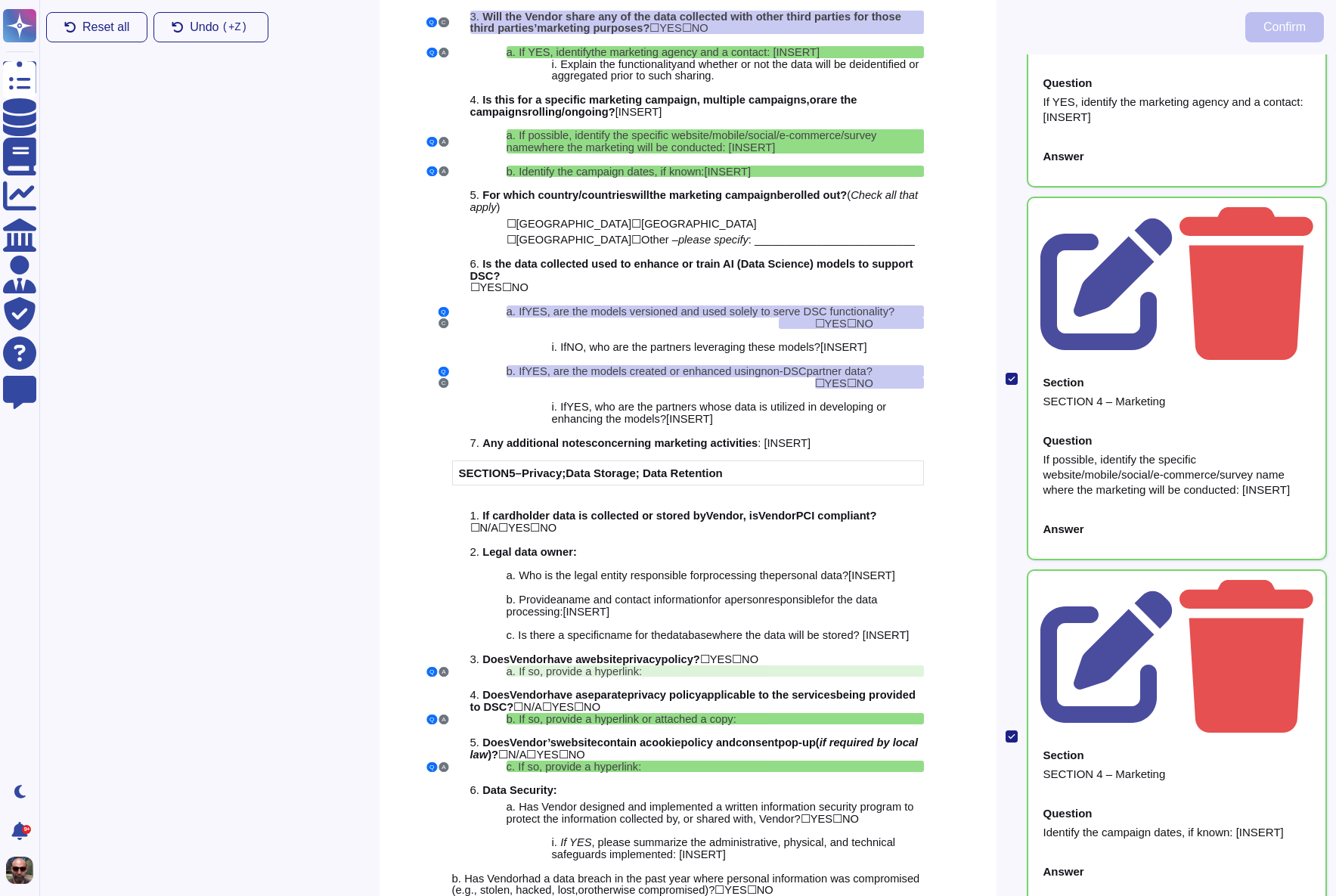
scroll to position [296, 0]
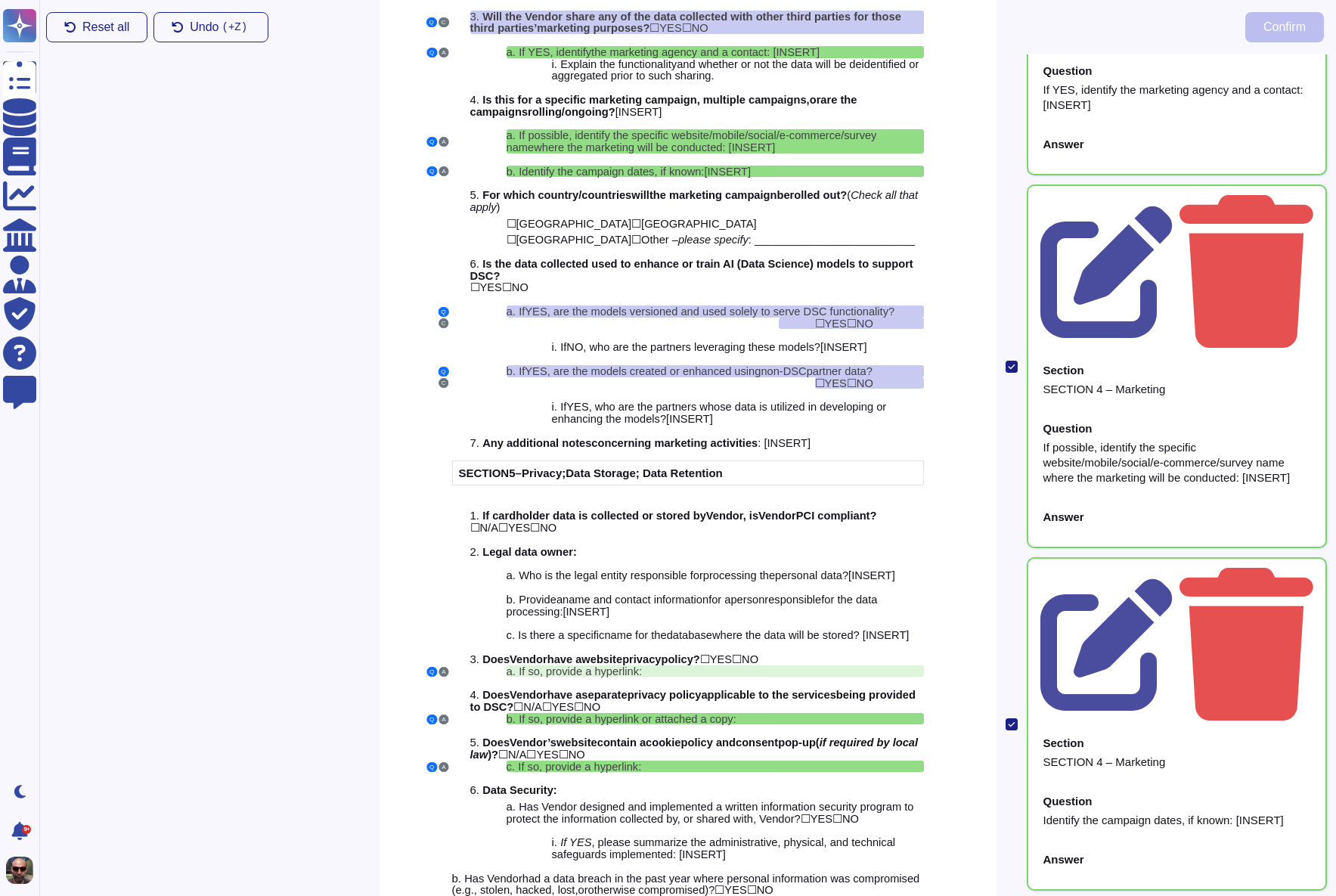
click at [0, 0] on input "checkbox" at bounding box center [0, 0] width 0 height 0
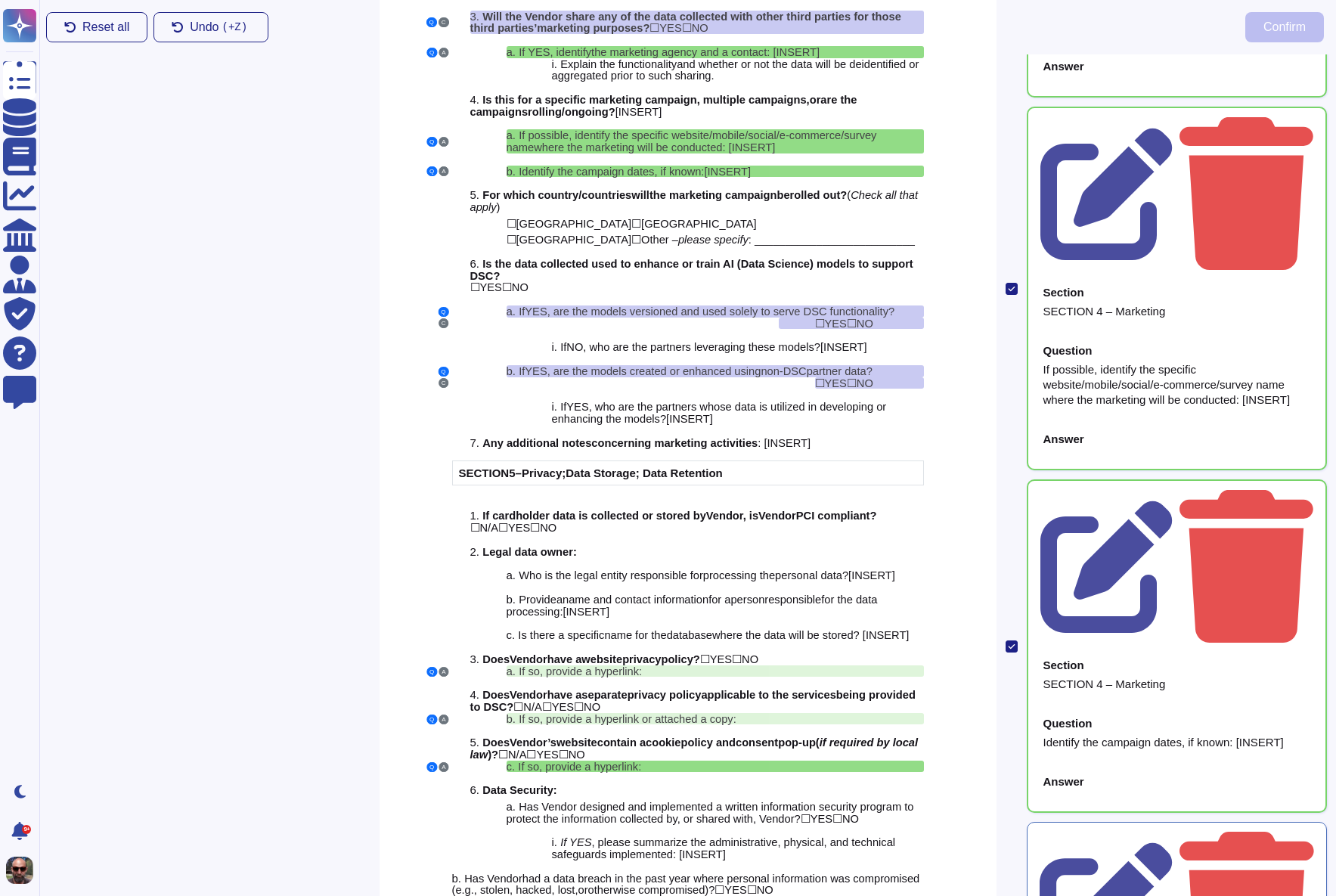
scroll to position [469, 0]
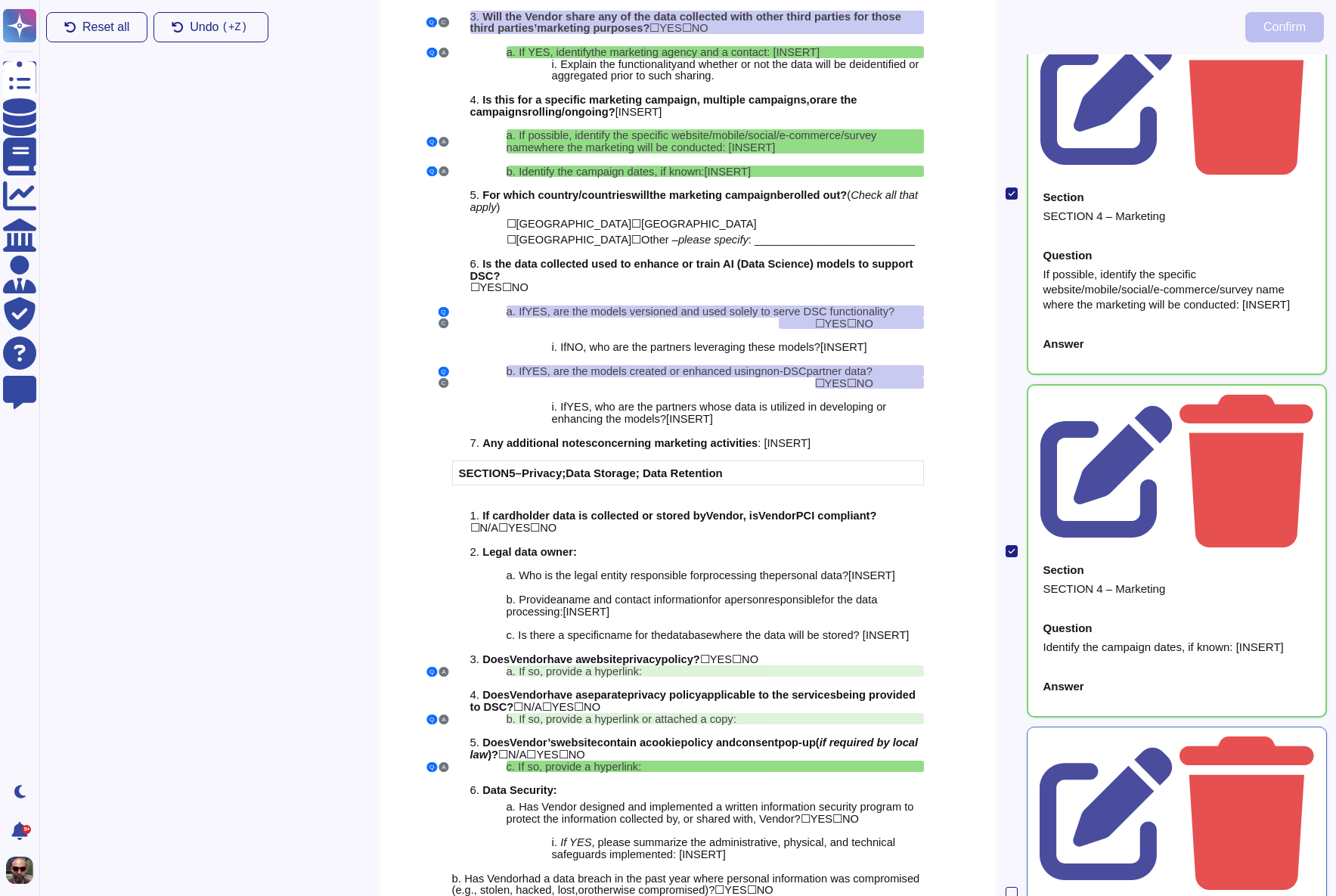
click at [0, 0] on input "checkbox" at bounding box center [0, 0] width 0 height 0
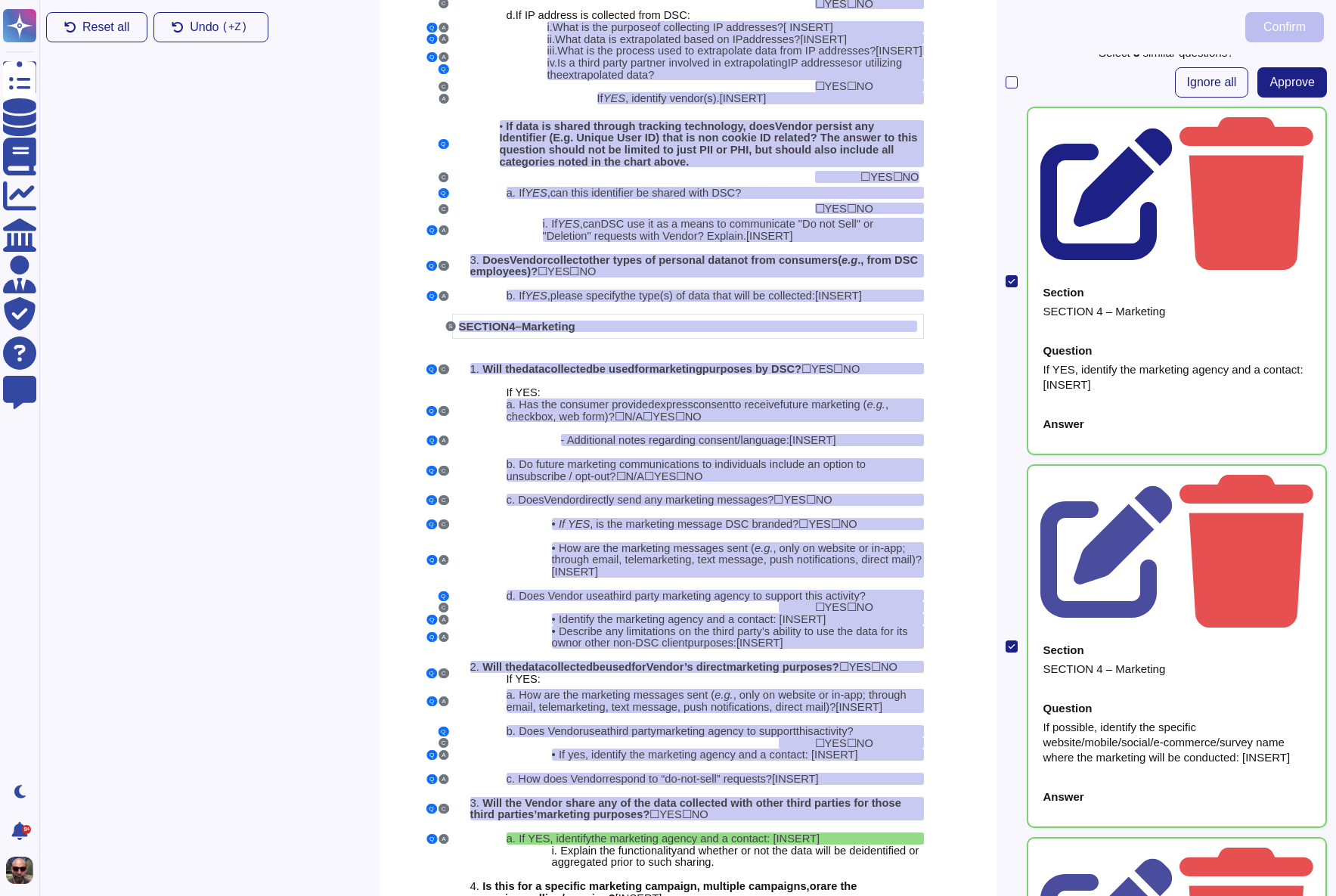
scroll to position [0, 0]
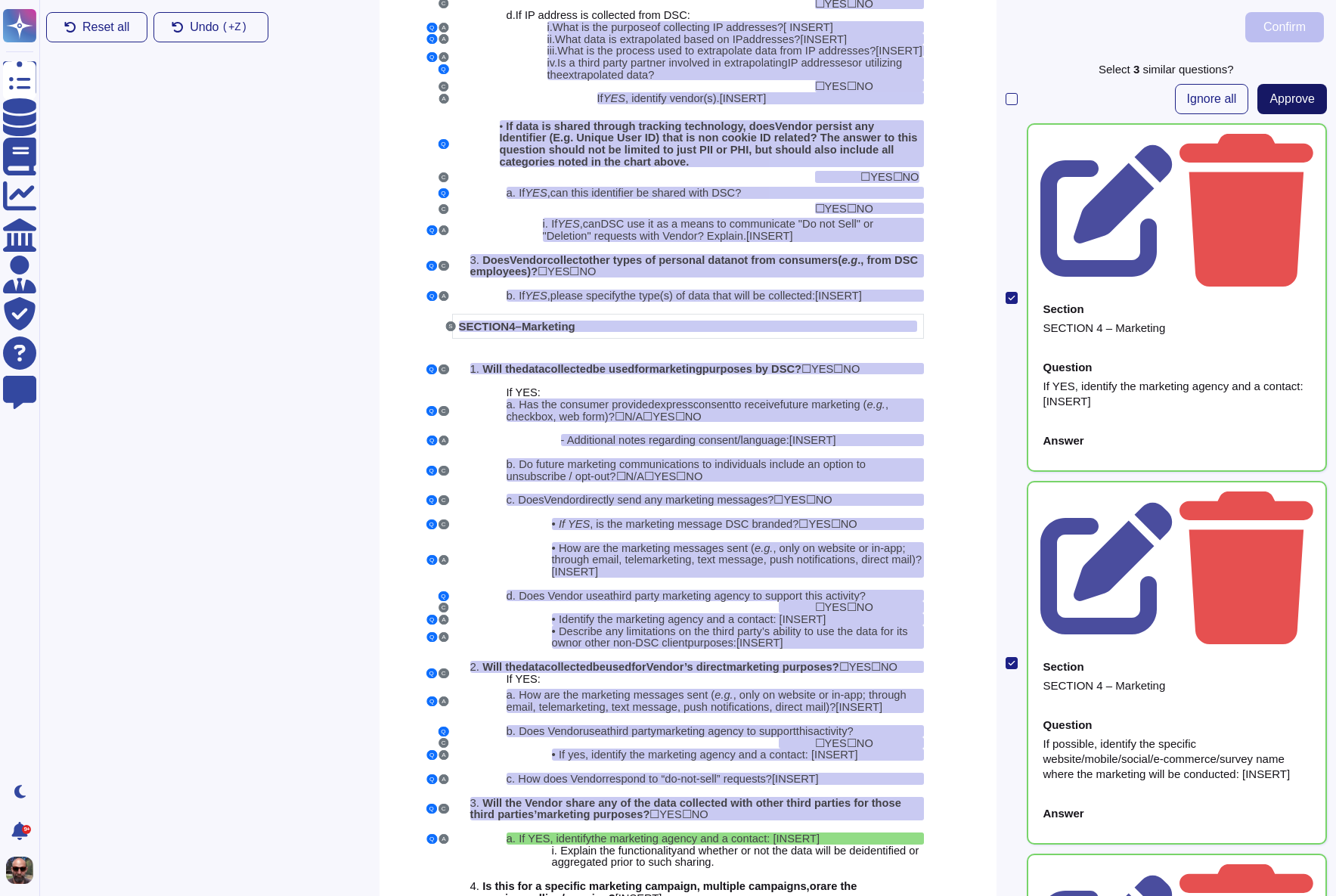
click at [1279, 97] on span "Approve" at bounding box center [1292, 98] width 46 height 12
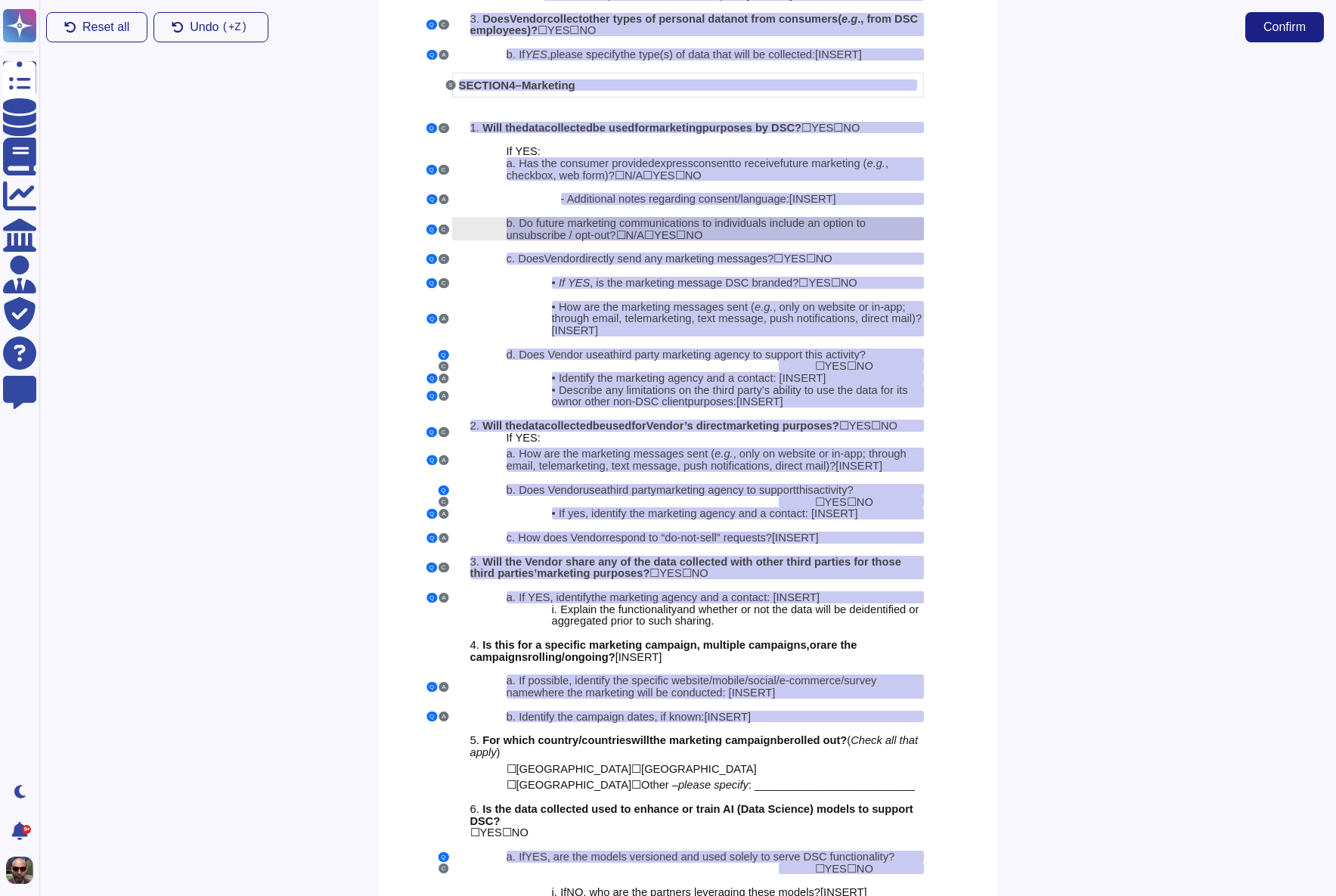
scroll to position [2653, 0]
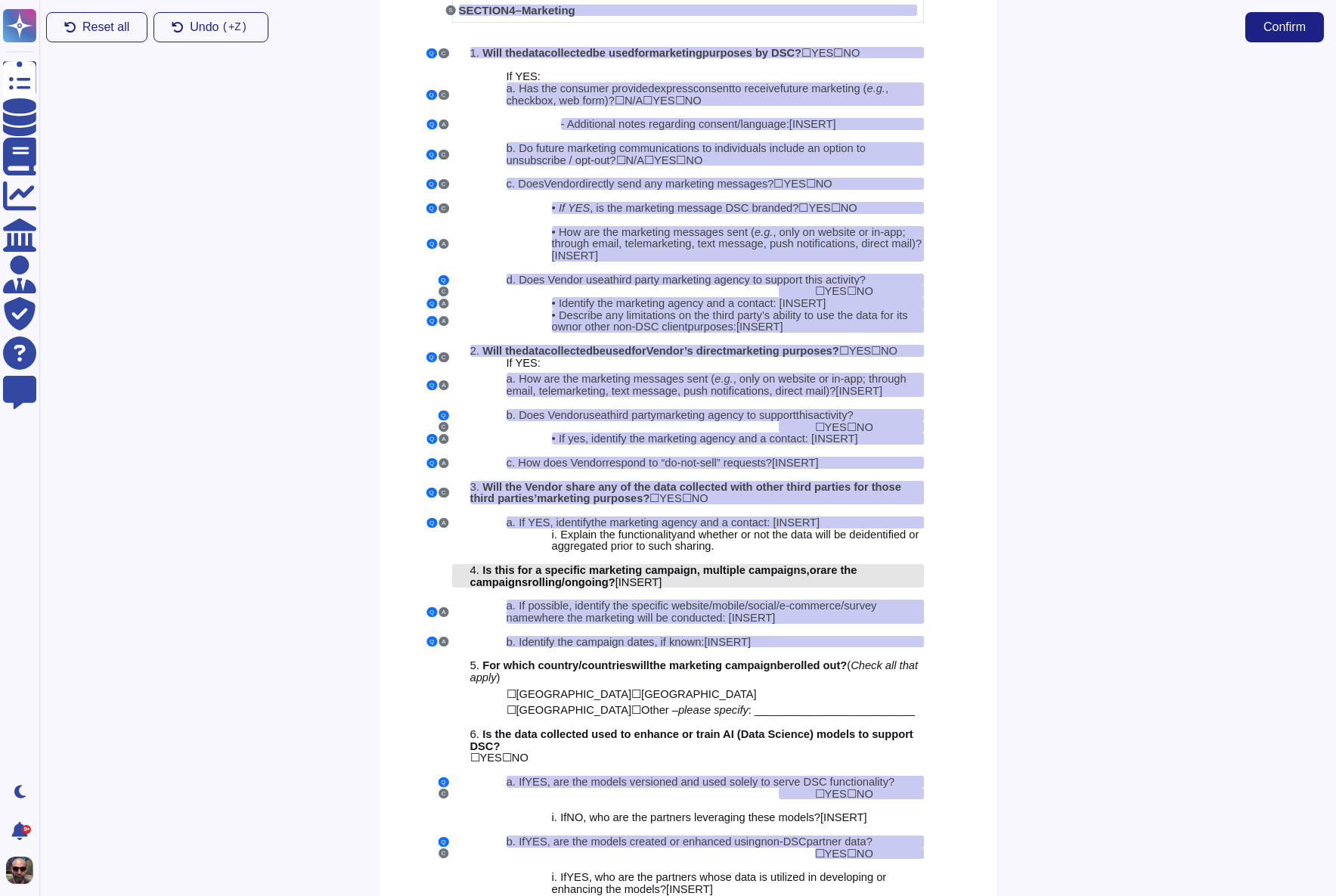
click at [690, 588] on div "4. Is this for a specific marketing campaign , multiple campaigns, or are the c…" at bounding box center [697, 576] width 454 height 24
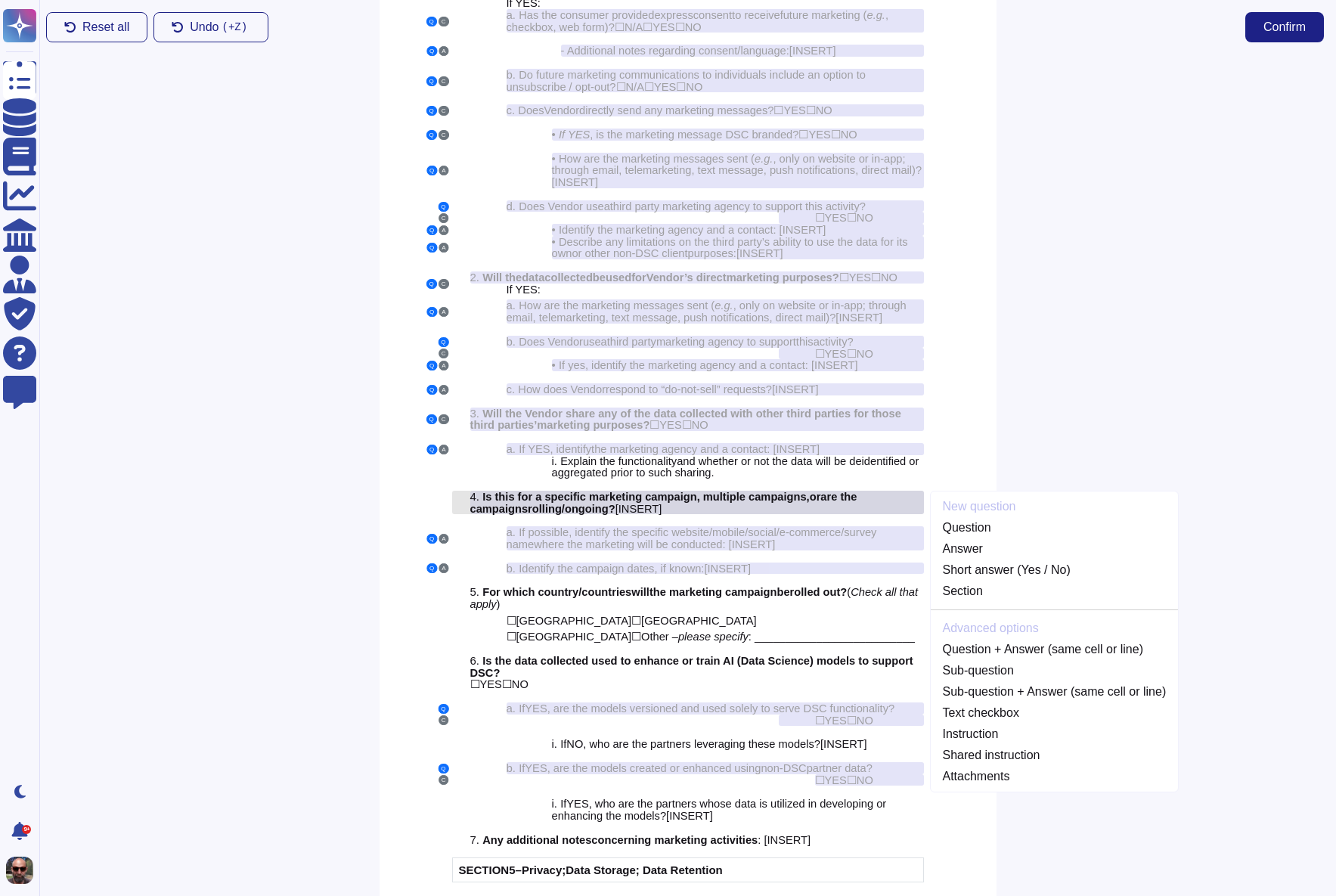
scroll to position [2795, 0]
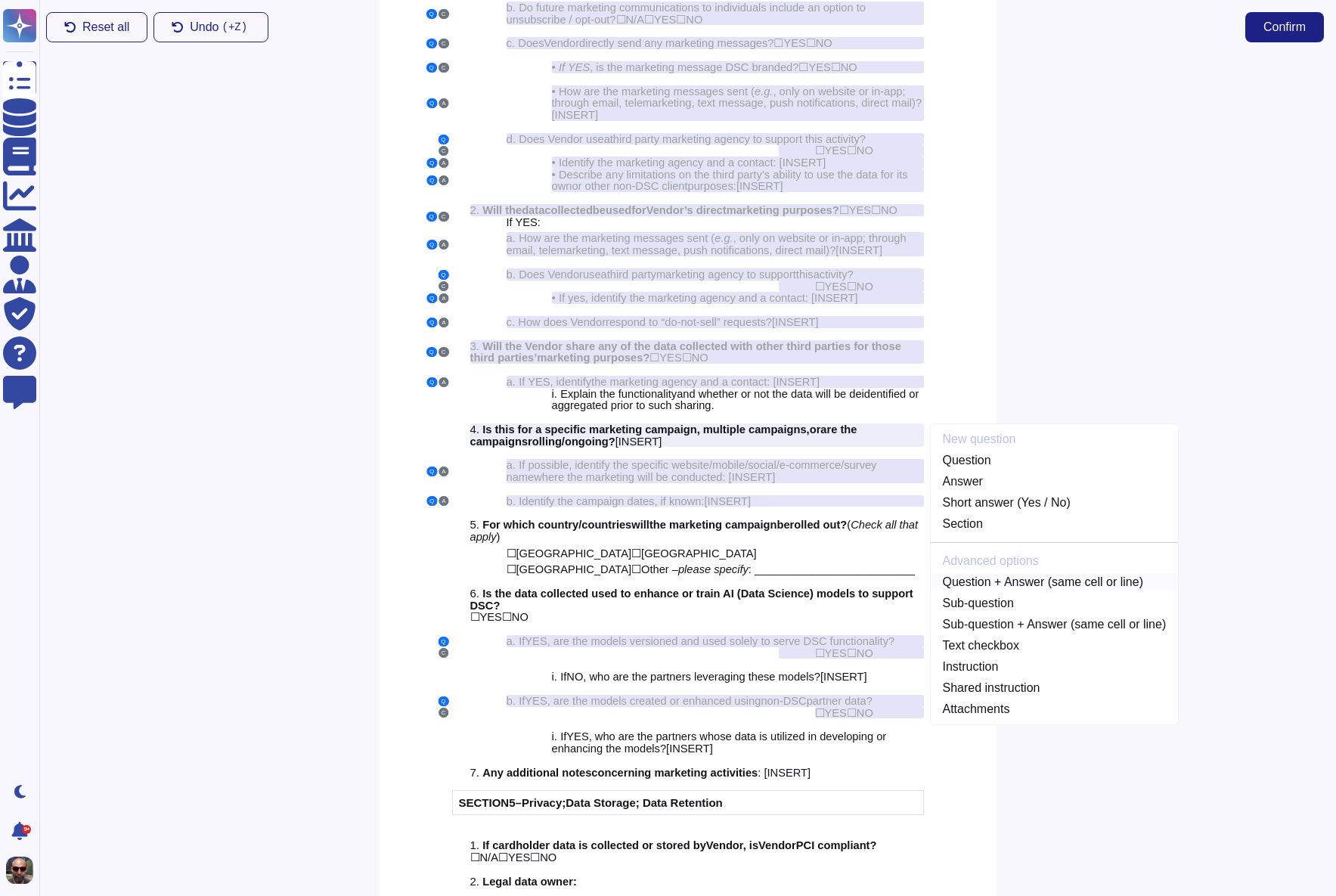
click at [1050, 592] on link "Question + Answer (same cell or line)" at bounding box center [1054, 582] width 248 height 18
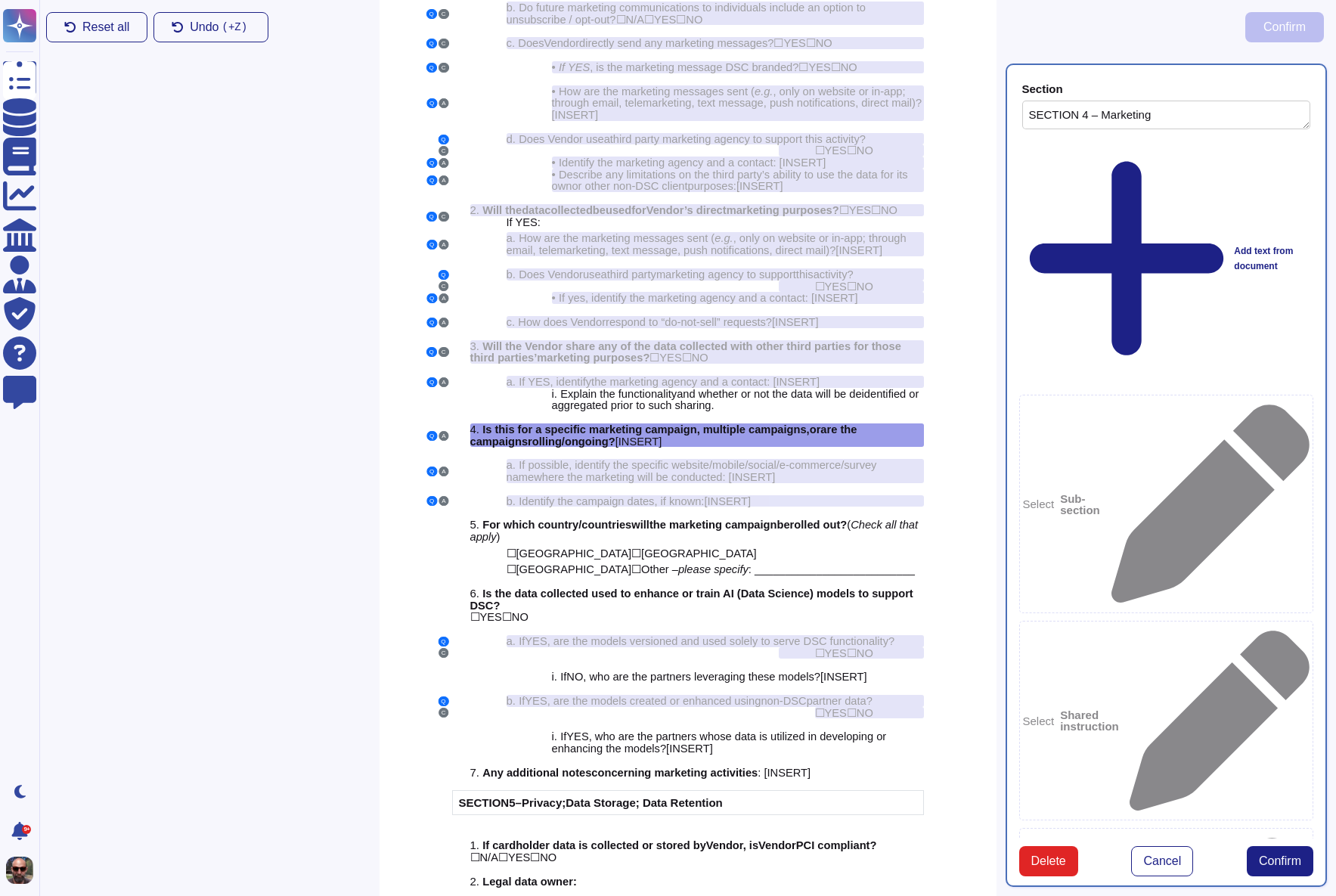
type textarea "SECTION 4 – Marketing"
type textarea "Is this for a specific marketing campaign, multiple campaigns, or are the campa…"
click at [1276, 855] on span "Confirm" at bounding box center [1279, 860] width 42 height 12
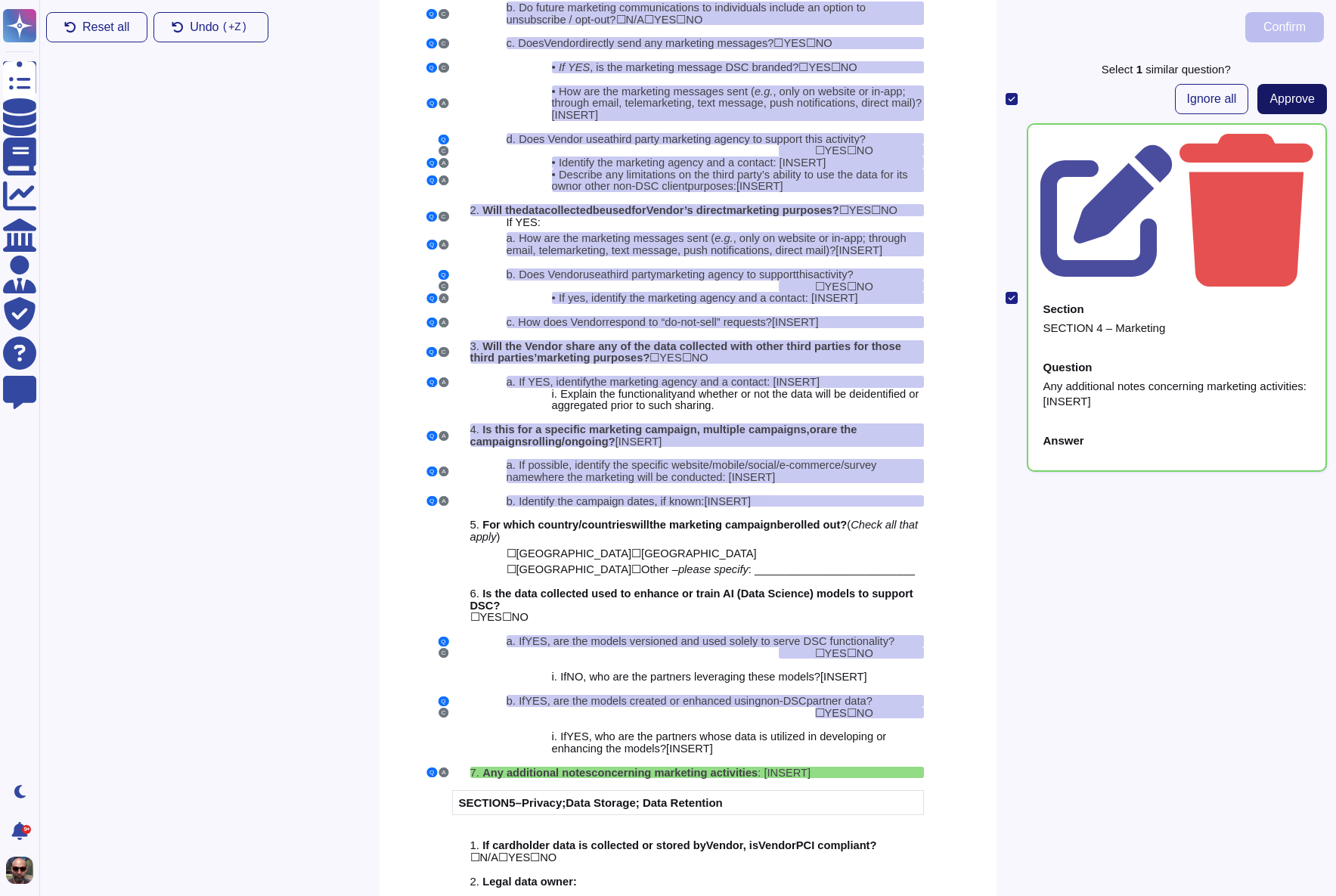
click at [1290, 99] on span "Approve" at bounding box center [1292, 98] width 46 height 12
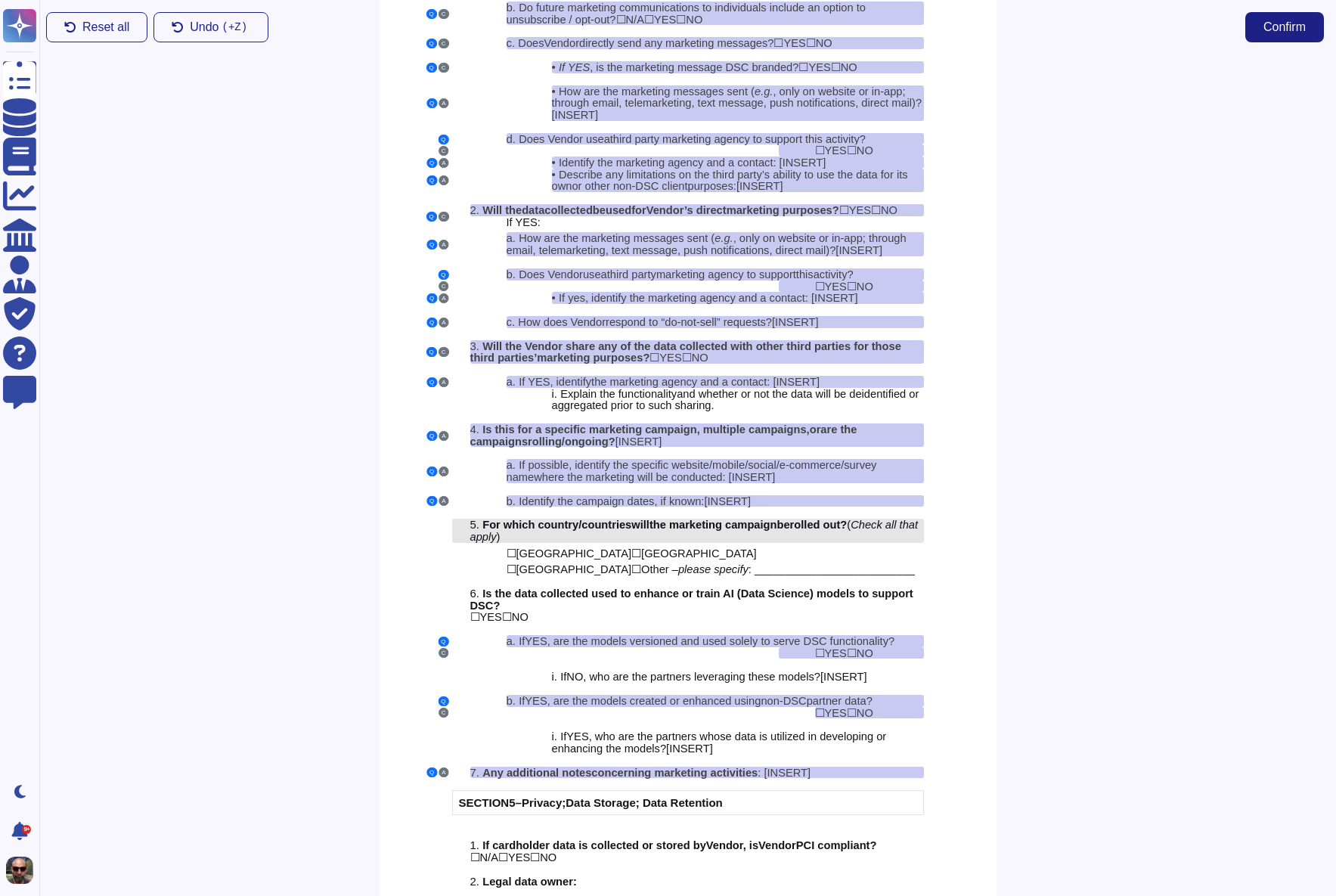
click at [604, 530] on span "For which country/countries" at bounding box center [556, 524] width 149 height 12
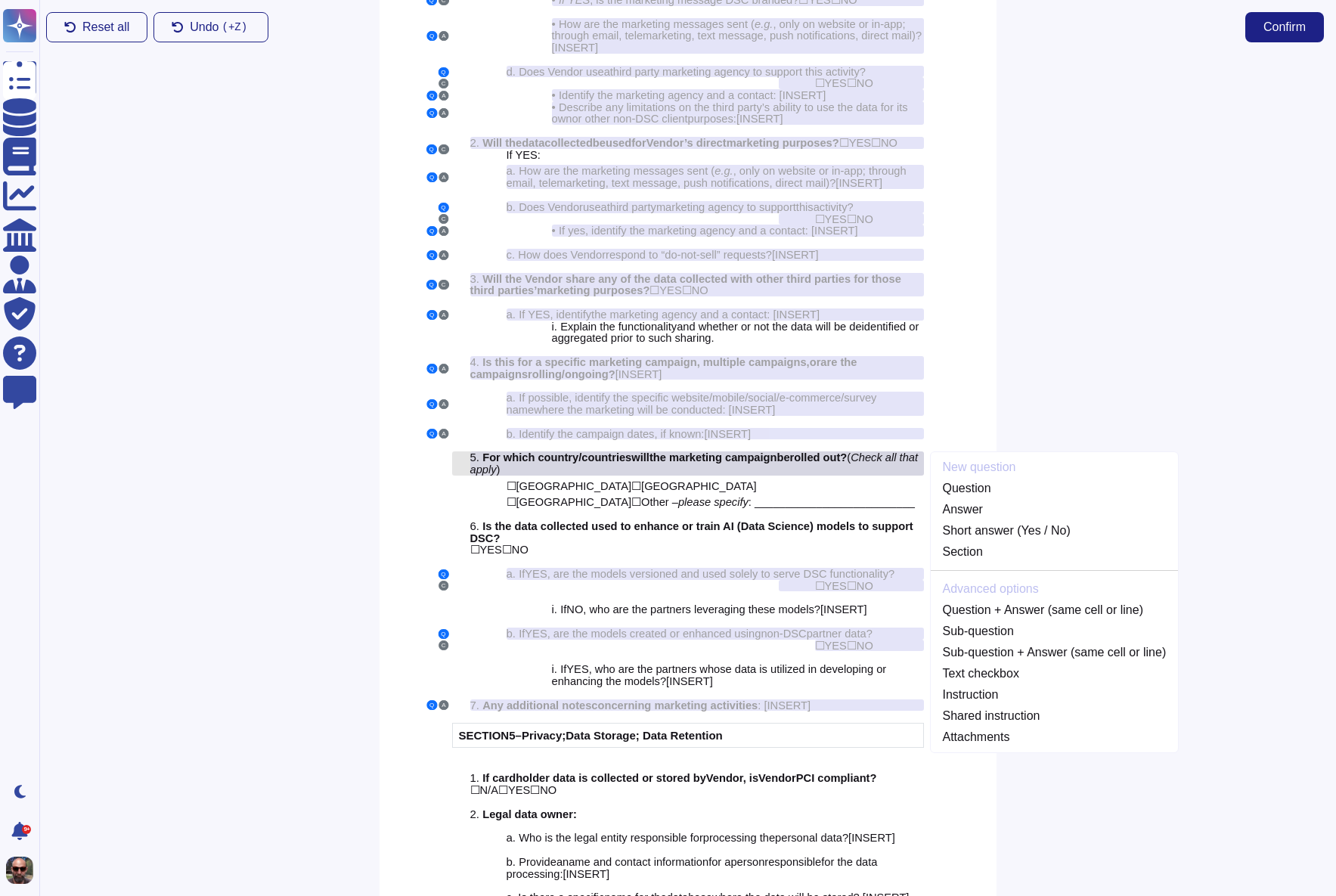
scroll to position [2889, 0]
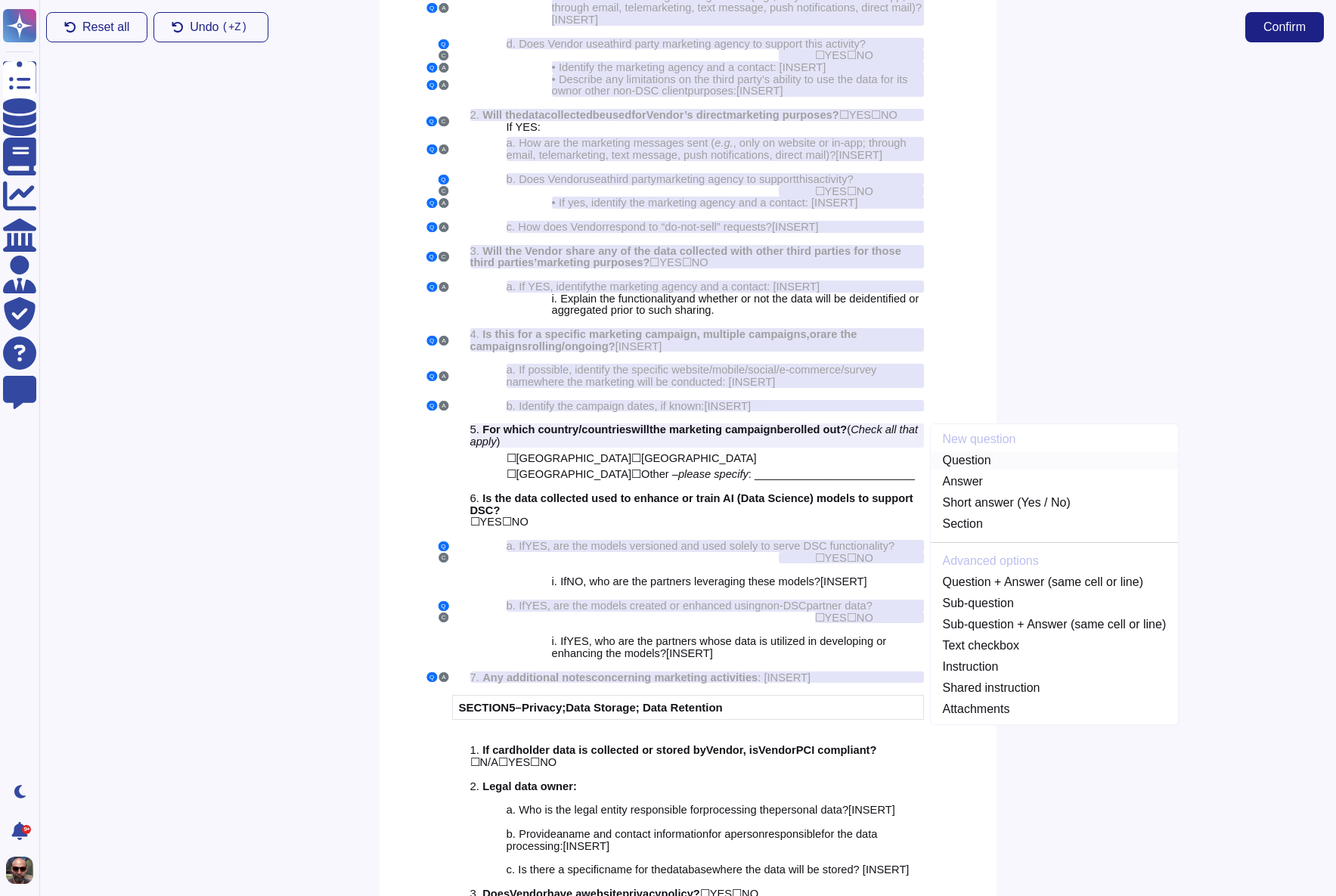
click at [988, 469] on link "Question" at bounding box center [1054, 460] width 248 height 18
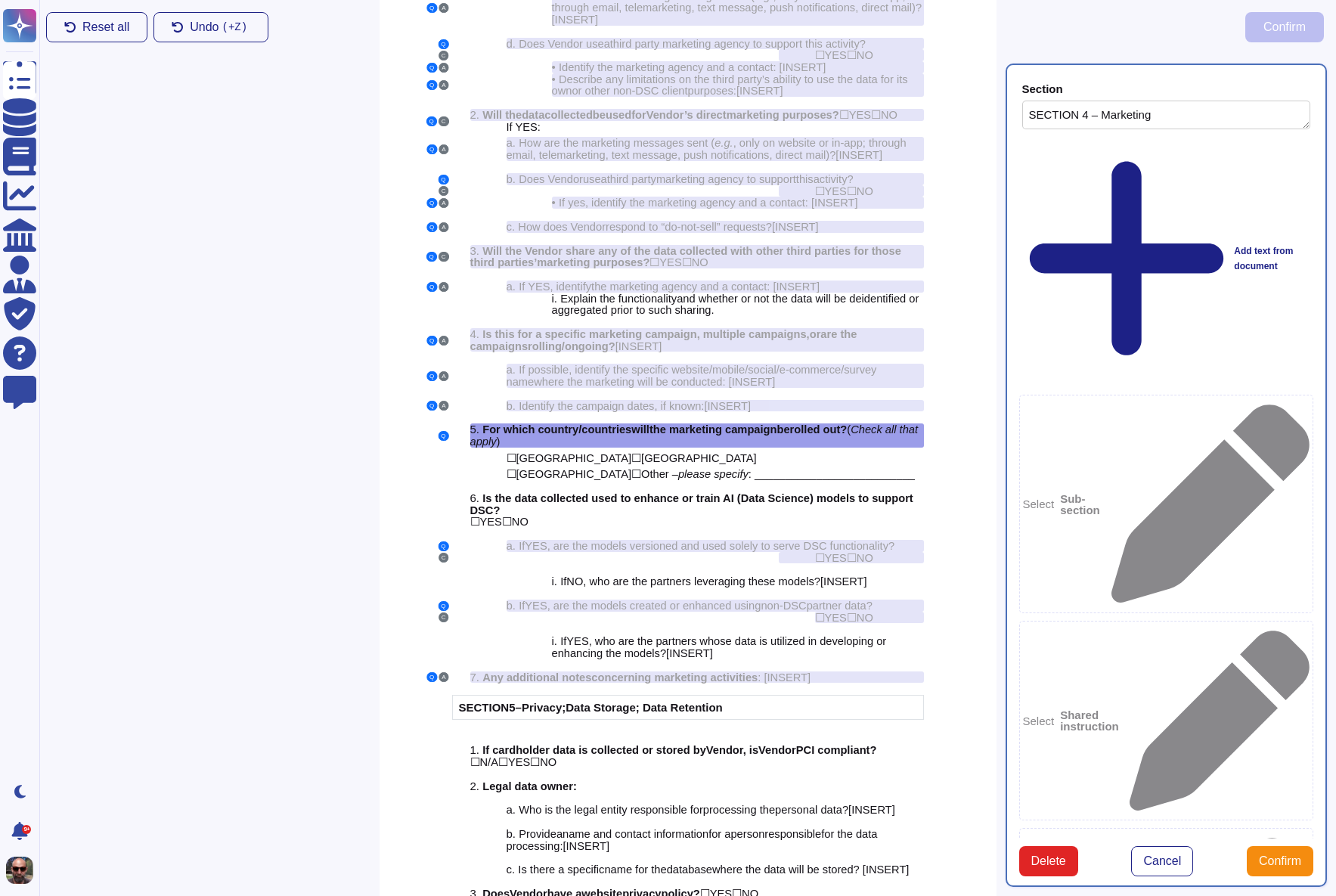
type textarea "SECTION 4 – Marketing"
type textarea "For which country/countries will the marketing campaign be rolled out? (Check a…"
click at [663, 464] on div "☐ [GEOGRAPHIC_DATA] ☐ [GEOGRAPHIC_DATA]" at bounding box center [715, 458] width 417 height 12
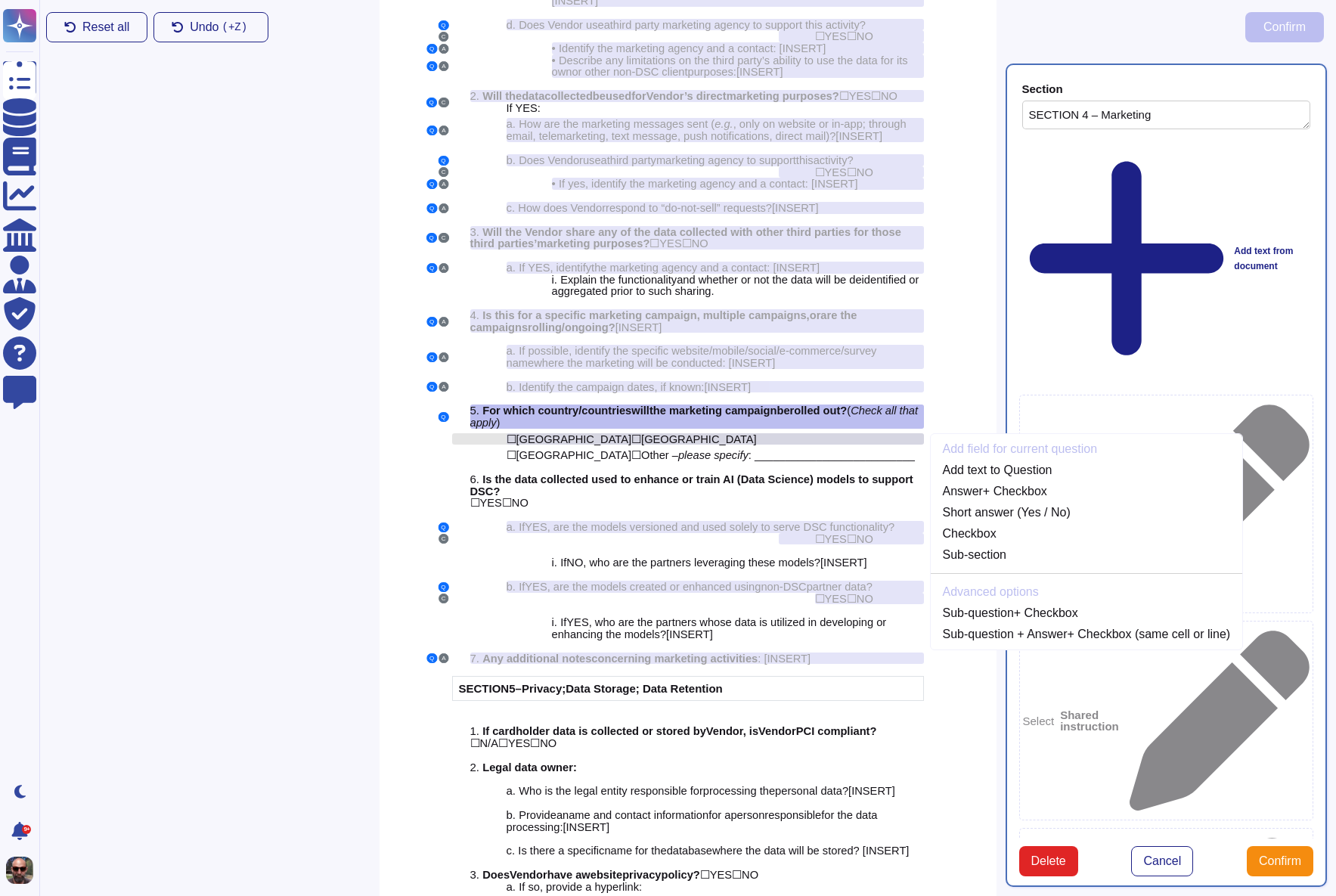
scroll to position [2912, 0]
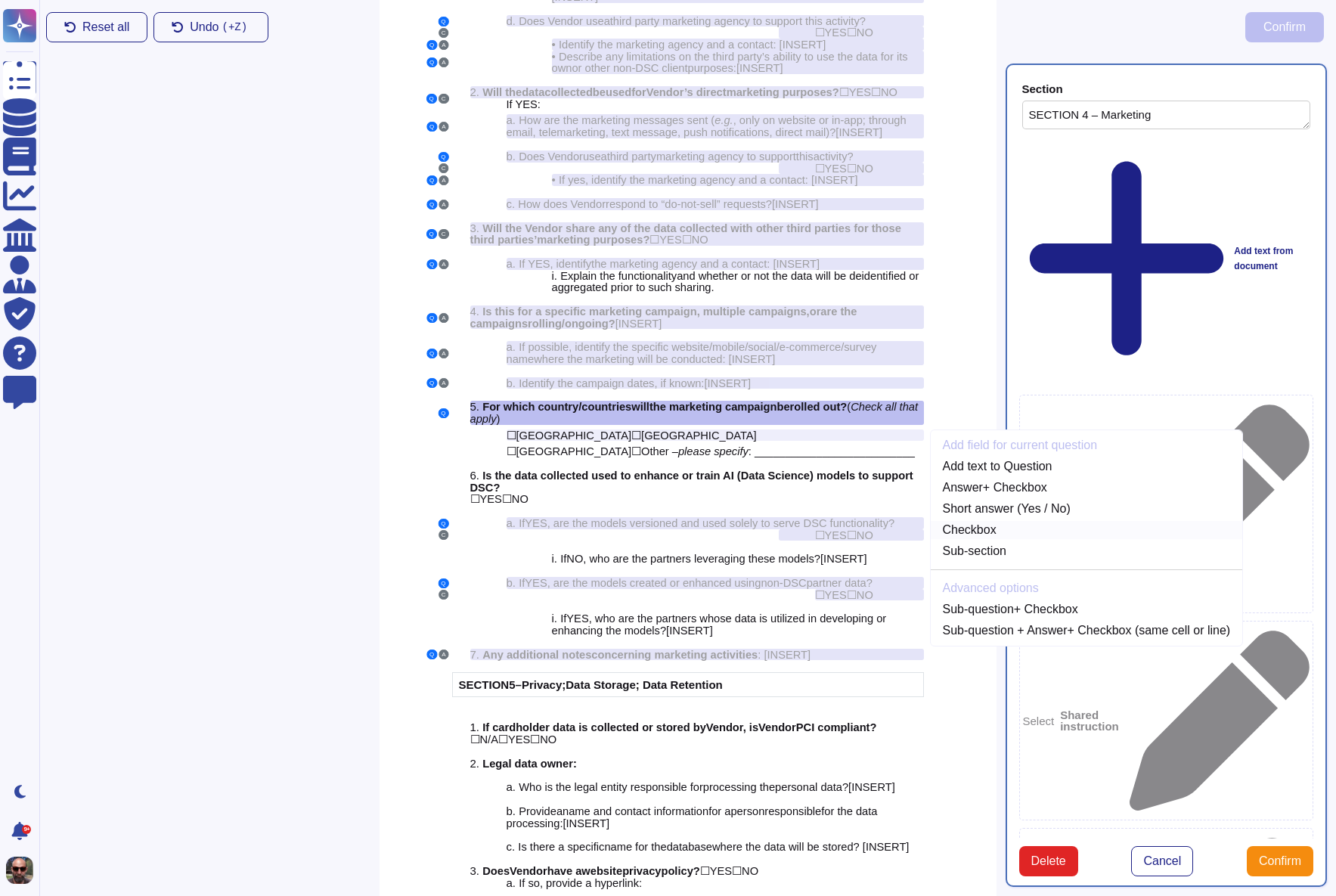
click at [981, 540] on link "Checkbox" at bounding box center [1086, 530] width 313 height 18
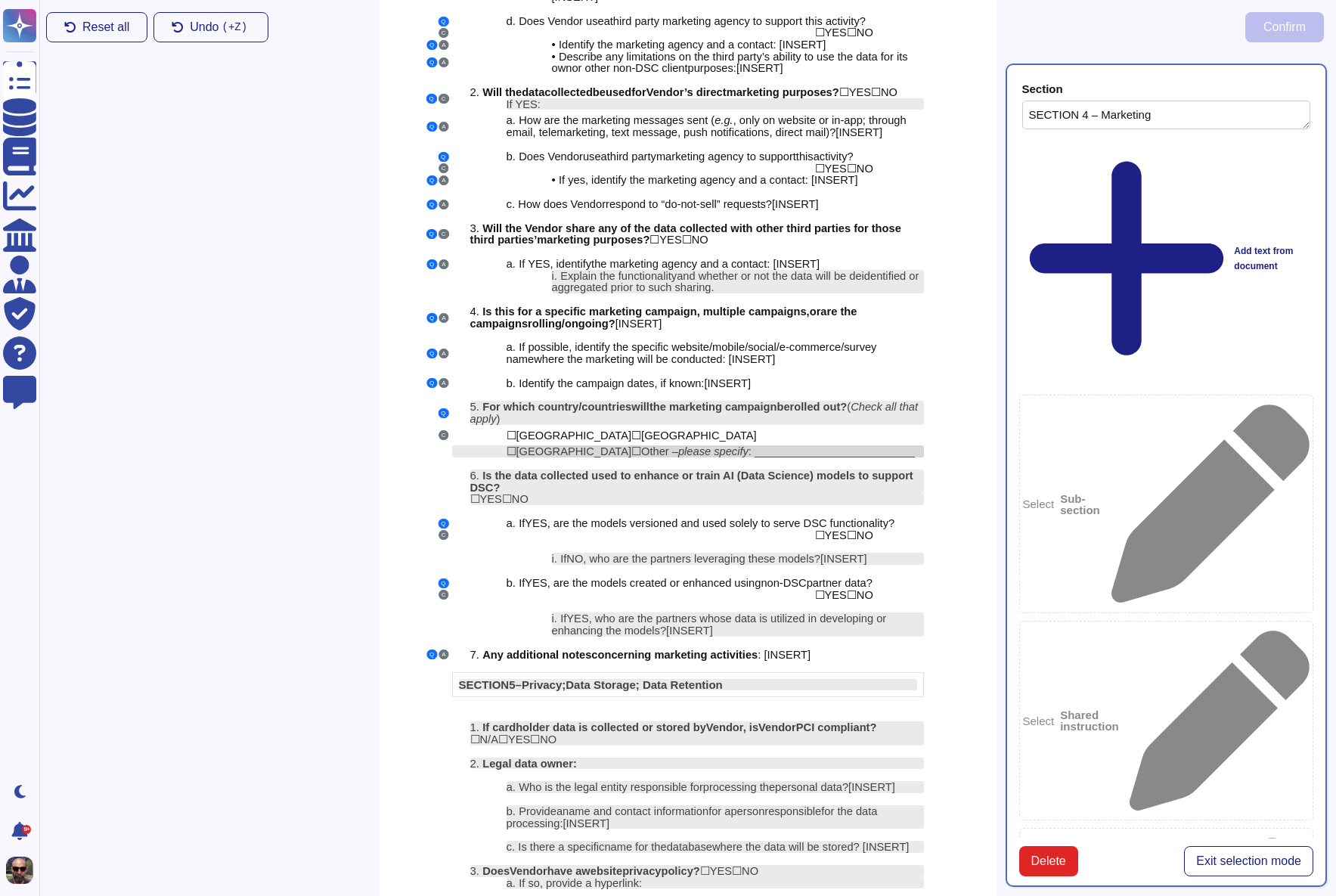
click at [632, 458] on span "☐" at bounding box center [636, 451] width 10 height 13
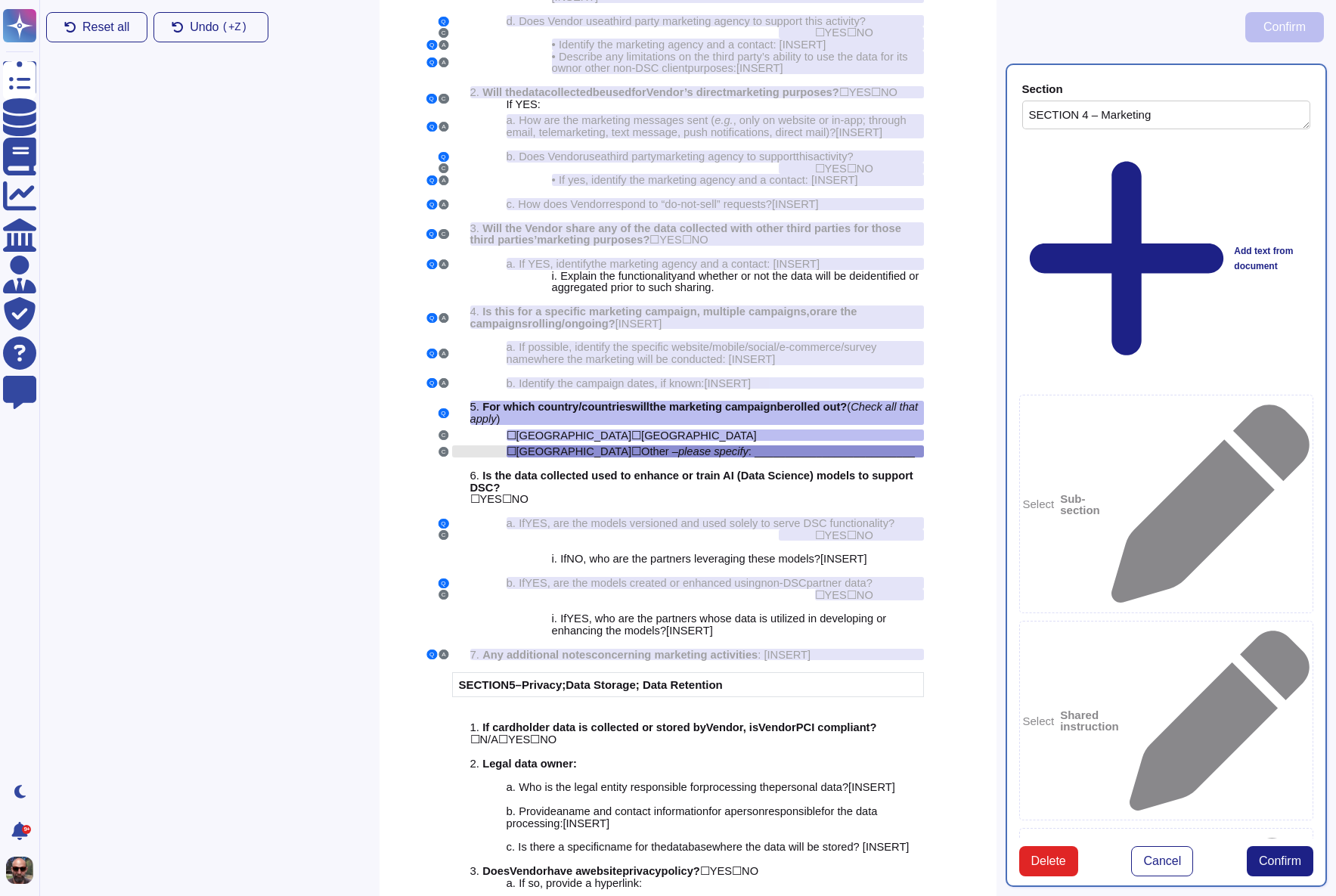
scroll to position [2928, 0]
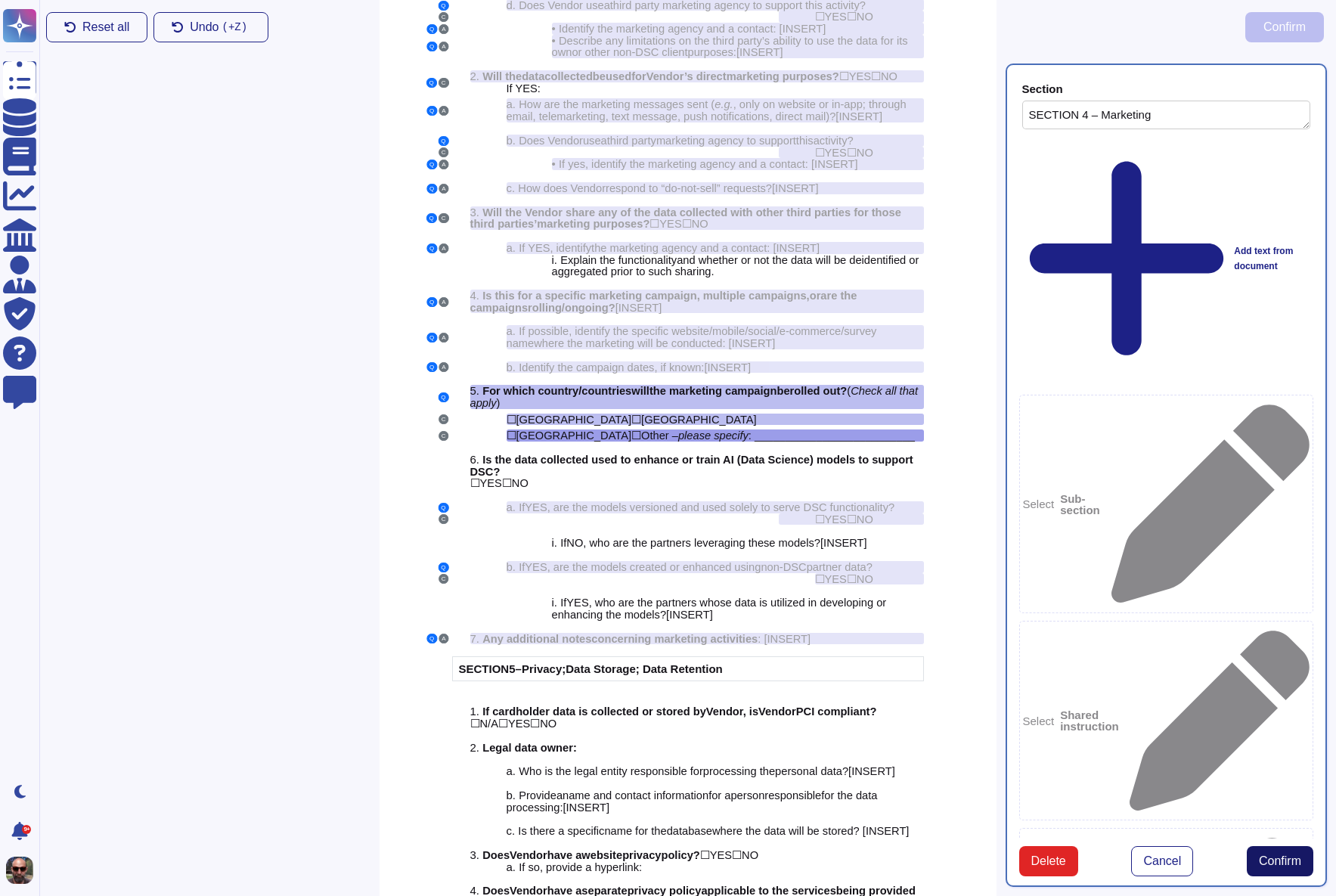
click at [1267, 855] on span "Confirm" at bounding box center [1279, 860] width 42 height 12
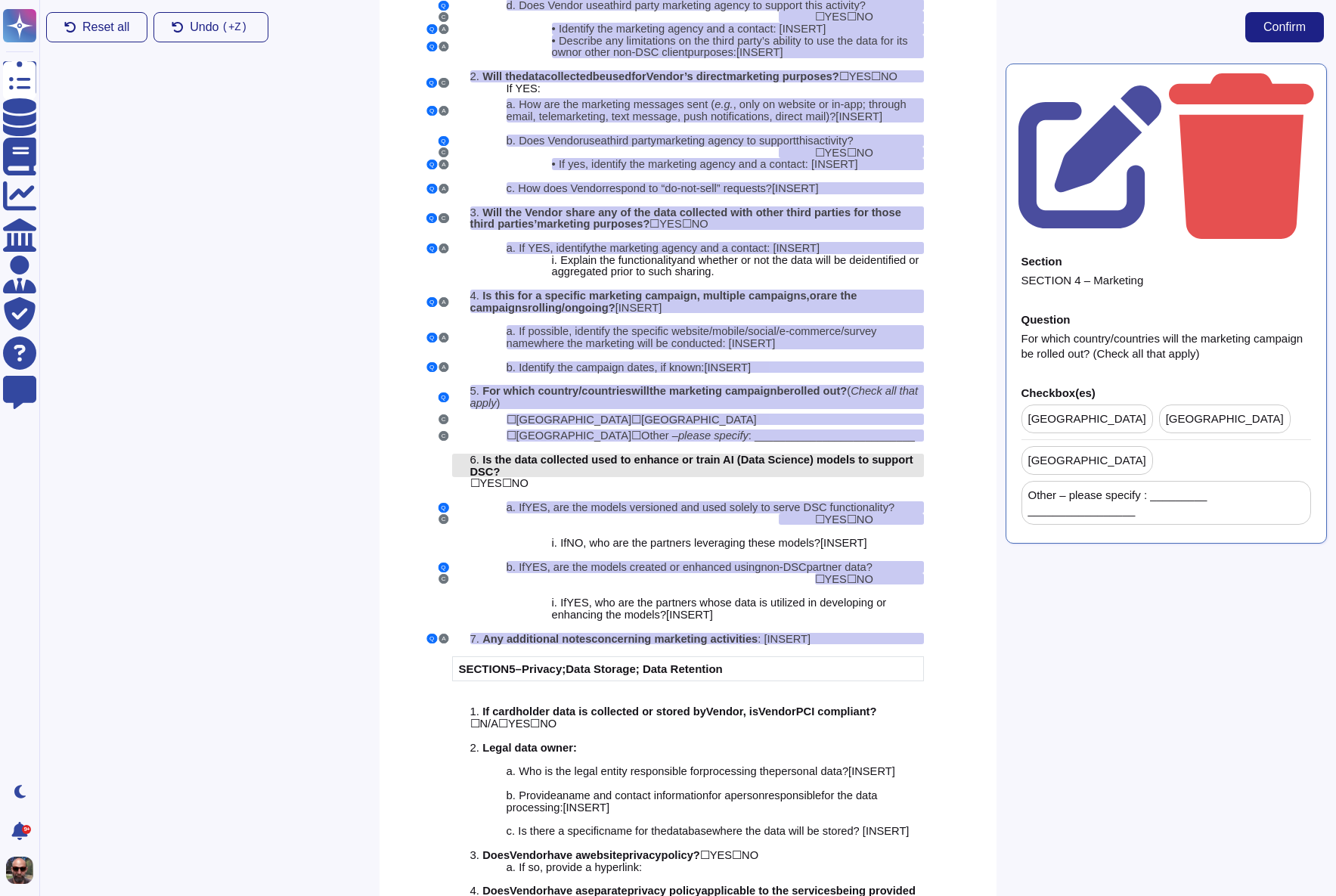
click at [619, 478] on div "6. Is the data collected used to enhance or train AI (Data Science) models to s…" at bounding box center [697, 466] width 454 height 24
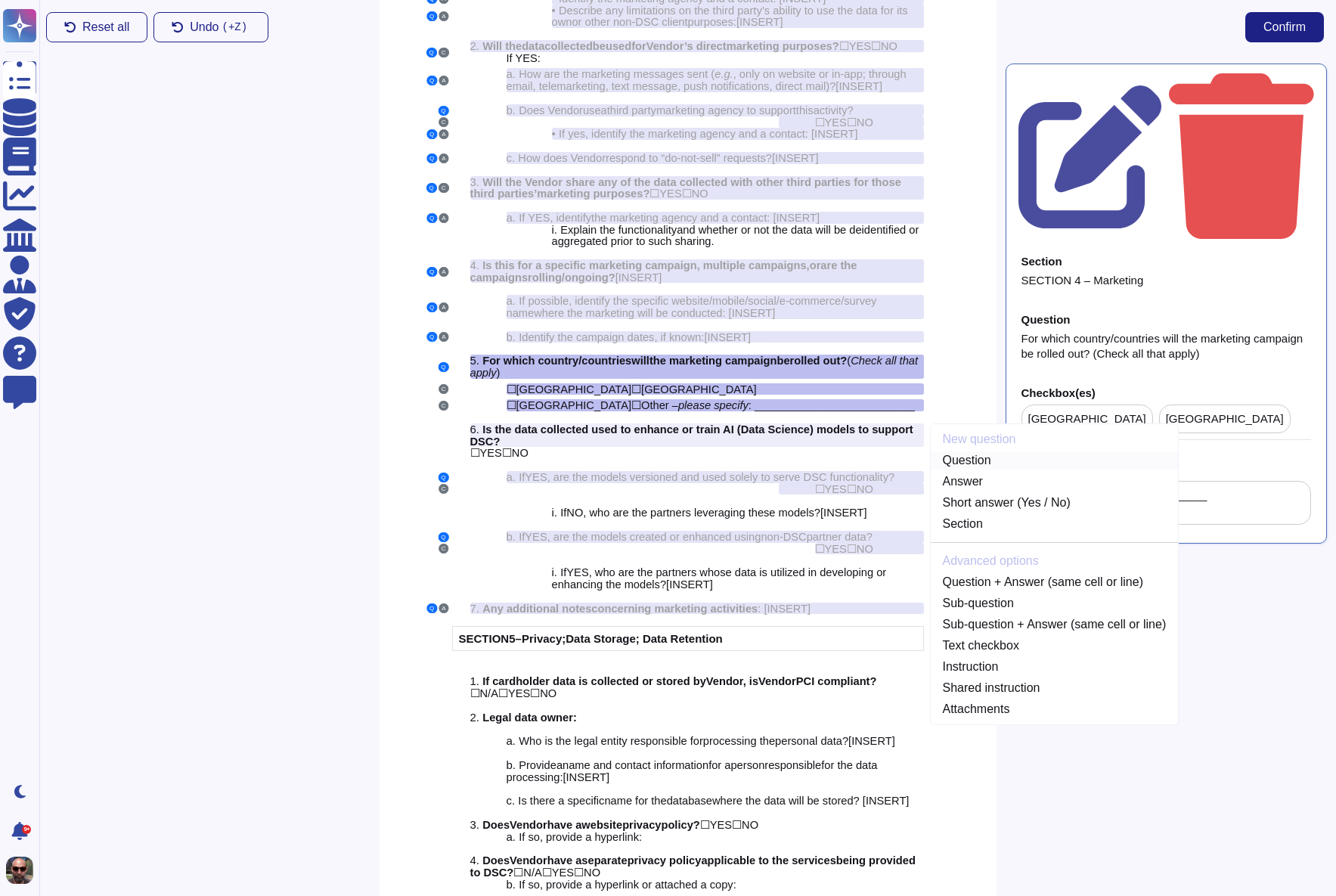
click at [996, 469] on link "Question" at bounding box center [1054, 460] width 248 height 18
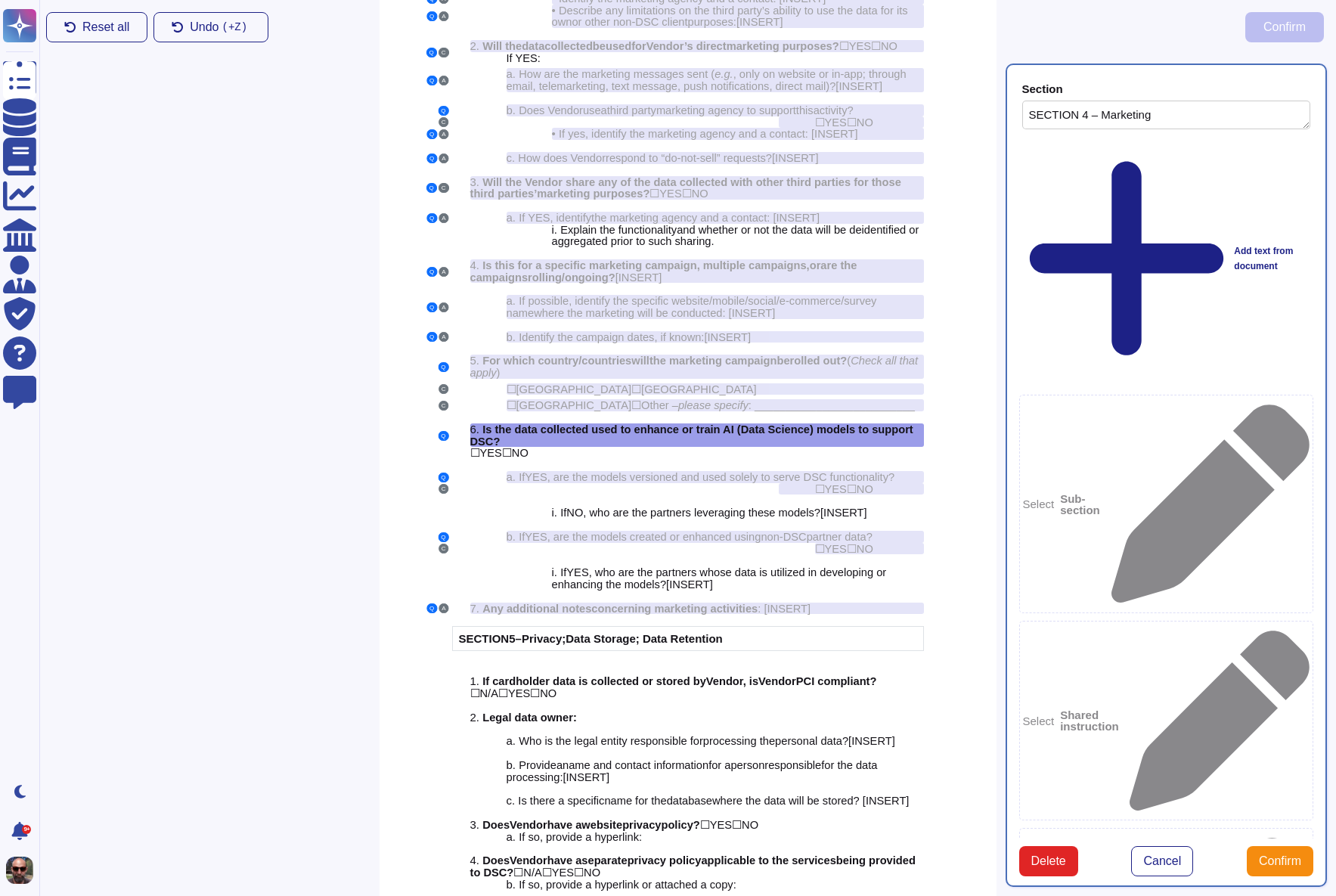
type textarea "SECTION 4 – Marketing"
type textarea "Is the data collected used to enhance or train AI (Data Science) models to supp…"
click at [566, 459] on div "☐ YES ☐ NO" at bounding box center [697, 452] width 454 height 12
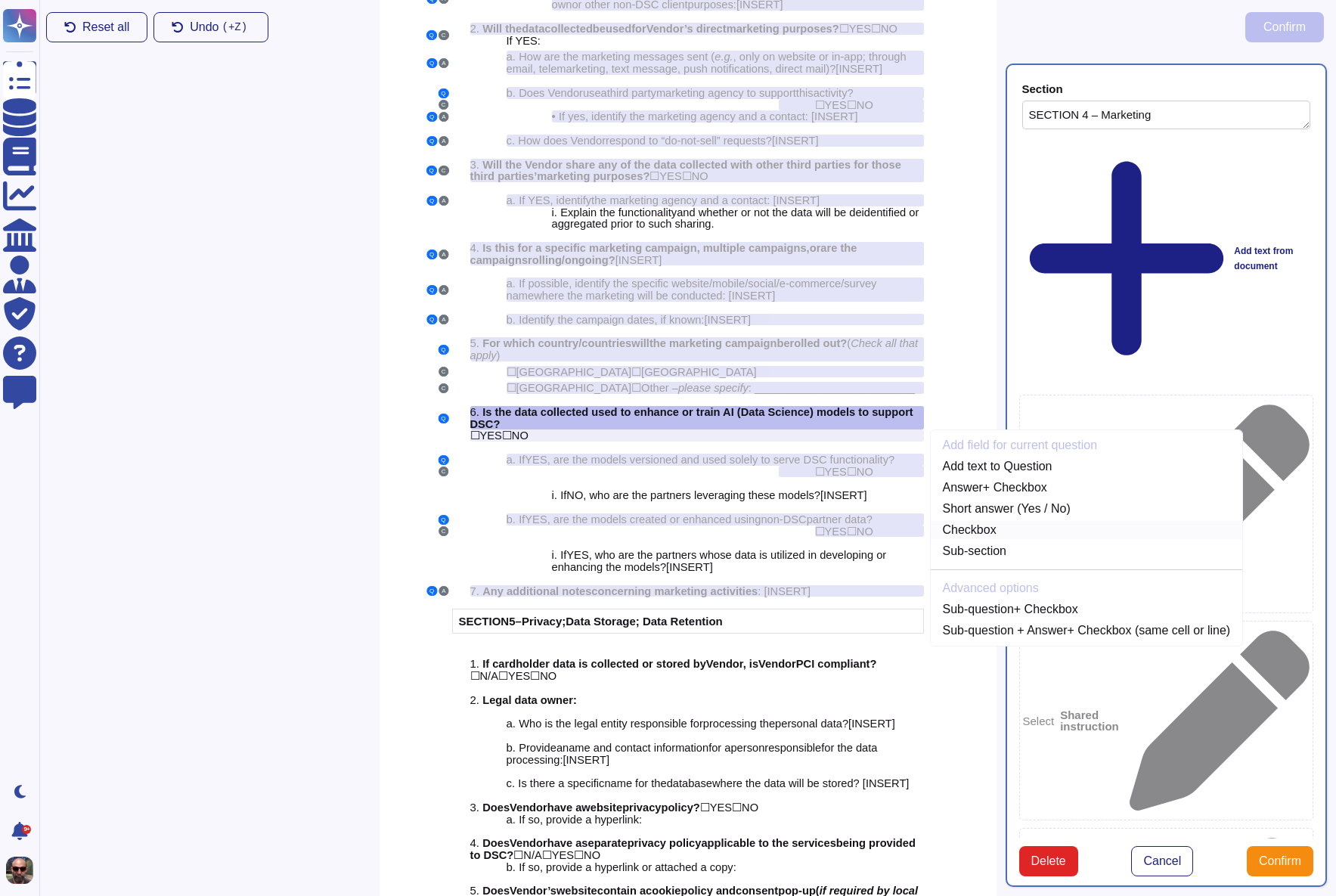
click at [988, 540] on link "Checkbox" at bounding box center [1086, 530] width 313 height 18
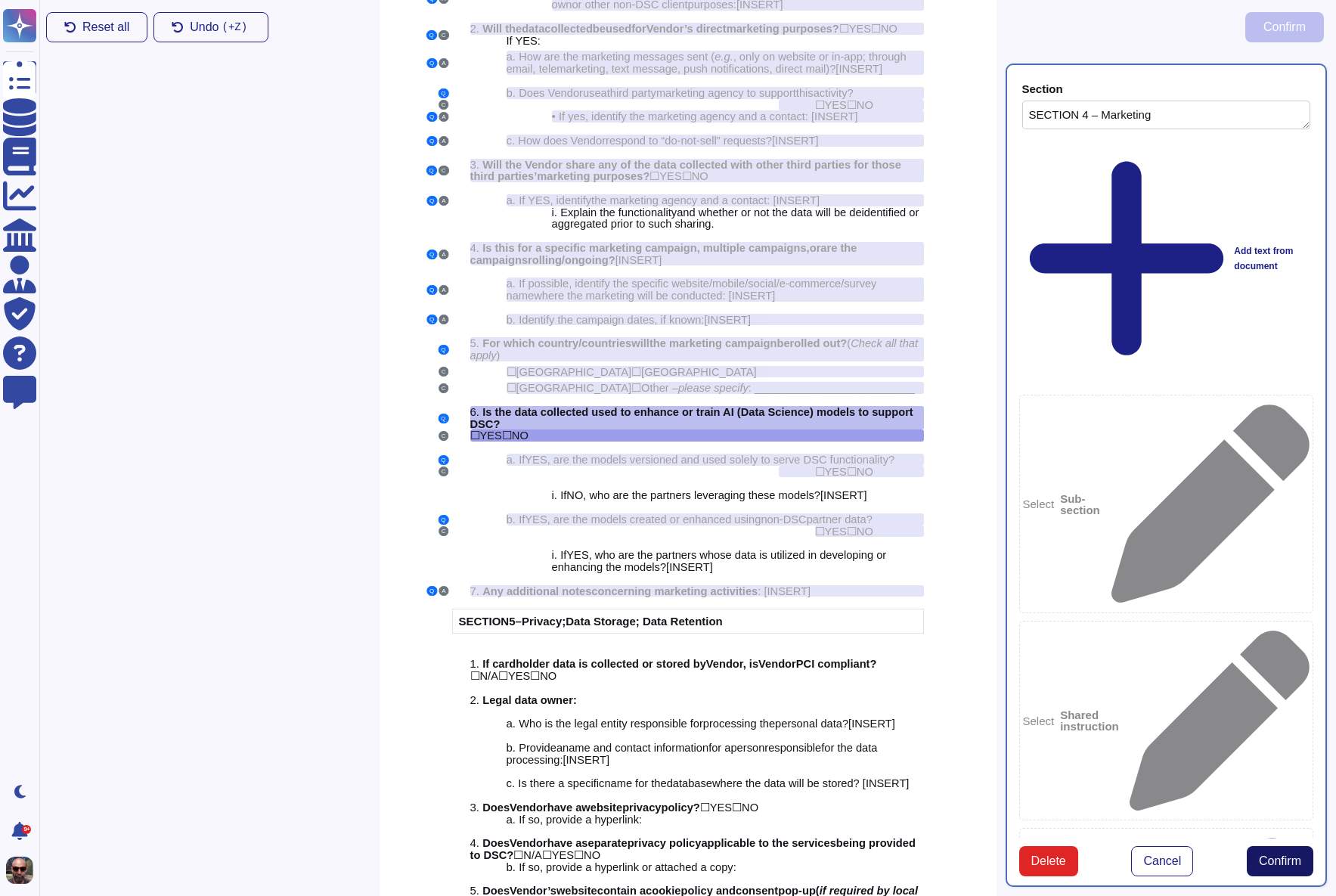
click at [1263, 855] on span "Confirm" at bounding box center [1279, 860] width 42 height 12
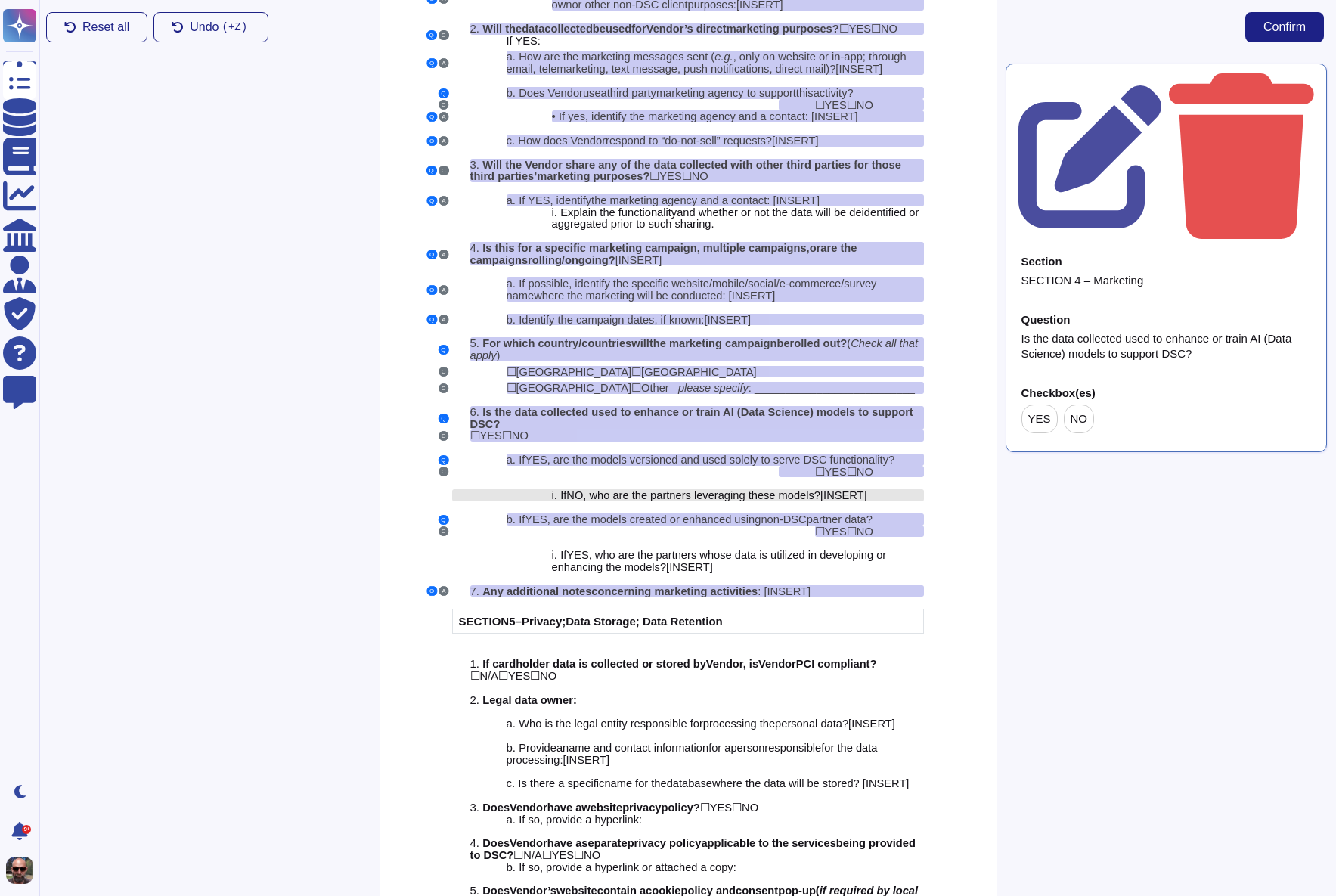
click at [768, 501] on span ", who are the partners leveraging these models" at bounding box center [699, 495] width 231 height 12
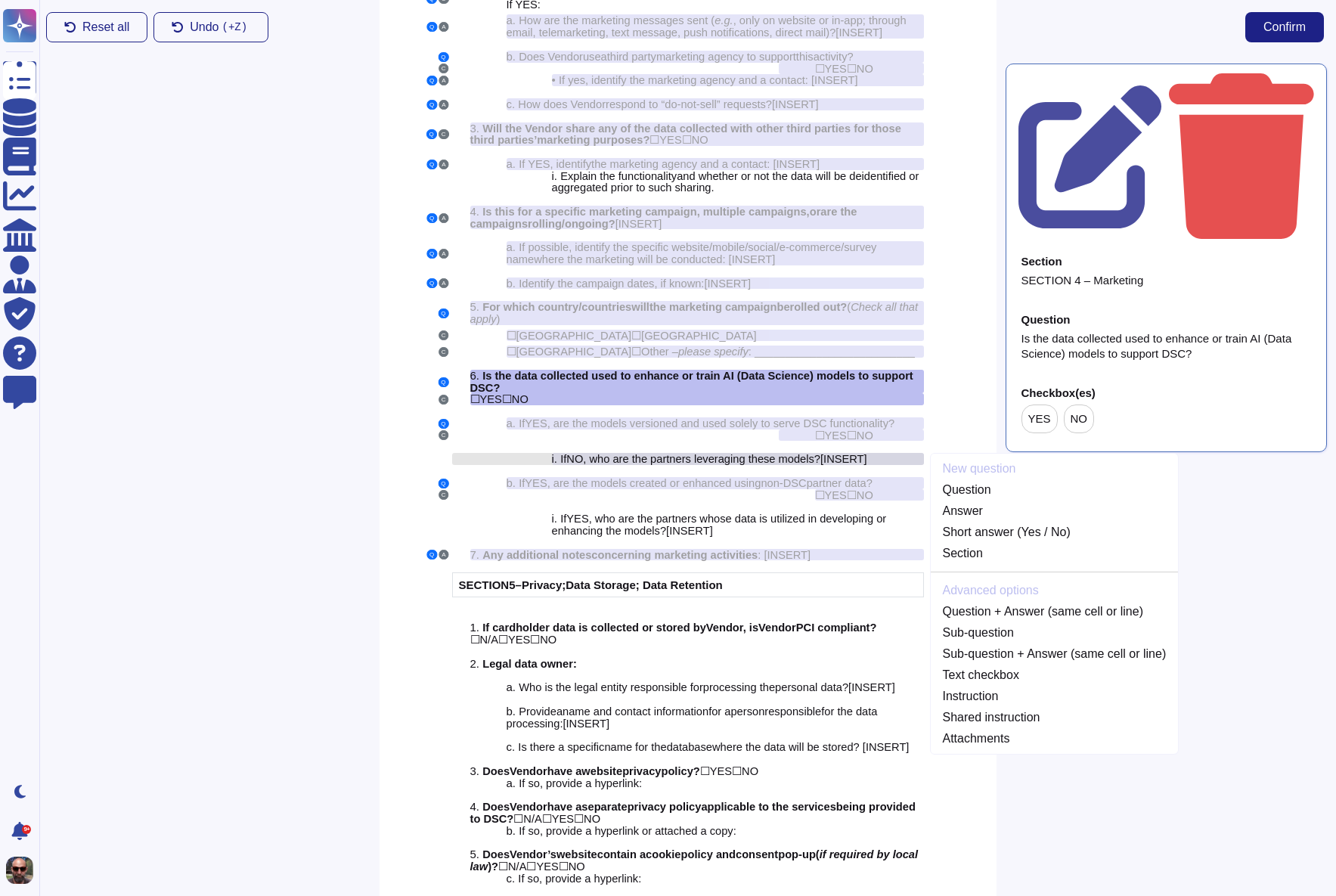
scroll to position [3035, 0]
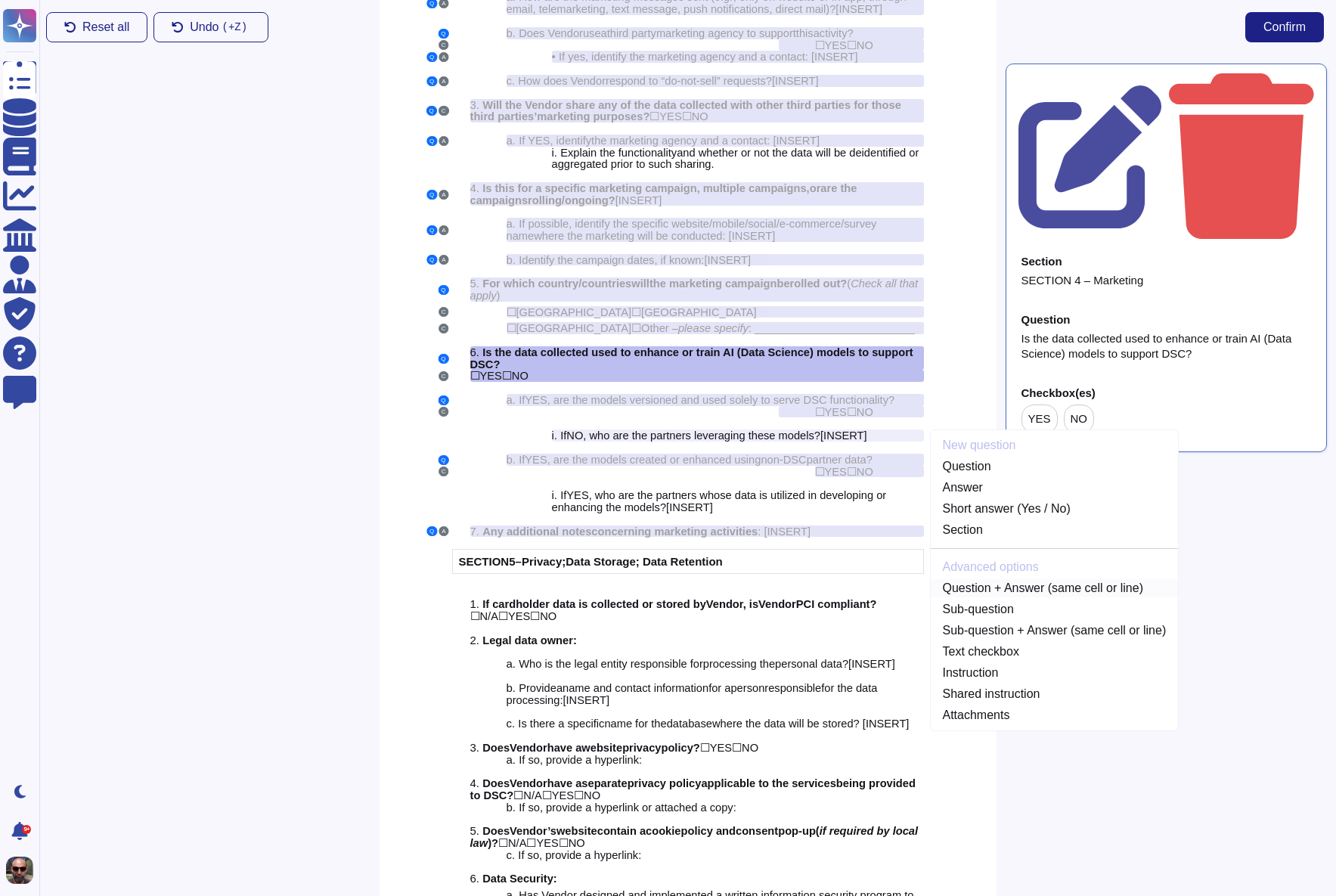
click at [1044, 597] on link "Question + Answer (same cell or line)" at bounding box center [1054, 589] width 248 height 18
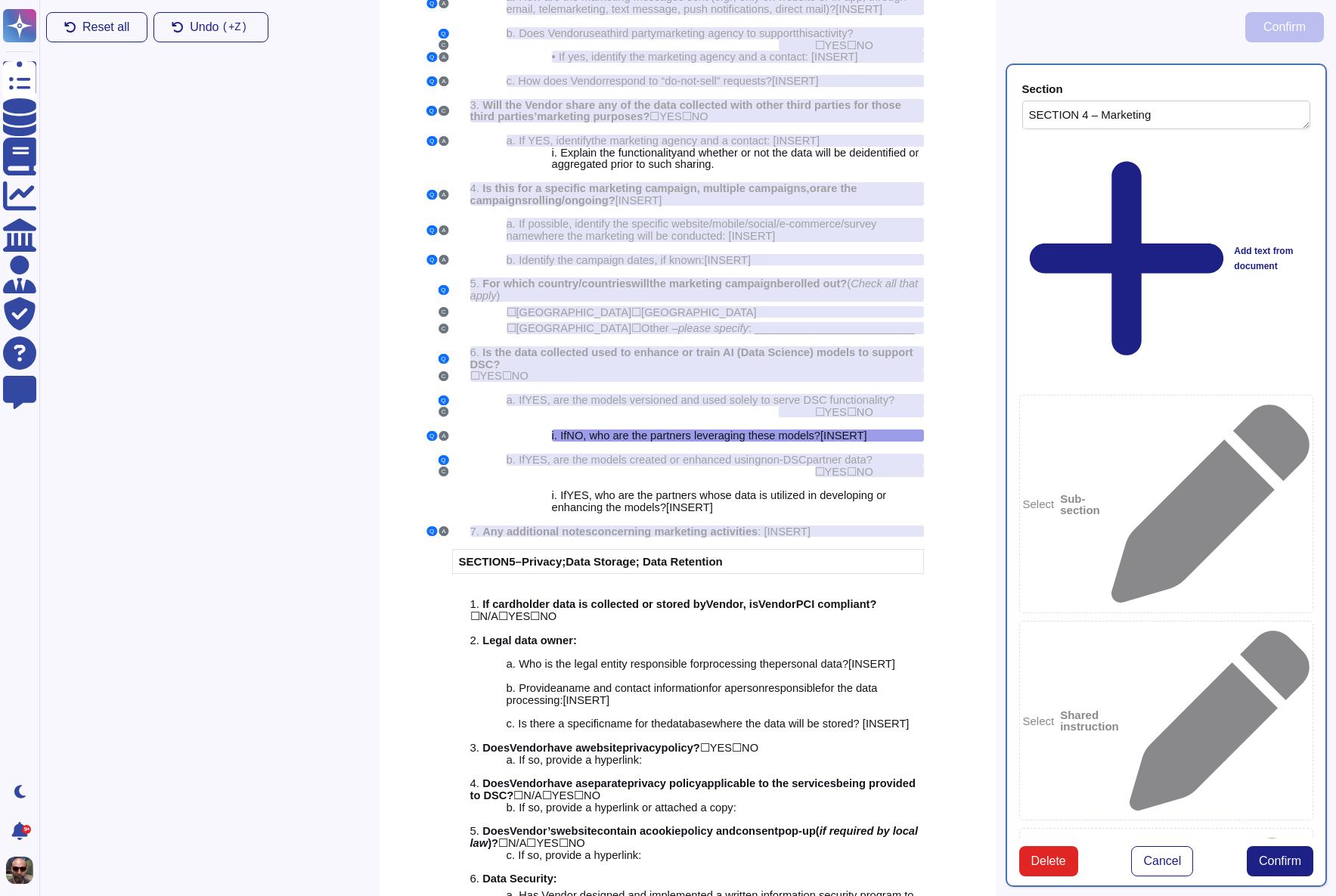
type textarea "SECTION 4 – Marketing"
click at [1259, 855] on span "Confirm" at bounding box center [1279, 860] width 42 height 12
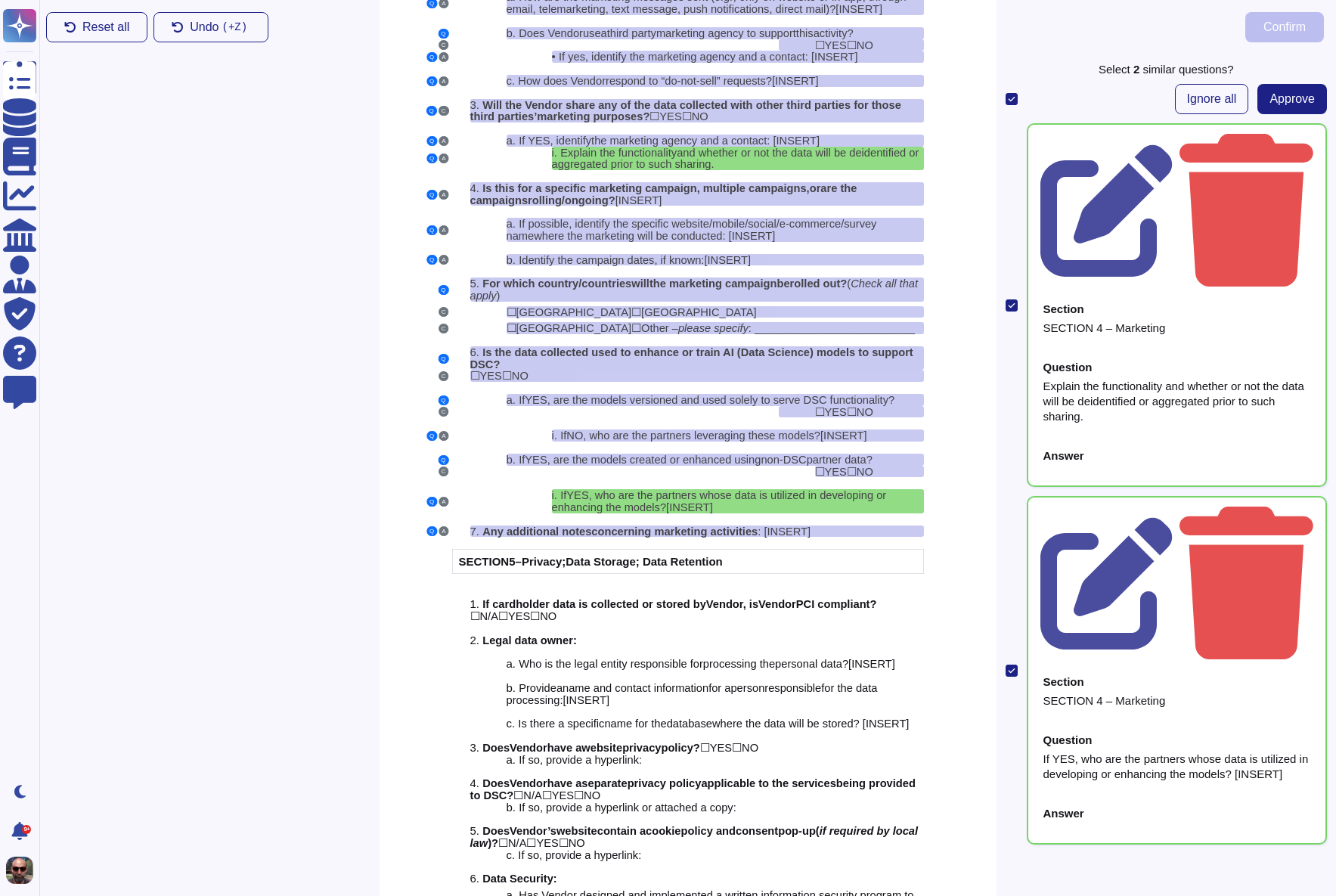
click at [1012, 302] on icon at bounding box center [1012, 305] width 7 height 7
click at [0, 0] on input "checkbox" at bounding box center [0, 0] width 0 height 0
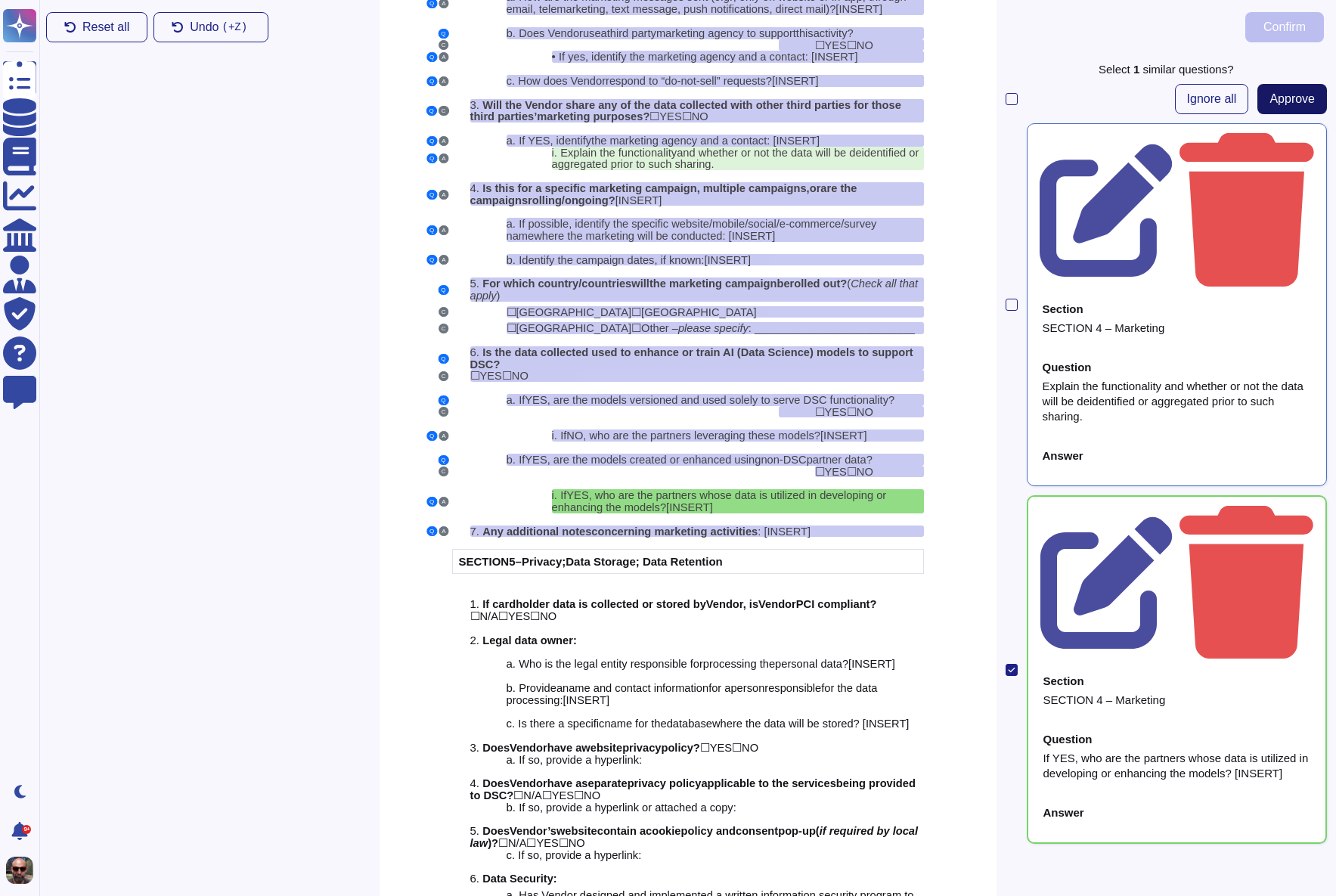
click at [1293, 100] on span "Approve" at bounding box center [1292, 98] width 46 height 12
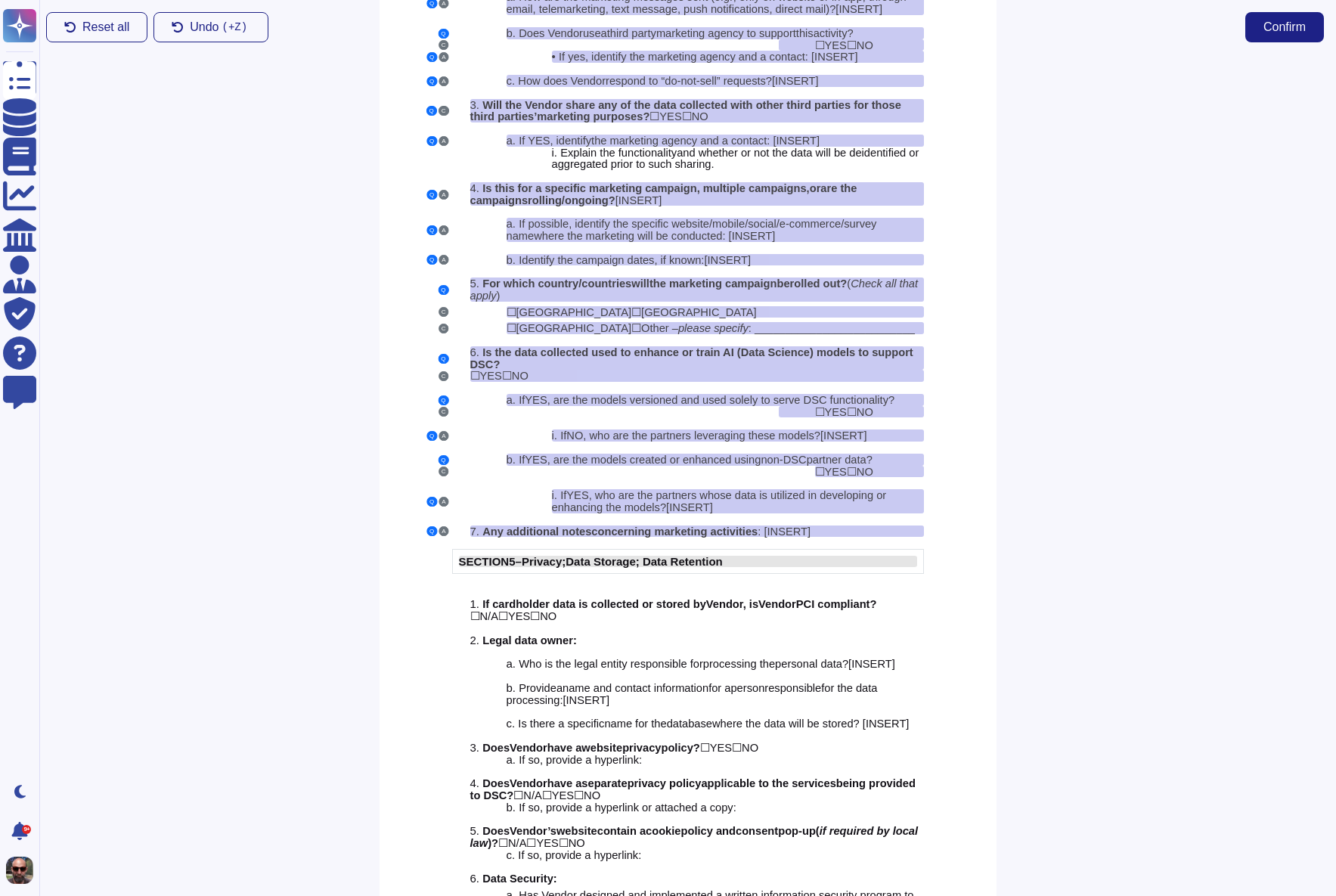
click at [698, 568] on span "Data Storage; Data Retention" at bounding box center [644, 561] width 158 height 13
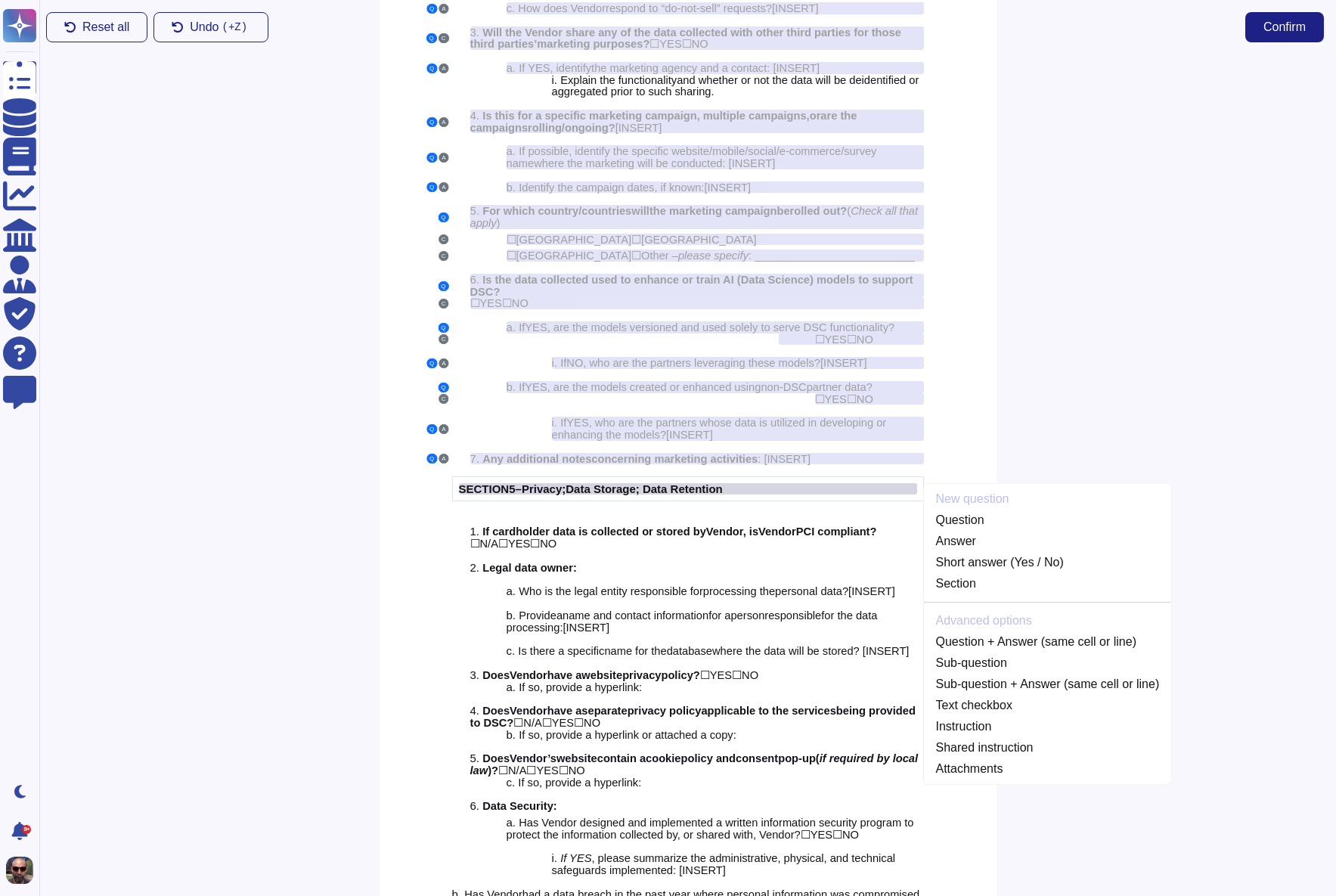
scroll to position [3162, 0]
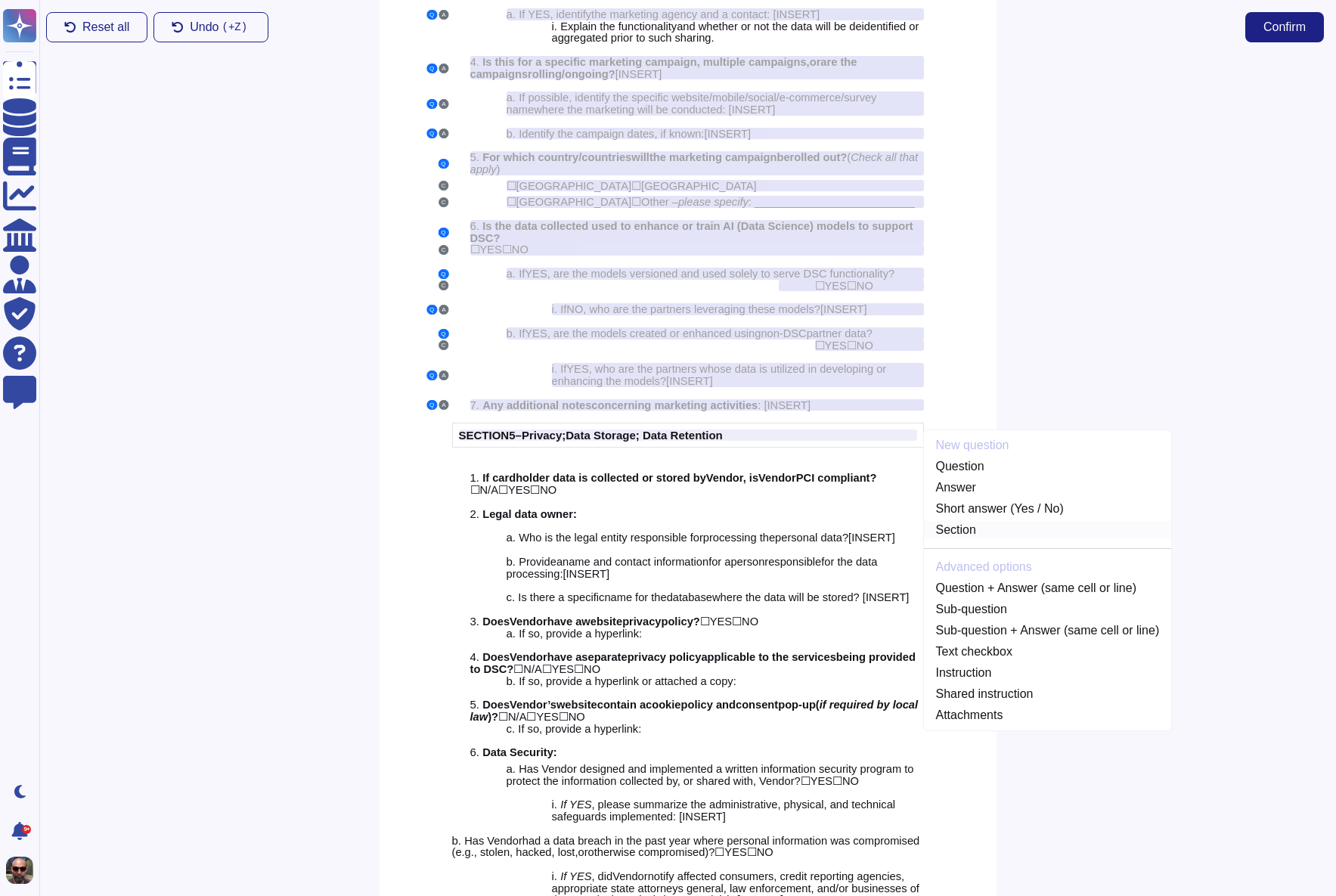
click at [968, 540] on link "Section" at bounding box center [1048, 530] width 248 height 18
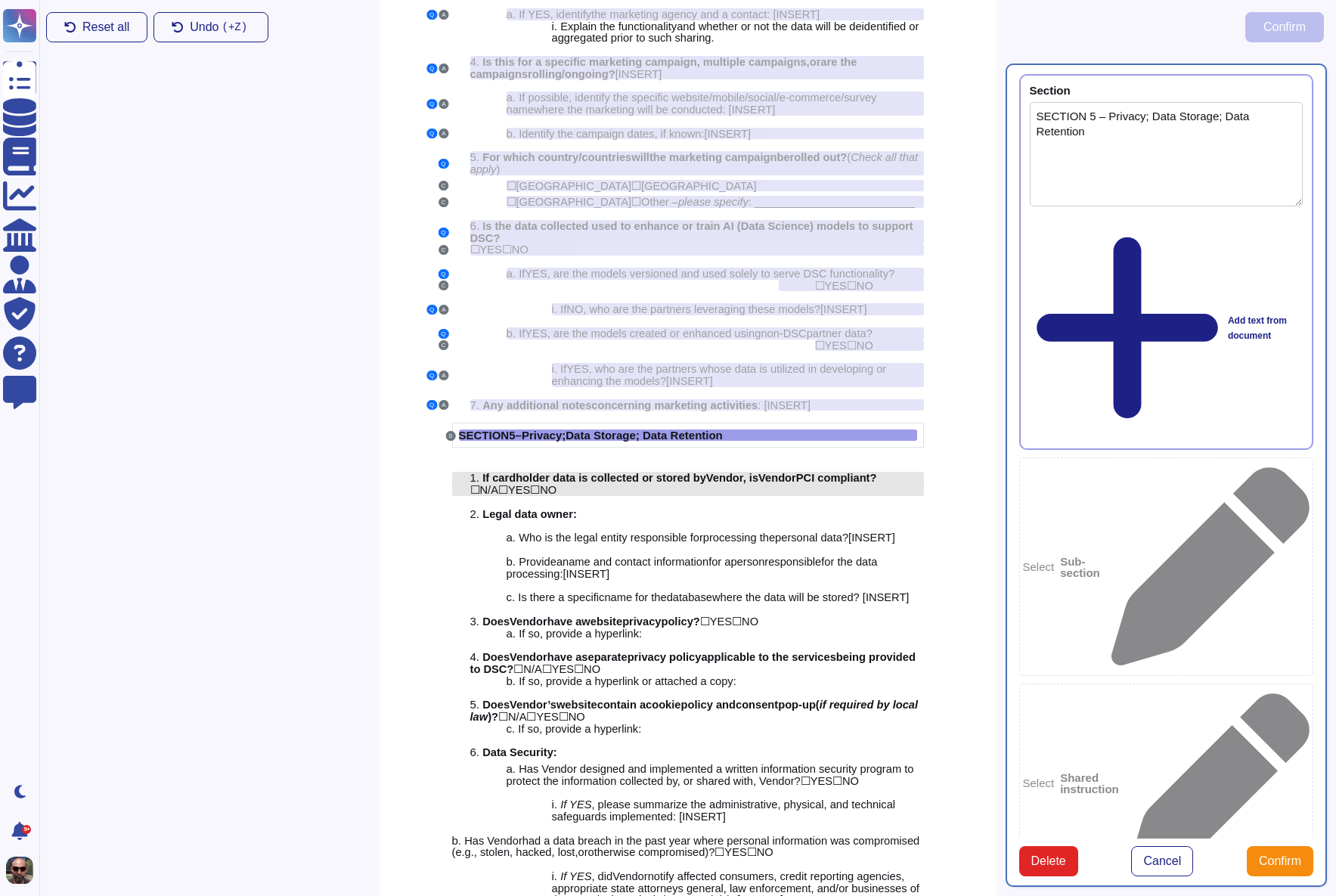
click at [744, 484] on span "Vendor" at bounding box center [725, 478] width 37 height 12
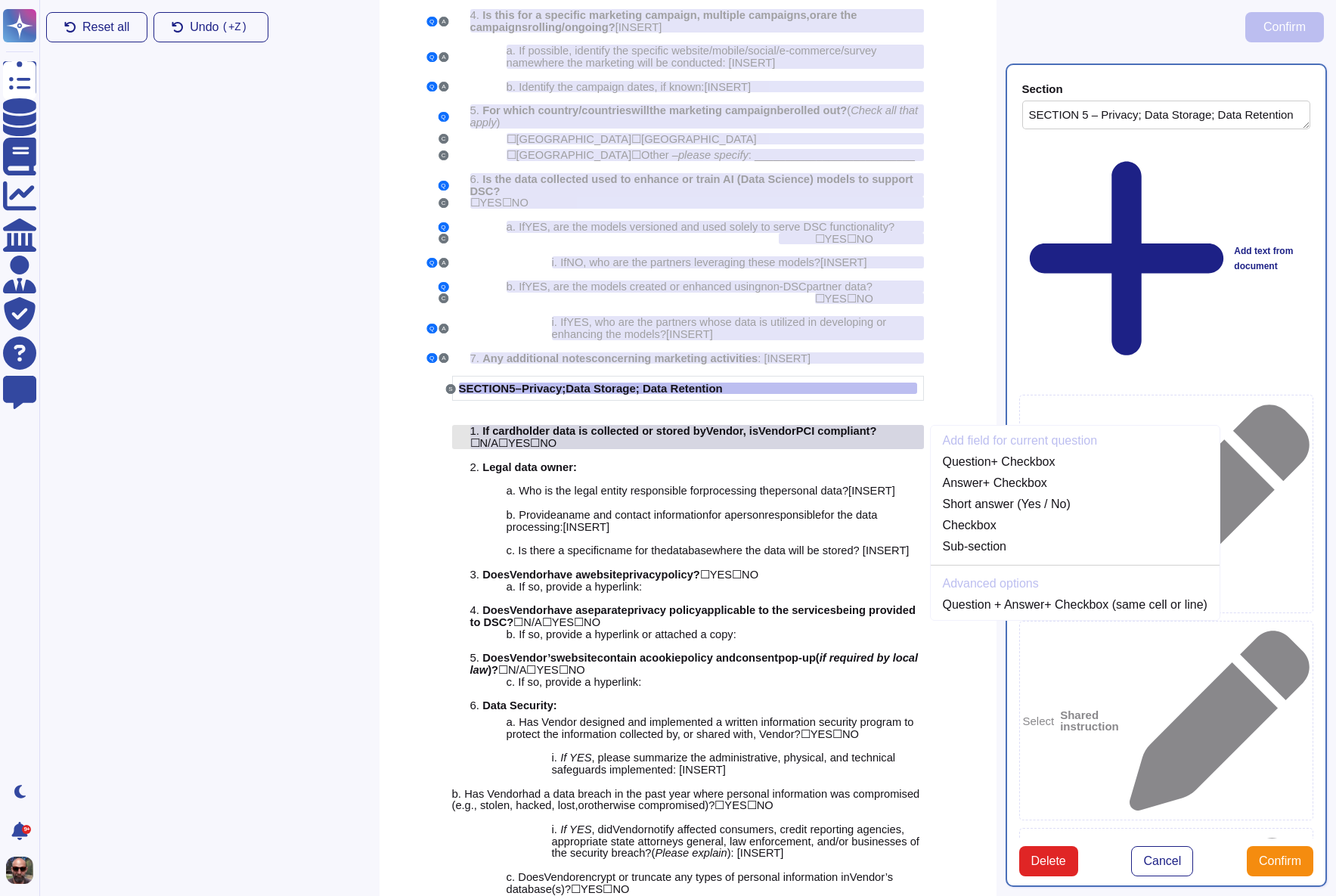
scroll to position [3210, 0]
click at [1029, 469] on link "Question + Checkbox" at bounding box center [1074, 460] width 289 height 18
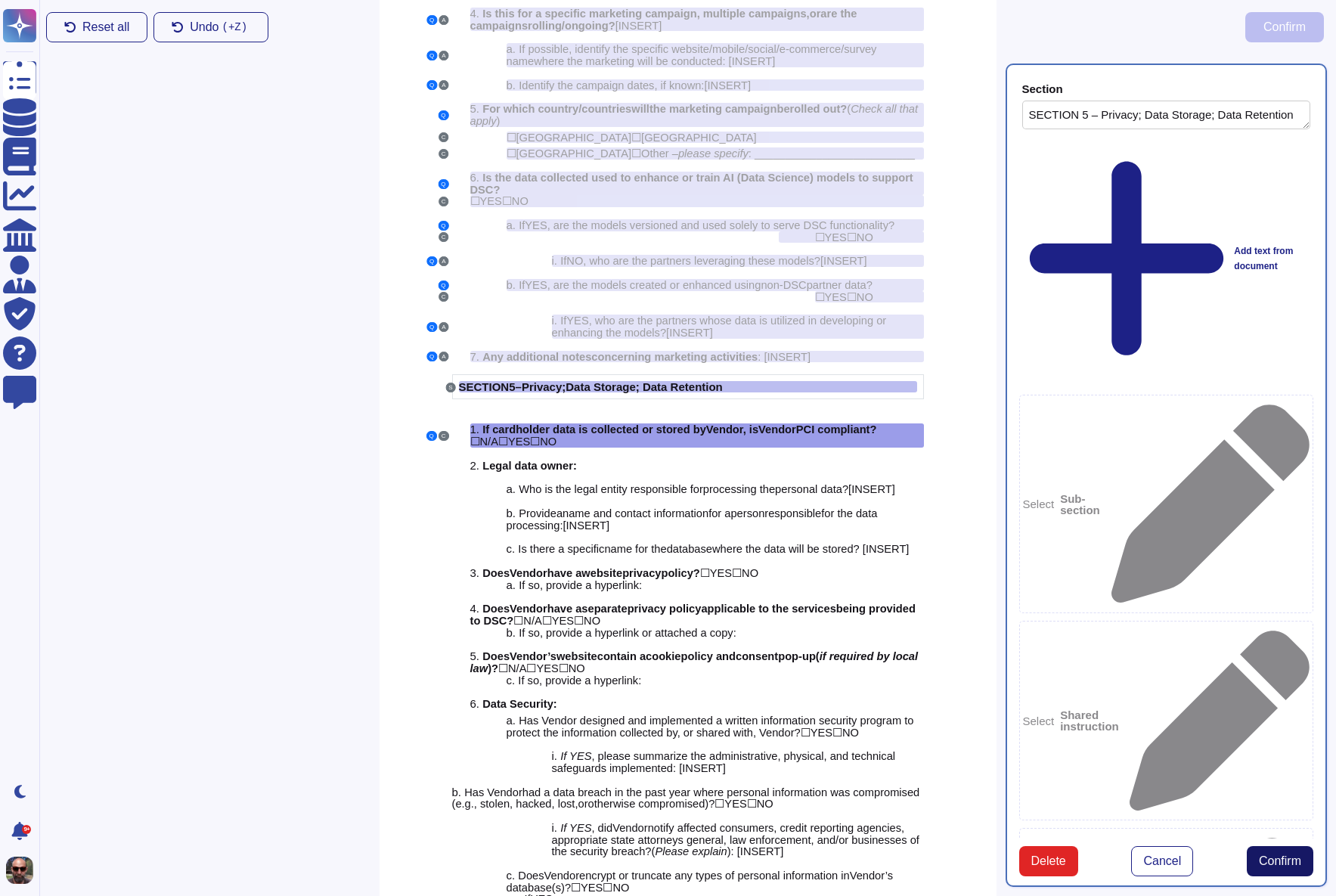
click at [1271, 855] on span "Confirm" at bounding box center [1279, 860] width 42 height 12
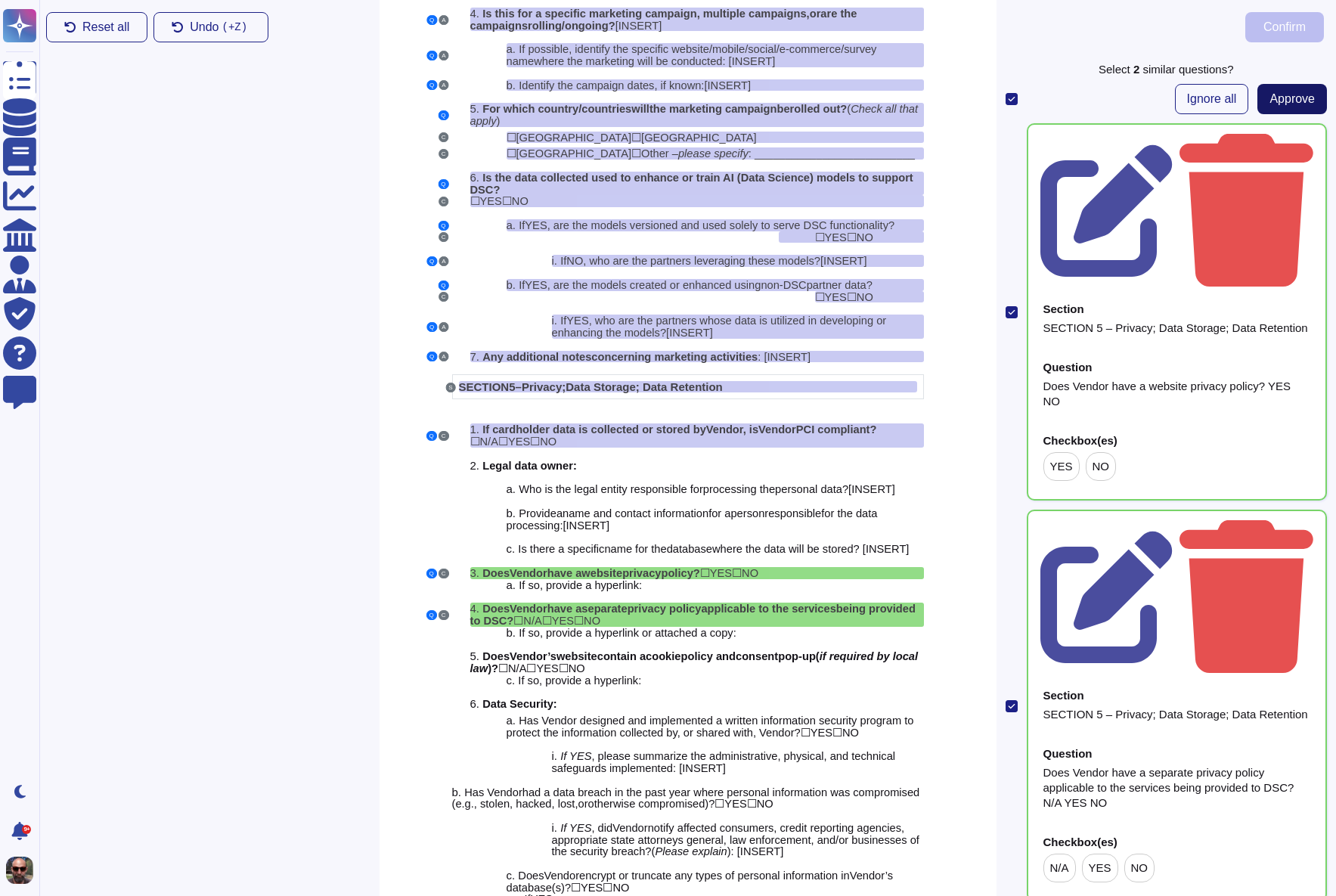
click at [1290, 97] on span "Approve" at bounding box center [1292, 98] width 46 height 12
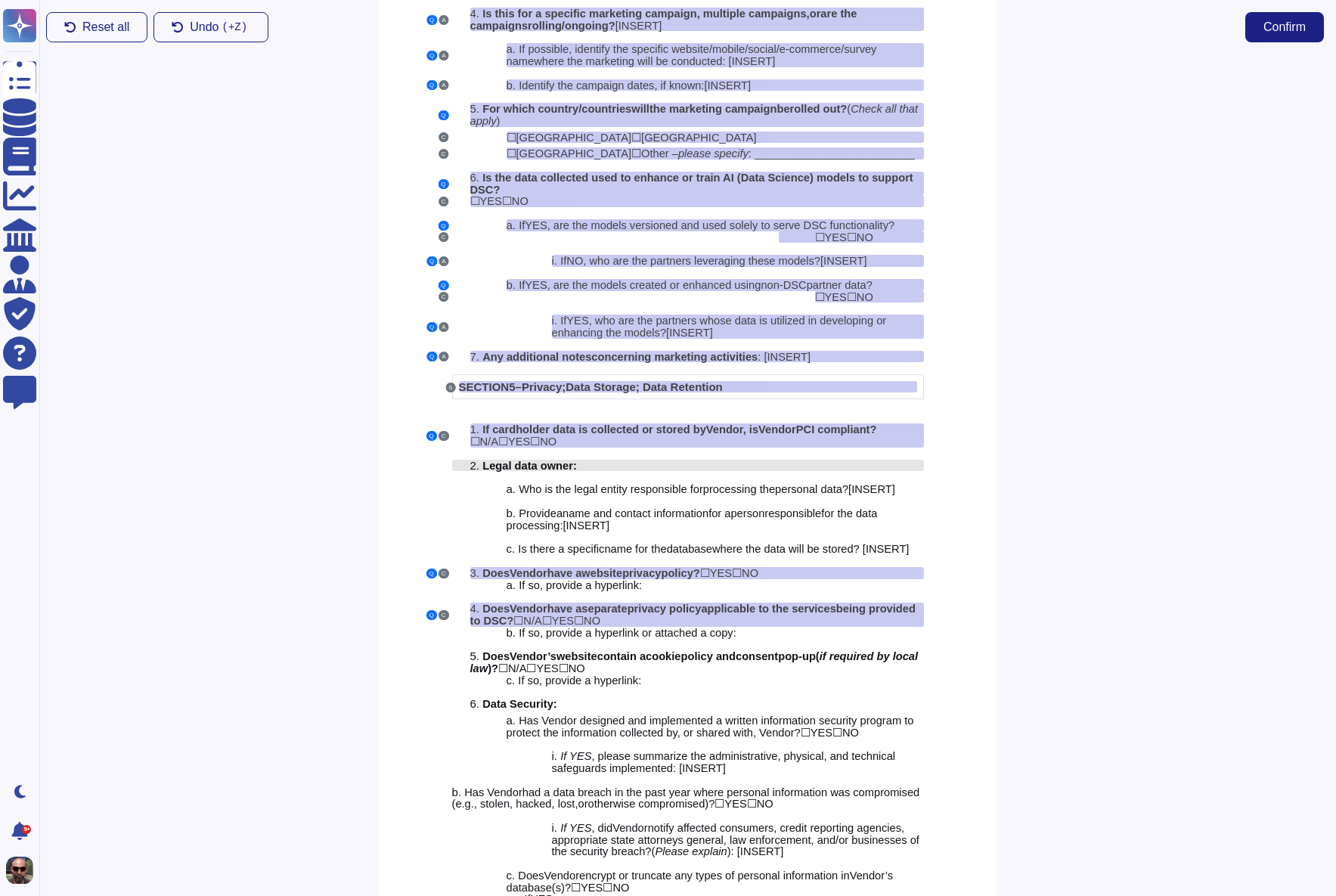
click at [534, 472] on span "Legal data owner" at bounding box center [528, 465] width 91 height 12
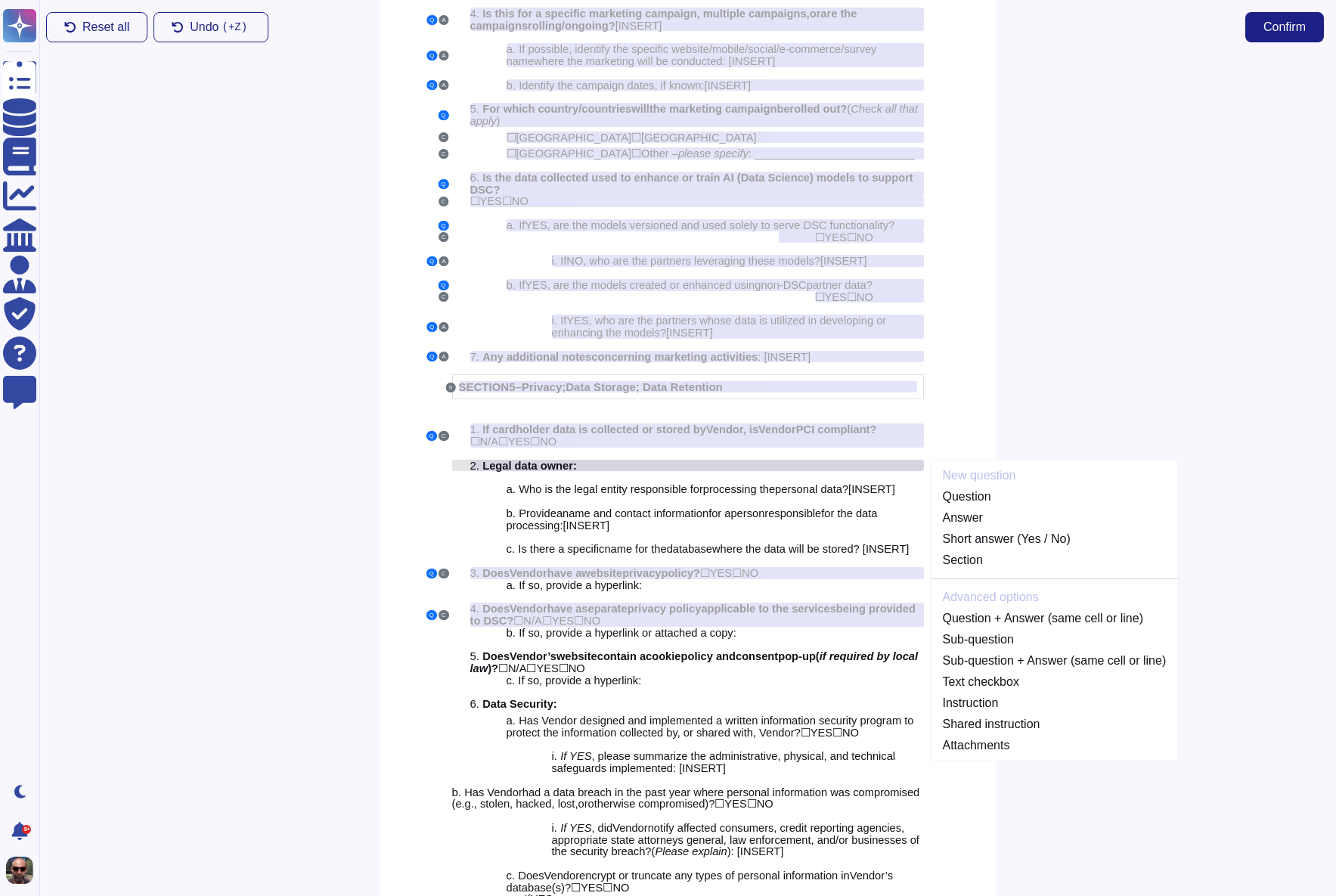
scroll to position [3240, 0]
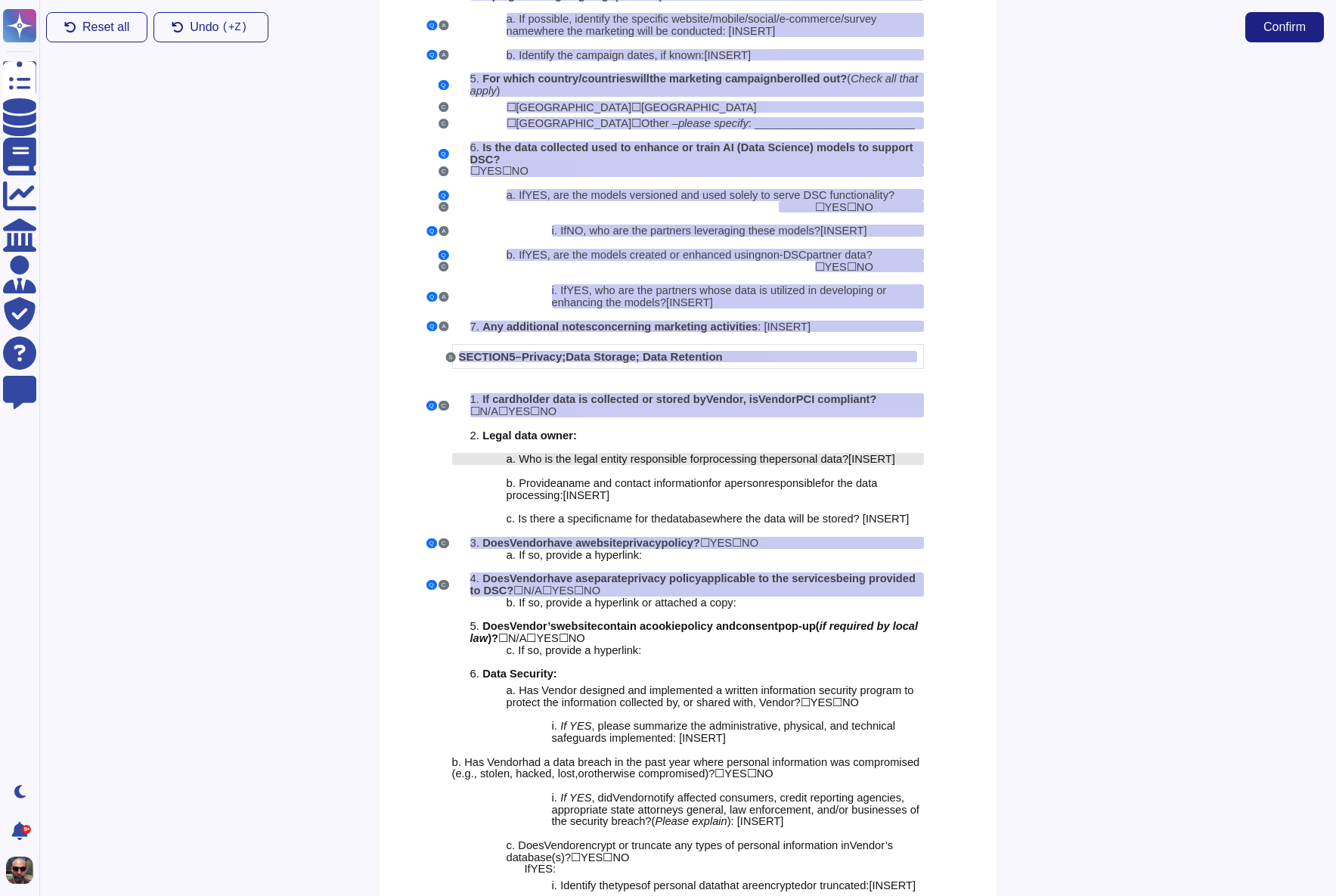
click at [739, 465] on span "processing the" at bounding box center [739, 458] width 72 height 12
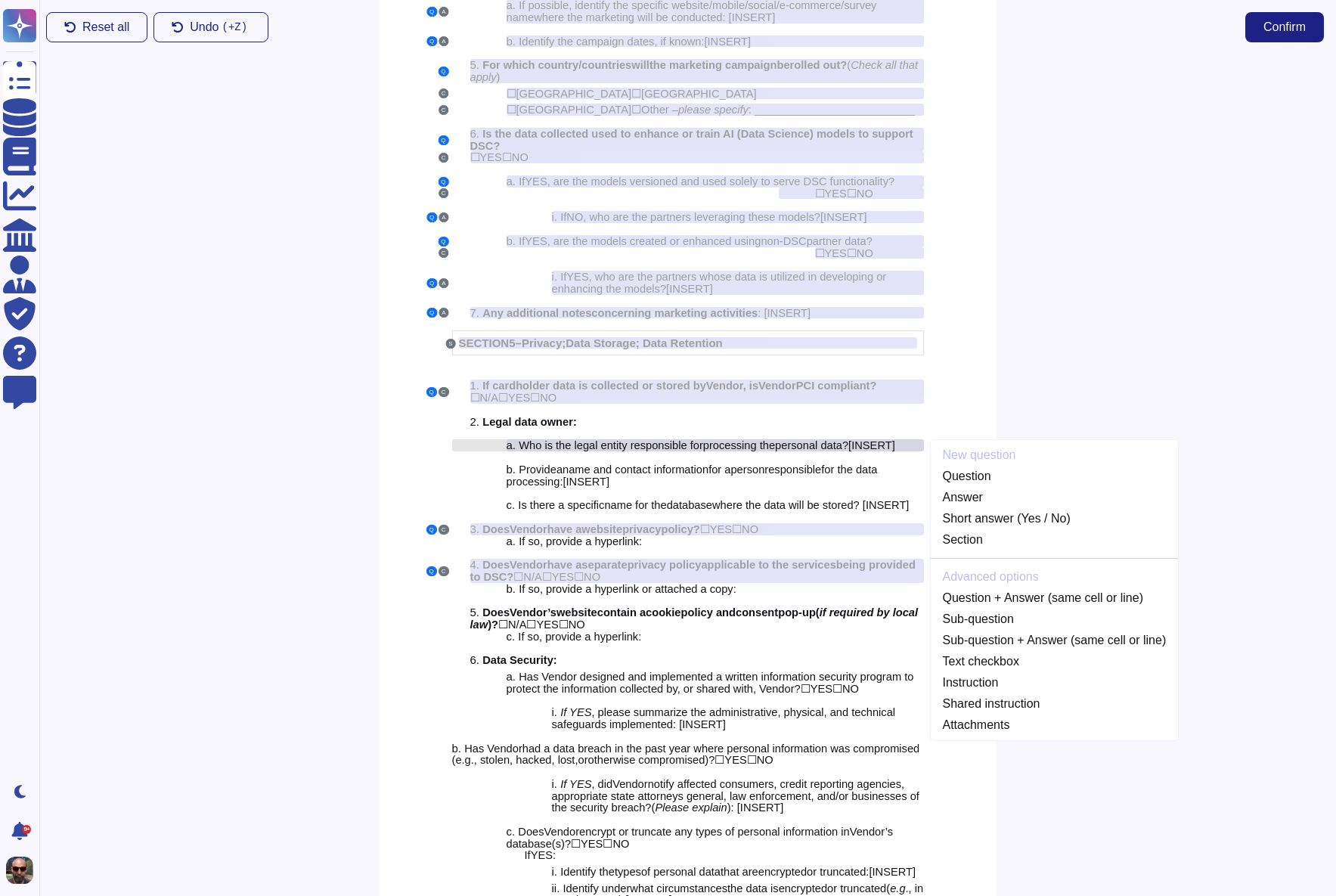
scroll to position [3264, 0]
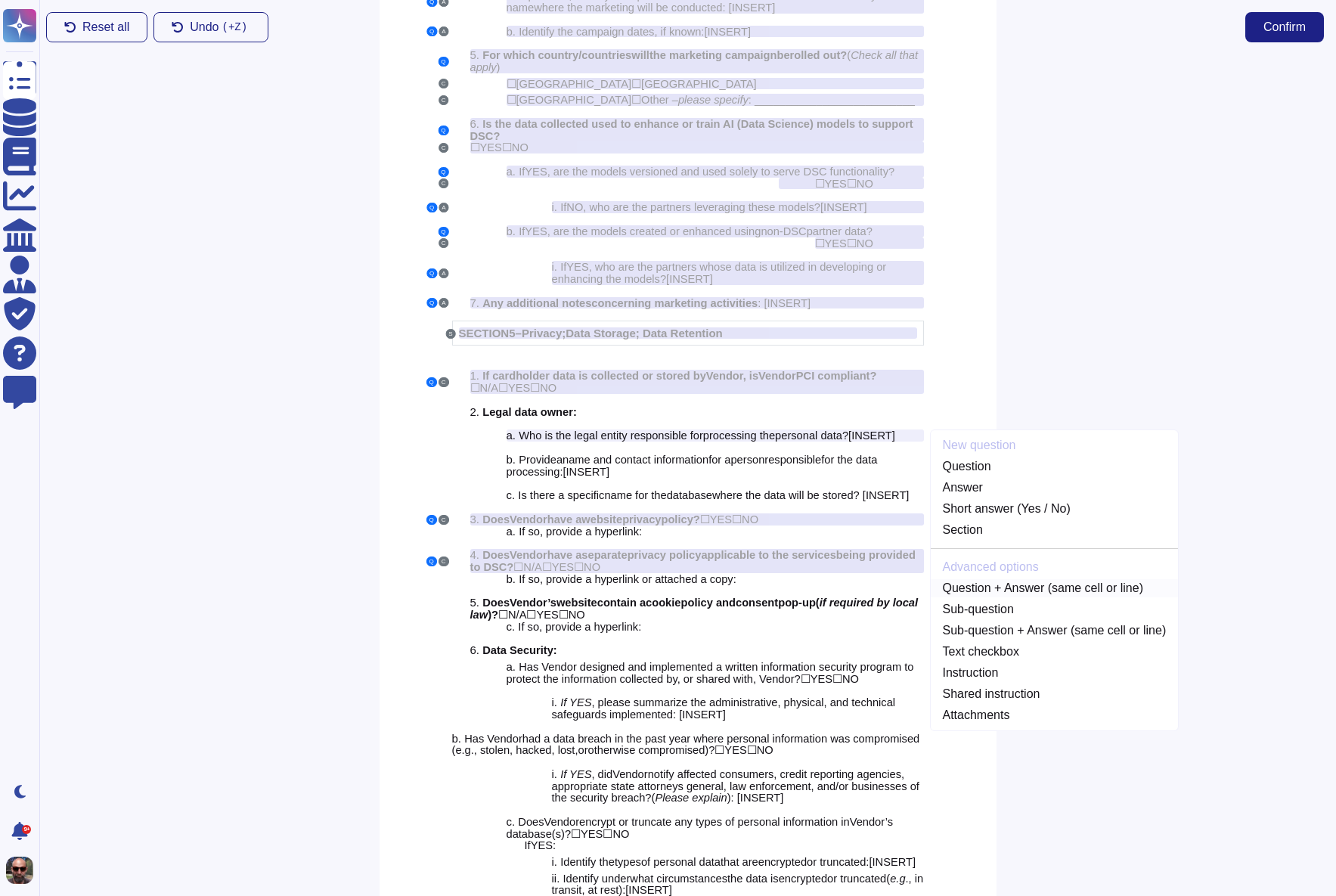
click at [1041, 595] on link "Question + Answer (same cell or line)" at bounding box center [1054, 589] width 248 height 18
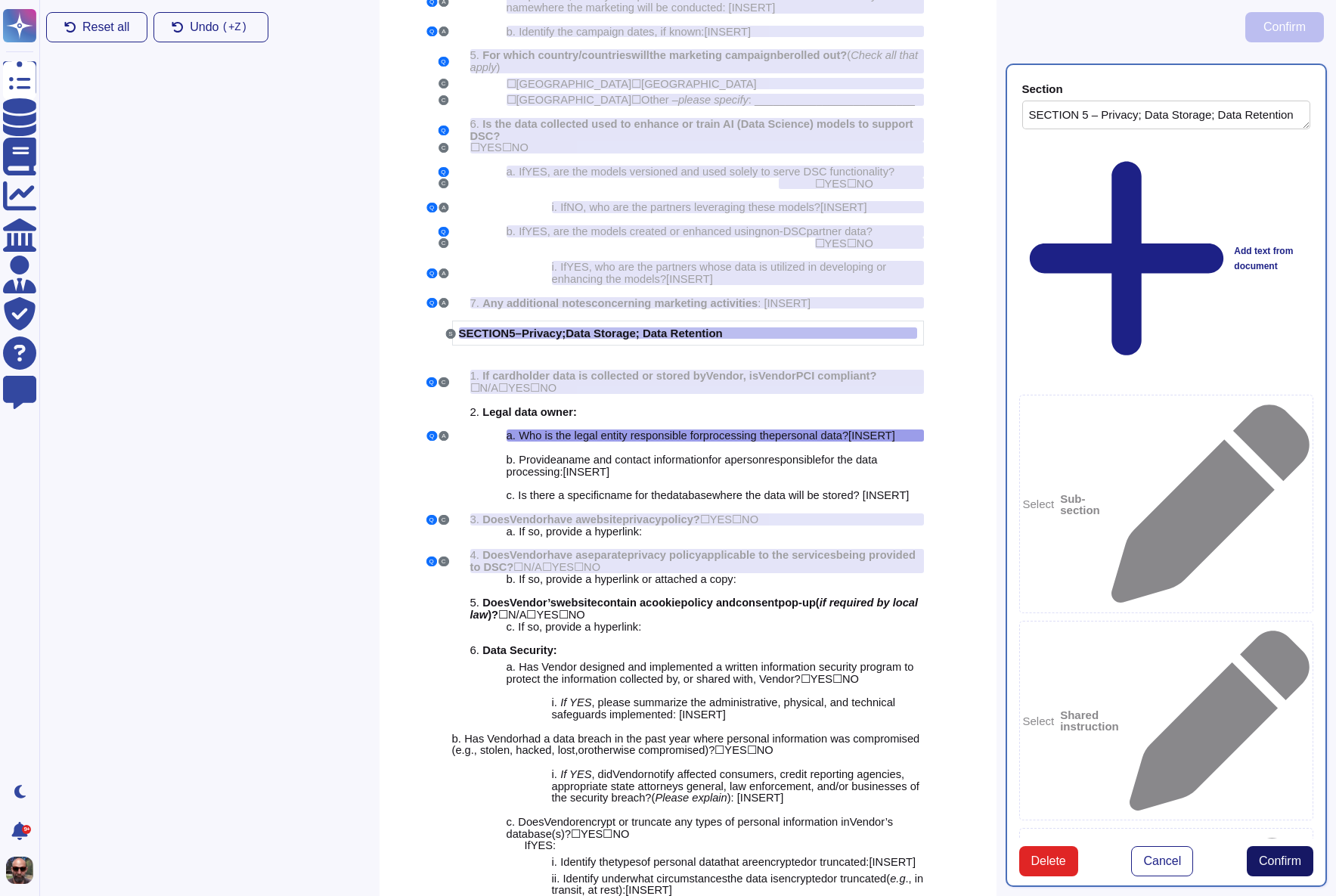
click at [1273, 855] on span "Confirm" at bounding box center [1279, 860] width 42 height 12
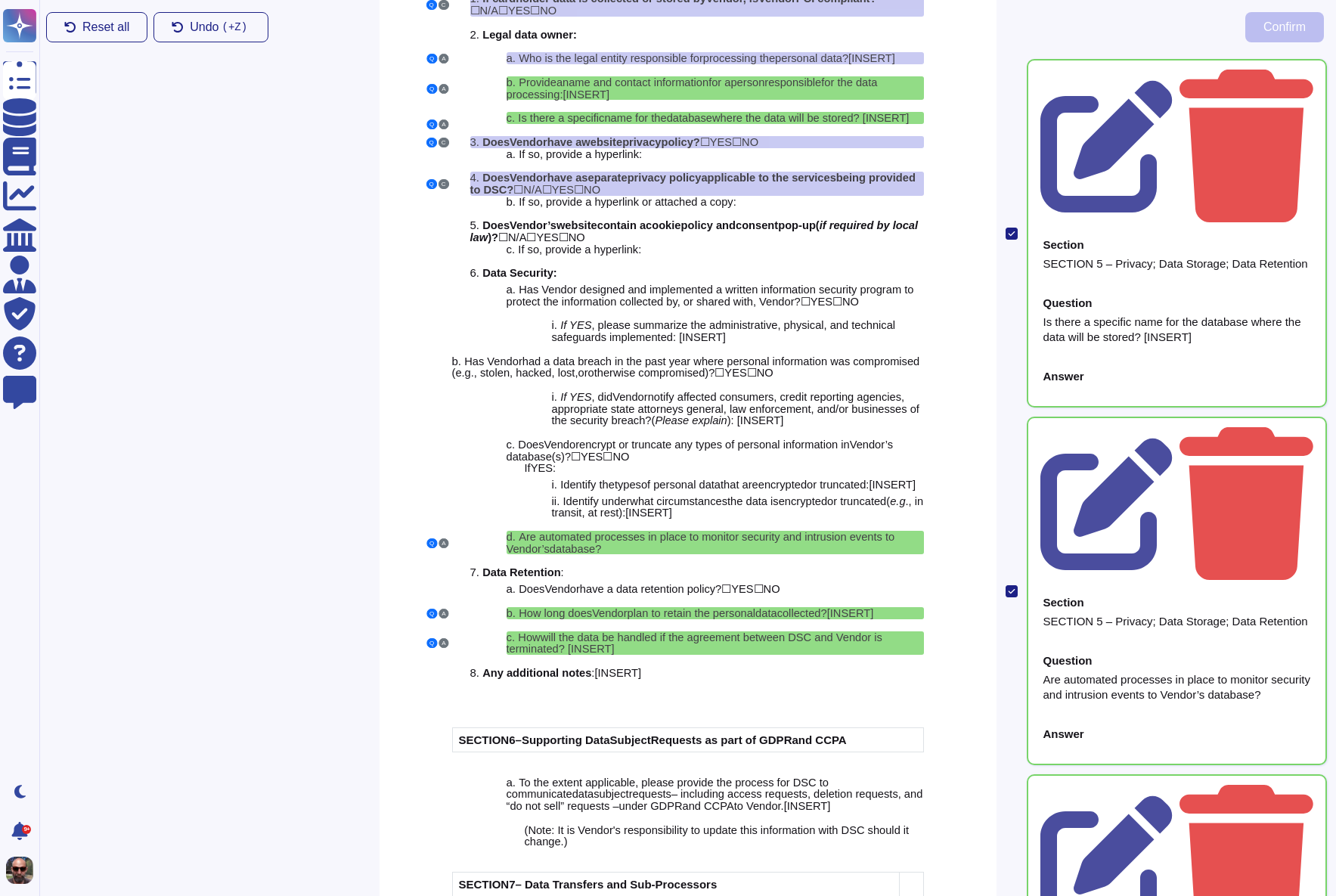
scroll to position [0, 0]
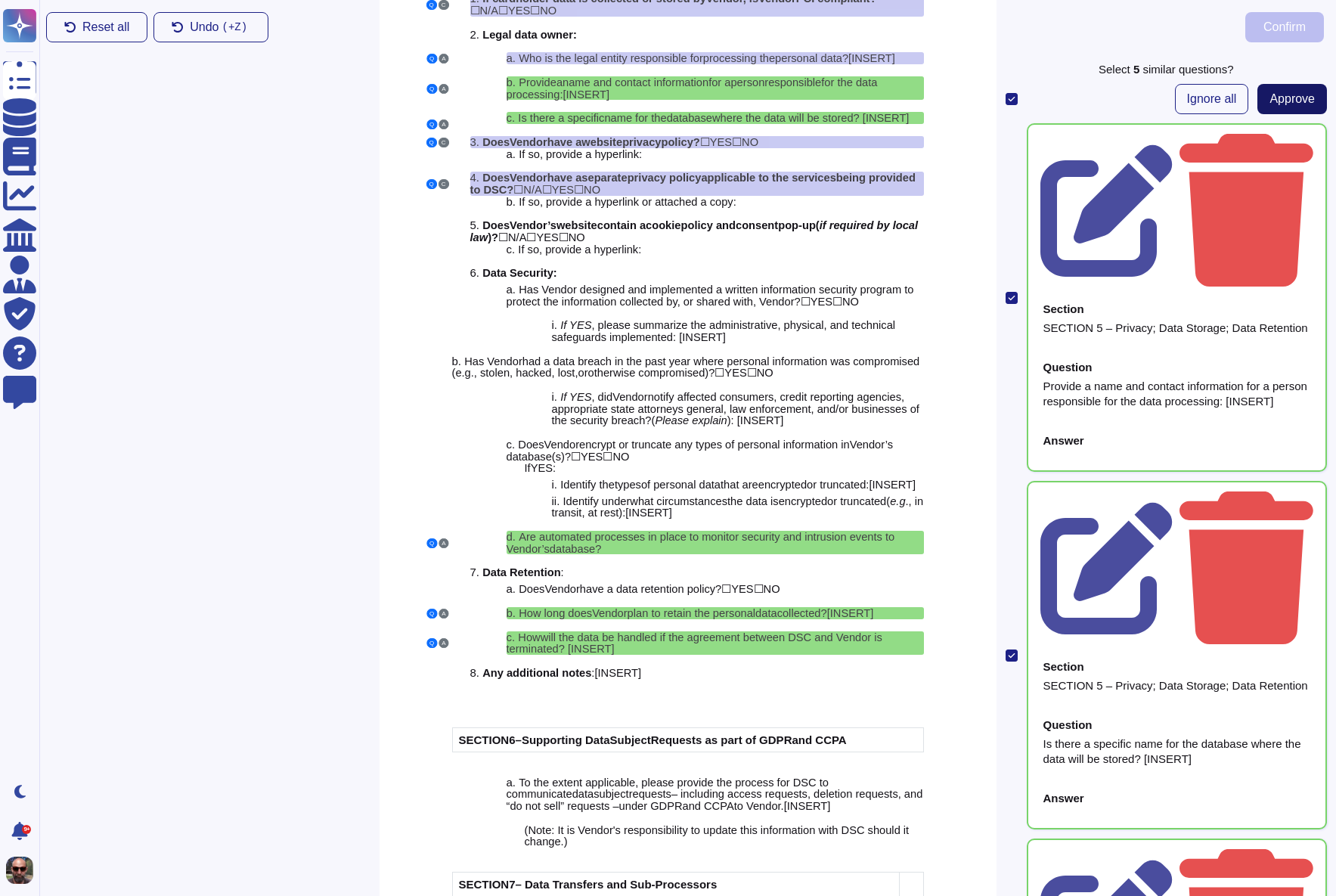
click at [1282, 96] on span "Approve" at bounding box center [1292, 98] width 46 height 12
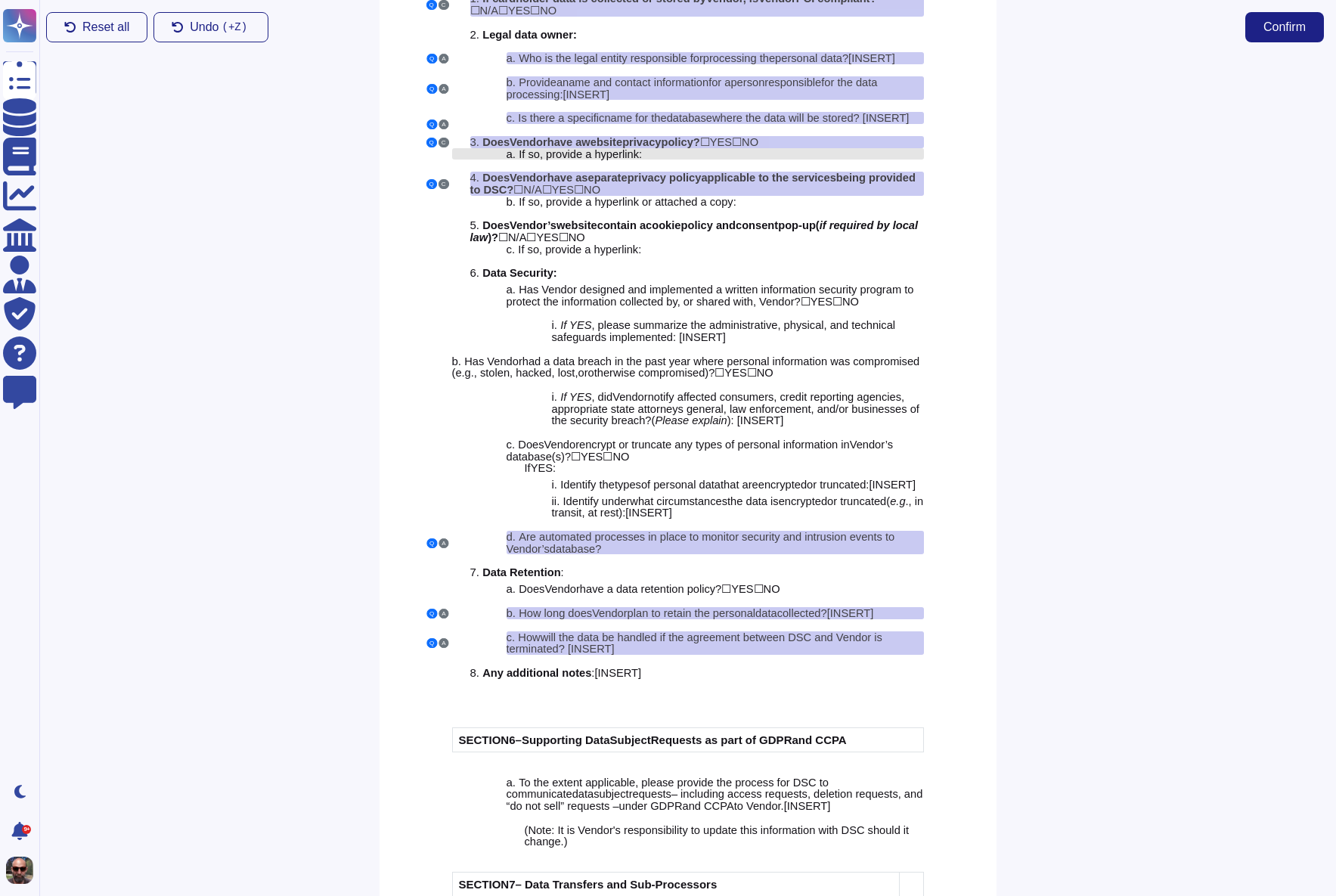
click at [641, 160] on span "If so, provide a hyperlink:" at bounding box center [580, 154] width 123 height 12
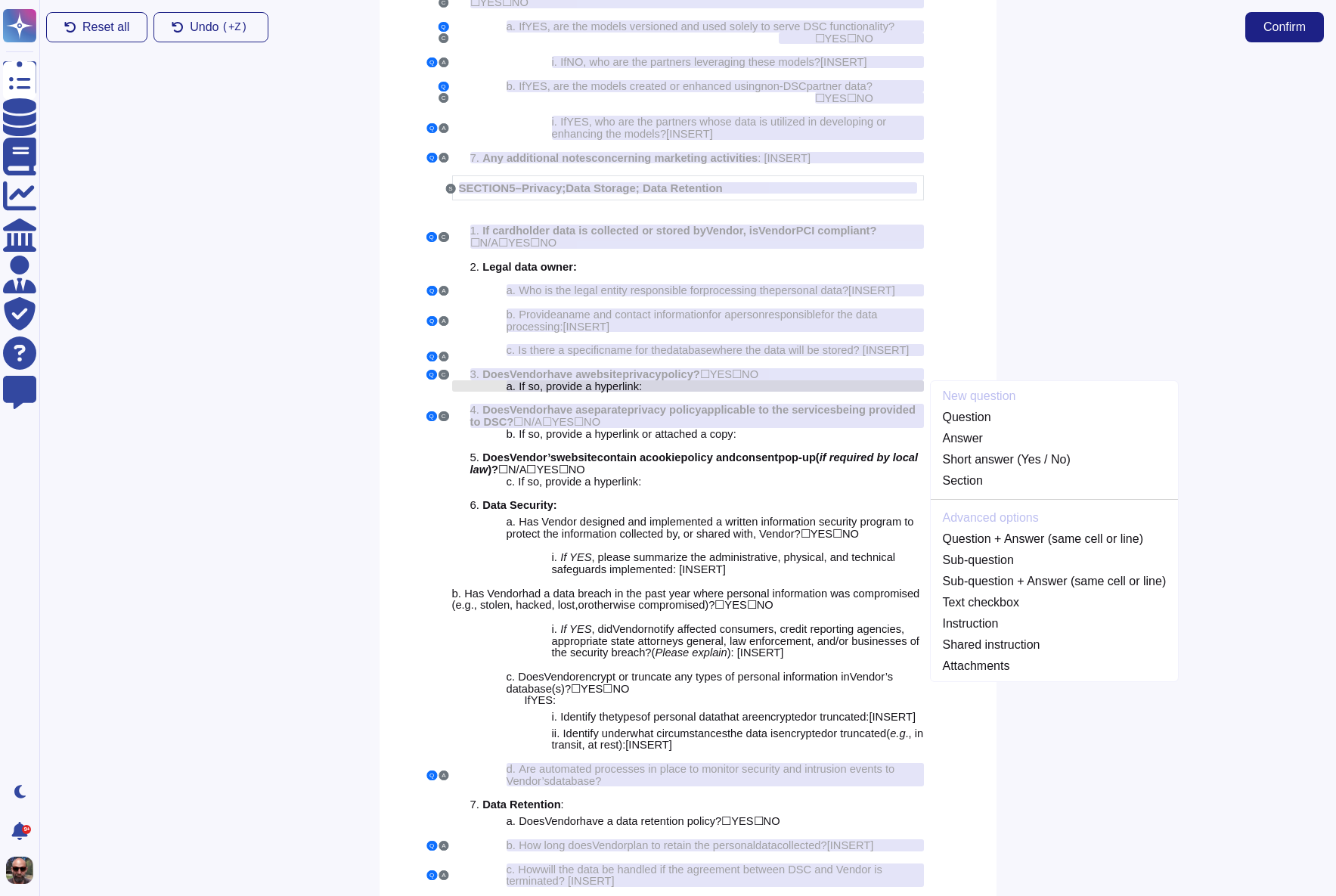
scroll to position [3372, 0]
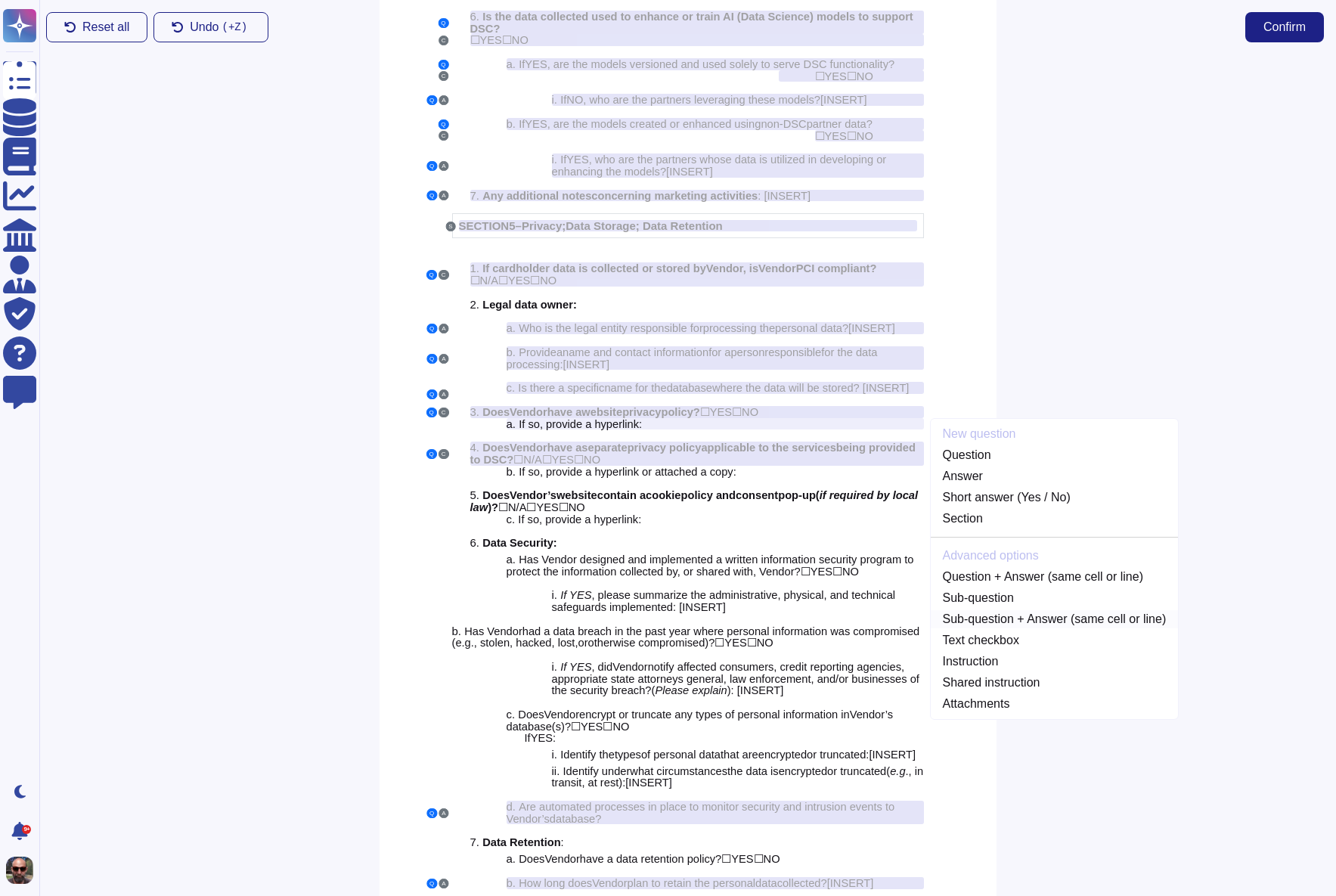
click at [986, 628] on link "Sub-question + Answer (same cell or line)" at bounding box center [1054, 620] width 248 height 18
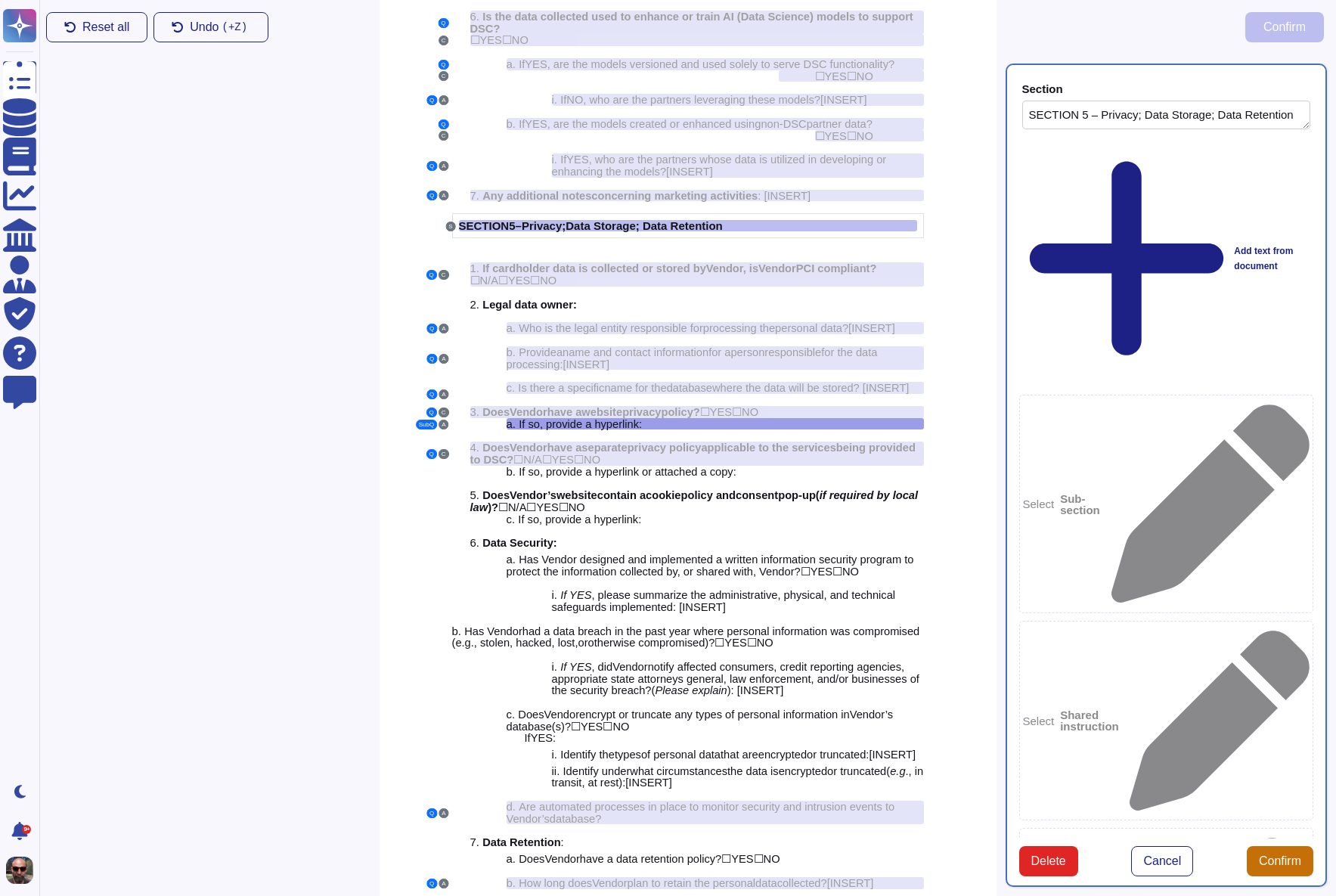
click at [1276, 846] on button "Confirm" at bounding box center [1279, 860] width 67 height 30
click at [595, 418] on span "website" at bounding box center [601, 412] width 41 height 12
click at [596, 418] on span "website" at bounding box center [601, 412] width 41 height 12
click at [1058, 855] on span "Delete" at bounding box center [1049, 860] width 35 height 12
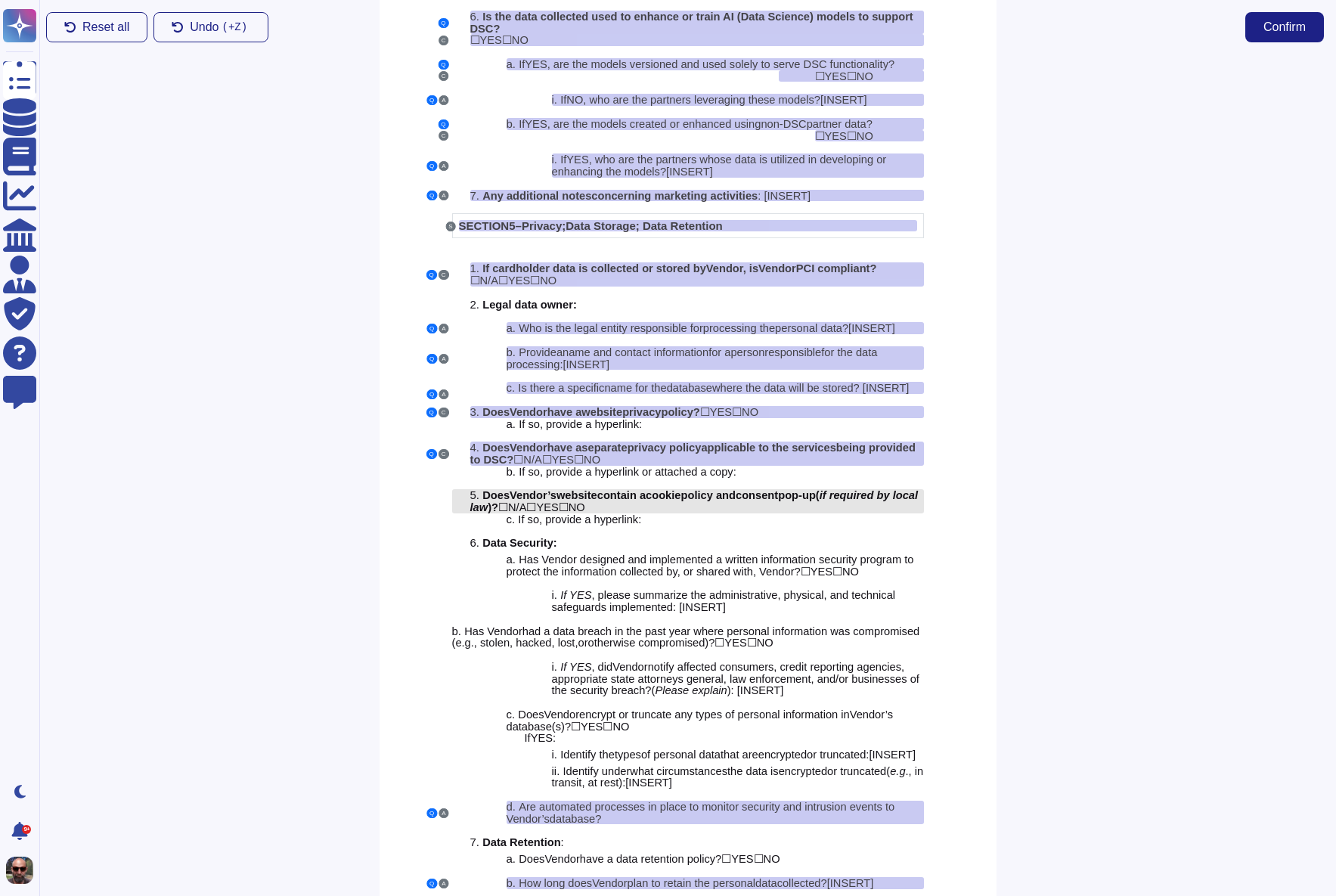
click at [681, 501] on span "ookie" at bounding box center [666, 495] width 29 height 12
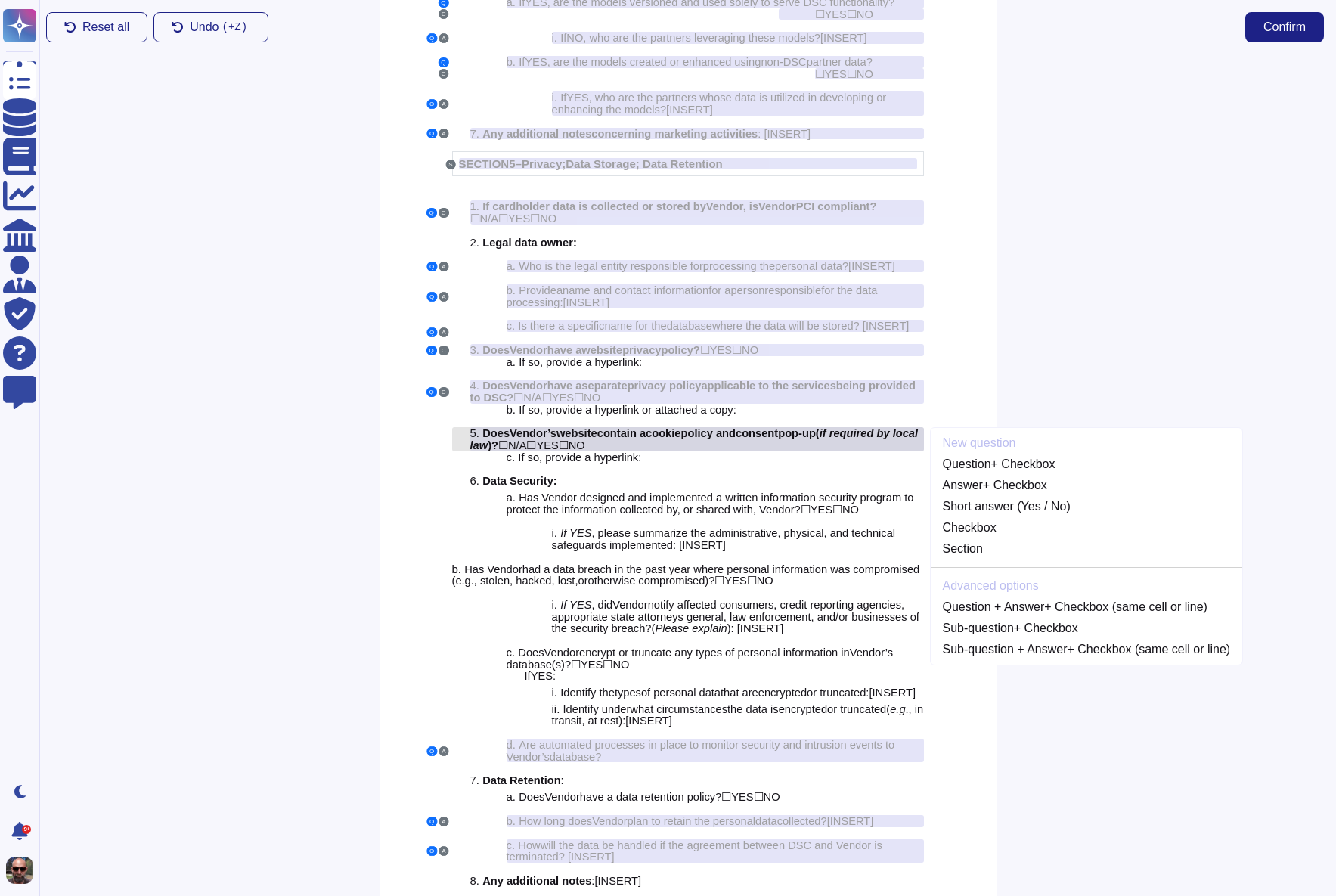
scroll to position [3449, 0]
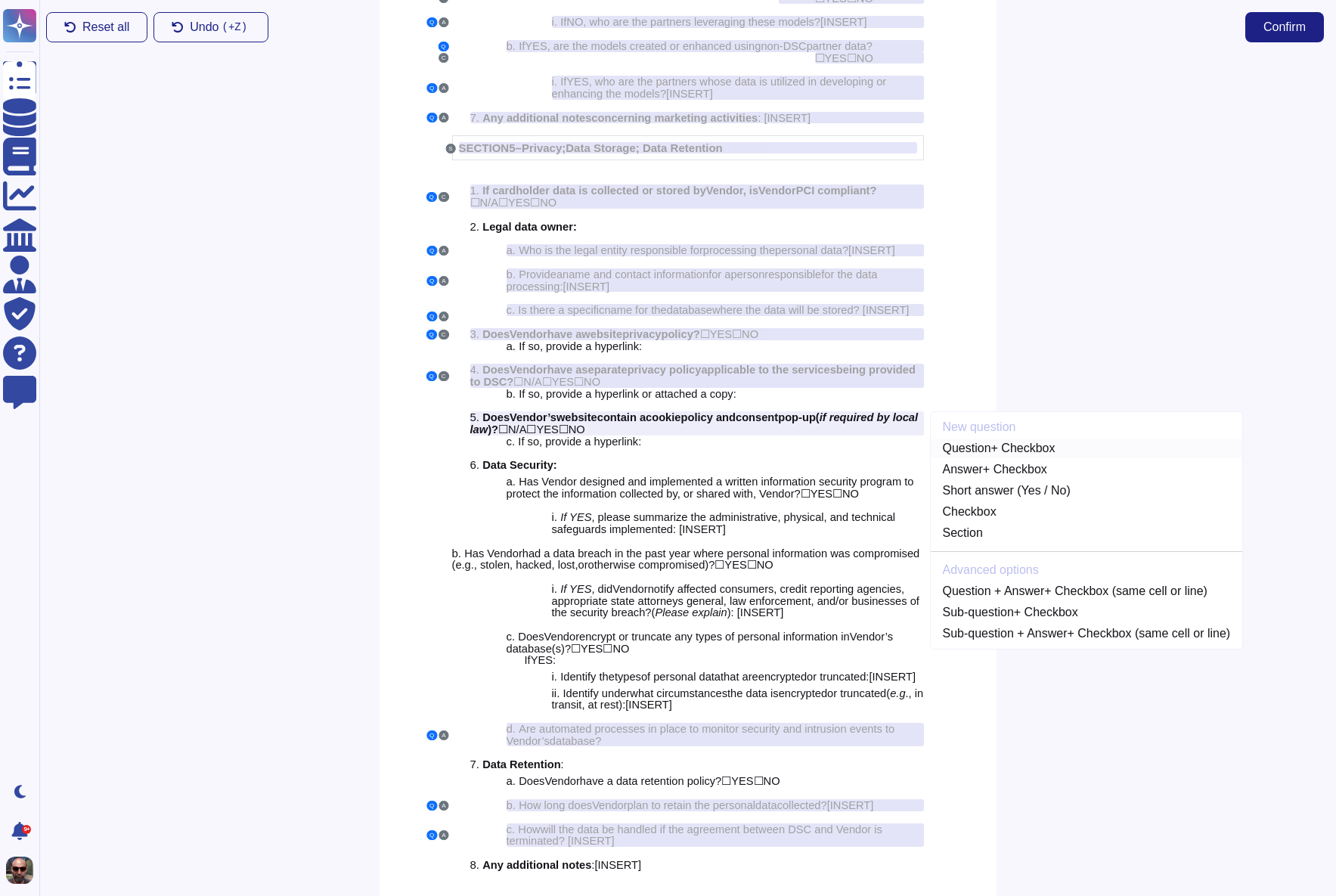
click at [1048, 458] on link "Question + Checkbox" at bounding box center [1086, 448] width 313 height 18
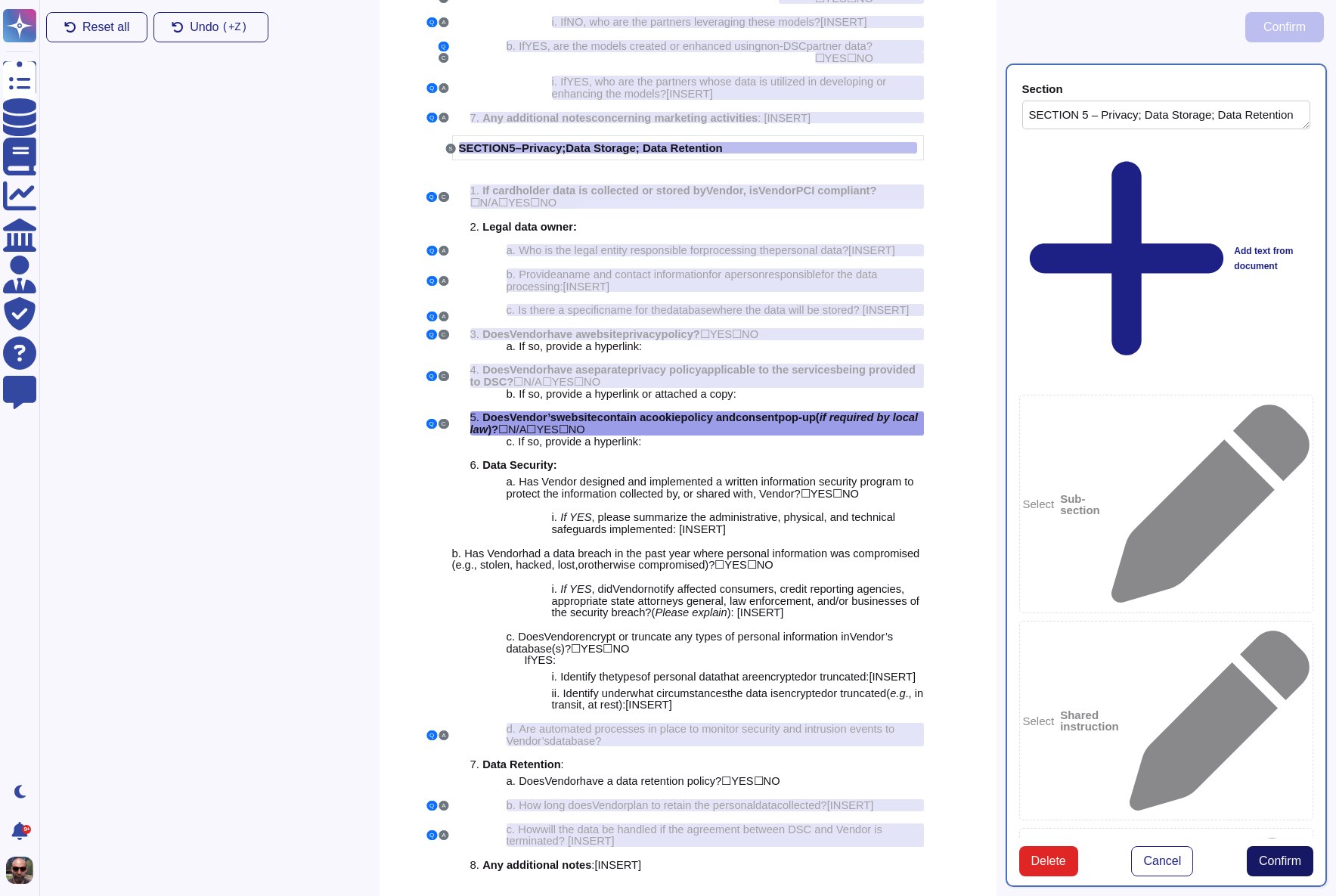
click at [1274, 855] on span "Confirm" at bounding box center [1279, 860] width 42 height 12
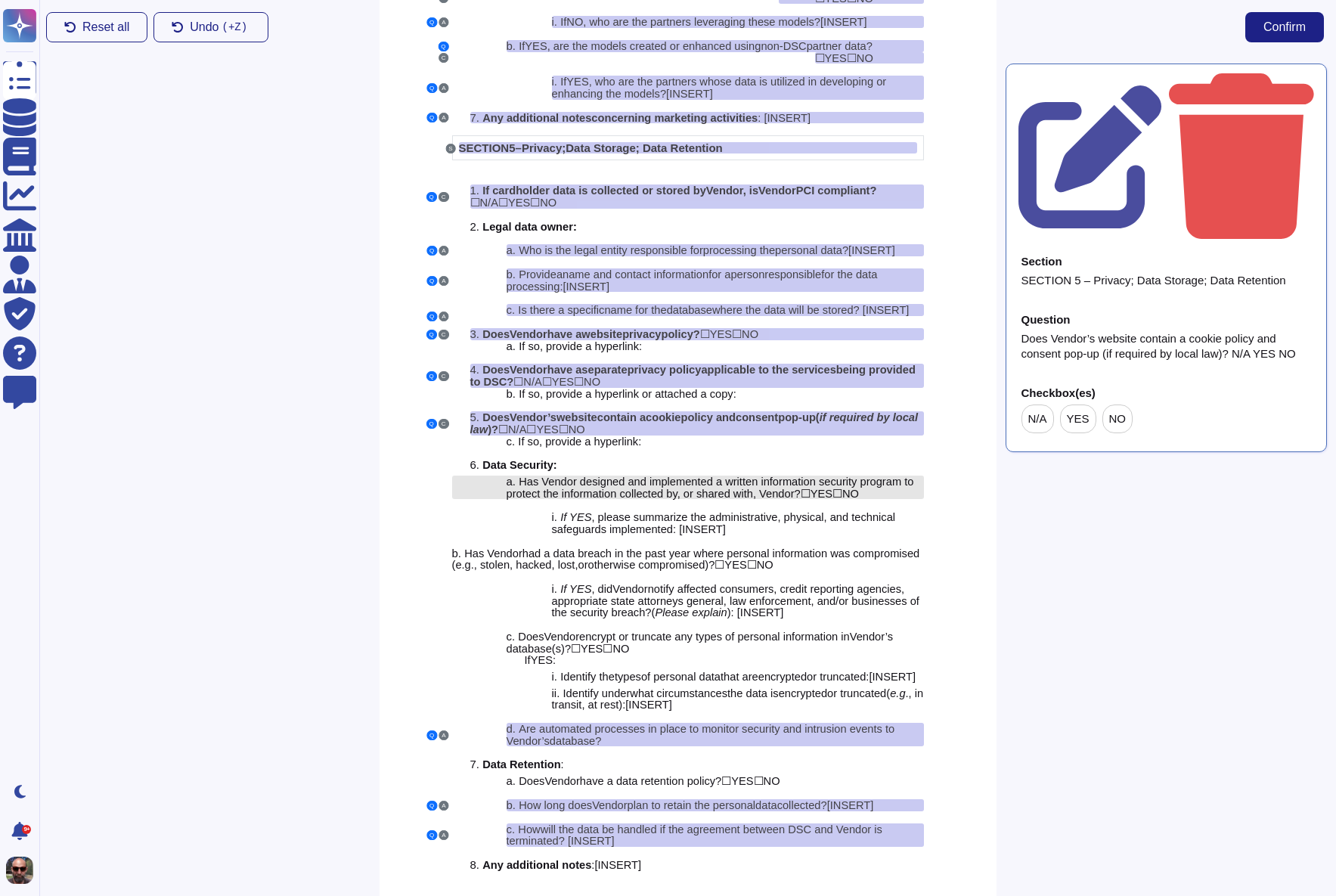
click at [591, 499] on span "Has Vendor designed and implemented a written information security program to p…" at bounding box center [710, 488] width 407 height 25
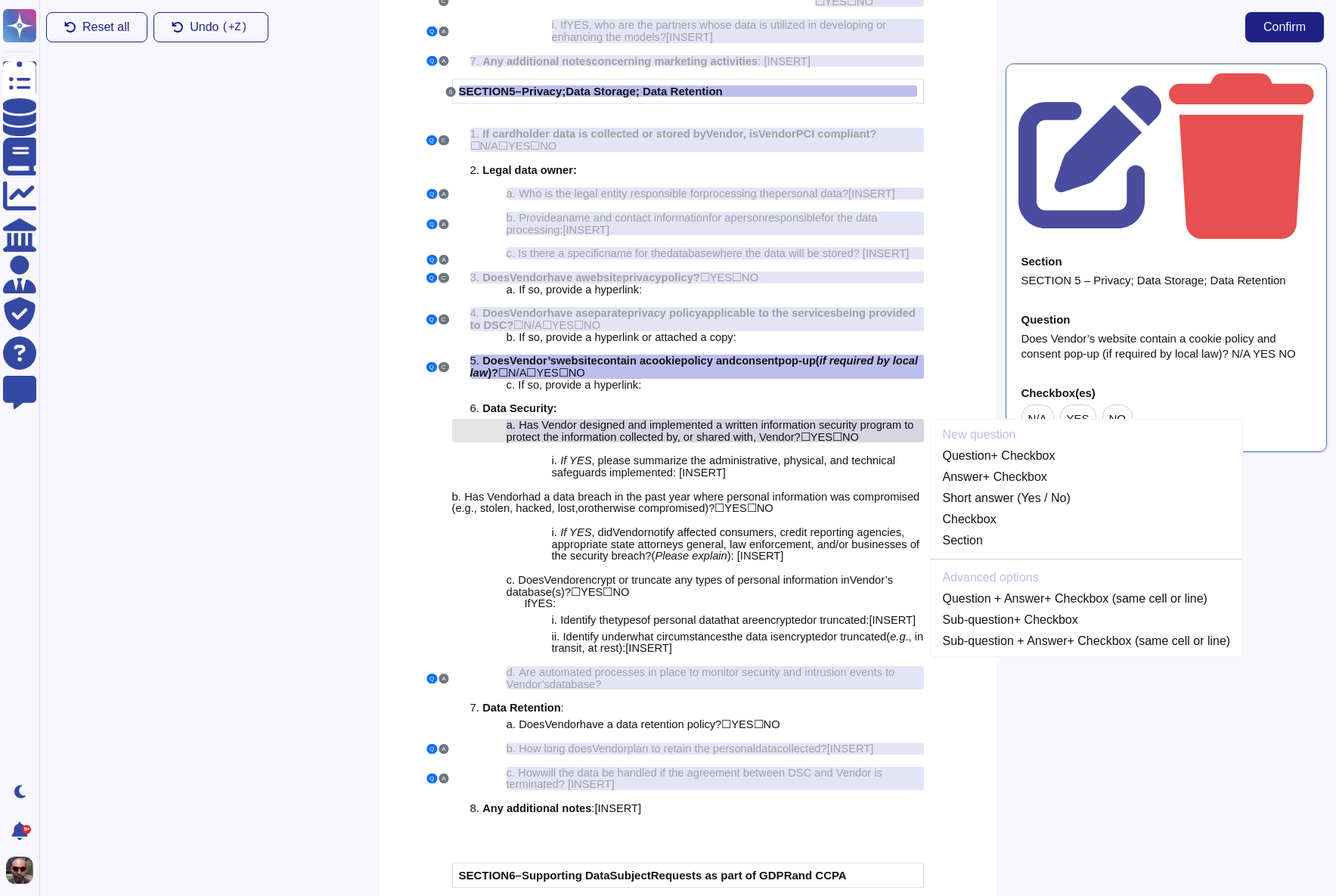
scroll to position [3514, 0]
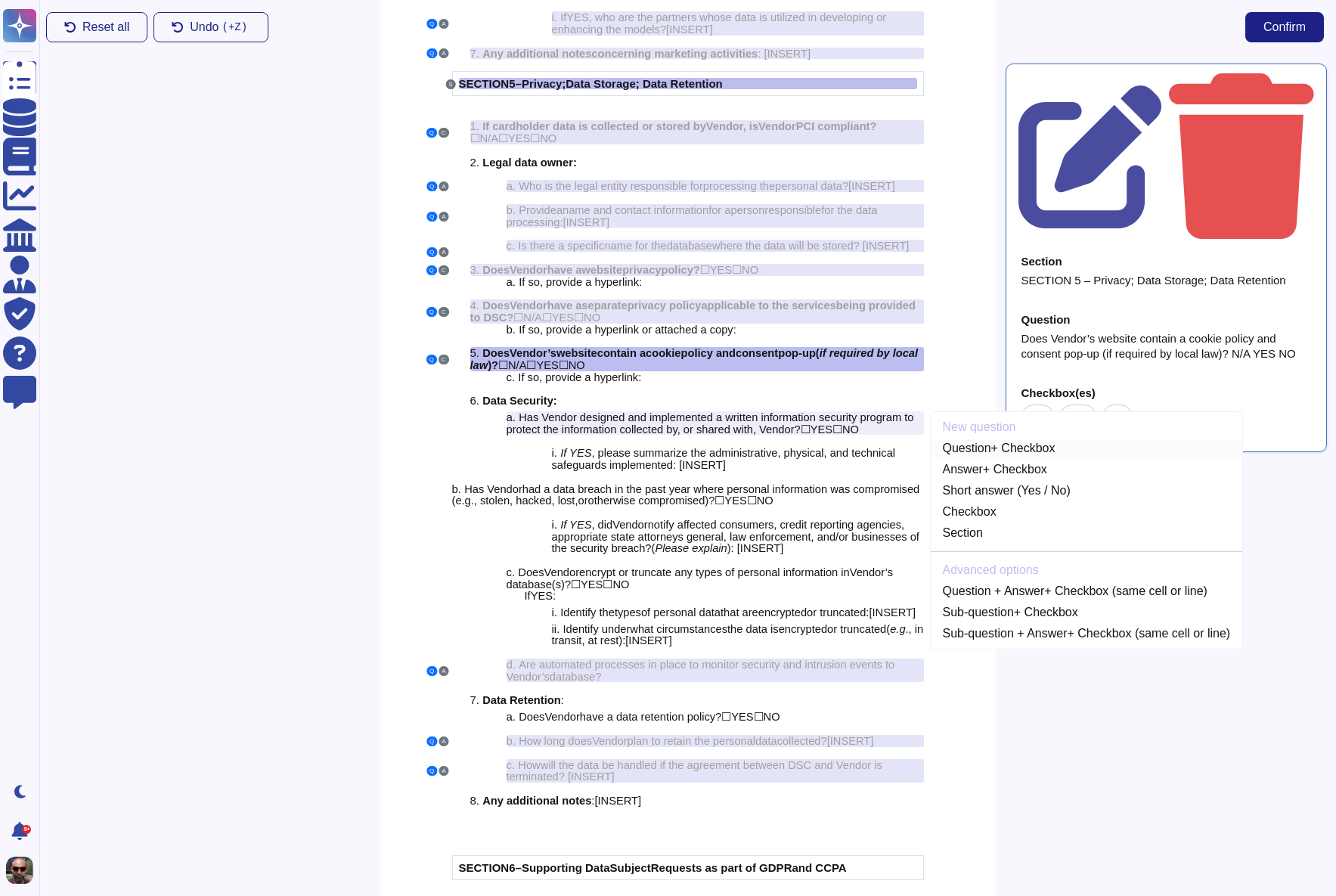
click at [981, 458] on link "Question + Checkbox" at bounding box center [1086, 448] width 313 height 18
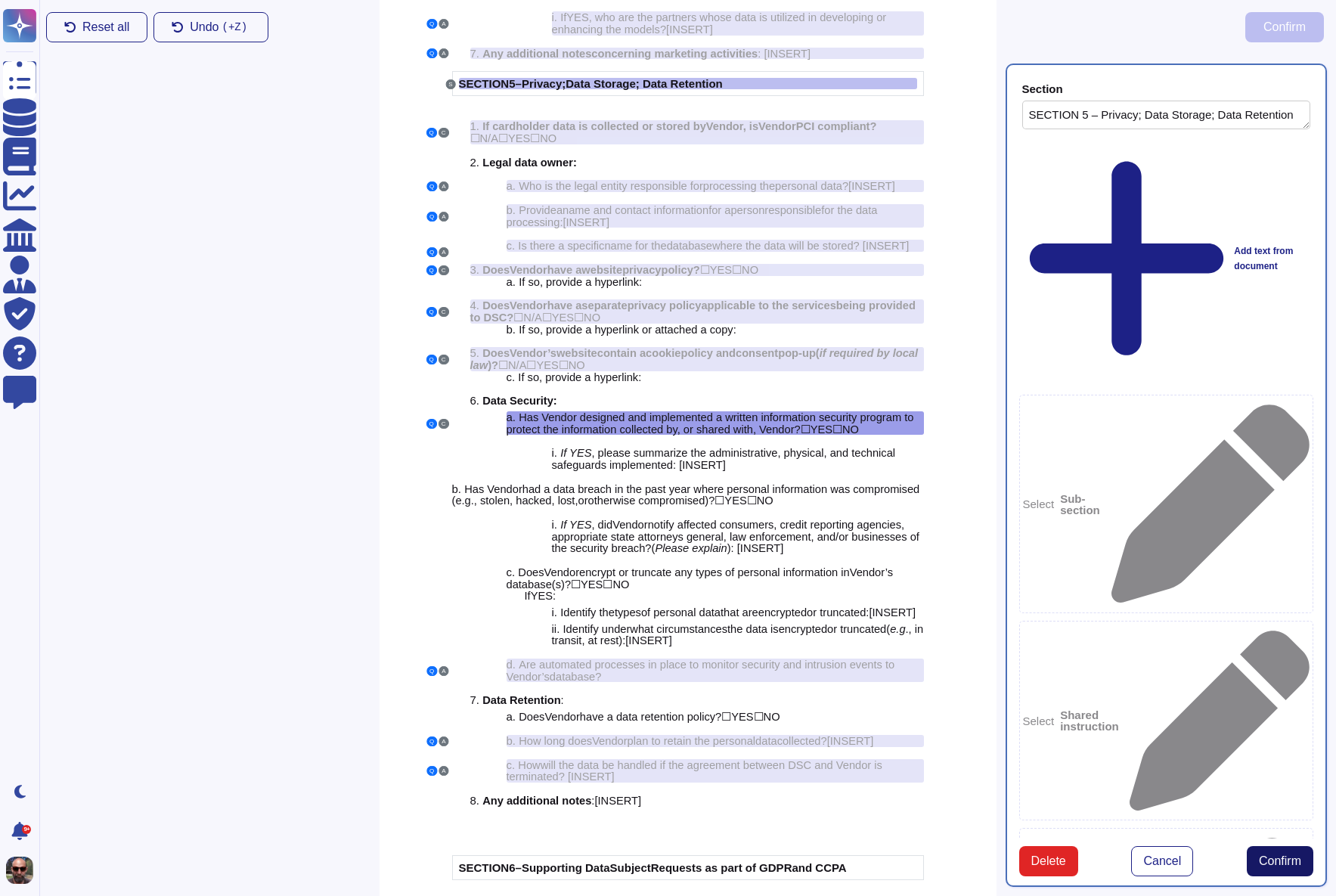
click at [1285, 846] on button "Confirm" at bounding box center [1279, 860] width 67 height 30
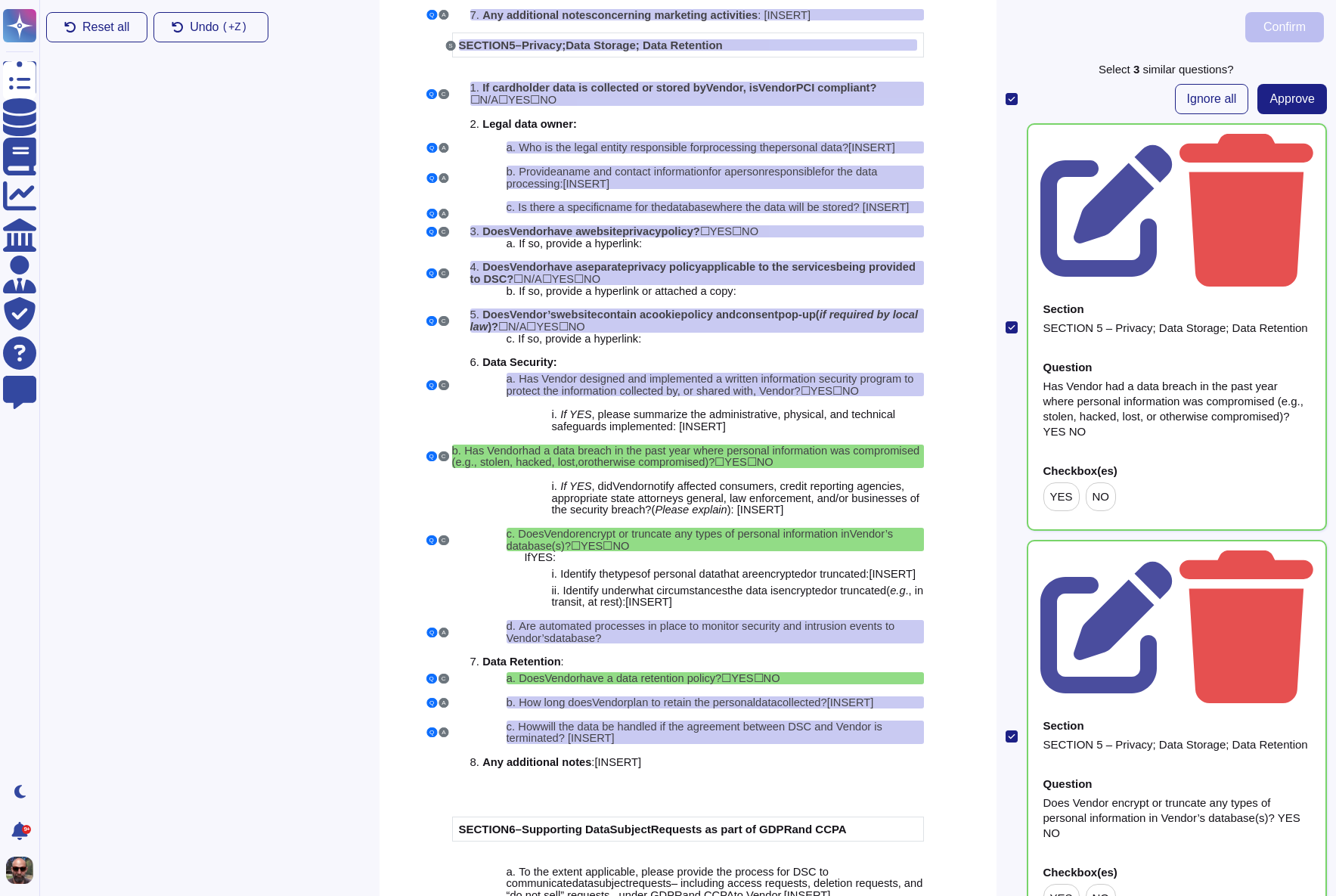
scroll to position [3553, 0]
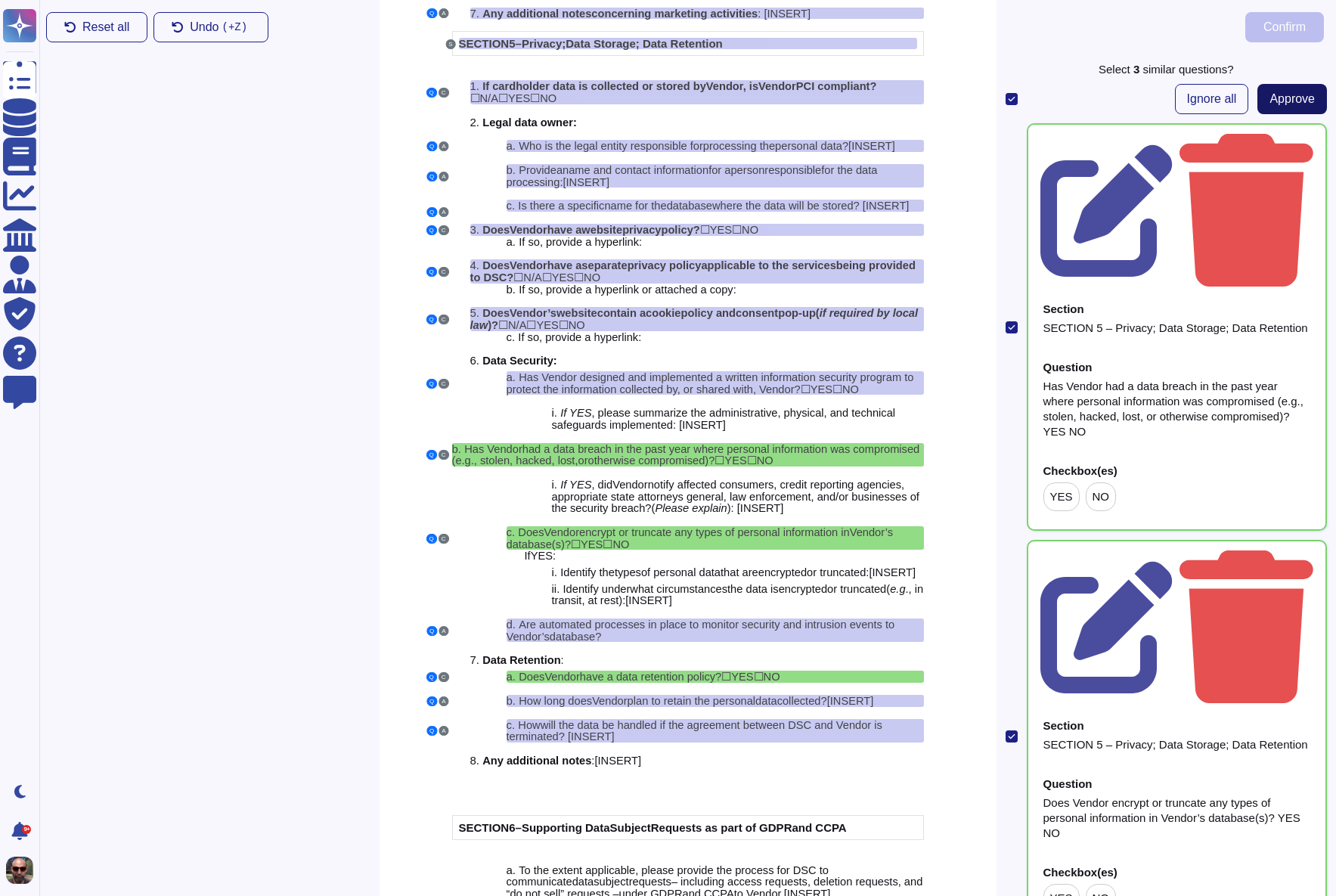
click at [1294, 106] on button "Approve" at bounding box center [1292, 98] width 69 height 30
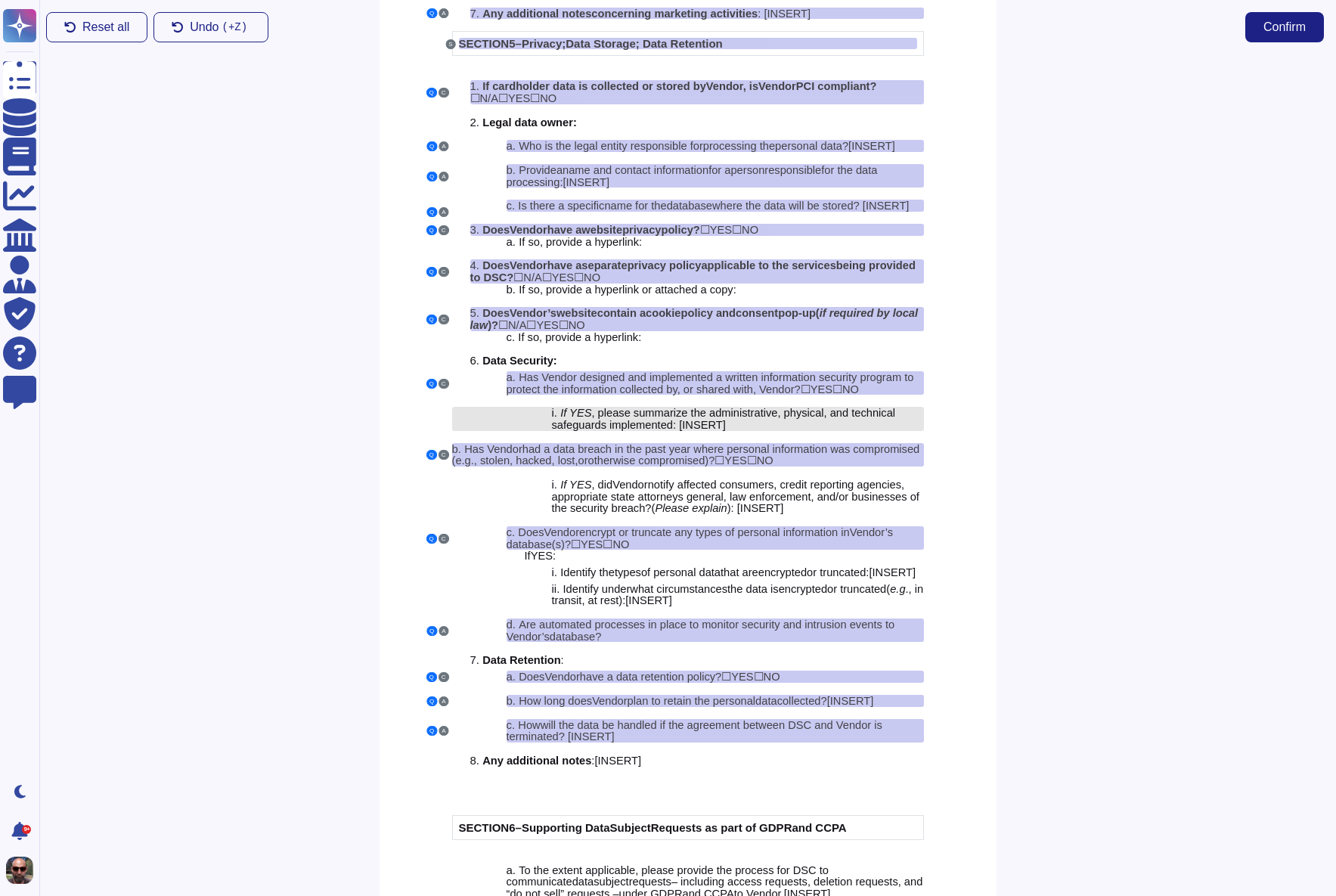
click at [636, 431] on span "lease summarize the administrative, physical, and technical safeguards implemen…" at bounding box center [724, 418] width 344 height 25
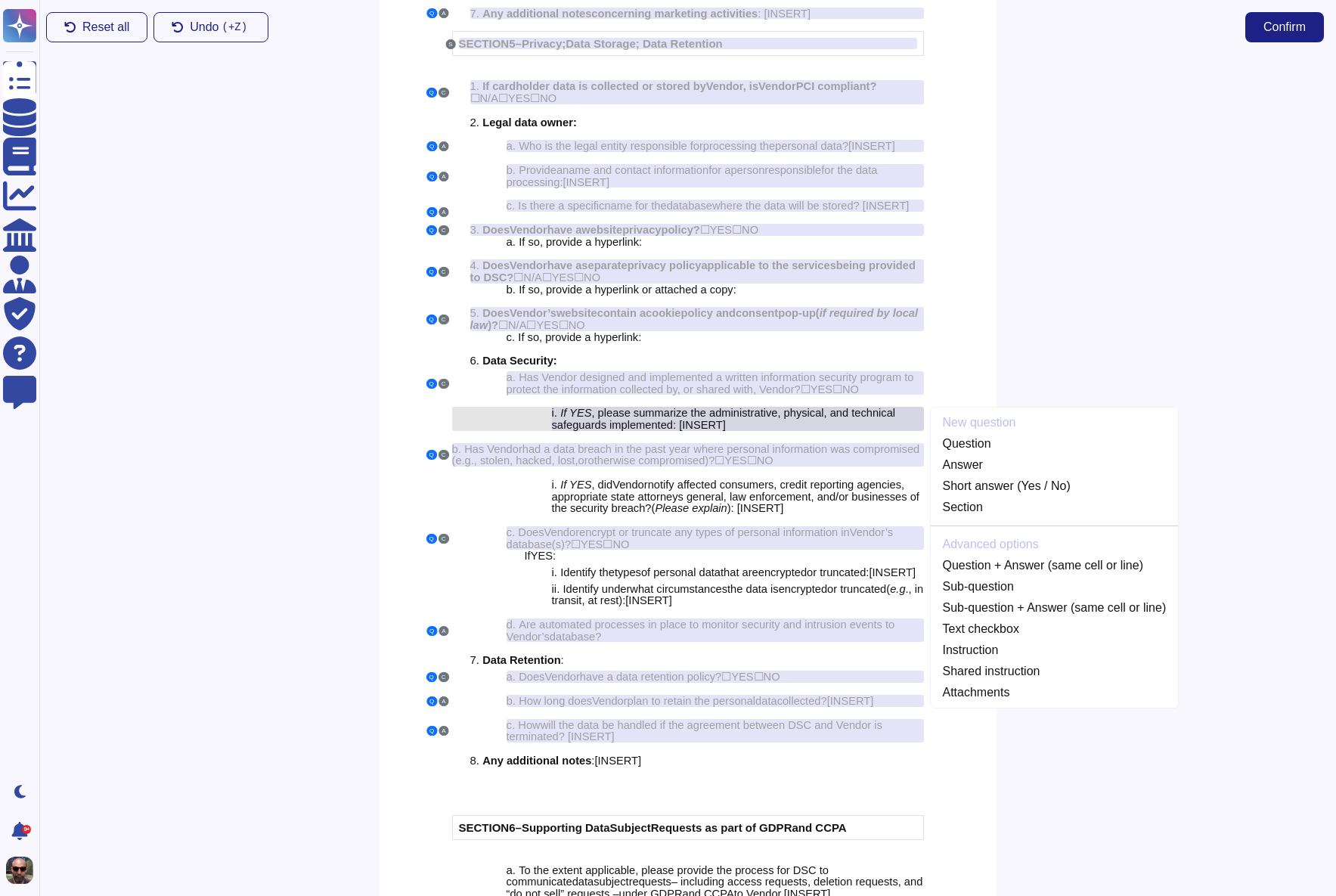
scroll to position [3549, 0]
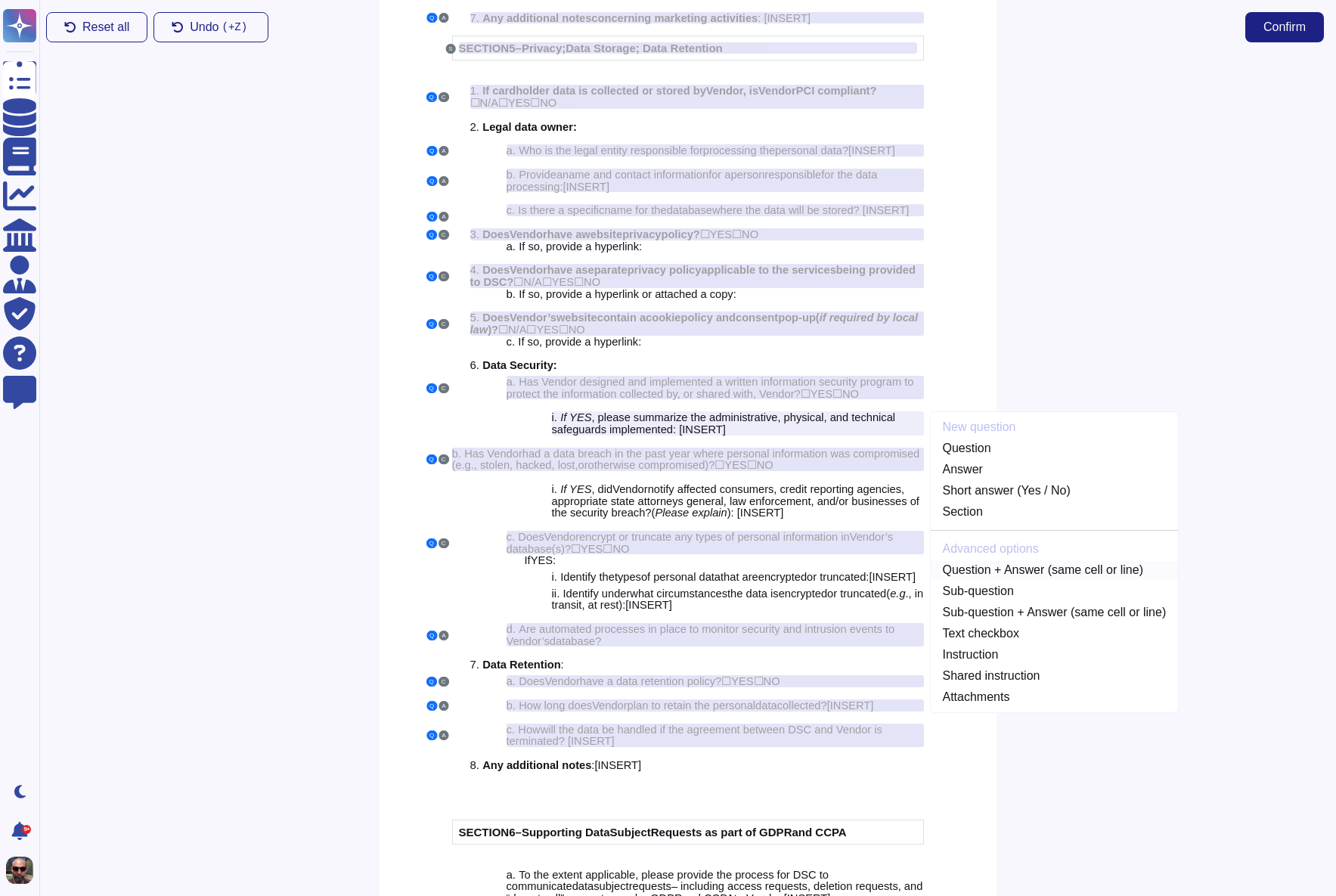
click at [973, 580] on link "Question + Answer (same cell or line)" at bounding box center [1054, 571] width 248 height 18
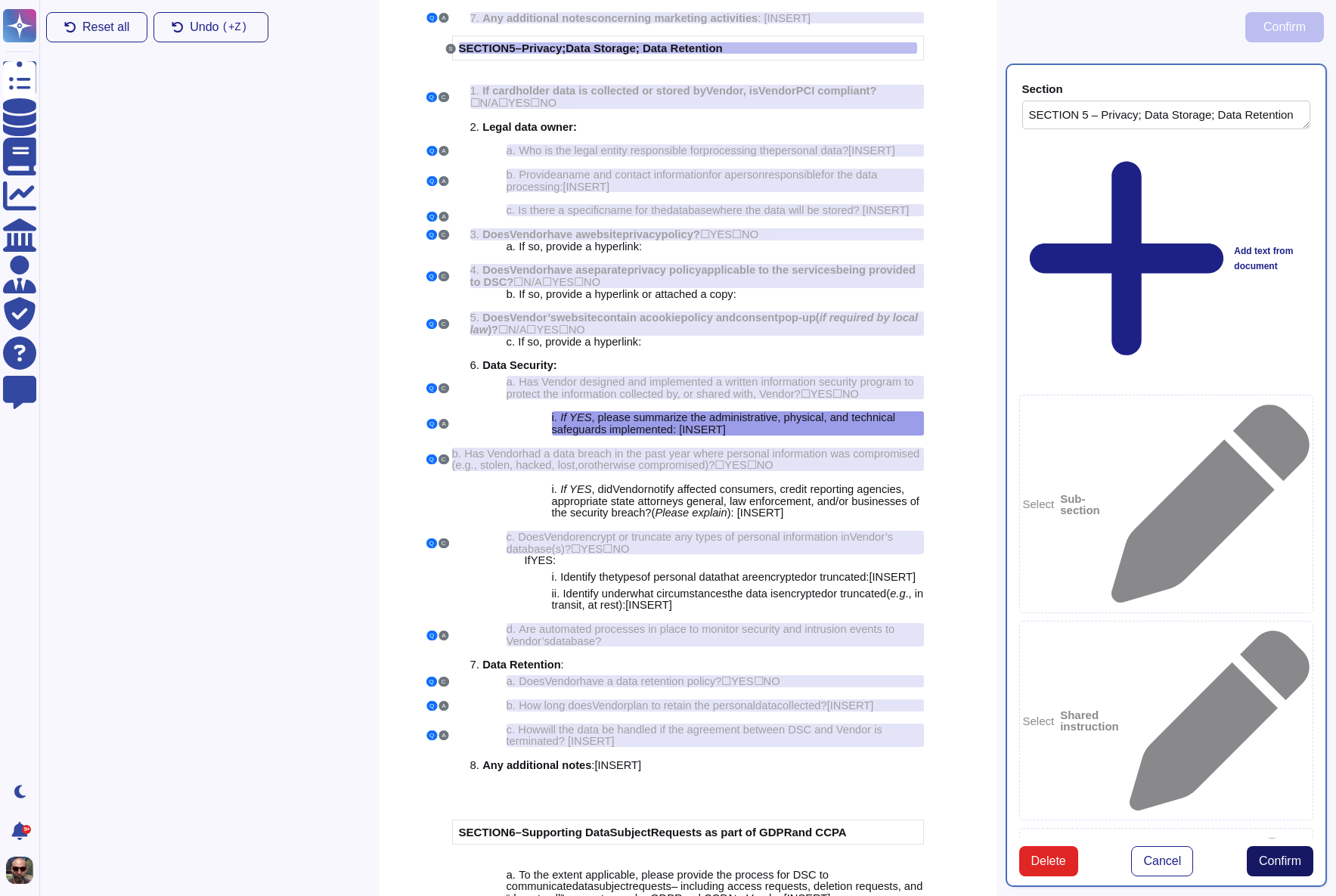
click at [1292, 855] on span "Confirm" at bounding box center [1279, 860] width 42 height 12
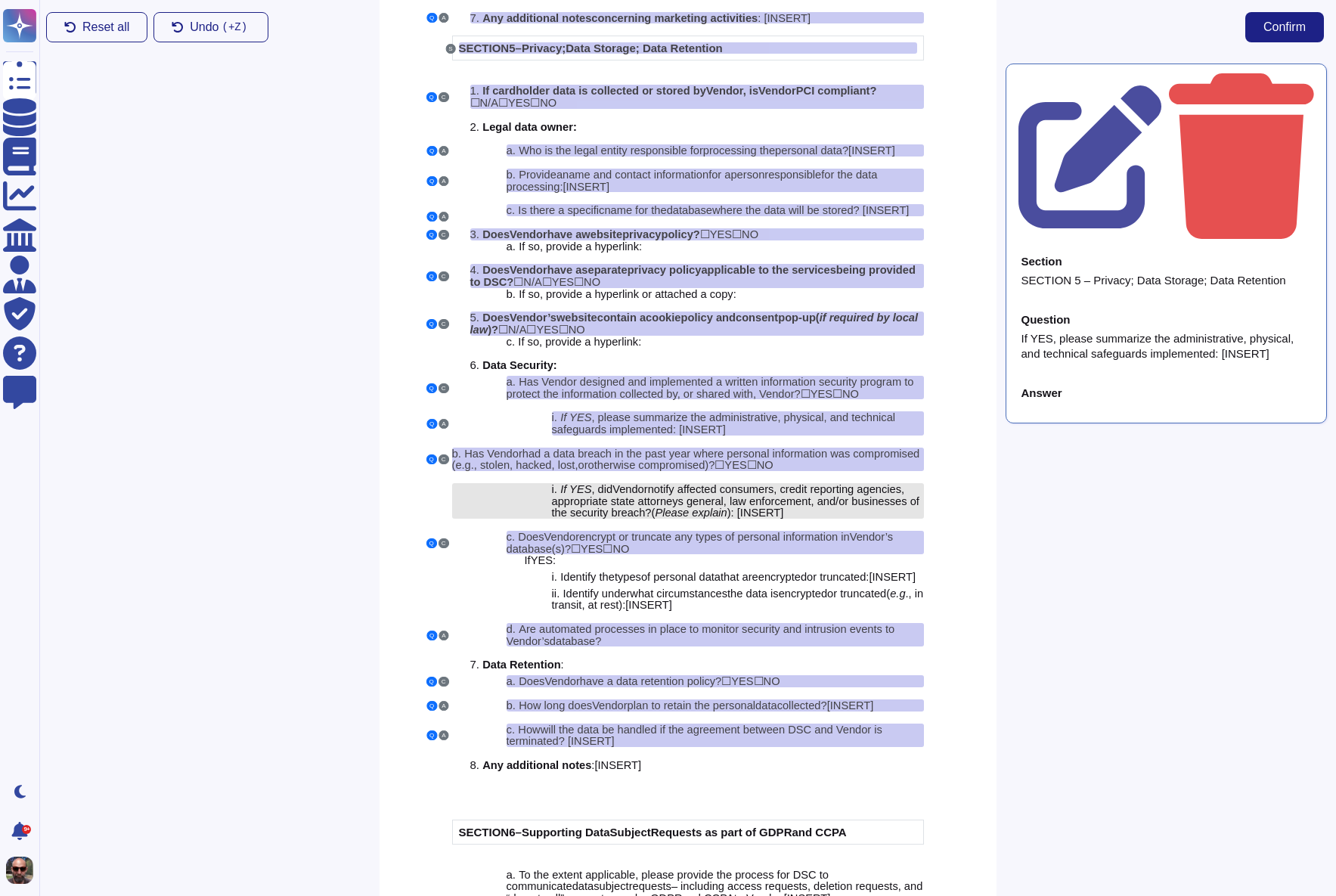
click at [717, 519] on span "notify affected consumers, credit reporting agencies, appropriate state attorne…" at bounding box center [735, 500] width 367 height 36
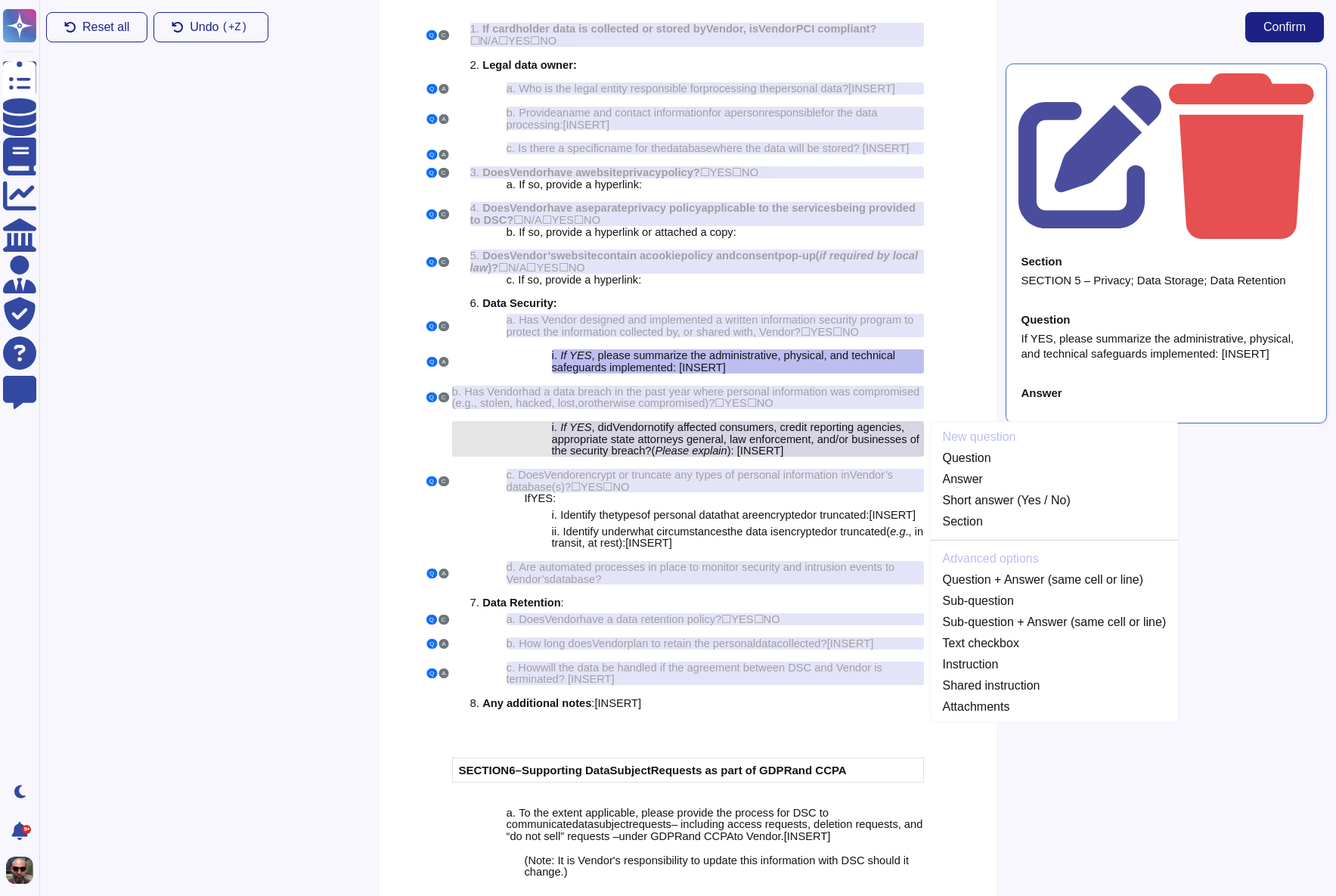
scroll to position [3626, 0]
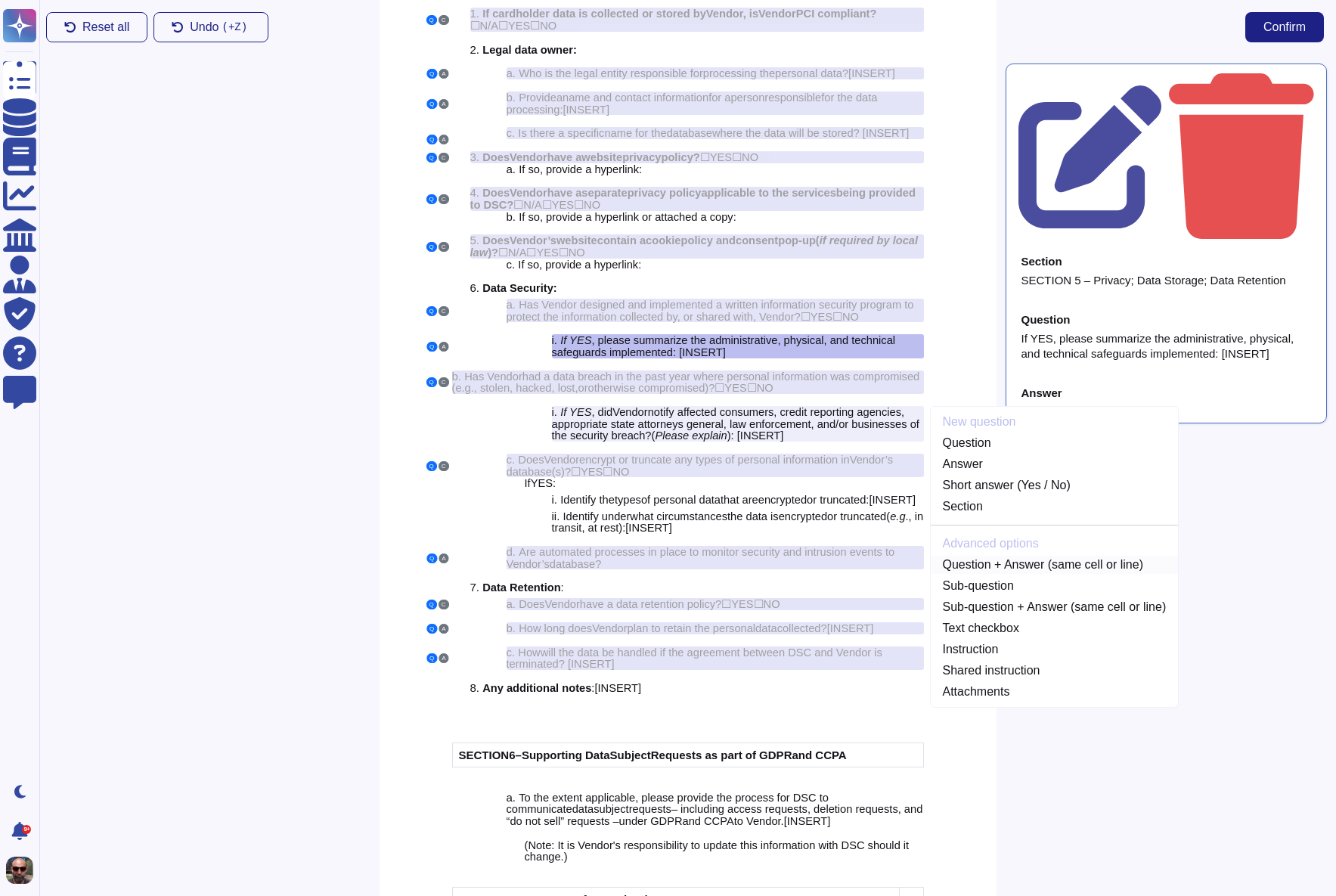
click at [1031, 574] on link "Question + Answer (same cell or line)" at bounding box center [1054, 565] width 248 height 18
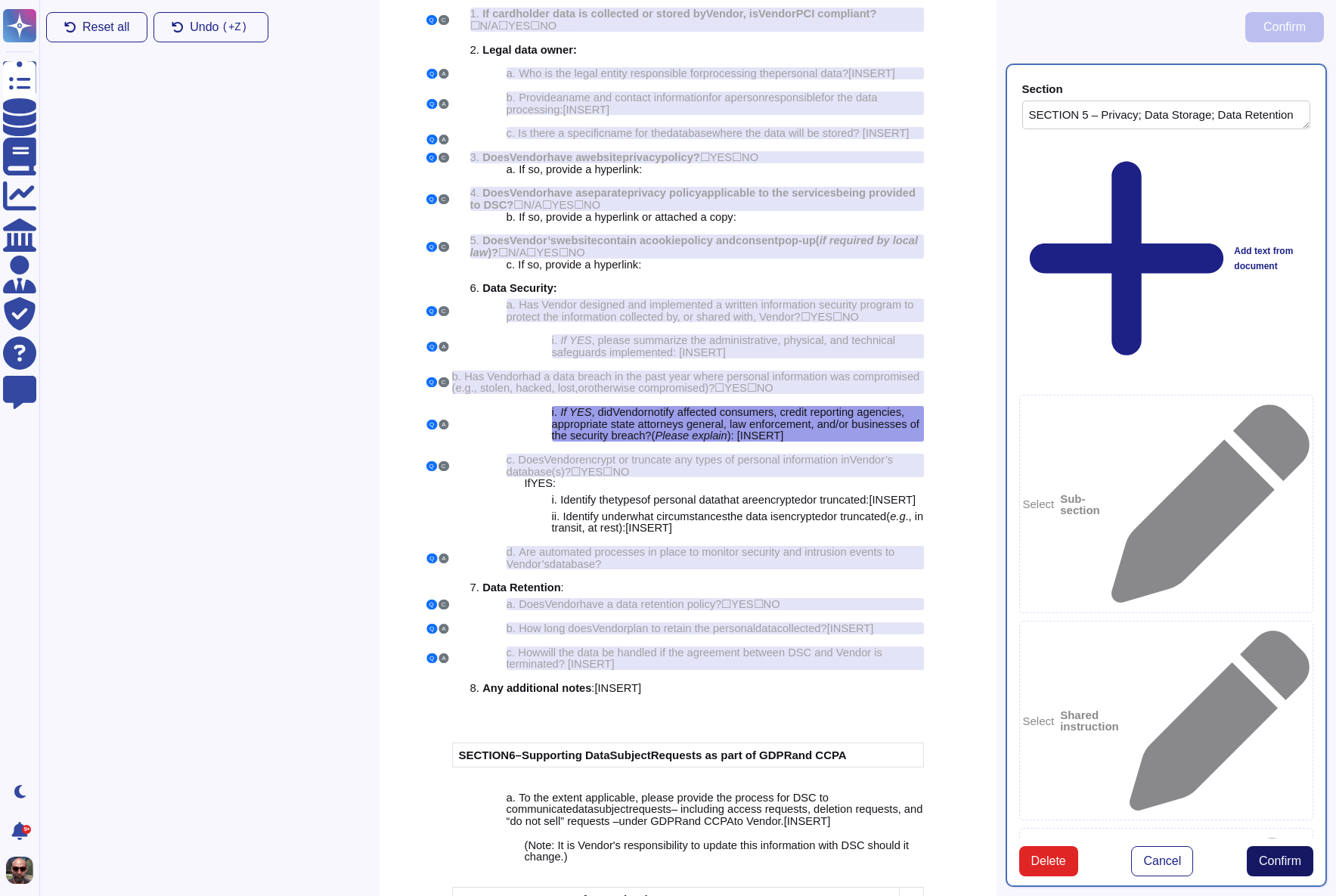
click at [1266, 855] on span "Confirm" at bounding box center [1279, 860] width 42 height 12
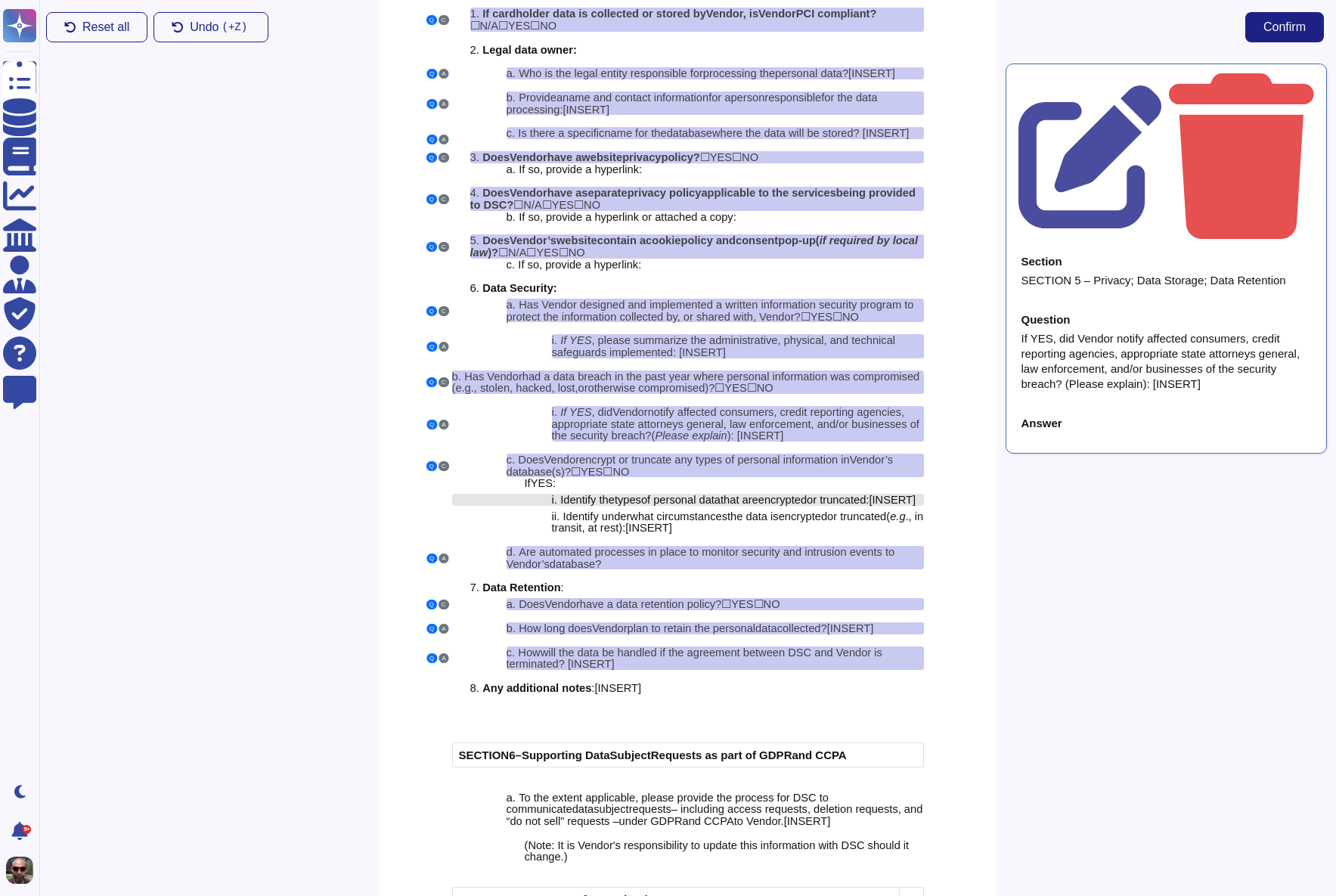
click at [689, 506] on span "of personal data" at bounding box center [681, 499] width 79 height 12
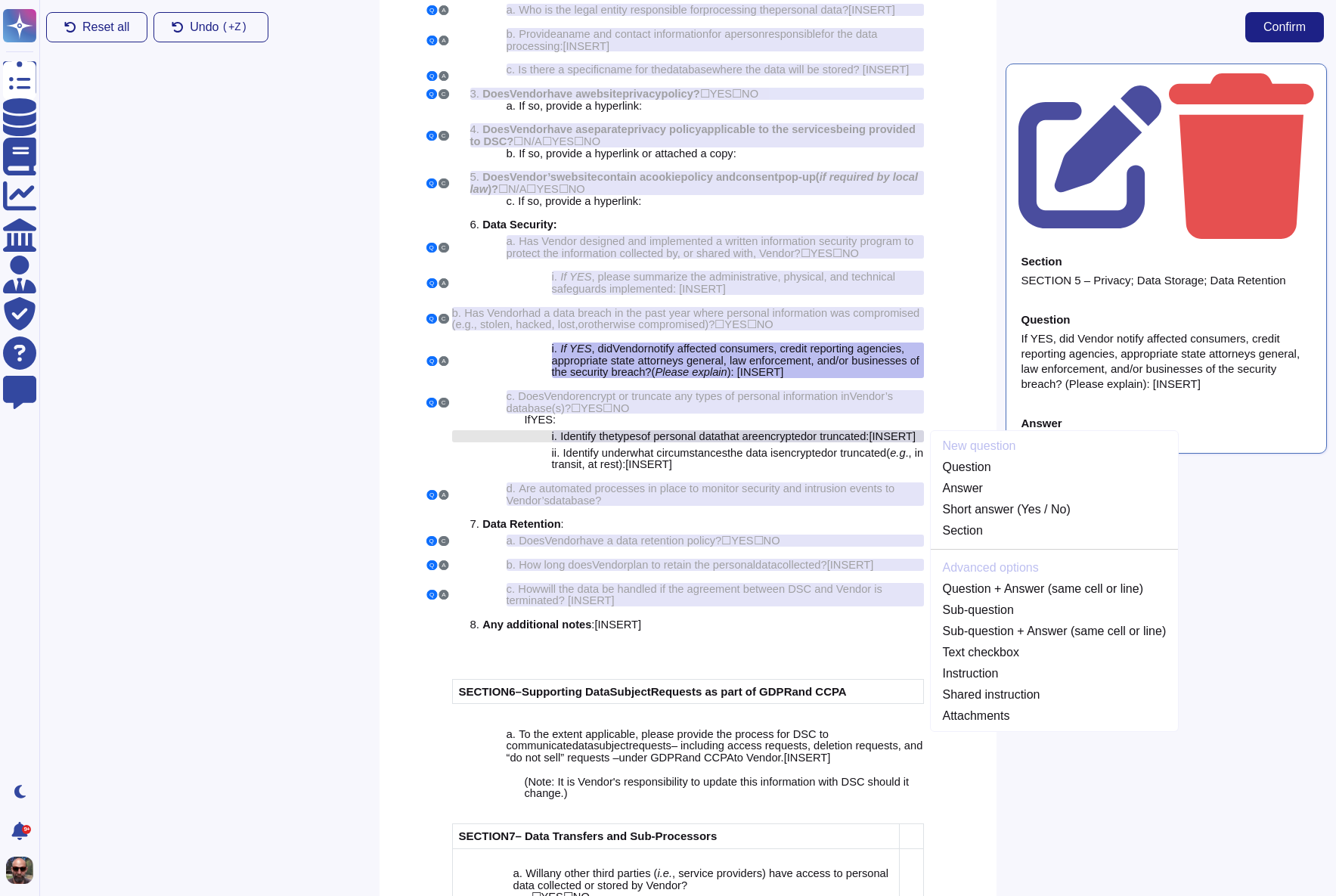
scroll to position [3709, 0]
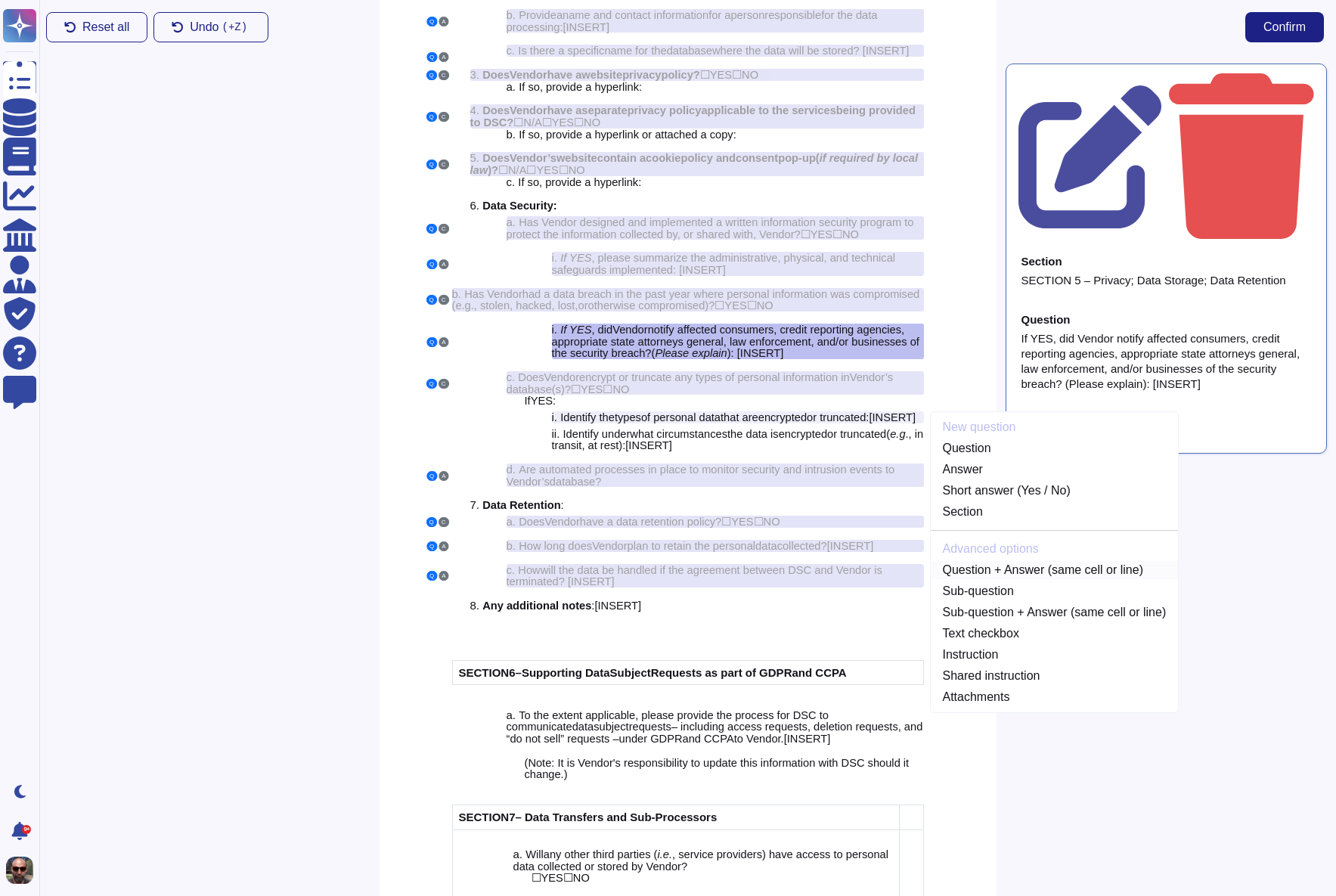
click at [1012, 580] on link "Question + Answer (same cell or line)" at bounding box center [1054, 571] width 248 height 18
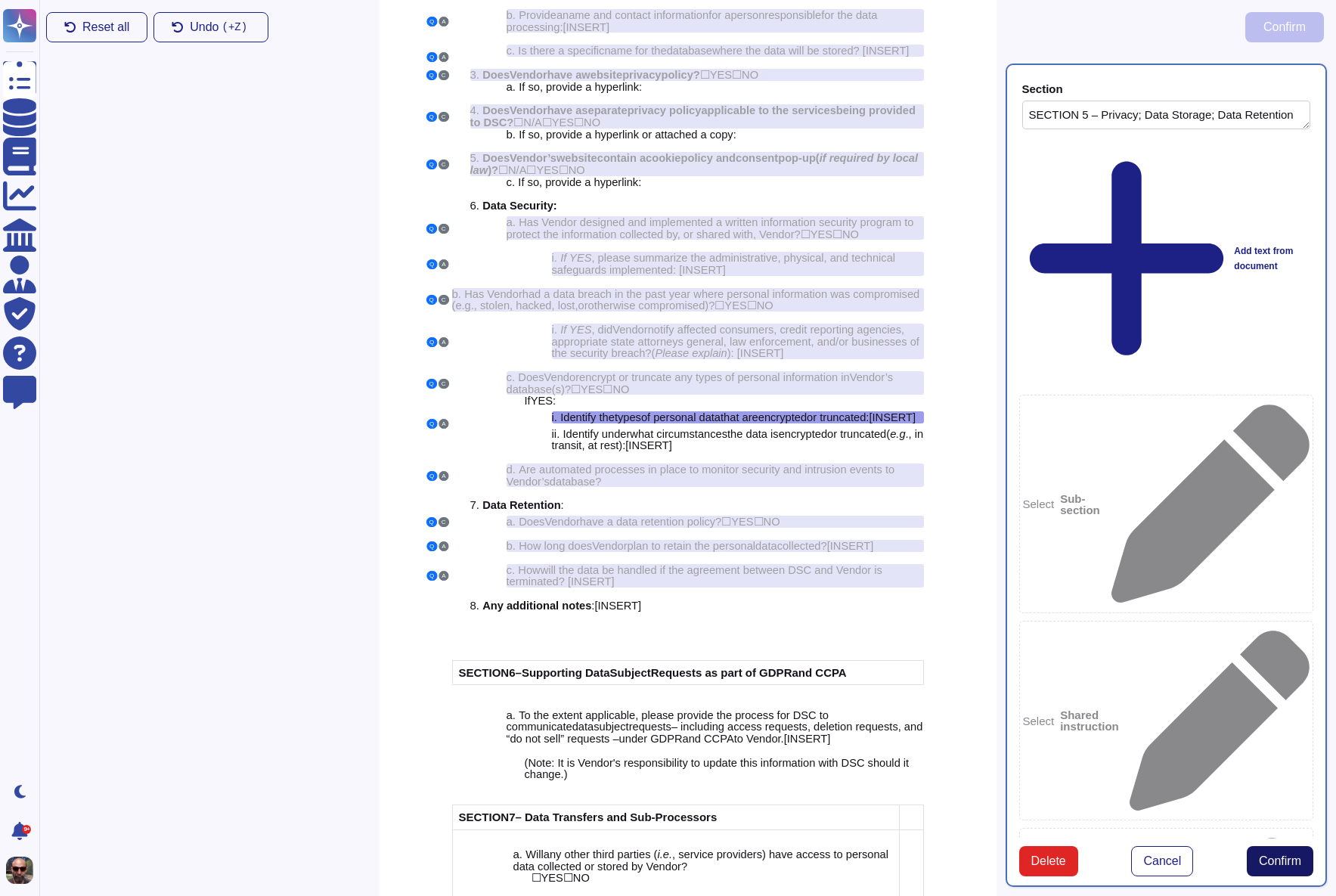
click at [1259, 846] on button "Confirm" at bounding box center [1279, 860] width 67 height 30
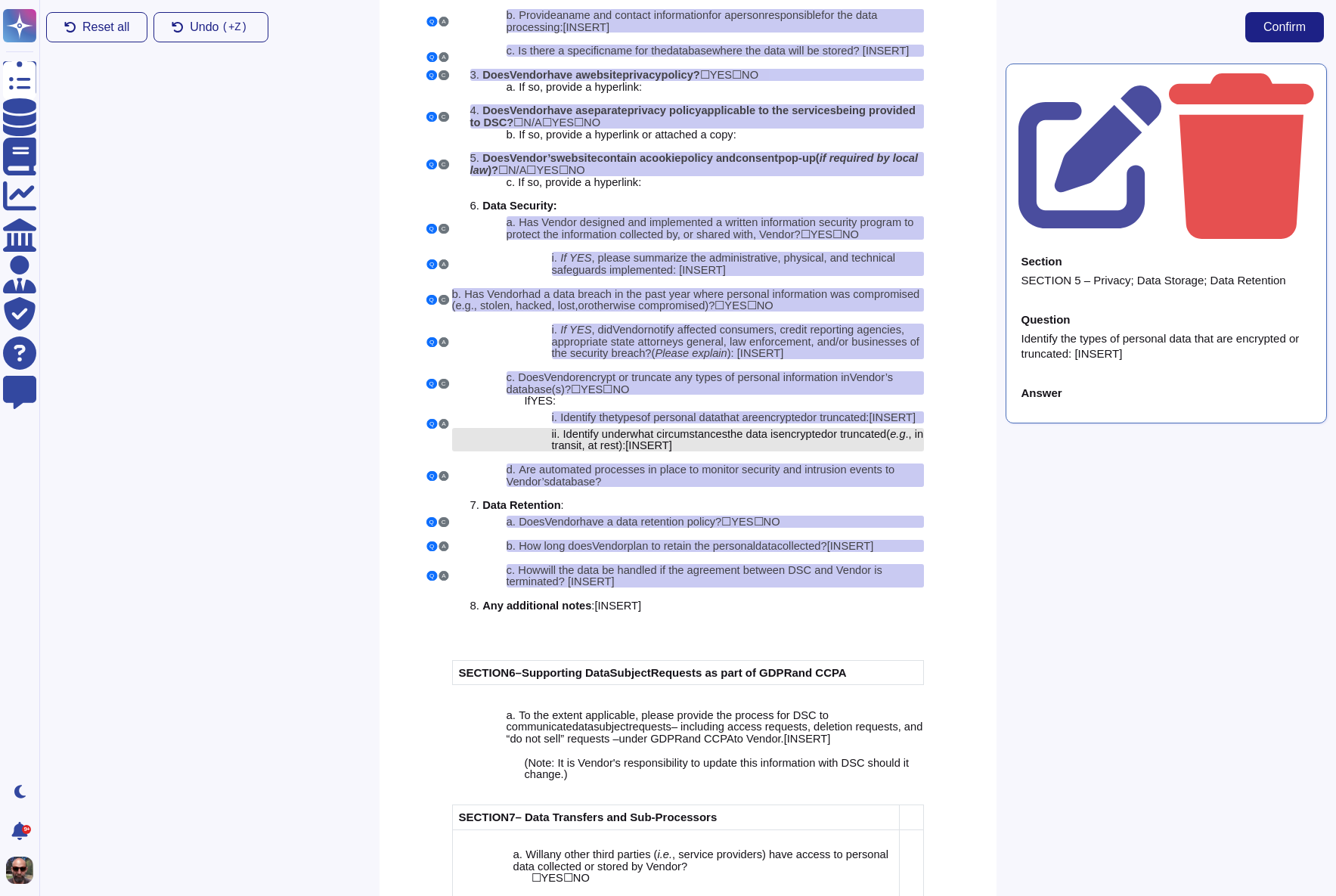
click at [727, 440] on span "what circumstances" at bounding box center [678, 434] width 98 height 12
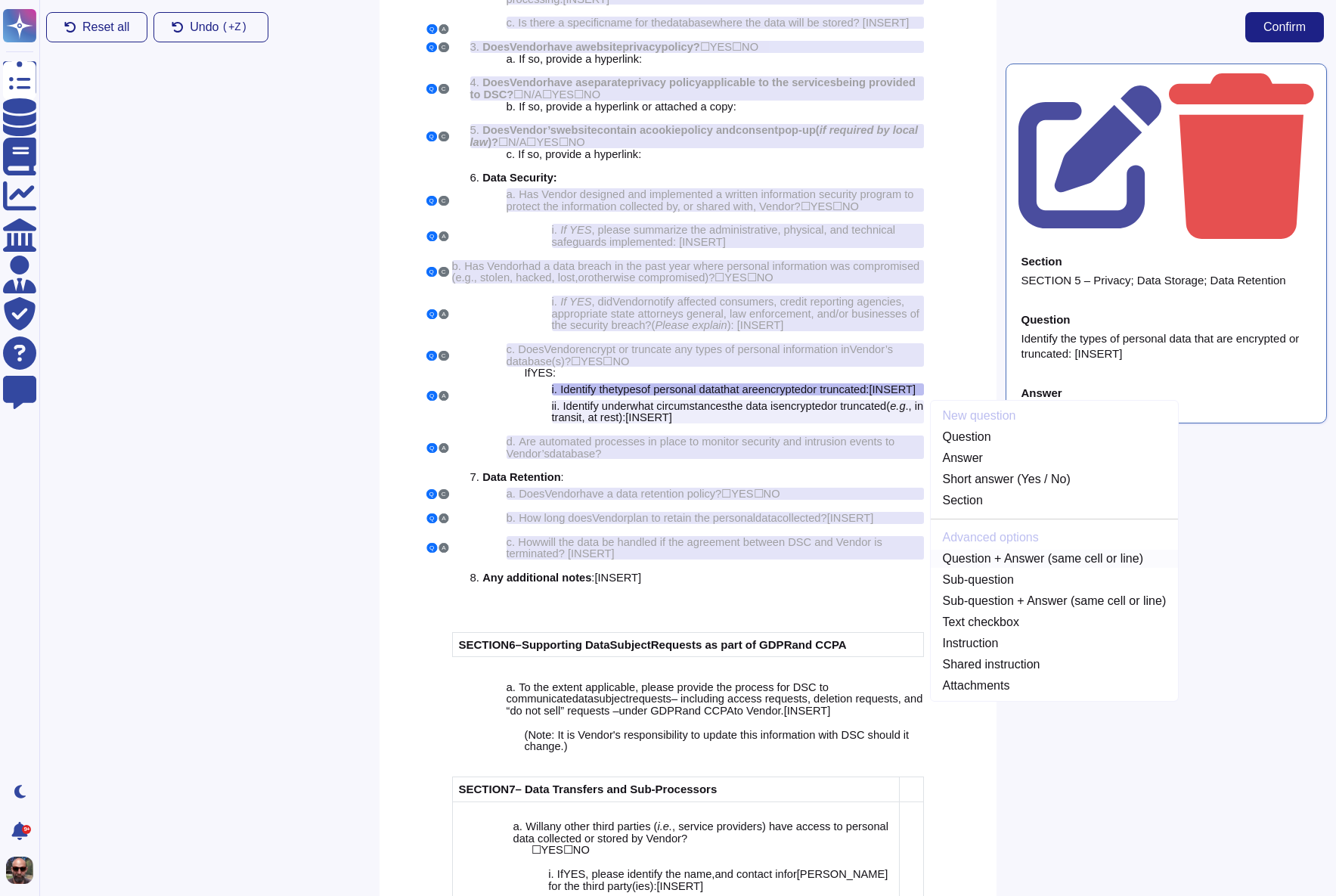
click at [1046, 568] on link "Question + Answer (same cell or line)" at bounding box center [1054, 559] width 248 height 18
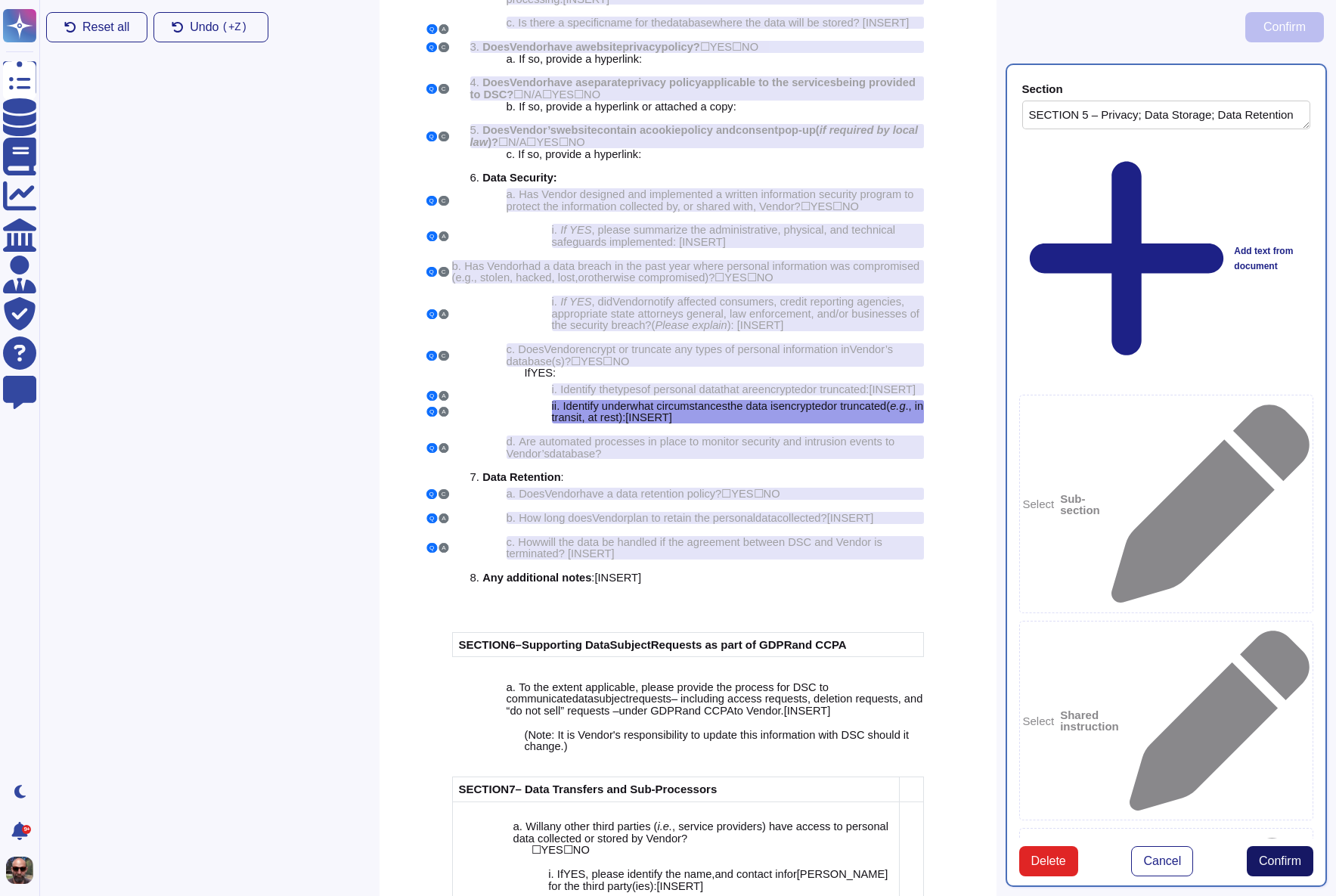
click at [1268, 855] on span "Confirm" at bounding box center [1279, 860] width 42 height 12
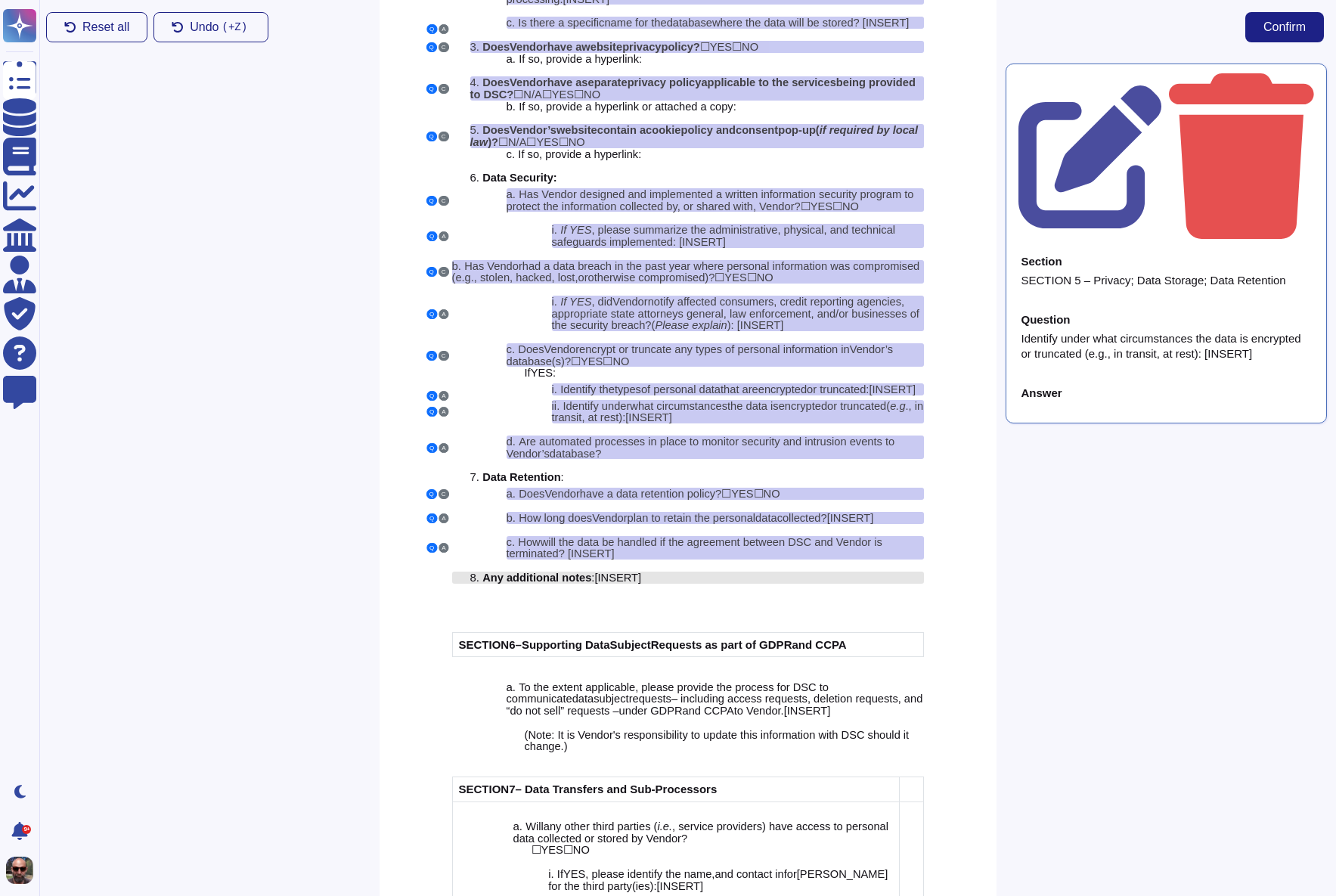
click at [659, 583] on div "8. Any additional notes : [ INSERT ]" at bounding box center [697, 577] width 454 height 12
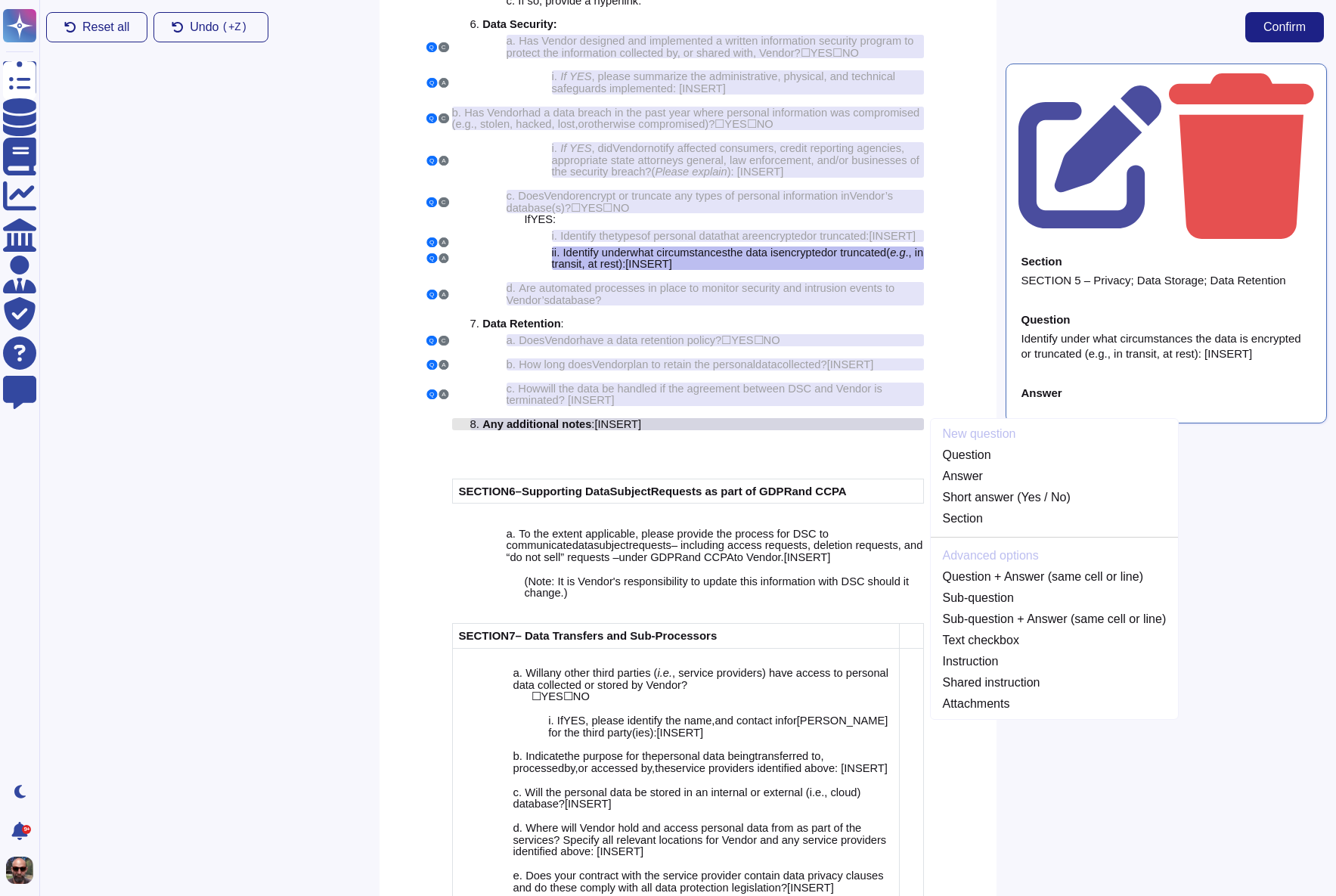
scroll to position [3902, 0]
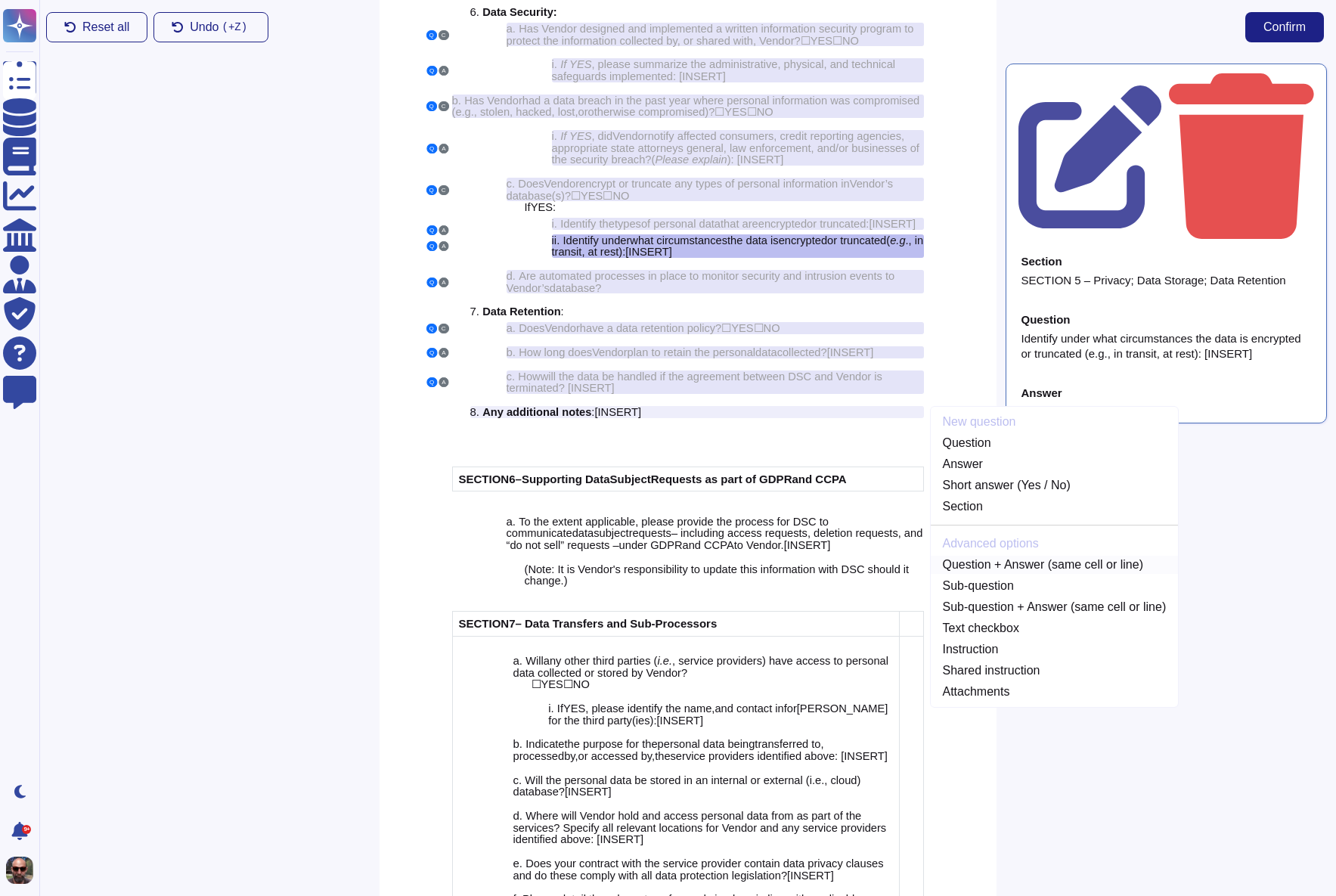
click at [1035, 574] on link "Question + Answer (same cell or line)" at bounding box center [1054, 565] width 248 height 18
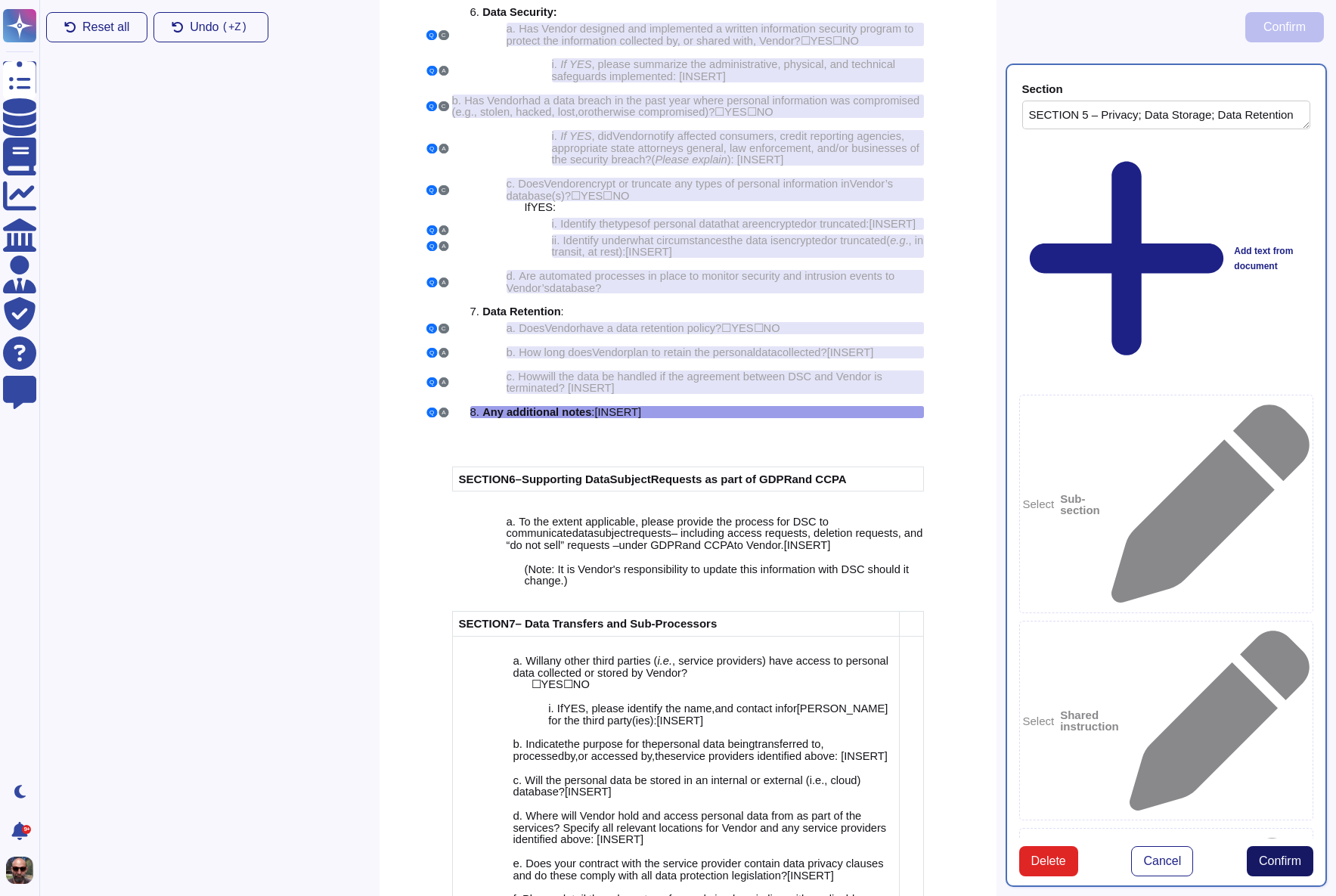
click at [1266, 855] on span "Confirm" at bounding box center [1279, 860] width 42 height 12
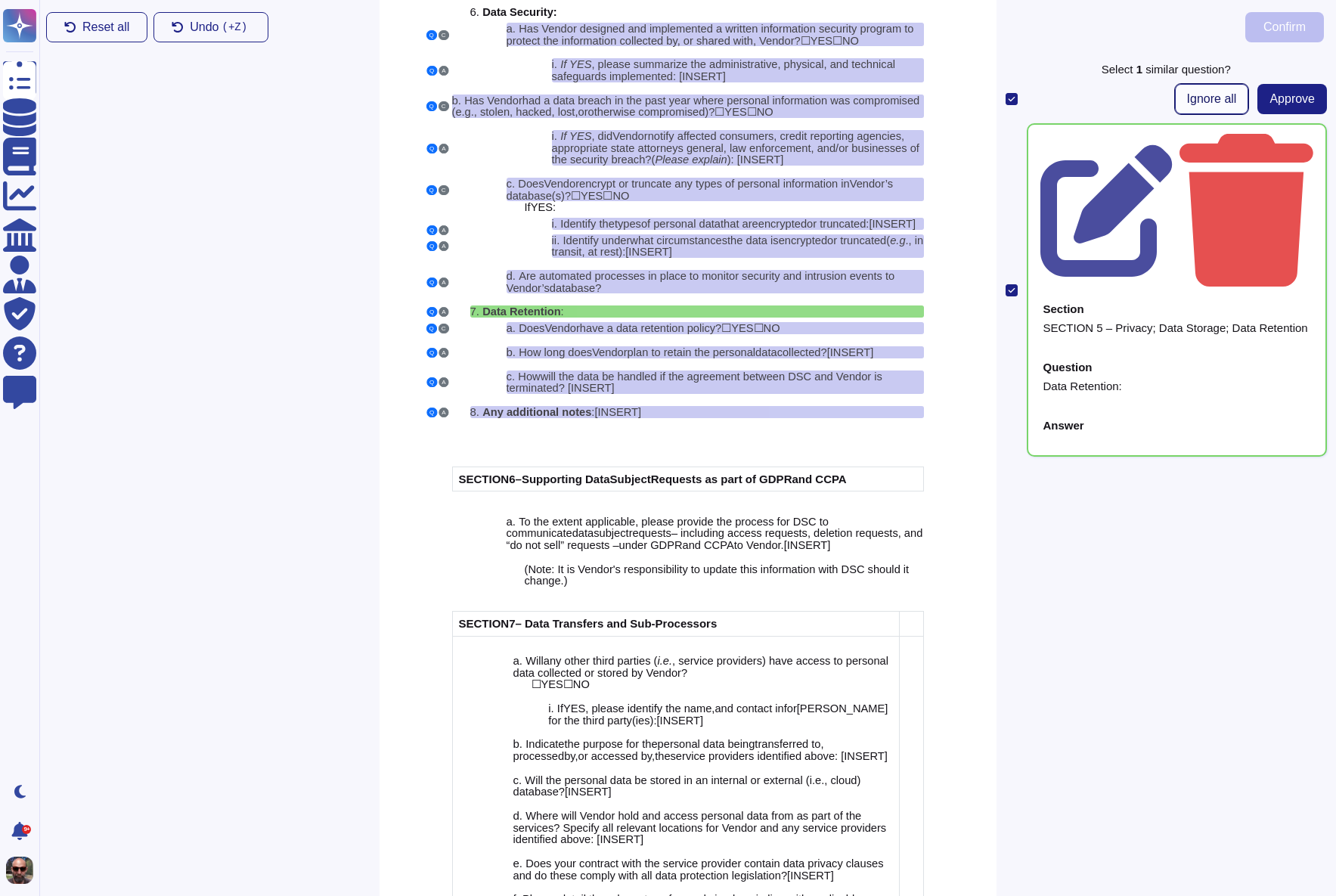
click at [1218, 95] on span "Ignore all" at bounding box center [1212, 98] width 50 height 12
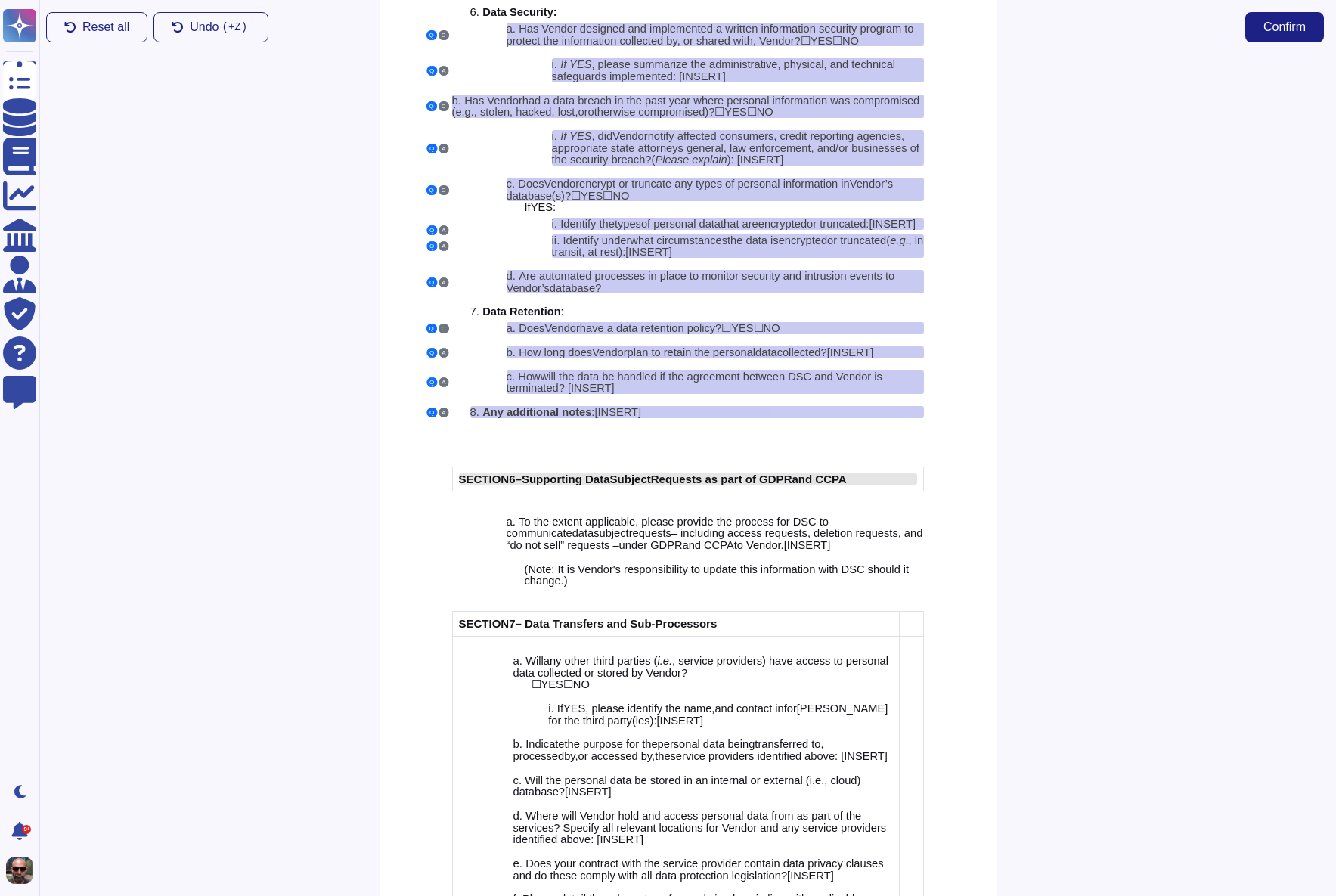
click at [691, 486] on span "Requests as part of GDPR" at bounding box center [721, 479] width 141 height 13
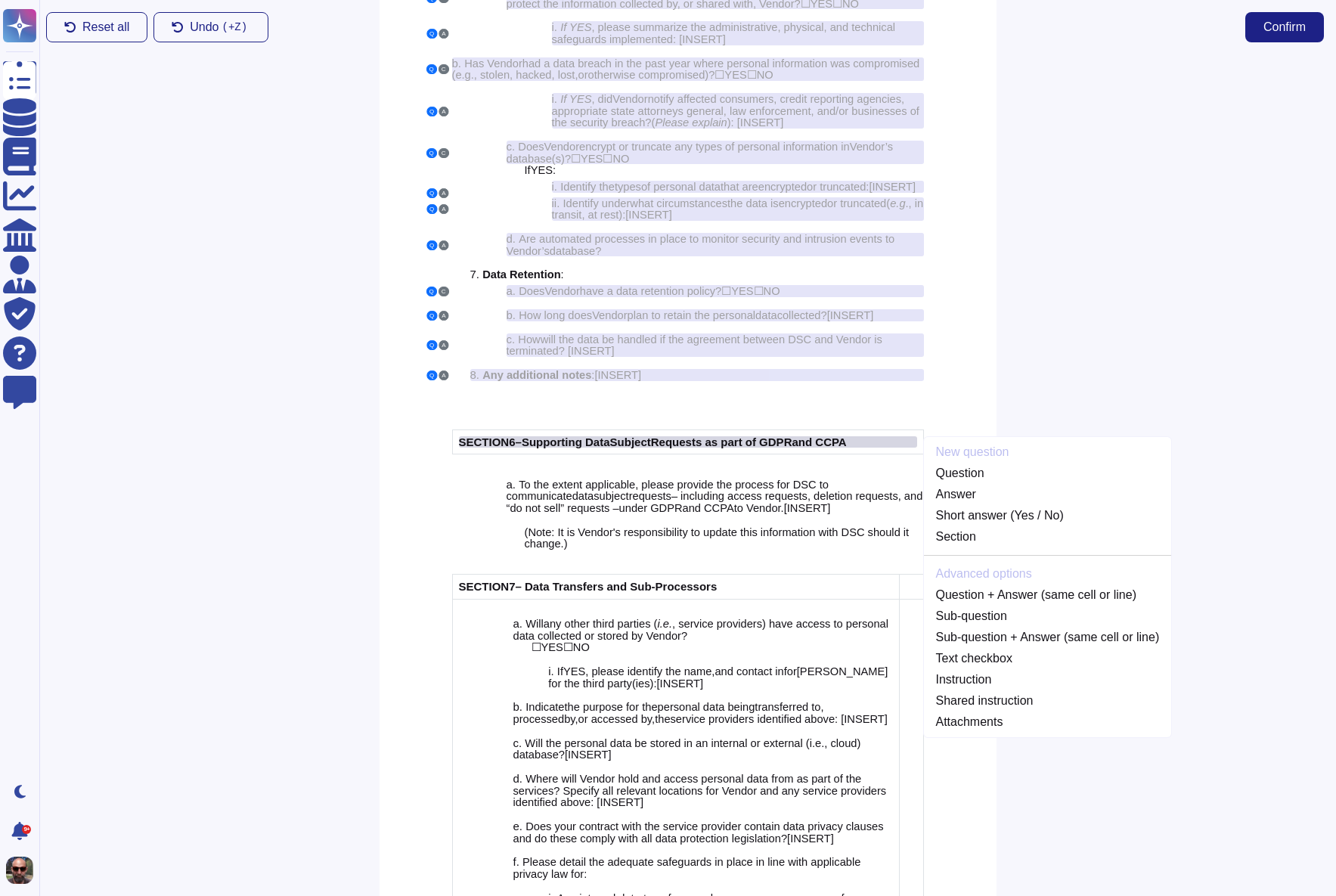
scroll to position [3970, 0]
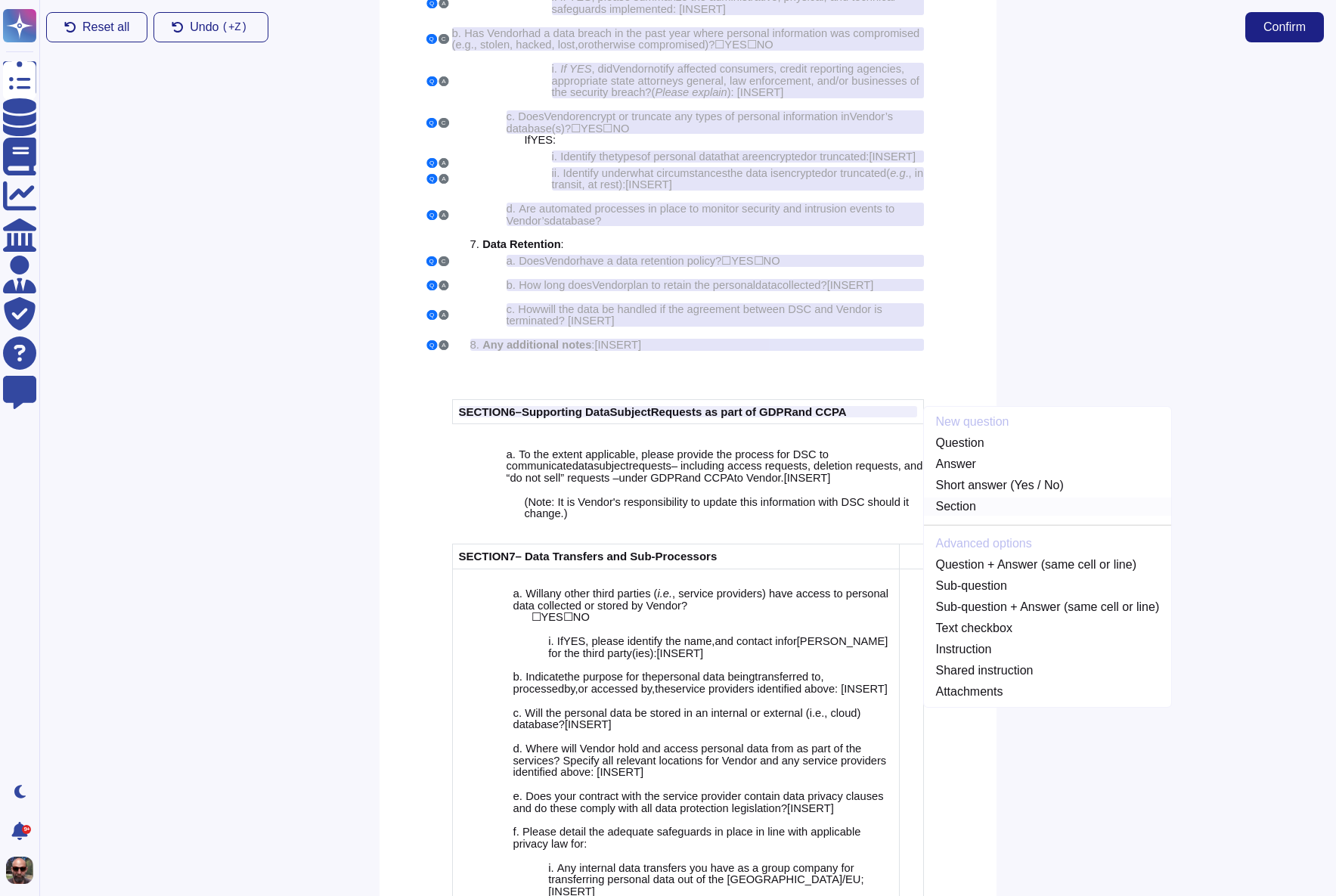
click at [979, 516] on link "Section" at bounding box center [1048, 507] width 248 height 18
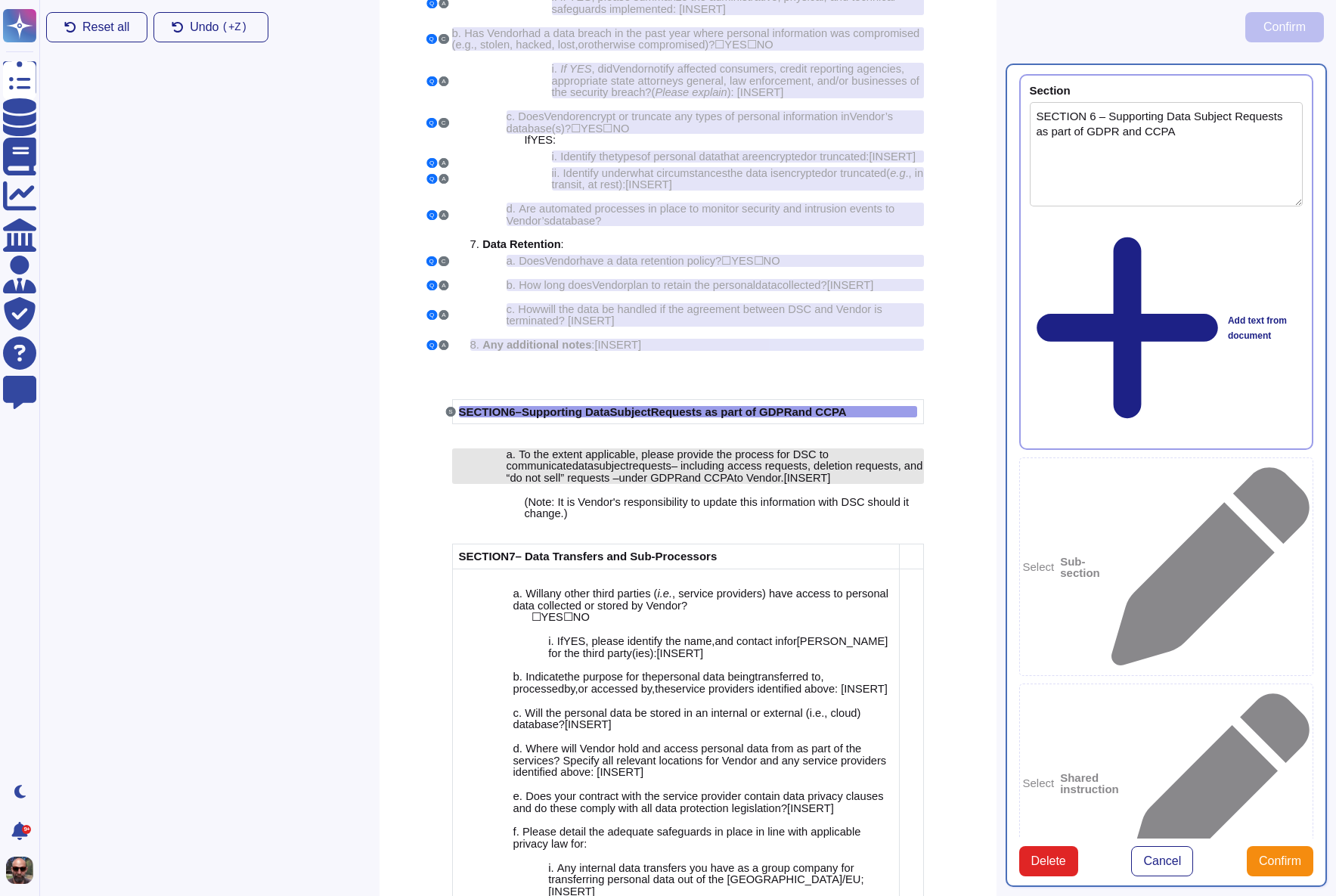
click at [740, 484] on span "– including access requests, deletion requests, and “do not sell” requests –" at bounding box center [714, 471] width 416 height 25
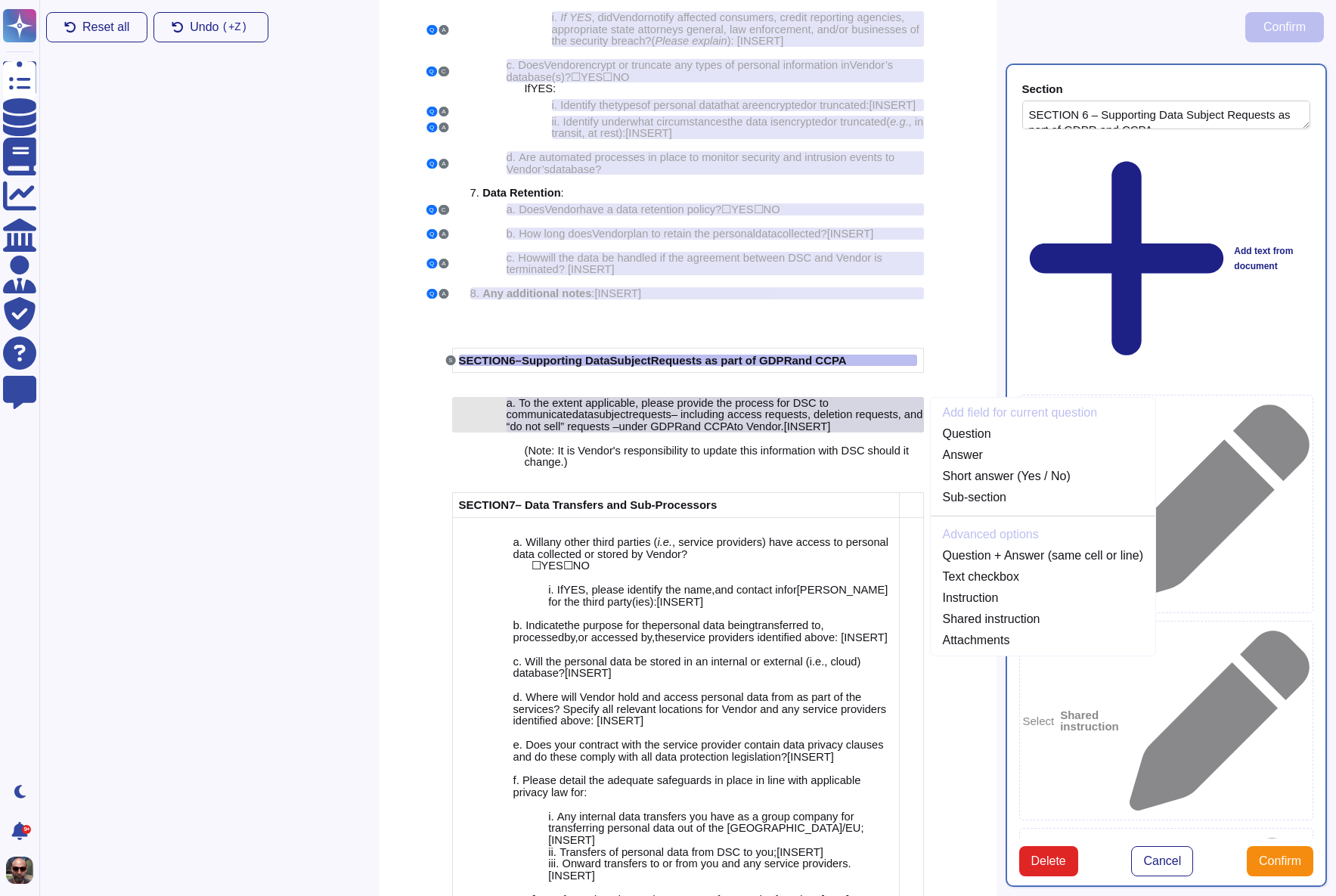
scroll to position [4024, 0]
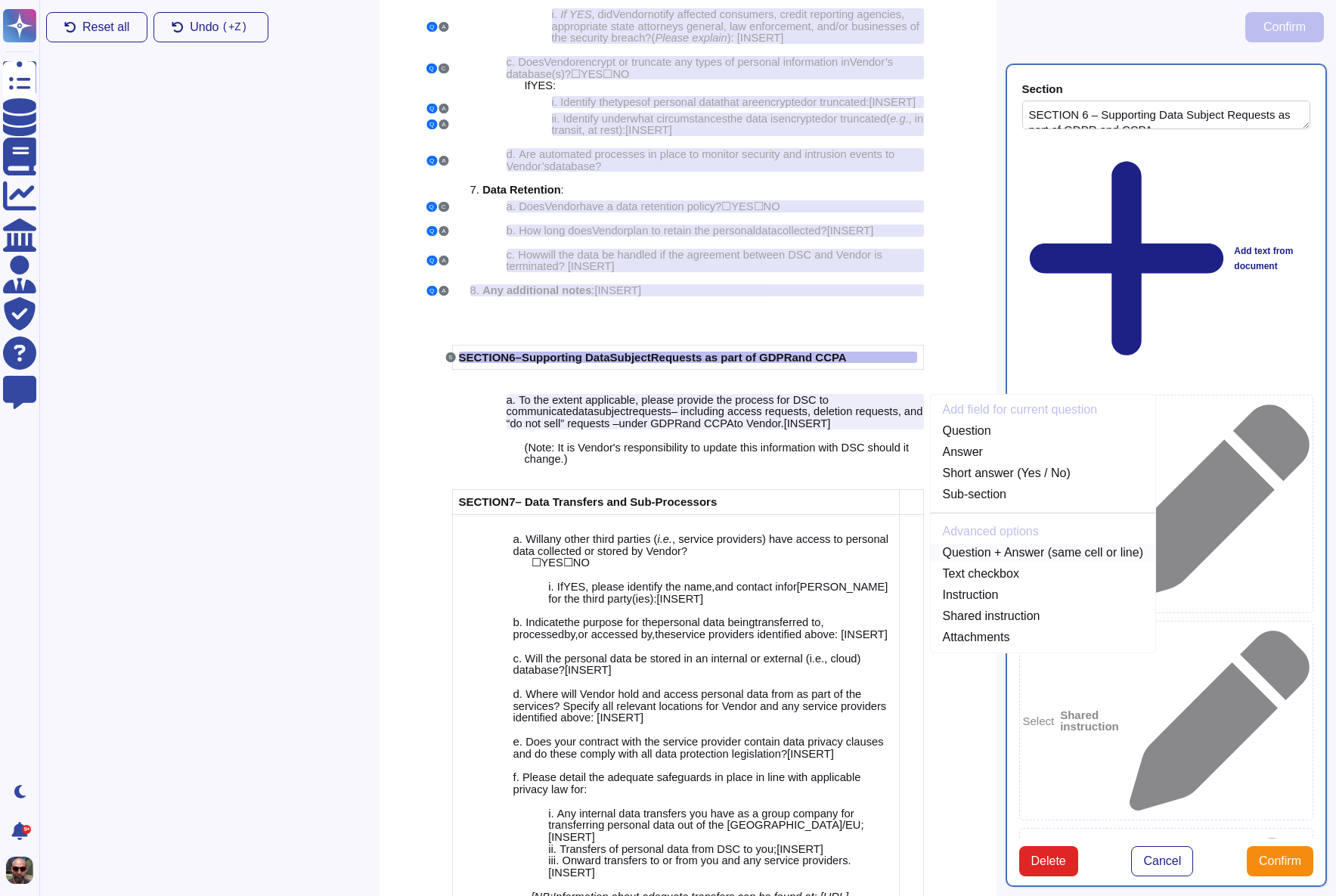
click at [999, 561] on link "Question + Answer (same cell or line)" at bounding box center [1043, 553] width 224 height 18
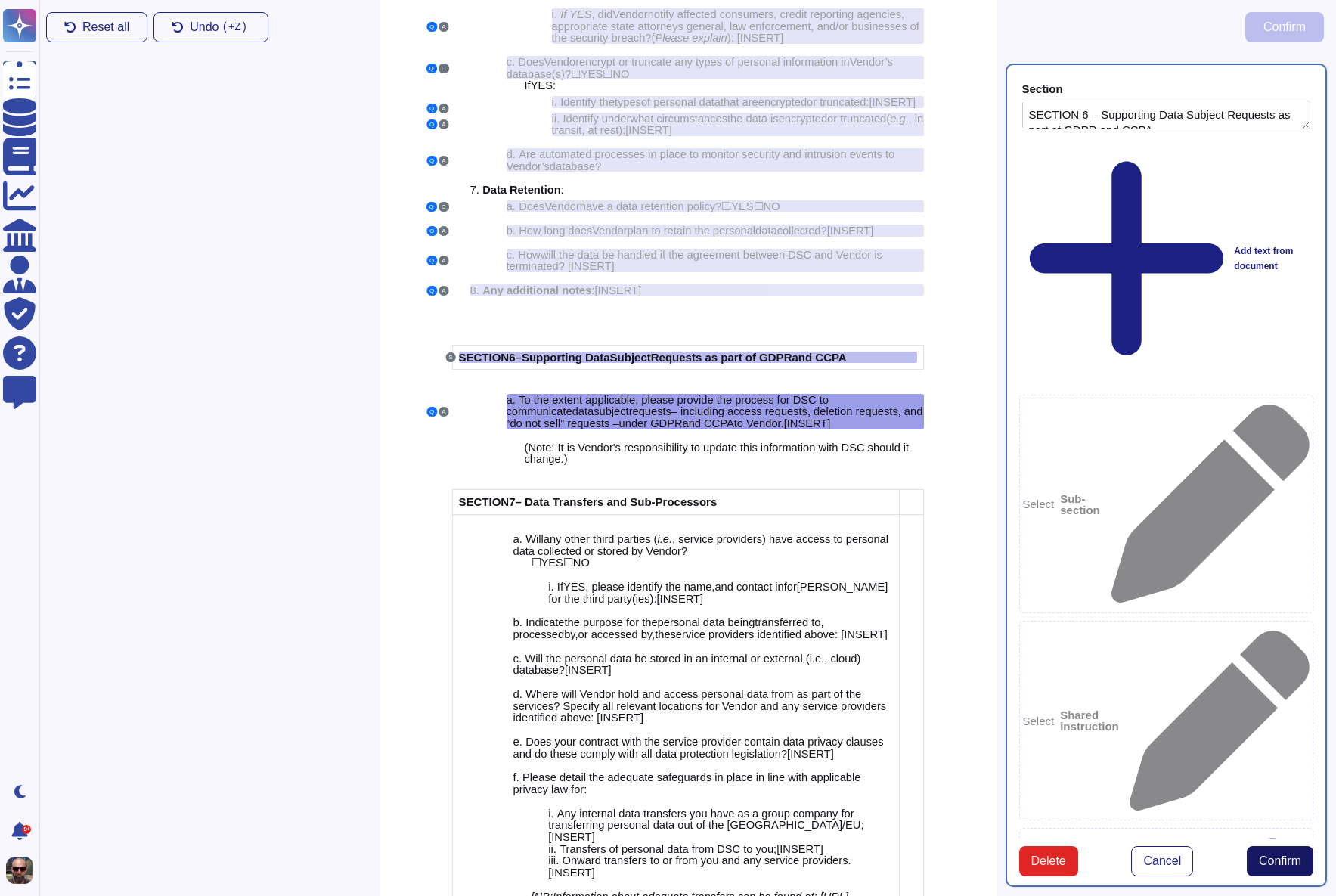
click at [1276, 855] on span "Confirm" at bounding box center [1279, 860] width 42 height 12
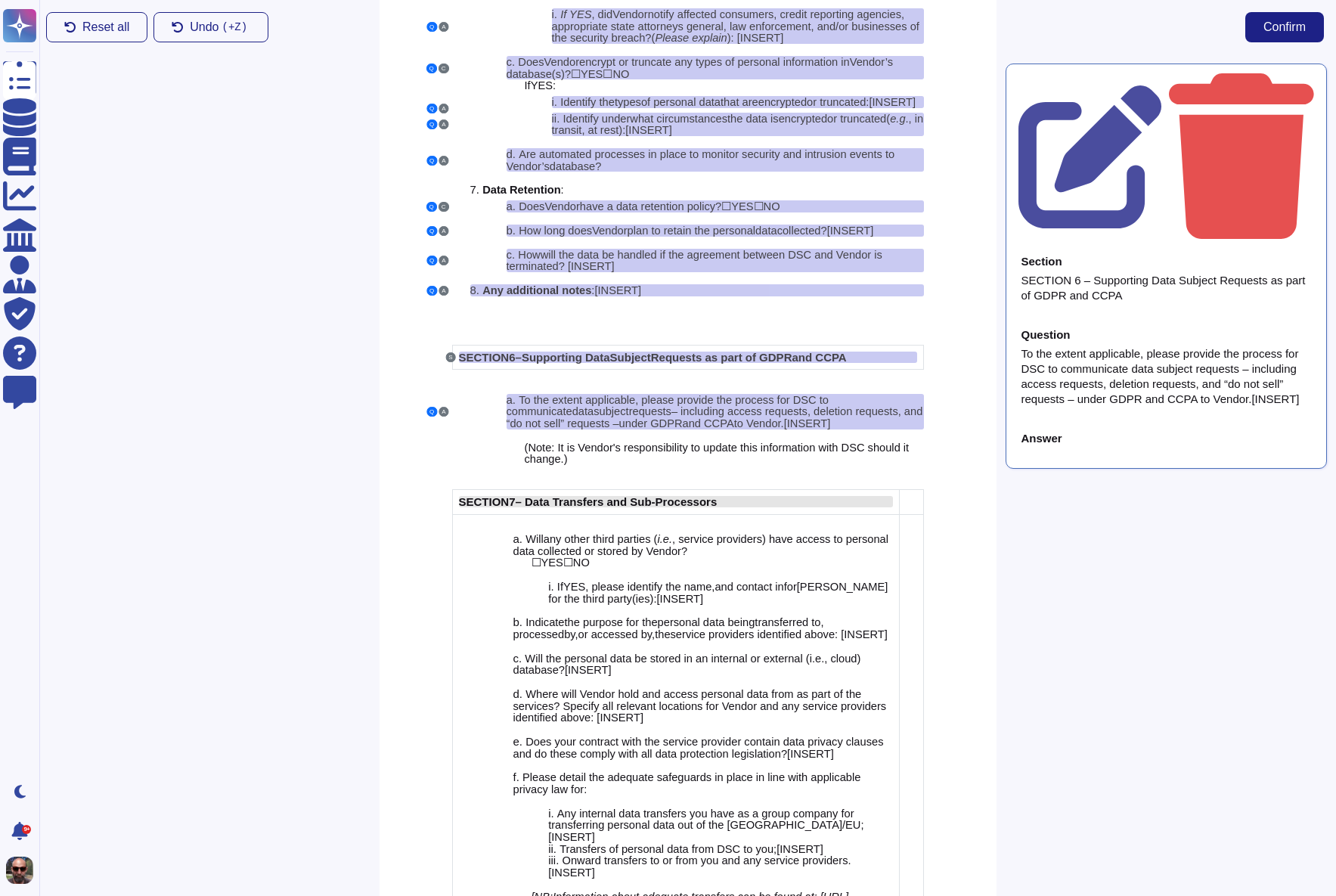
click at [637, 509] on span "– Data Transfers and Sub-Processors" at bounding box center [617, 501] width 202 height 13
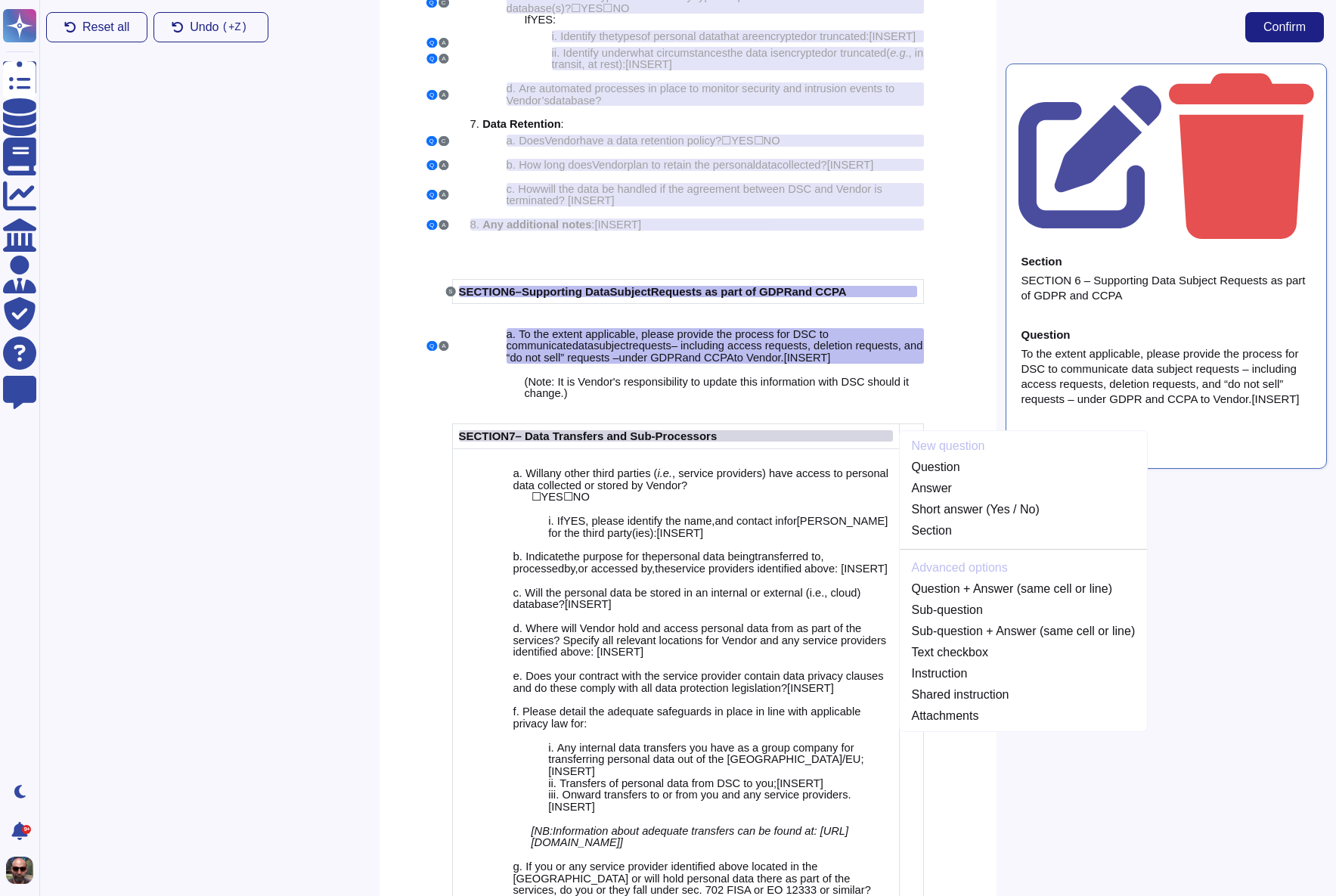
scroll to position [4114, 0]
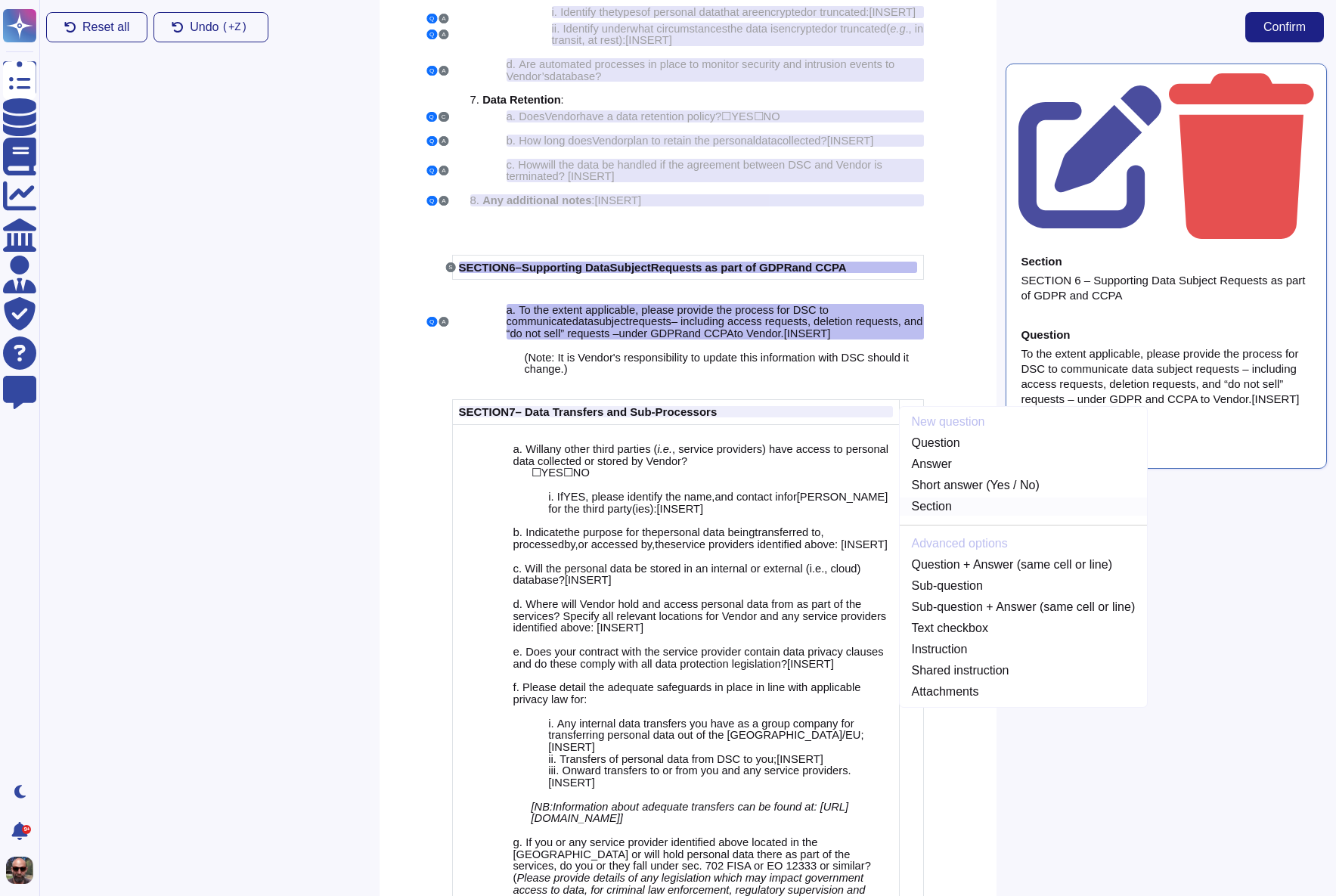
click at [964, 516] on link "Section" at bounding box center [1023, 507] width 248 height 18
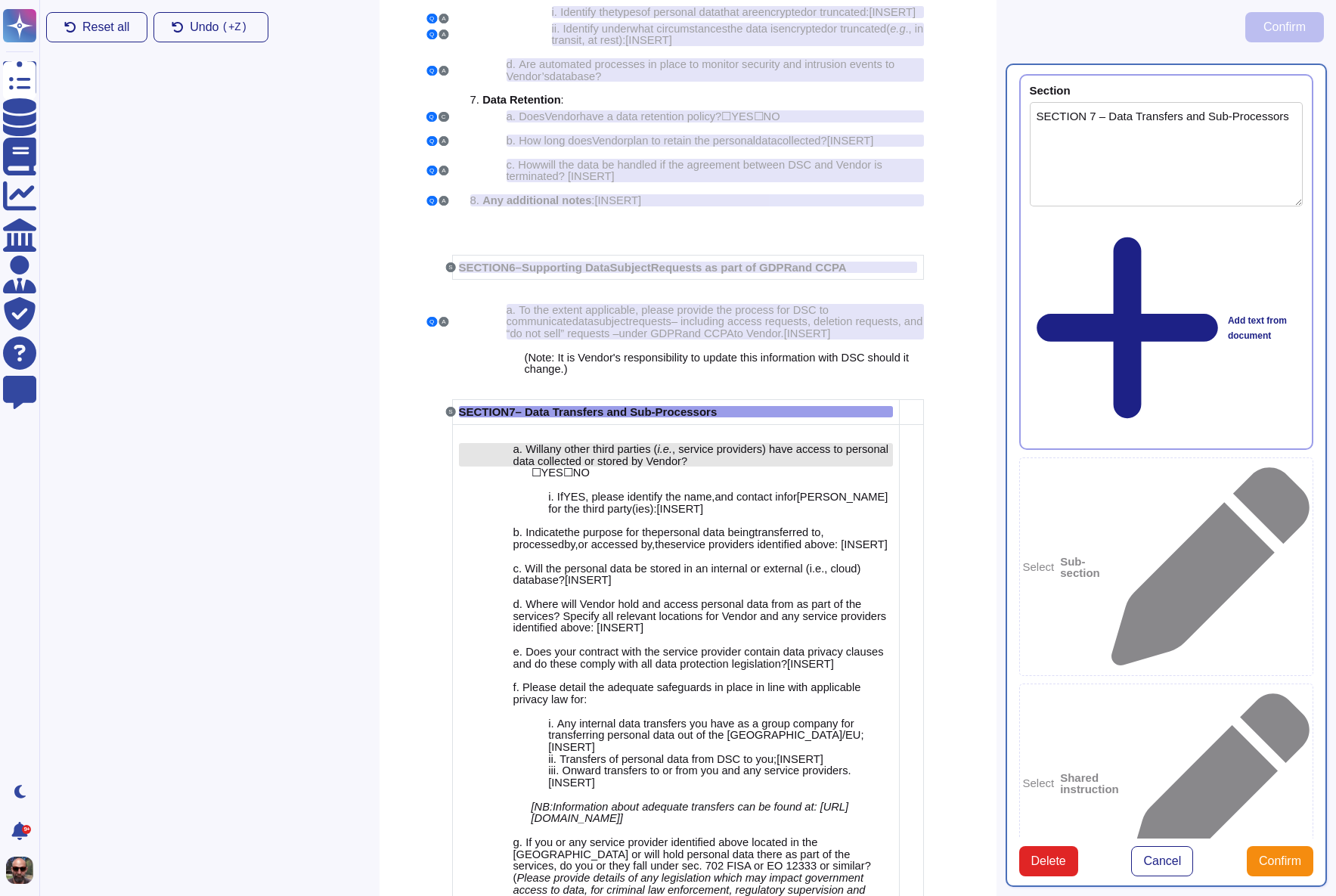
click at [685, 468] on span ", service providers) have access to personal data collected or stored by Vendor?" at bounding box center [701, 455] width 375 height 25
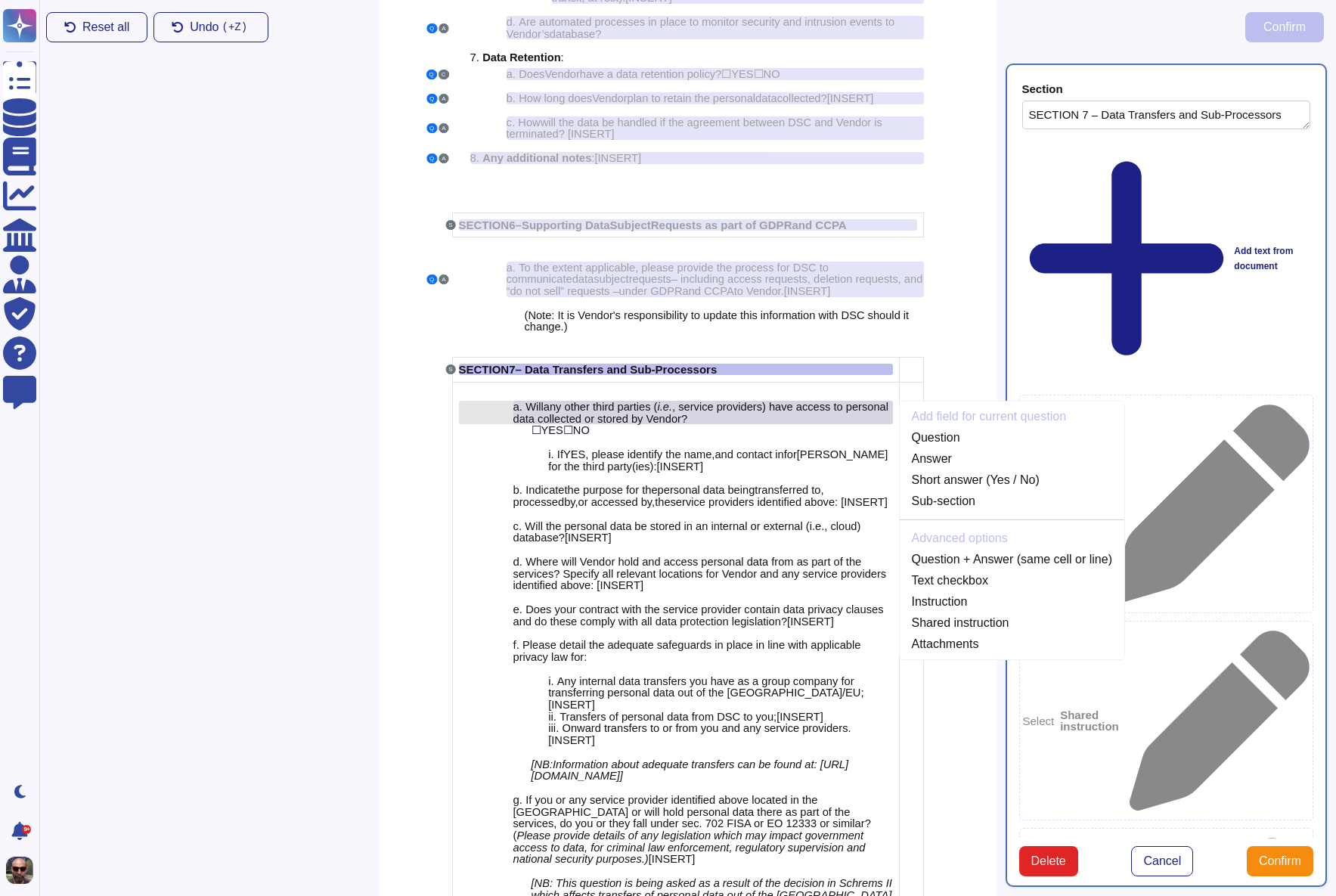
scroll to position [4157, 0]
click at [946, 446] on link "Question" at bounding box center [1012, 438] width 224 height 18
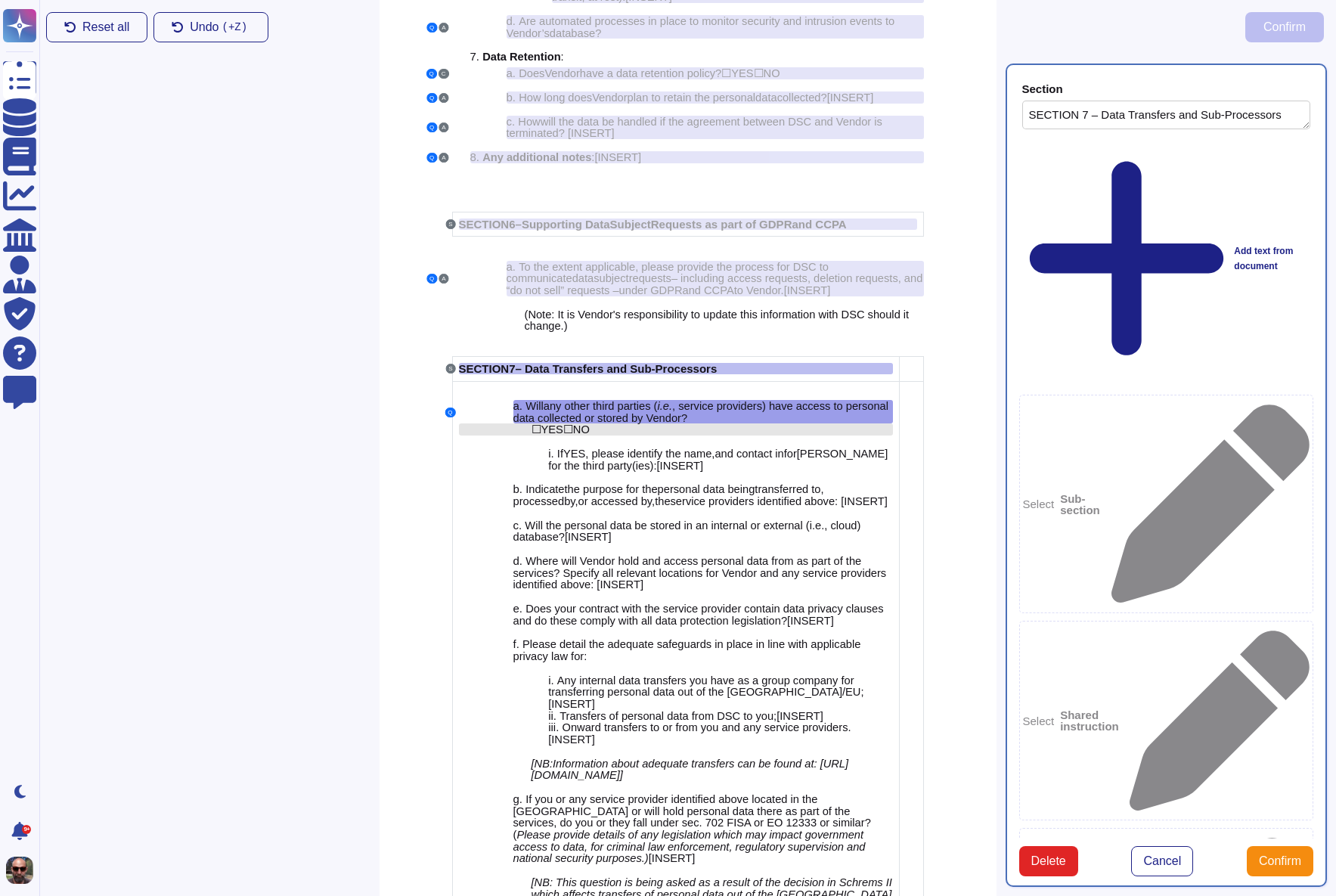
click at [665, 436] on div "☐ YES ☐ NO" at bounding box center [712, 429] width 362 height 12
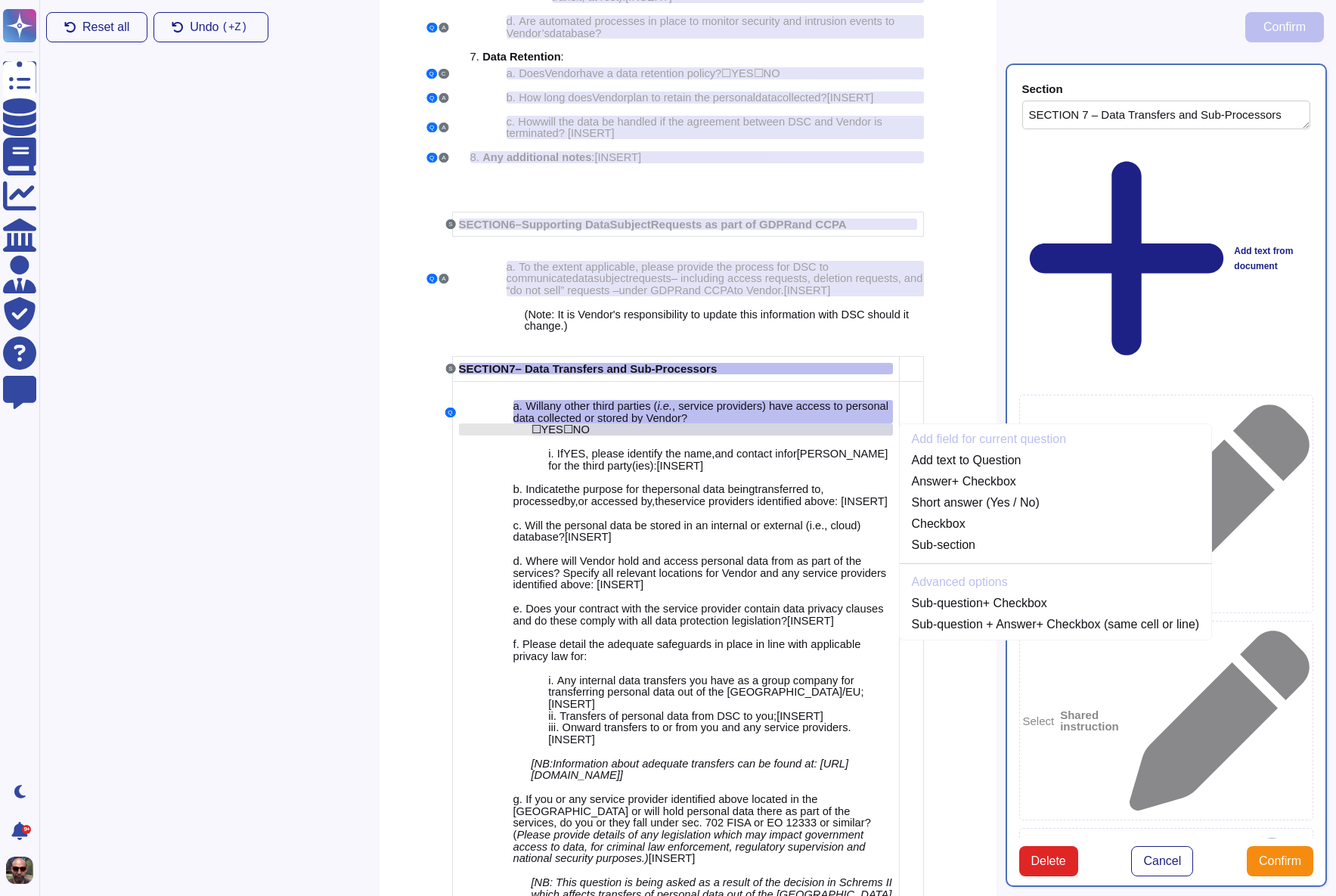
scroll to position [4175, 0]
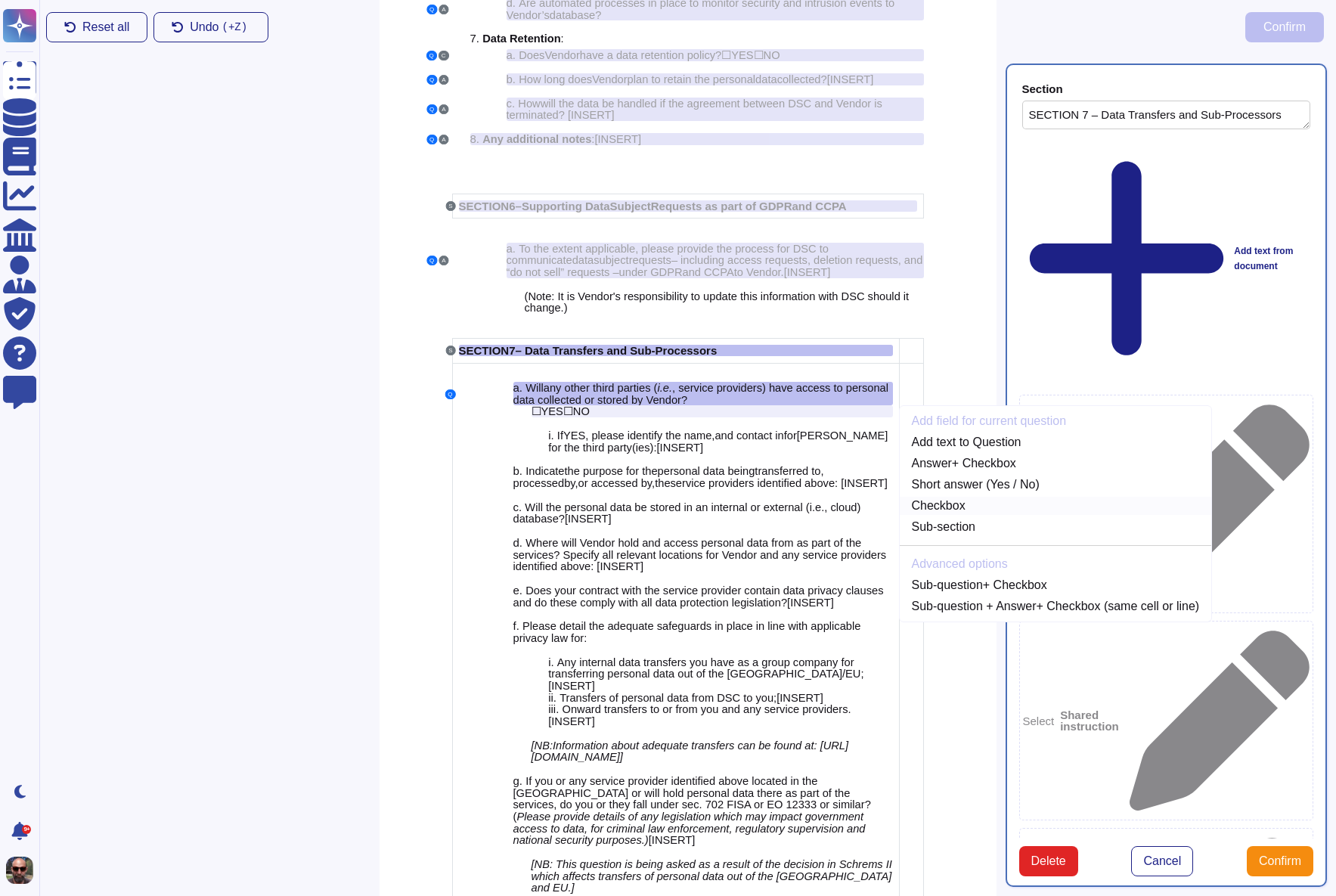
click at [958, 515] on link "Checkbox" at bounding box center [1055, 506] width 313 height 18
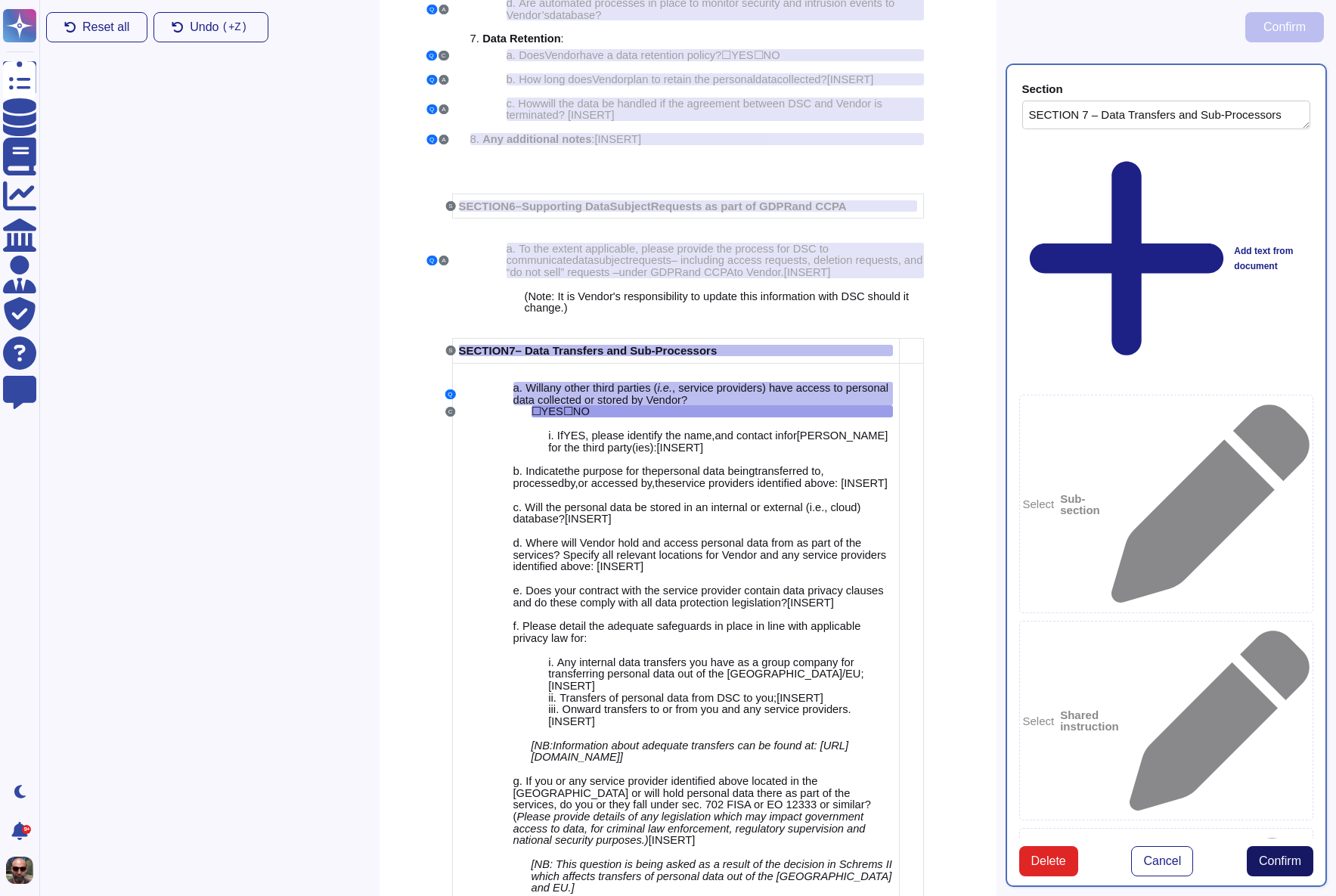
click at [1287, 855] on span "Confirm" at bounding box center [1279, 860] width 42 height 12
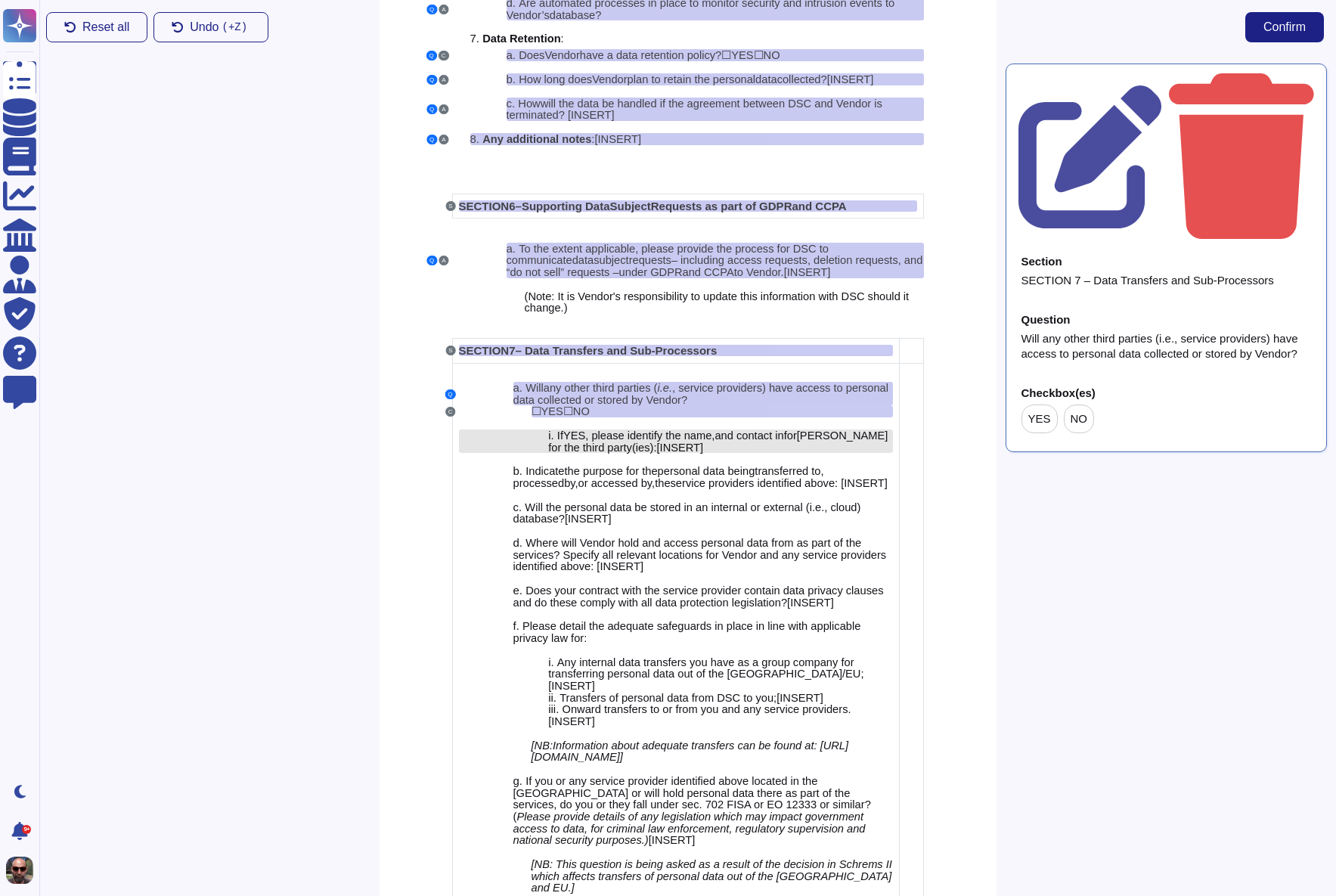
click at [749, 453] on div "i. If YES , please identify the name , and contact infor mation for the third p…" at bounding box center [719, 441] width 344 height 24
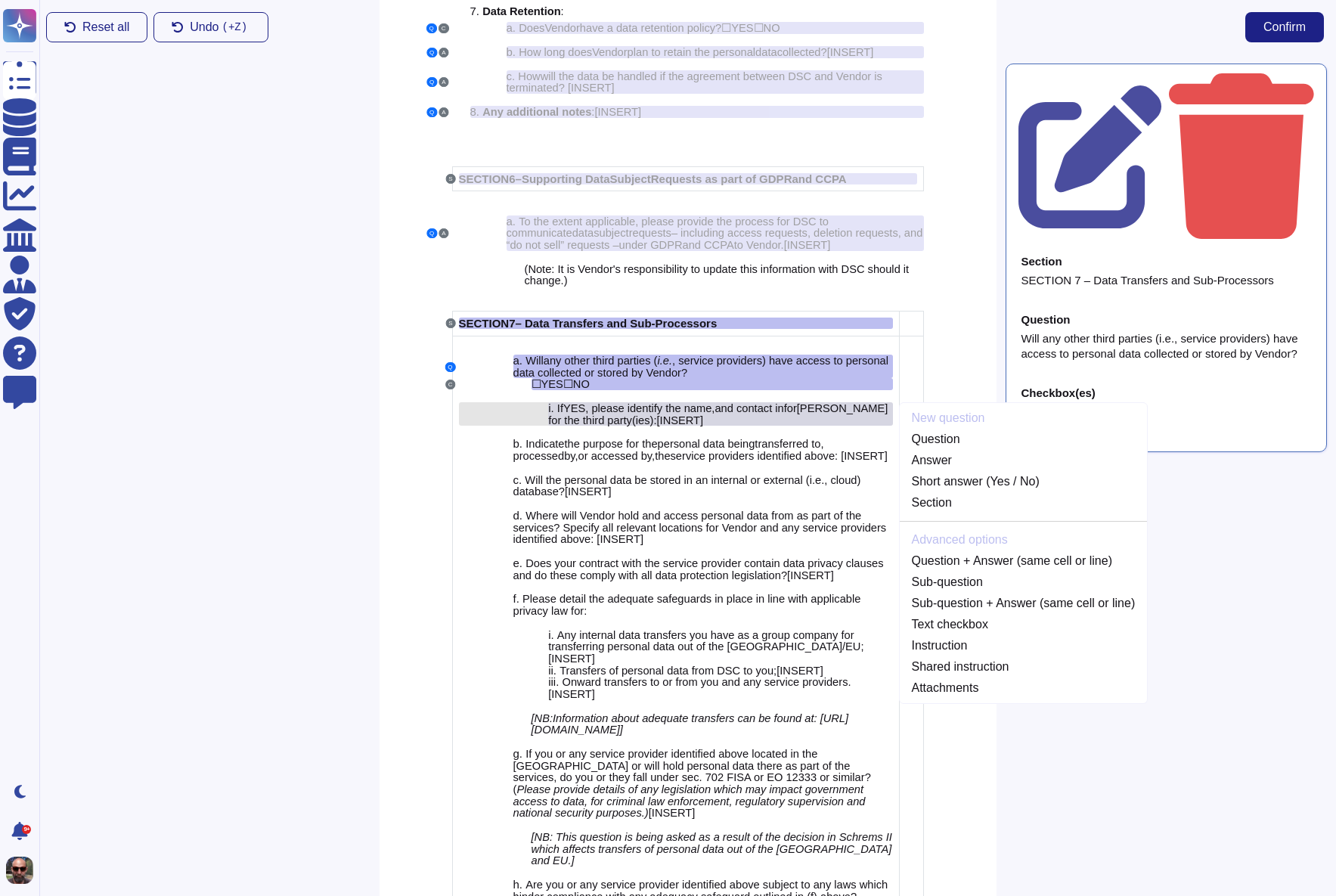
scroll to position [4205, 0]
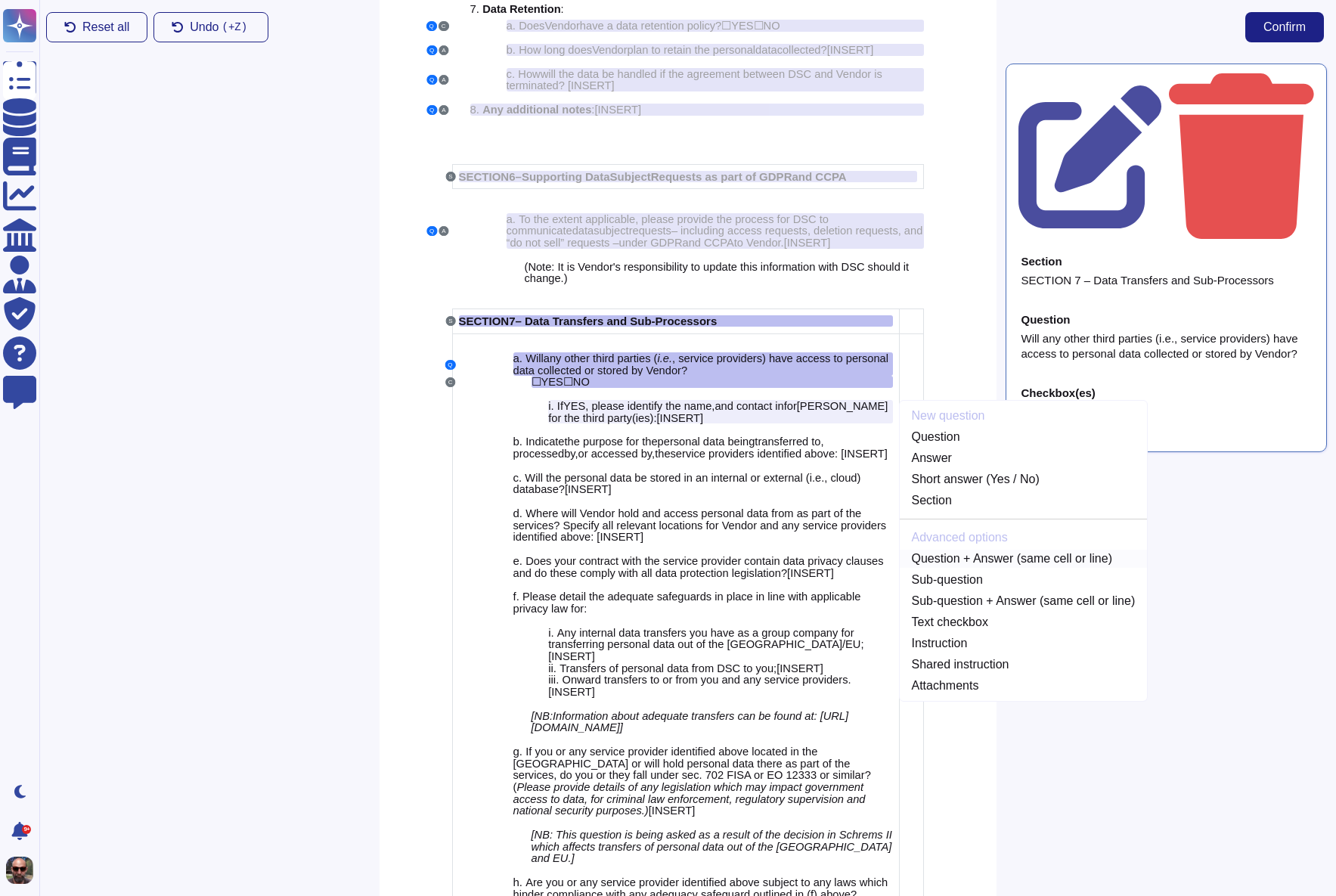
click at [987, 568] on link "Question + Answer (same cell or line)" at bounding box center [1023, 559] width 248 height 18
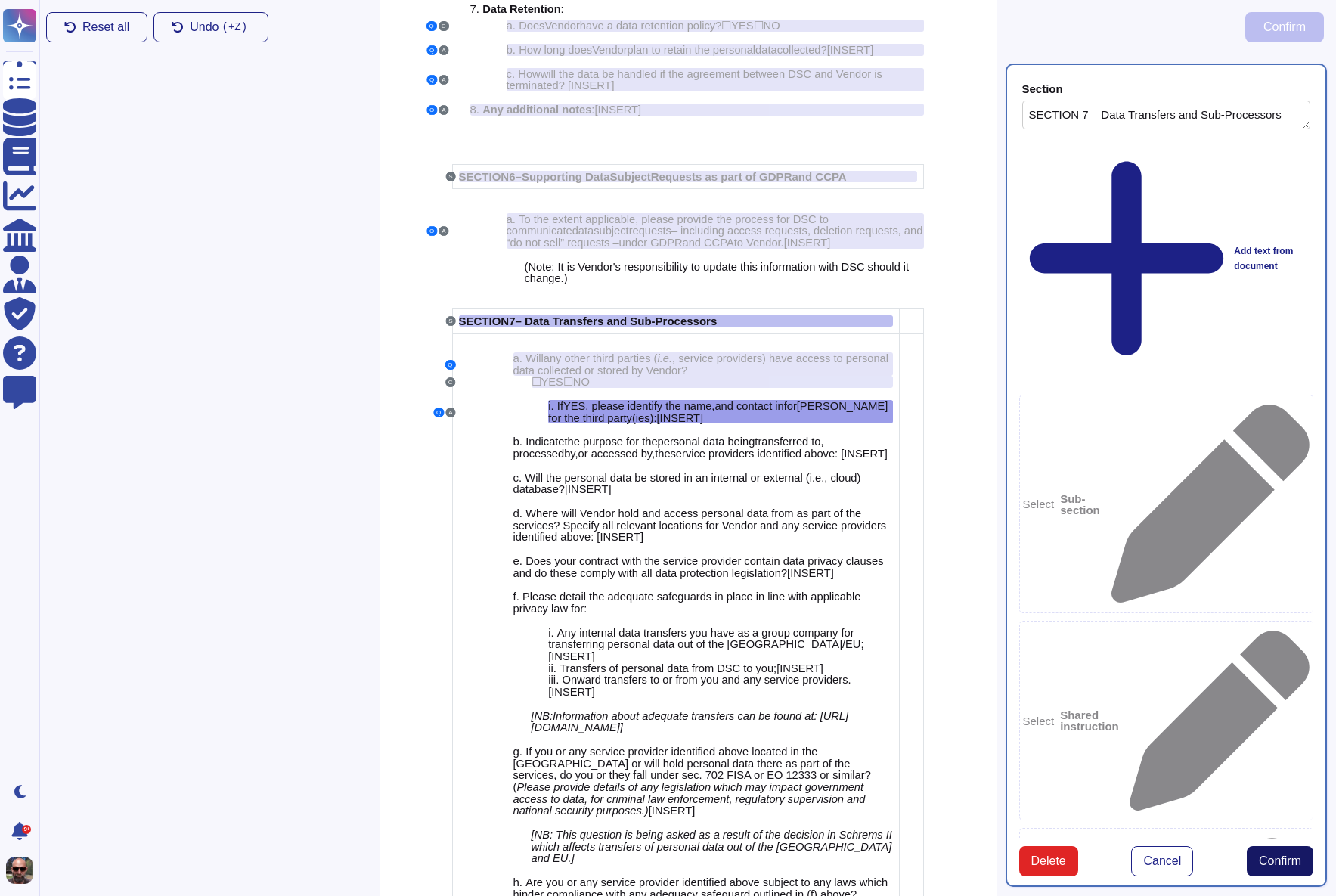
click at [1257, 846] on button "Confirm" at bounding box center [1279, 860] width 67 height 30
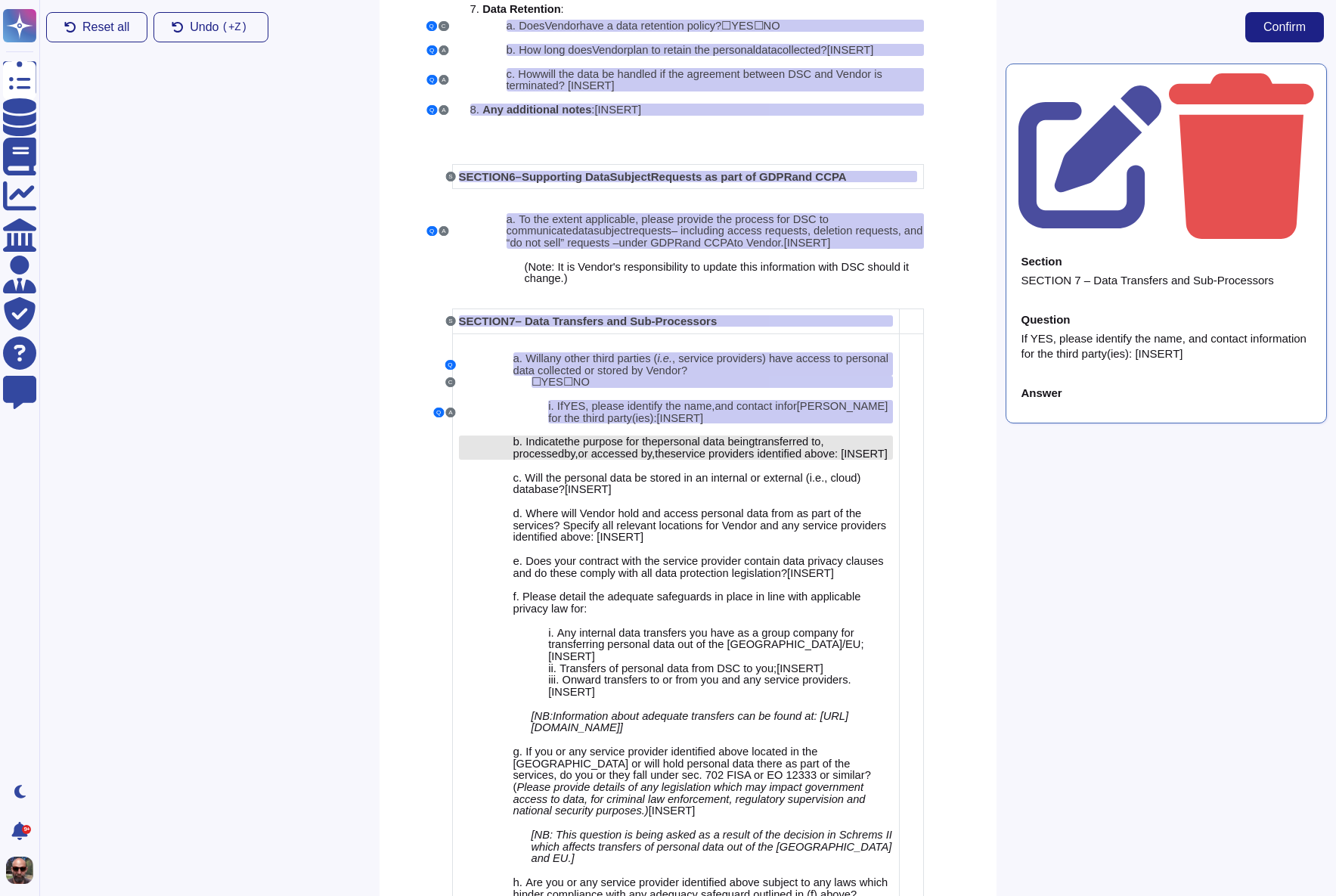
click at [749, 459] on span "service providers identified above" at bounding box center [753, 453] width 165 height 12
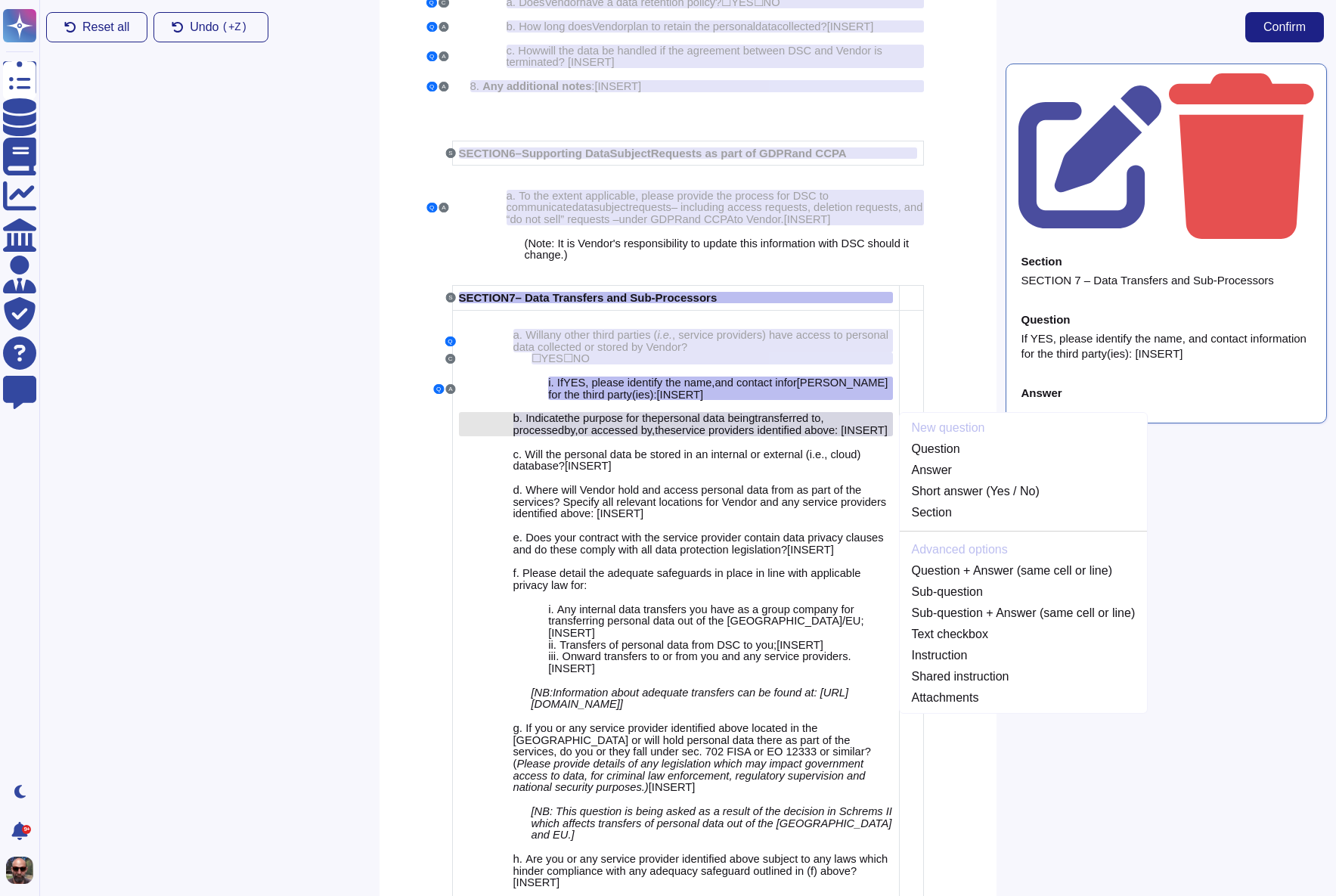
scroll to position [4246, 0]
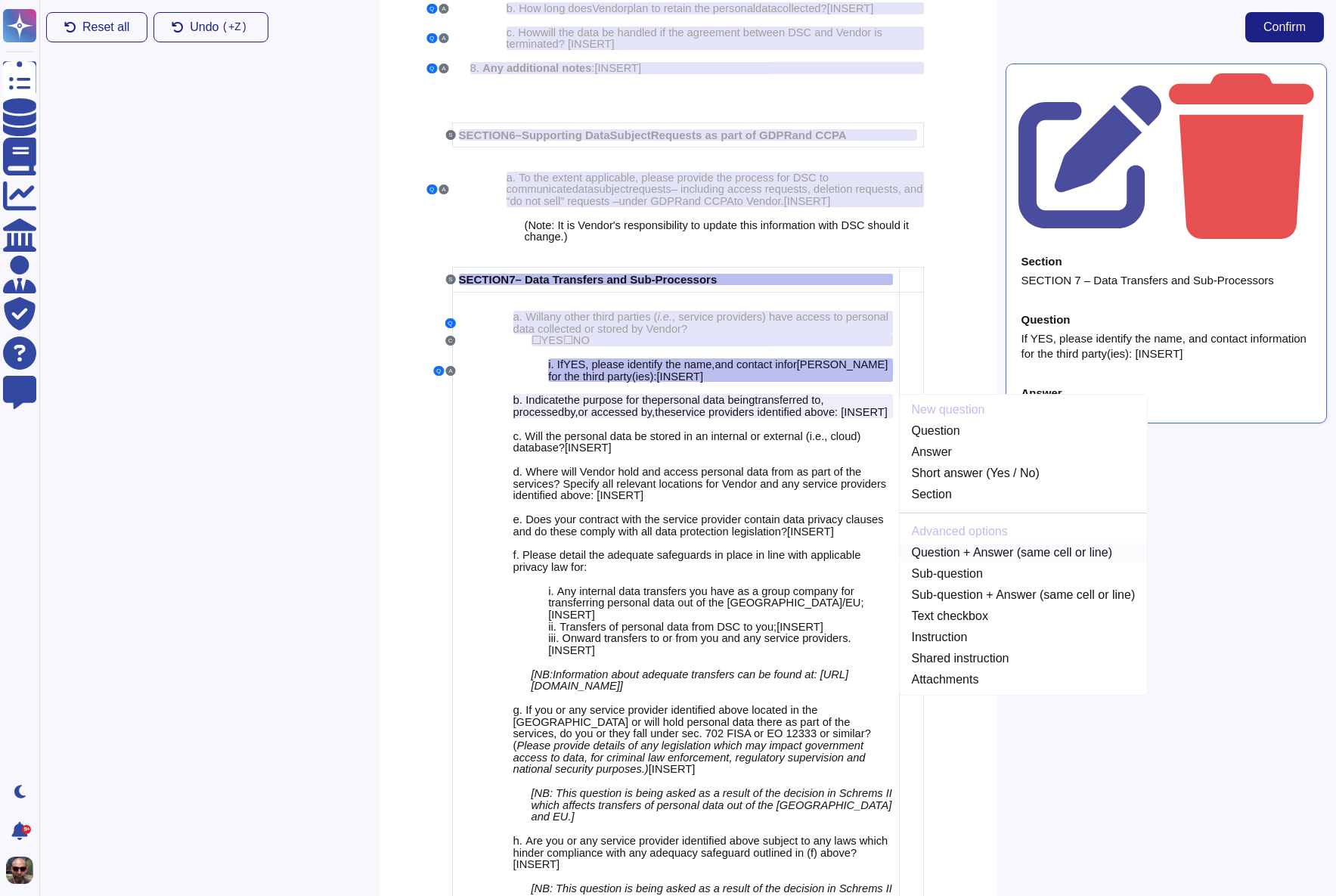
click at [996, 561] on link "Question + Answer (same cell or line)" at bounding box center [1023, 553] width 248 height 18
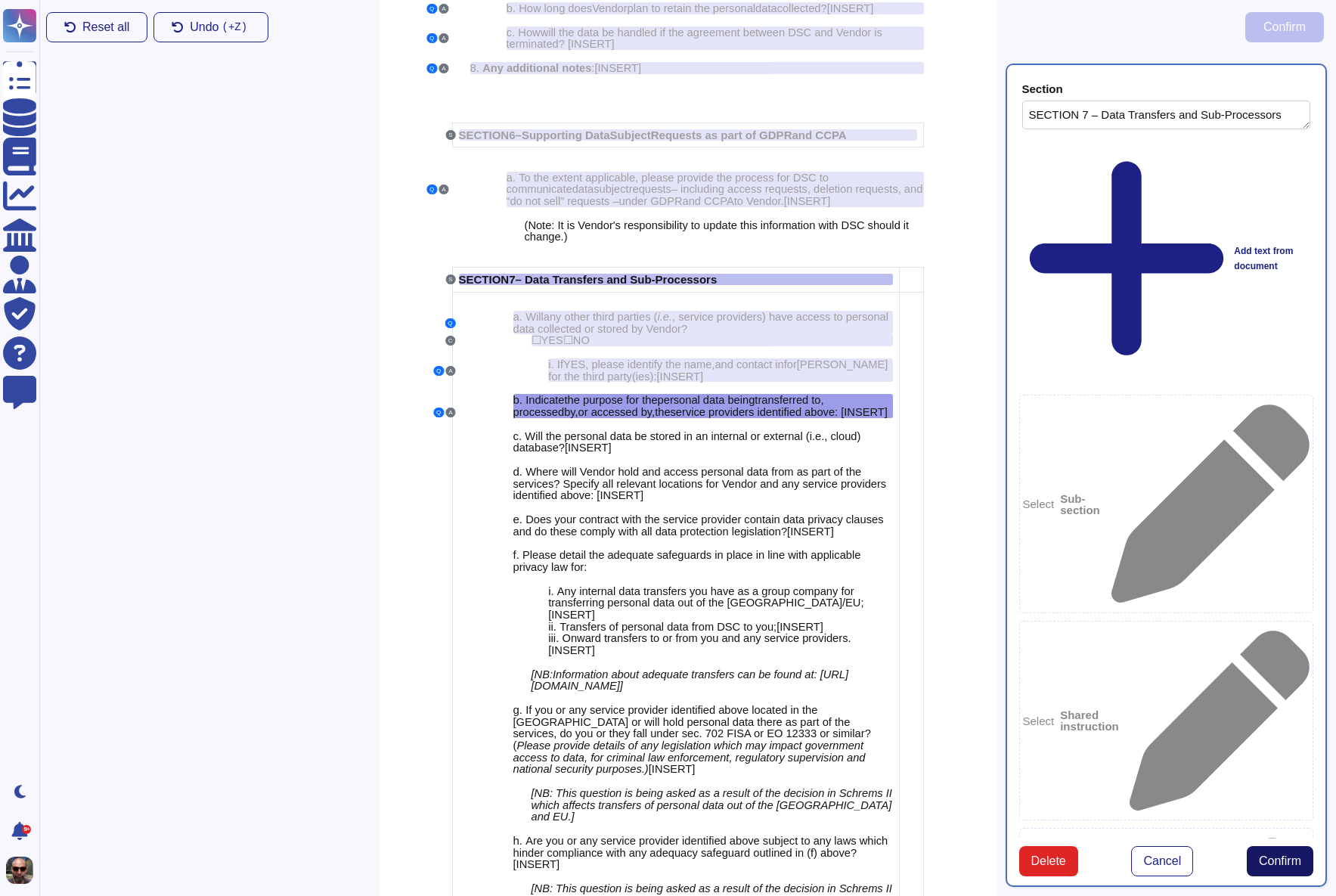
click at [1292, 855] on span "Confirm" at bounding box center [1279, 860] width 42 height 12
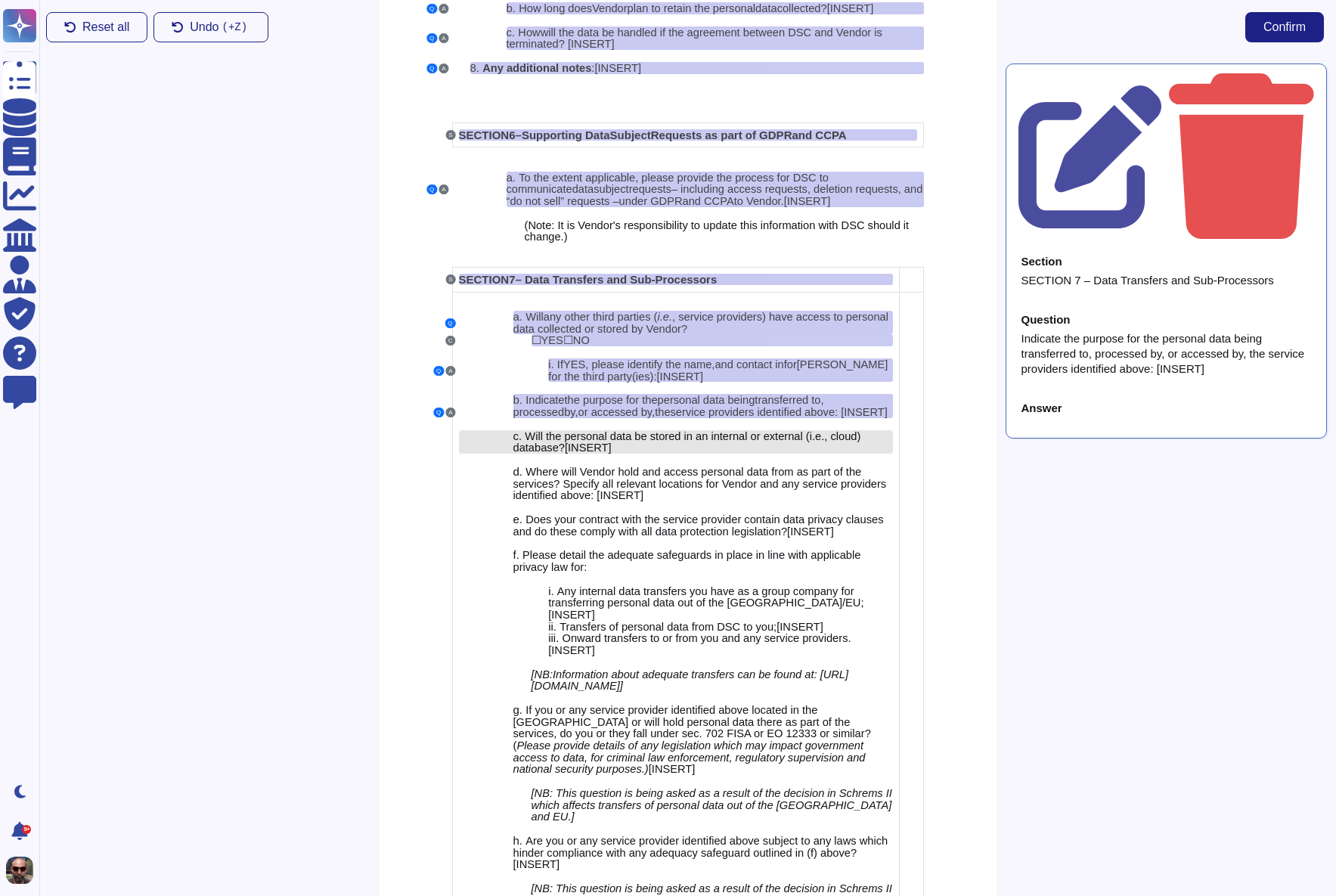
click at [710, 455] on span "Will the personal data be stored in an internal or external (i.e., cloud) datab…" at bounding box center [687, 442] width 348 height 25
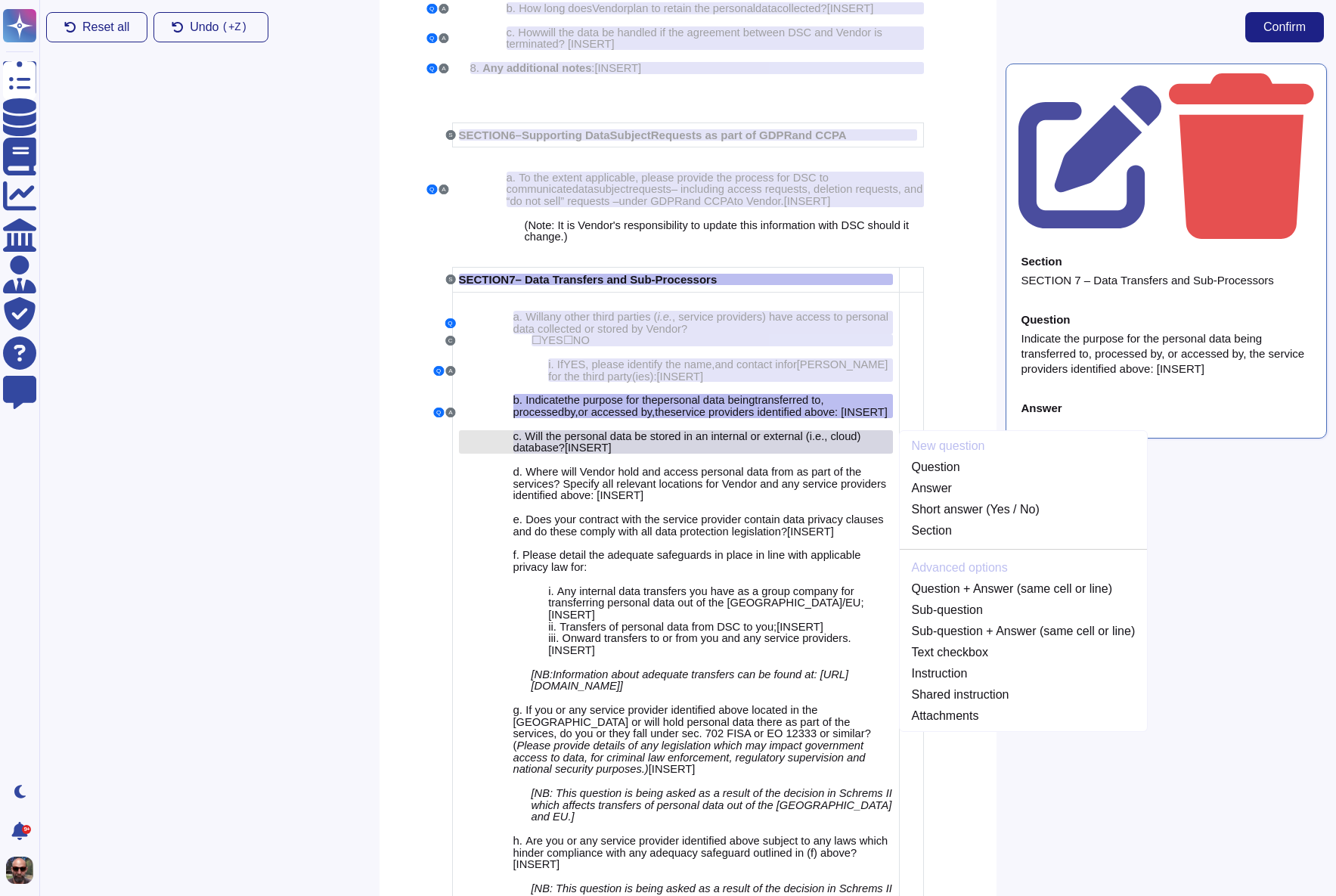
scroll to position [4288, 0]
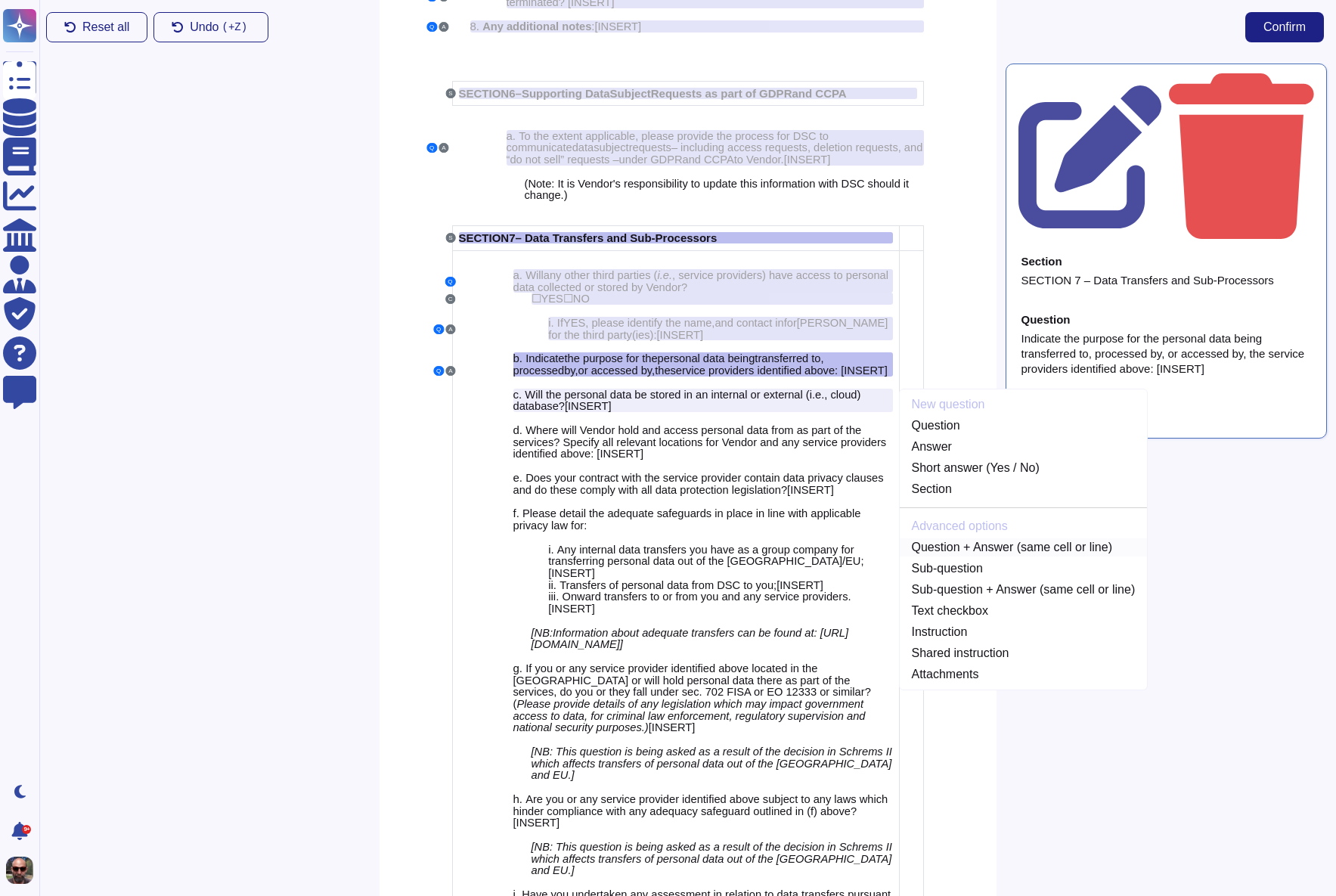
click at [994, 557] on link "Question + Answer (same cell or line)" at bounding box center [1023, 548] width 248 height 18
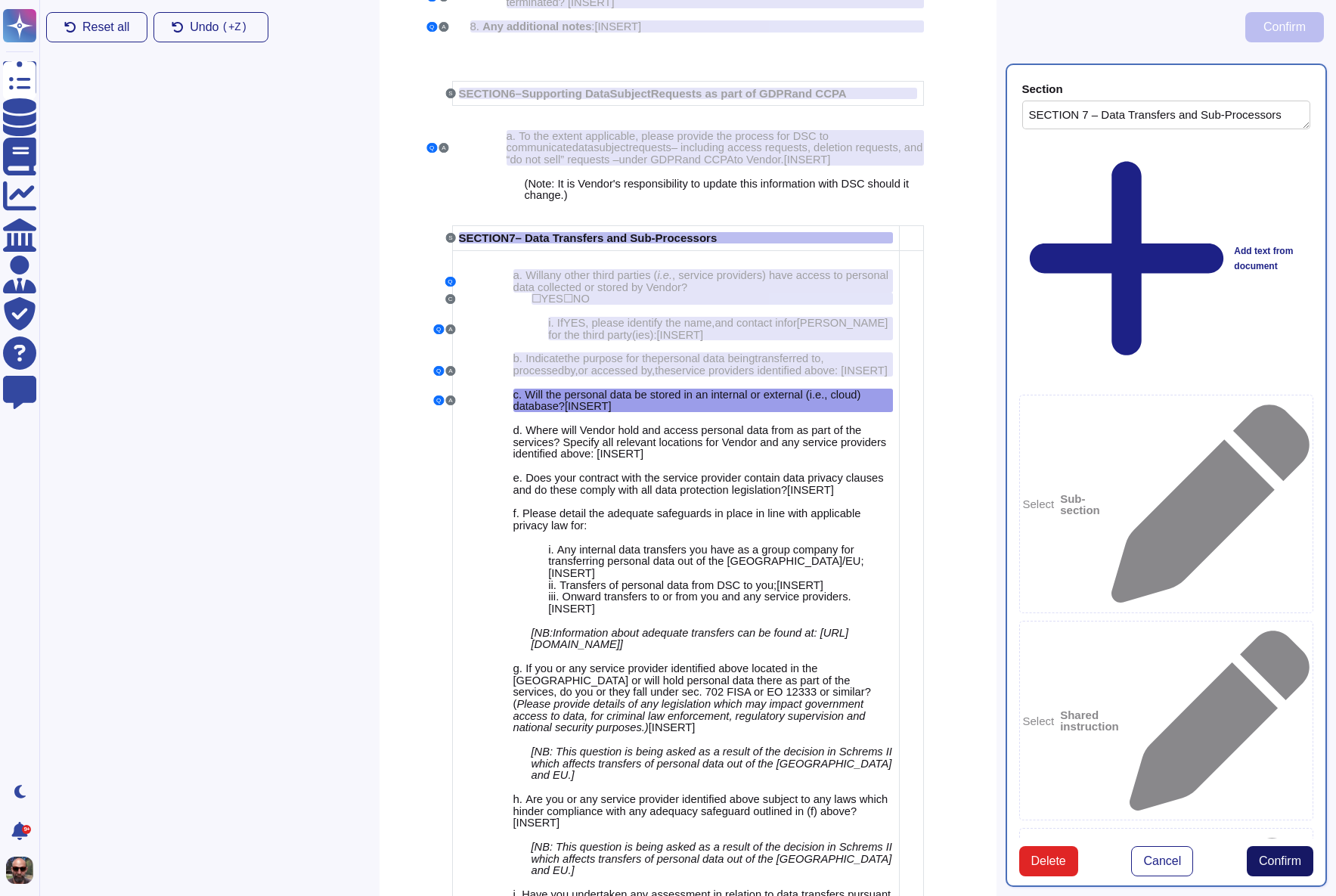
click at [1287, 855] on span "Confirm" at bounding box center [1279, 860] width 42 height 12
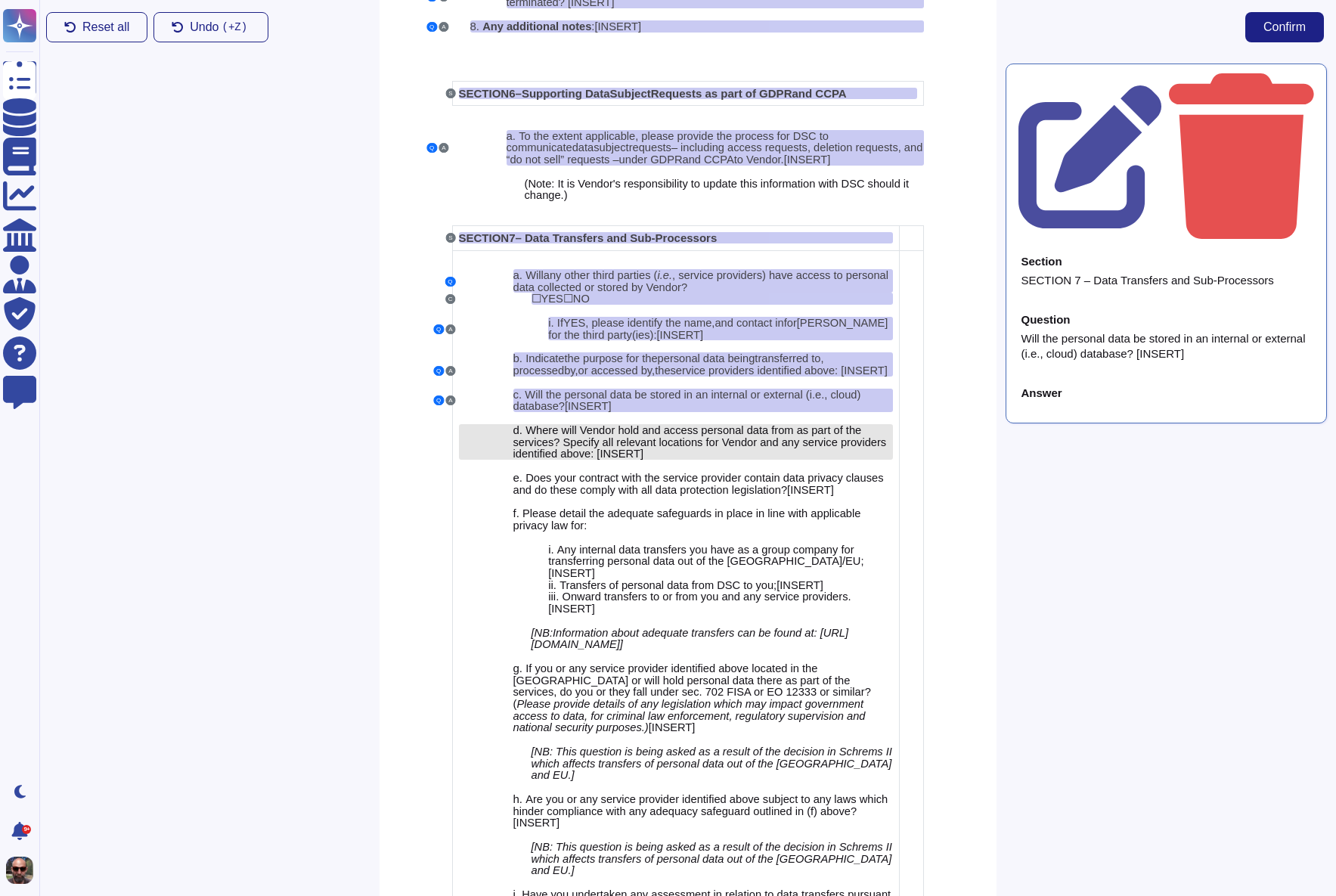
click at [684, 459] on span "Where will Vendor hold and access personal data from as part of the services? S…" at bounding box center [700, 441] width 374 height 36
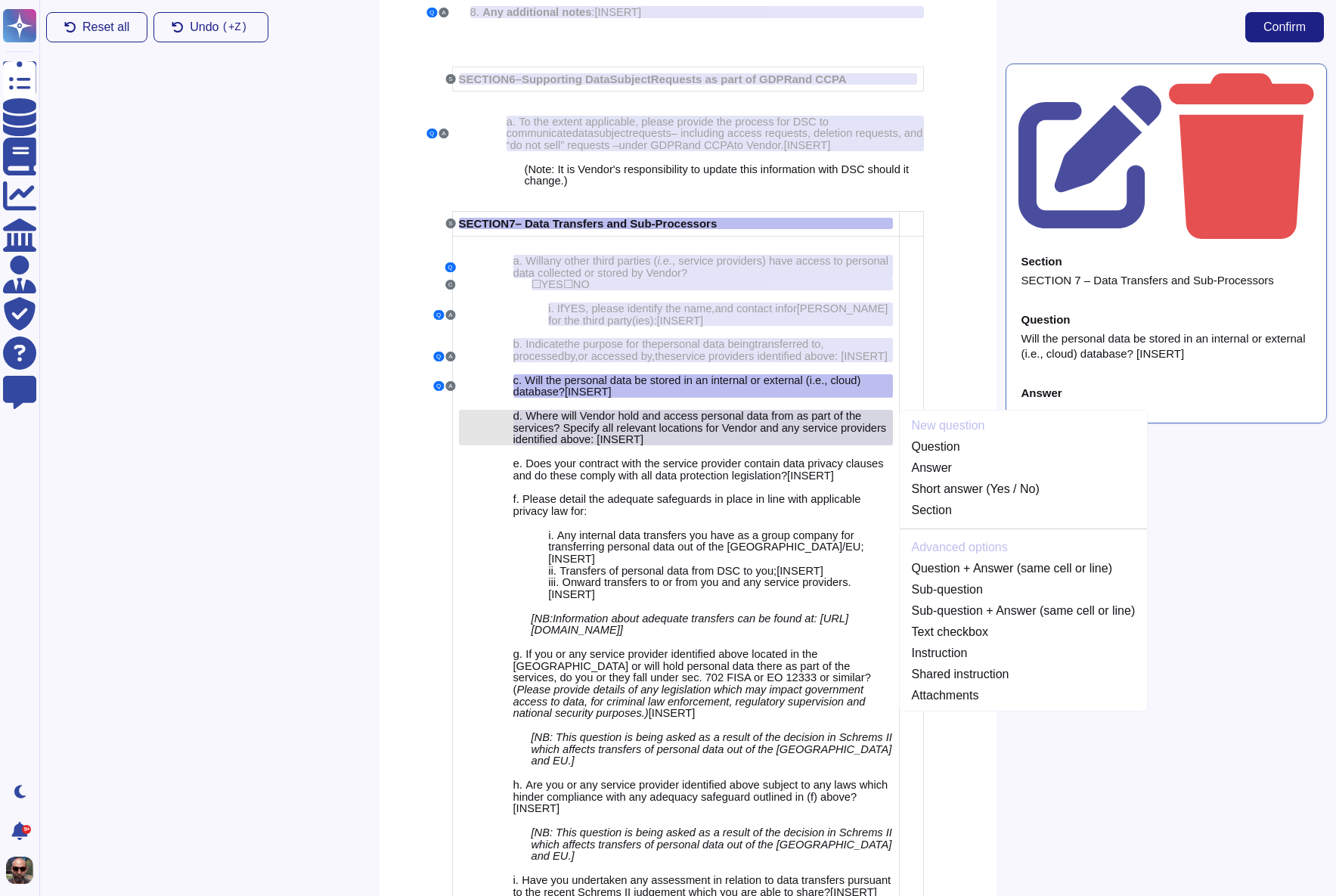
scroll to position [4331, 0]
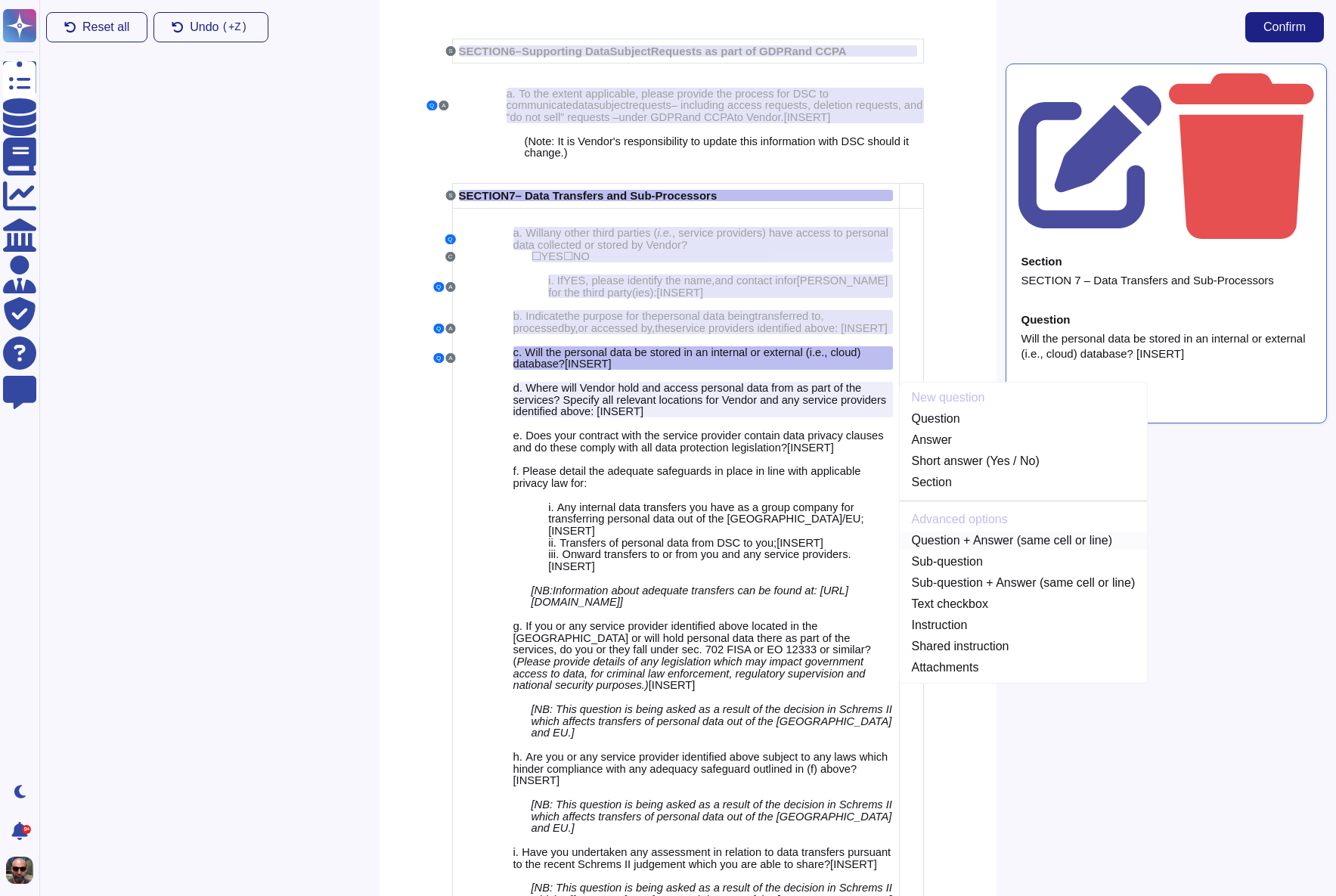
click at [975, 550] on link "Question + Answer (same cell or line)" at bounding box center [1023, 541] width 248 height 18
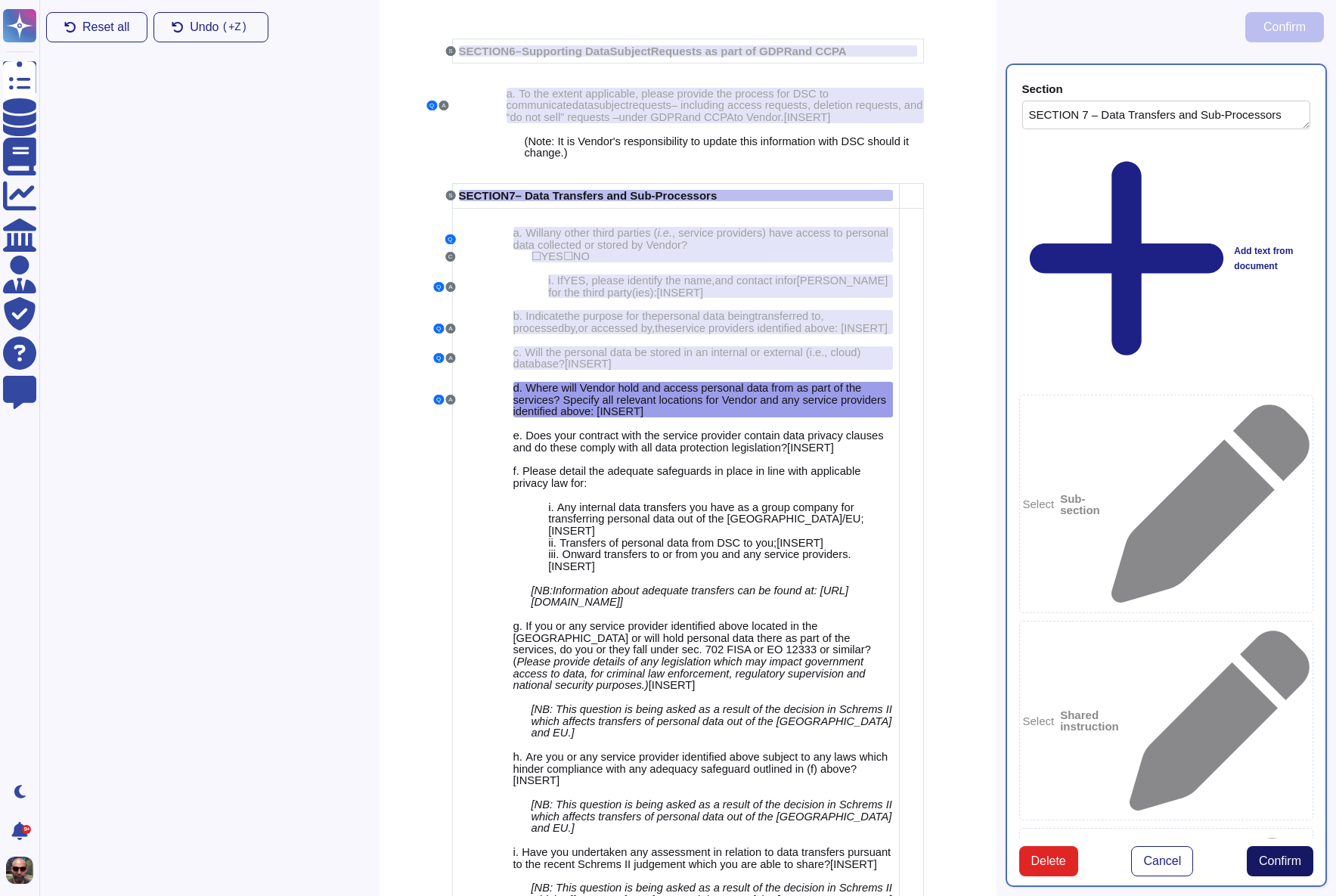
click at [1276, 855] on span "Confirm" at bounding box center [1279, 860] width 42 height 12
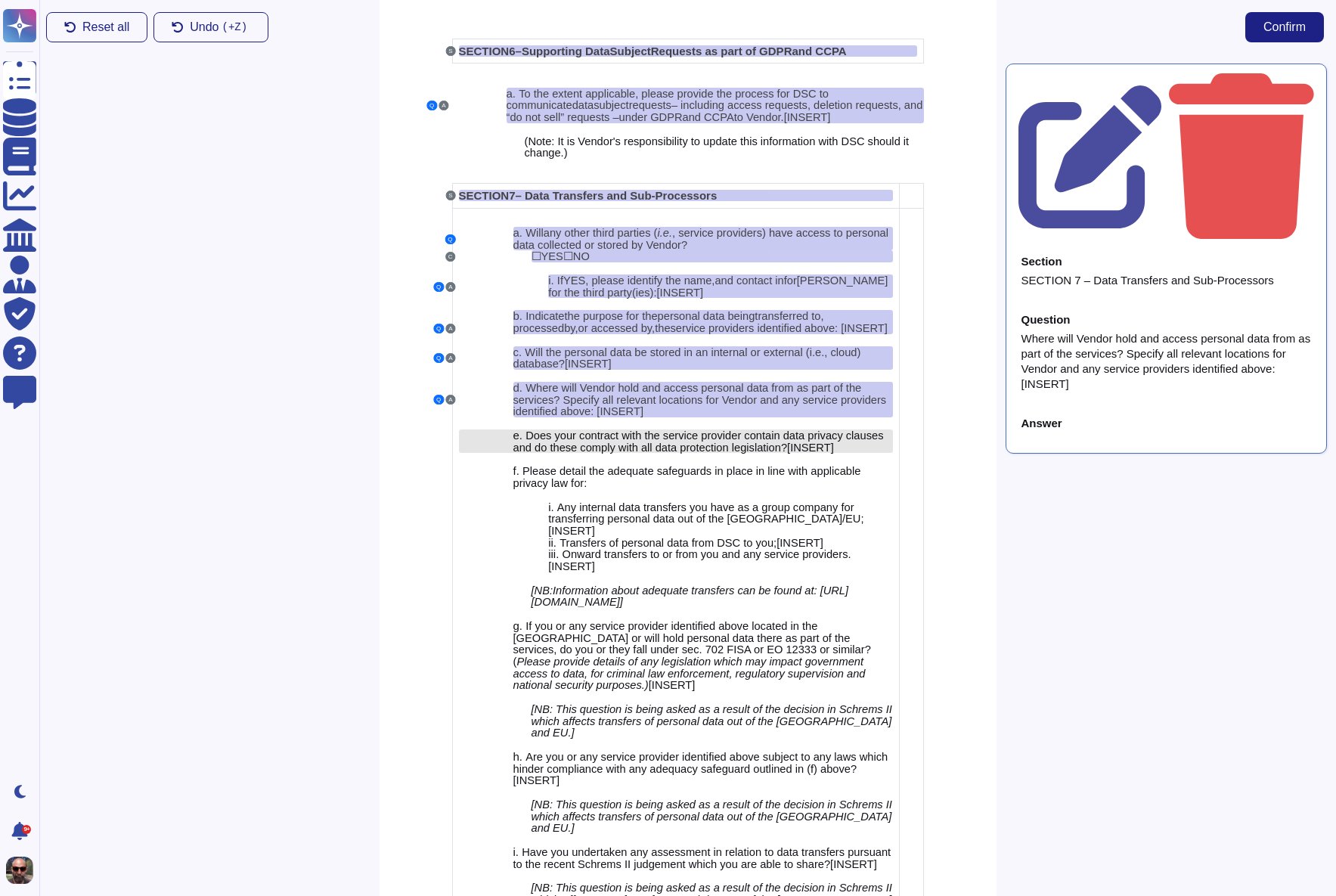
click at [782, 454] on span "o these comply with all data protection legislation?" at bounding box center [663, 448] width 246 height 12
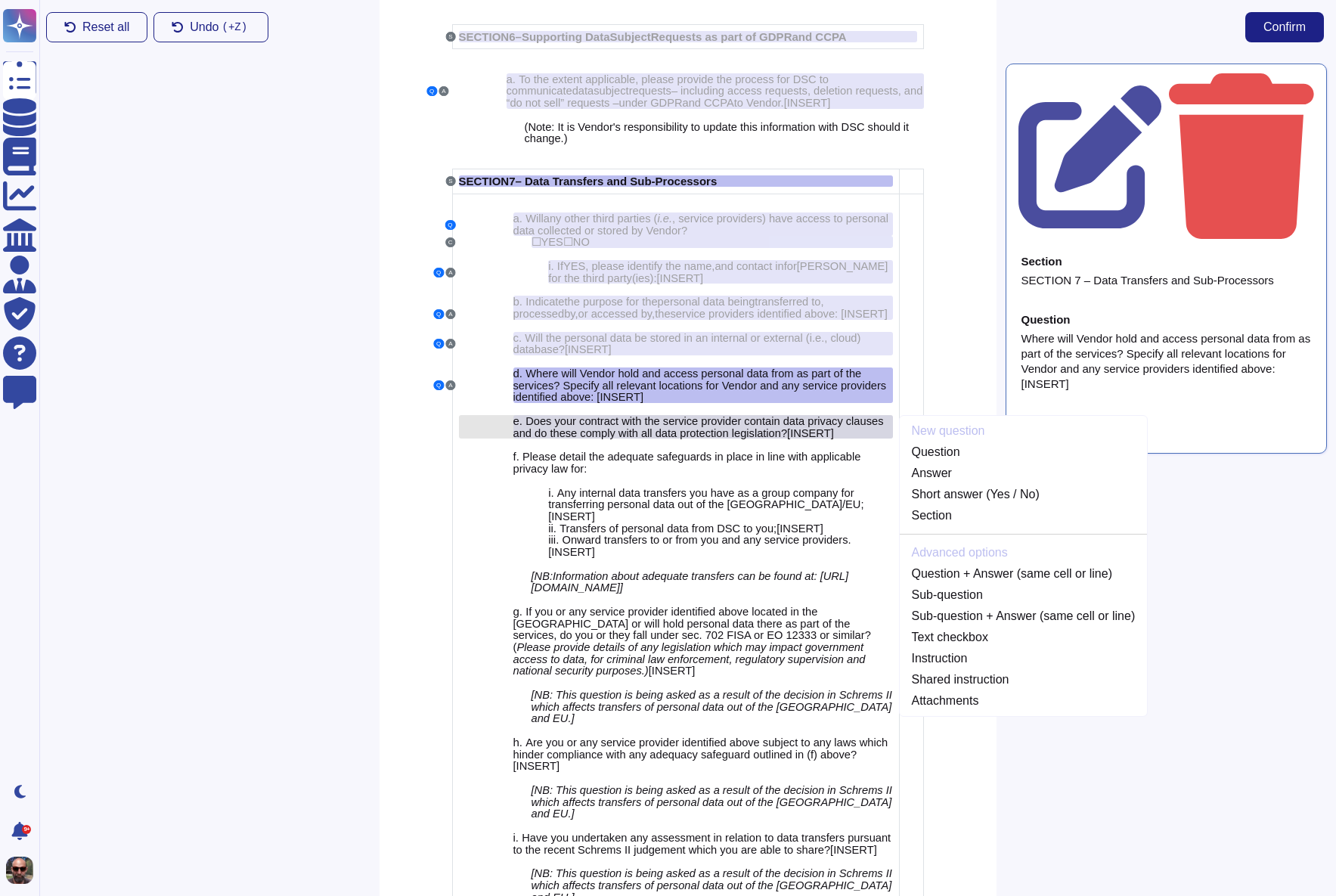
scroll to position [4372, 0]
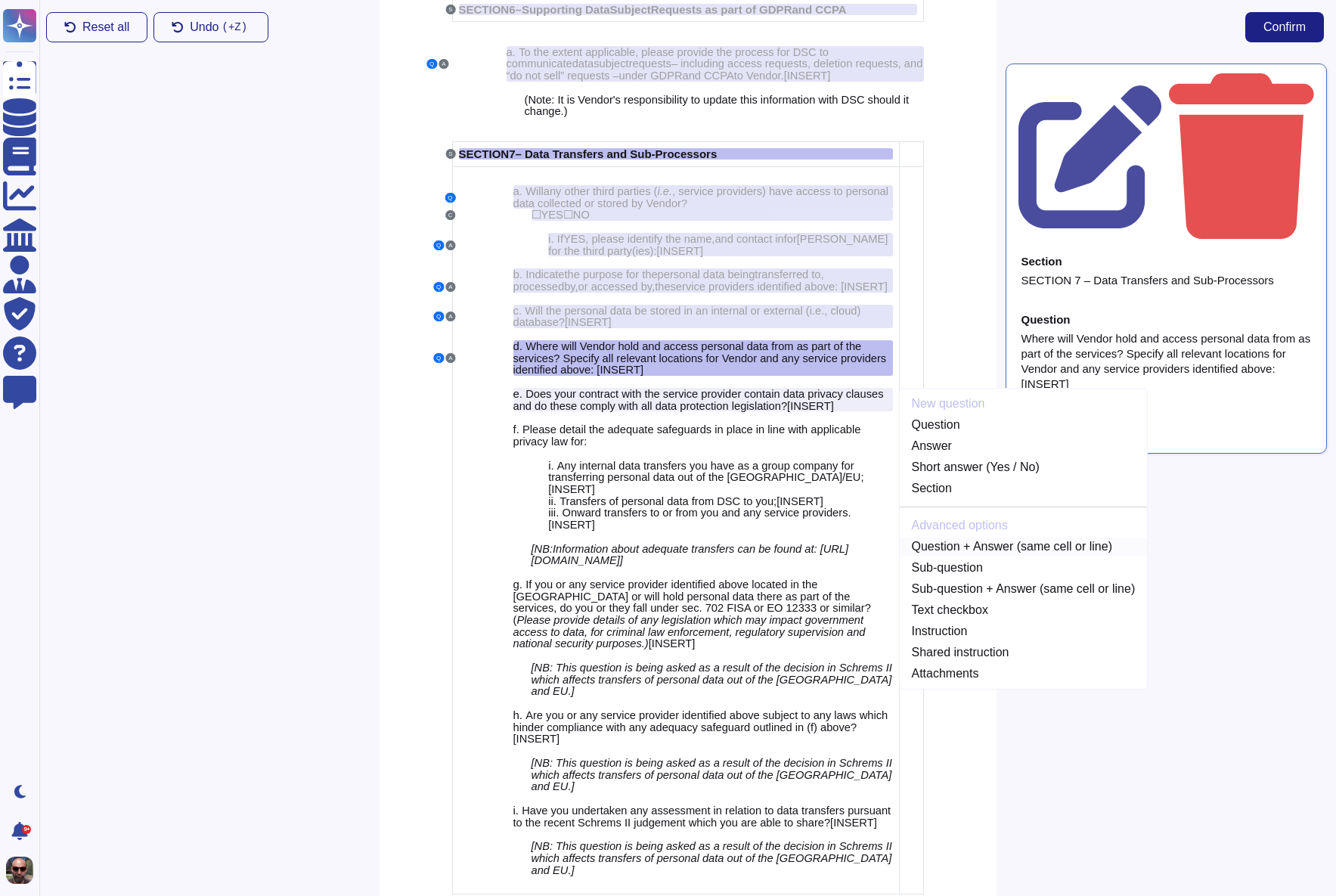
click at [1046, 556] on link "Question + Answer (same cell or line)" at bounding box center [1023, 547] width 248 height 18
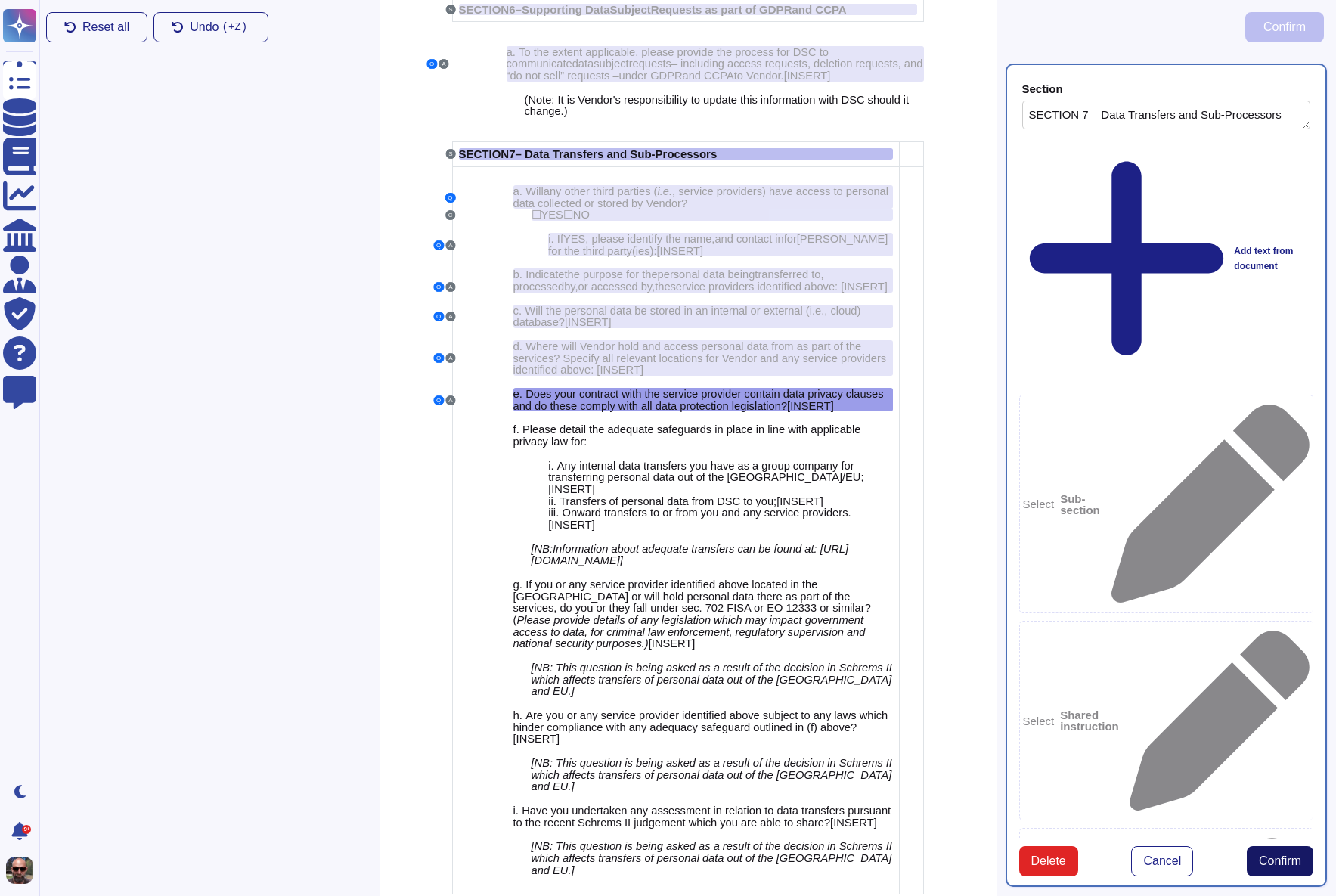
click at [1279, 846] on button "Confirm" at bounding box center [1279, 860] width 67 height 30
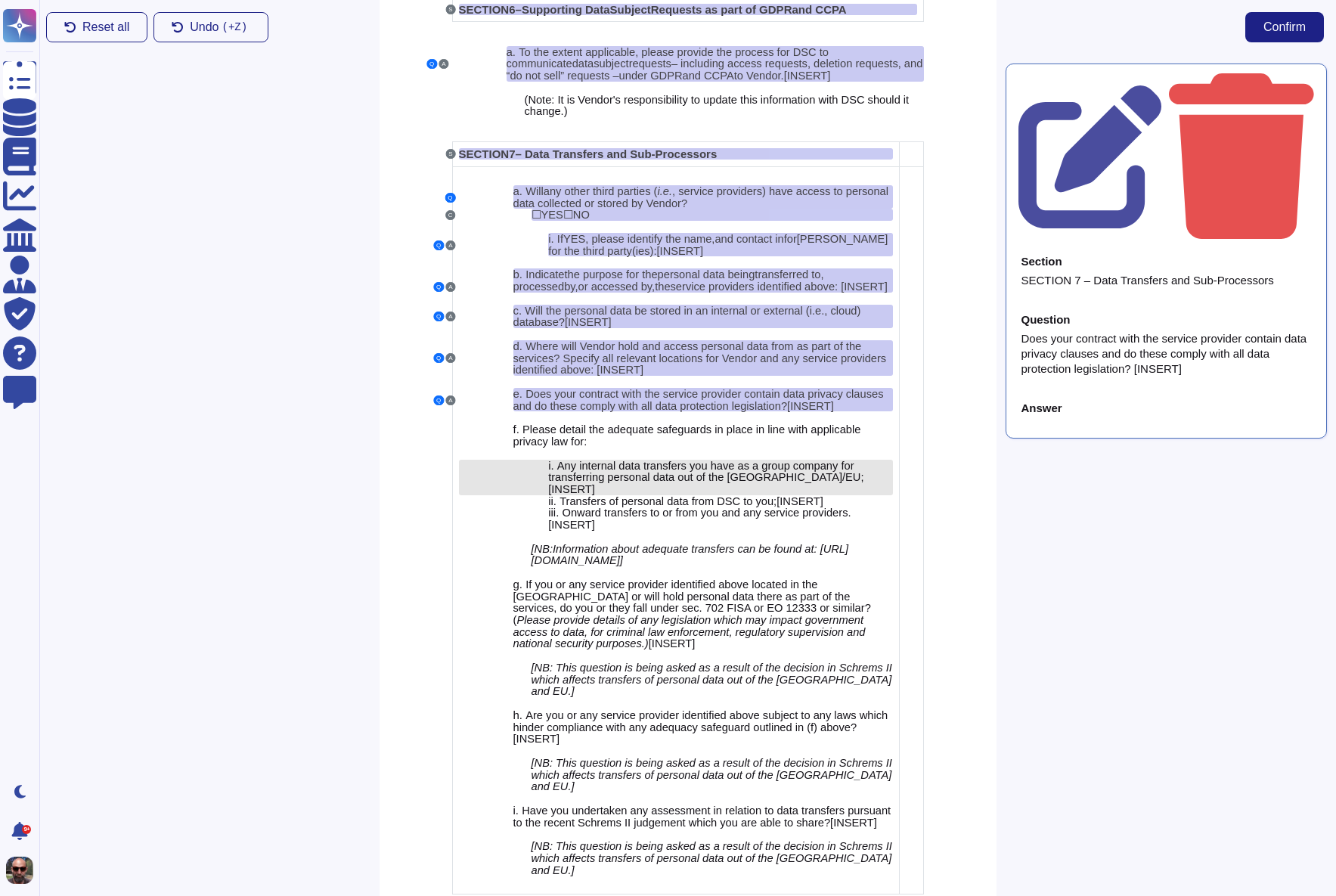
click at [733, 484] on span "Any internal data transfers you have as a group company for transferring person…" at bounding box center [705, 471] width 315 height 25
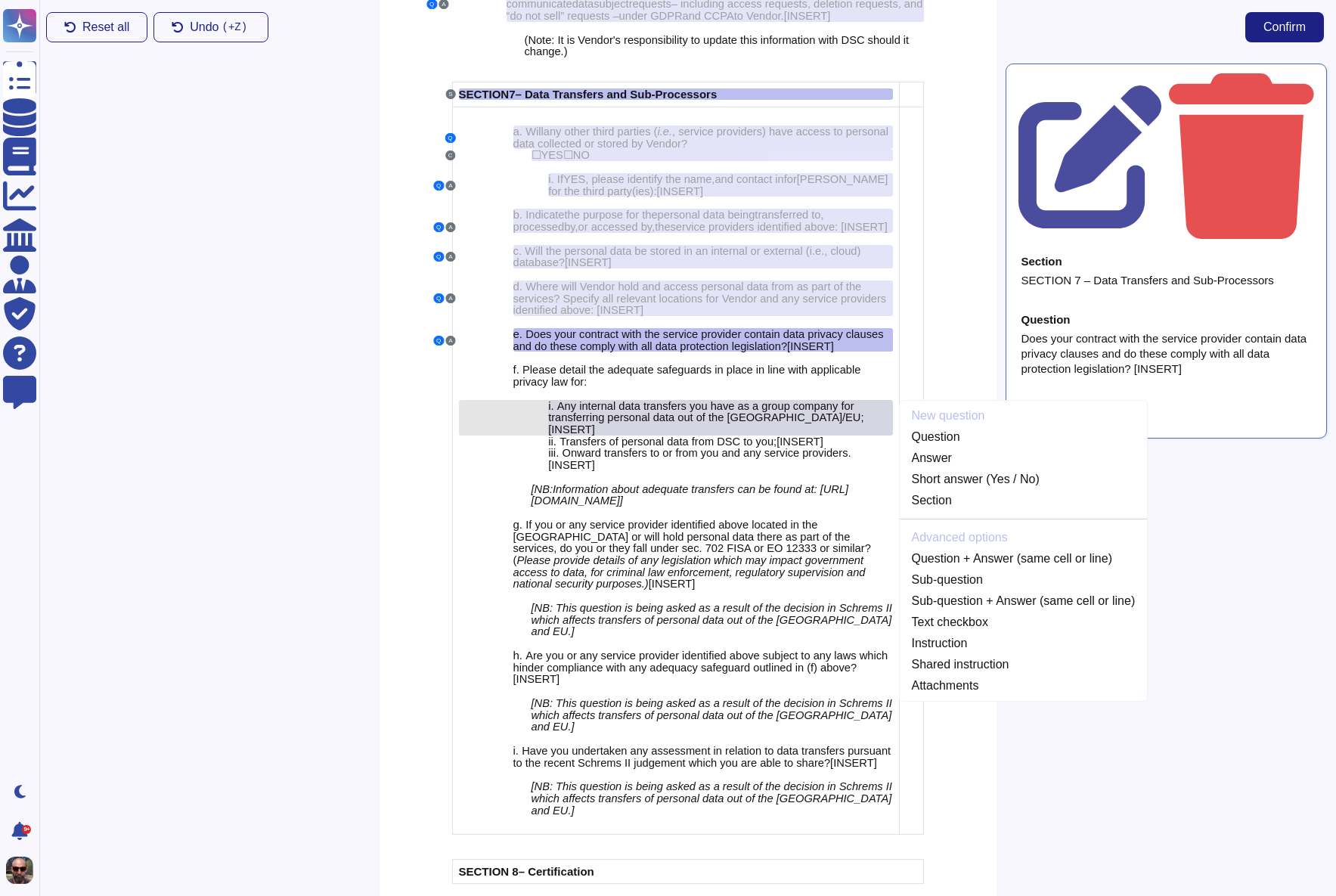
scroll to position [4444, 0]
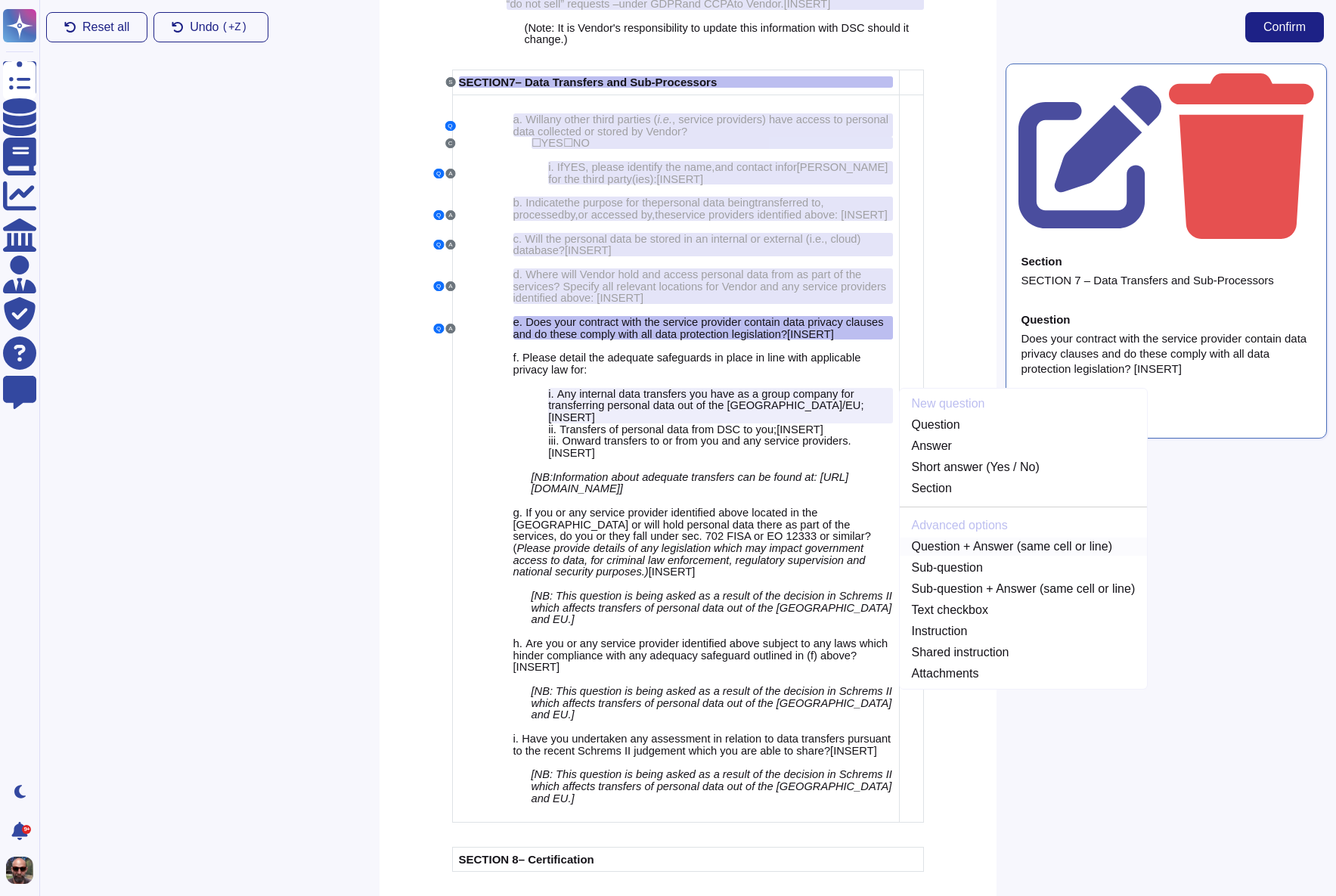
click at [998, 556] on link "Question + Answer (same cell or line)" at bounding box center [1023, 547] width 248 height 18
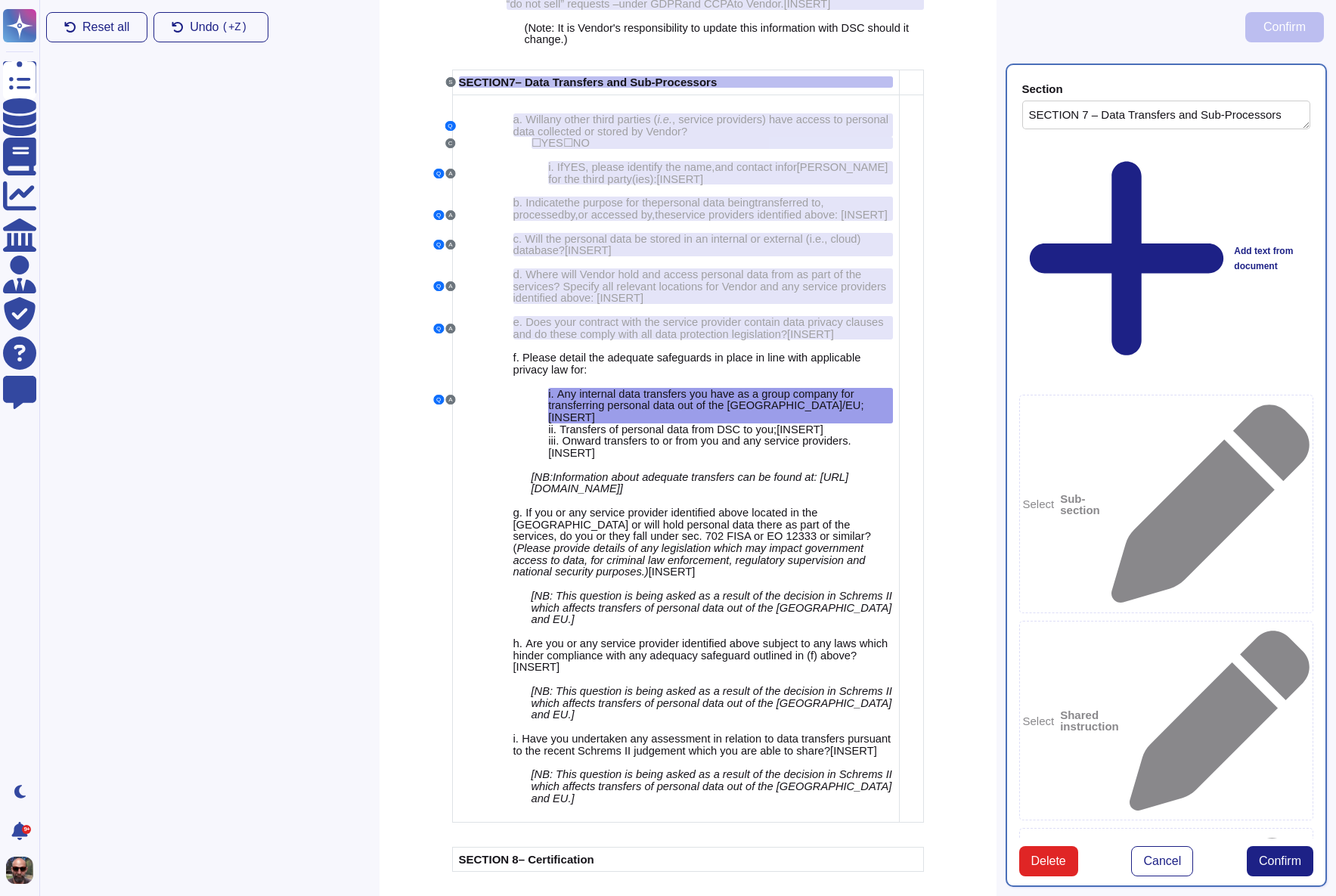
click at [1259, 855] on span "Confirm" at bounding box center [1279, 860] width 42 height 12
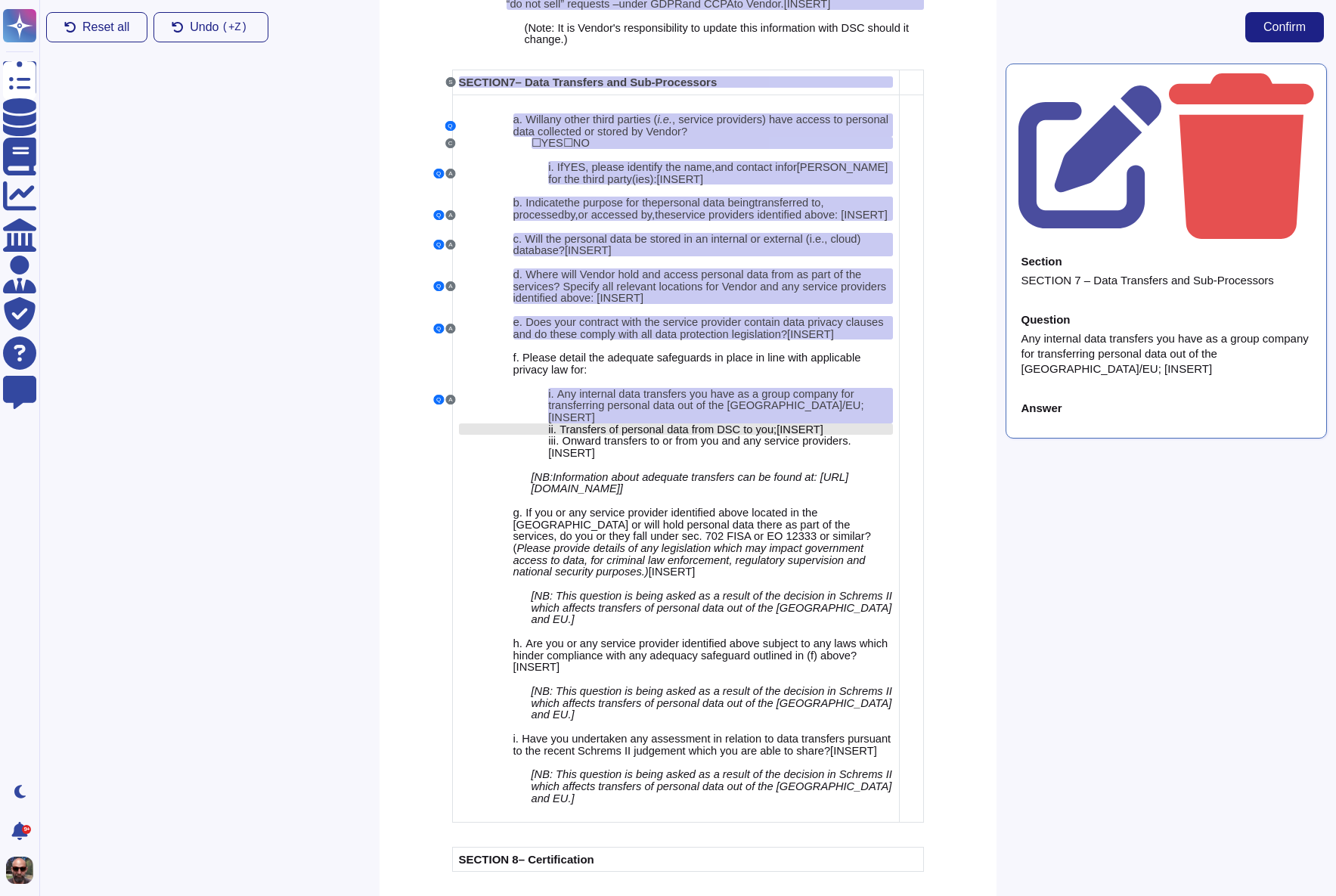
click at [761, 436] on span "om DSC to you;" at bounding box center [737, 429] width 77 height 12
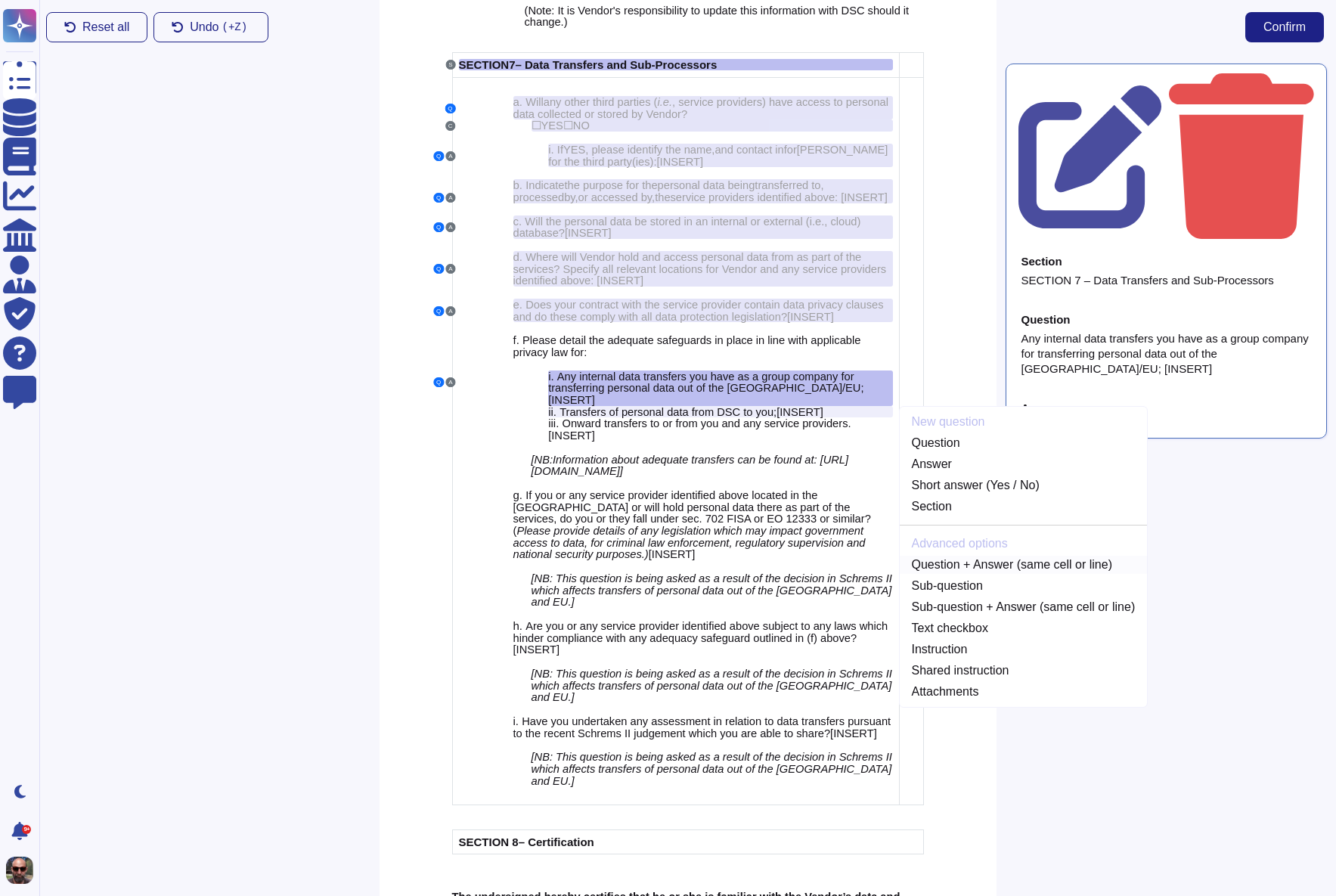
click at [1033, 574] on link "Question + Answer (same cell or line)" at bounding box center [1023, 565] width 248 height 18
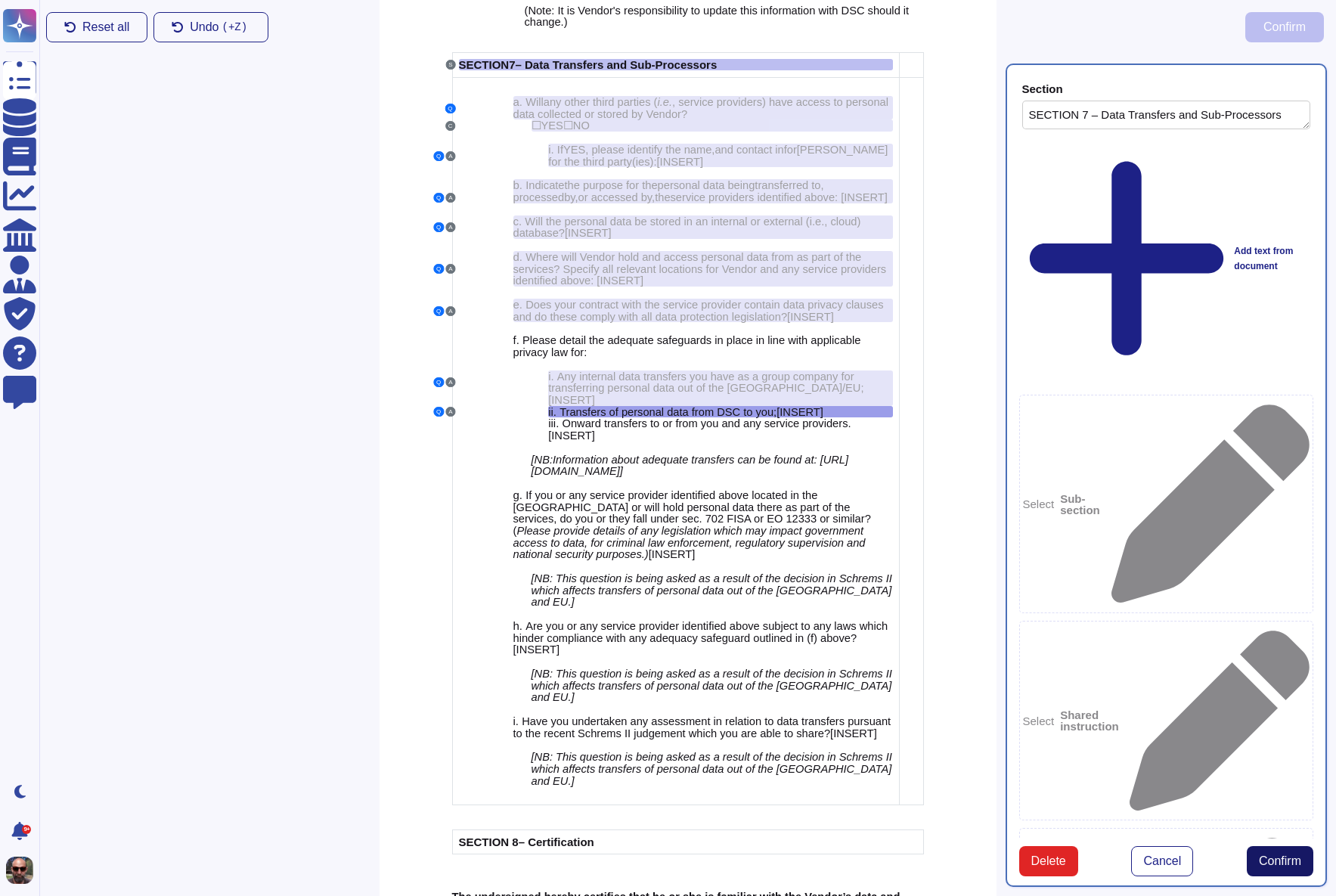
click at [1267, 855] on span "Confirm" at bounding box center [1279, 860] width 42 height 12
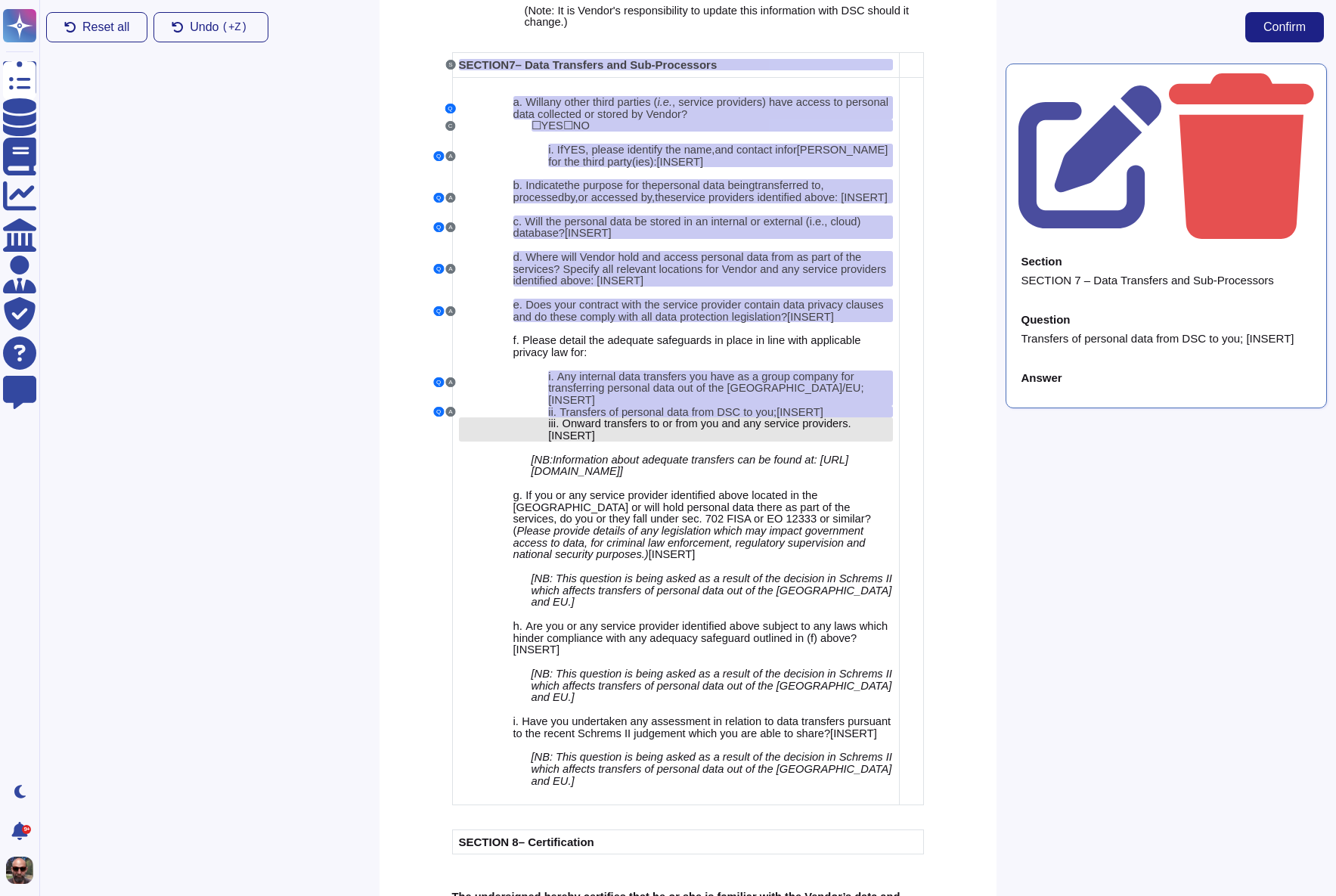
click at [798, 429] on span "Onward transfers to or from you and any service providers." at bounding box center [706, 423] width 289 height 12
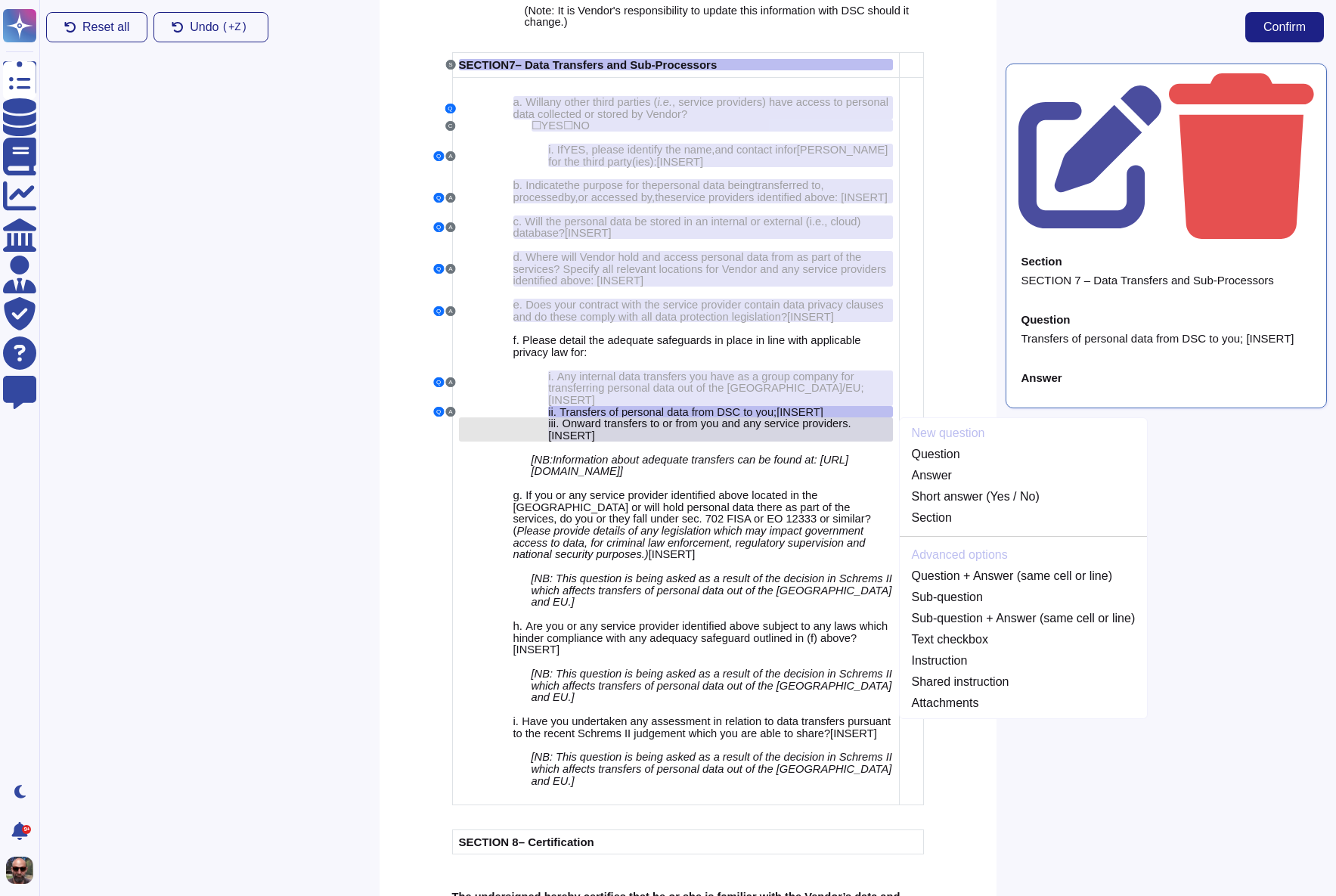
scroll to position [4479, 0]
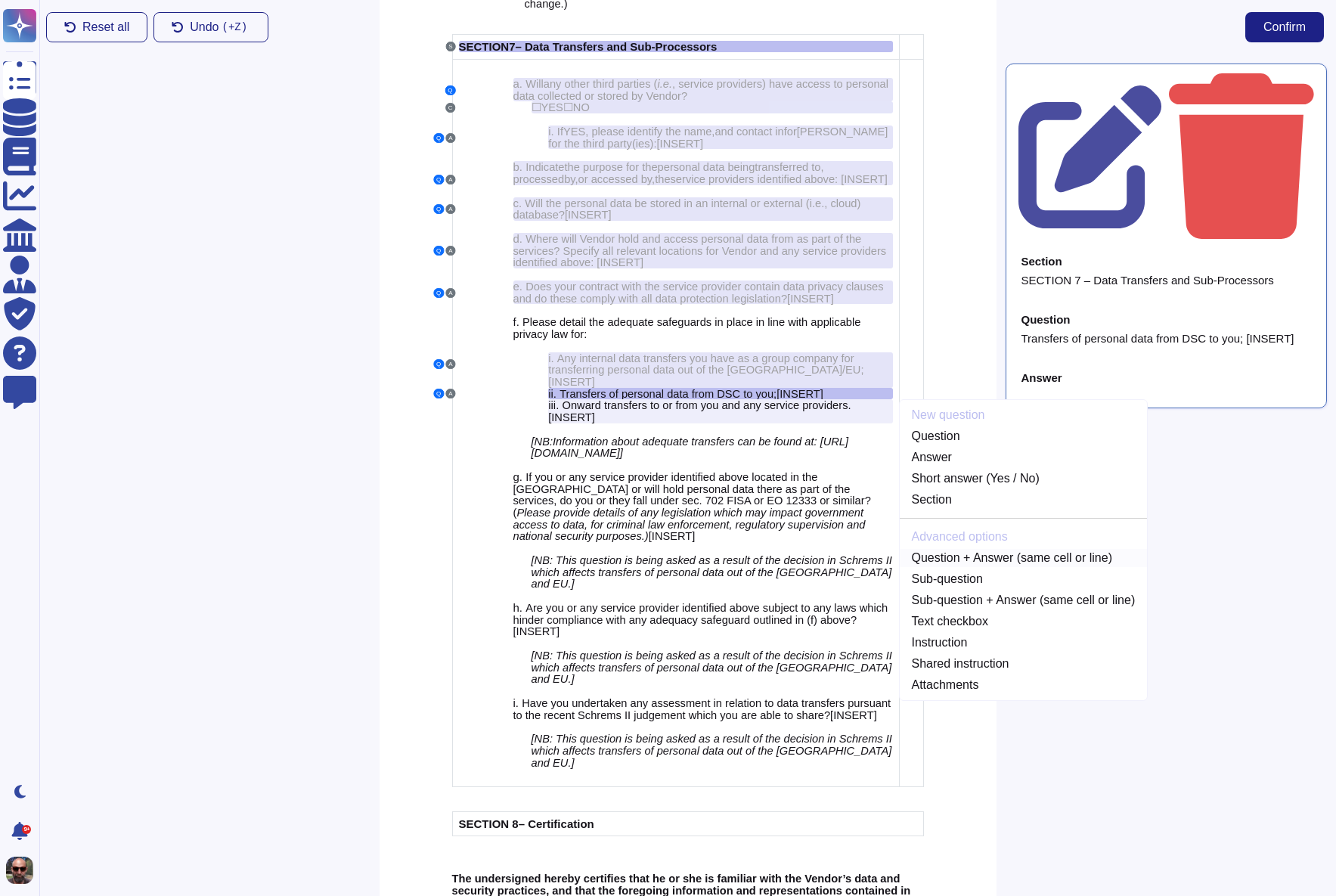
click at [1032, 567] on link "Question + Answer (same cell or line)" at bounding box center [1023, 558] width 248 height 18
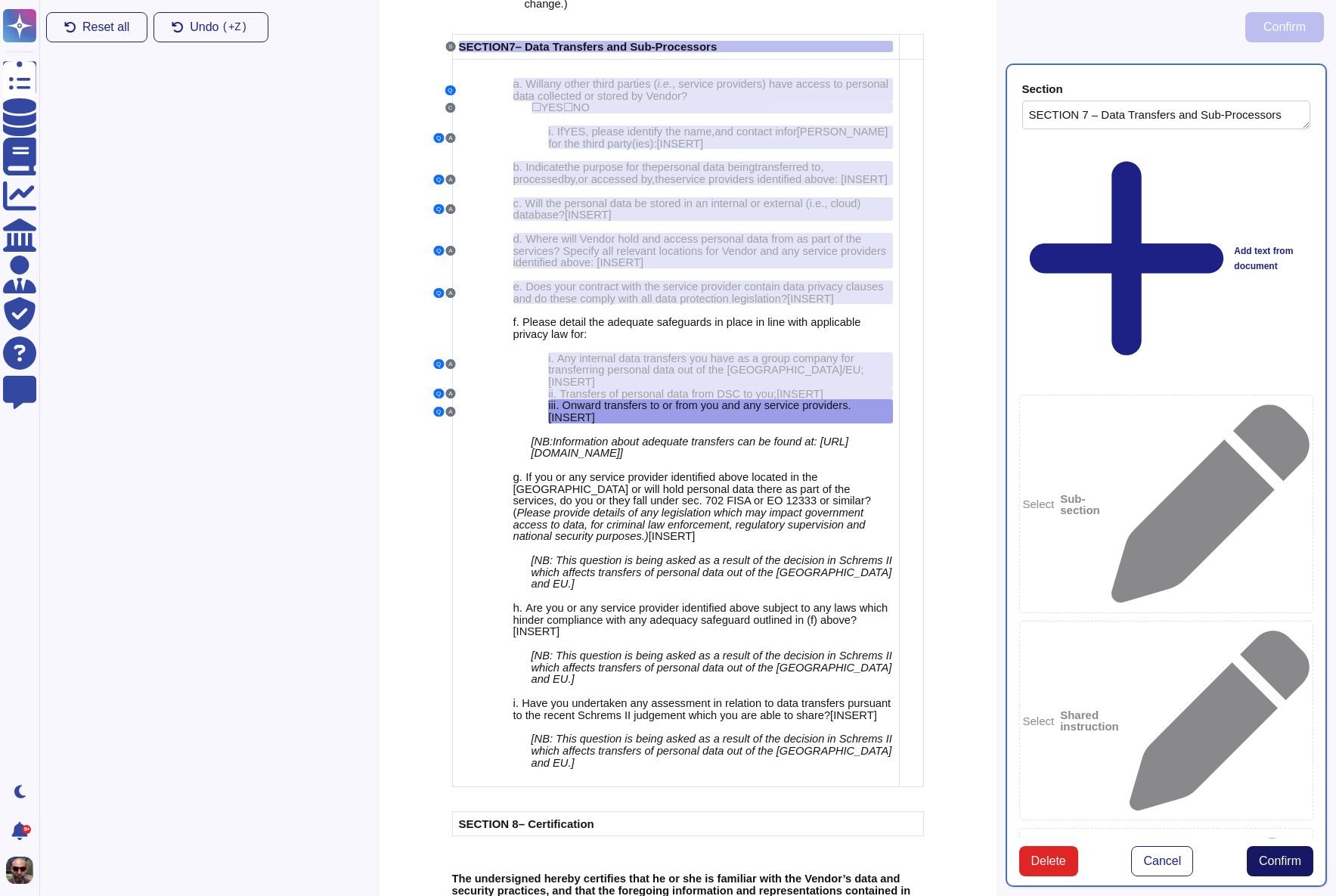
click at [1290, 846] on button "Confirm" at bounding box center [1279, 860] width 67 height 30
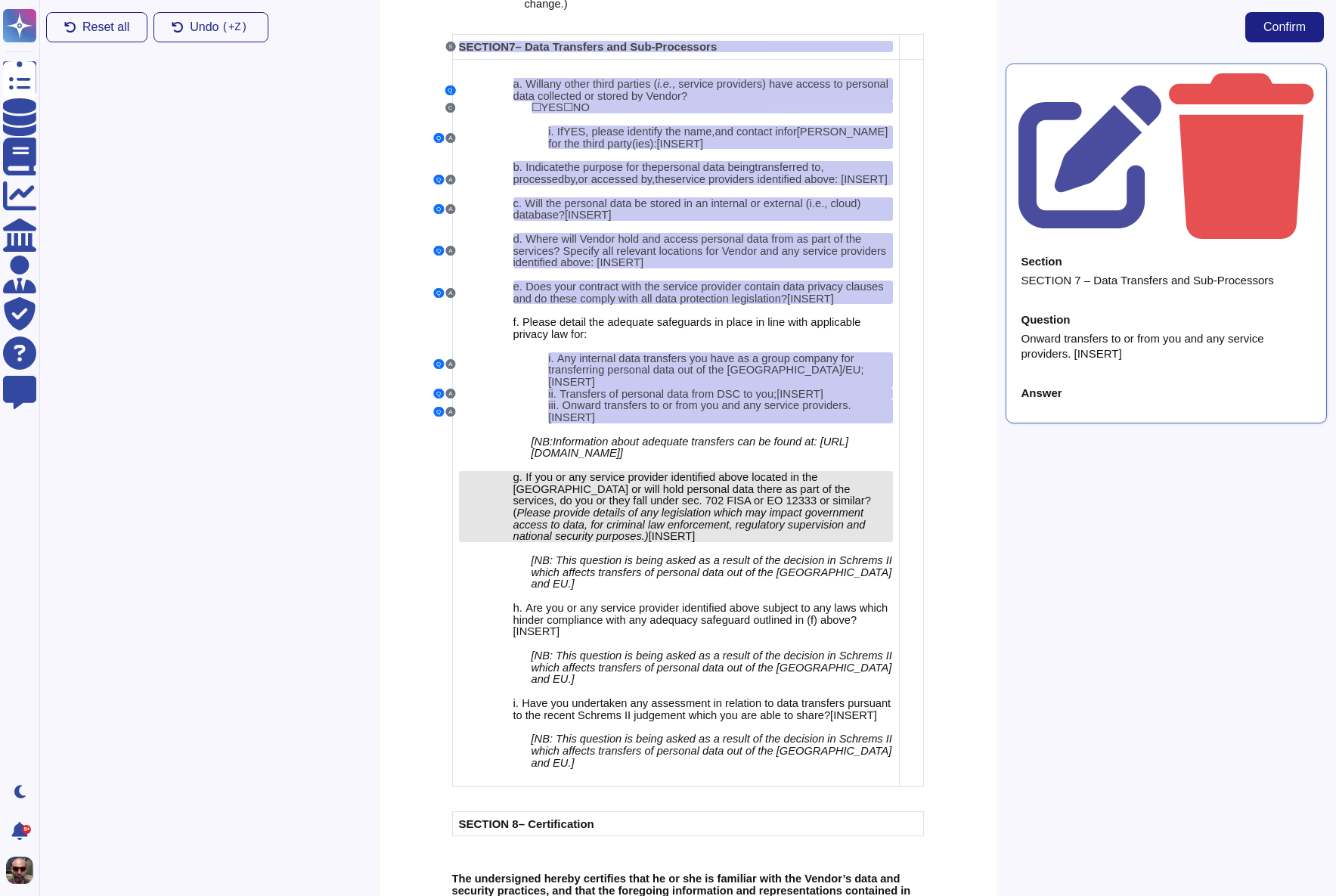
click at [755, 507] on span "If you or any service provider identified above located in the [GEOGRAPHIC_DATA…" at bounding box center [692, 489] width 357 height 36
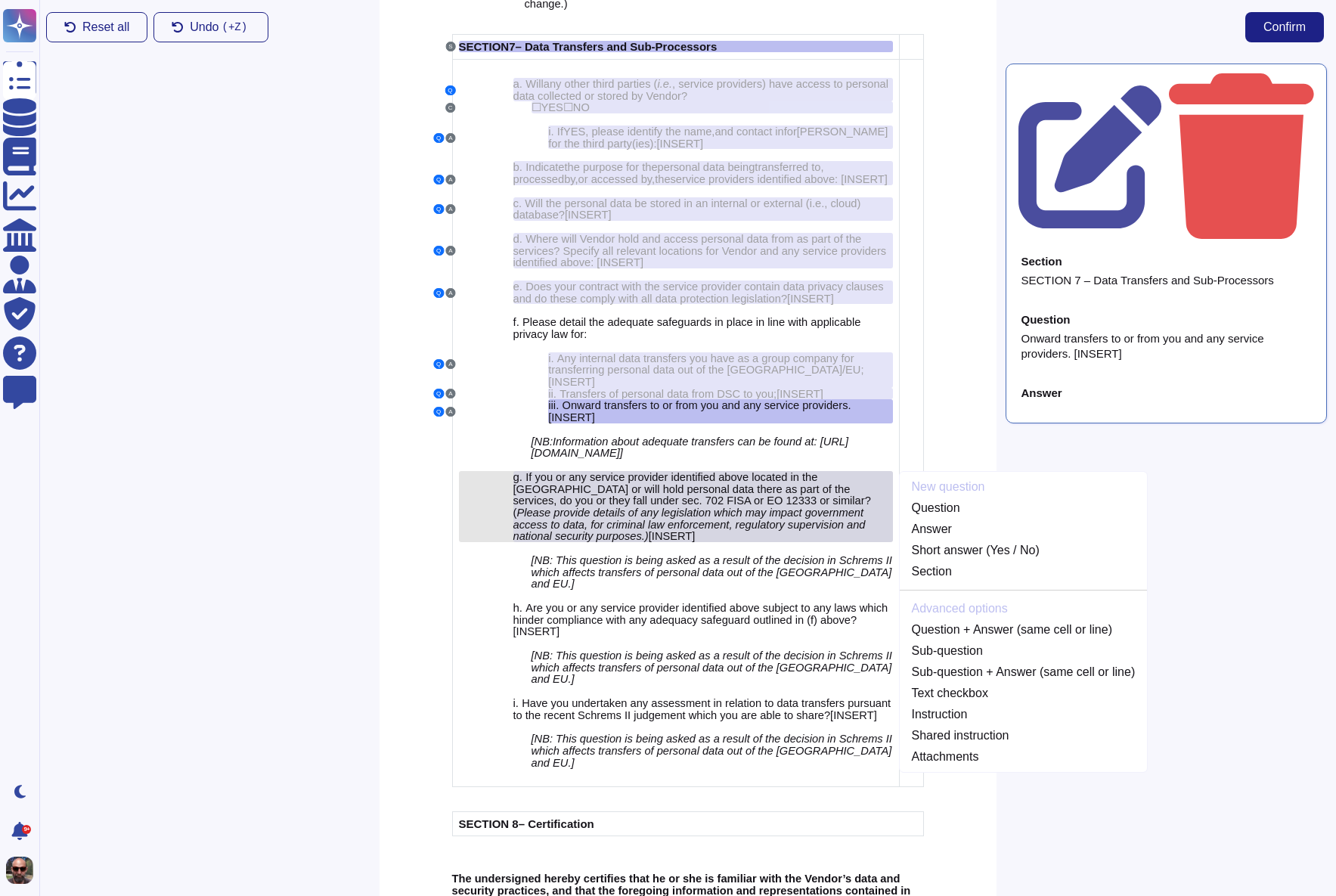
scroll to position [4598, 0]
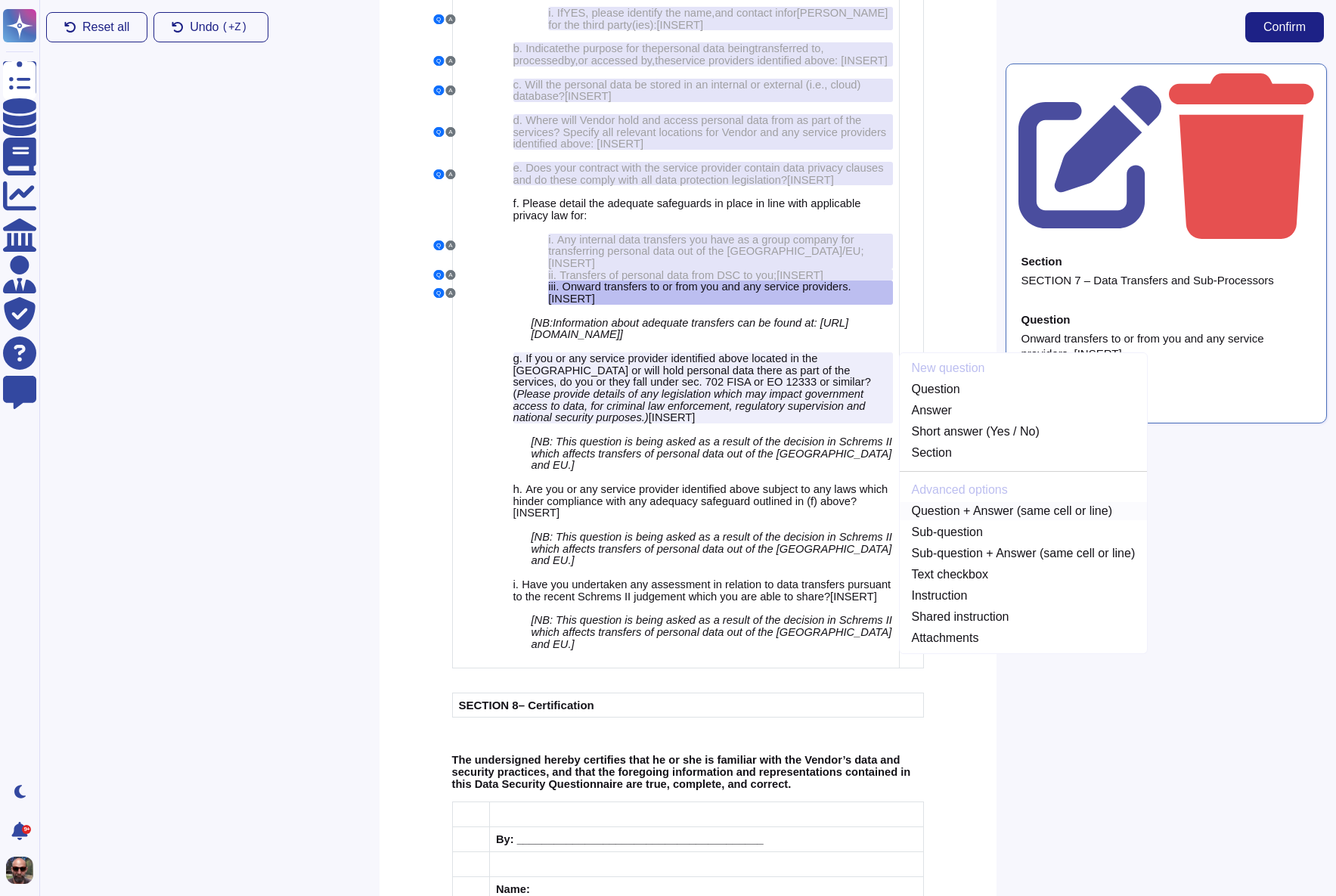
click at [983, 520] on link "Question + Answer (same cell or line)" at bounding box center [1023, 511] width 248 height 18
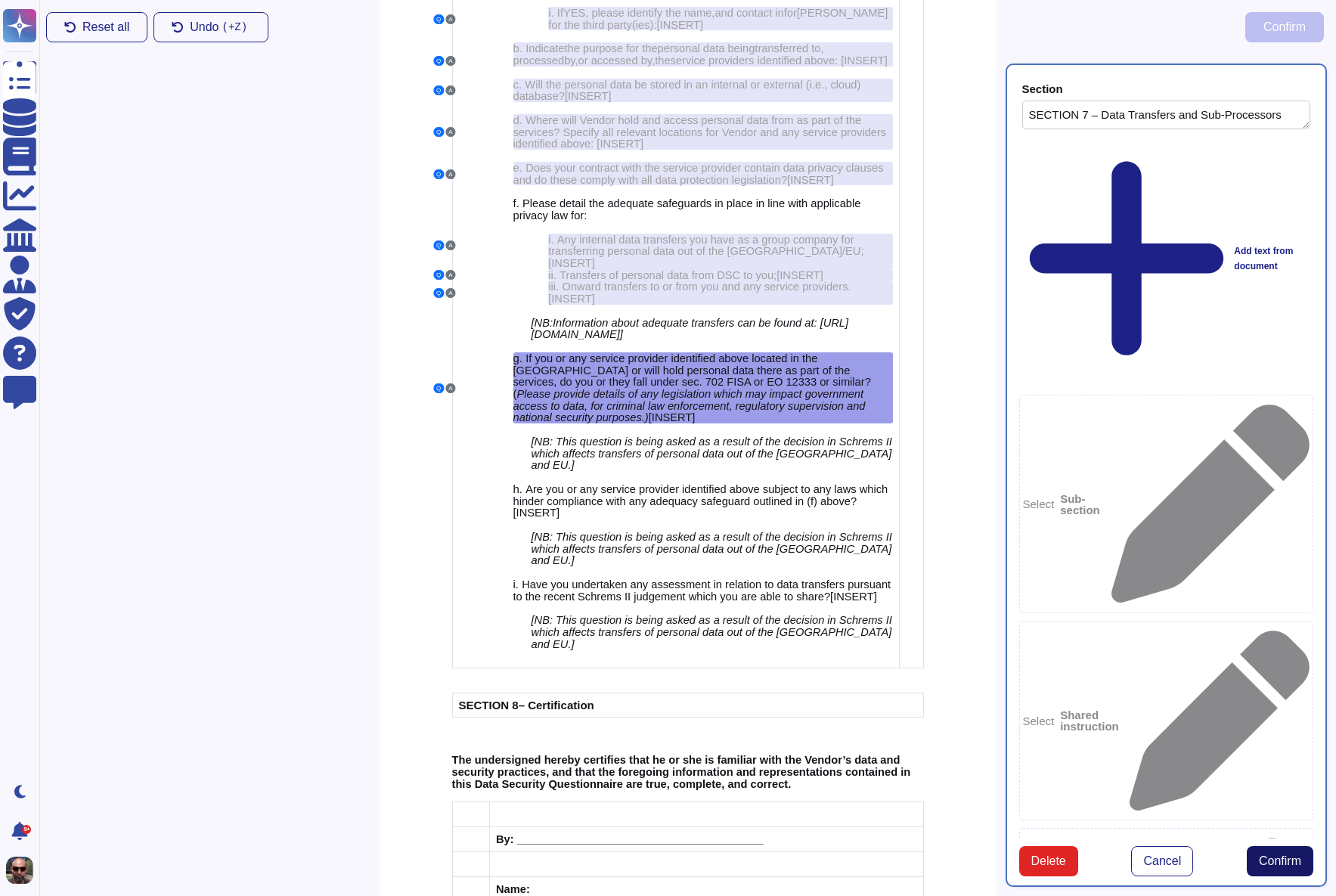
click at [1285, 855] on span "Confirm" at bounding box center [1279, 860] width 42 height 12
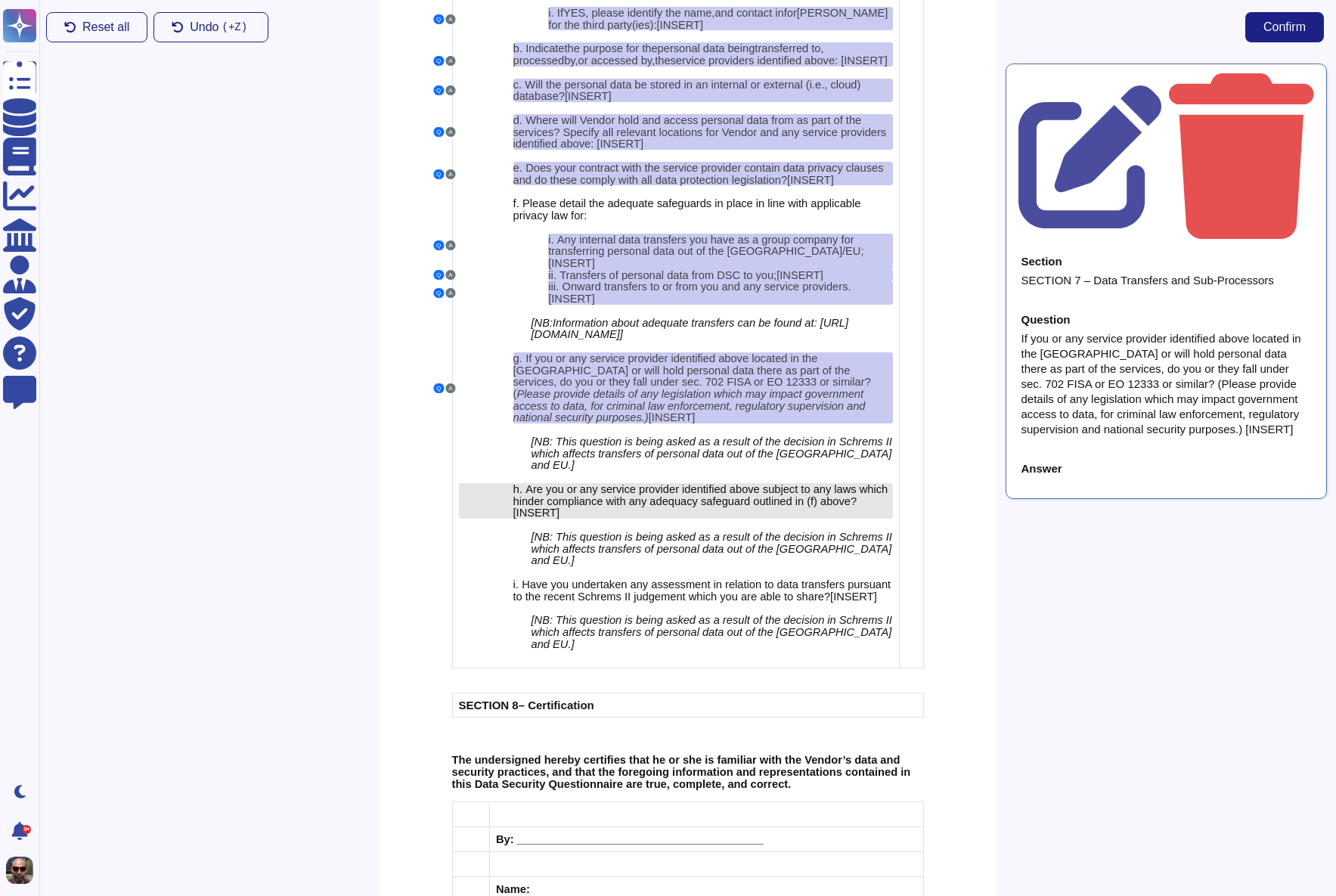
click at [722, 508] on span "Are you or any service provider identified above subject to any laws which hind…" at bounding box center [701, 495] width 375 height 25
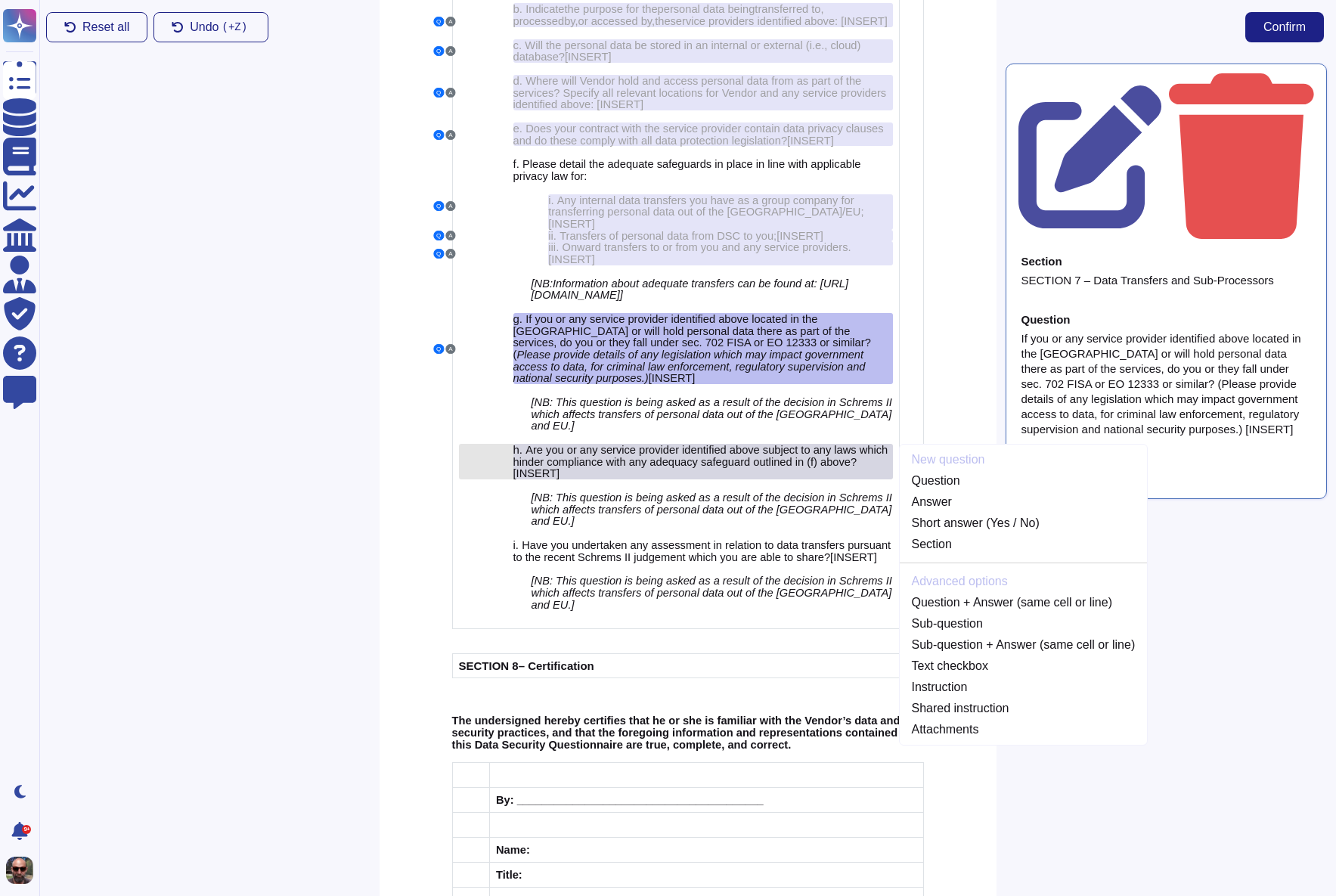
scroll to position [4711, 0]
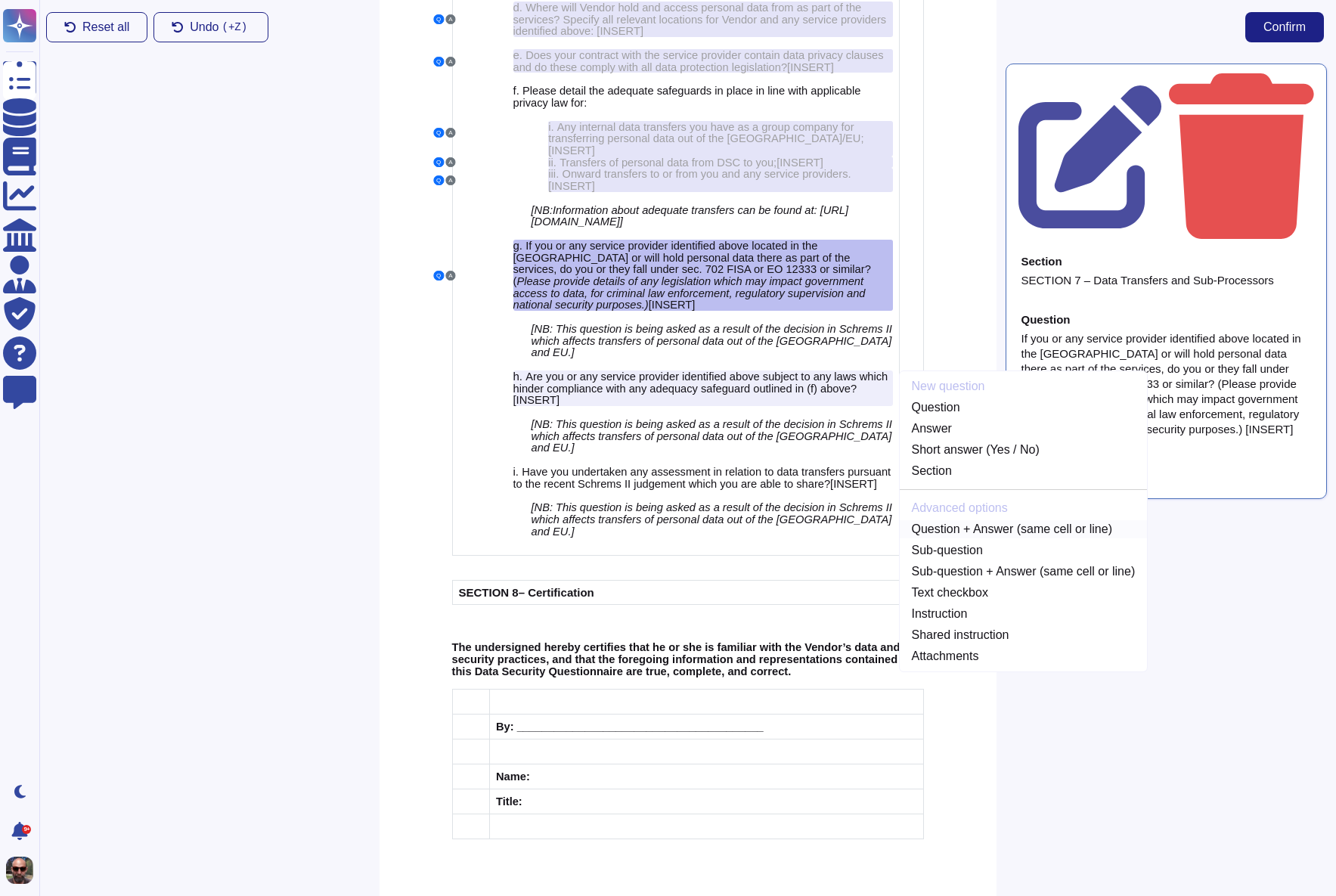
click at [1018, 539] on link "Question + Answer (same cell or line)" at bounding box center [1023, 530] width 248 height 18
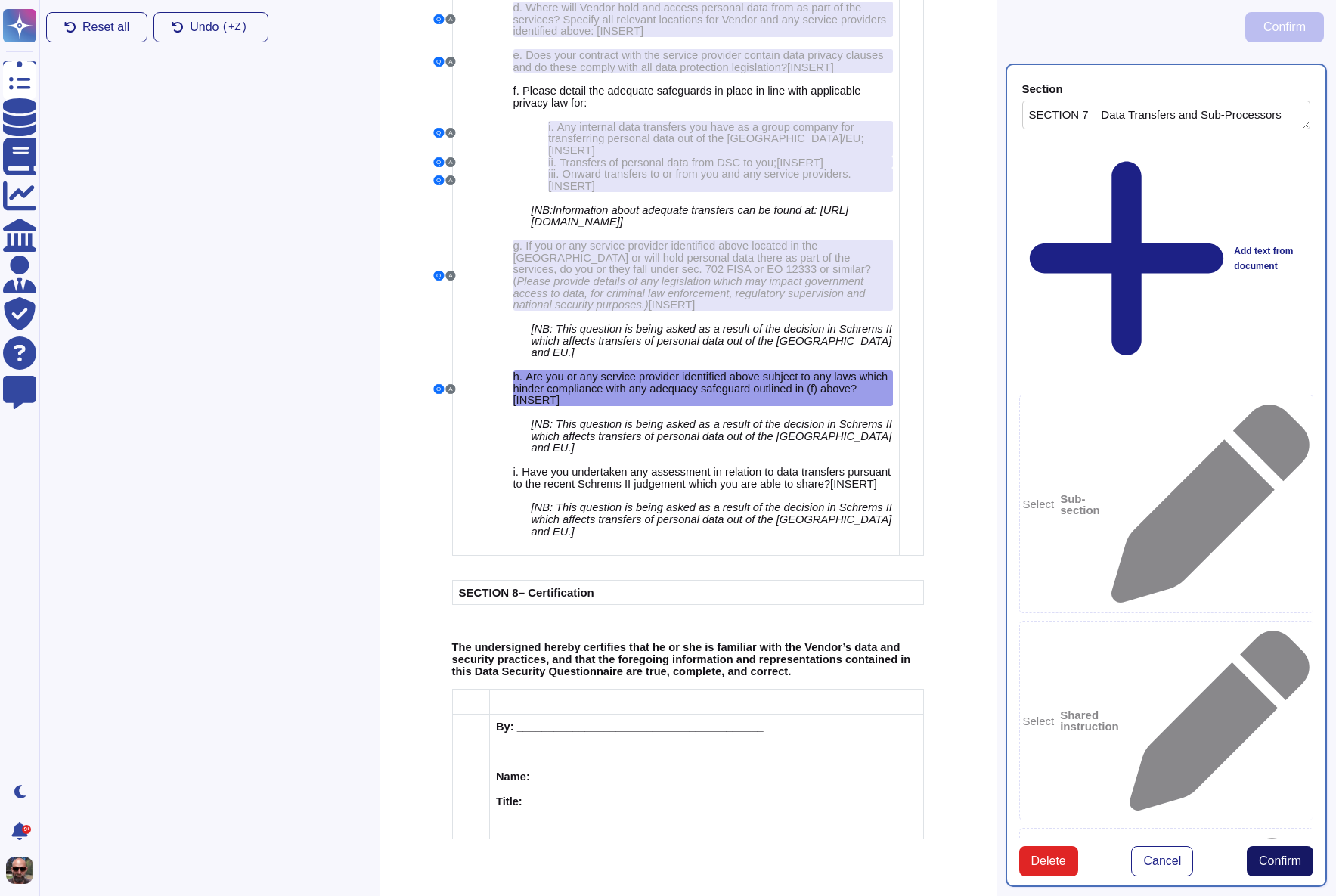
click at [1280, 855] on span "Confirm" at bounding box center [1279, 860] width 42 height 12
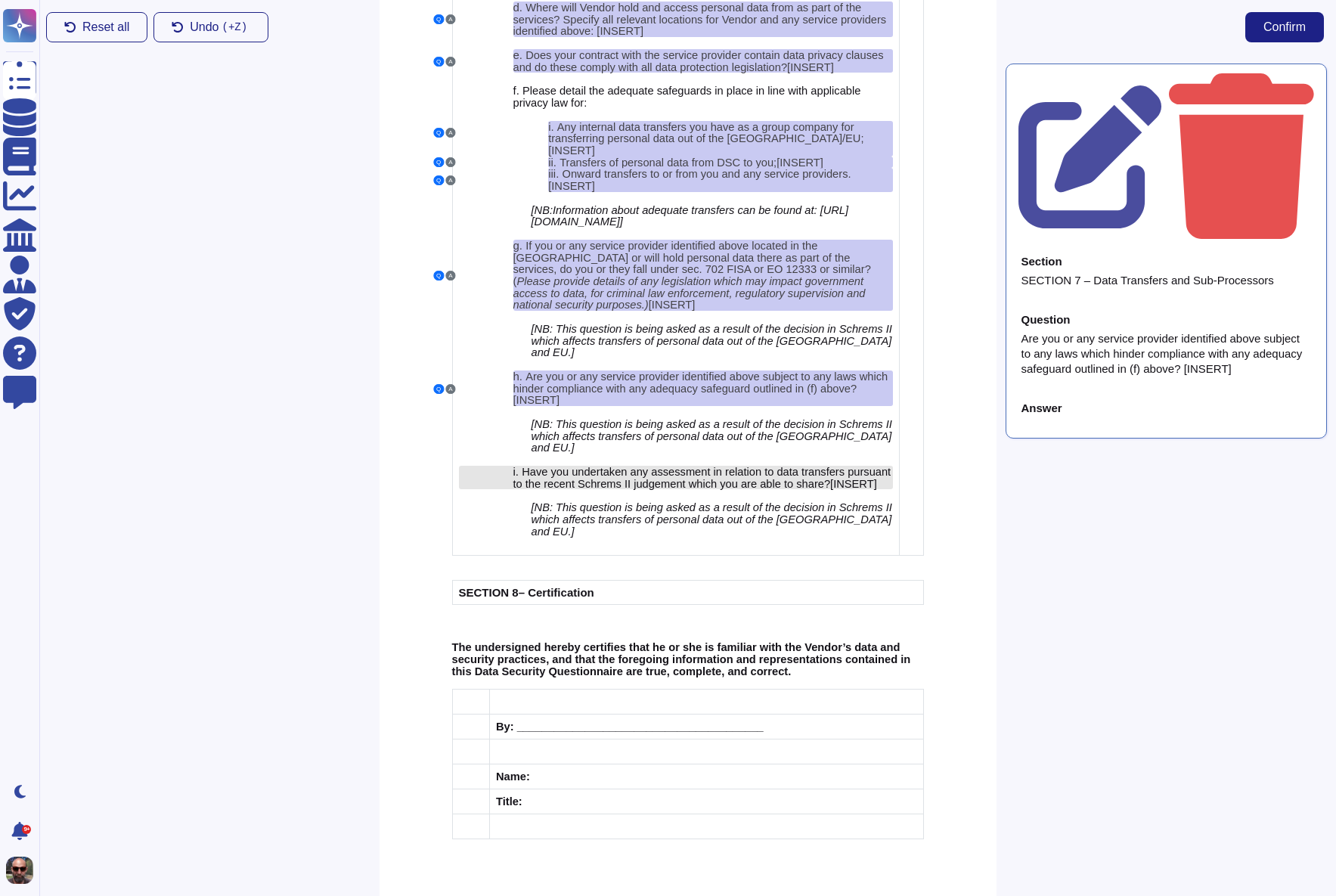
click at [654, 490] on span "Have you undertaken any assessment in relation to data transfers pursuant to th…" at bounding box center [702, 478] width 378 height 25
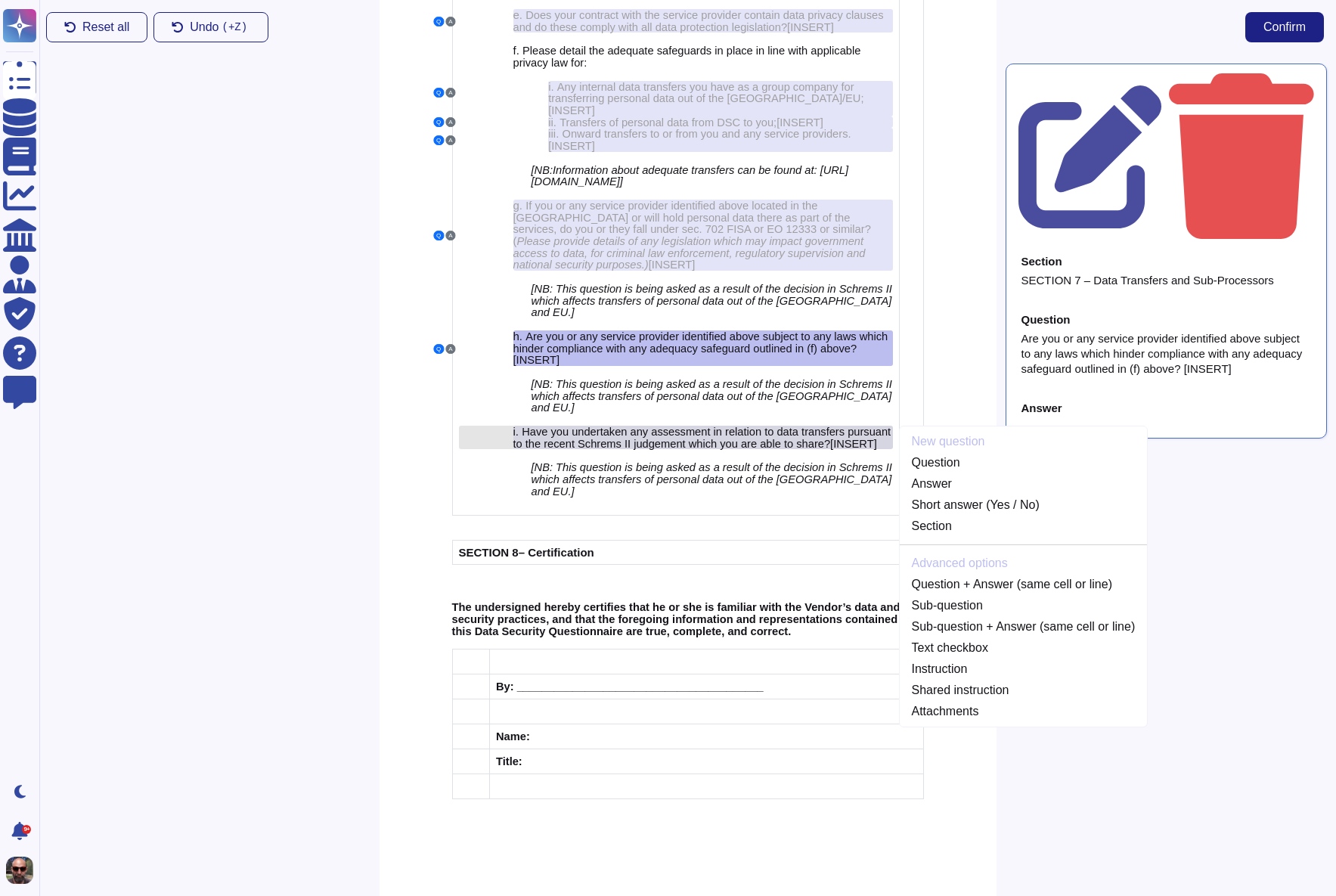
scroll to position [4805, 0]
click at [1029, 587] on link "Question + Answer (same cell or line)" at bounding box center [1023, 584] width 248 height 18
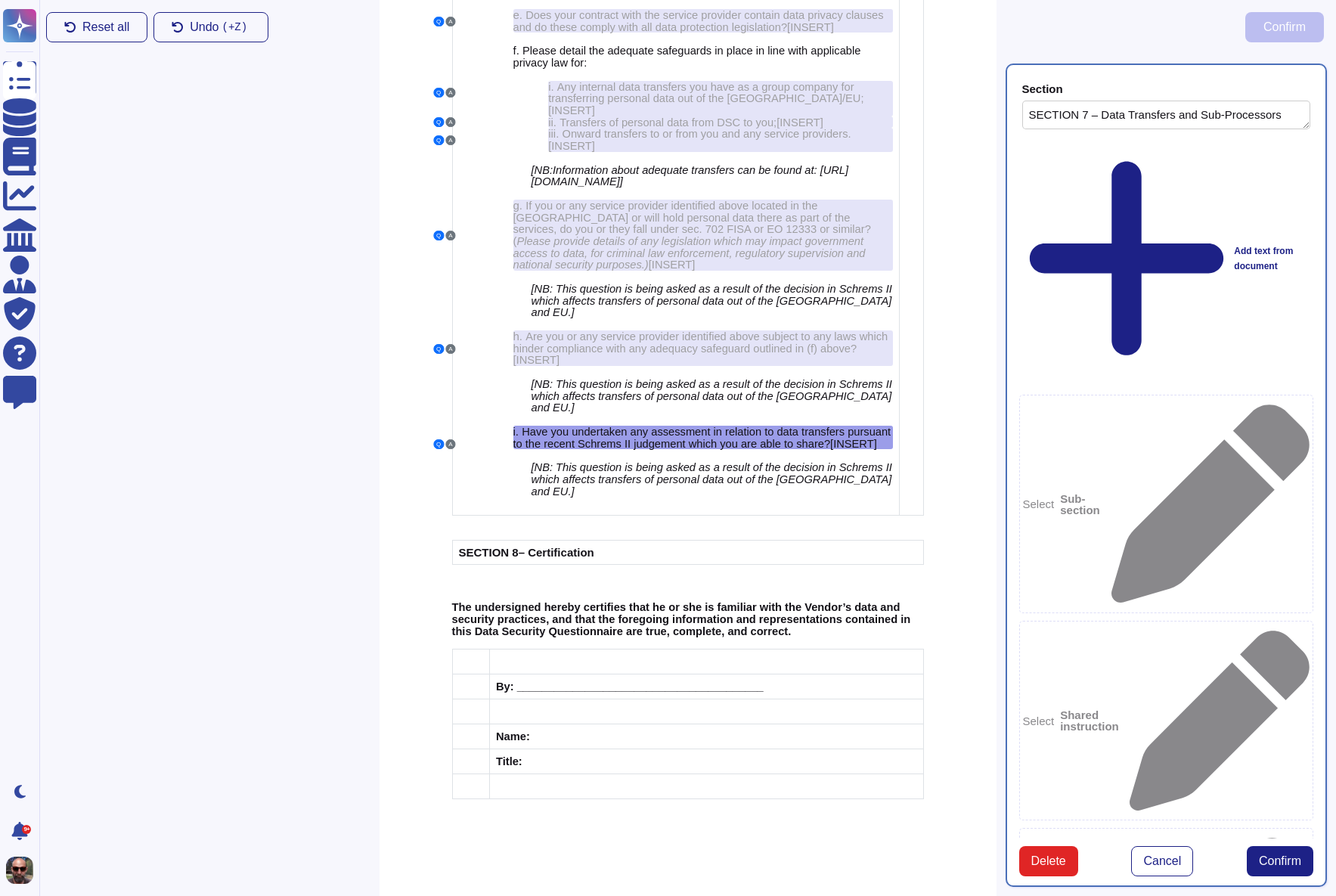
click at [1288, 855] on span "Confirm" at bounding box center [1279, 860] width 42 height 12
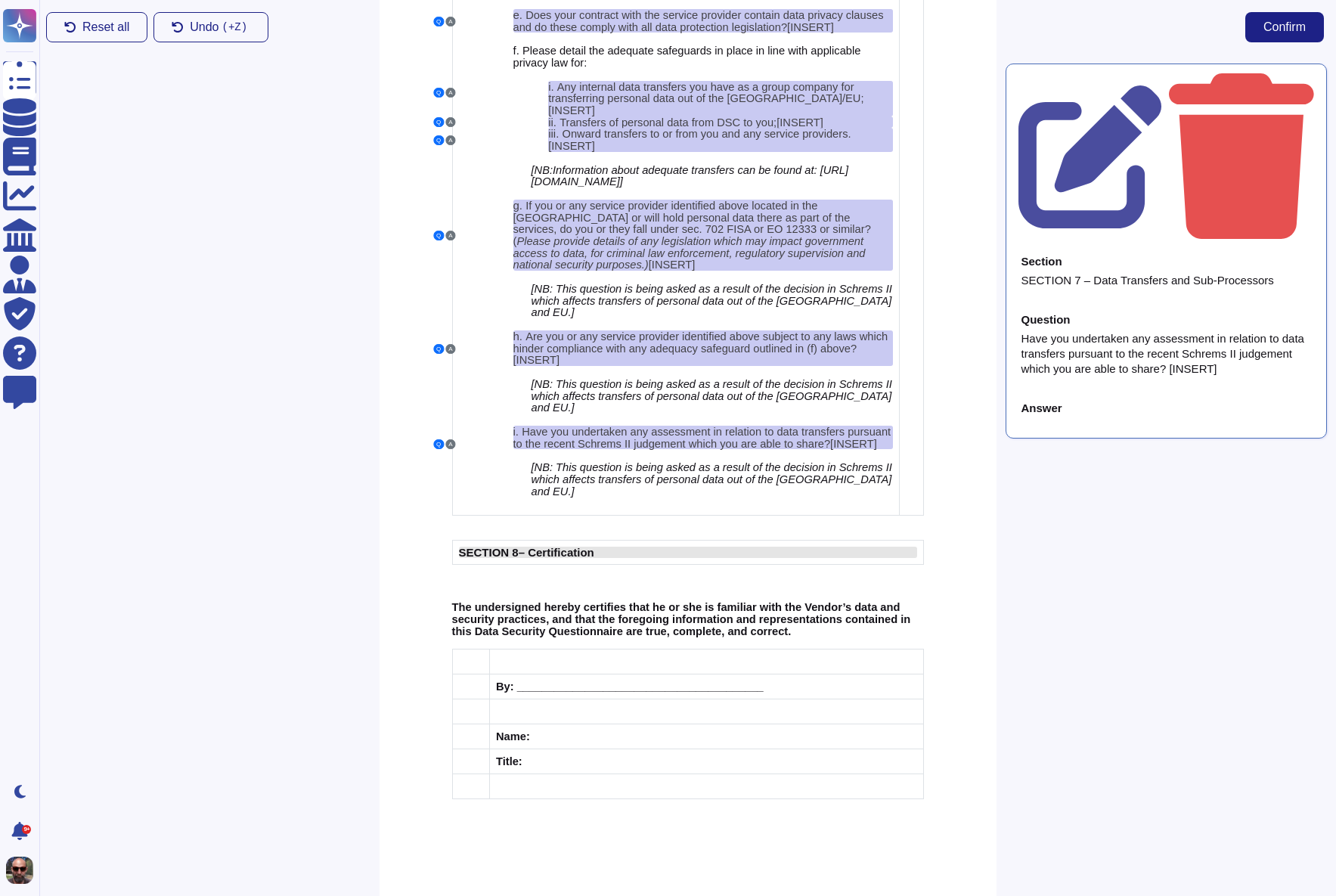
scroll to position [4823, 0]
click at [646, 547] on div "SECTION 8 – Certification" at bounding box center [688, 552] width 458 height 11
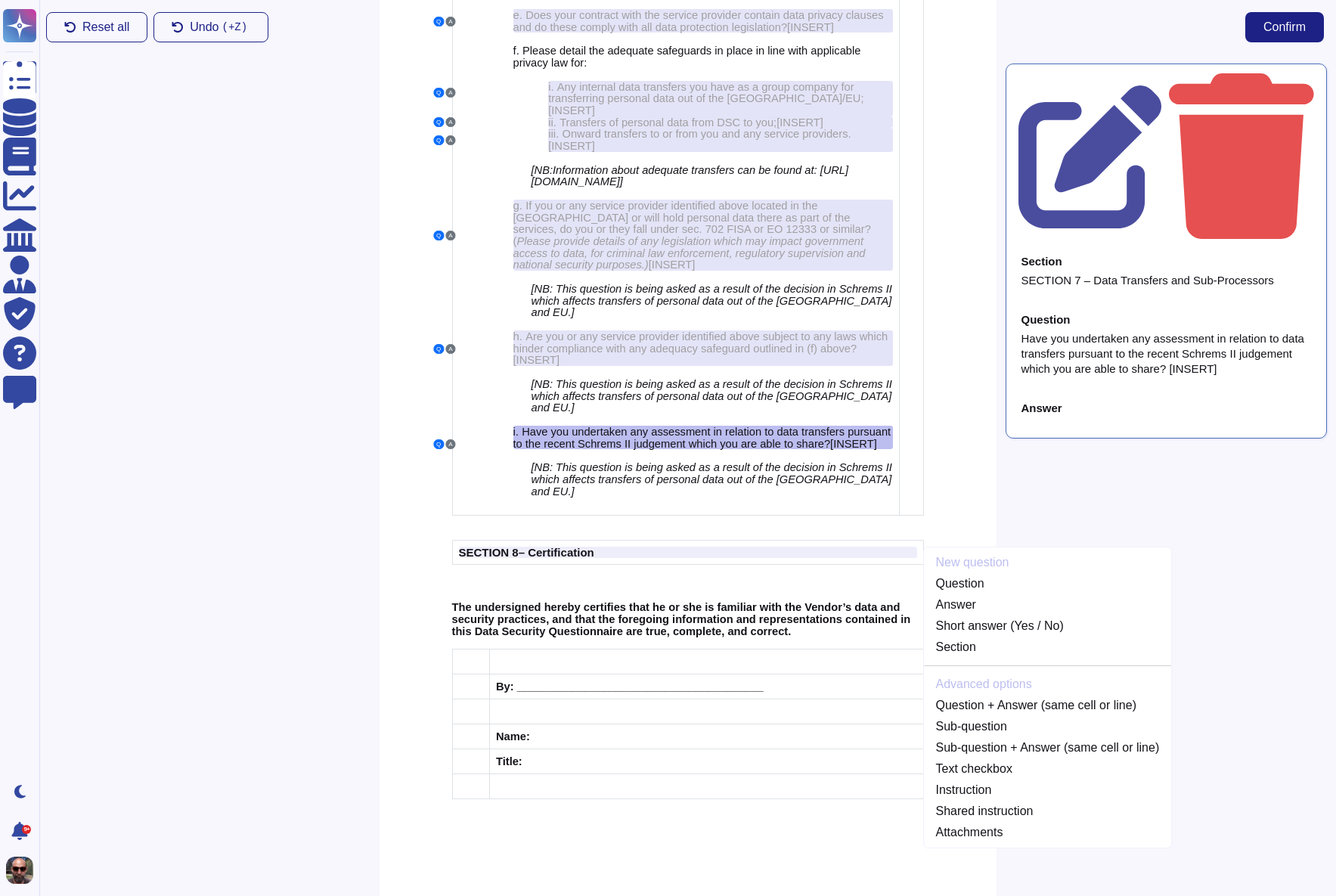
click at [1145, 443] on div "Section SECTION 7 – Data Transfers and Sub-Processors Question Have you underta…" at bounding box center [1166, 475] width 340 height 841
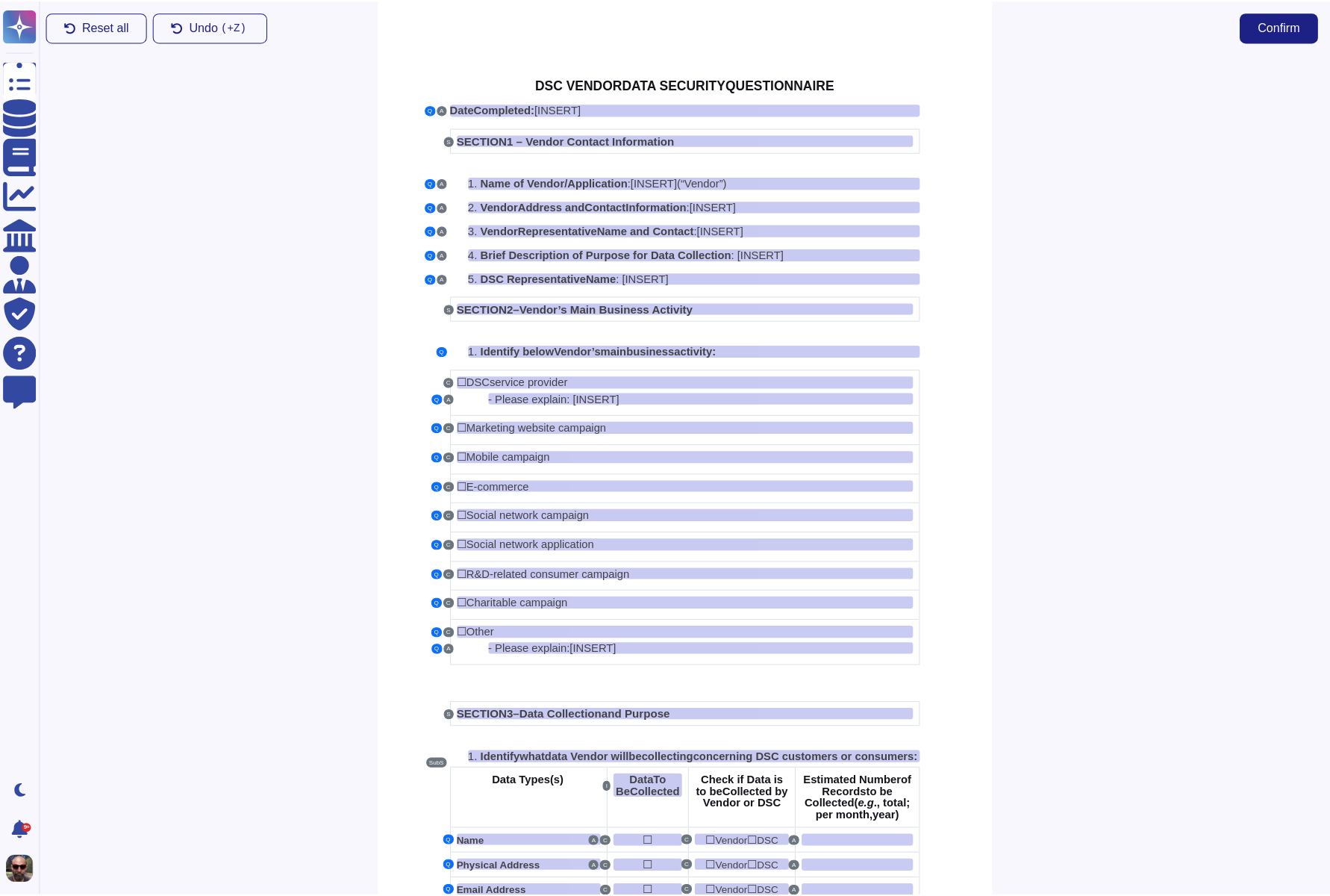
scroll to position [0, 0]
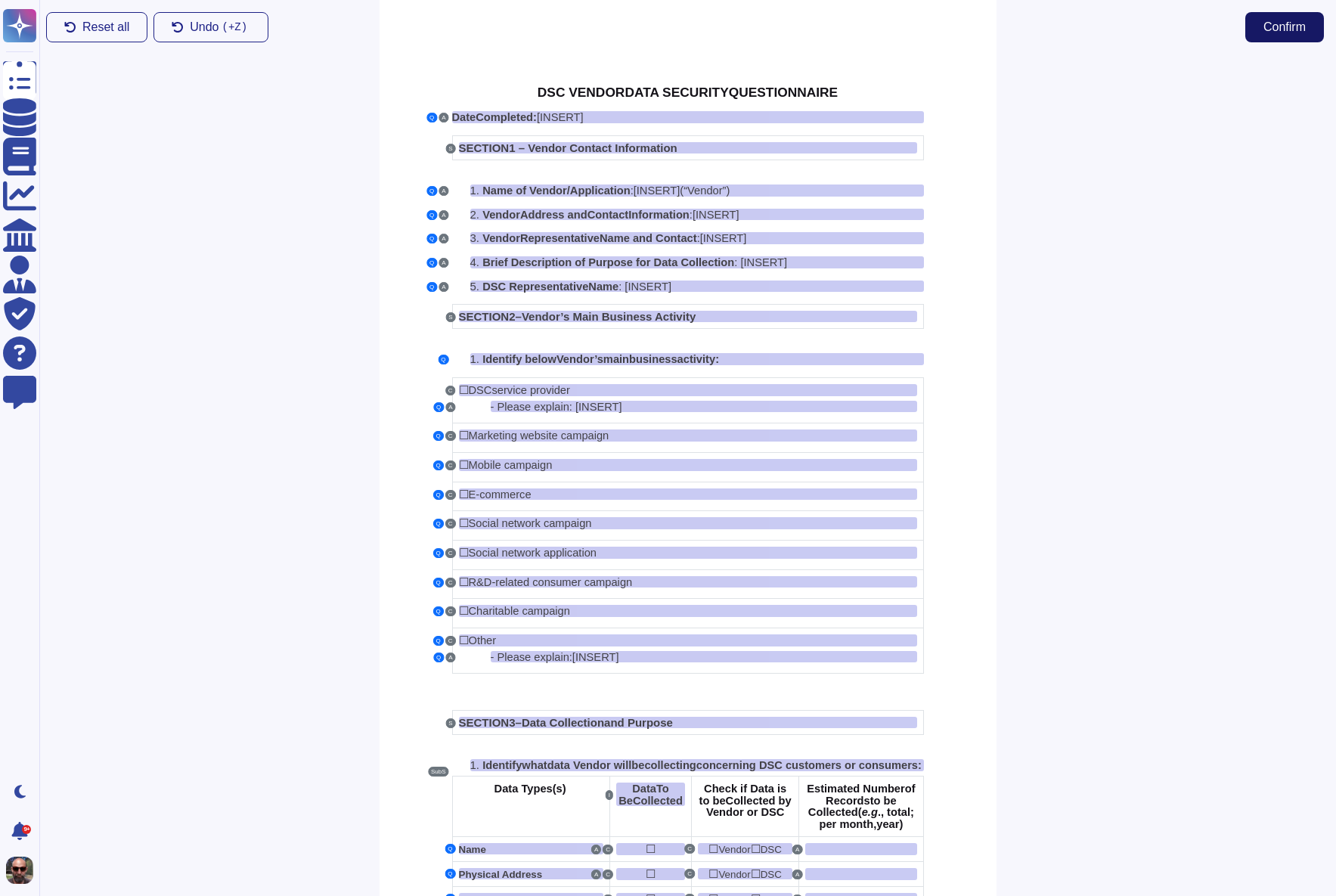
click at [1274, 29] on span "Confirm" at bounding box center [1284, 26] width 42 height 12
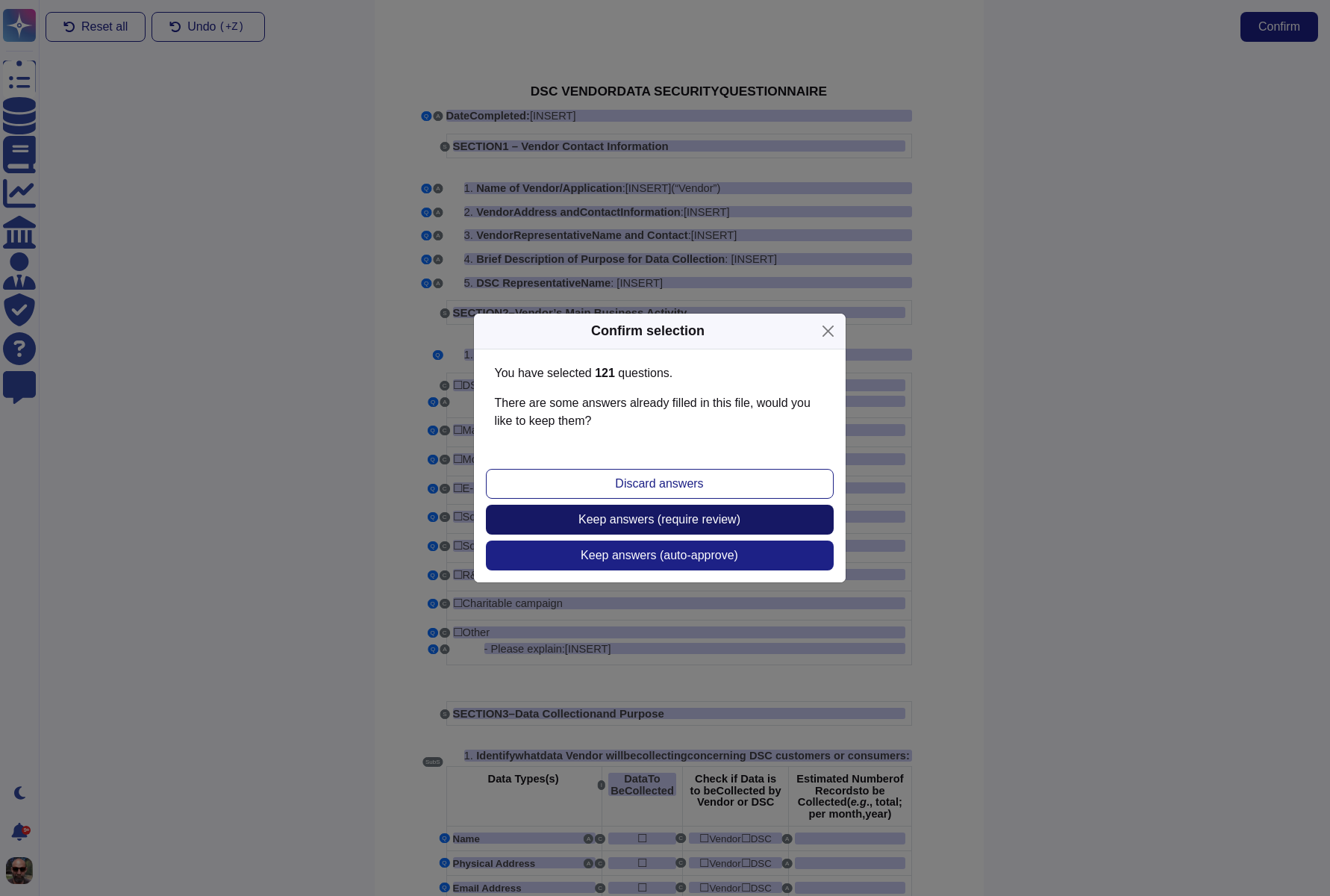
click at [777, 524] on button "Keep answers (require review)" at bounding box center [660, 519] width 348 height 30
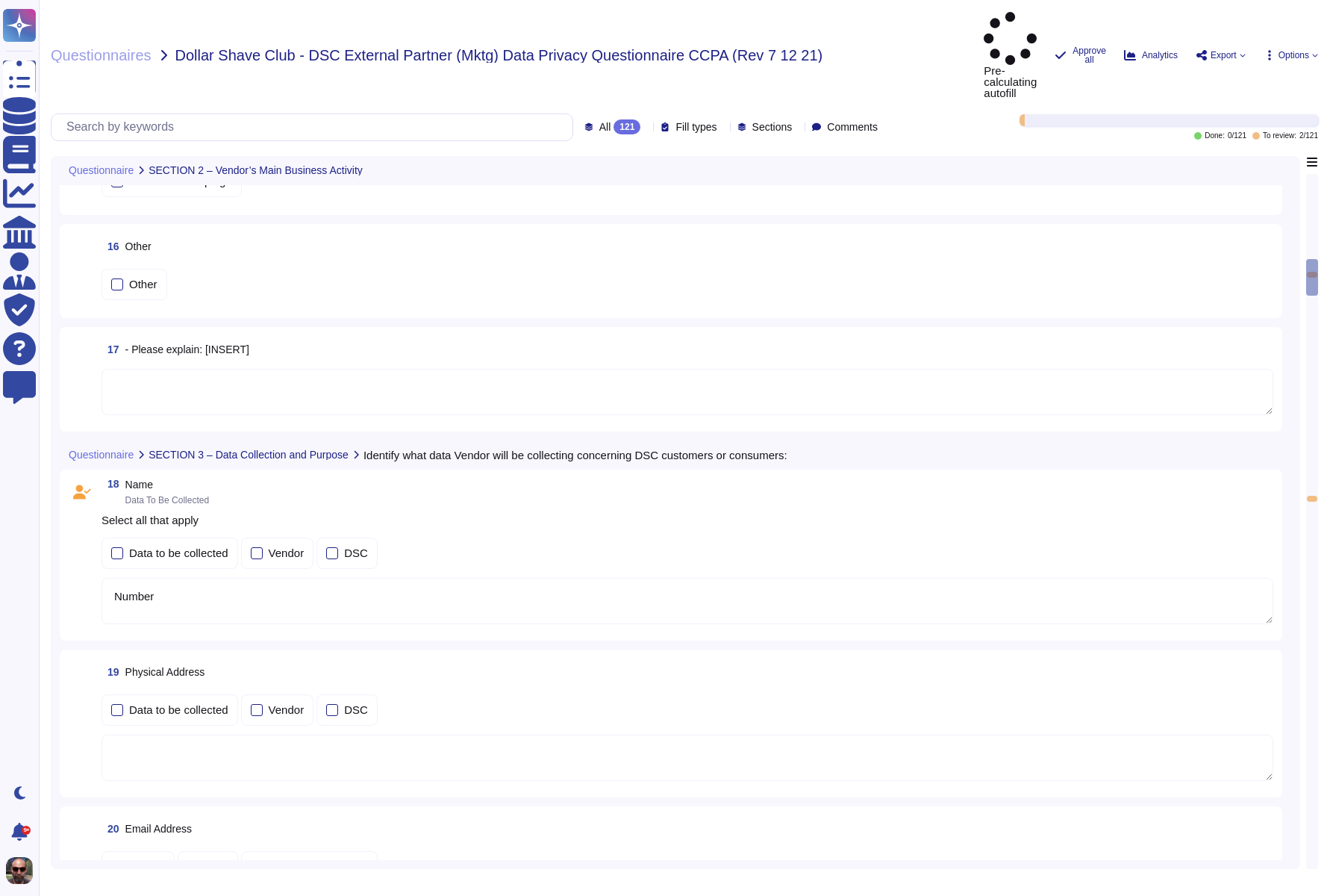
scroll to position [1540, 0]
click at [195, 577] on textarea "Number" at bounding box center [687, 599] width 1173 height 46
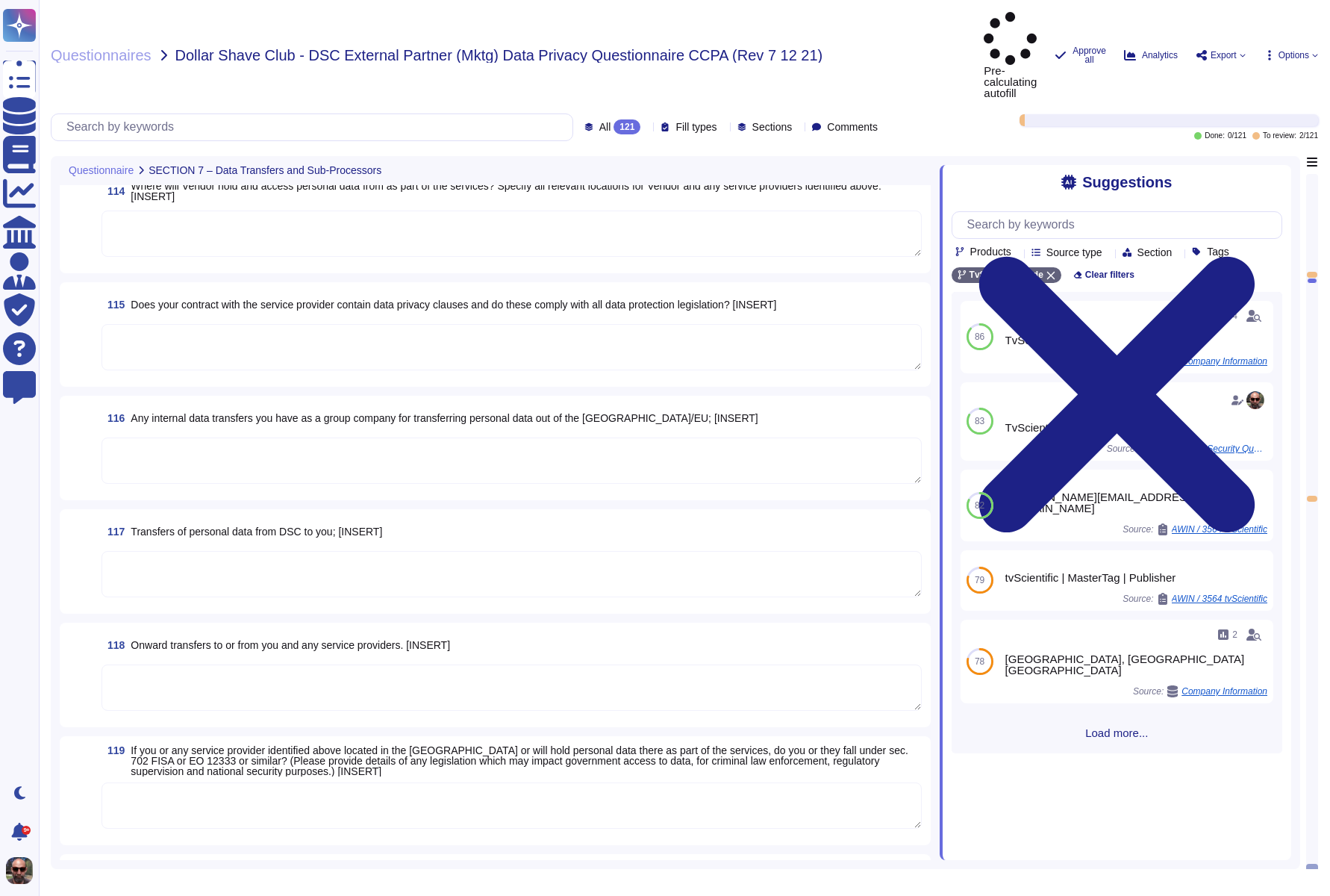
scroll to position [13252, 0]
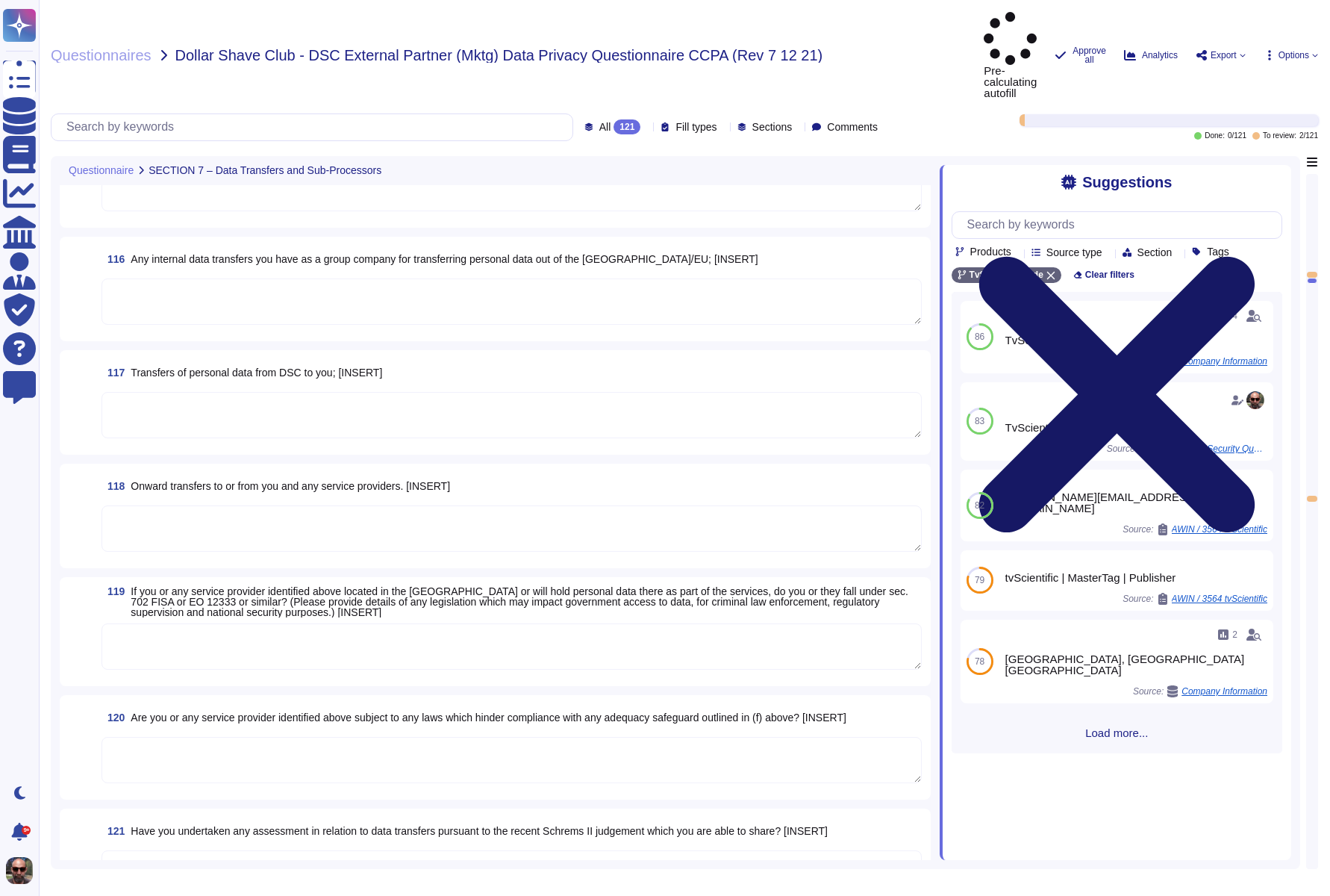
click at [1263, 174] on icon at bounding box center [1118, 394] width 331 height 441
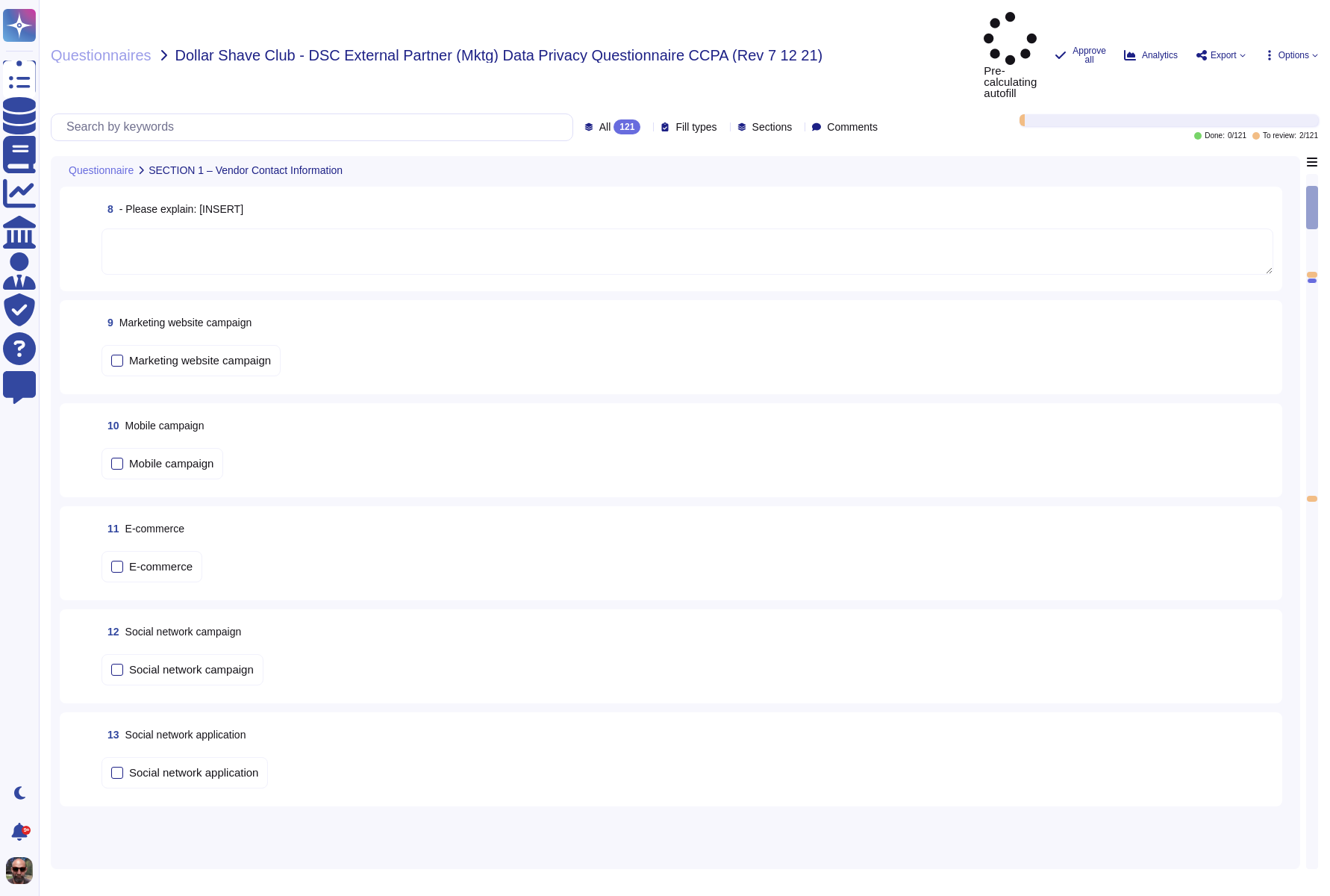
scroll to position [0, 0]
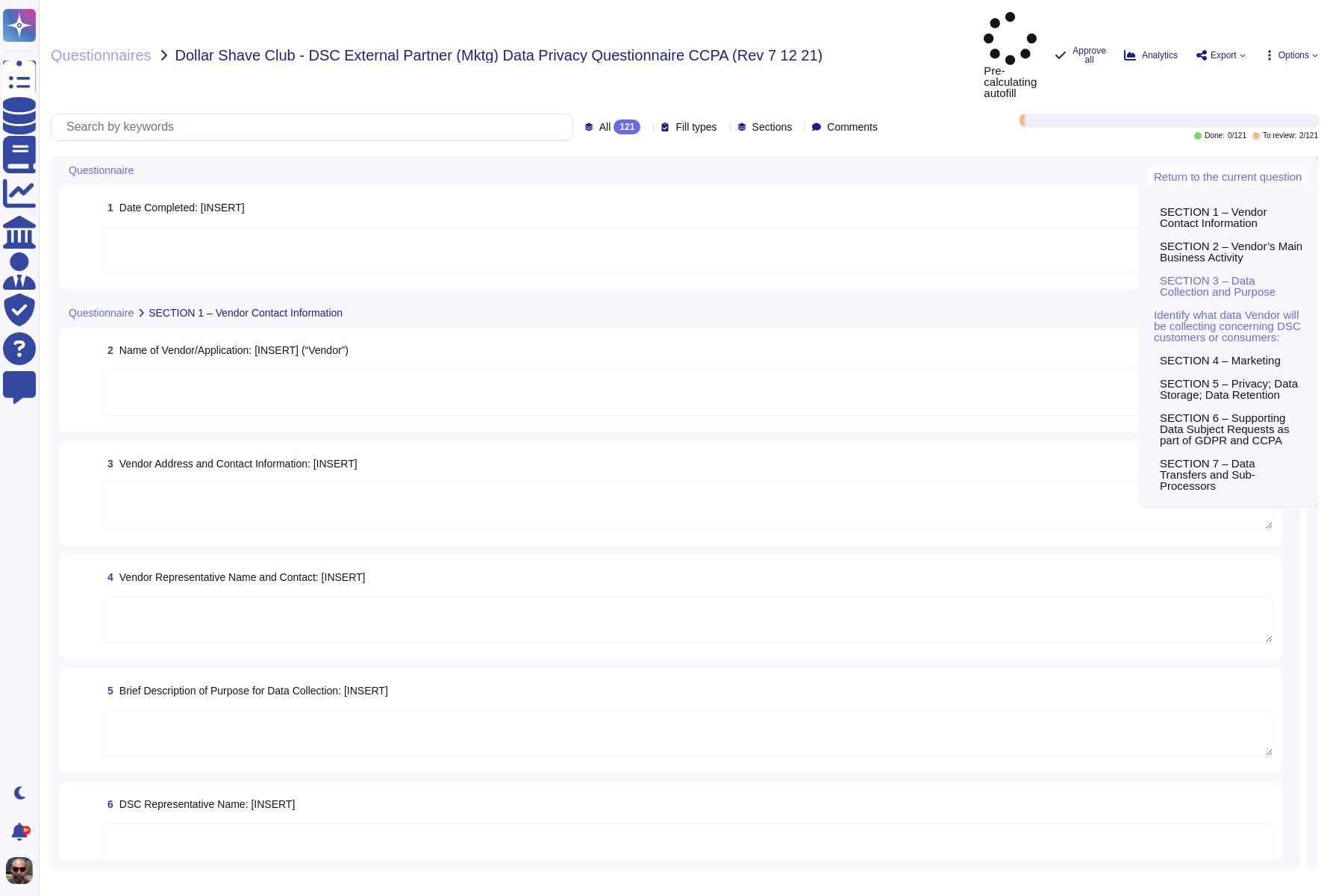
click at [1209, 171] on span "Return to the current question" at bounding box center [1228, 176] width 148 height 11
click at [705, 194] on div "1 Date Completed: [INSERT]" at bounding box center [687, 208] width 1173 height 27
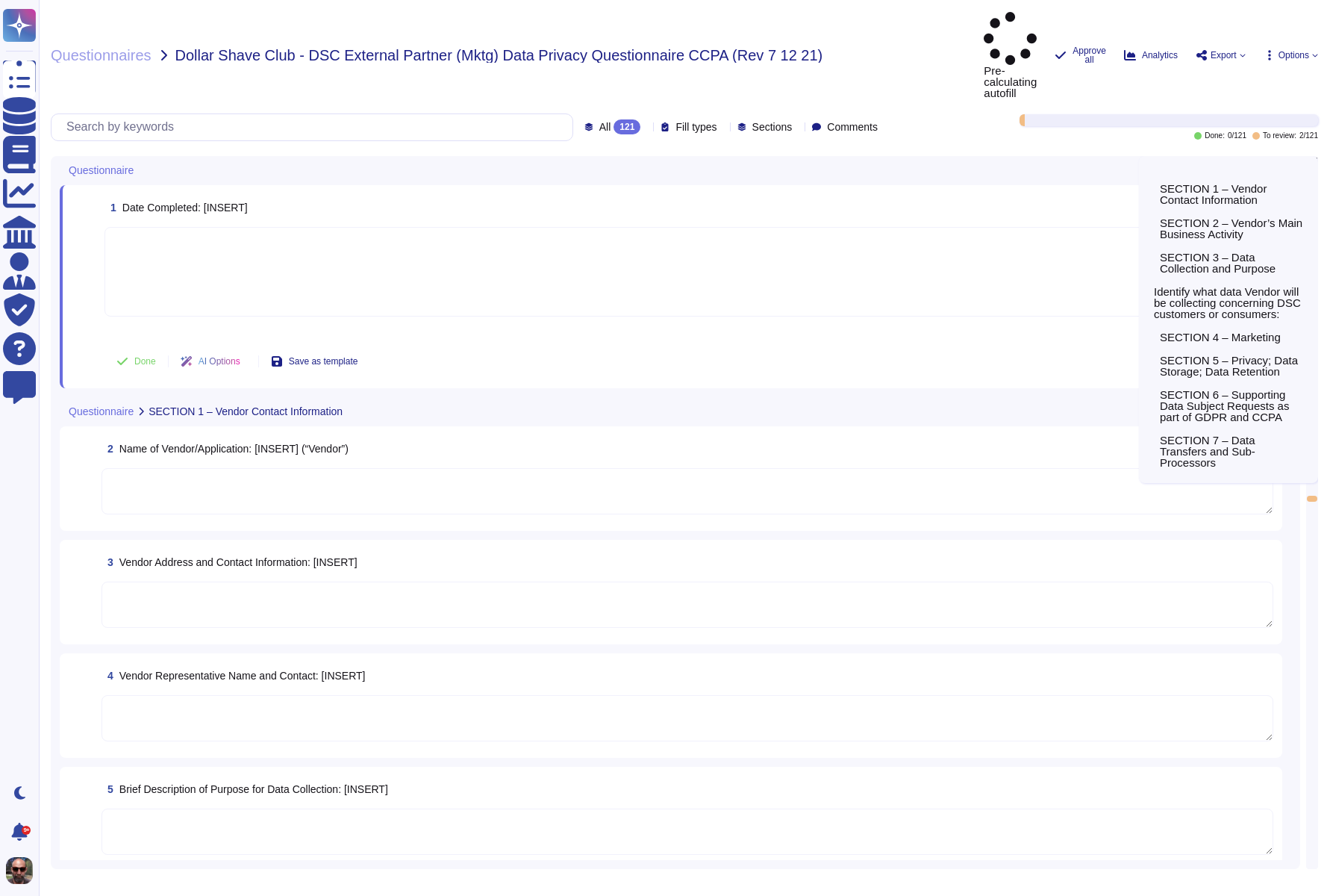
click at [939, 156] on div "Questionnaire" at bounding box center [571, 170] width 1023 height 29
click at [977, 114] on div "Done: 0 / 121 To review: 2 / 121" at bounding box center [1110, 127] width 417 height 25
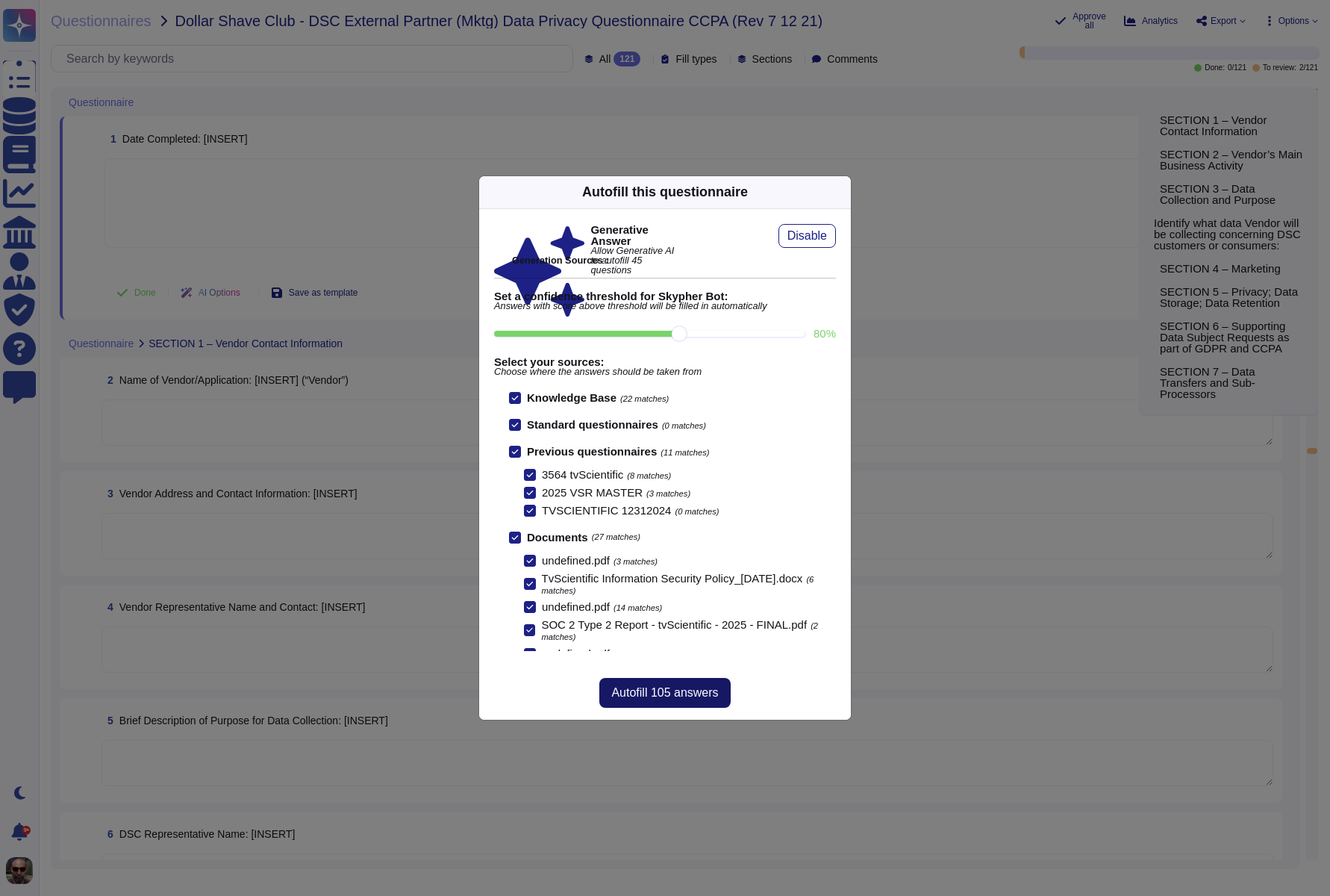
click at [669, 698] on span "Autofill 105 answers" at bounding box center [664, 692] width 107 height 12
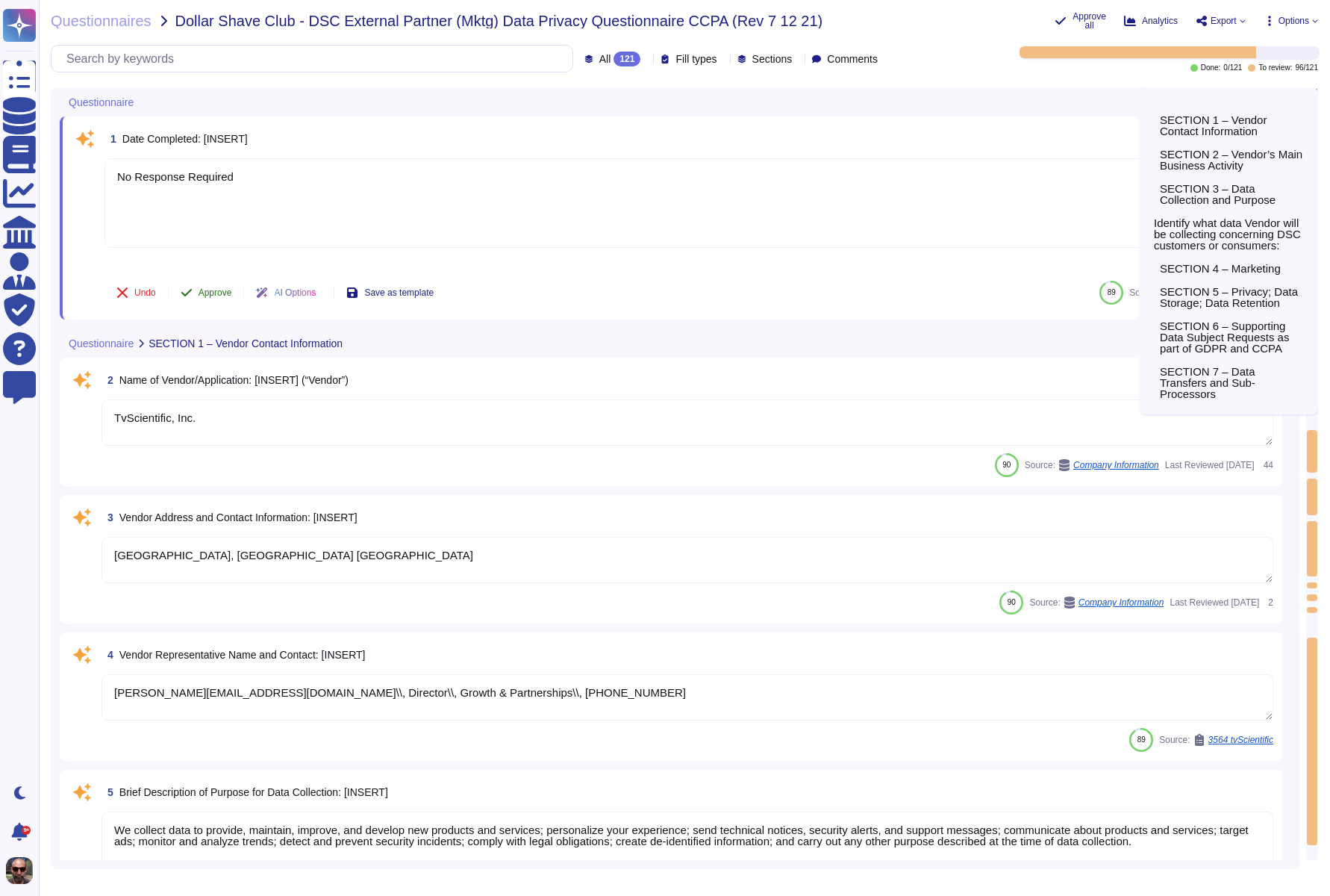
click at [208, 296] on span "Approve" at bounding box center [215, 292] width 33 height 9
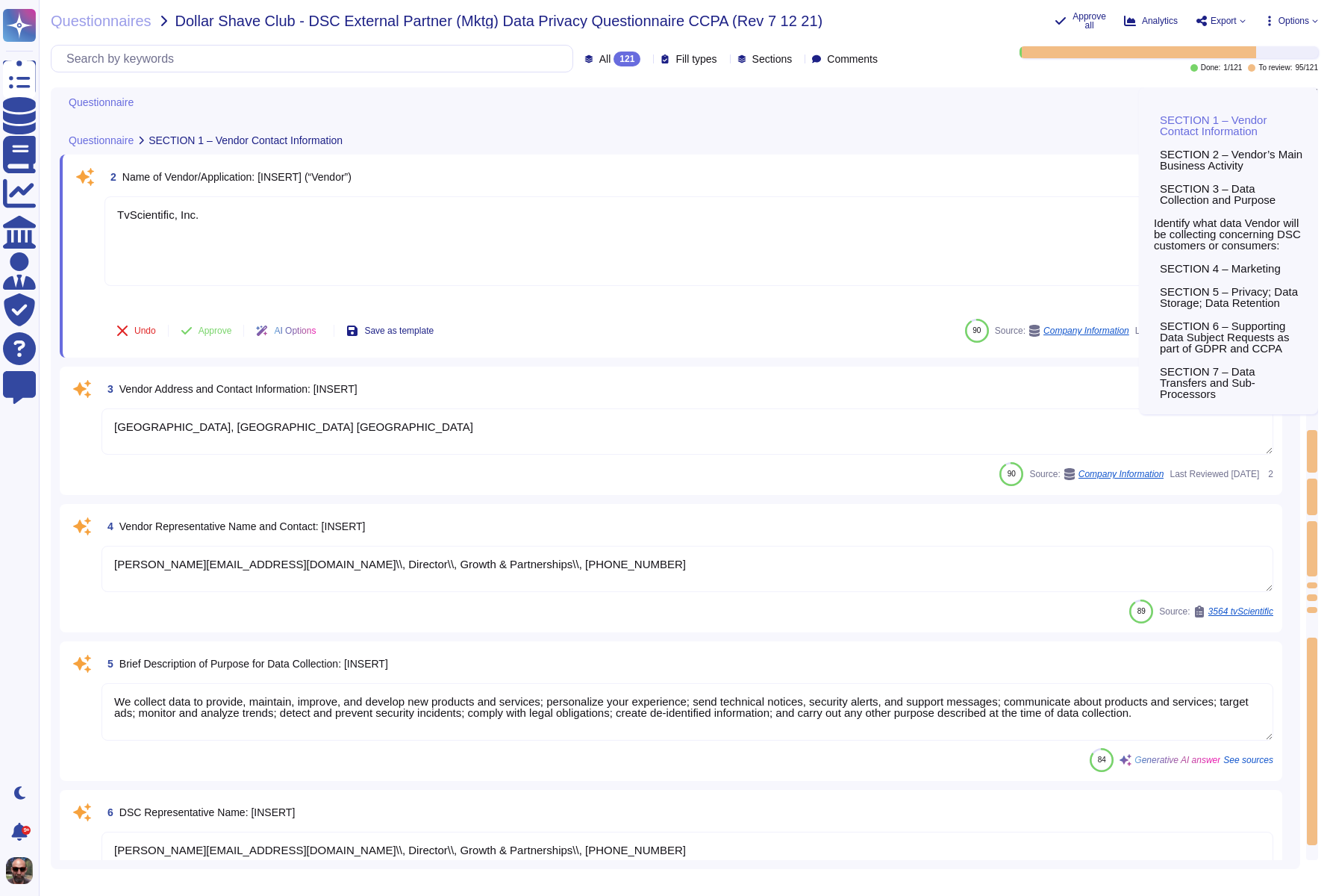
scroll to position [202, 0]
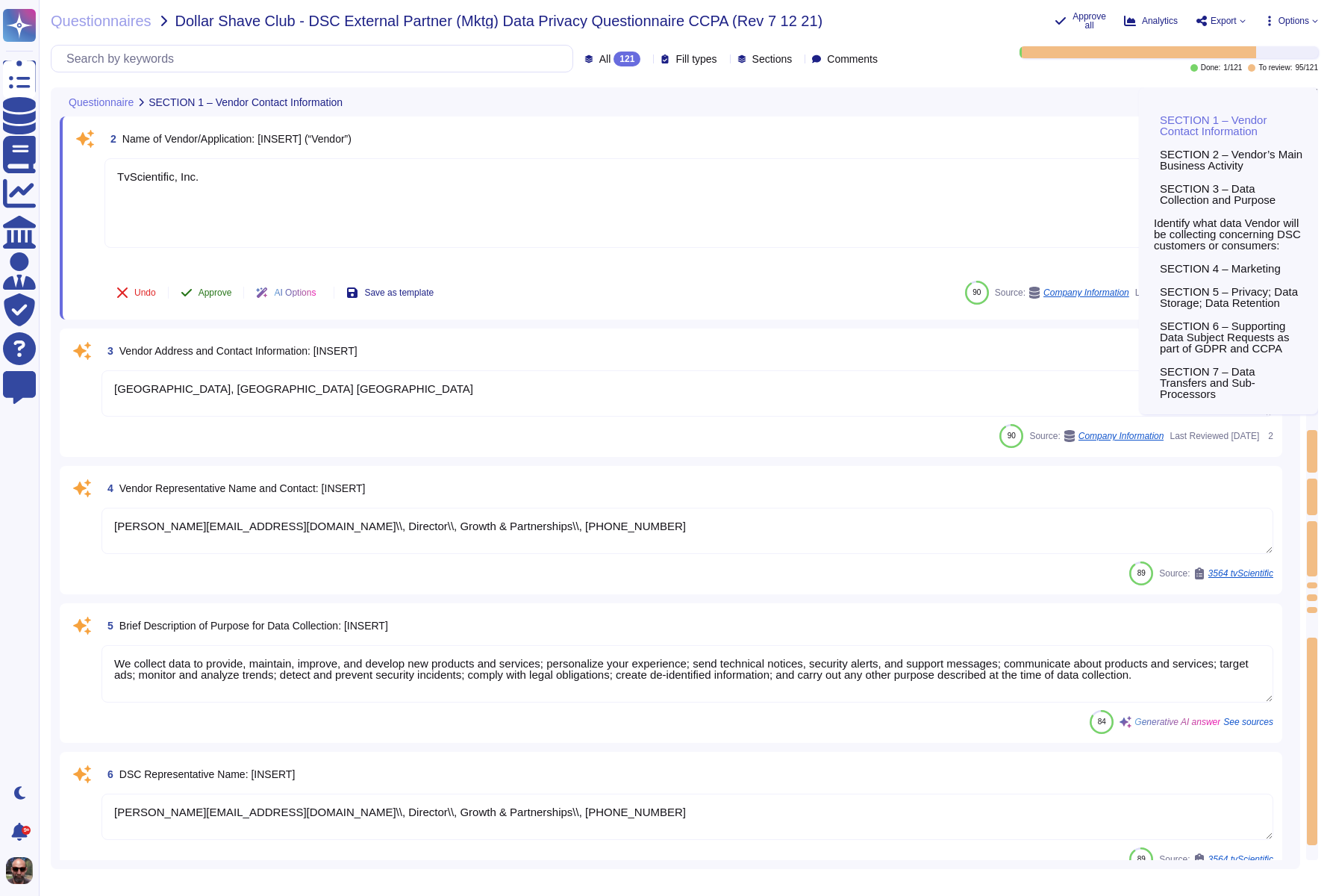
click at [209, 296] on span "Approve" at bounding box center [215, 292] width 33 height 9
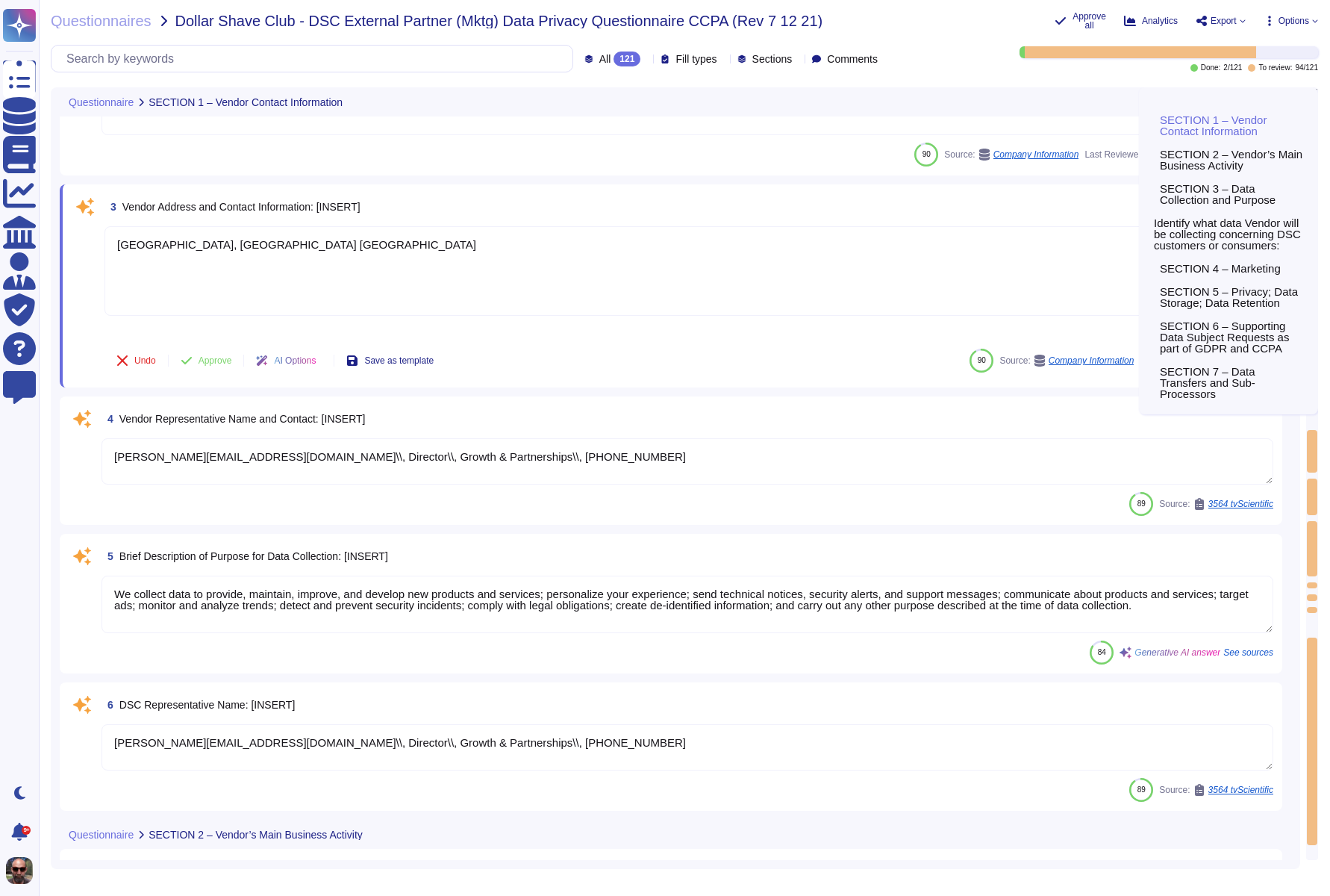
scroll to position [334, 0]
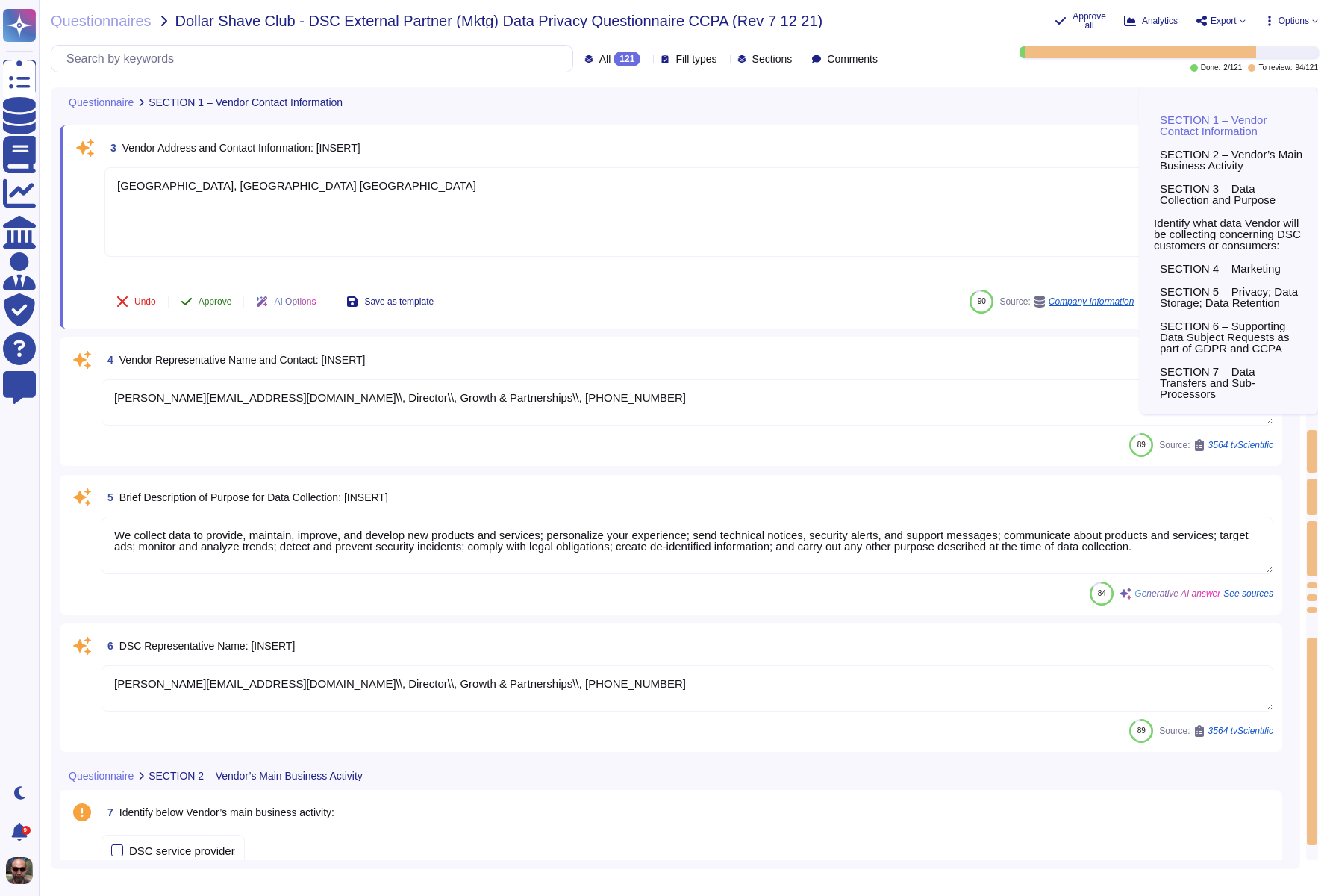
click at [212, 304] on span "Approve" at bounding box center [215, 301] width 33 height 9
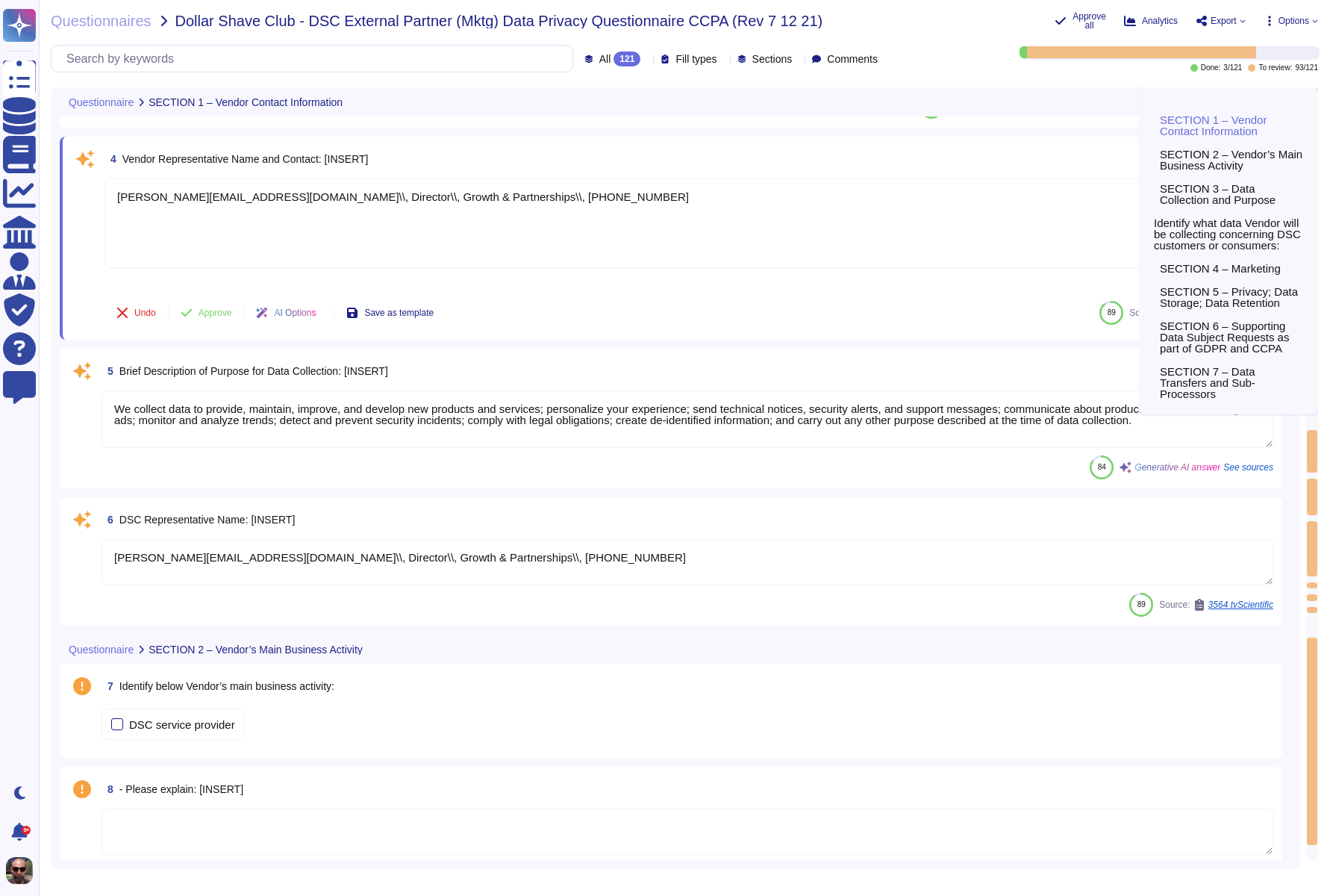
scroll to position [465, 0]
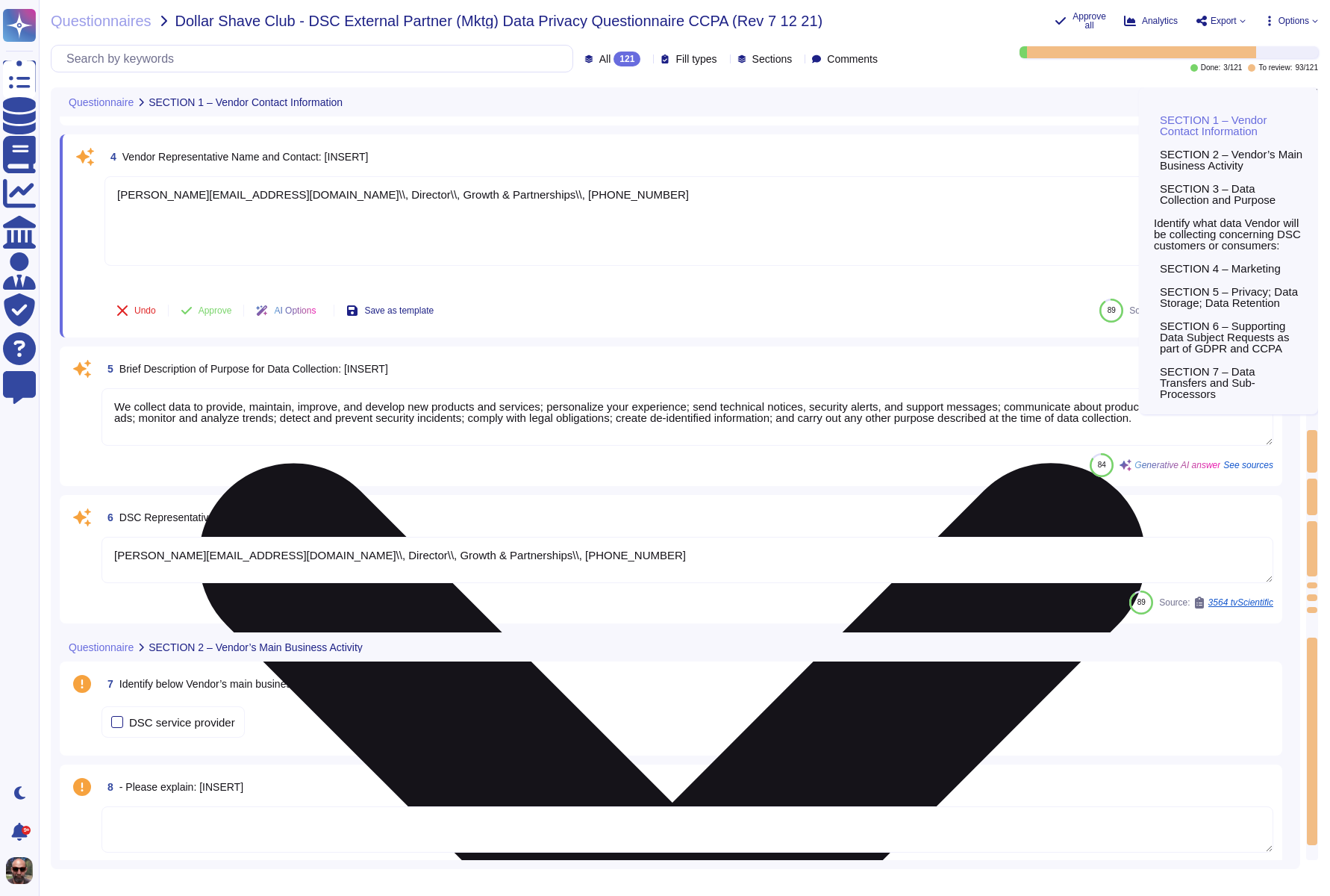
drag, startPoint x: 495, startPoint y: 193, endPoint x: 106, endPoint y: 190, distance: 389.0
click at [106, 190] on textarea "[PERSON_NAME][EMAIL_ADDRESS][DOMAIN_NAME]\\, Director\\, Growth & Partnerships\…" at bounding box center [674, 221] width 1139 height 90
